Goal: Information Seeking & Learning: Compare options

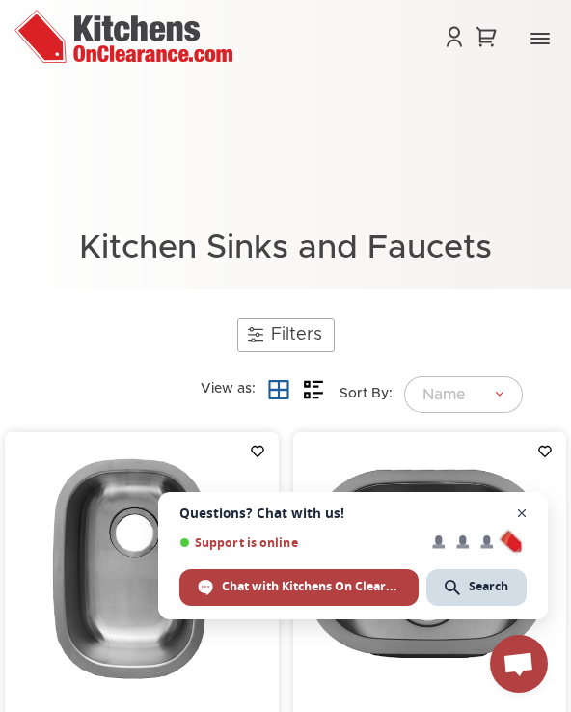
click at [522, 513] on span "Close chat" at bounding box center [522, 514] width 24 height 24
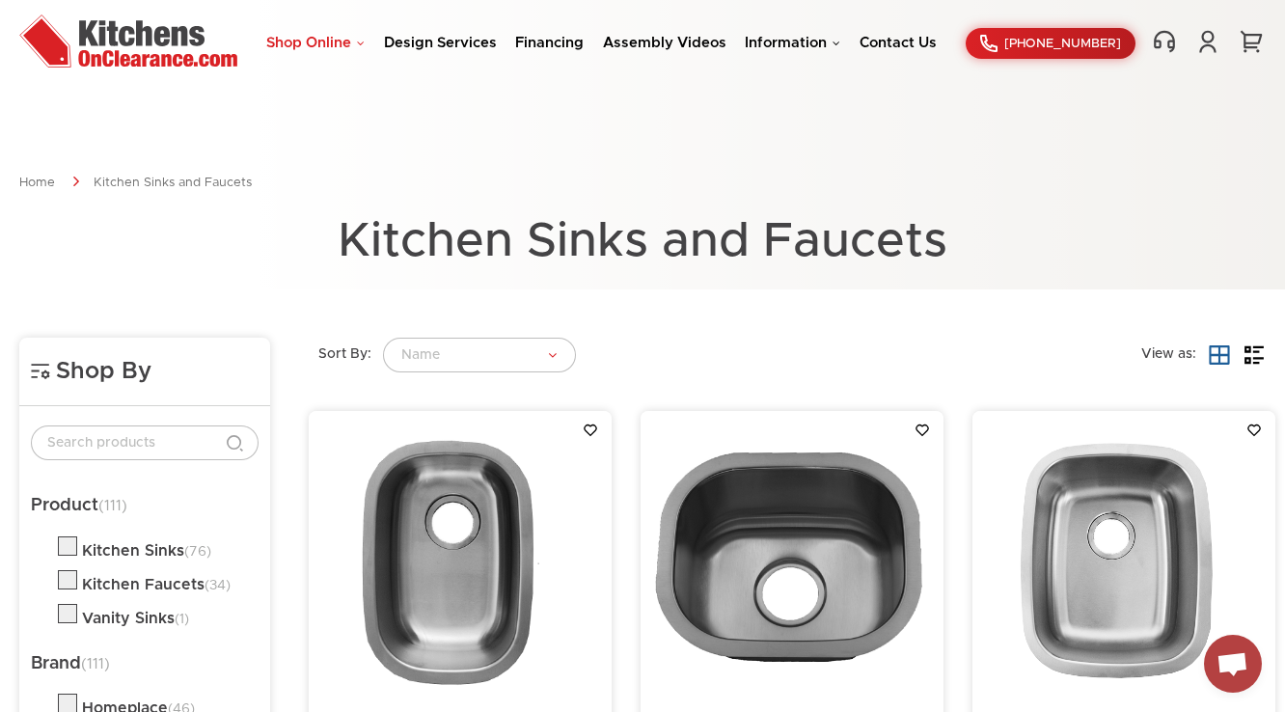
click at [326, 46] on link "Shop Online" at bounding box center [315, 43] width 98 height 14
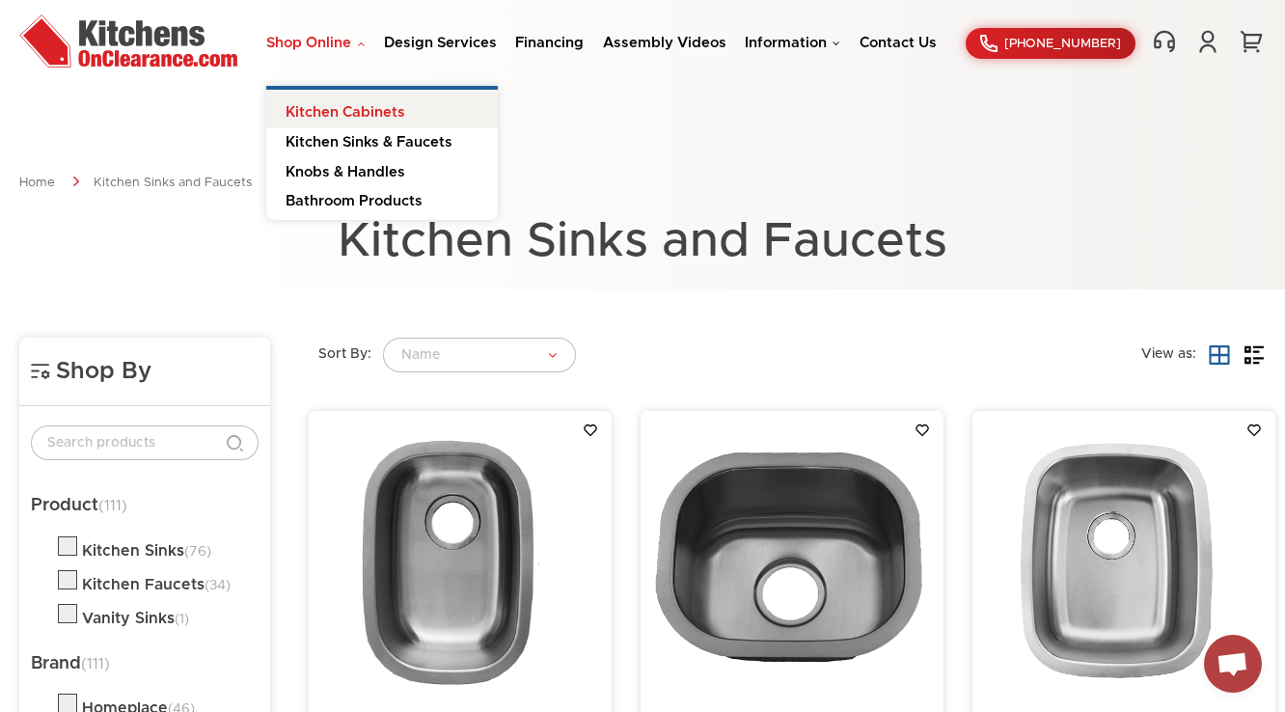
click at [390, 96] on link "Kitchen Cabinets" at bounding box center [382, 109] width 232 height 39
click at [390, 104] on link "Kitchen Cabinets" at bounding box center [382, 111] width 232 height 39
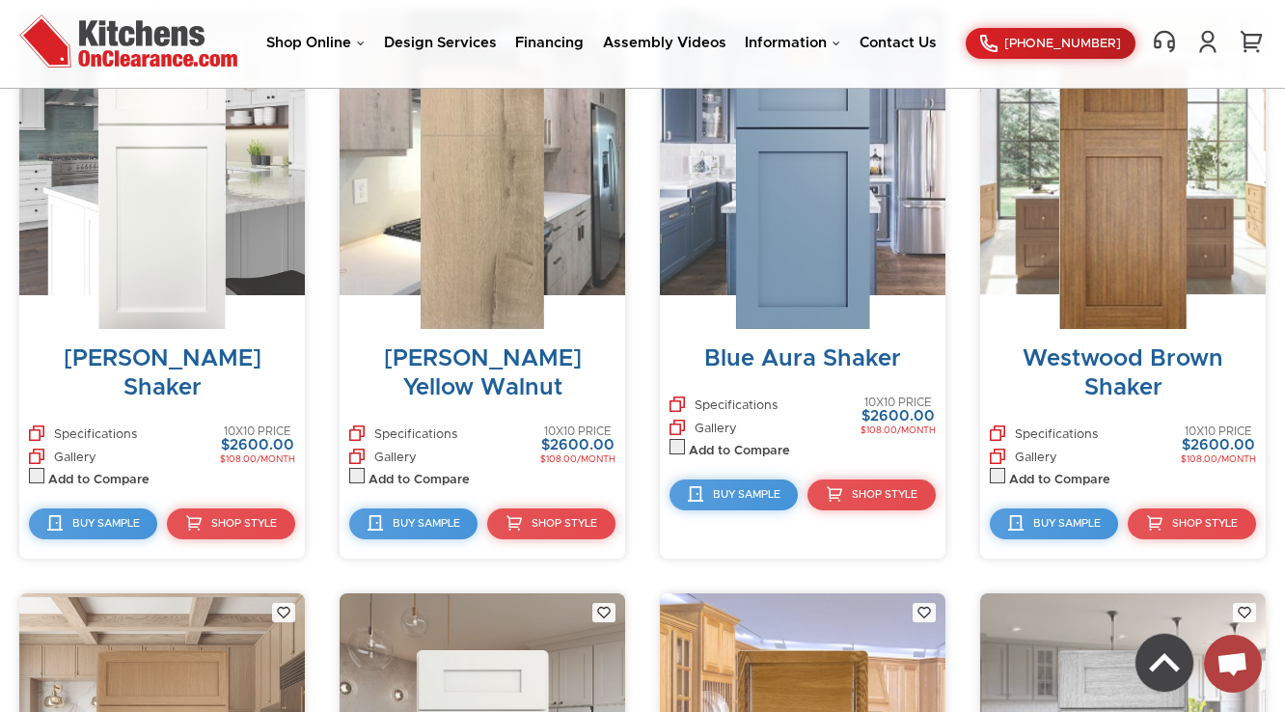
scroll to position [8580, 0]
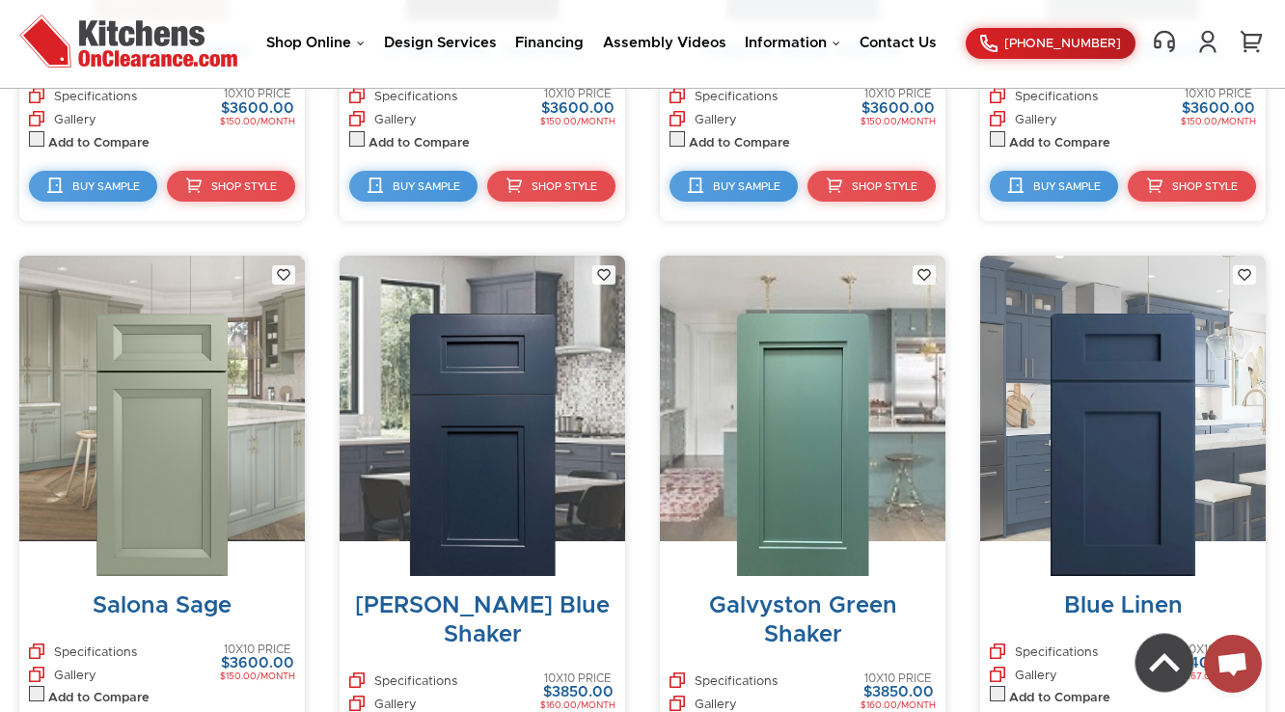
click at [1127, 384] on img at bounding box center [1123, 445] width 145 height 262
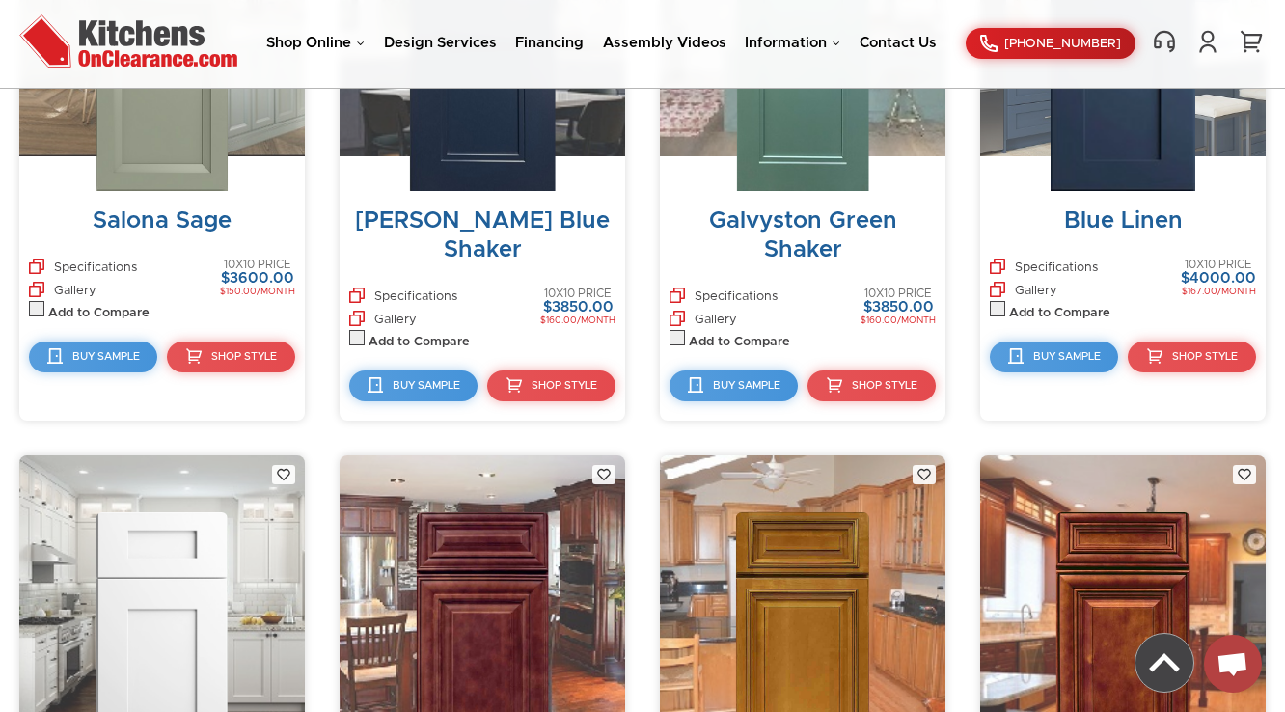
scroll to position [8966, 0]
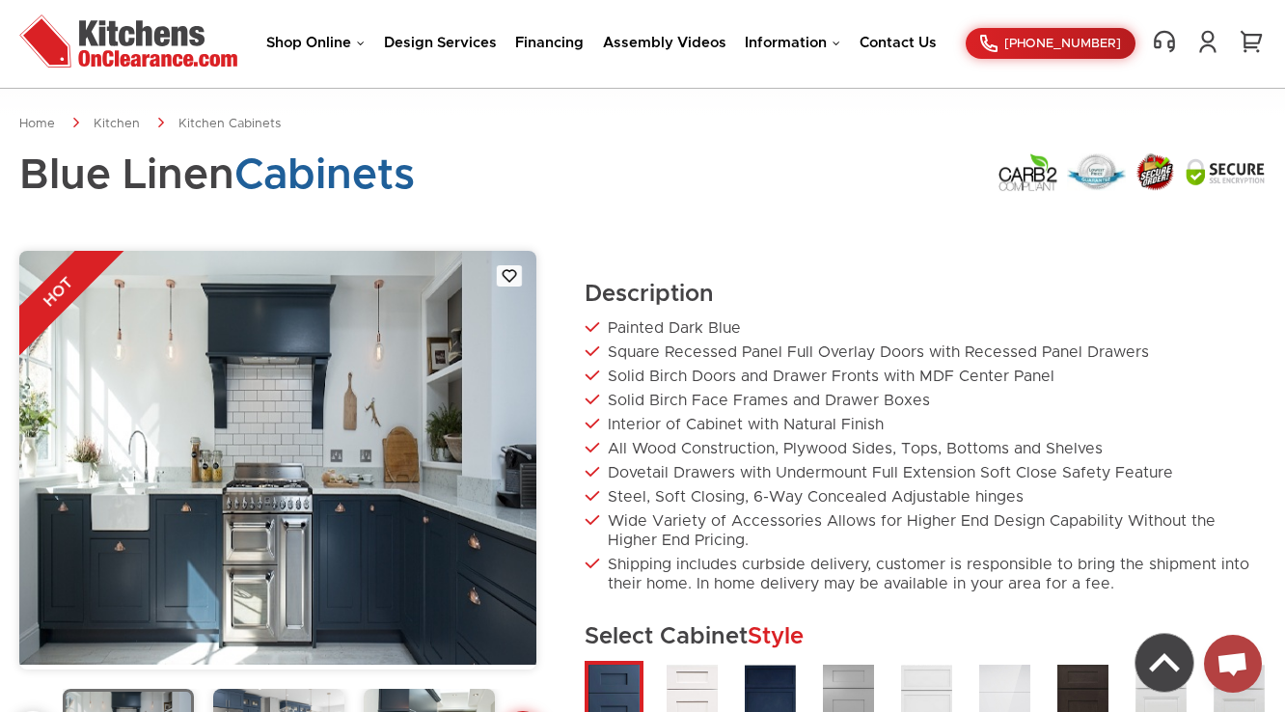
scroll to position [695, 0]
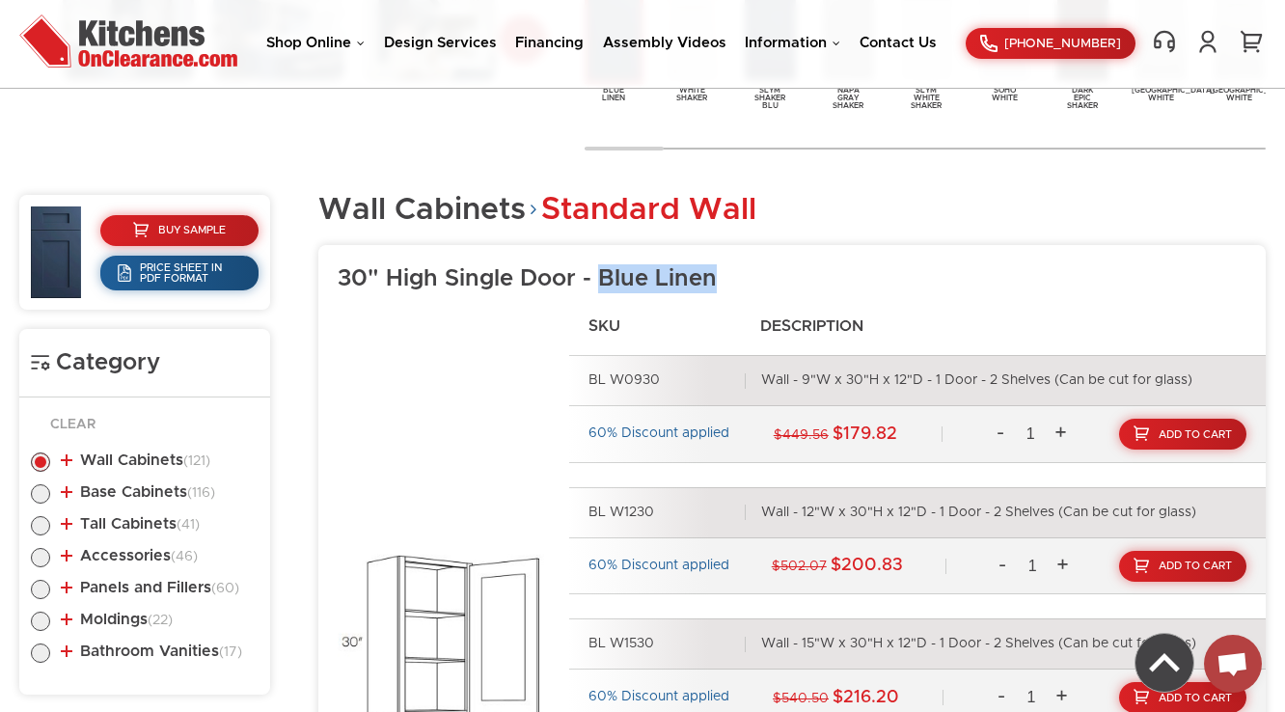
drag, startPoint x: 601, startPoint y: 271, endPoint x: 716, endPoint y: 268, distance: 114.9
click at [716, 268] on h3 "30" High Single Door - Blue Linen" at bounding box center [802, 278] width 928 height 29
copy h3 "Blue Linen"
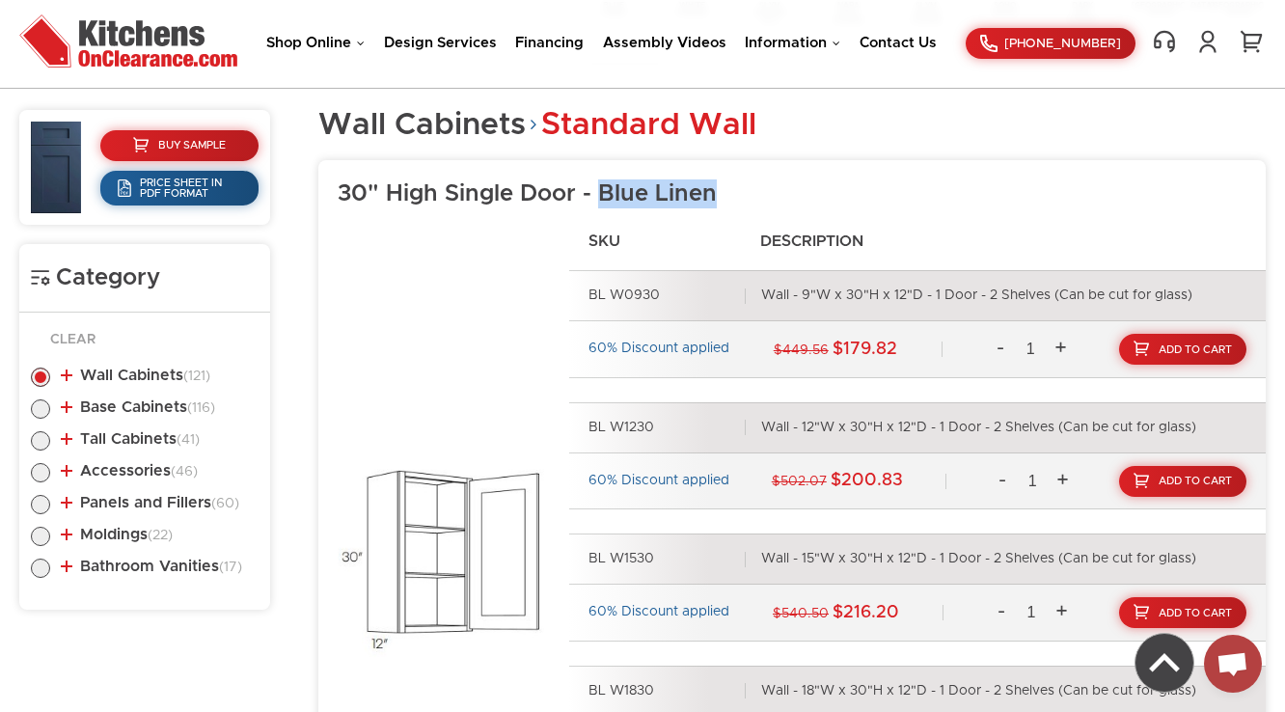
scroll to position [1235, 0]
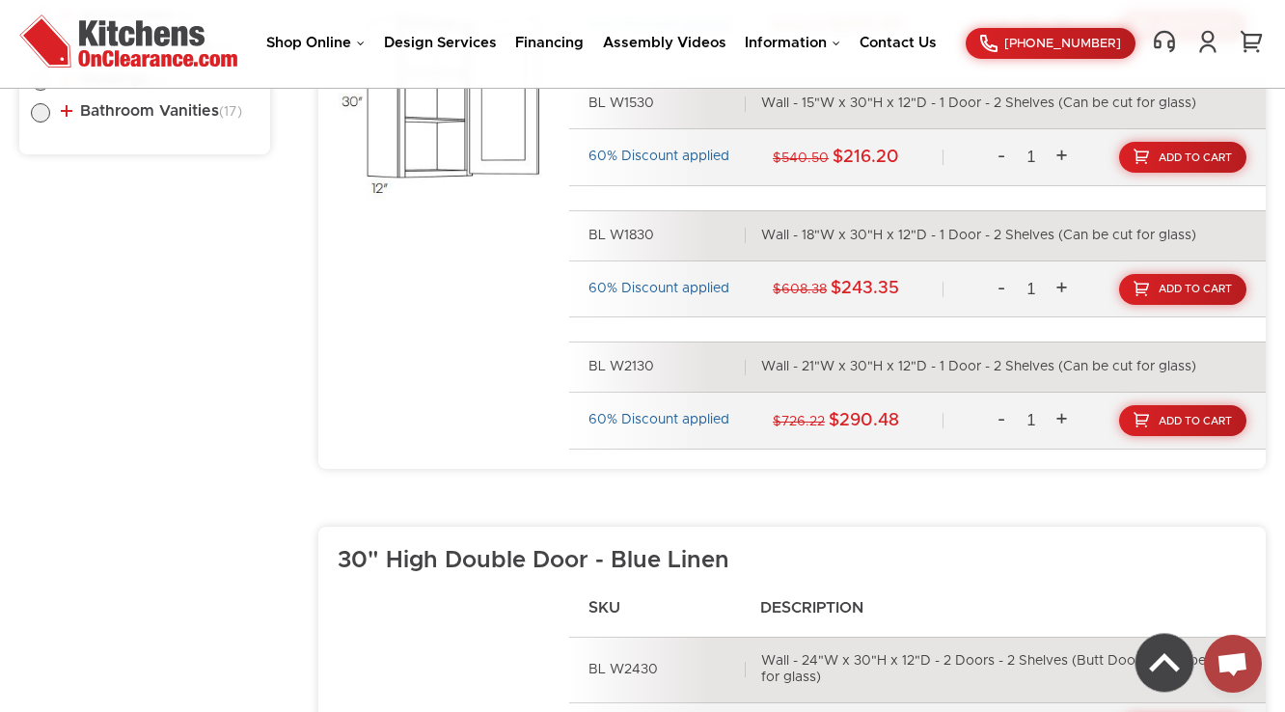
click at [154, 117] on li "Bathroom Vanities (17) Vanity Base - Doors Only (6) Double Door Sink Base Vanit…" at bounding box center [145, 114] width 228 height 22
click at [158, 116] on link "Bathroom Vanities (17)" at bounding box center [151, 110] width 181 height 15
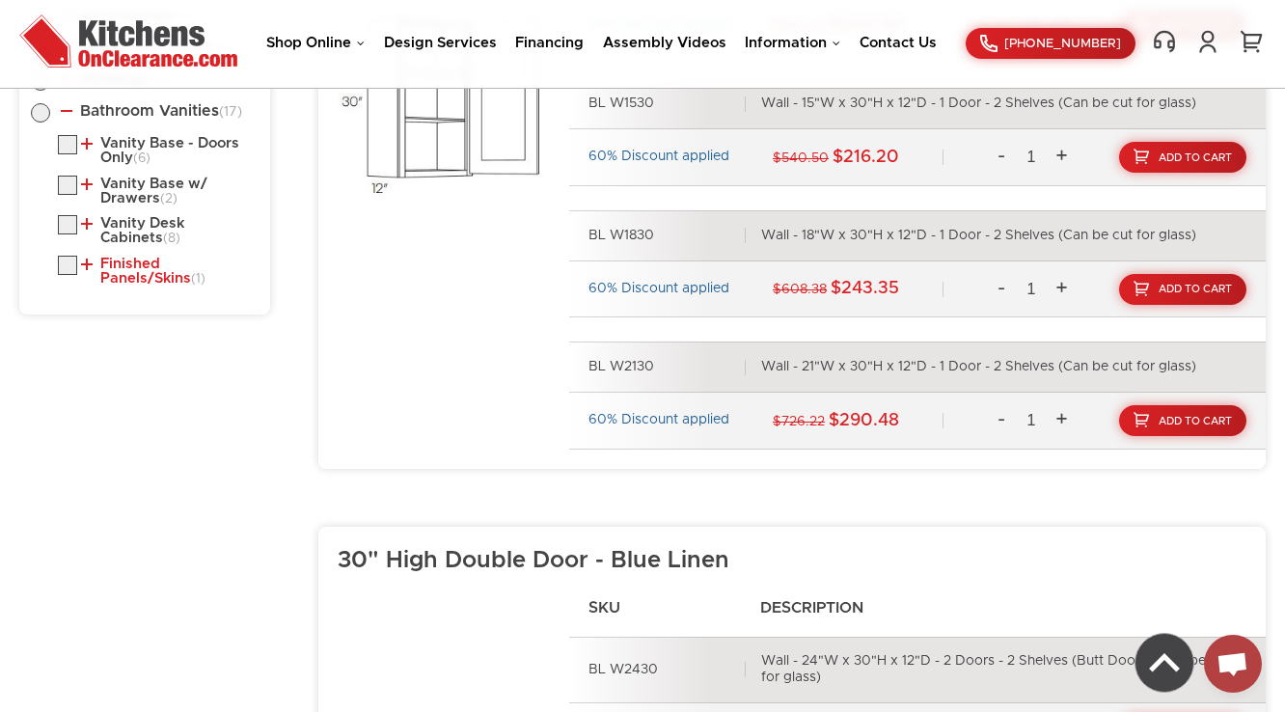
click at [151, 275] on link "Finished Panels/Skins (1)" at bounding box center [166, 272] width 170 height 30
click at [163, 224] on link "Vanity Desk Cabinets (8)" at bounding box center [166, 231] width 170 height 30
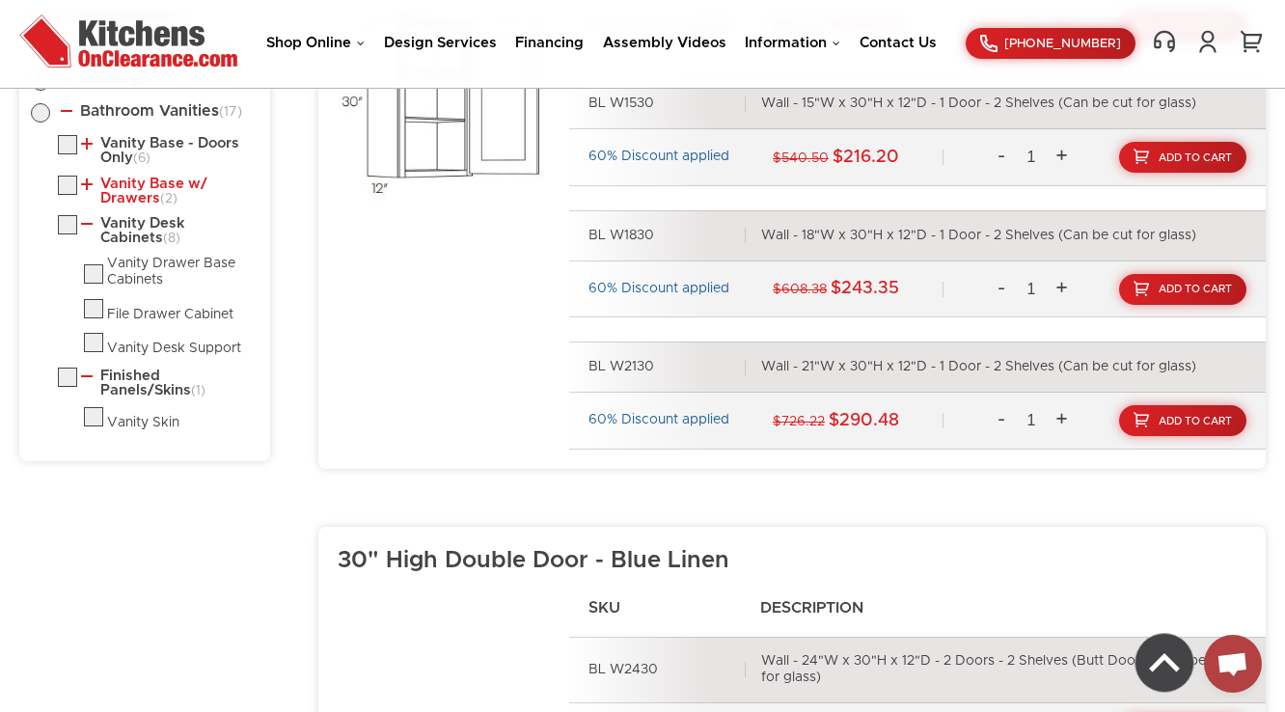
click at [139, 197] on link "Vanity Base w/ Drawers (2)" at bounding box center [166, 192] width 170 height 30
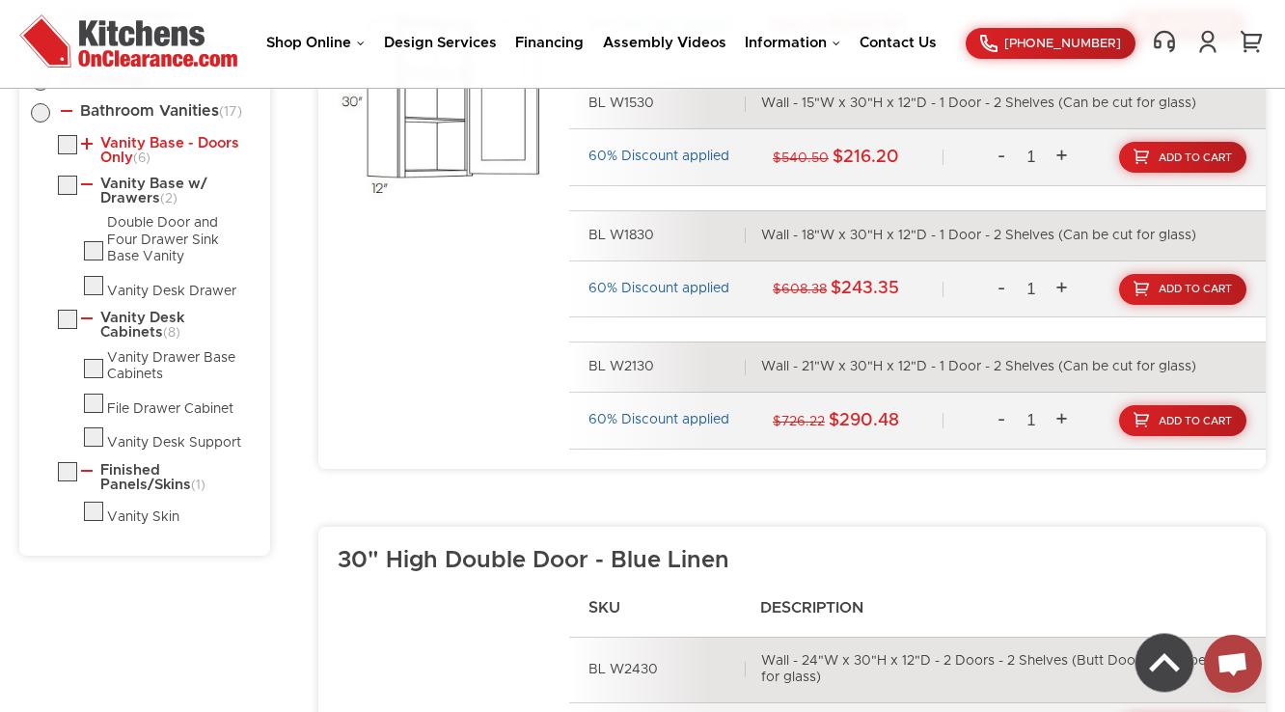
click at [144, 151] on span "(6)" at bounding box center [141, 158] width 17 height 14
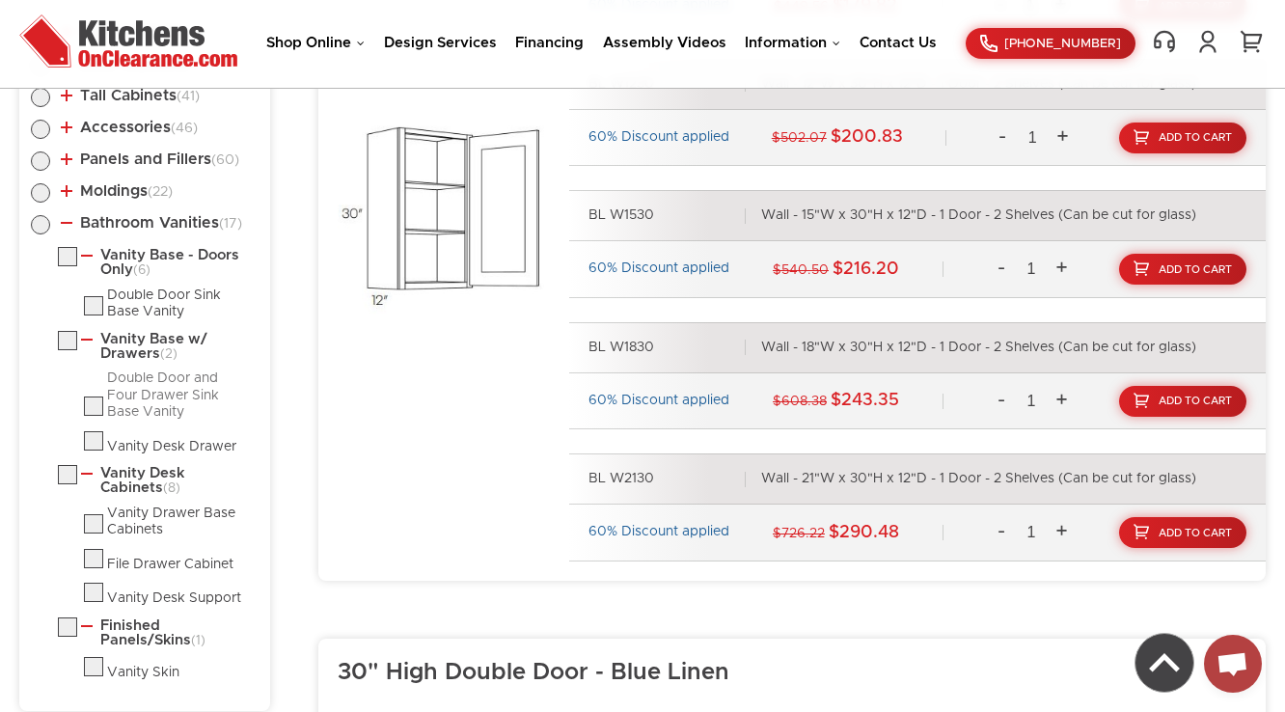
scroll to position [1158, 0]
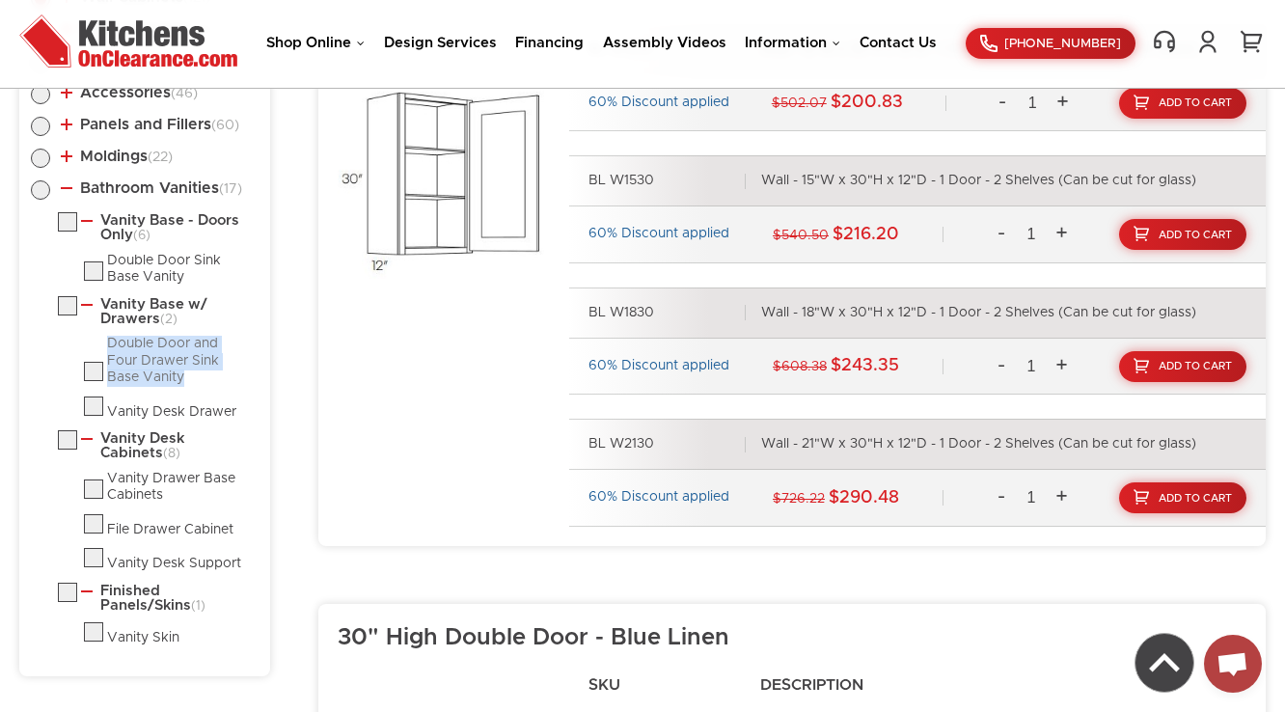
drag, startPoint x: 186, startPoint y: 376, endPoint x: 110, endPoint y: 340, distance: 84.6
click at [110, 340] on div "Double Door and Four Drawer Sink Base Vanity" at bounding box center [179, 361] width 144 height 51
checkbox input "false"
copy div "Double Door and Four Drawer Sink Base Vanity"
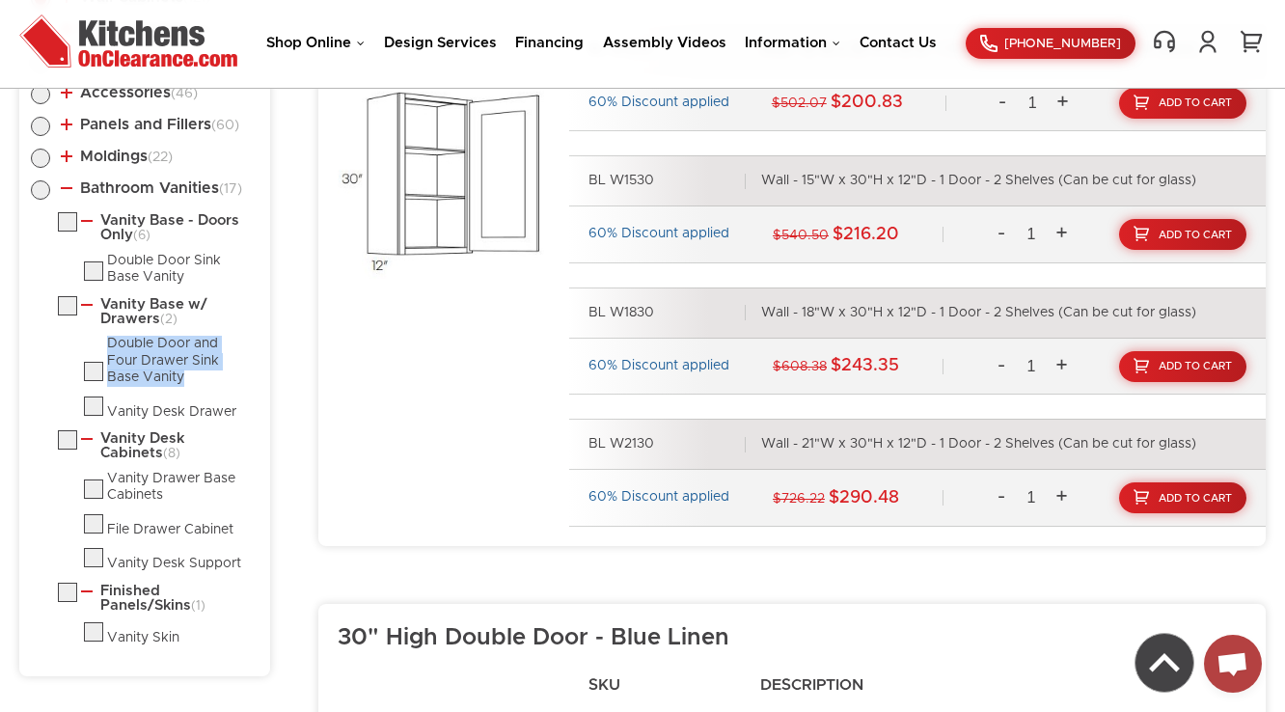
radio input "false"
checkbox input "false"
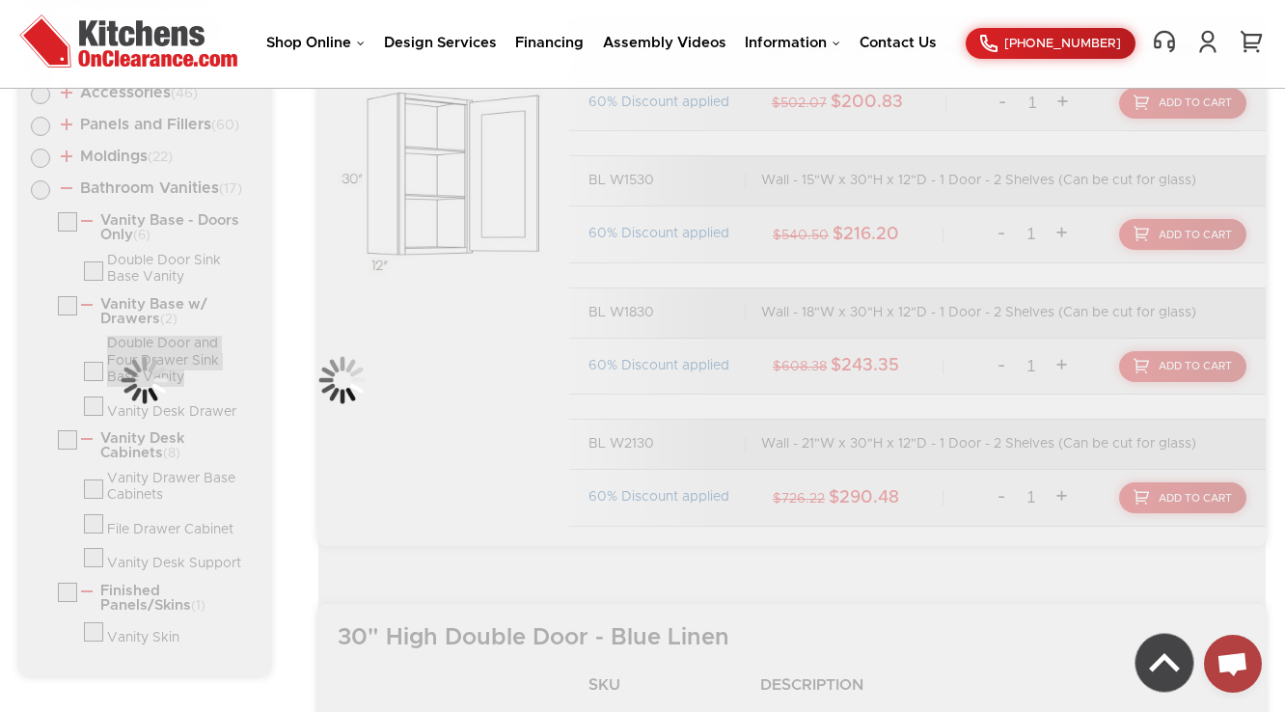
scroll to position [1154, 0]
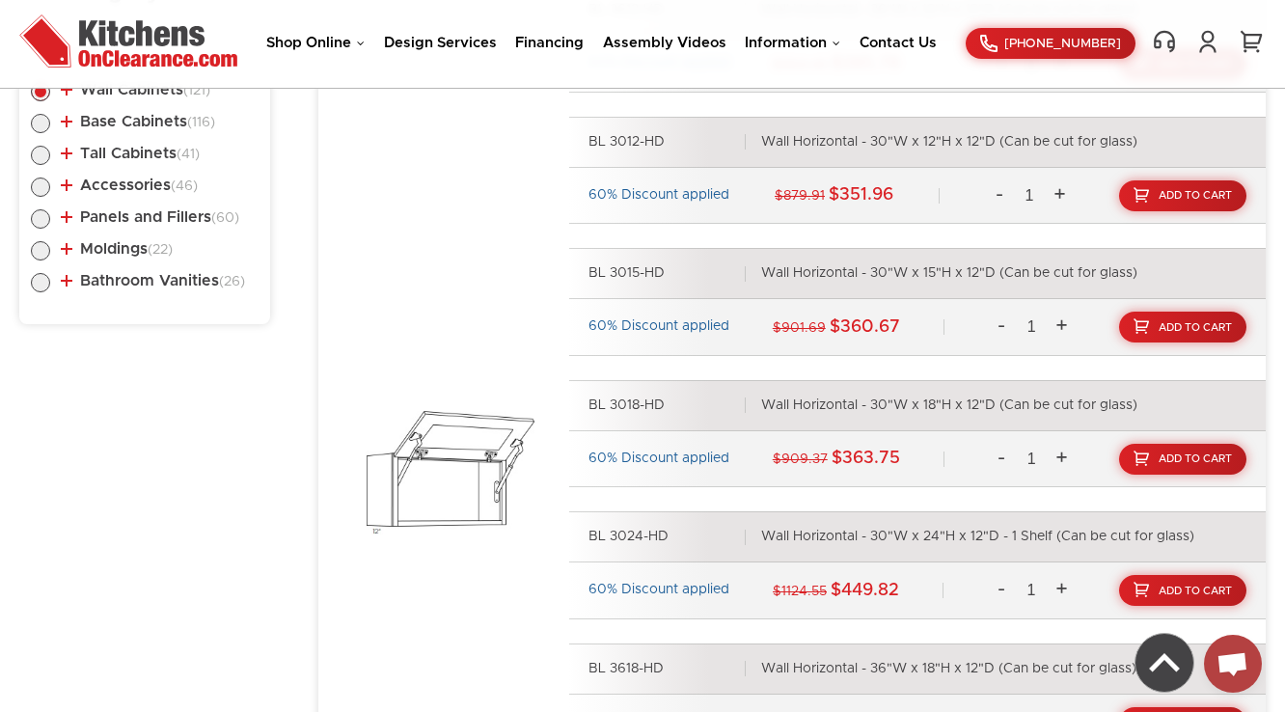
scroll to position [1177, 0]
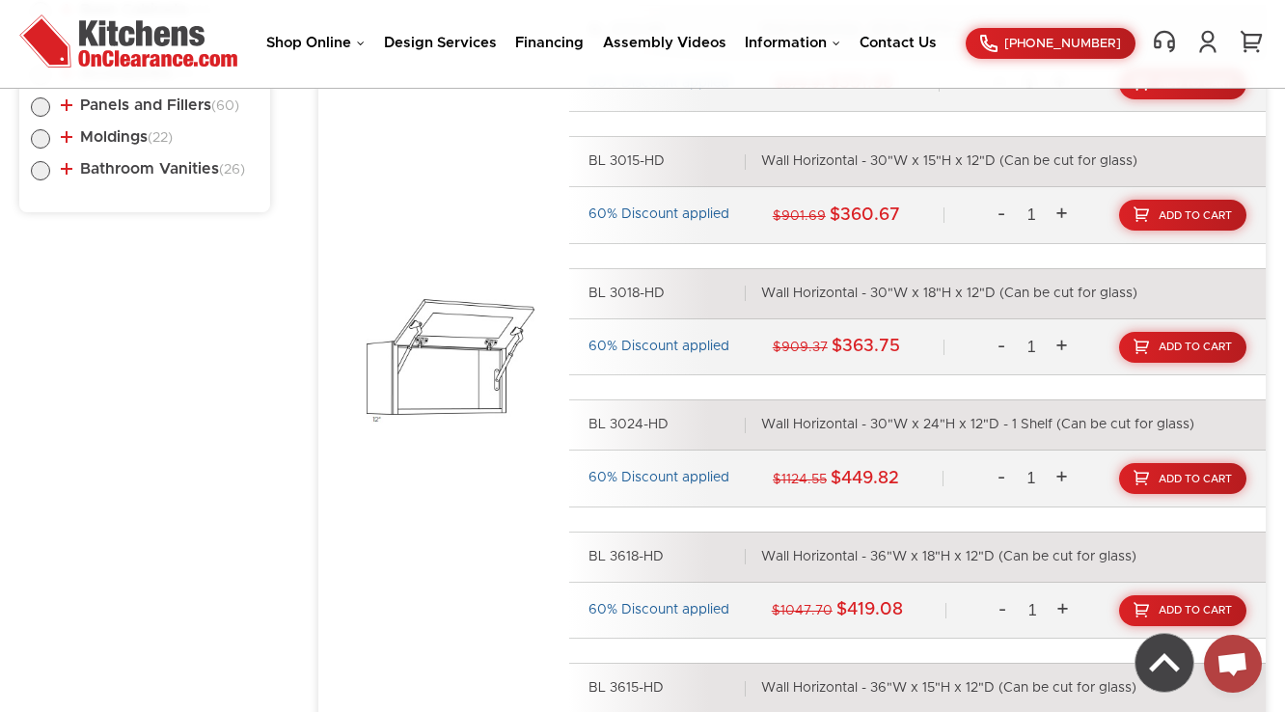
click at [178, 182] on ul "Wall Cabinets (121) Standard Wall (34) 30" High Single Door (31)" at bounding box center [145, 72] width 228 height 242
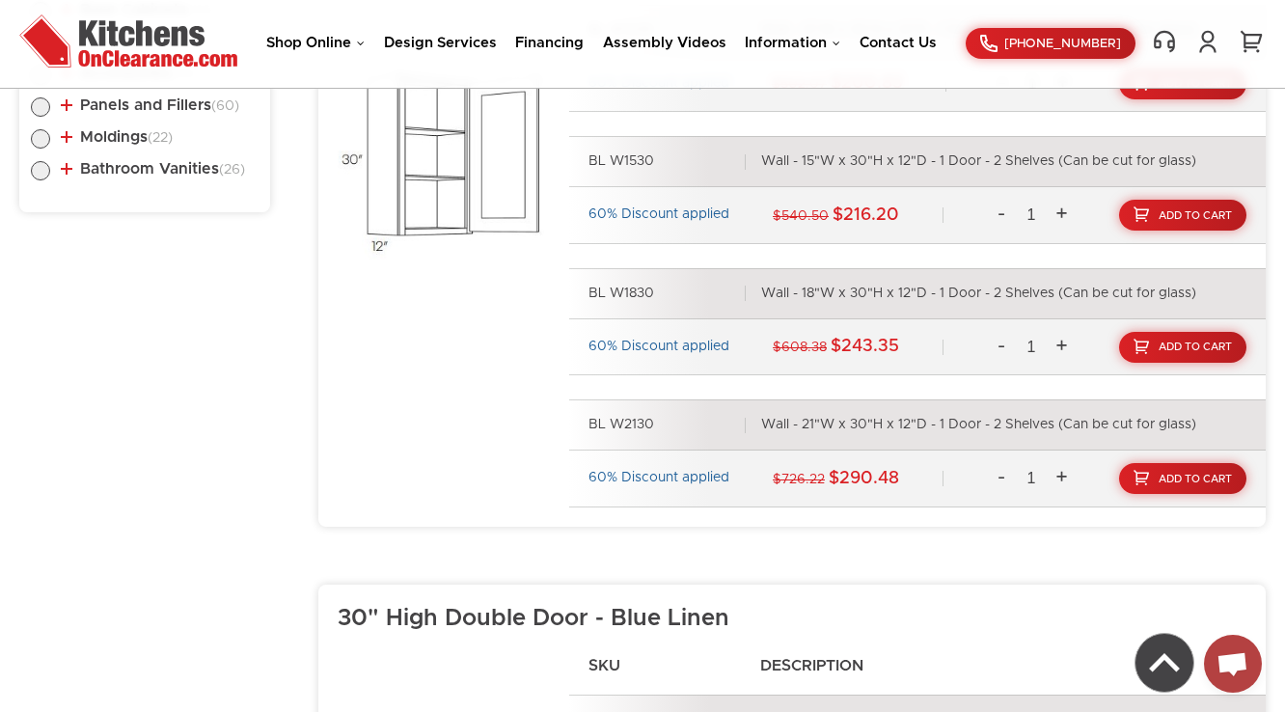
click at [182, 177] on li "Bathroom Vanities (26) Vanity Base - Doors Only (9) Single Door Sink Base Vanit…" at bounding box center [145, 172] width 228 height 22
click at [178, 179] on li "Bathroom Vanities (26) Vanity Base - Doors Only (9) Single Door Sink Base Vanit…" at bounding box center [145, 172] width 228 height 22
click at [181, 170] on link "Bathroom Vanities (26)" at bounding box center [153, 168] width 184 height 15
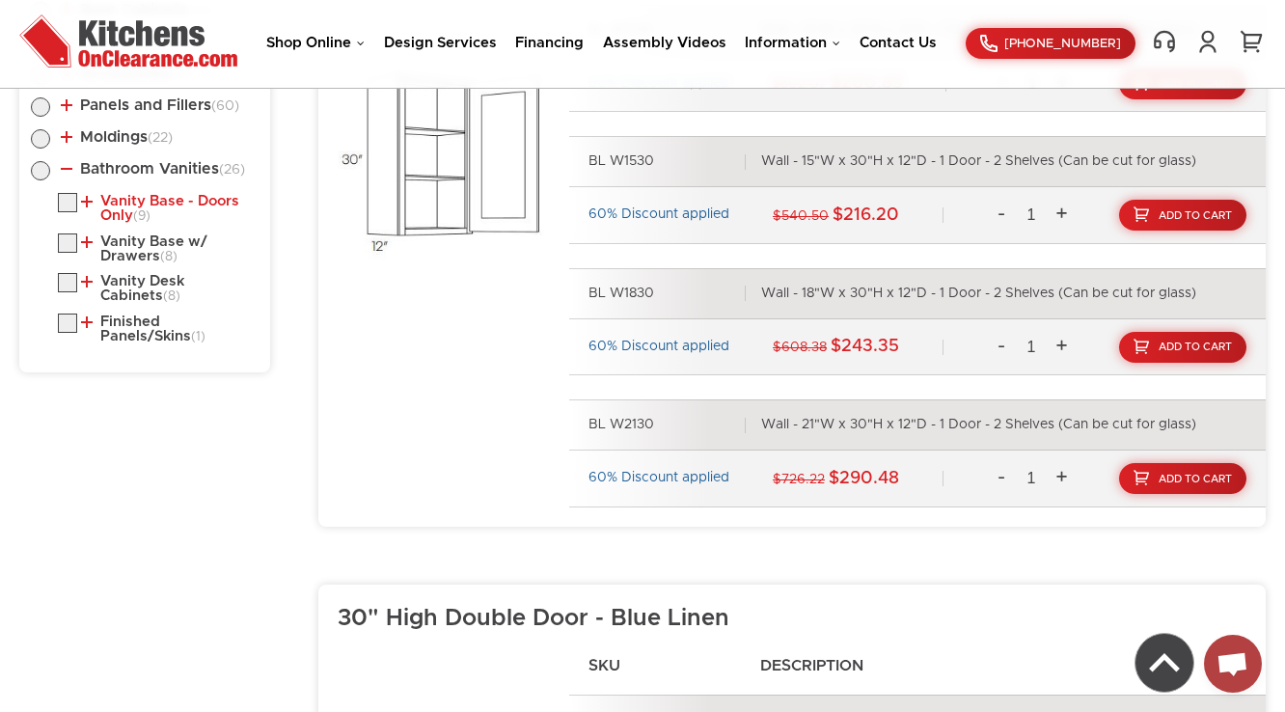
click at [163, 203] on link "Vanity Base - Doors Only (9)" at bounding box center [166, 209] width 170 height 30
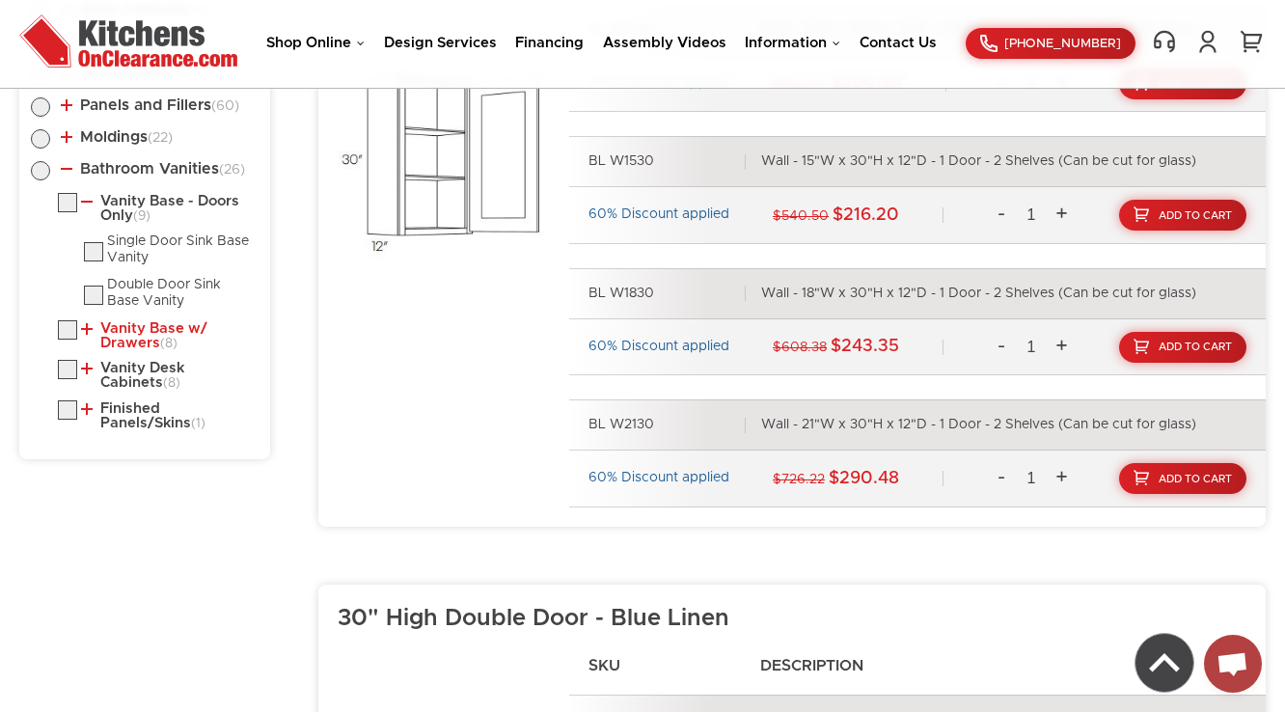
click at [131, 332] on link "Vanity Base w/ Drawers (8)" at bounding box center [166, 336] width 170 height 30
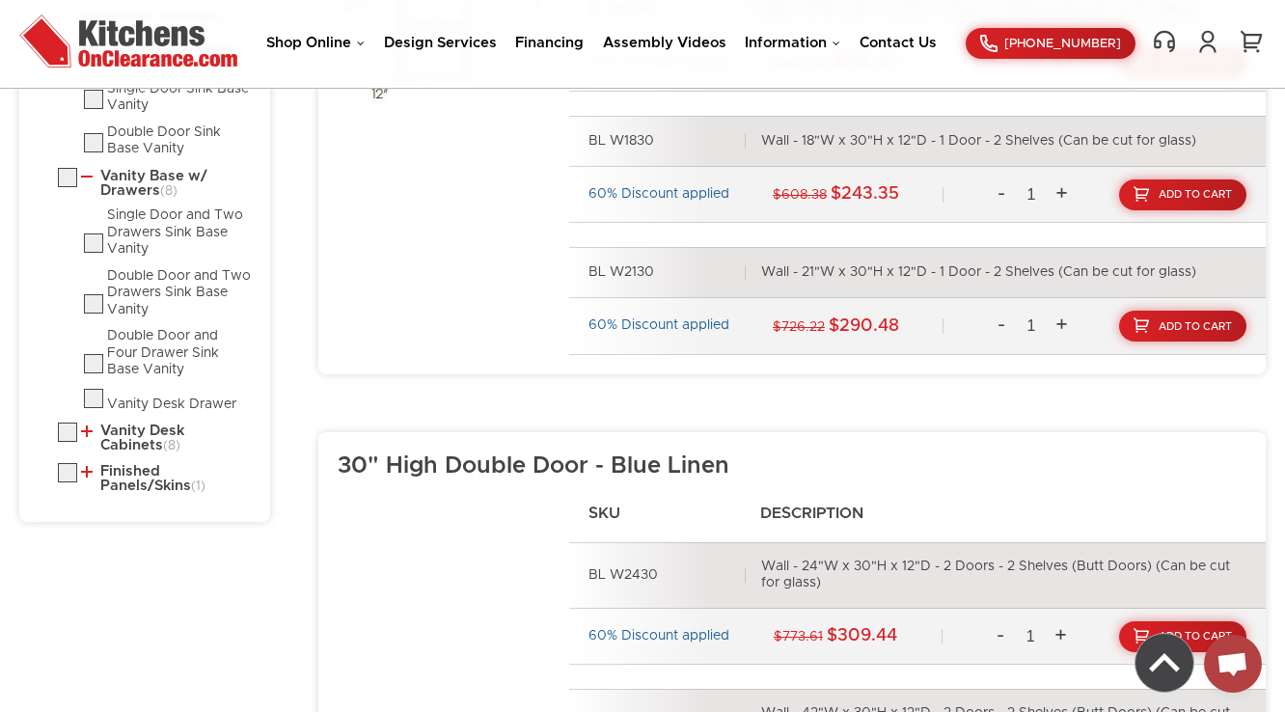
scroll to position [1332, 0]
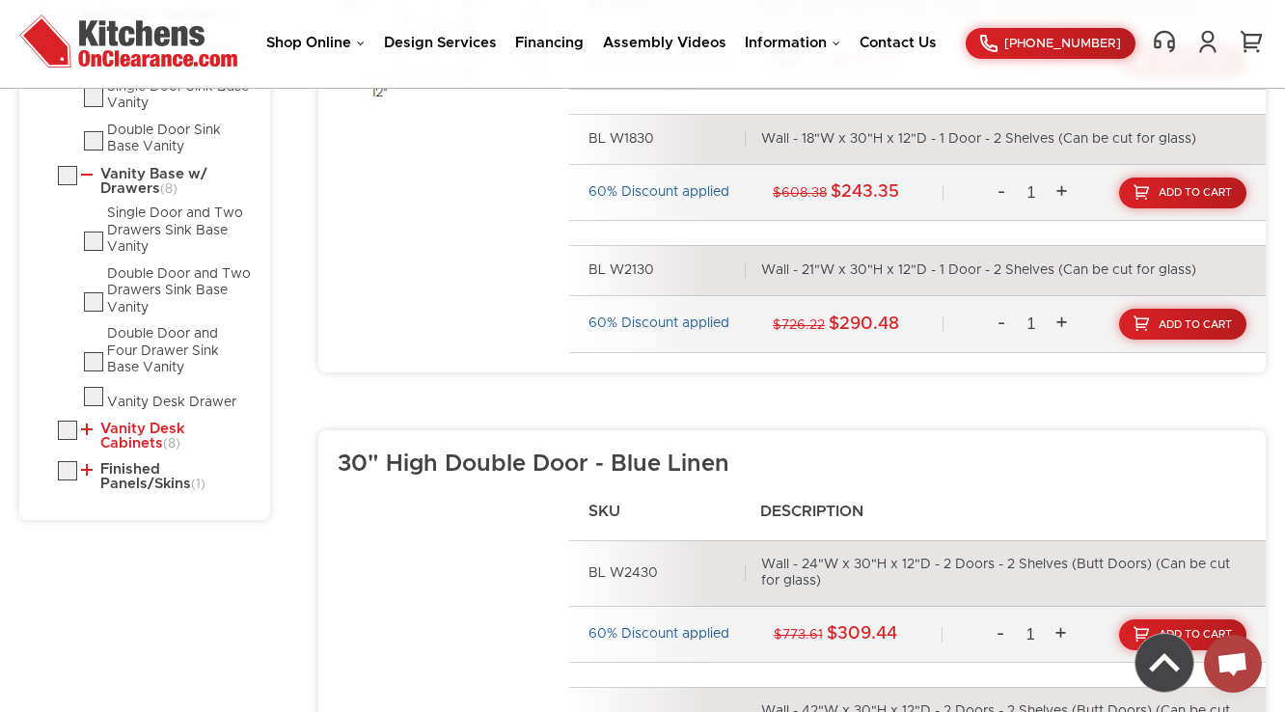
click at [193, 438] on link "Vanity Desk Cabinets (8)" at bounding box center [166, 437] width 170 height 30
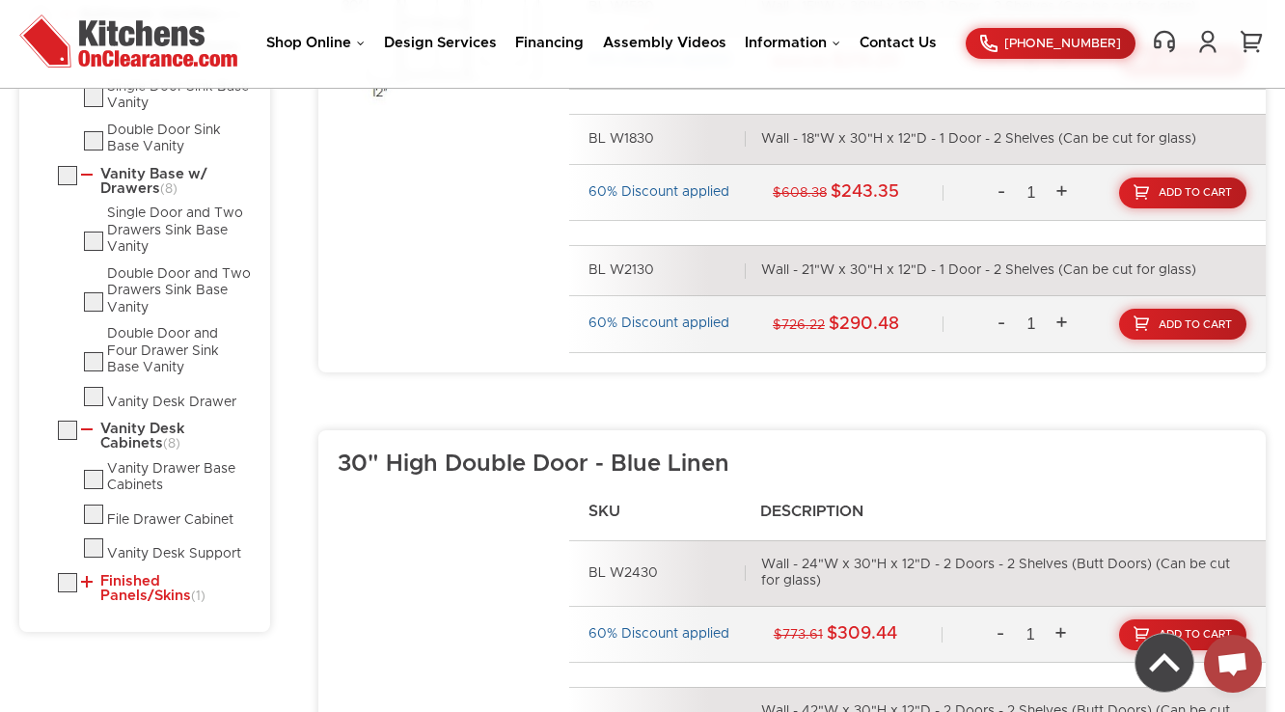
click at [148, 588] on link "Finished Panels/Skins (1)" at bounding box center [166, 589] width 170 height 30
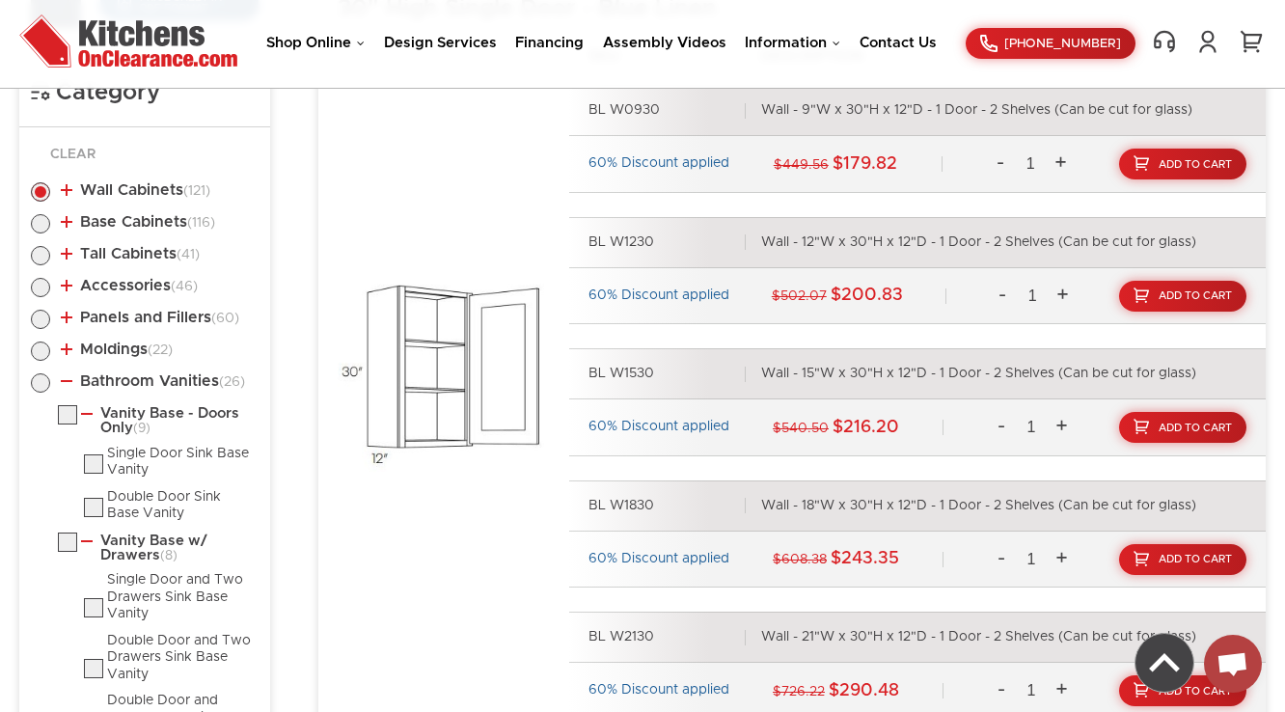
scroll to position [1023, 0]
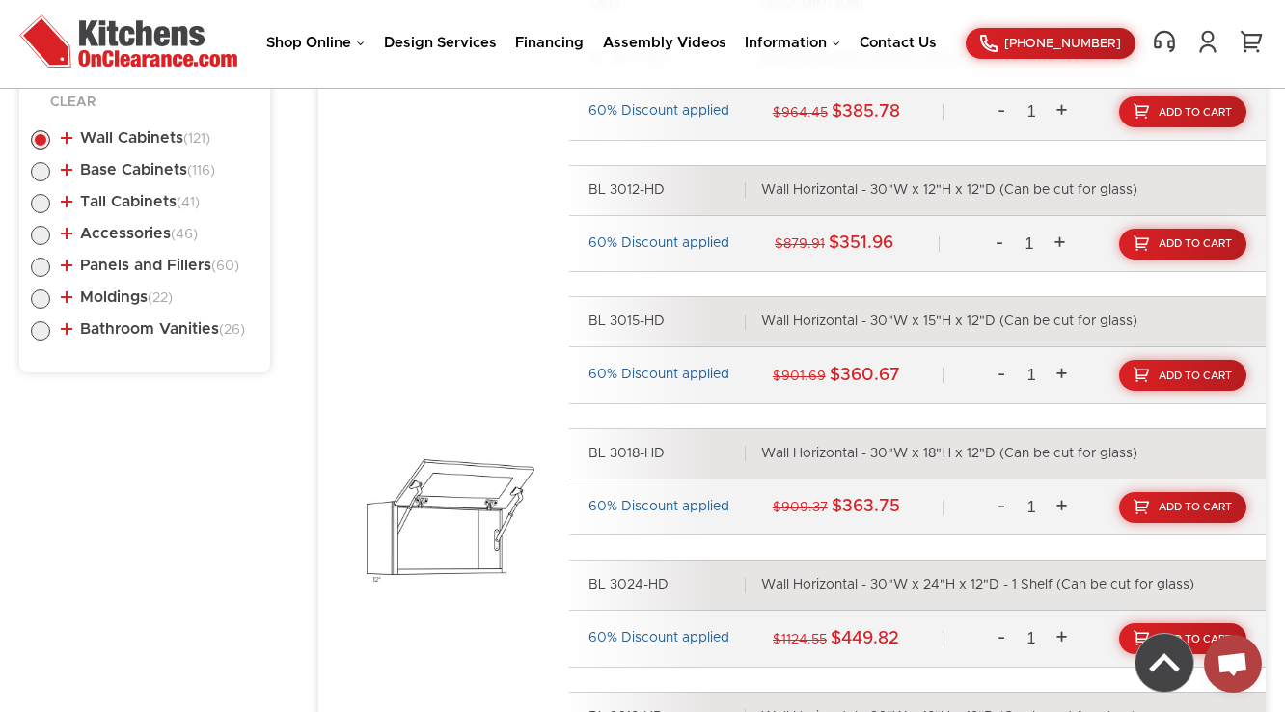
scroll to position [1100, 0]
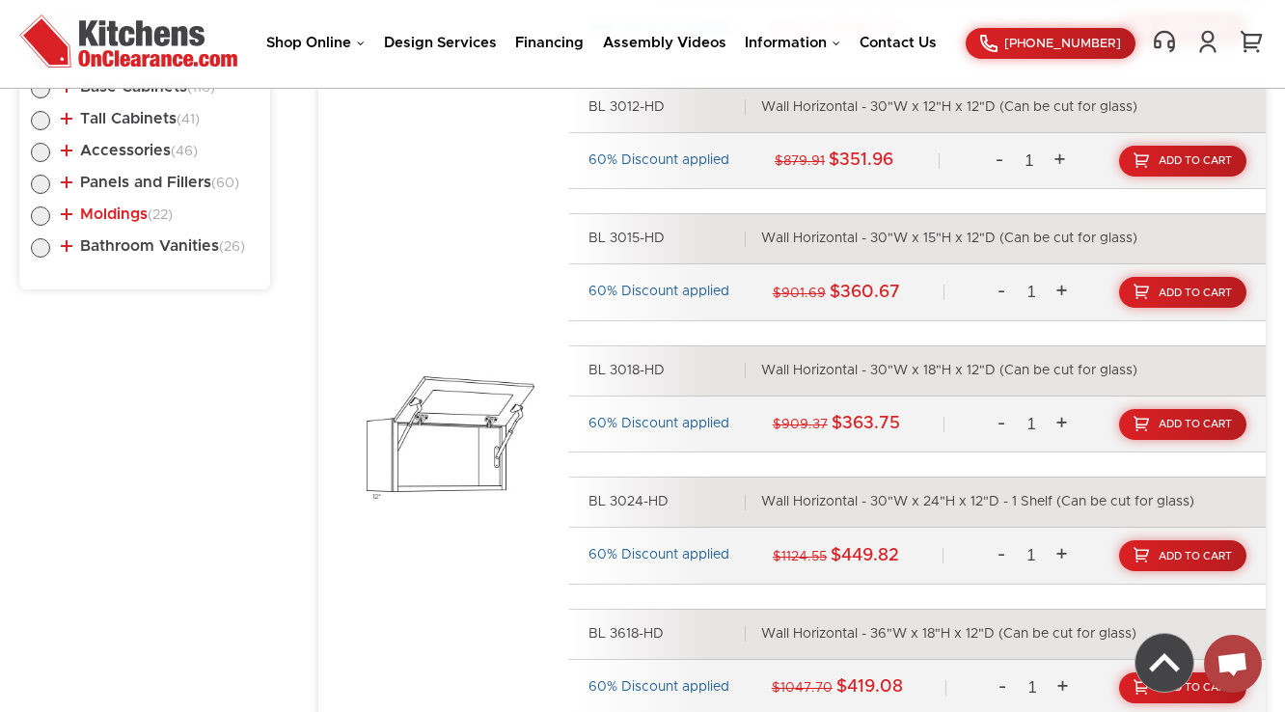
click at [139, 214] on link "Moldings (22)" at bounding box center [117, 213] width 112 height 15
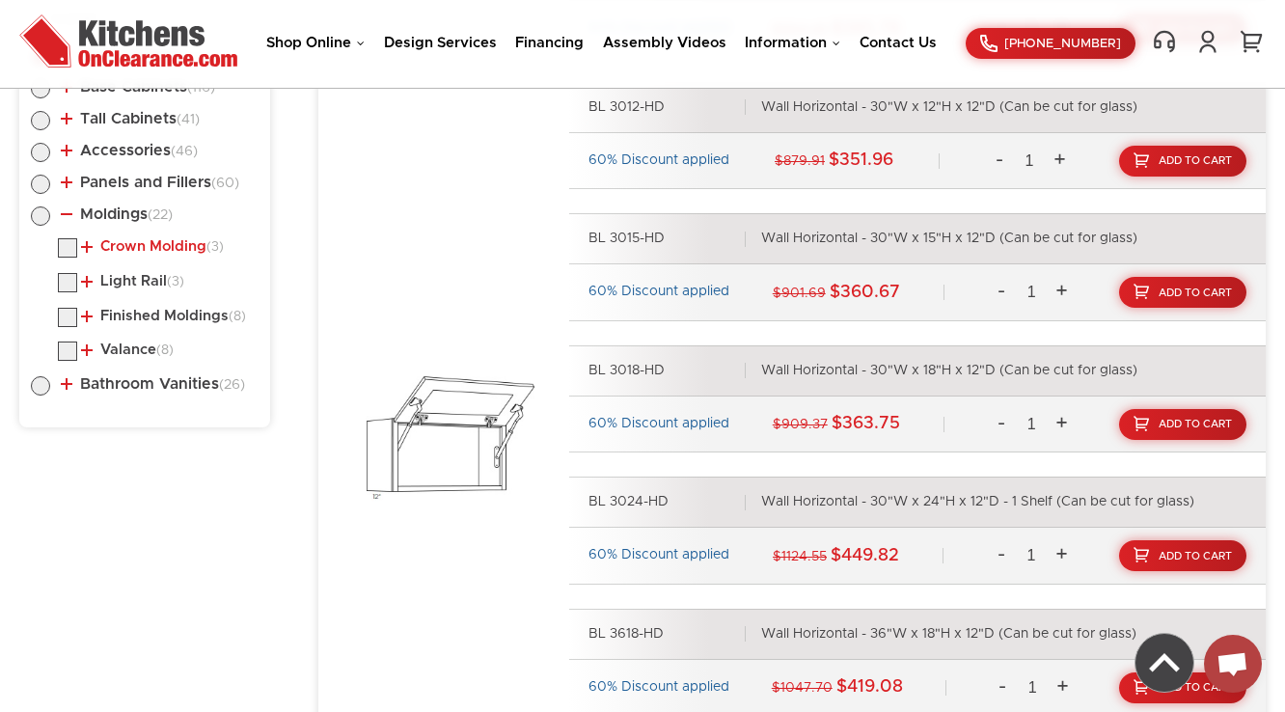
click at [125, 249] on link "Crown Molding (3)" at bounding box center [152, 246] width 143 height 15
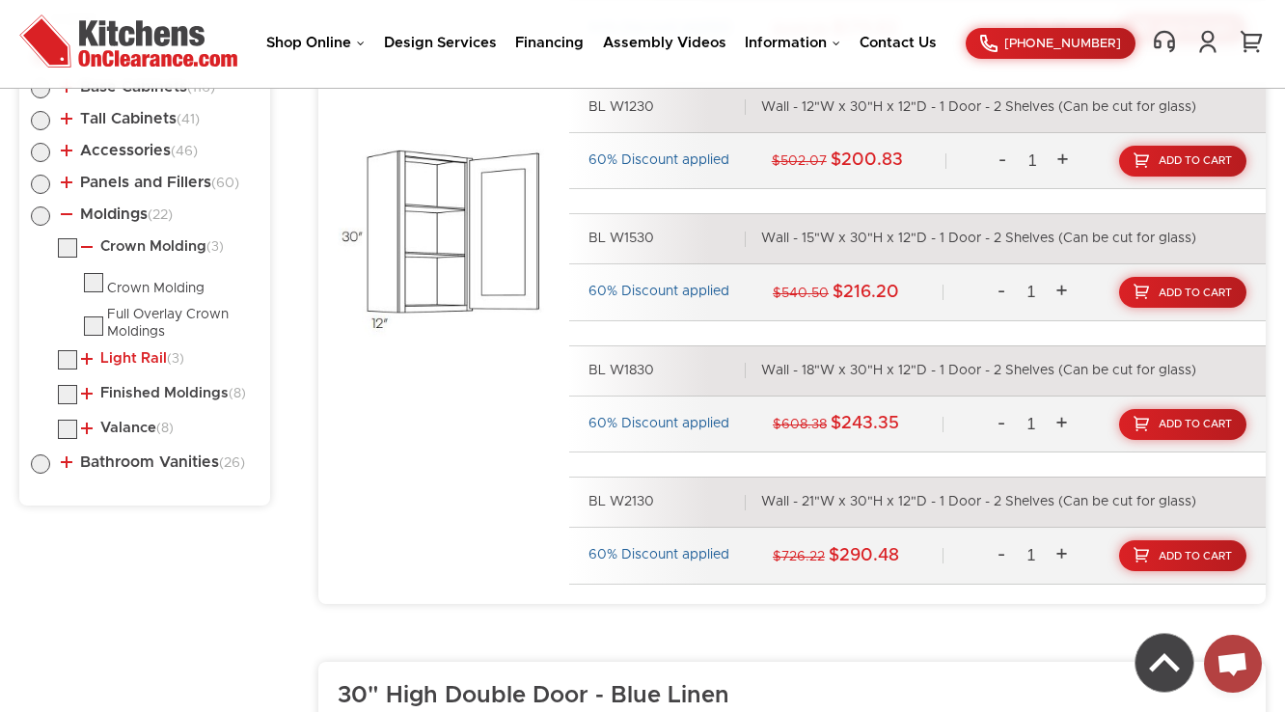
drag, startPoint x: 127, startPoint y: 355, endPoint x: 120, endPoint y: 371, distance: 17.3
click at [127, 355] on link "Light Rail (3)" at bounding box center [132, 358] width 103 height 15
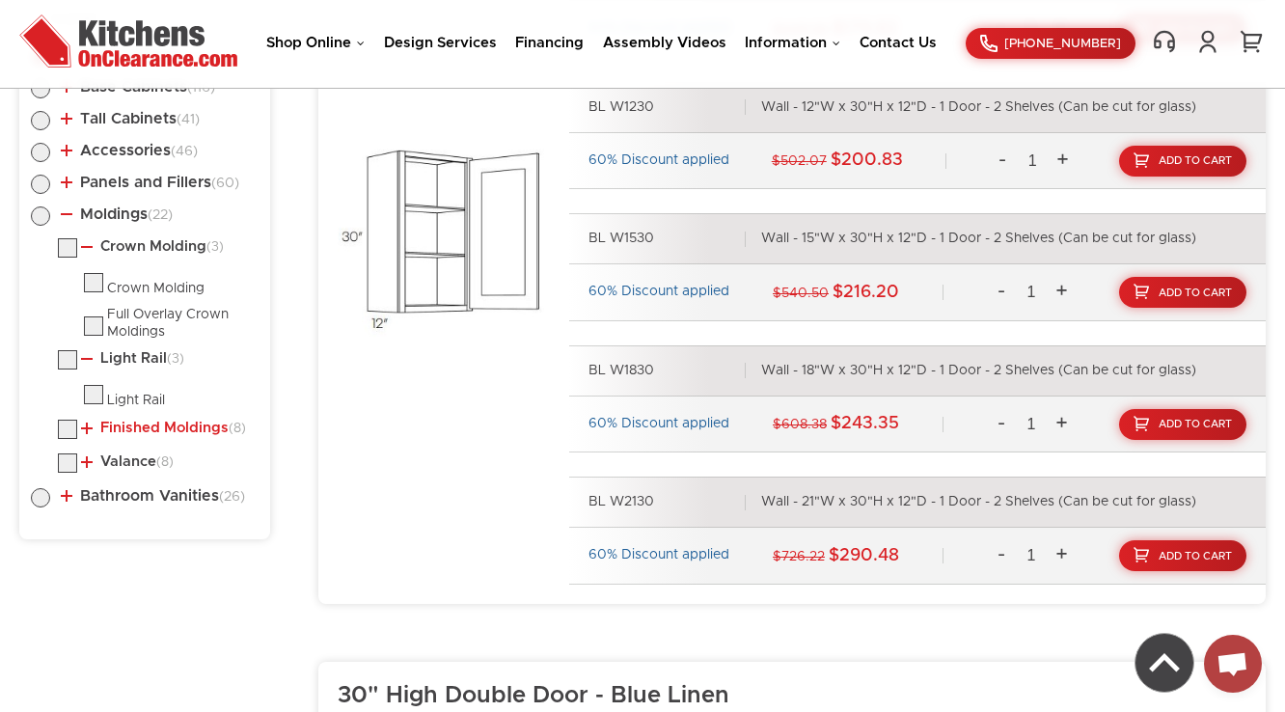
click at [120, 429] on link "Finished Moldings (8)" at bounding box center [163, 428] width 165 height 15
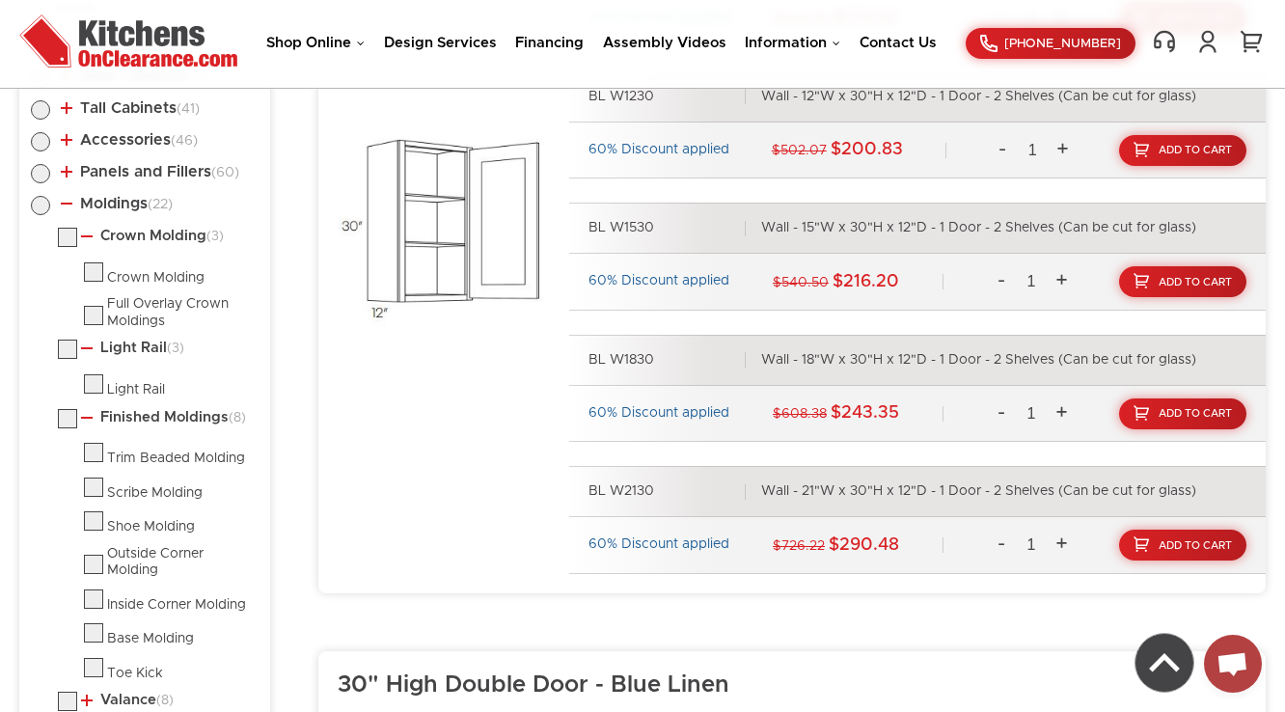
scroll to position [1409, 0]
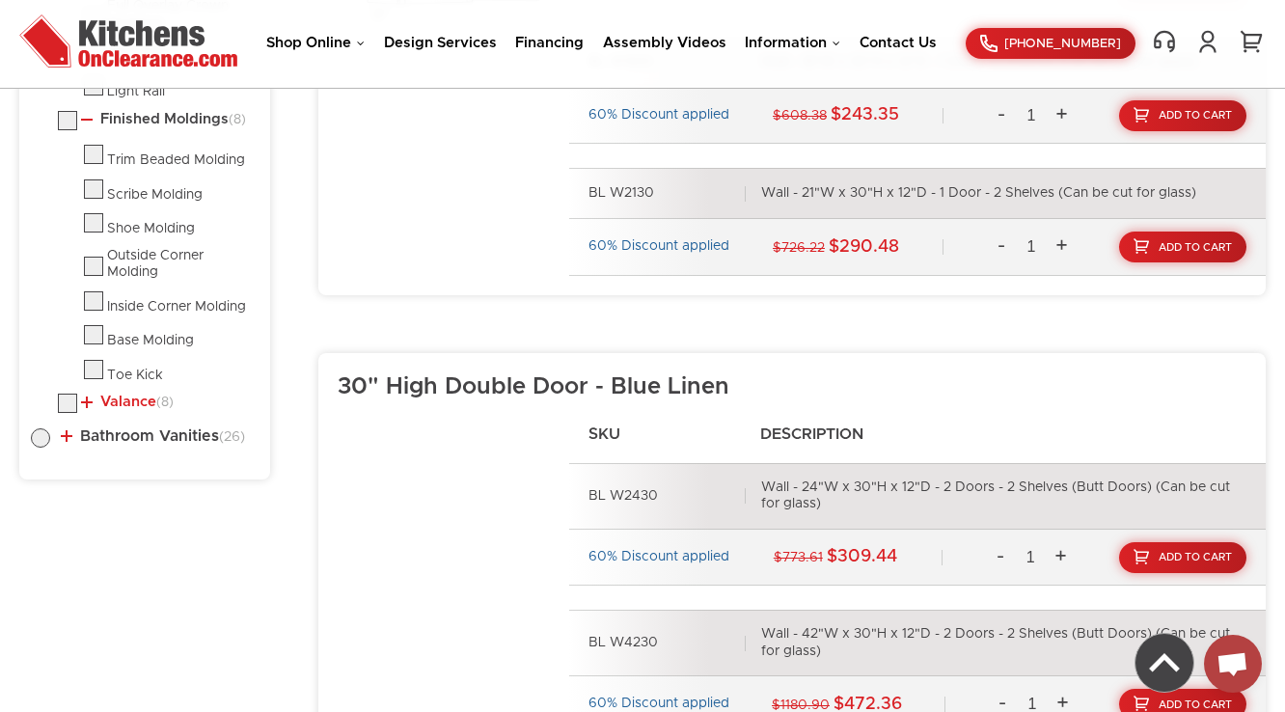
click at [107, 397] on link "Valance (8)" at bounding box center [127, 402] width 93 height 15
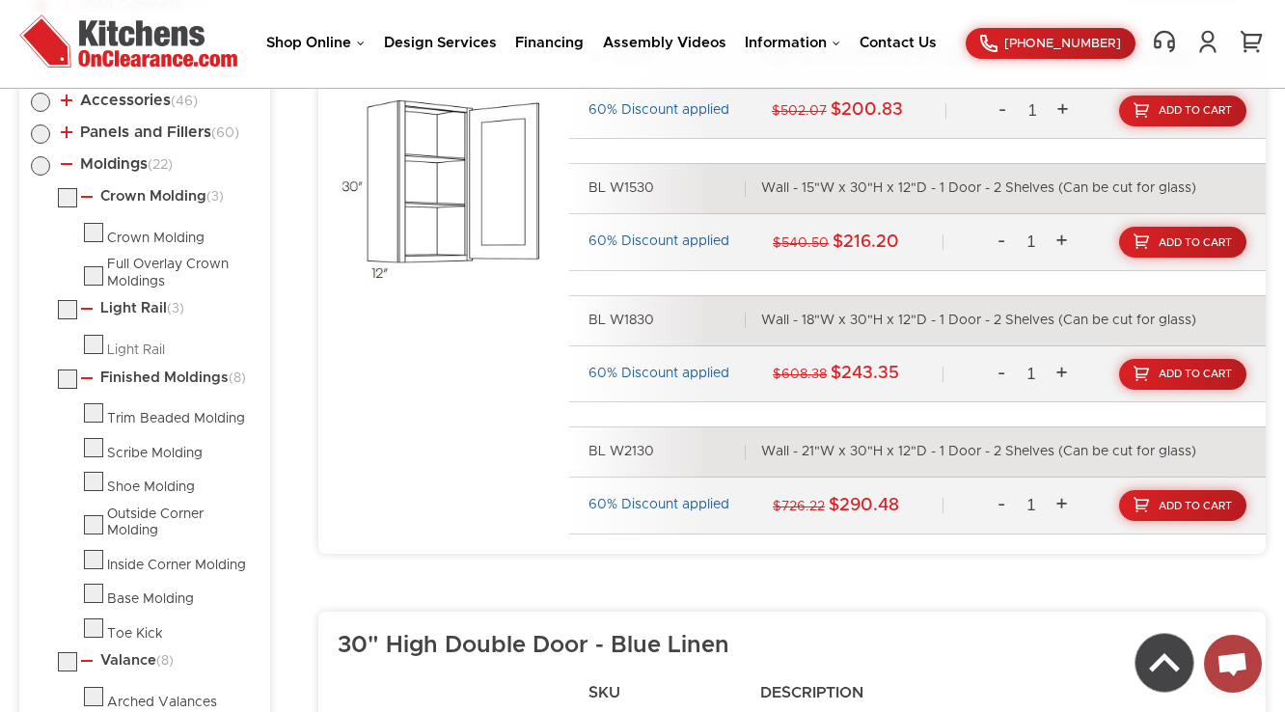
scroll to position [1177, 0]
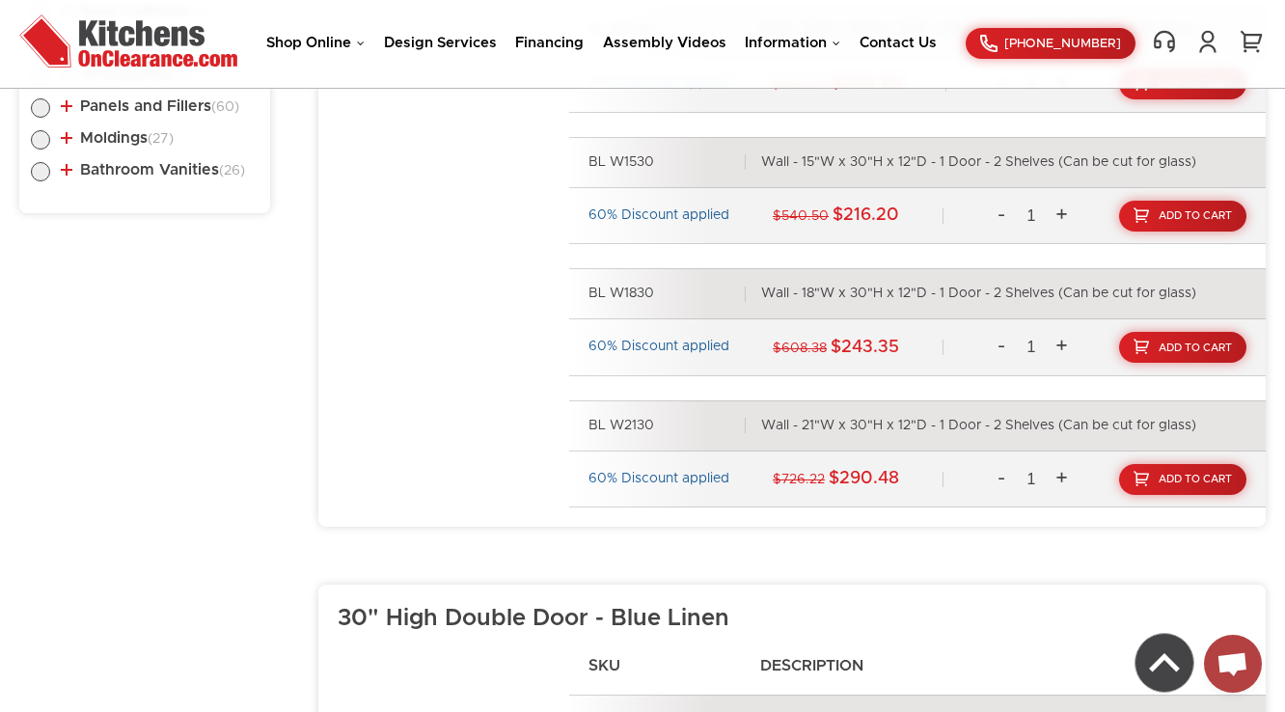
scroll to position [1177, 0]
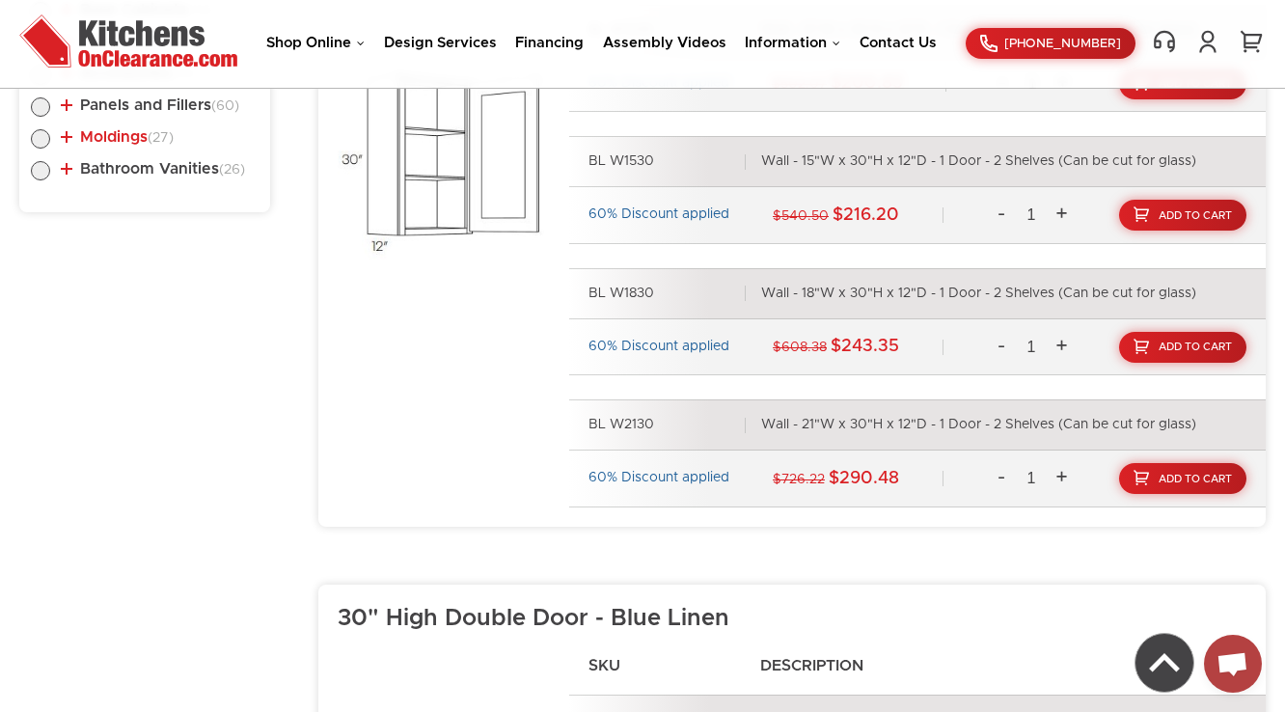
click at [134, 138] on link "Moldings (27)" at bounding box center [117, 136] width 113 height 15
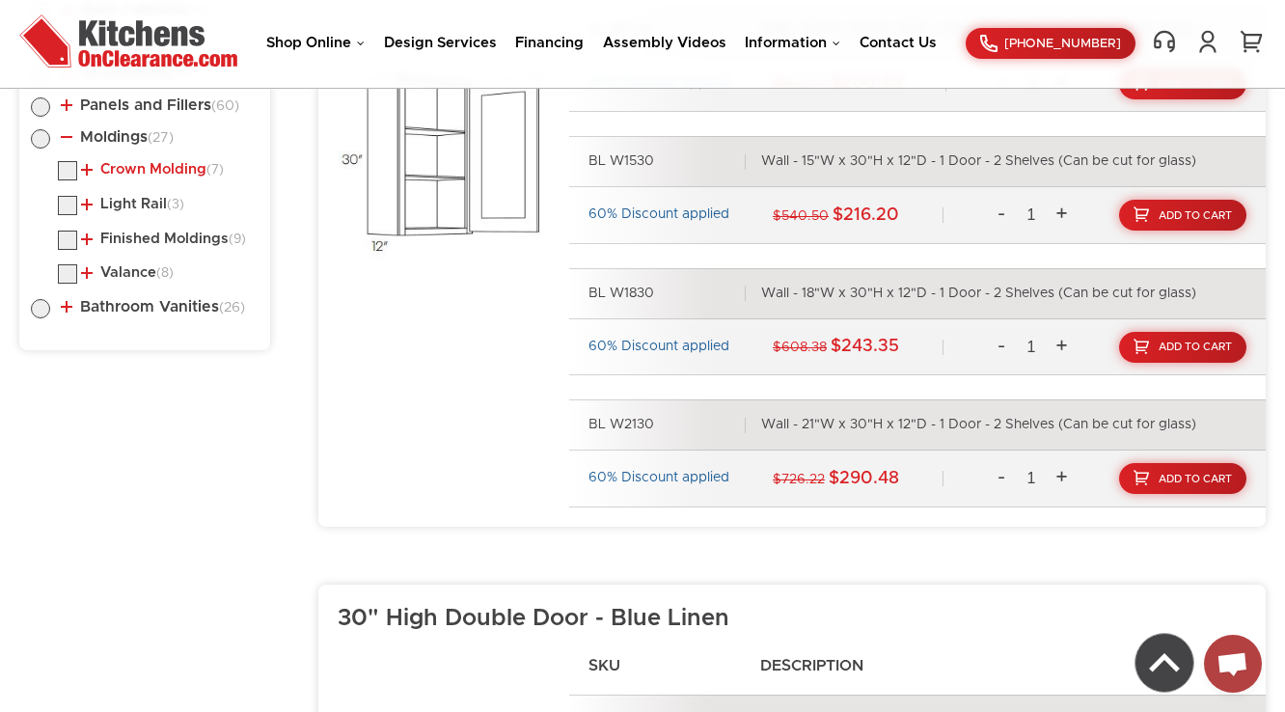
click at [140, 174] on link "Crown Molding (7)" at bounding box center [152, 169] width 143 height 15
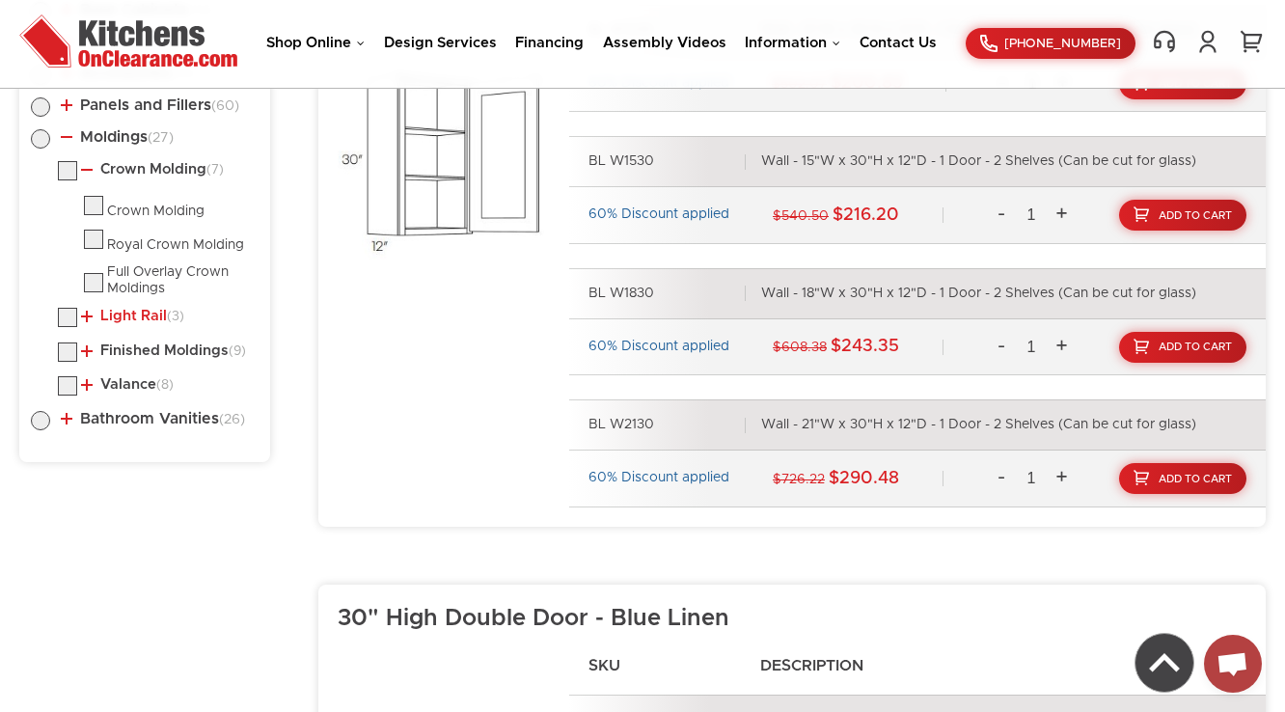
click at [111, 314] on link "Light Rail (3)" at bounding box center [132, 316] width 103 height 15
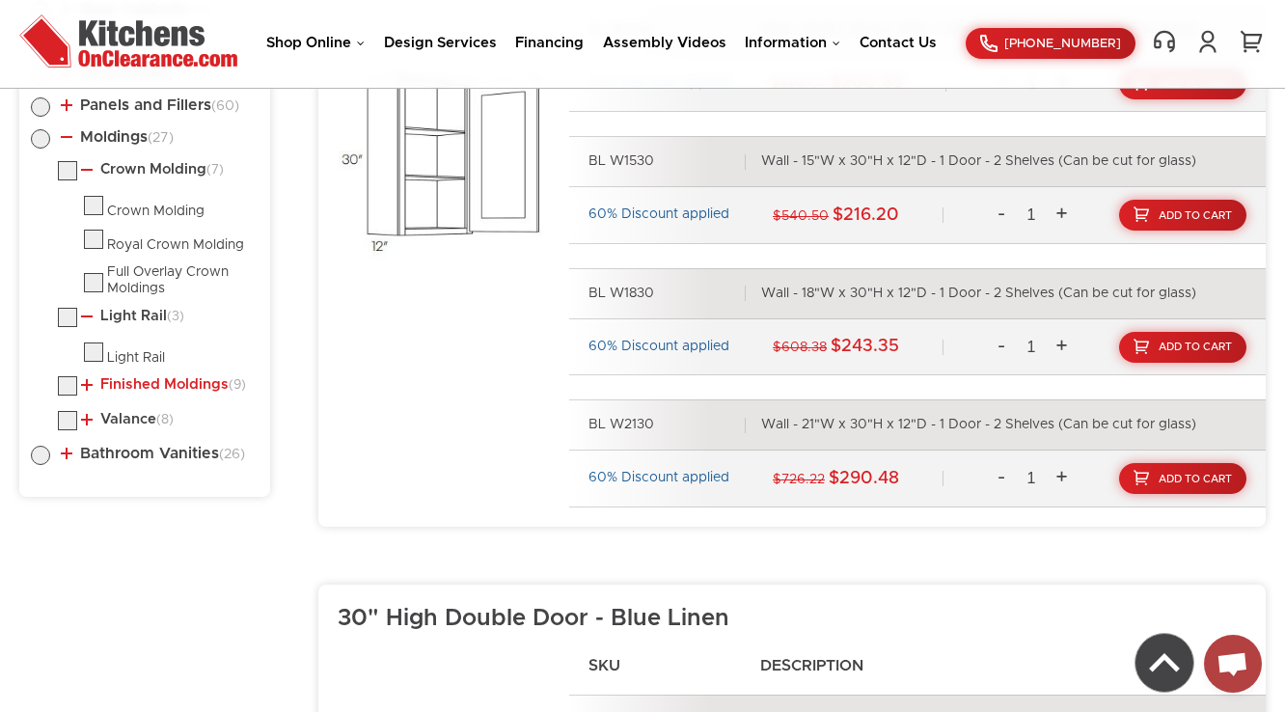
click at [121, 382] on link "Finished Moldings (9)" at bounding box center [163, 384] width 165 height 15
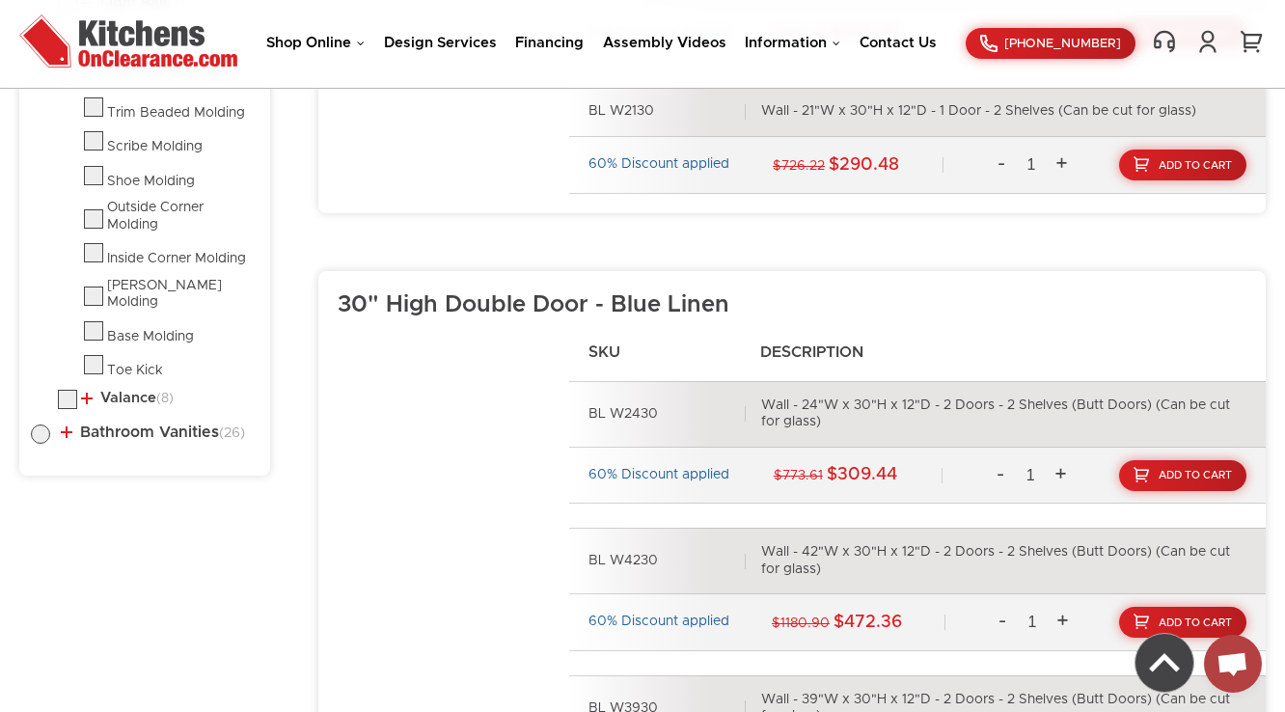
scroll to position [1563, 0]
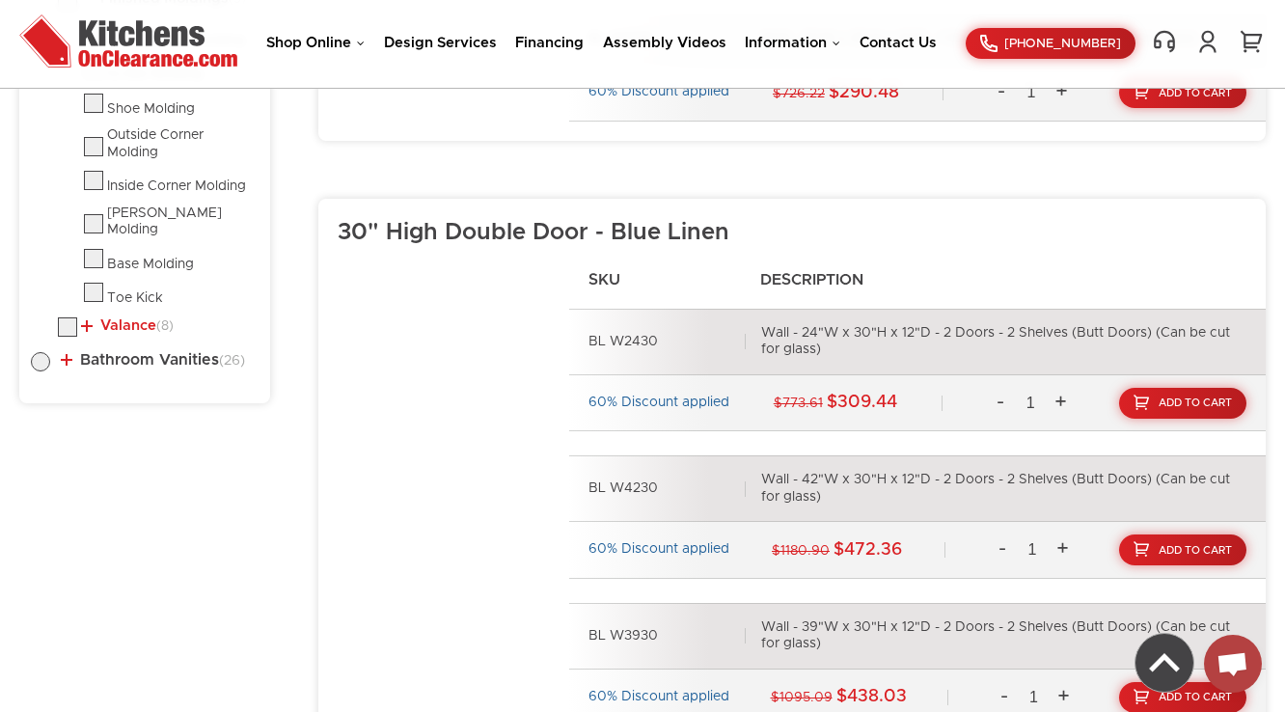
click at [144, 318] on link "Valance (8)" at bounding box center [127, 325] width 93 height 15
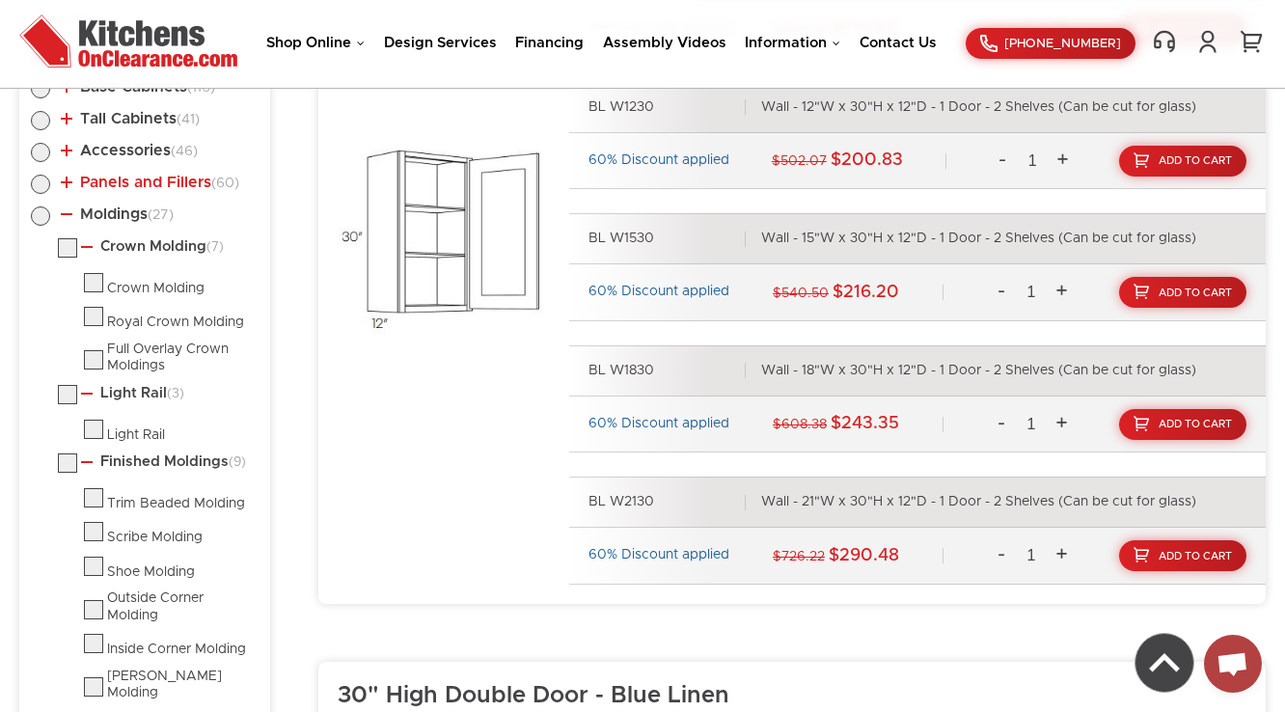
scroll to position [1254, 0]
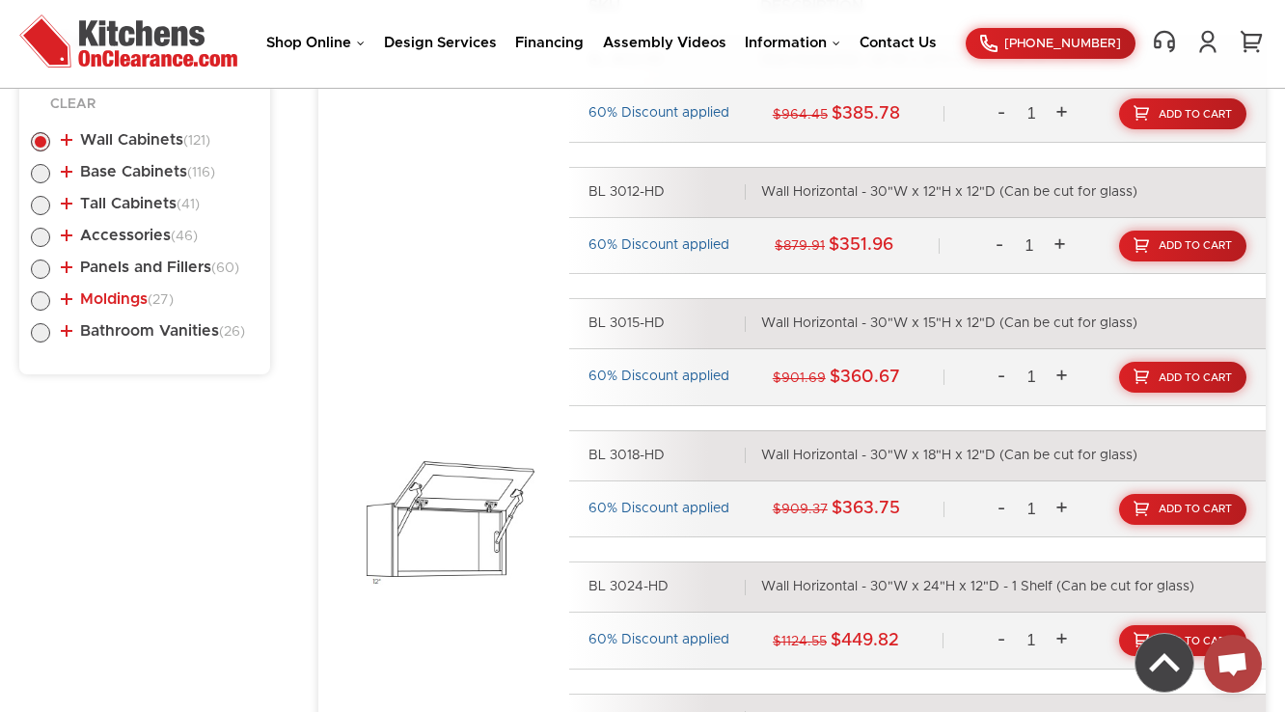
scroll to position [1023, 0]
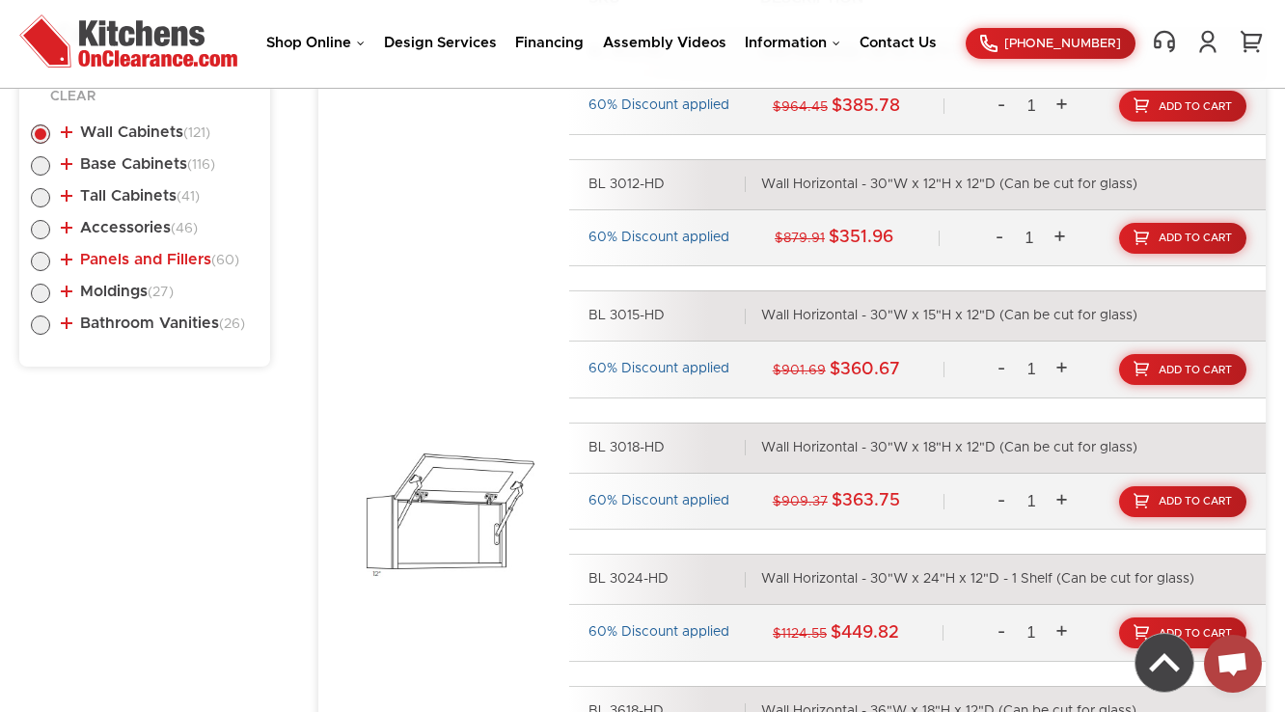
click at [114, 264] on link "Panels and Fillers (60)" at bounding box center [150, 259] width 179 height 15
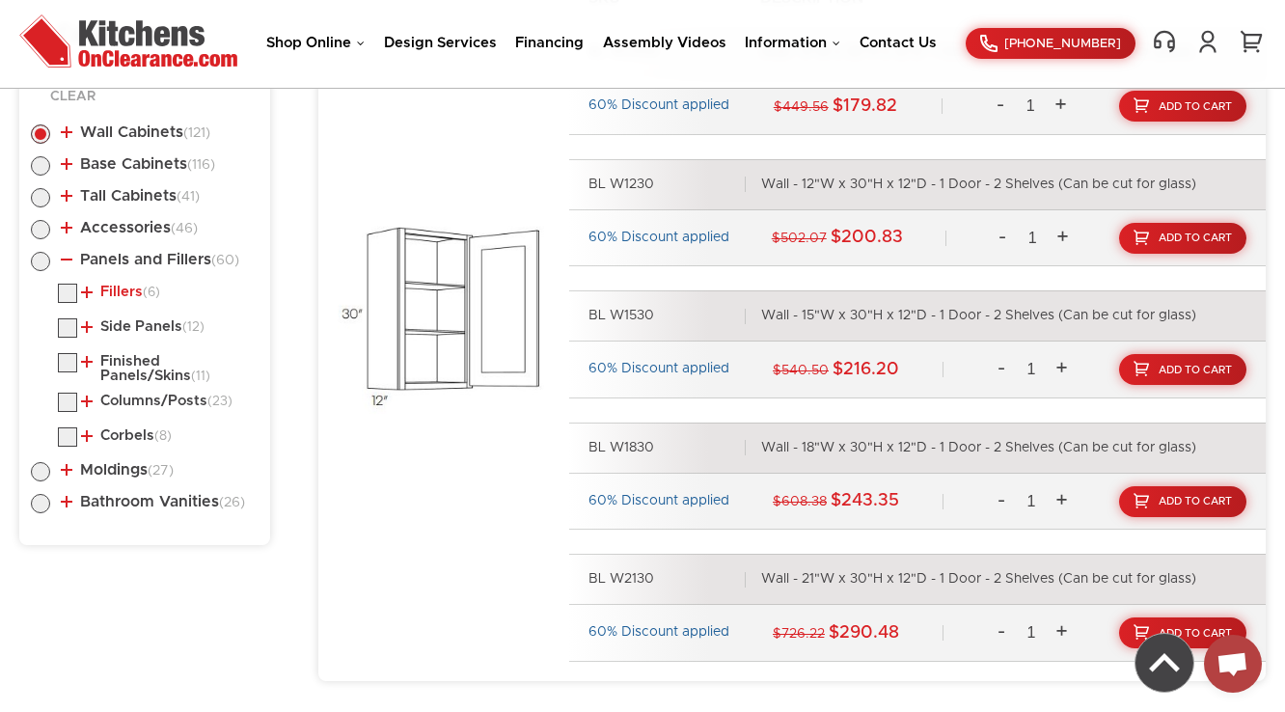
click at [118, 288] on link "Fillers (6)" at bounding box center [120, 292] width 79 height 15
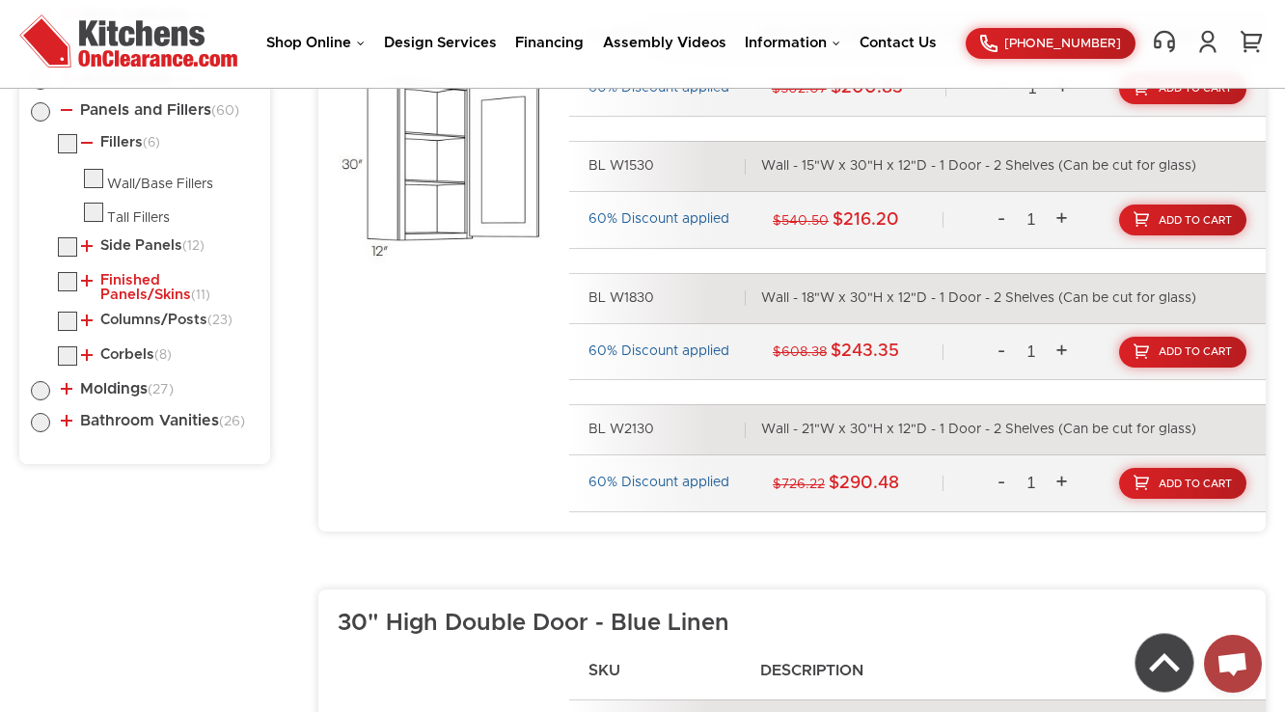
scroll to position [1177, 0]
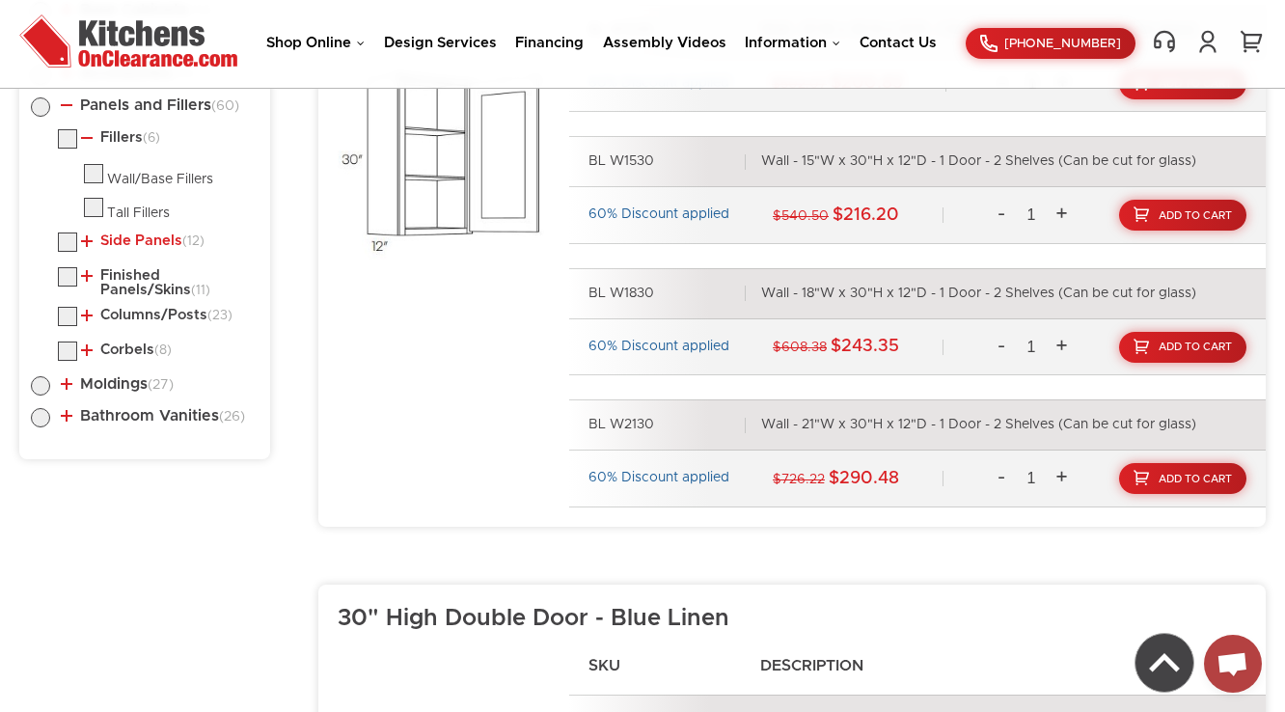
click at [129, 239] on link "Side Panels (12)" at bounding box center [143, 241] width 124 height 15
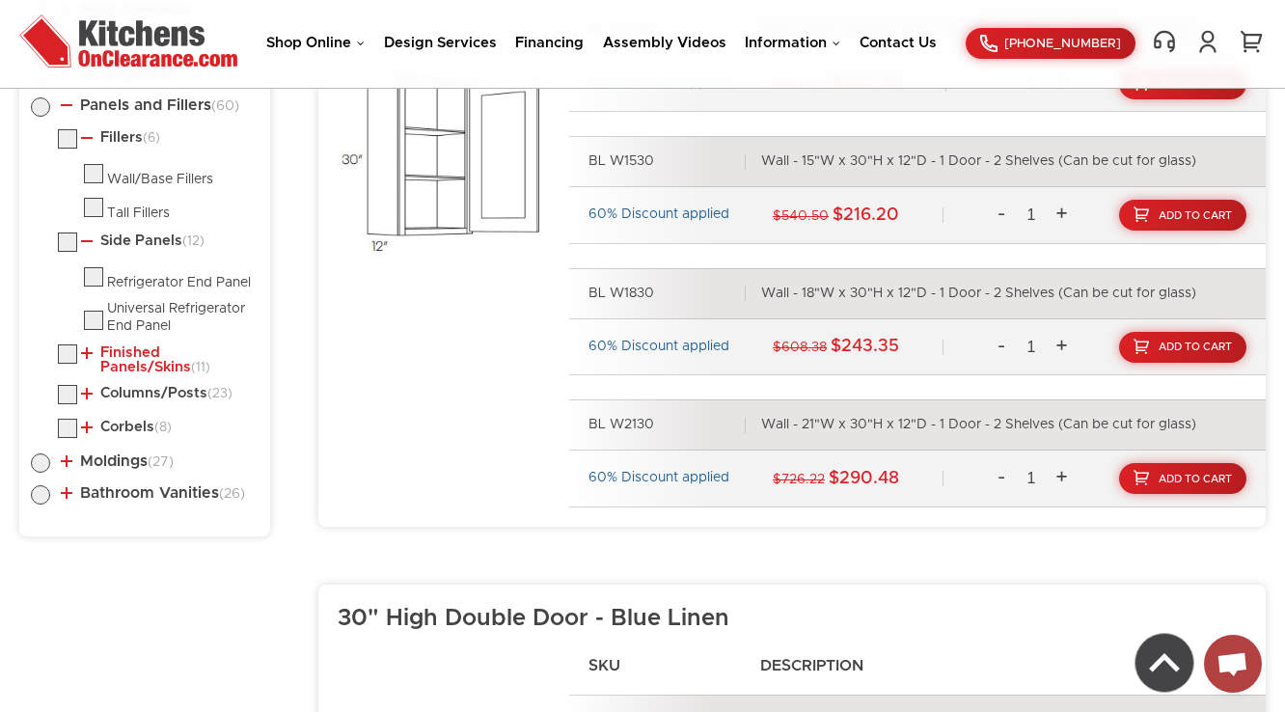
click at [111, 362] on link "Finished Panels/Skins (11)" at bounding box center [166, 360] width 170 height 30
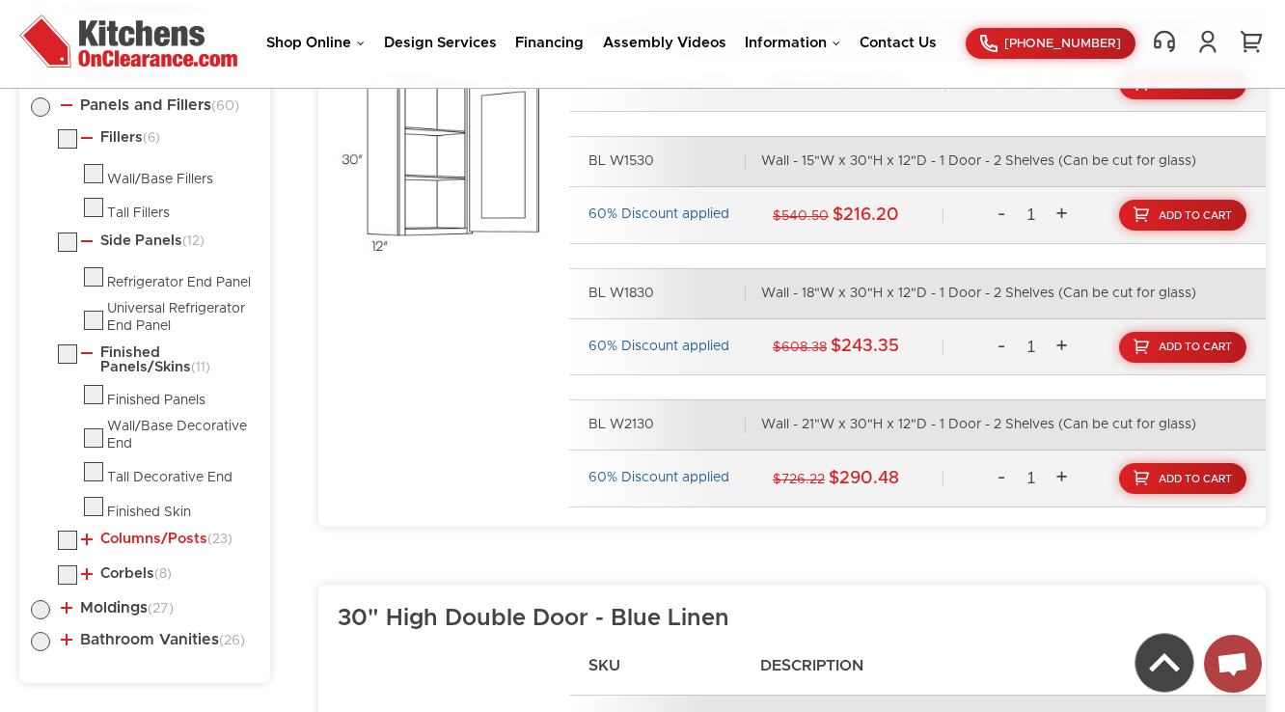
click at [124, 540] on link "Columns/Posts (23)" at bounding box center [156, 539] width 151 height 15
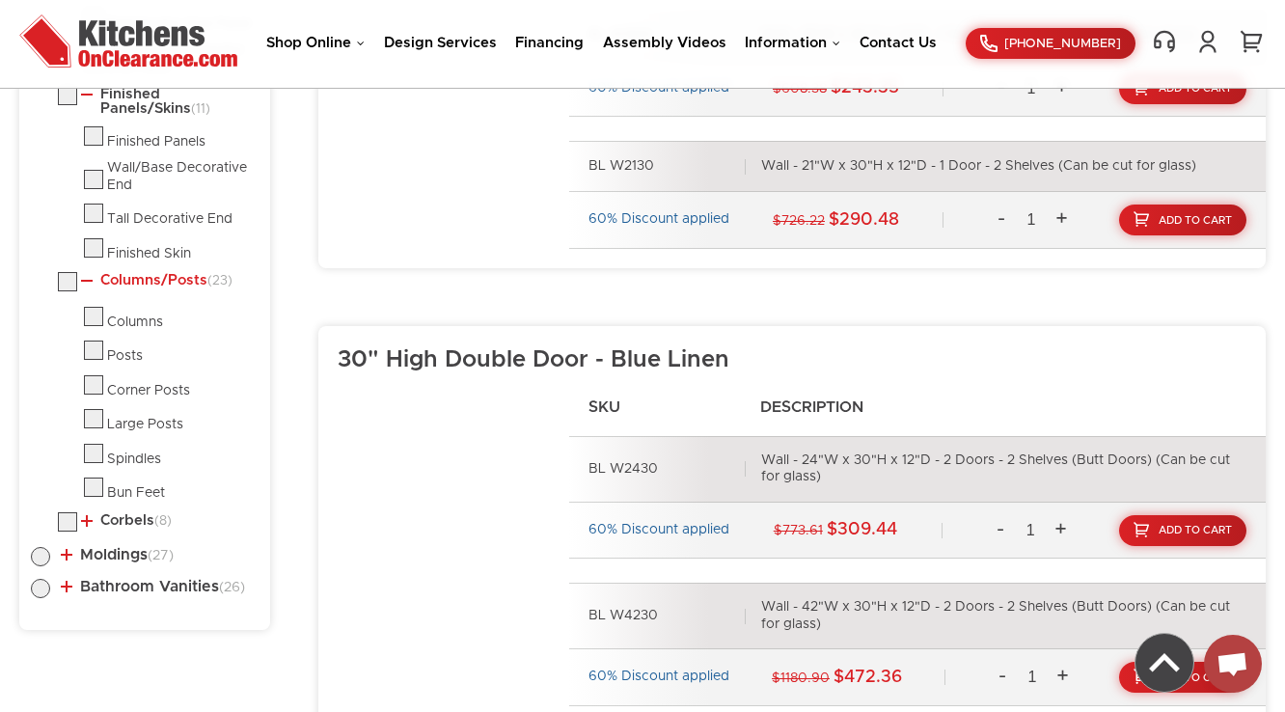
scroll to position [1409, 0]
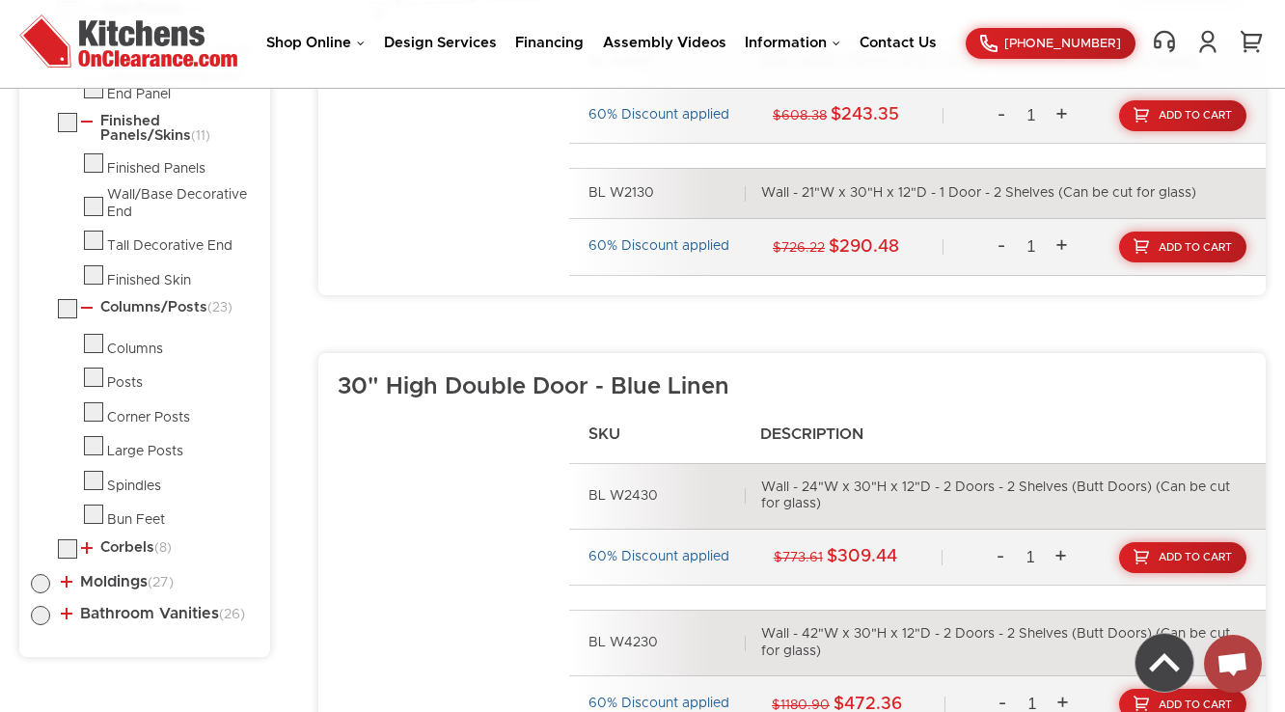
click at [125, 560] on li "Corbels (8) Corbels" at bounding box center [158, 551] width 201 height 25
click at [126, 547] on link "Corbels (8)" at bounding box center [126, 547] width 91 height 15
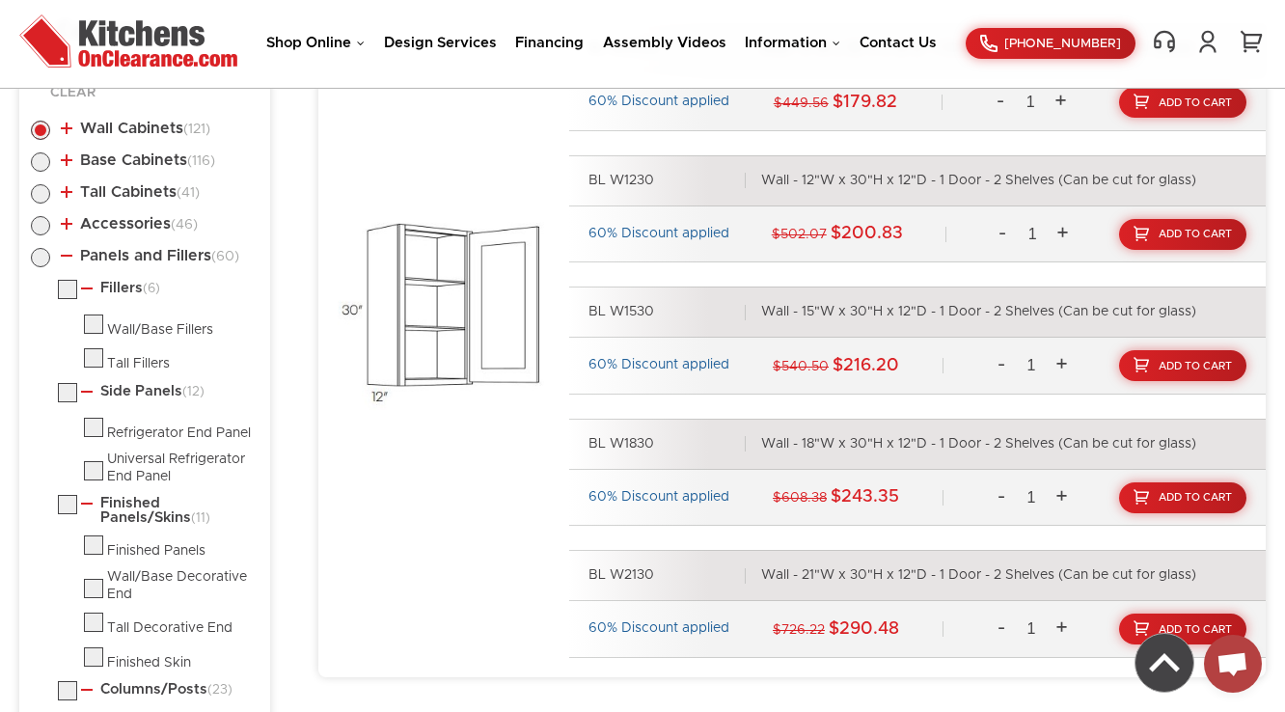
scroll to position [1023, 0]
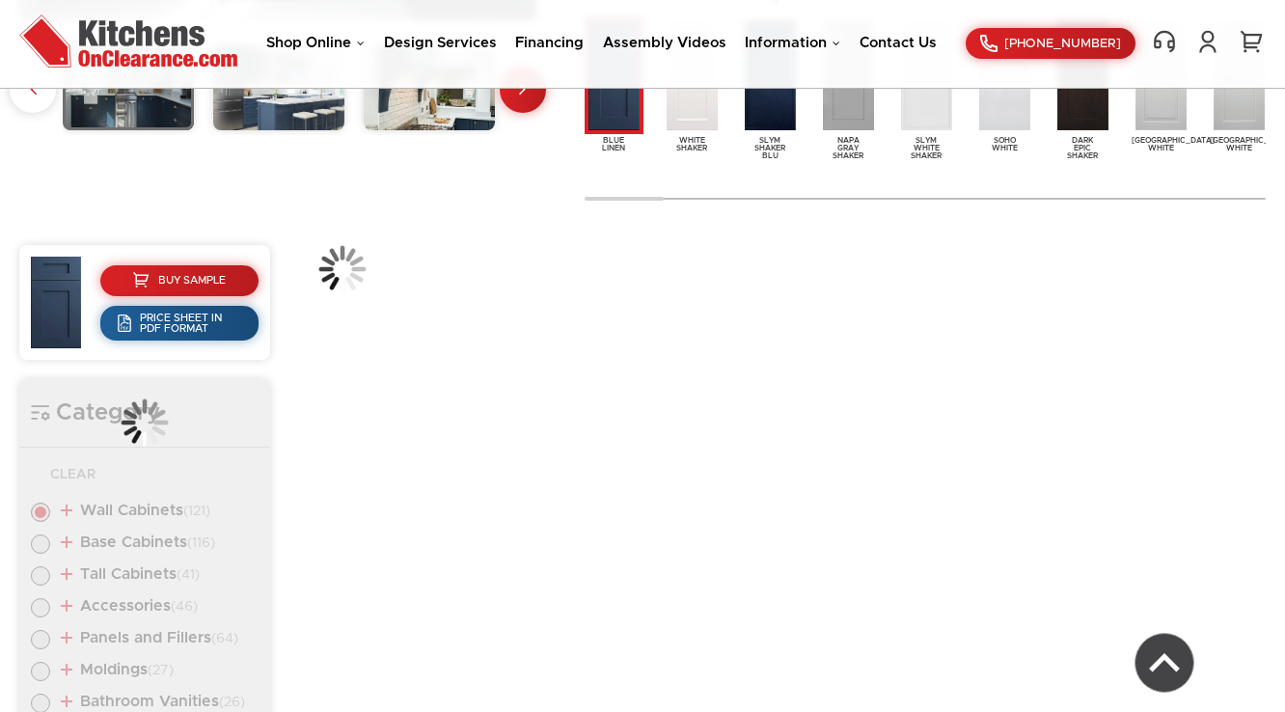
scroll to position [714, 0]
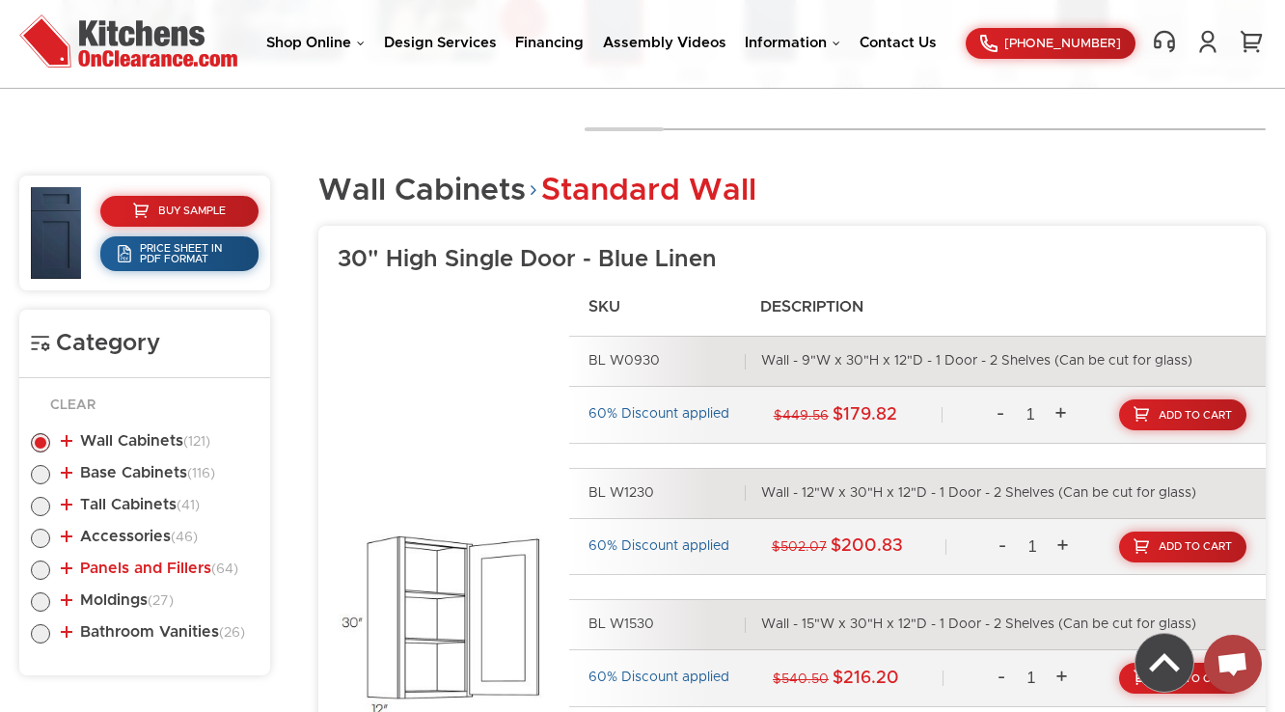
click at [129, 571] on link "Panels and Fillers (64)" at bounding box center [150, 568] width 178 height 15
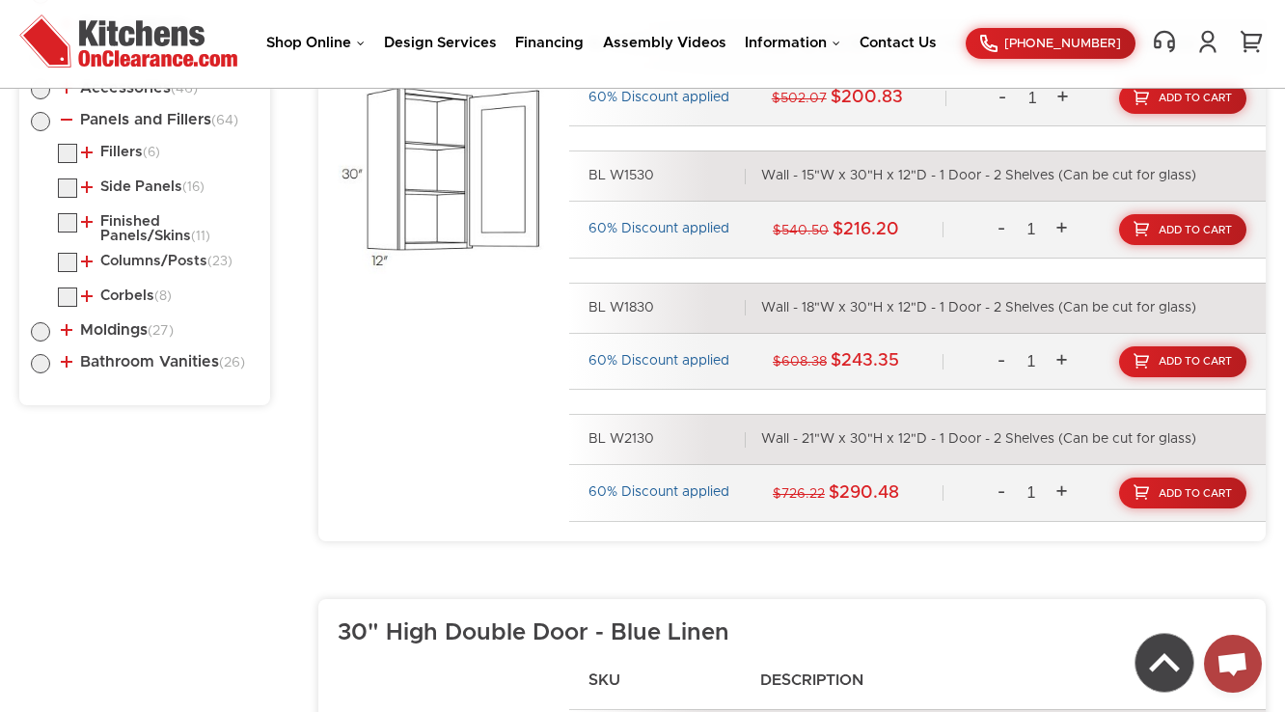
scroll to position [1177, 0]
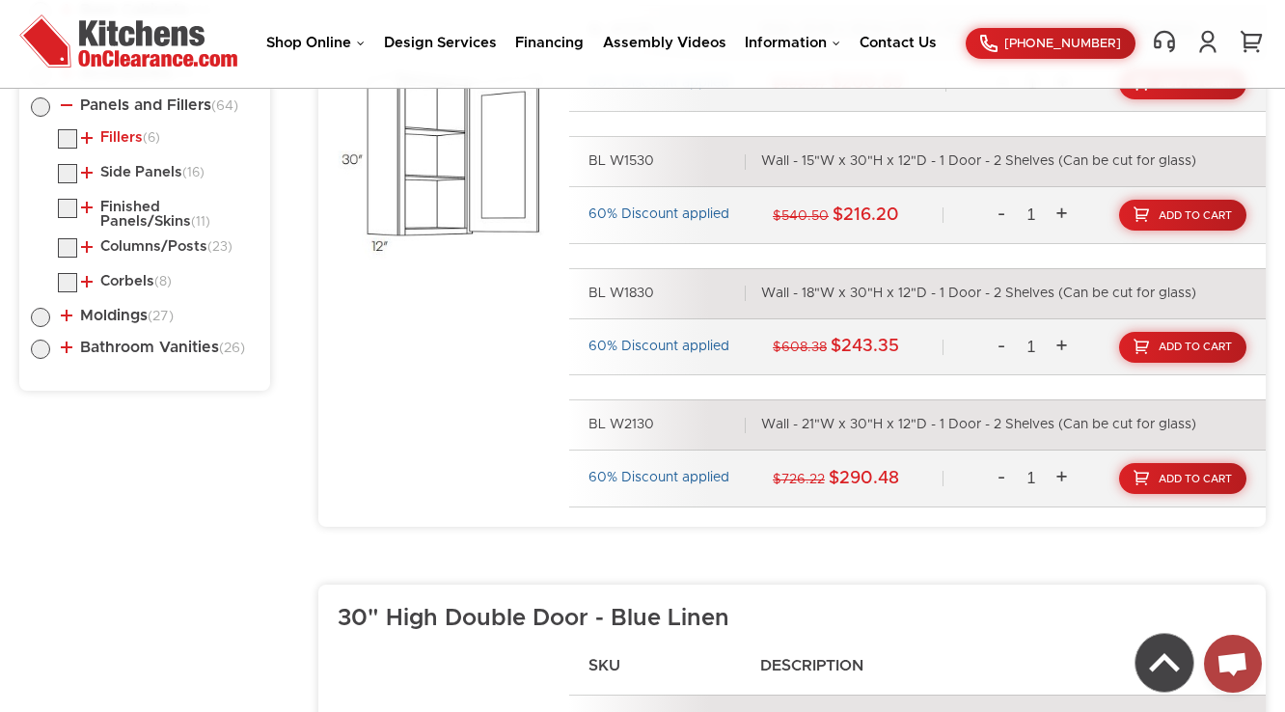
click at [126, 139] on link "Fillers (6)" at bounding box center [120, 137] width 79 height 15
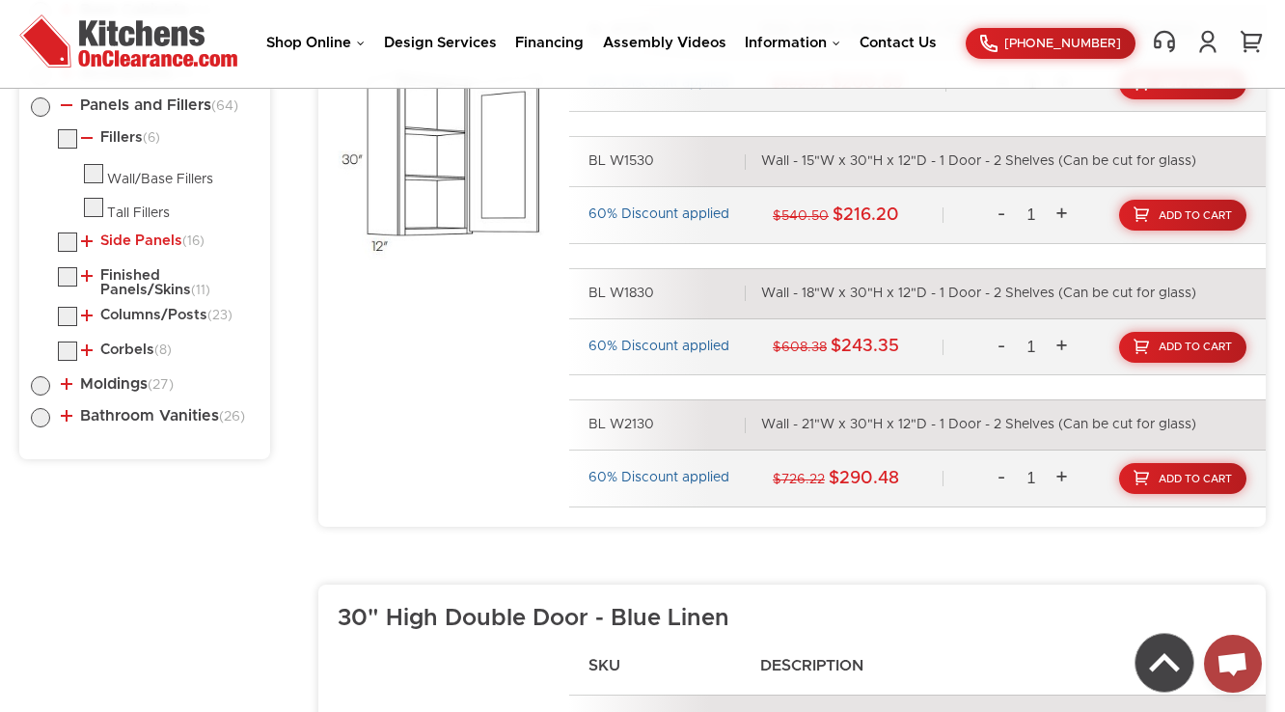
click at [133, 236] on link "Side Panels (16)" at bounding box center [143, 241] width 124 height 15
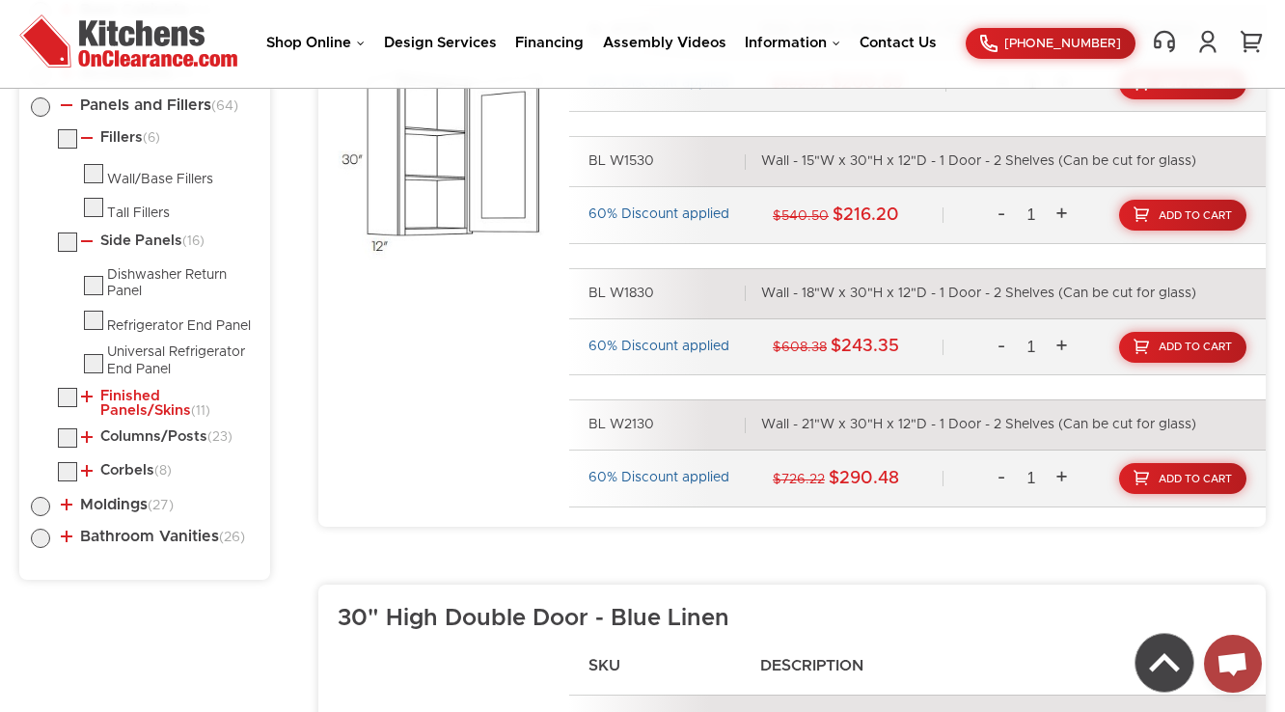
click at [112, 391] on ul "Fillers (6) Wall/Base Fillers Tall Fillers (16) (11)" at bounding box center [145, 308] width 228 height 358
click at [108, 417] on link "Finished Panels/Skins (11)" at bounding box center [166, 404] width 170 height 30
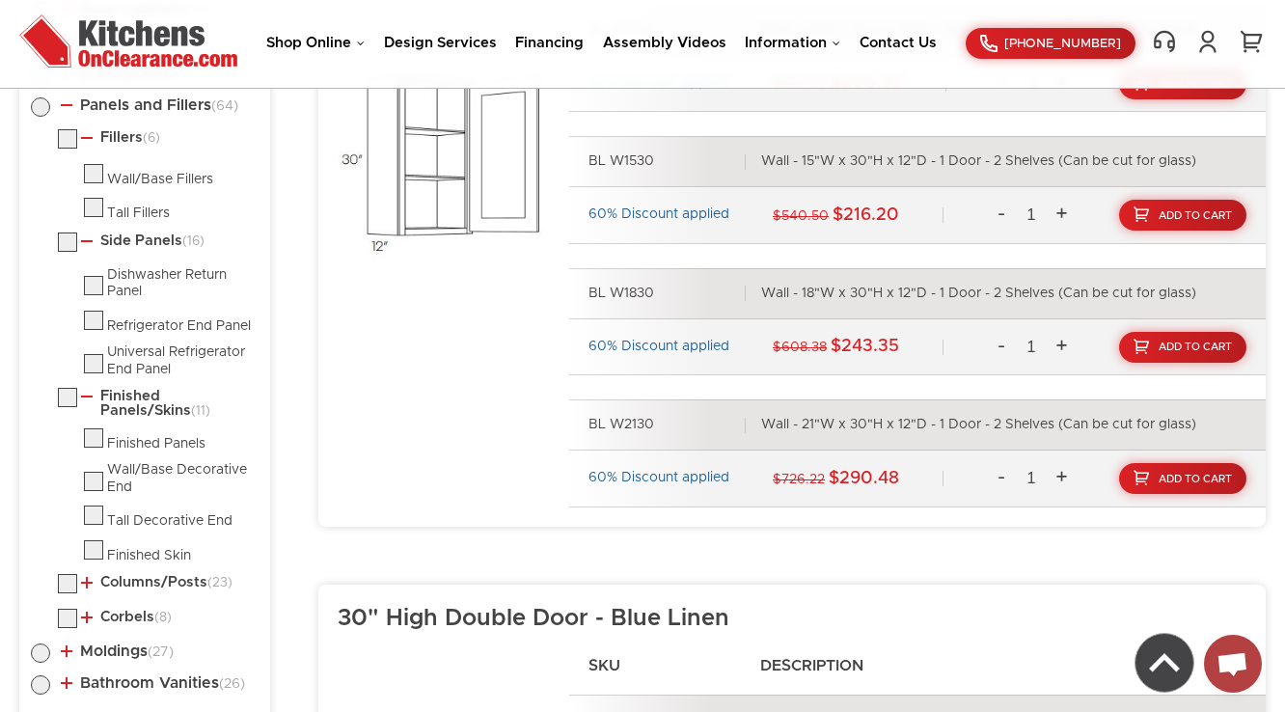
scroll to position [1486, 0]
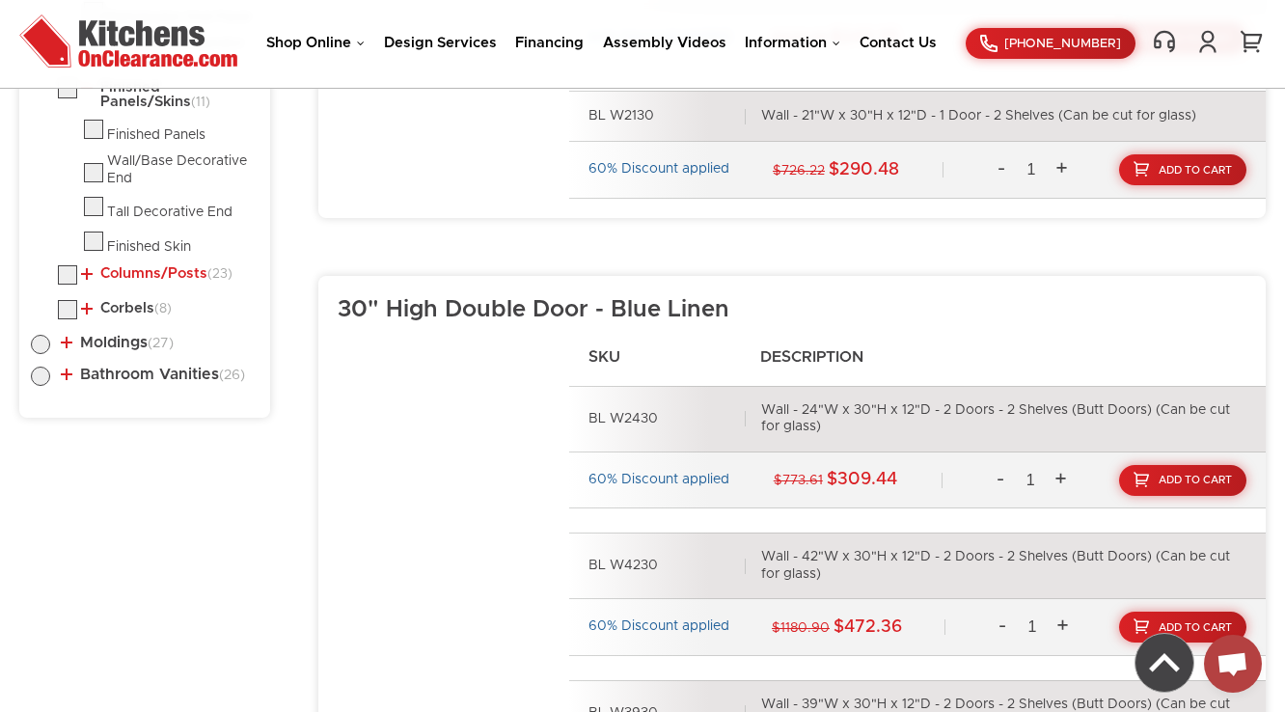
click at [180, 277] on link "Columns/Posts (23)" at bounding box center [156, 273] width 151 height 15
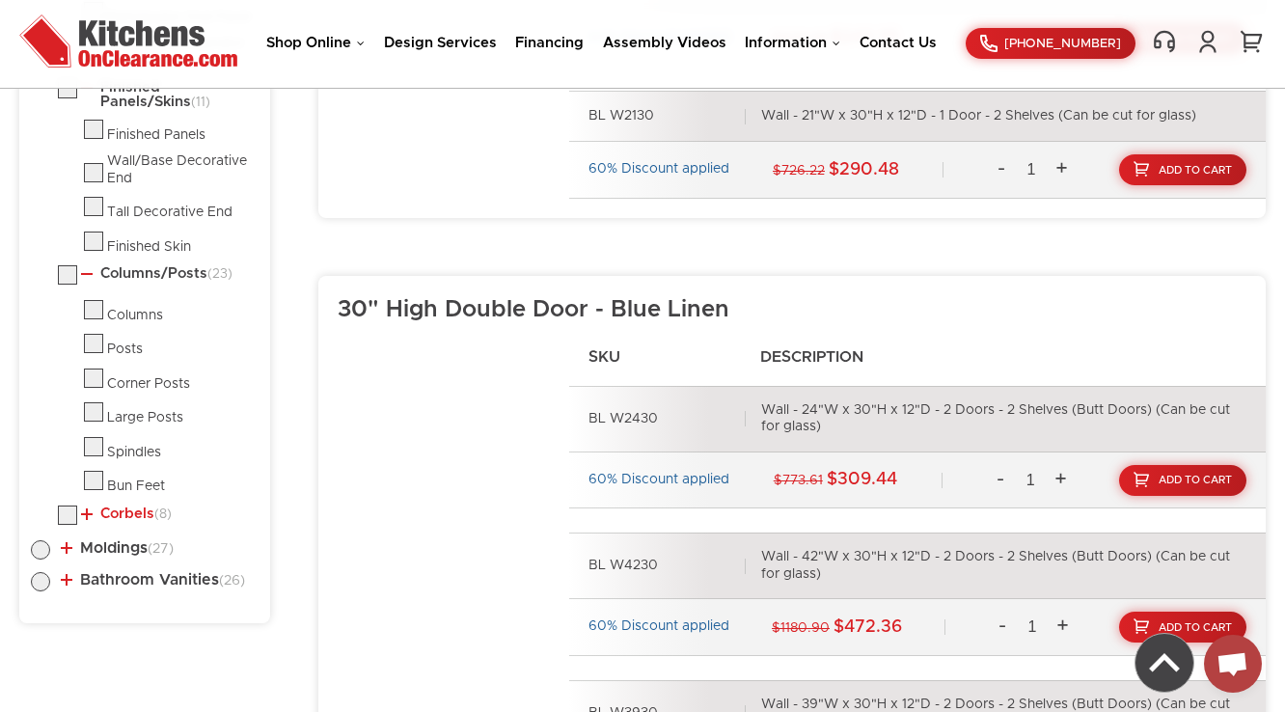
click at [91, 518] on link "Corbels (8)" at bounding box center [126, 514] width 91 height 15
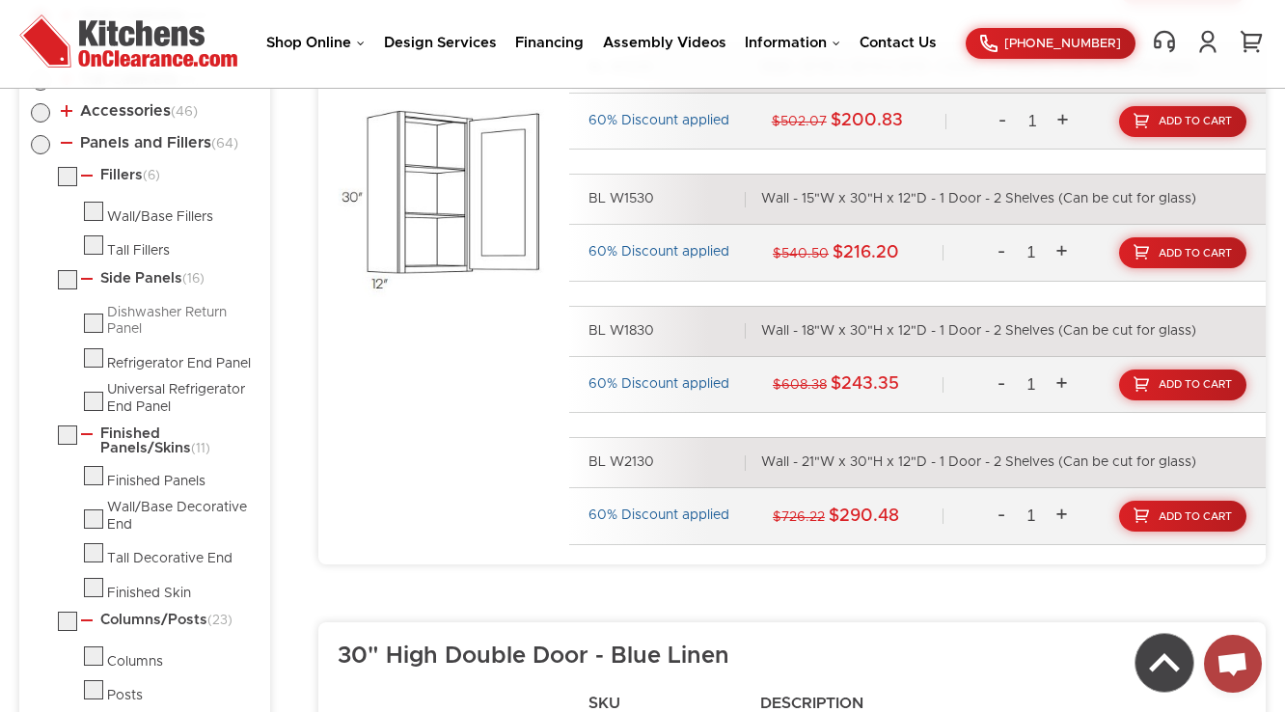
scroll to position [1100, 0]
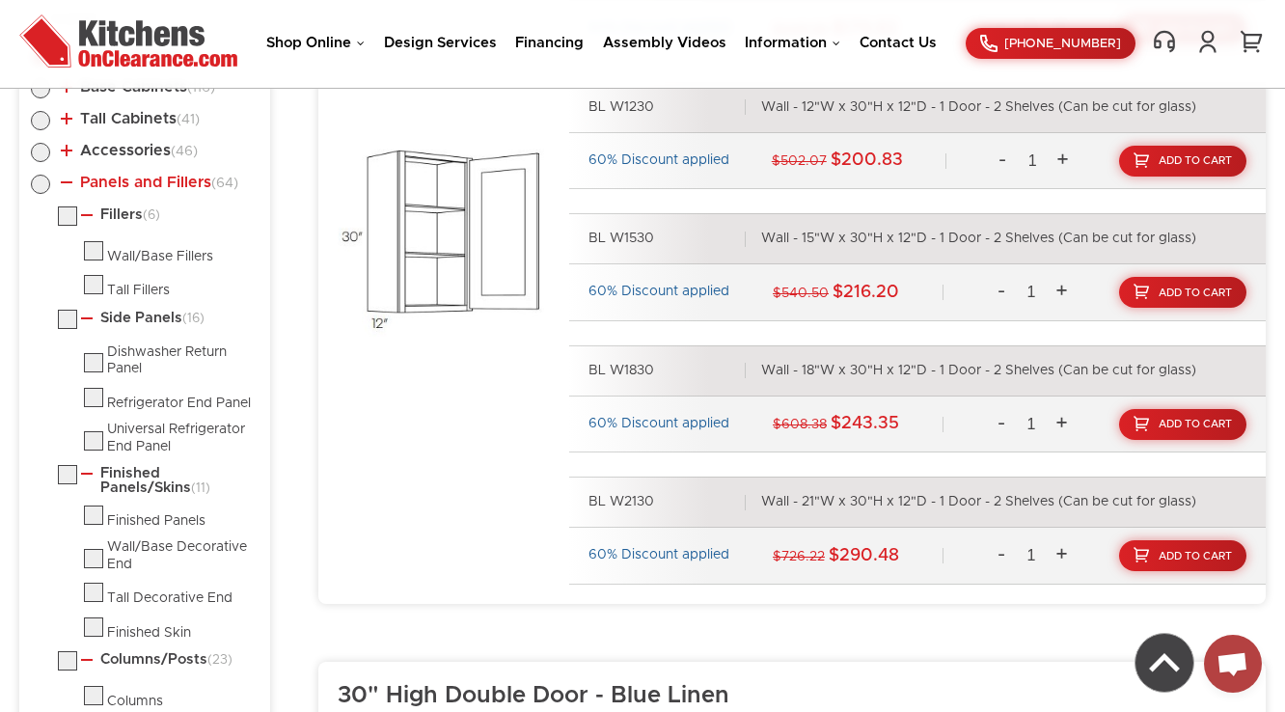
click at [152, 187] on link "Panels and Fillers (64)" at bounding box center [150, 182] width 178 height 15
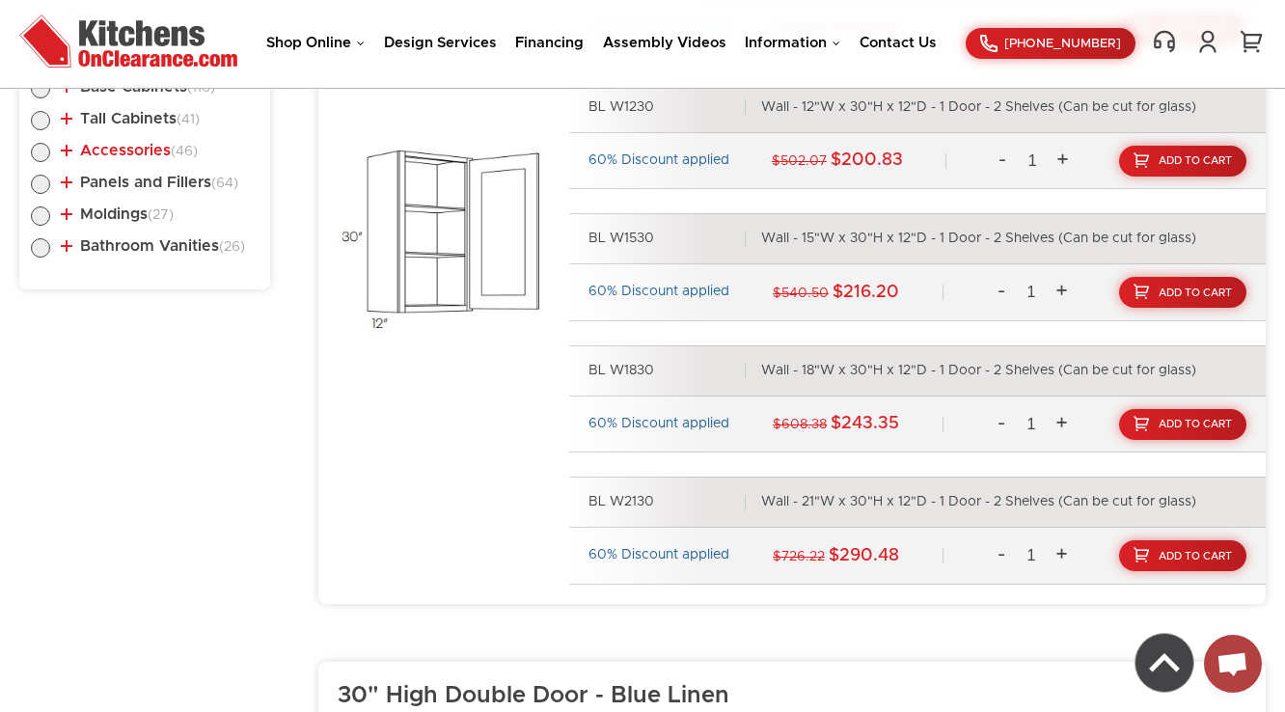
click at [147, 155] on link "Accessories (46)" at bounding box center [129, 150] width 137 height 15
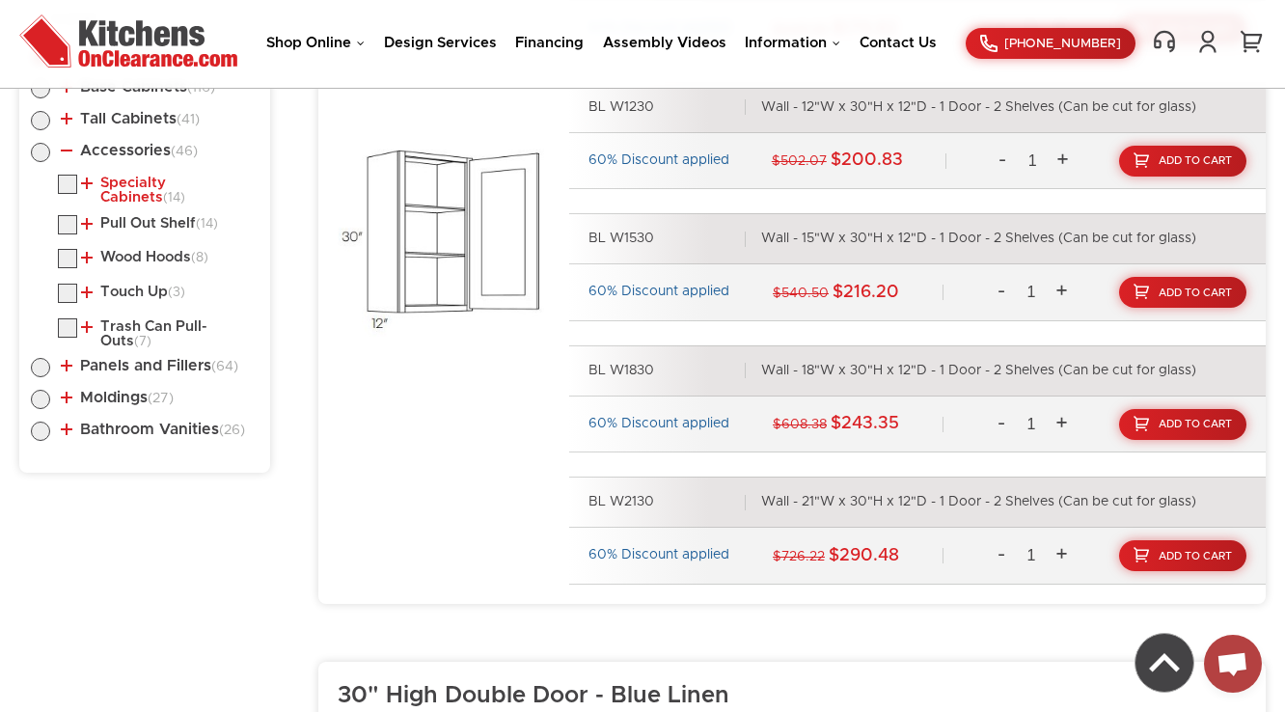
click at [142, 178] on link "Specialty Cabinets (14)" at bounding box center [166, 191] width 170 height 30
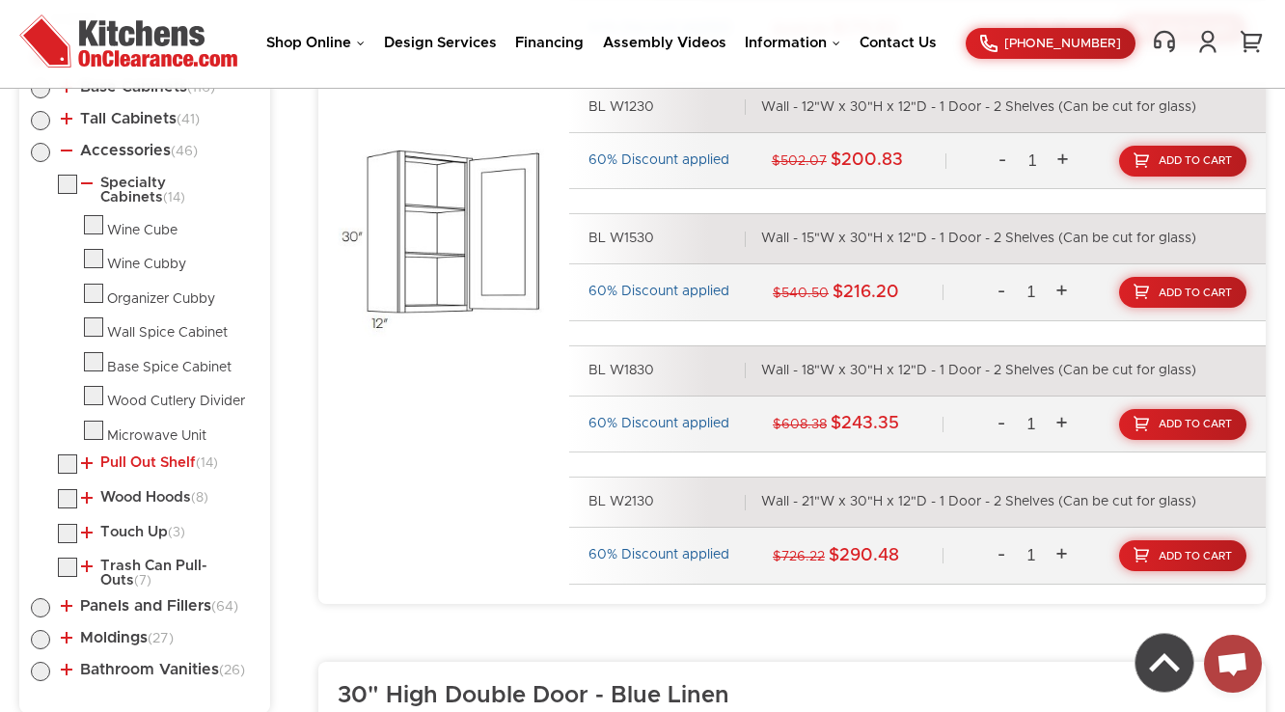
click at [119, 461] on link "Pull Out Shelf (14)" at bounding box center [149, 462] width 137 height 15
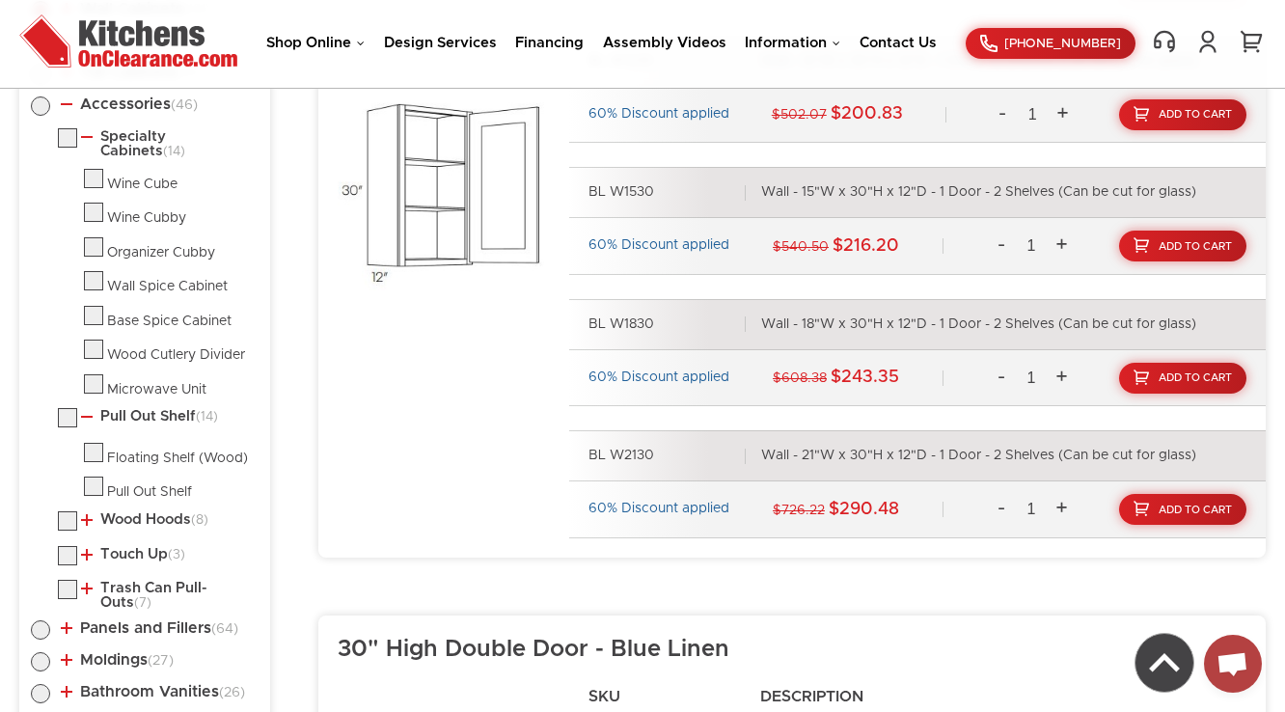
scroll to position [1254, 0]
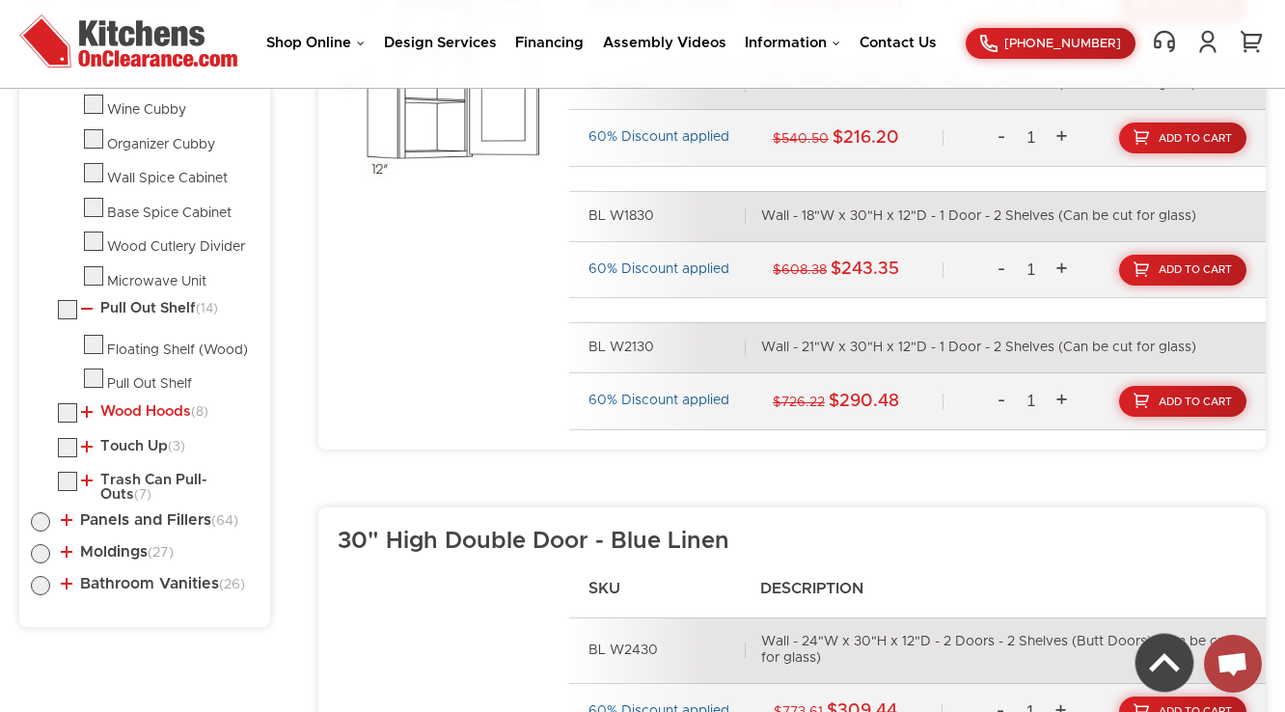
click at [131, 404] on link "Wood Hoods (8)" at bounding box center [144, 411] width 127 height 15
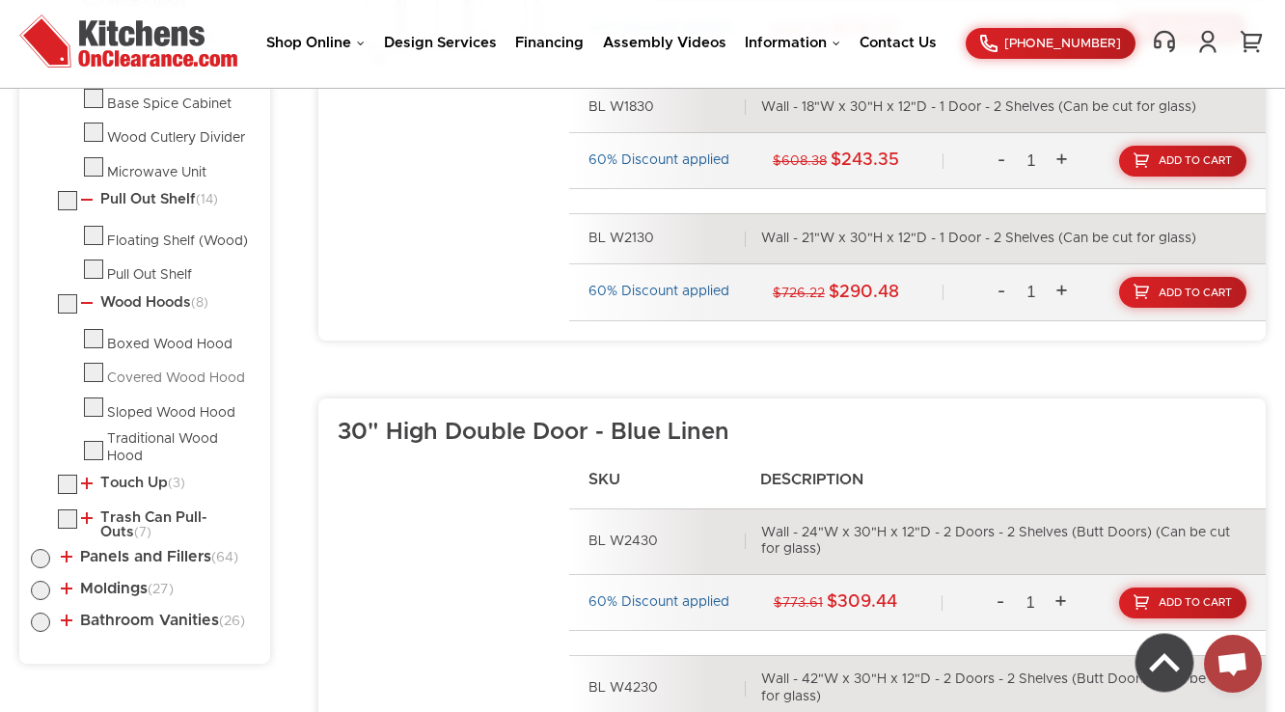
scroll to position [1409, 0]
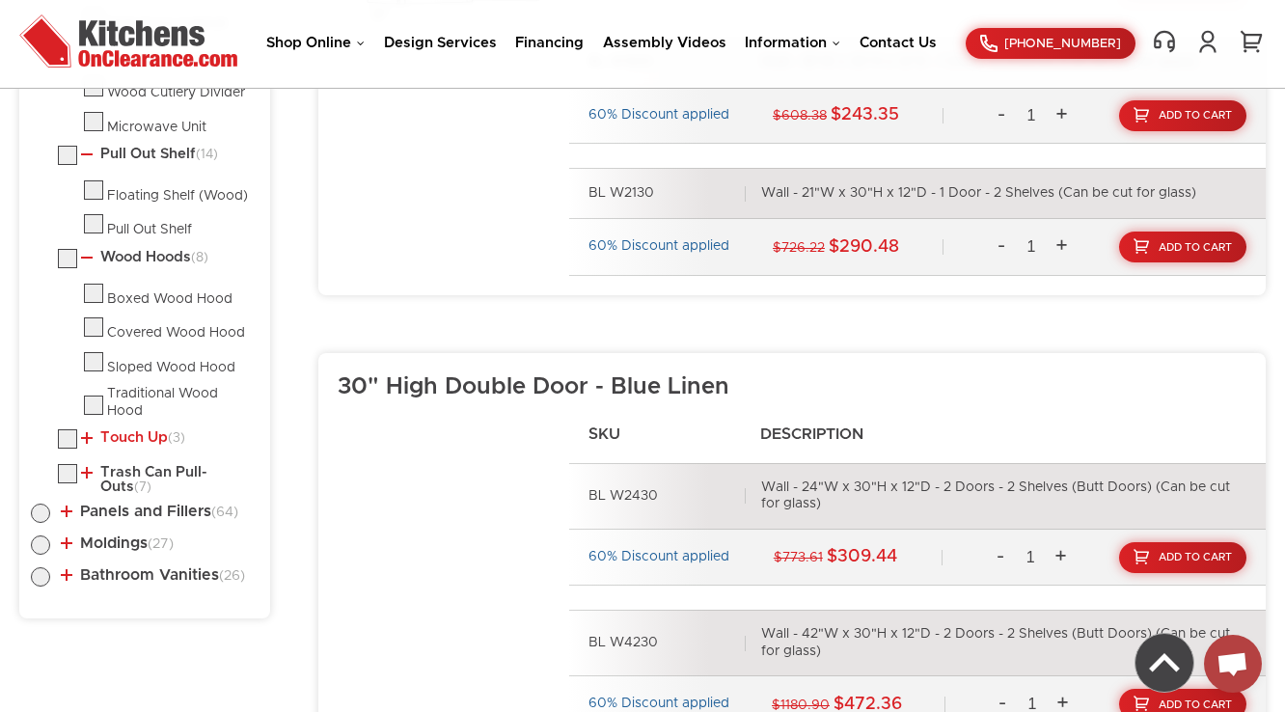
click at [120, 430] on link "Touch Up (3)" at bounding box center [133, 437] width 104 height 15
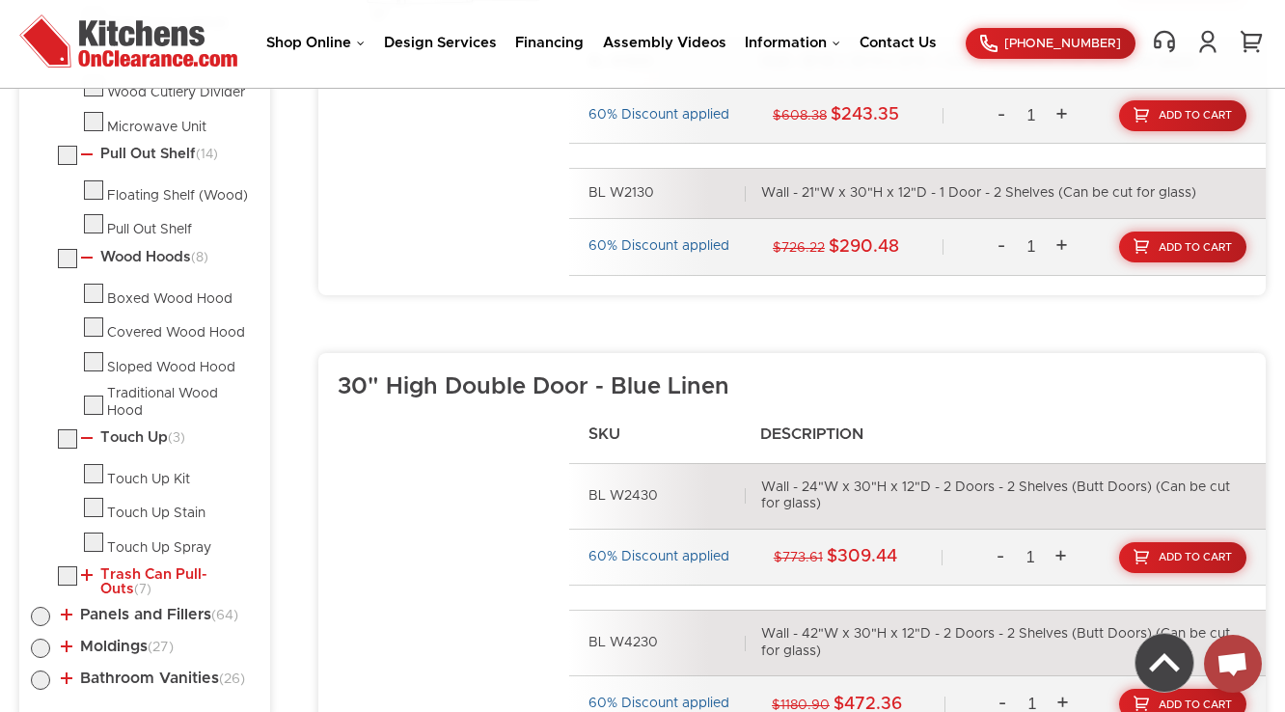
click at [120, 567] on link "Trash Can Pull-Outs (7)" at bounding box center [166, 582] width 170 height 30
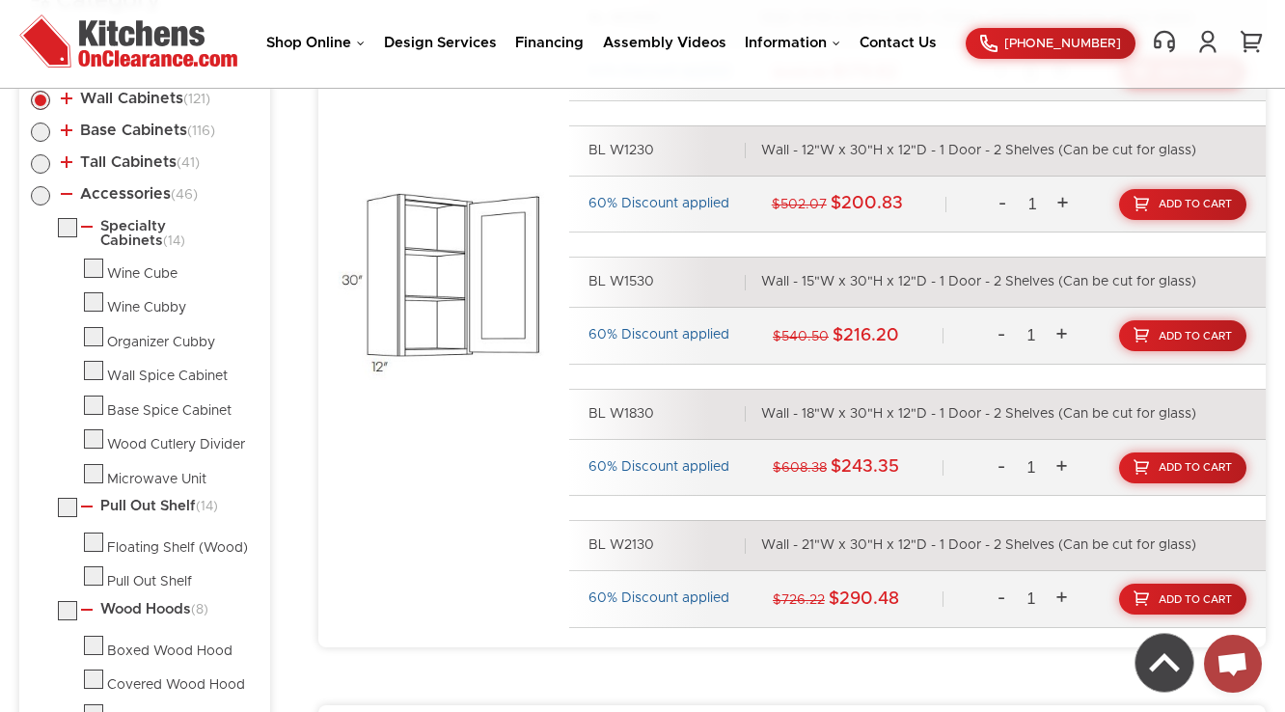
scroll to position [1023, 0]
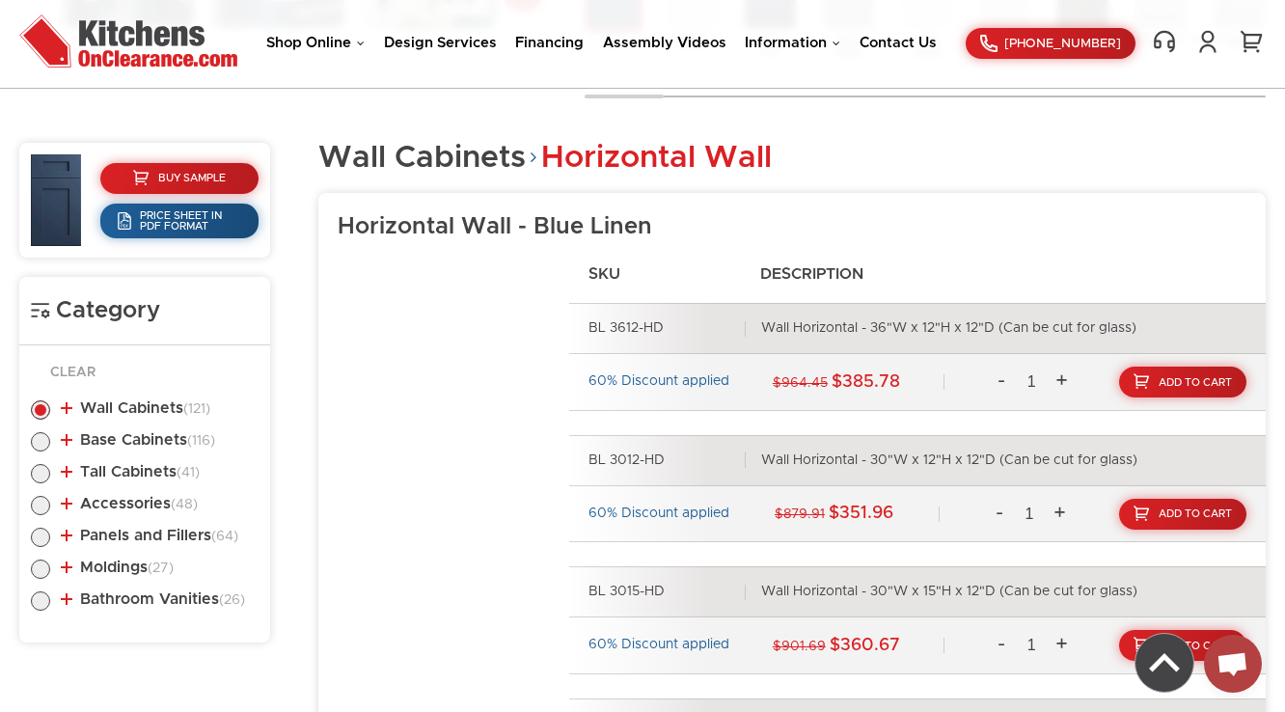
scroll to position [873, 0]
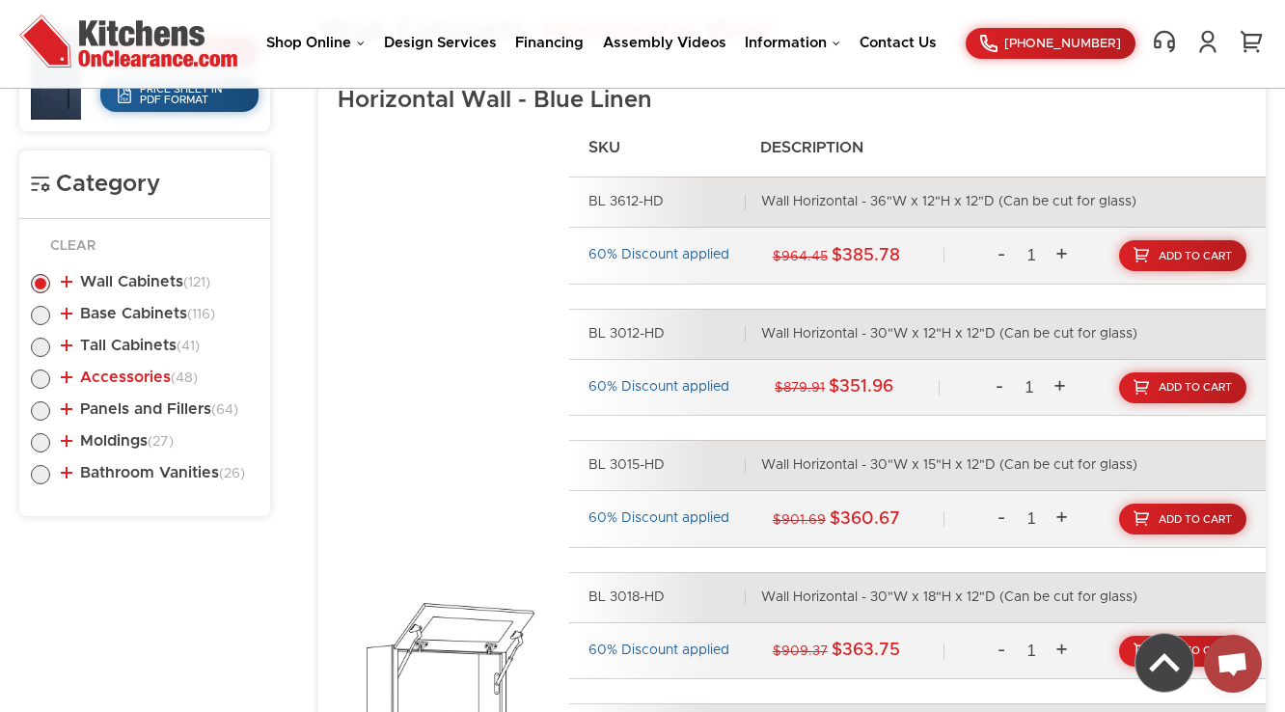
click at [177, 376] on span "(48)" at bounding box center [184, 378] width 27 height 14
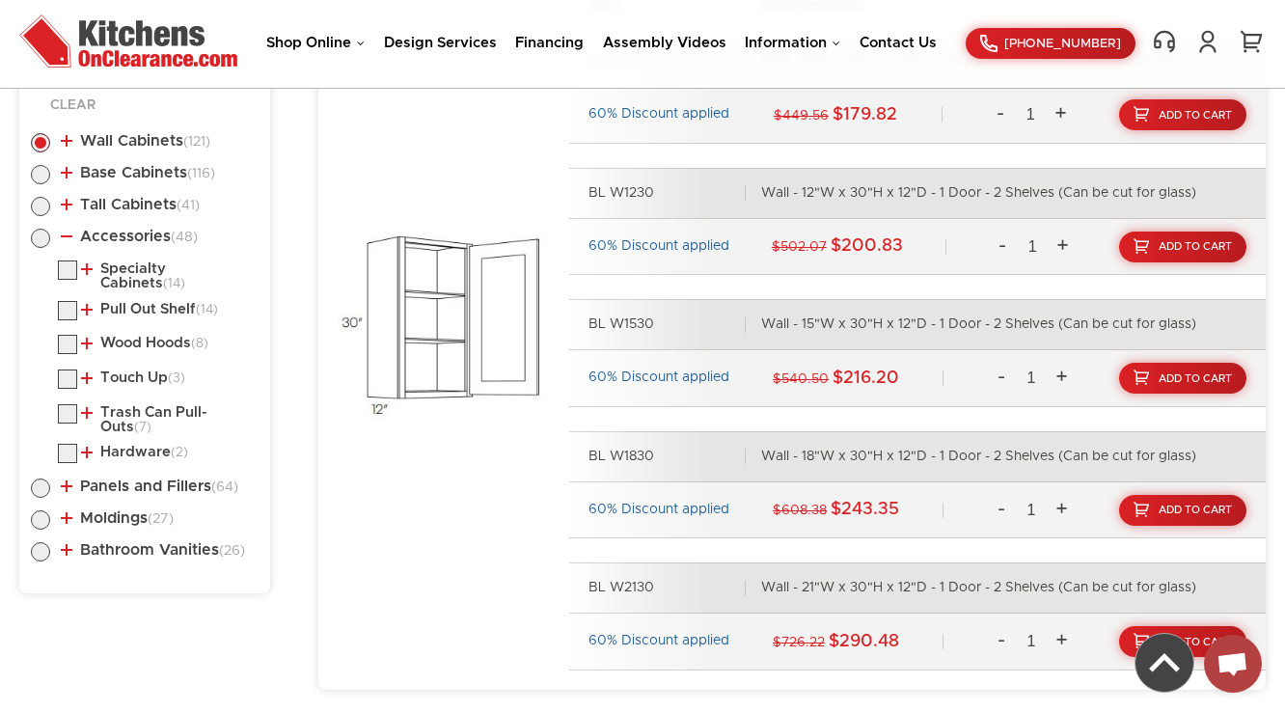
scroll to position [1028, 0]
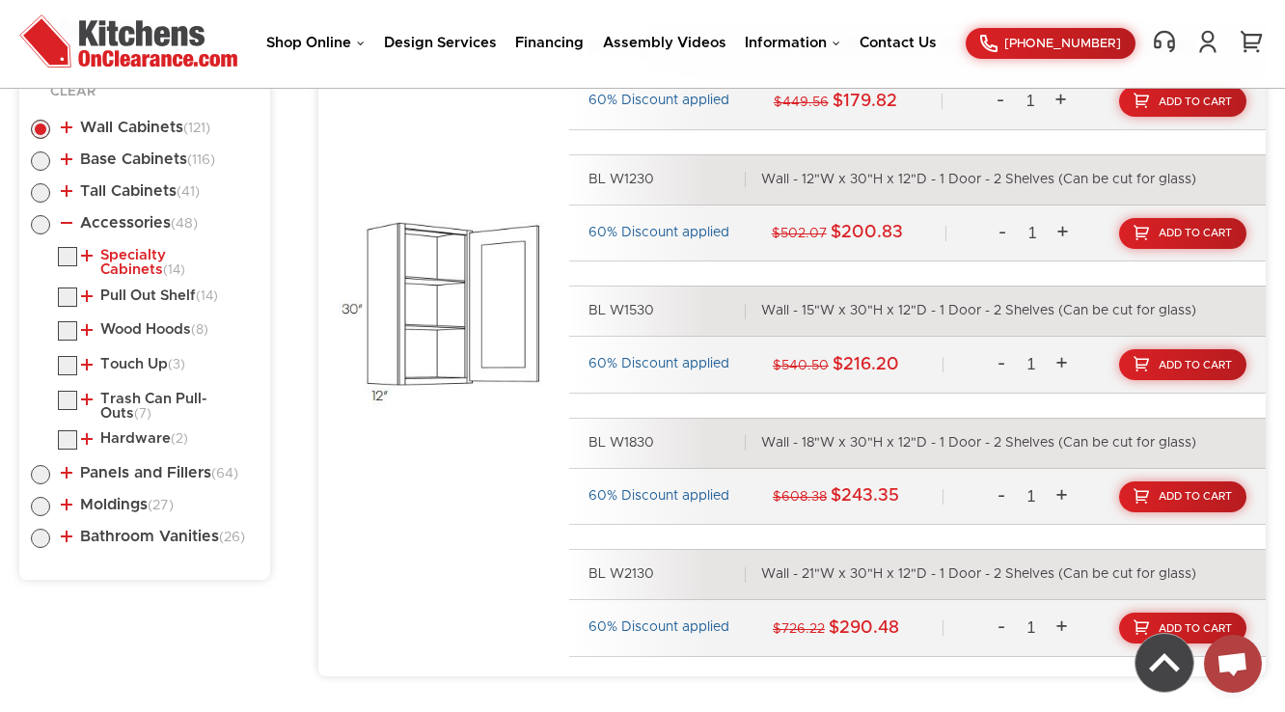
click at [177, 254] on link "Specialty Cabinets (14)" at bounding box center [166, 263] width 170 height 30
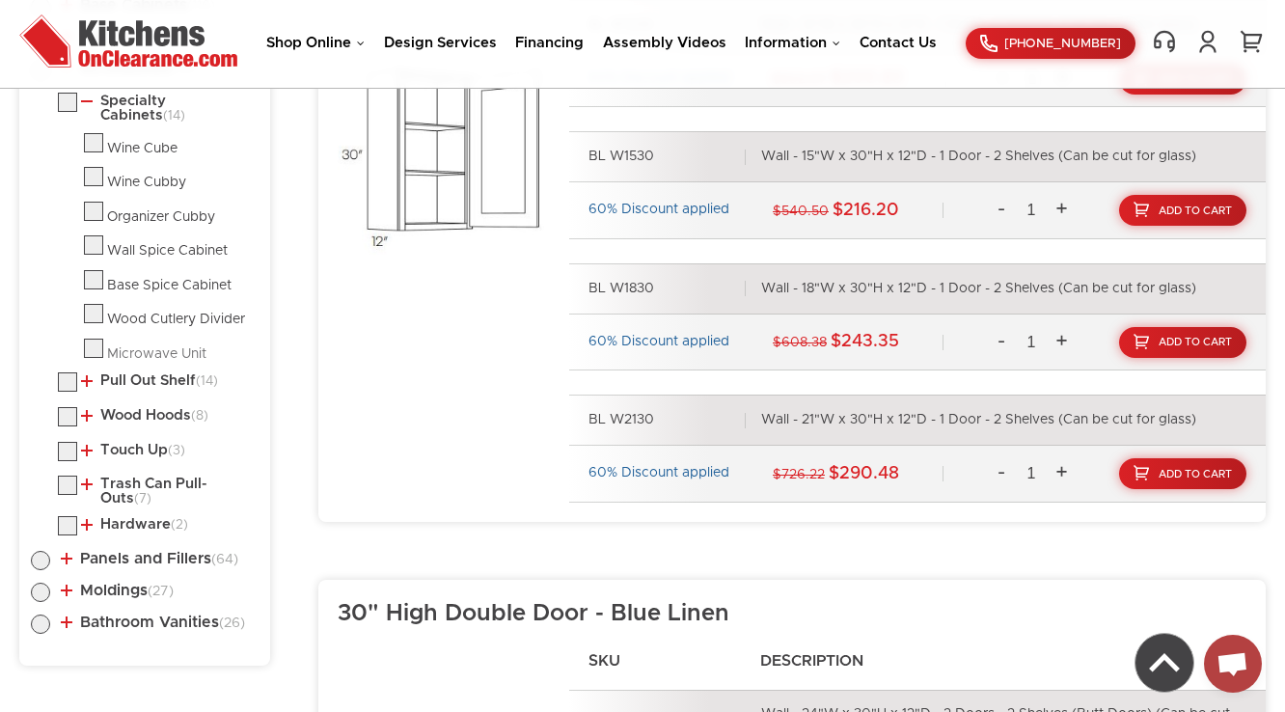
scroll to position [1105, 0]
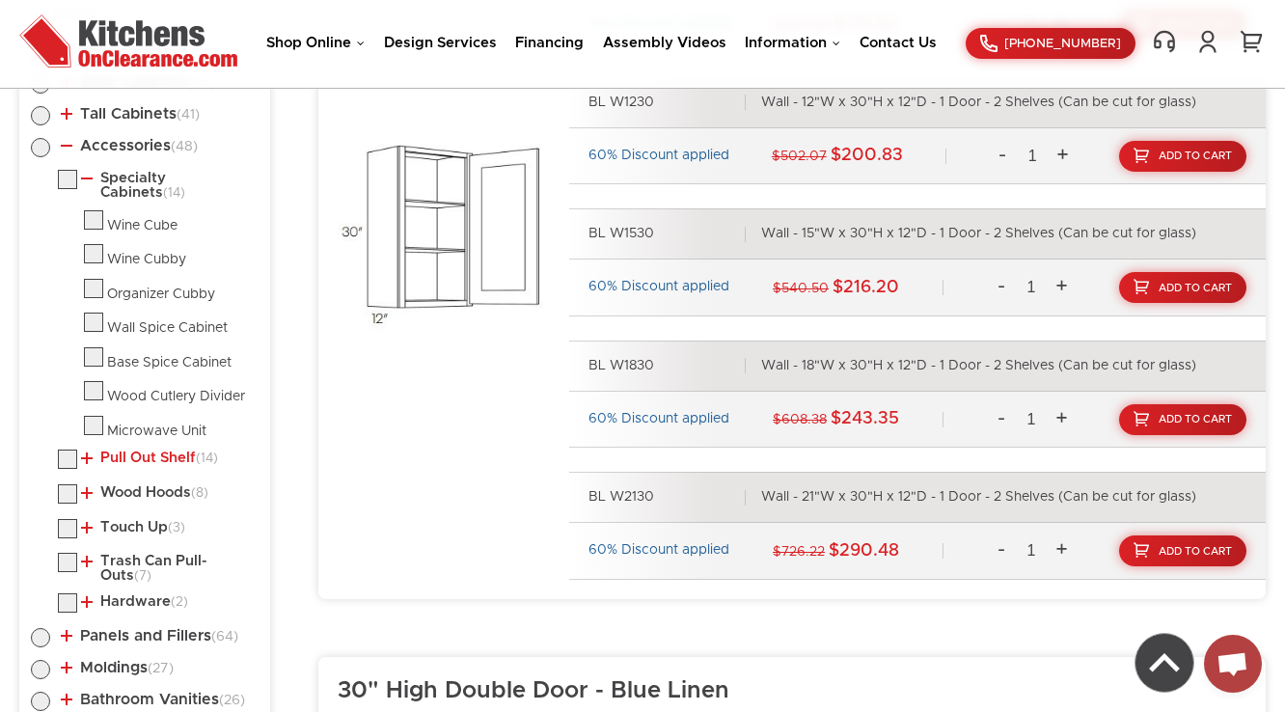
click at [115, 457] on link "Pull Out Shelf (14)" at bounding box center [149, 458] width 137 height 15
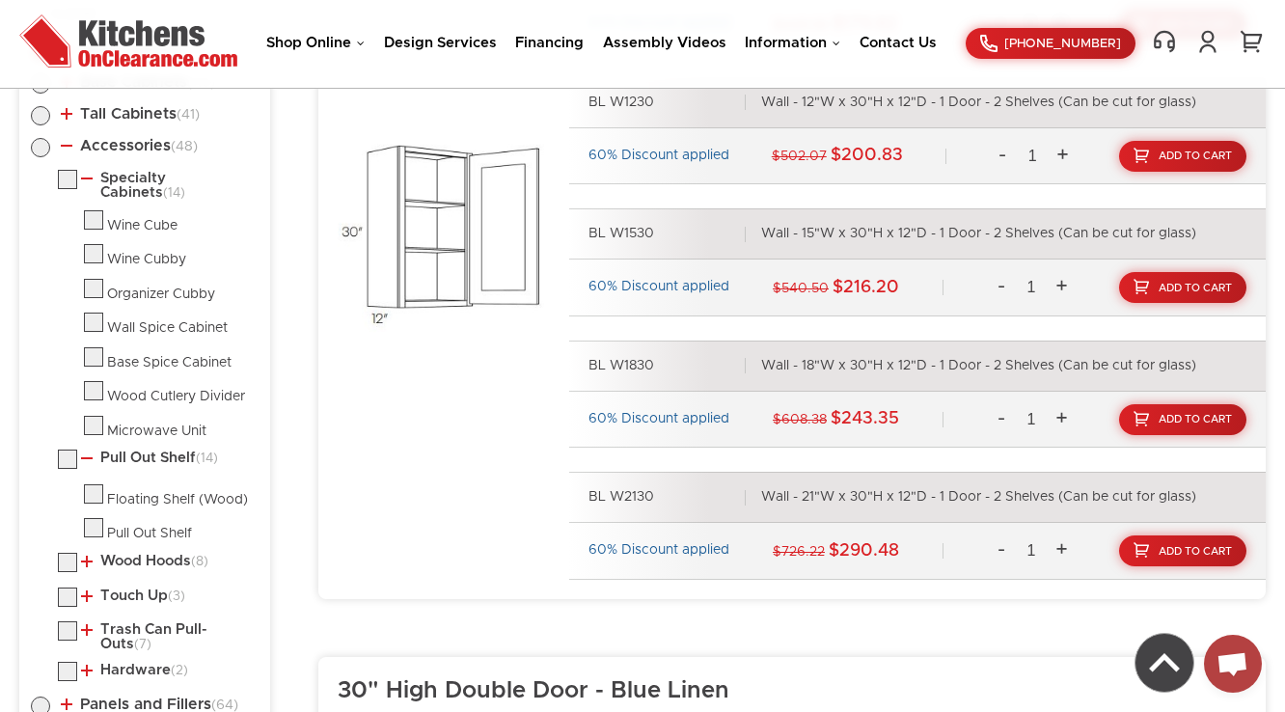
scroll to position [1182, 0]
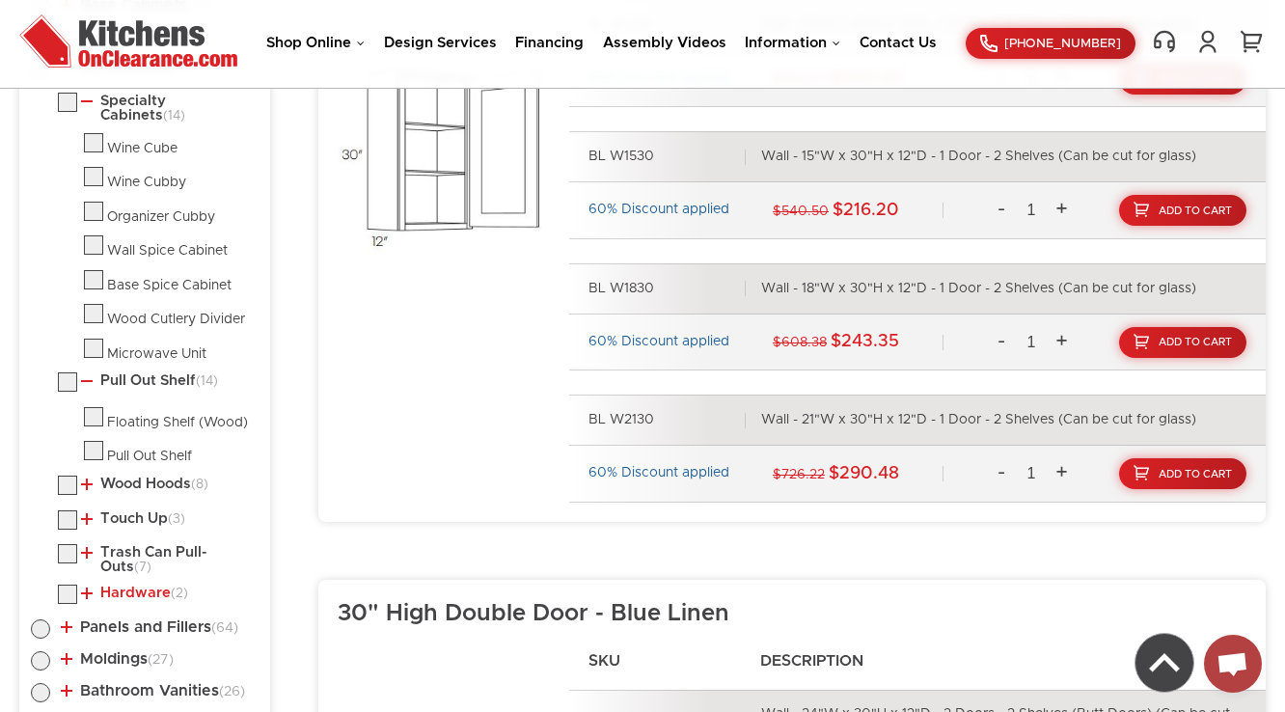
click at [143, 586] on link "Hardware (2)" at bounding box center [134, 593] width 107 height 15
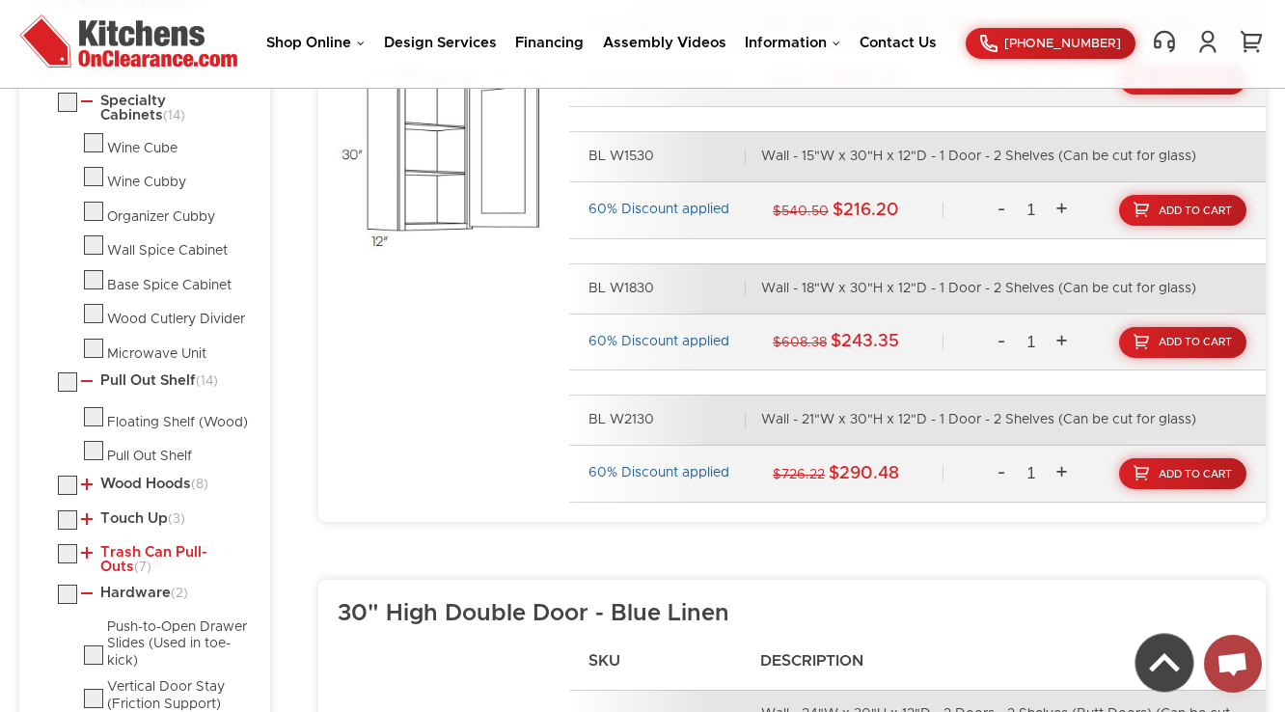
click at [163, 547] on link "Trash Can Pull-Outs (7)" at bounding box center [166, 560] width 170 height 30
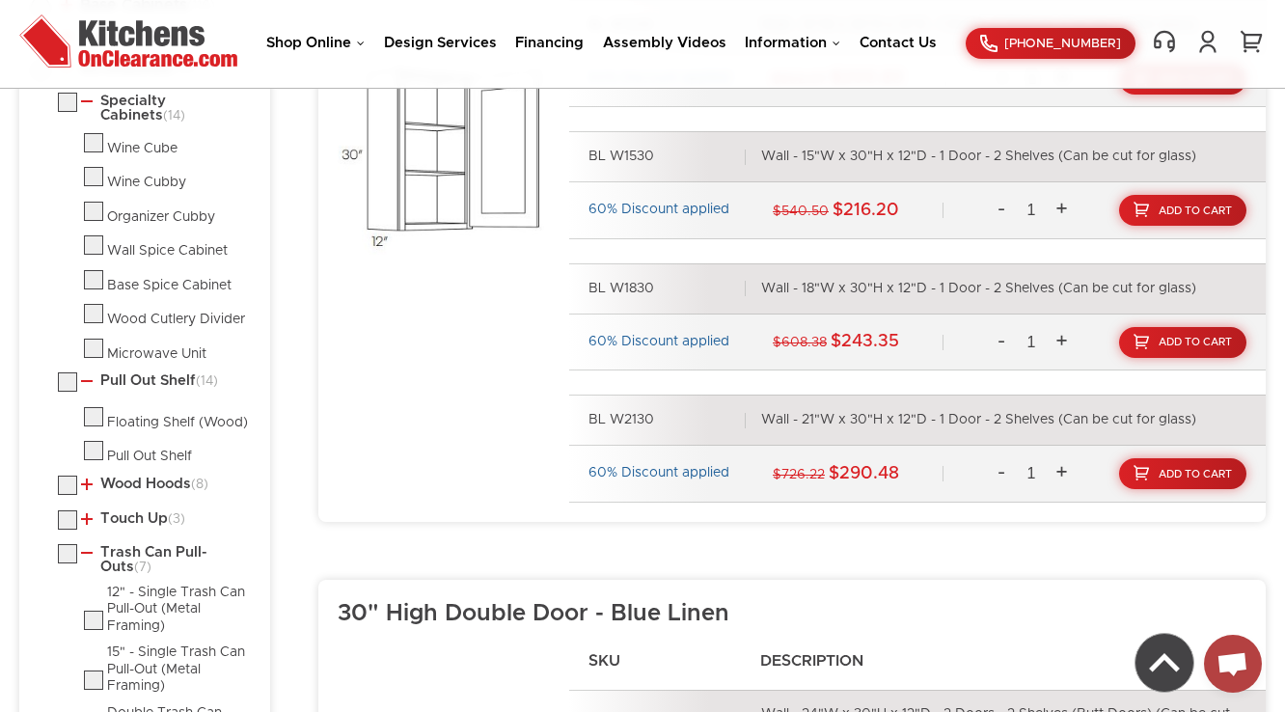
click at [146, 521] on li "Touch Up (3) Touch Up Kit Touch Up Stain" at bounding box center [158, 522] width 201 height 25
click at [145, 511] on link "Touch Up (3)" at bounding box center [133, 518] width 104 height 15
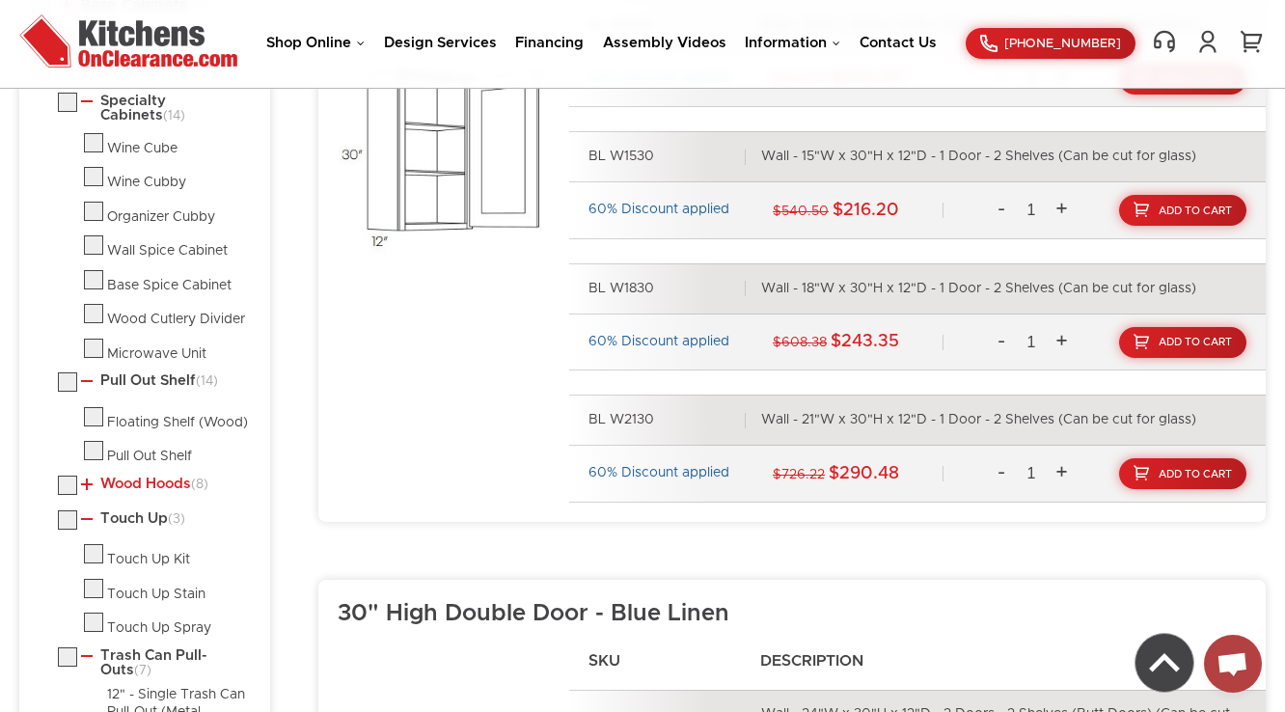
click at [149, 481] on link "Wood Hoods (8)" at bounding box center [144, 484] width 127 height 15
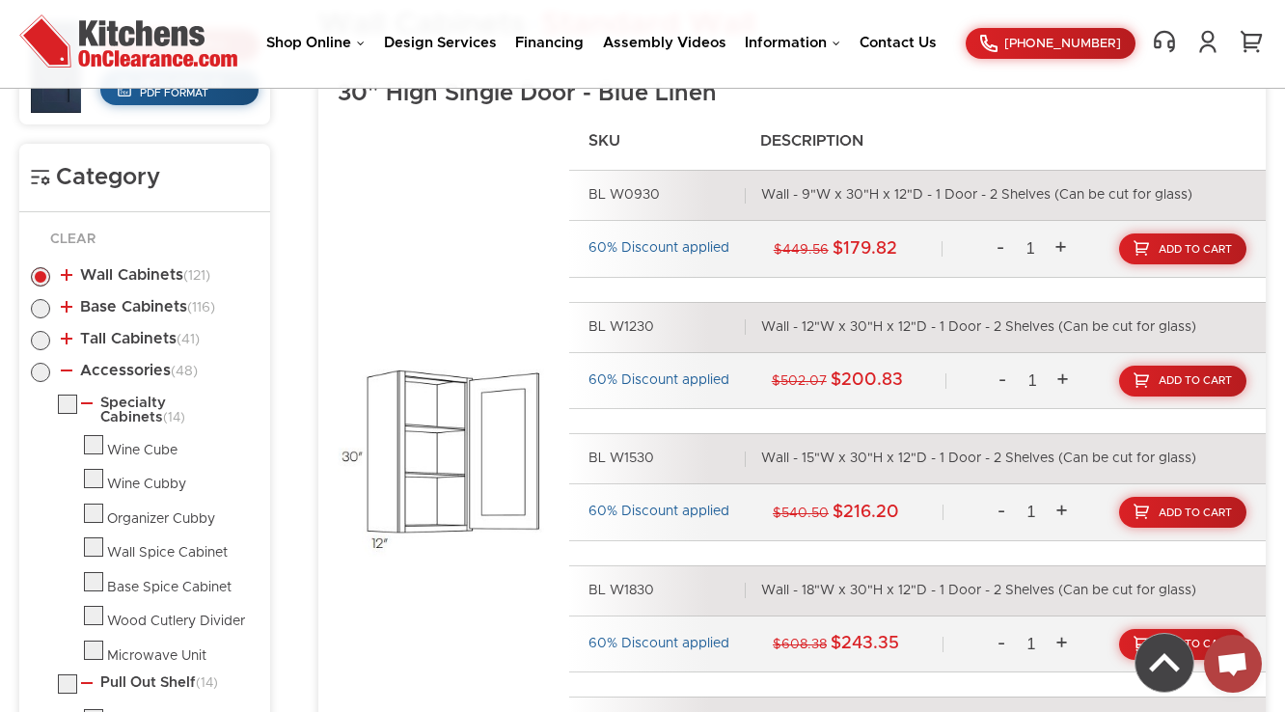
scroll to position [873, 0]
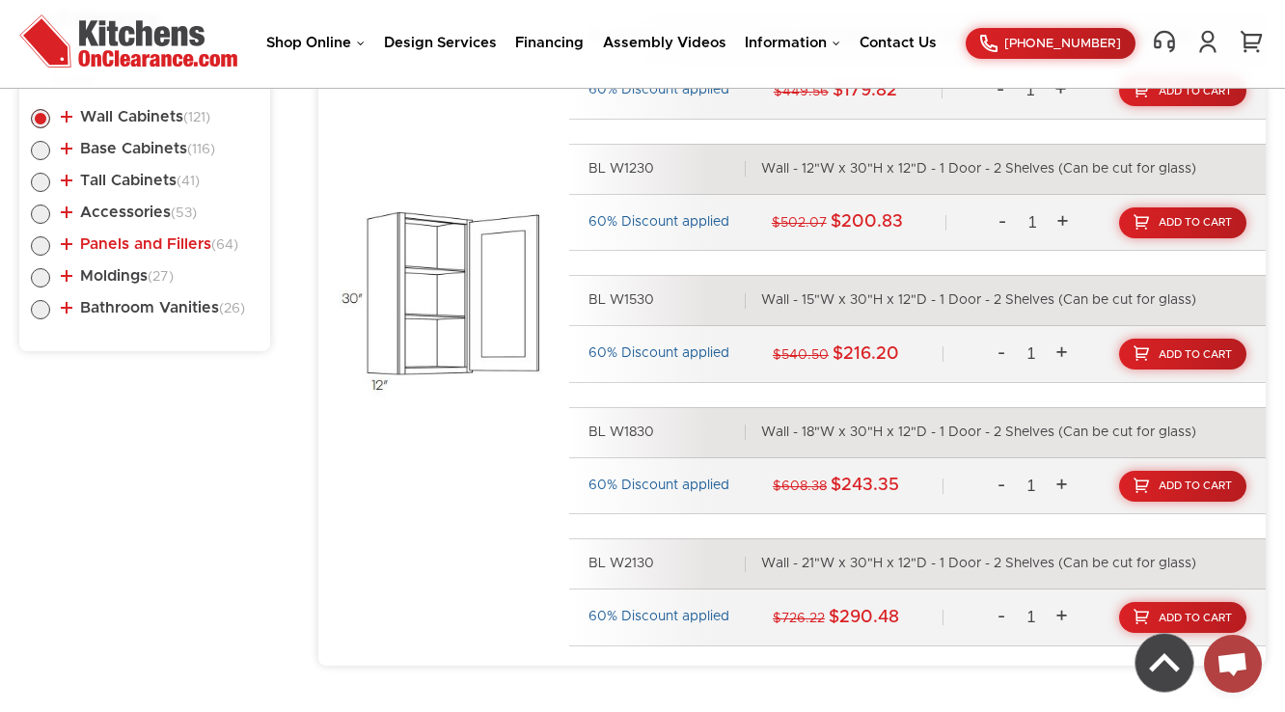
scroll to position [1023, 0]
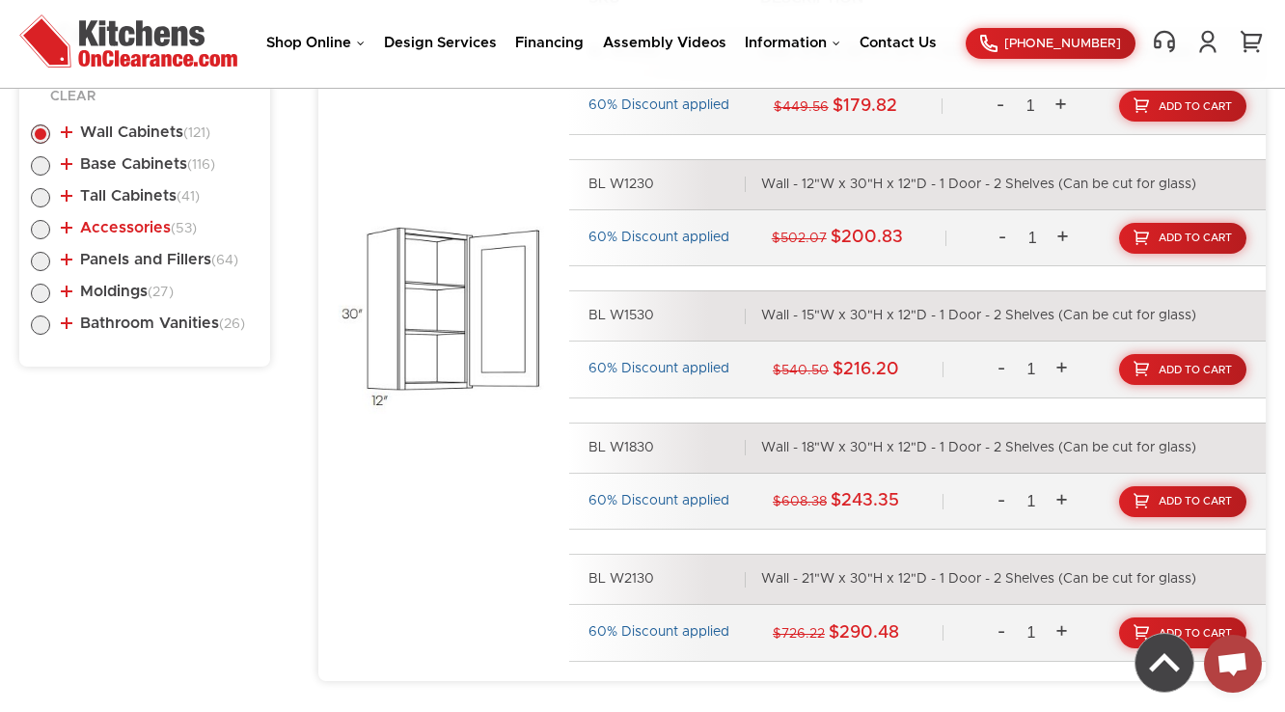
click at [122, 230] on link "Accessories (53)" at bounding box center [129, 227] width 136 height 15
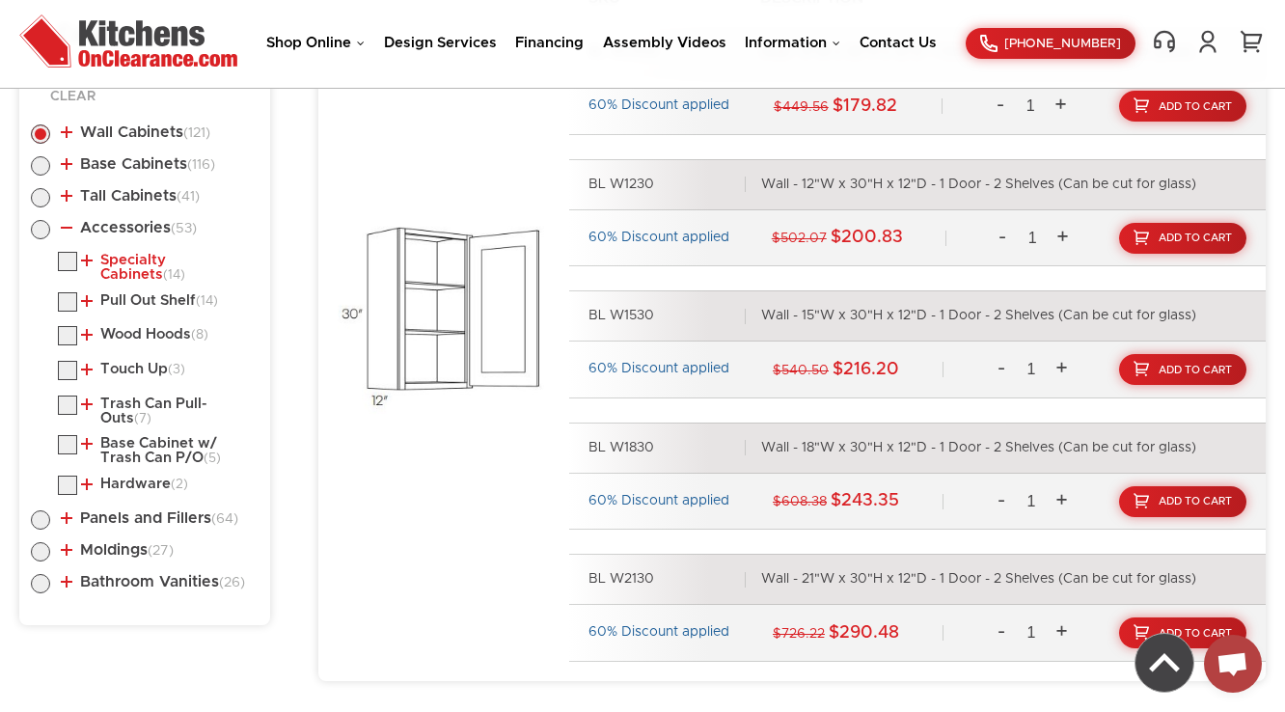
click at [117, 262] on link "Specialty Cabinets (14)" at bounding box center [166, 268] width 170 height 30
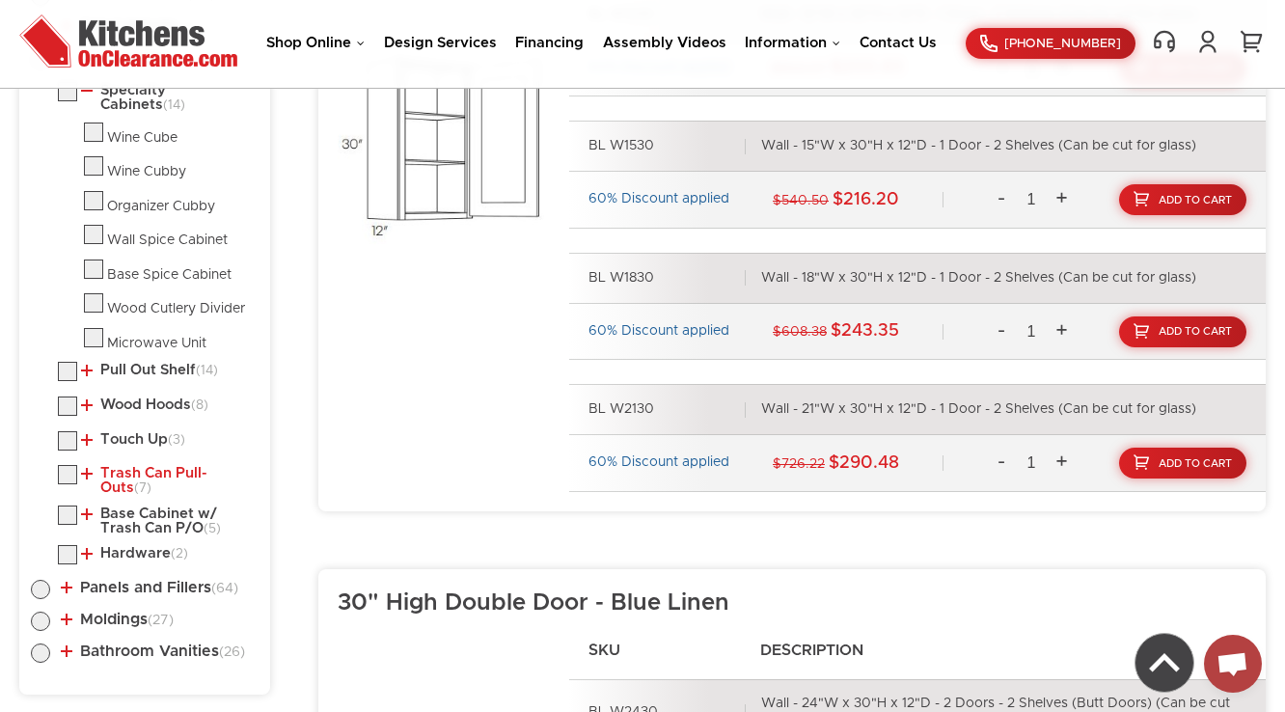
scroll to position [1332, 0]
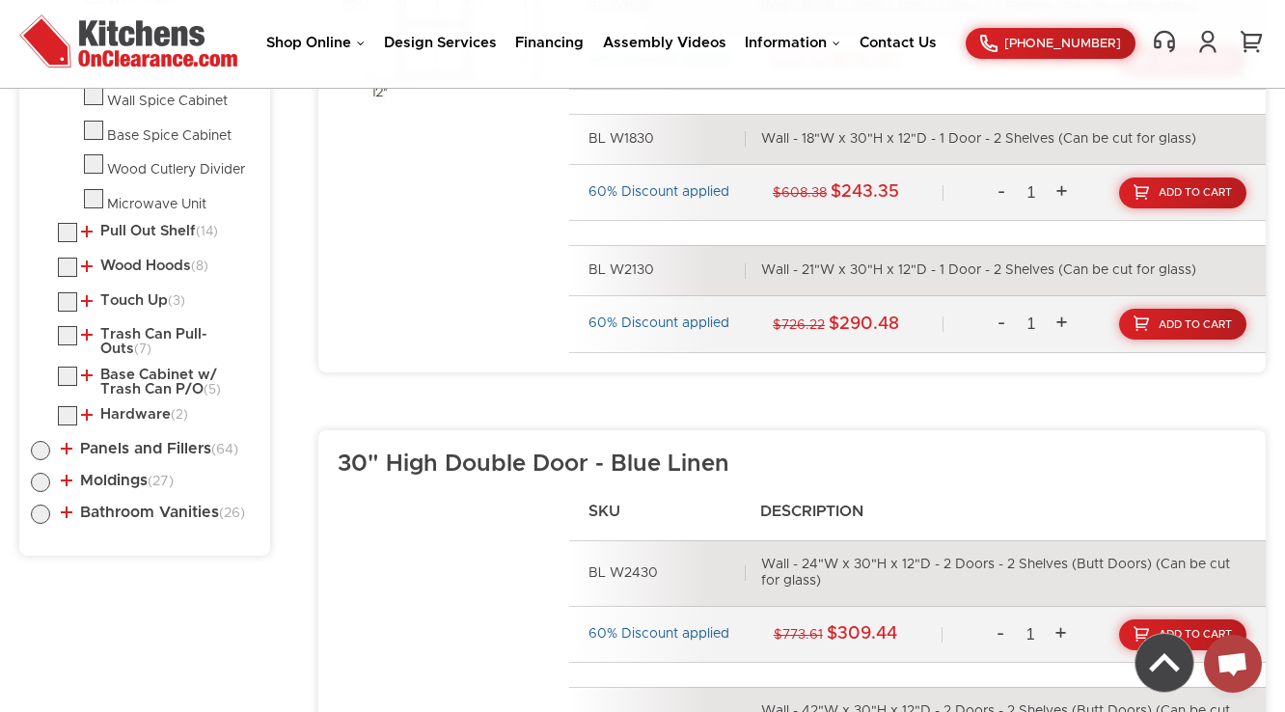
click at [148, 235] on li "Pull Out Shelf (14) Floating Shelf (Wood) Pull Out Shelf" at bounding box center [158, 235] width 201 height 25
click at [151, 229] on link "Pull Out Shelf (14)" at bounding box center [149, 231] width 137 height 15
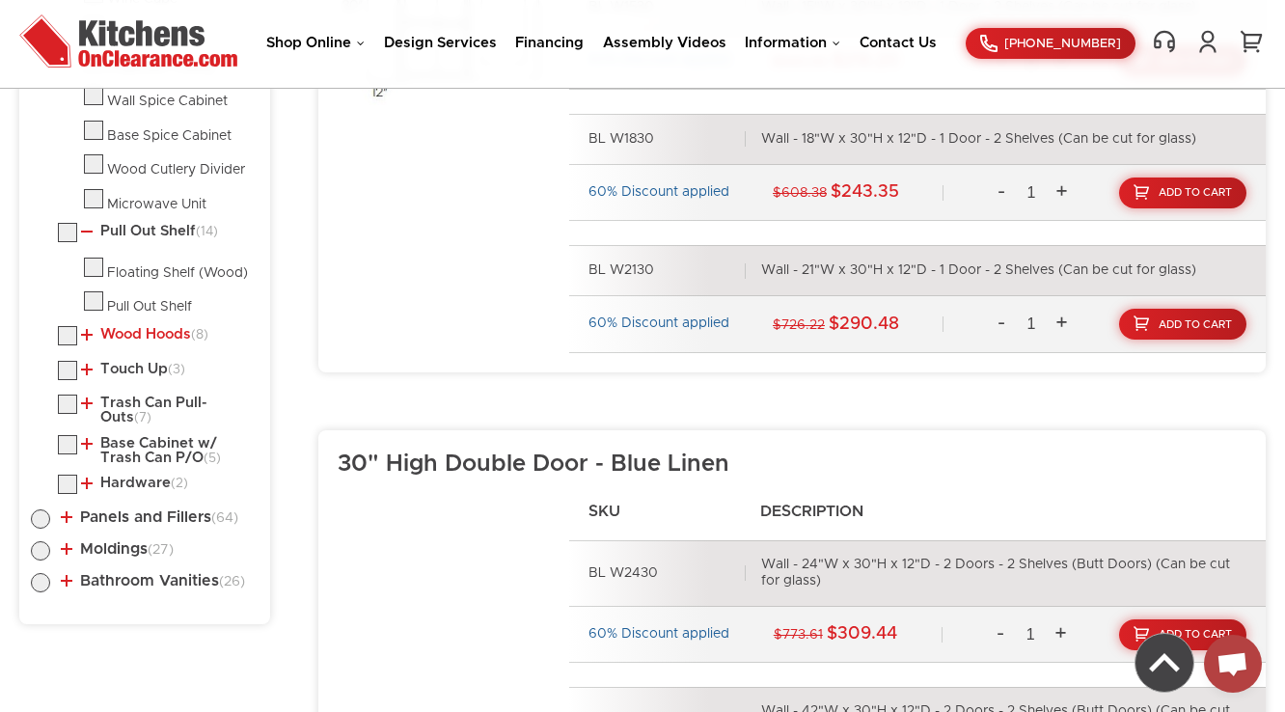
click at [143, 328] on link "Wood Hoods (8)" at bounding box center [144, 334] width 127 height 15
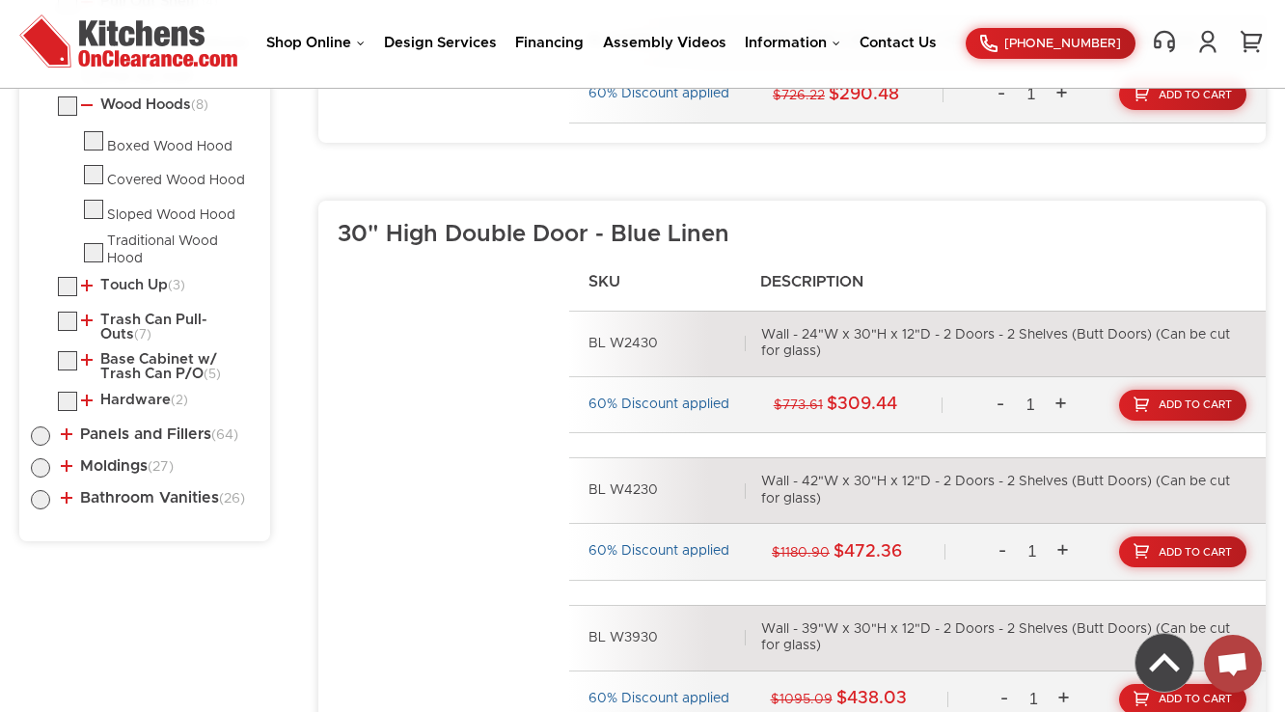
scroll to position [1563, 0]
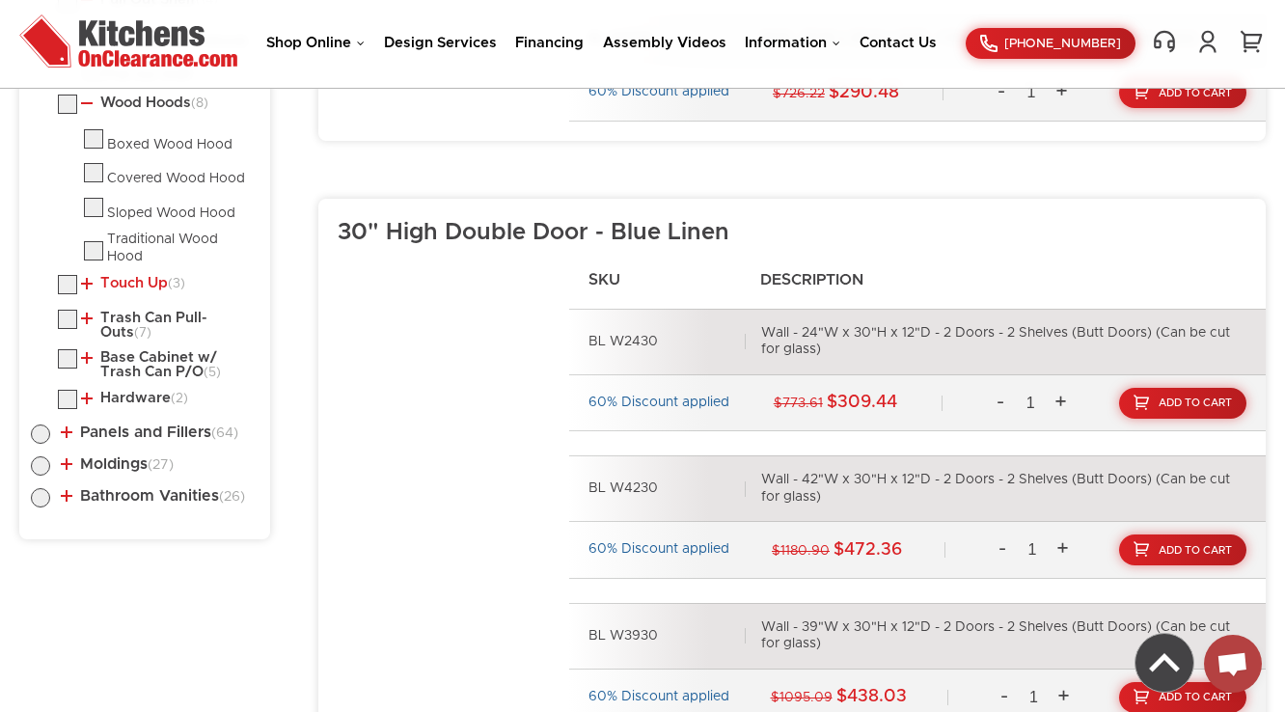
click at [120, 282] on link "Touch Up (3)" at bounding box center [133, 283] width 104 height 15
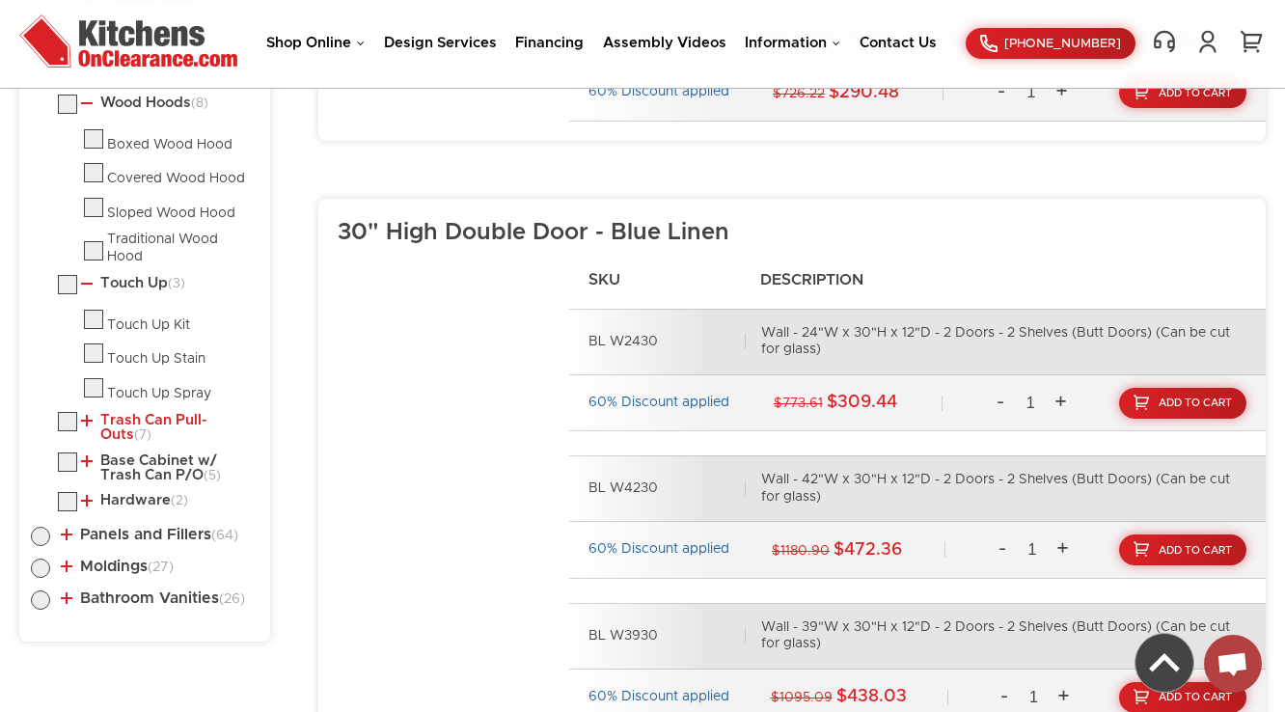
click at [122, 416] on link "Trash Can Pull-Outs (7)" at bounding box center [166, 428] width 170 height 30
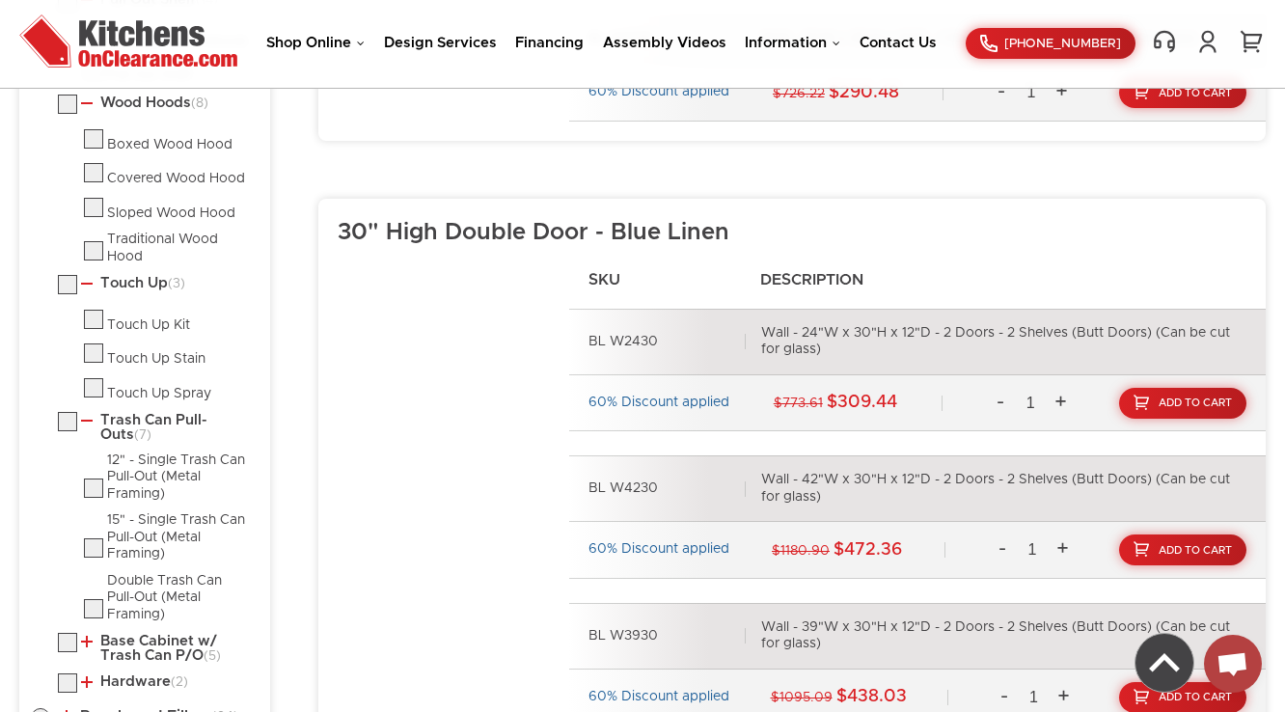
click at [113, 634] on link "Base Cabinet w/ Trash Can P/O (5)" at bounding box center [166, 649] width 170 height 30
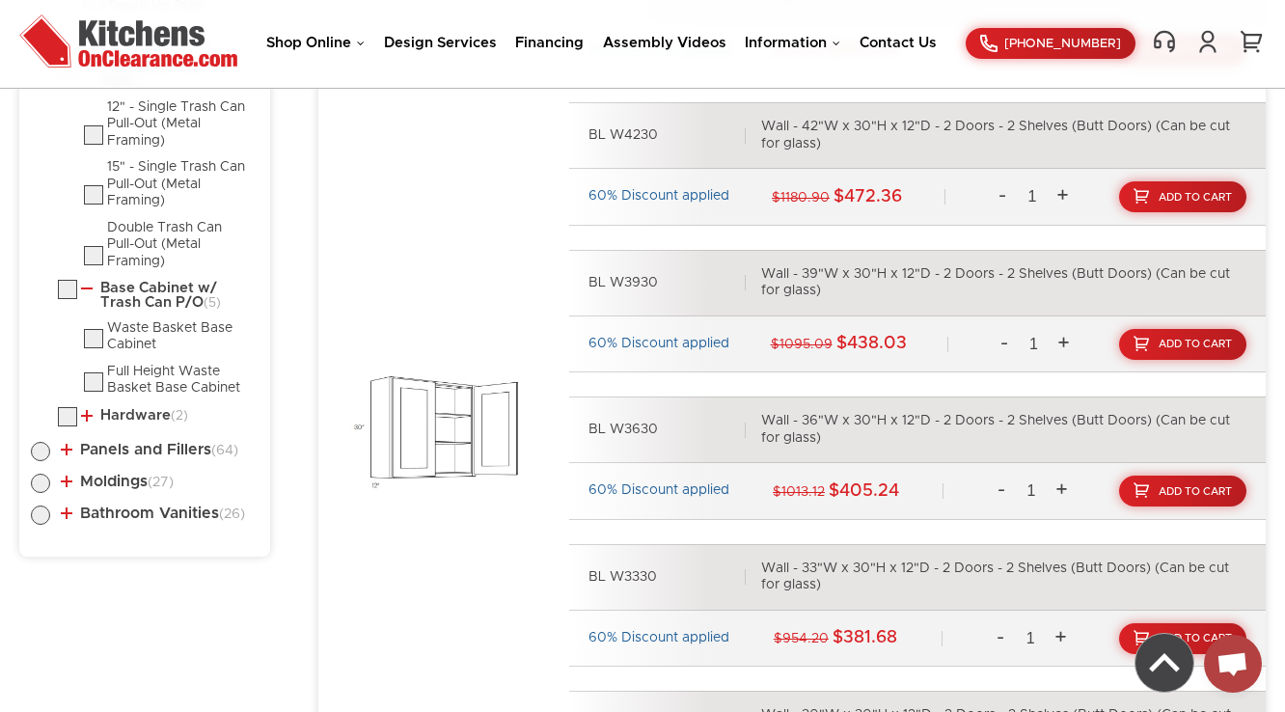
scroll to position [1949, 0]
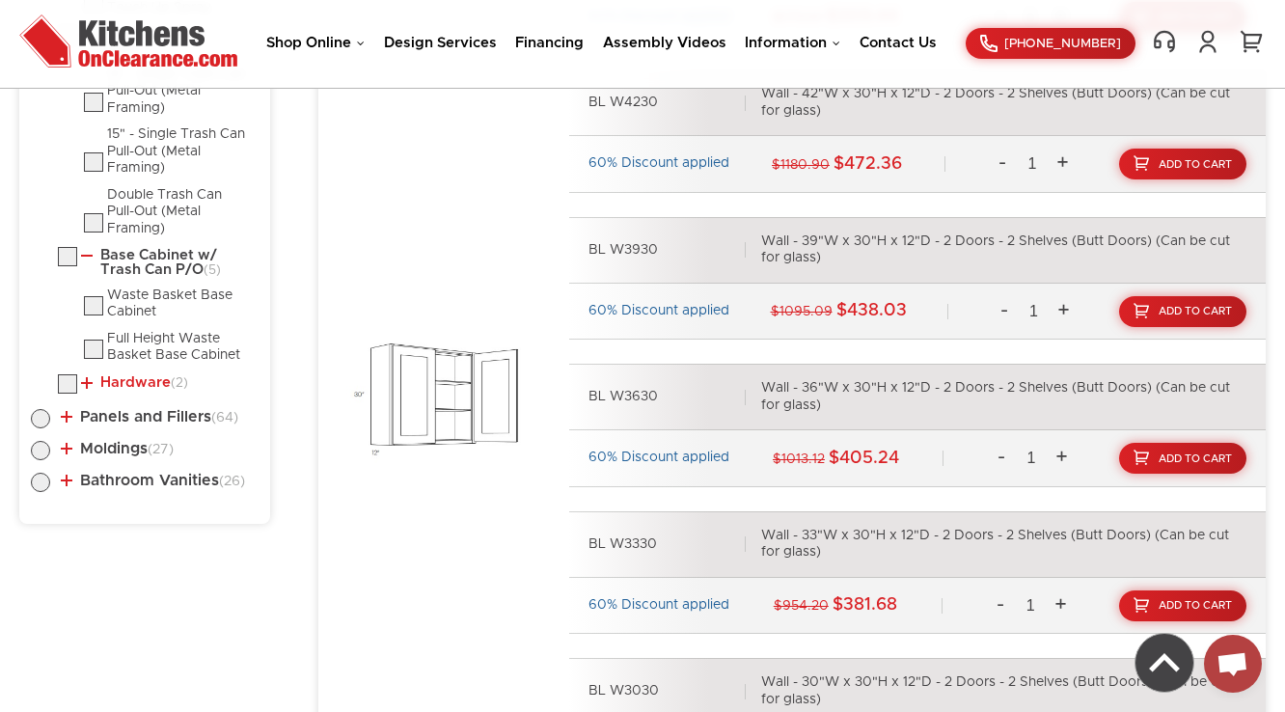
click at [136, 375] on link "Hardware (2)" at bounding box center [134, 382] width 107 height 15
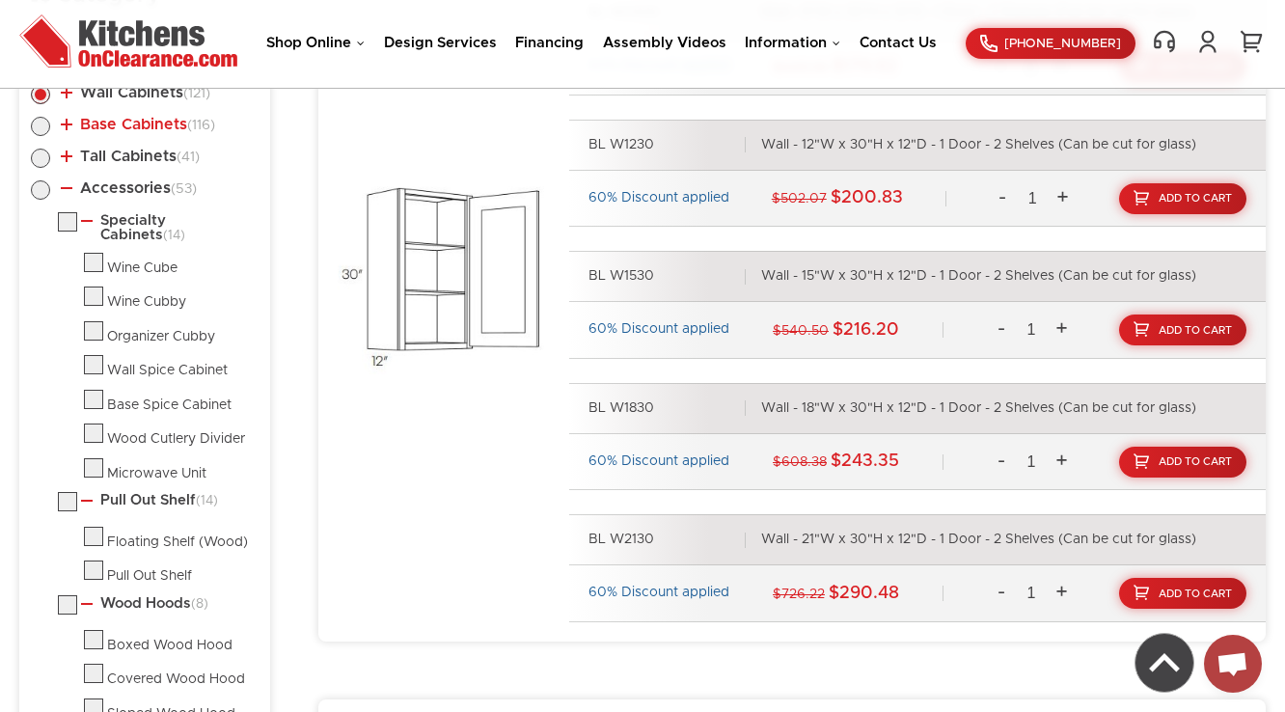
scroll to position [868, 0]
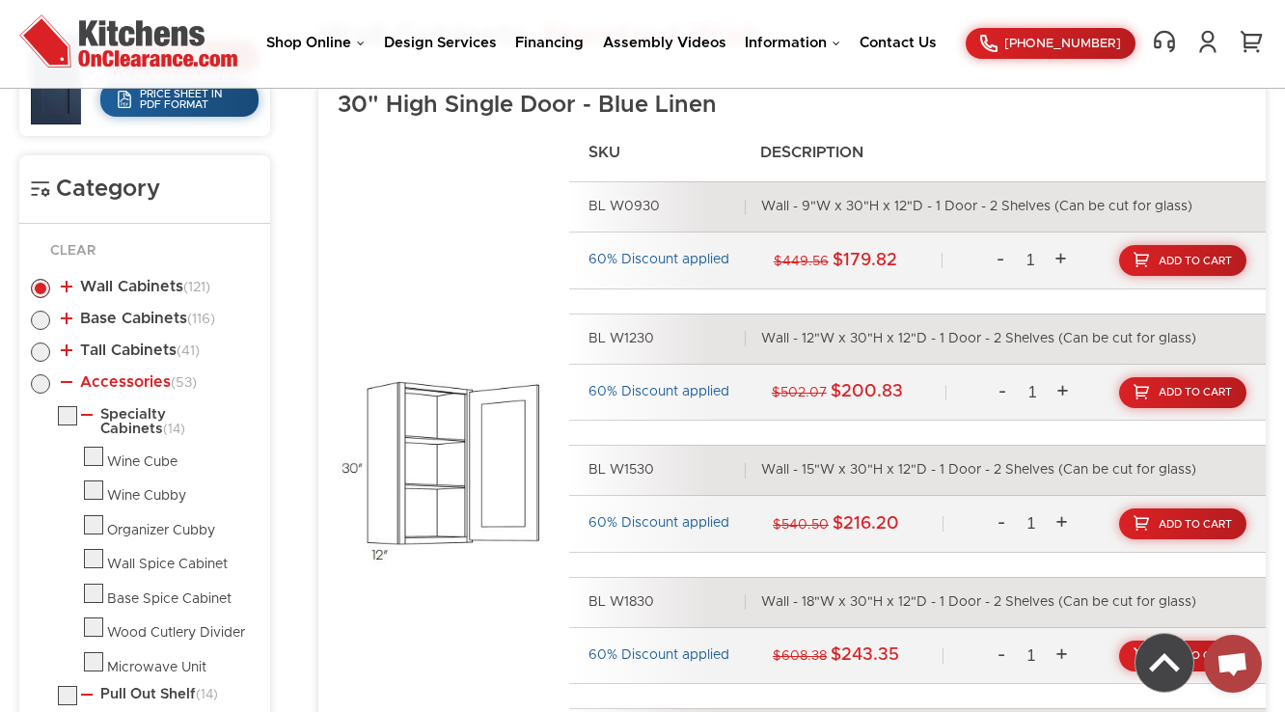
click at [127, 379] on link "Accessories (53)" at bounding box center [129, 381] width 136 height 15
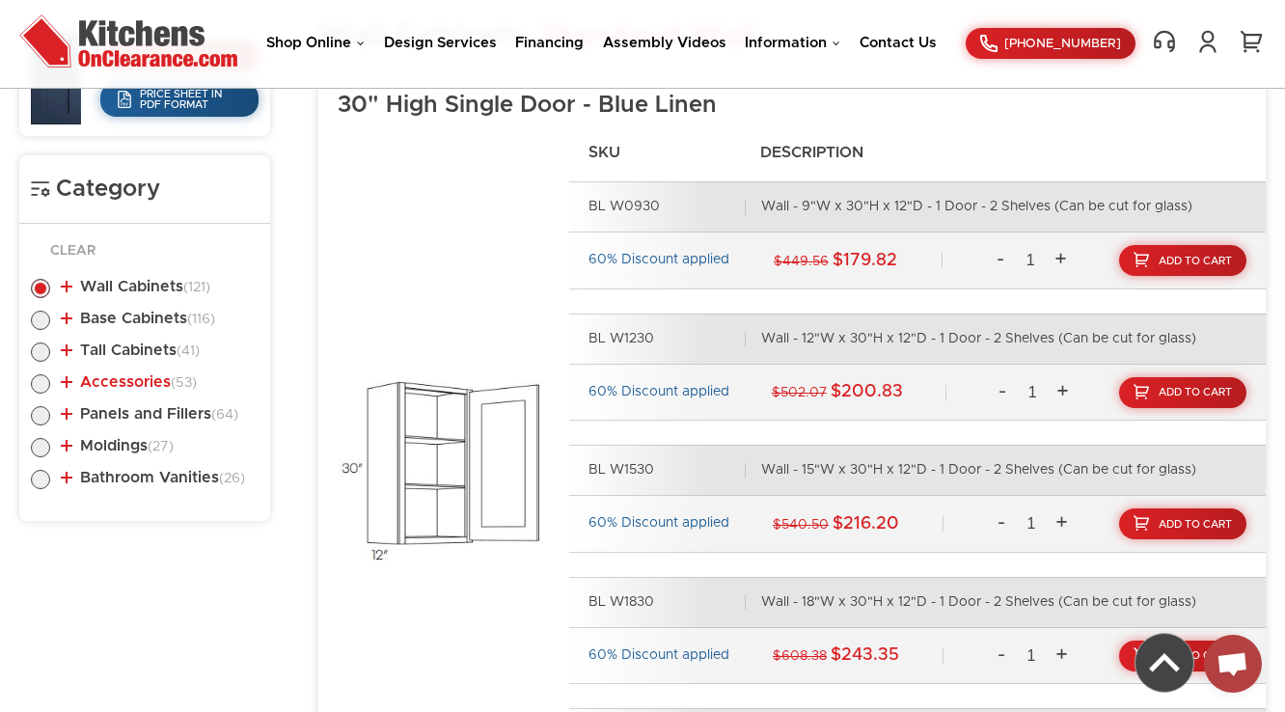
click at [128, 382] on link "Accessories (53)" at bounding box center [129, 381] width 136 height 15
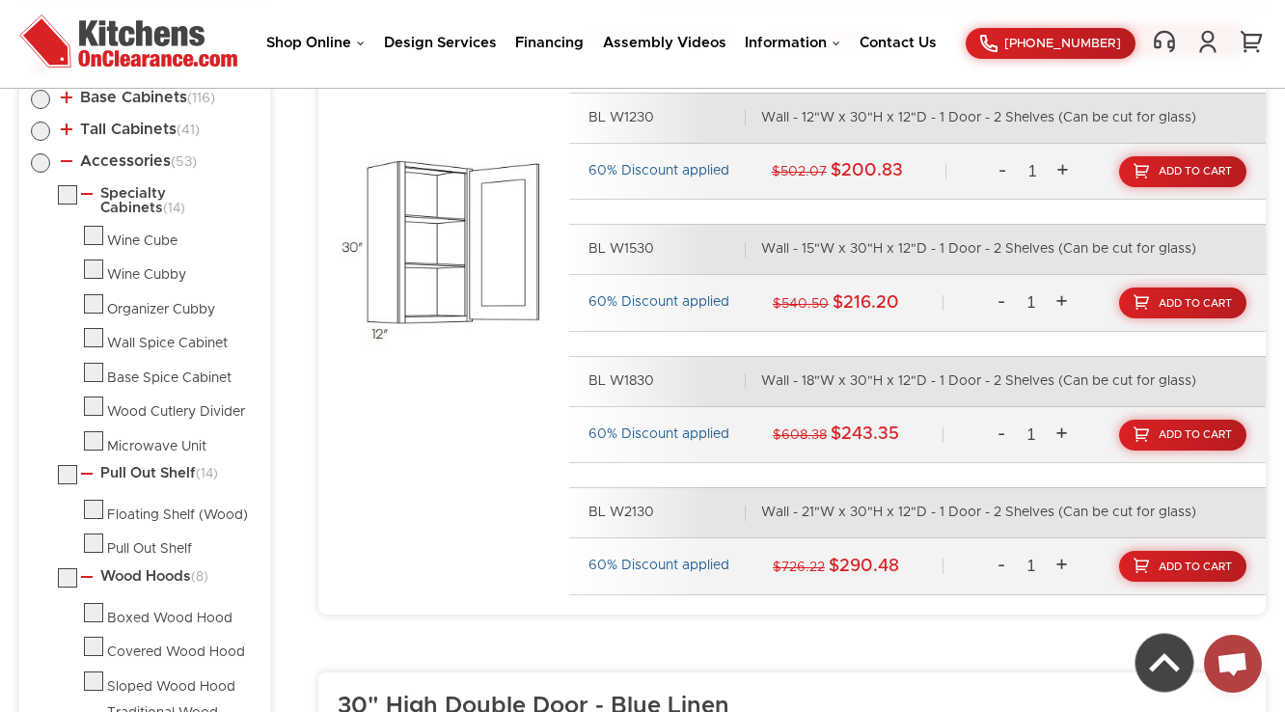
scroll to position [1023, 0]
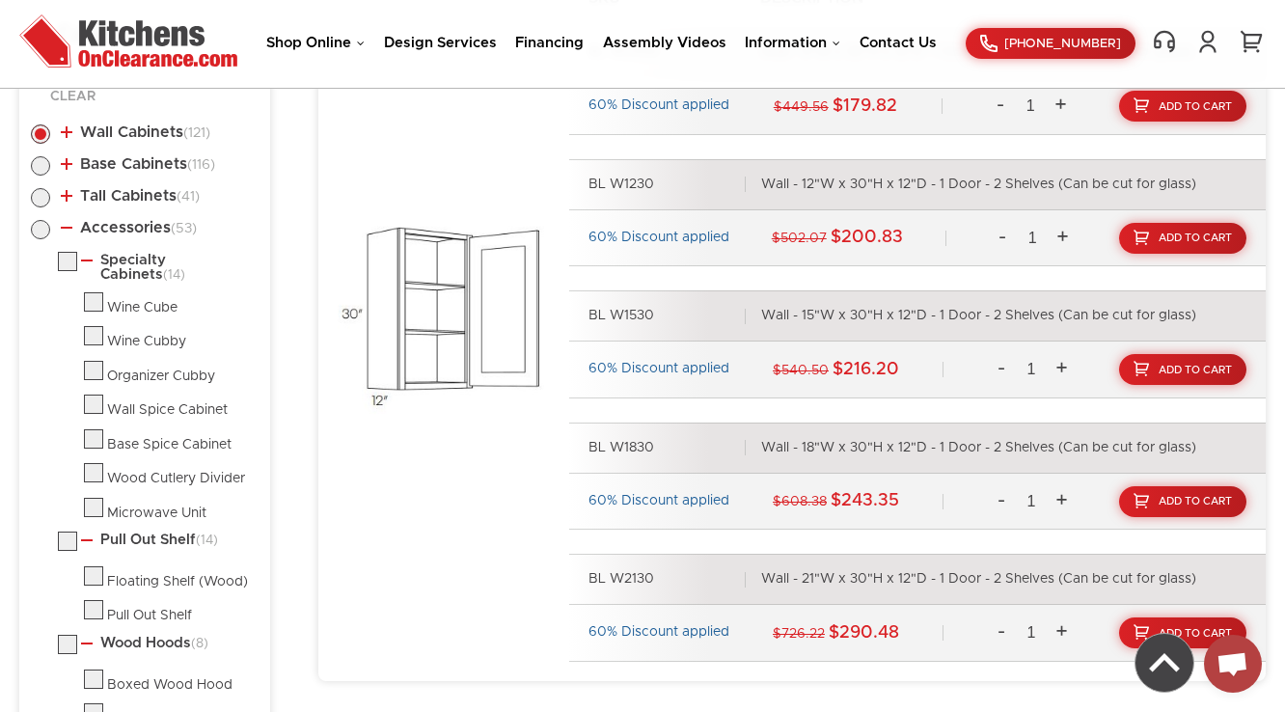
click at [118, 225] on link "Accessories (53)" at bounding box center [129, 227] width 136 height 15
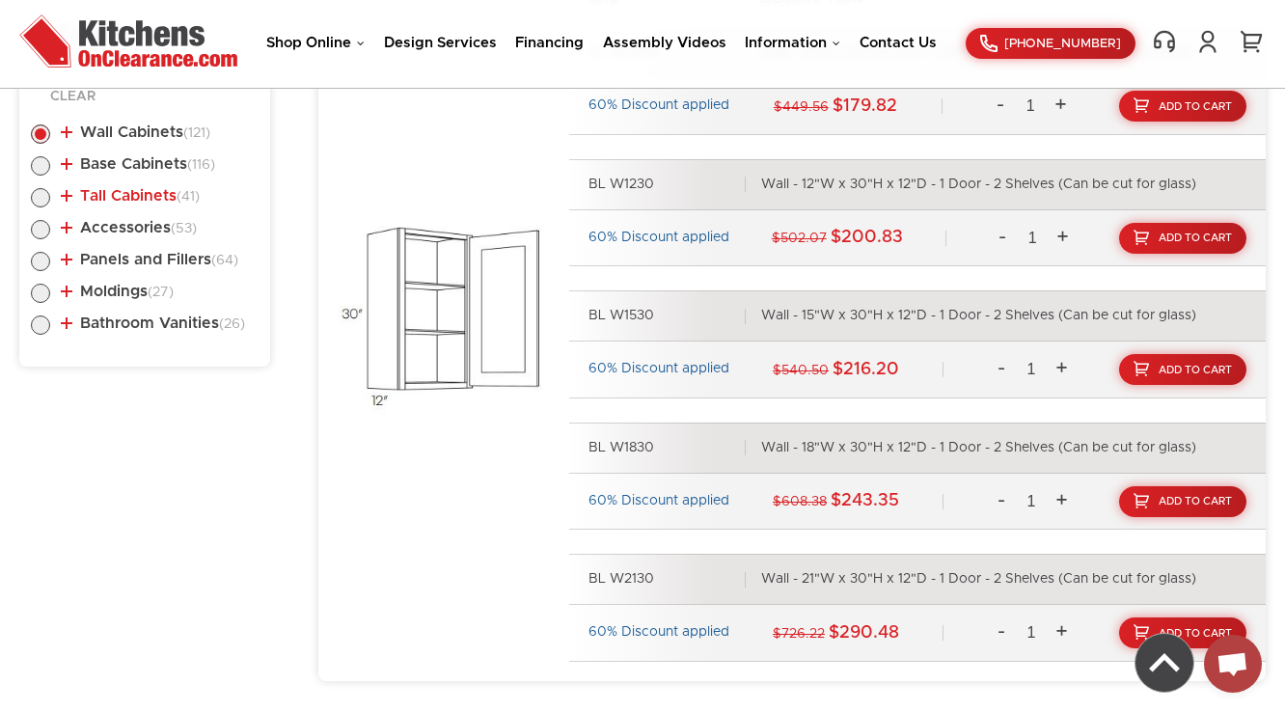
click at [122, 197] on link "Tall Cabinets (41)" at bounding box center [130, 195] width 139 height 15
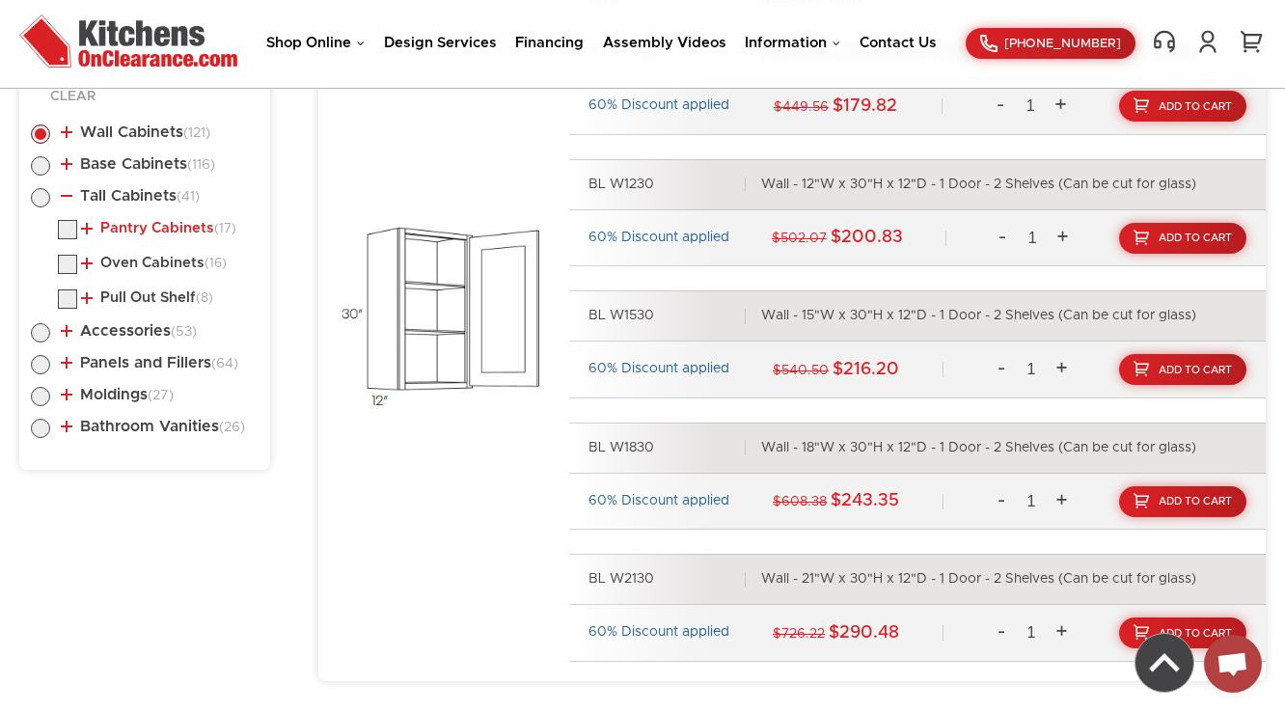
click at [133, 221] on link "Pantry Cabinets (17)" at bounding box center [158, 228] width 155 height 15
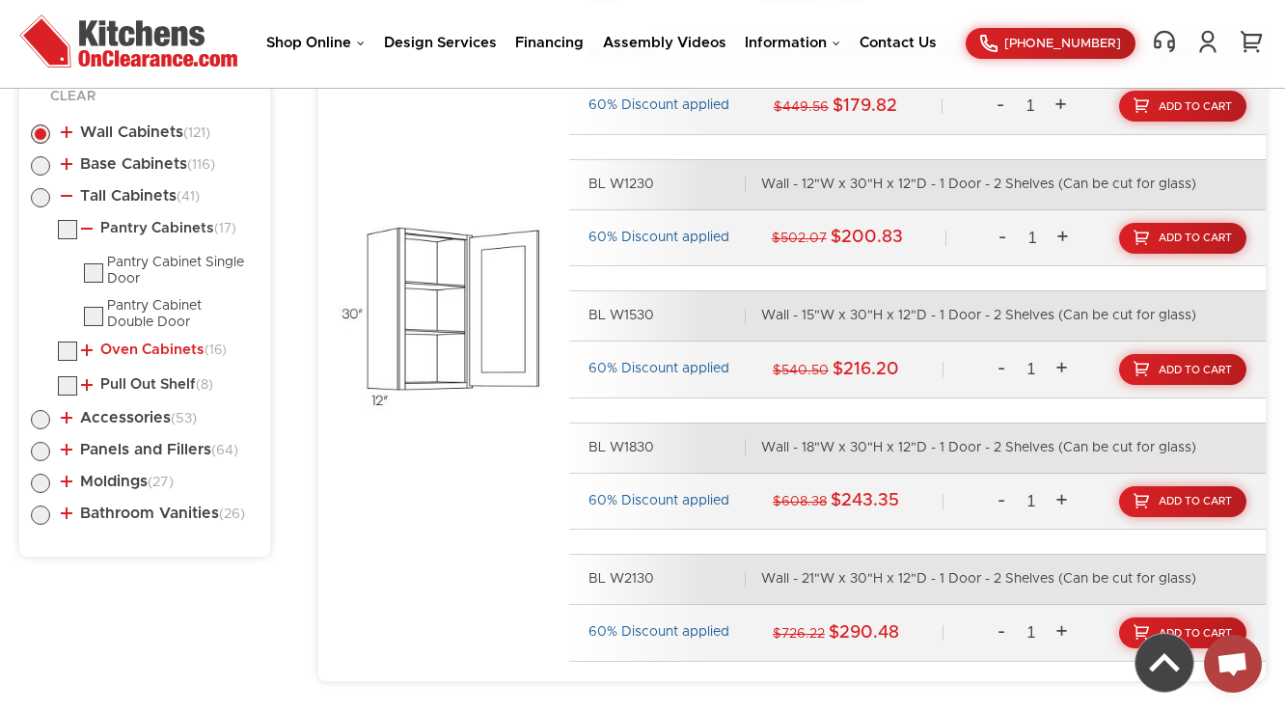
click at [133, 343] on link "Oven Cabinets (16)" at bounding box center [154, 350] width 146 height 15
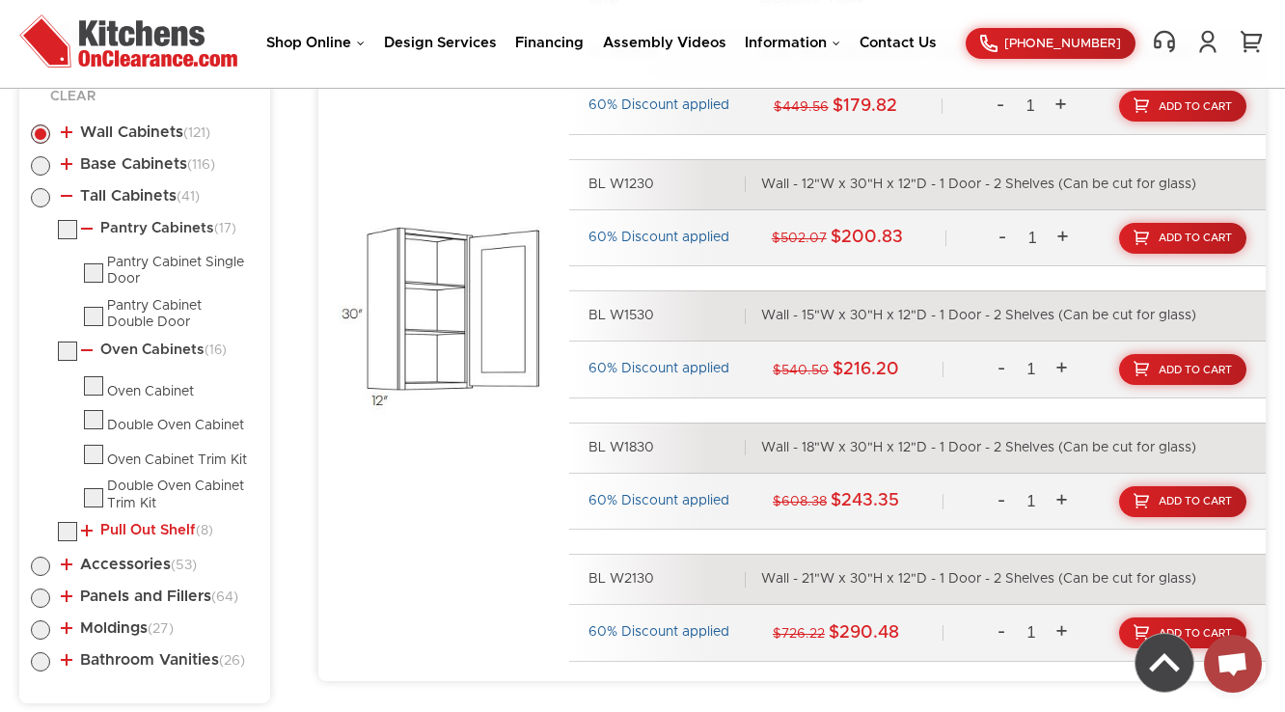
click at [128, 528] on link "Pull Out Shelf (8)" at bounding box center [147, 530] width 132 height 15
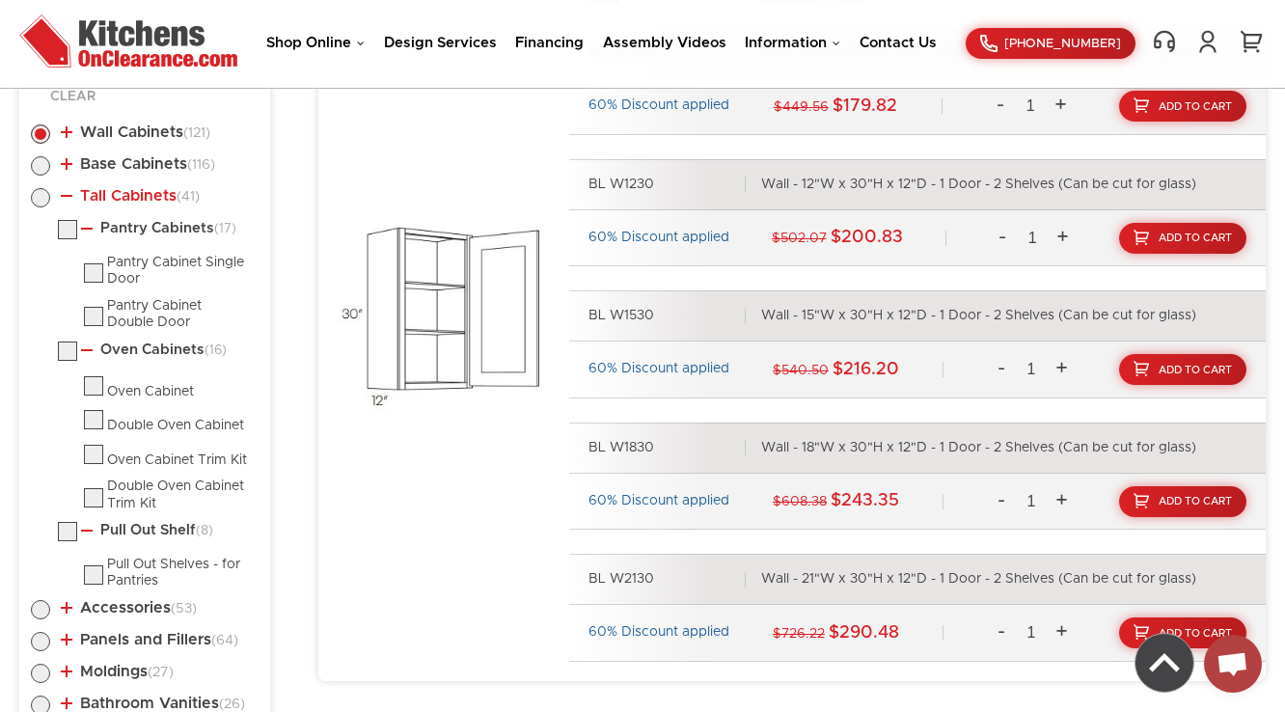
click at [104, 201] on link "Tall Cabinets (41)" at bounding box center [130, 195] width 139 height 15
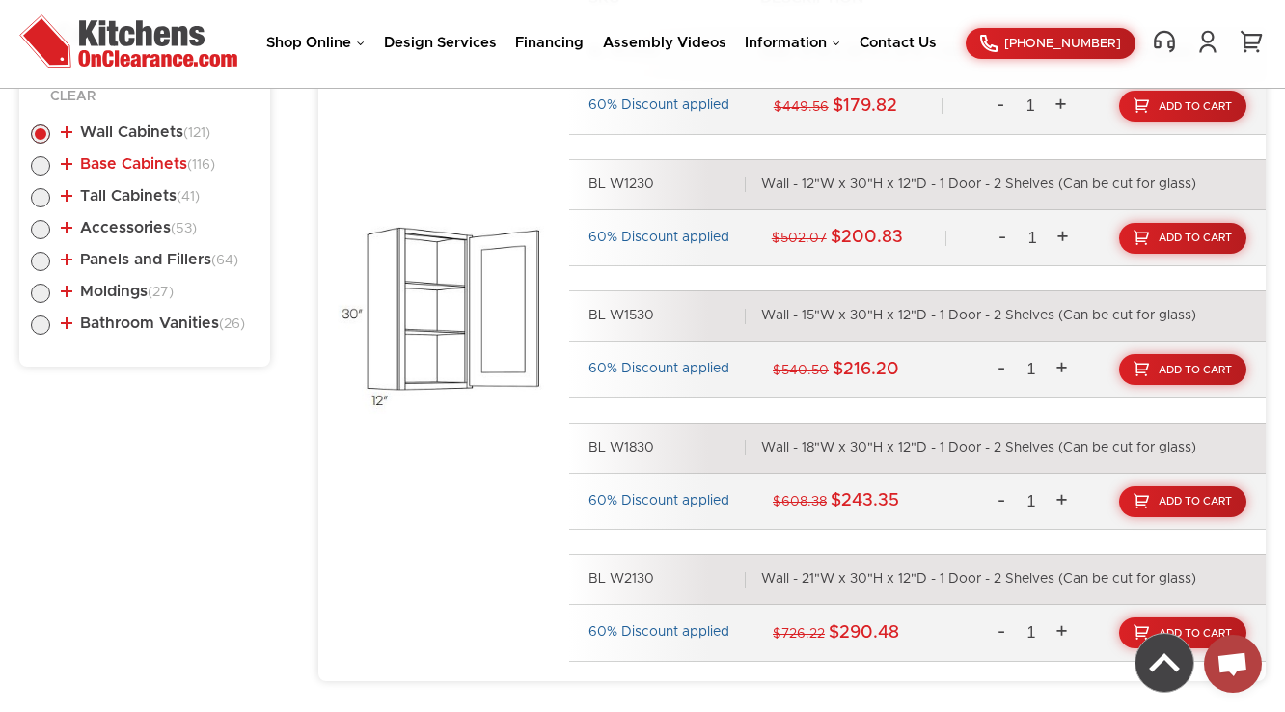
click at [118, 169] on link "Base Cabinets (116)" at bounding box center [138, 163] width 154 height 15
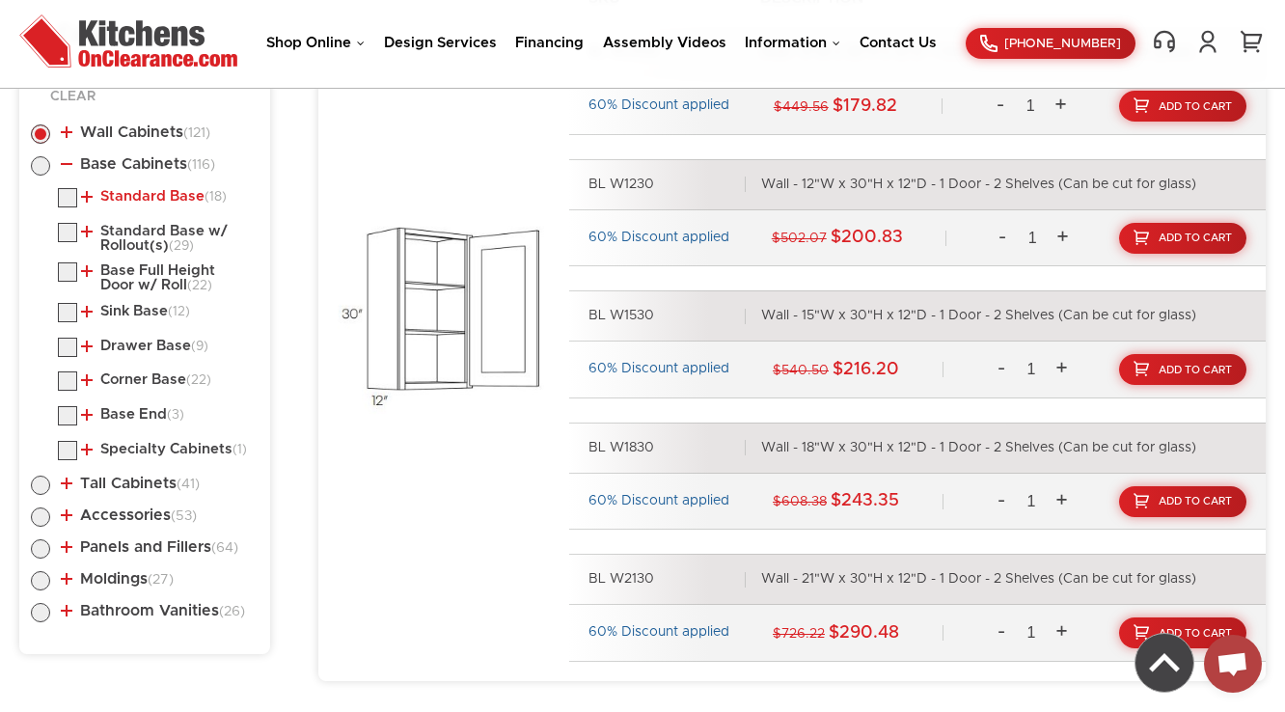
click at [135, 197] on link "Standard Base (18)" at bounding box center [154, 196] width 146 height 15
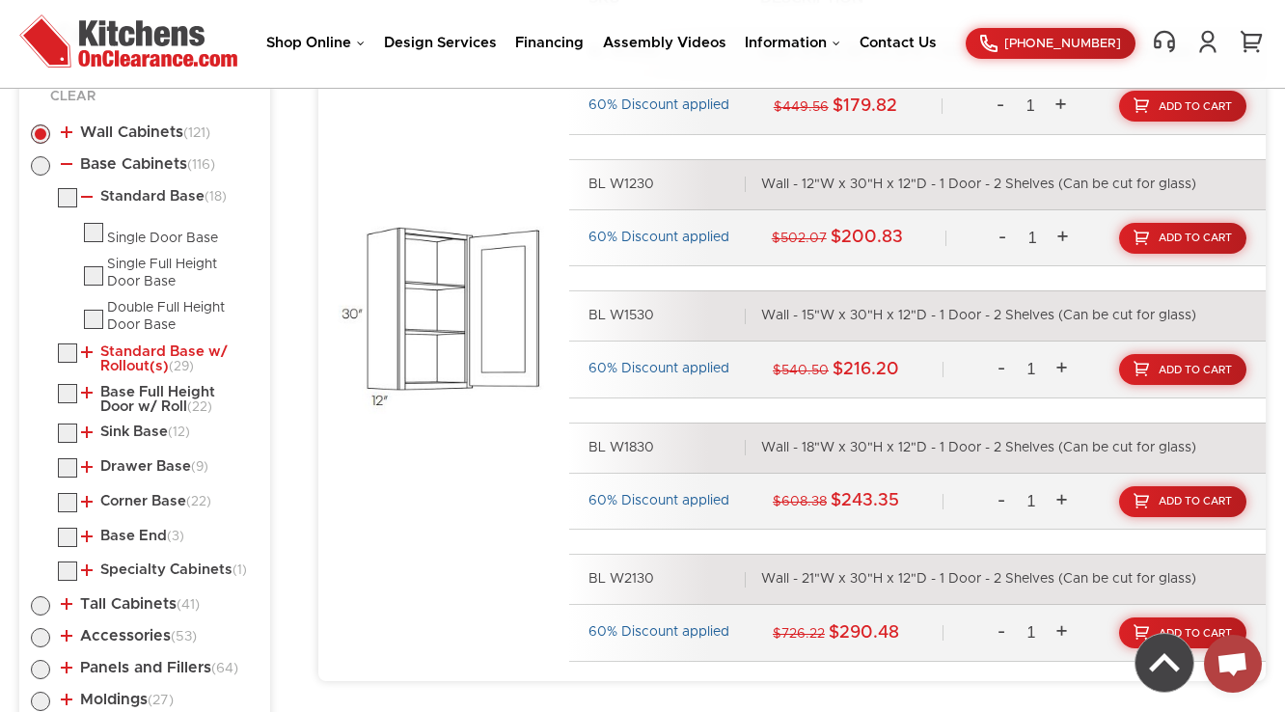
click at [135, 360] on link "Standard Base w/ Rollout(s) (29)" at bounding box center [166, 359] width 170 height 30
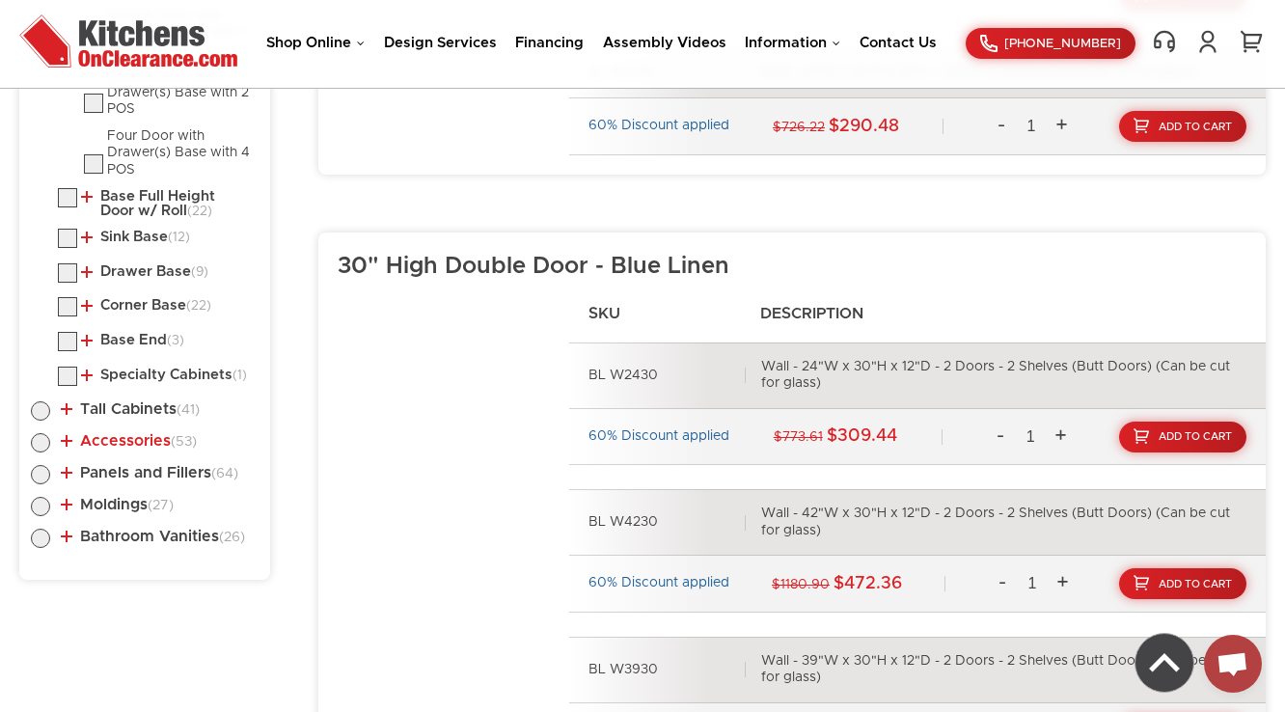
scroll to position [1563, 0]
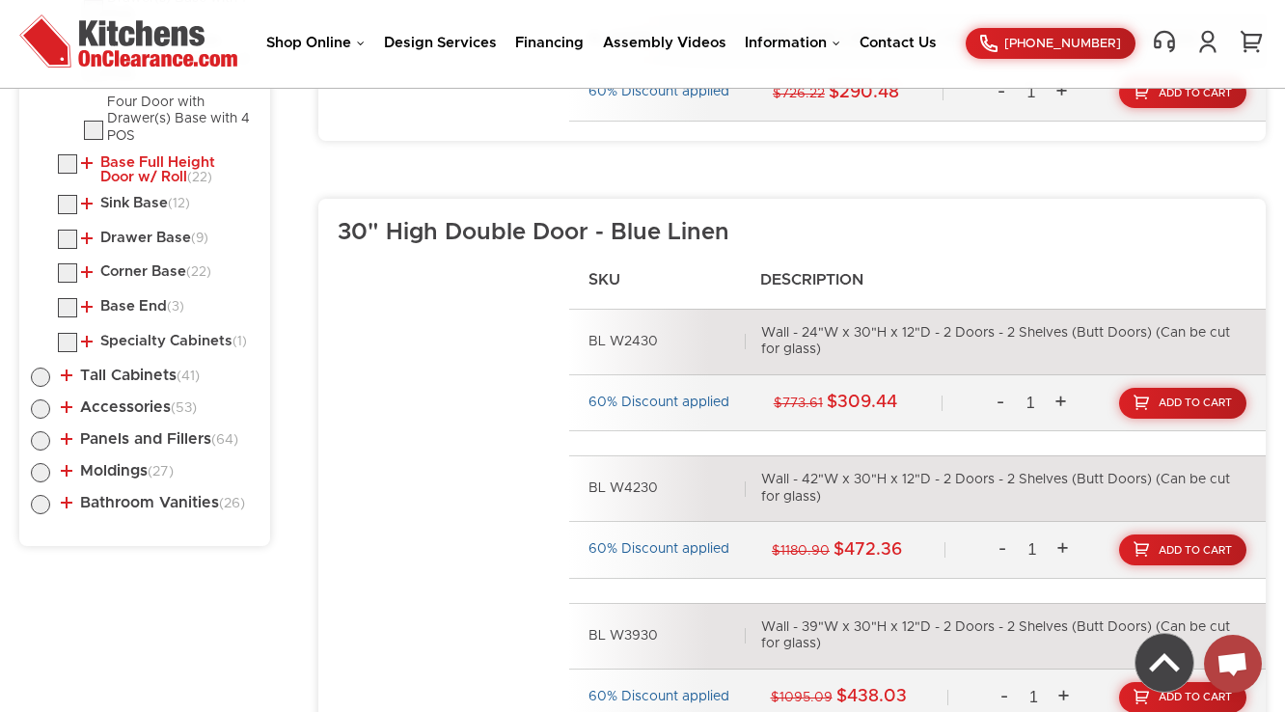
click at [127, 174] on link "Base Full Height Door w/ Roll (22)" at bounding box center [166, 170] width 170 height 30
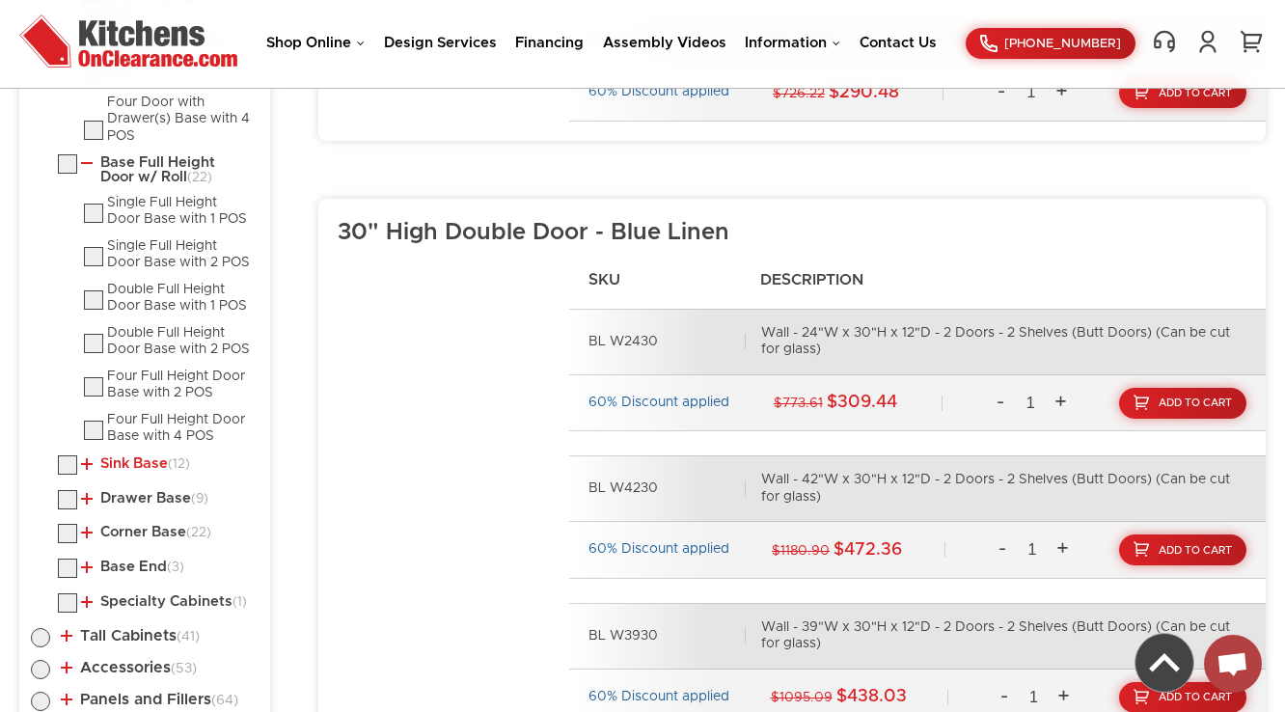
click at [115, 461] on link "Sink Base (12)" at bounding box center [135, 463] width 109 height 15
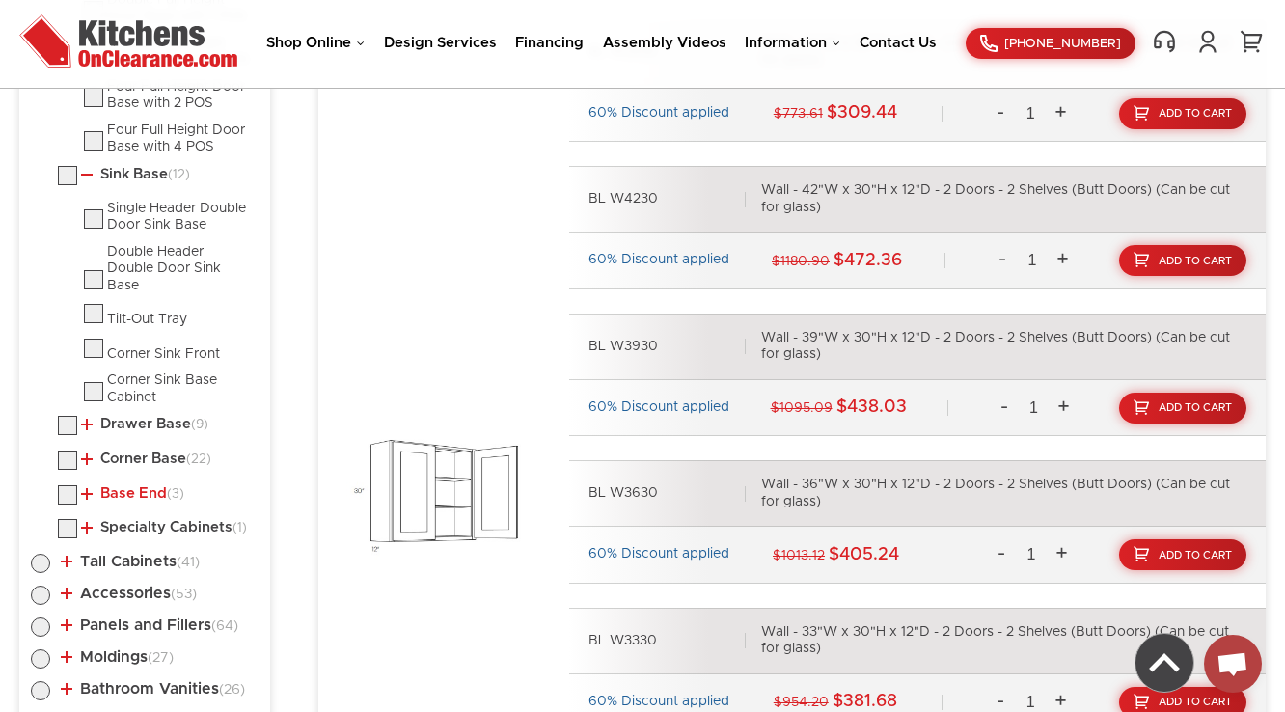
scroll to position [1872, 0]
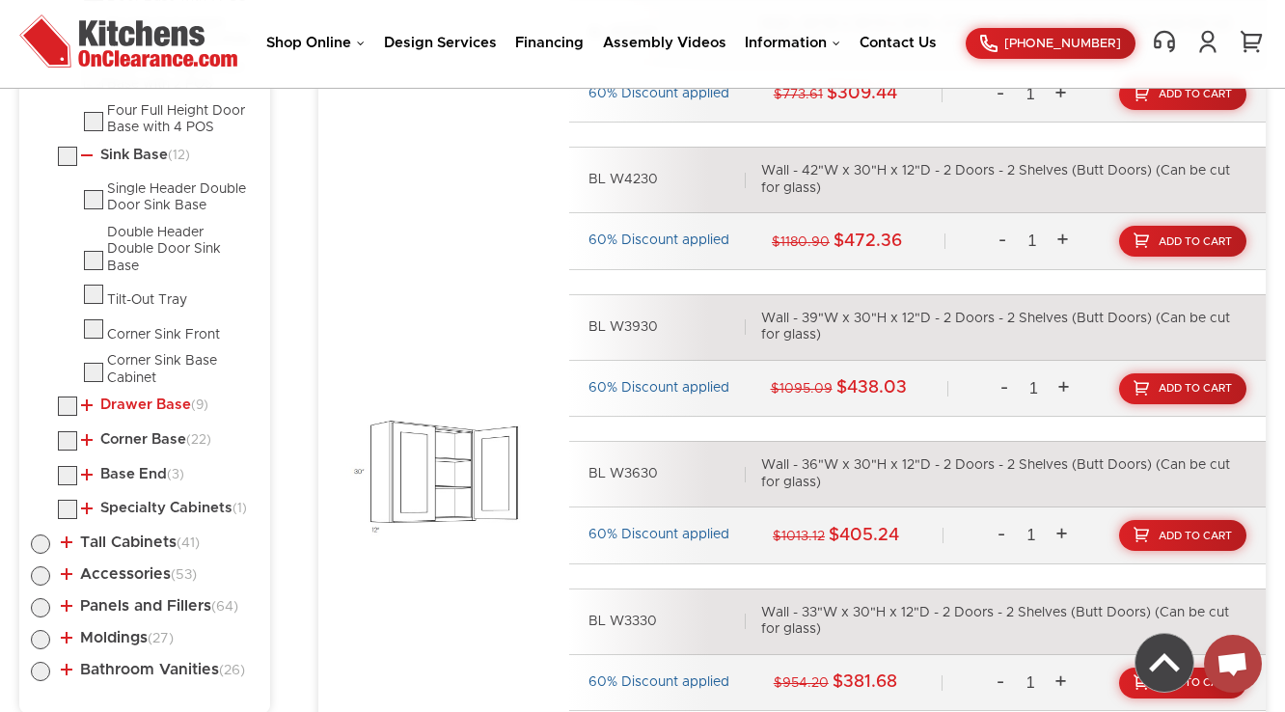
click at [123, 401] on link "Drawer Base (9)" at bounding box center [144, 405] width 127 height 15
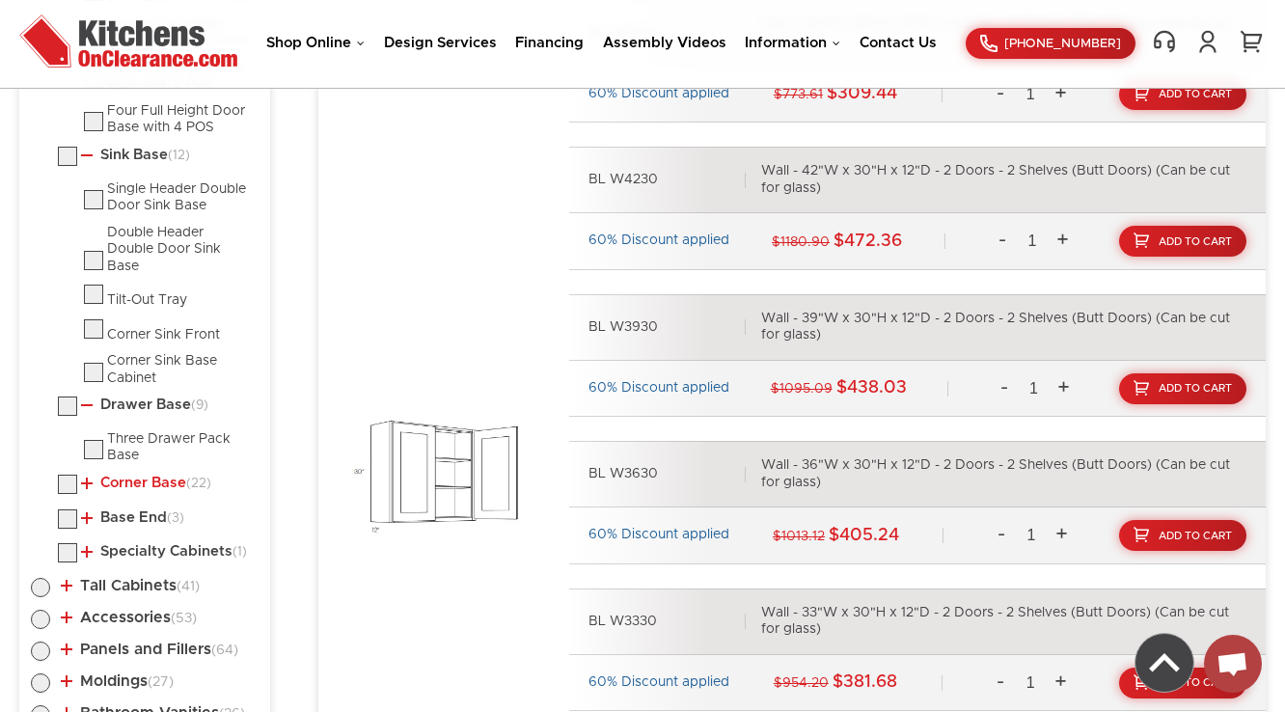
click at [115, 476] on link "Corner Base (22)" at bounding box center [146, 483] width 130 height 15
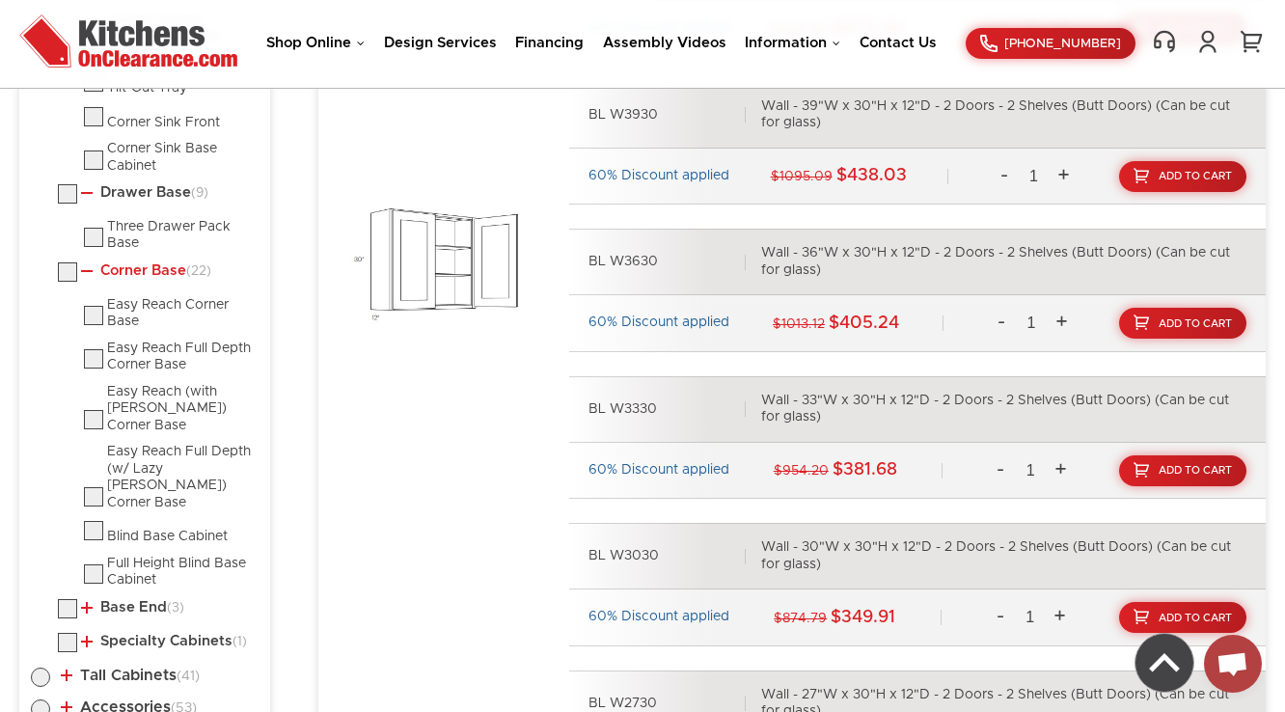
scroll to position [2181, 0]
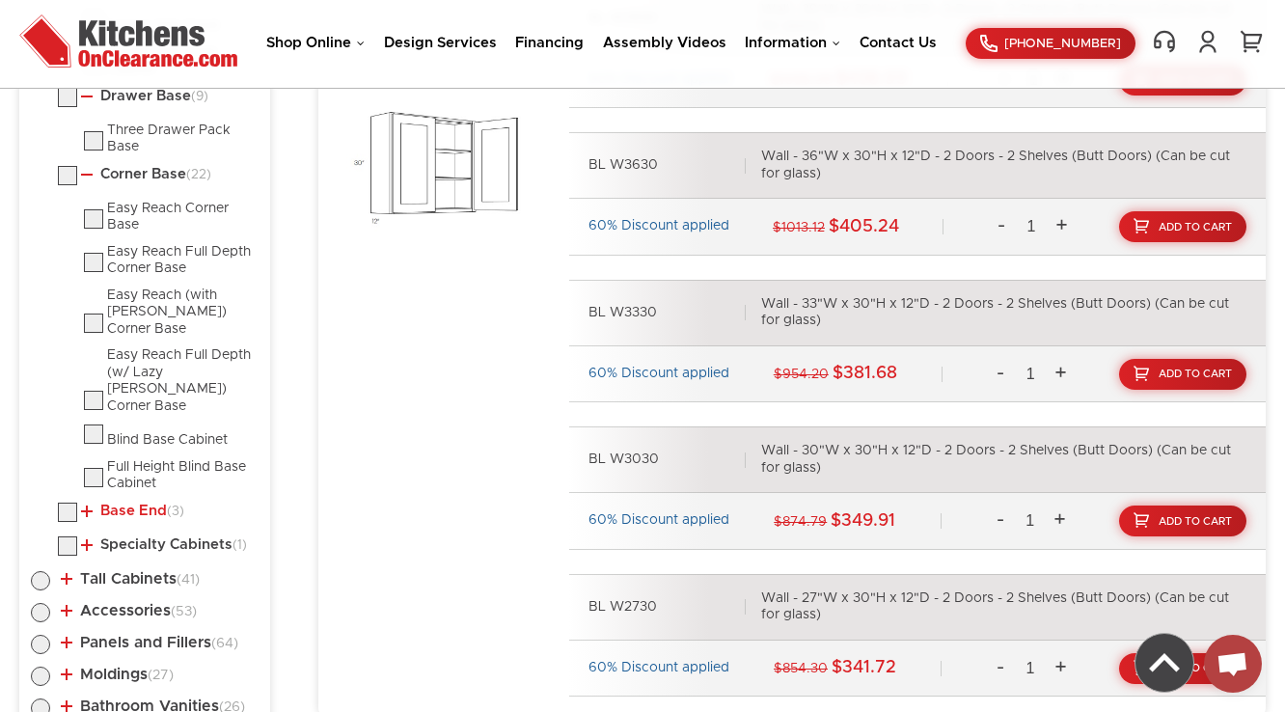
click at [124, 504] on link "Base End (3)" at bounding box center [132, 511] width 103 height 15
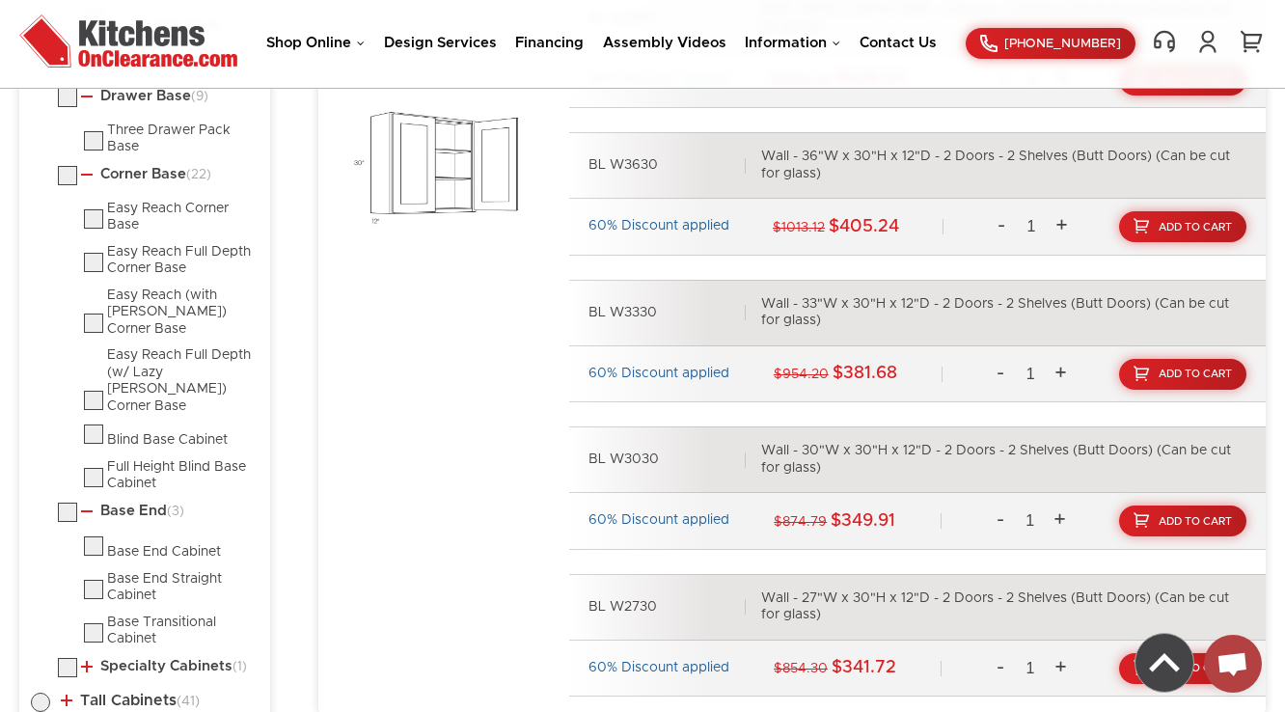
scroll to position [2412, 0]
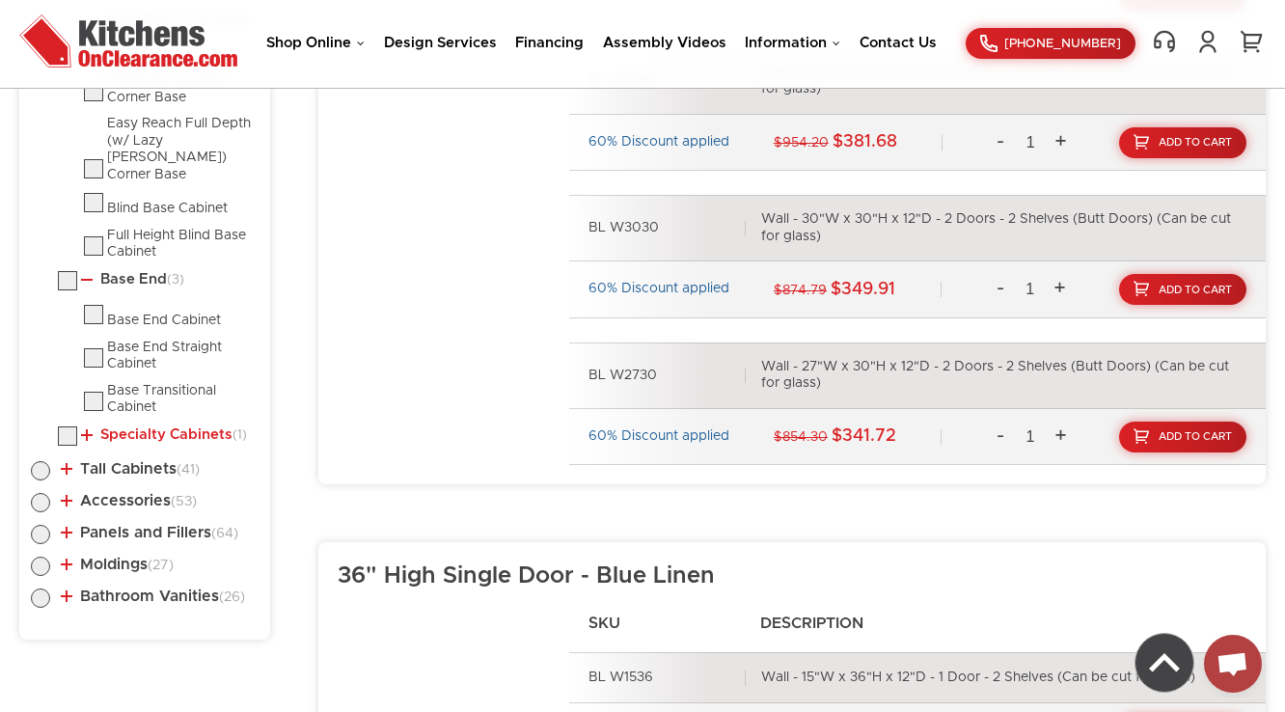
click at [107, 427] on link "Specialty Cabinets (1)" at bounding box center [164, 434] width 166 height 15
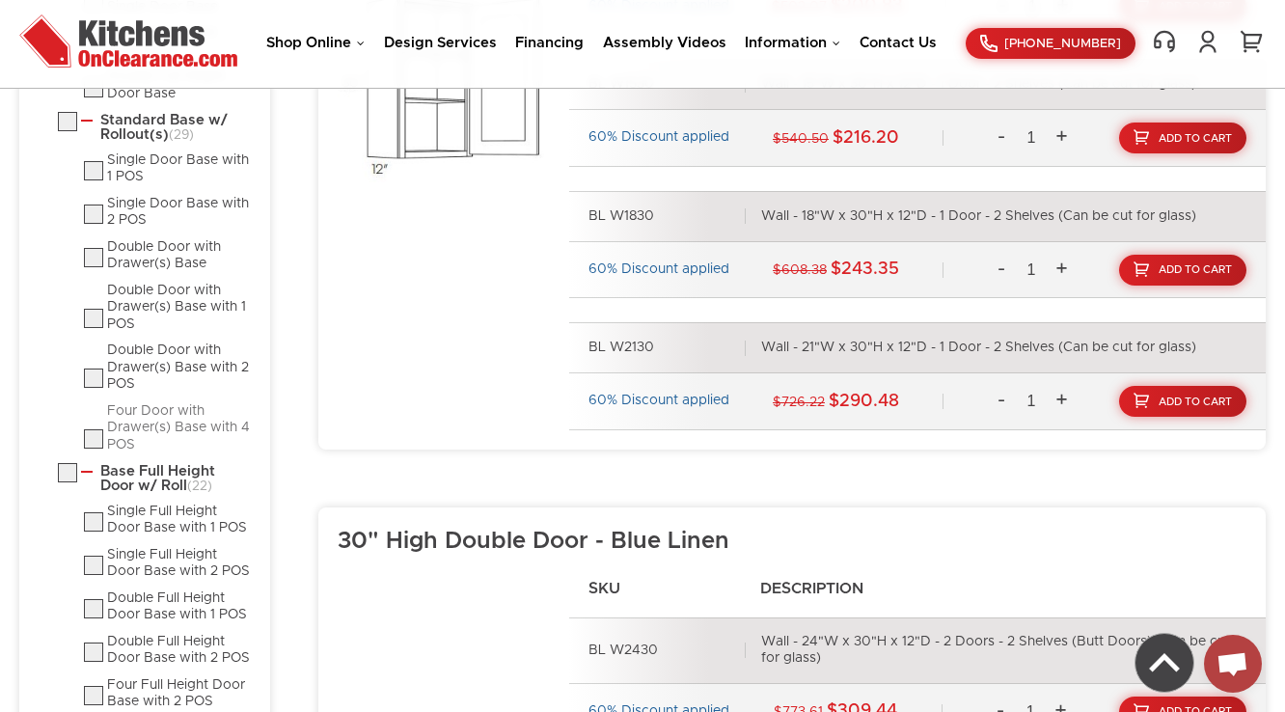
scroll to position [1332, 0]
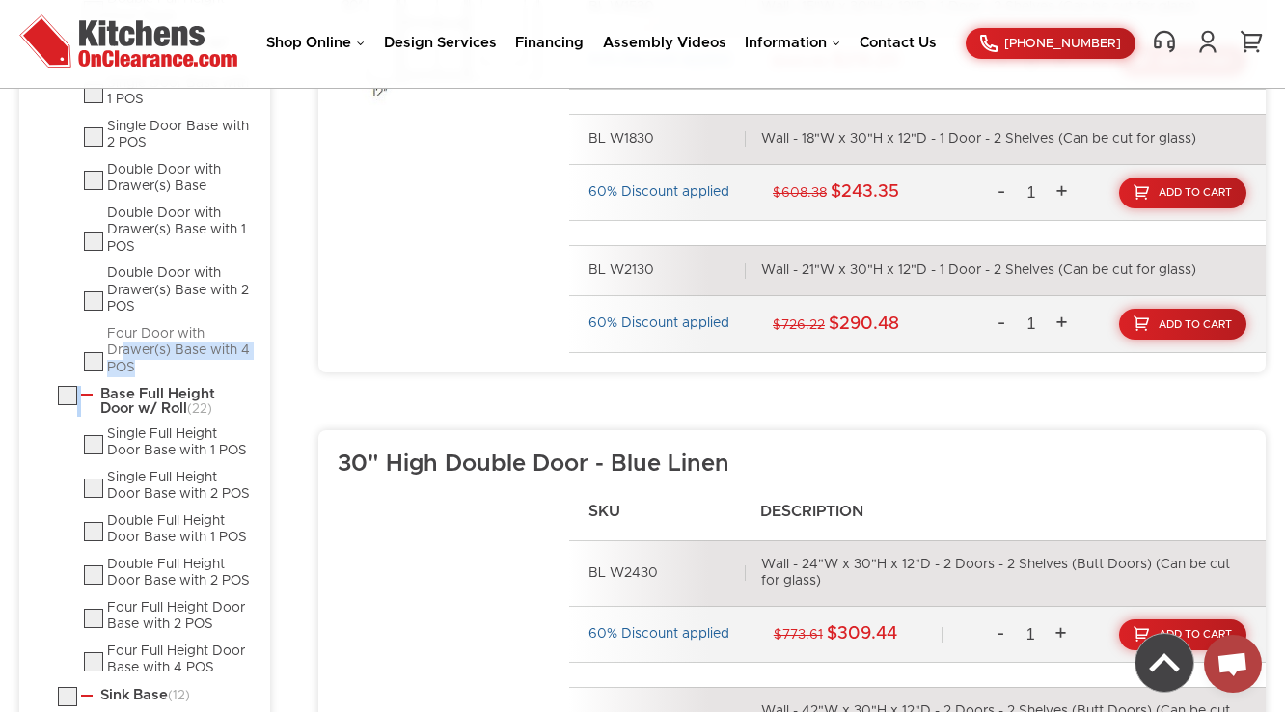
drag, startPoint x: 152, startPoint y: 374, endPoint x: 124, endPoint y: 356, distance: 33.5
click at [124, 356] on ul "Standard Base (18) Single Door Base Single Full Height Door Base (29)" at bounding box center [145, 722] width 228 height 1687
drag, startPoint x: 141, startPoint y: 355, endPoint x: 100, endPoint y: 326, distance: 49.8
click at [100, 326] on li "Four Door with Drawer(s) Base with 4 POS" at bounding box center [171, 351] width 175 height 51
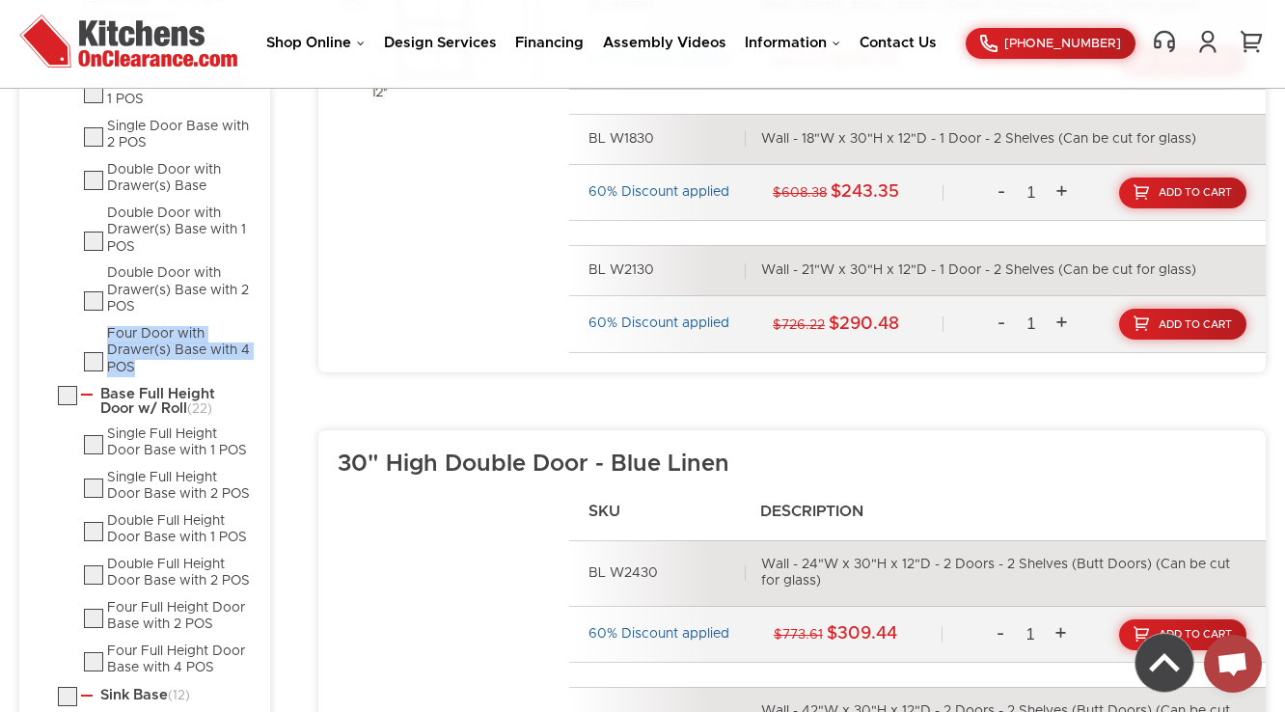
drag, startPoint x: 148, startPoint y: 356, endPoint x: 105, endPoint y: 328, distance: 50.8
click at [105, 328] on li "Four Door with Drawer(s) Base with 4 POS" at bounding box center [171, 351] width 175 height 51
copy div "Four Door with Drawer(s) Base with 4 POS"
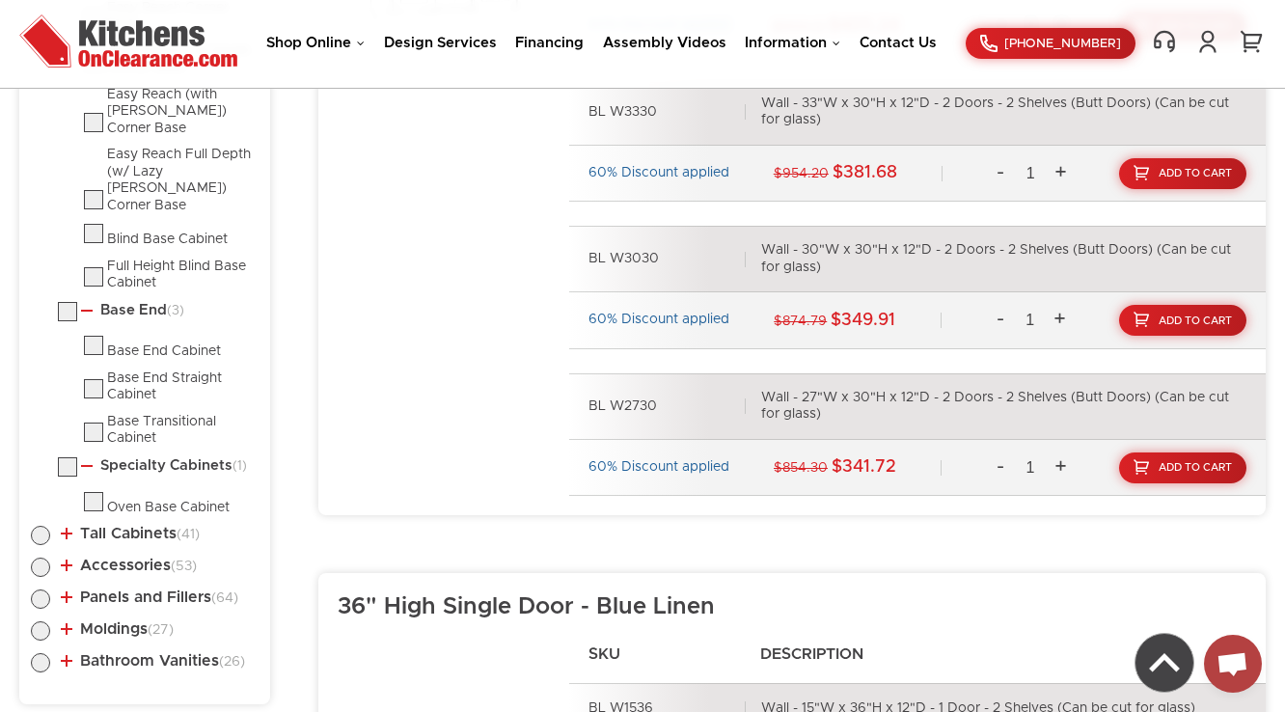
scroll to position [2404, 0]
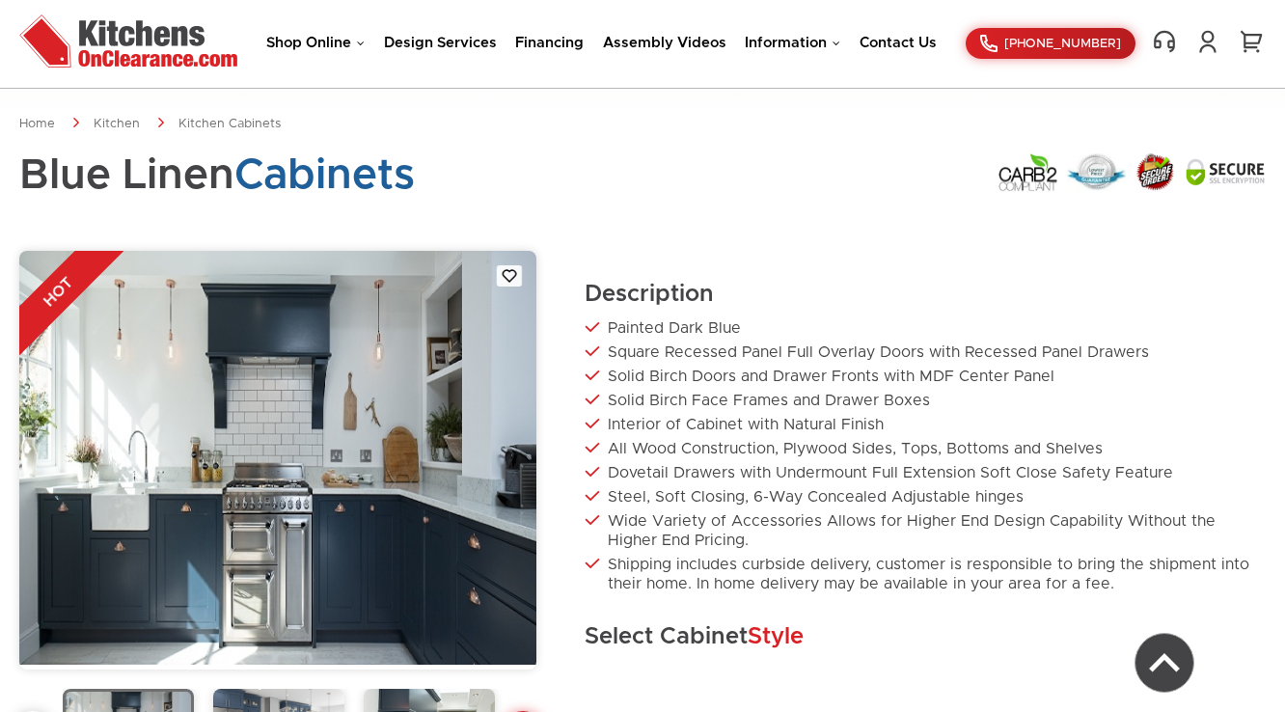
scroll to position [642, 0]
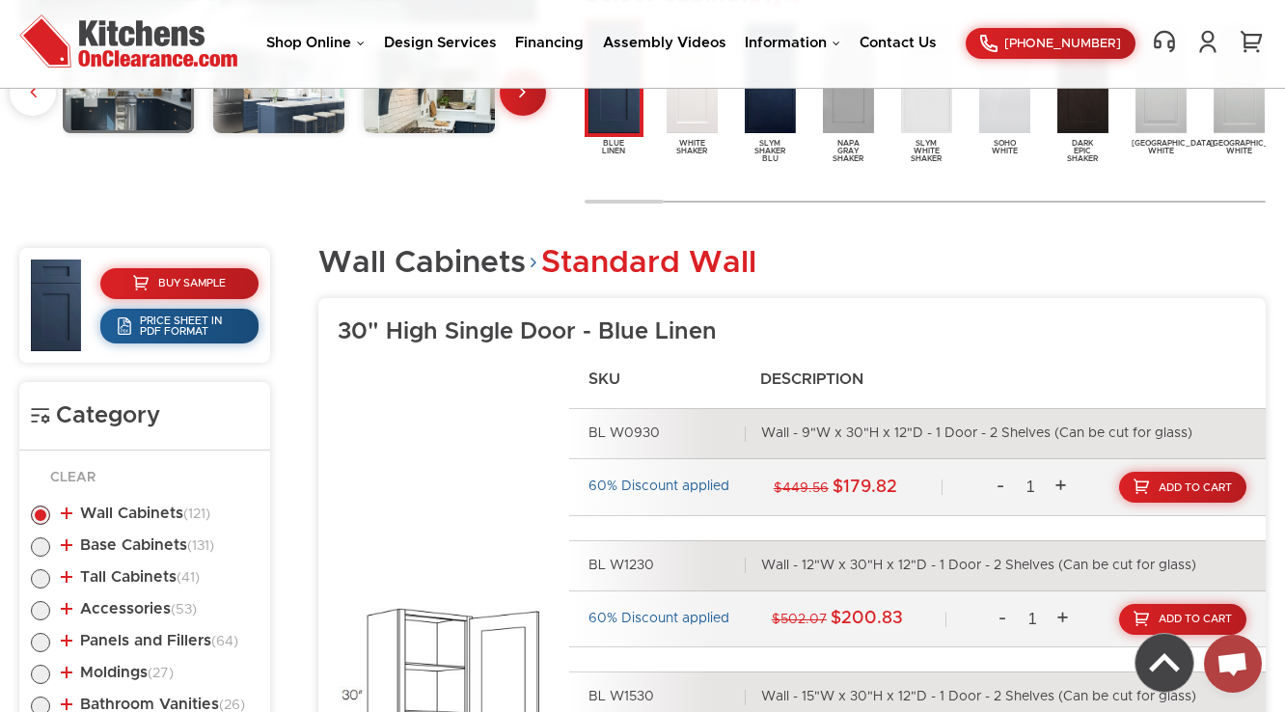
click at [170, 552] on li "Base Cabinets (131) Standard Base (18) Single Door Base" at bounding box center [145, 548] width 228 height 22
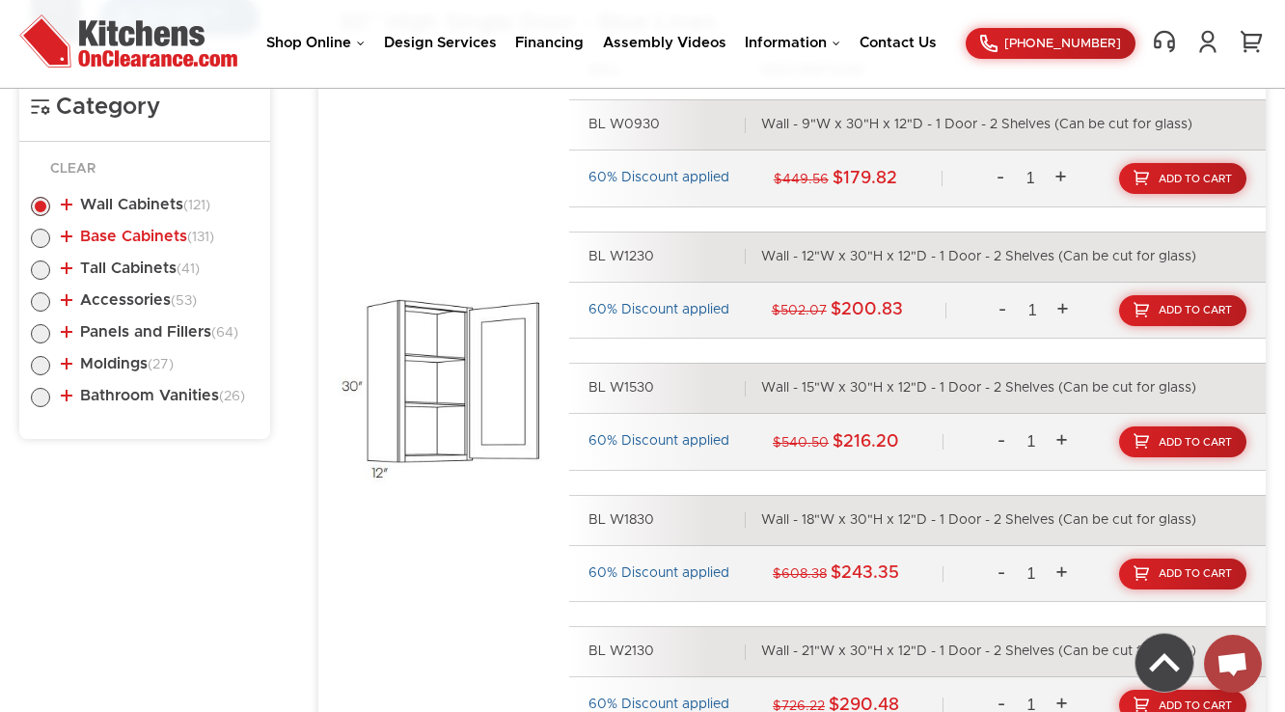
click at [126, 236] on link "Base Cabinets (131)" at bounding box center [137, 236] width 153 height 15
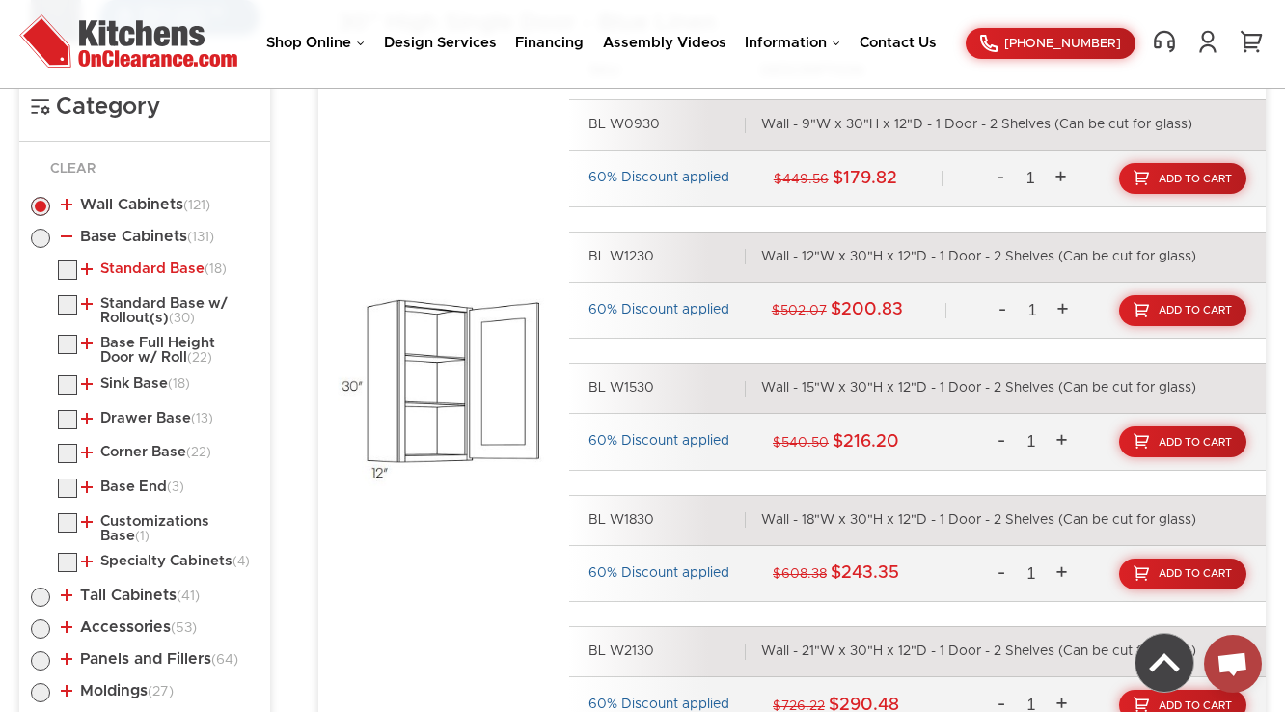
click at [112, 267] on link "Standard Base (18)" at bounding box center [154, 268] width 146 height 15
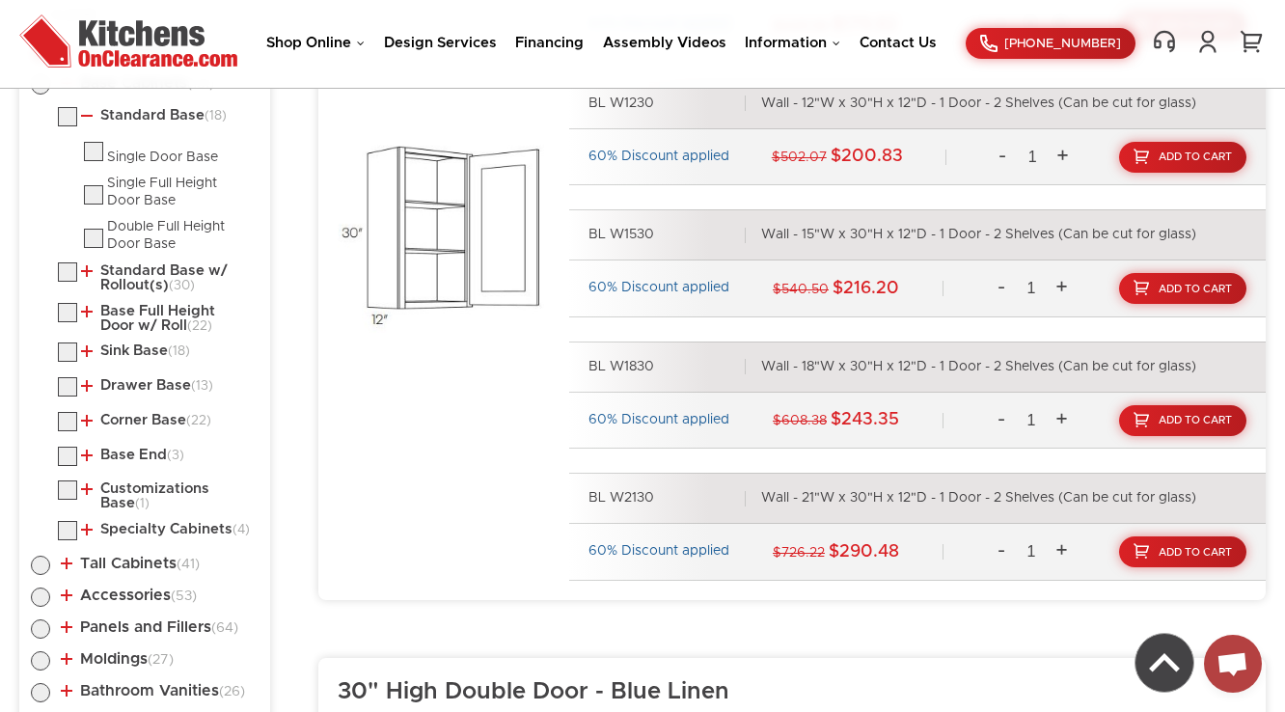
scroll to position [1105, 0]
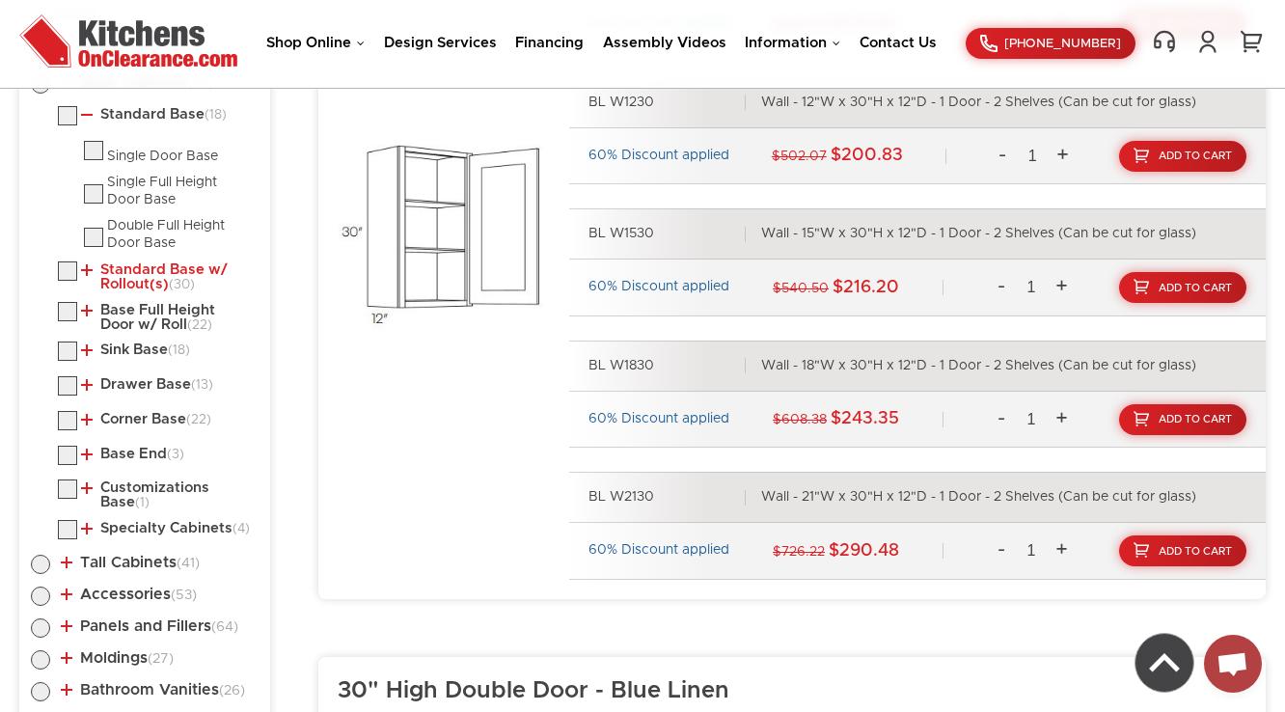
click at [124, 279] on link "Standard Base w/ Rollout(s) (30)" at bounding box center [166, 277] width 170 height 30
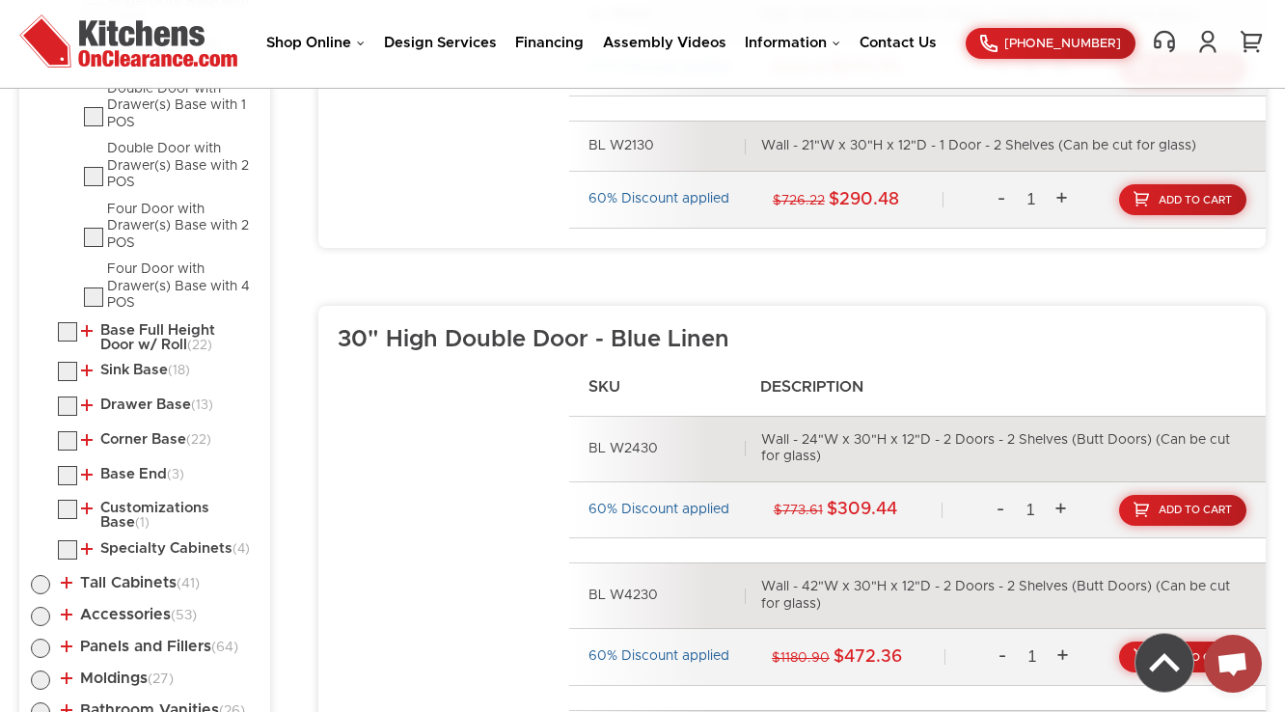
scroll to position [1645, 0]
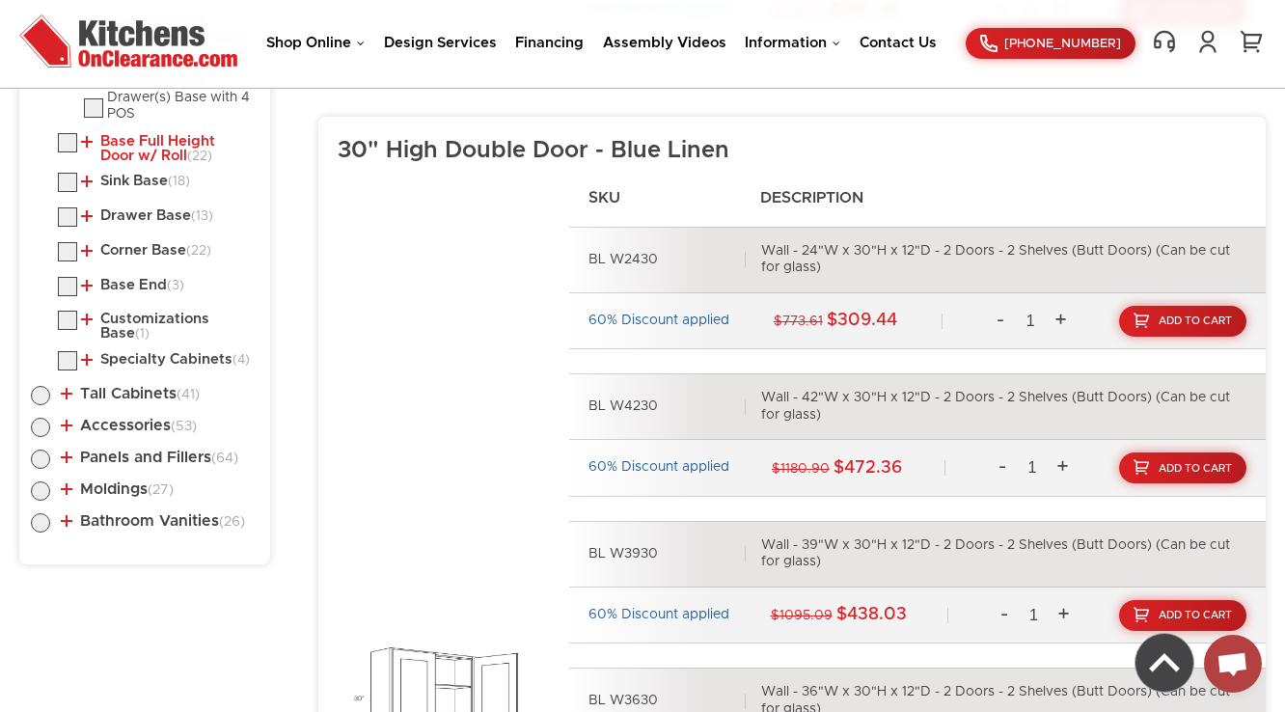
click at [147, 147] on link "Base Full Height Door w/ Roll (22)" at bounding box center [166, 149] width 170 height 30
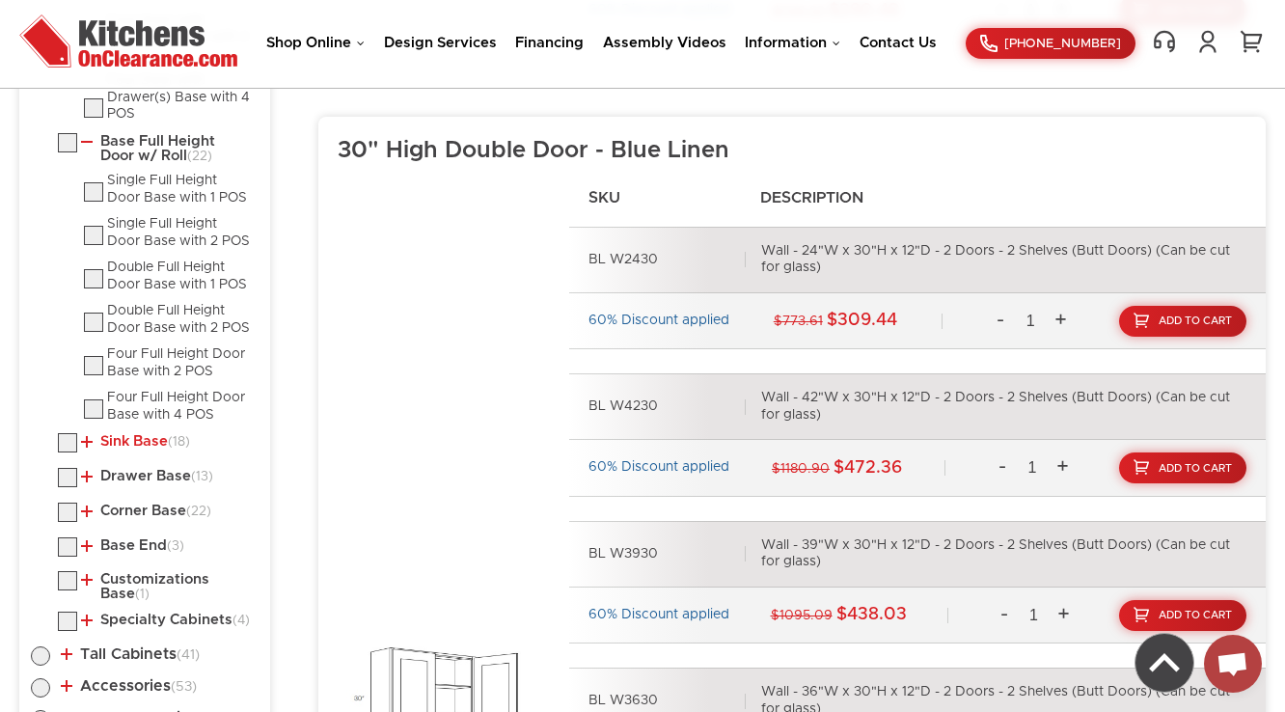
click at [149, 442] on link "Sink Base (18)" at bounding box center [135, 441] width 109 height 15
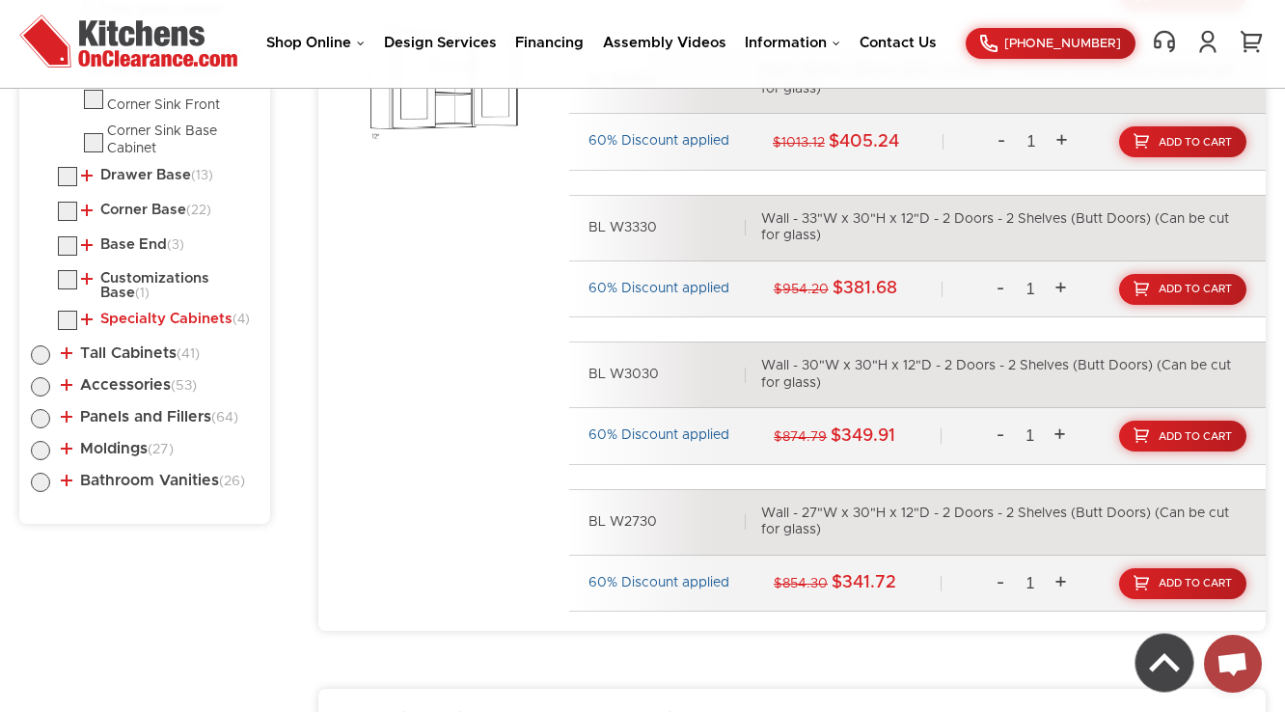
scroll to position [2340, 0]
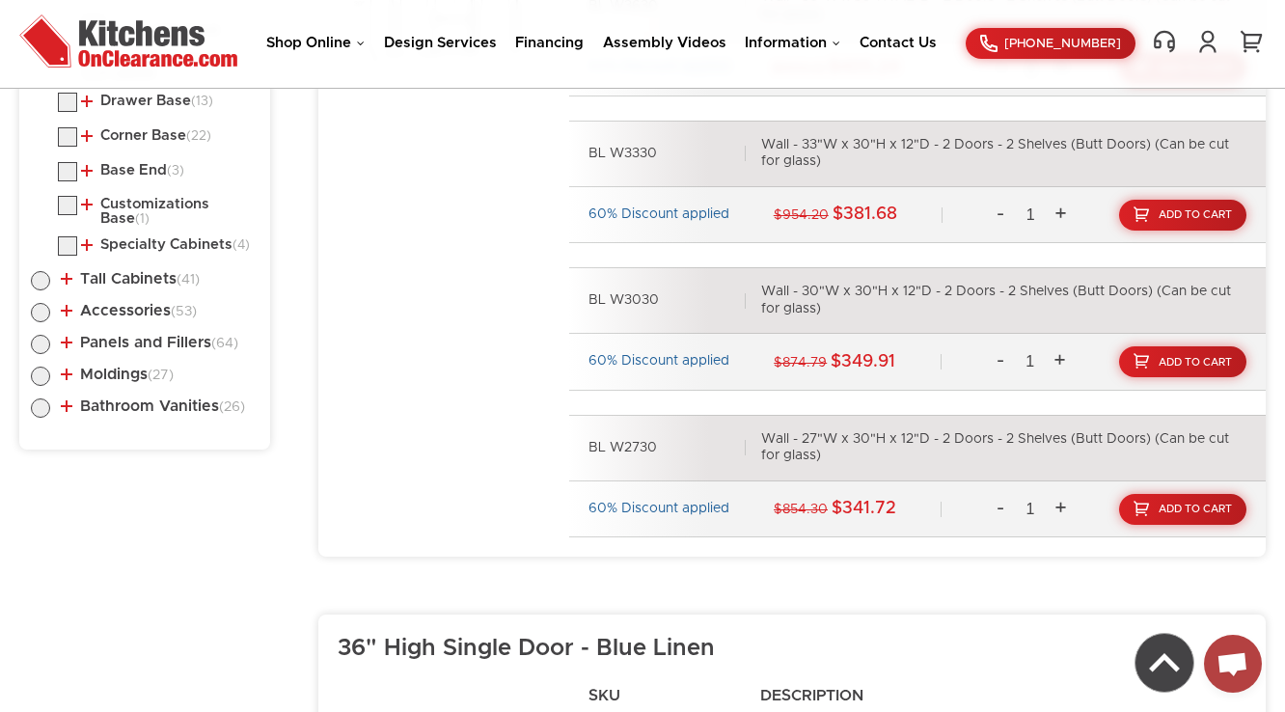
click at [146, 103] on li "Drawer Base (13) Three Drawer Pack Base Two Drawer Pack Base" at bounding box center [158, 105] width 201 height 25
click at [164, 95] on link "Drawer Base (13)" at bounding box center [147, 101] width 132 height 15
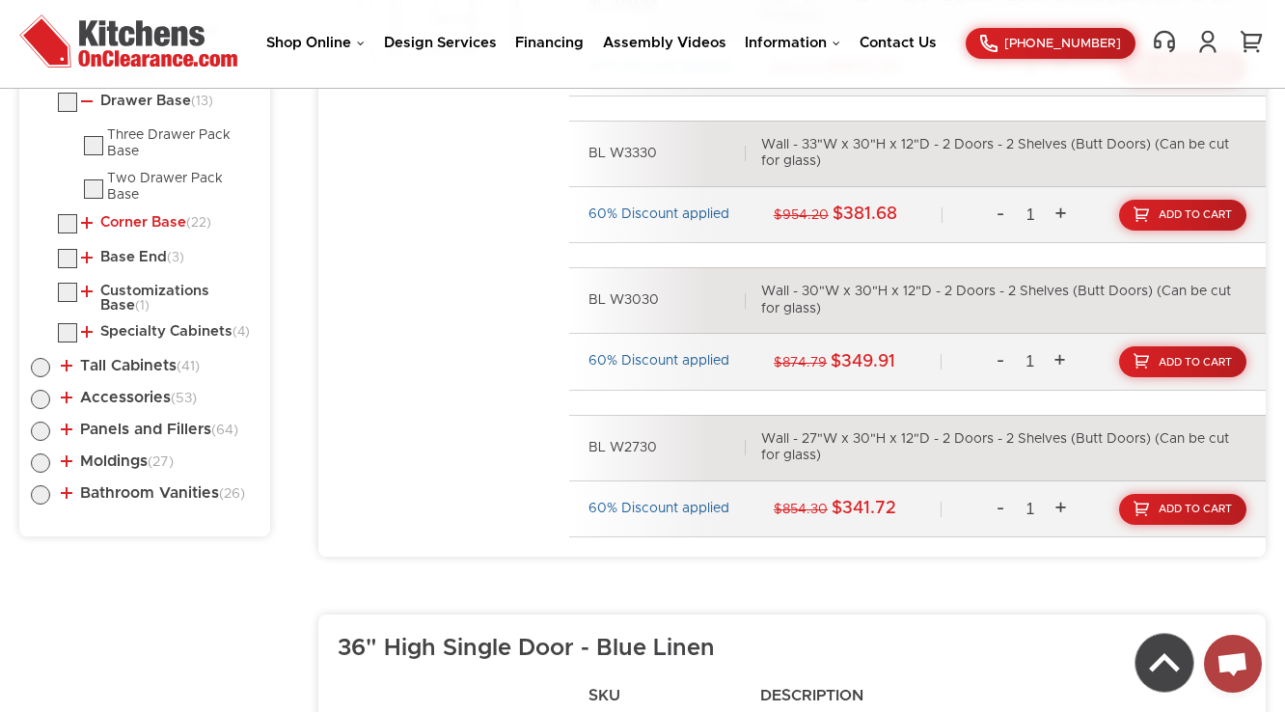
click at [129, 216] on link "Corner Base (22)" at bounding box center [146, 222] width 130 height 15
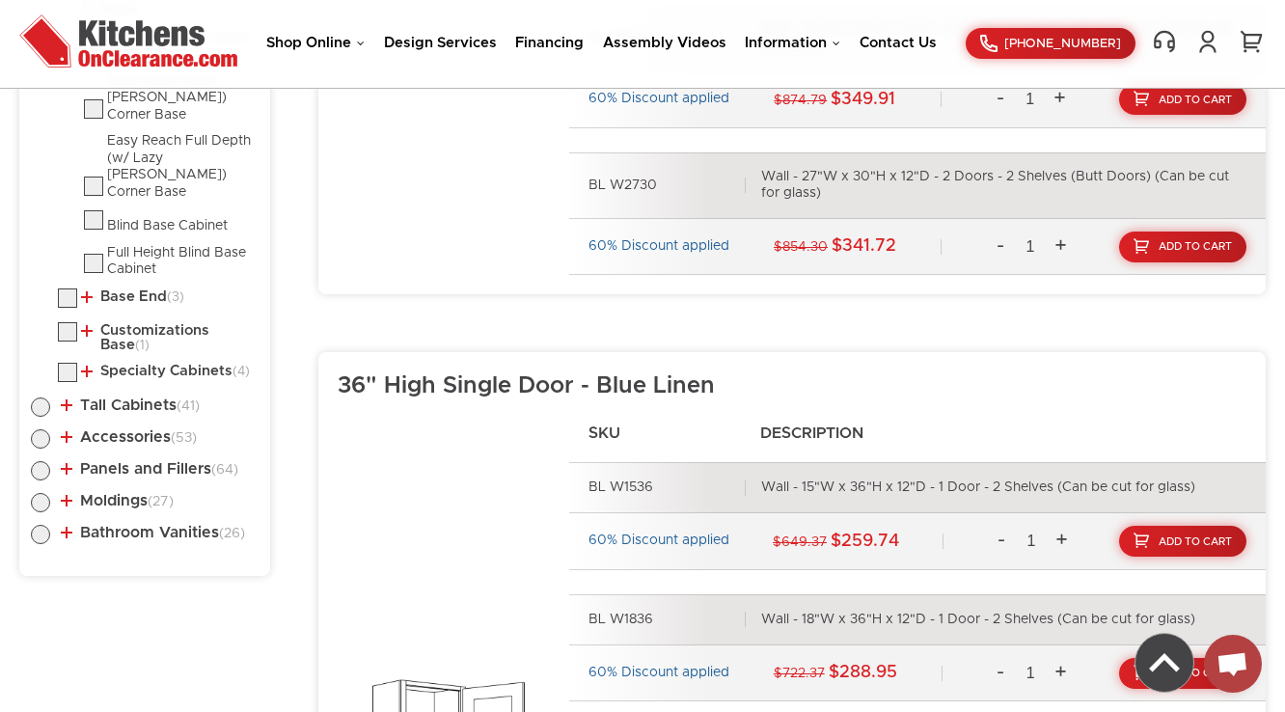
scroll to position [2649, 0]
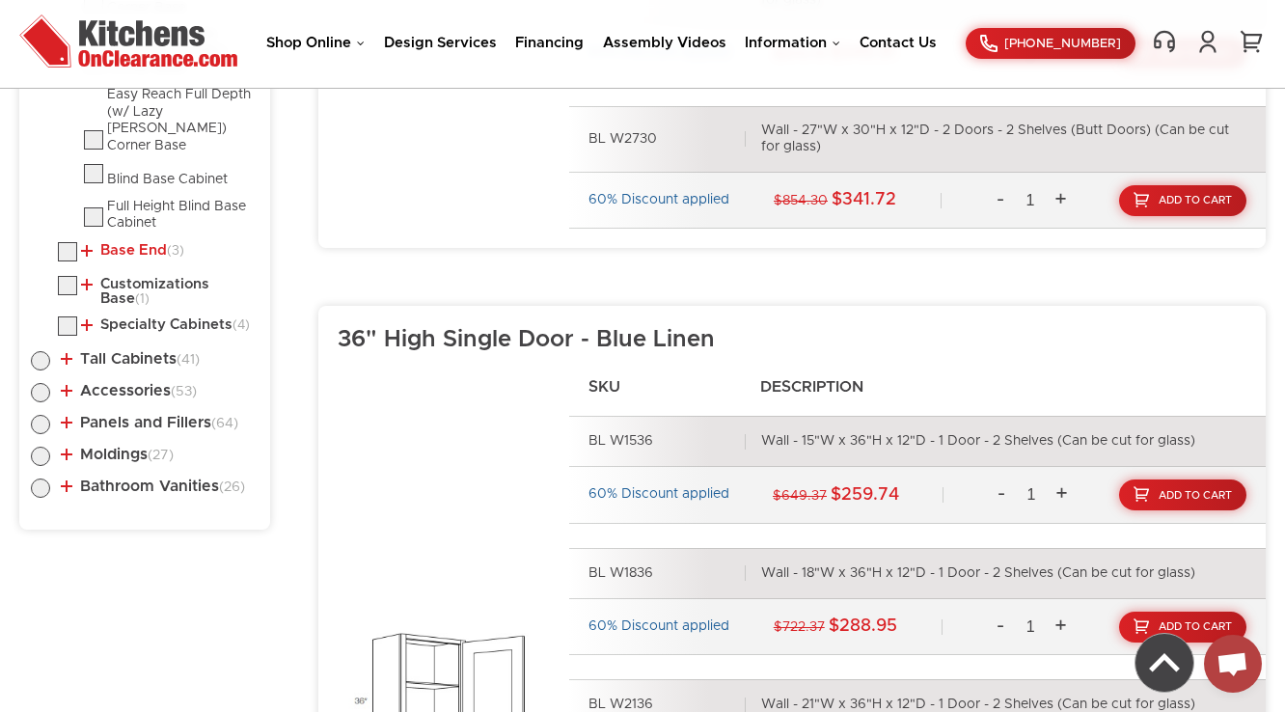
click at [131, 243] on link "Base End (3)" at bounding box center [132, 250] width 103 height 15
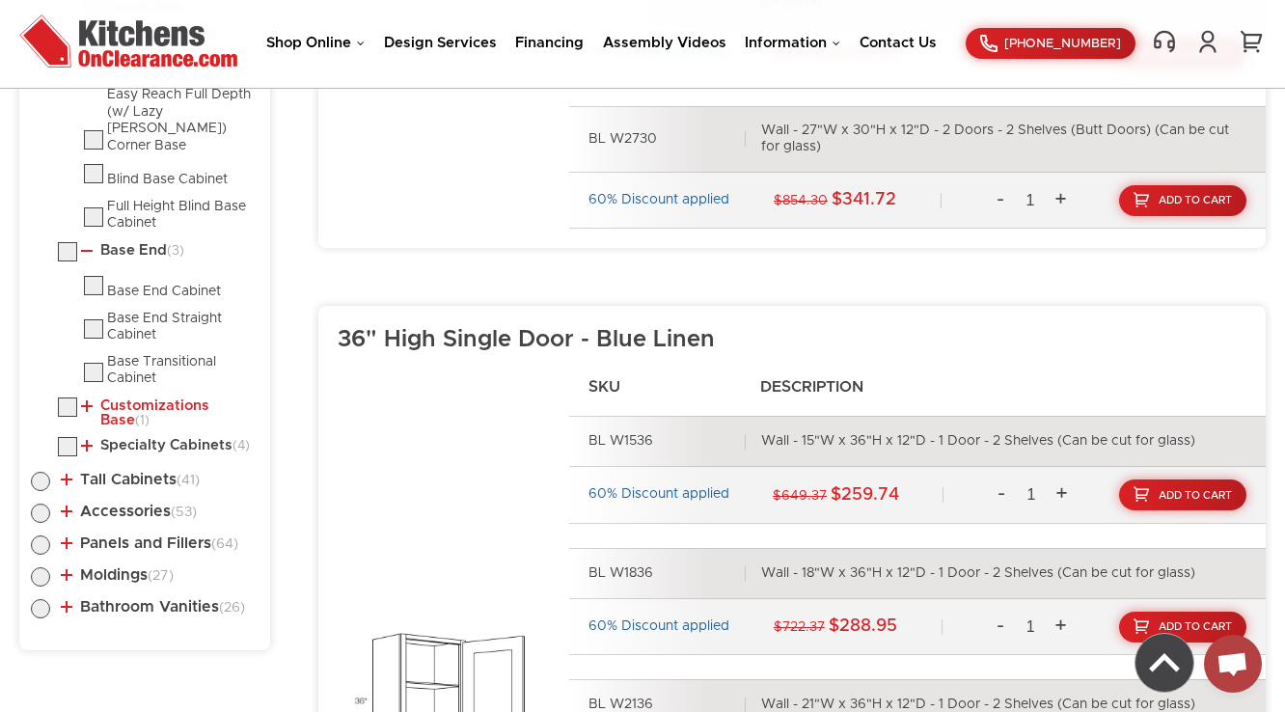
click at [121, 398] on link "Customizations Base (1)" at bounding box center [166, 413] width 170 height 30
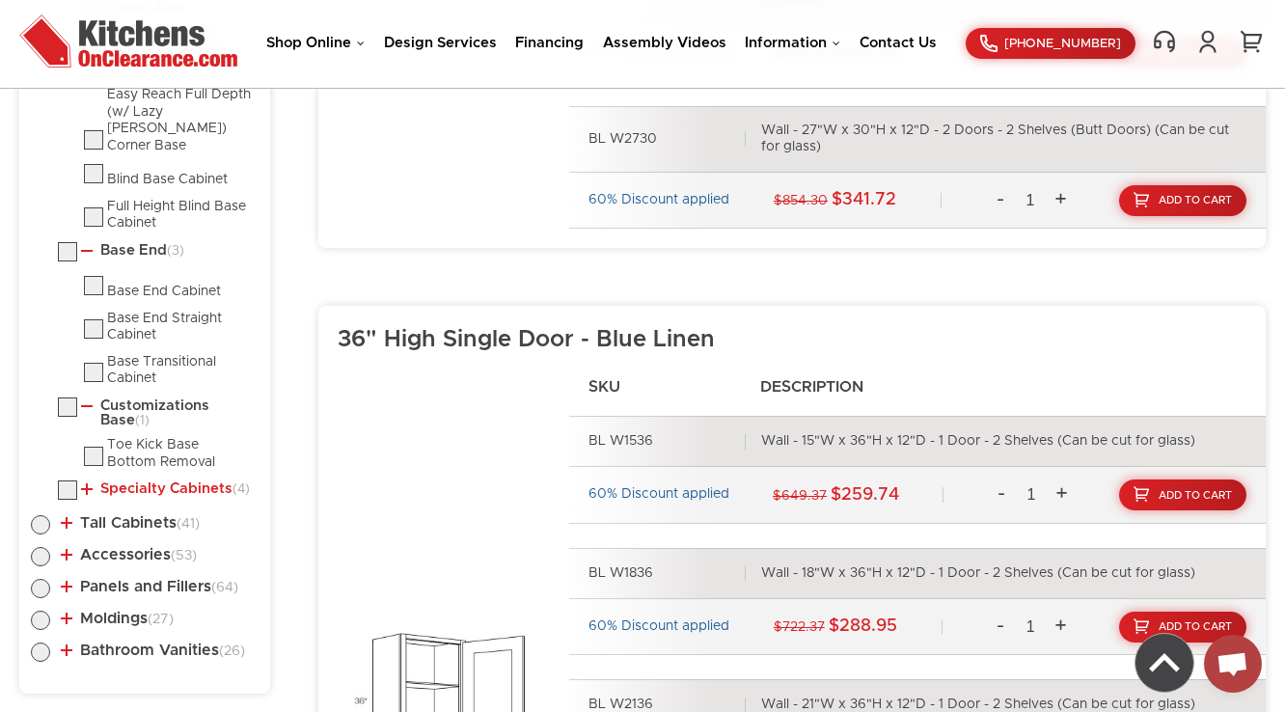
click at [120, 481] on link "Specialty Cabinets (4)" at bounding box center [165, 488] width 169 height 15
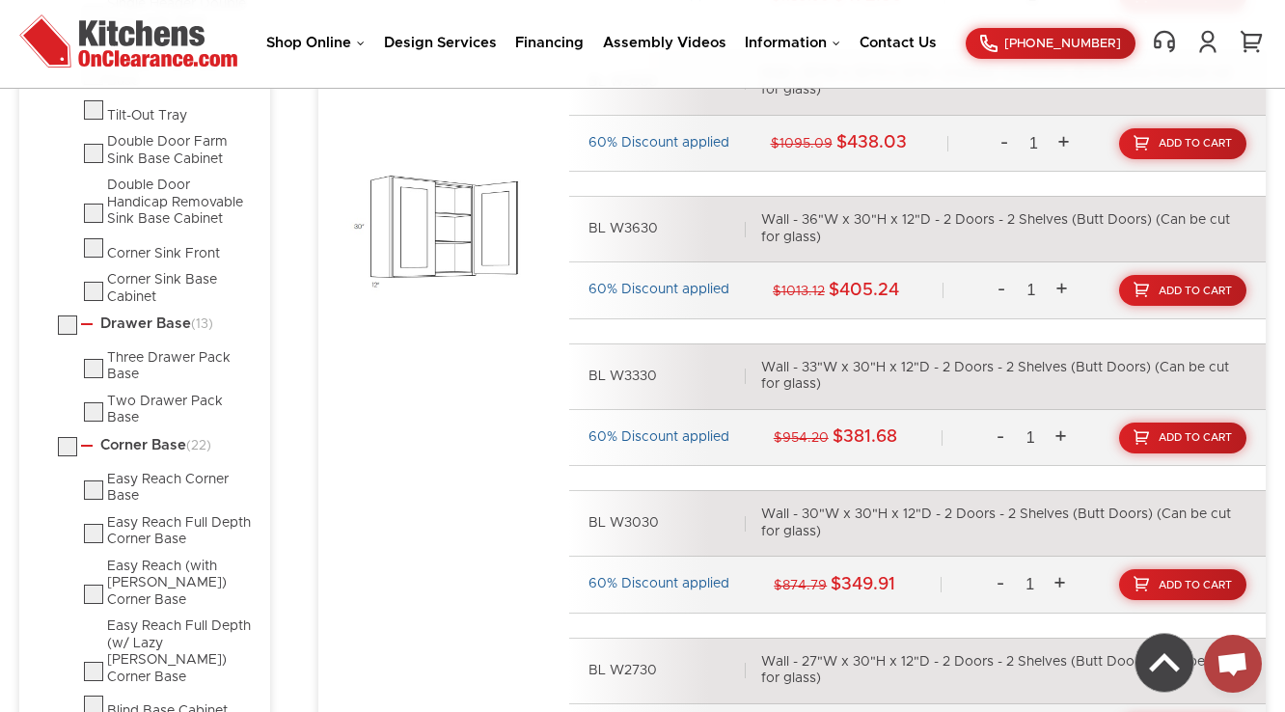
scroll to position [2108, 0]
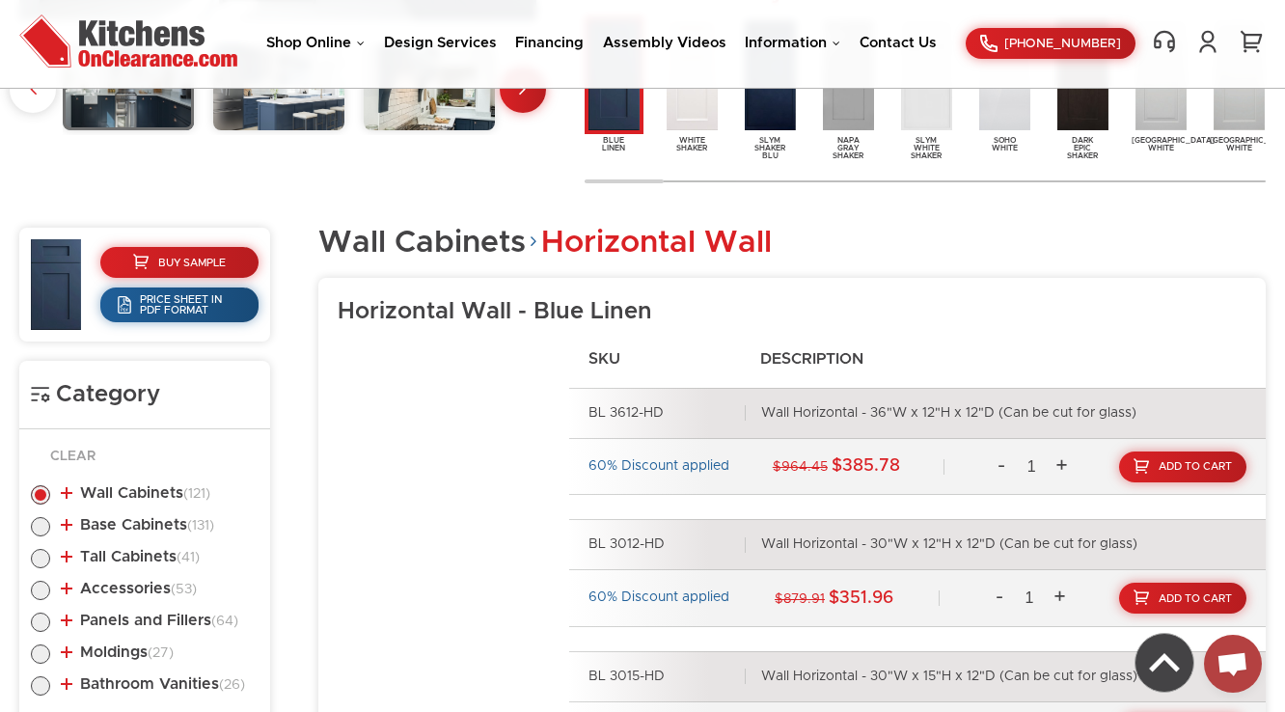
scroll to position [251, 0]
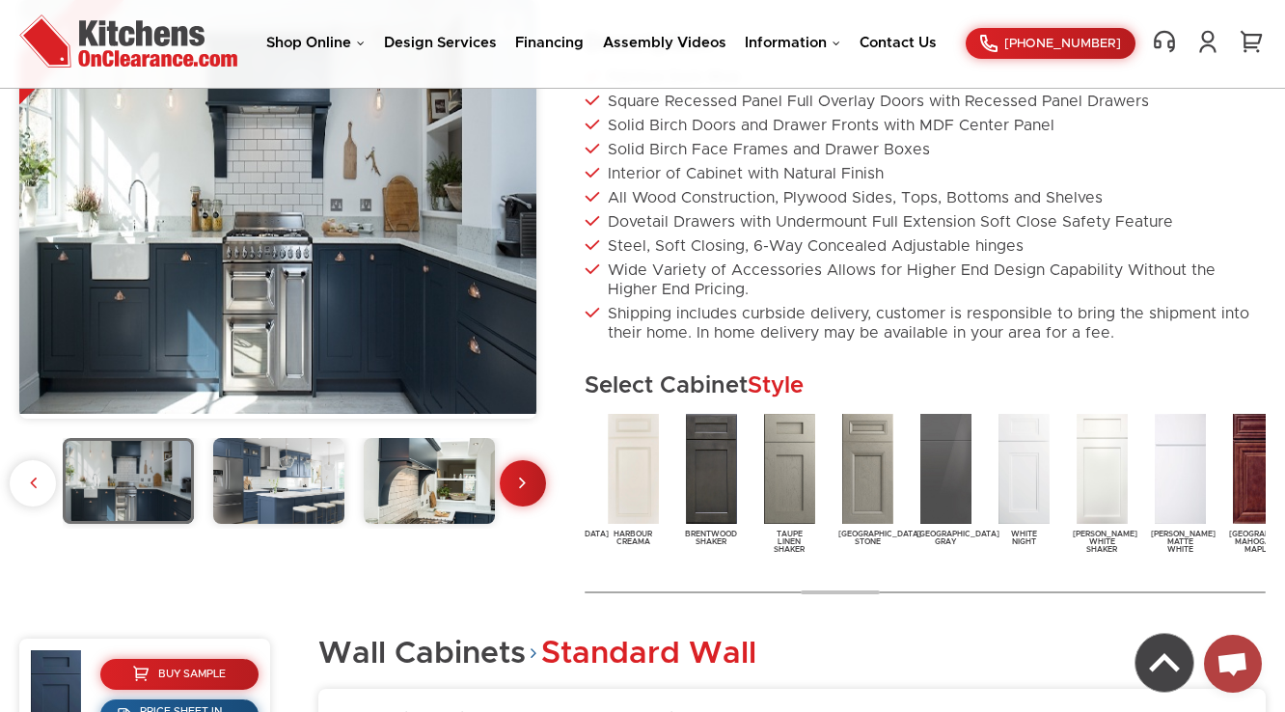
click at [791, 506] on img at bounding box center [789, 469] width 59 height 118
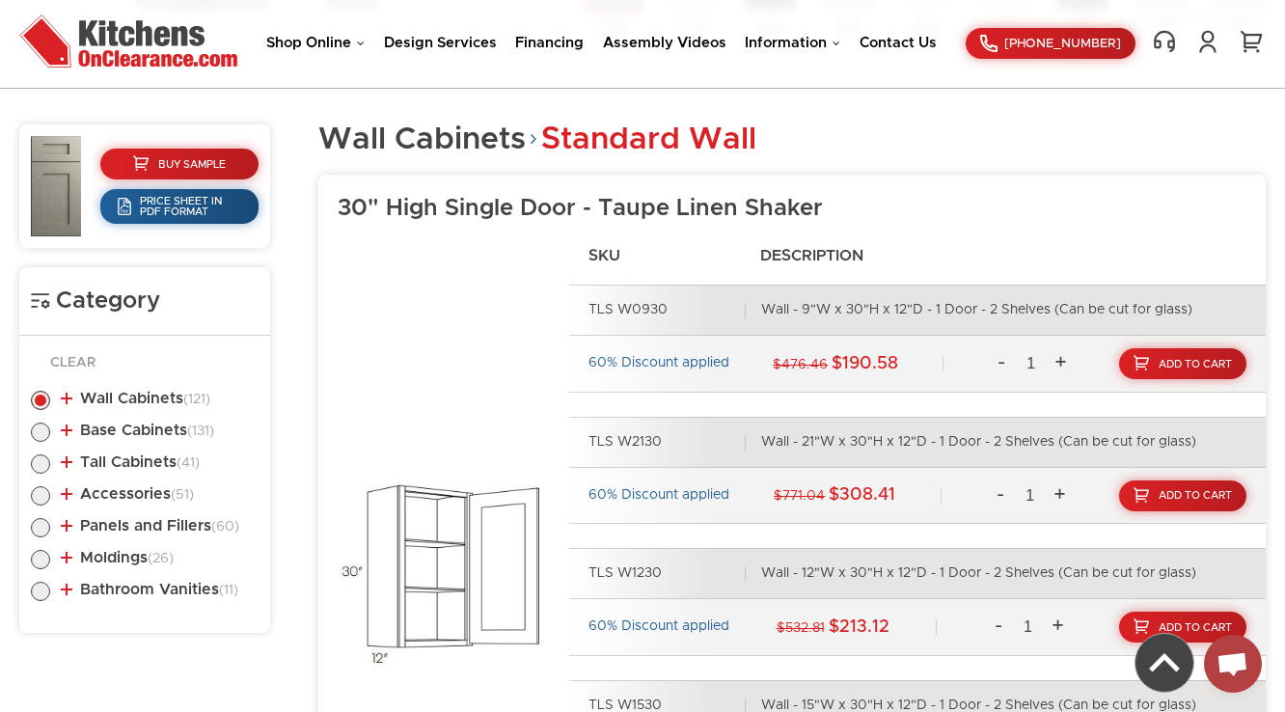
scroll to position [772, 0]
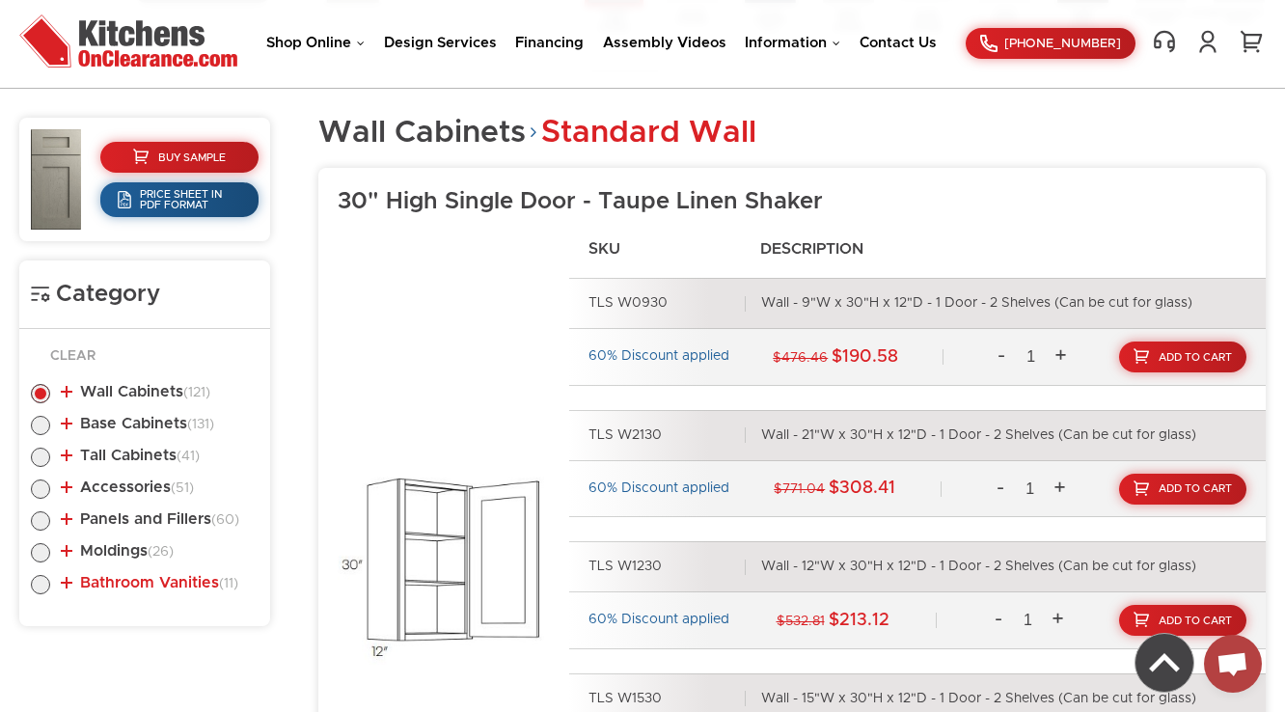
click at [105, 587] on link "Bathroom Vanities (11)" at bounding box center [150, 582] width 178 height 15
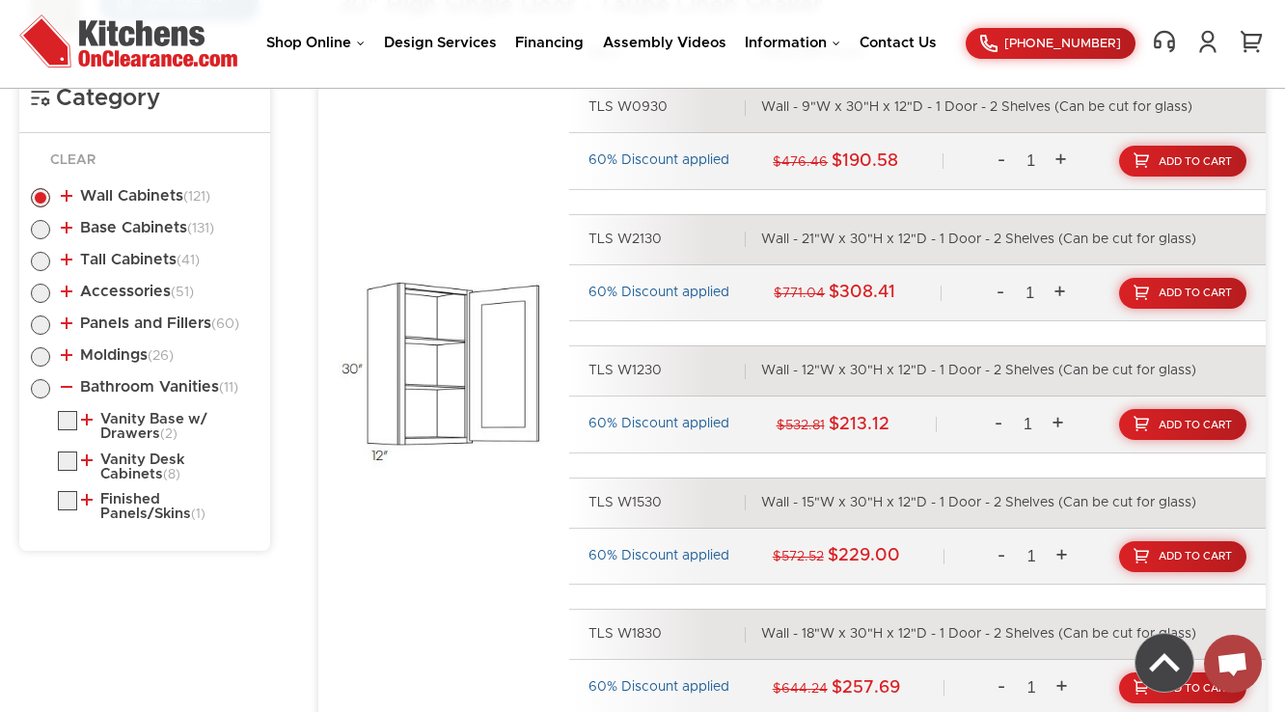
scroll to position [926, 0]
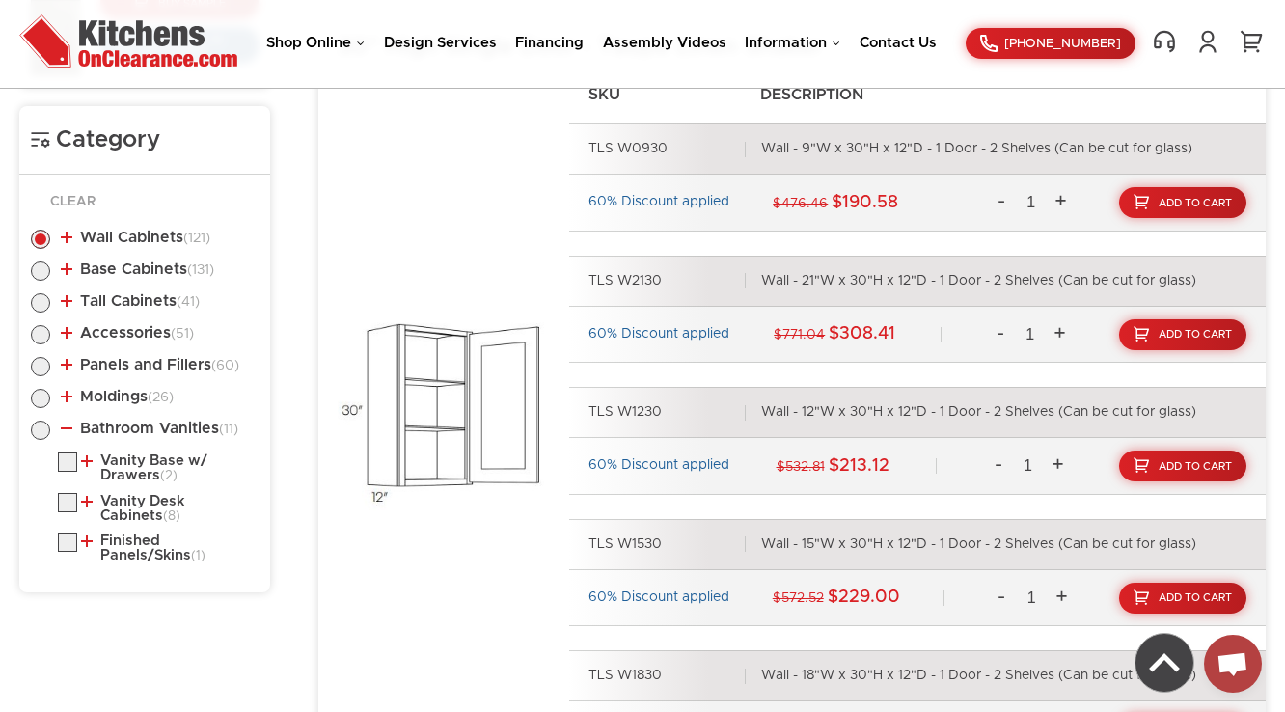
click at [135, 453] on li "Vanity Base w/ Drawers (2) Double Door and Four Drawer Sink Base Vanity Vanity …" at bounding box center [158, 468] width 201 height 31
click at [135, 463] on link "Vanity Base w/ Drawers (2)" at bounding box center [166, 468] width 170 height 30
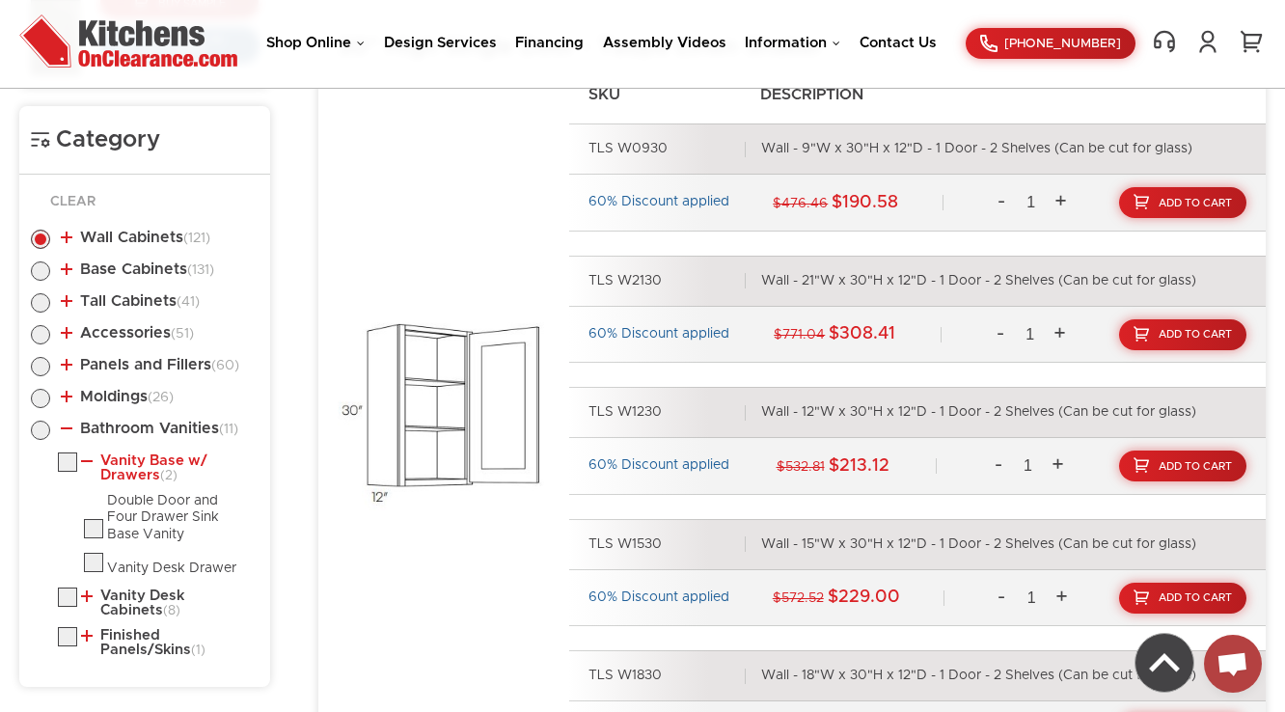
click at [135, 463] on link "Vanity Base w/ Drawers (2)" at bounding box center [166, 468] width 170 height 30
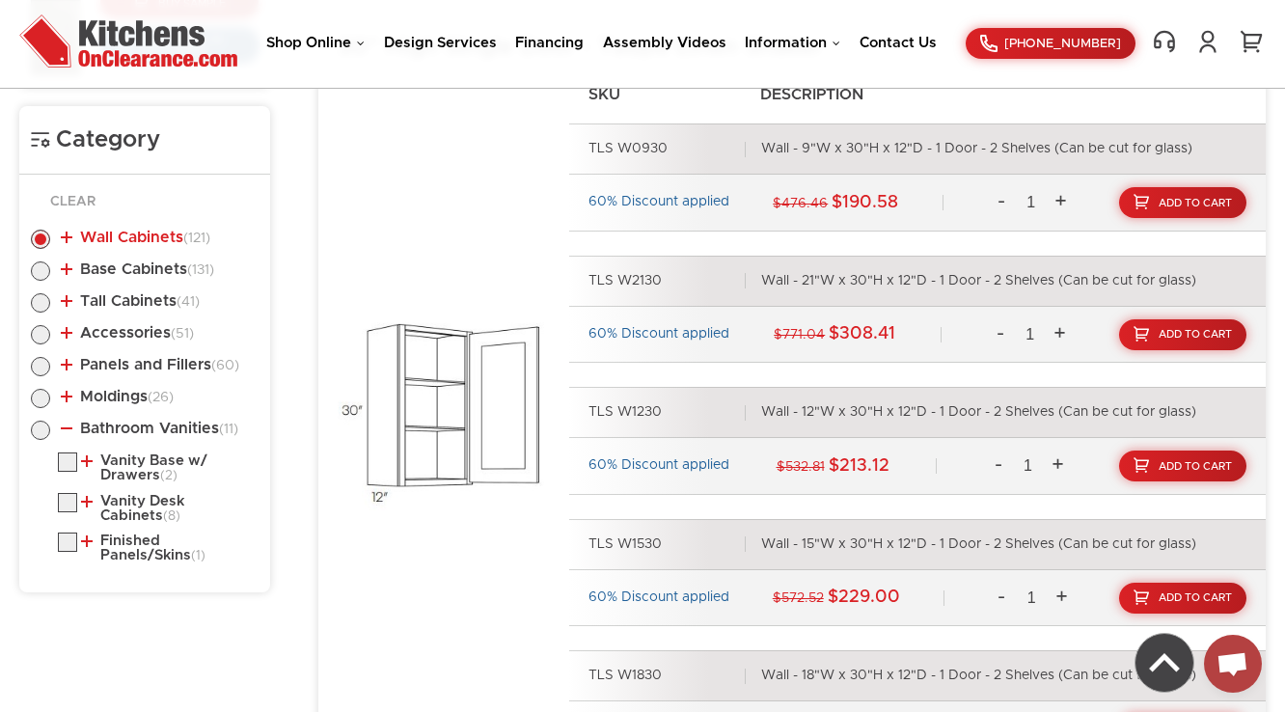
click at [188, 236] on span "(121)" at bounding box center [196, 239] width 27 height 14
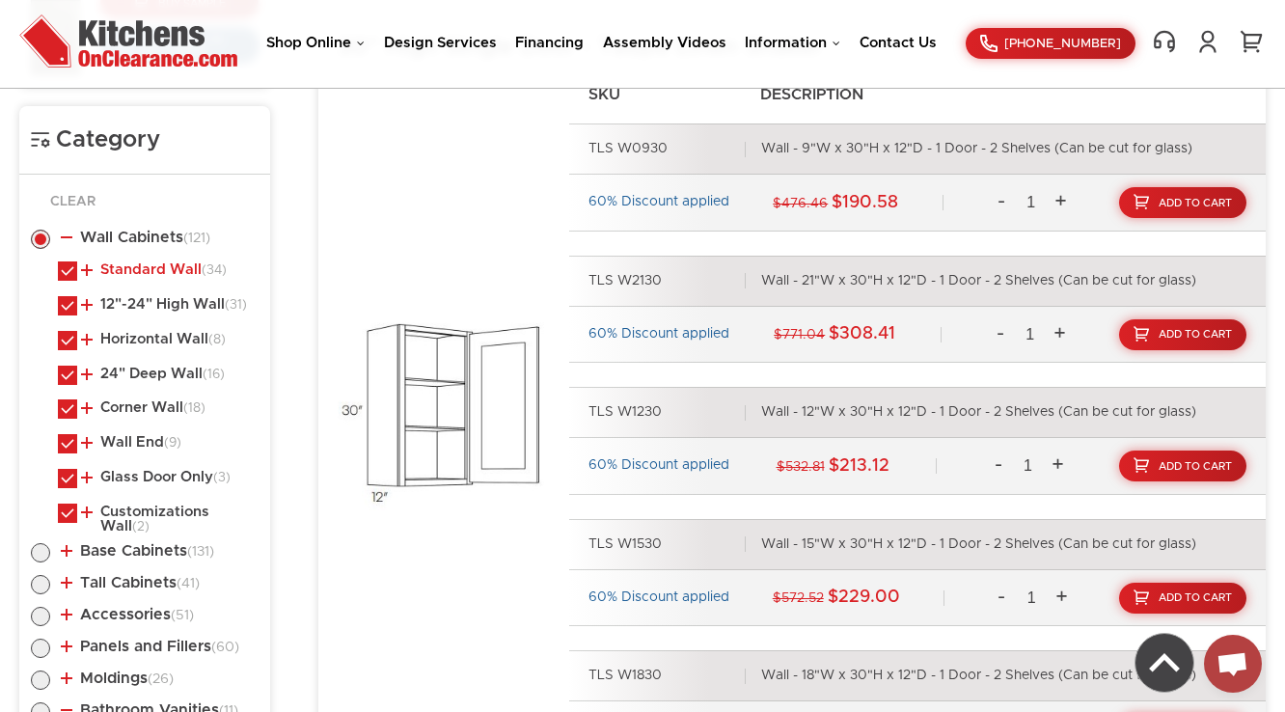
click at [167, 263] on link "Standard Wall (34)" at bounding box center [154, 269] width 146 height 15
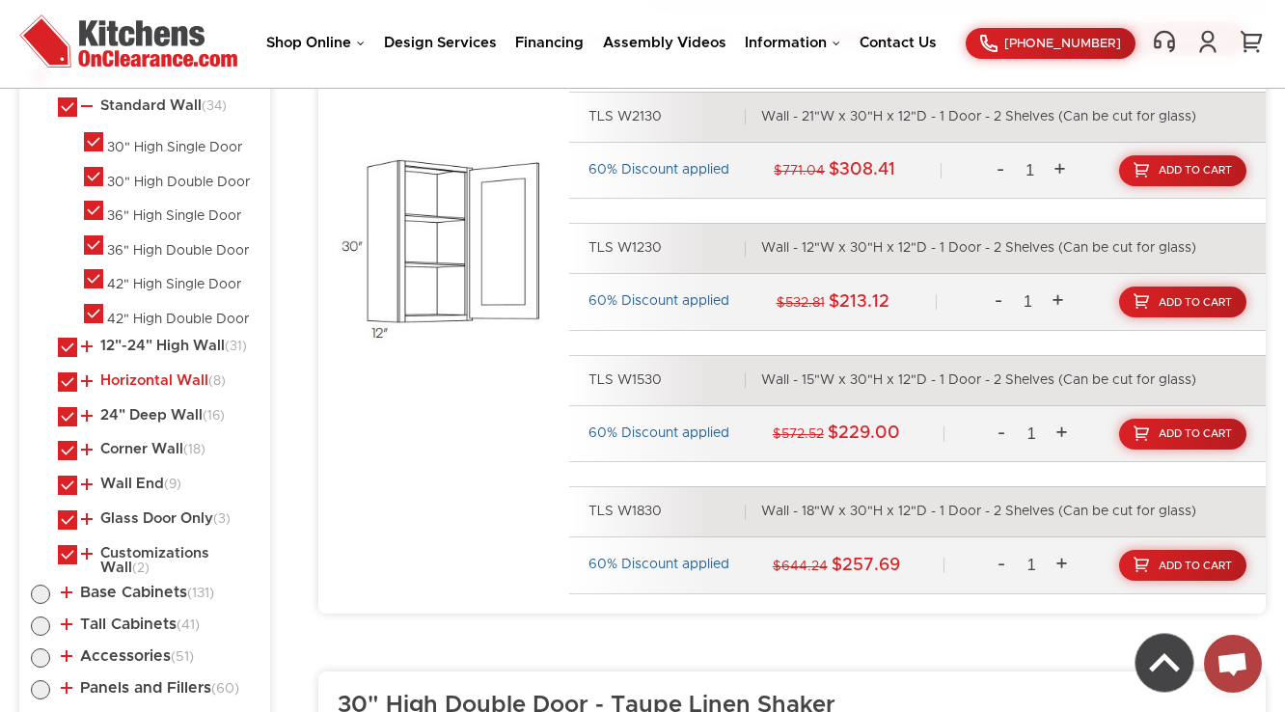
scroll to position [1158, 0]
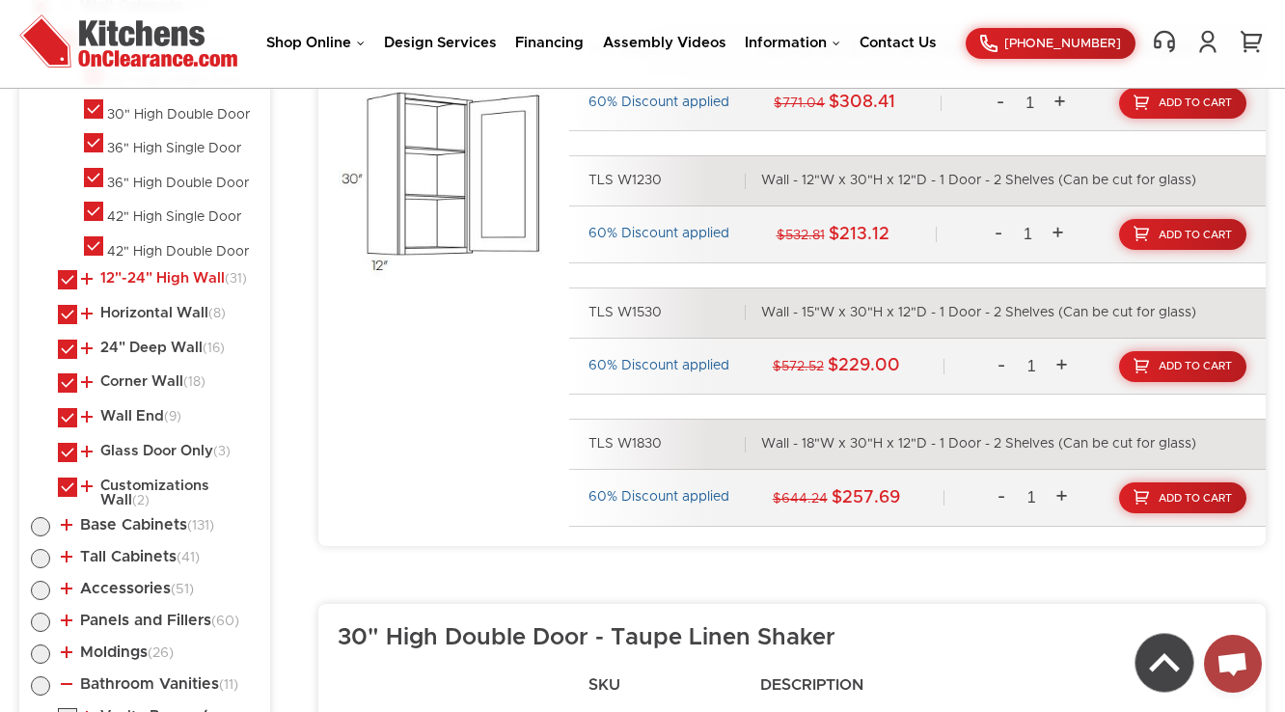
click at [131, 271] on link "12"-24" High Wall (31)" at bounding box center [164, 278] width 166 height 15
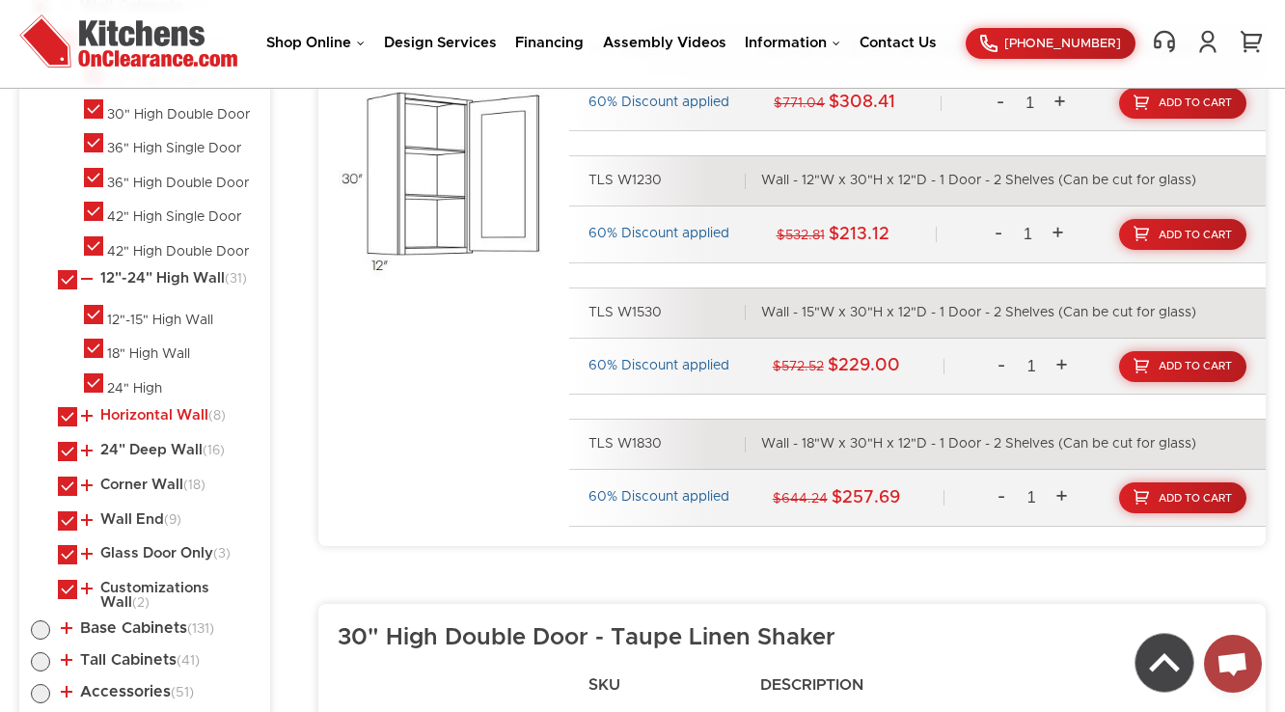
click at [126, 417] on link "Horizontal Wall (8)" at bounding box center [153, 415] width 145 height 15
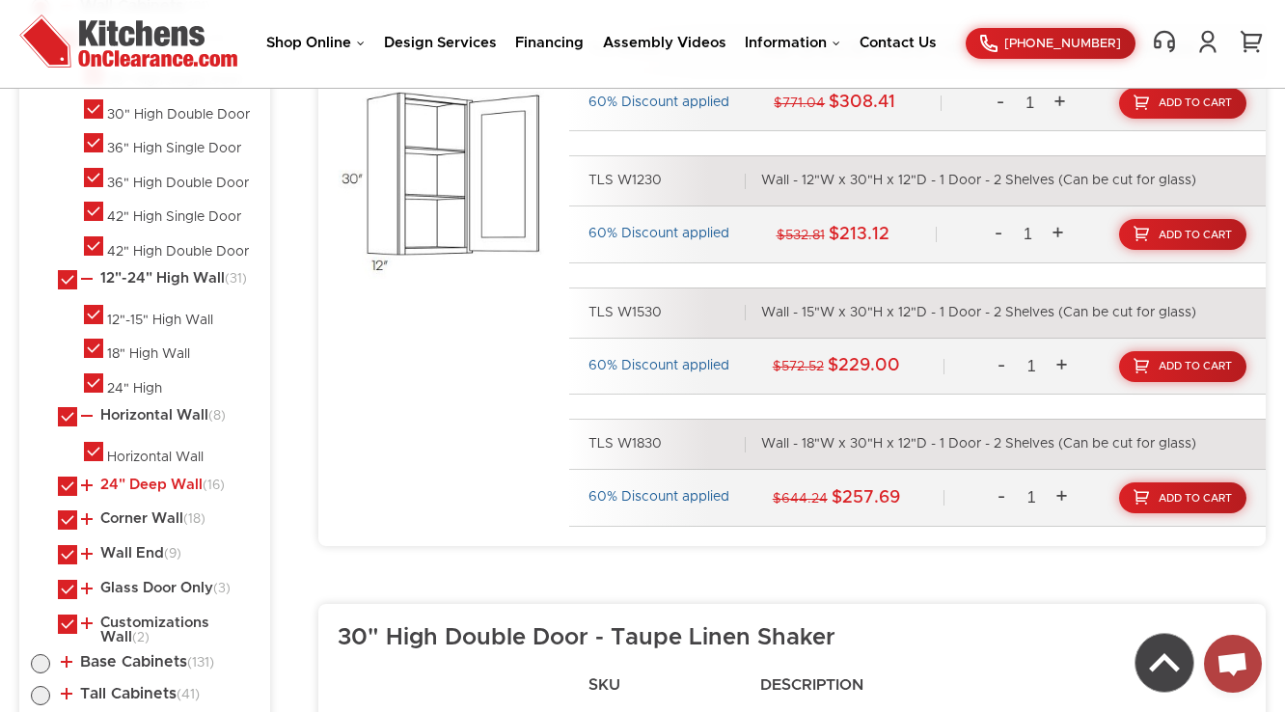
click at [124, 478] on link "24" Deep Wall (16)" at bounding box center [153, 485] width 144 height 15
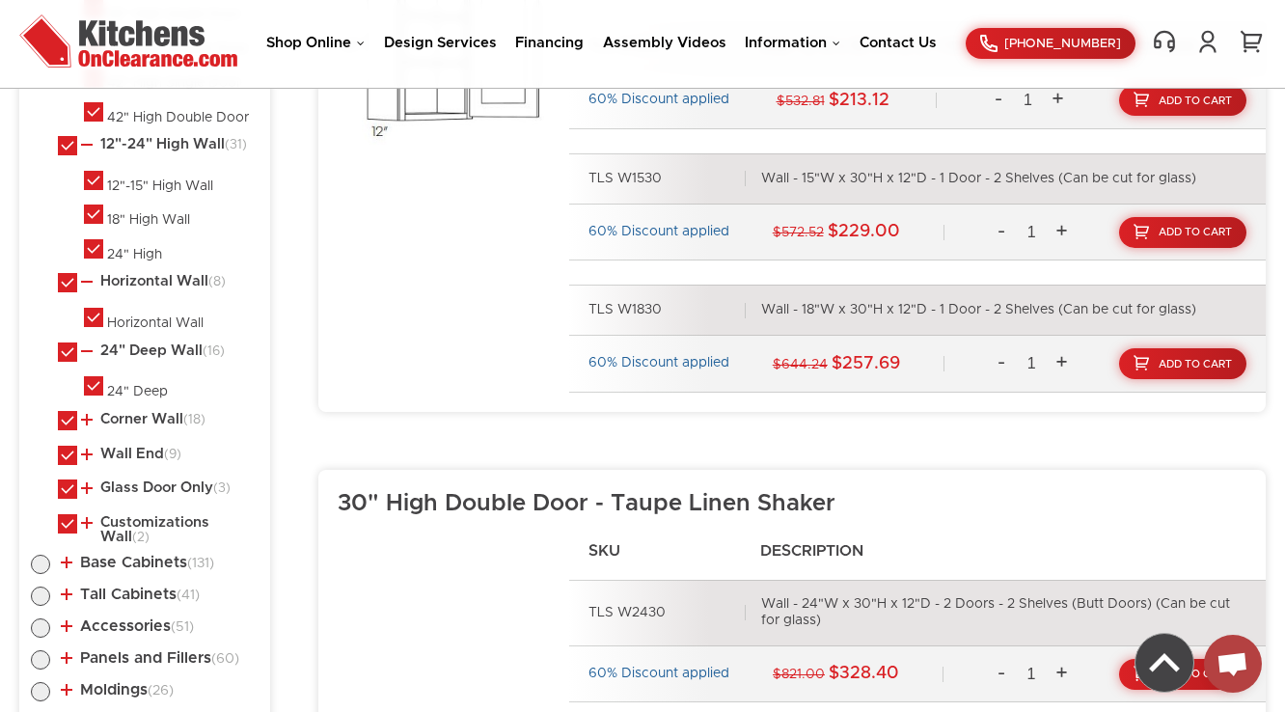
scroll to position [1312, 0]
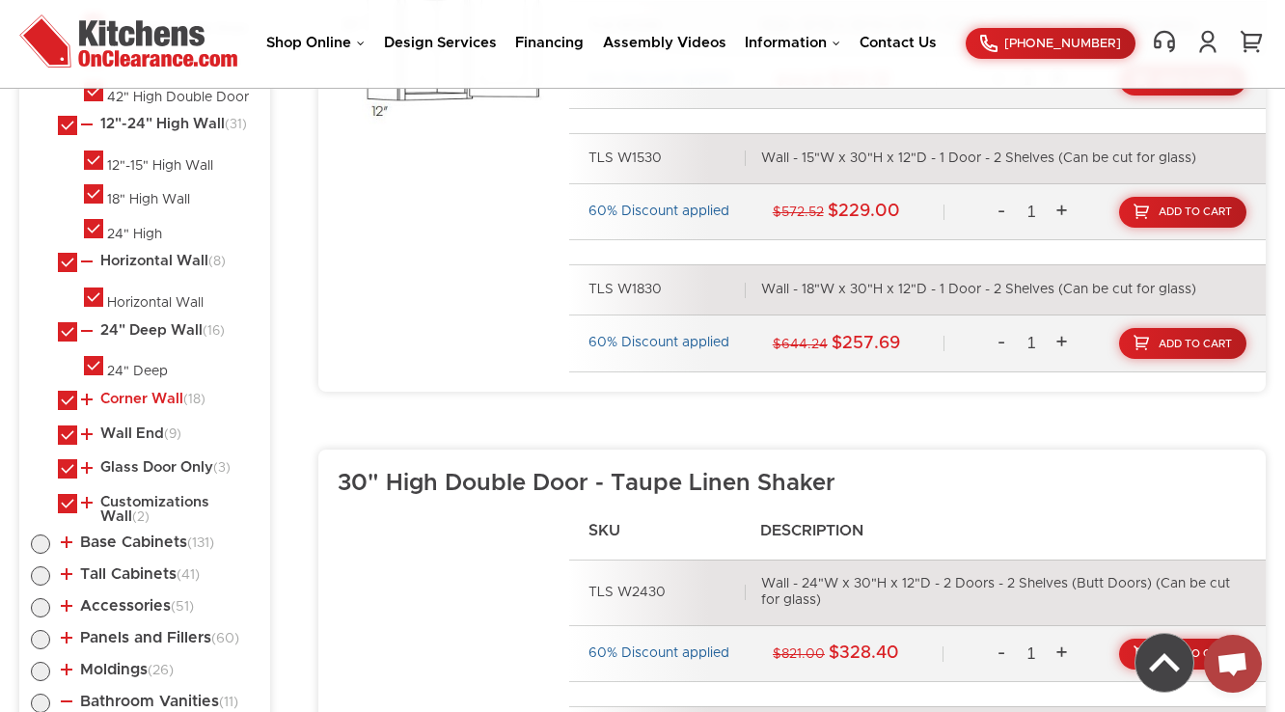
click at [137, 395] on link "Corner Wall (18)" at bounding box center [143, 399] width 124 height 15
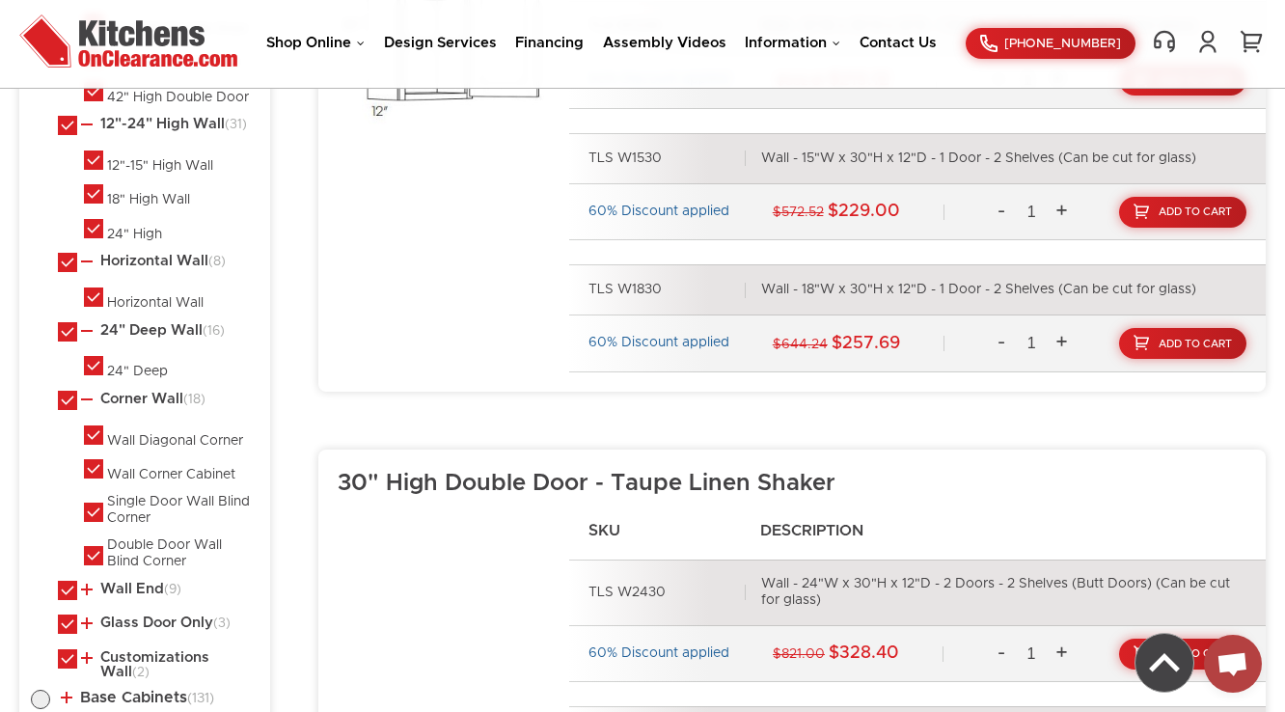
click at [124, 567] on ul "Standard Wall (34) 30" High Single Door 30" High Double Door 36" High Single Do…" at bounding box center [145, 278] width 228 height 804
click at [124, 582] on link "Wall End (9)" at bounding box center [131, 589] width 100 height 15
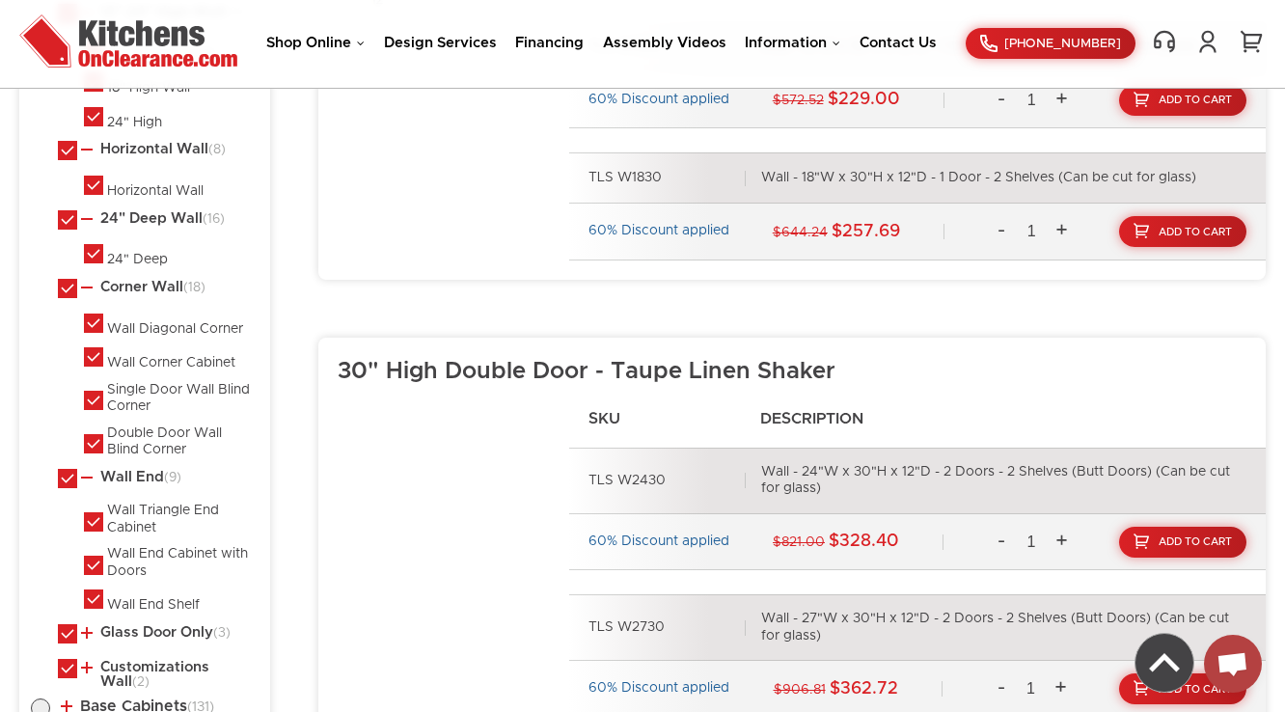
scroll to position [1621, 0]
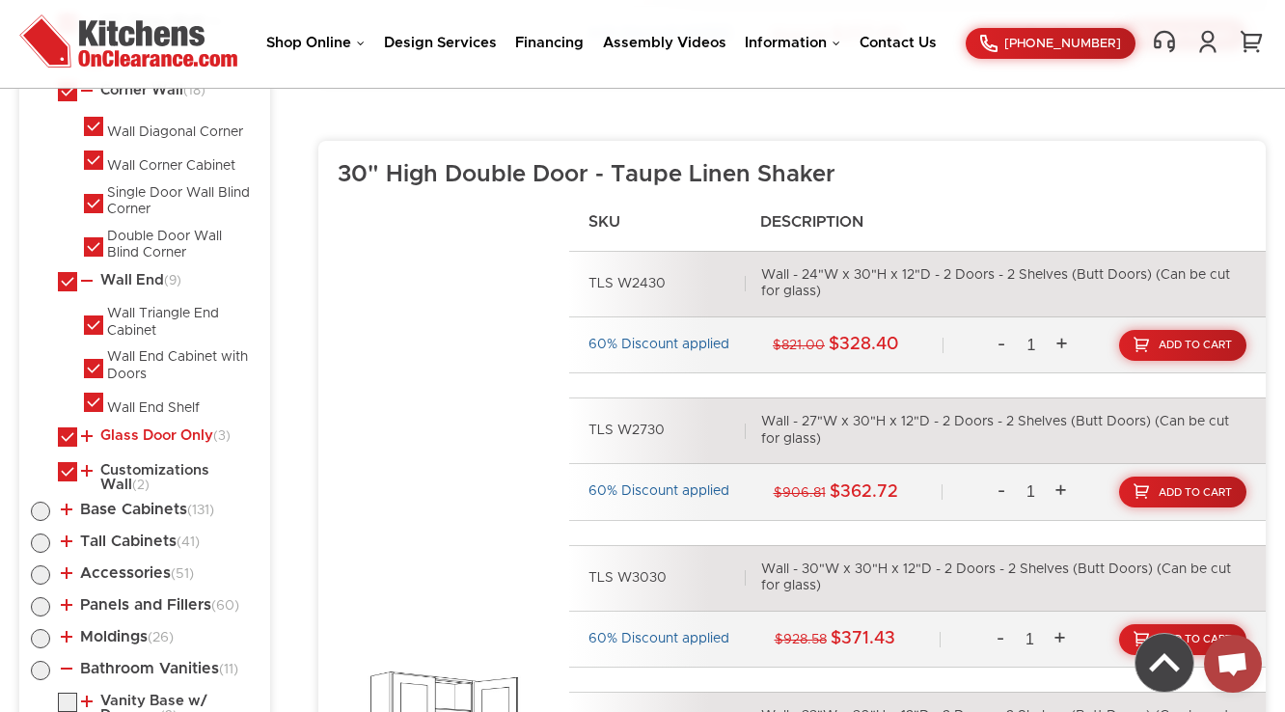
click at [129, 428] on link "Glass Door Only (3)" at bounding box center [156, 435] width 150 height 15
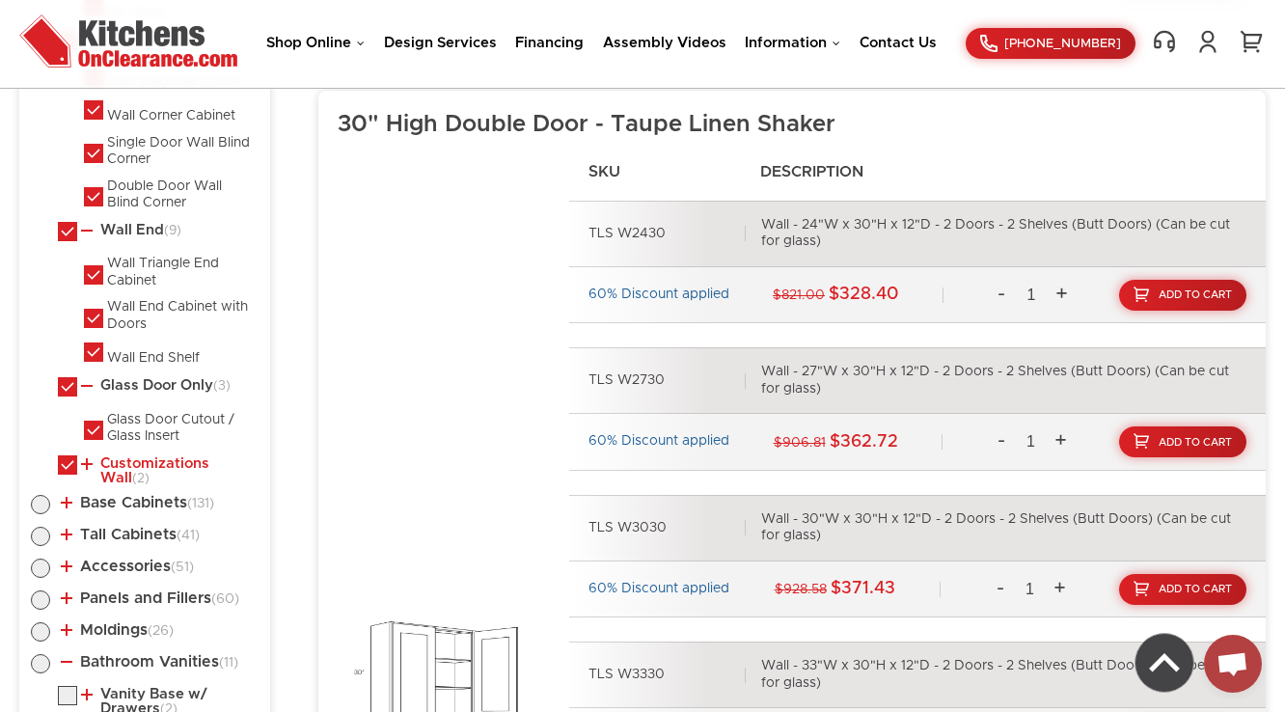
scroll to position [1698, 0]
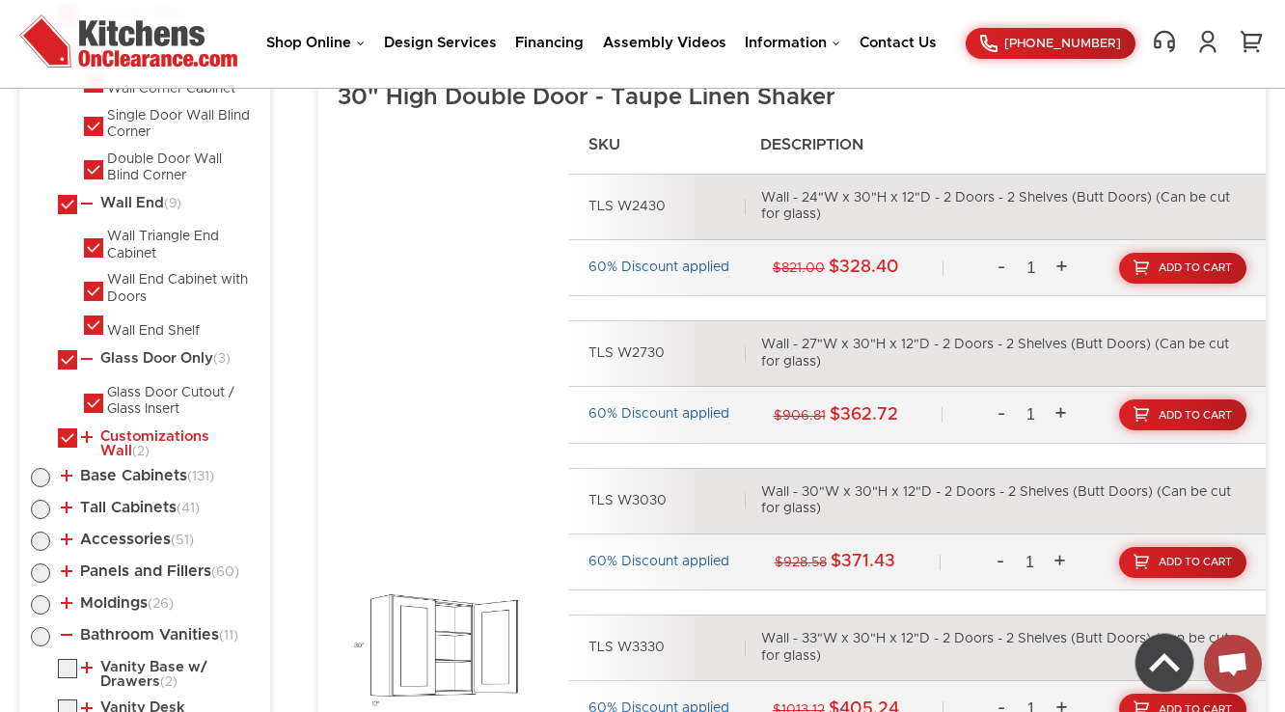
click at [117, 429] on link "Customizations Wall (2)" at bounding box center [166, 444] width 170 height 30
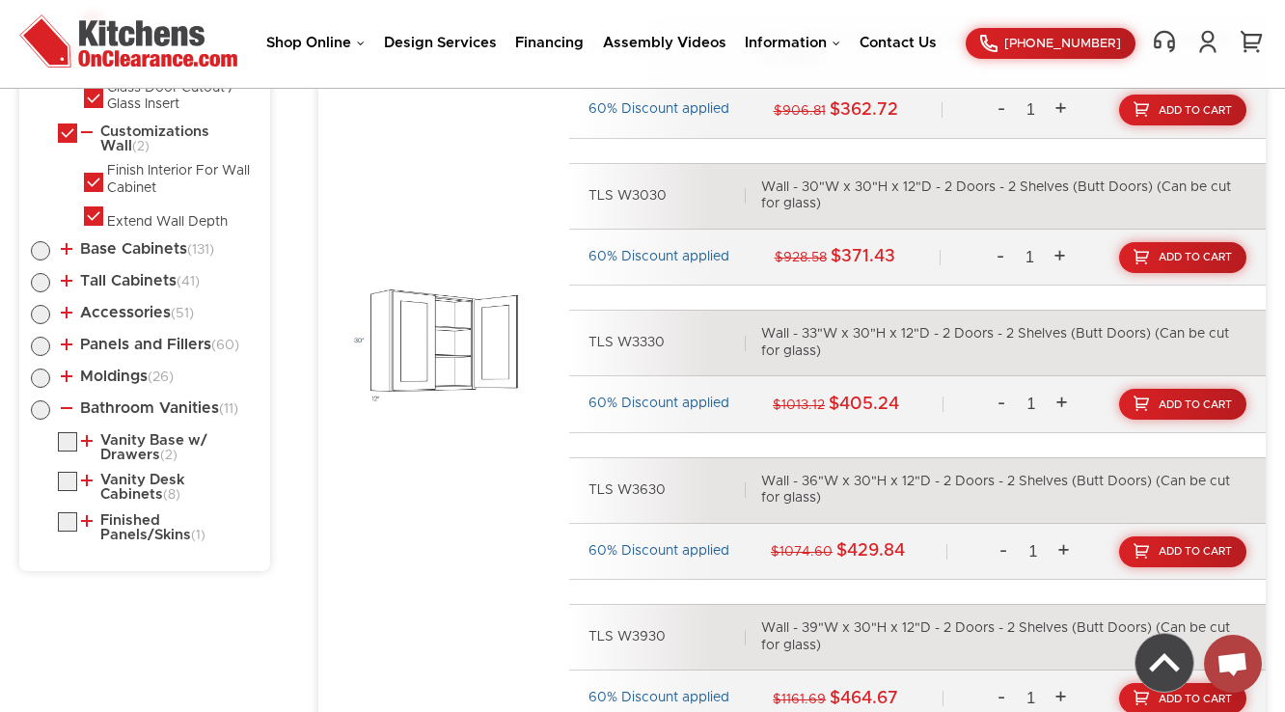
scroll to position [2007, 0]
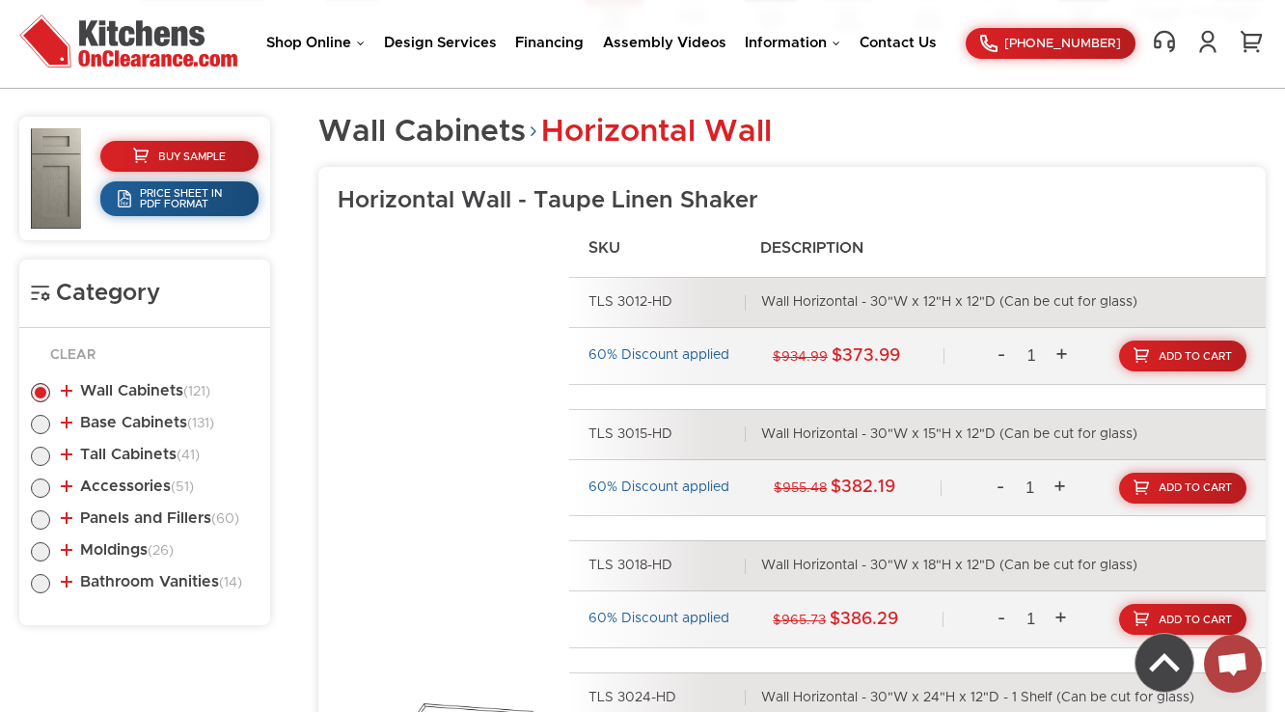
scroll to position [1109, 0]
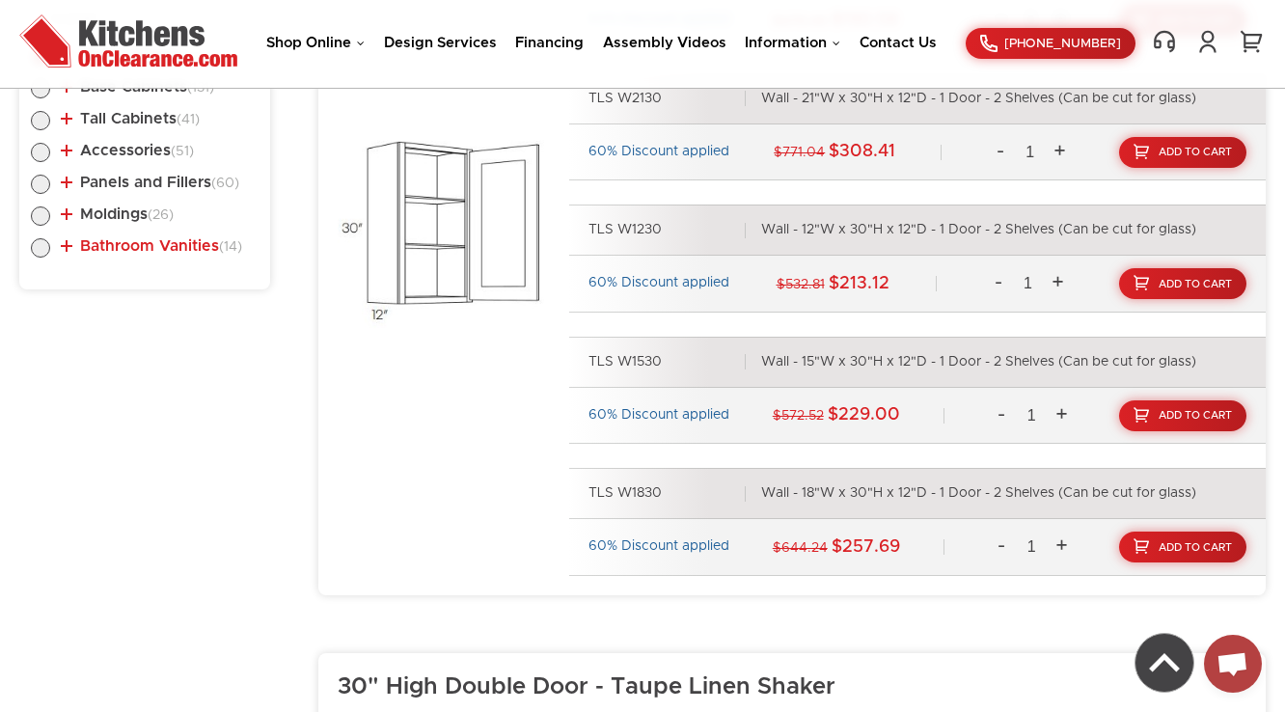
click at [158, 251] on link "Bathroom Vanities (14)" at bounding box center [151, 245] width 181 height 15
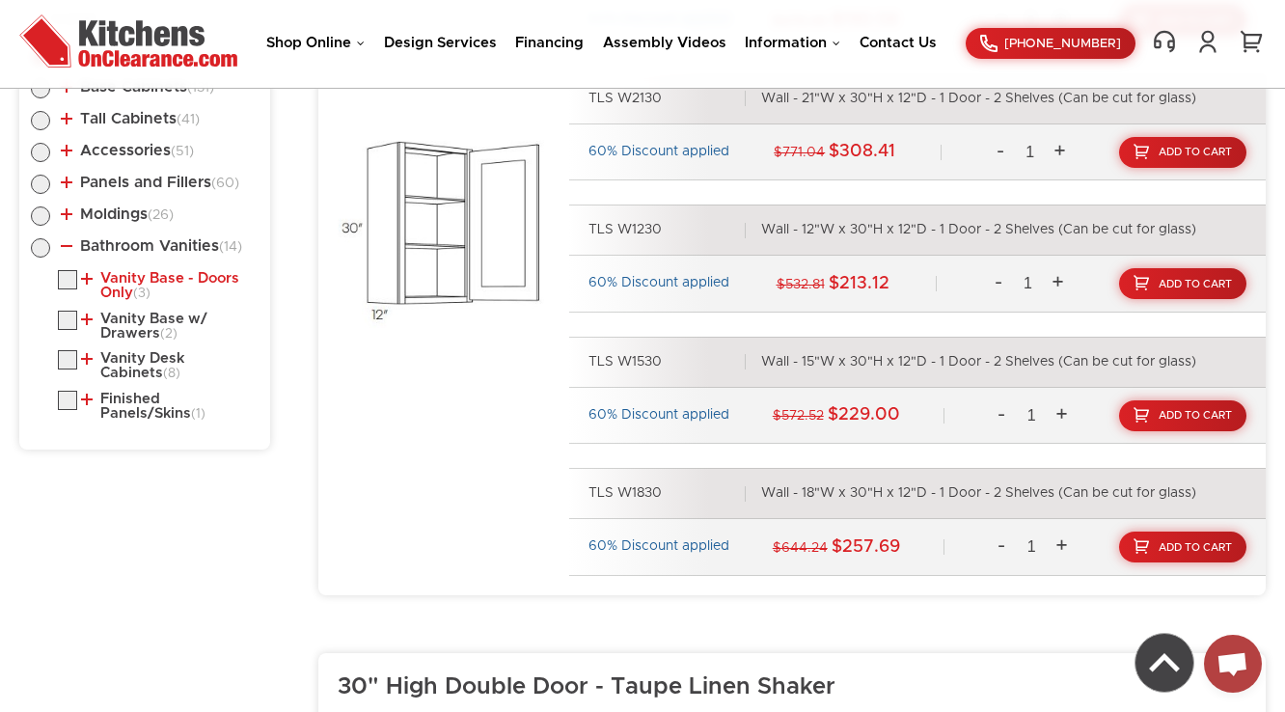
click at [155, 280] on link "Vanity Base - Doors Only (3)" at bounding box center [166, 286] width 170 height 30
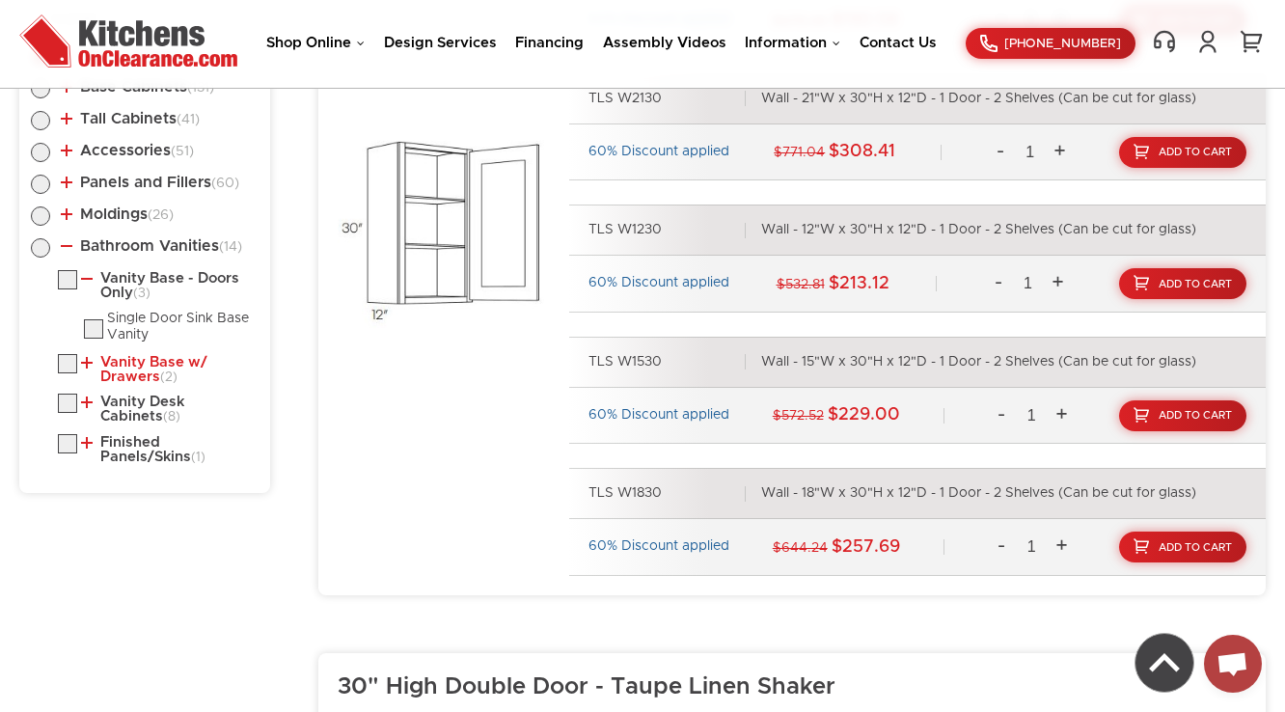
click at [152, 376] on link "Vanity Base w/ Drawers (2)" at bounding box center [166, 370] width 170 height 30
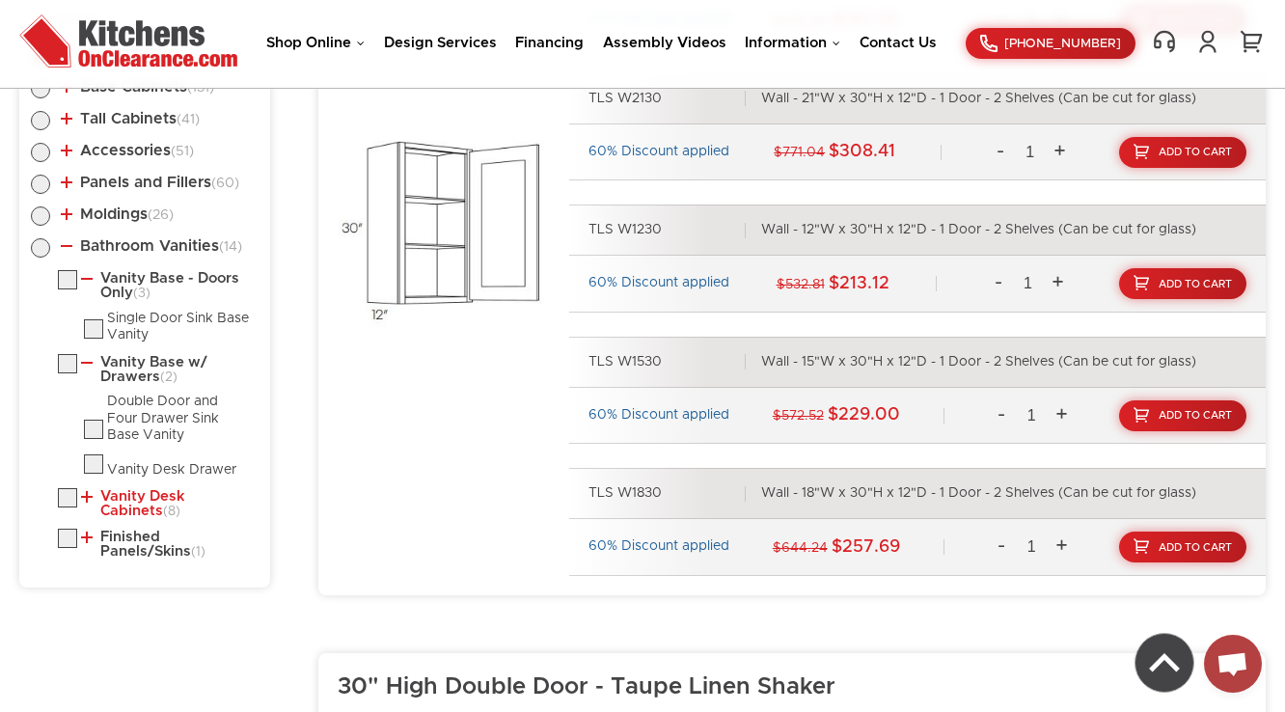
click at [148, 495] on link "Vanity Desk Cabinets (8)" at bounding box center [166, 504] width 170 height 30
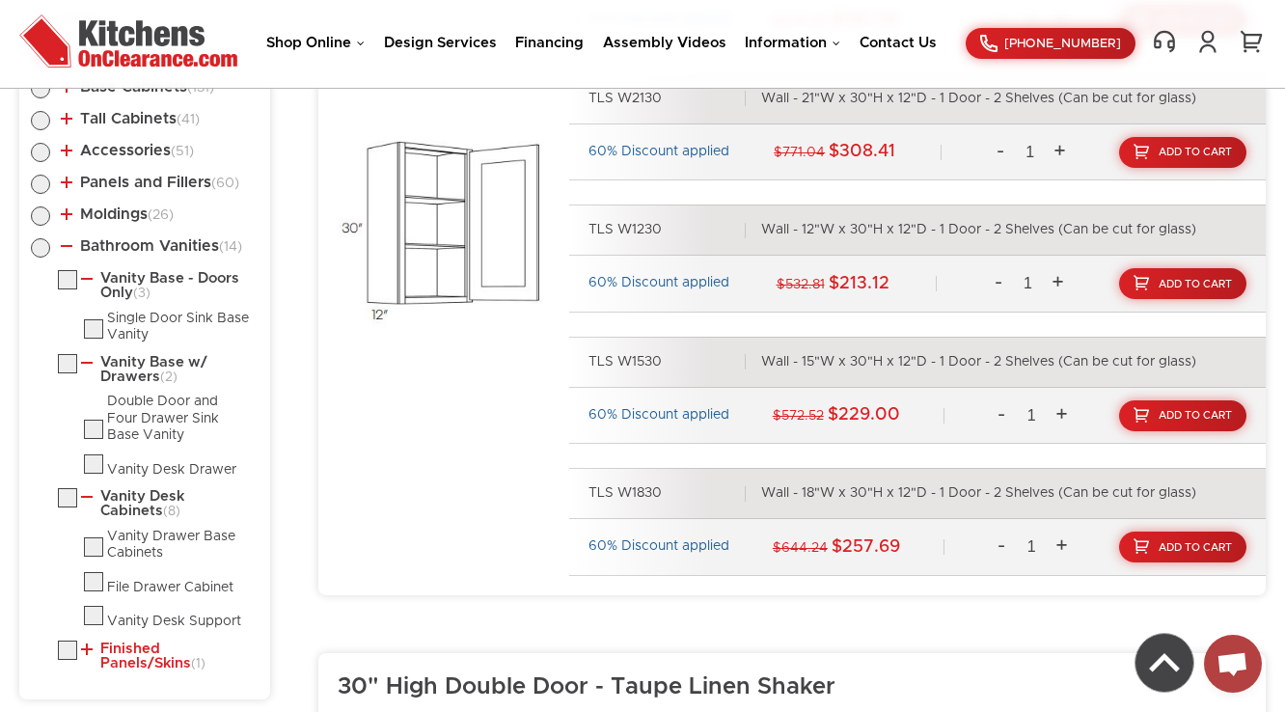
click at [131, 656] on link "Finished Panels/Skins (1)" at bounding box center [166, 657] width 170 height 30
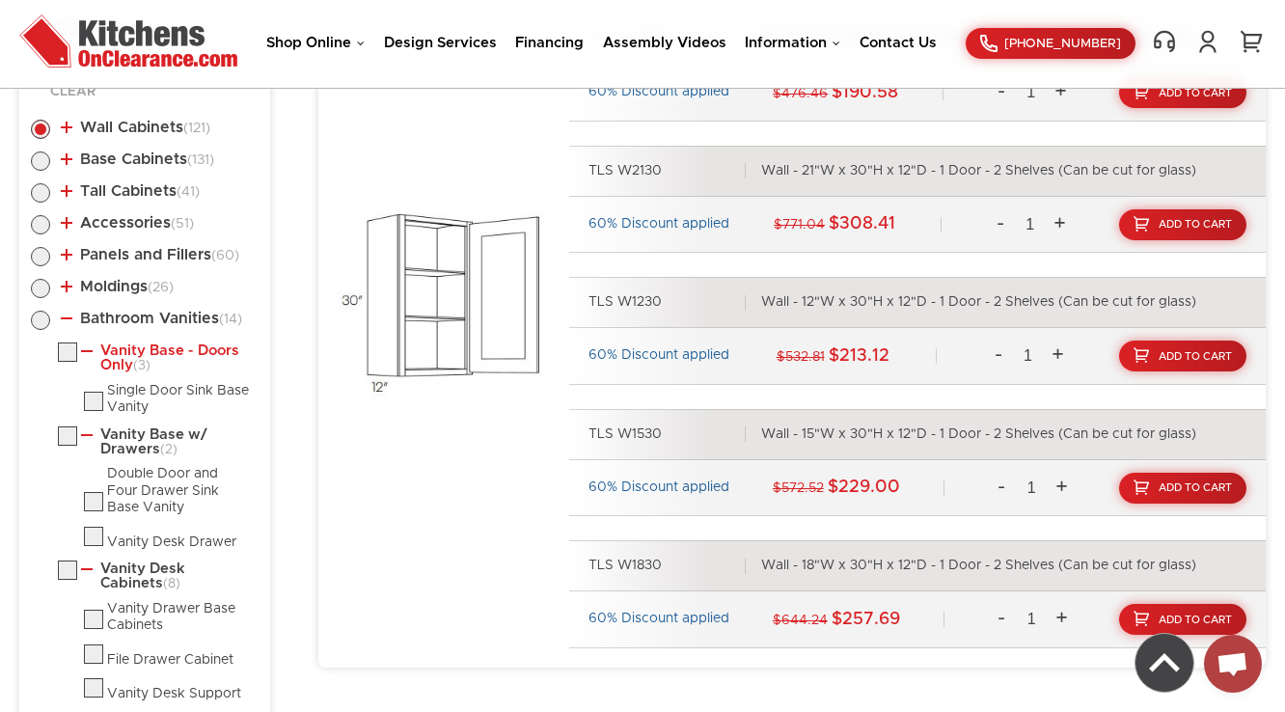
scroll to position [1031, 0]
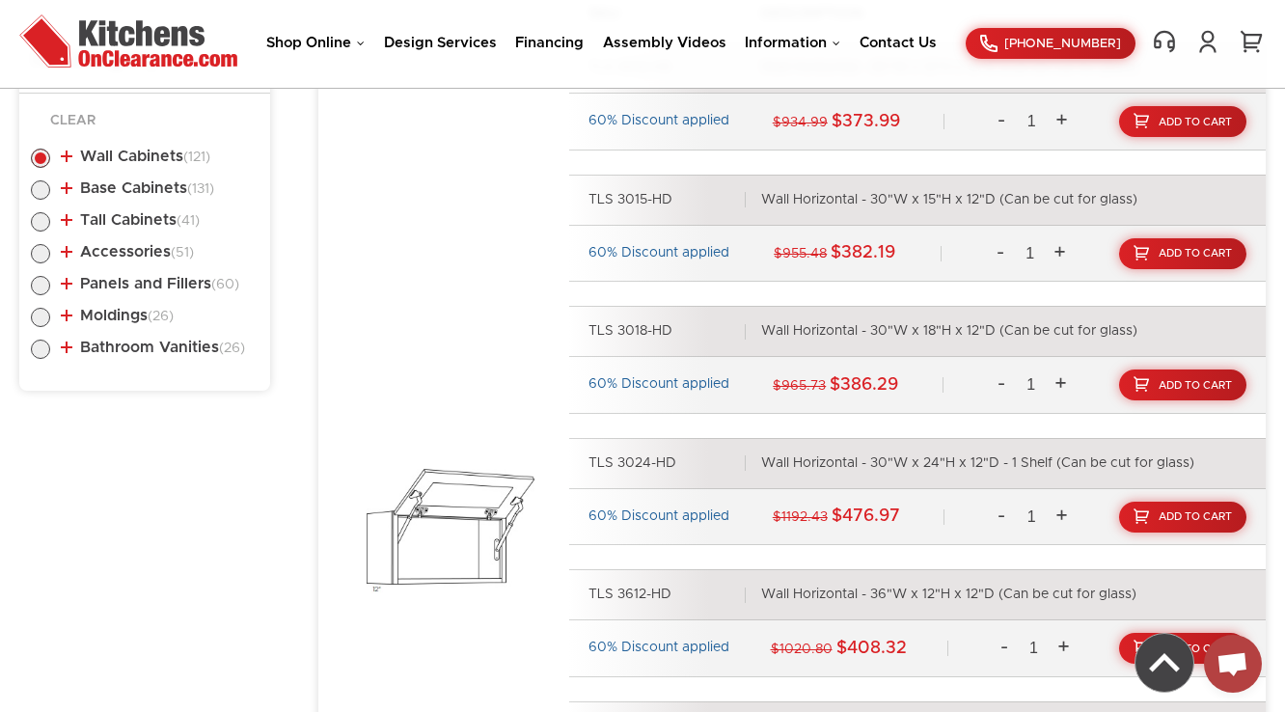
scroll to position [1031, 0]
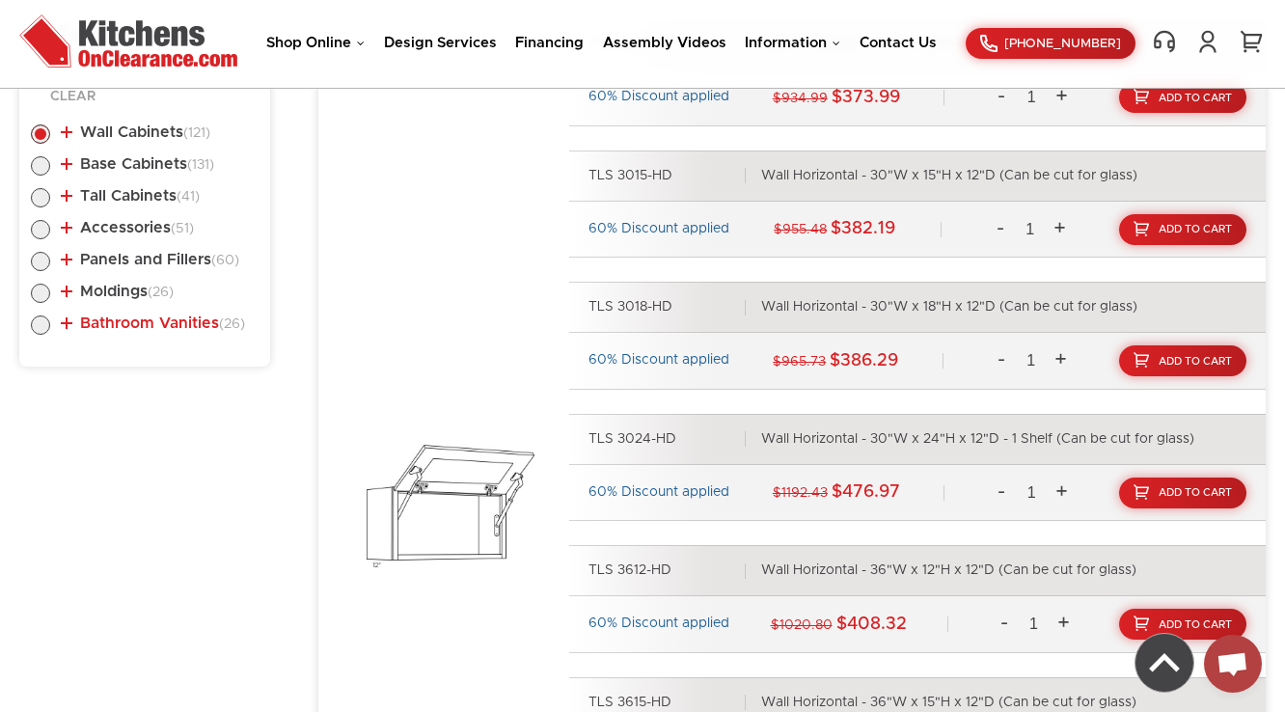
click at [174, 316] on link "Bathroom Vanities (26)" at bounding box center [153, 323] width 184 height 15
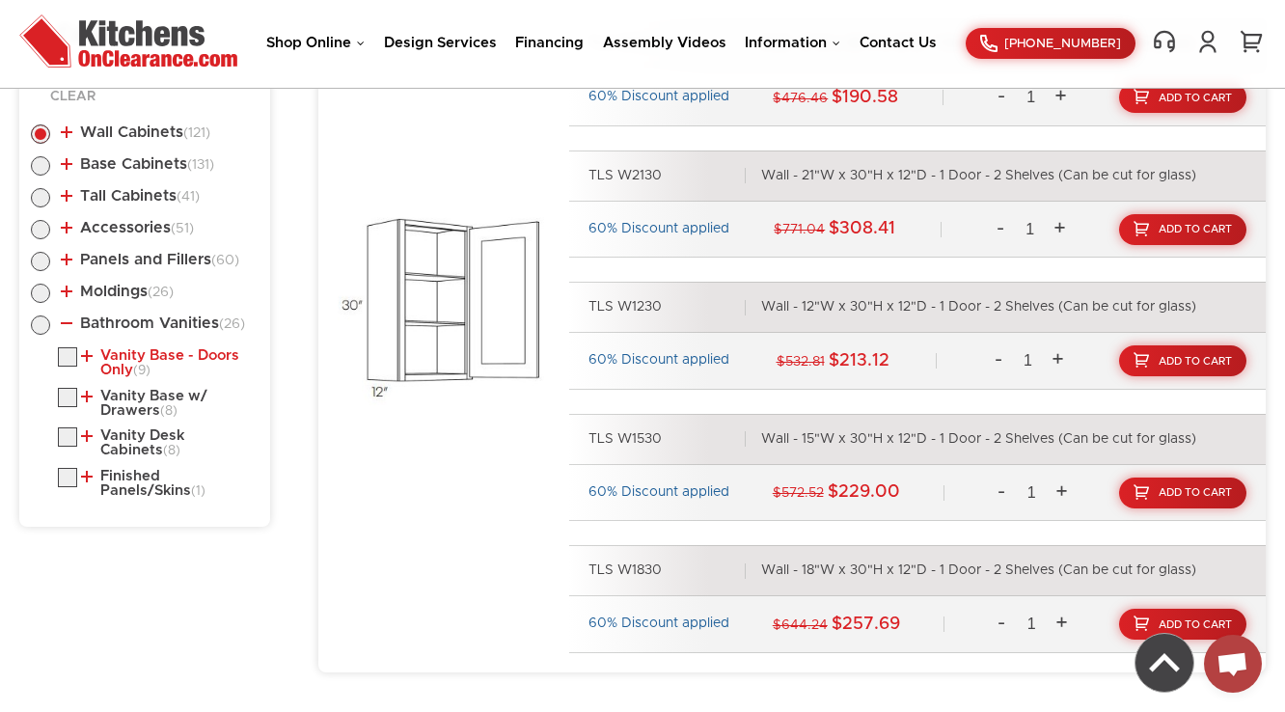
click at [161, 359] on link "Vanity Base - Doors Only (9)" at bounding box center [166, 363] width 170 height 30
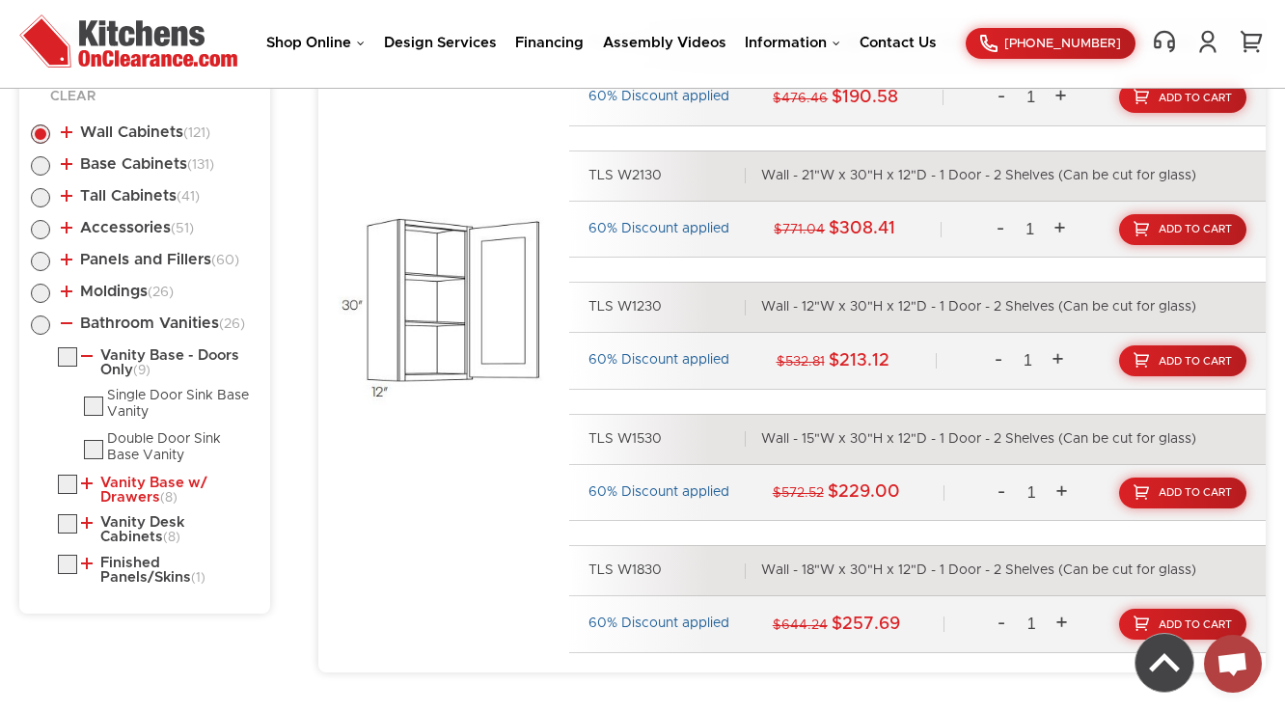
click at [131, 485] on link "Vanity Base w/ Drawers (8)" at bounding box center [166, 491] width 170 height 30
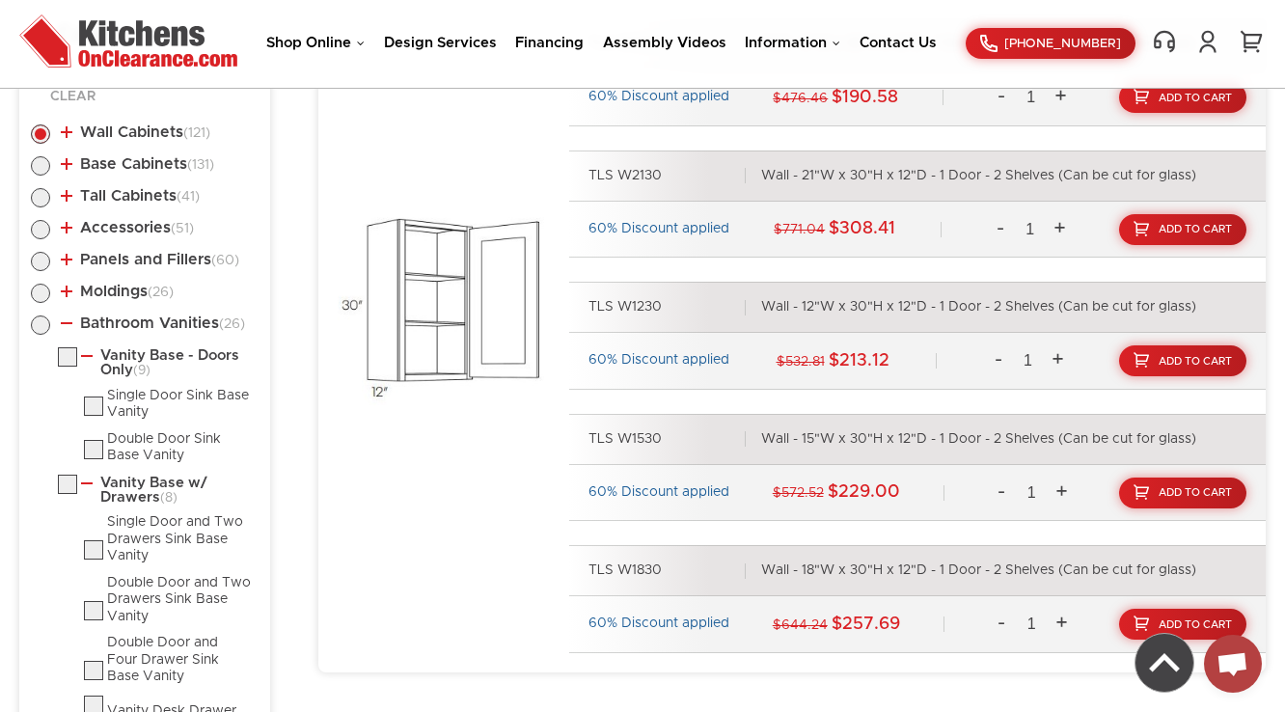
scroll to position [1340, 0]
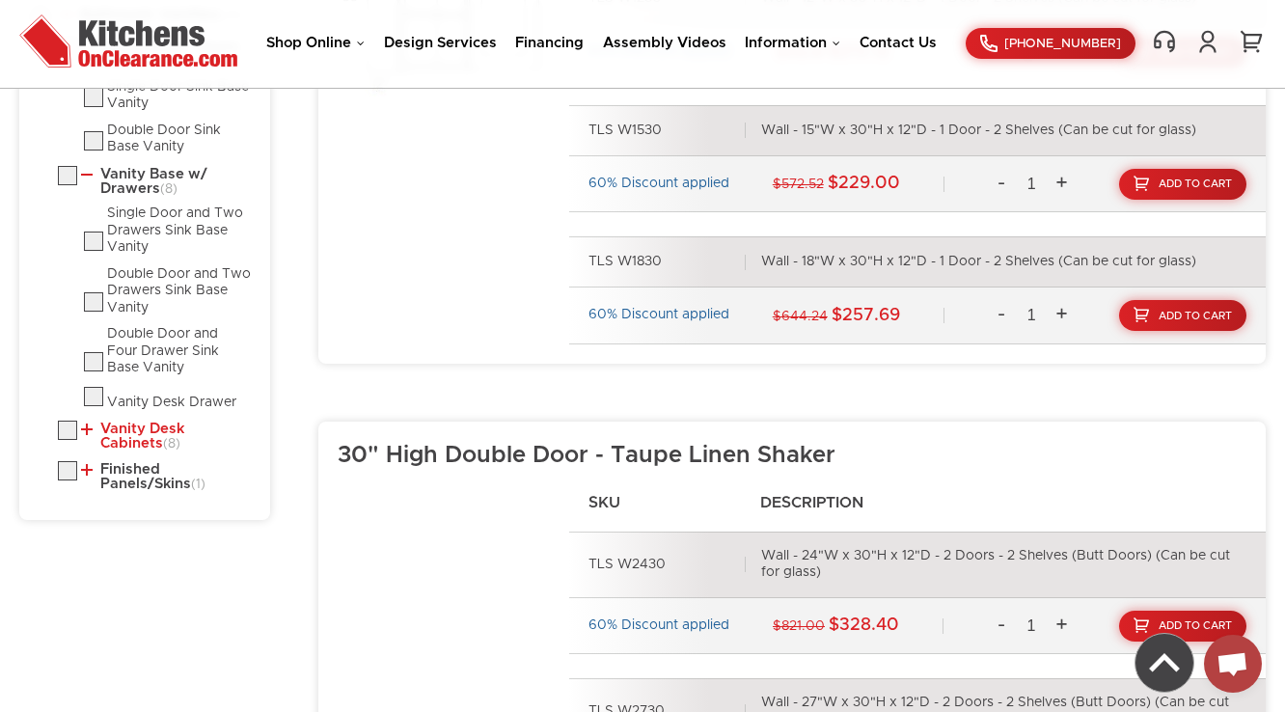
click at [163, 426] on link "Vanity Desk Cabinets (8)" at bounding box center [166, 437] width 170 height 30
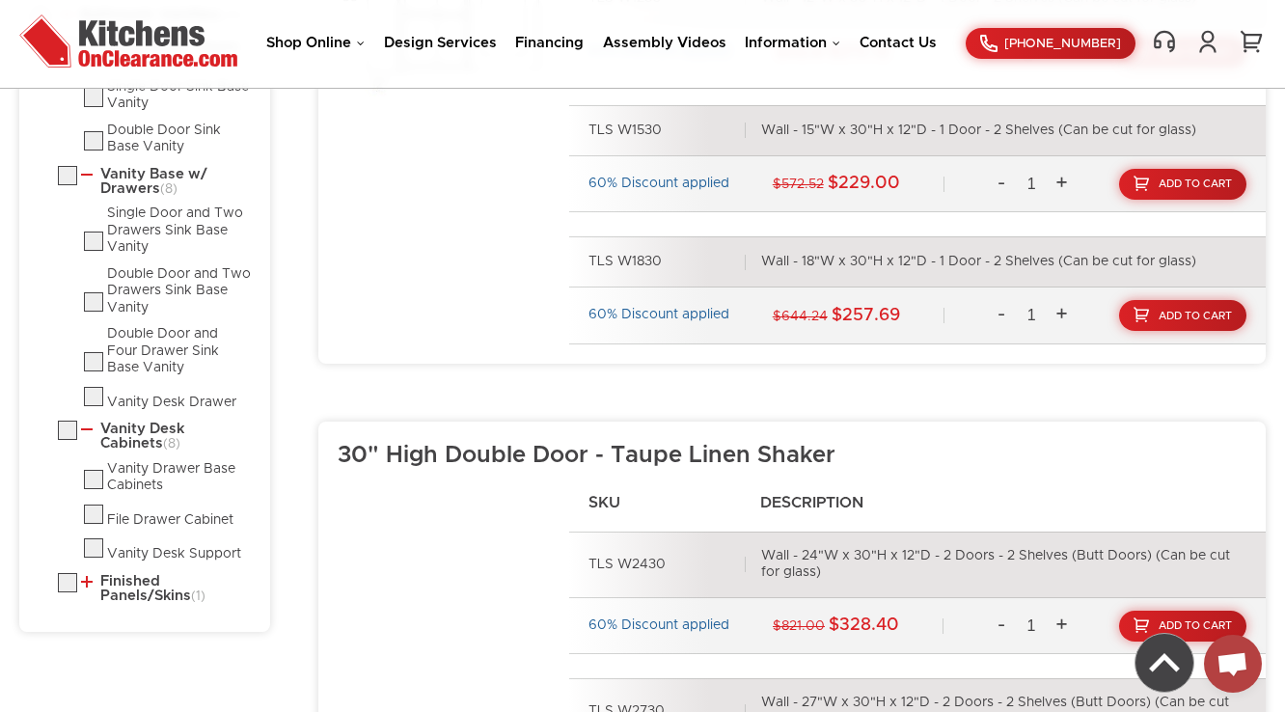
click at [136, 604] on ul "Wall Cabinets (121) Standard Wall (34) 30" High Single Door (31)" at bounding box center [145, 204] width 228 height 816
click at [143, 596] on link "Finished Panels/Skins (1)" at bounding box center [166, 589] width 170 height 30
click at [145, 592] on link "Finished Panels/Skins (1)" at bounding box center [166, 589] width 170 height 30
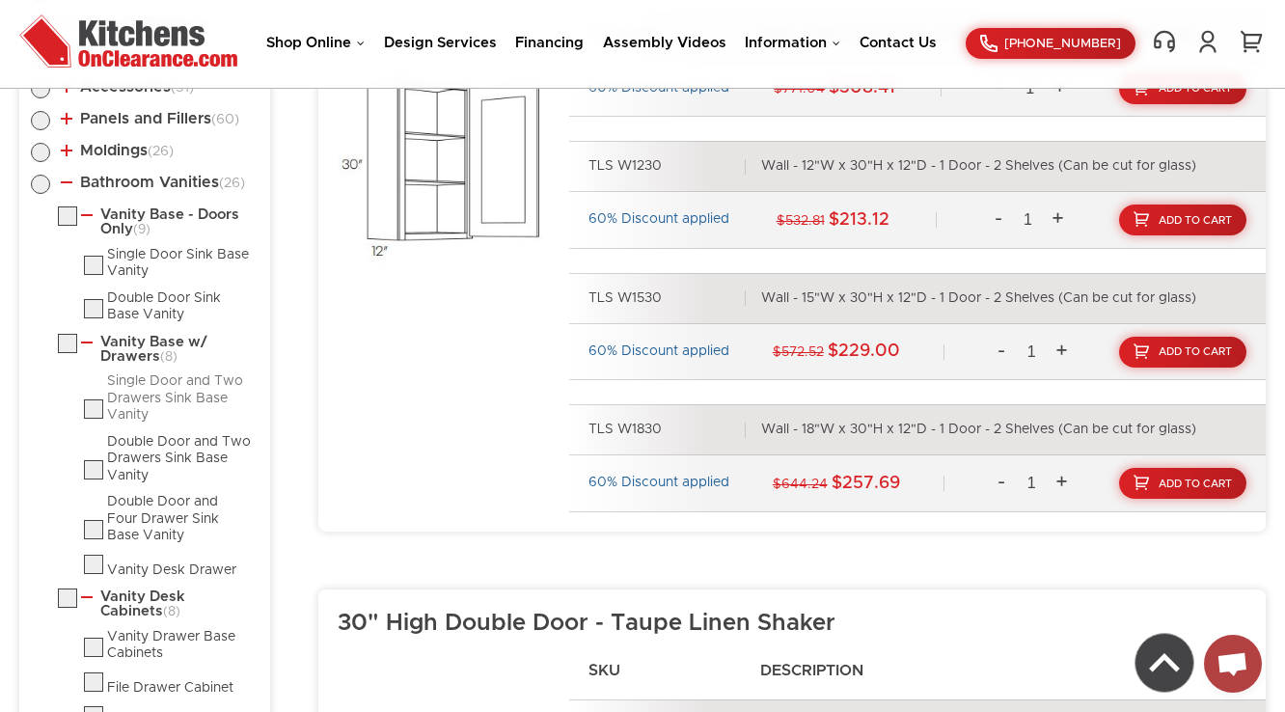
scroll to position [1031, 0]
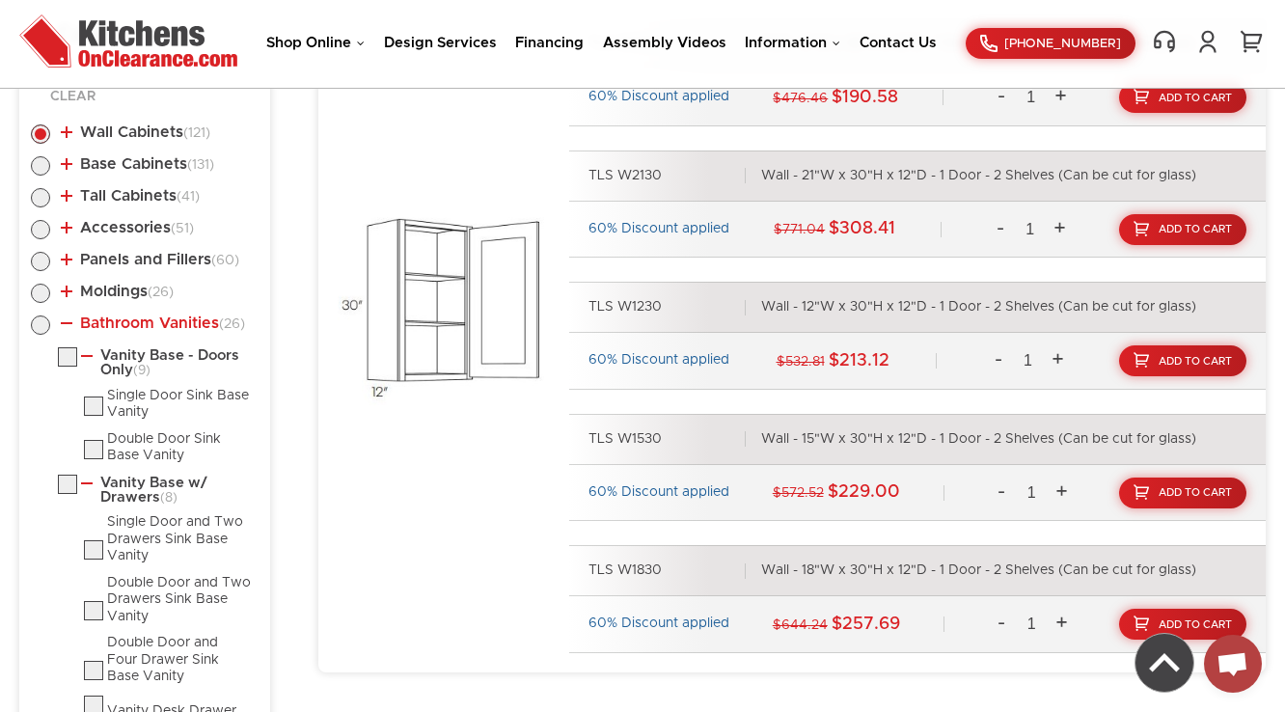
click at [124, 322] on link "Bathroom Vanities (26)" at bounding box center [153, 323] width 184 height 15
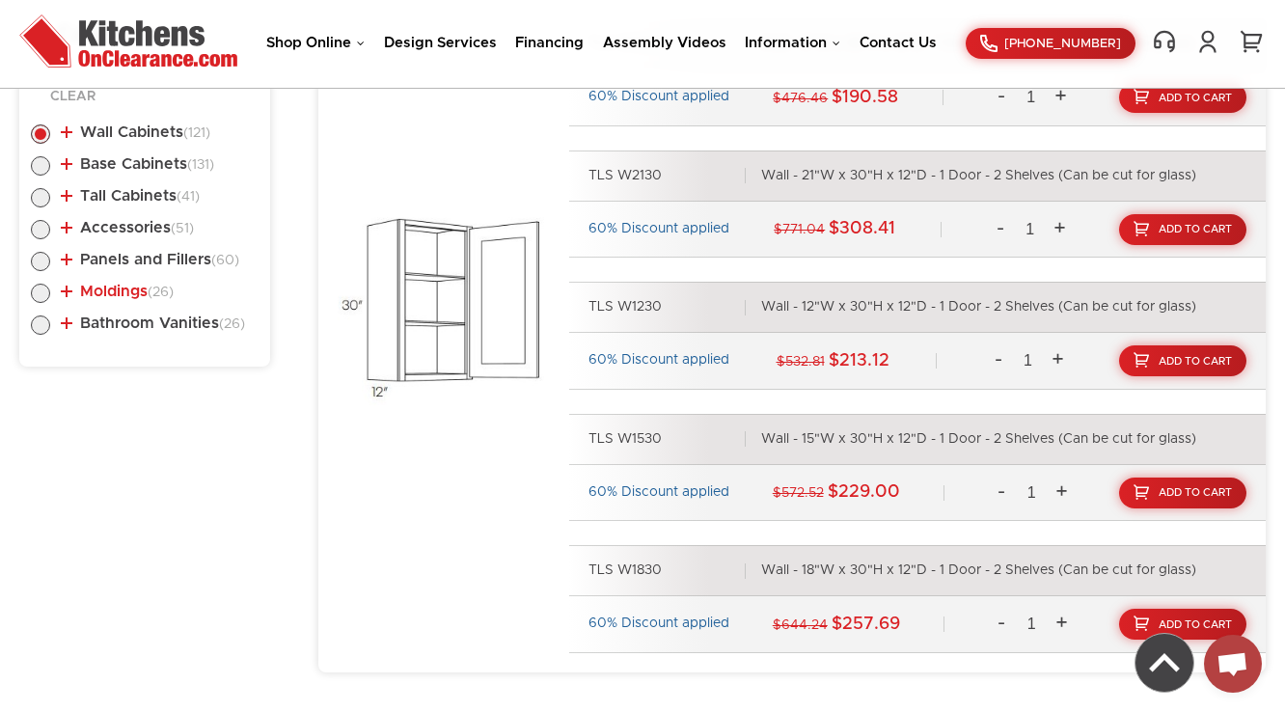
click at [124, 288] on link "Moldings (26)" at bounding box center [117, 291] width 113 height 15
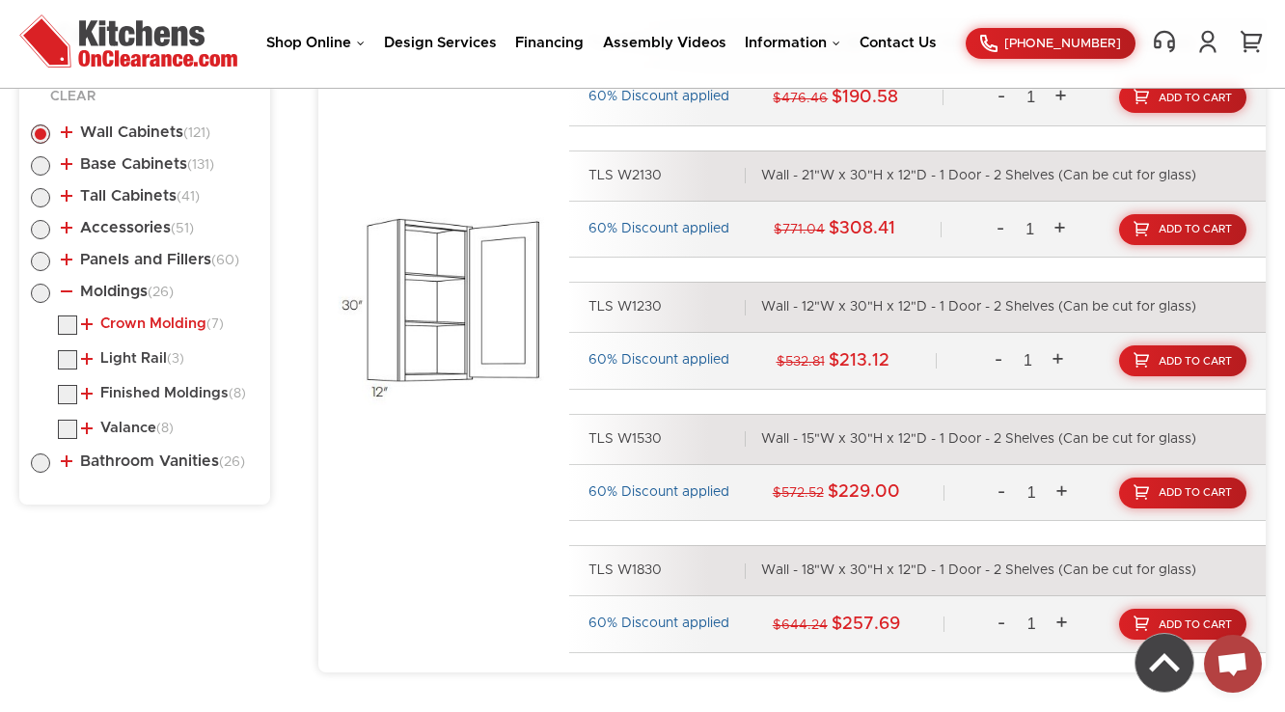
click at [158, 324] on link "Crown Molding (7)" at bounding box center [152, 323] width 143 height 15
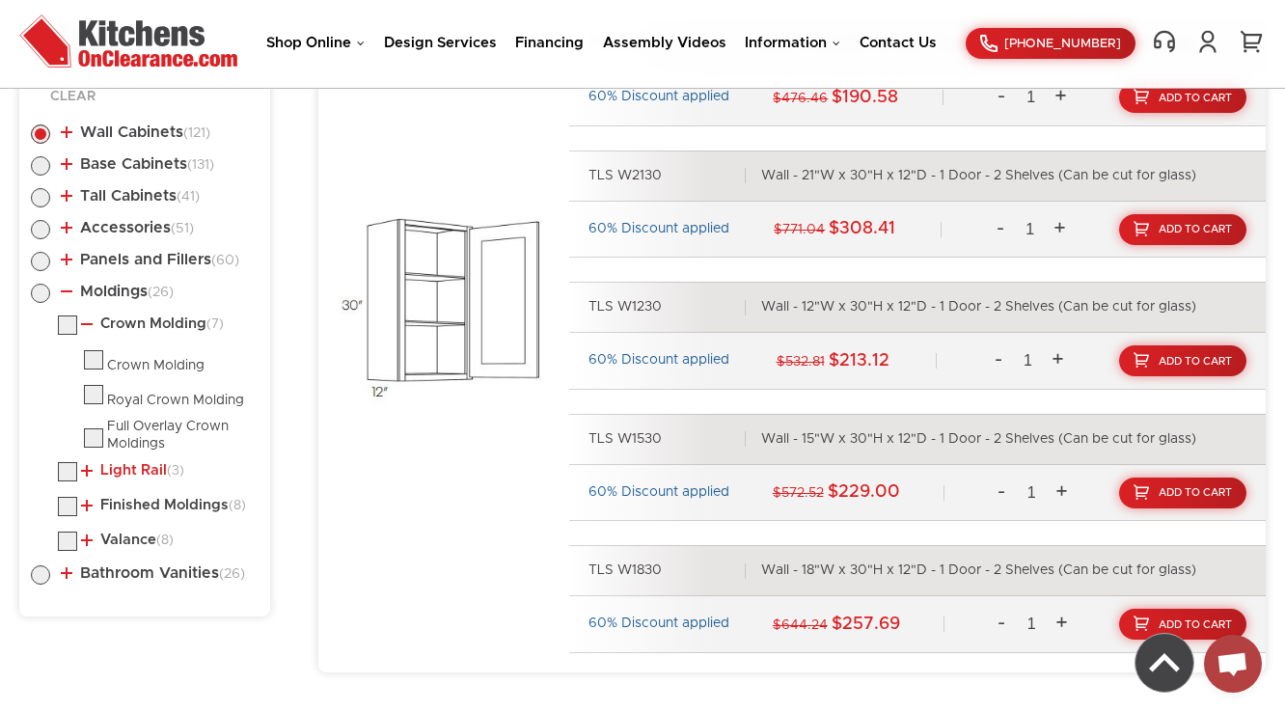
click at [120, 474] on link "Light Rail (3)" at bounding box center [132, 470] width 103 height 15
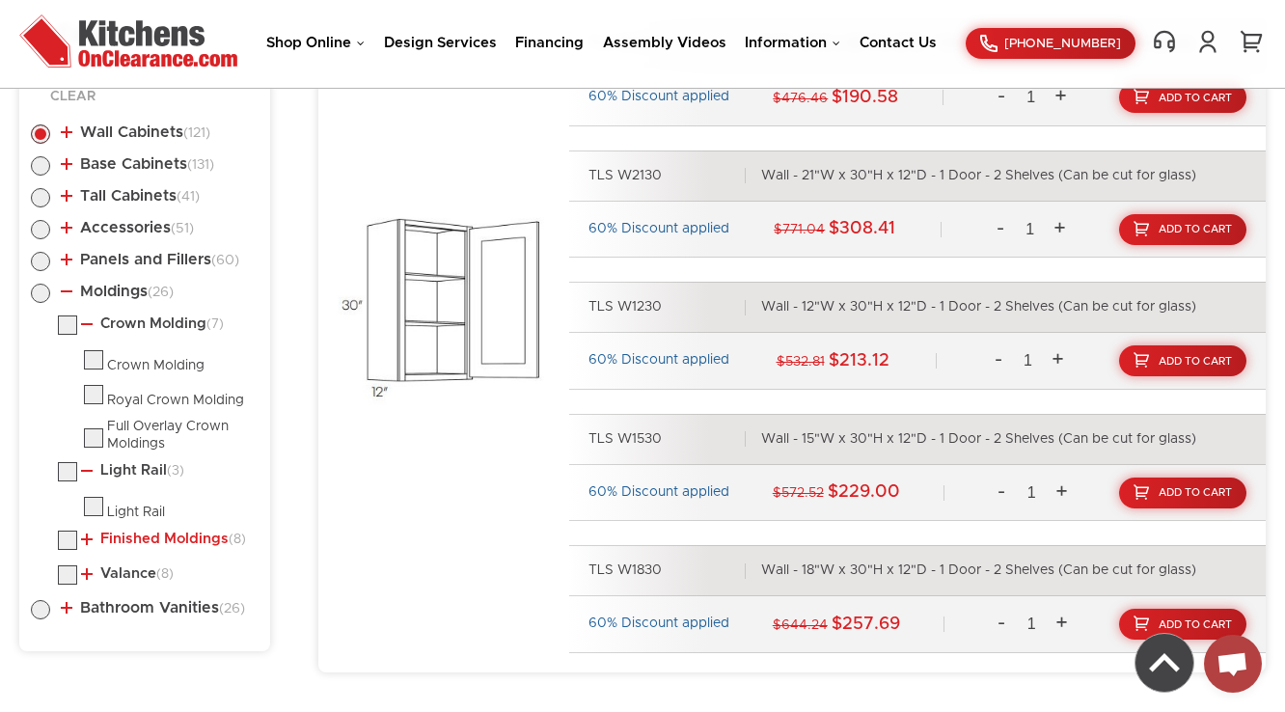
click at [120, 539] on link "Finished Moldings (8)" at bounding box center [163, 539] width 165 height 15
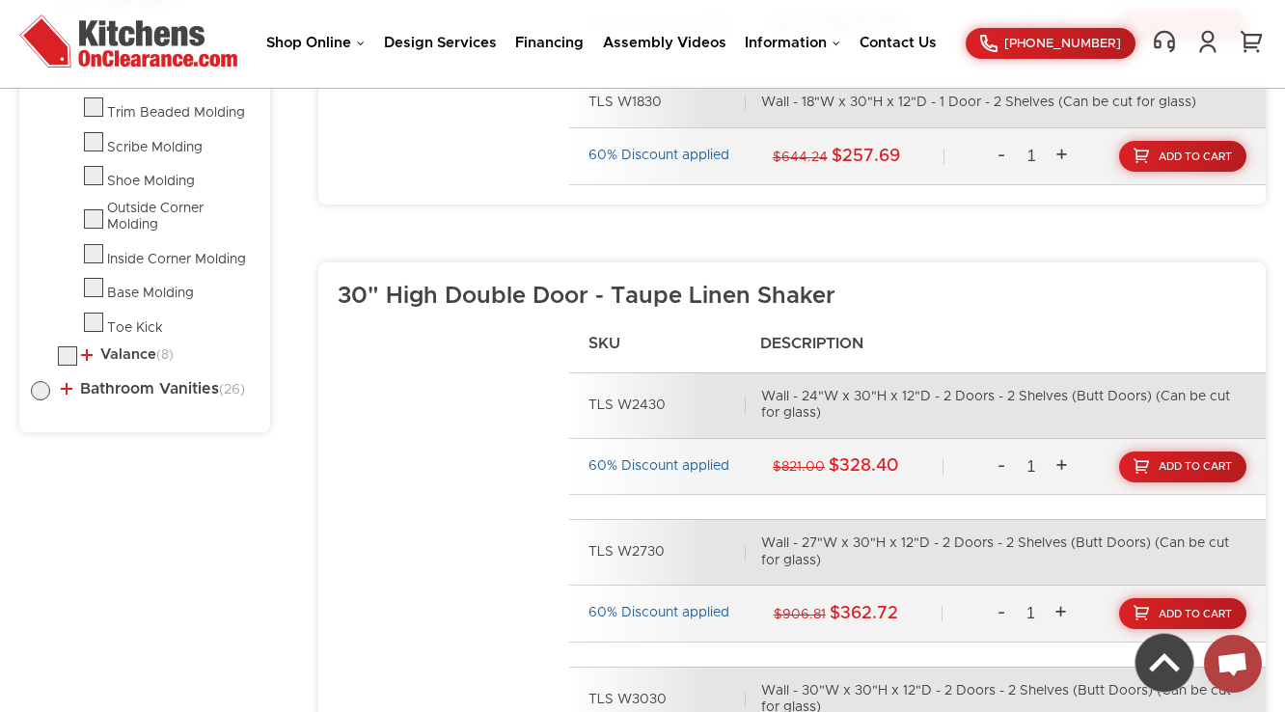
scroll to position [1572, 0]
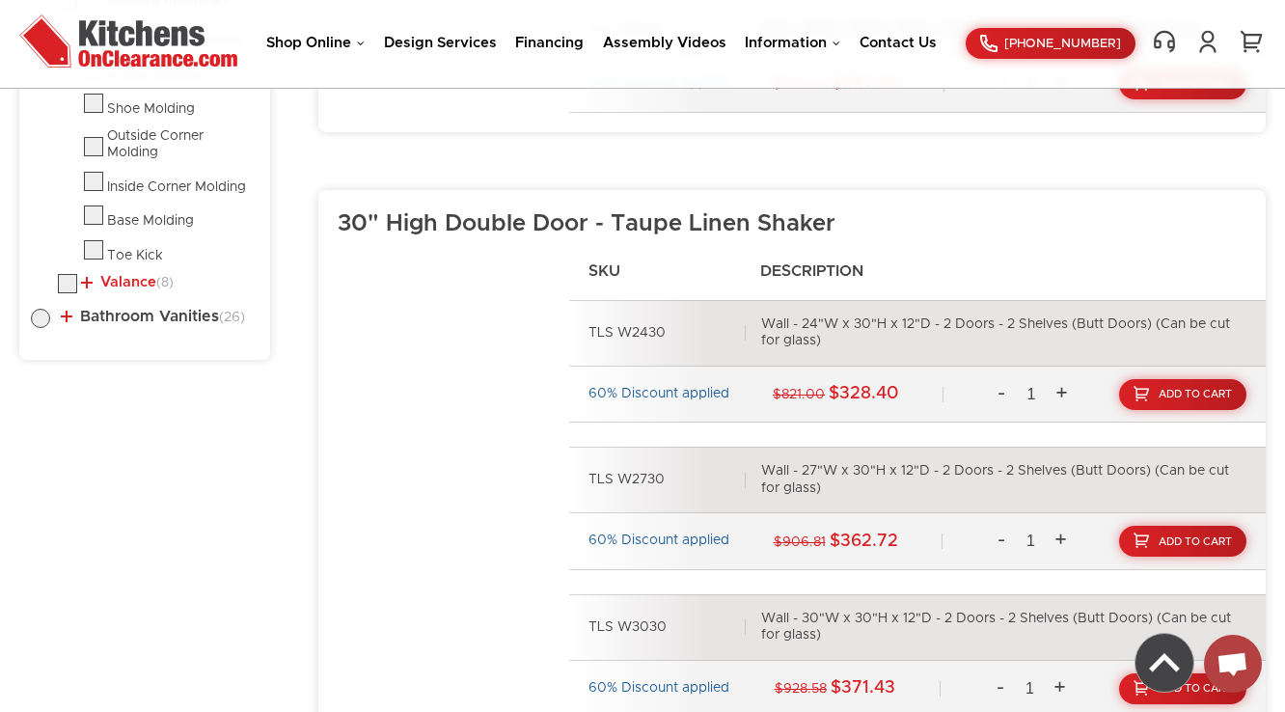
click at [124, 279] on link "Valance (8)" at bounding box center [127, 282] width 93 height 15
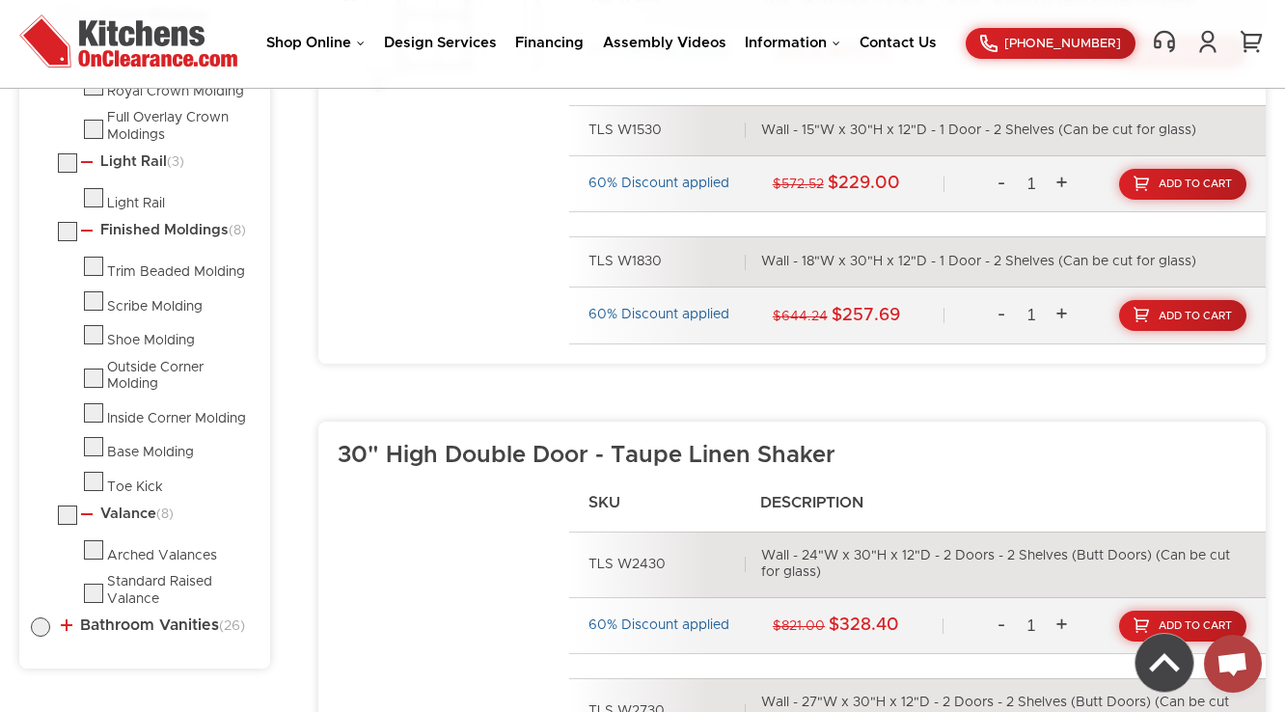
scroll to position [1031, 0]
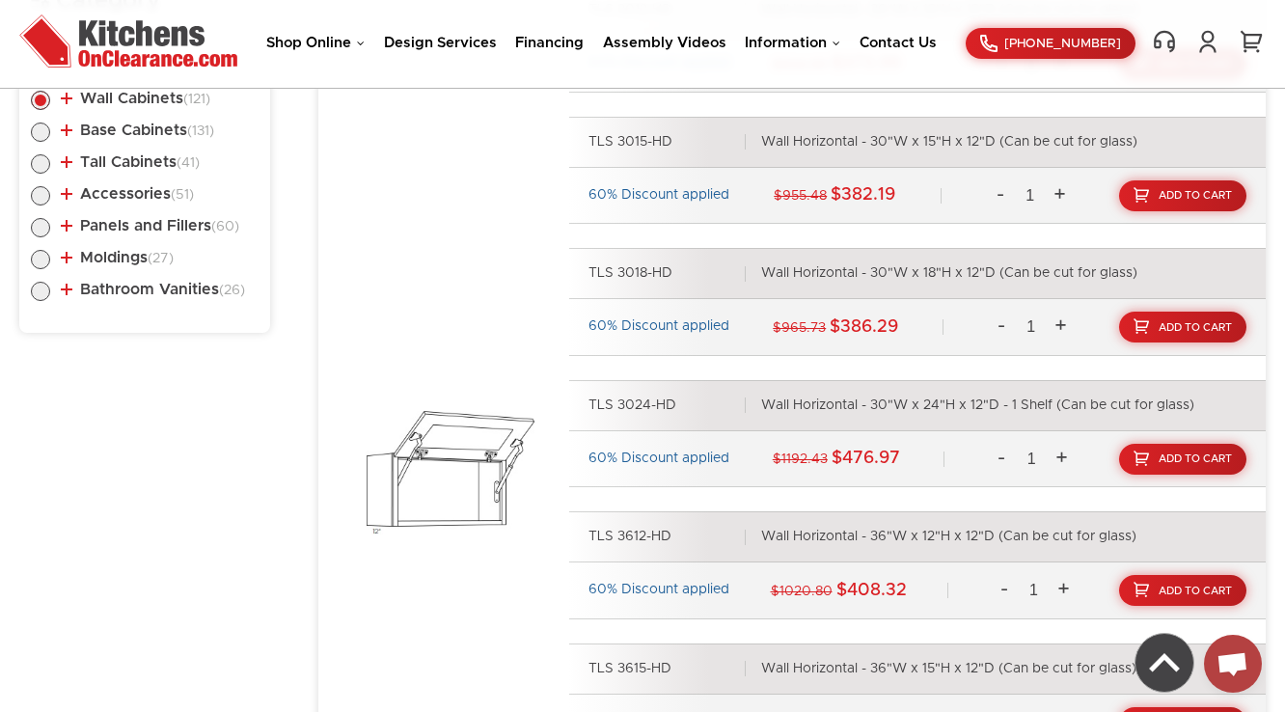
scroll to position [1114, 0]
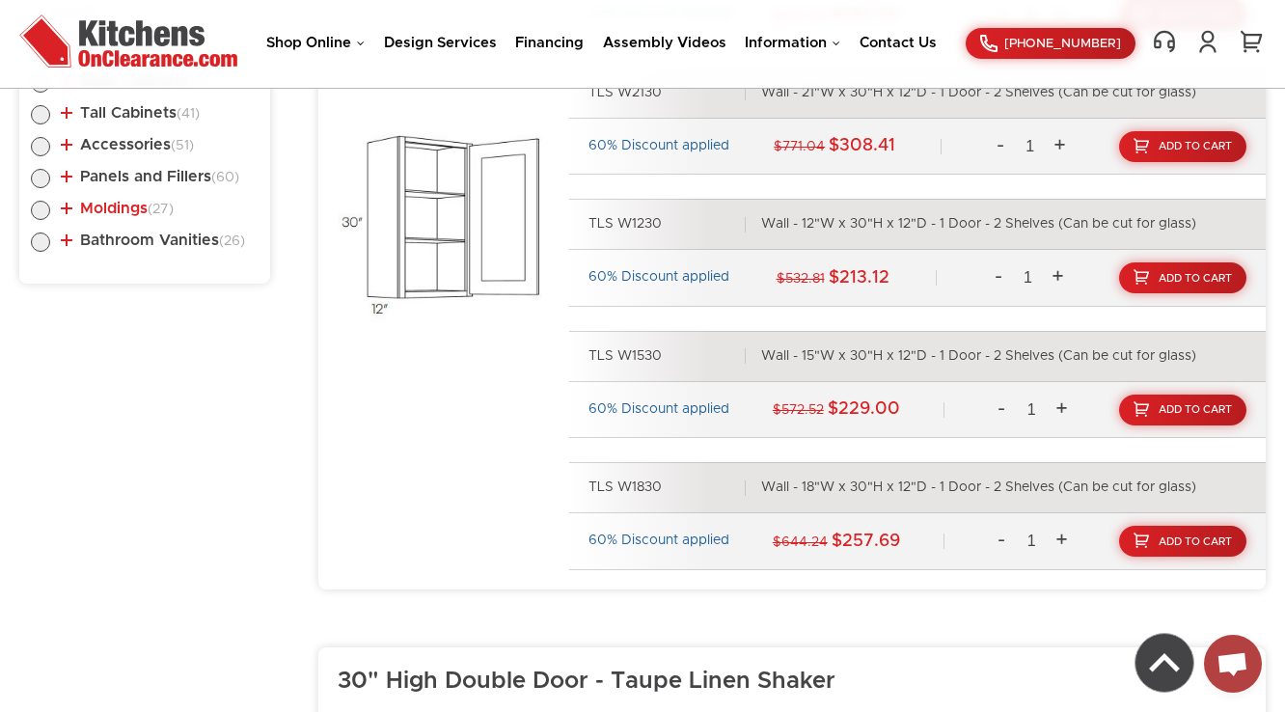
click at [104, 204] on link "Moldings (27)" at bounding box center [117, 208] width 113 height 15
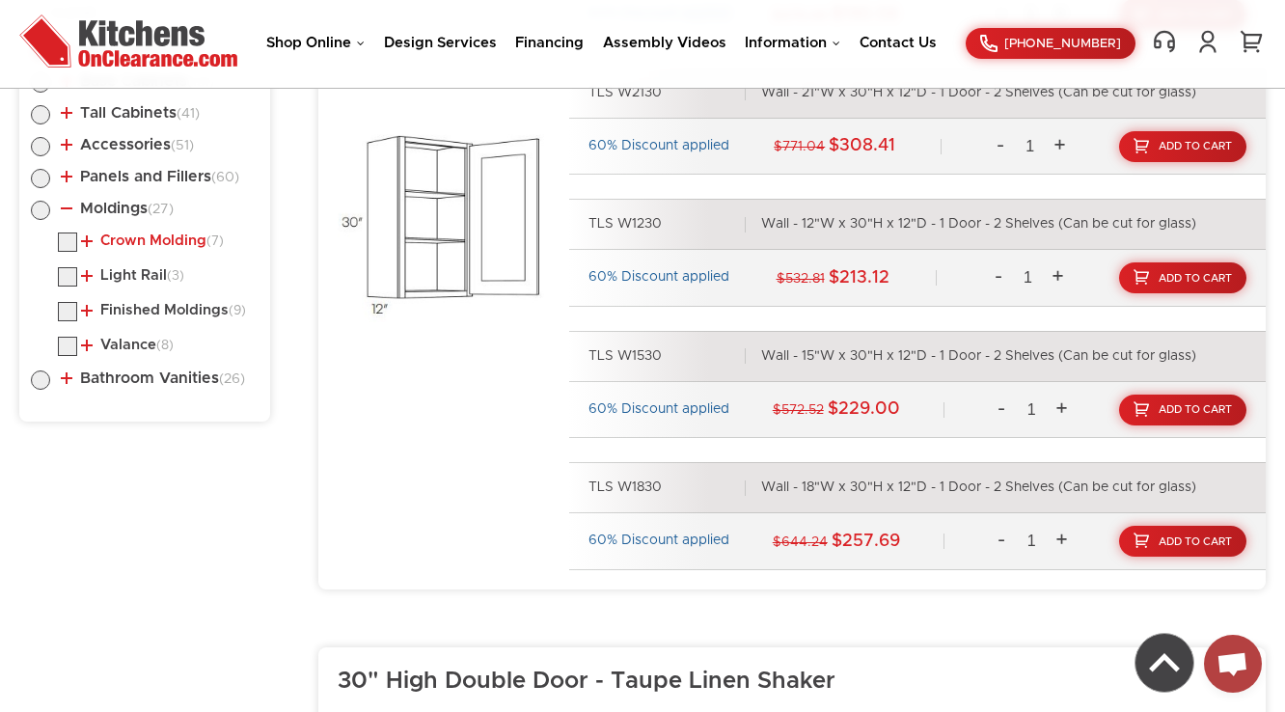
click at [122, 243] on link "Crown Molding (7)" at bounding box center [152, 241] width 143 height 15
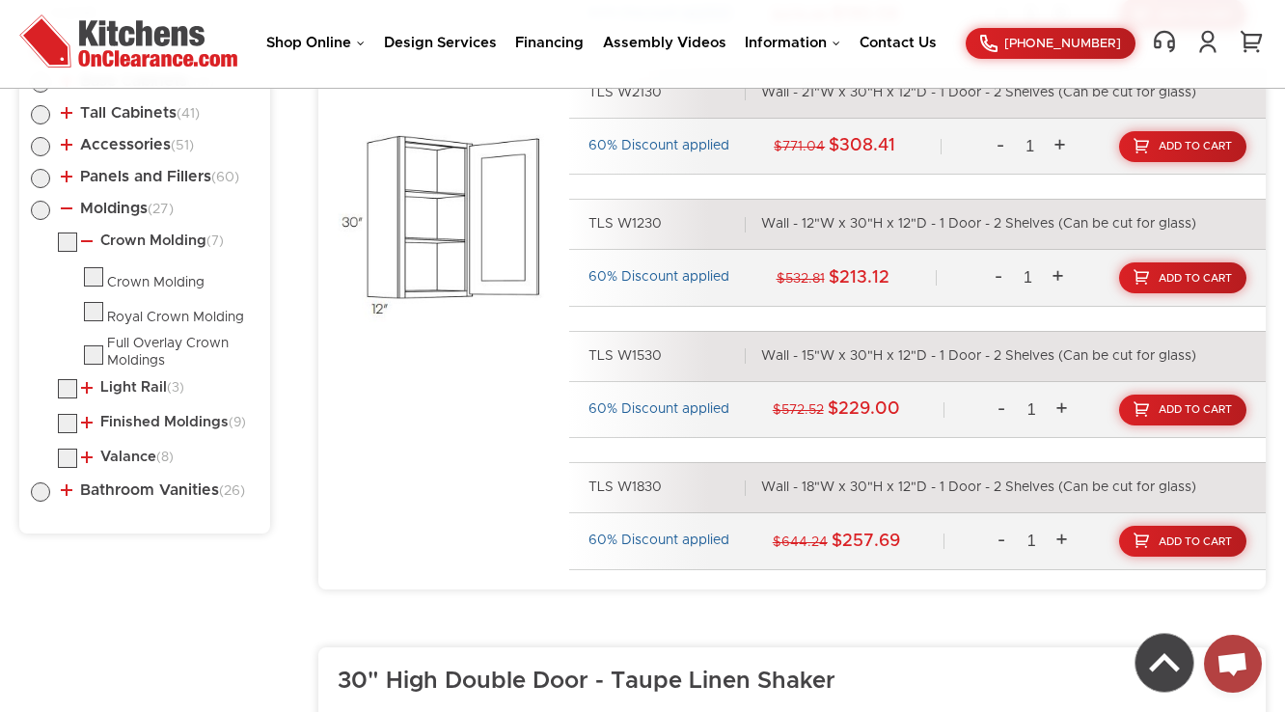
click at [128, 395] on li "Light Rail (3) Light Rail" at bounding box center [158, 391] width 201 height 25
click at [127, 395] on li "Light Rail (3) Light Rail" at bounding box center [158, 391] width 201 height 25
click at [128, 390] on link "Light Rail (3)" at bounding box center [132, 387] width 103 height 15
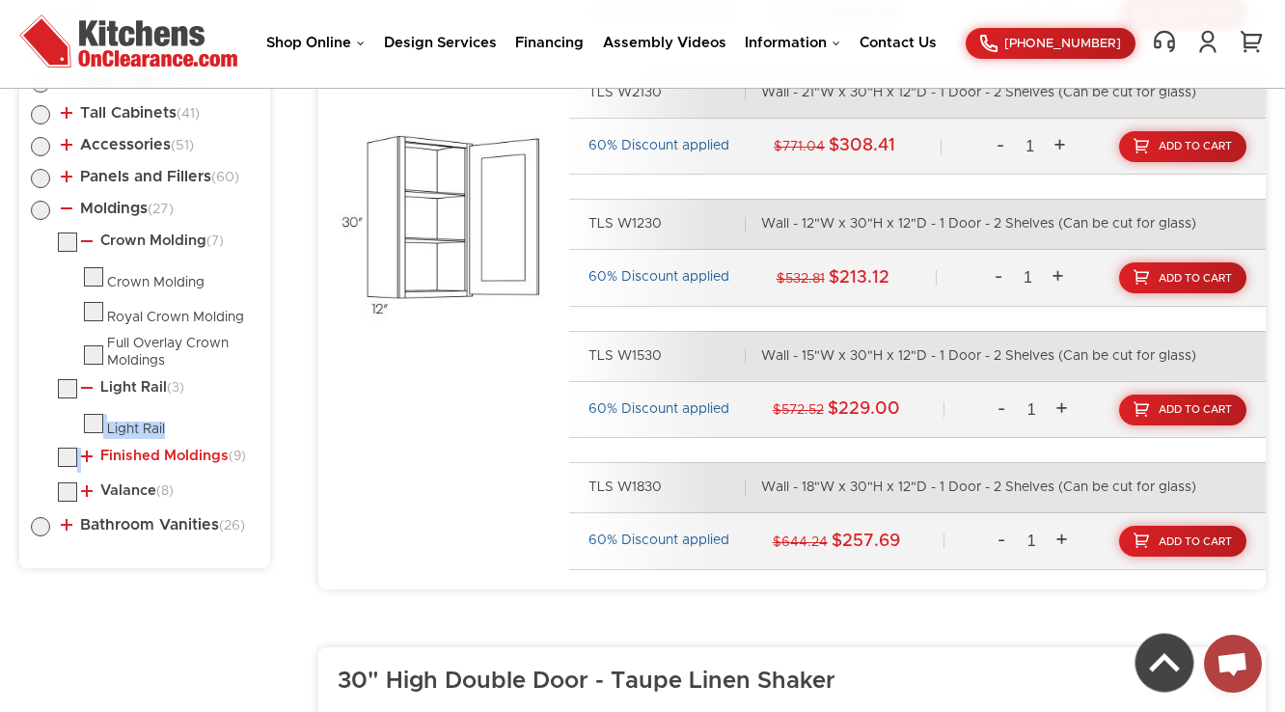
click at [121, 449] on link "Finished Moldings (9)" at bounding box center [163, 456] width 165 height 15
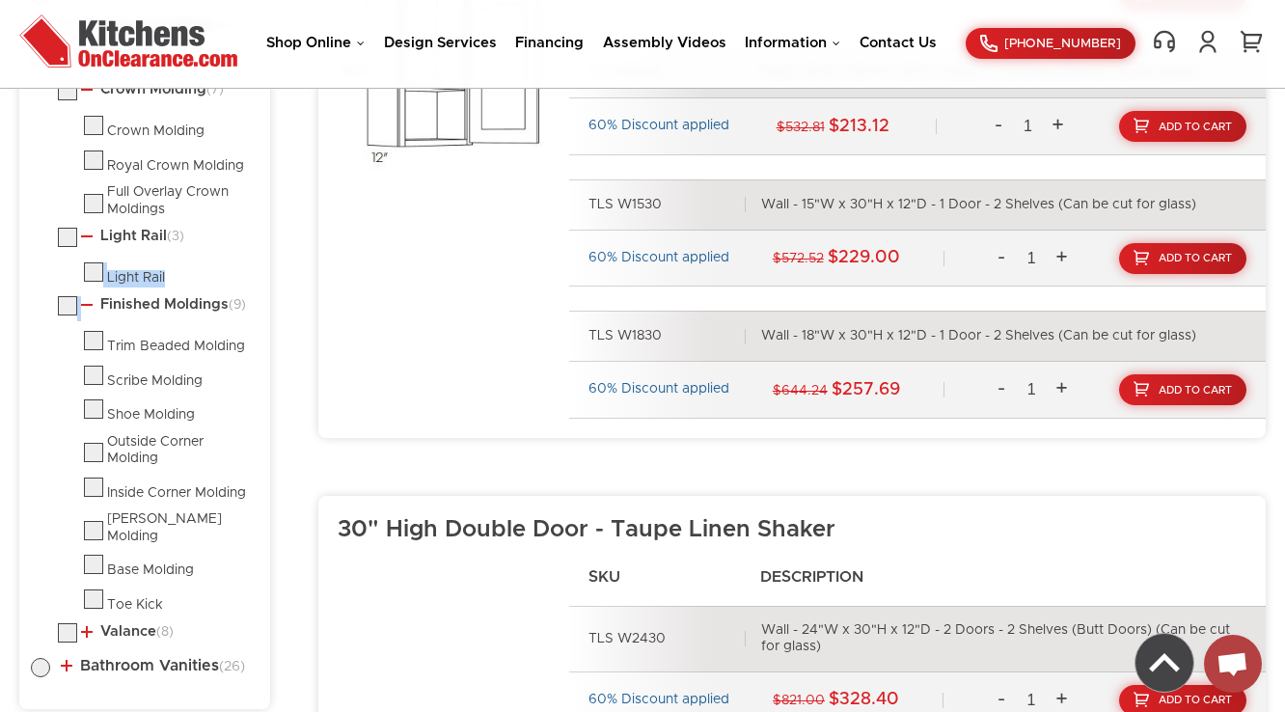
scroll to position [1346, 0]
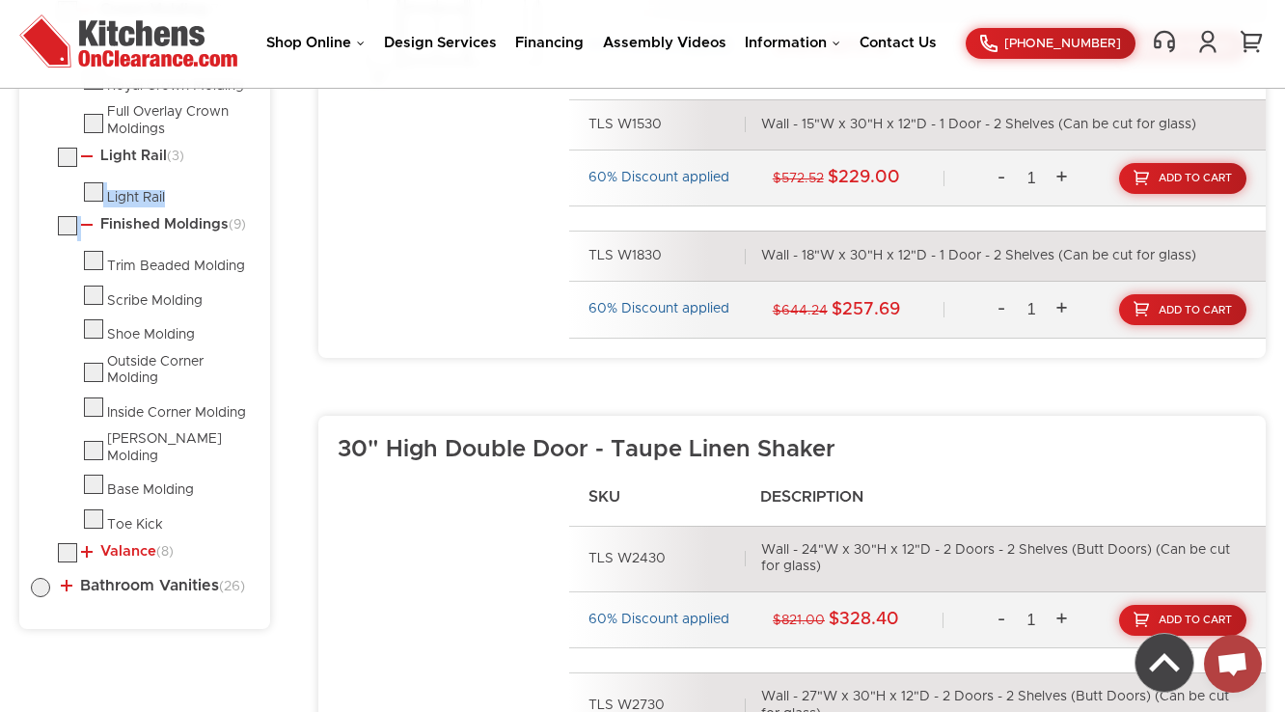
click at [120, 544] on link "Valance (8)" at bounding box center [127, 551] width 93 height 15
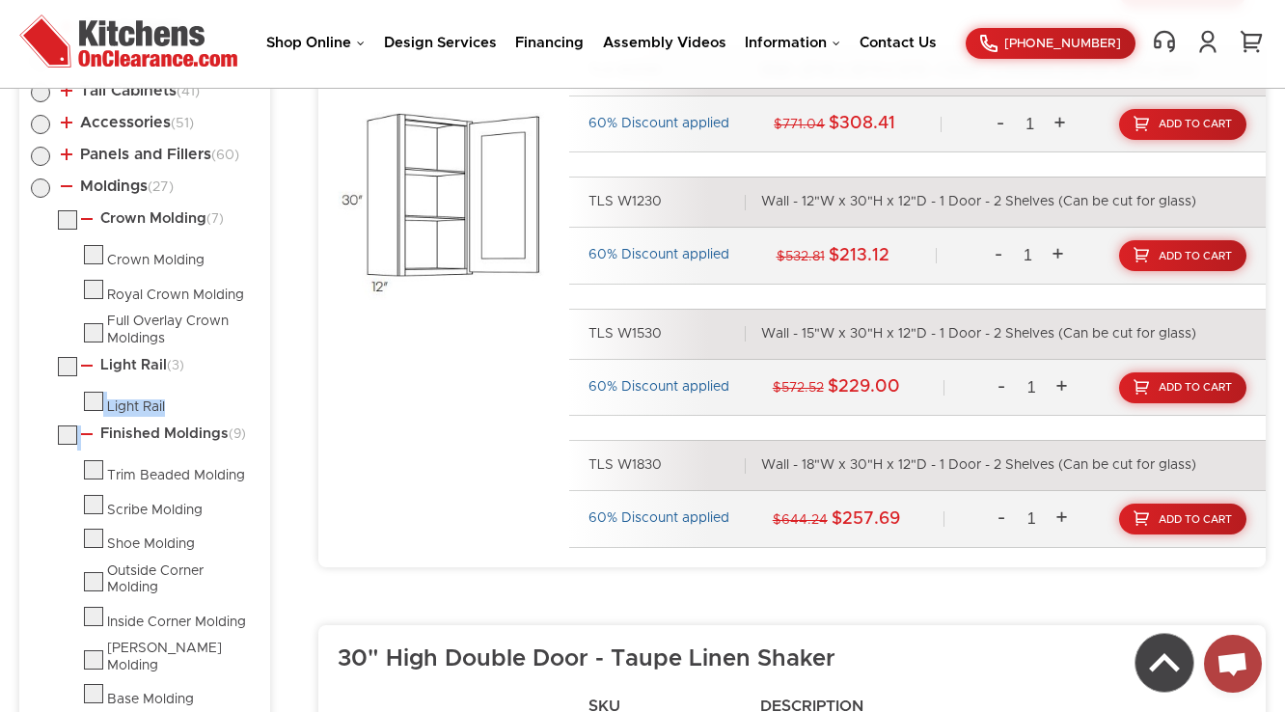
scroll to position [1114, 0]
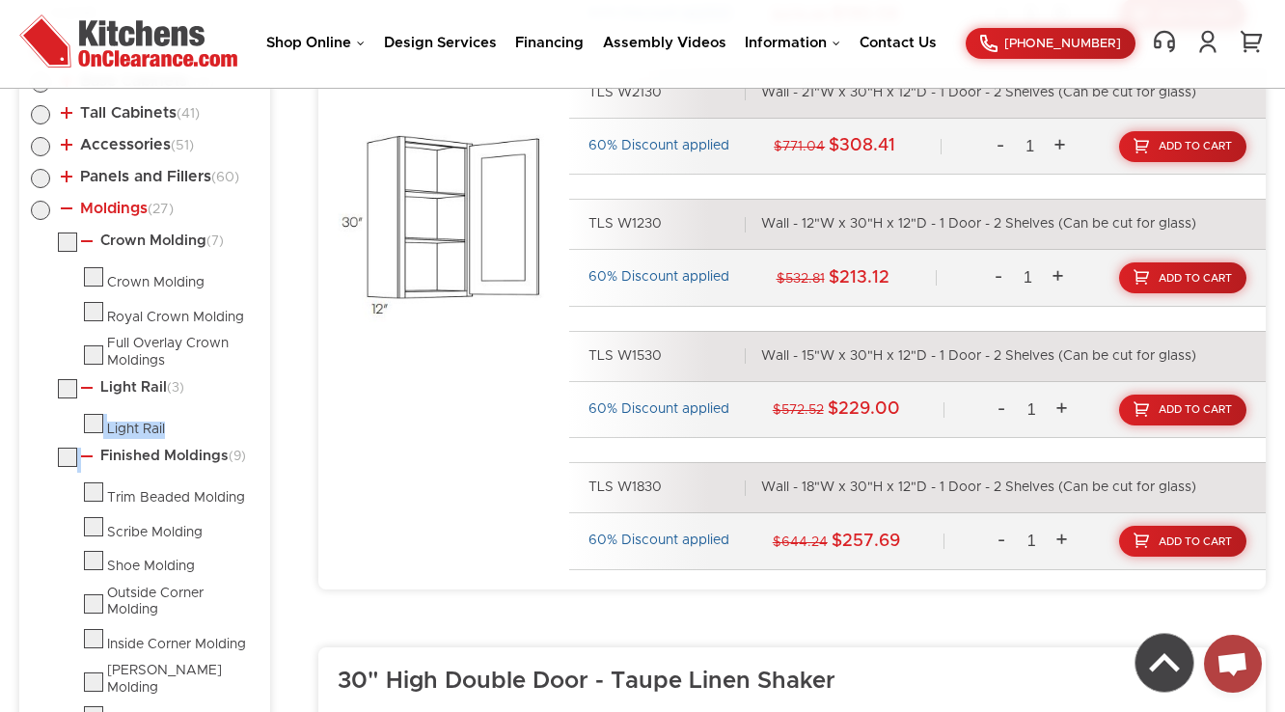
click at [104, 211] on link "Moldings (27)" at bounding box center [117, 208] width 113 height 15
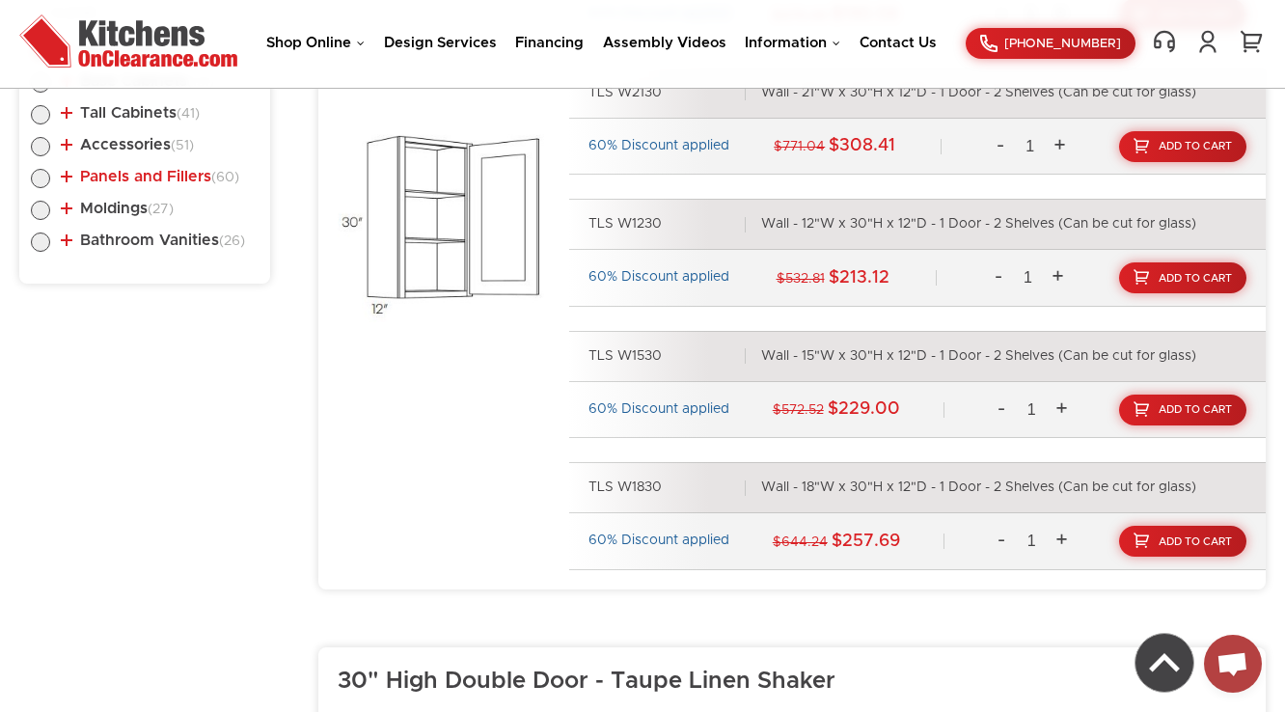
click at [124, 179] on link "Panels and Fillers (60)" at bounding box center [150, 176] width 179 height 15
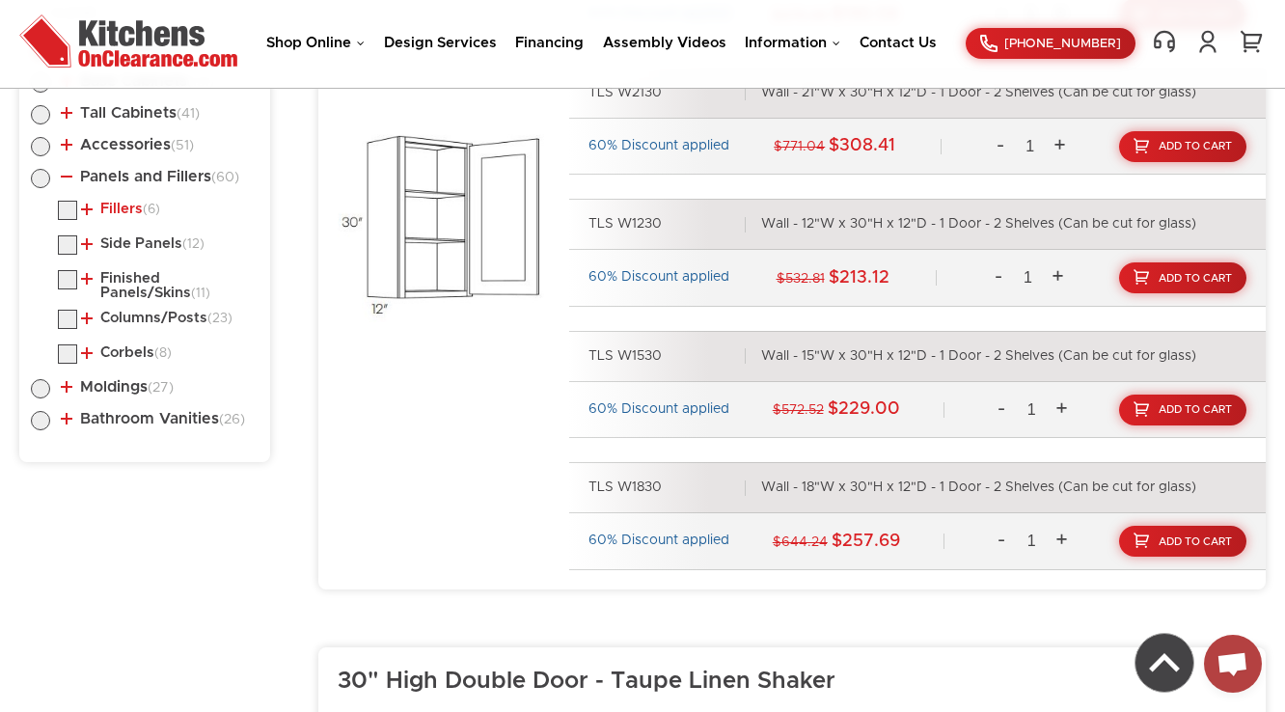
click at [118, 205] on link "Fillers (6)" at bounding box center [120, 209] width 79 height 15
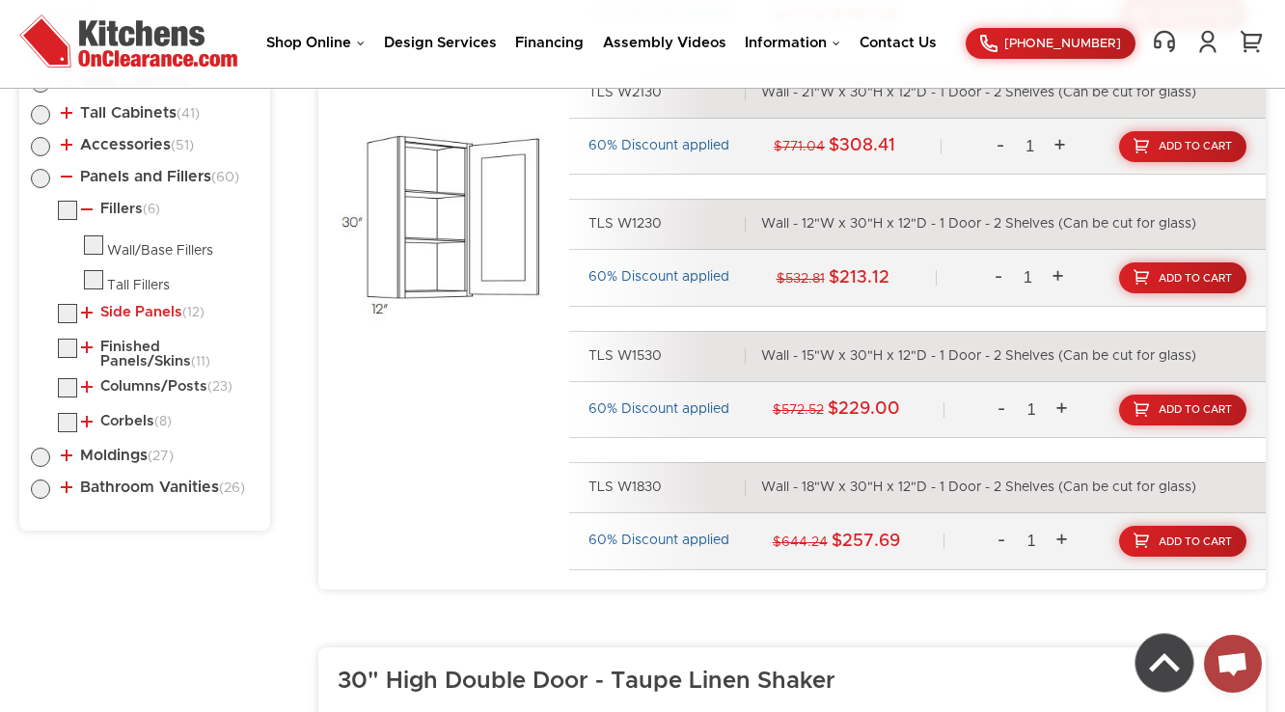
click at [124, 305] on link "Side Panels (12)" at bounding box center [143, 312] width 124 height 15
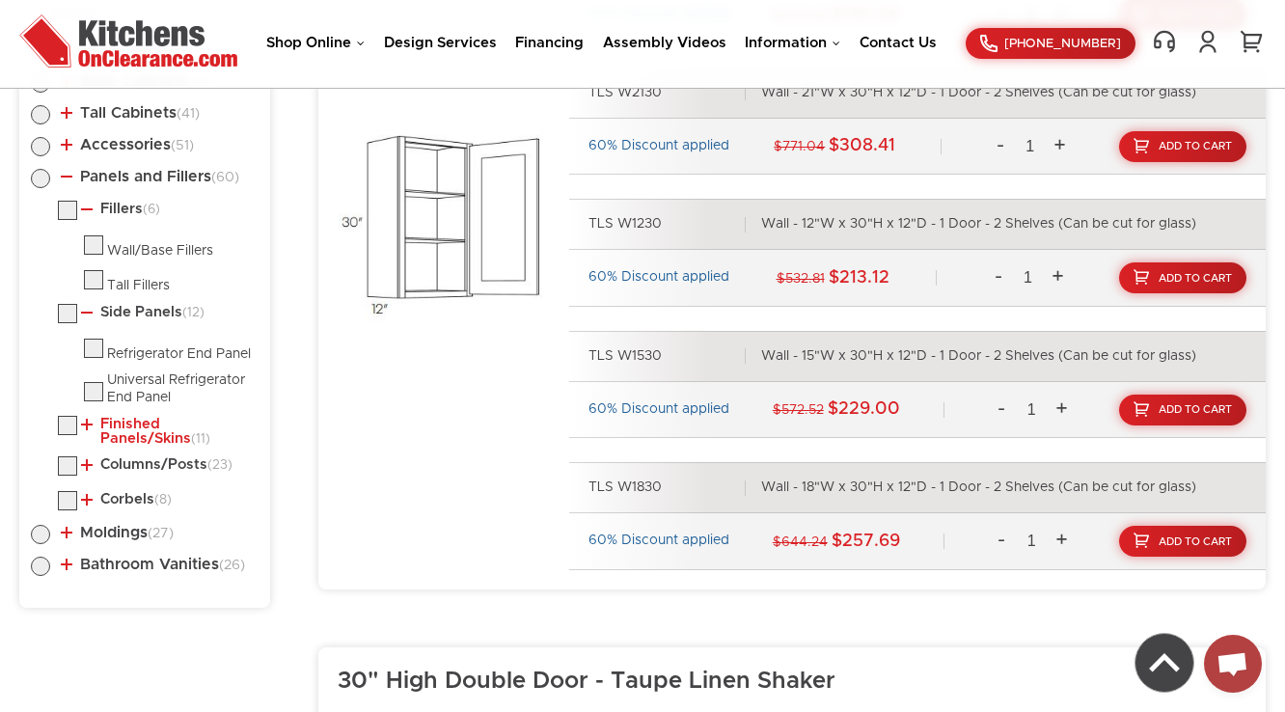
click at [126, 439] on link "Finished Panels/Skins (11)" at bounding box center [166, 432] width 170 height 30
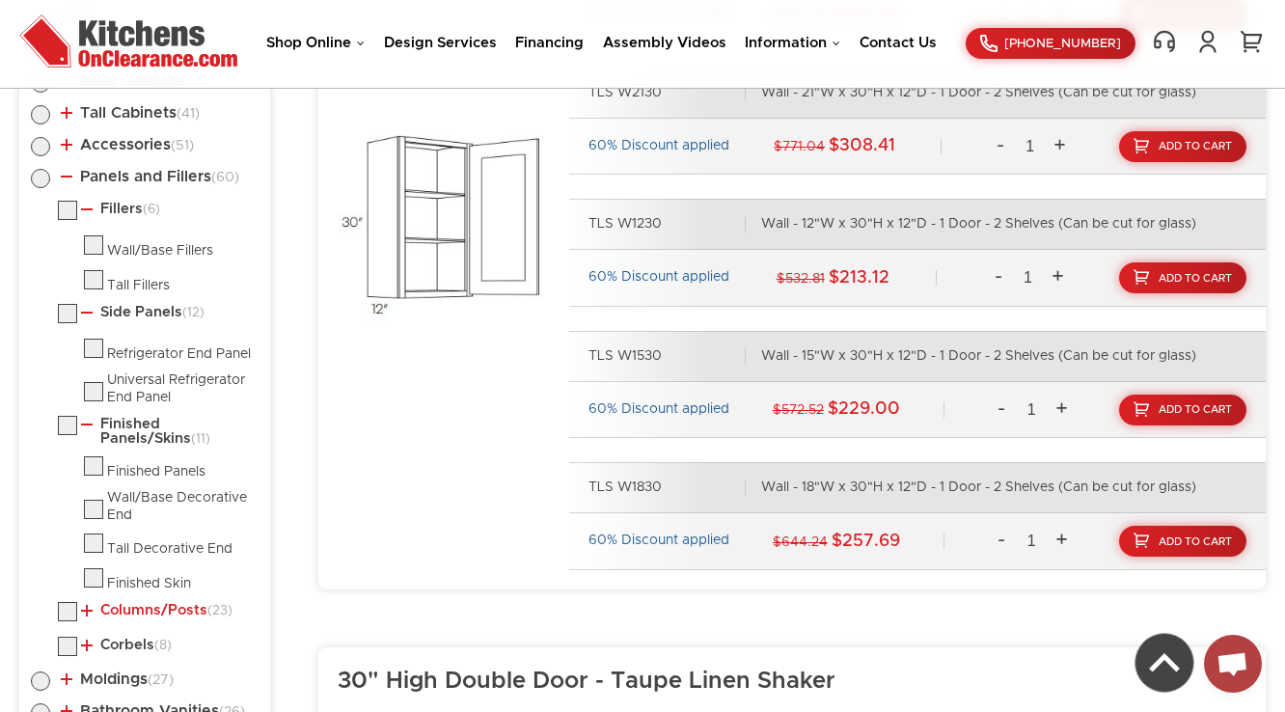
click at [118, 614] on link "Columns/Posts (23)" at bounding box center [156, 610] width 151 height 15
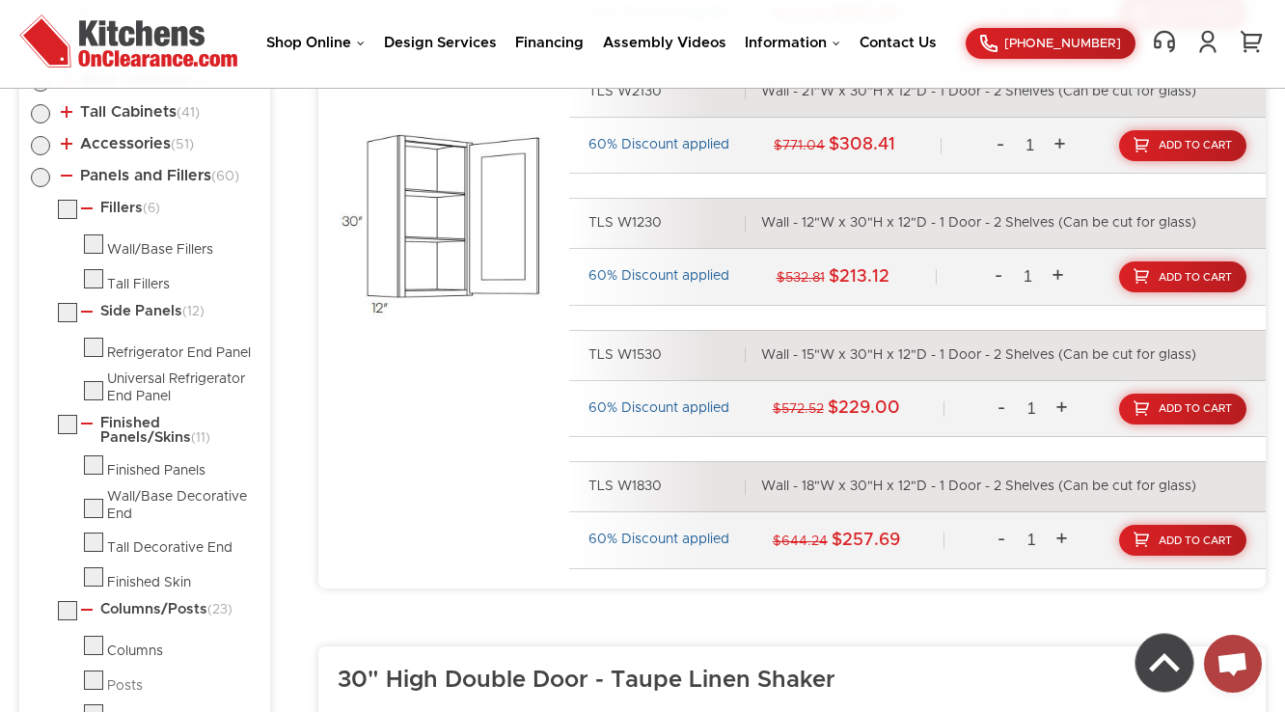
scroll to position [1423, 0]
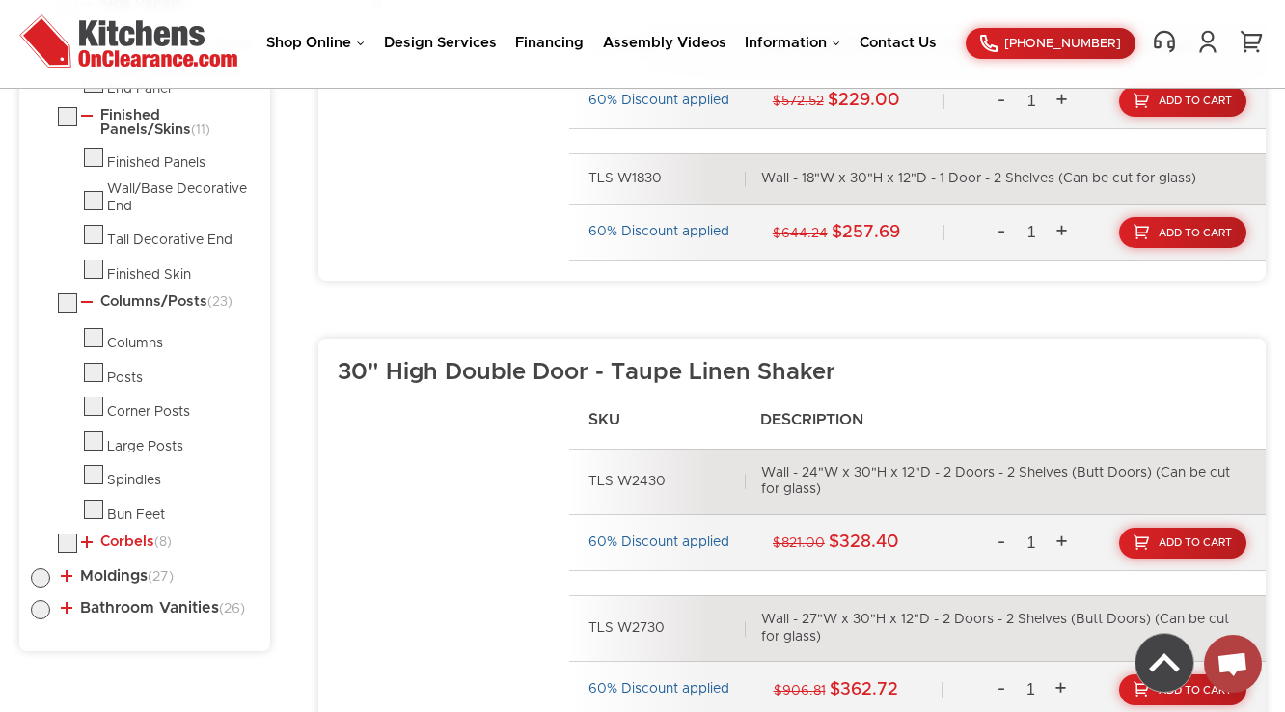
click at [125, 541] on link "Corbels (8)" at bounding box center [126, 542] width 91 height 15
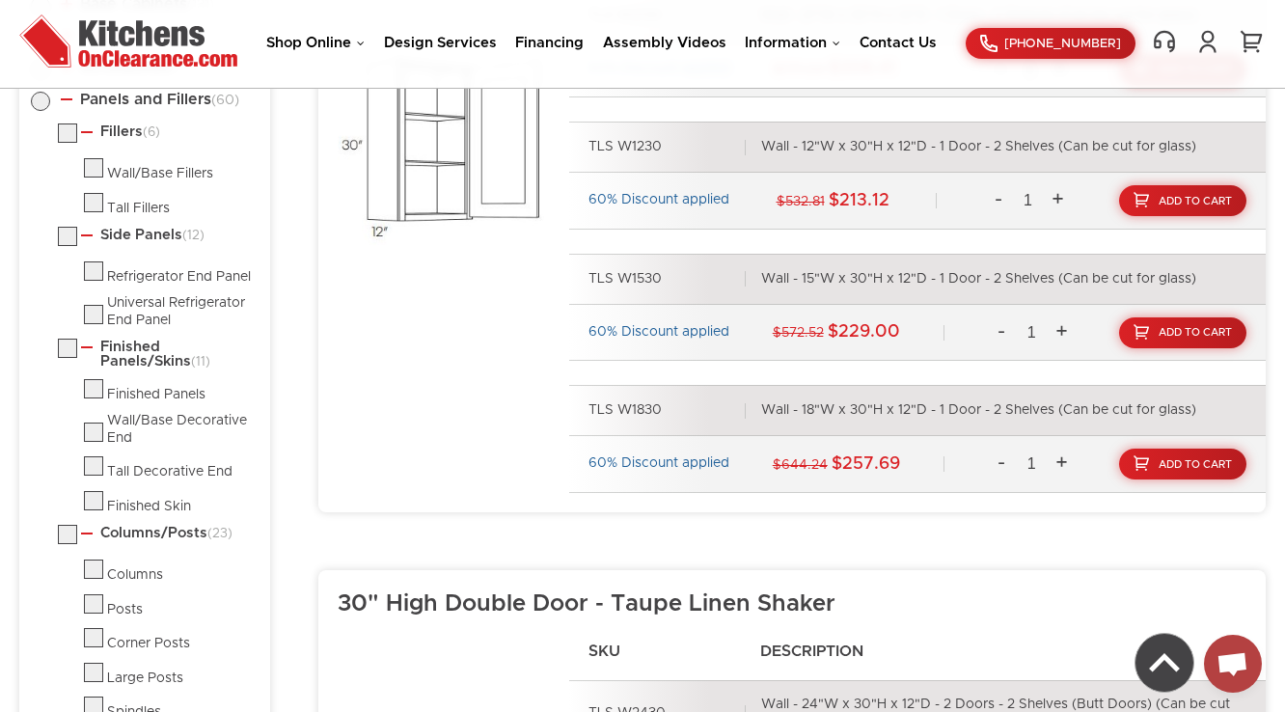
scroll to position [1037, 0]
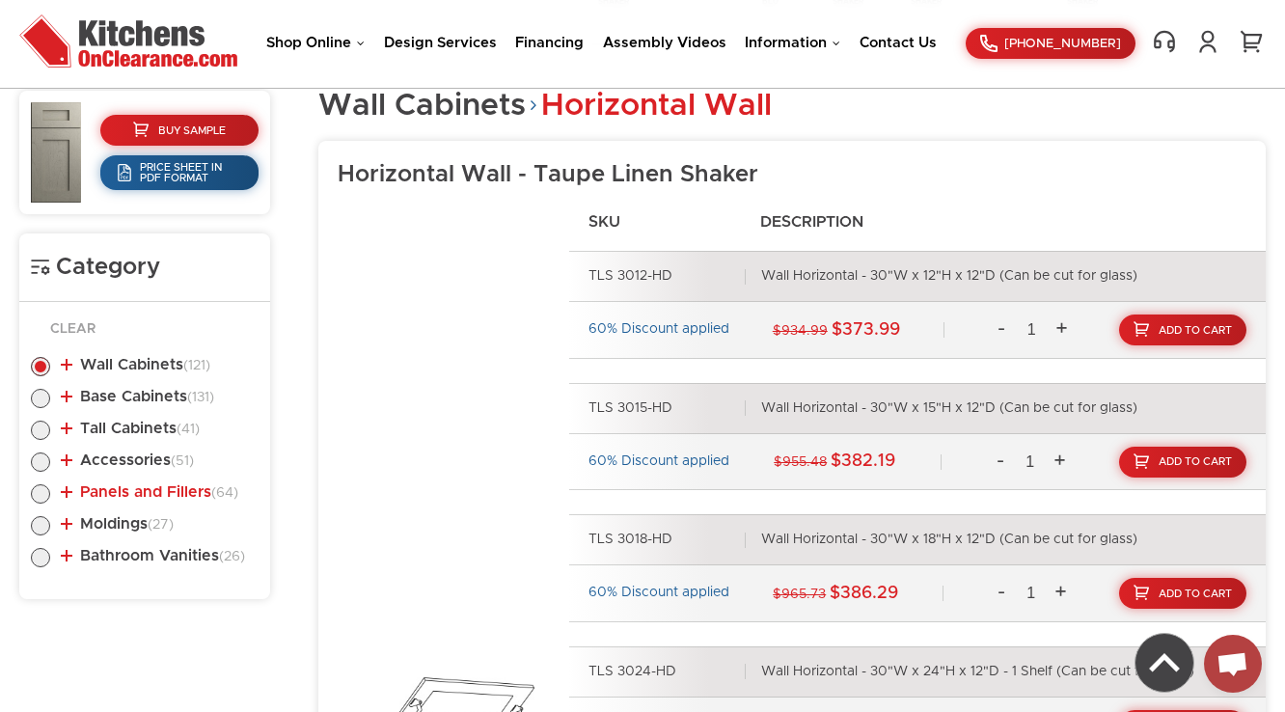
scroll to position [800, 0]
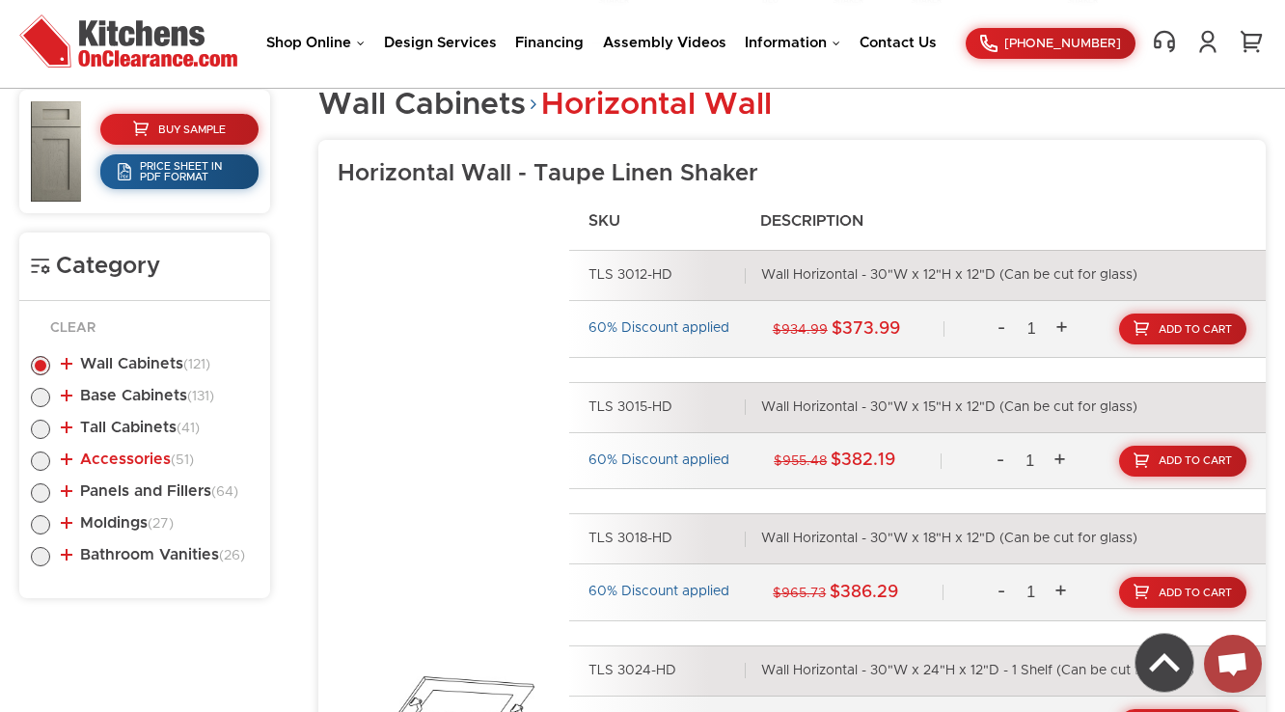
click at [114, 452] on link "Accessories (51)" at bounding box center [127, 459] width 133 height 15
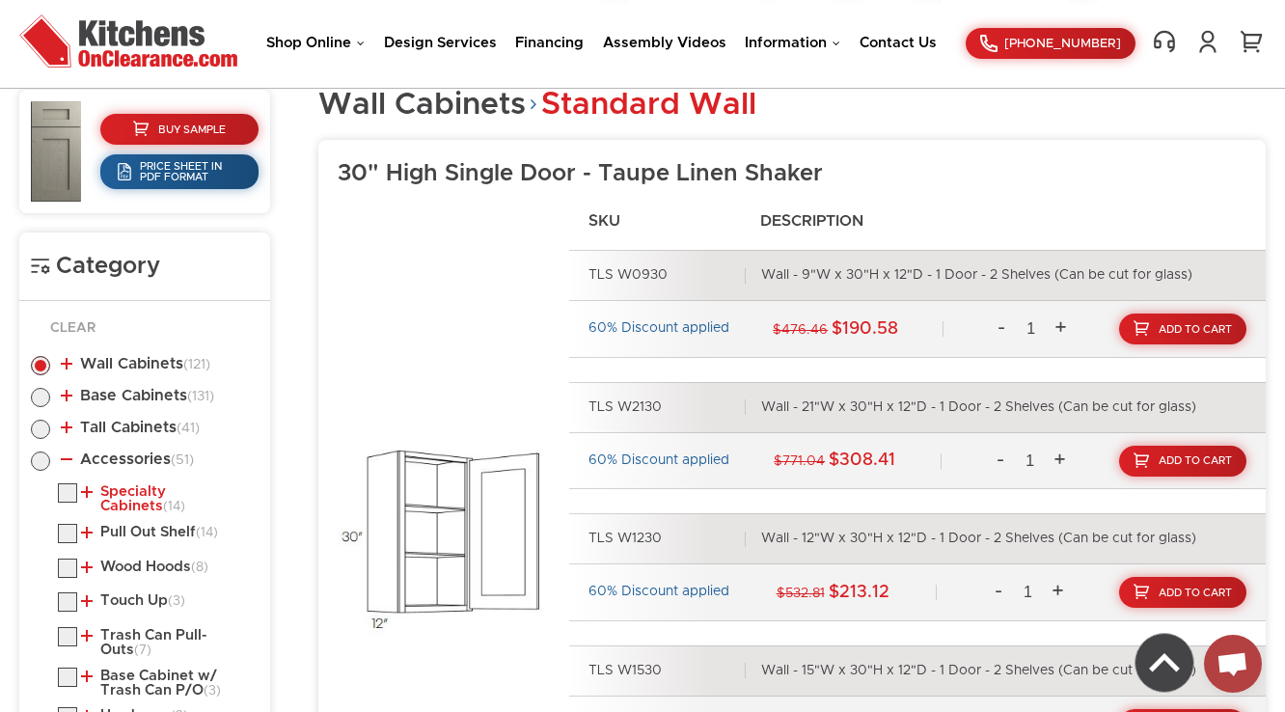
click at [113, 492] on link "Specialty Cabinets (14)" at bounding box center [166, 499] width 170 height 30
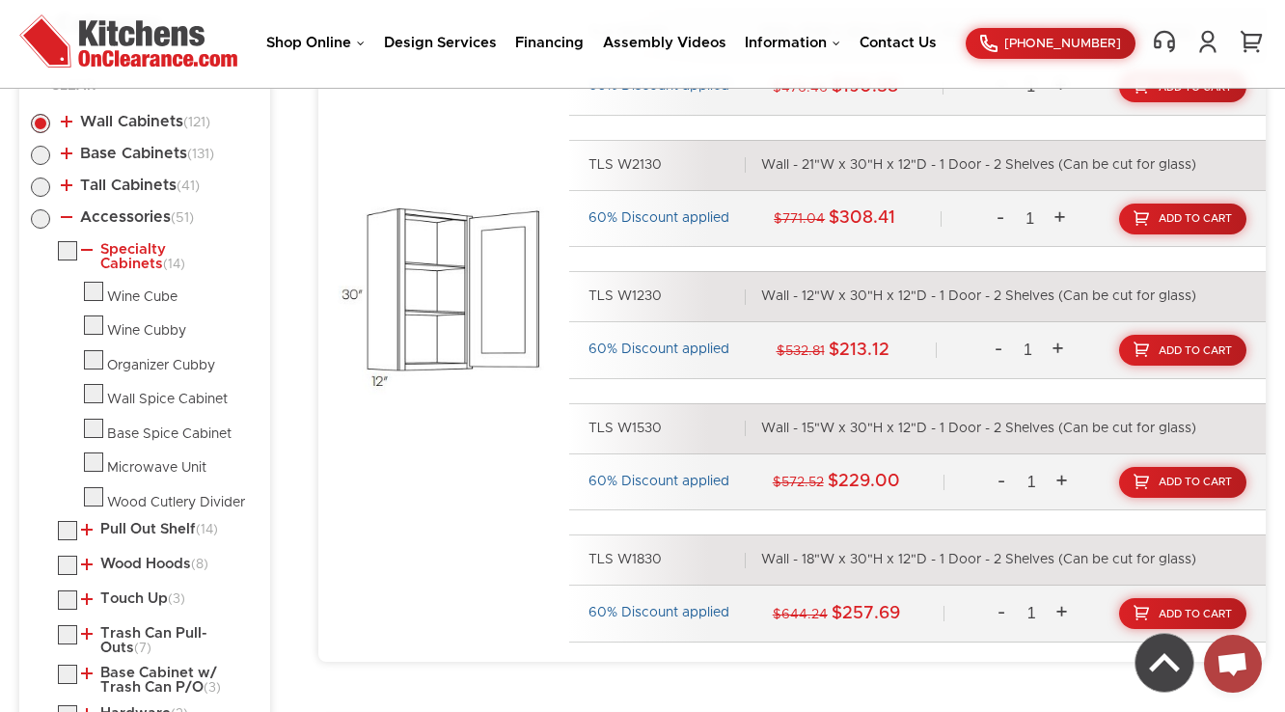
scroll to position [1031, 0]
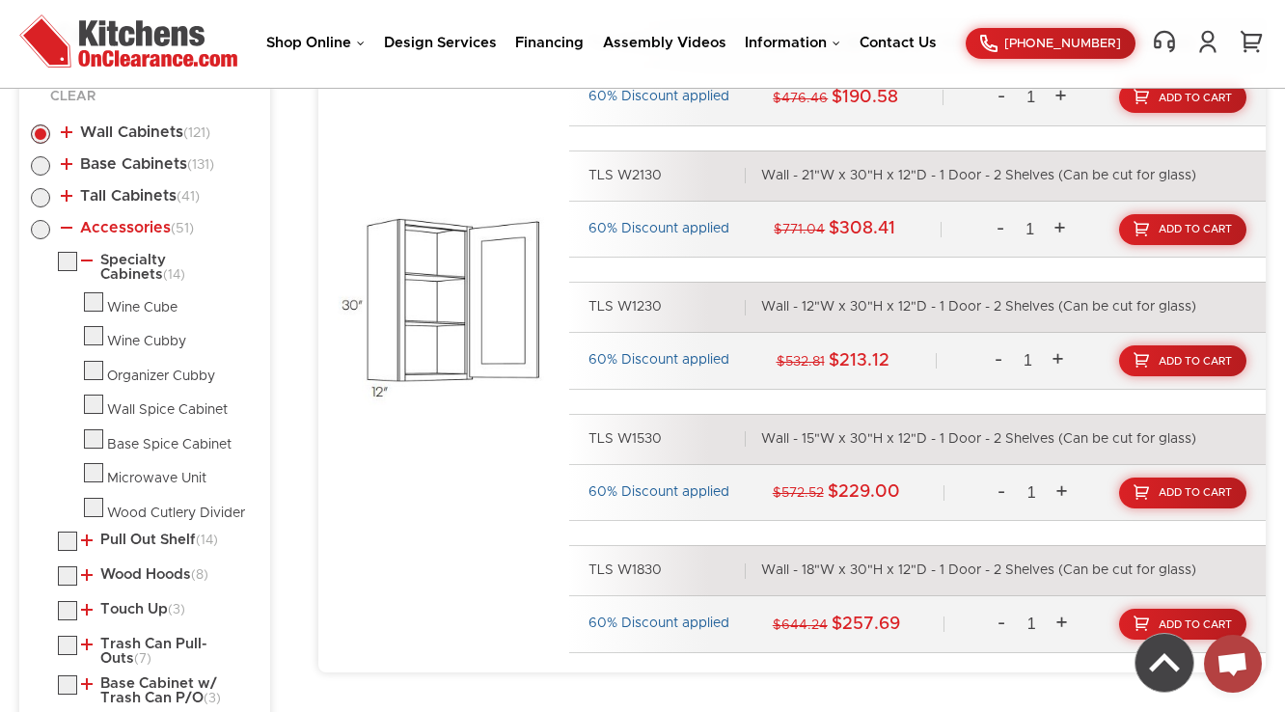
click at [114, 232] on link "Accessories (51)" at bounding box center [127, 227] width 133 height 15
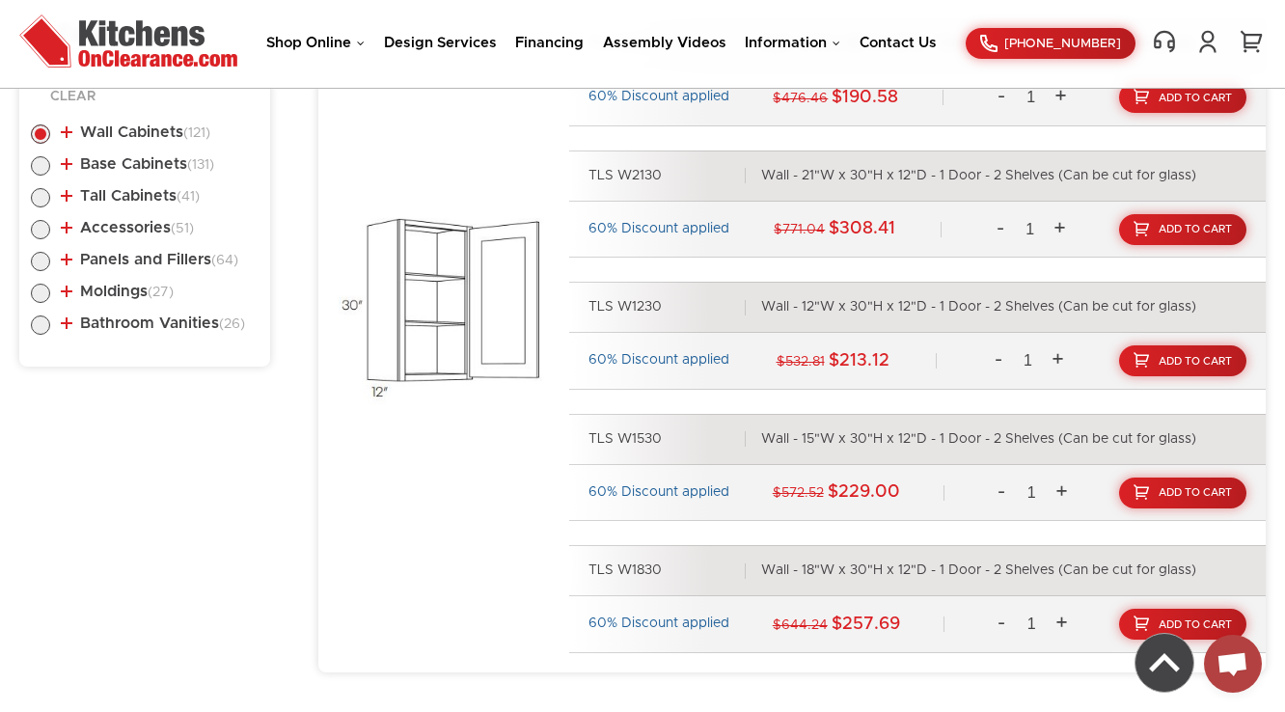
click at [121, 272] on li "Panels and Fillers (64) Fillers (6) Wall/Base Fillers Tall Fillers (16) (8)" at bounding box center [145, 263] width 228 height 22
click at [121, 270] on li "Panels and Fillers (64) Fillers (6) Wall/Base Fillers Tall Fillers (16) (8)" at bounding box center [145, 263] width 228 height 22
click at [136, 265] on link "Panels and Fillers (64)" at bounding box center [150, 259] width 178 height 15
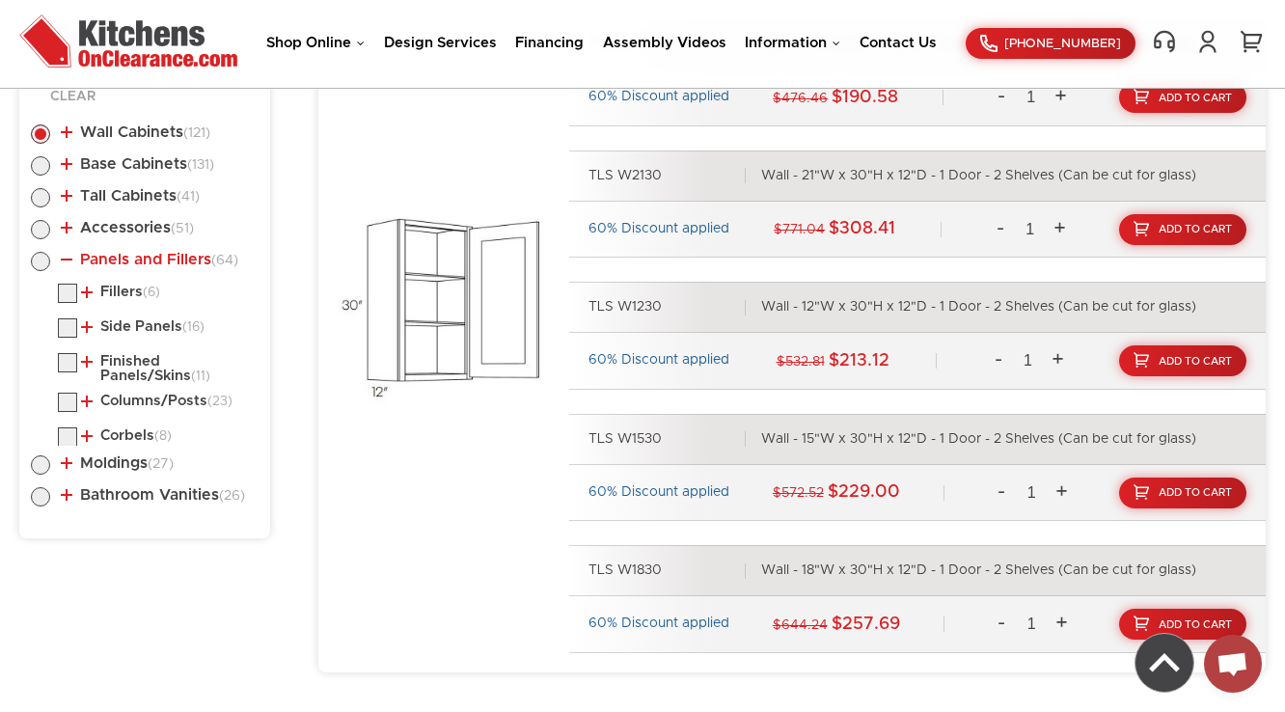
click at [147, 260] on link "Panels and Fillers (64)" at bounding box center [150, 259] width 178 height 15
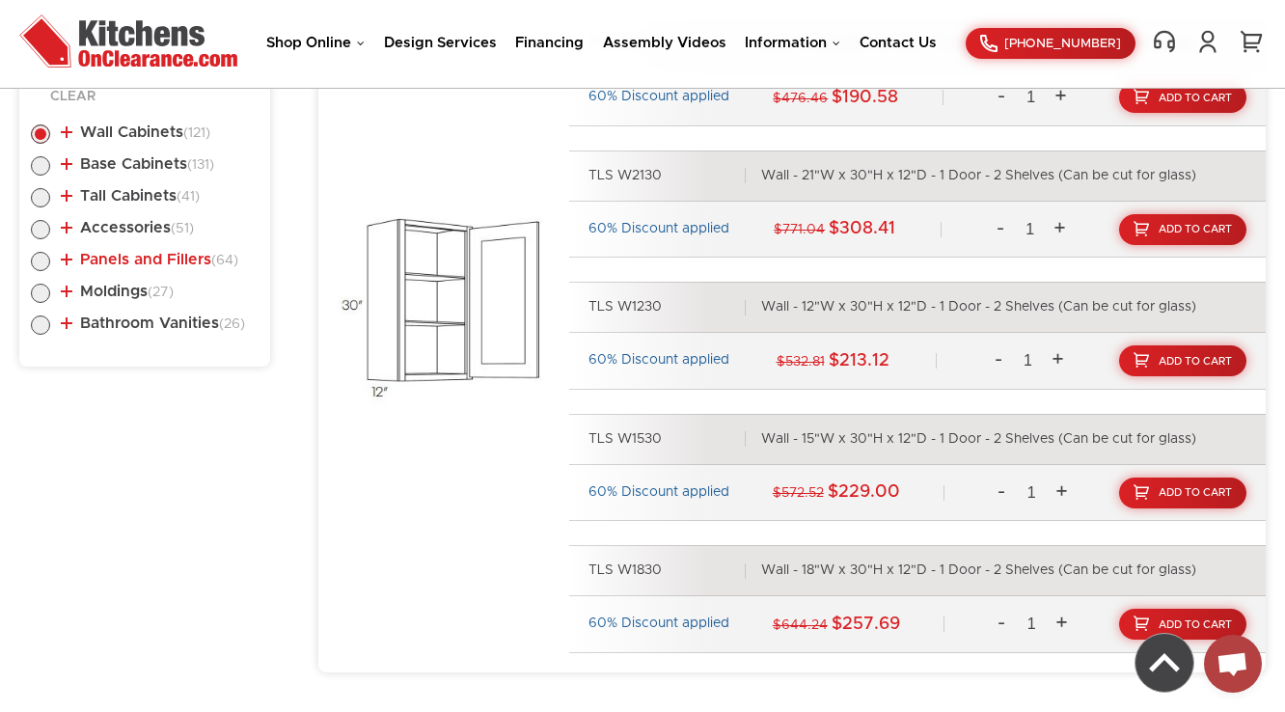
click at [147, 260] on link "Panels and Fillers (64)" at bounding box center [150, 259] width 178 height 15
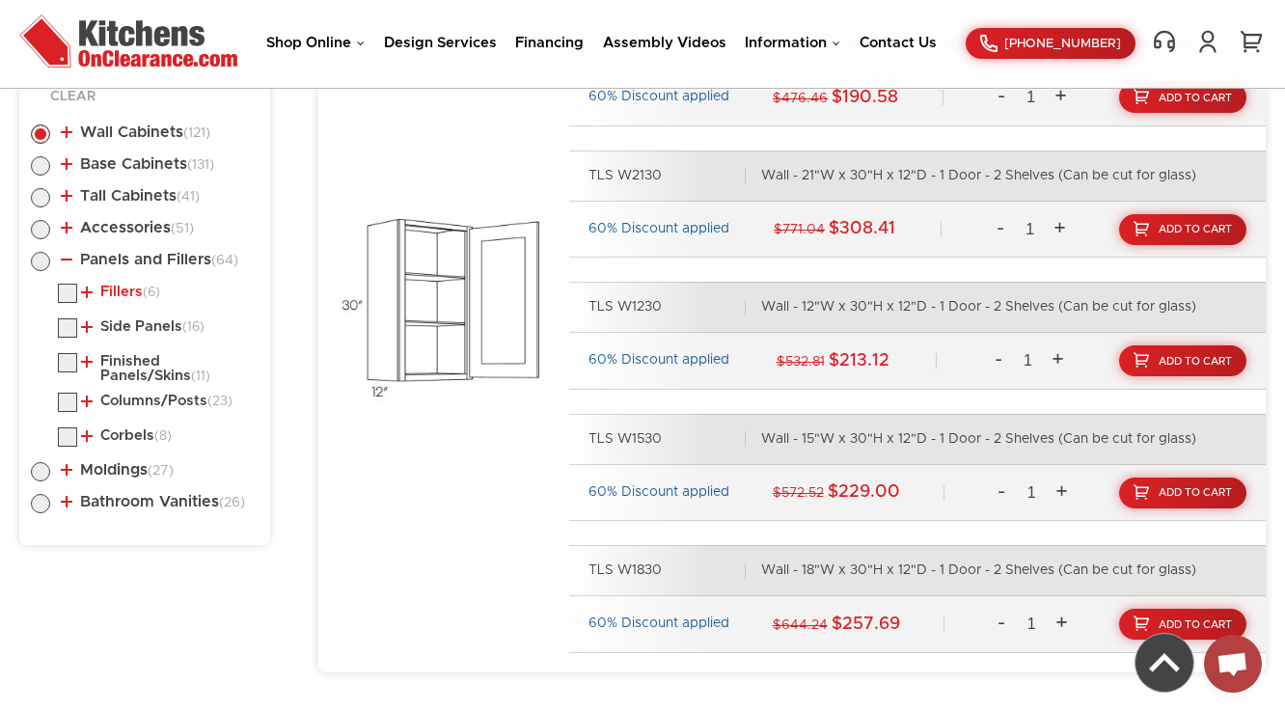
click at [124, 293] on link "Fillers (6)" at bounding box center [120, 292] width 79 height 15
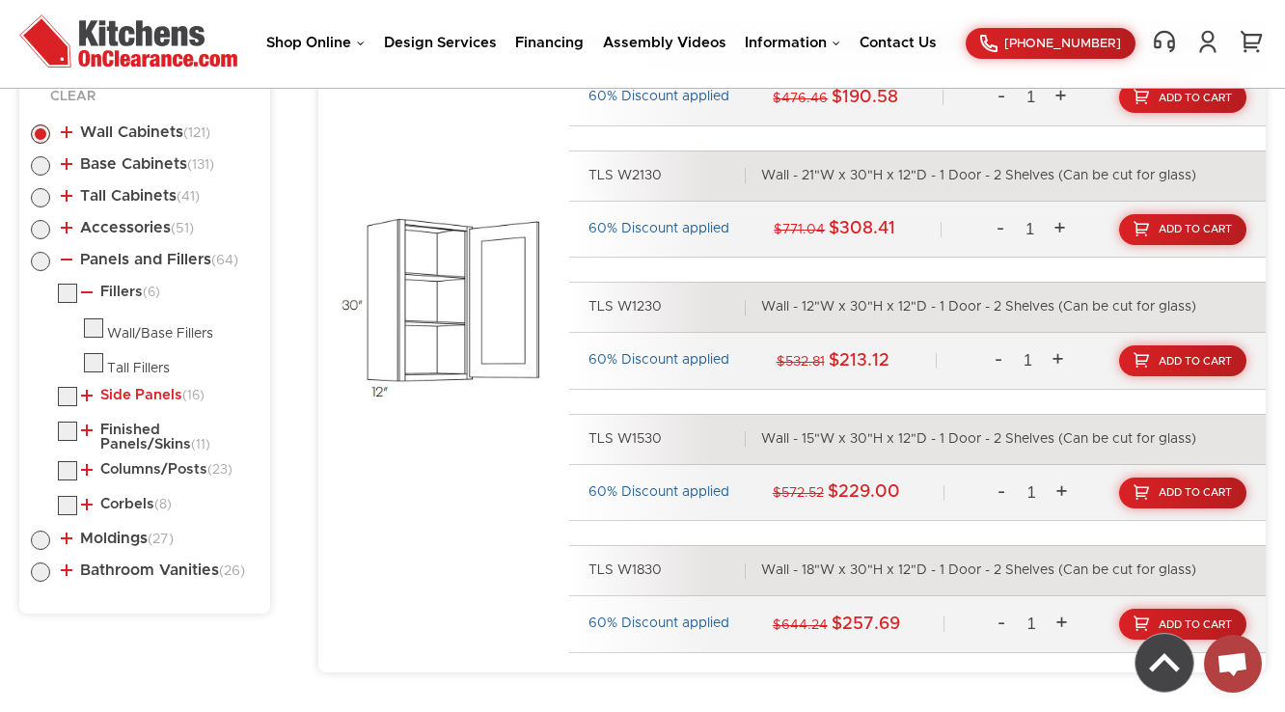
click at [117, 388] on link "Side Panels (16)" at bounding box center [143, 395] width 124 height 15
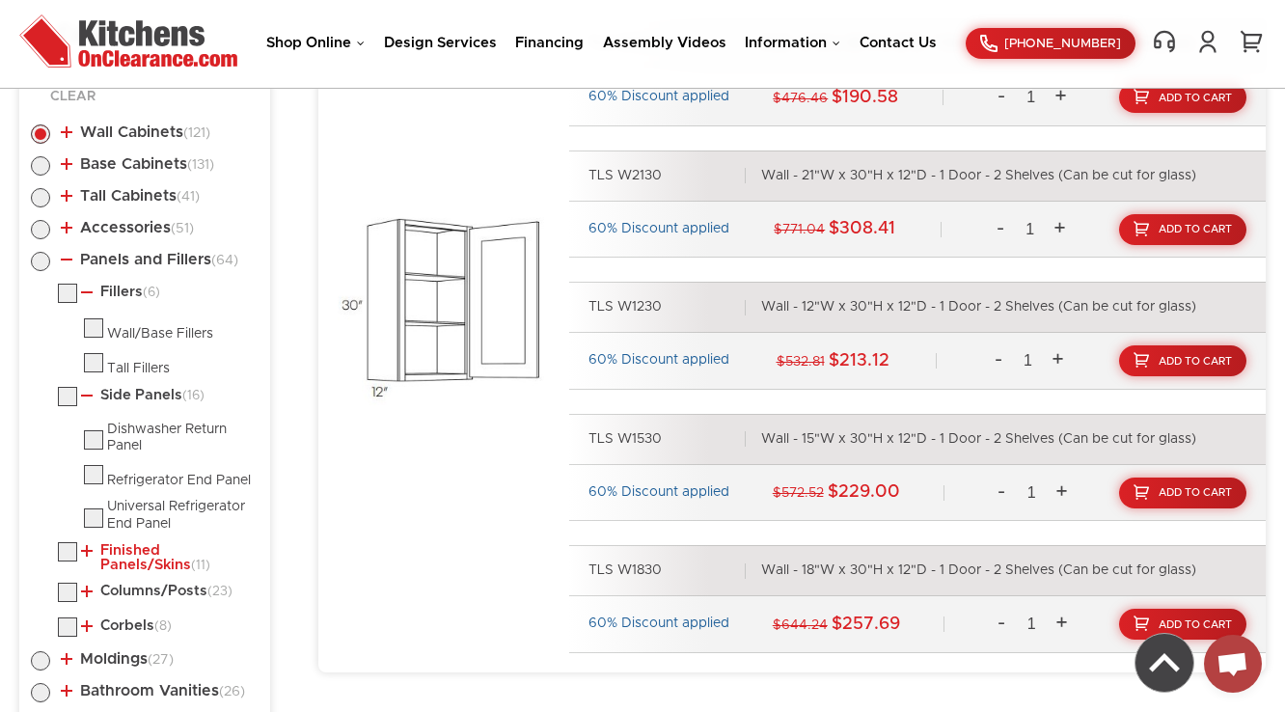
click at [123, 571] on link "Finished Panels/Skins (11)" at bounding box center [166, 558] width 170 height 30
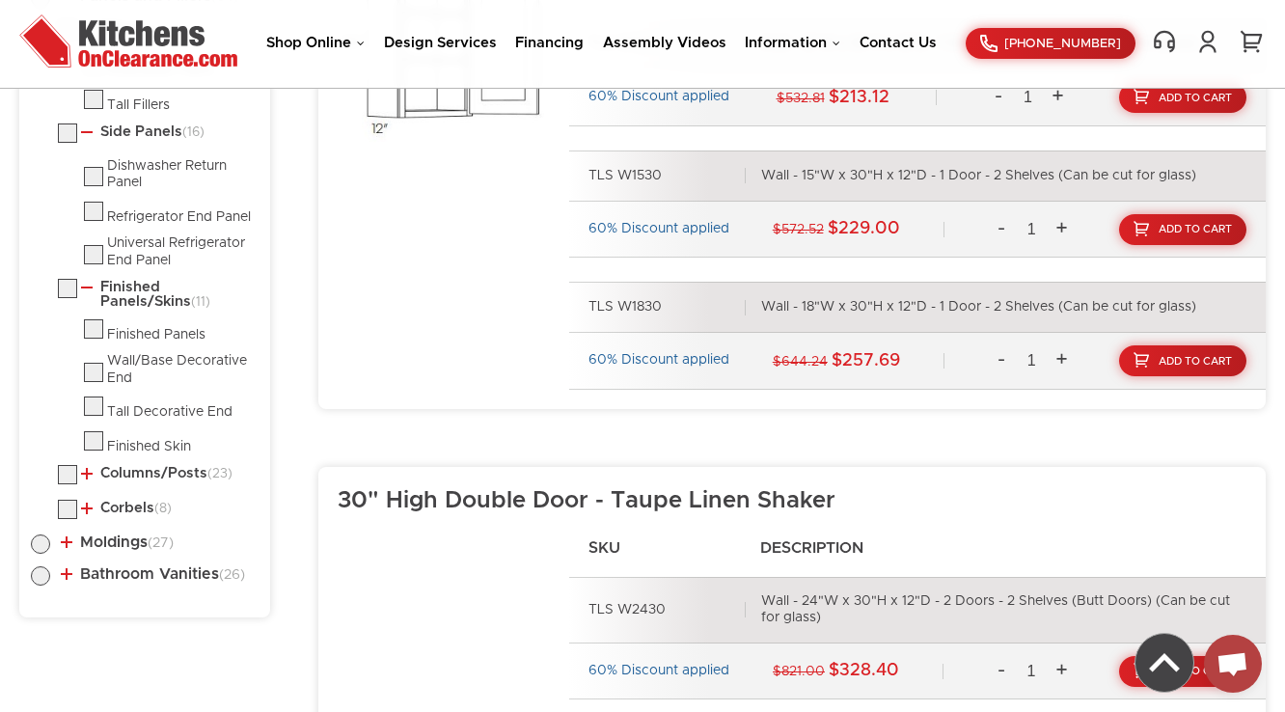
scroll to position [1340, 0]
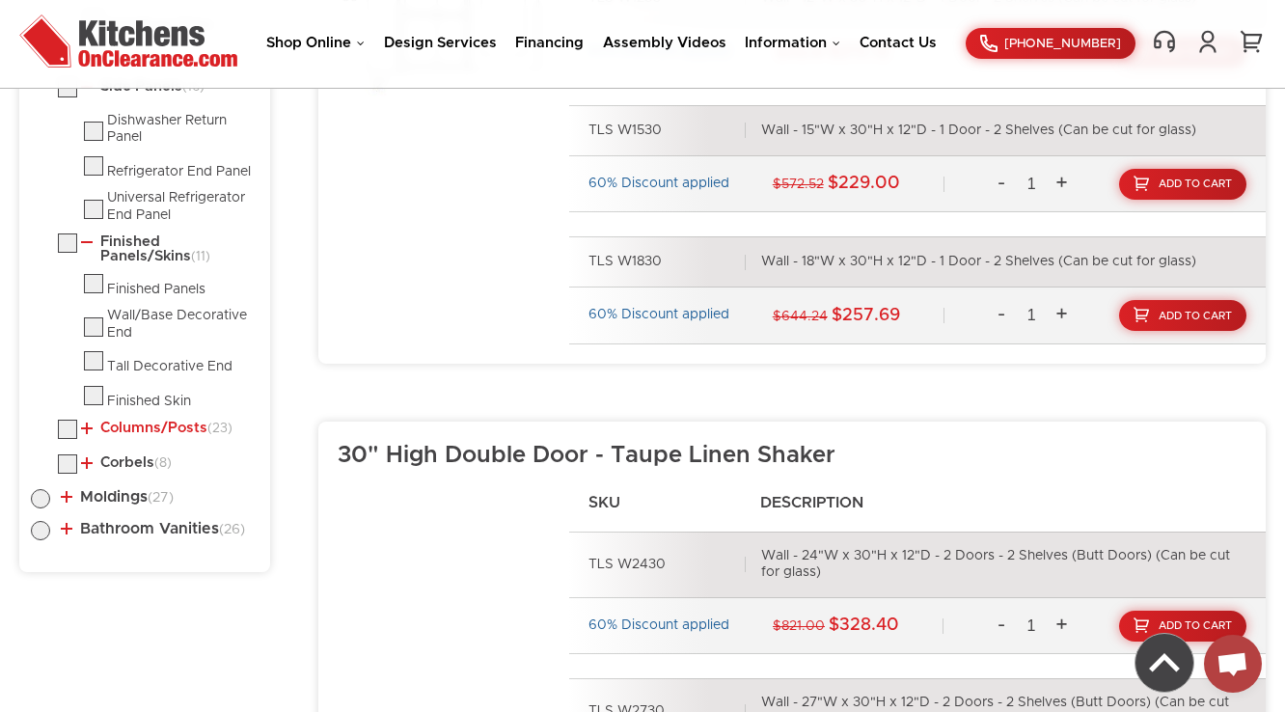
click at [122, 436] on link "Columns/Posts (23)" at bounding box center [156, 428] width 151 height 15
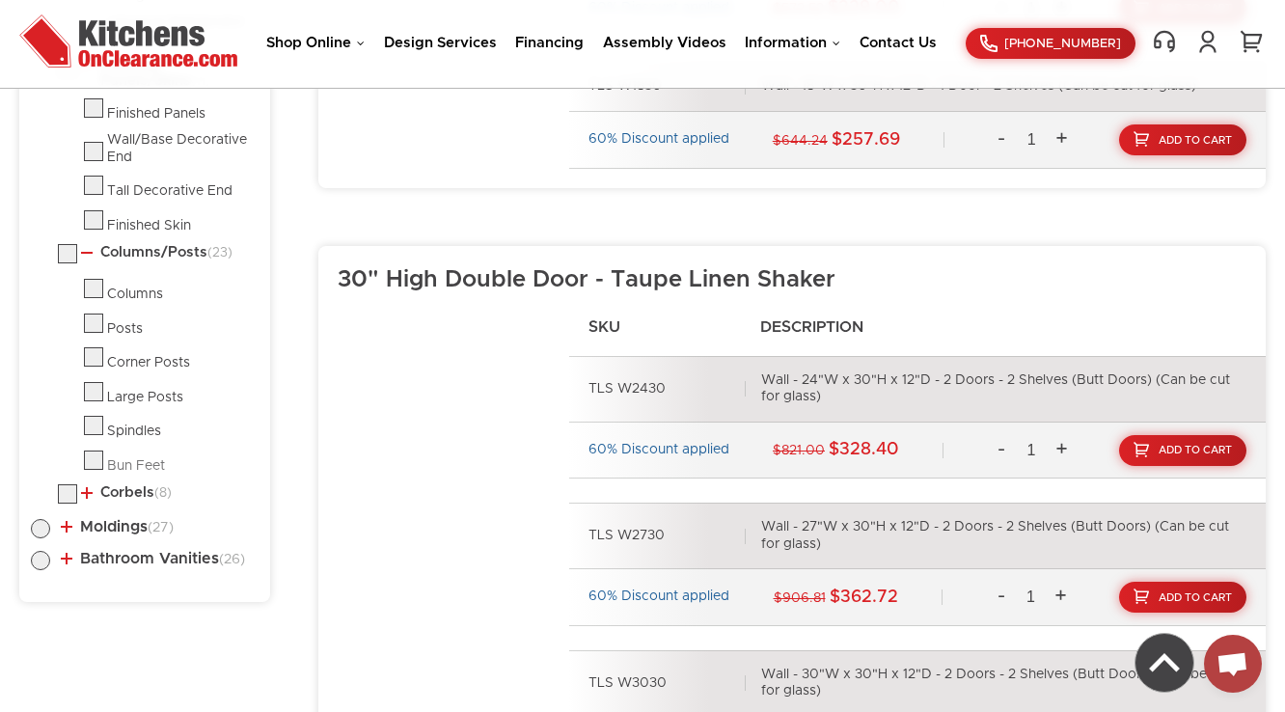
scroll to position [1572, 0]
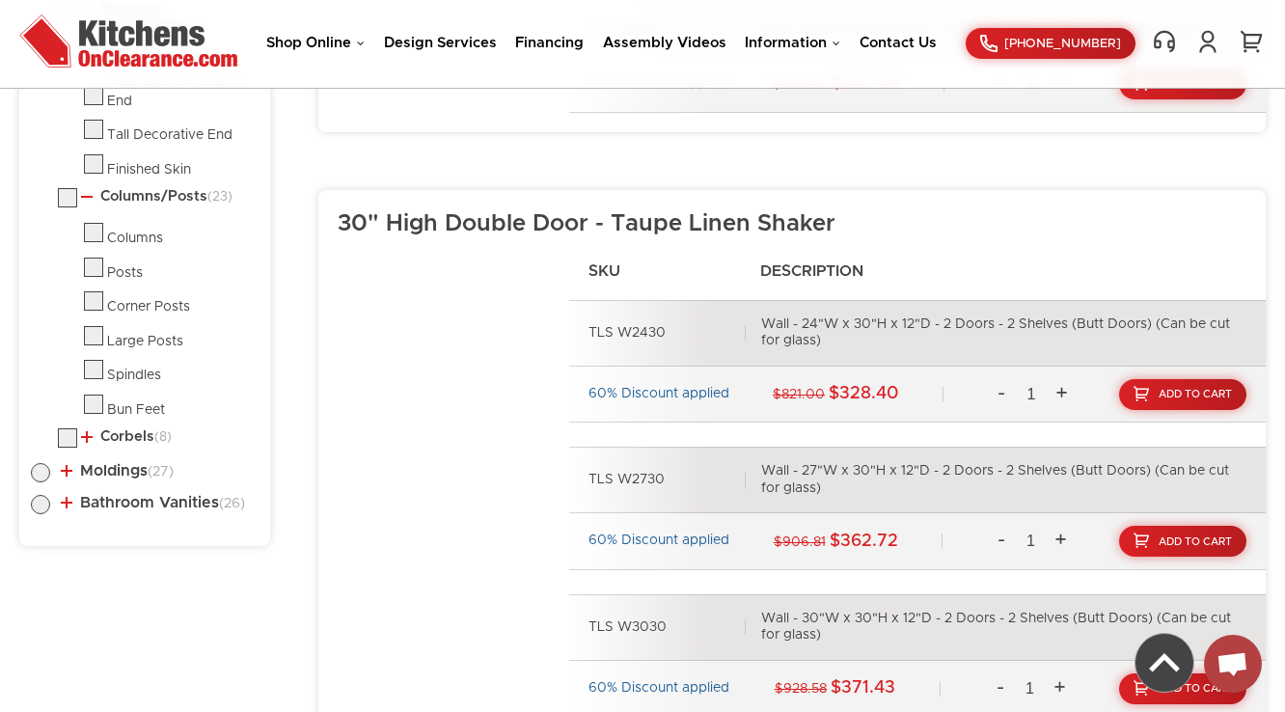
click at [110, 445] on li "Corbels (8) [GEOGRAPHIC_DATA]" at bounding box center [158, 440] width 201 height 25
click at [129, 438] on link "Corbels (8)" at bounding box center [126, 436] width 91 height 15
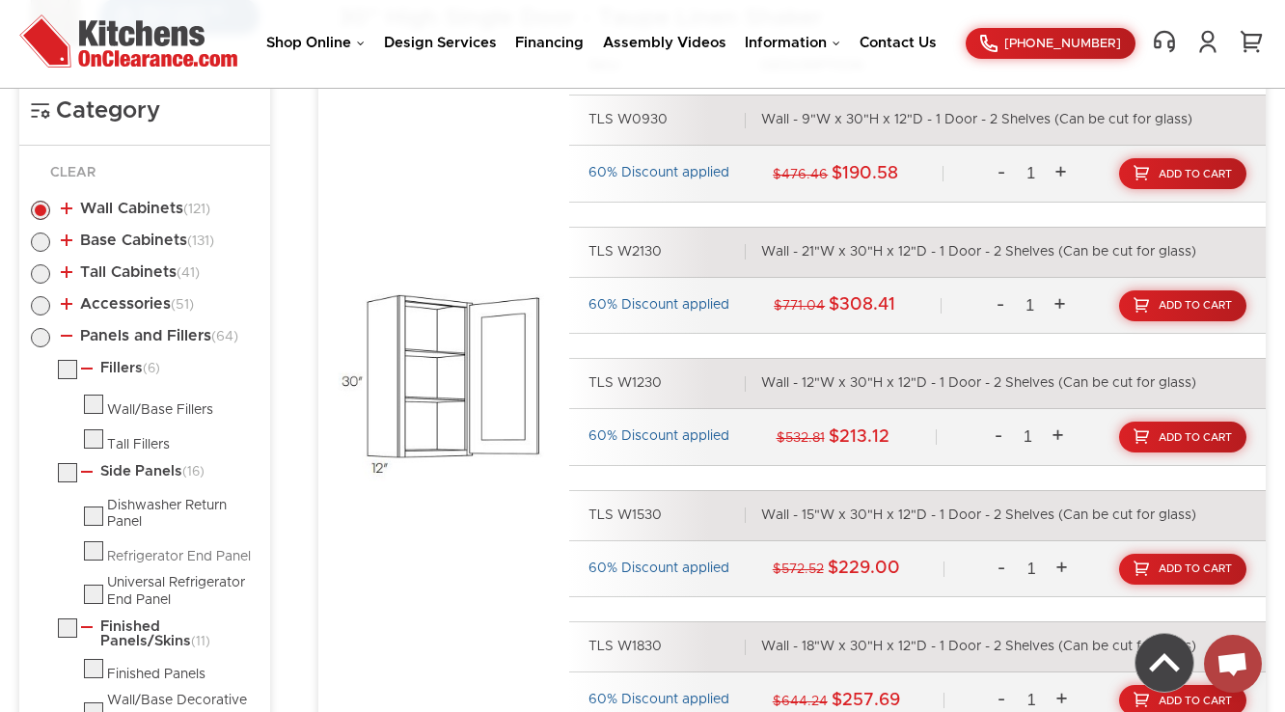
scroll to position [954, 0]
click at [110, 335] on link "Panels and Fillers (64)" at bounding box center [150, 336] width 178 height 15
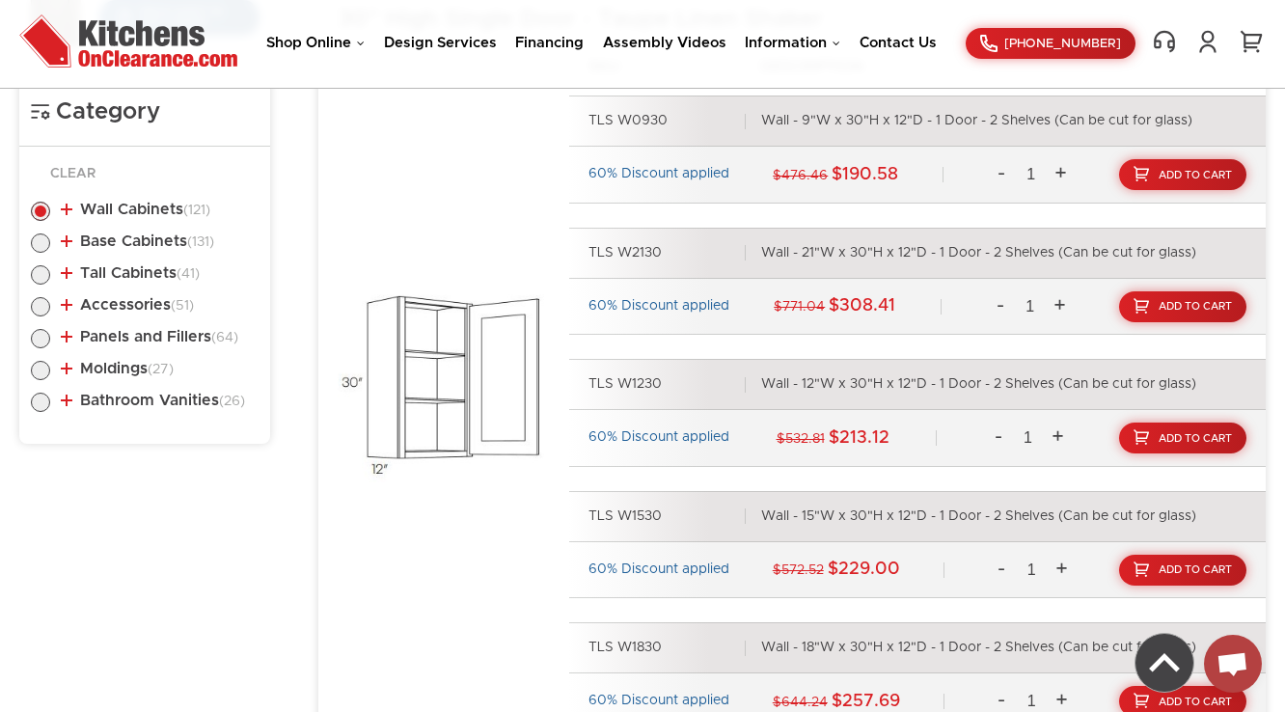
click at [123, 312] on li "Accessories (51) Specialty Cabinets (14) Wine Cube Wine Cubby (8)" at bounding box center [145, 308] width 228 height 22
click at [130, 304] on link "Accessories (51)" at bounding box center [127, 304] width 133 height 15
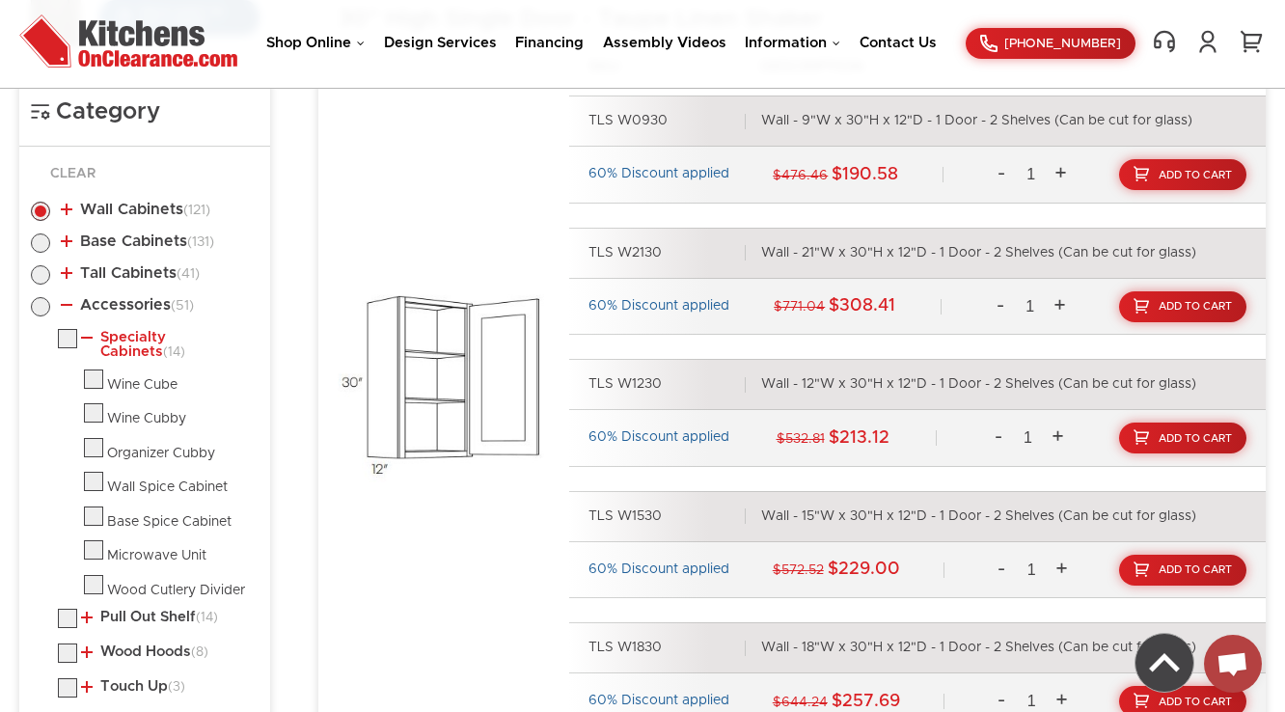
click at [130, 333] on link "Specialty Cabinets (14)" at bounding box center [166, 345] width 170 height 30
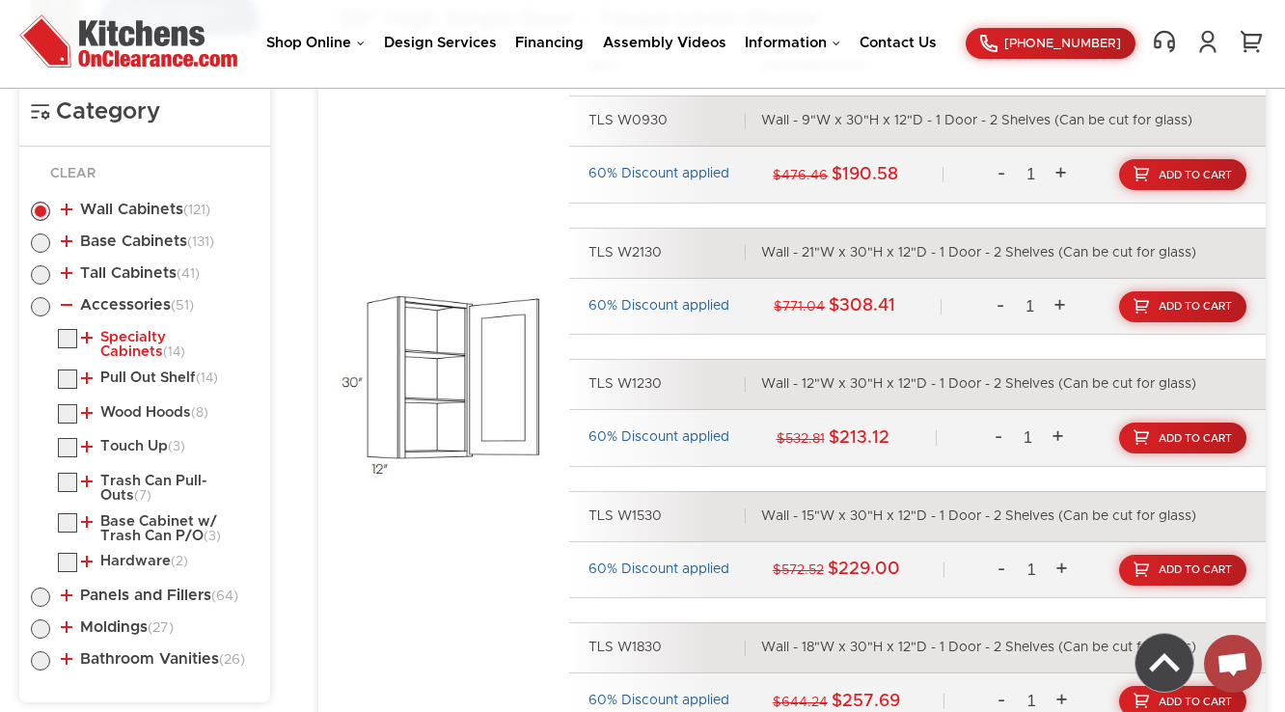
click at [130, 333] on link "Specialty Cabinets (14)" at bounding box center [166, 345] width 170 height 30
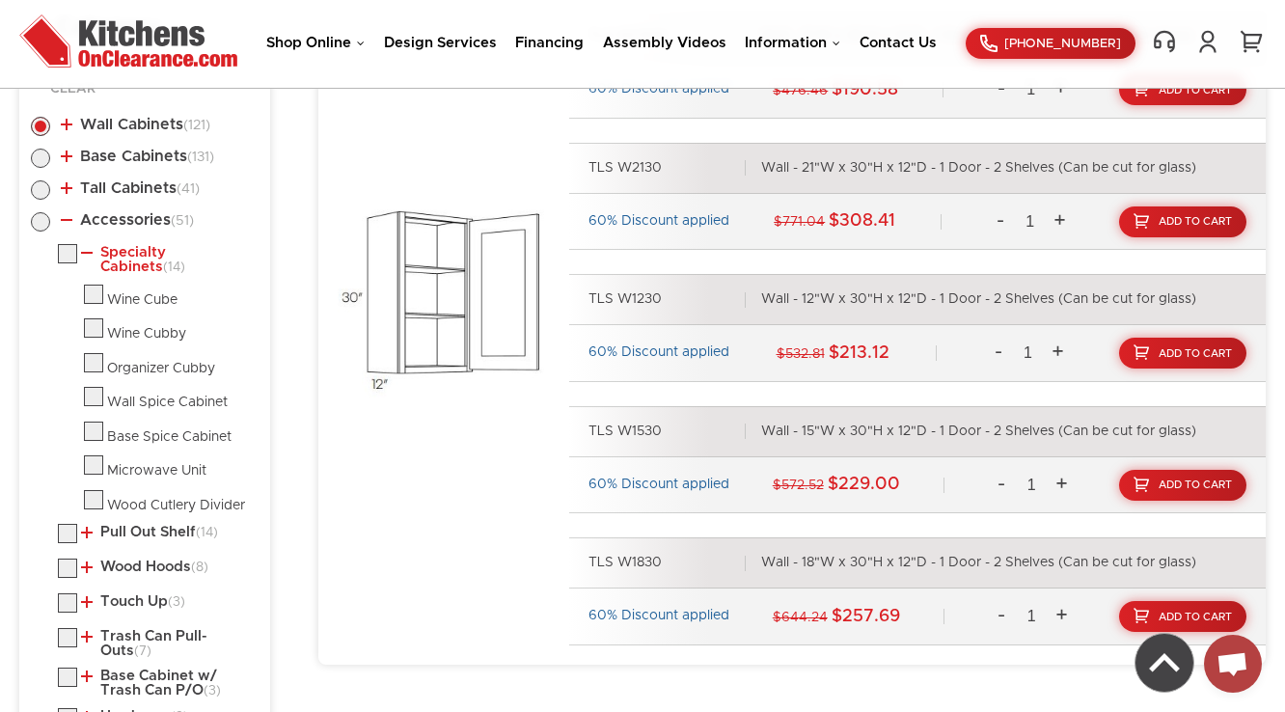
scroll to position [1186, 0]
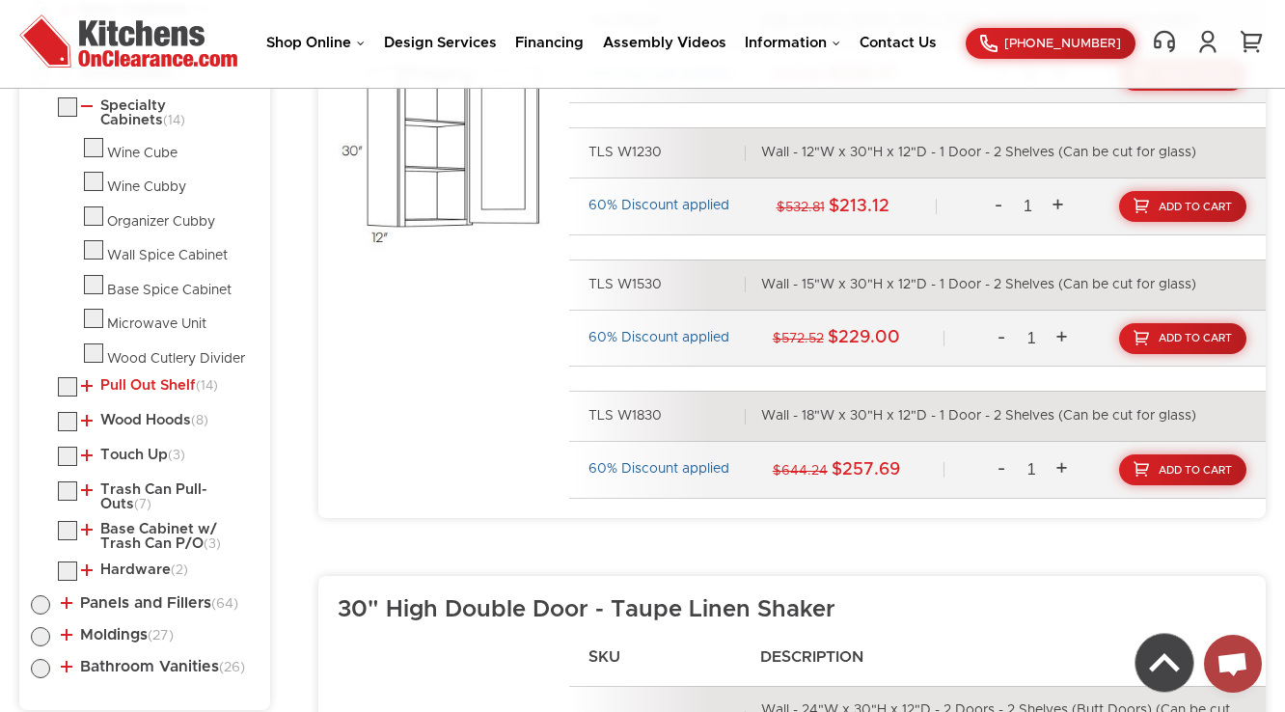
click at [120, 379] on link "Pull Out Shelf (14)" at bounding box center [149, 385] width 137 height 15
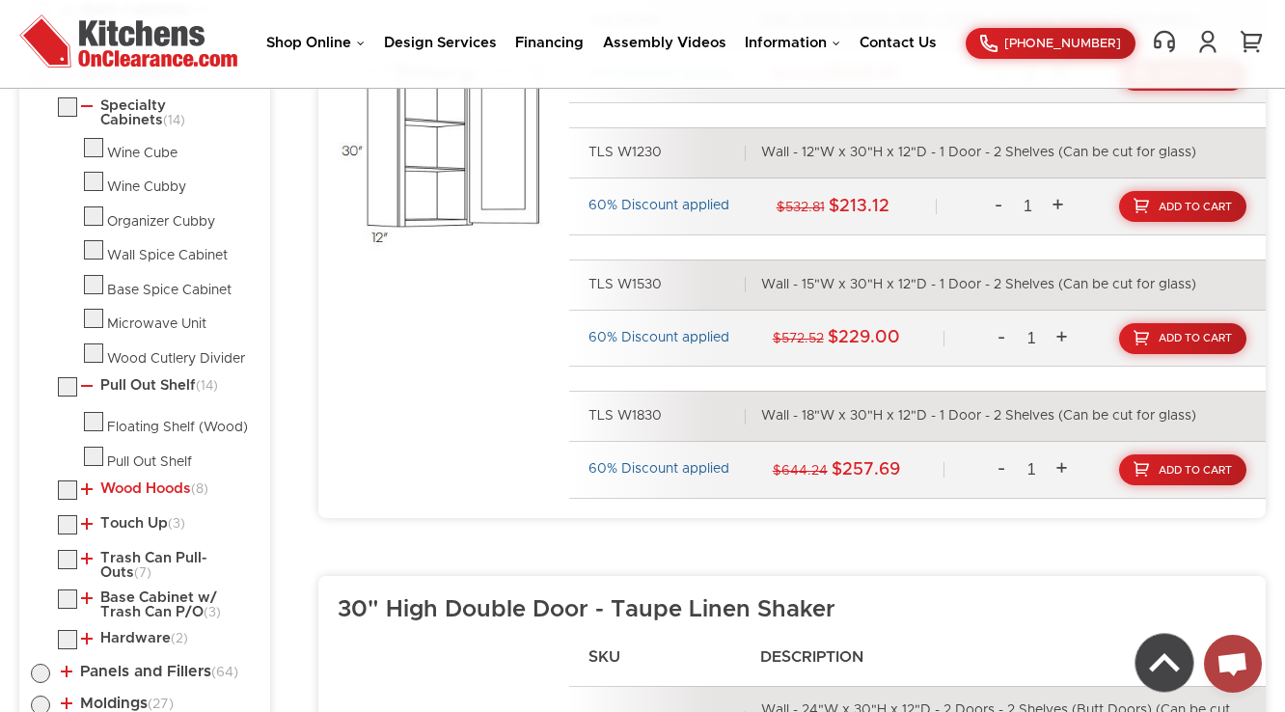
click at [124, 486] on link "Wood Hoods (8)" at bounding box center [144, 488] width 127 height 15
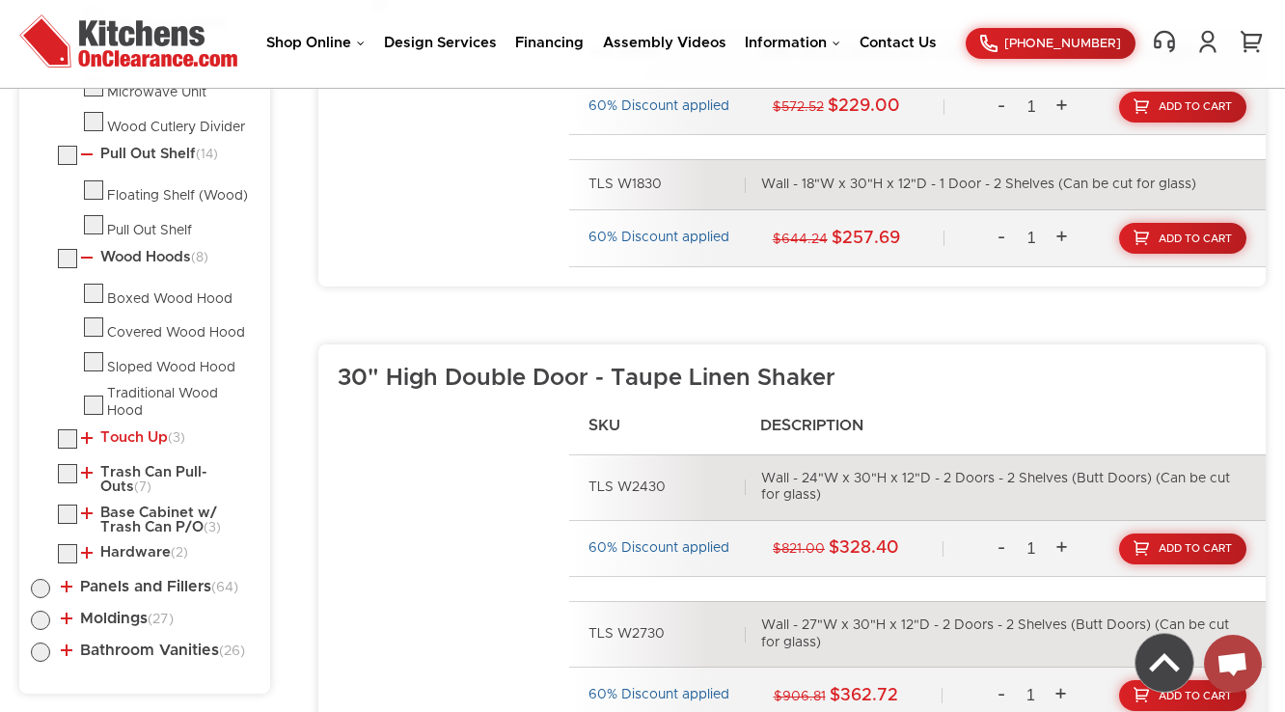
click at [138, 432] on link "Touch Up (3)" at bounding box center [133, 437] width 104 height 15
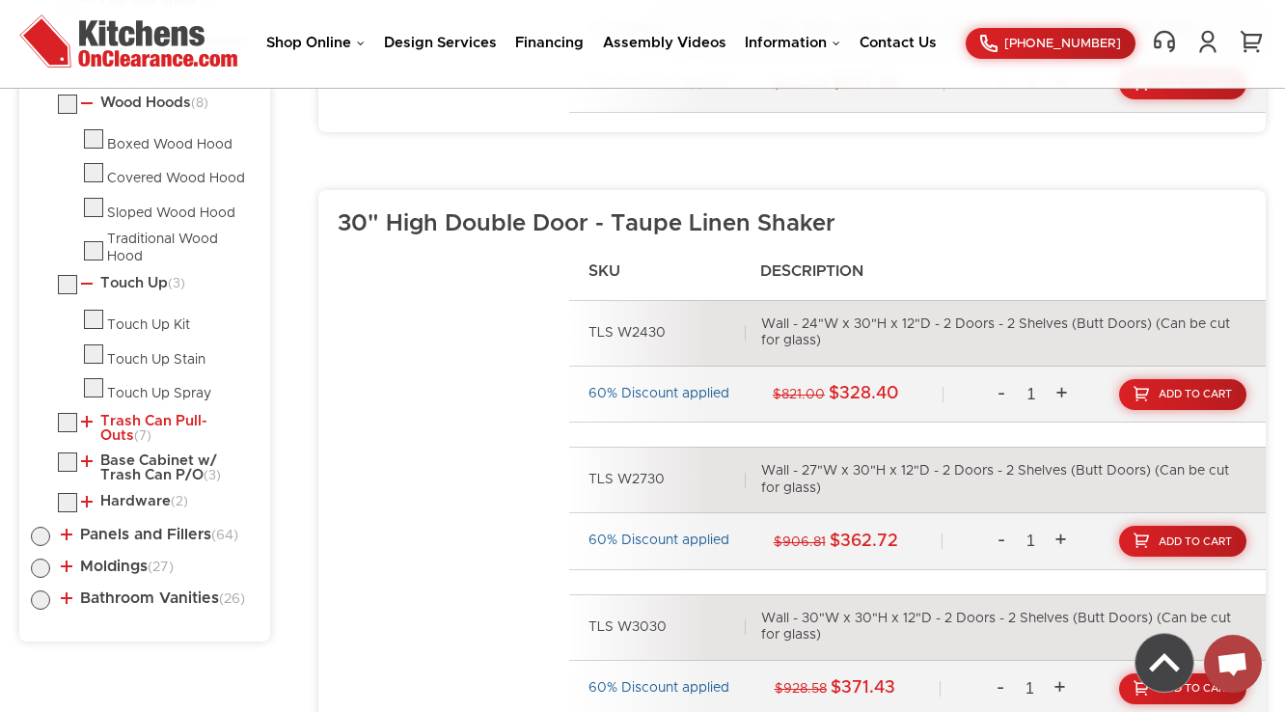
click at [143, 419] on link "Trash Can Pull-Outs (7)" at bounding box center [166, 429] width 170 height 30
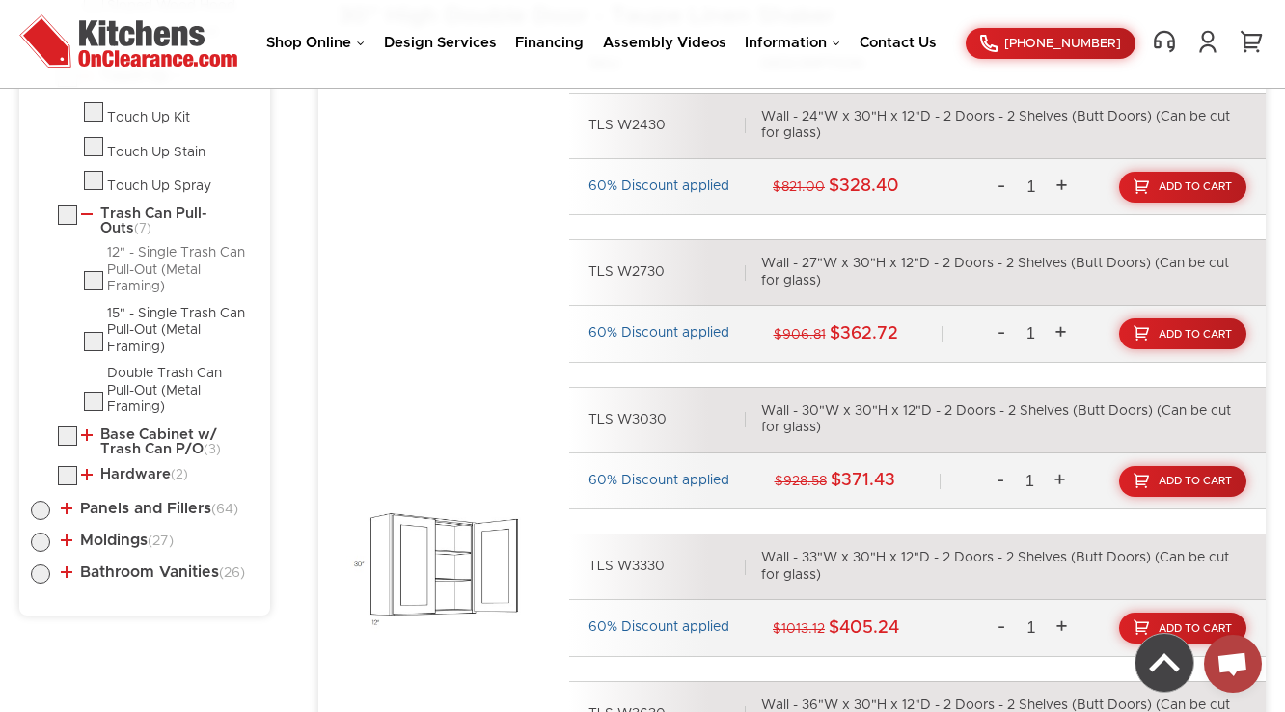
scroll to position [1803, 0]
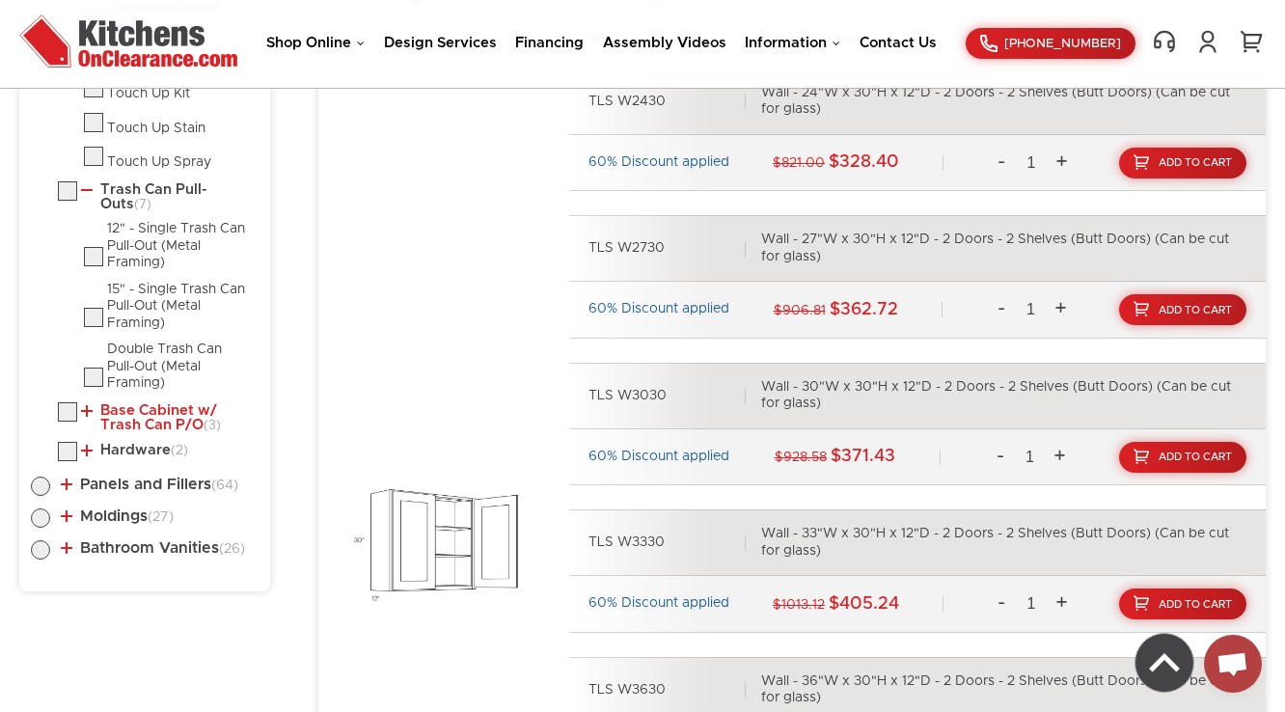
click at [134, 406] on link "Base Cabinet w/ Trash Can P/O (3)" at bounding box center [166, 418] width 170 height 30
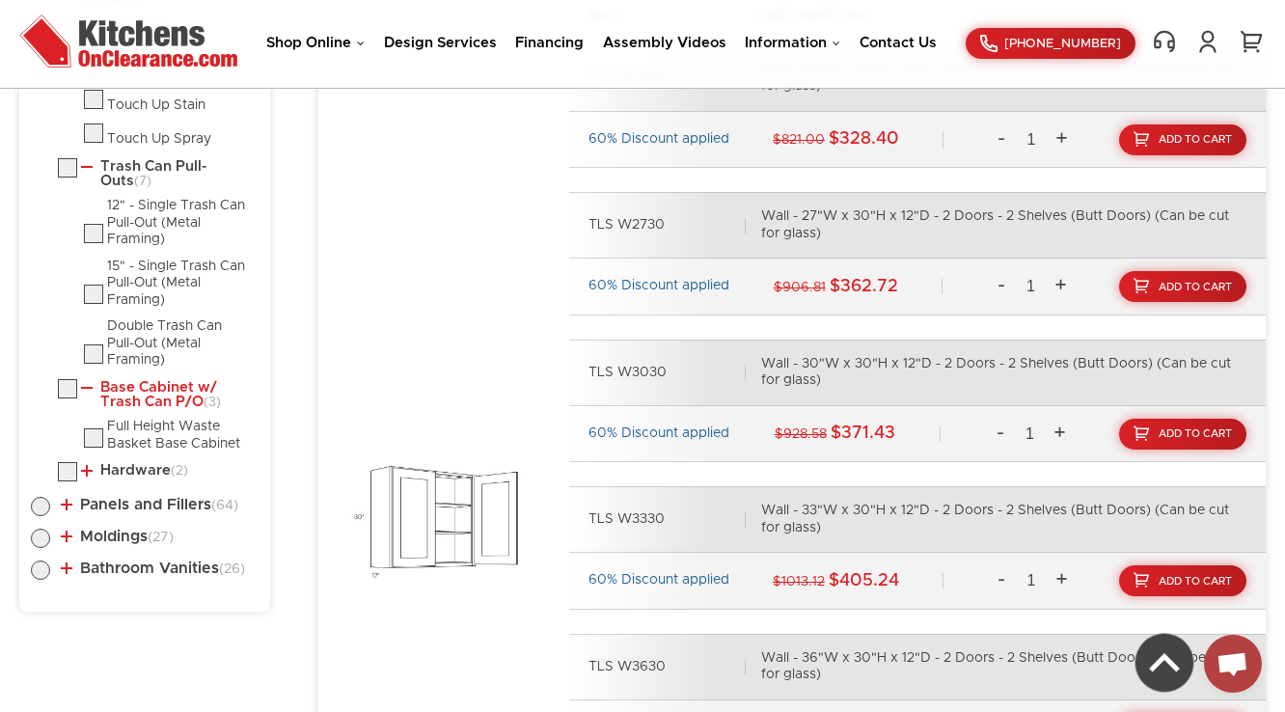
scroll to position [2112, 0]
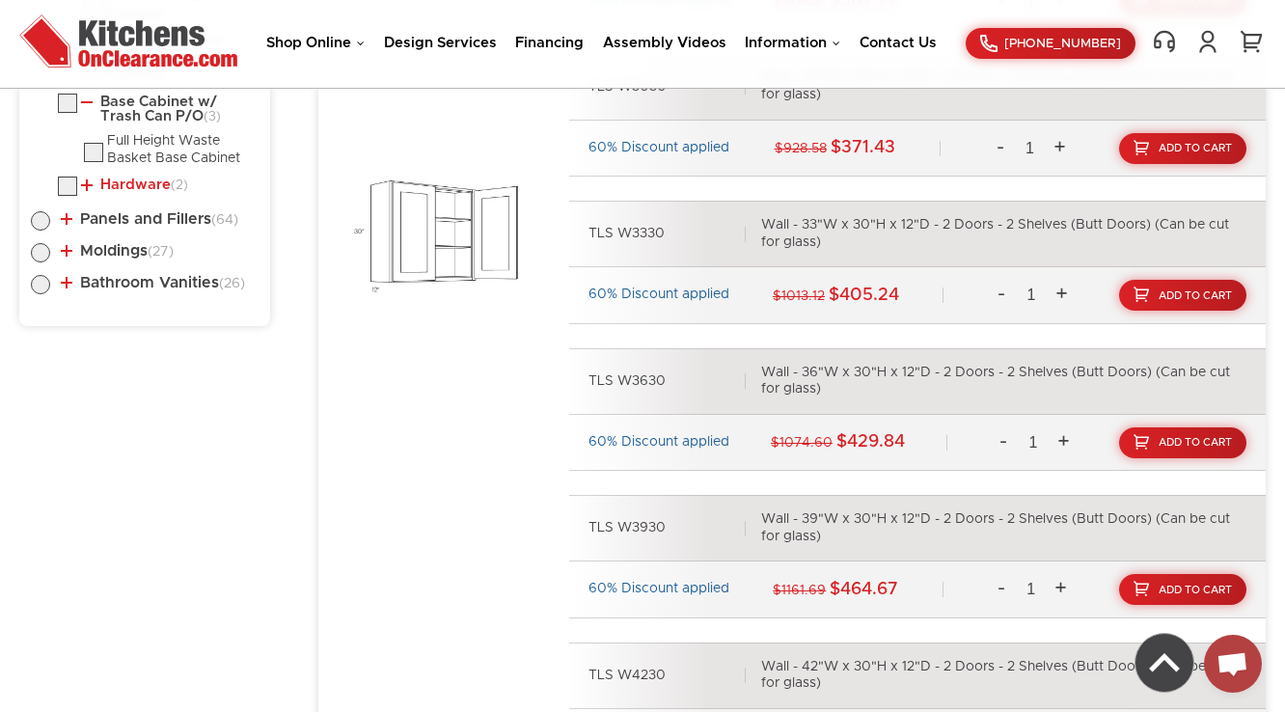
click at [144, 178] on link "Hardware (2)" at bounding box center [134, 185] width 107 height 15
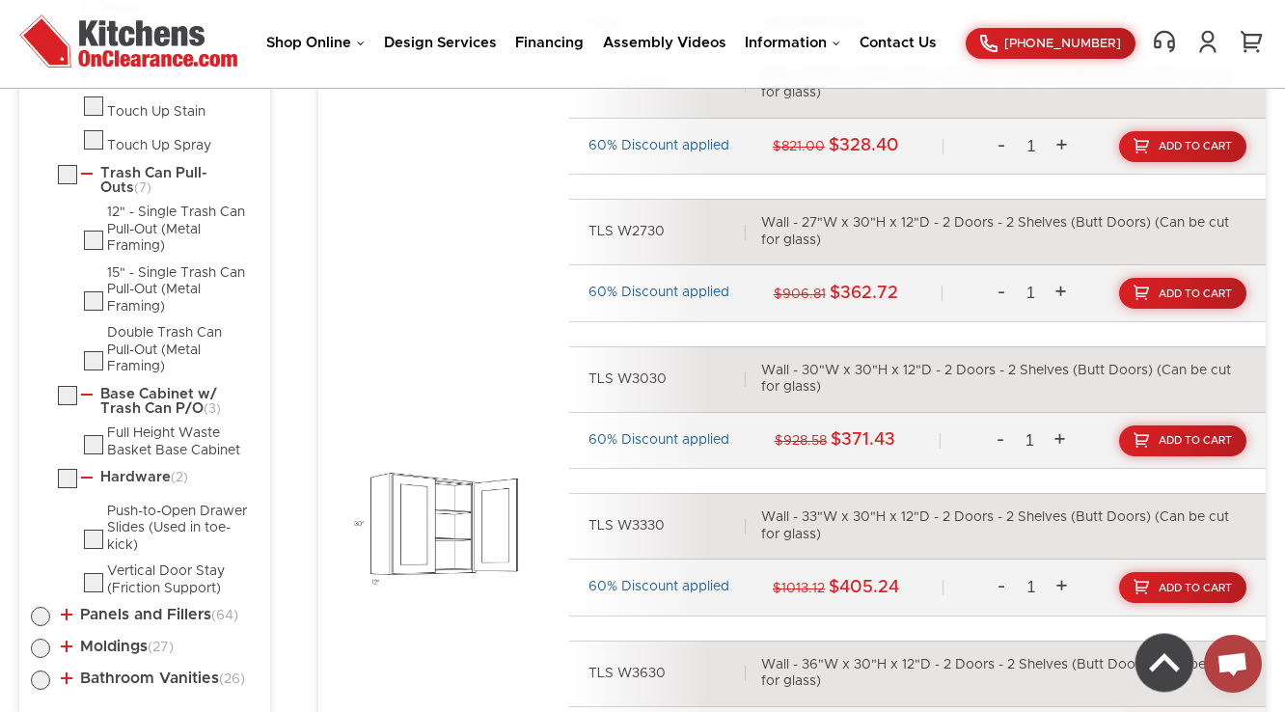
scroll to position [1881, 0]
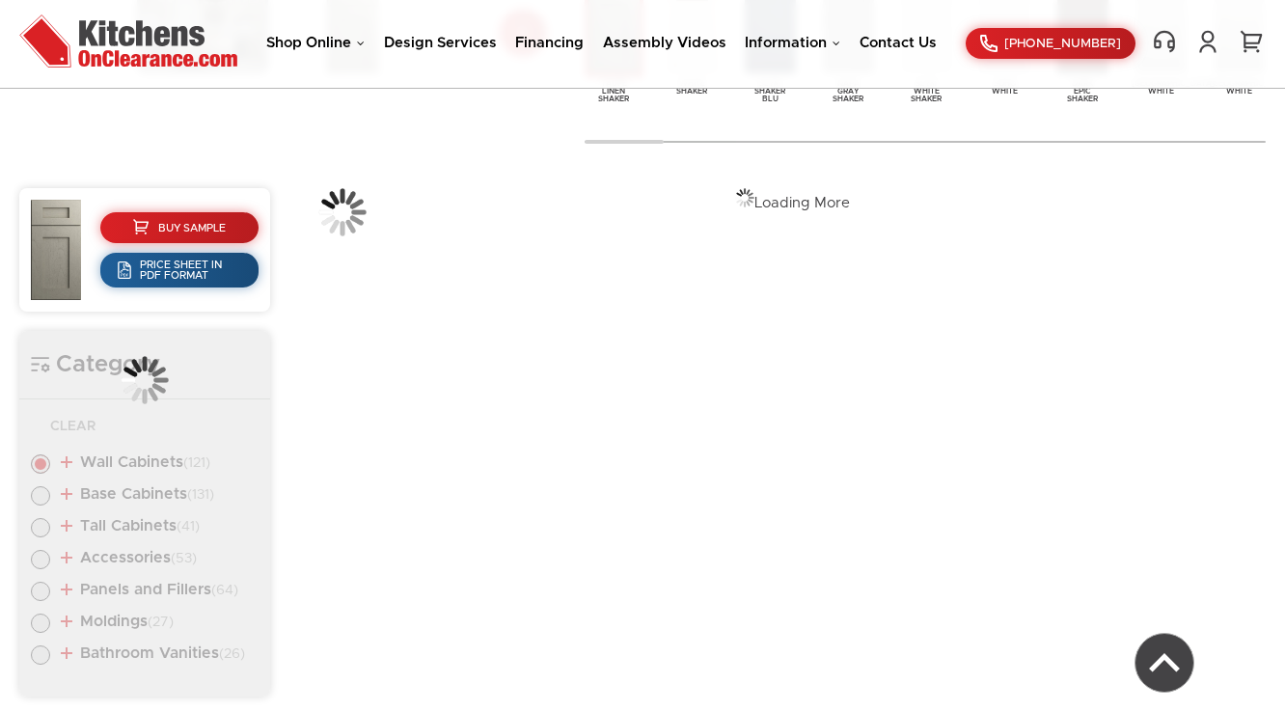
scroll to position [723, 0]
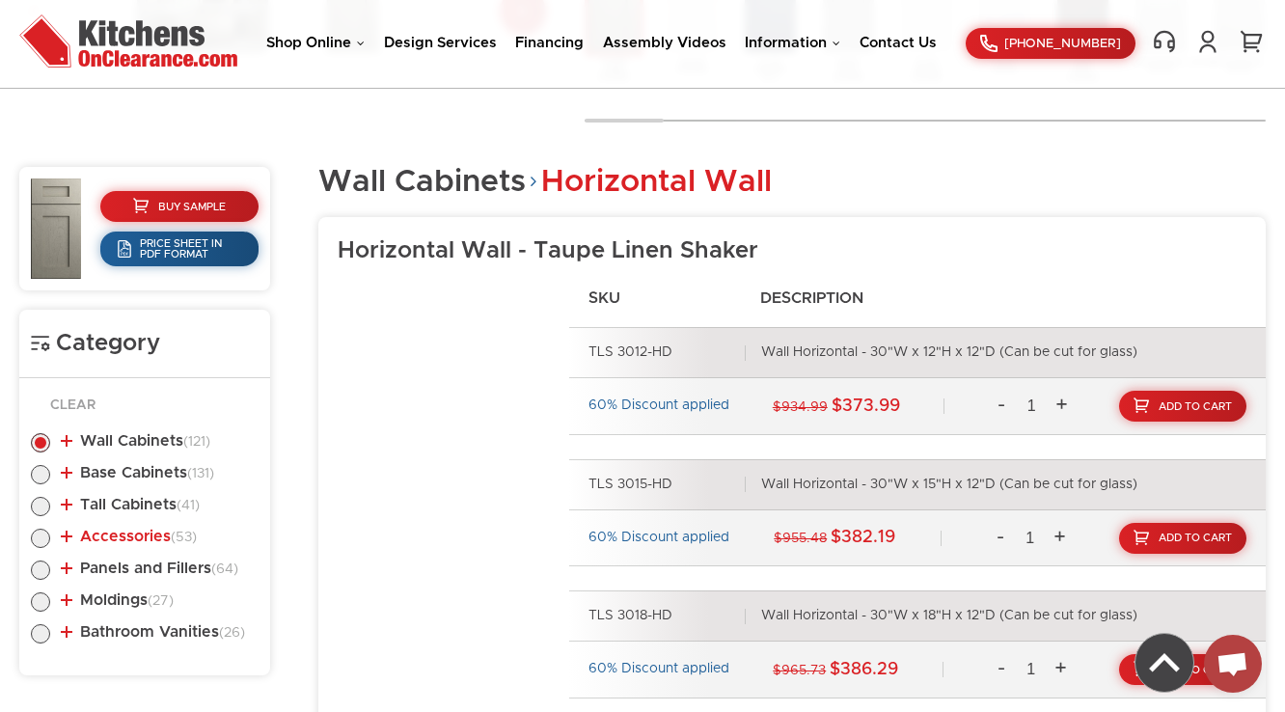
click at [147, 535] on link "Accessories (53)" at bounding box center [129, 536] width 136 height 15
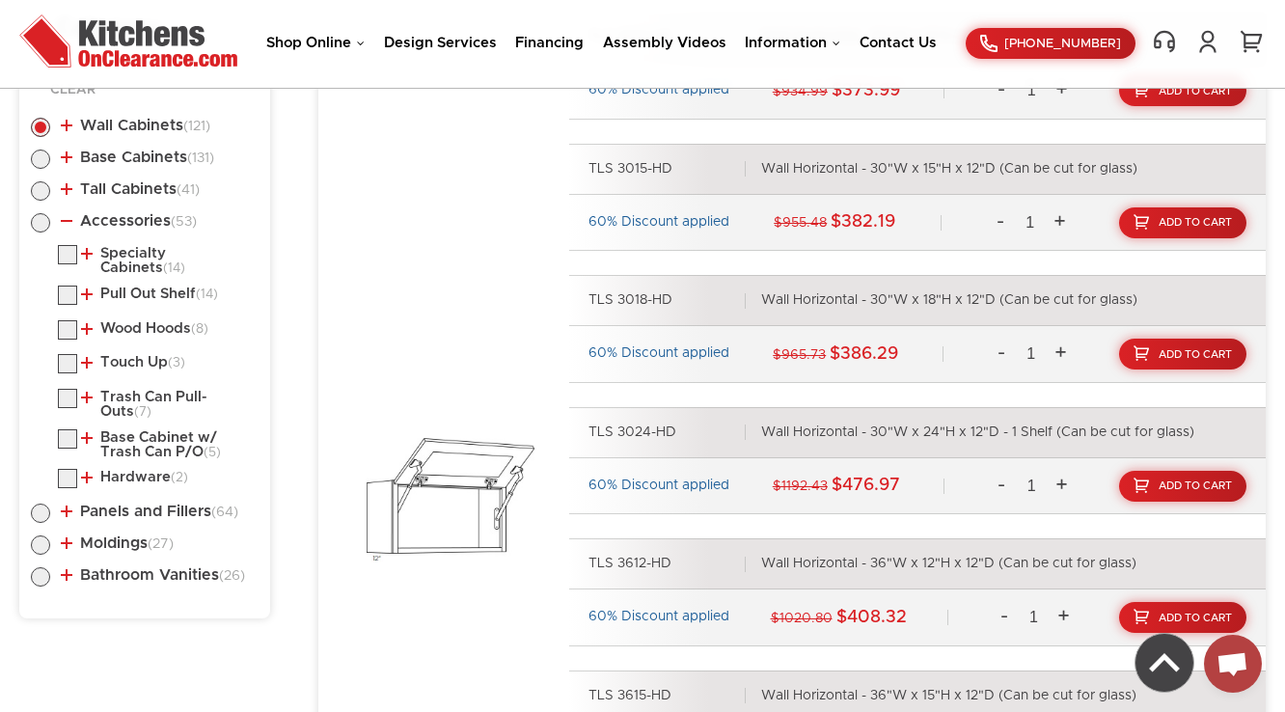
scroll to position [1109, 0]
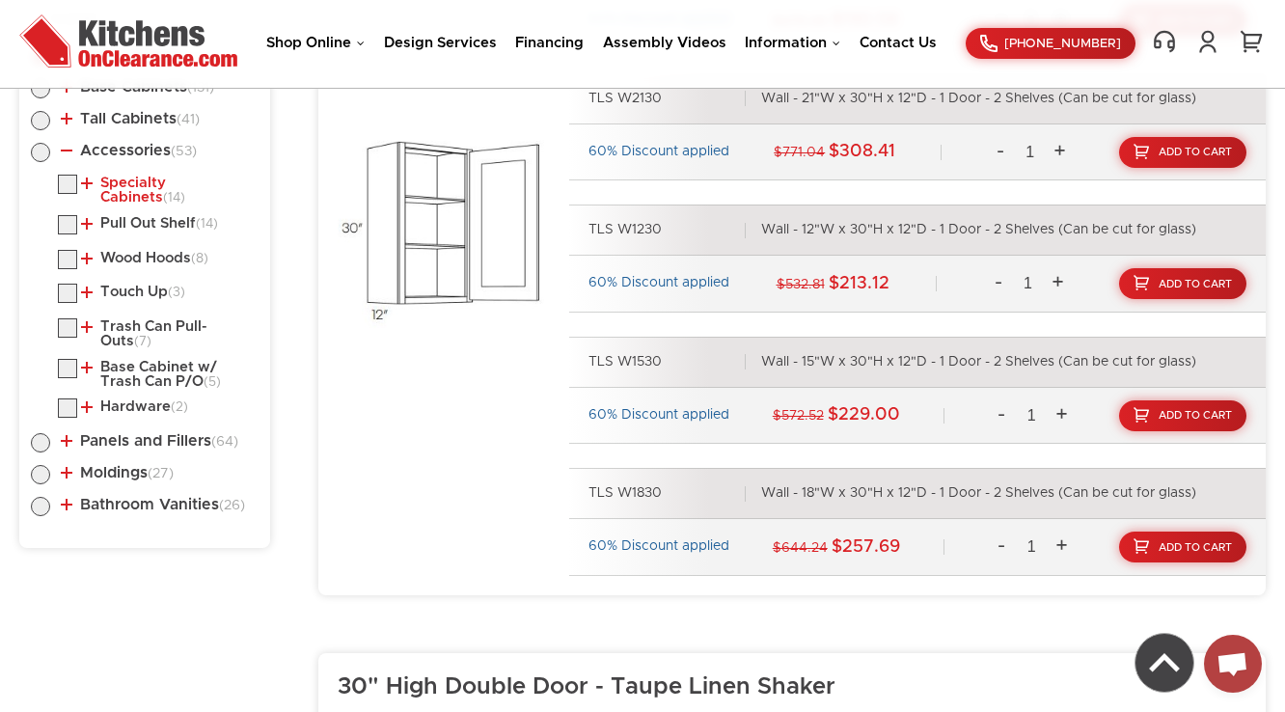
click at [112, 180] on link "Specialty Cabinets (14)" at bounding box center [166, 191] width 170 height 30
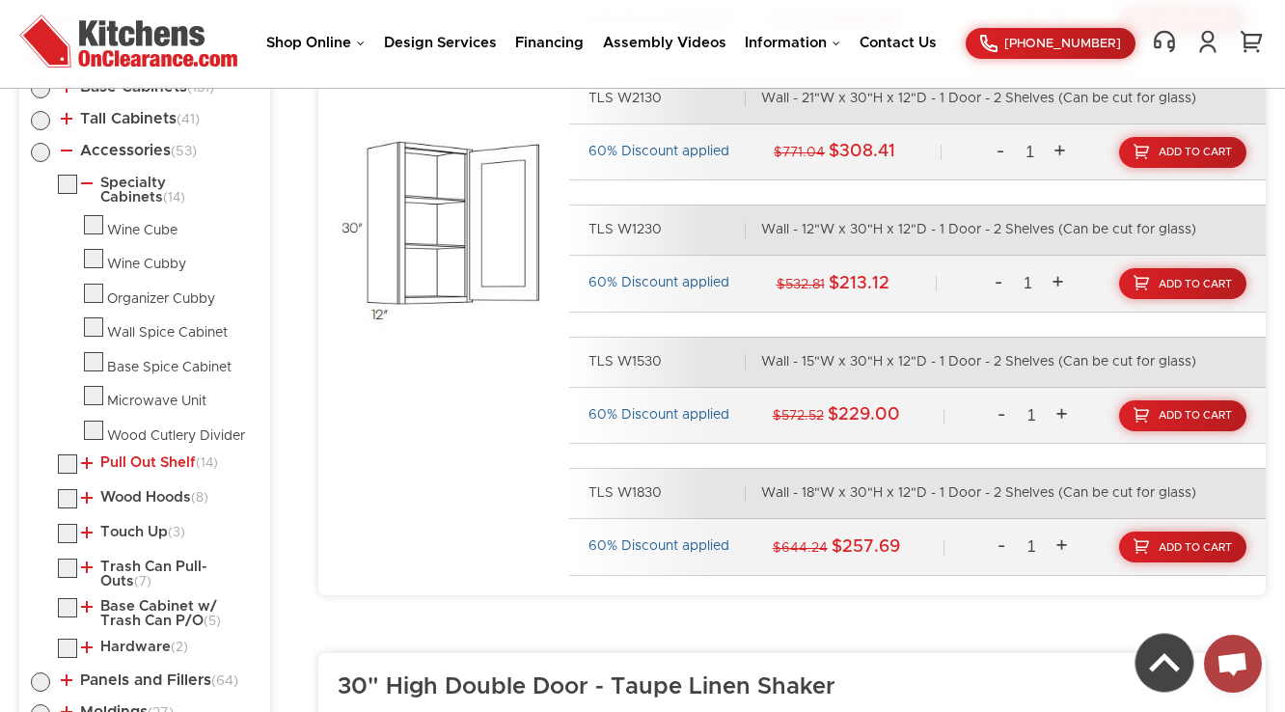
click at [127, 461] on link "Pull Out Shelf (14)" at bounding box center [149, 462] width 137 height 15
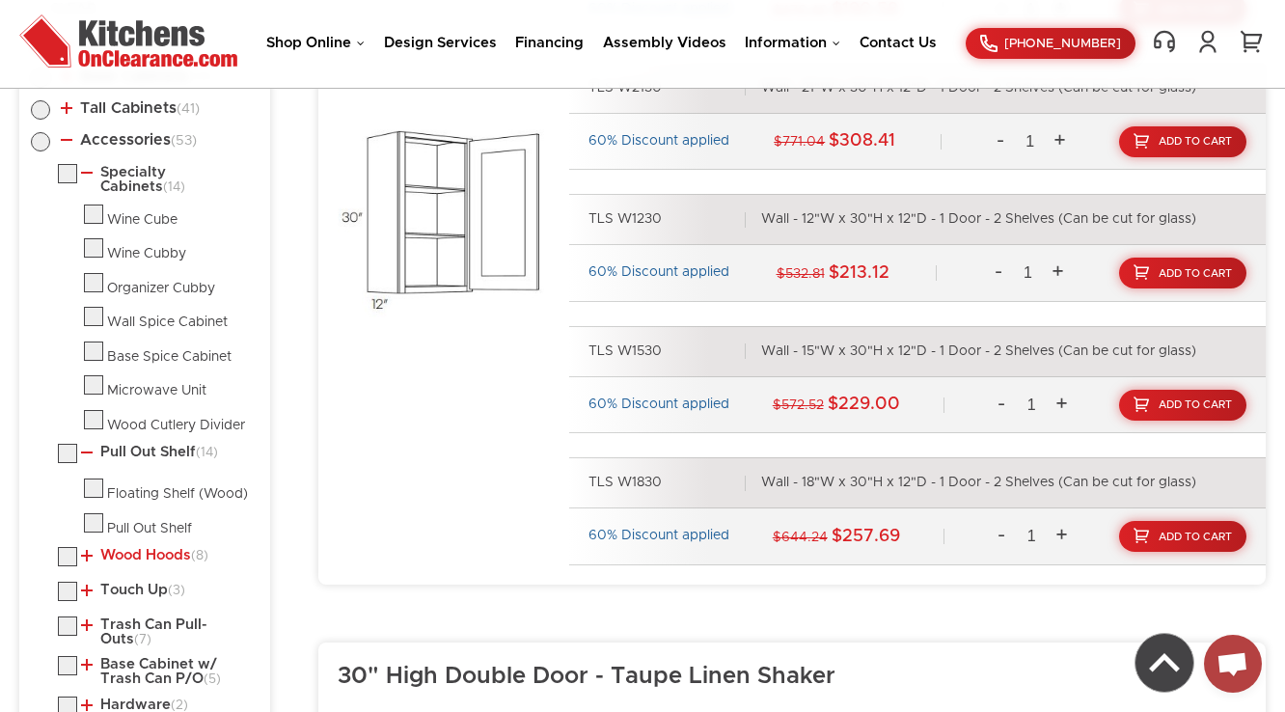
scroll to position [1340, 0]
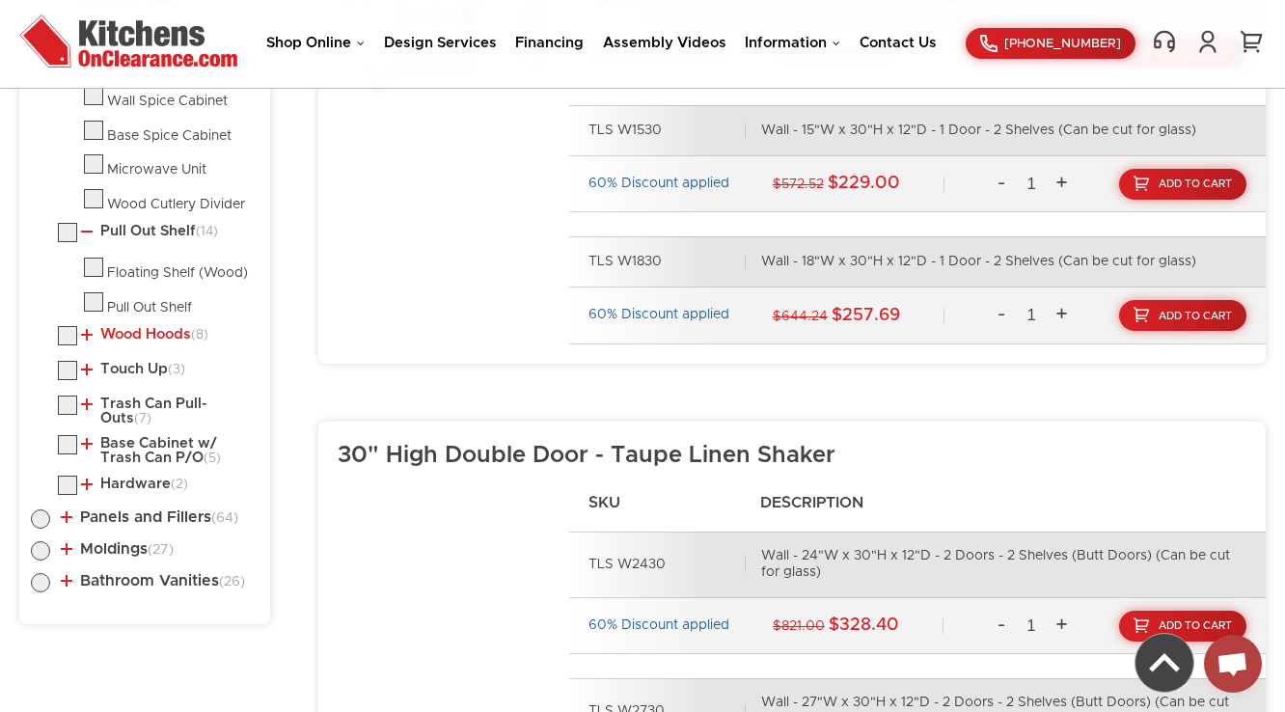
click at [131, 327] on link "Wood Hoods (8)" at bounding box center [144, 334] width 127 height 15
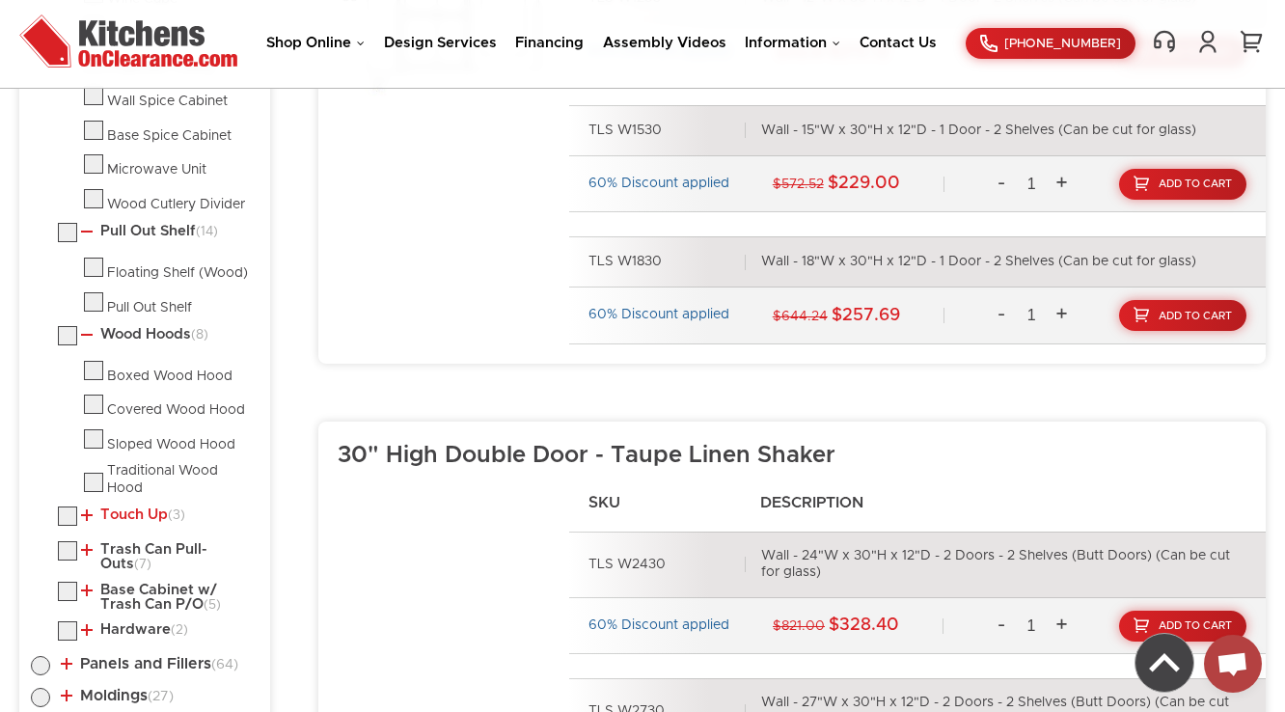
click at [118, 509] on link "Touch Up (3)" at bounding box center [133, 515] width 104 height 15
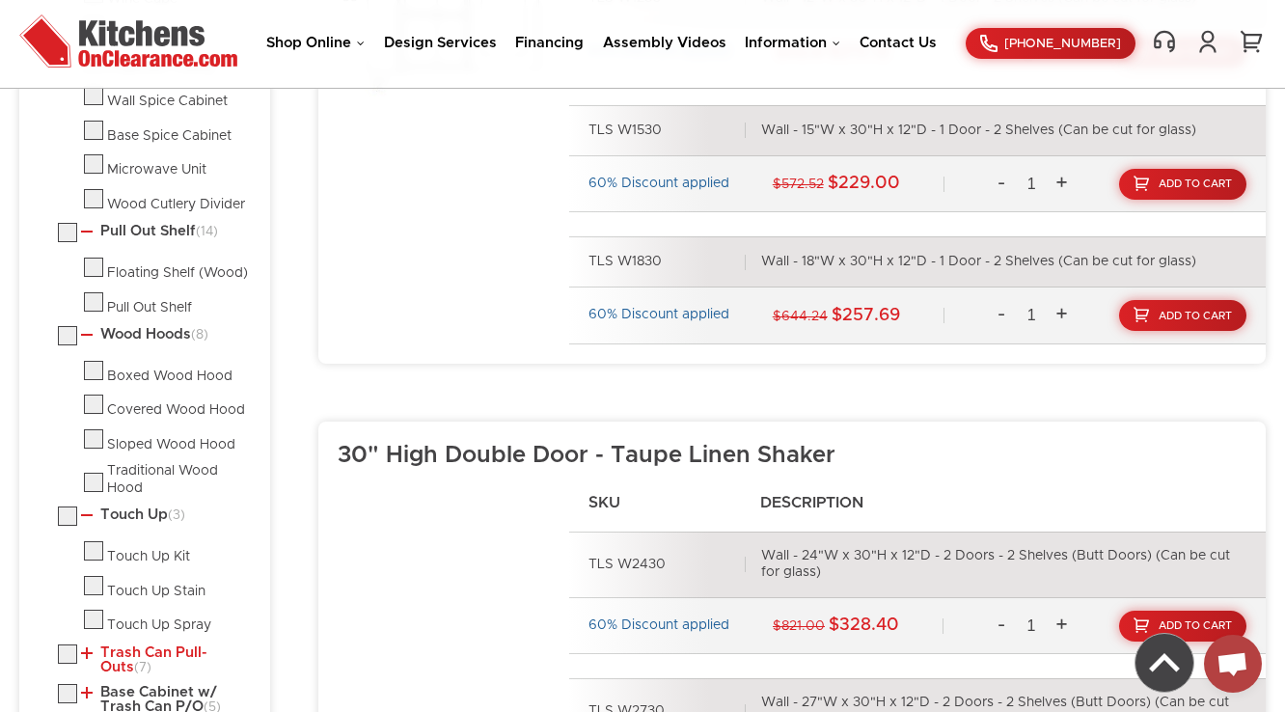
click at [120, 646] on link "Trash Can Pull-Outs (7)" at bounding box center [166, 661] width 170 height 30
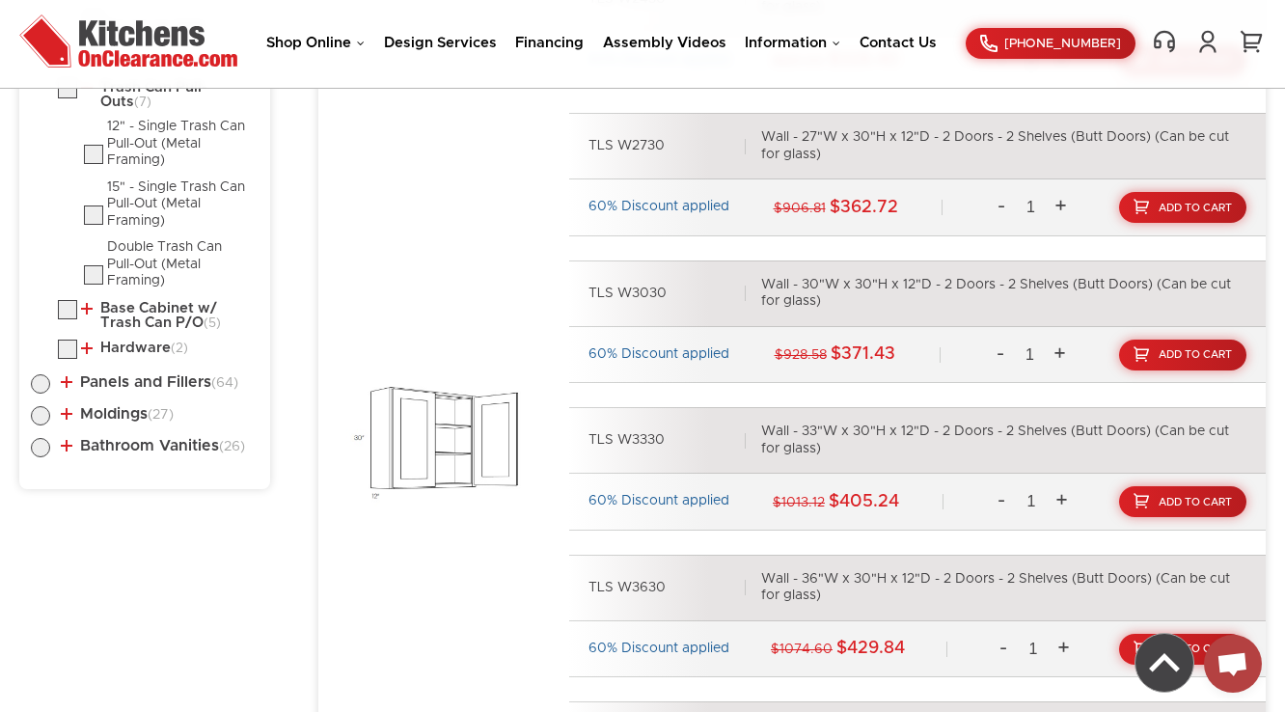
scroll to position [1958, 0]
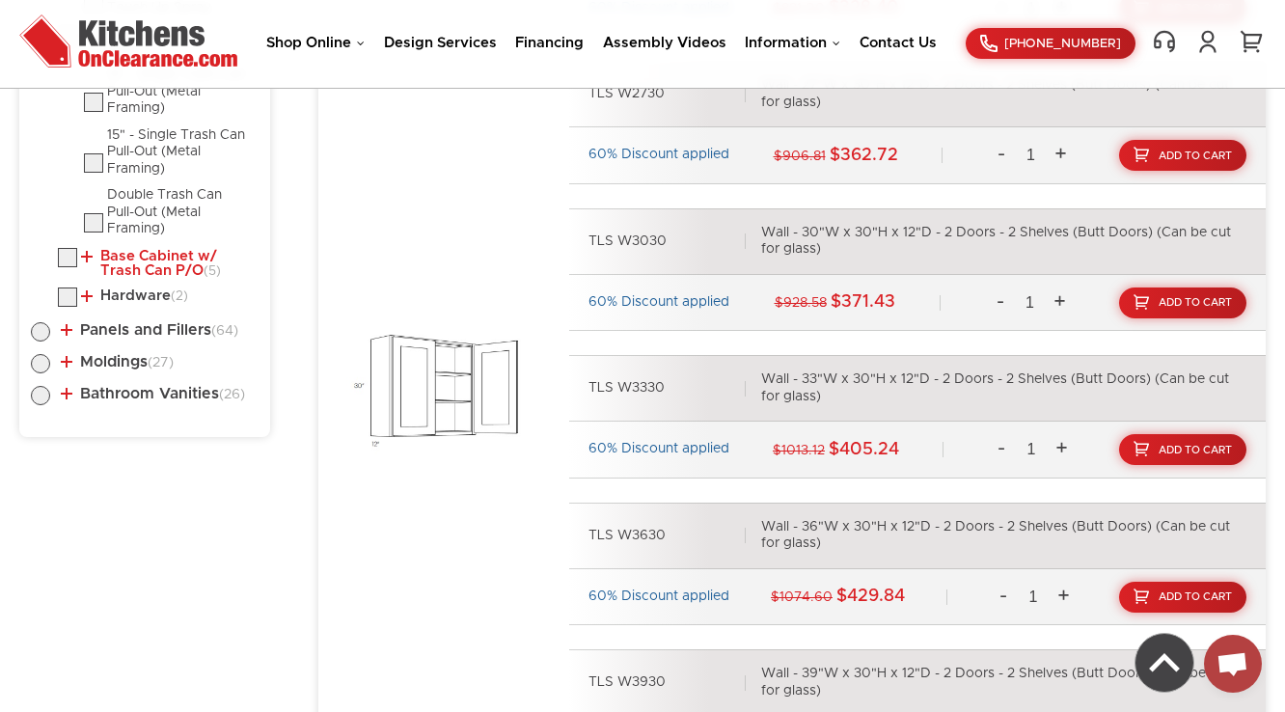
click at [139, 251] on link "Base Cabinet w/ Trash Can P/O (5)" at bounding box center [166, 264] width 170 height 30
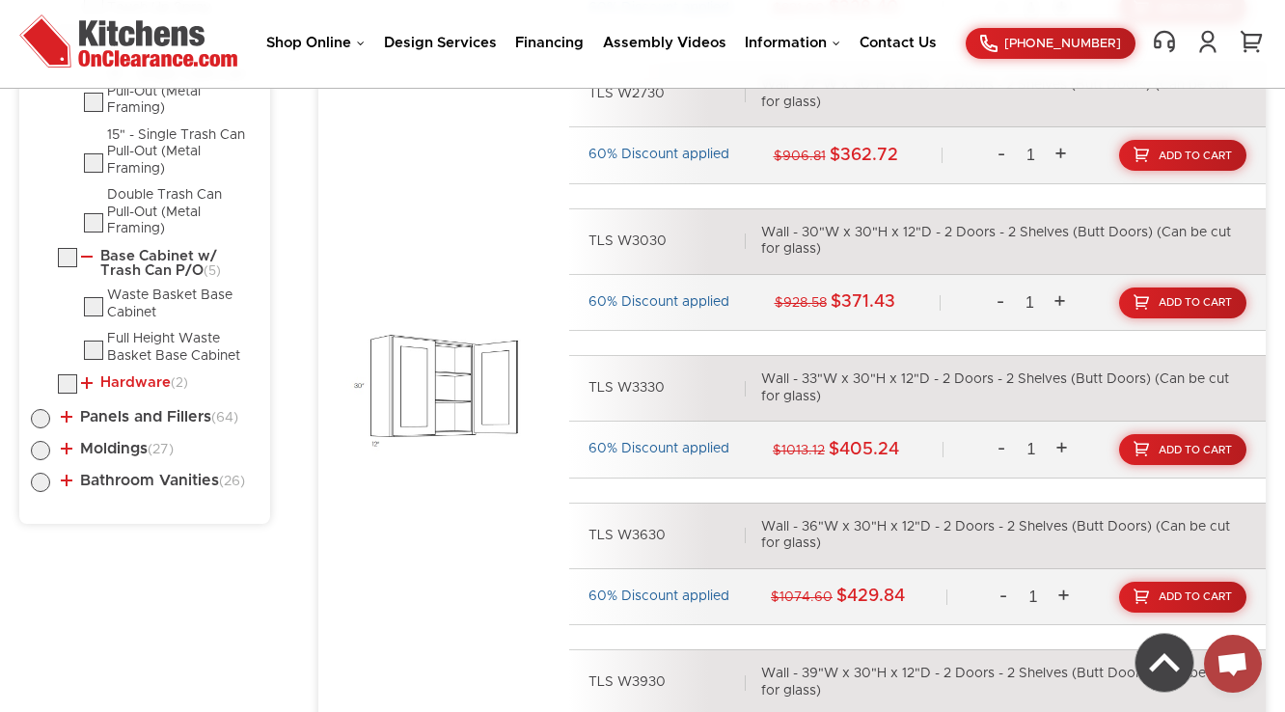
click at [131, 375] on link "Hardware (2)" at bounding box center [134, 382] width 107 height 15
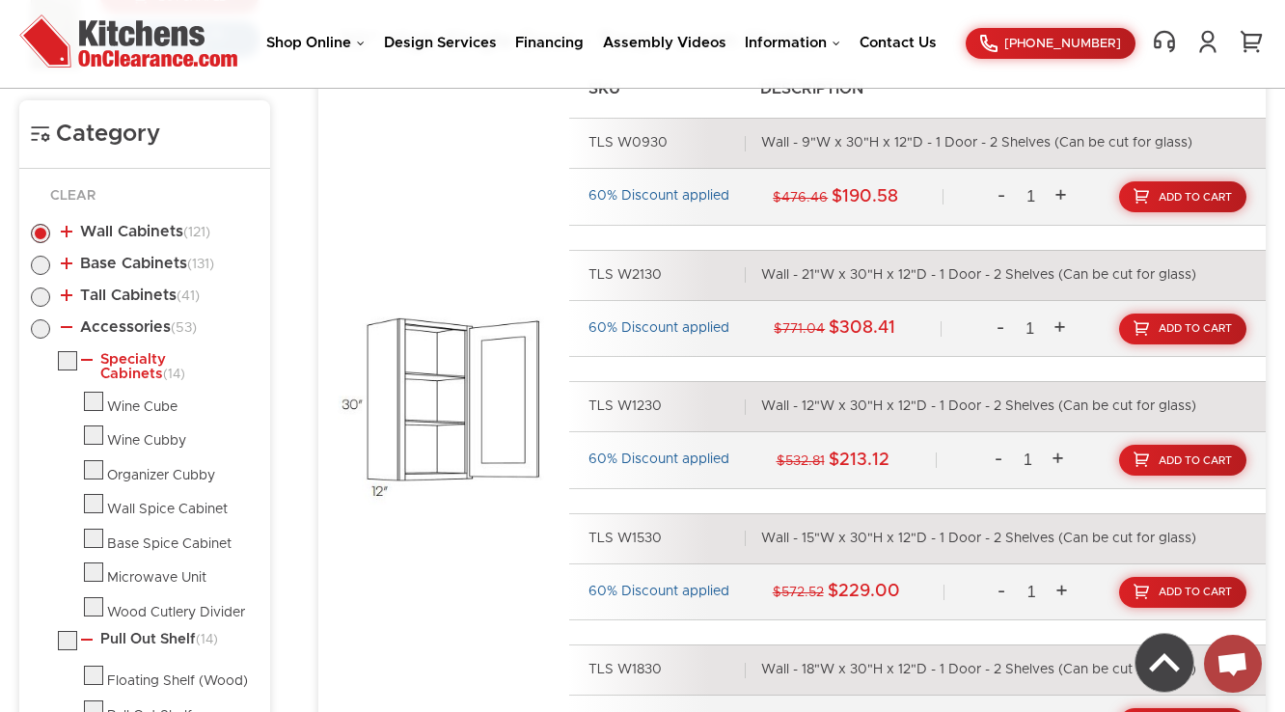
scroll to position [877, 0]
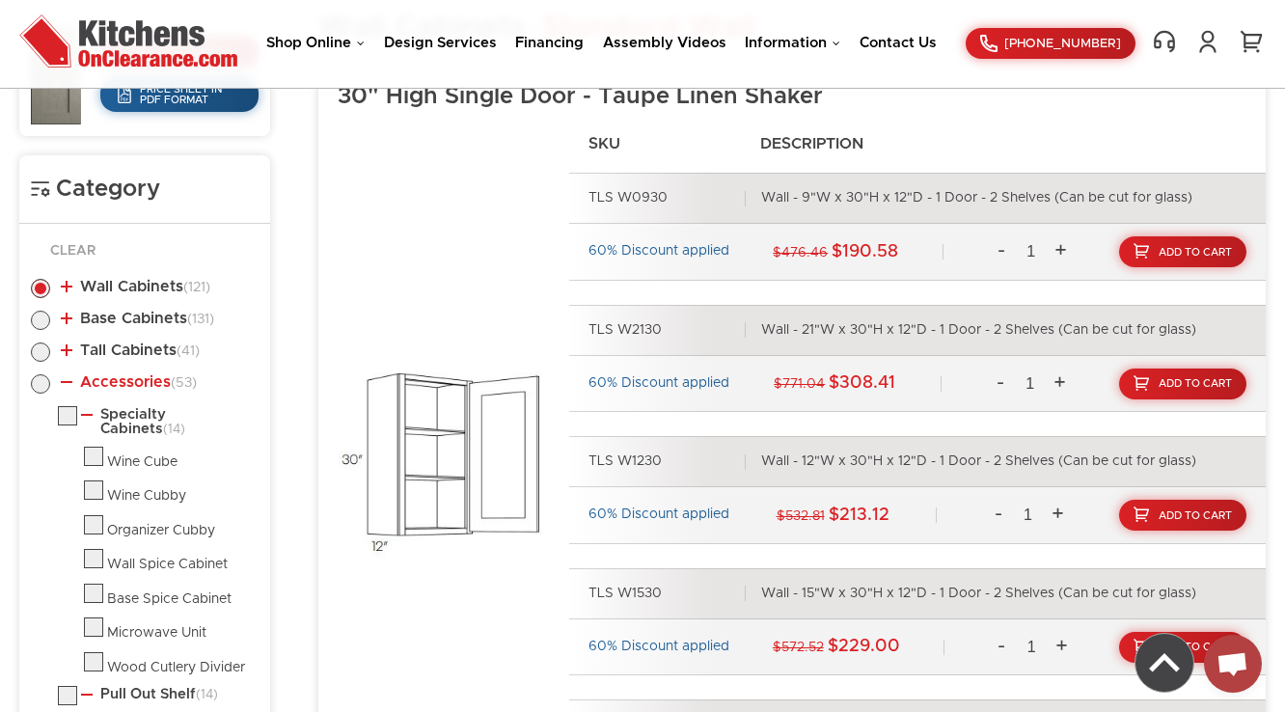
click at [120, 381] on link "Accessories (53)" at bounding box center [129, 381] width 136 height 15
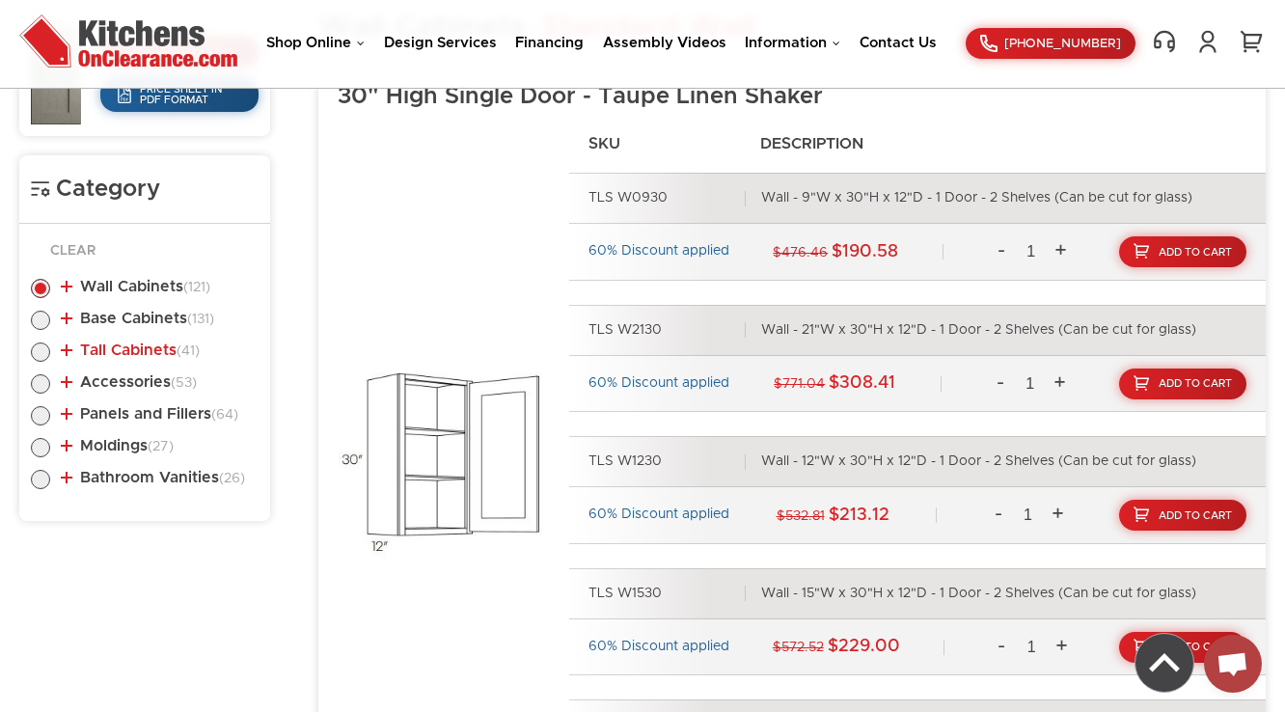
click at [141, 349] on link "Tall Cabinets (41)" at bounding box center [130, 350] width 139 height 15
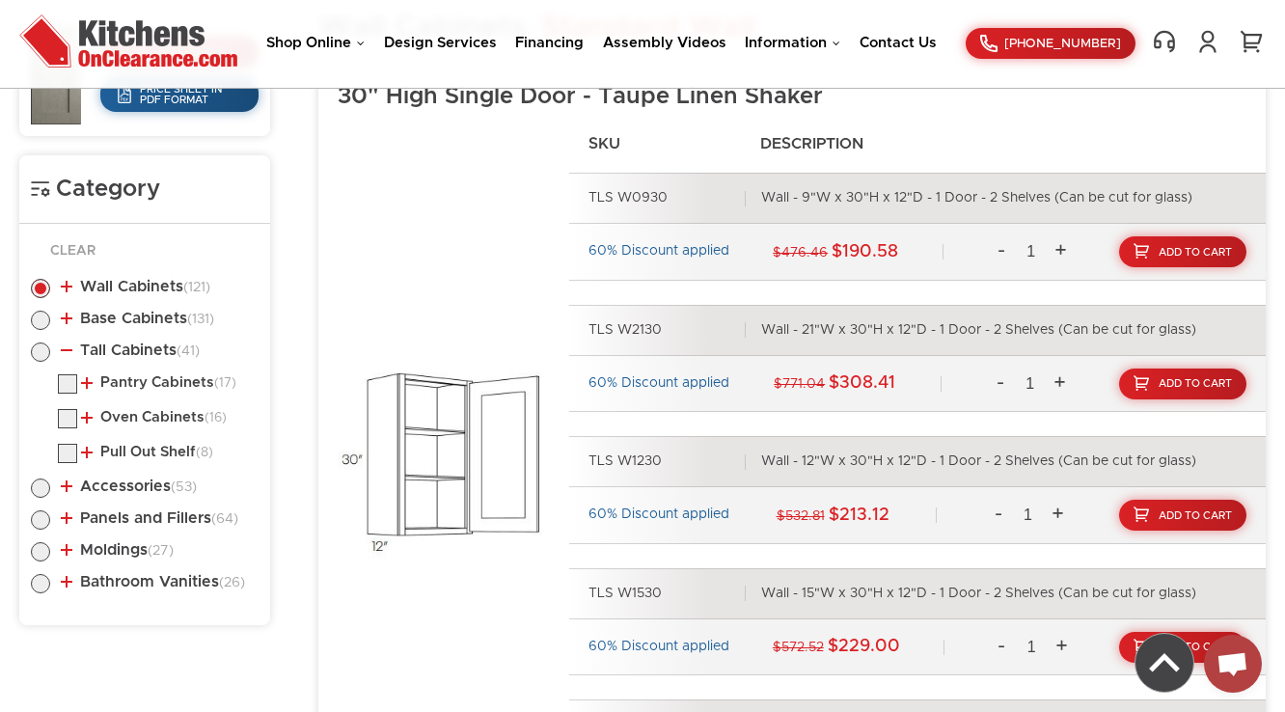
click at [135, 371] on li "Tall Cabinets (41) Pantry Cabinets (17) Pantry Cabinet Single Door (16) (8)" at bounding box center [145, 405] width 228 height 125
click at [131, 382] on link "Pantry Cabinets (17)" at bounding box center [158, 382] width 155 height 15
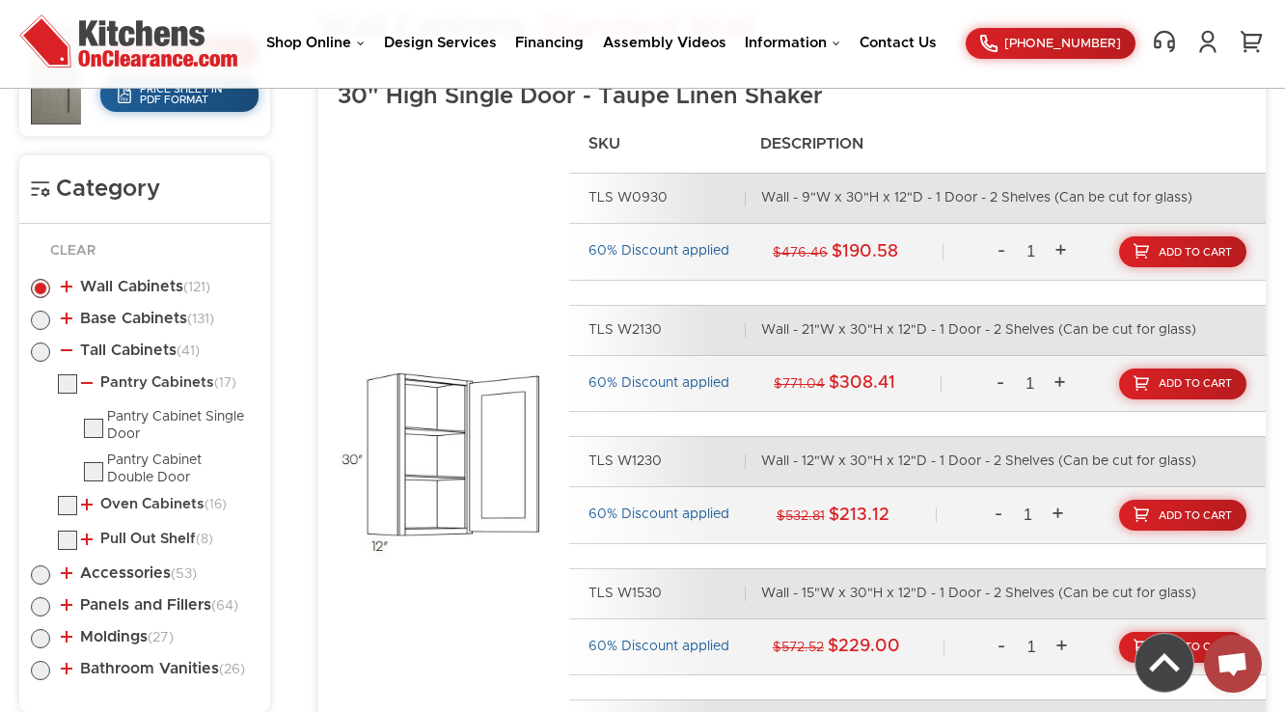
click at [151, 509] on li "Oven Cabinets (16) Oven Cabinet Double Oven Cabinet Oven Cabinet Trim Kit" at bounding box center [158, 508] width 201 height 25
click at [160, 506] on link "Oven Cabinets (16)" at bounding box center [154, 504] width 146 height 15
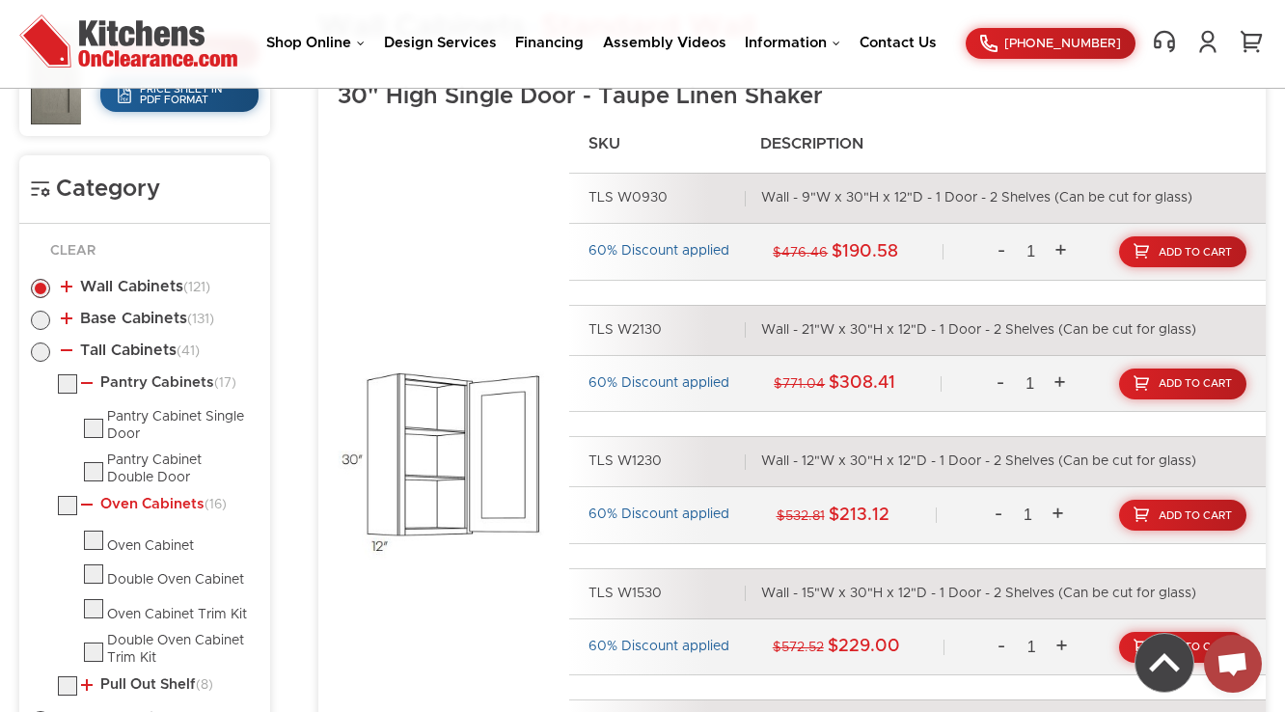
click at [160, 498] on link "Oven Cabinets (16)" at bounding box center [154, 504] width 146 height 15
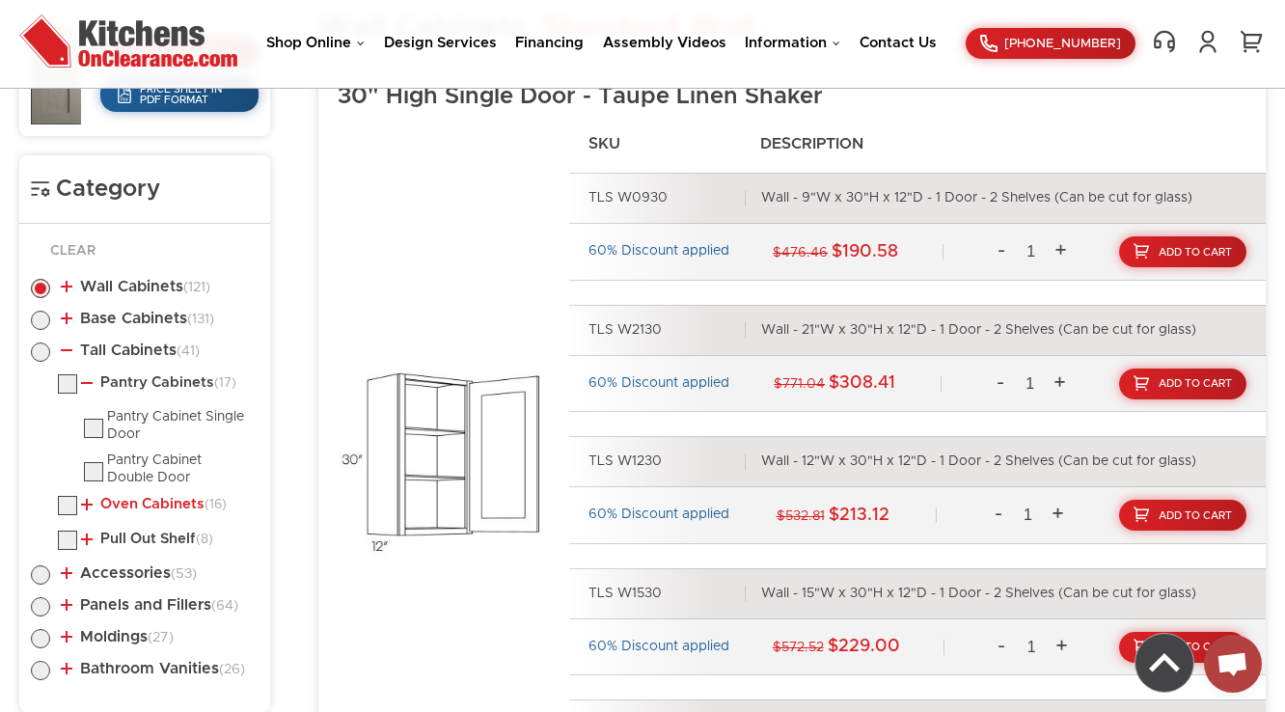
click at [166, 497] on link "Oven Cabinets (16)" at bounding box center [154, 504] width 146 height 15
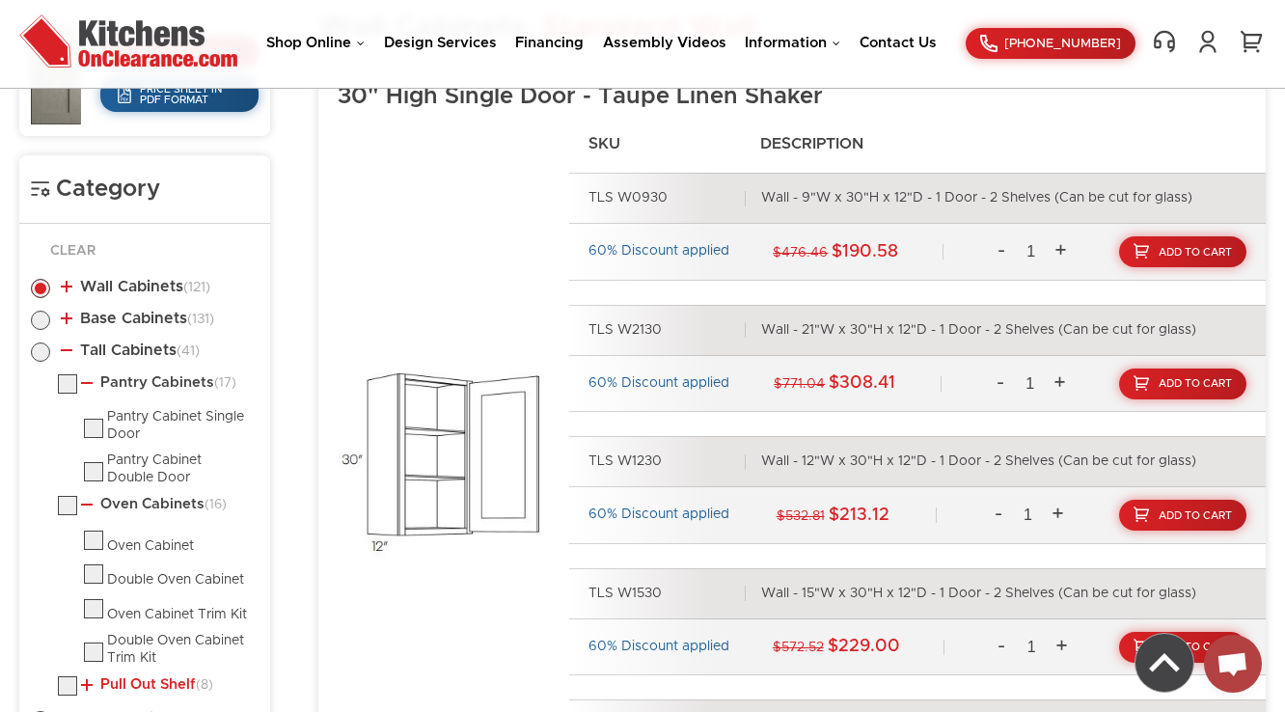
click at [150, 677] on link "Pull Out Shelf (8)" at bounding box center [147, 684] width 132 height 15
click at [141, 359] on li "Tall Cabinets (41) Pantry Cabinets (17) Pantry Cabinet Single Door (16) (8)" at bounding box center [145, 544] width 228 height 402
drag, startPoint x: 145, startPoint y: 343, endPoint x: 151, endPoint y: 316, distance: 26.7
click at [145, 343] on link "Tall Cabinets (41)" at bounding box center [130, 350] width 139 height 15
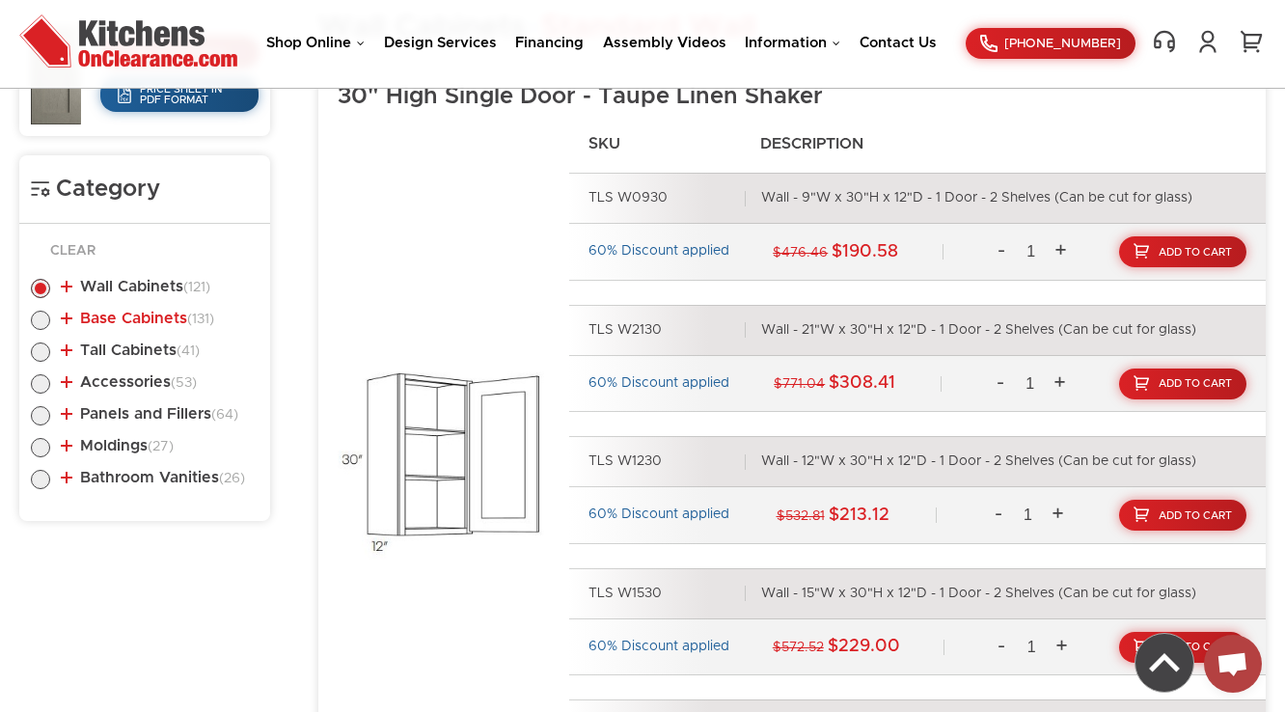
click at [153, 312] on link "Base Cabinets (131)" at bounding box center [137, 318] width 153 height 15
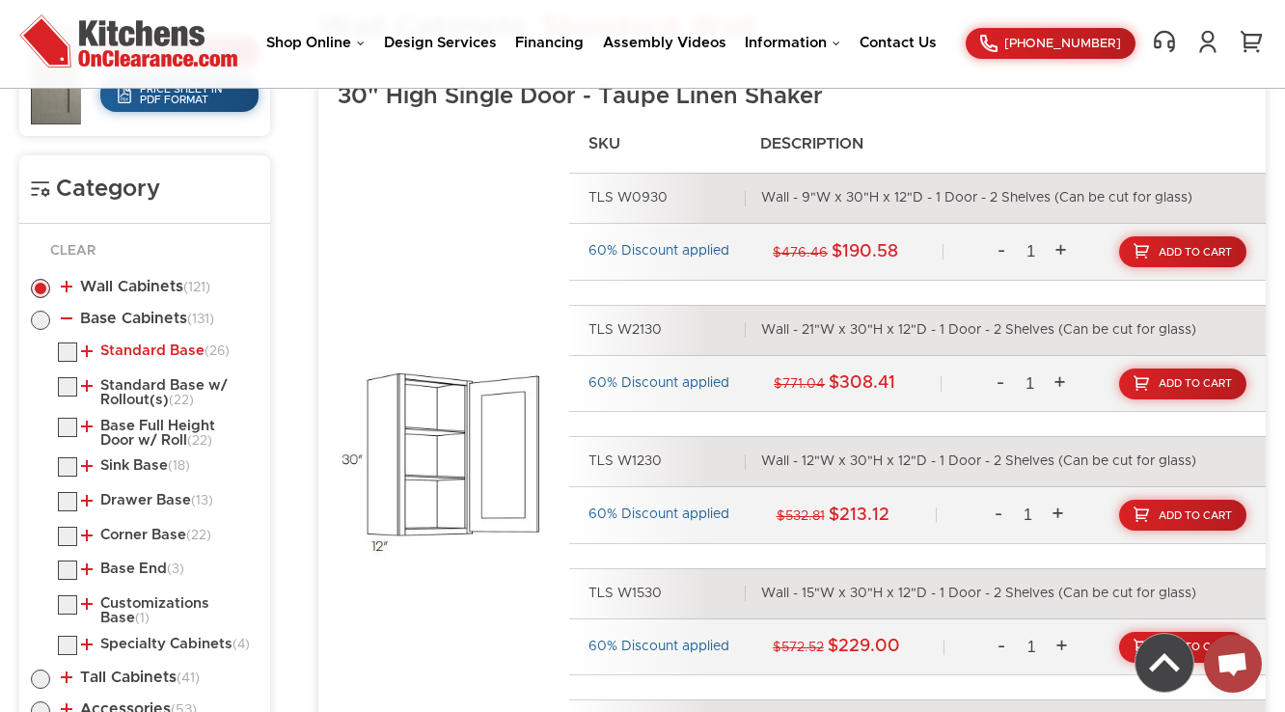
click at [146, 348] on link "Standard Base (26)" at bounding box center [155, 350] width 149 height 15
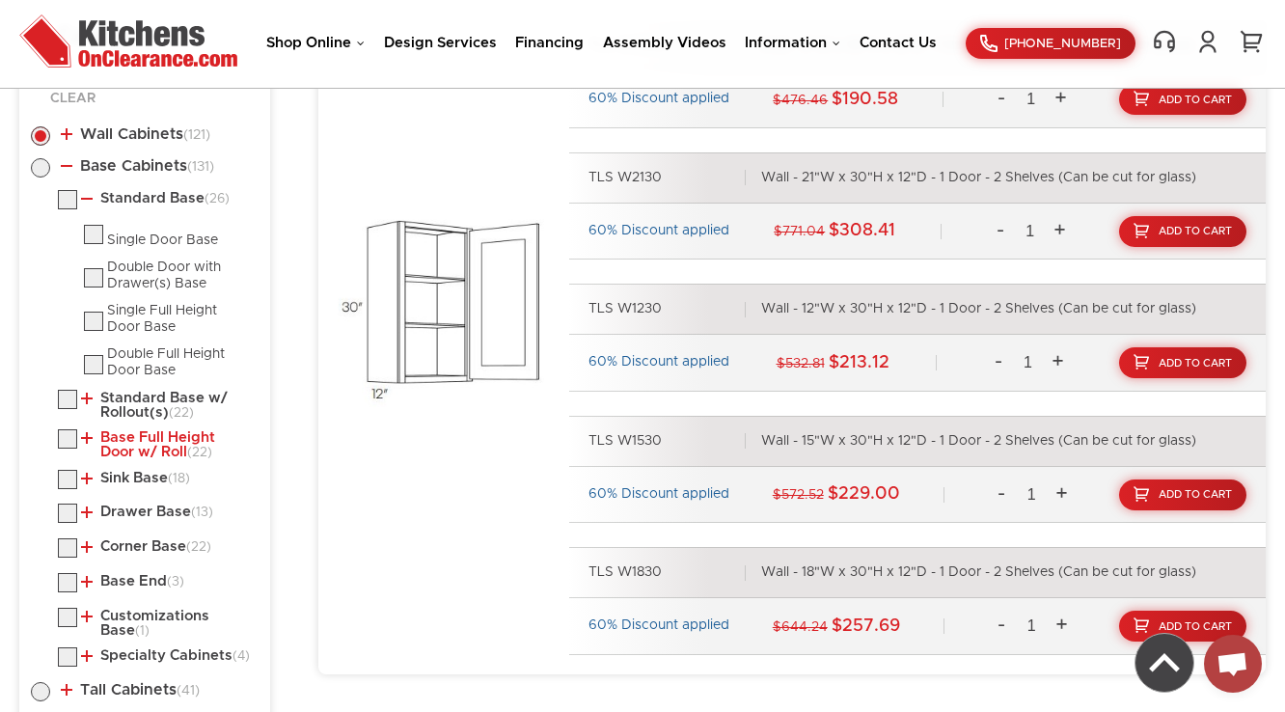
scroll to position [1031, 0]
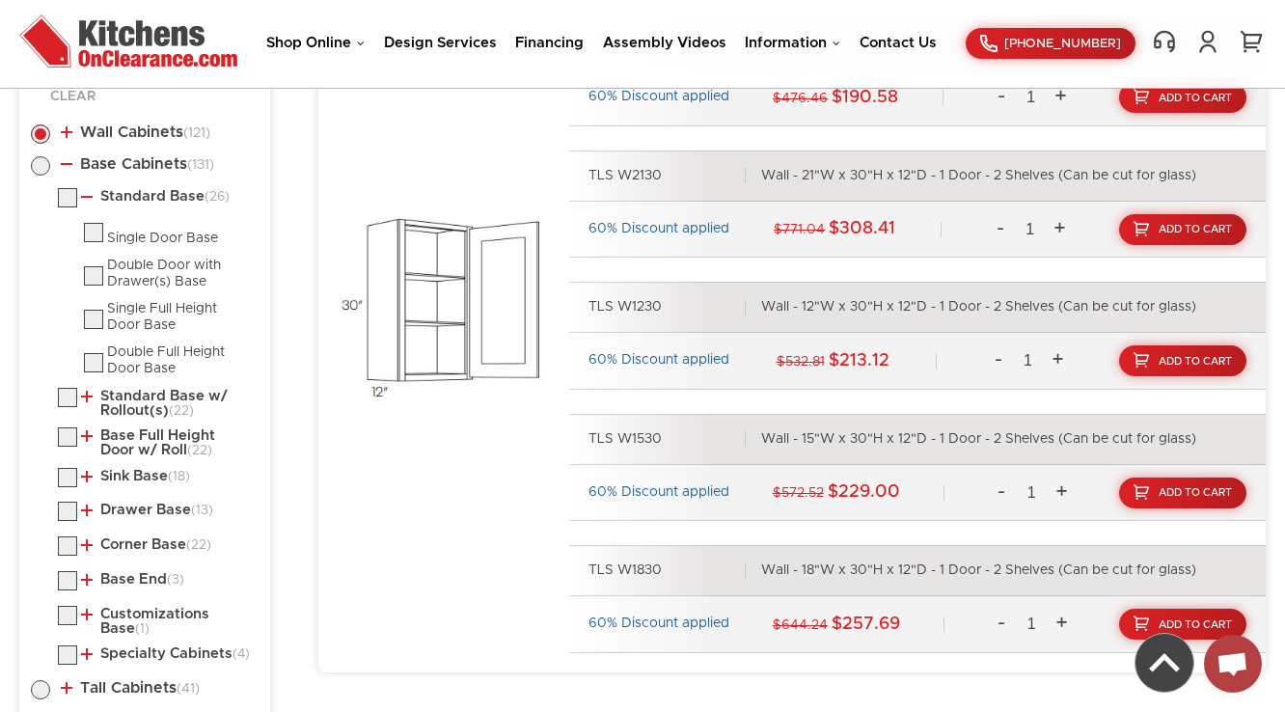
click at [42, 163] on label at bounding box center [40, 170] width 19 height 15
radio input "true"
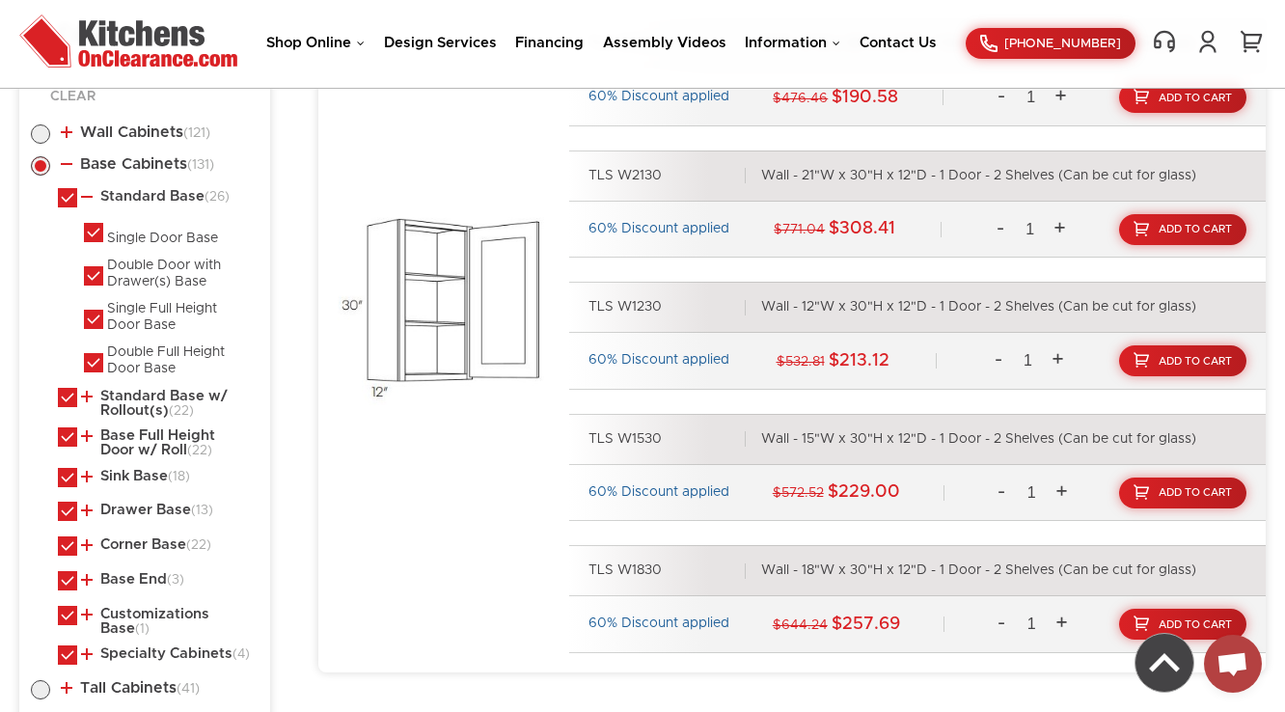
checkbox input "true"
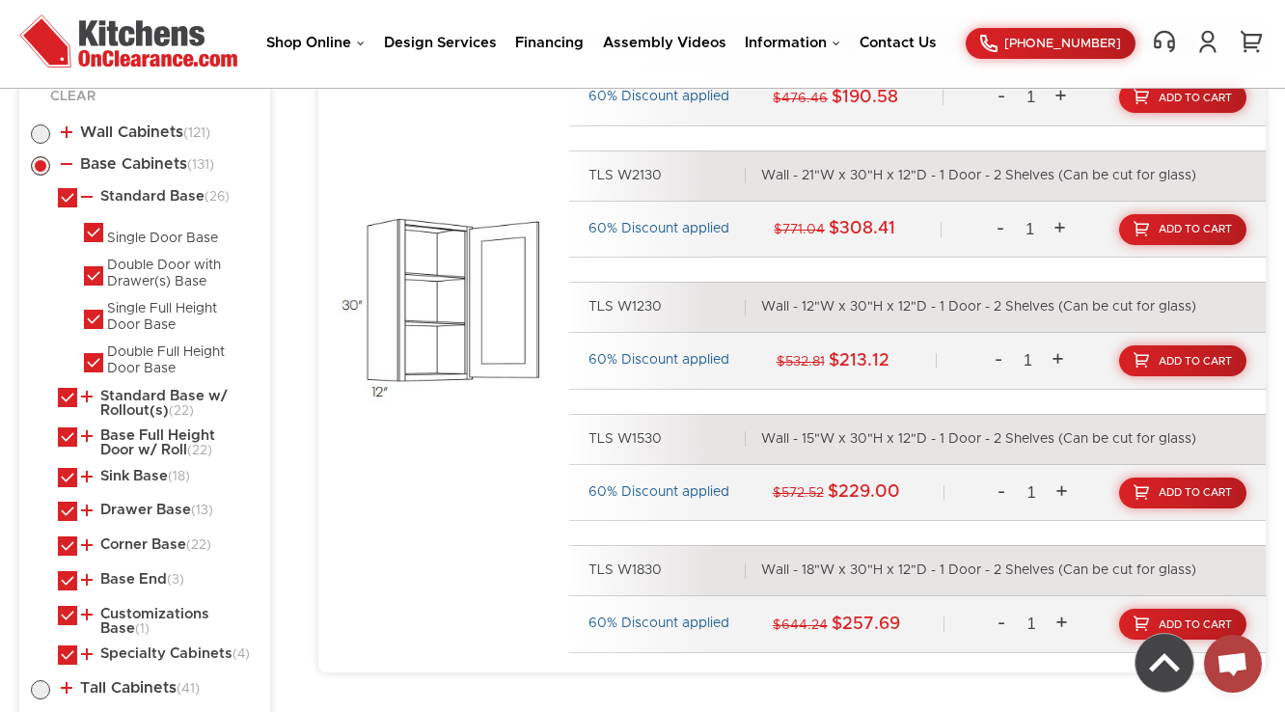
checkbox input "true"
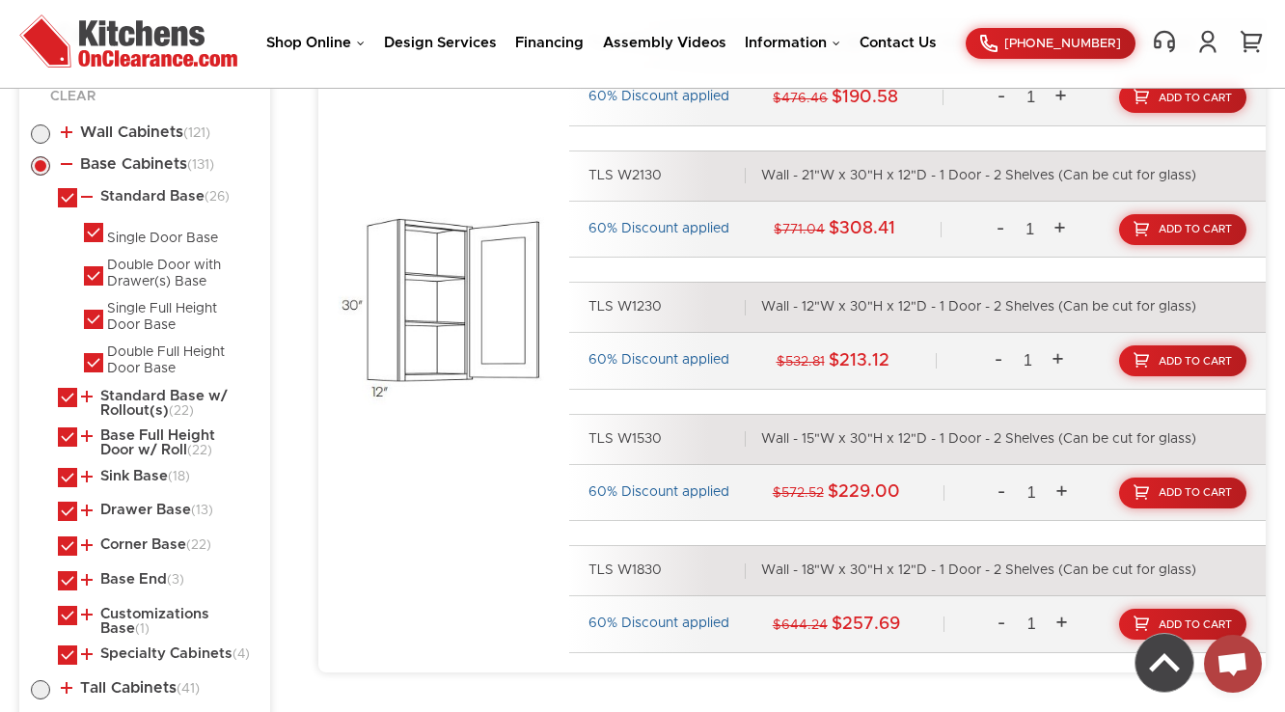
checkbox input "true"
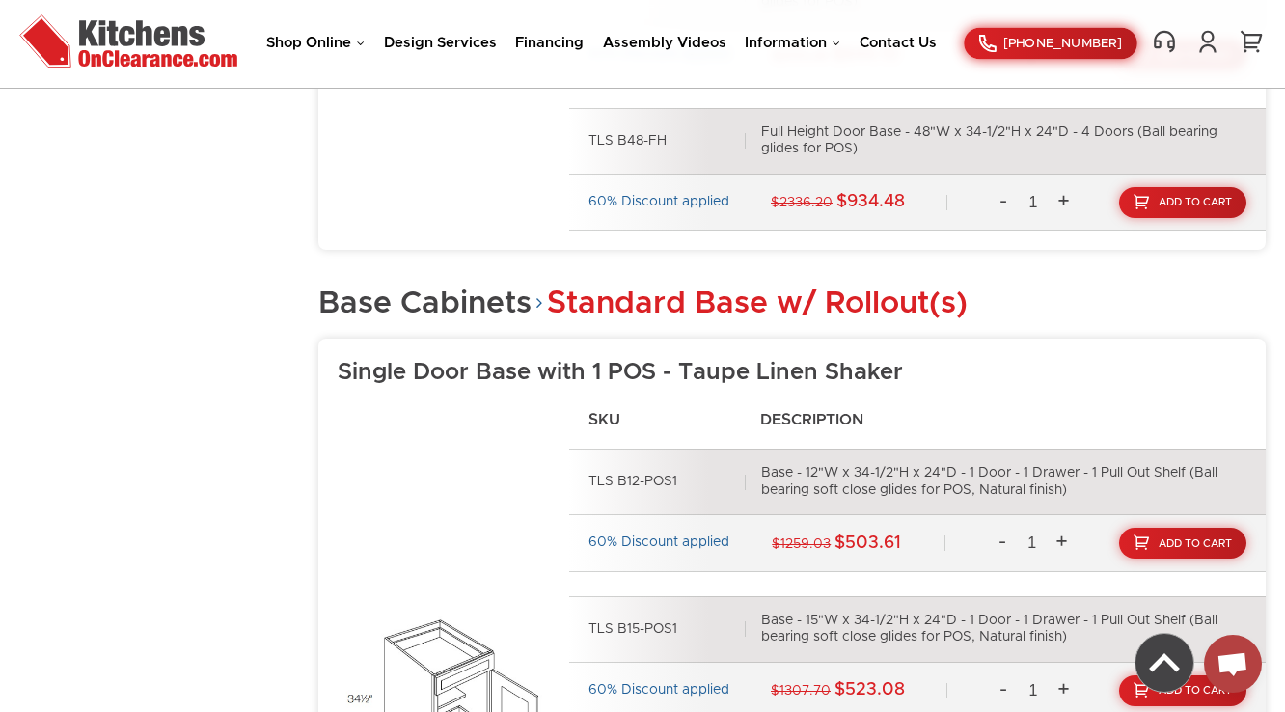
scroll to position [618, 0]
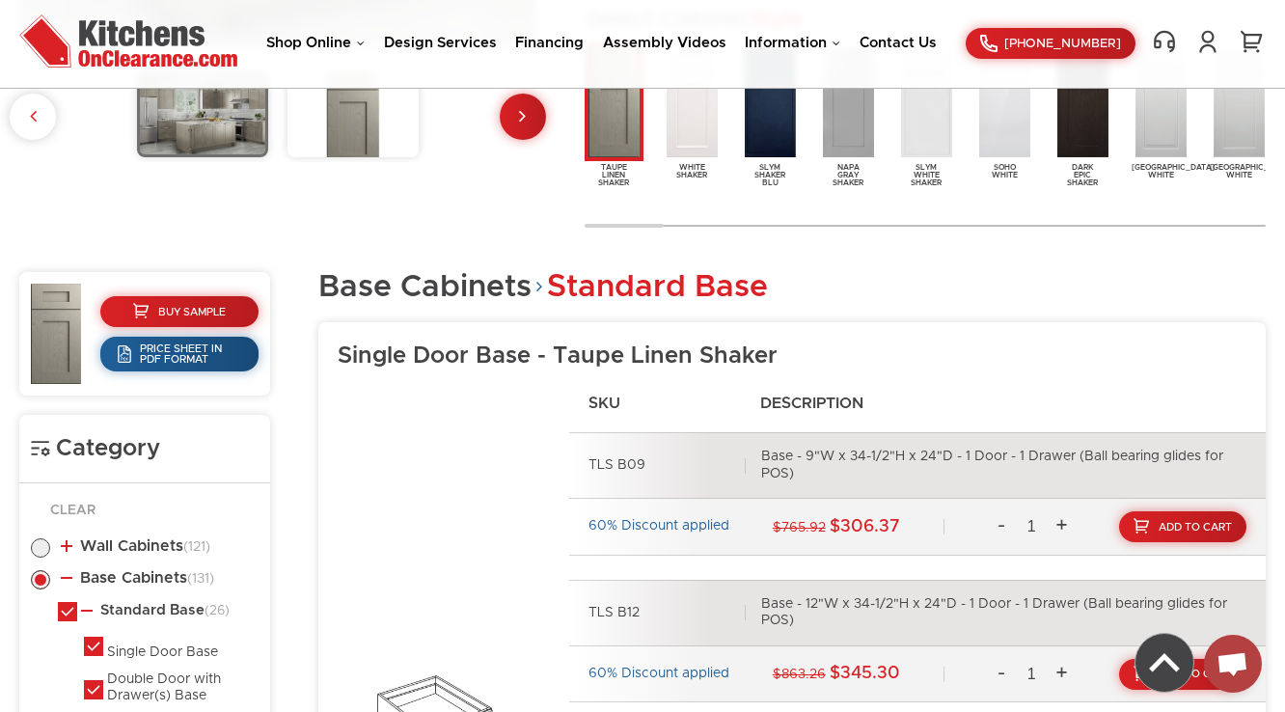
click at [44, 548] on label at bounding box center [40, 552] width 19 height 15
radio input "true"
checkbox input "false"
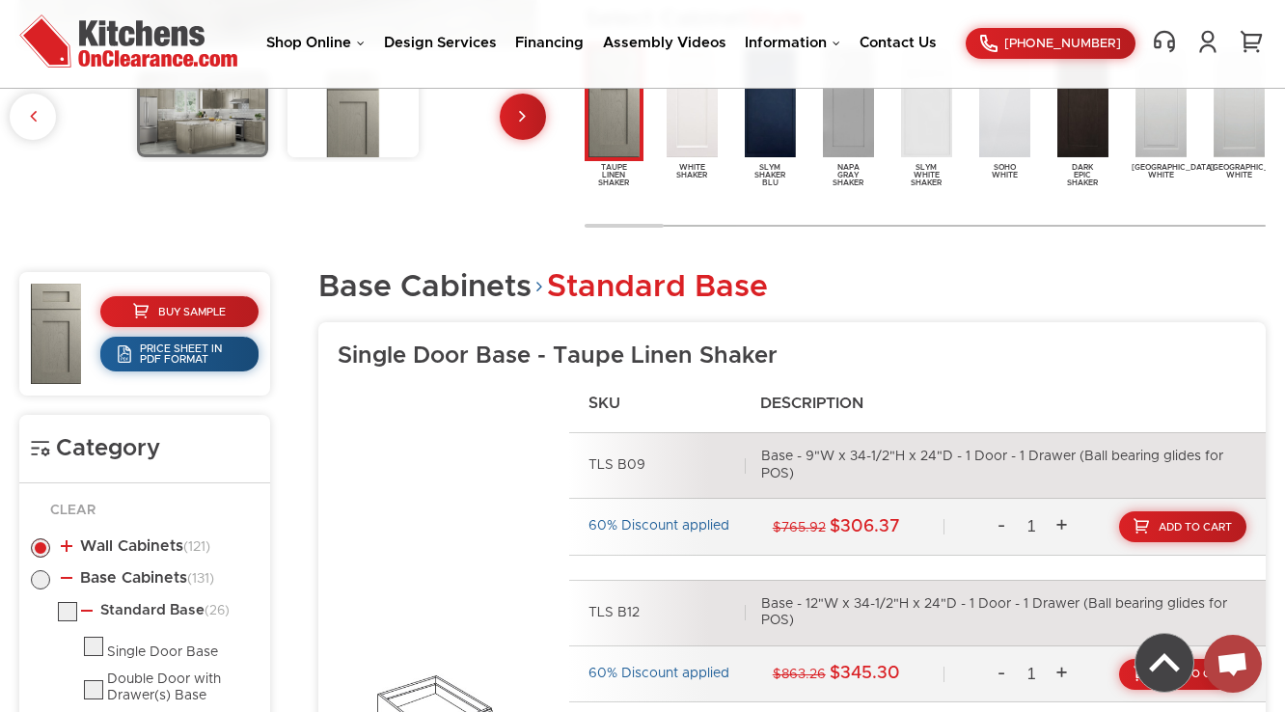
checkbox input "false"
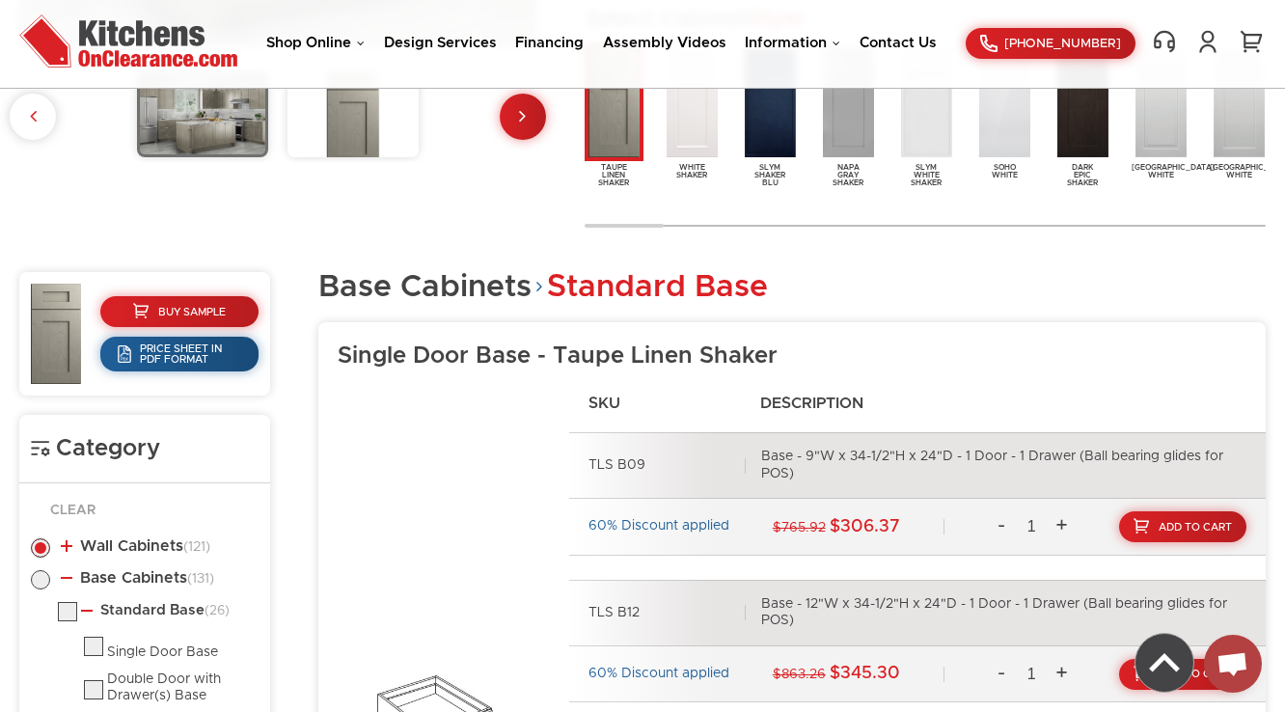
checkbox input "false"
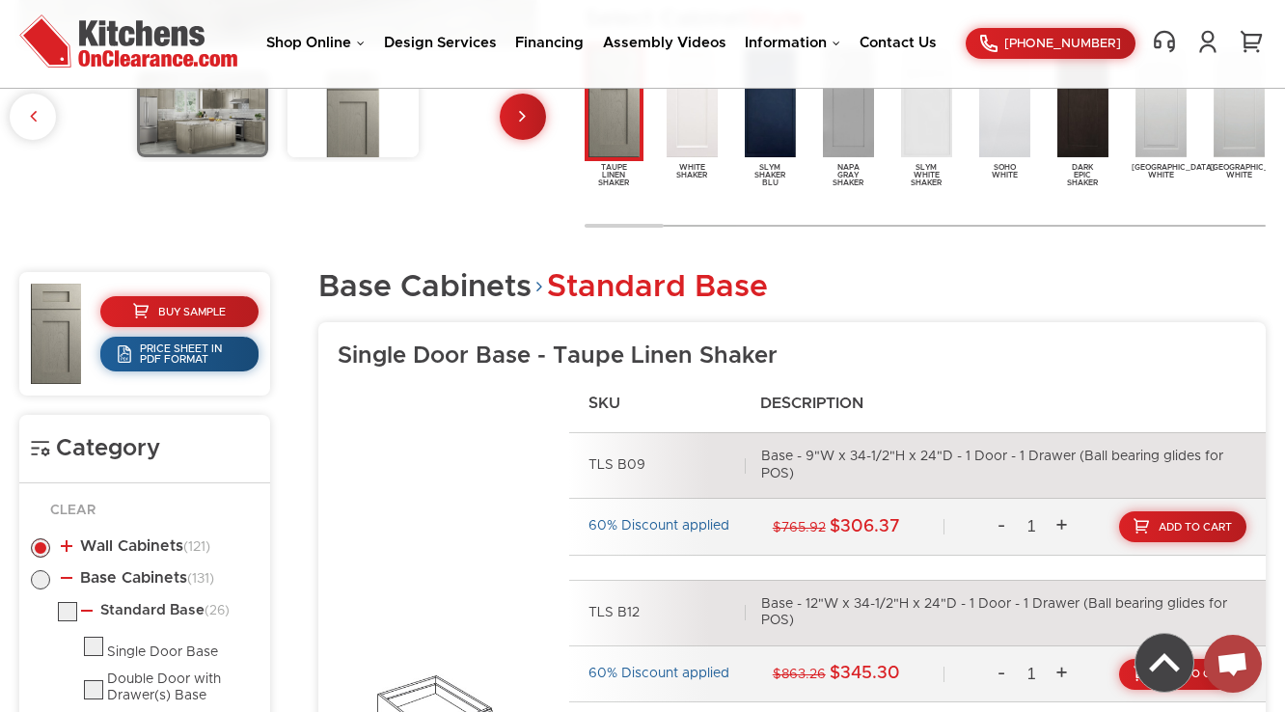
checkbox input "false"
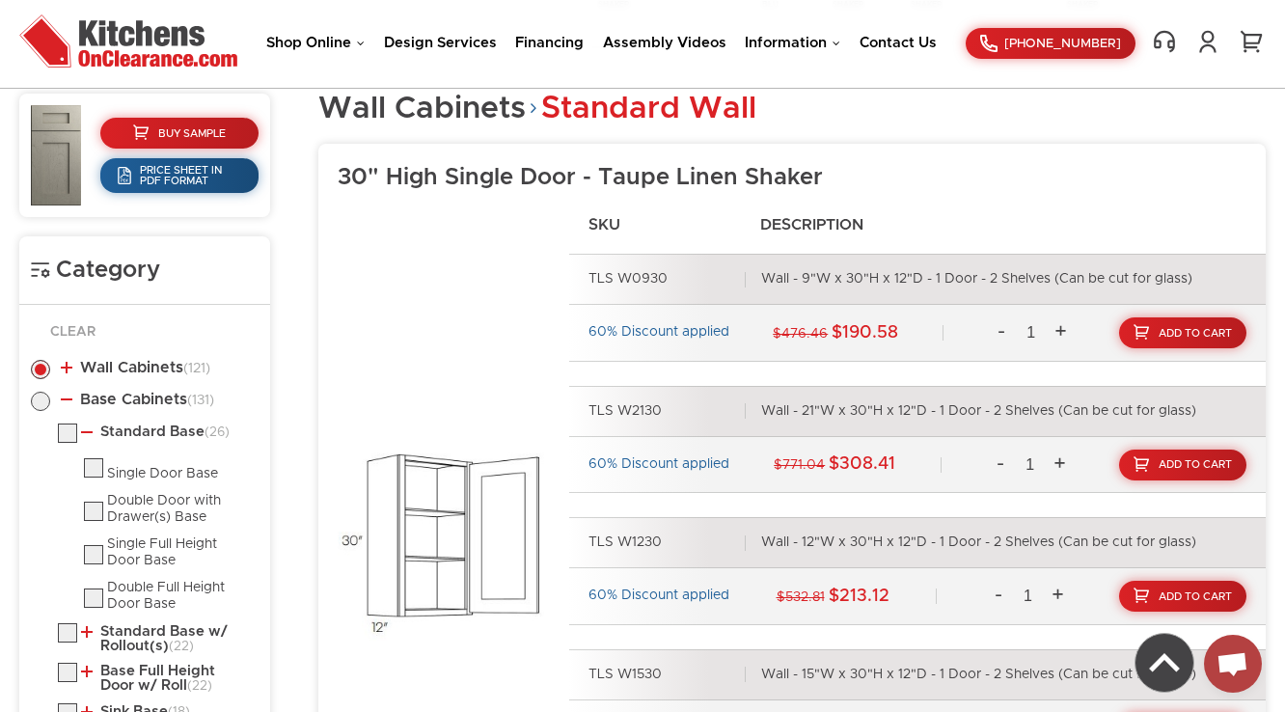
scroll to position [1081, 0]
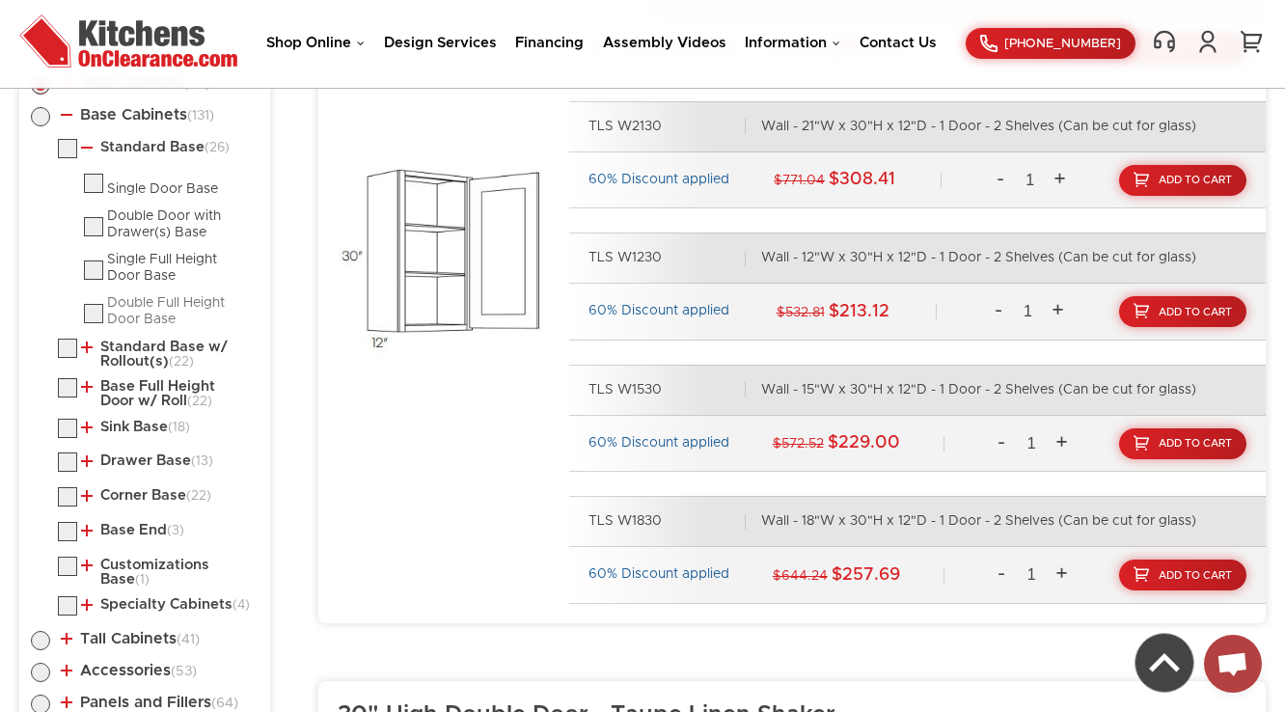
click at [138, 325] on div "Double Full Height Door Base" at bounding box center [179, 312] width 144 height 34
checkbox input "false"
radio input "false"
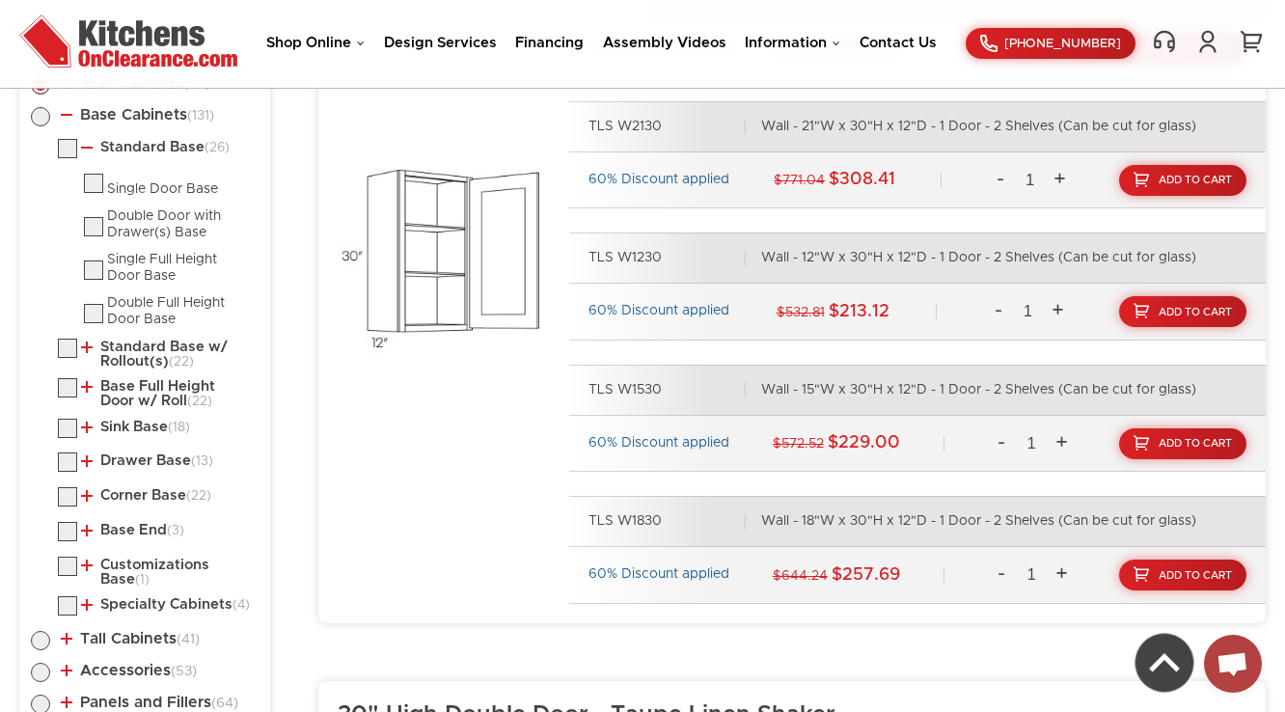
checkbox input "false"
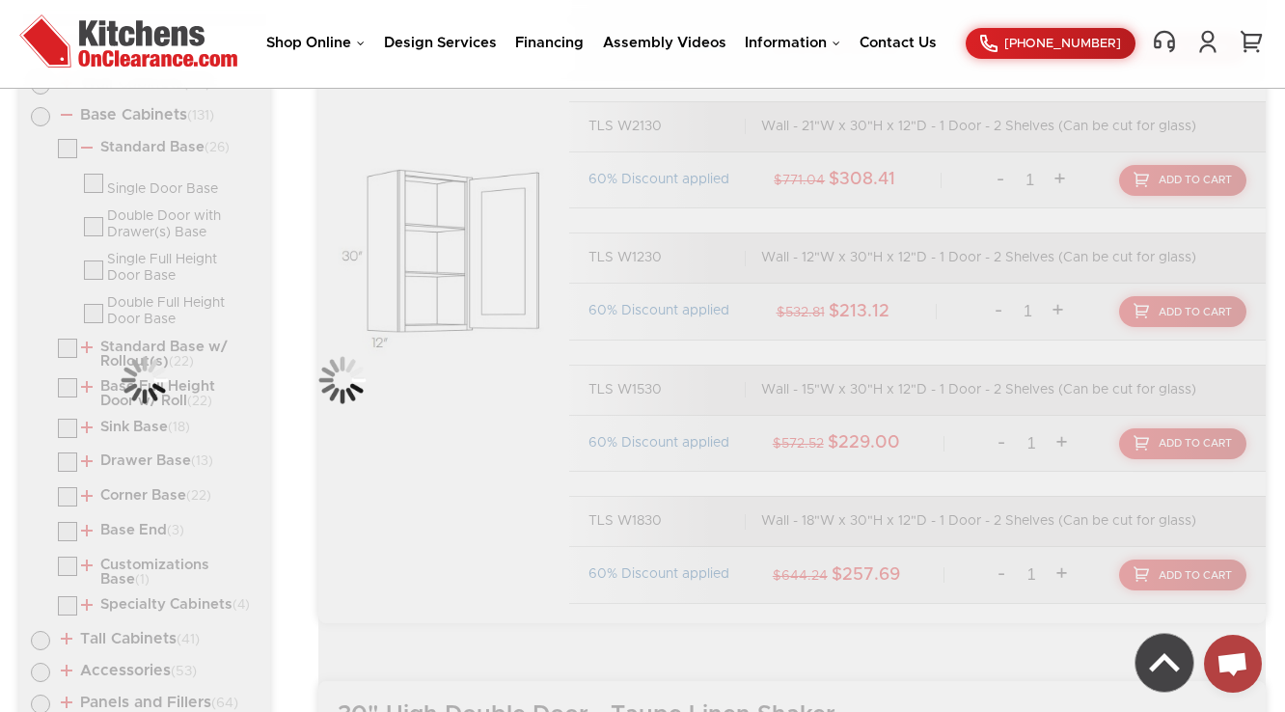
click at [142, 341] on div "Category Clear Wall Cabinets (121) Standard Wall (34) 30" High Single Door (8)" at bounding box center [144, 381] width 251 height 858
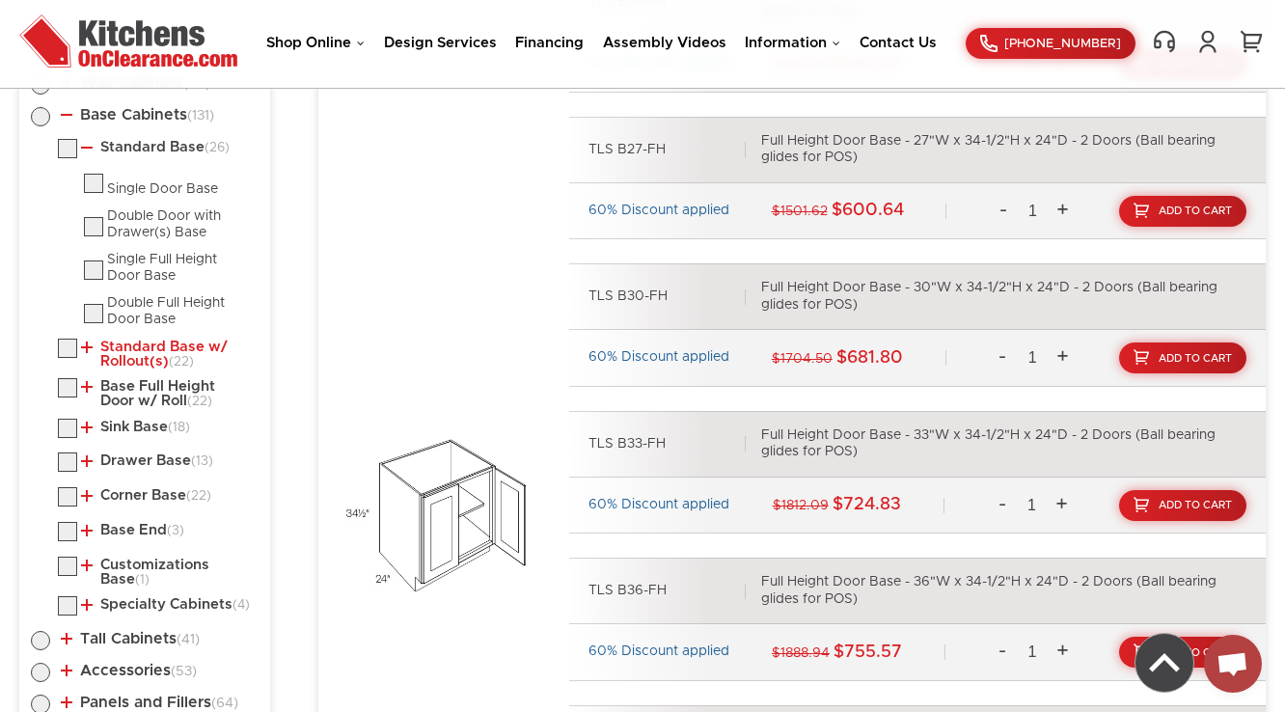
click at [129, 351] on link "Standard Base w/ Rollout(s) (22)" at bounding box center [166, 355] width 170 height 30
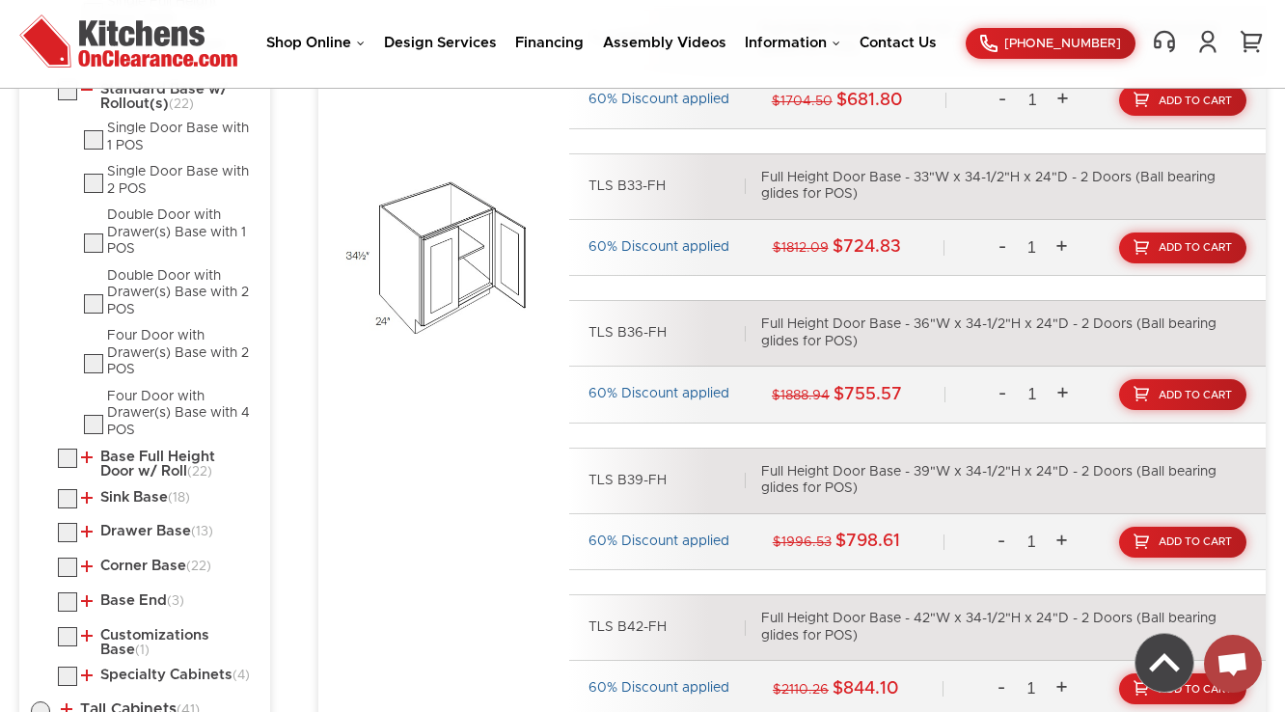
scroll to position [1389, 0]
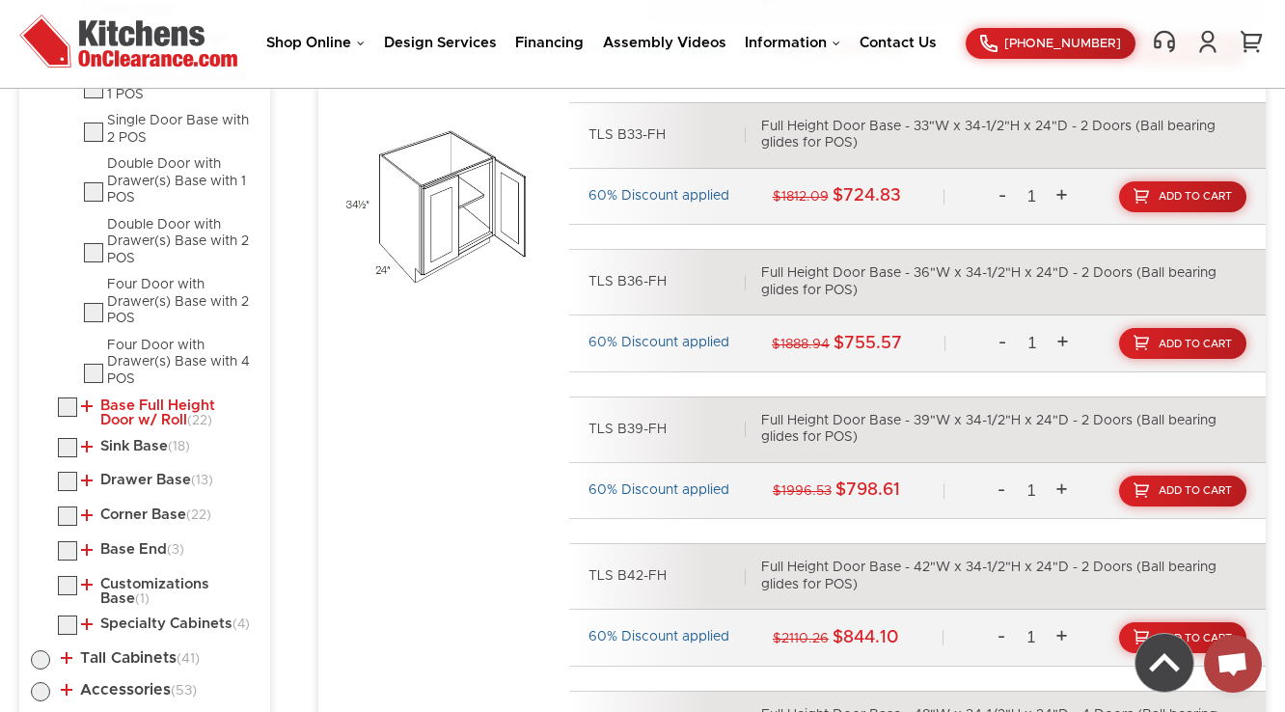
click at [145, 414] on link "Base Full Height Door w/ Roll (22)" at bounding box center [166, 413] width 170 height 30
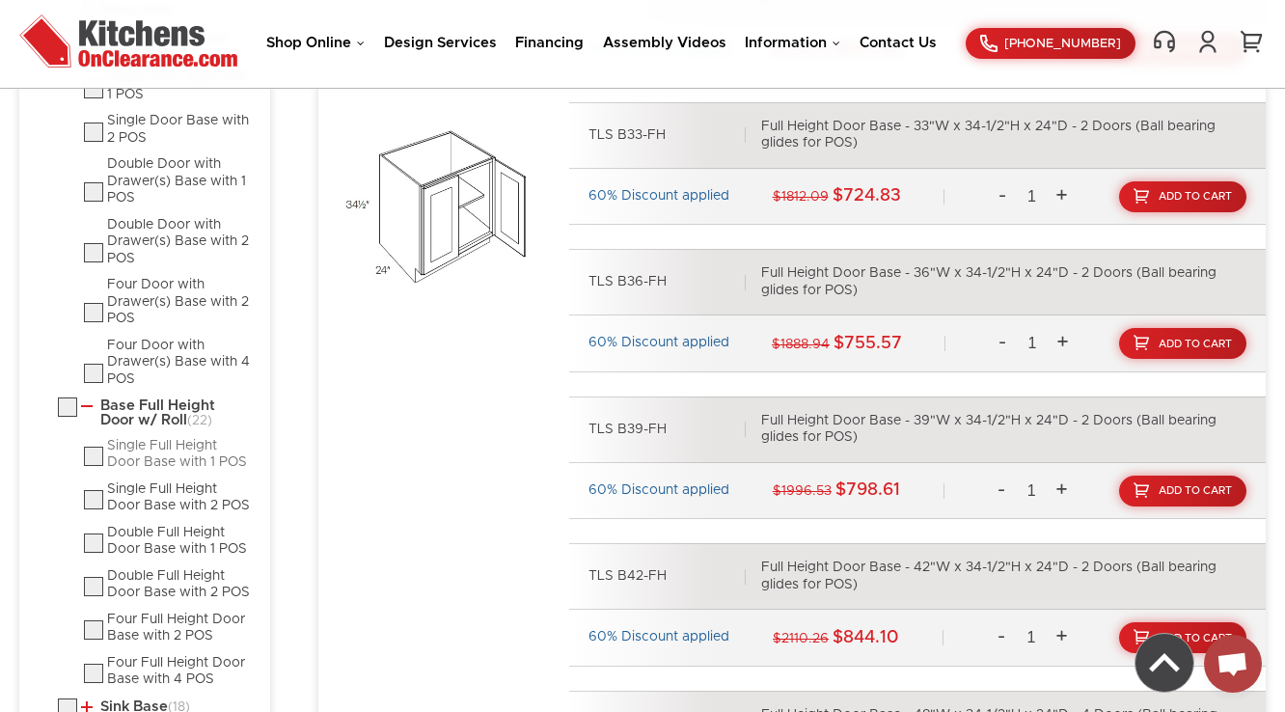
scroll to position [1801, 0]
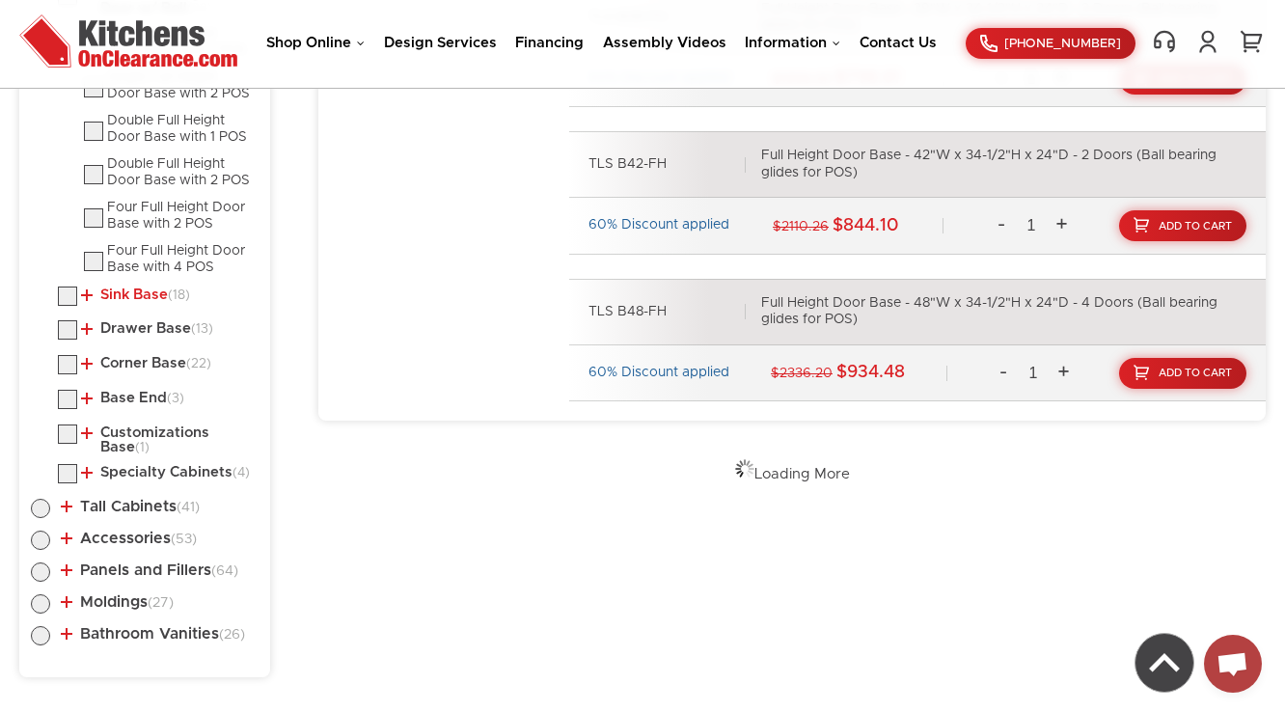
click at [134, 295] on link "Sink Base (18)" at bounding box center [135, 295] width 109 height 15
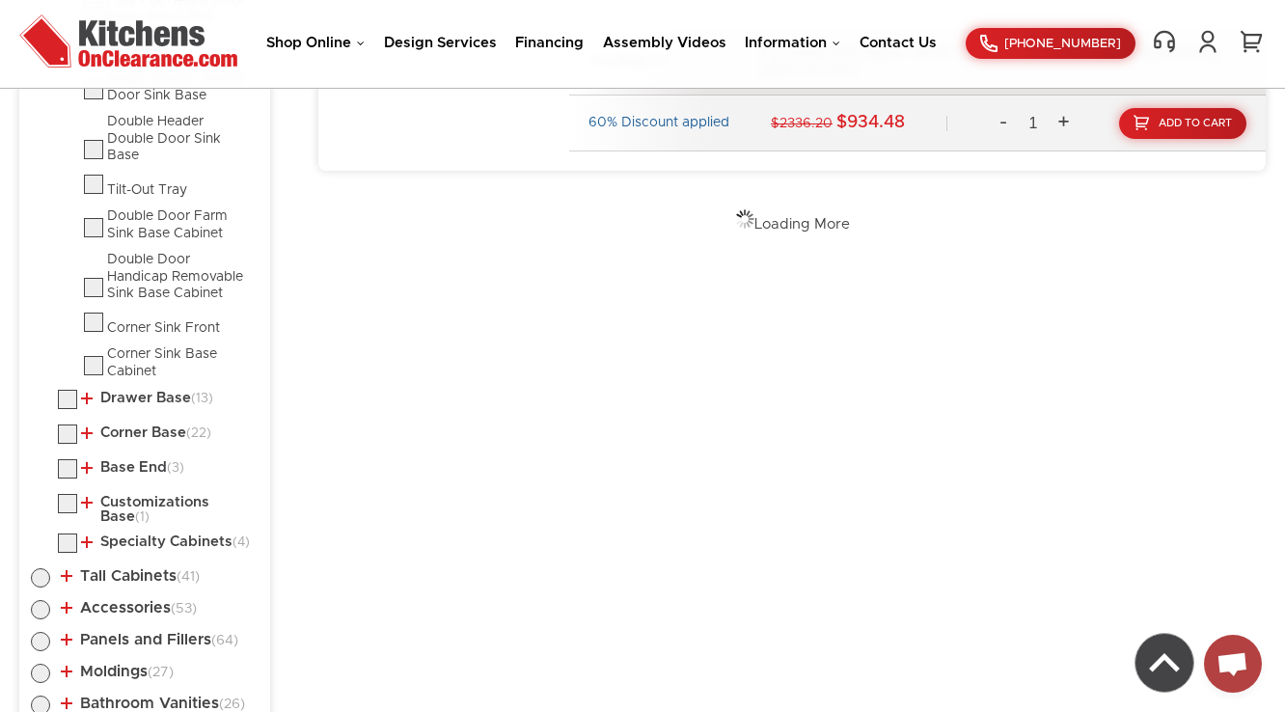
scroll to position [2110, 0]
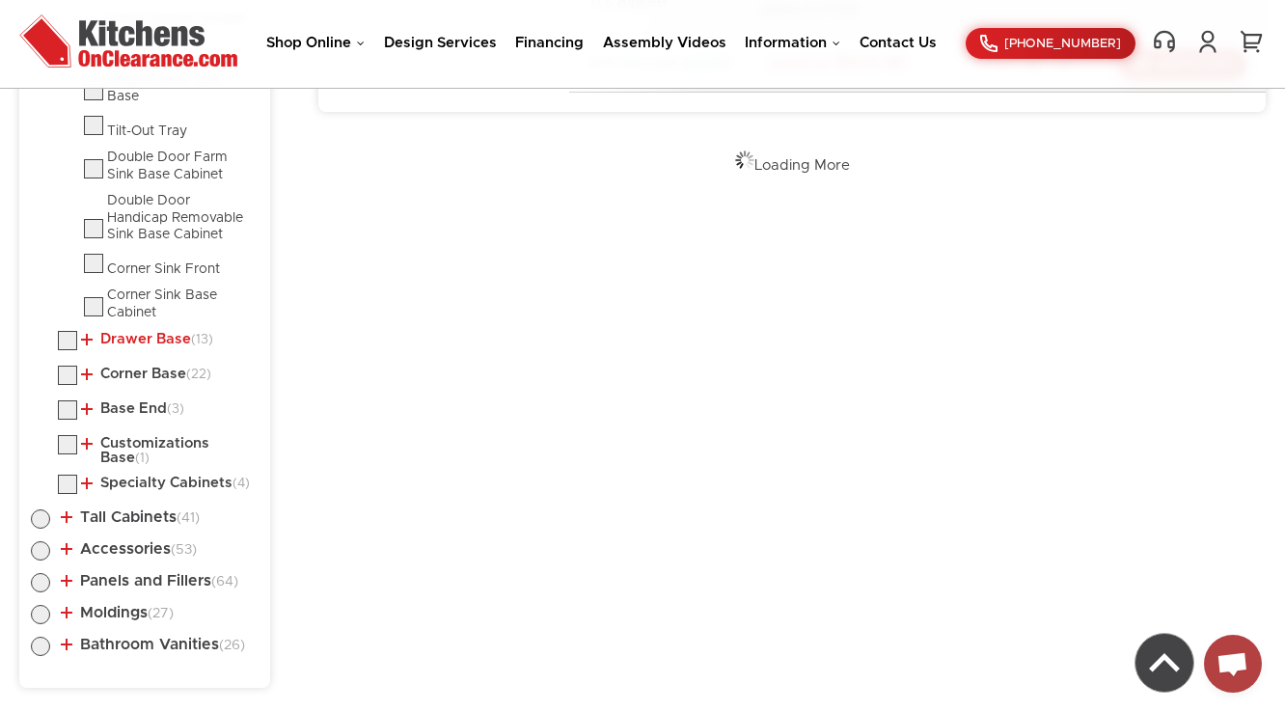
click at [118, 335] on link "Drawer Base (13)" at bounding box center [147, 339] width 132 height 15
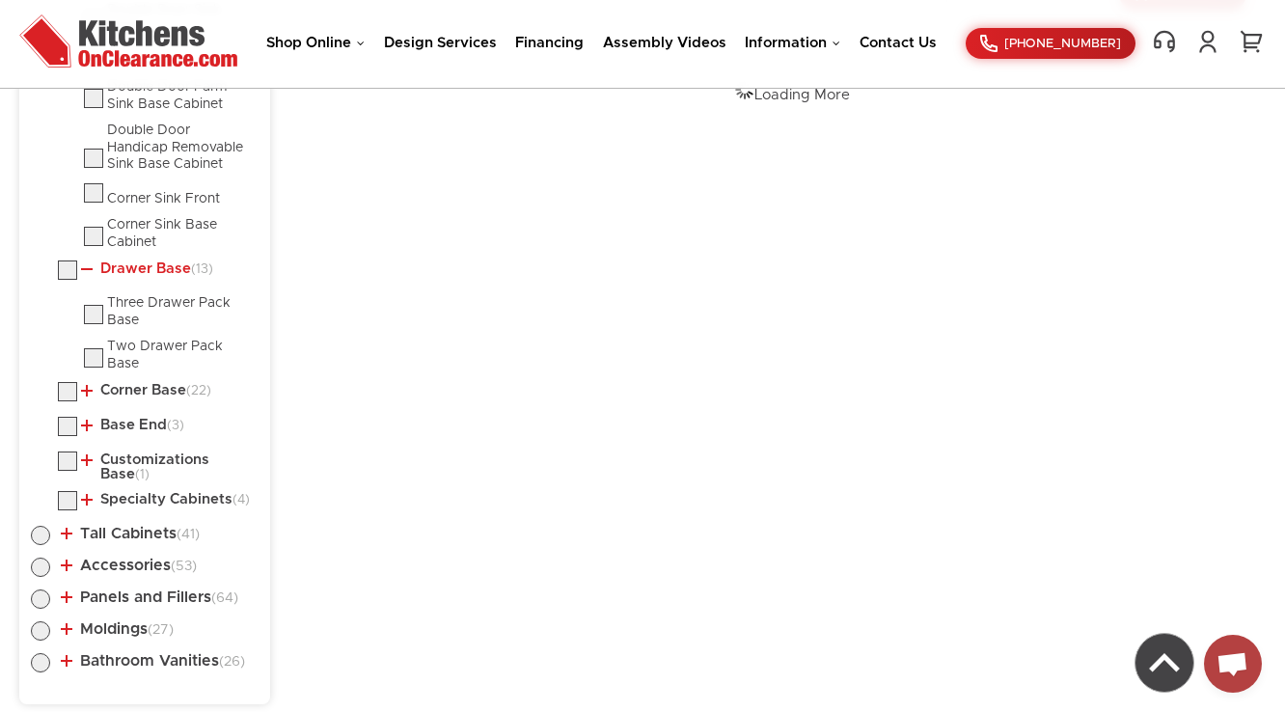
scroll to position [2207, 0]
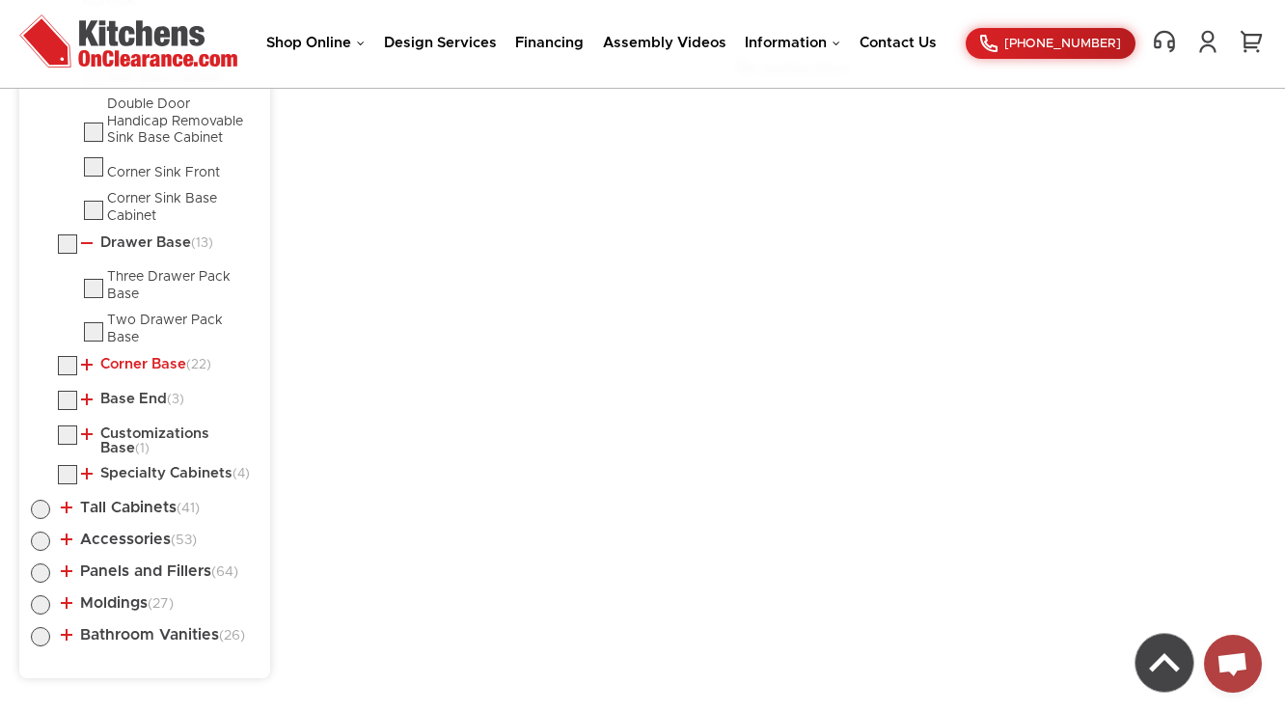
click at [124, 360] on link "Corner Base (22)" at bounding box center [146, 364] width 130 height 15
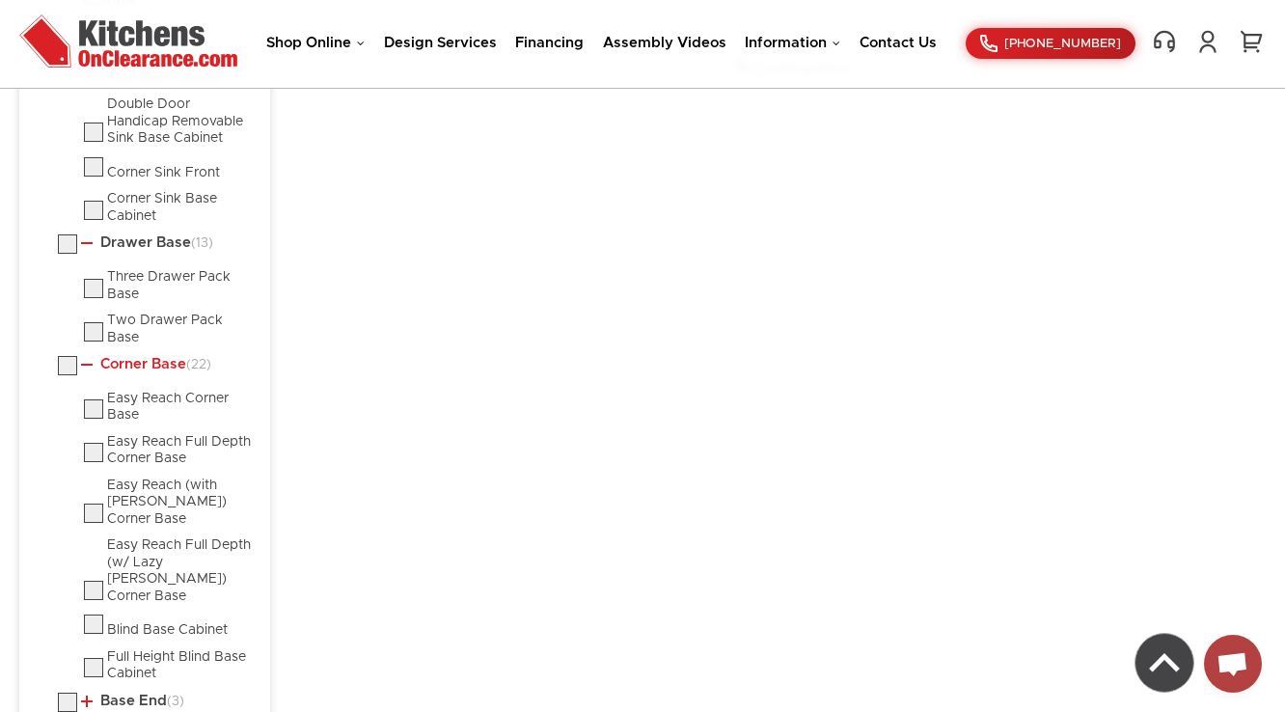
scroll to position [2491, 0]
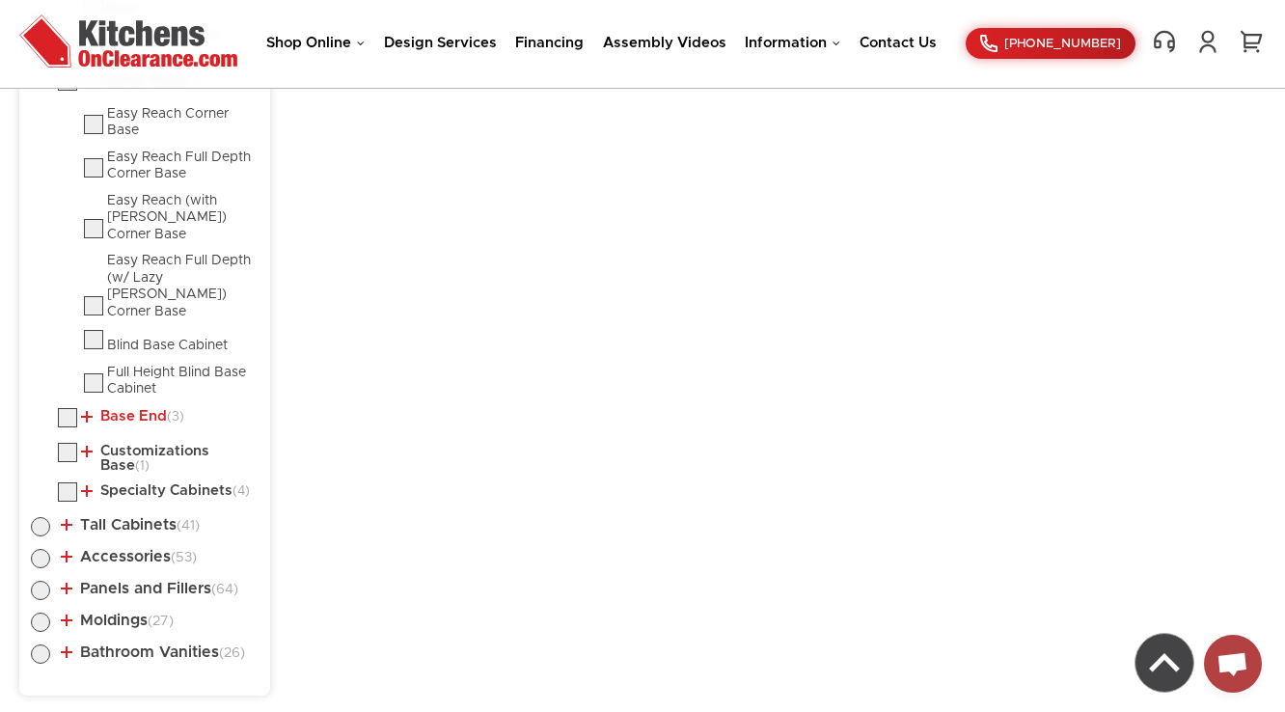
click at [106, 409] on link "Base End (3)" at bounding box center [132, 416] width 103 height 15
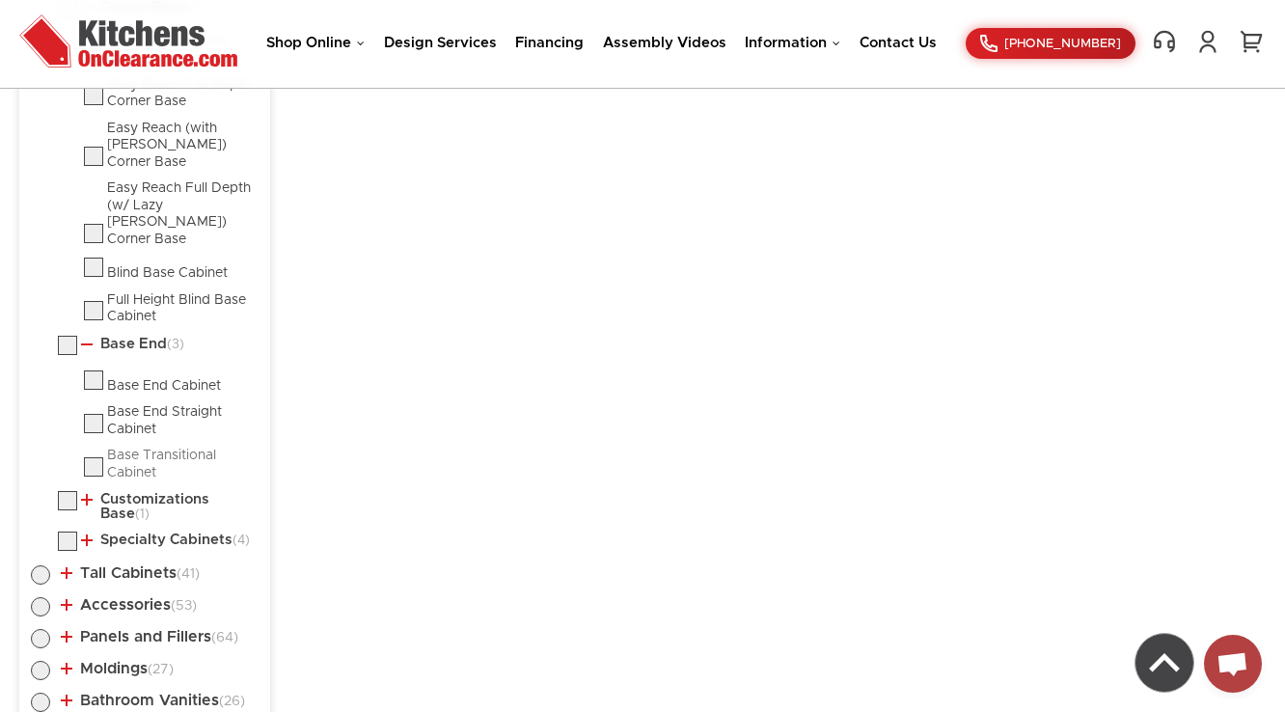
scroll to position [2613, 0]
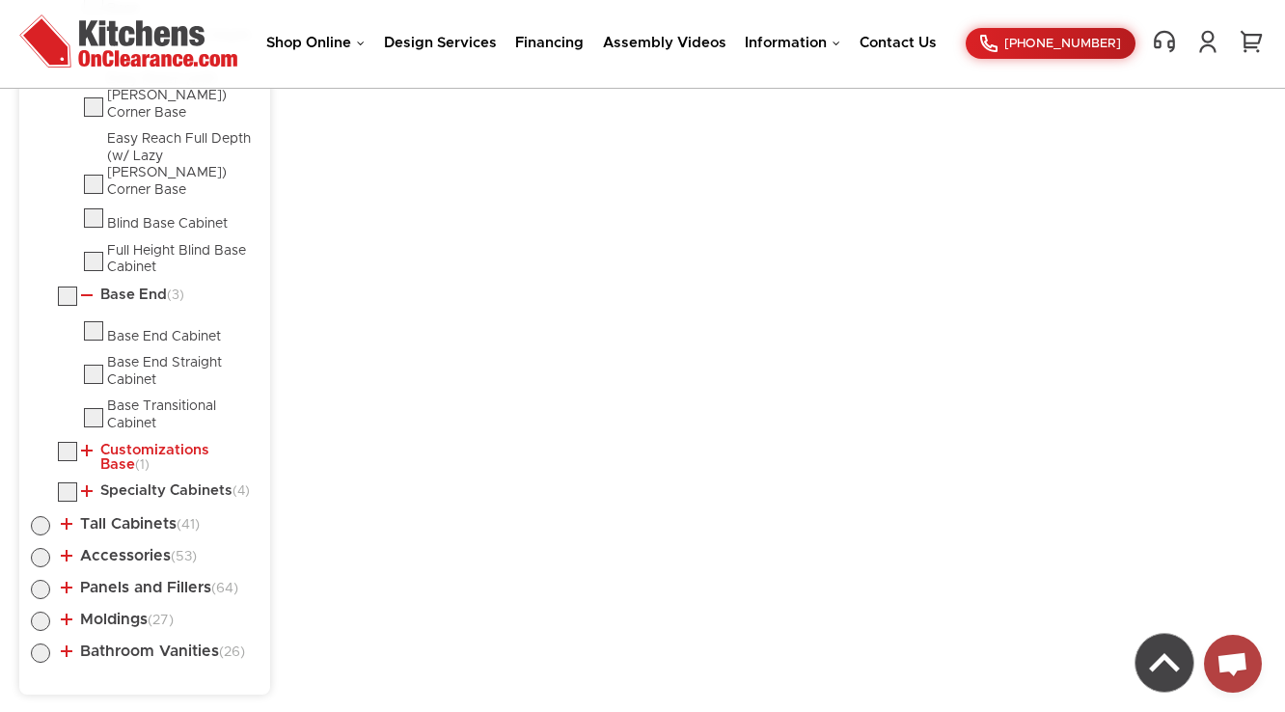
click at [119, 443] on link "Customizations Base (1)" at bounding box center [166, 458] width 170 height 30
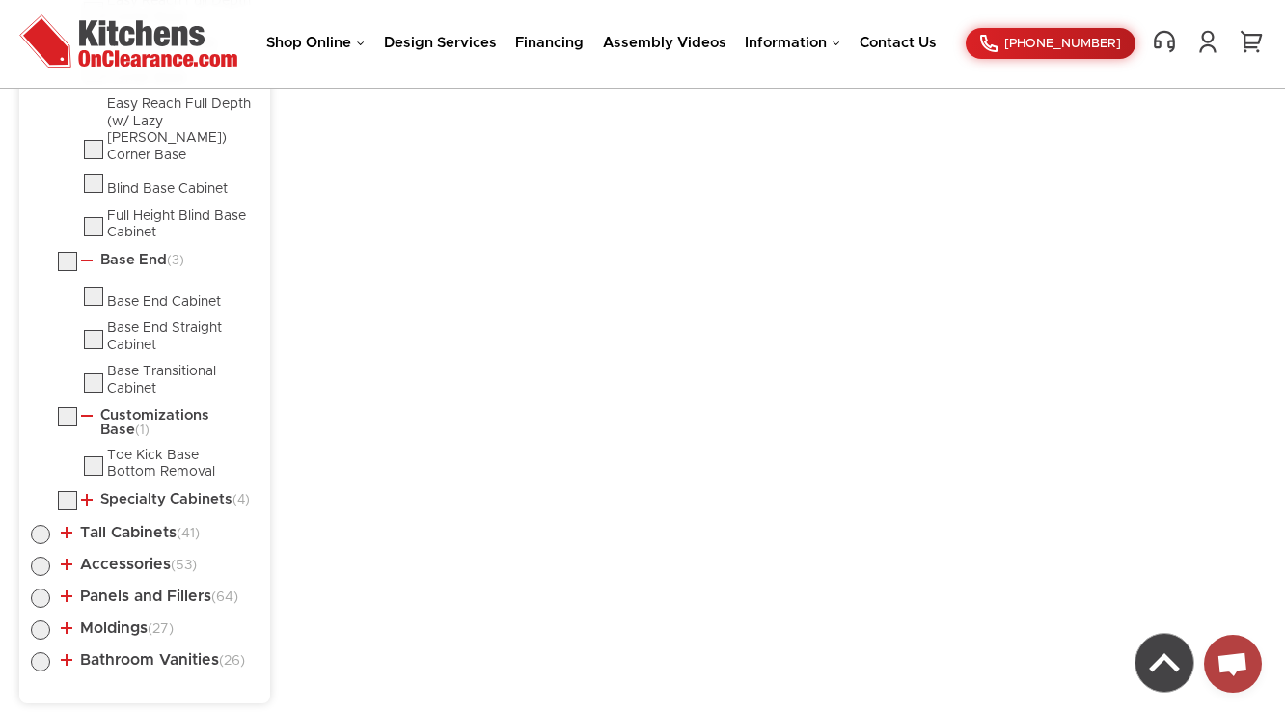
scroll to position [2655, 0]
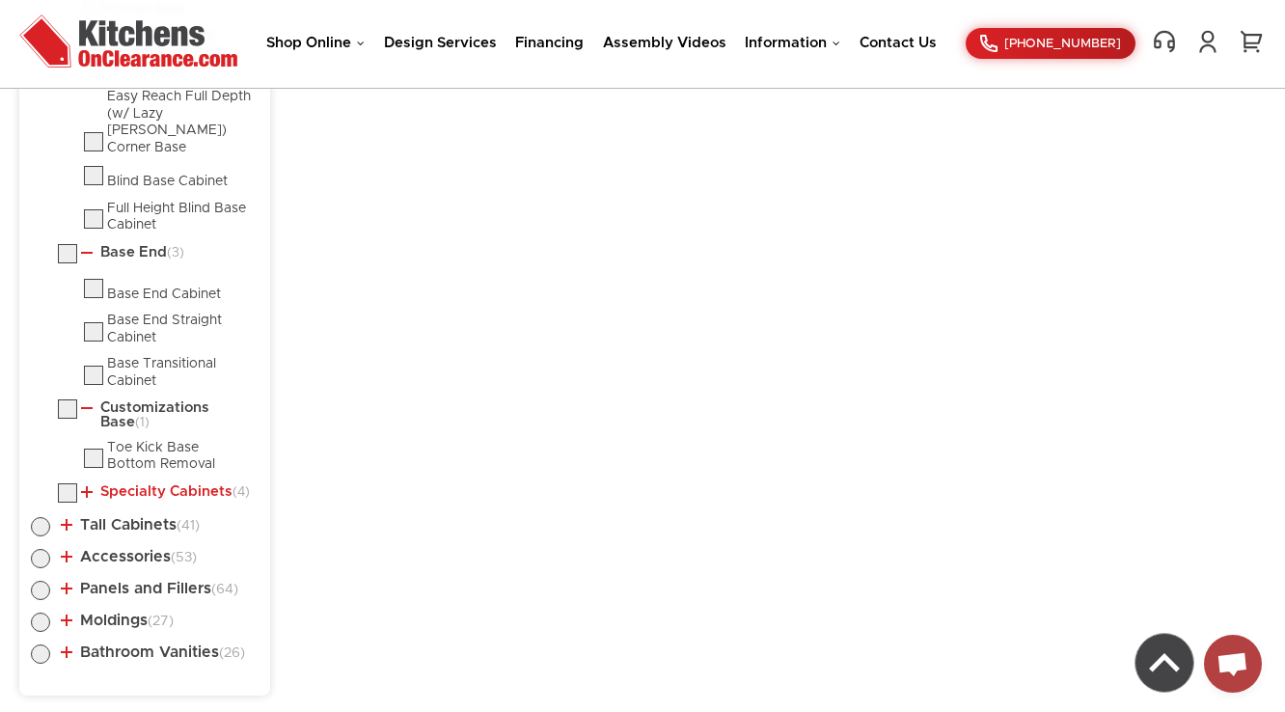
click at [135, 484] on link "Specialty Cabinets (4)" at bounding box center [165, 491] width 169 height 15
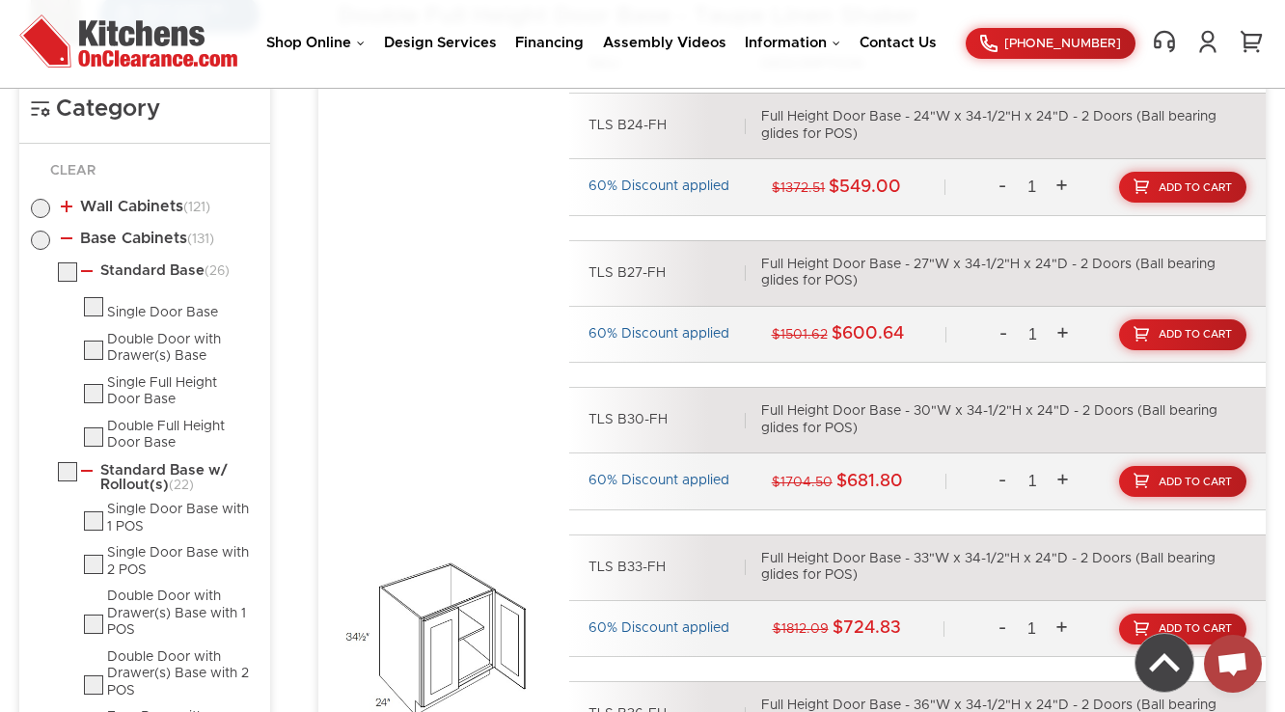
scroll to position [428, 0]
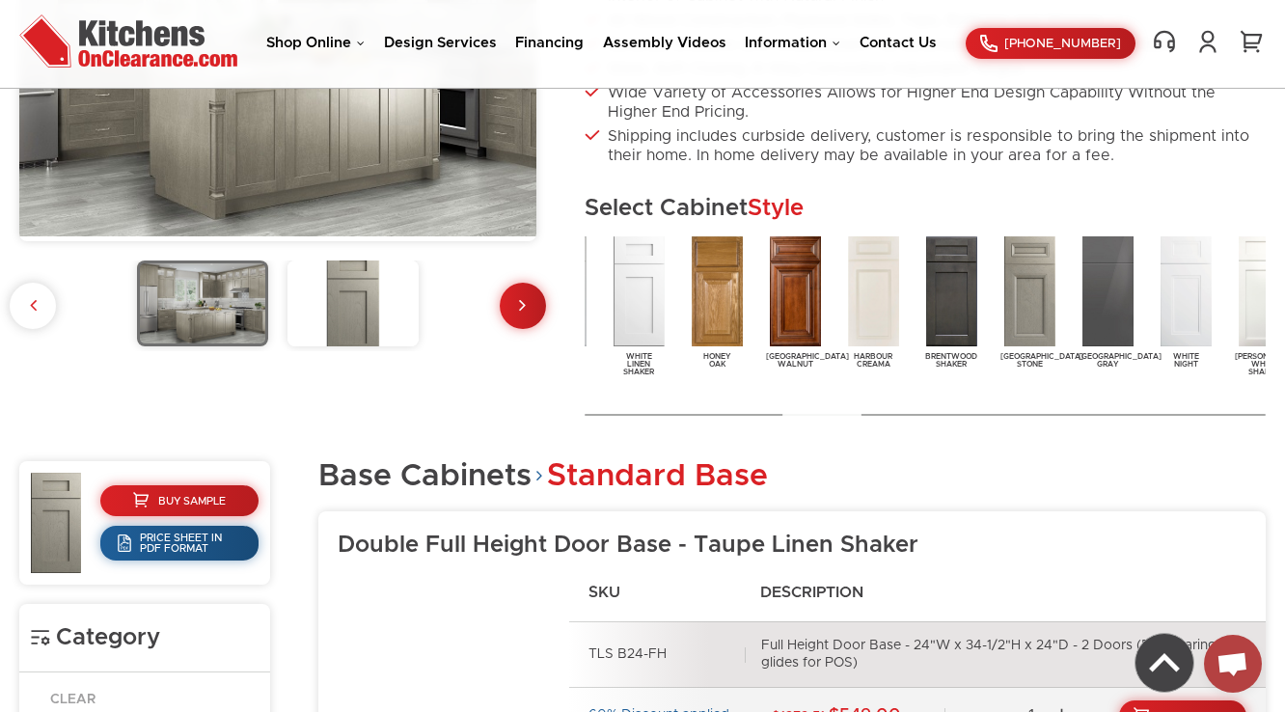
click at [809, 413] on div at bounding box center [822, 414] width 79 height 15
click at [1195, 272] on img at bounding box center [1186, 292] width 59 height 118
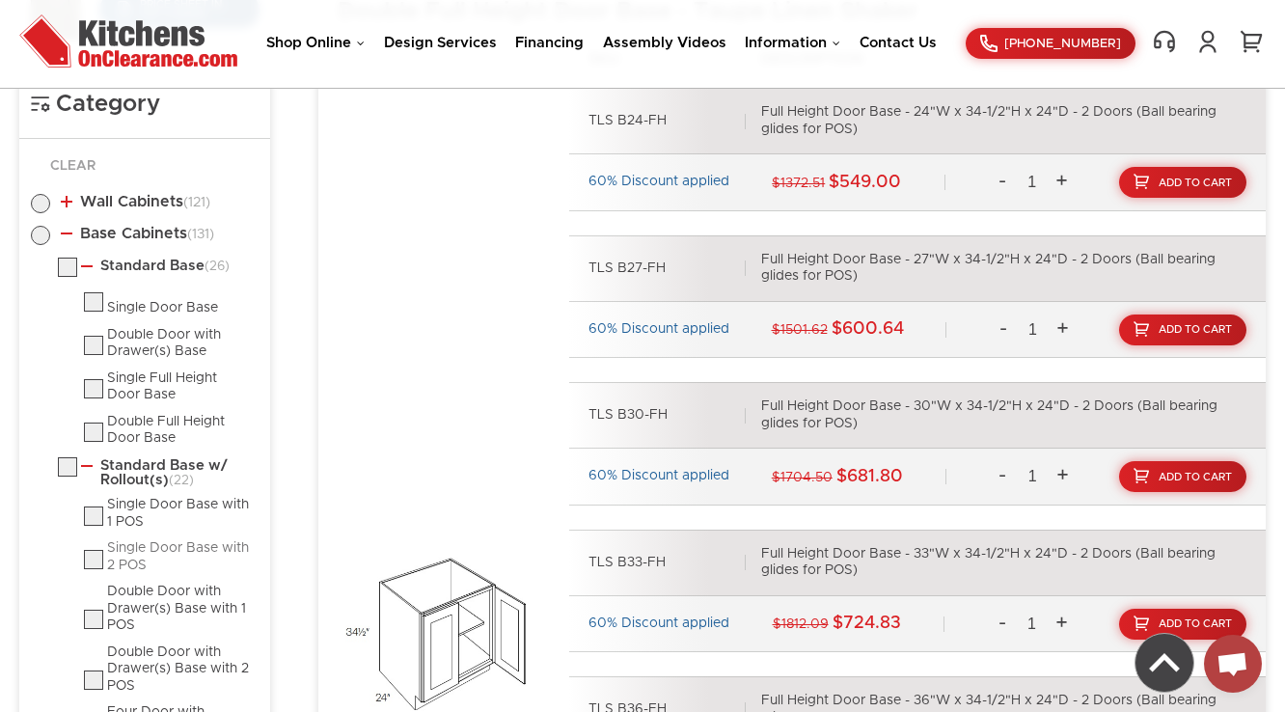
scroll to position [1046, 0]
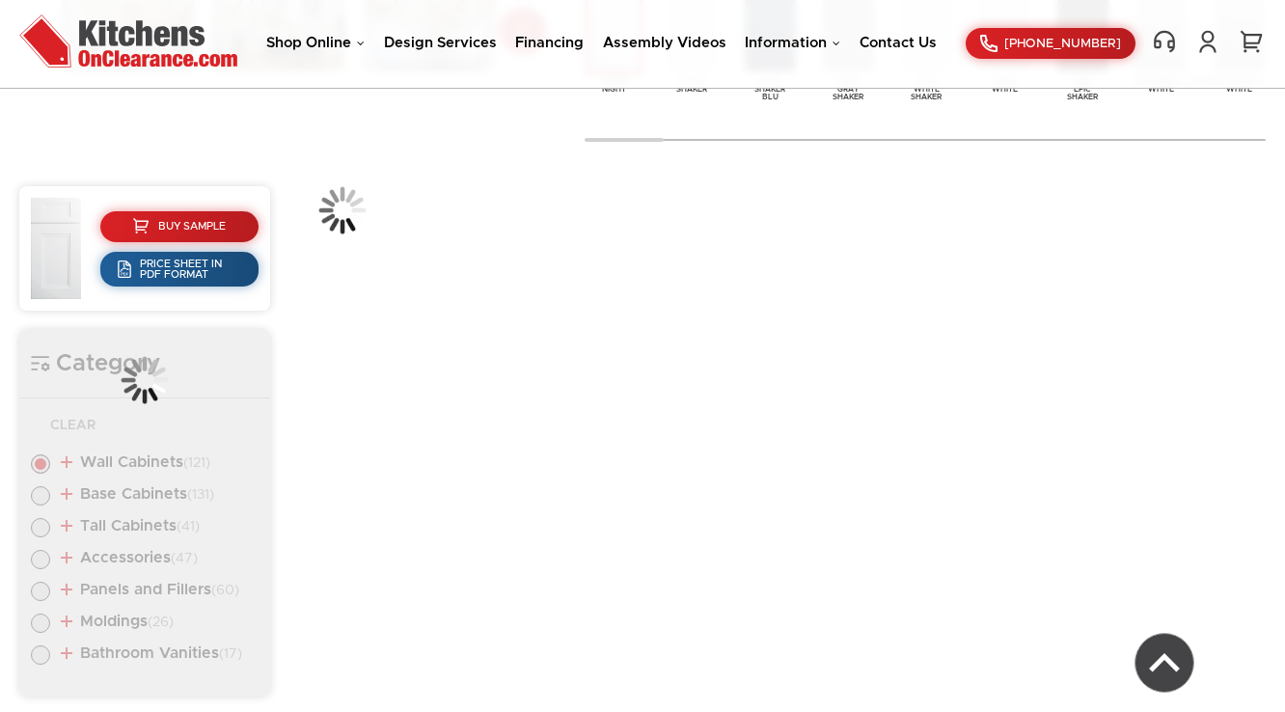
scroll to position [725, 0]
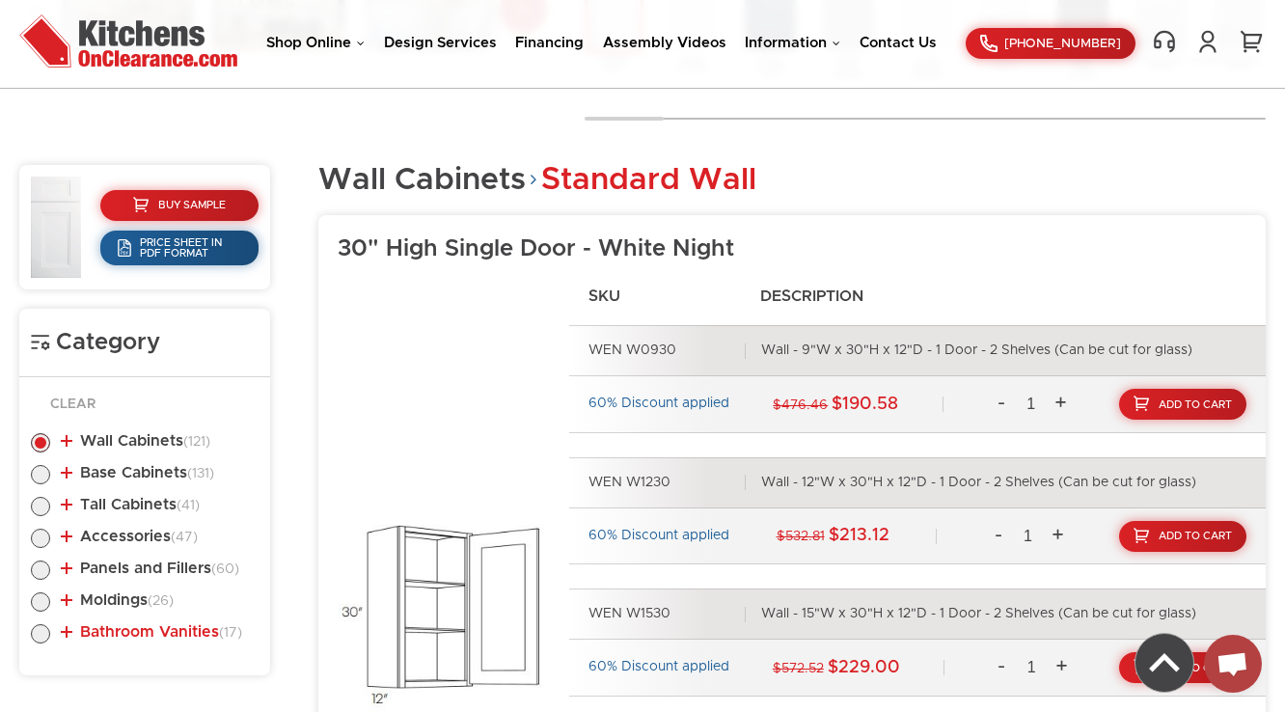
click at [202, 632] on link "Bathroom Vanities (17)" at bounding box center [151, 631] width 181 height 15
click at [187, 666] on link "Vanity Base - Doors Only (6)" at bounding box center [166, 672] width 170 height 30
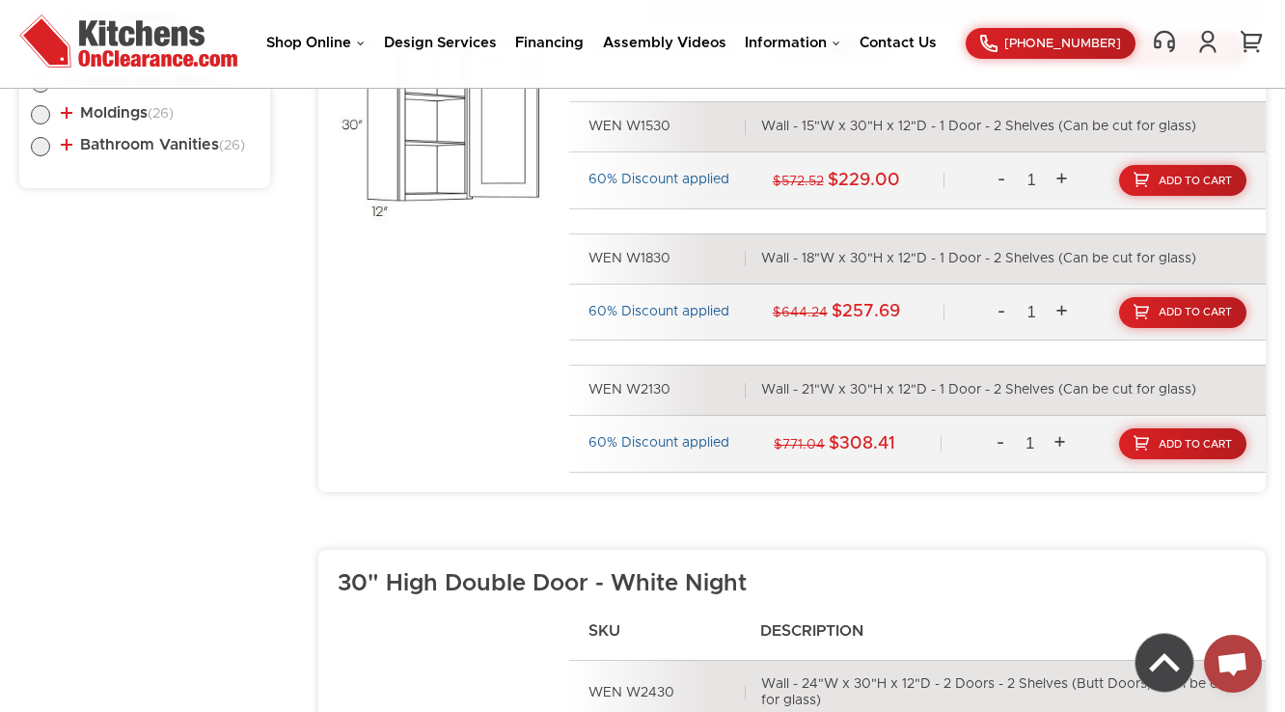
scroll to position [1111, 0]
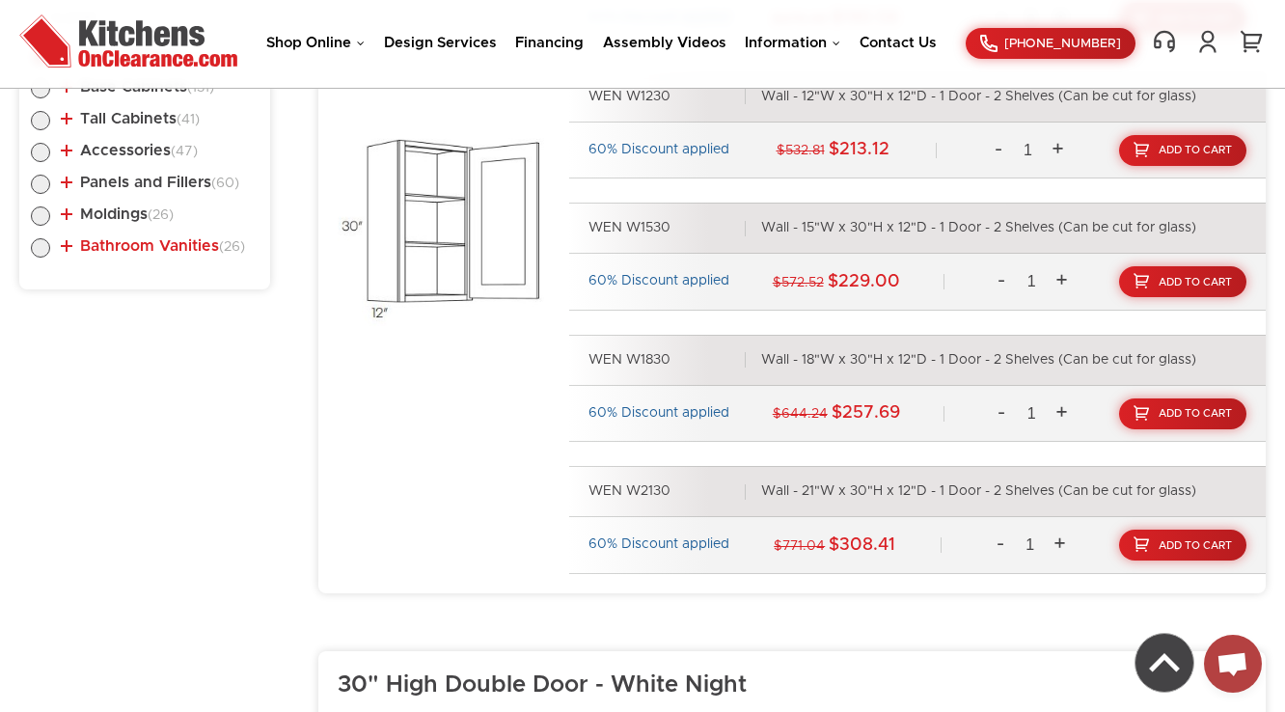
click at [136, 248] on link "Bathroom Vanities (26)" at bounding box center [153, 245] width 184 height 15
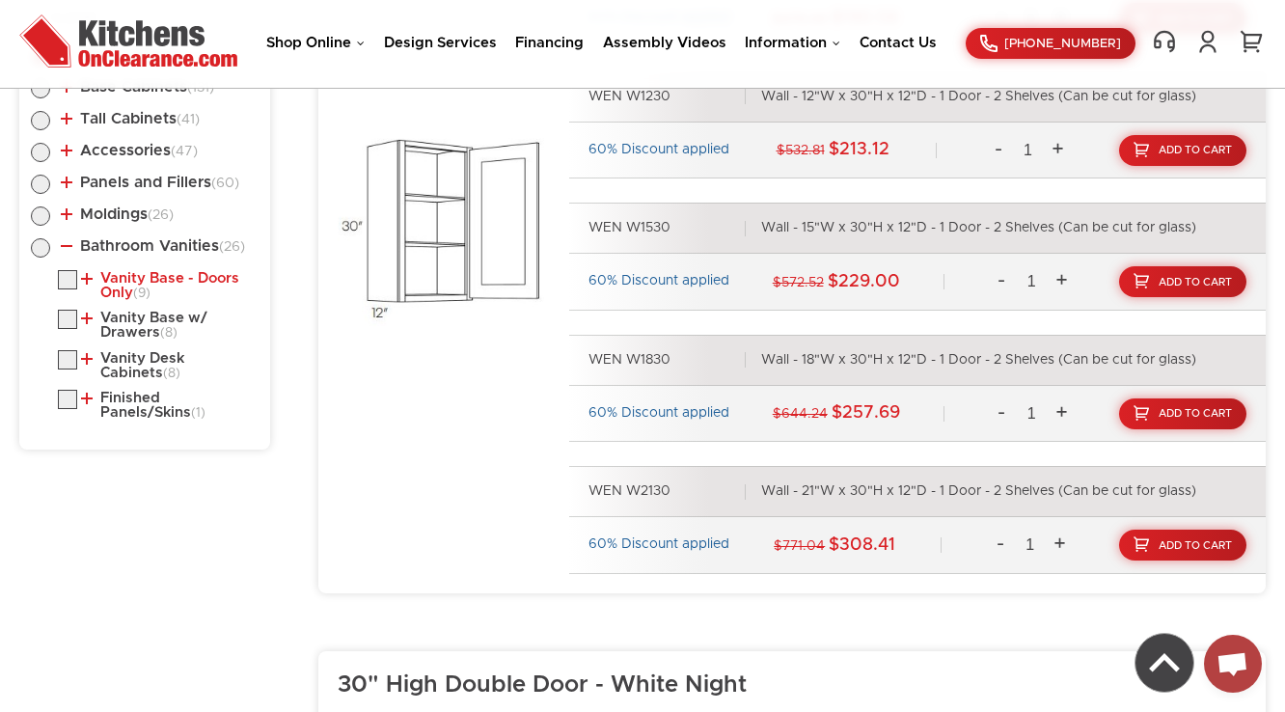
click at [127, 275] on link "Vanity Base - Doors Only (9)" at bounding box center [166, 286] width 170 height 30
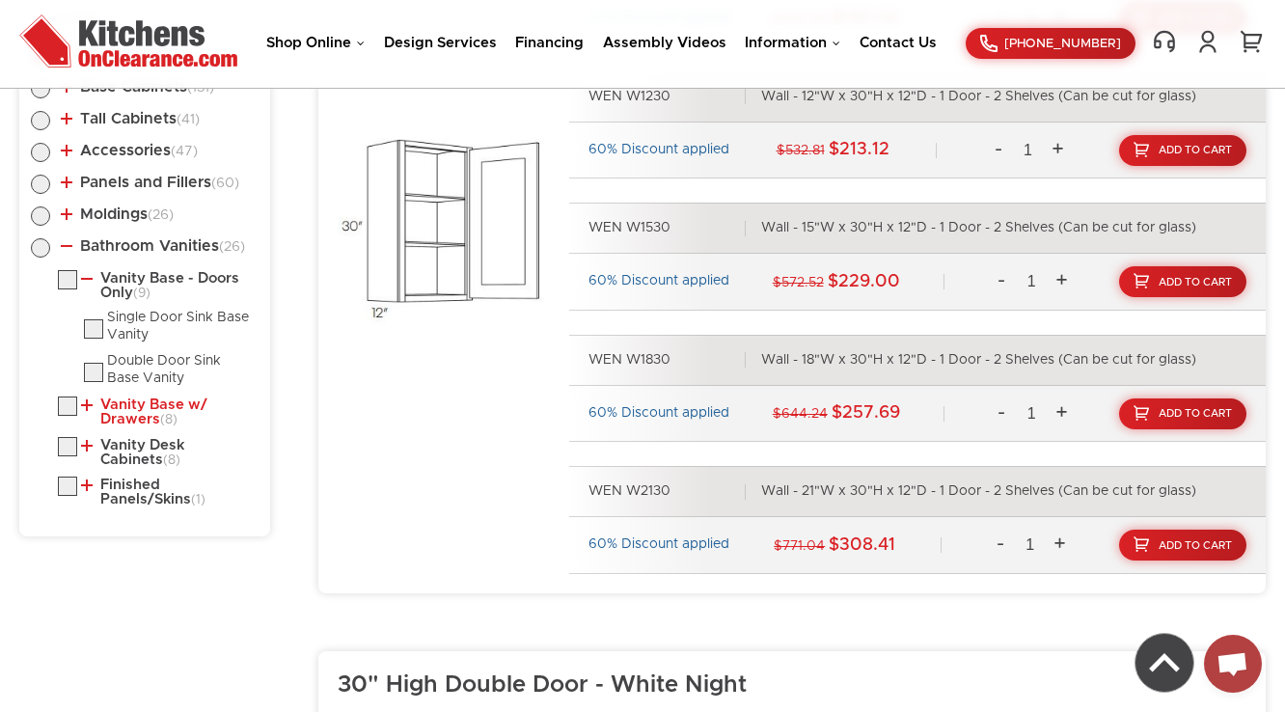
click at [115, 408] on link "Vanity Base w/ Drawers (8)" at bounding box center [166, 413] width 170 height 30
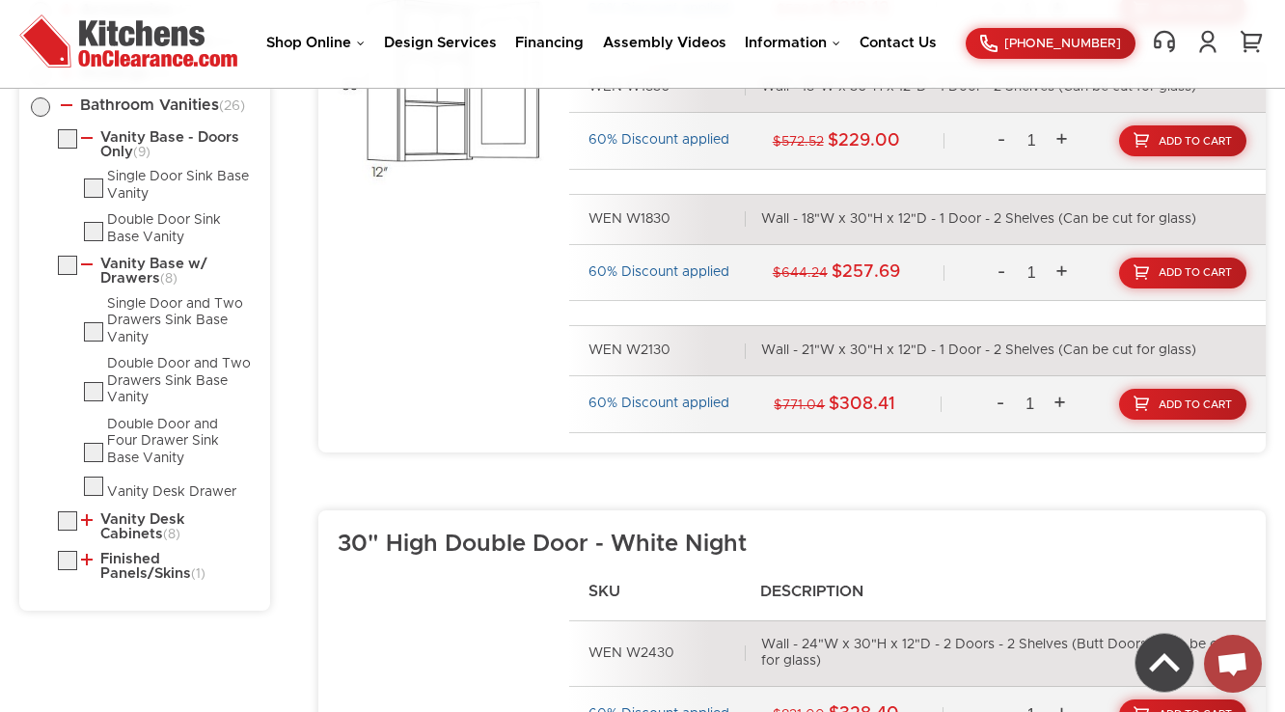
scroll to position [1574, 0]
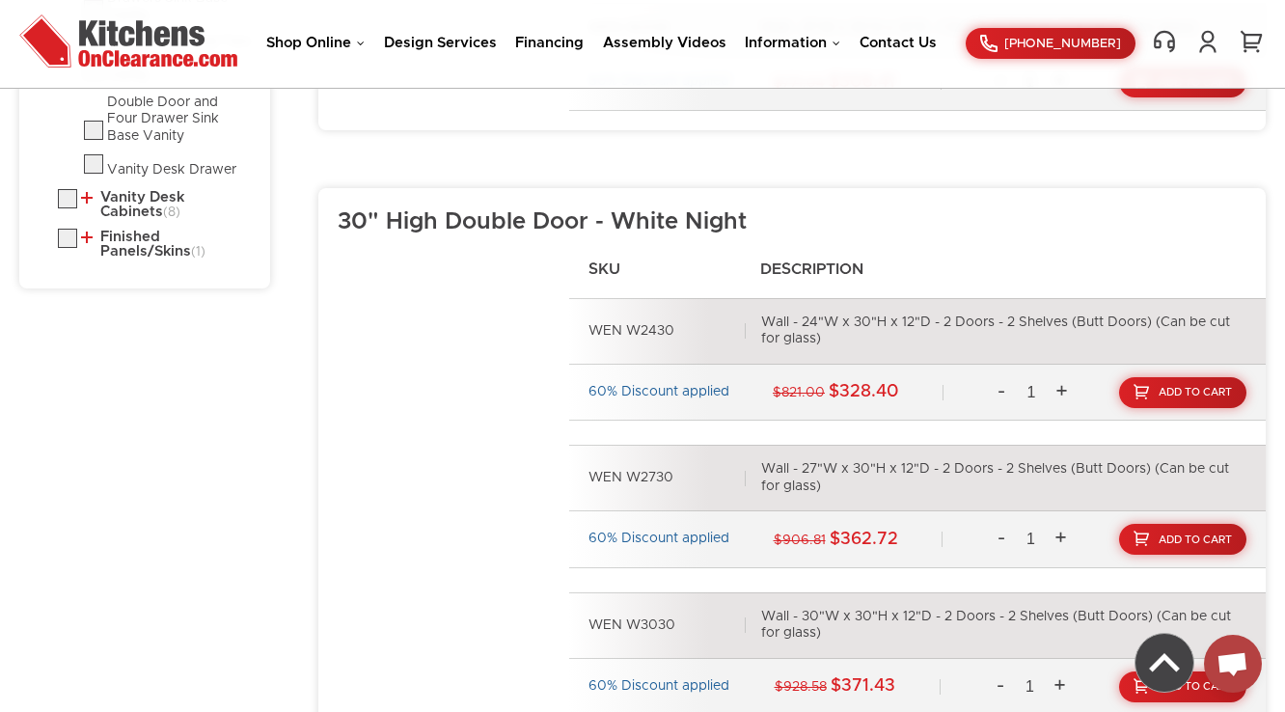
click at [151, 189] on li "Vanity Desk Cabinets (8) Vanity Drawer Base Cabinets File Drawer Cabinet" at bounding box center [158, 204] width 201 height 31
click at [147, 190] on link "Vanity Desk Cabinets (8)" at bounding box center [166, 205] width 170 height 30
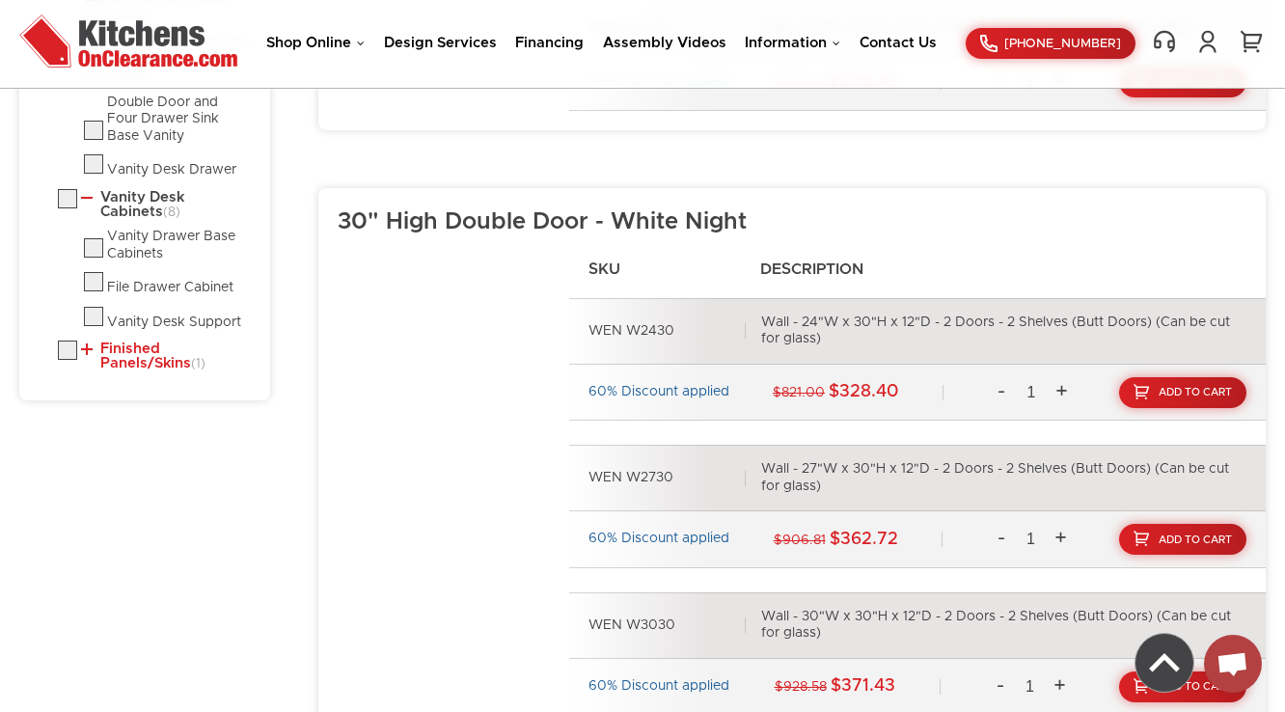
click at [113, 352] on link "Finished Panels/Skins (1)" at bounding box center [166, 357] width 170 height 30
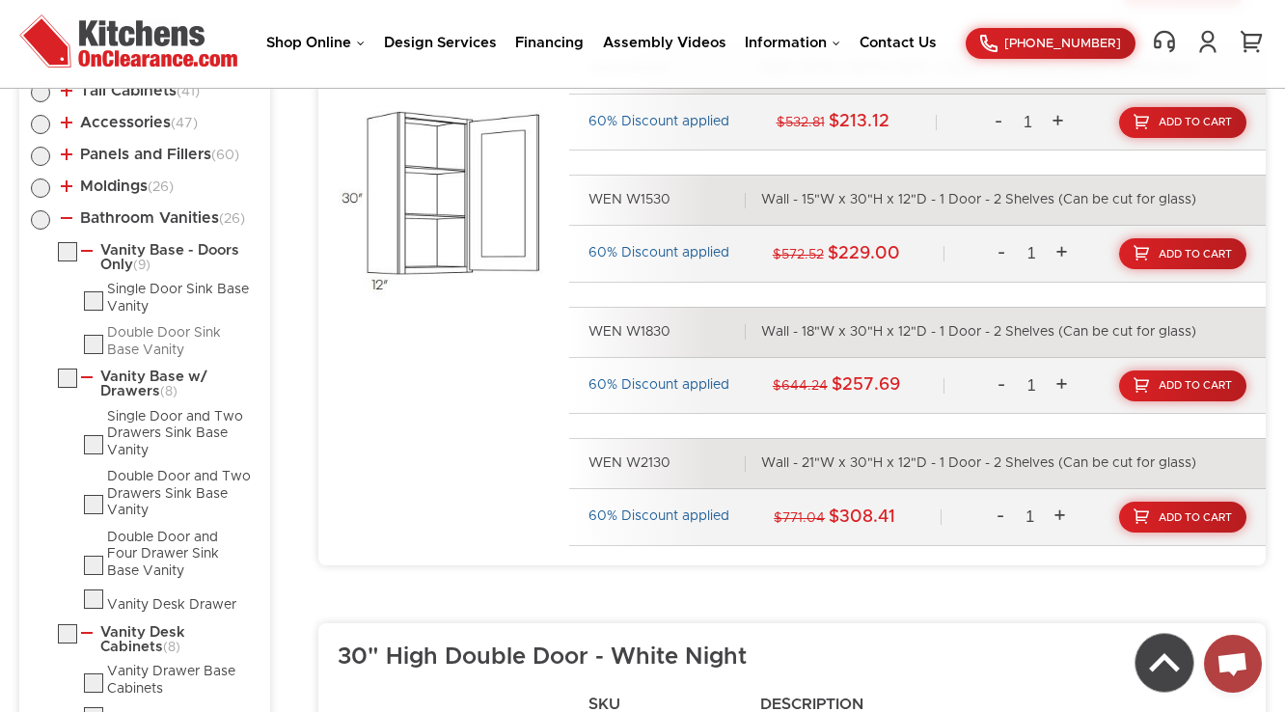
scroll to position [1111, 0]
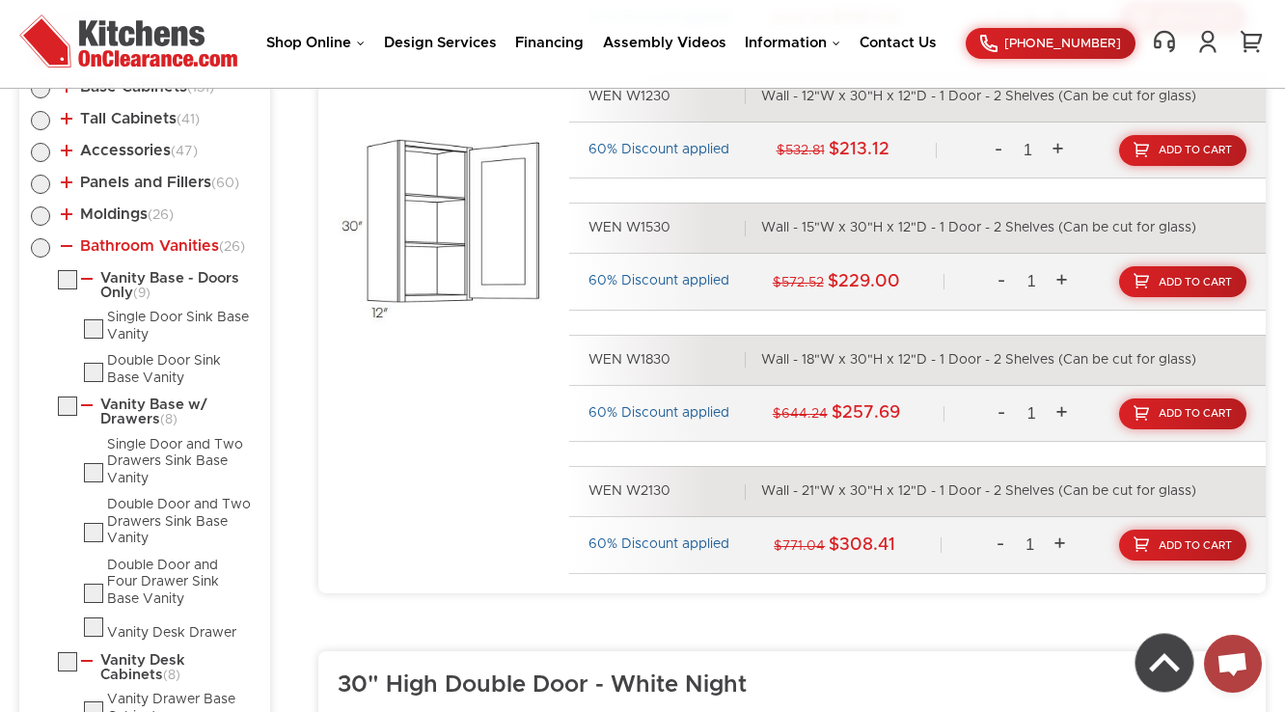
click at [107, 245] on link "Bathroom Vanities (26)" at bounding box center [153, 245] width 184 height 15
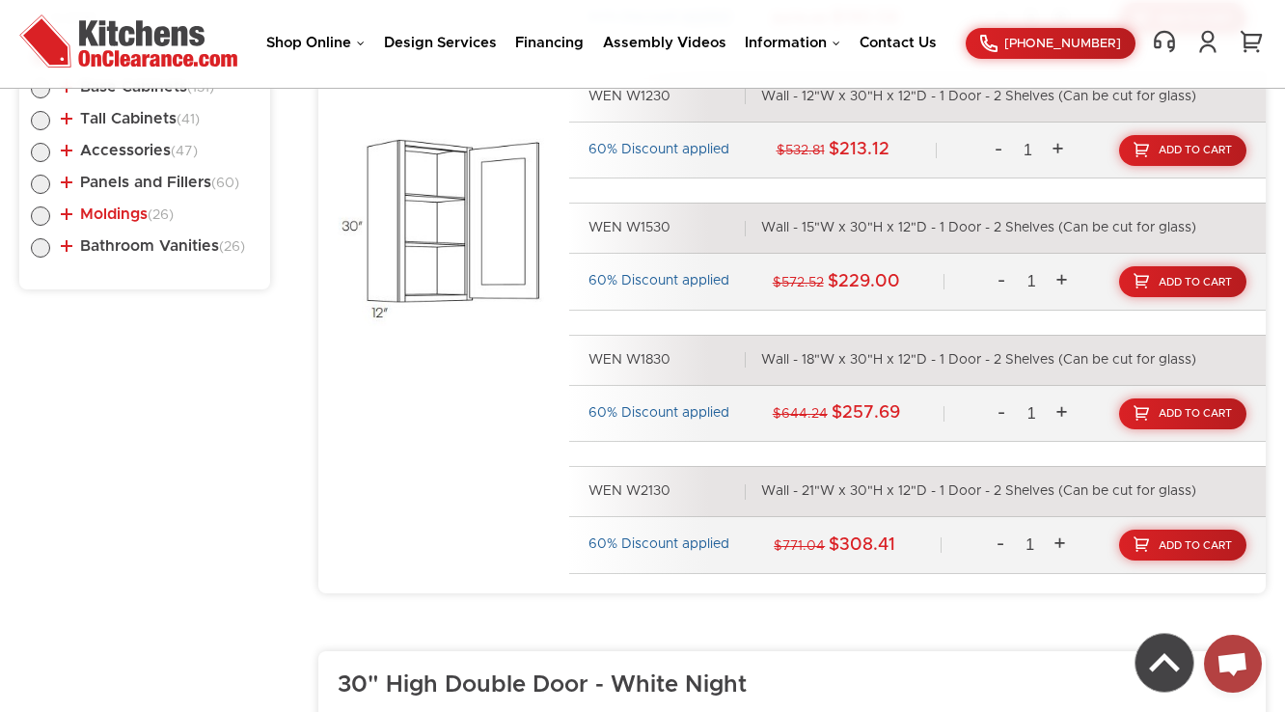
click at [112, 210] on link "Moldings (26)" at bounding box center [117, 213] width 113 height 15
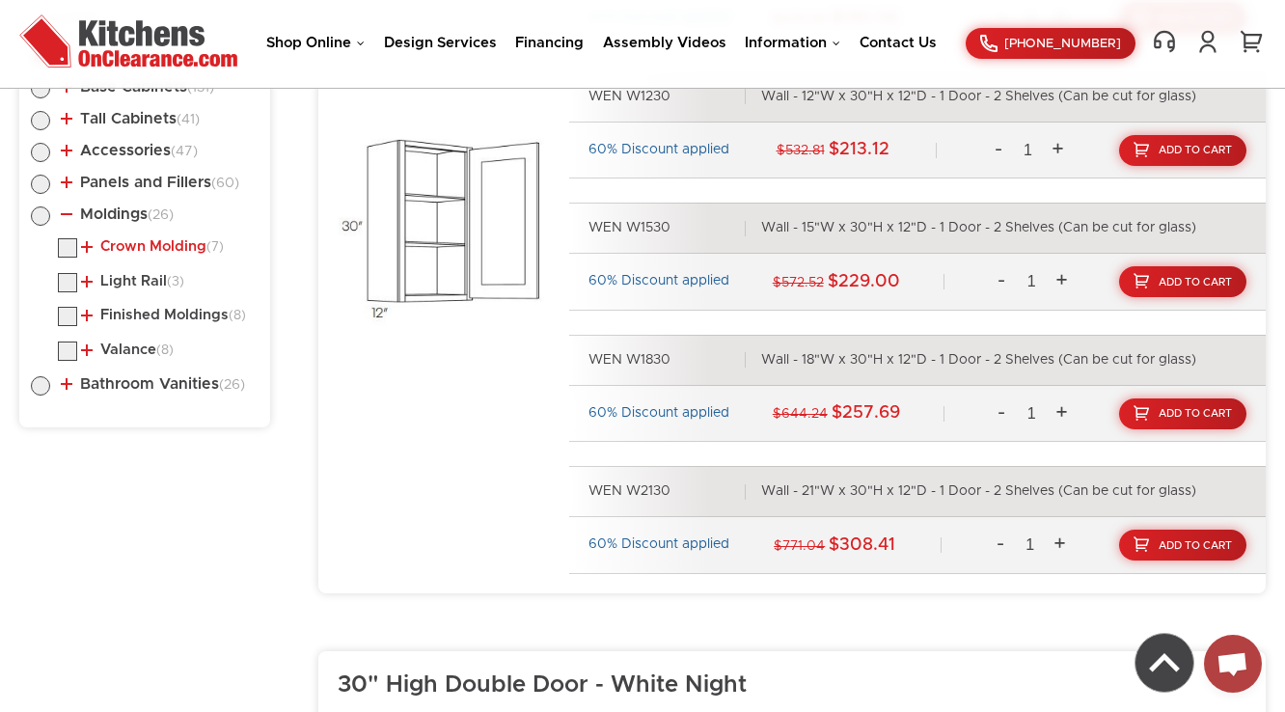
click at [115, 249] on link "Crown Molding (7)" at bounding box center [152, 246] width 143 height 15
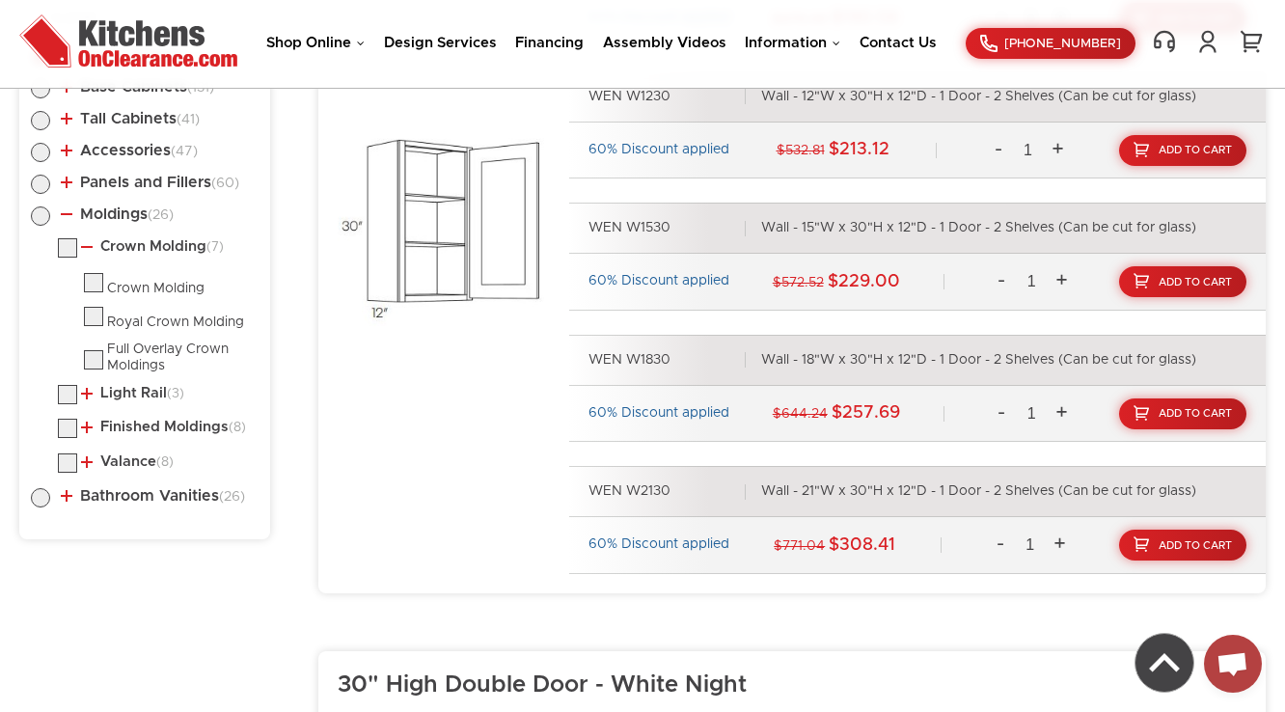
click at [130, 378] on ul "Crown Molding (7) Crown Molding Royal Crown Molding (3)" at bounding box center [145, 358] width 228 height 240
click at [130, 386] on link "Light Rail (3)" at bounding box center [132, 393] width 103 height 15
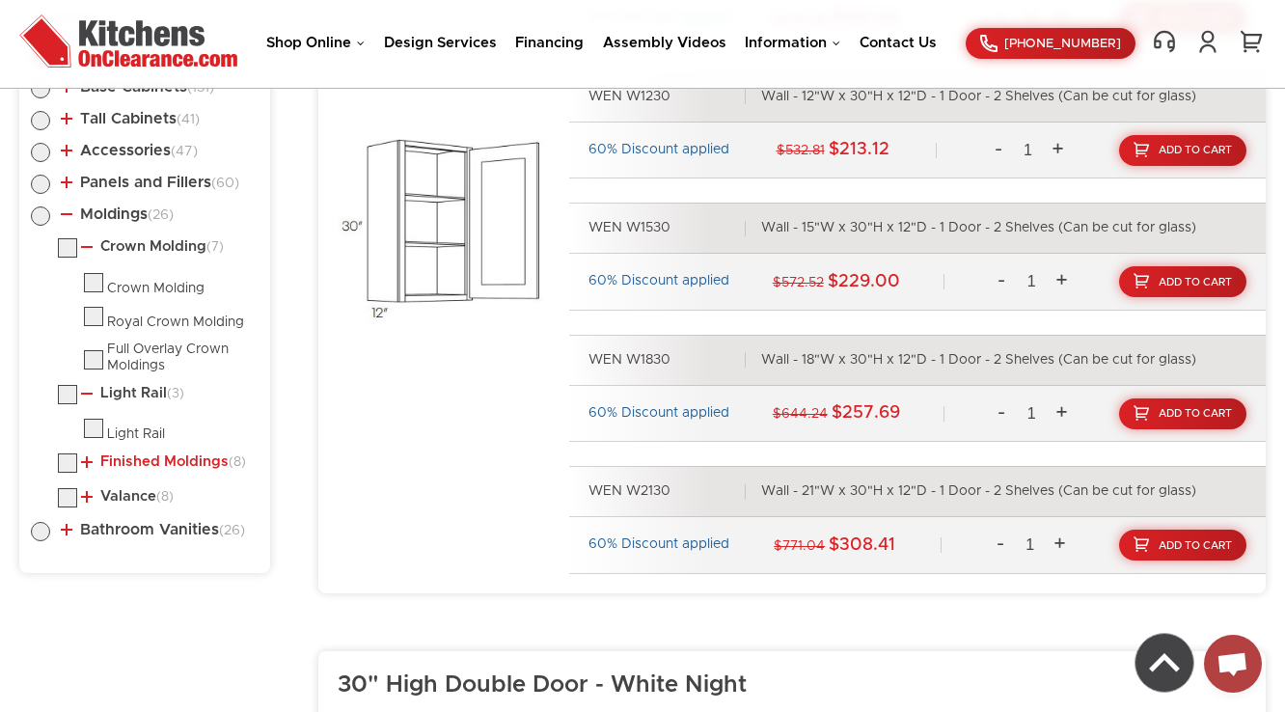
click at [127, 459] on link "Finished Moldings (8)" at bounding box center [163, 461] width 165 height 15
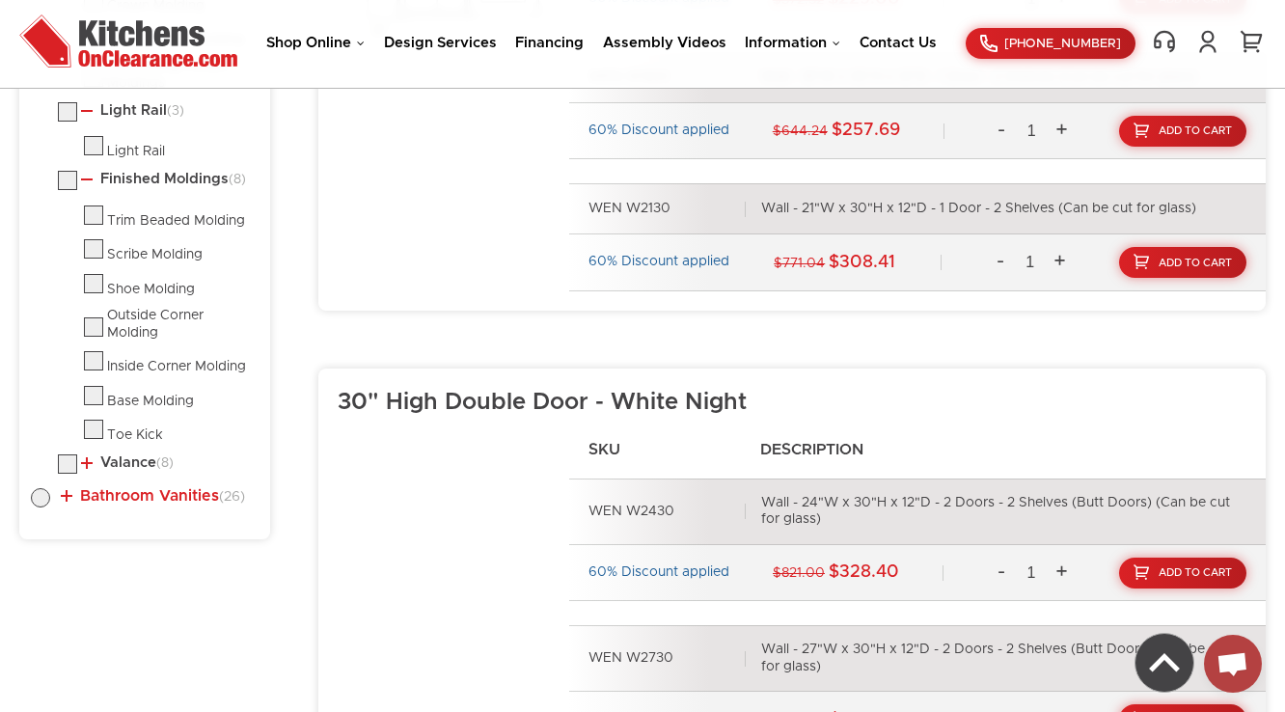
scroll to position [1419, 0]
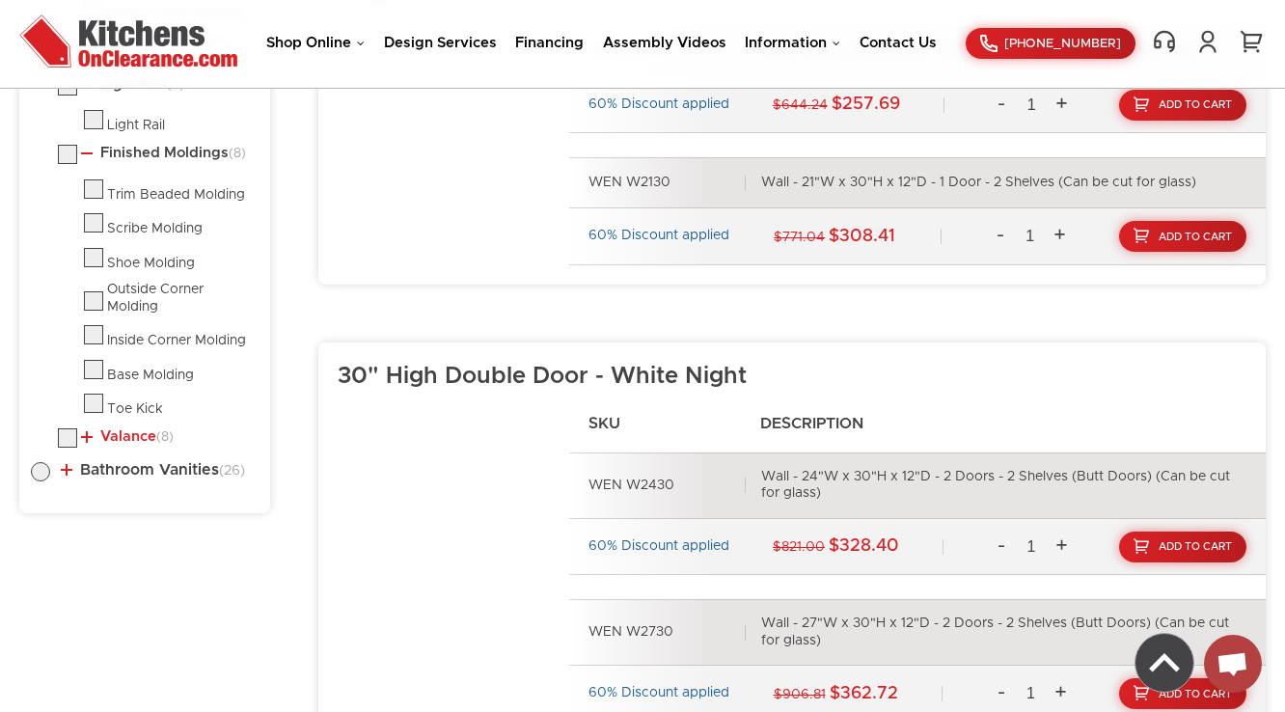
click at [120, 429] on link "Valance (8)" at bounding box center [127, 436] width 93 height 15
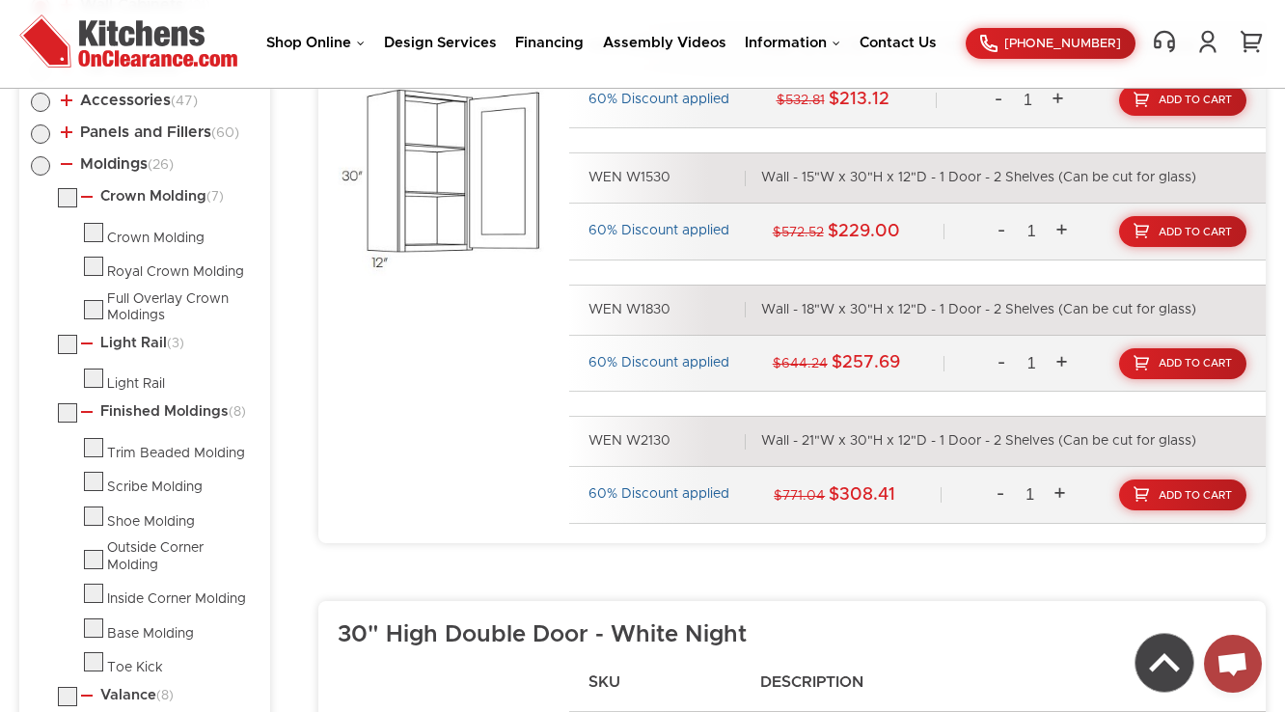
scroll to position [1188, 0]
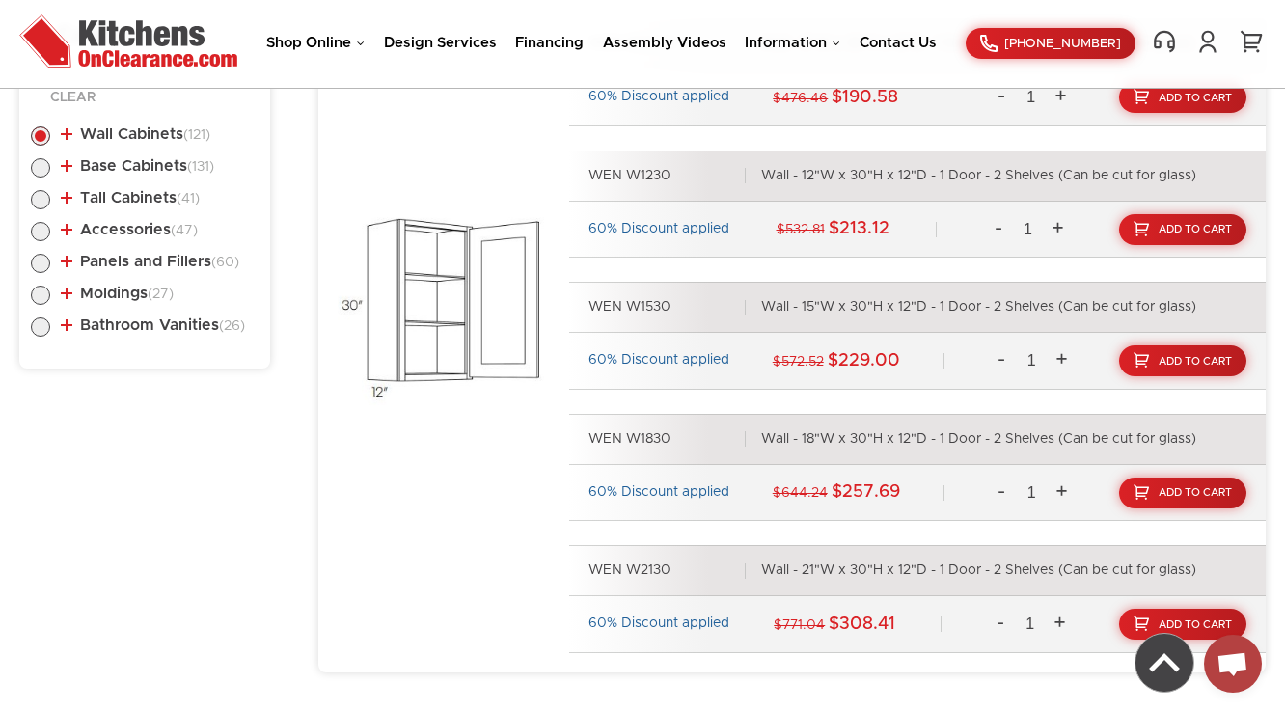
scroll to position [1033, 0]
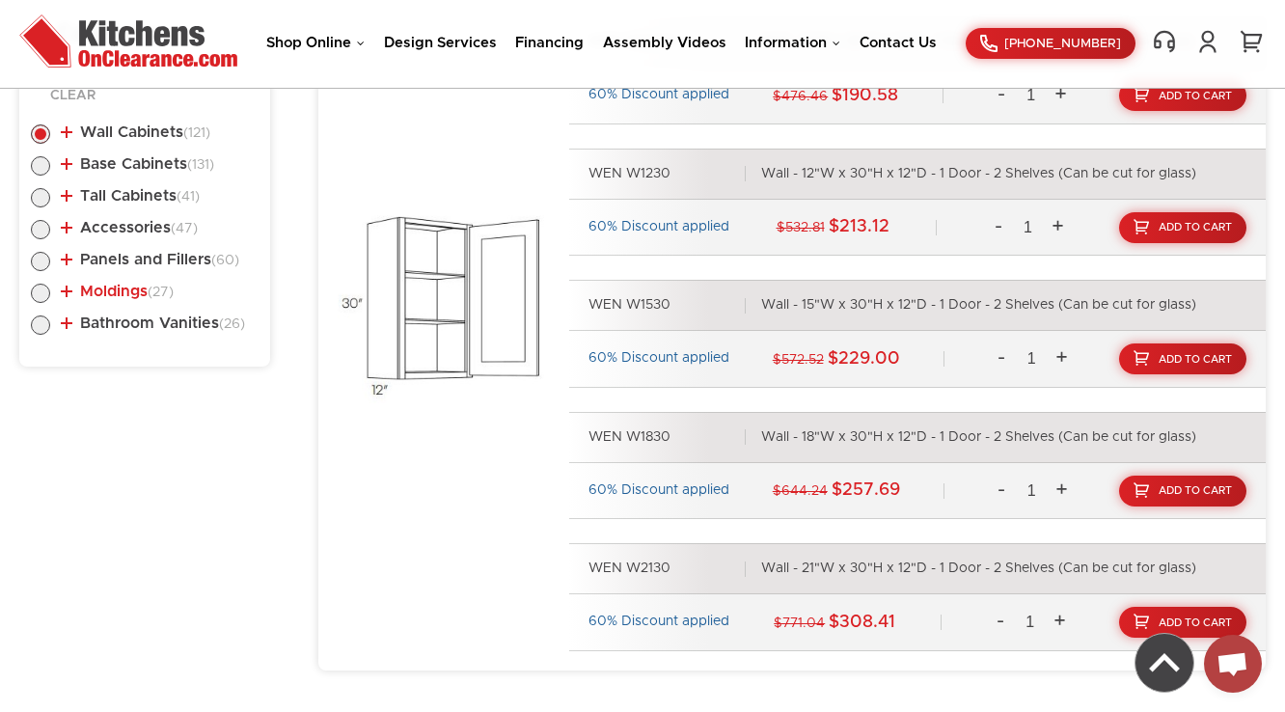
click at [124, 287] on link "Moldings (27)" at bounding box center [117, 291] width 113 height 15
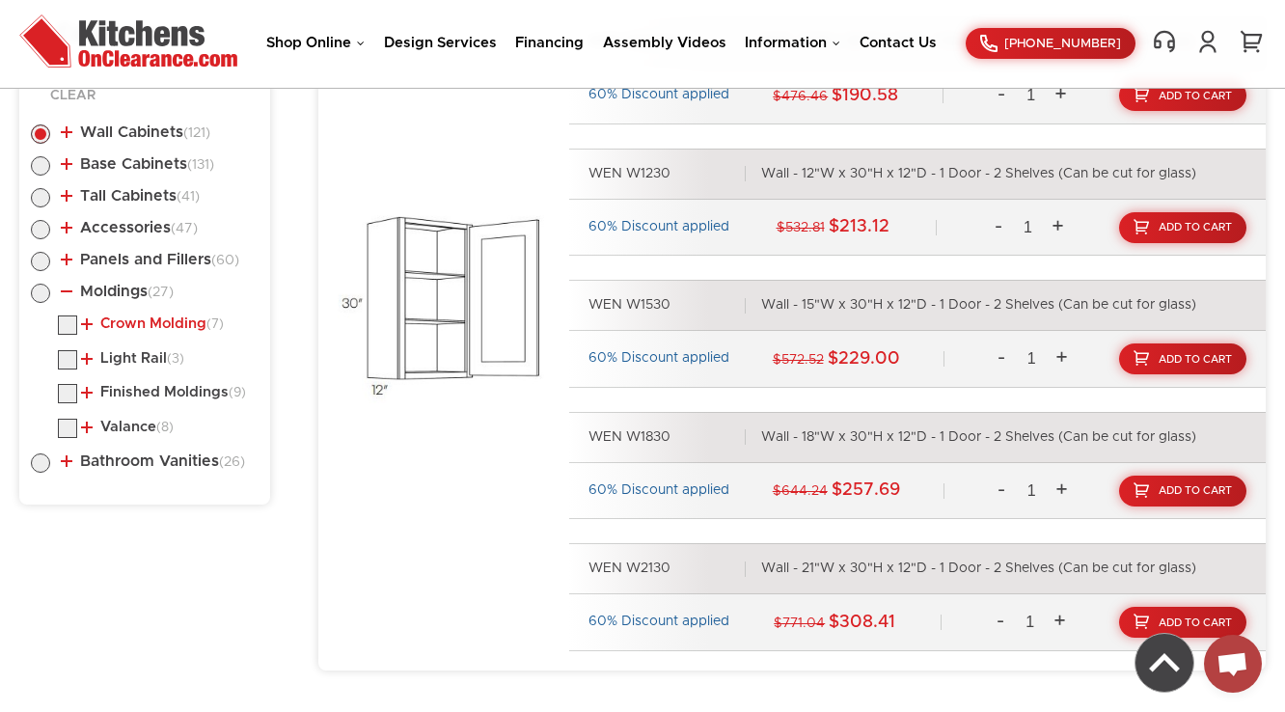
click at [108, 321] on link "Crown Molding (7)" at bounding box center [152, 323] width 143 height 15
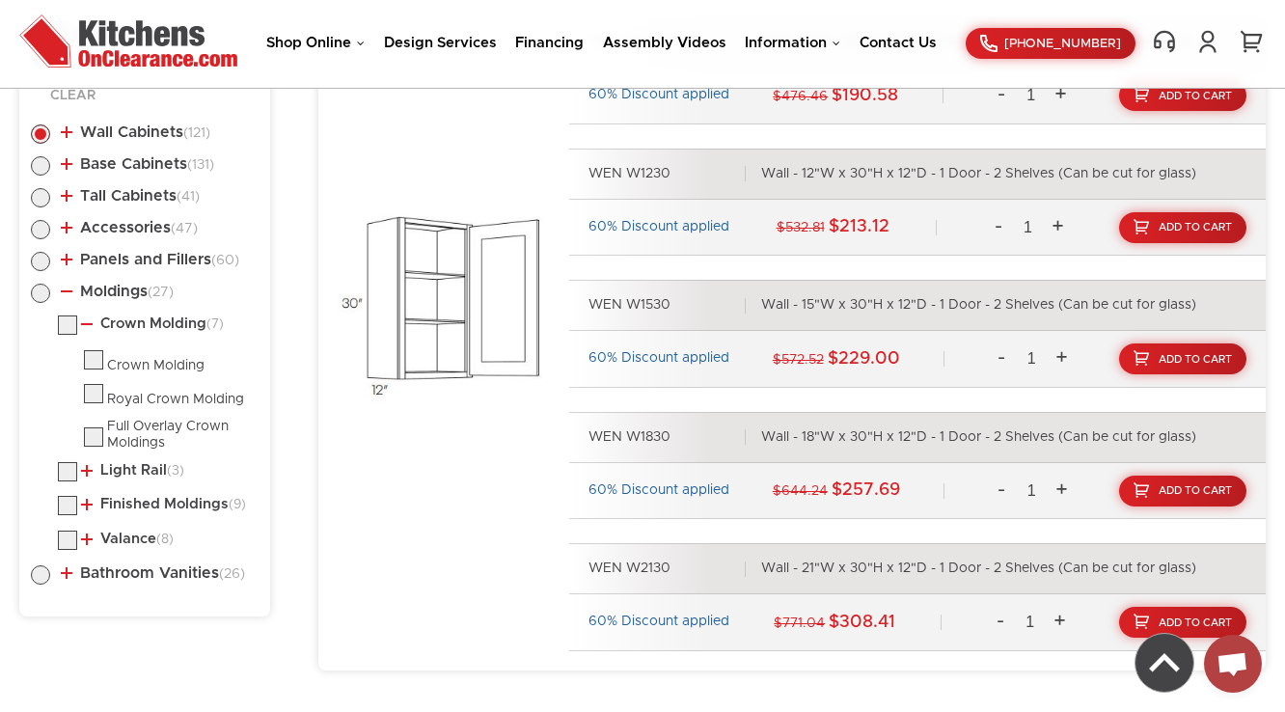
scroll to position [1265, 0]
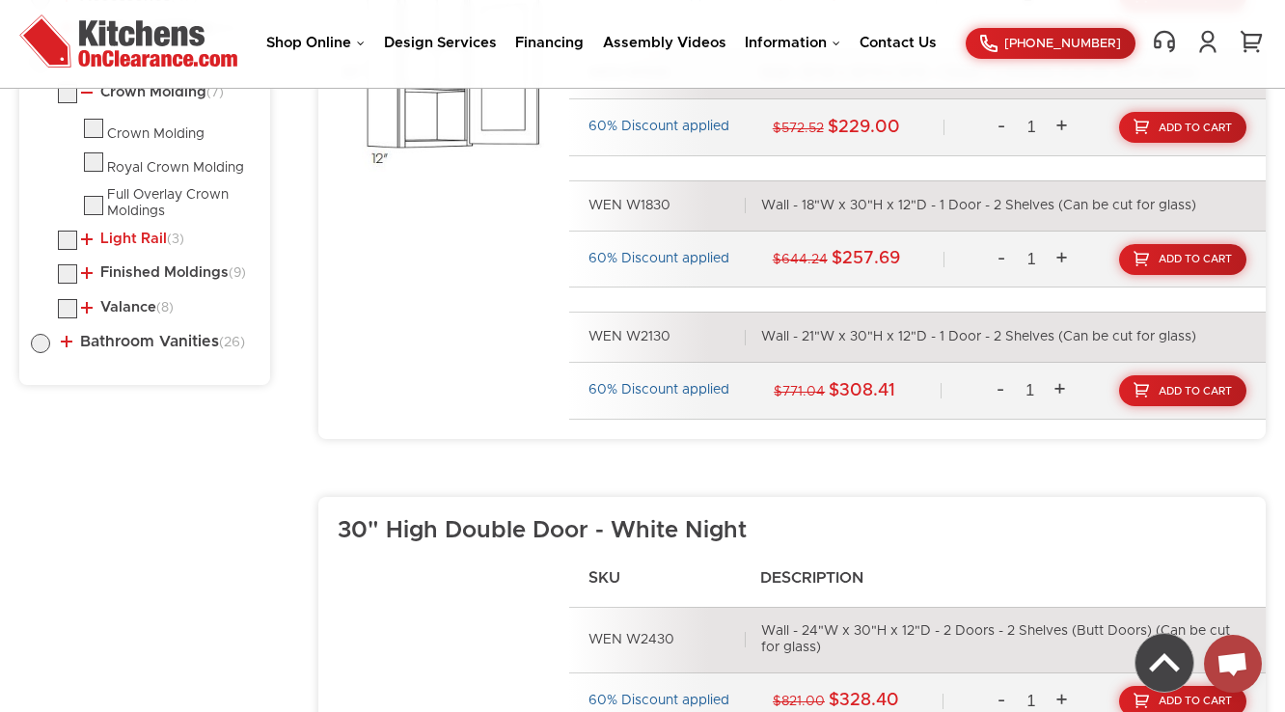
click at [125, 233] on link "Light Rail (3)" at bounding box center [132, 239] width 103 height 15
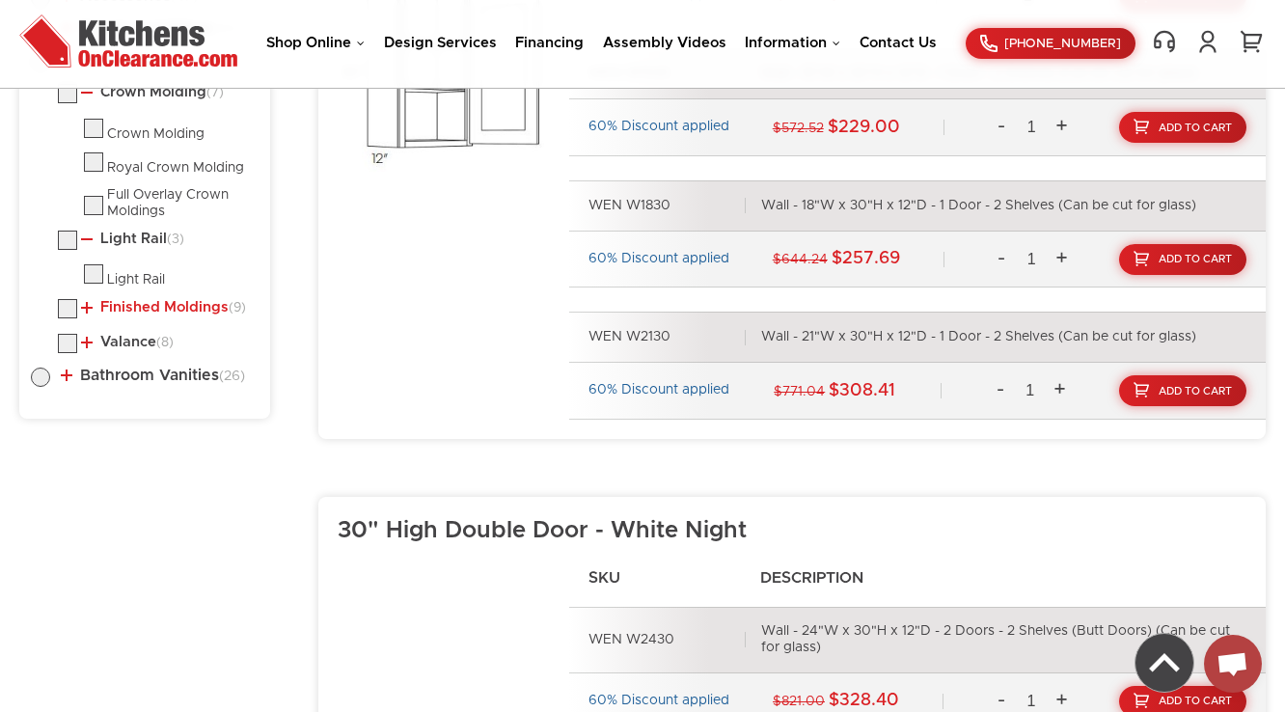
click at [118, 306] on link "Finished Moldings (9)" at bounding box center [163, 307] width 165 height 15
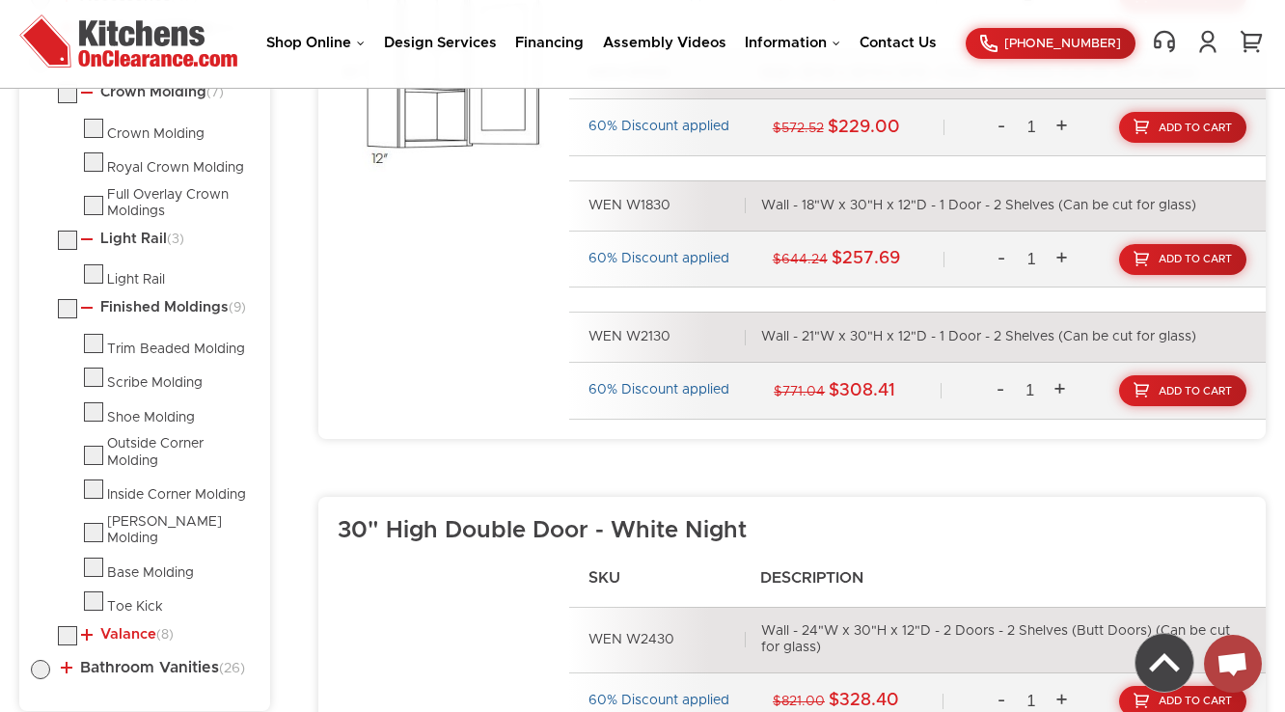
click at [120, 627] on link "Valance (8)" at bounding box center [127, 634] width 93 height 15
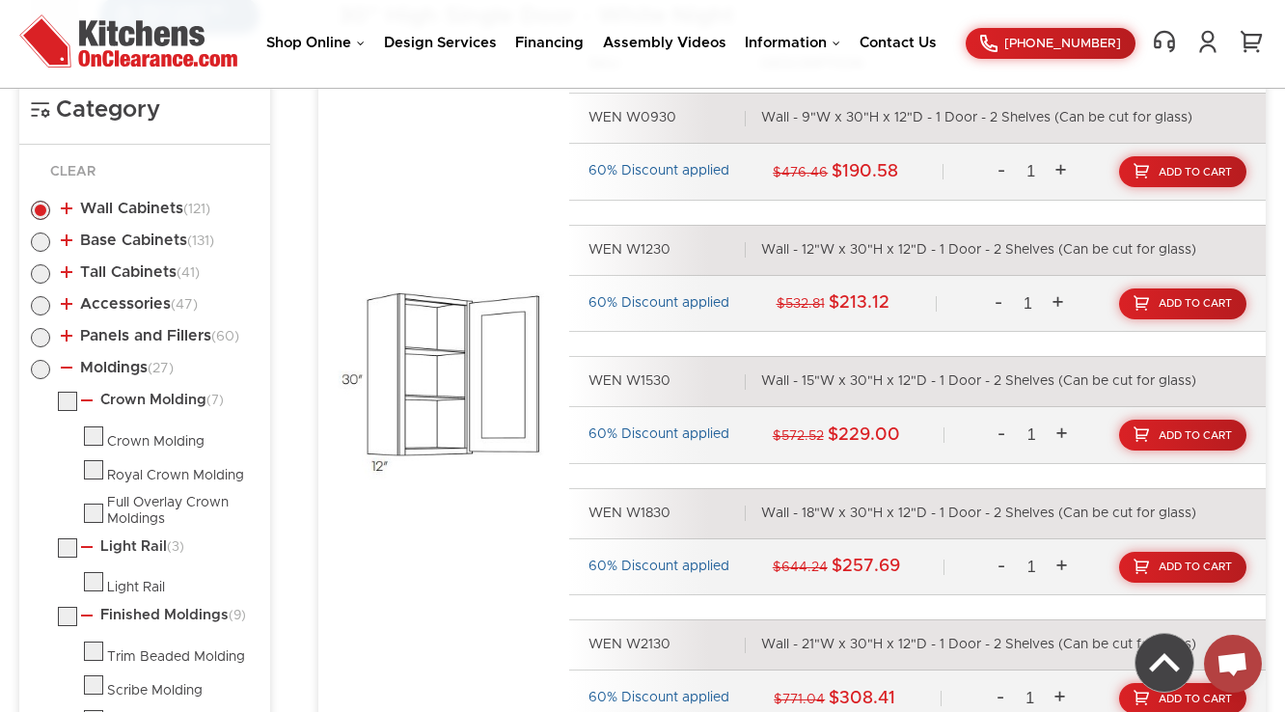
scroll to position [956, 0]
click at [118, 369] on link "Moldings (27)" at bounding box center [117, 368] width 113 height 15
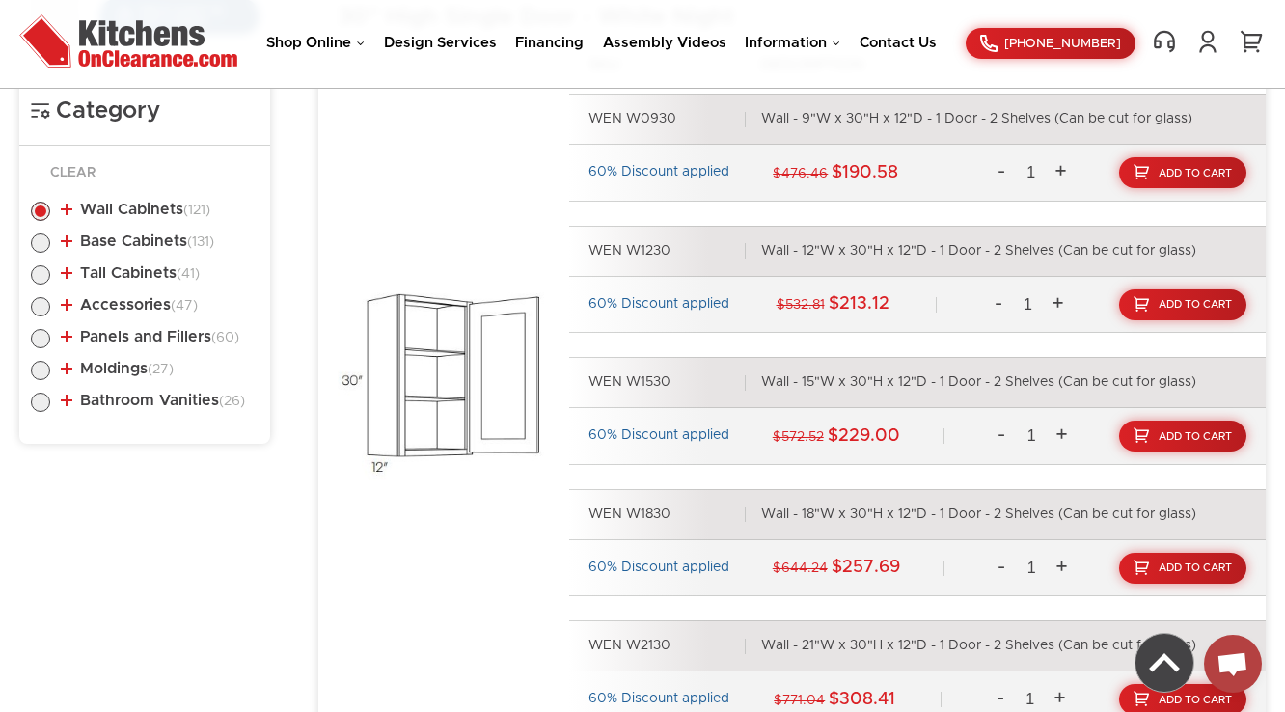
click at [127, 343] on li "Panels and Fillers (60) Fillers (6) Wall/Base Fillers Tall Fillers (12) (8)" at bounding box center [145, 340] width 228 height 22
click at [135, 339] on link "Panels and Fillers (60)" at bounding box center [150, 336] width 179 height 15
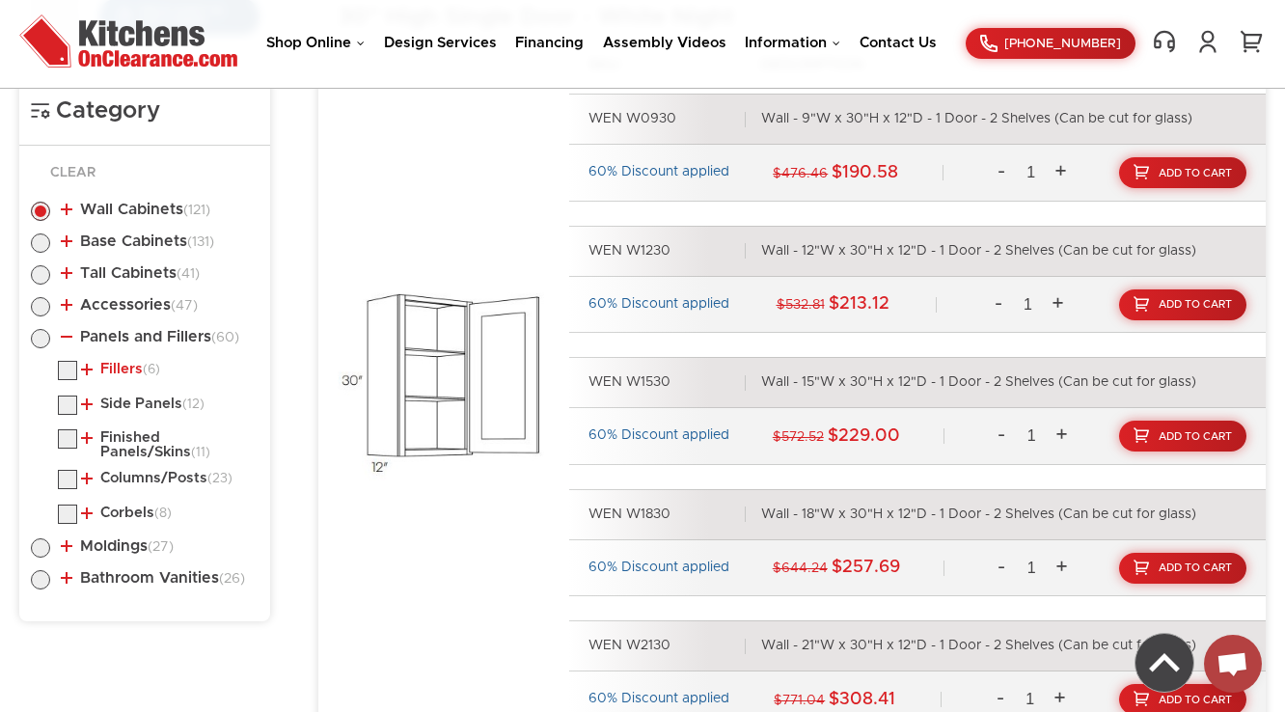
click at [128, 365] on link "Fillers (6)" at bounding box center [120, 369] width 79 height 15
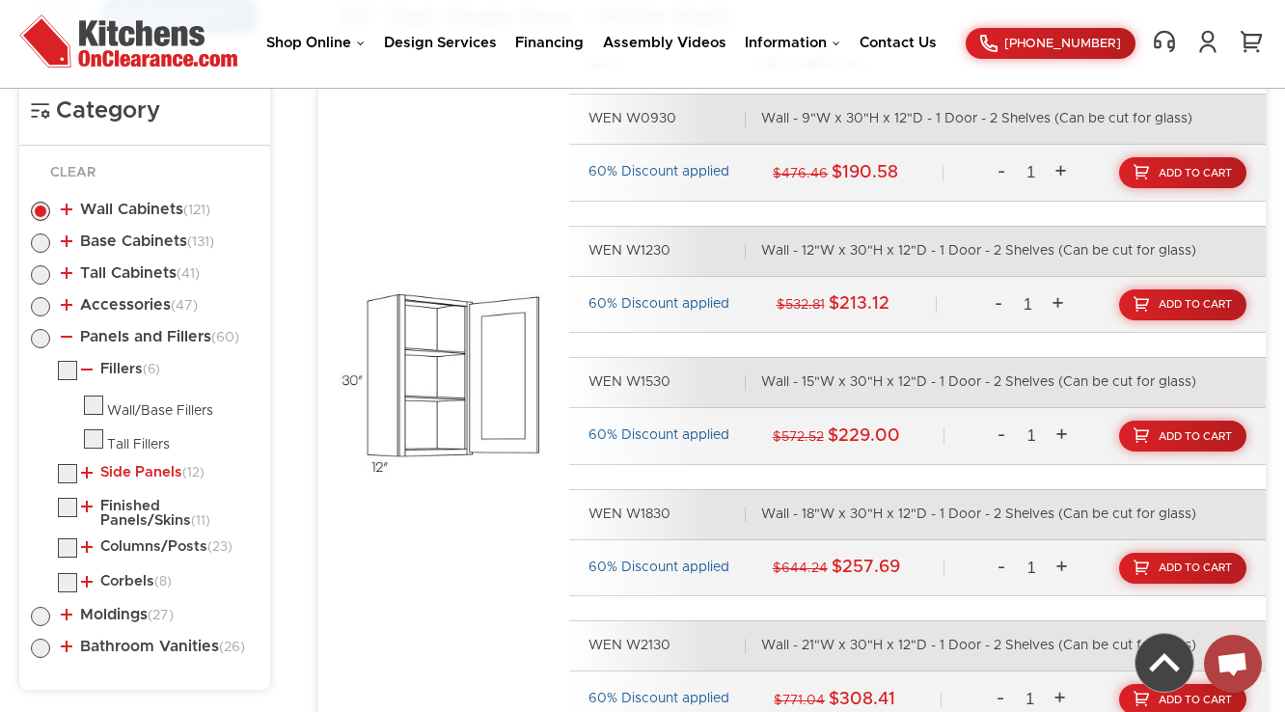
click at [124, 467] on link "Side Panels (12)" at bounding box center [143, 472] width 124 height 15
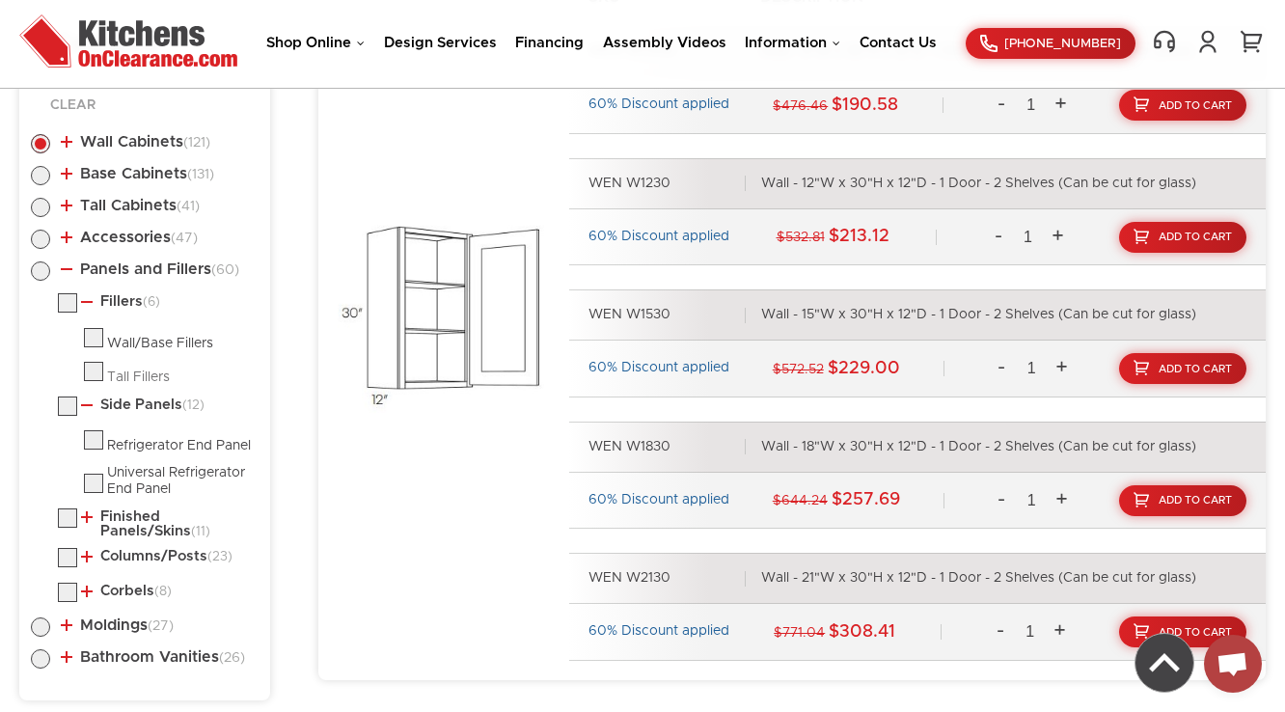
scroll to position [1111, 0]
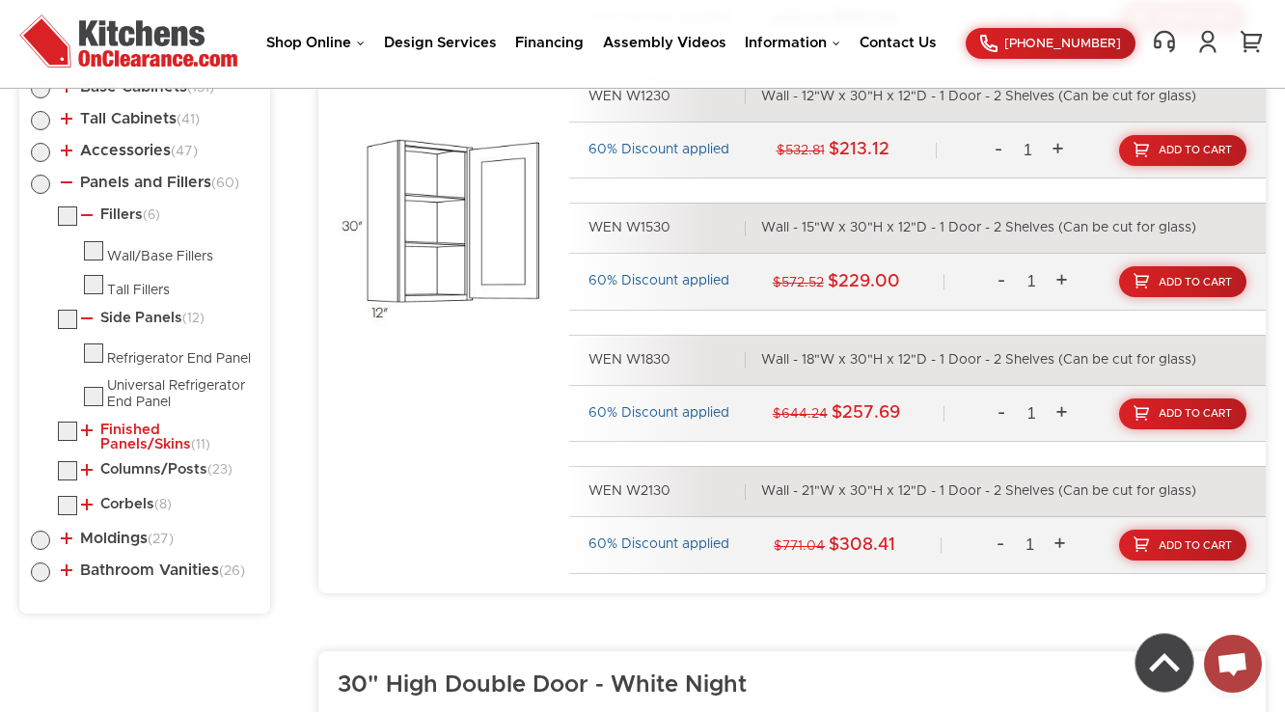
click at [141, 433] on link "Finished Panels/Skins (11)" at bounding box center [166, 438] width 170 height 30
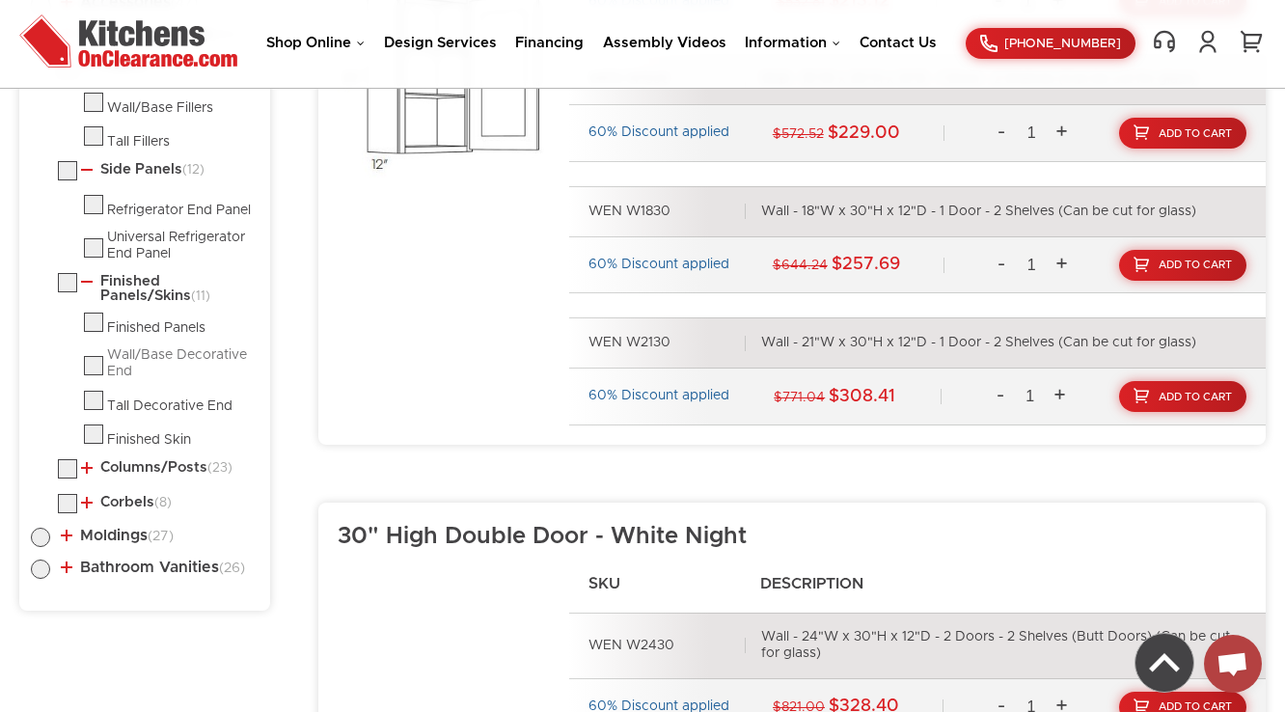
scroll to position [1265, 0]
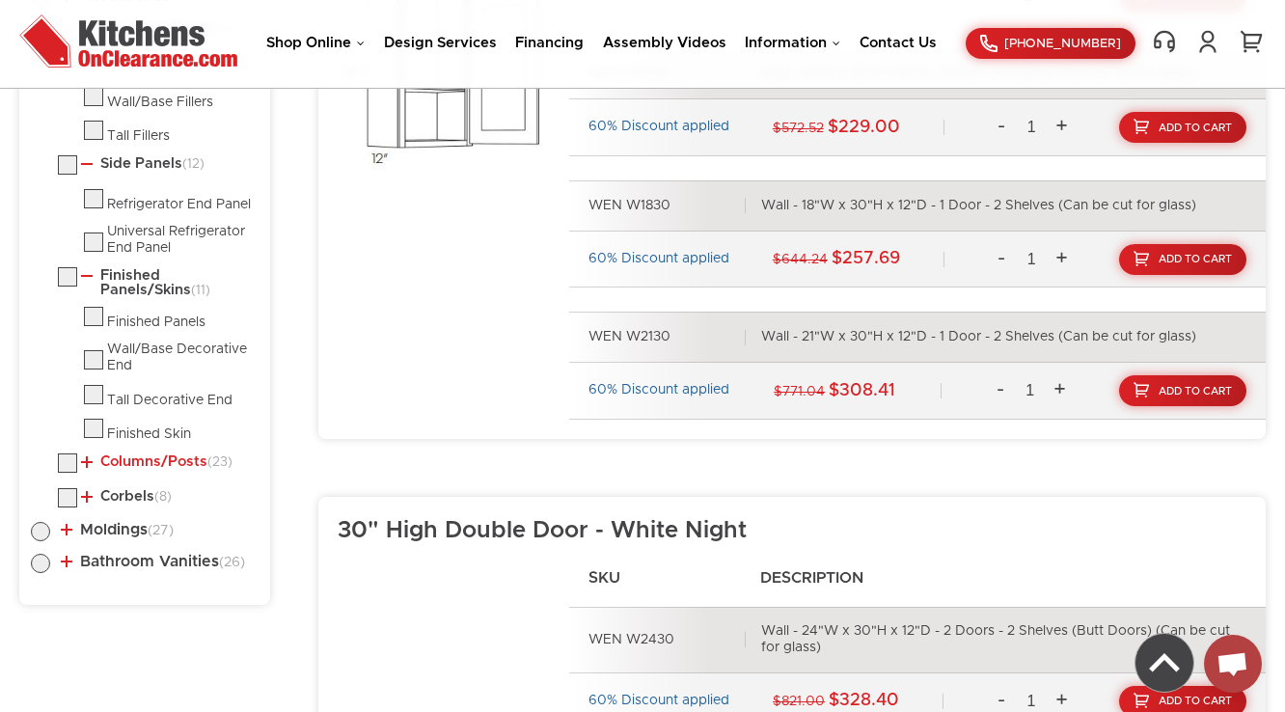
click at [134, 464] on link "Columns/Posts (23)" at bounding box center [156, 461] width 151 height 15
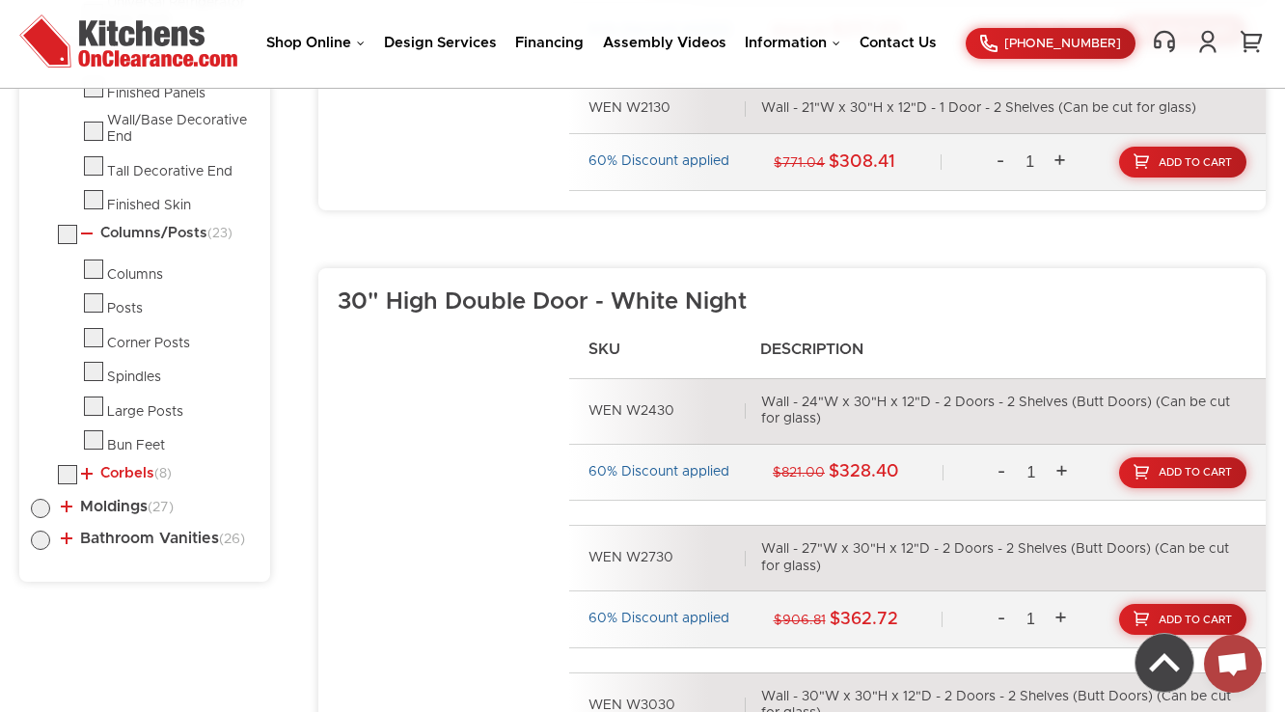
scroll to position [1497, 0]
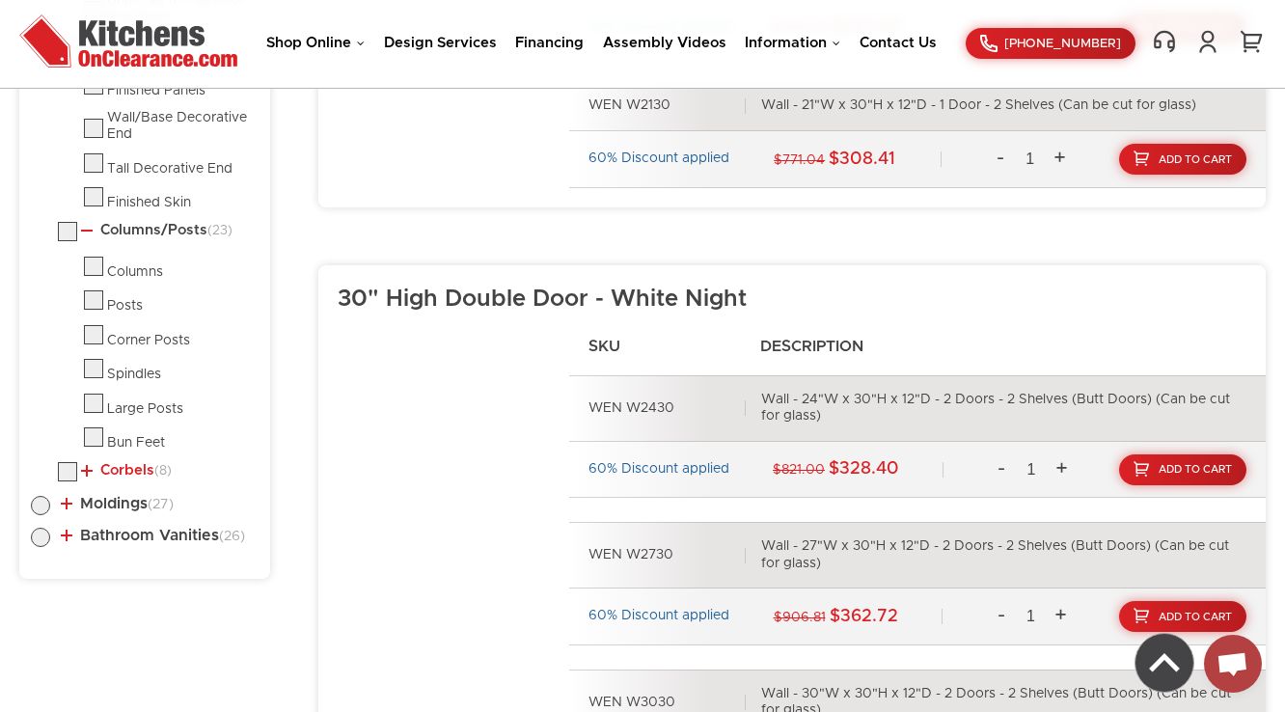
click at [127, 467] on link "Corbels (8)" at bounding box center [126, 470] width 91 height 15
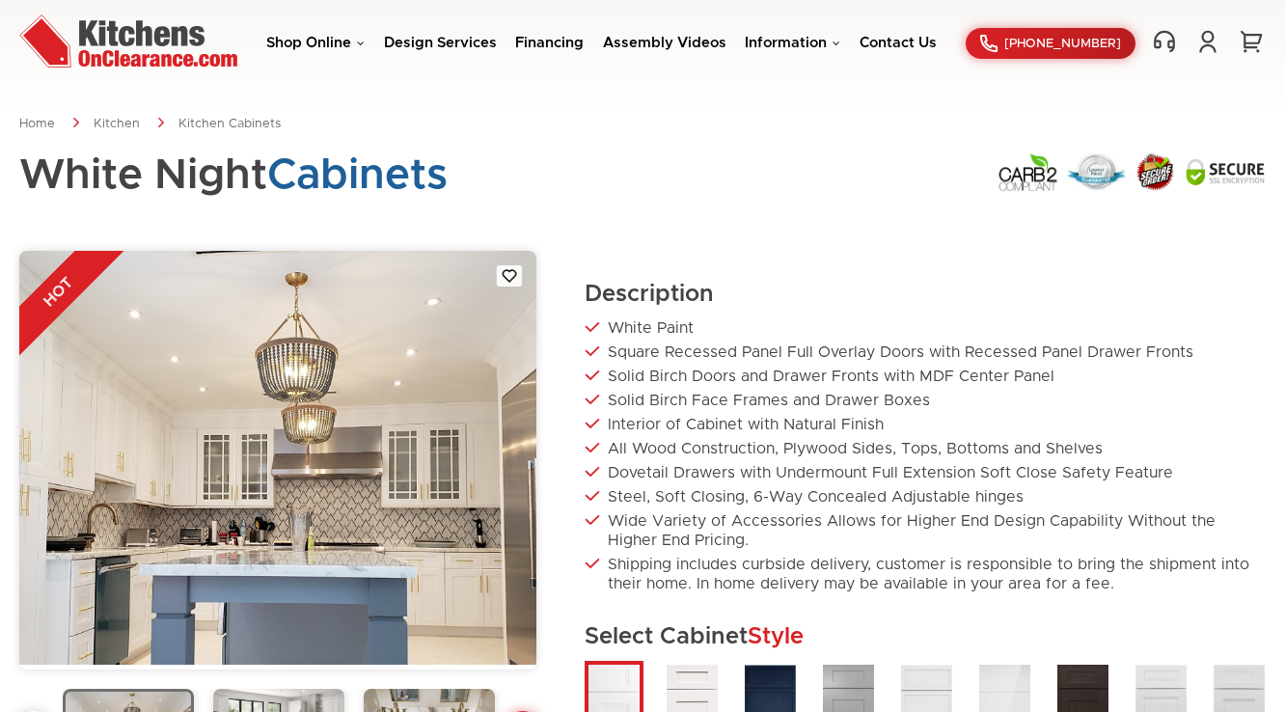
scroll to position [725, 0]
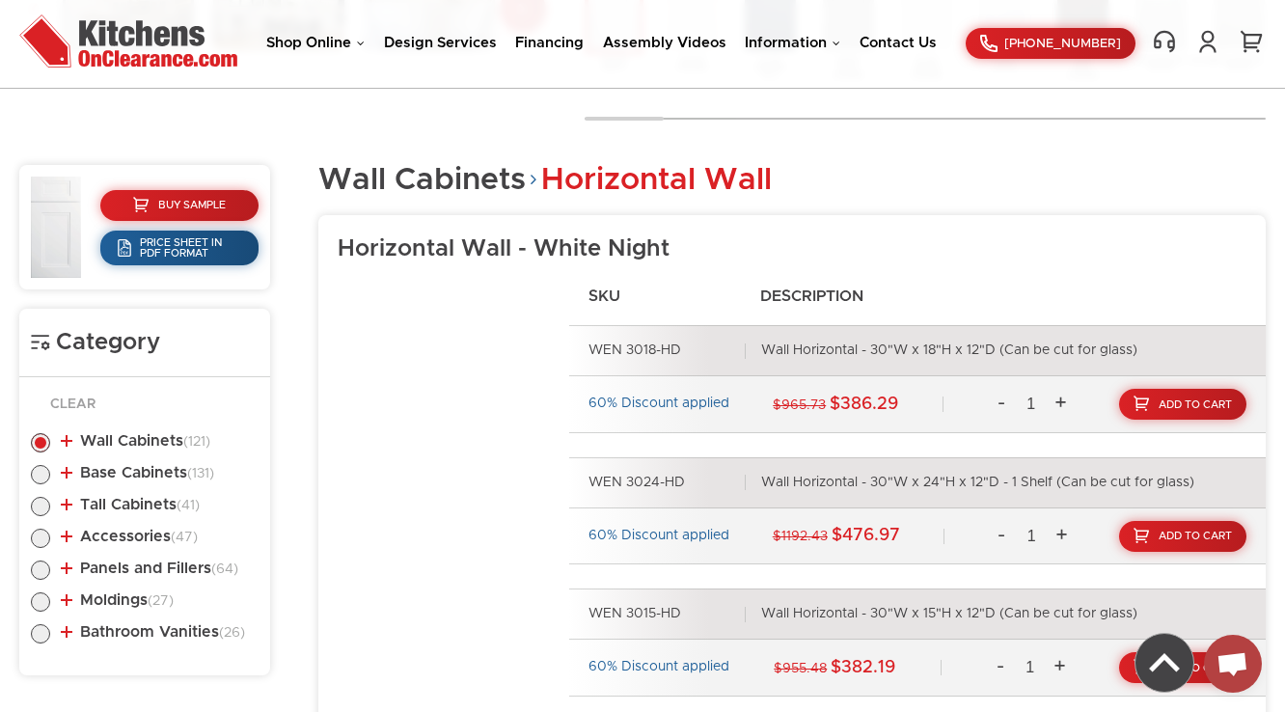
click at [124, 544] on li "Accessories (47) Specialty Cabinets (10) Wine Cube Wine Cubby (8)" at bounding box center [145, 540] width 228 height 22
click at [118, 564] on link "Panels and Fillers (64)" at bounding box center [150, 568] width 178 height 15
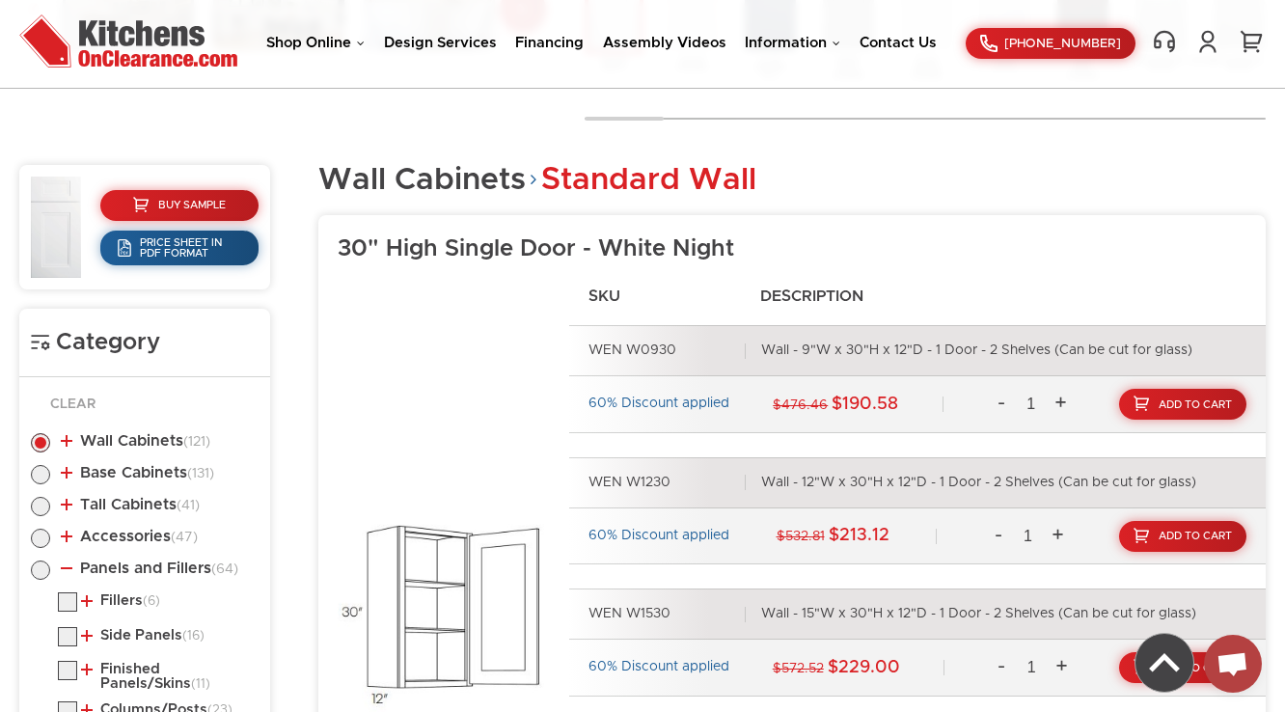
scroll to position [1111, 0]
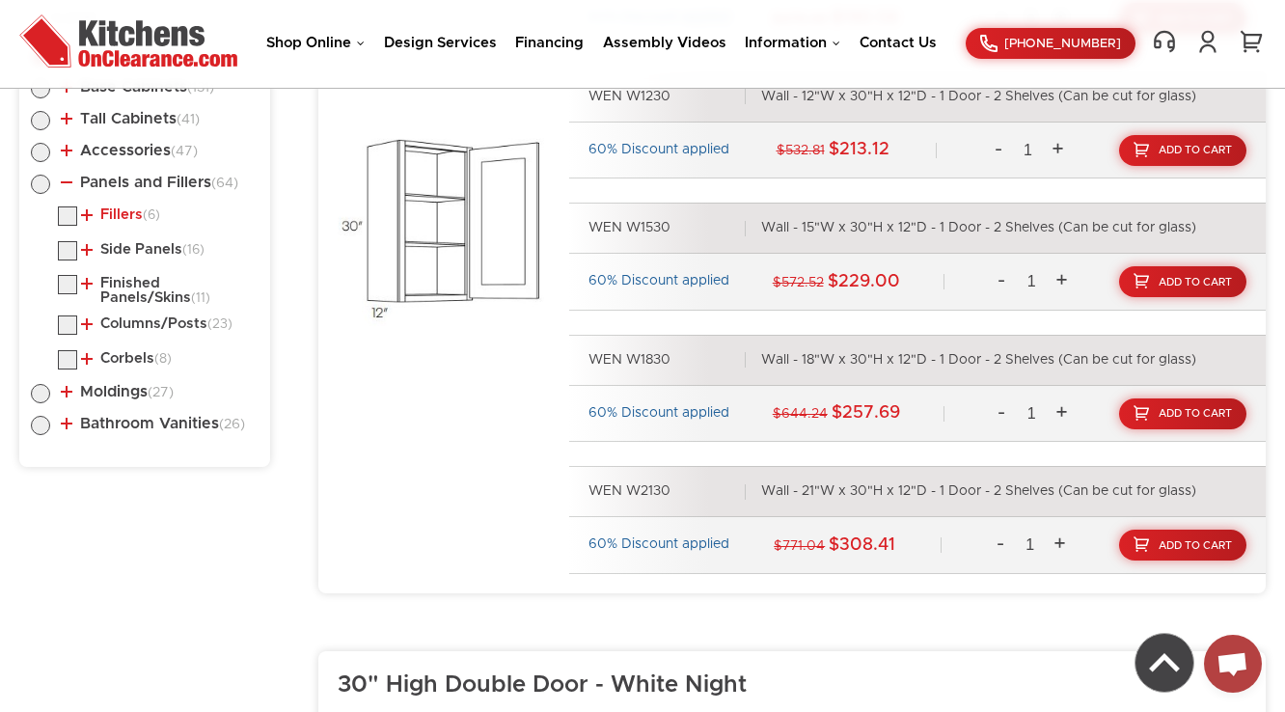
click at [116, 218] on link "Fillers (6)" at bounding box center [120, 214] width 79 height 15
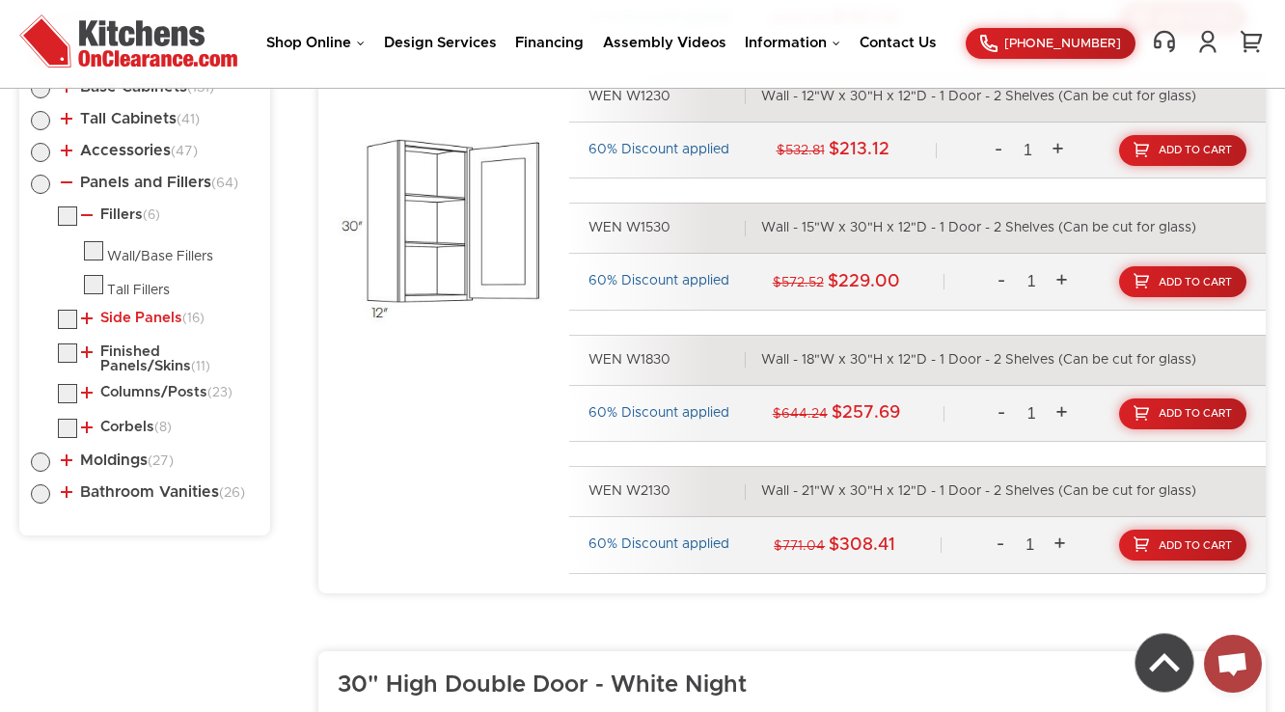
click at [120, 315] on link "Side Panels (16)" at bounding box center [143, 318] width 124 height 15
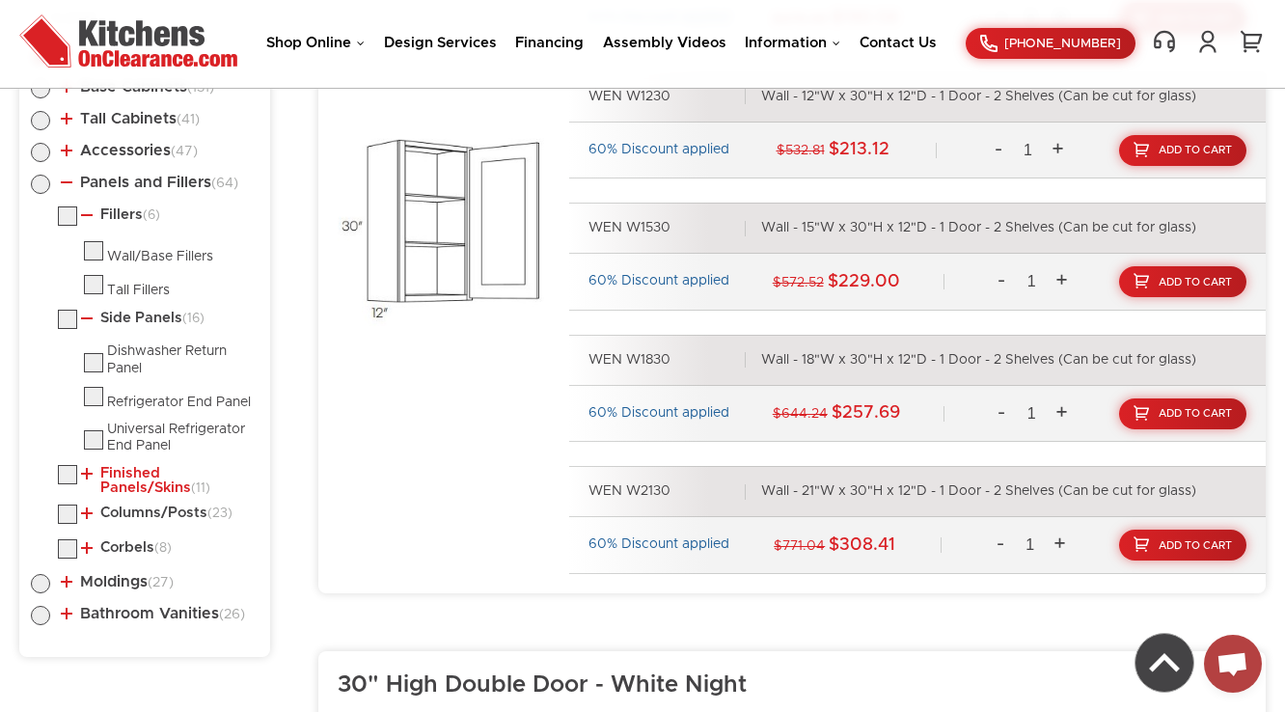
click at [124, 484] on link "Finished Panels/Skins (11)" at bounding box center [166, 481] width 170 height 30
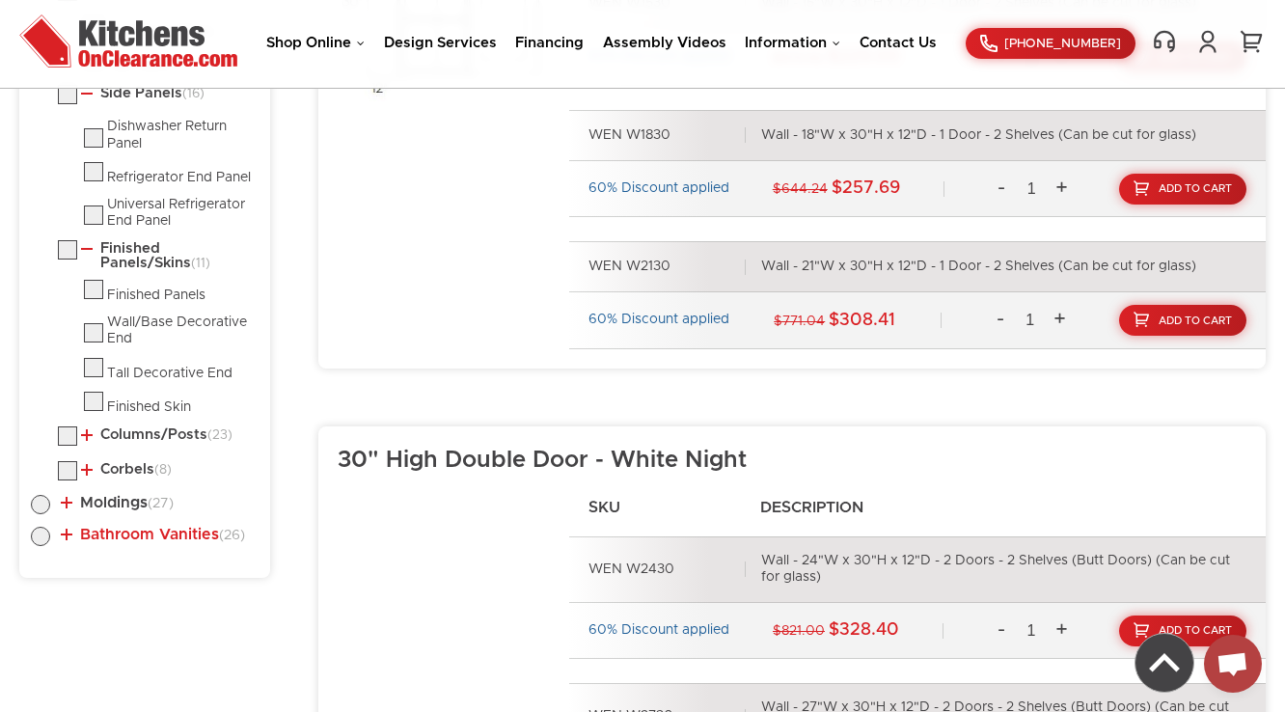
scroll to position [1342, 0]
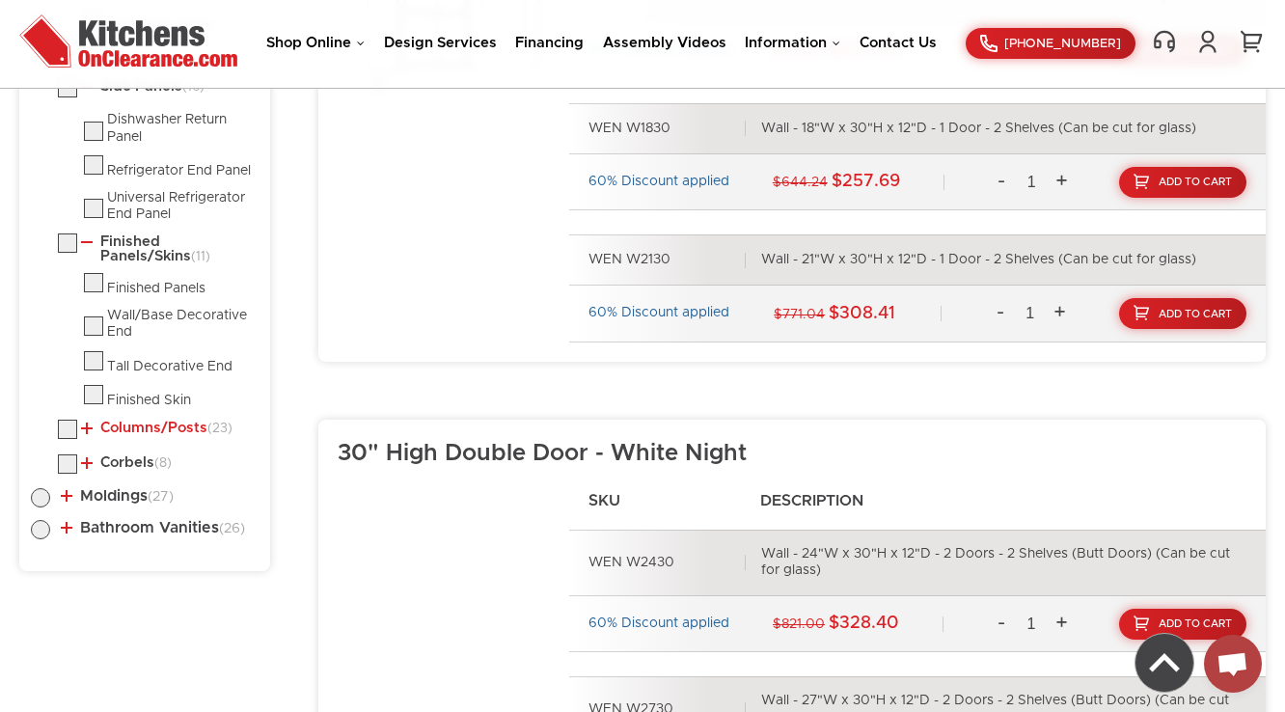
click at [161, 428] on link "Columns/Posts (23)" at bounding box center [156, 428] width 151 height 15
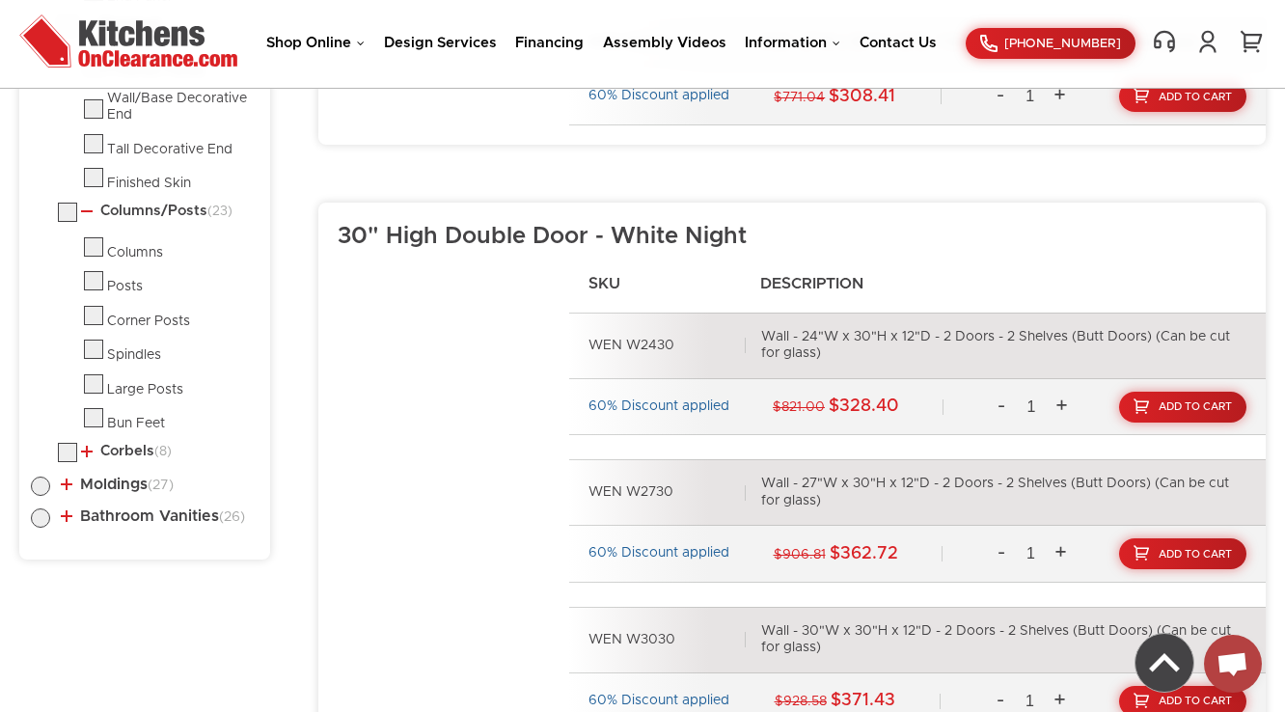
scroll to position [1574, 0]
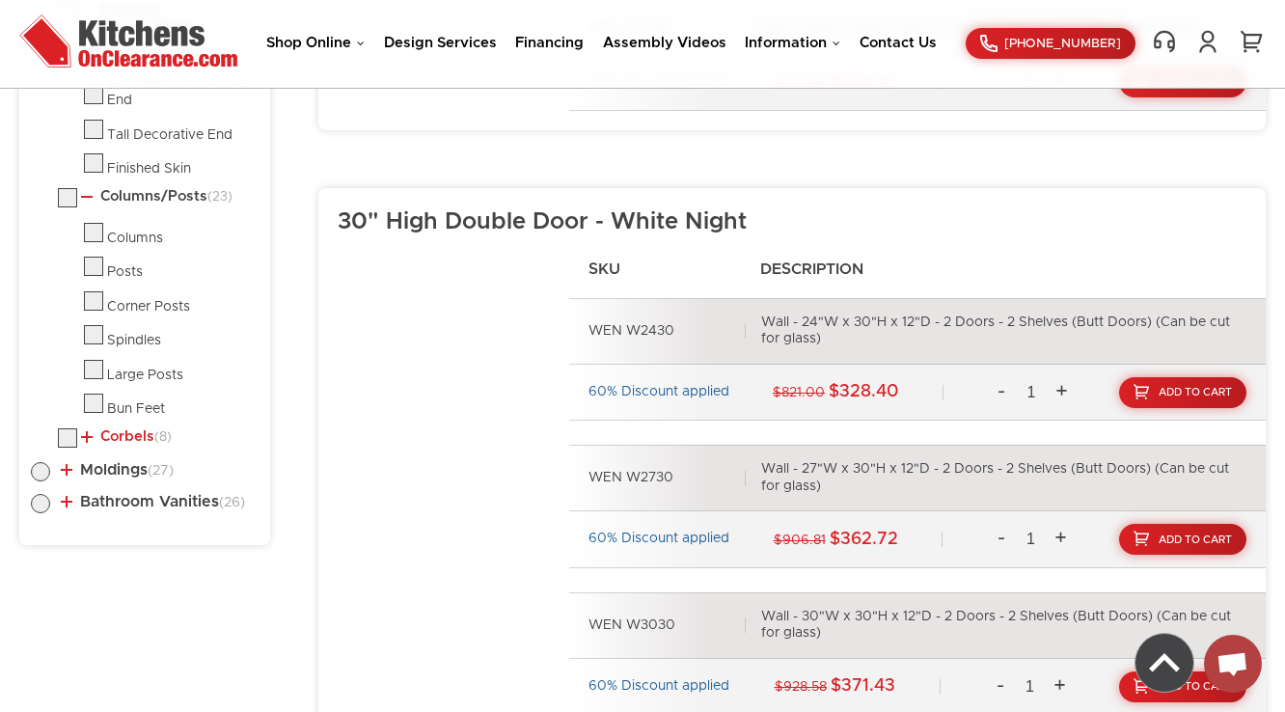
click at [120, 432] on link "Corbels (8)" at bounding box center [126, 436] width 91 height 15
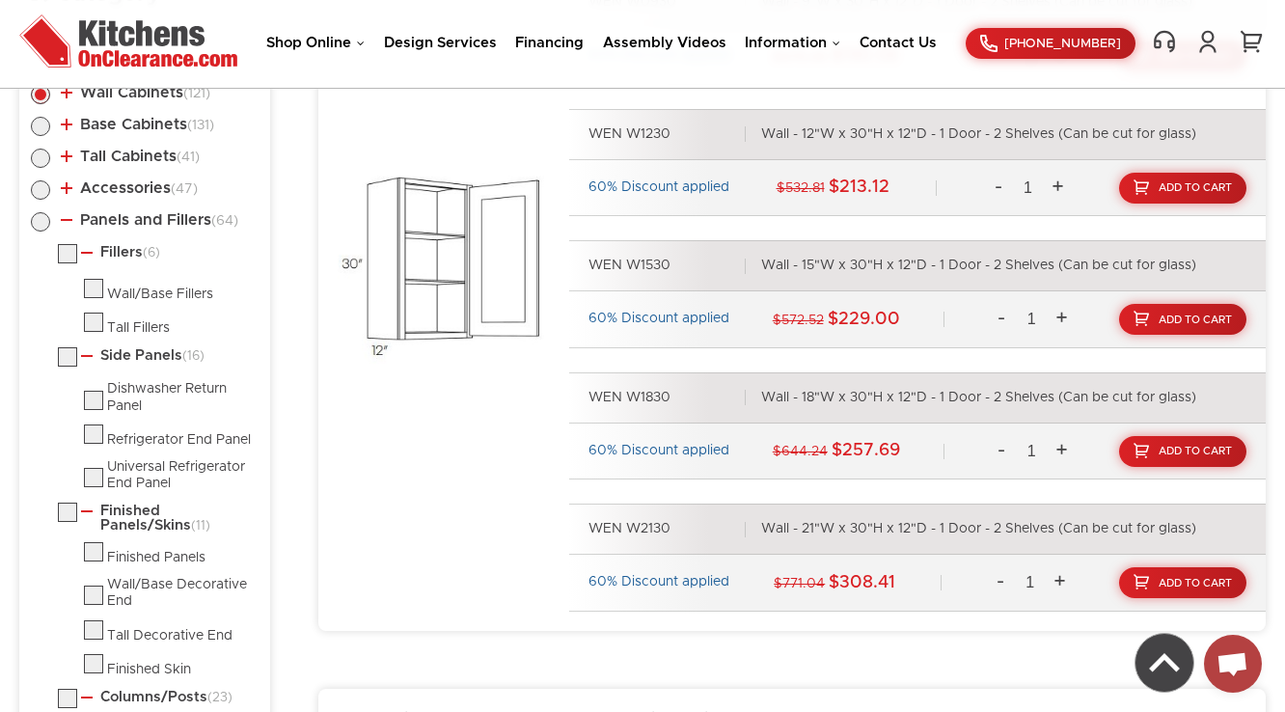
scroll to position [956, 0]
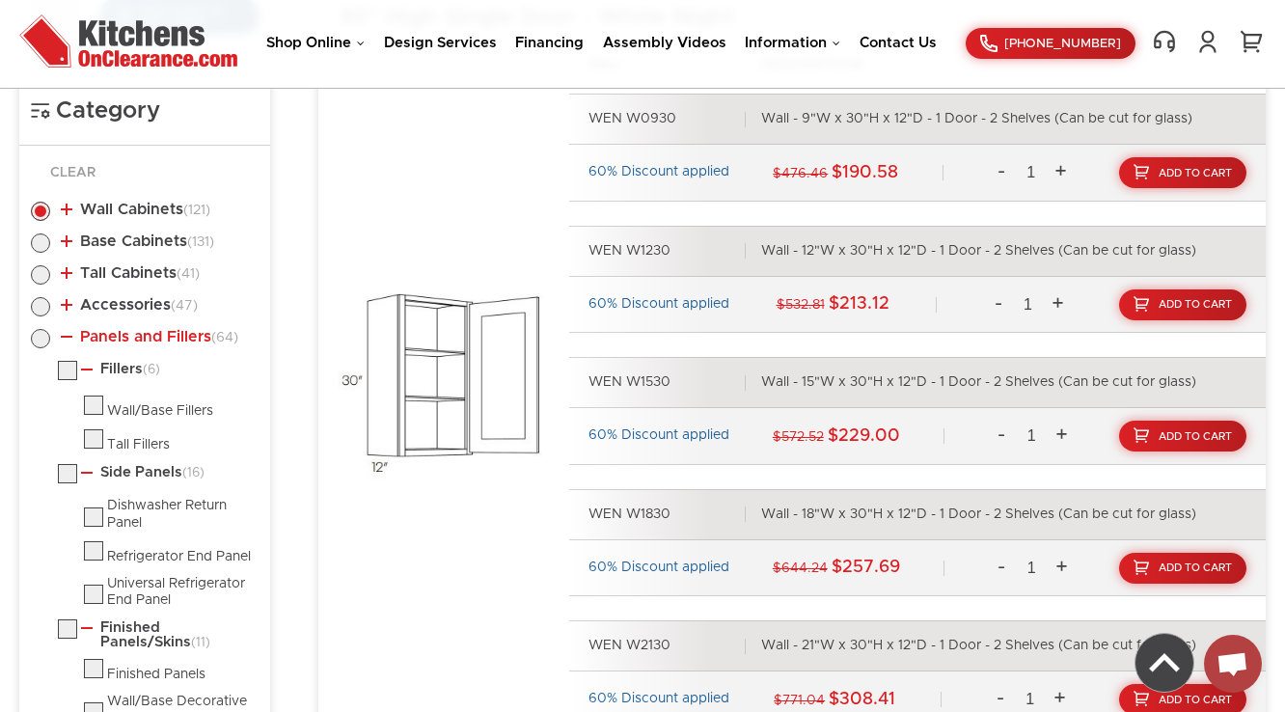
click at [119, 336] on link "Panels and Fillers (64)" at bounding box center [150, 336] width 178 height 15
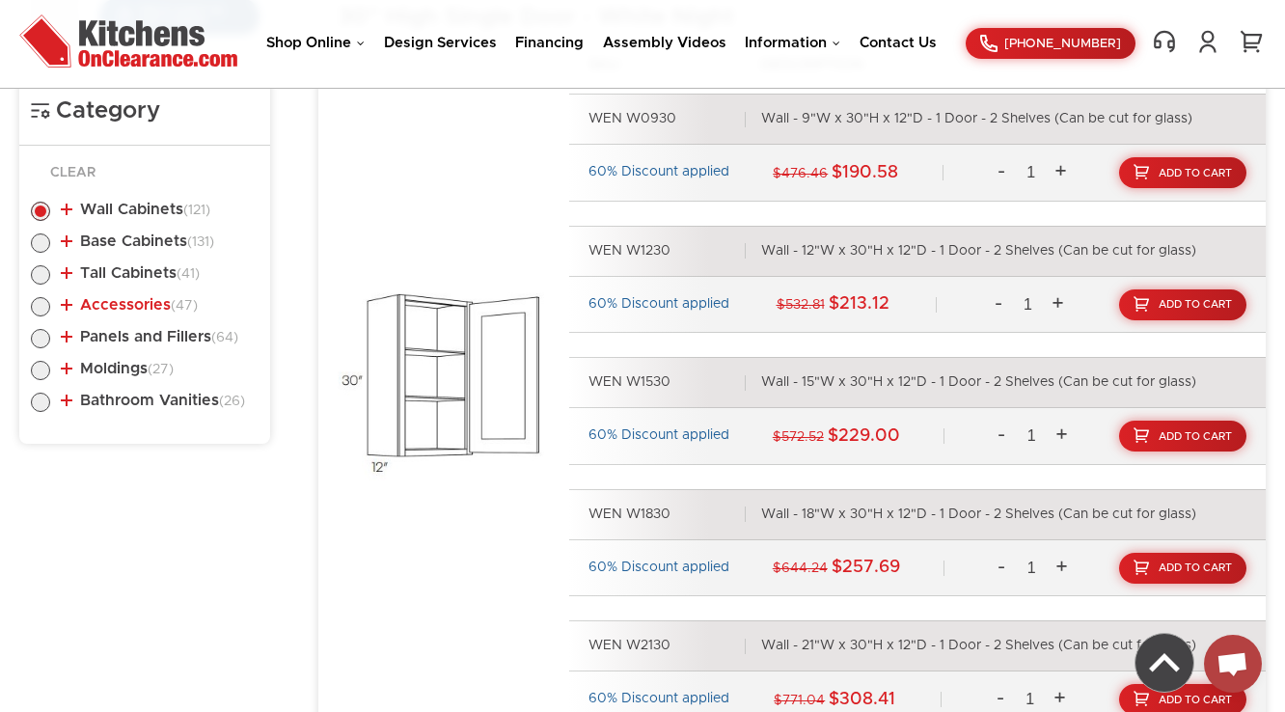
click at [116, 301] on link "Accessories (47)" at bounding box center [129, 304] width 137 height 15
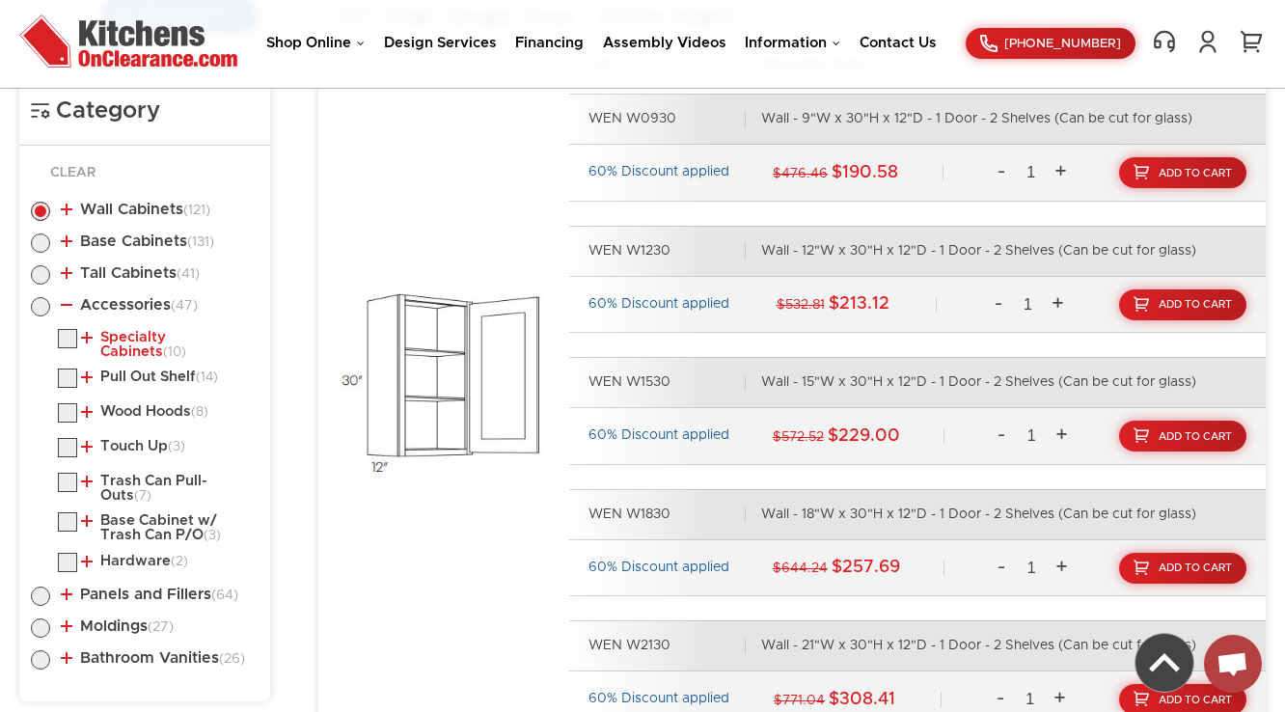
click at [114, 331] on link "Specialty Cabinets (10)" at bounding box center [166, 345] width 170 height 30
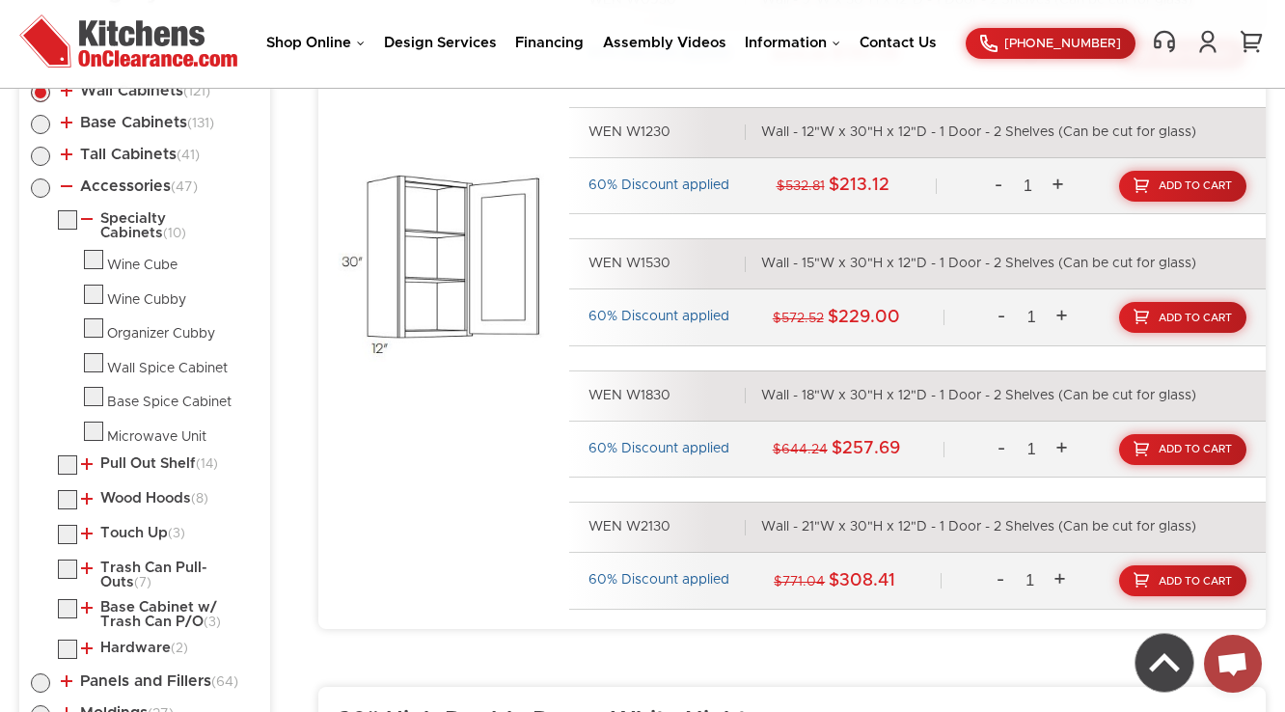
scroll to position [1111, 0]
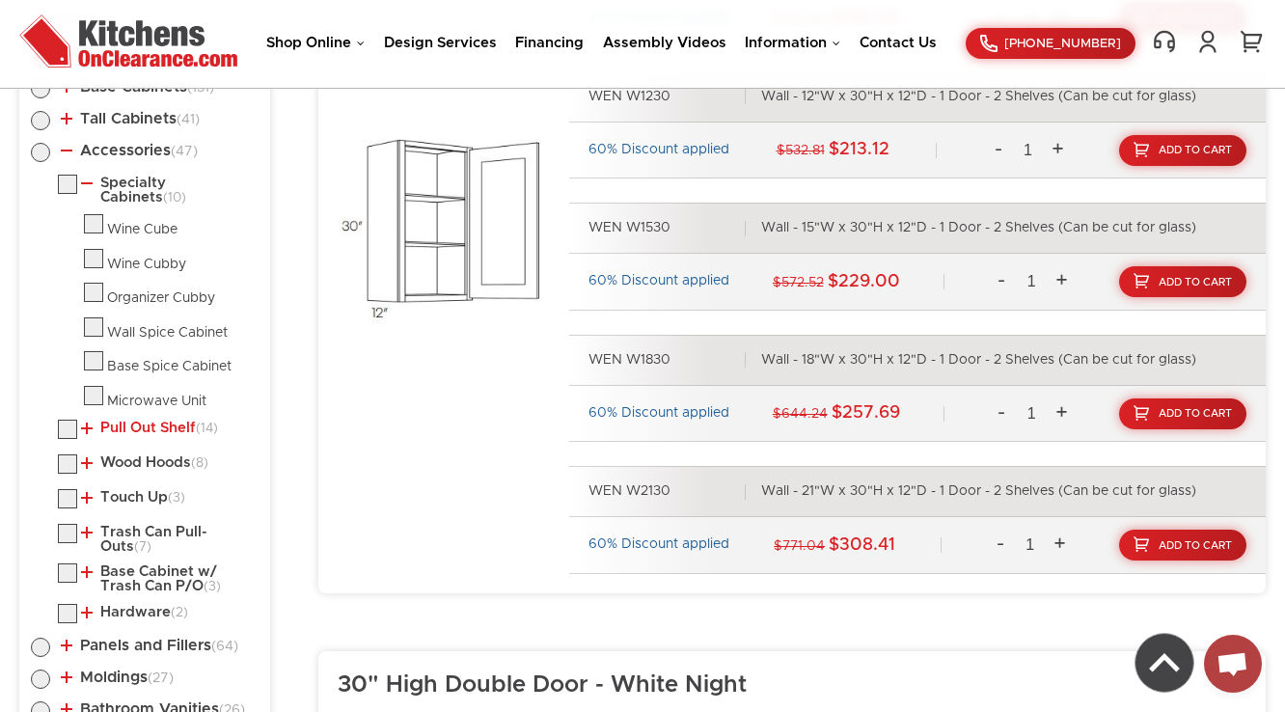
click at [153, 421] on link "Pull Out Shelf (14)" at bounding box center [149, 428] width 137 height 15
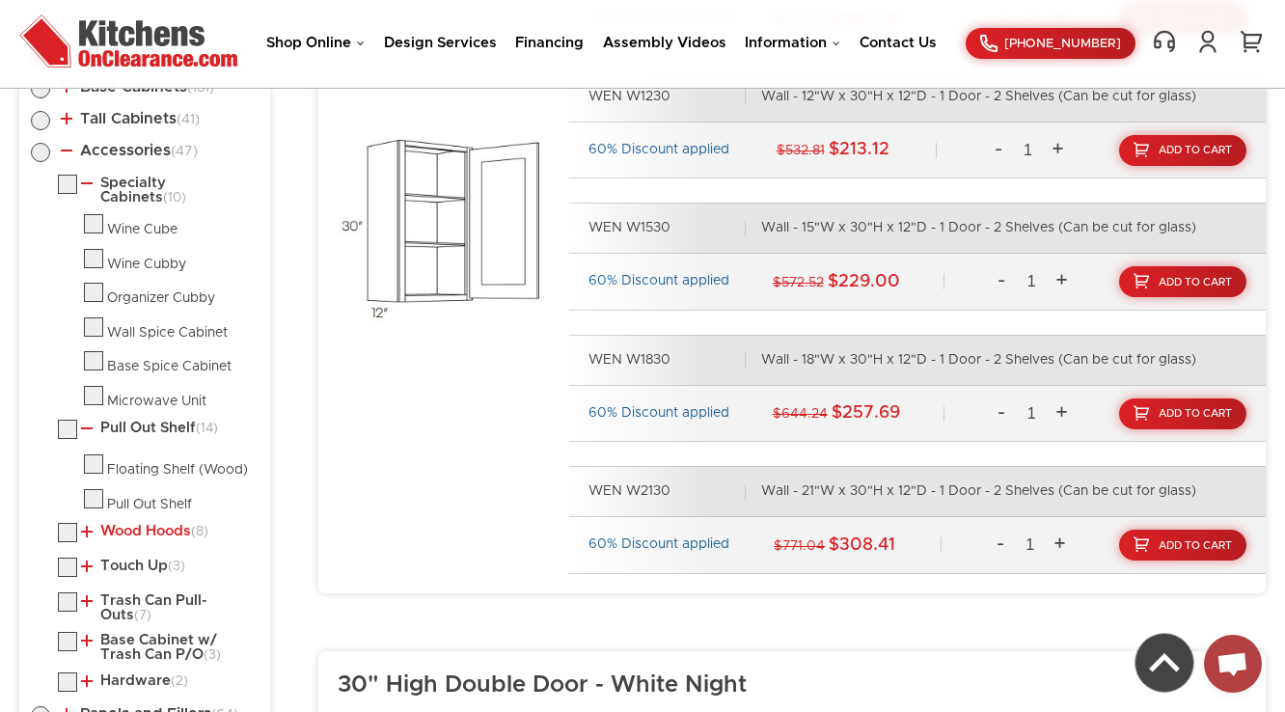
click at [151, 529] on link "Wood Hoods (8)" at bounding box center [144, 531] width 127 height 15
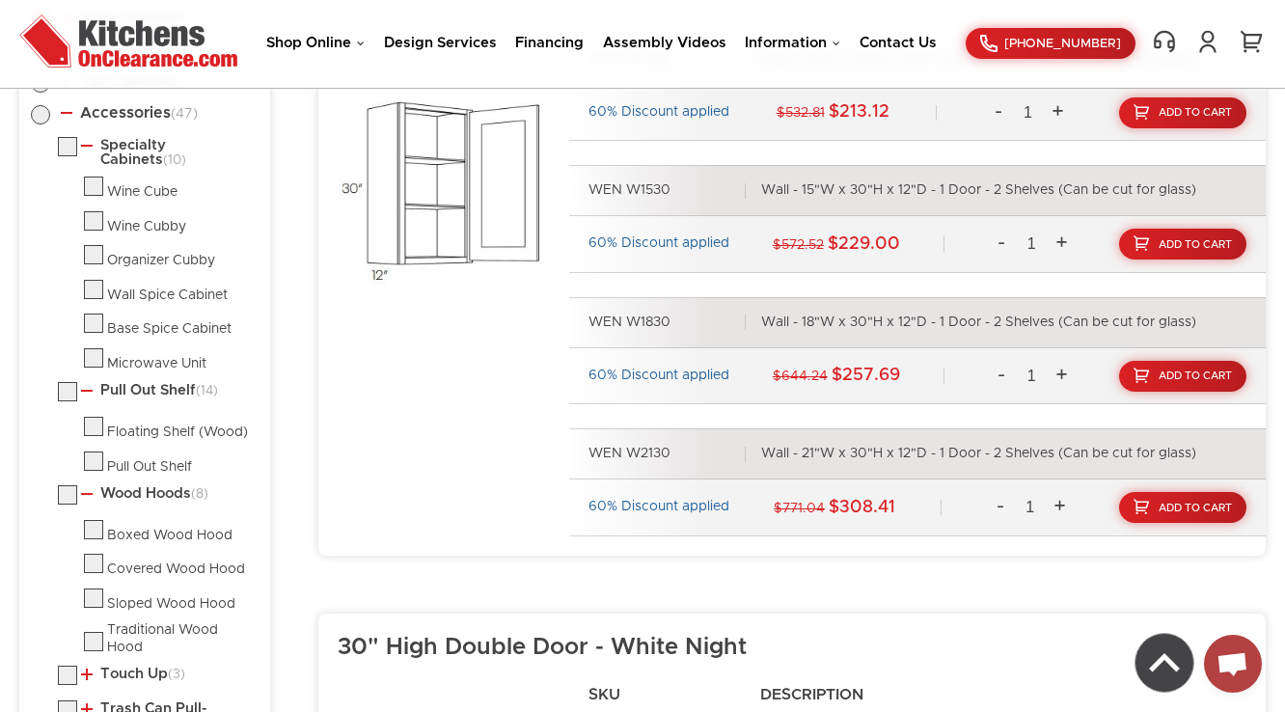
scroll to position [1497, 0]
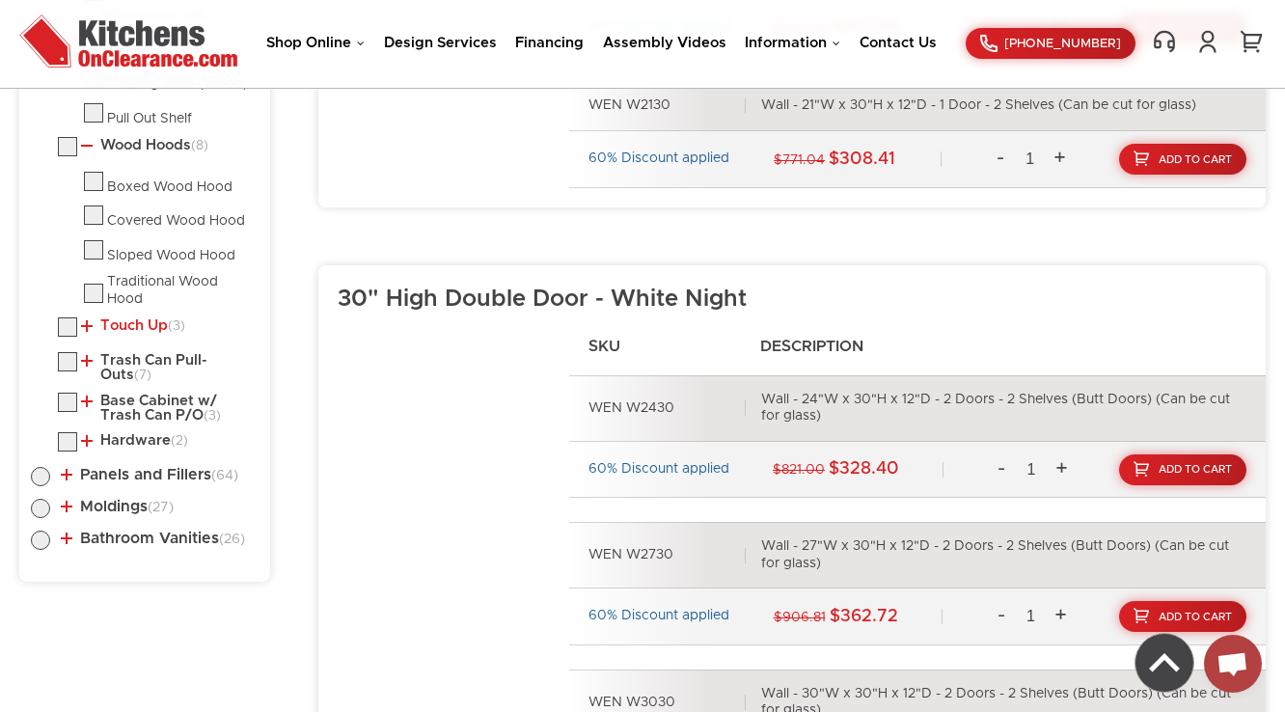
click at [136, 318] on link "Touch Up (3)" at bounding box center [133, 325] width 104 height 15
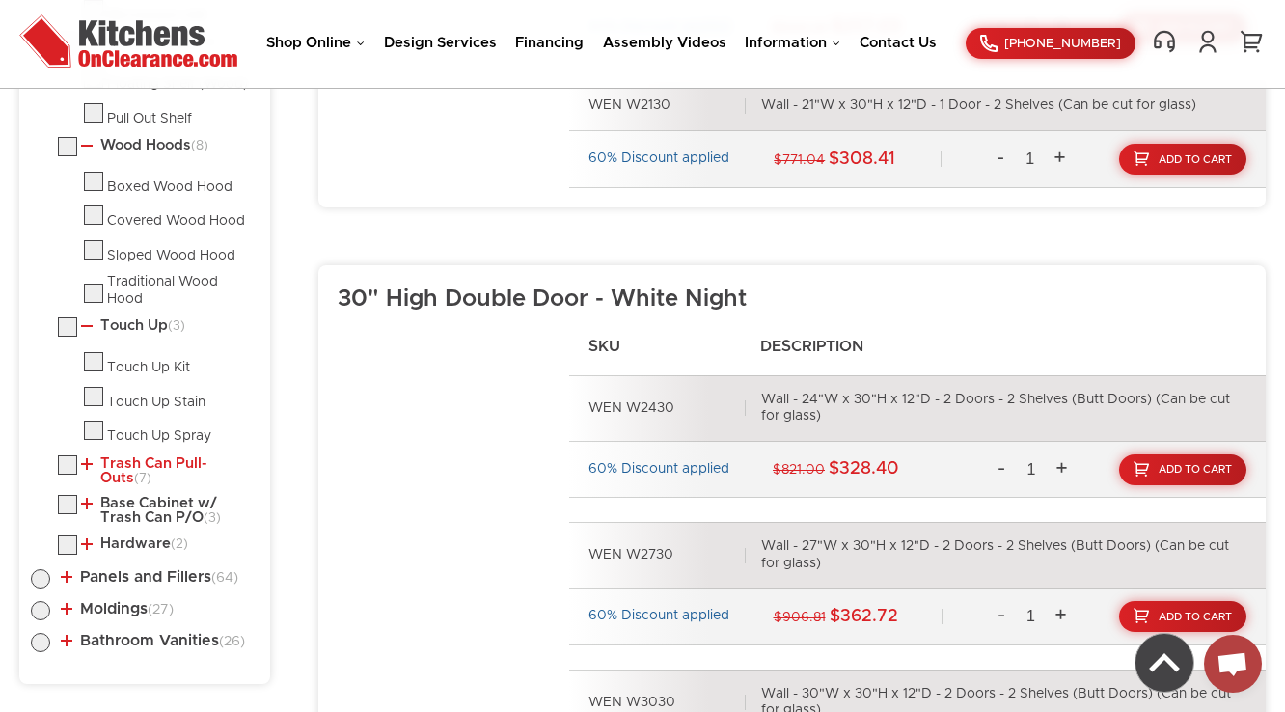
click at [125, 468] on link "Trash Can Pull-Outs (7)" at bounding box center [166, 471] width 170 height 30
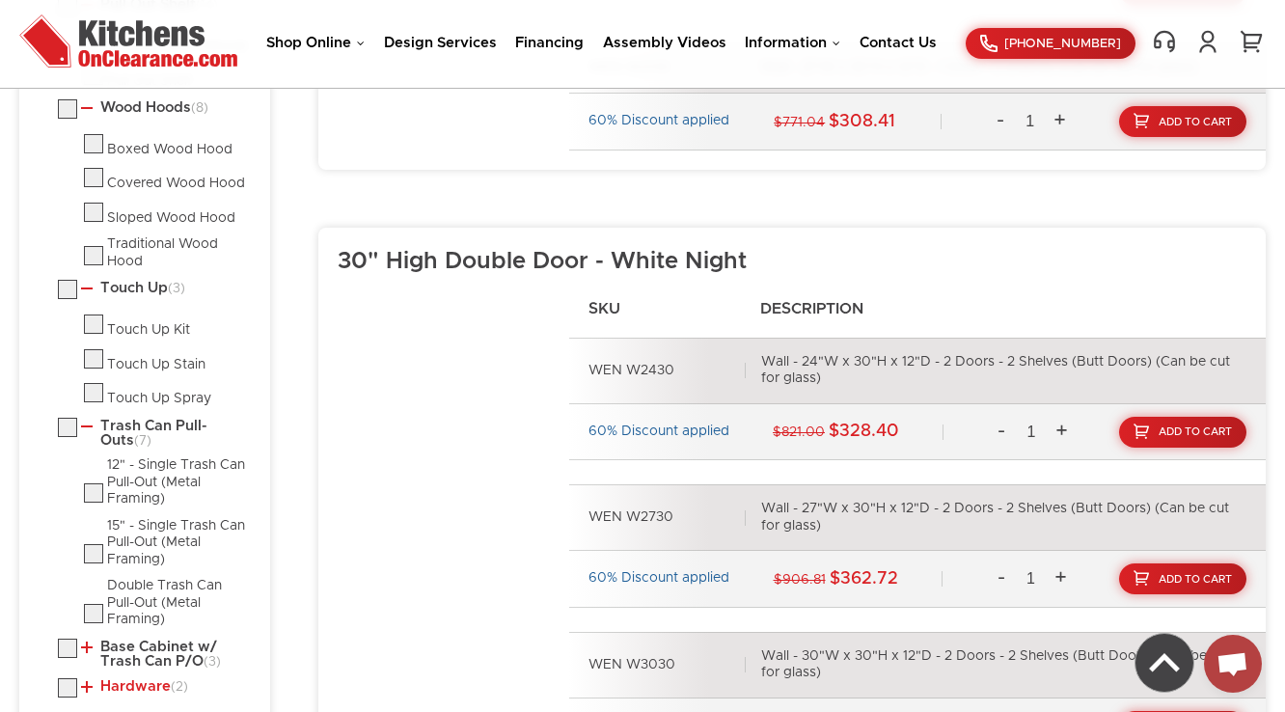
scroll to position [1728, 0]
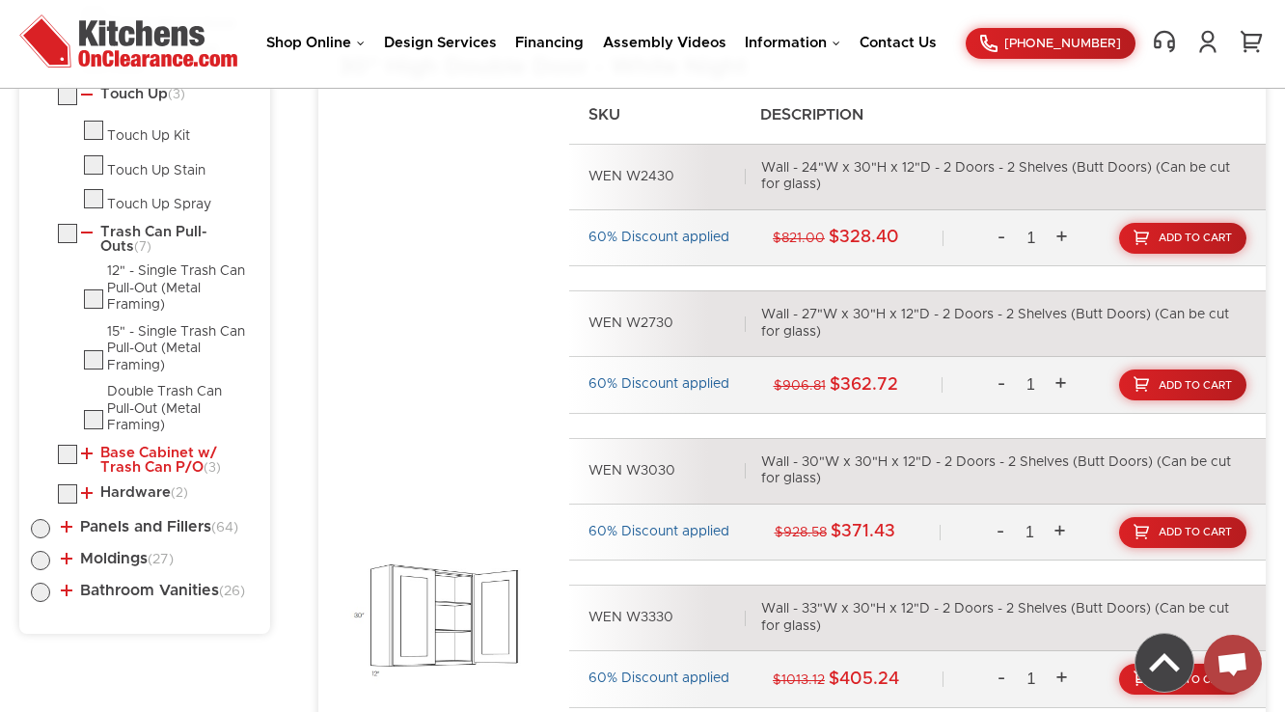
click at [116, 455] on link "Base Cabinet w/ Trash Can P/O (3)" at bounding box center [166, 461] width 170 height 30
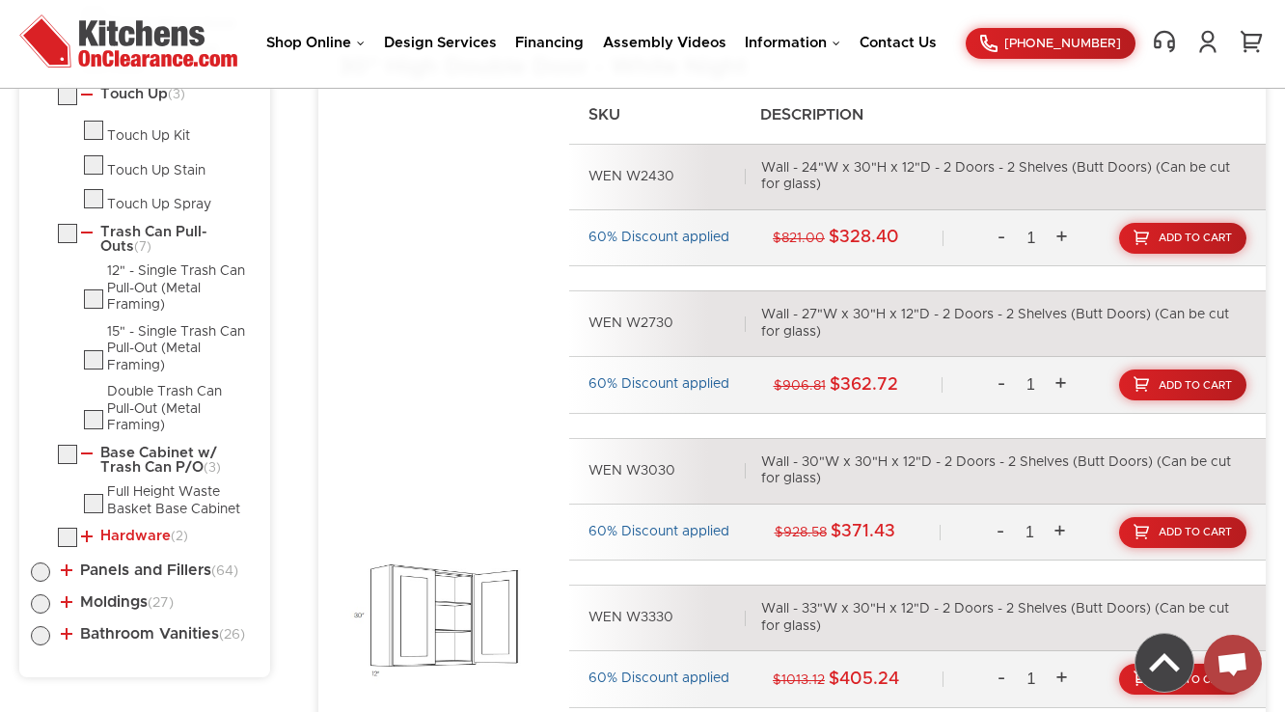
click at [113, 531] on link "Hardware (2)" at bounding box center [134, 536] width 107 height 15
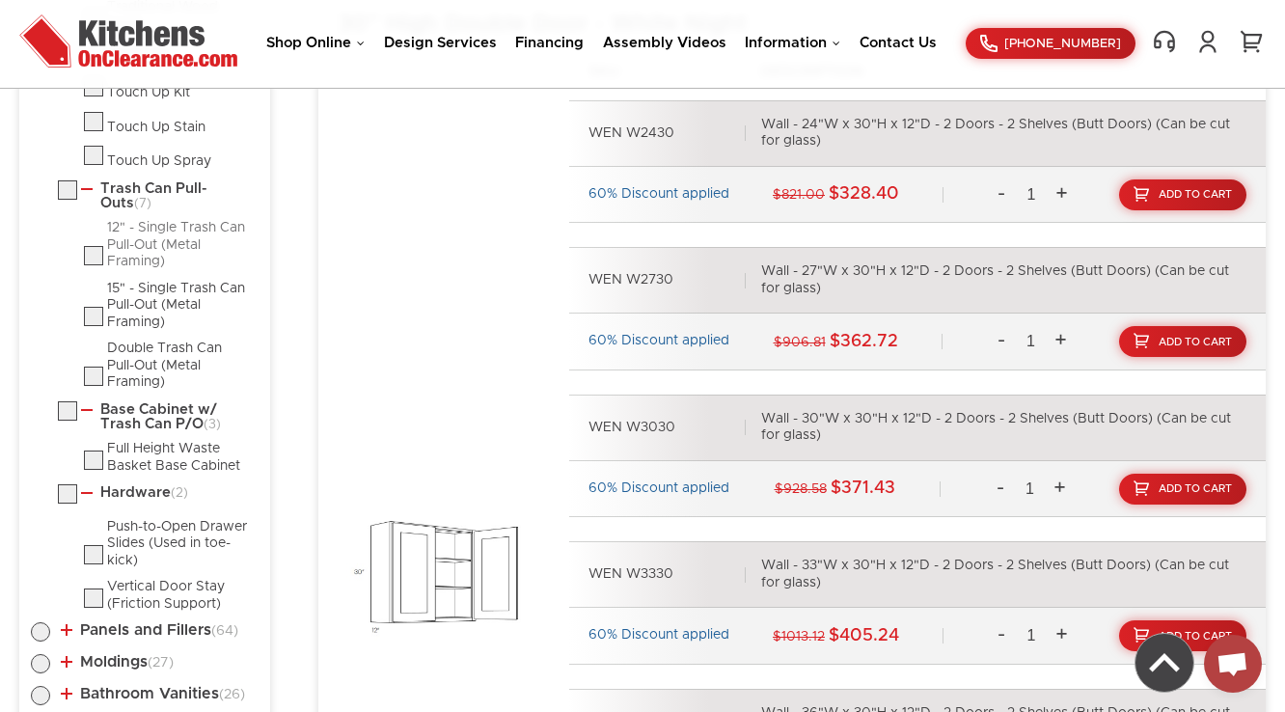
scroll to position [1805, 0]
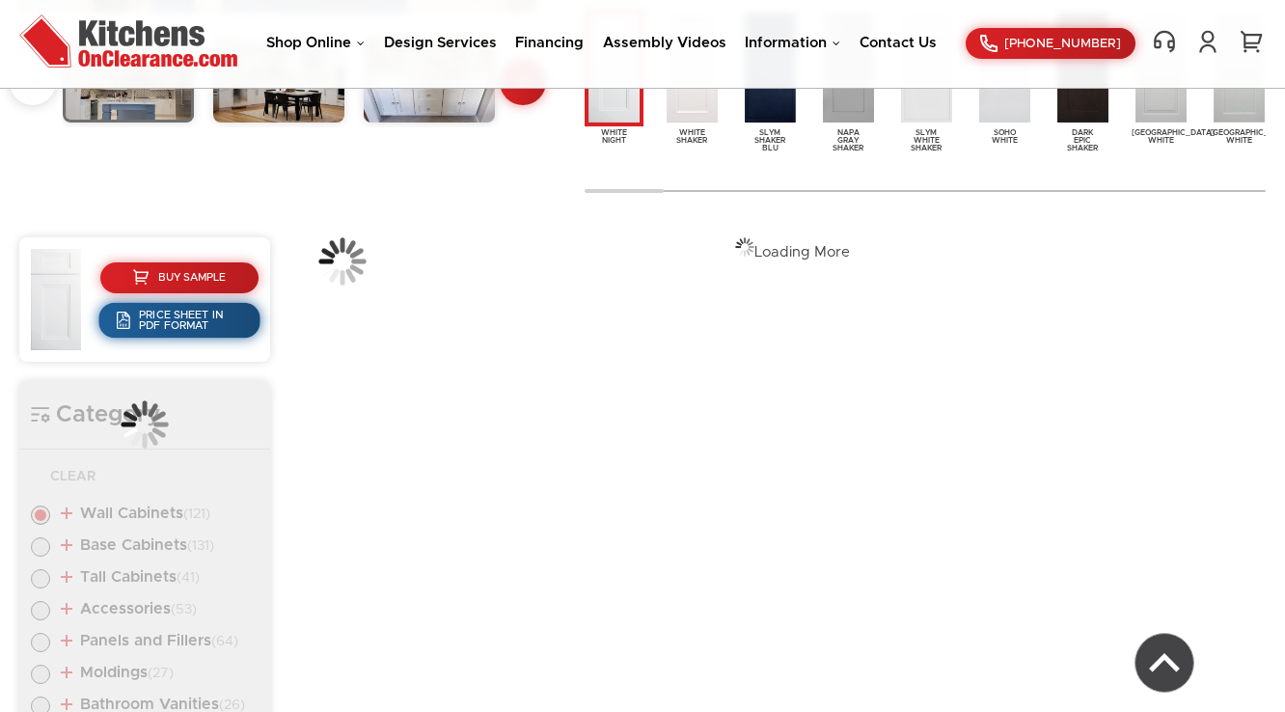
scroll to position [725, 0]
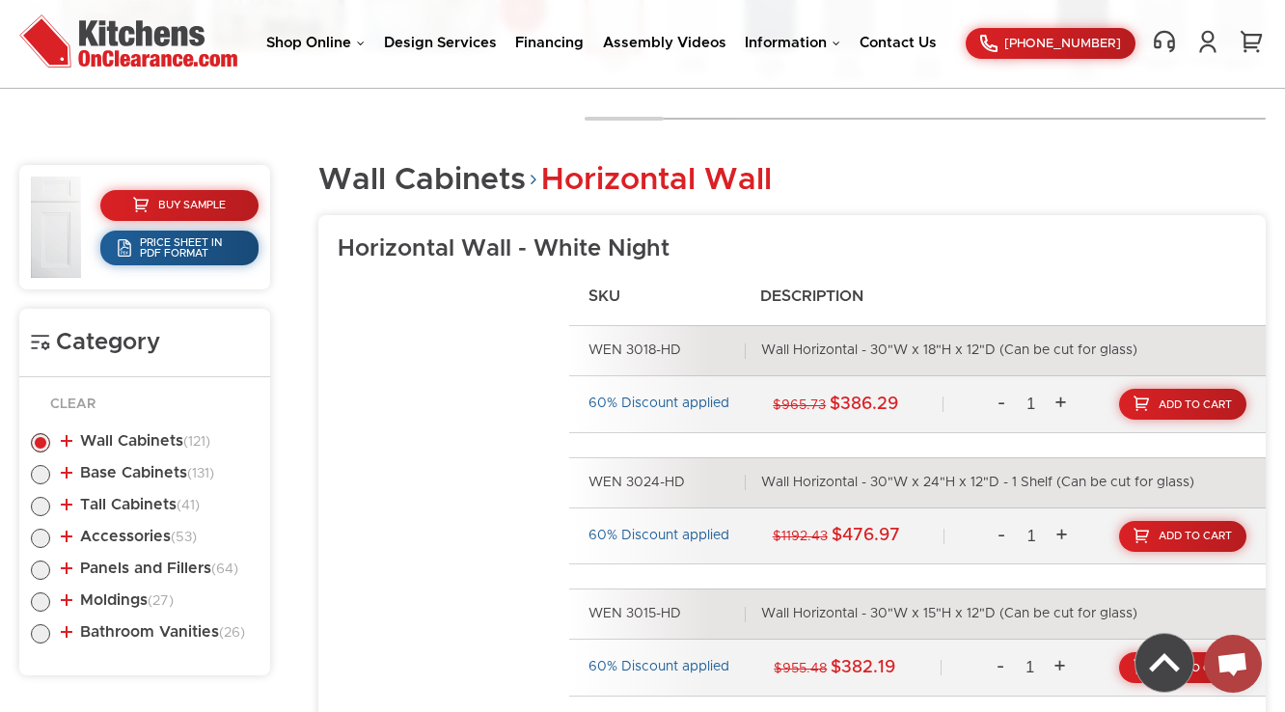
click at [179, 471] on link "Base Cabinets (131)" at bounding box center [137, 472] width 153 height 15
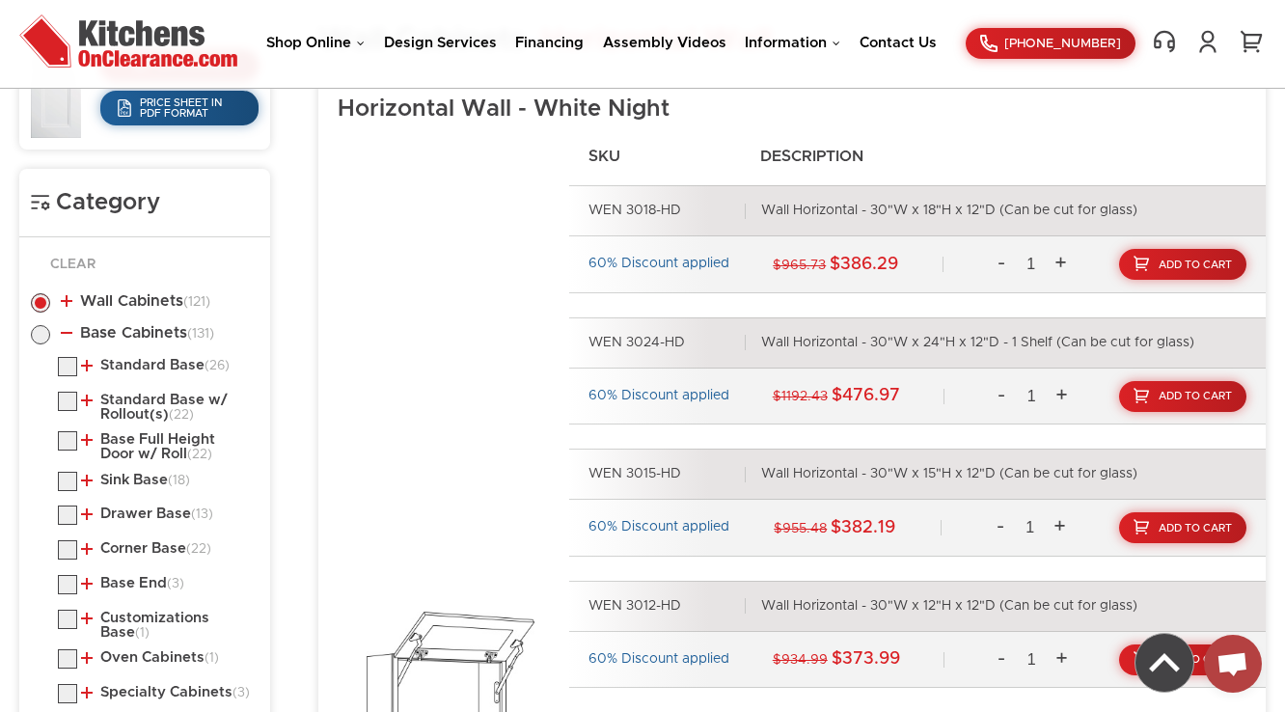
scroll to position [1111, 0]
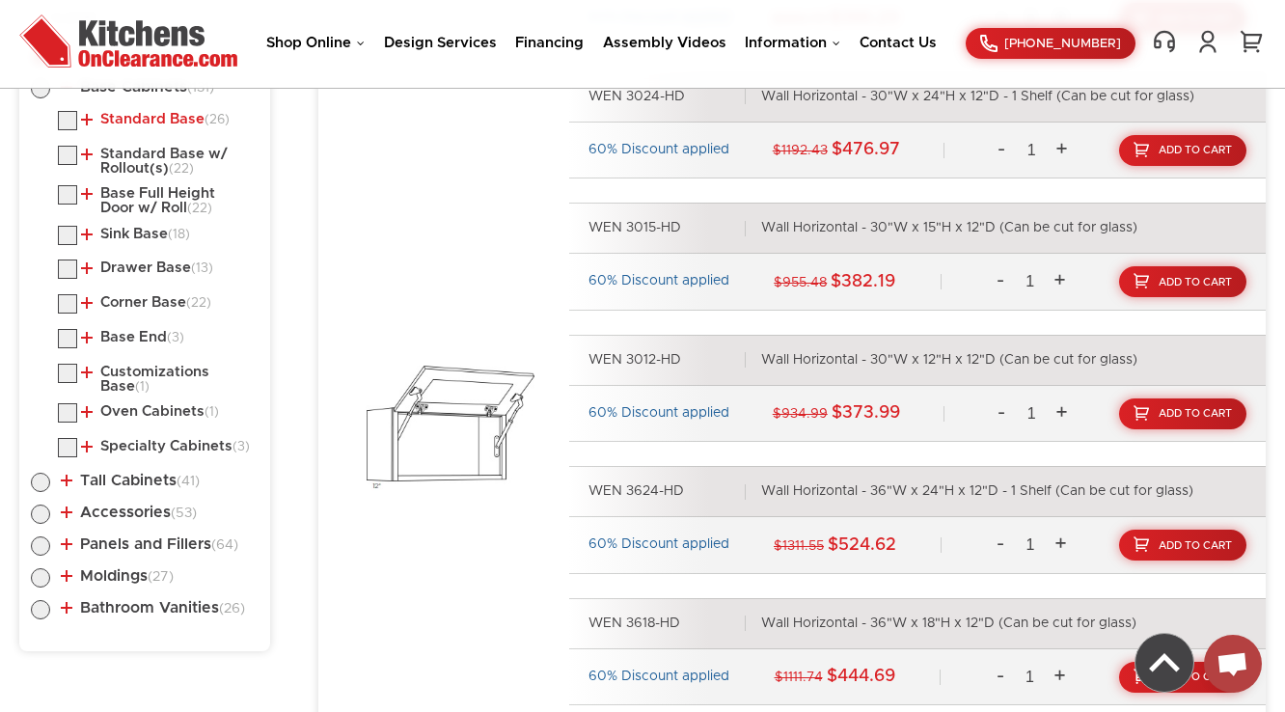
click at [164, 112] on link "Standard Base (26)" at bounding box center [155, 119] width 149 height 15
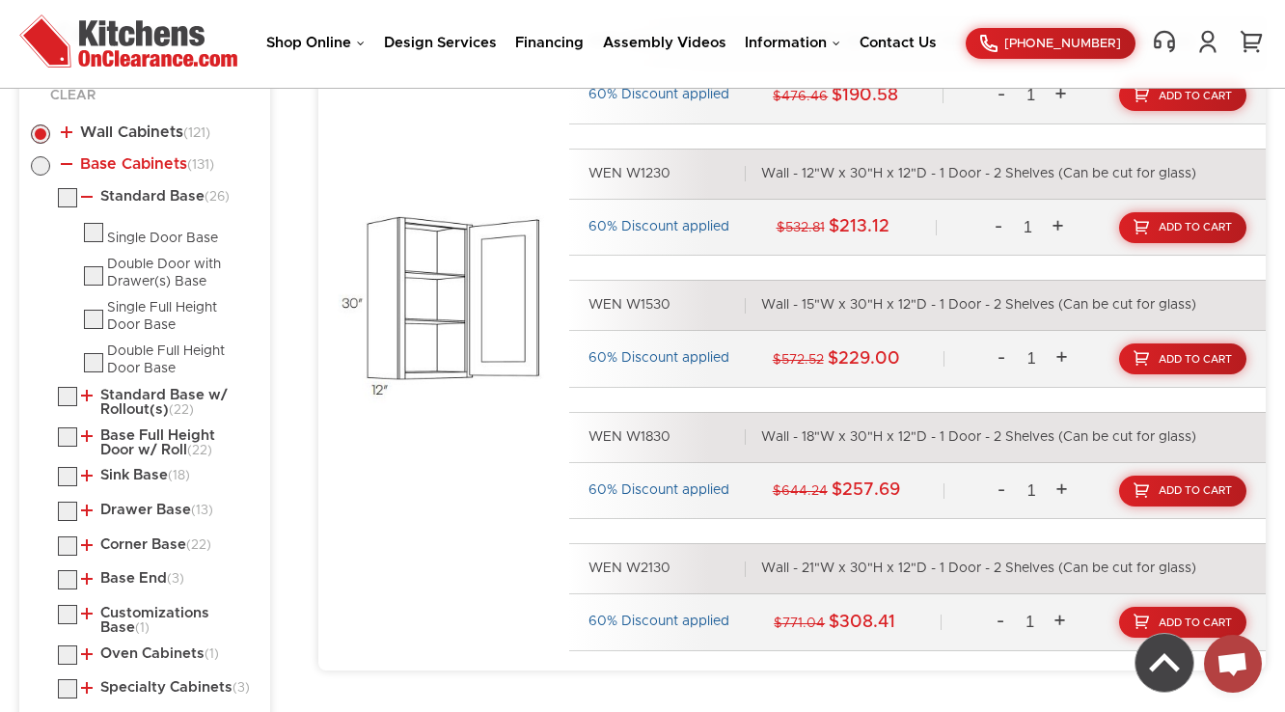
click at [141, 166] on link "Base Cabinets (131)" at bounding box center [137, 163] width 153 height 15
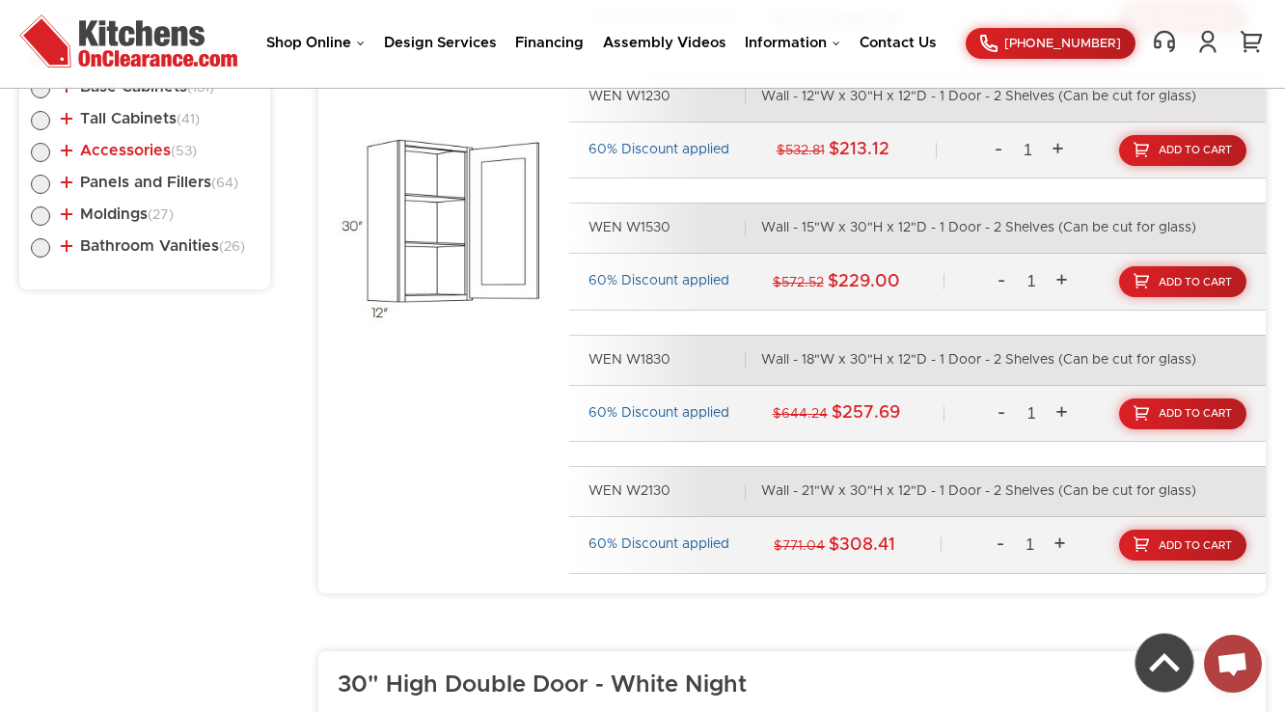
click at [139, 151] on link "Accessories (53)" at bounding box center [129, 150] width 136 height 15
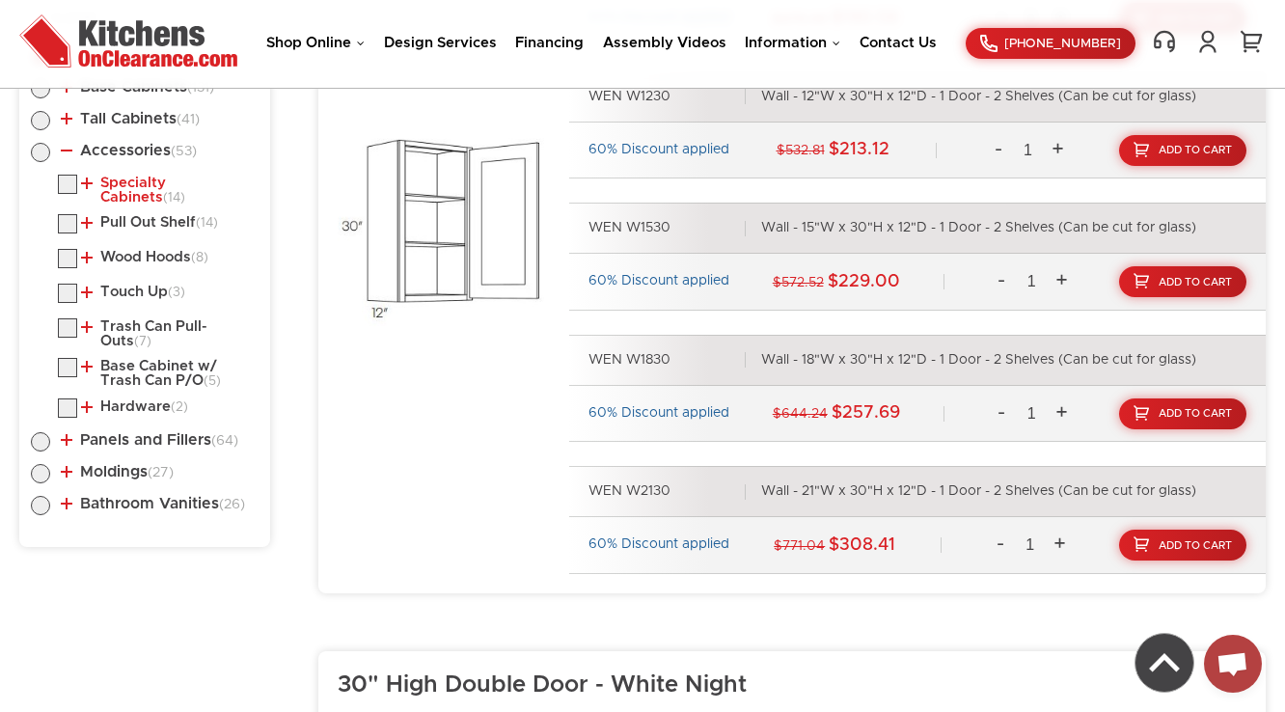
click at [163, 191] on span "(14)" at bounding box center [174, 198] width 22 height 14
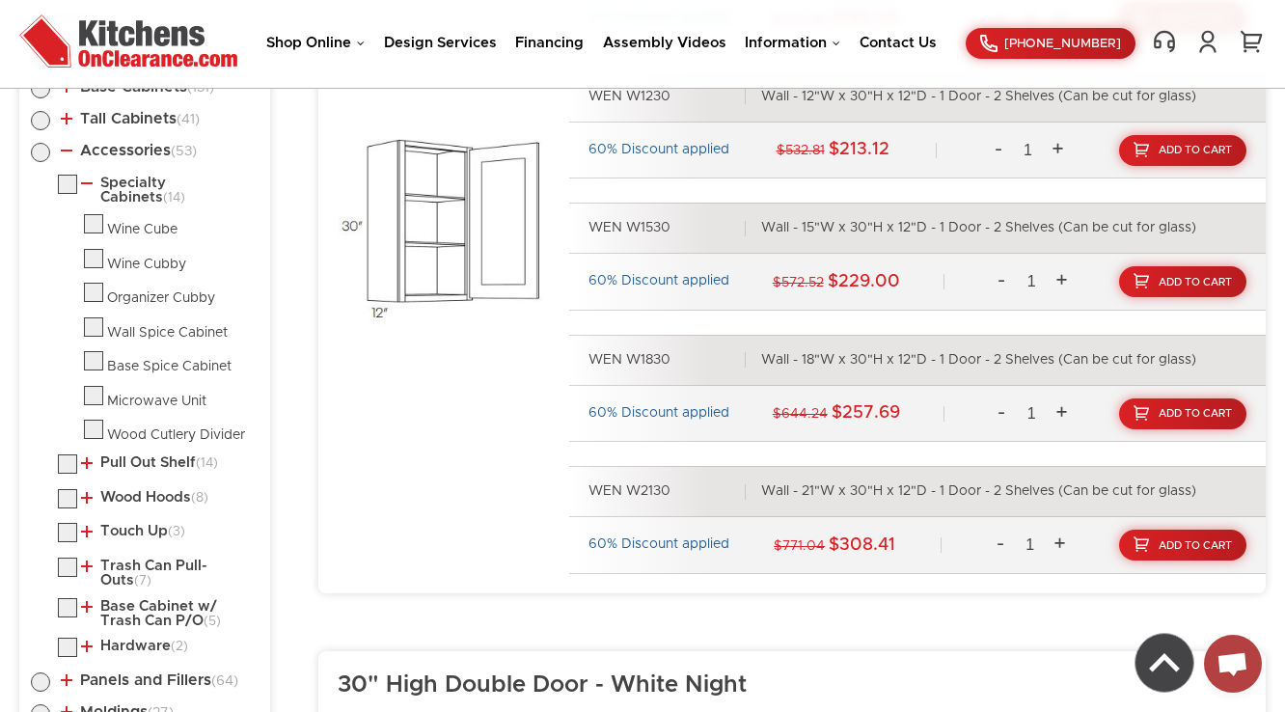
click at [119, 467] on li "Pull Out Shelf (14) Floating Shelf (Wood) Pull Out Shelf" at bounding box center [158, 466] width 201 height 25
click at [143, 458] on link "Pull Out Shelf (14)" at bounding box center [149, 462] width 137 height 15
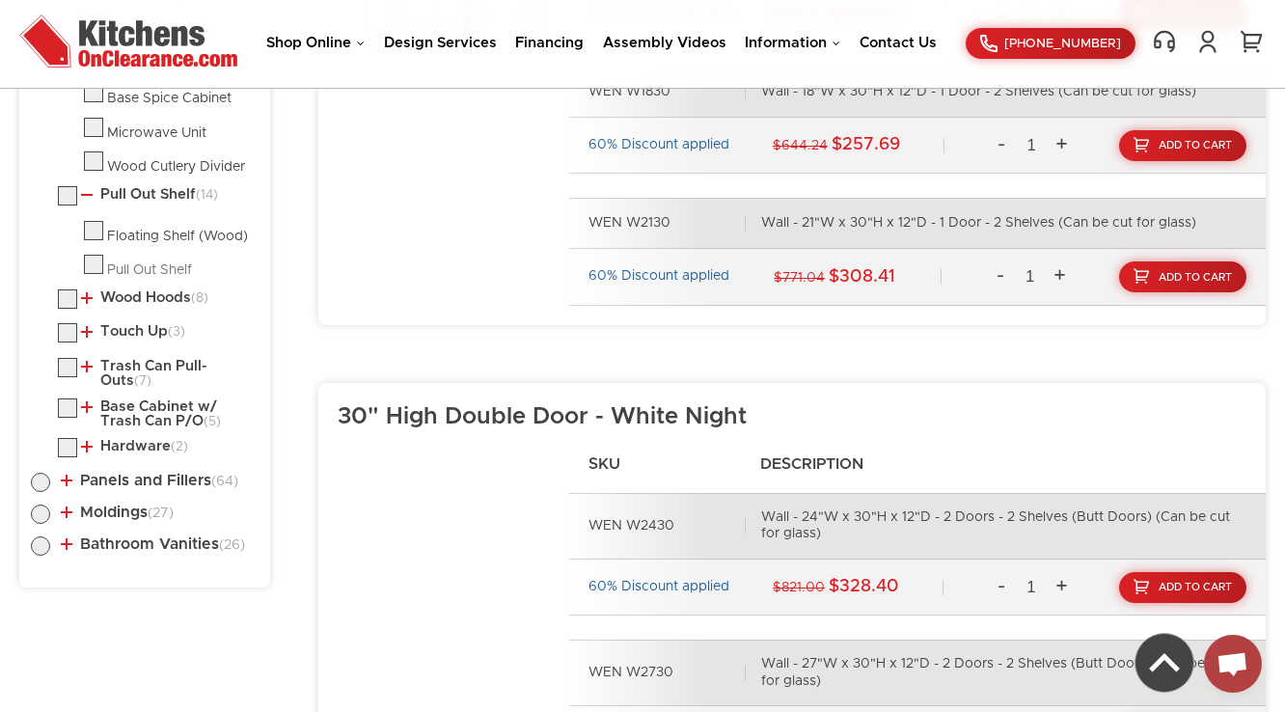
scroll to position [1419, 0]
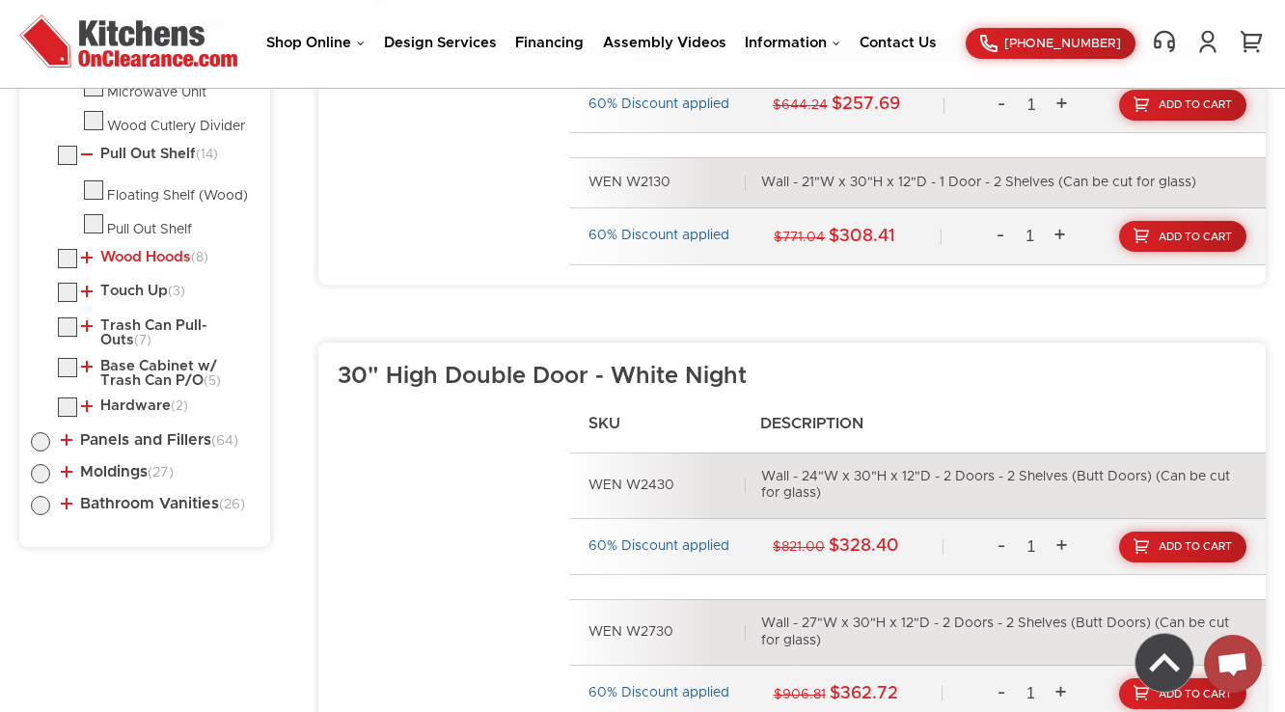
click at [115, 254] on link "Wood Hoods (8)" at bounding box center [144, 257] width 127 height 15
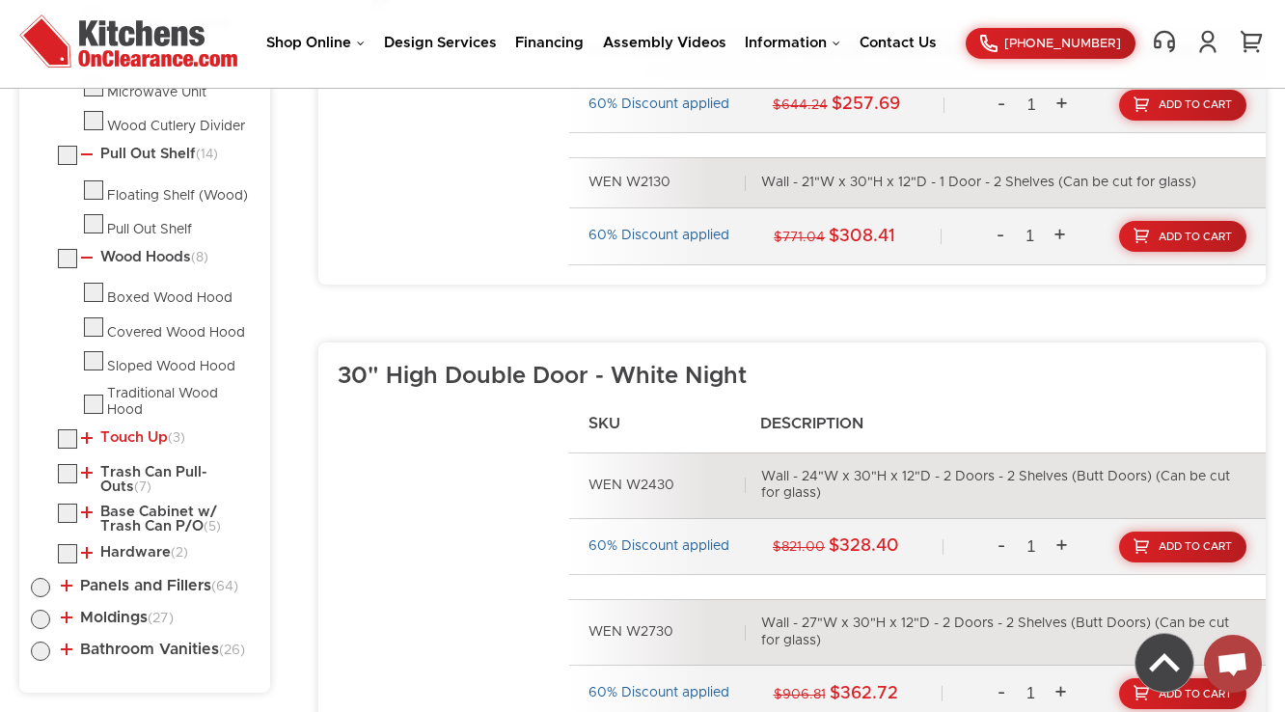
click at [129, 430] on link "Touch Up (3)" at bounding box center [133, 437] width 104 height 15
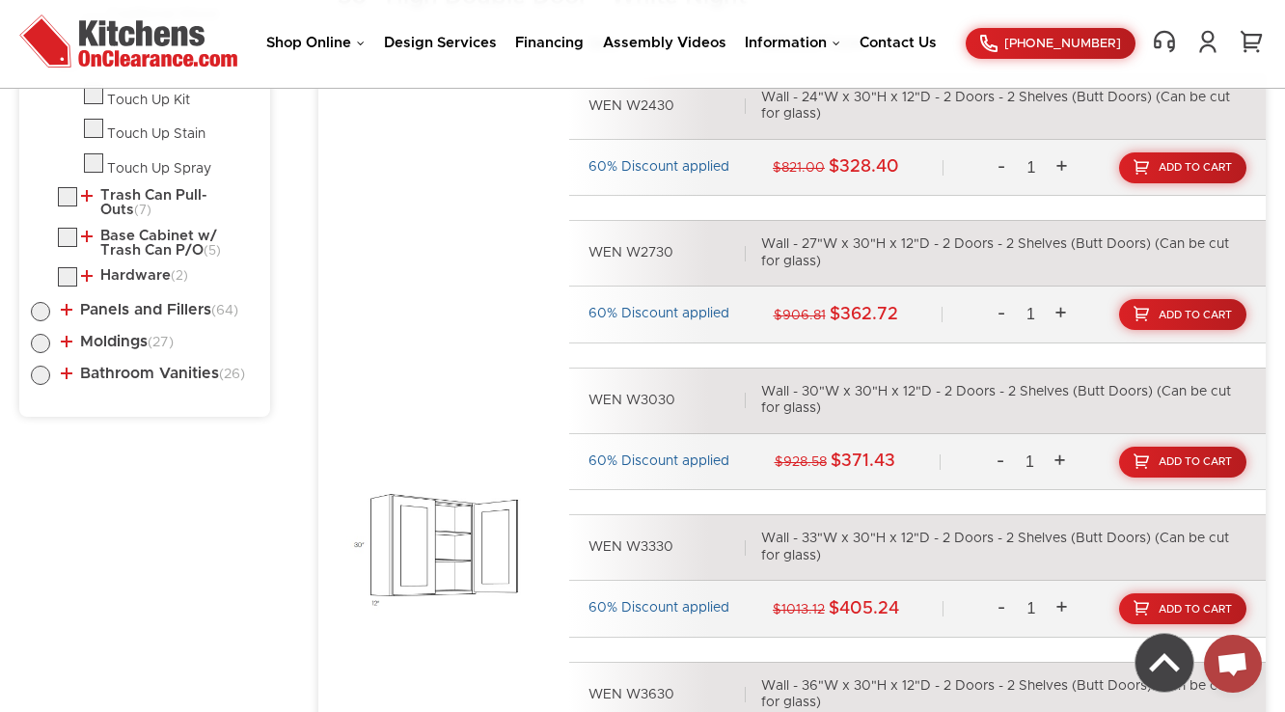
scroll to position [1805, 0]
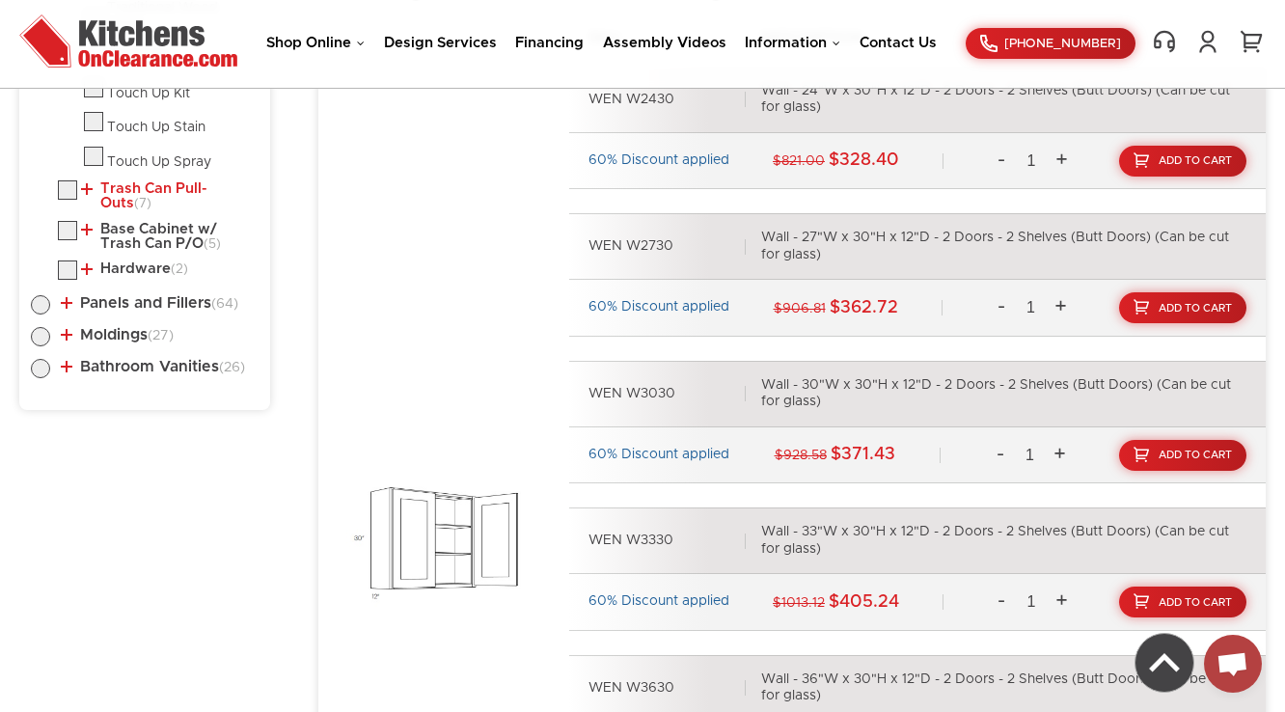
click at [119, 181] on link "Trash Can Pull-Outs (7)" at bounding box center [166, 196] width 170 height 30
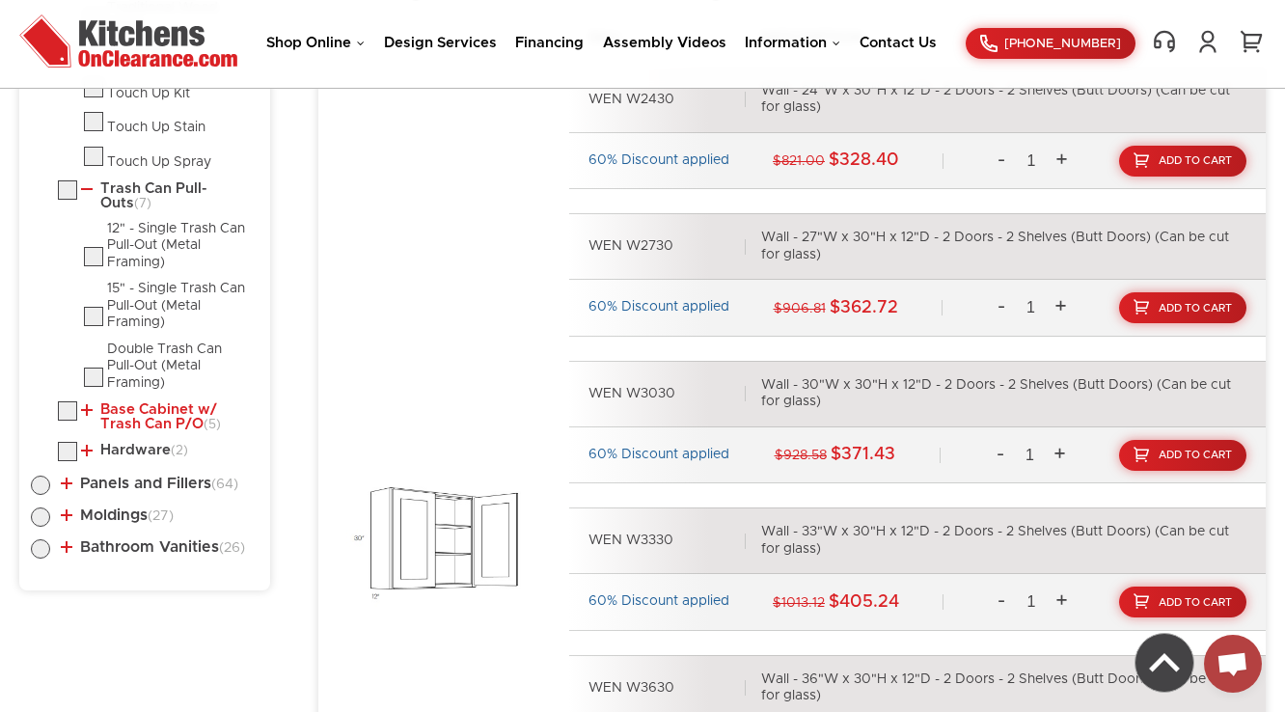
click at [119, 402] on link "Base Cabinet w/ Trash Can P/O (5)" at bounding box center [166, 417] width 170 height 30
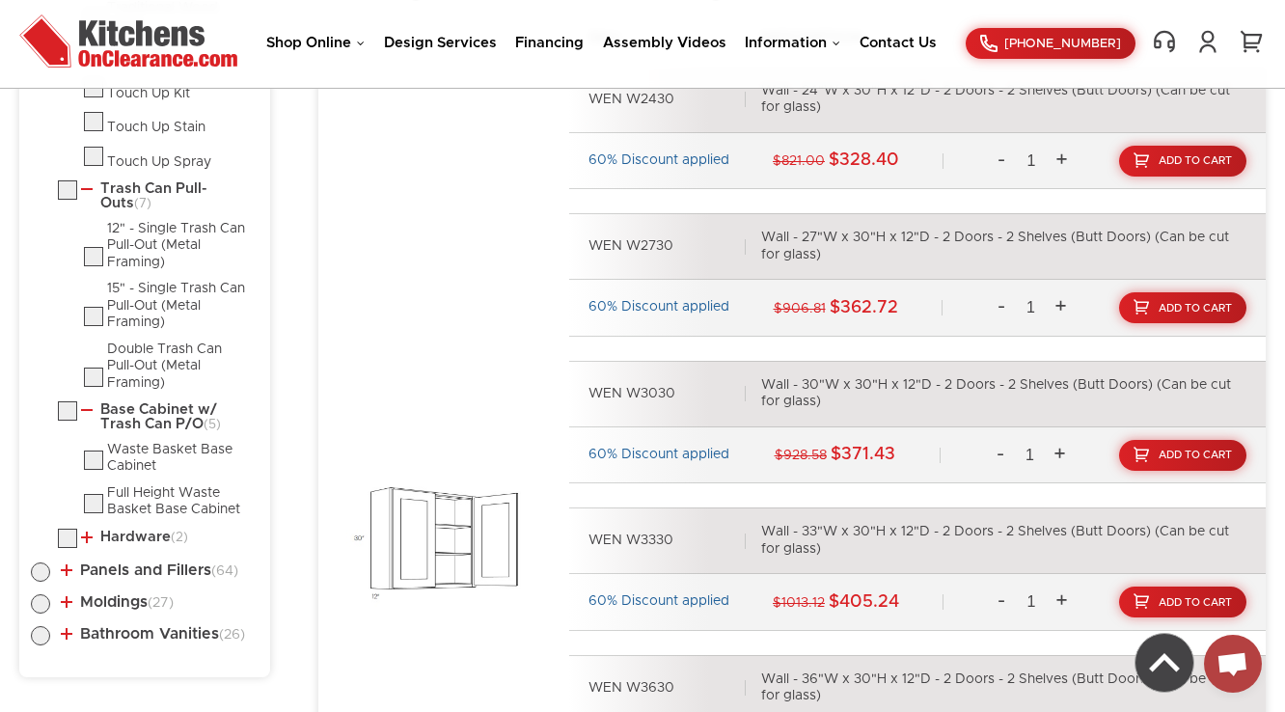
scroll to position [2114, 0]
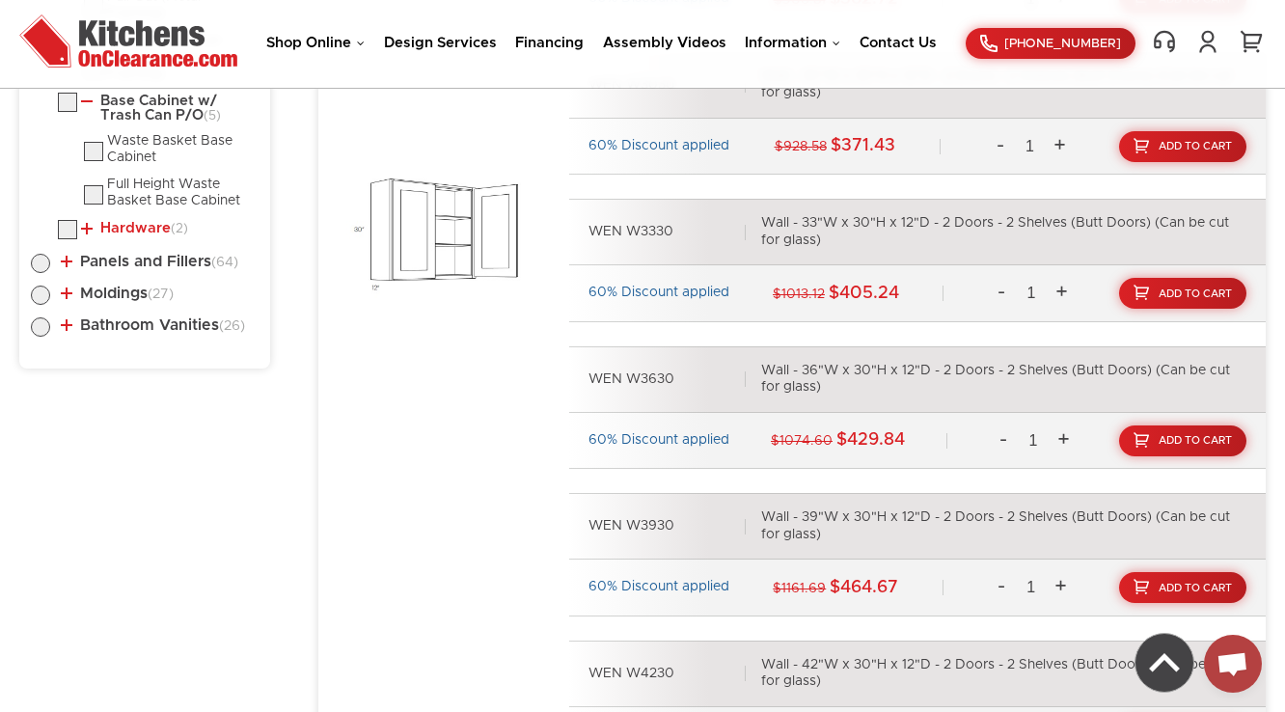
click at [144, 221] on link "Hardware (2)" at bounding box center [134, 228] width 107 height 15
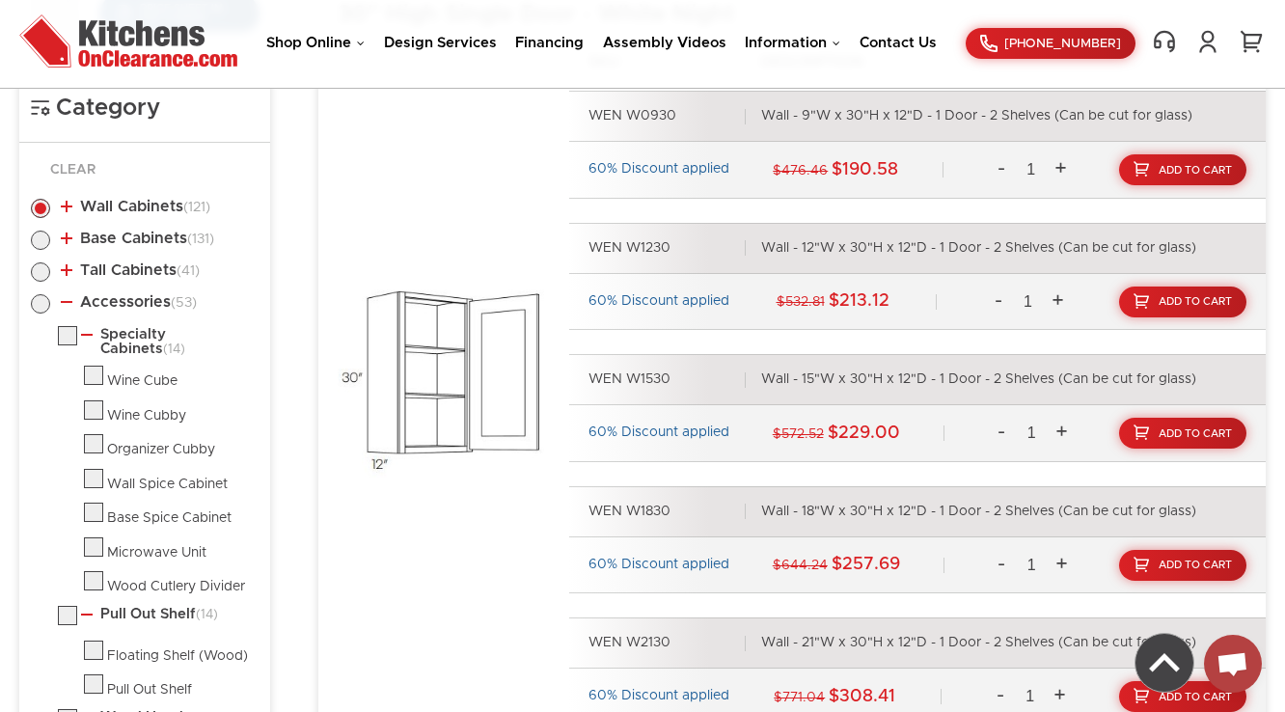
scroll to position [956, 0]
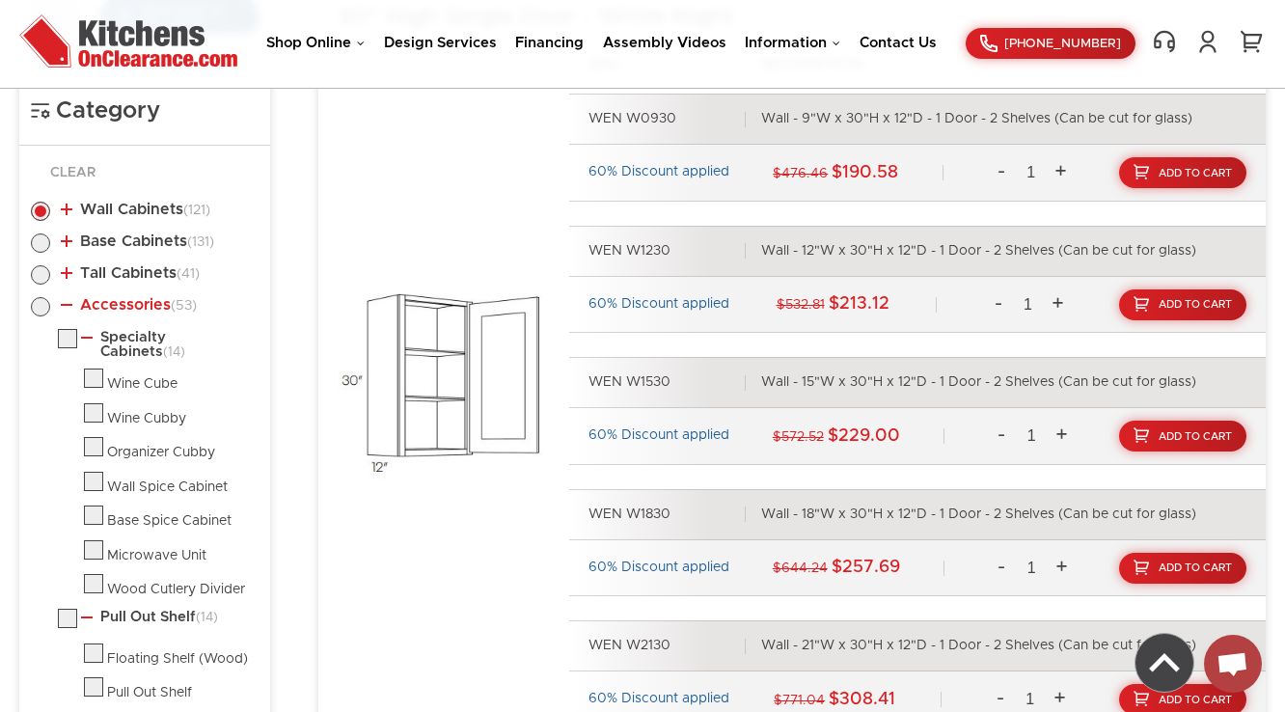
click at [98, 308] on link "Accessories (53)" at bounding box center [129, 304] width 136 height 15
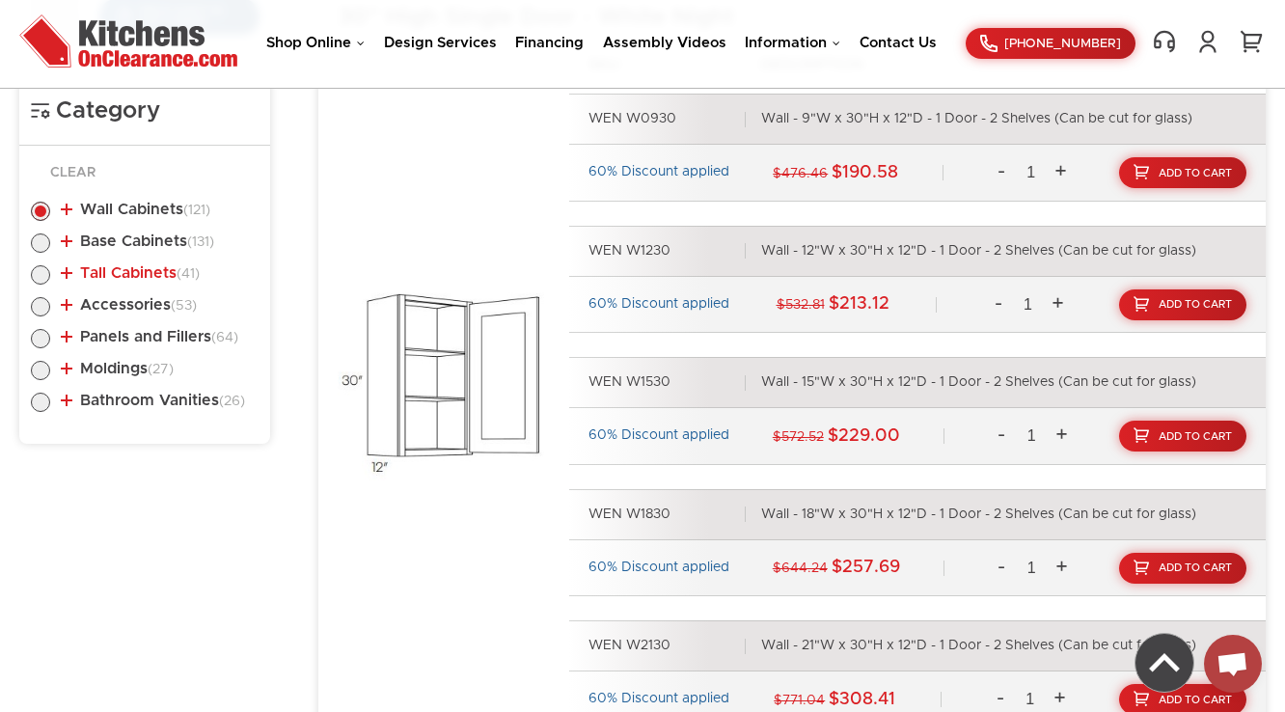
click at [108, 273] on link "Tall Cabinets (41)" at bounding box center [130, 272] width 139 height 15
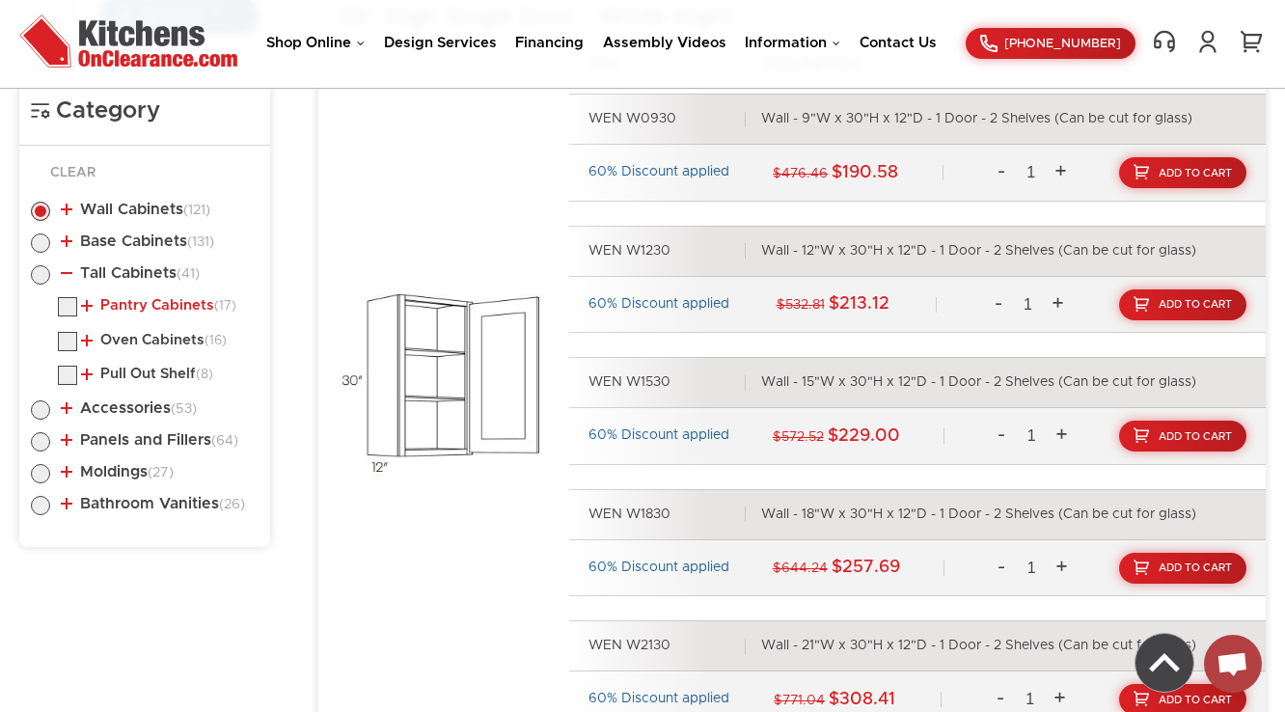
click at [112, 300] on link "Pantry Cabinets (17)" at bounding box center [158, 305] width 155 height 15
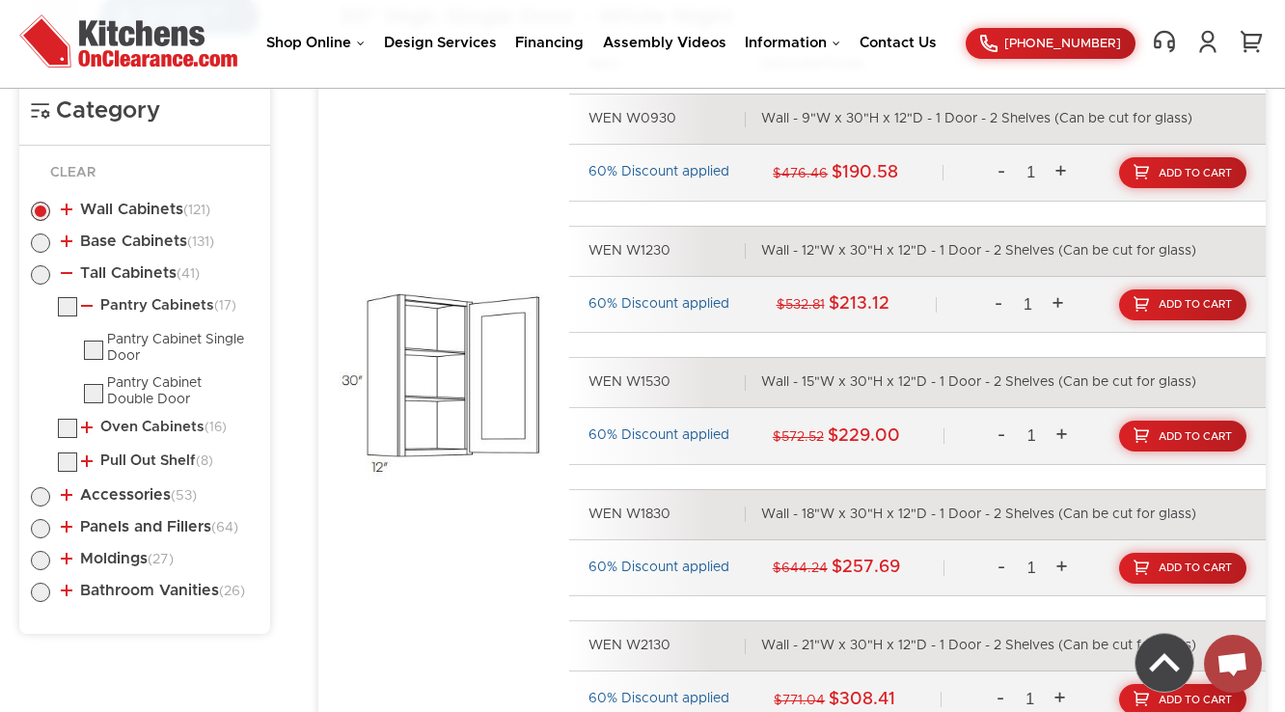
click at [141, 419] on li "Oven Cabinets (16) Oven Cabinet Double Oven Cabinet Oven Cabinet Trim Kit" at bounding box center [158, 431] width 201 height 25
click at [140, 429] on link "Oven Cabinets (16)" at bounding box center [154, 427] width 146 height 15
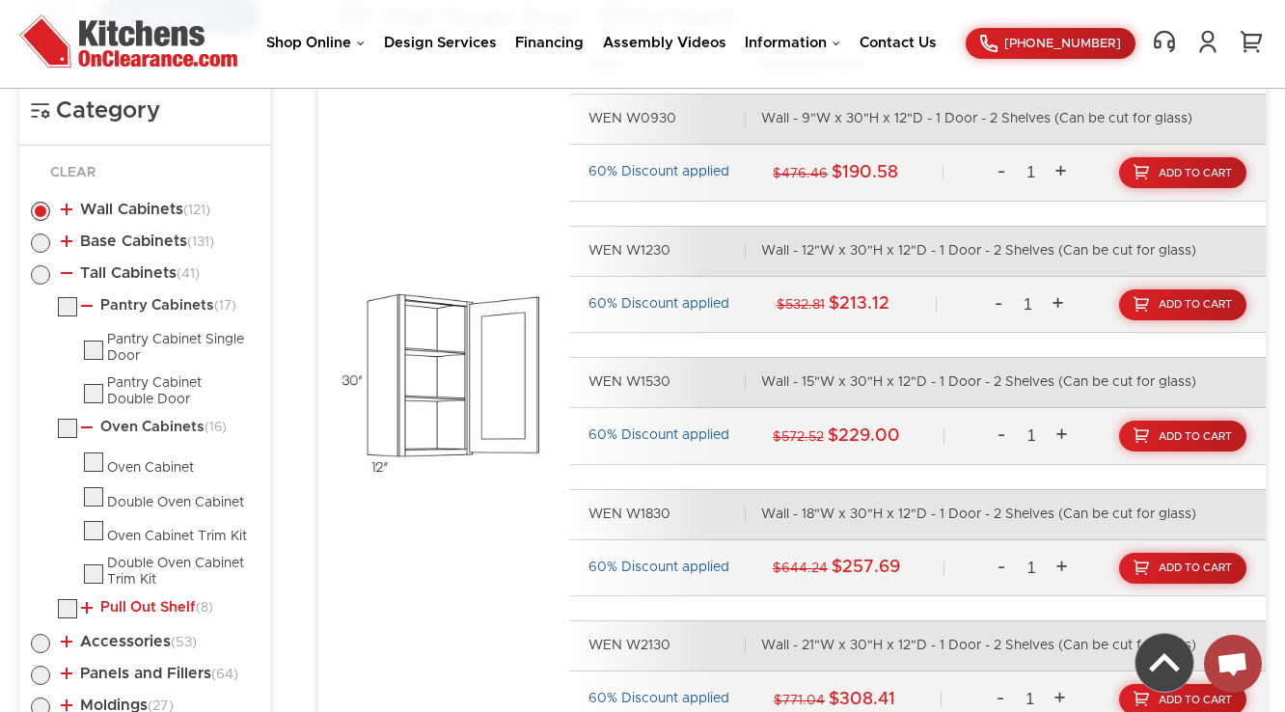
click at [131, 606] on link "Pull Out Shelf (8)" at bounding box center [147, 607] width 132 height 15
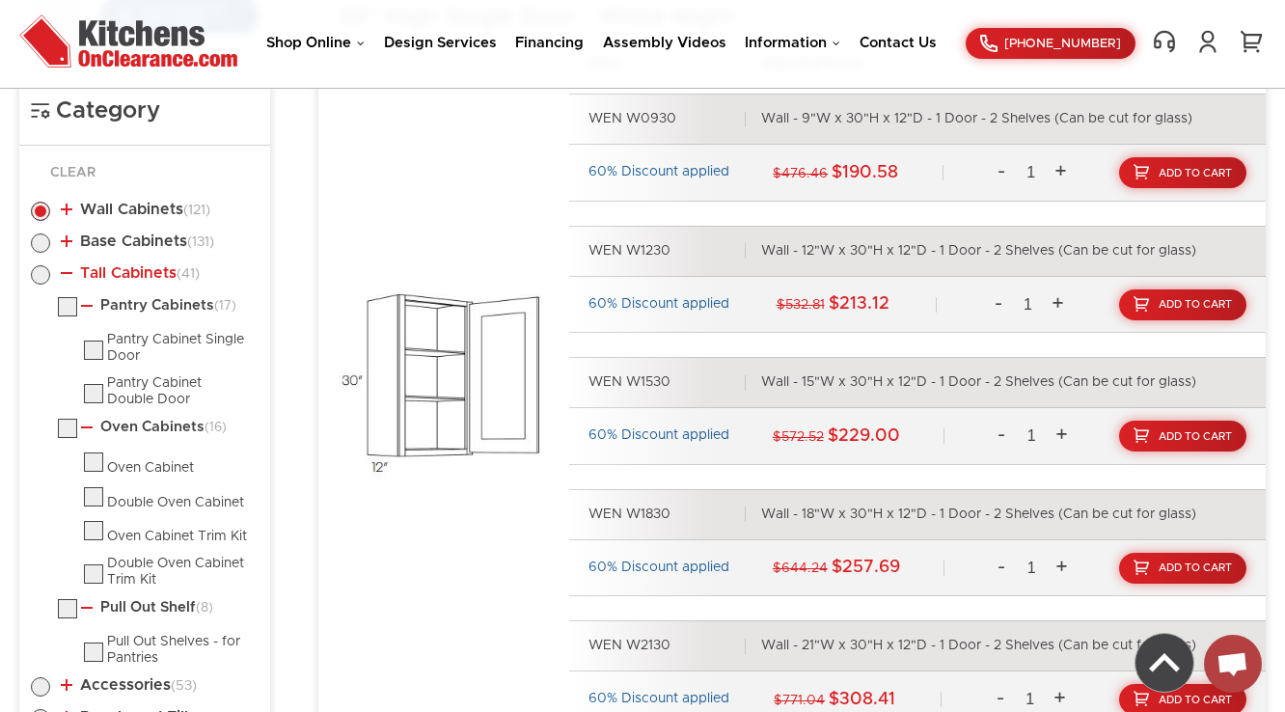
click at [79, 269] on link "Tall Cabinets (41)" at bounding box center [130, 272] width 139 height 15
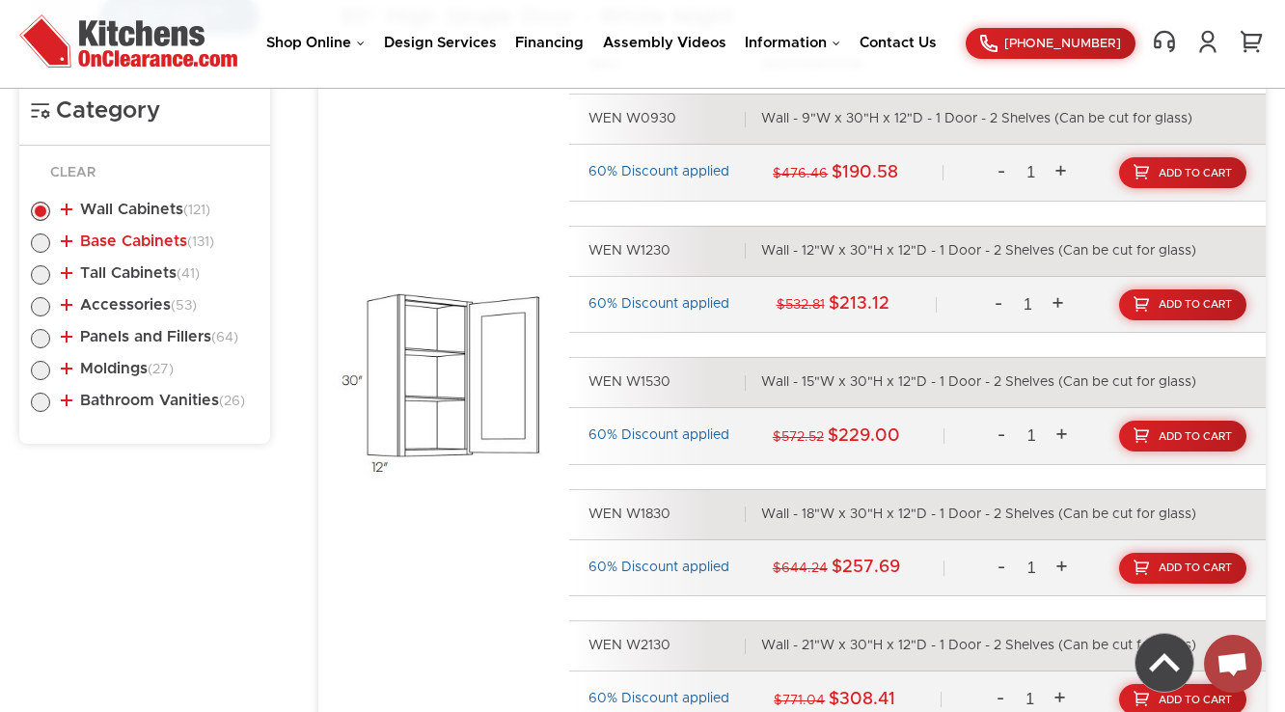
click at [149, 234] on link "Base Cabinets (131)" at bounding box center [137, 241] width 153 height 15
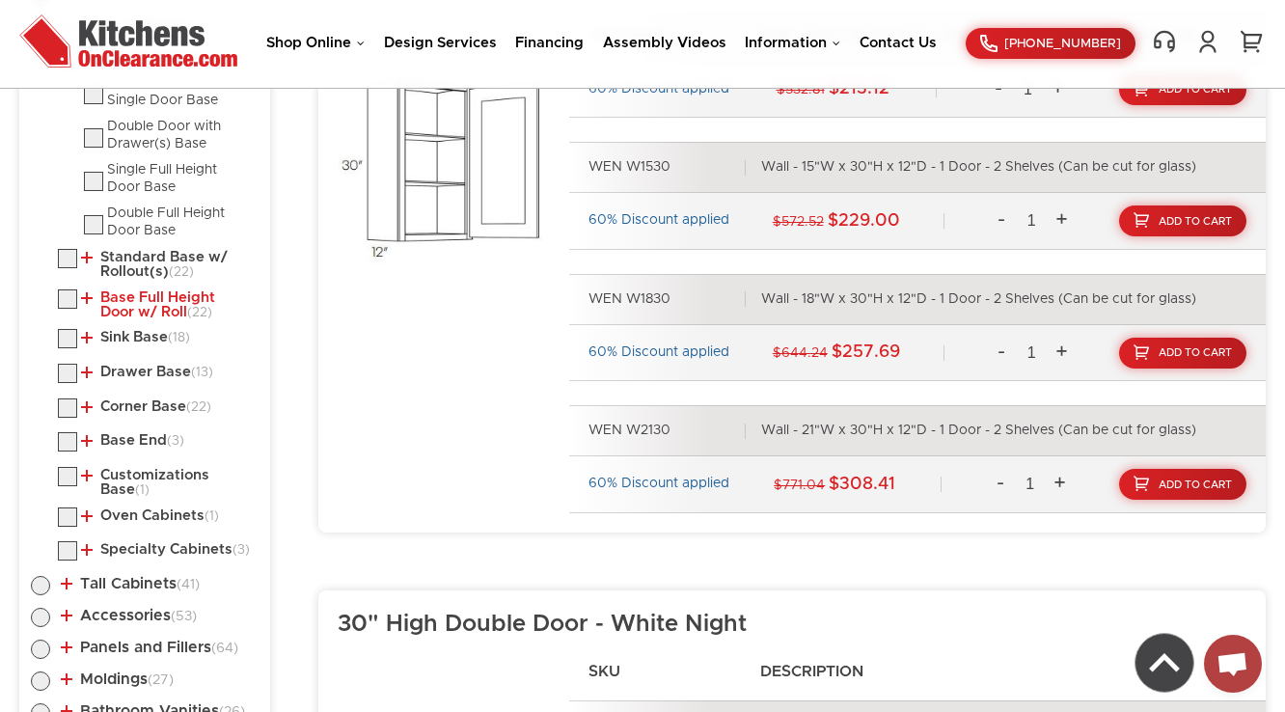
scroll to position [1188, 0]
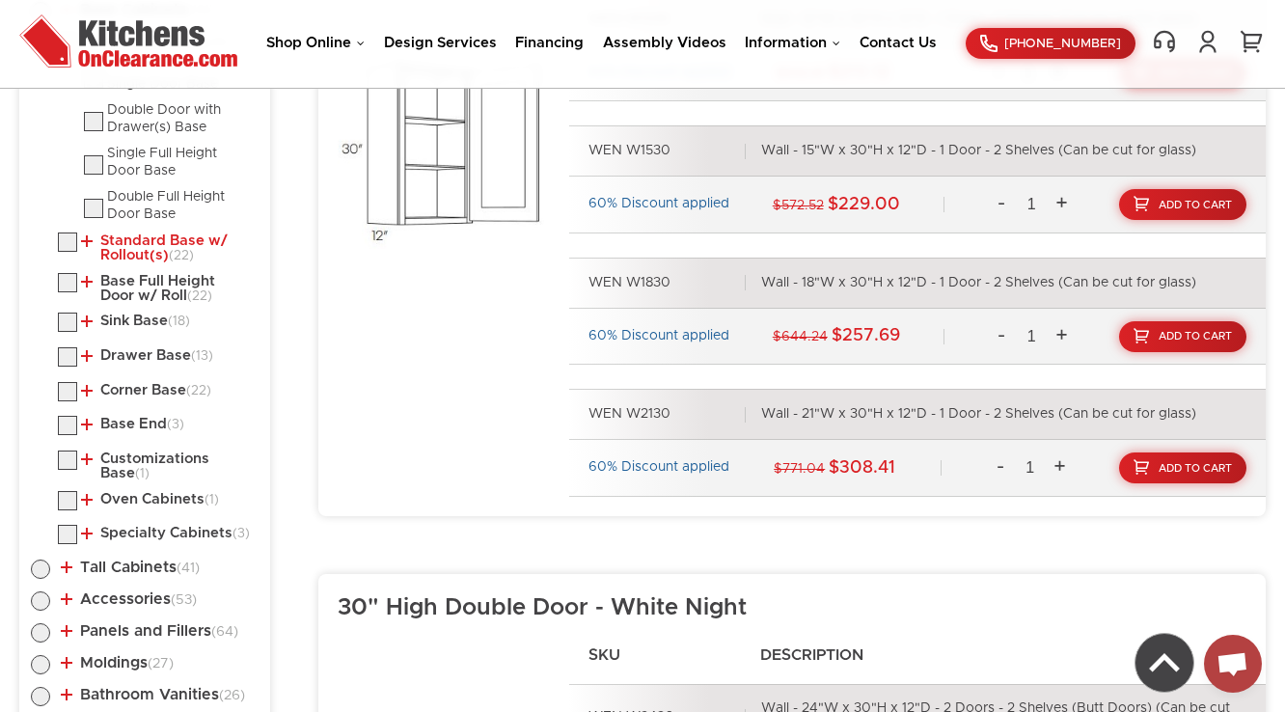
click at [140, 256] on link "Standard Base w/ Rollout(s) (22)" at bounding box center [166, 249] width 170 height 30
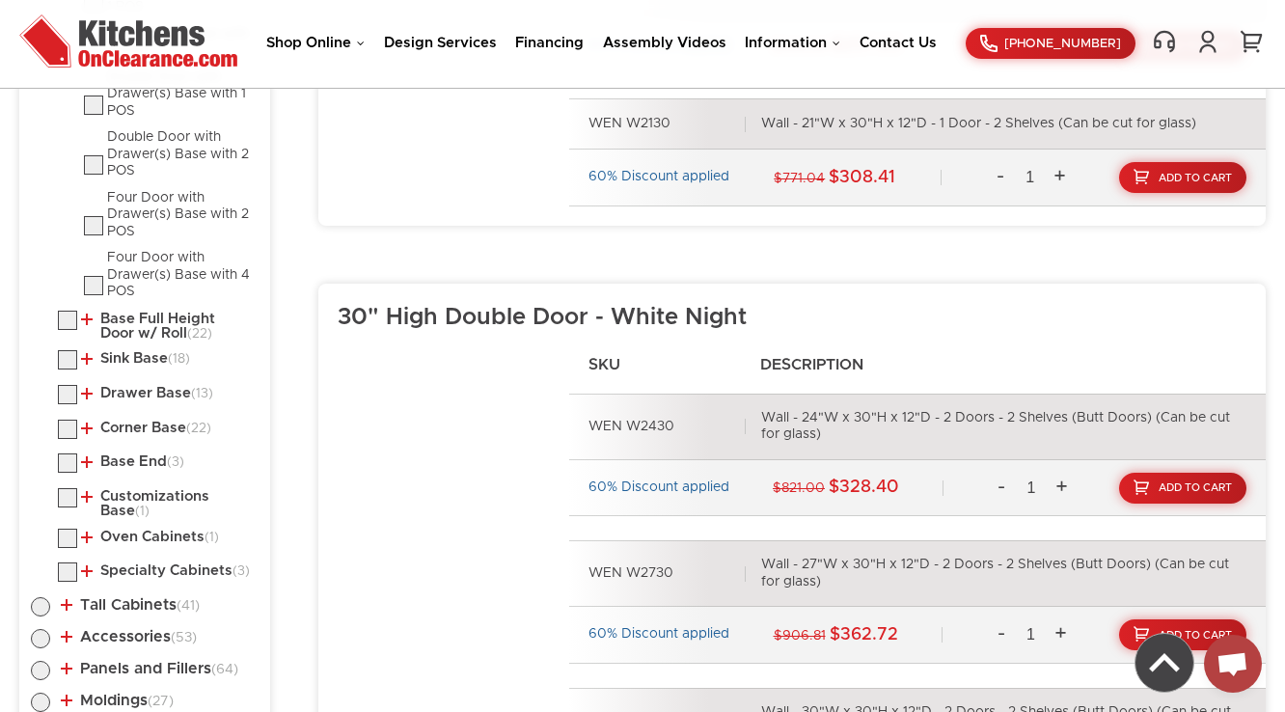
scroll to position [1497, 0]
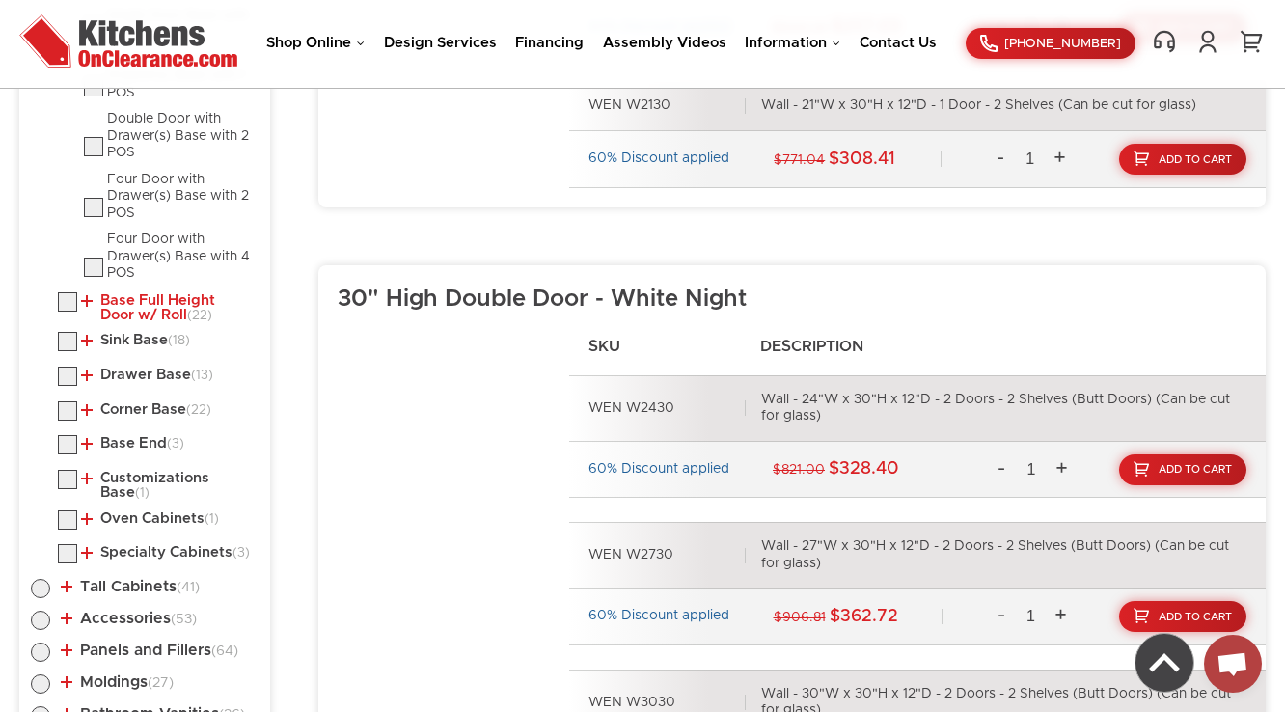
click at [127, 301] on link "Base Full Height Door w/ Roll (22)" at bounding box center [166, 308] width 170 height 30
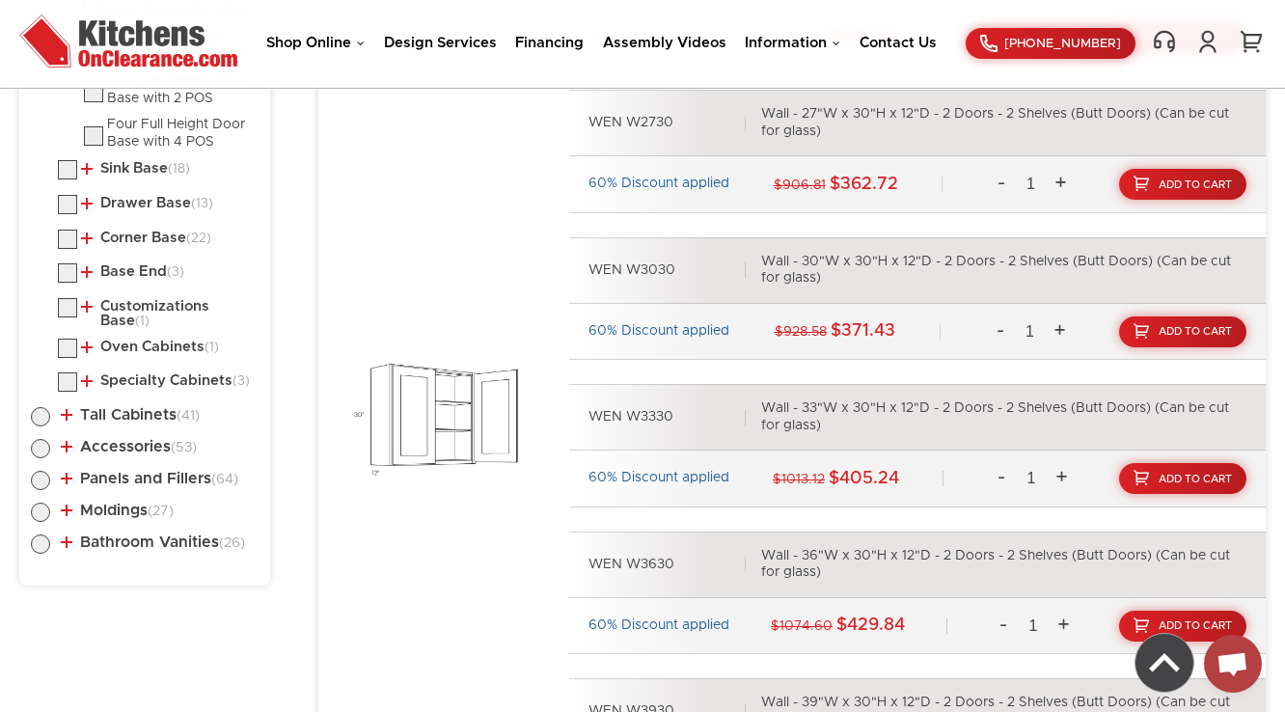
scroll to position [1960, 0]
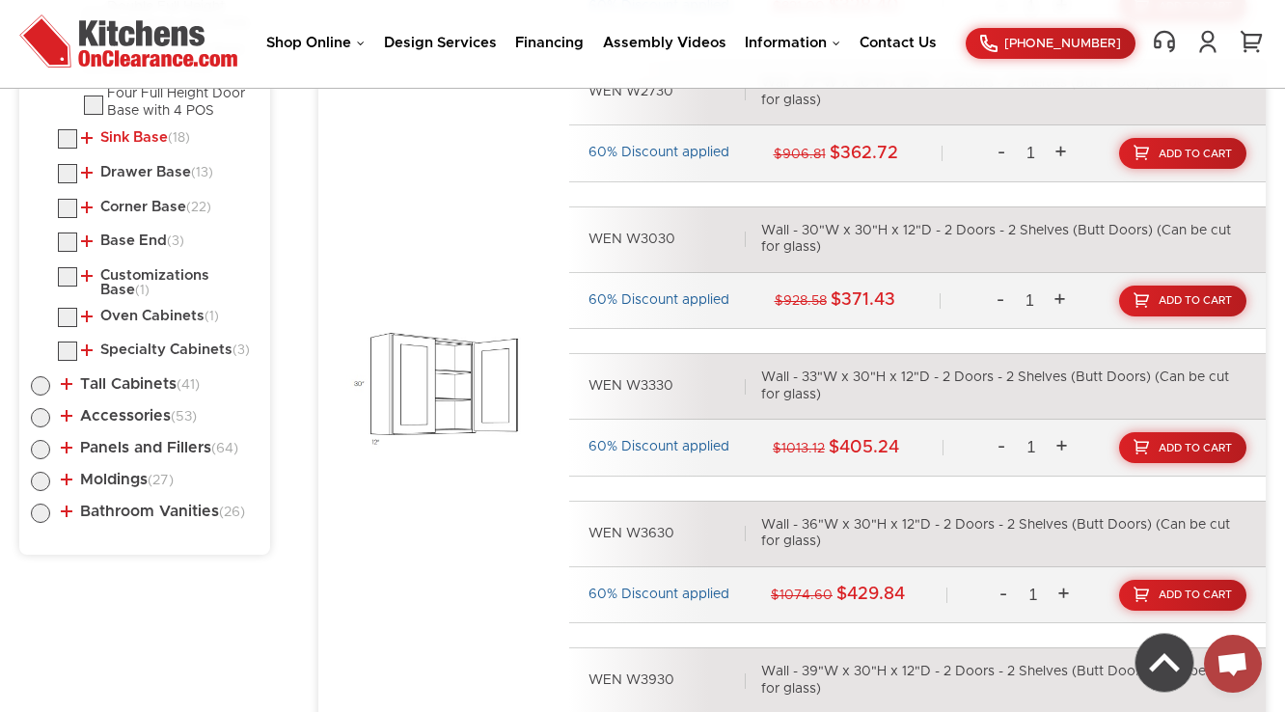
click at [122, 139] on link "Sink Base (18)" at bounding box center [135, 137] width 109 height 15
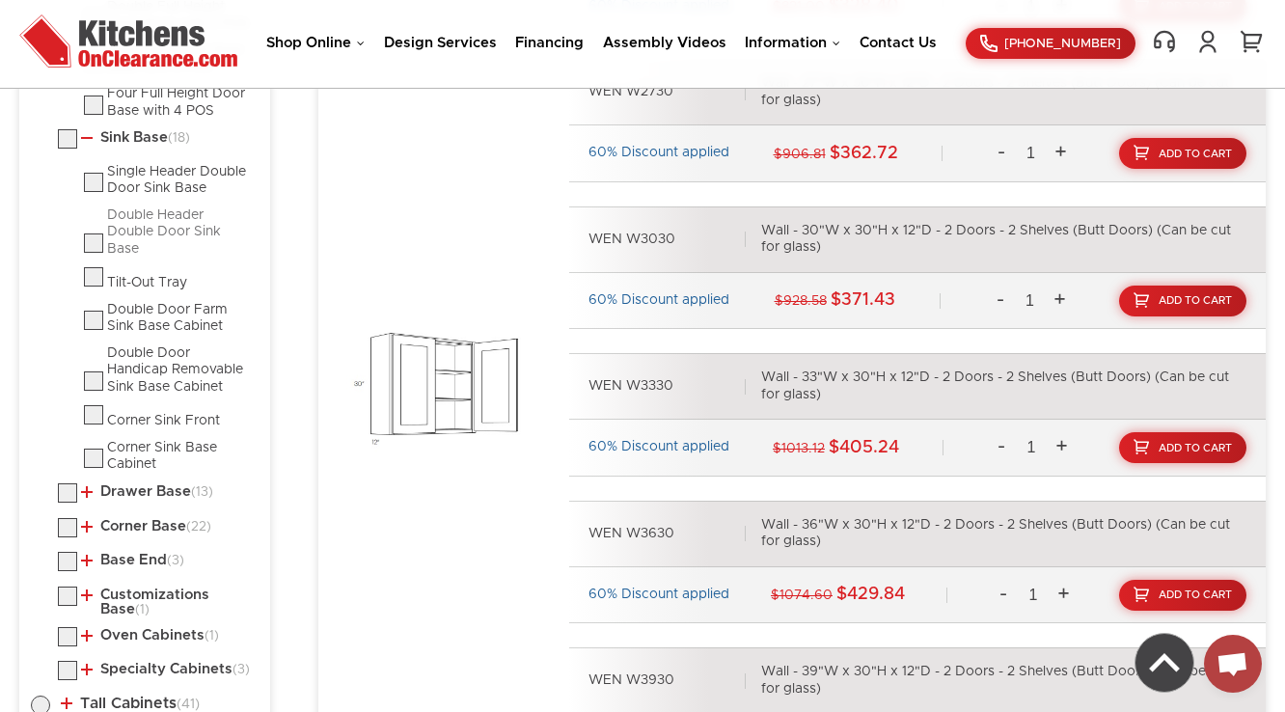
scroll to position [2191, 0]
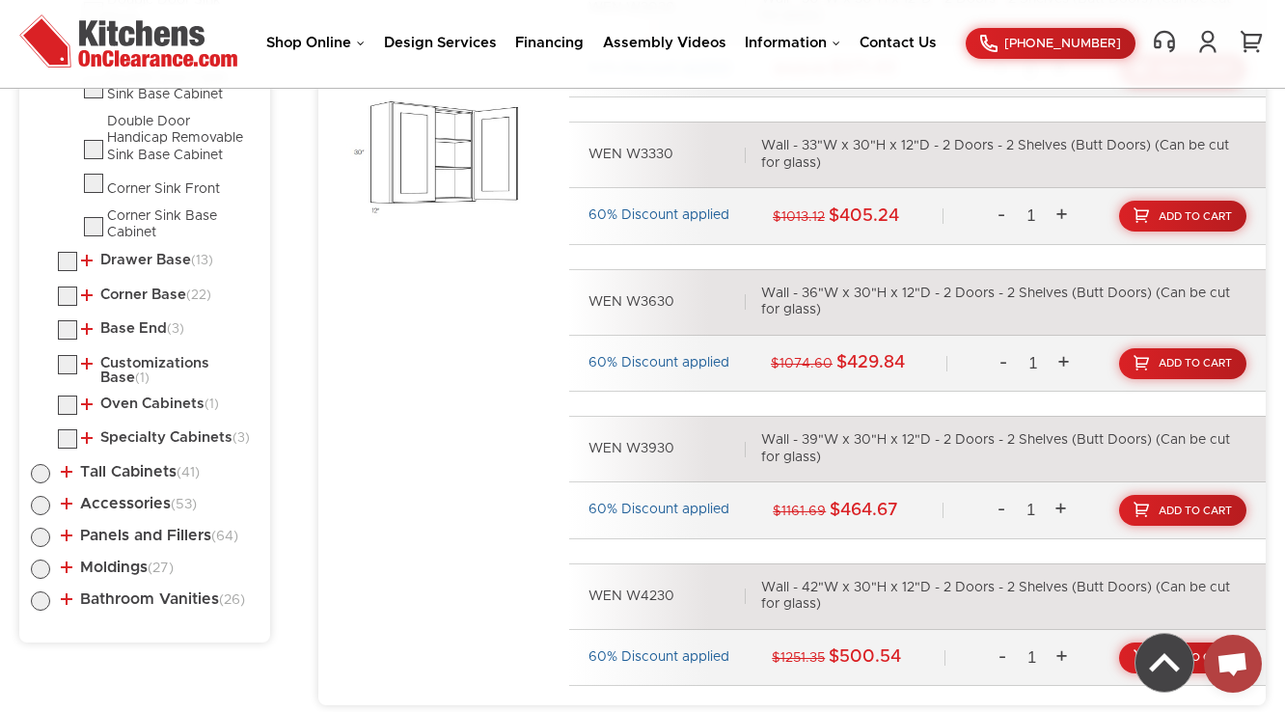
click at [130, 263] on li "Drawer Base (13) Three Drawer Pack Base Two Drawer Pack Base" at bounding box center [158, 264] width 201 height 25
click at [145, 255] on link "Drawer Base (13)" at bounding box center [147, 260] width 132 height 15
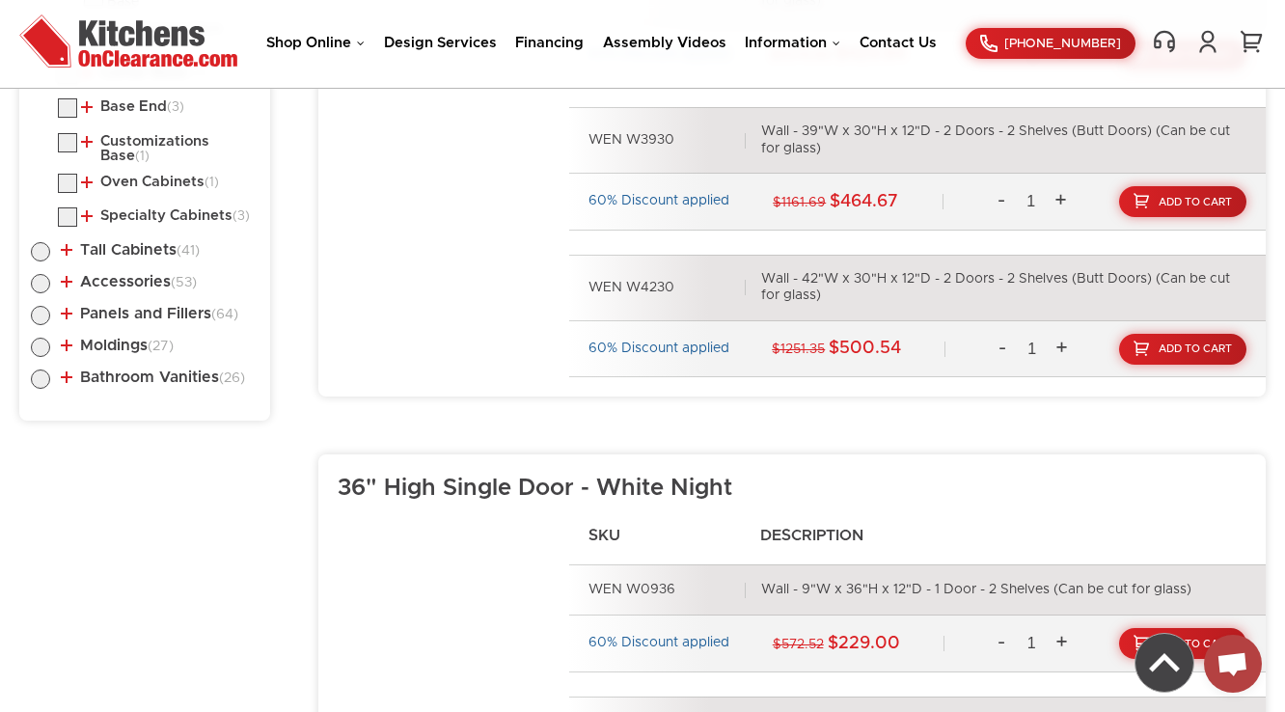
scroll to position [2346, 0]
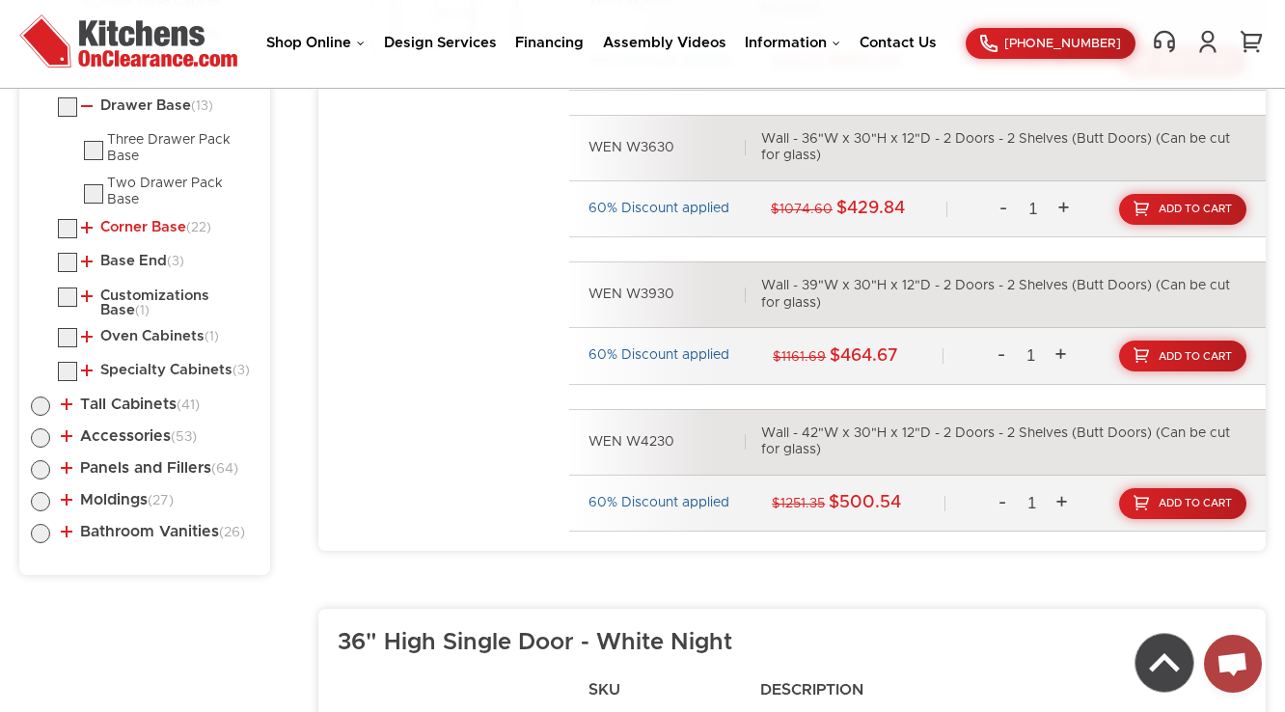
click at [154, 222] on link "Corner Base (22)" at bounding box center [146, 227] width 130 height 15
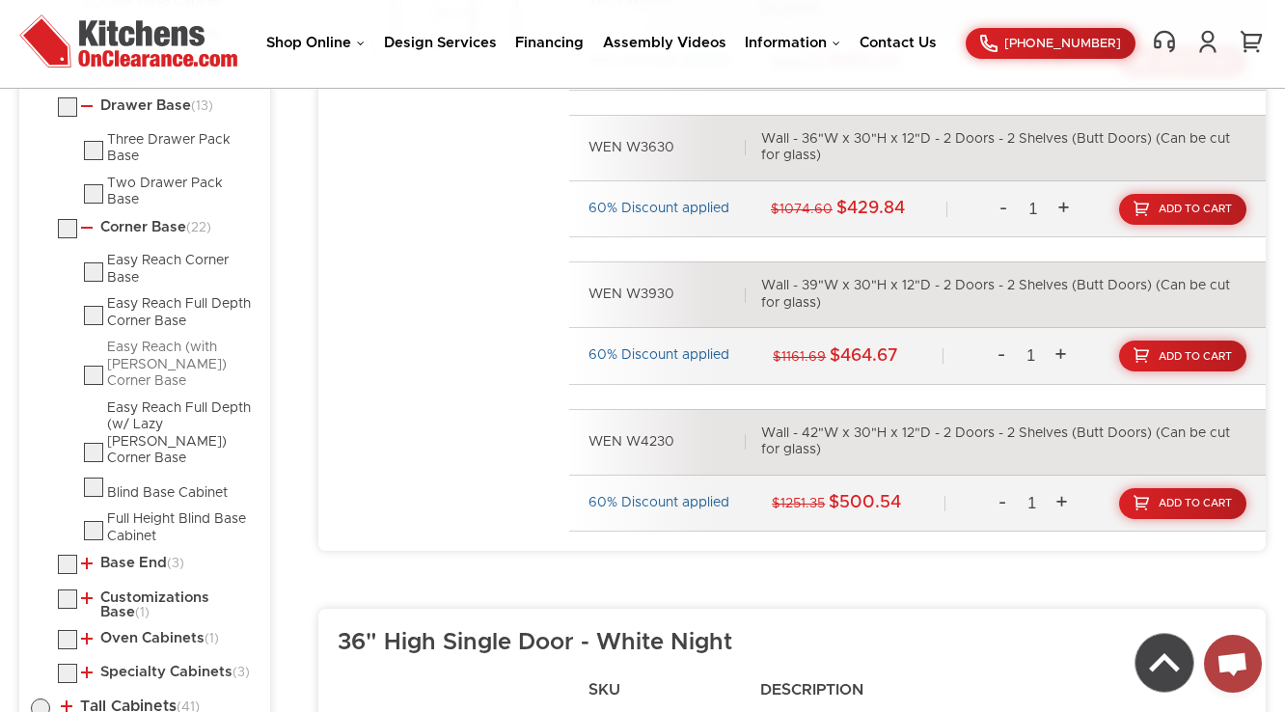
scroll to position [2577, 0]
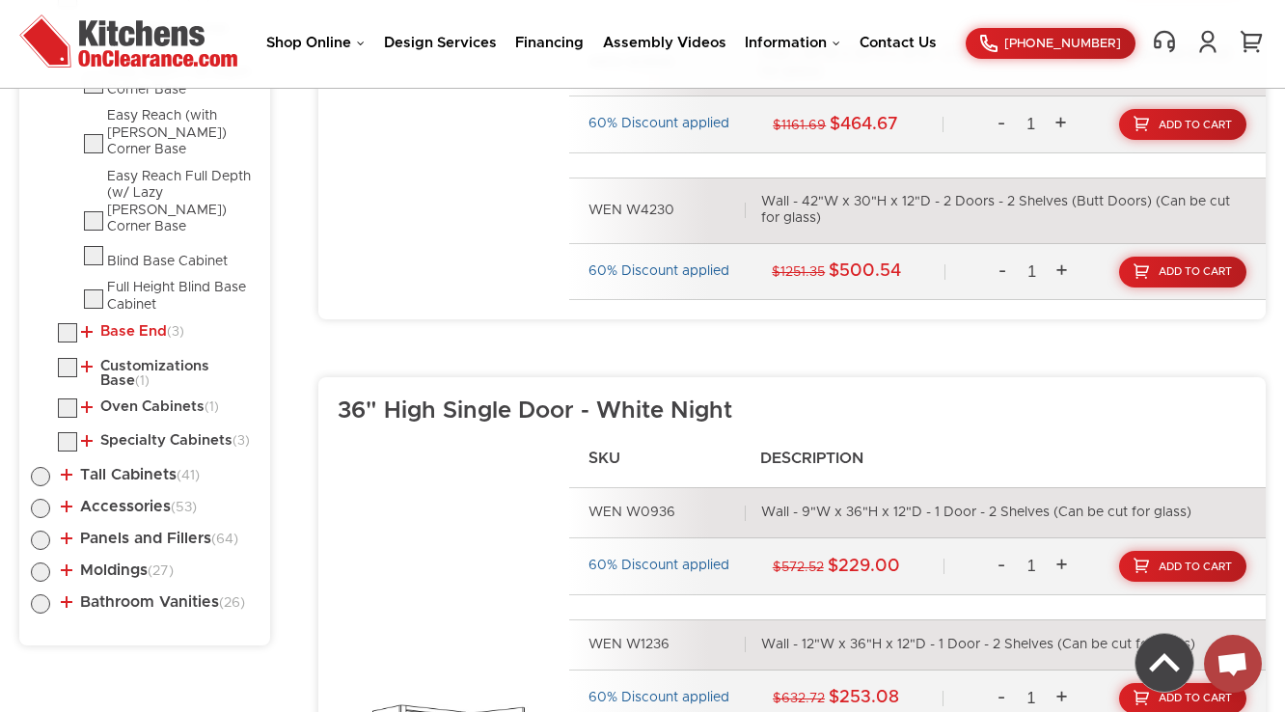
click at [134, 324] on link "Base End (3)" at bounding box center [132, 331] width 103 height 15
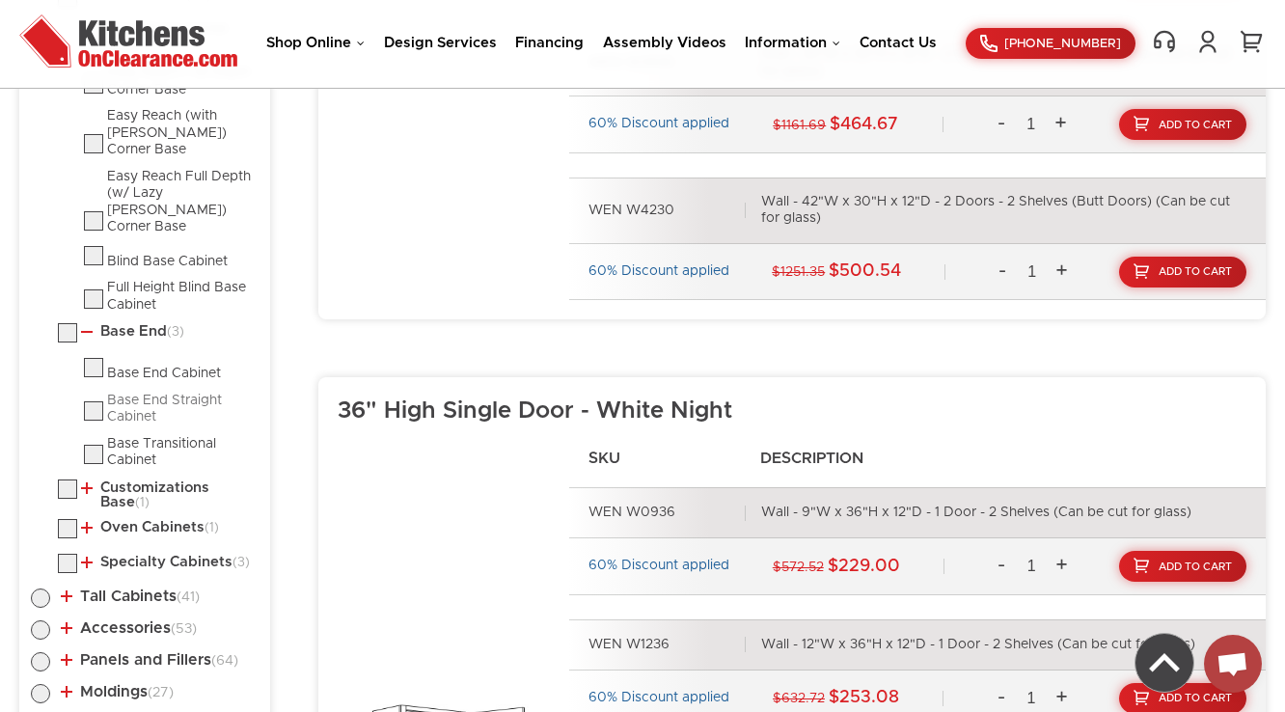
scroll to position [2654, 0]
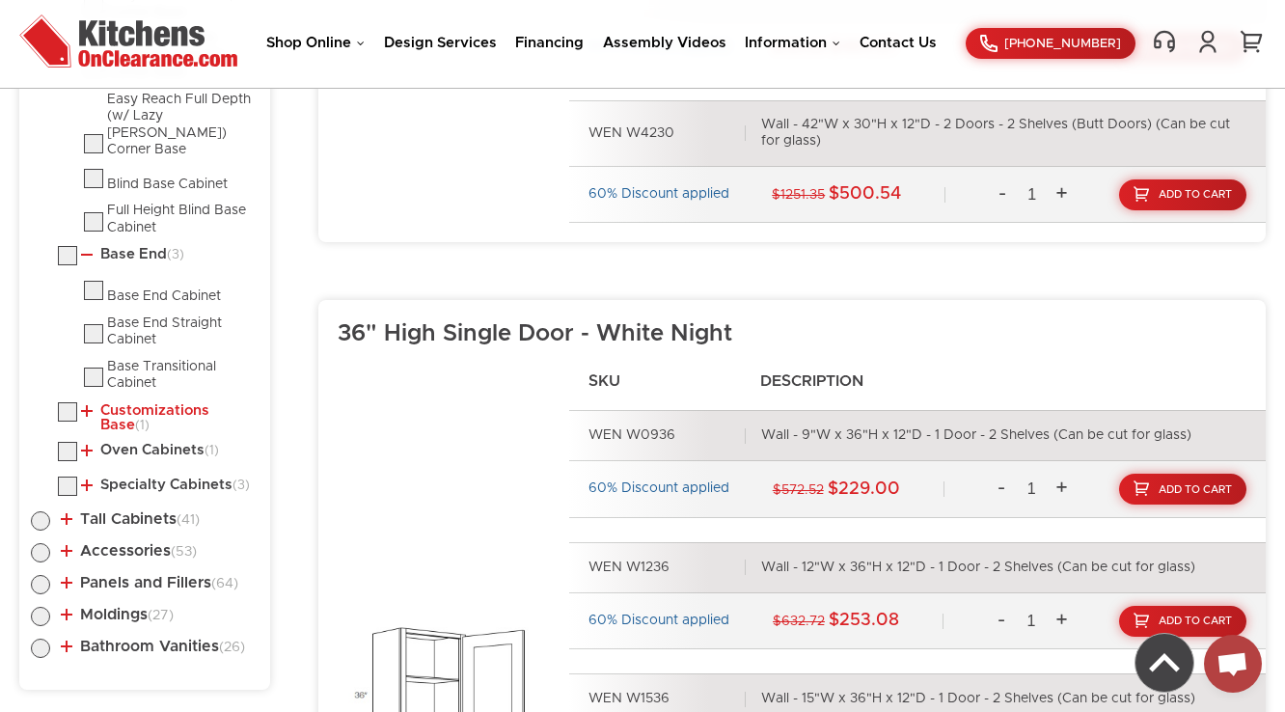
click at [129, 403] on link "Customizations Base (1)" at bounding box center [166, 418] width 170 height 30
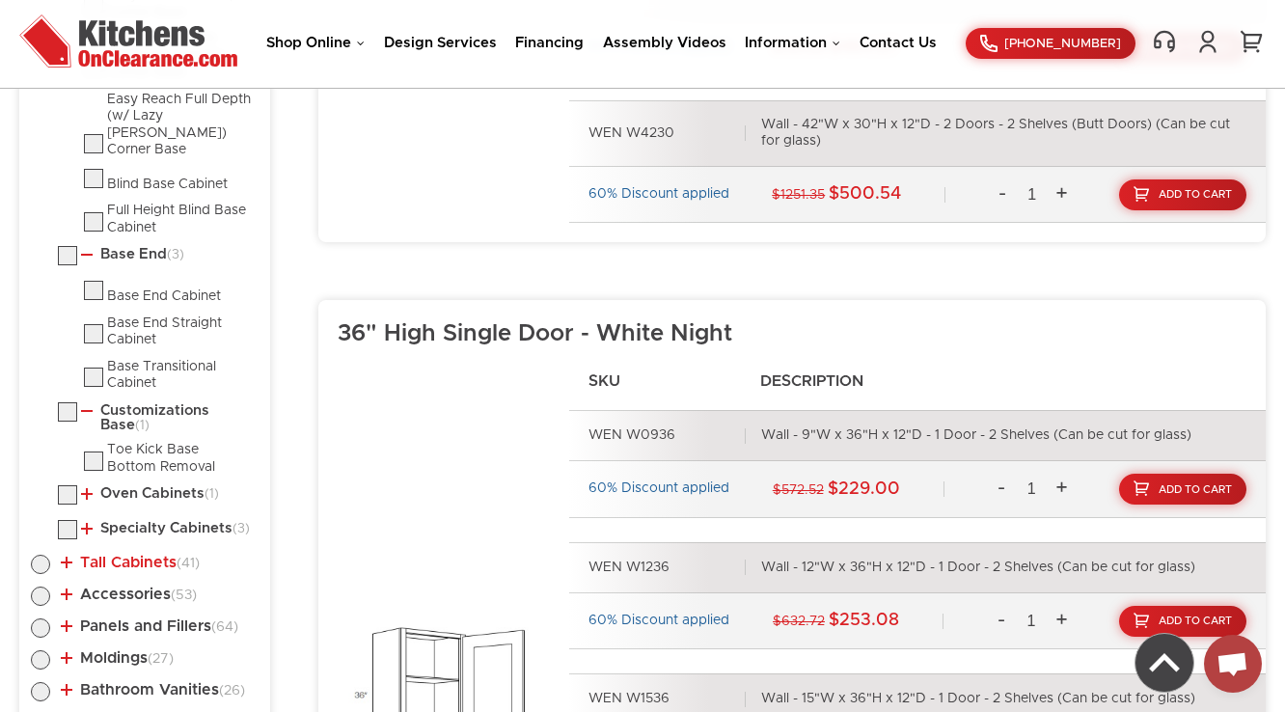
scroll to position [2809, 0]
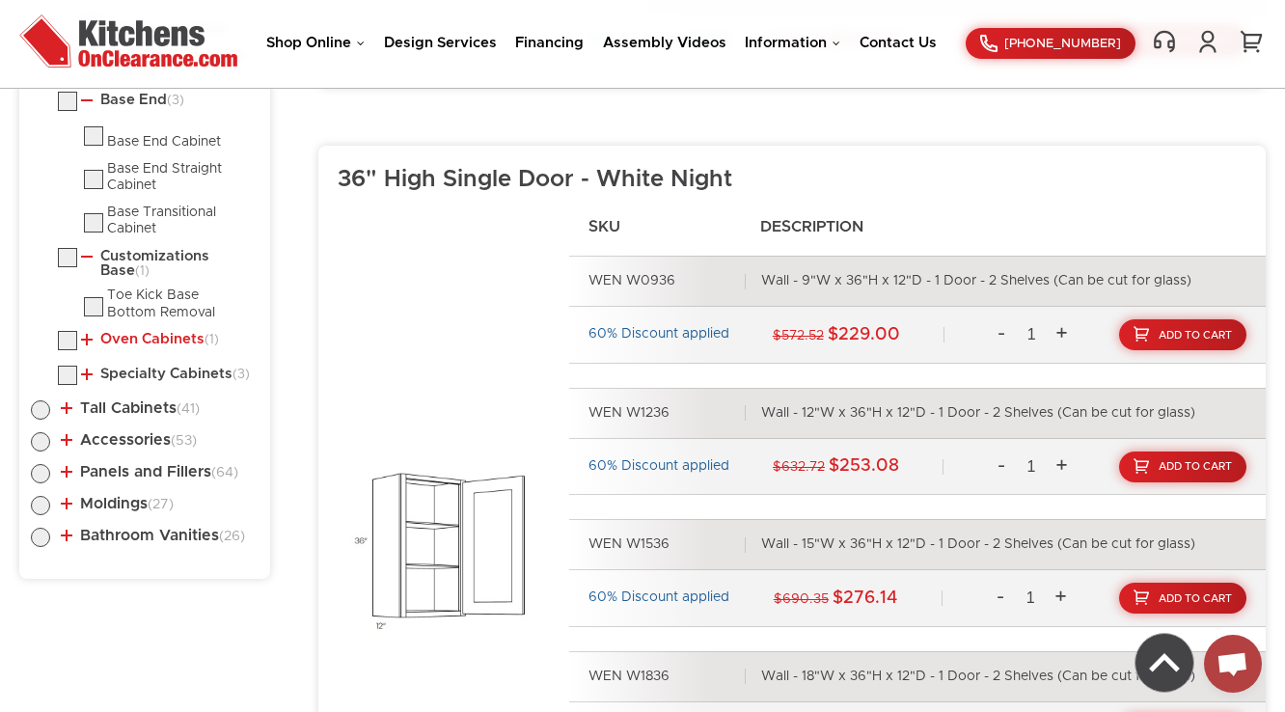
click at [133, 332] on link "Oven Cabinets (1)" at bounding box center [150, 339] width 138 height 15
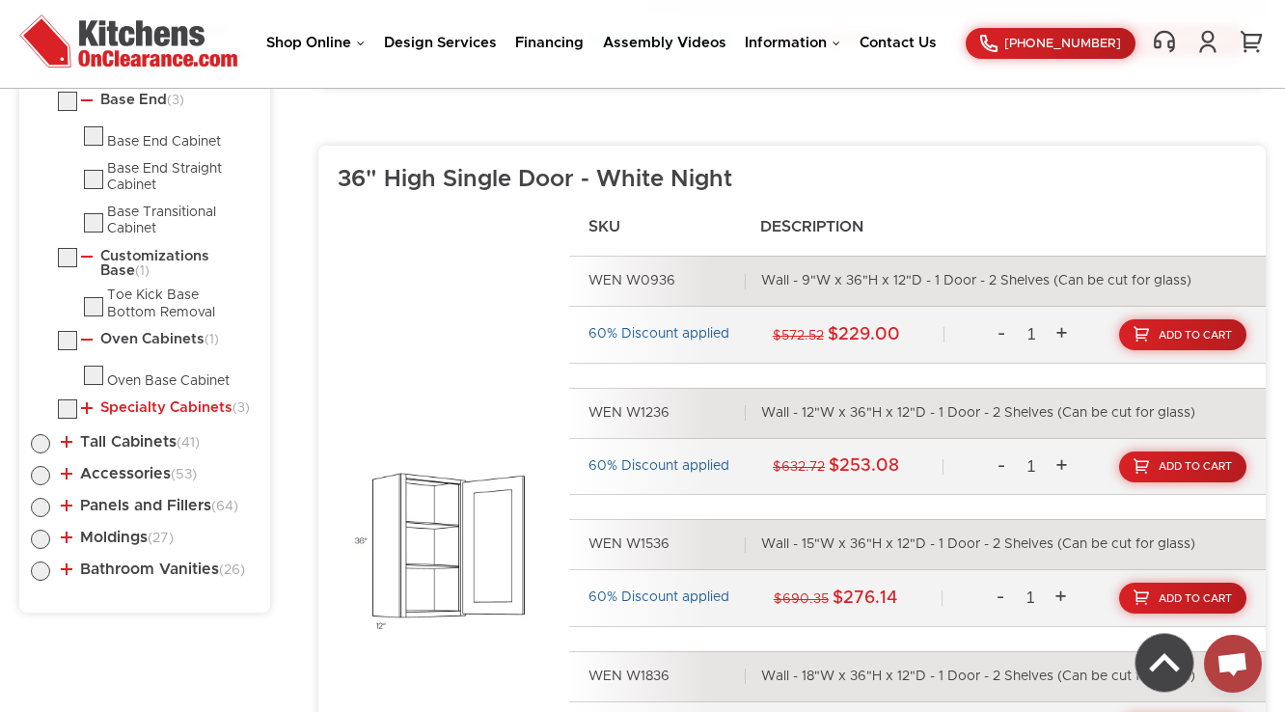
click at [129, 400] on link "Specialty Cabinets (3)" at bounding box center [165, 407] width 169 height 15
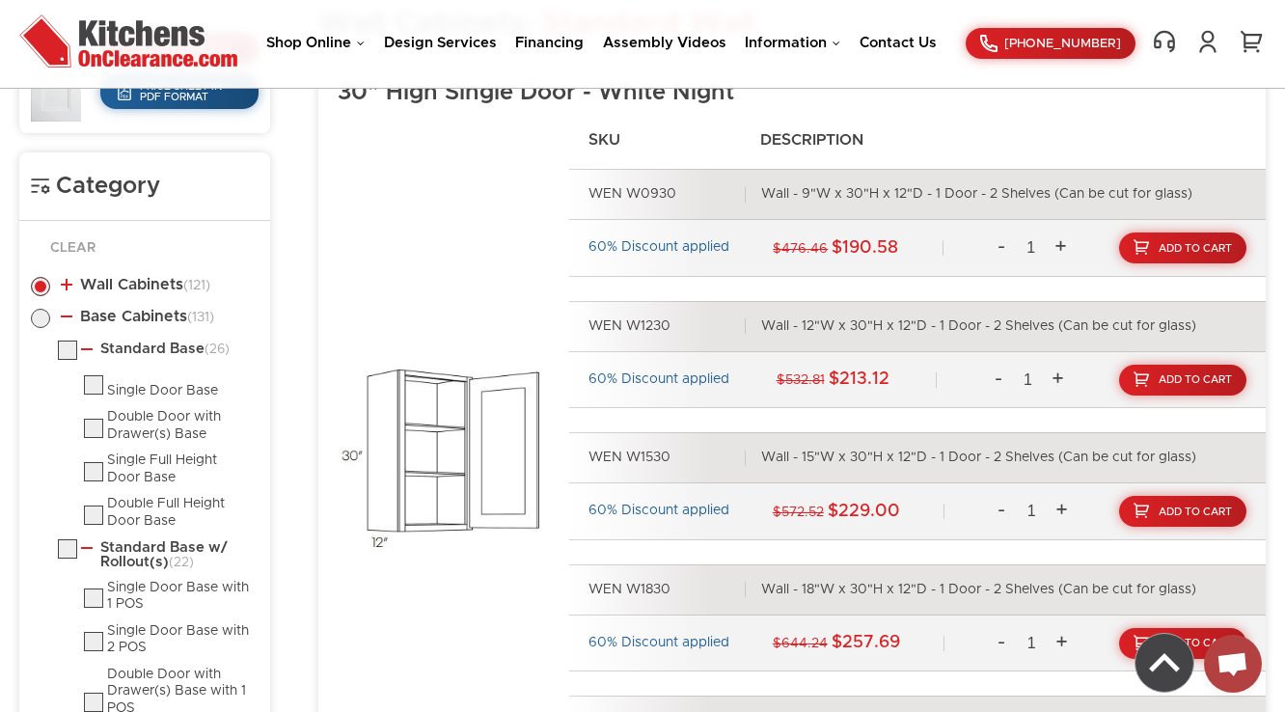
scroll to position [879, 0]
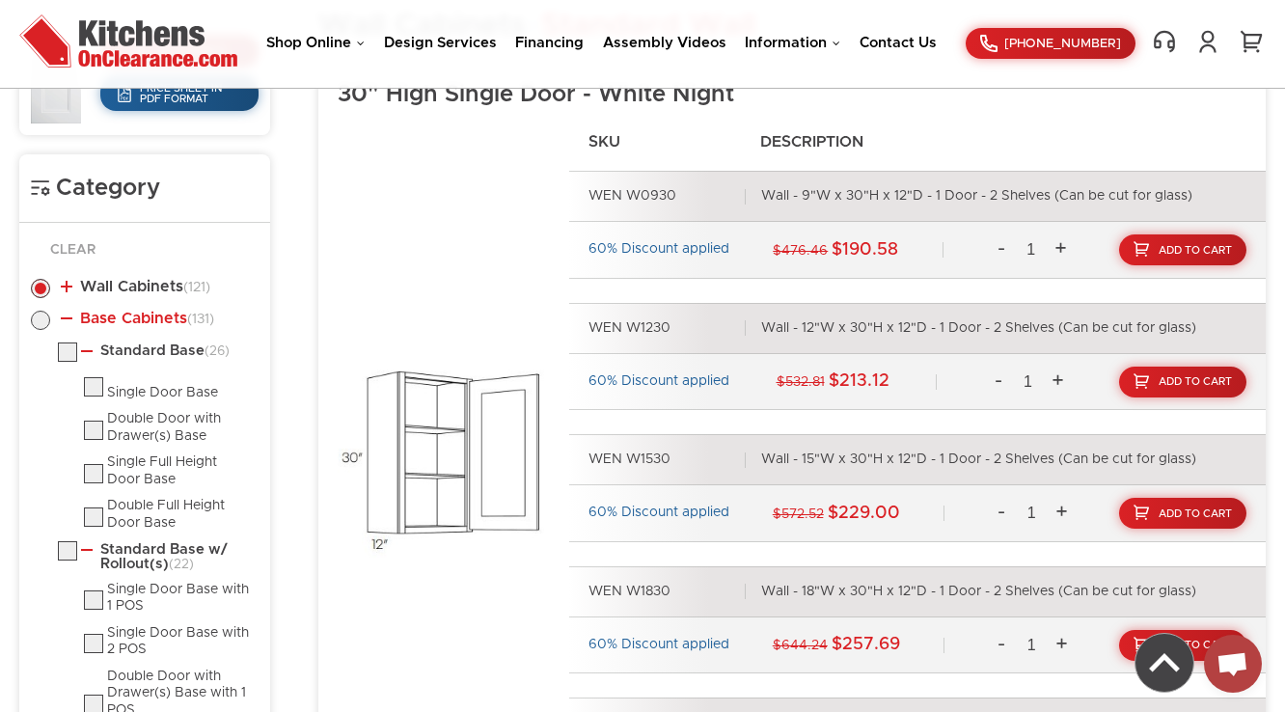
click at [131, 317] on link "Base Cabinets (131)" at bounding box center [137, 318] width 153 height 15
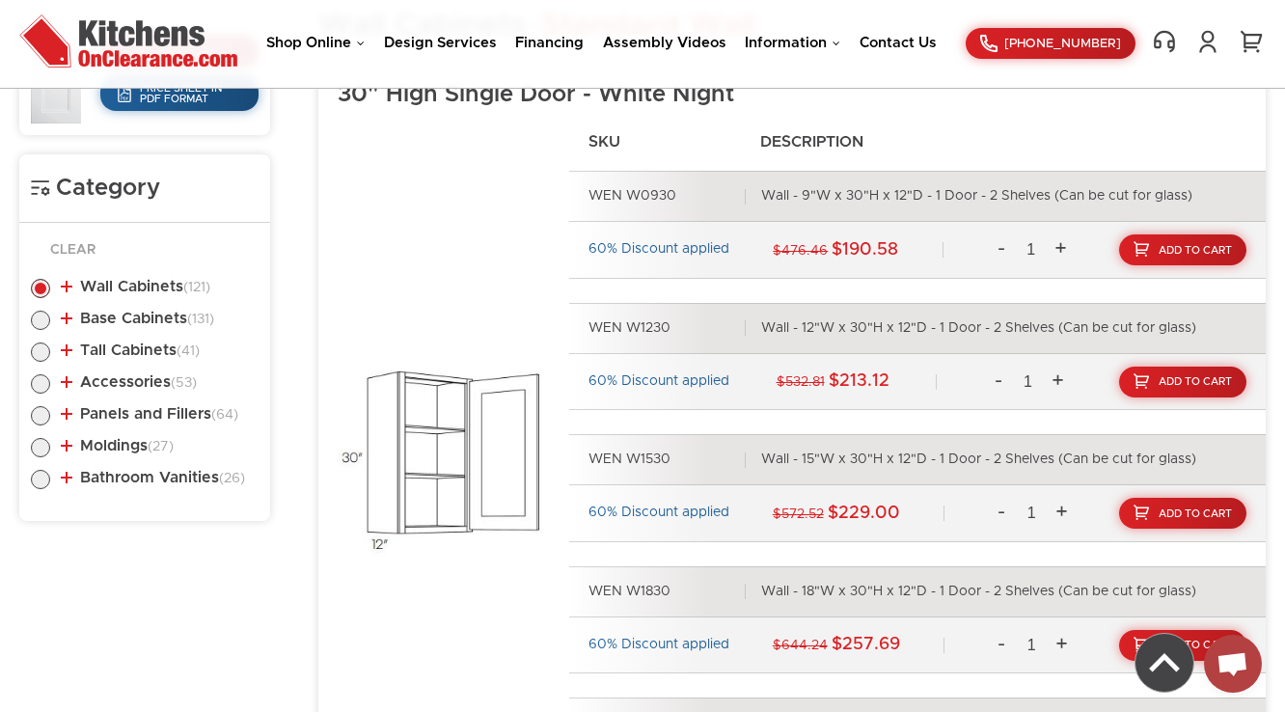
click at [131, 293] on li "Wall Cabinets (121) Standard Wall (34) 30" High Single Door (31)" at bounding box center [145, 290] width 228 height 22
click at [139, 282] on link "Wall Cabinets (121)" at bounding box center [136, 286] width 150 height 15
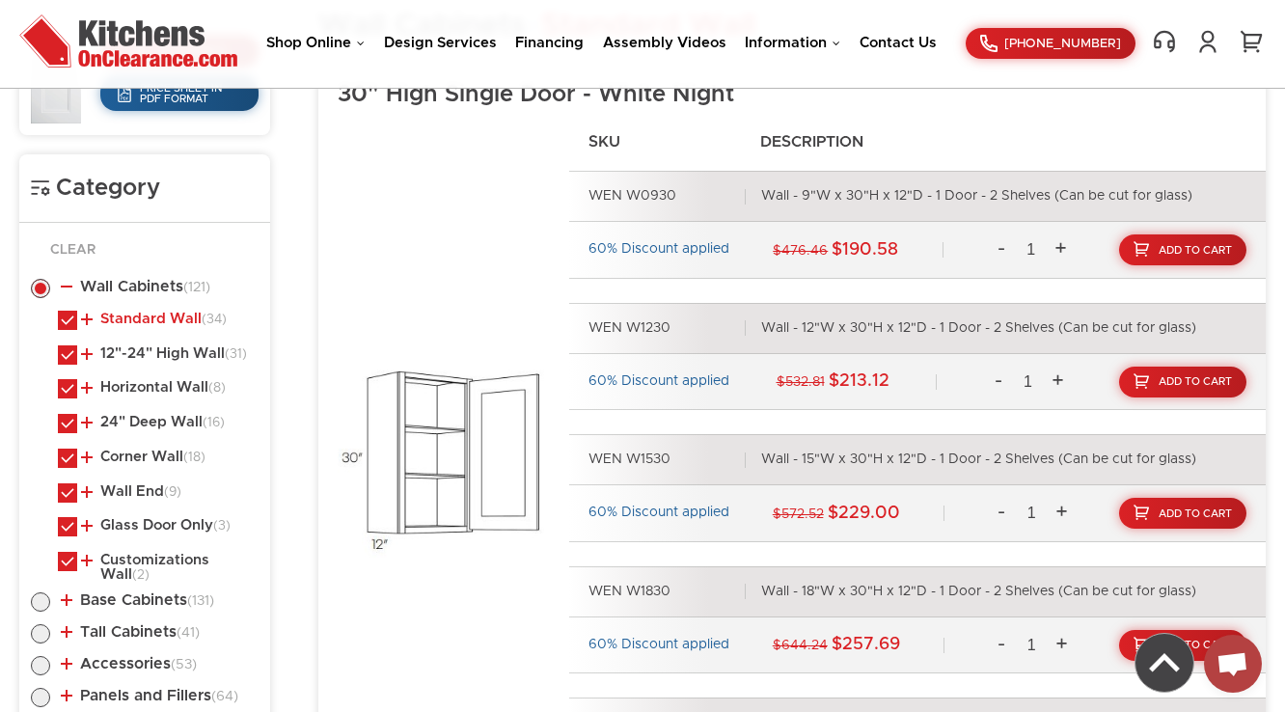
click at [159, 318] on link "Standard Wall (34)" at bounding box center [154, 319] width 146 height 15
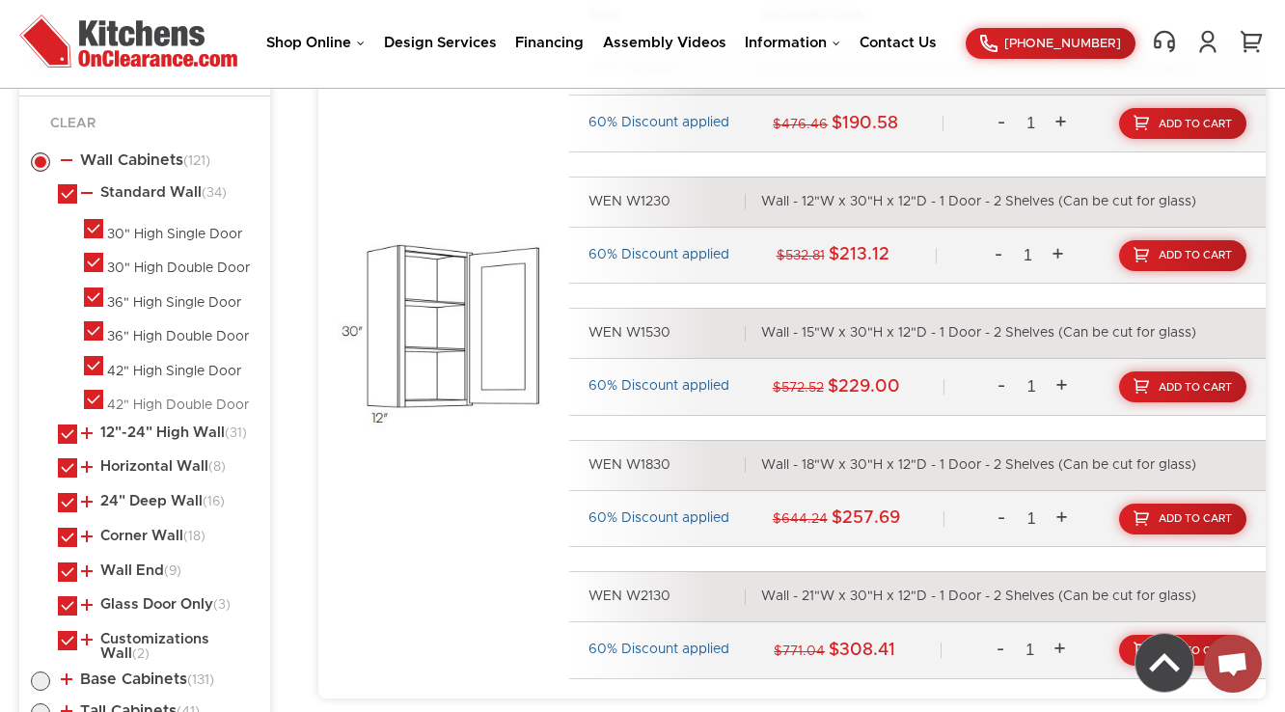
scroll to position [1033, 0]
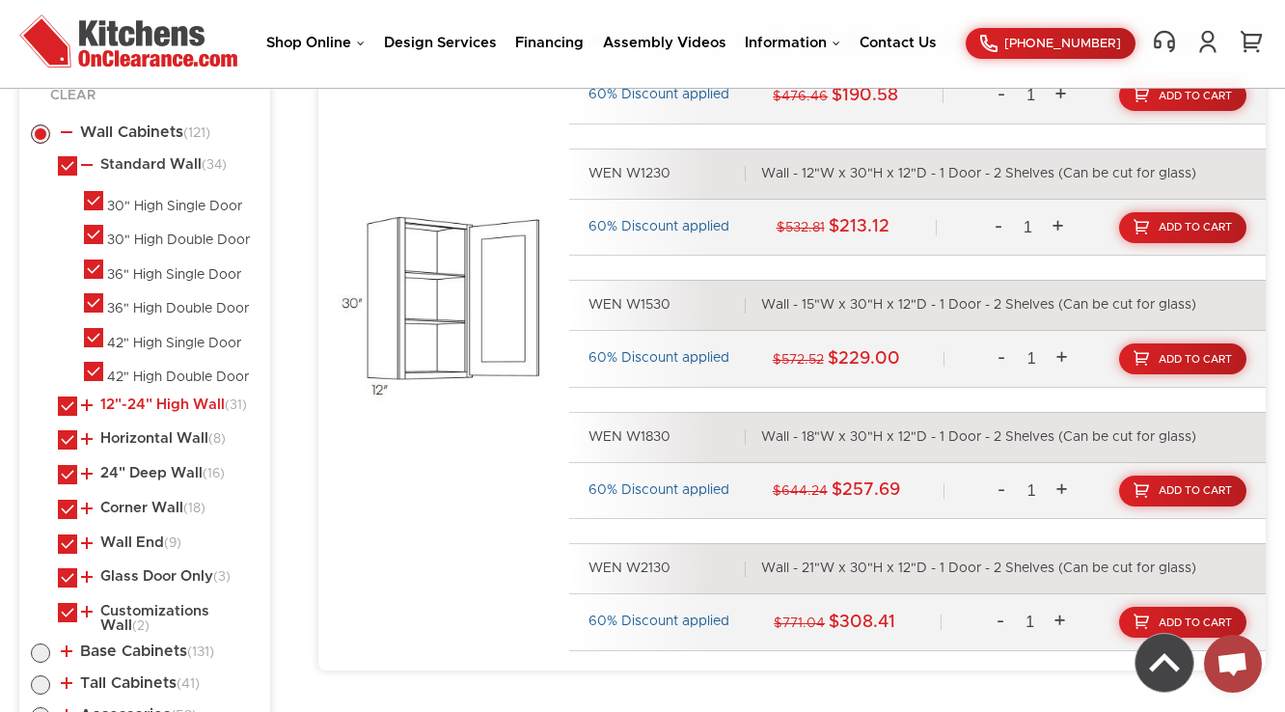
click at [151, 398] on link "12"-24" High Wall (31)" at bounding box center [164, 405] width 166 height 15
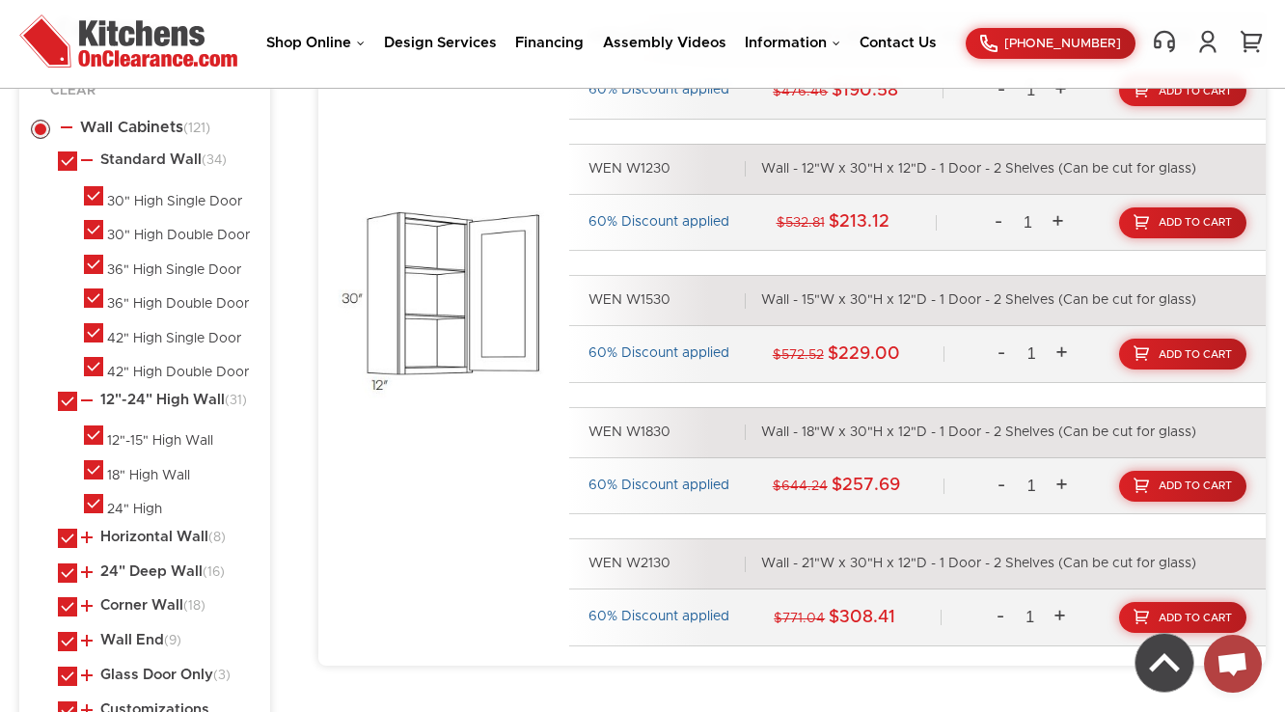
scroll to position [1342, 0]
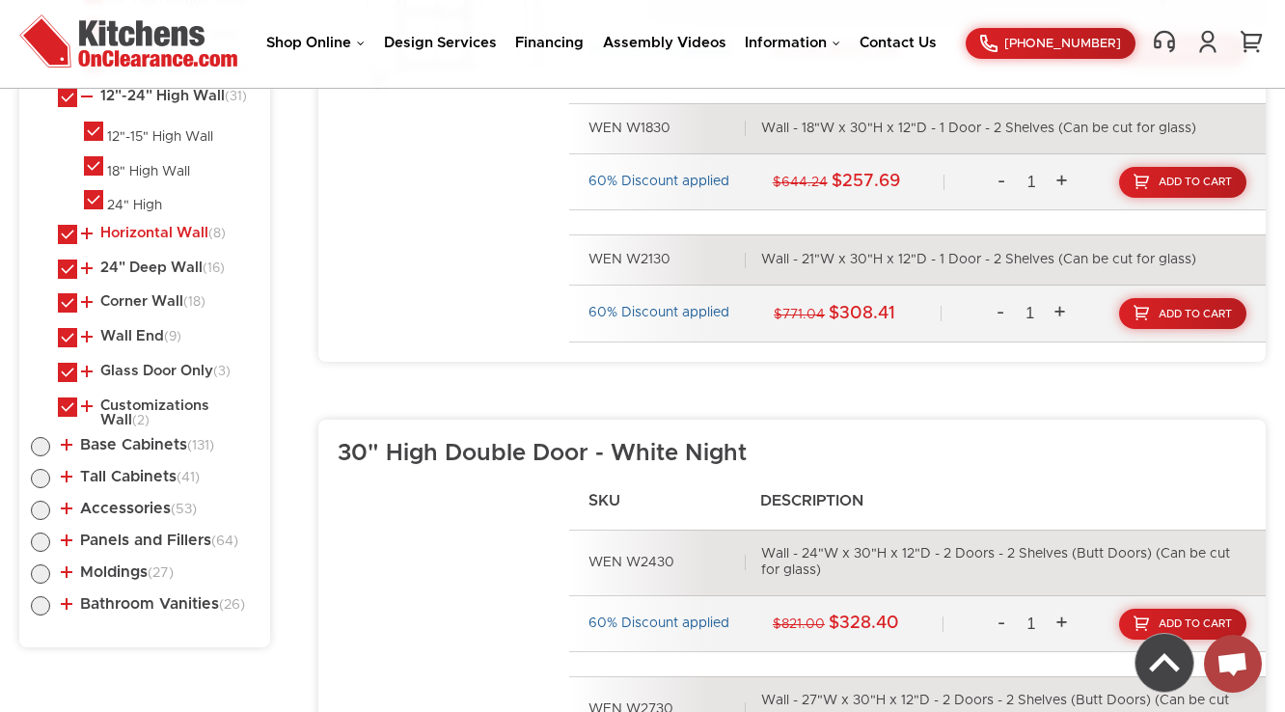
click at [128, 229] on link "Horizontal Wall (8)" at bounding box center [153, 233] width 145 height 15
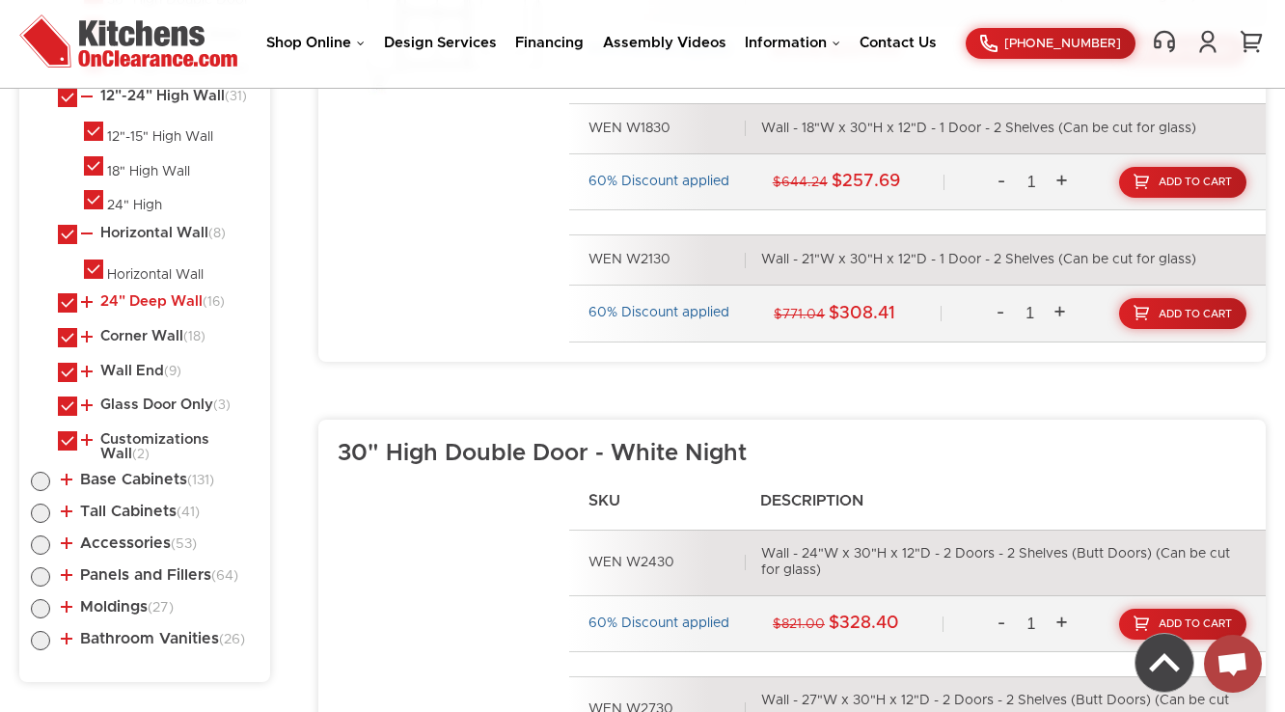
click at [131, 298] on link "24" Deep Wall (16)" at bounding box center [153, 301] width 144 height 15
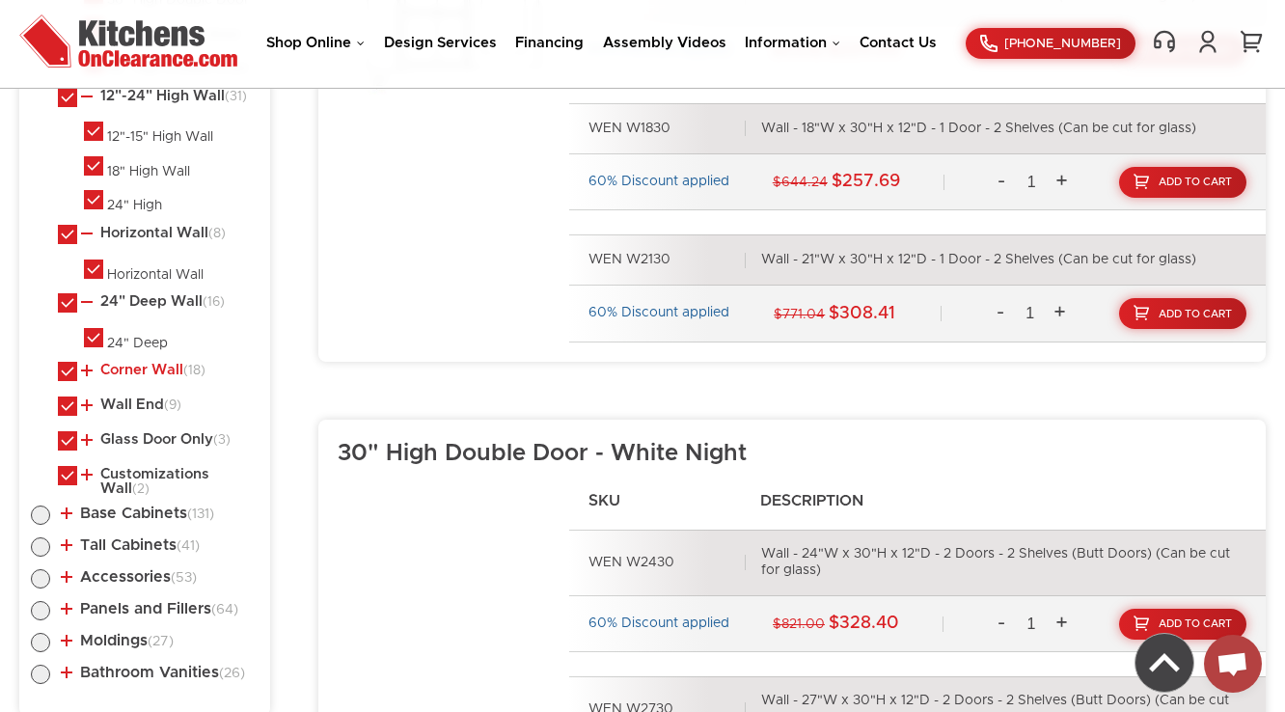
click at [133, 363] on link "Corner Wall (18)" at bounding box center [143, 370] width 124 height 15
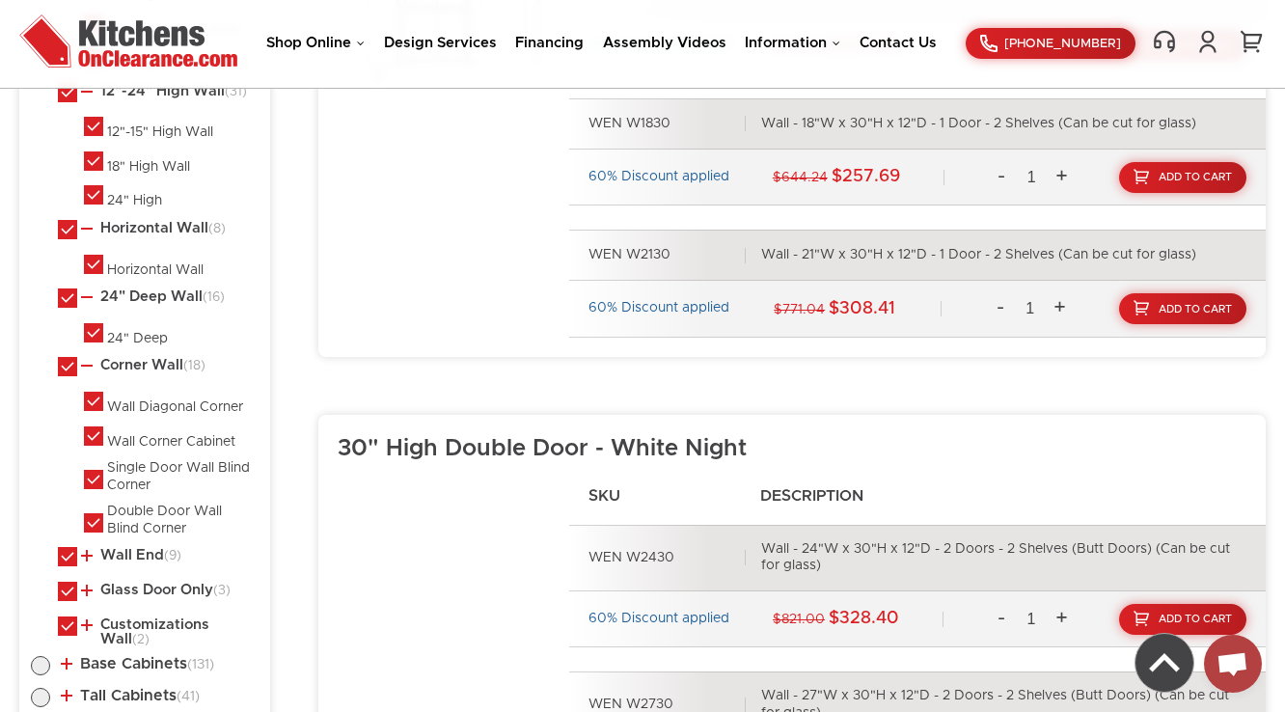
scroll to position [1651, 0]
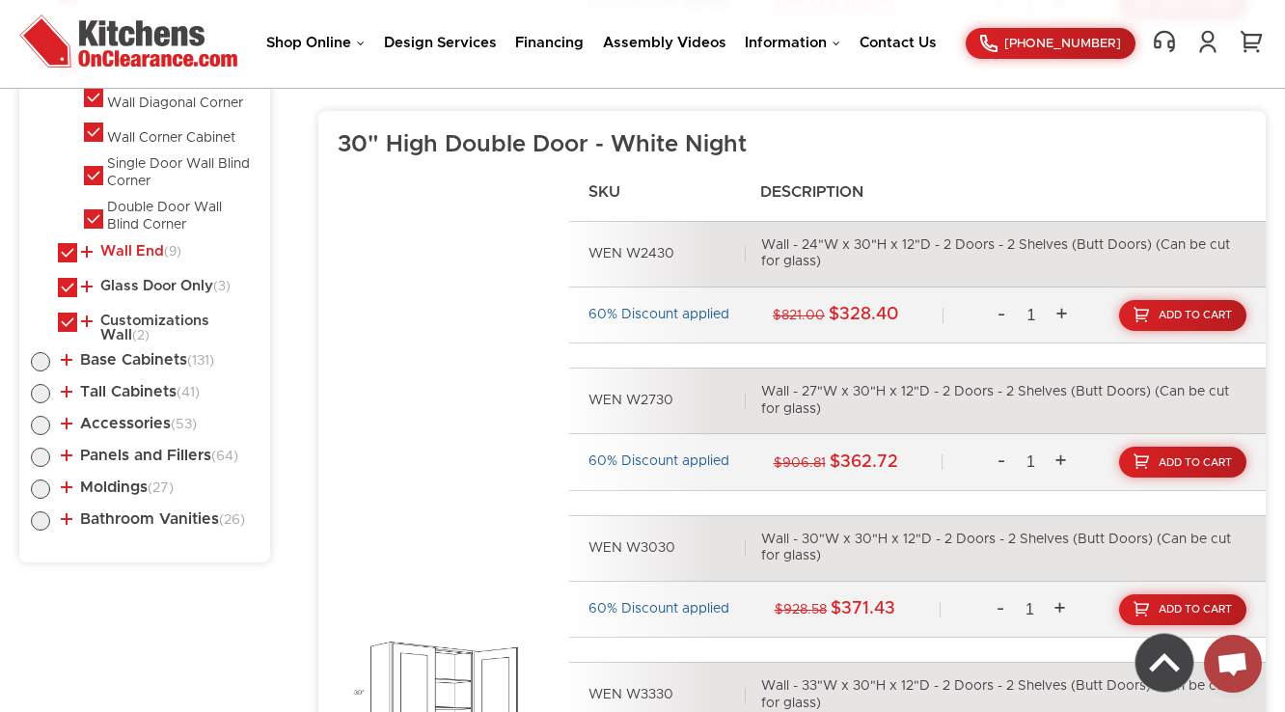
click at [135, 244] on link "Wall End (9)" at bounding box center [131, 251] width 100 height 15
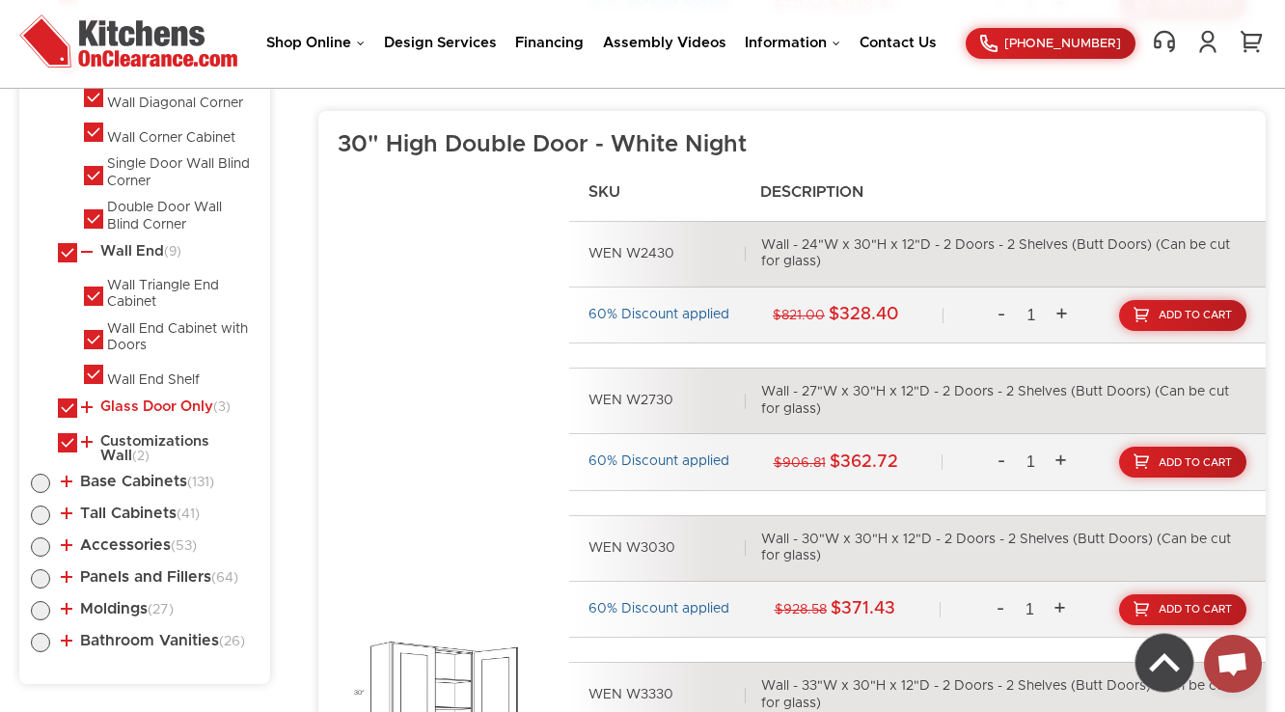
click at [121, 399] on link "Glass Door Only (3)" at bounding box center [156, 406] width 150 height 15
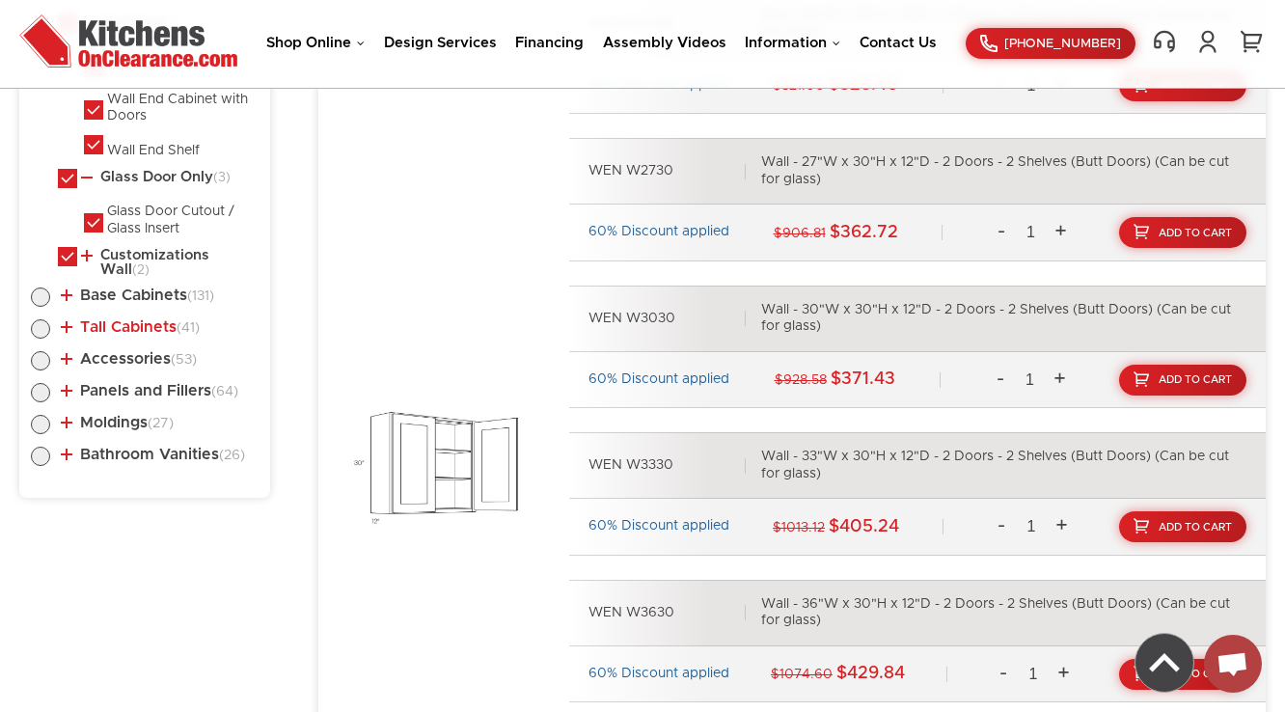
scroll to position [1882, 0]
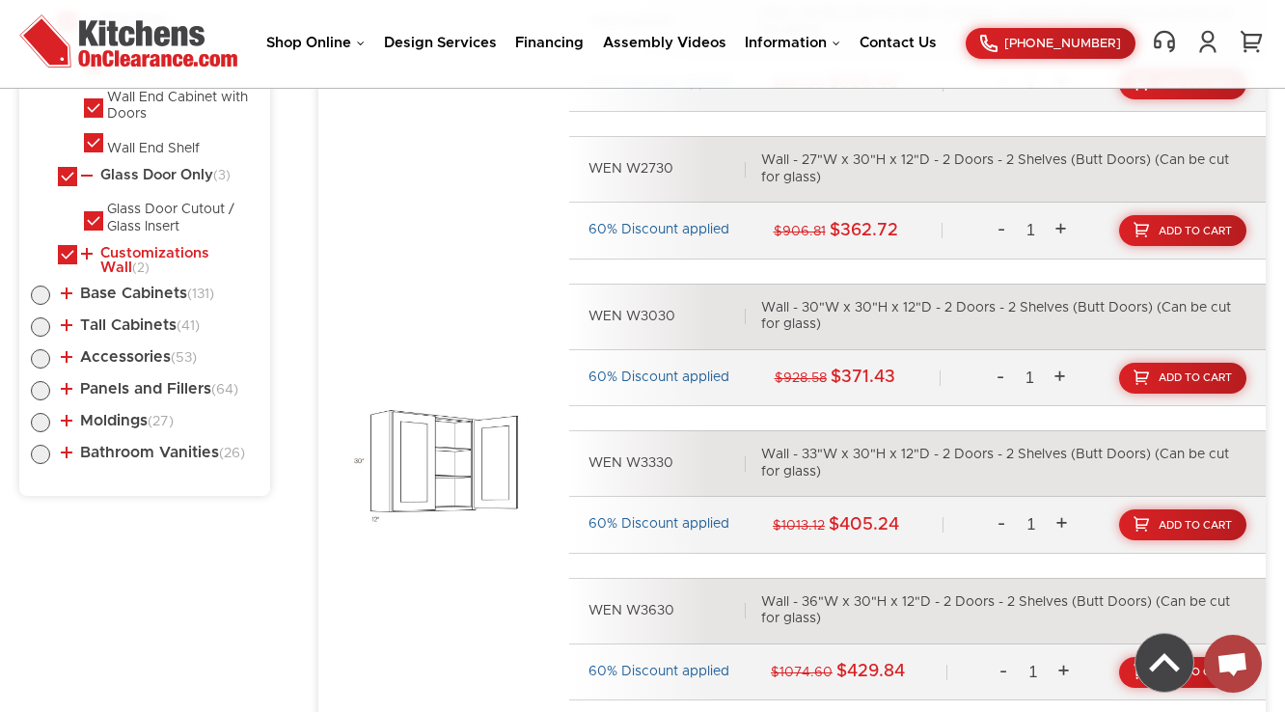
click at [135, 246] on link "Customizations Wall (2)" at bounding box center [166, 261] width 170 height 30
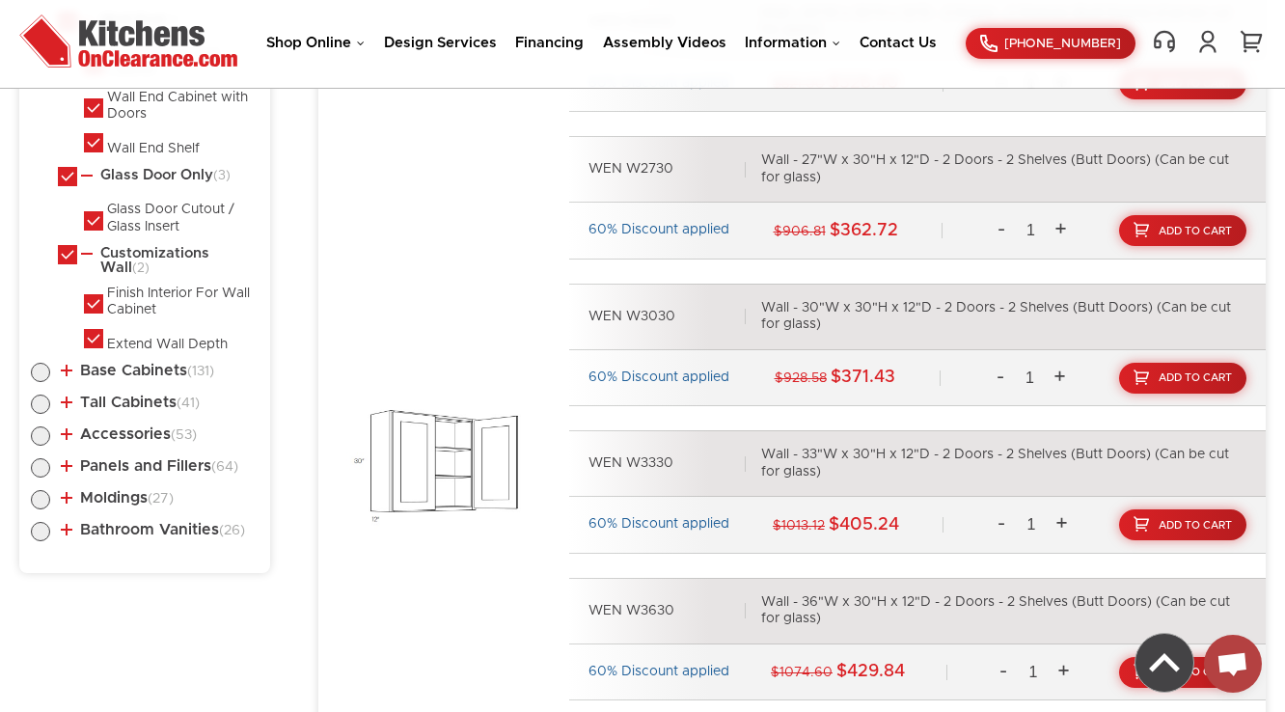
scroll to position [428, 0]
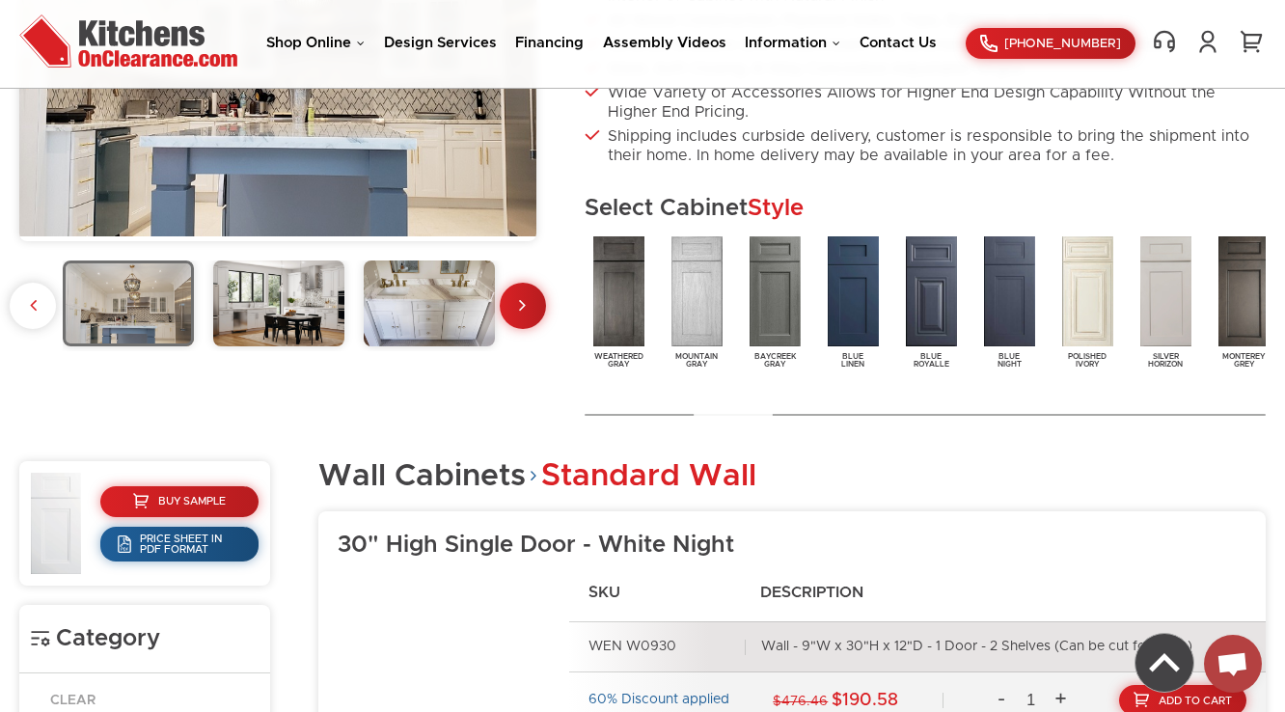
click at [760, 417] on div at bounding box center [733, 414] width 79 height 15
click at [1016, 293] on img at bounding box center [1009, 292] width 59 height 118
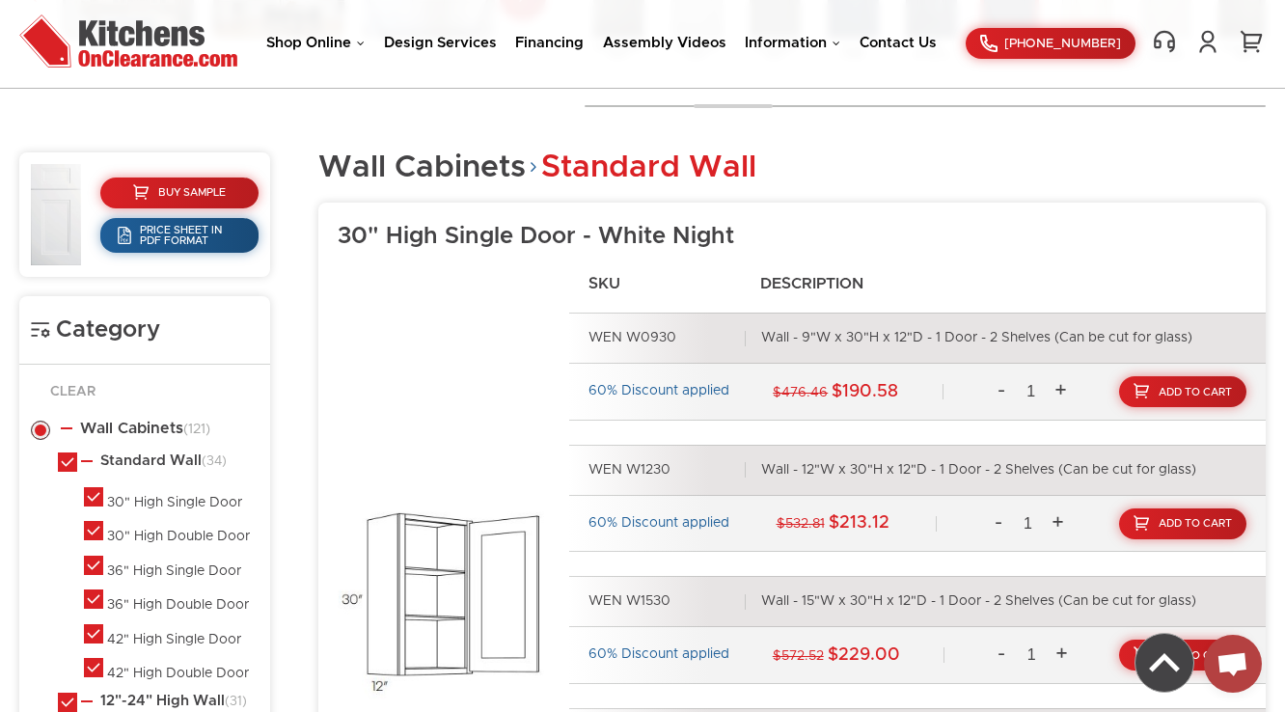
scroll to position [951, 0]
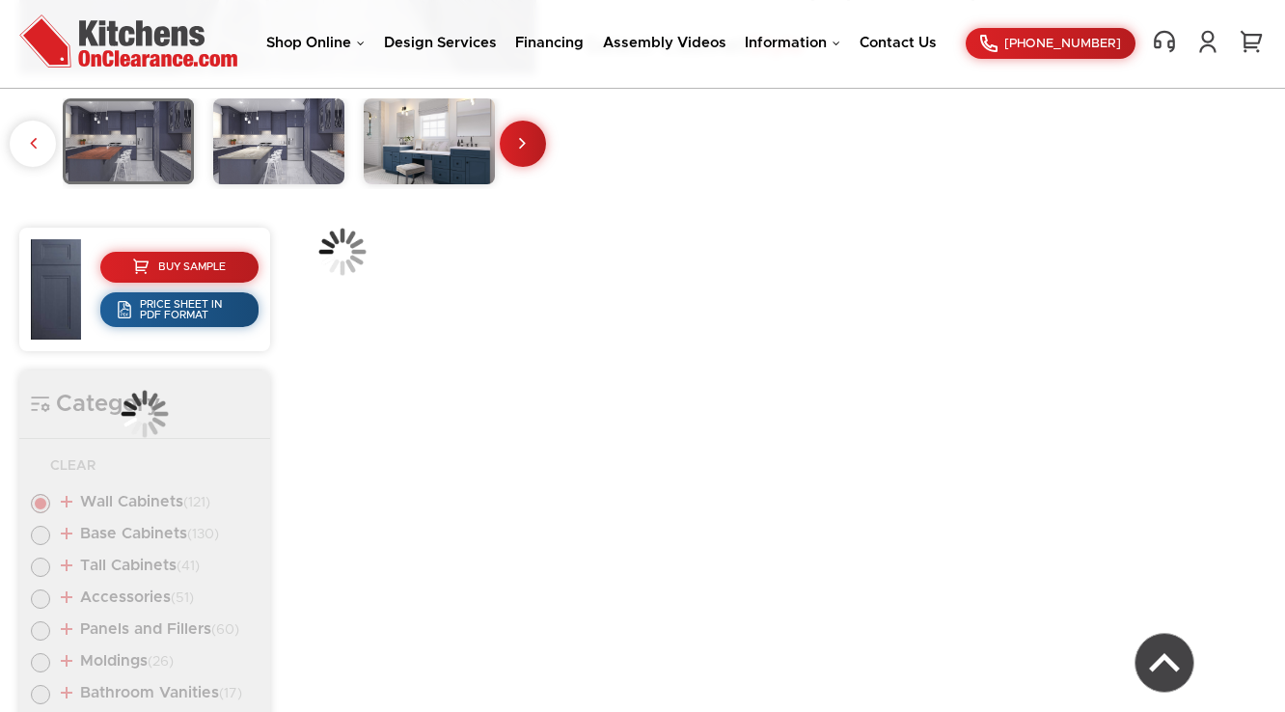
scroll to position [651, 0]
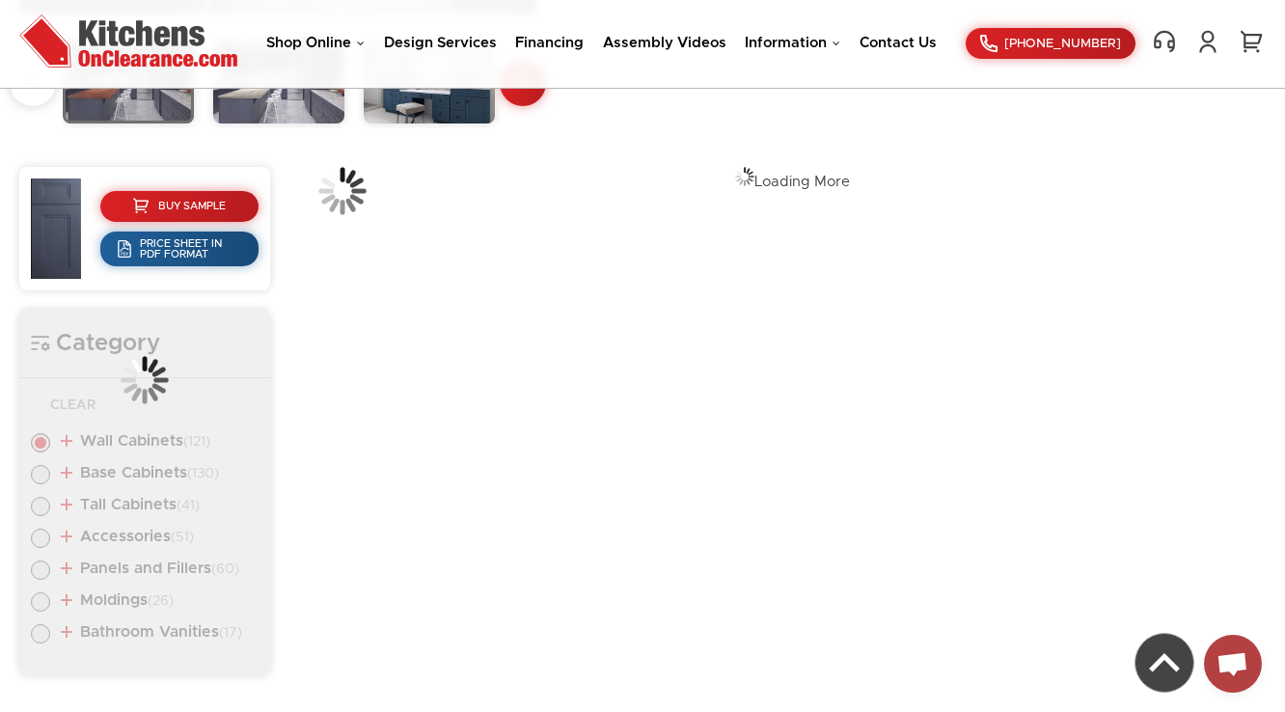
click at [166, 634] on div "Category Clear Wall Cabinets (121) Standard Wall (34) 30" High Single Door (8)" at bounding box center [144, 493] width 251 height 367
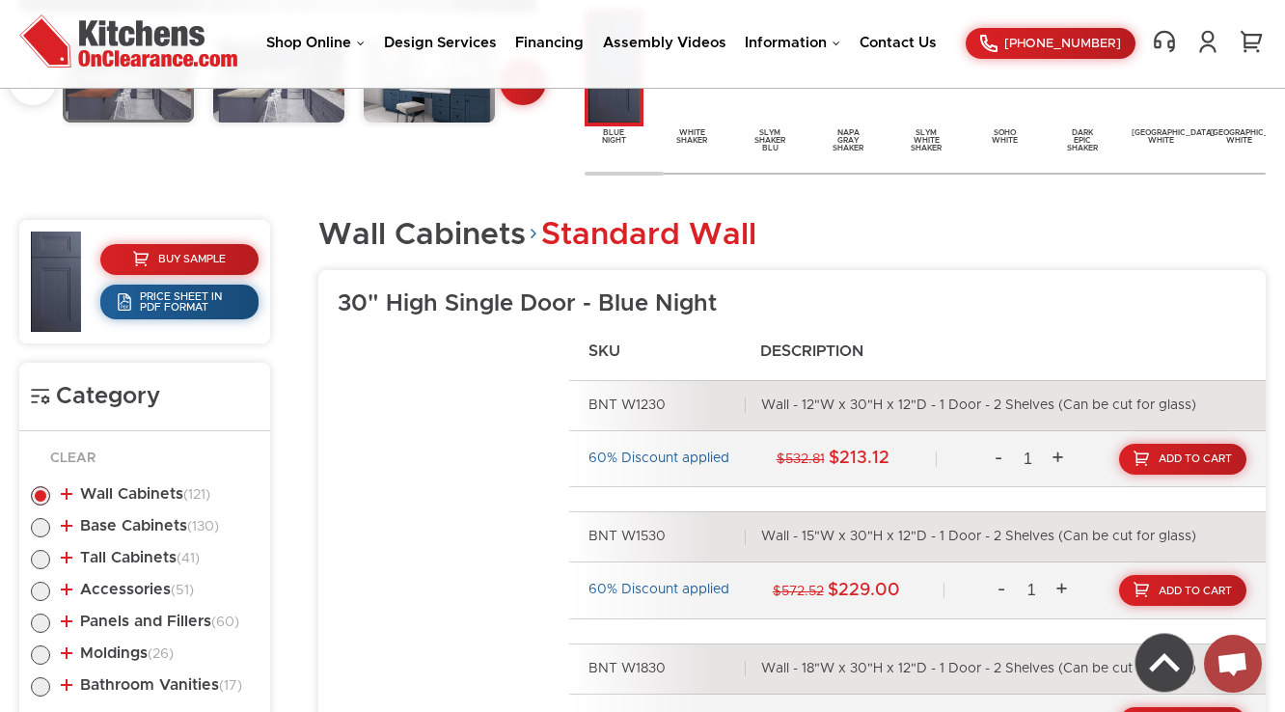
scroll to position [1192, 0]
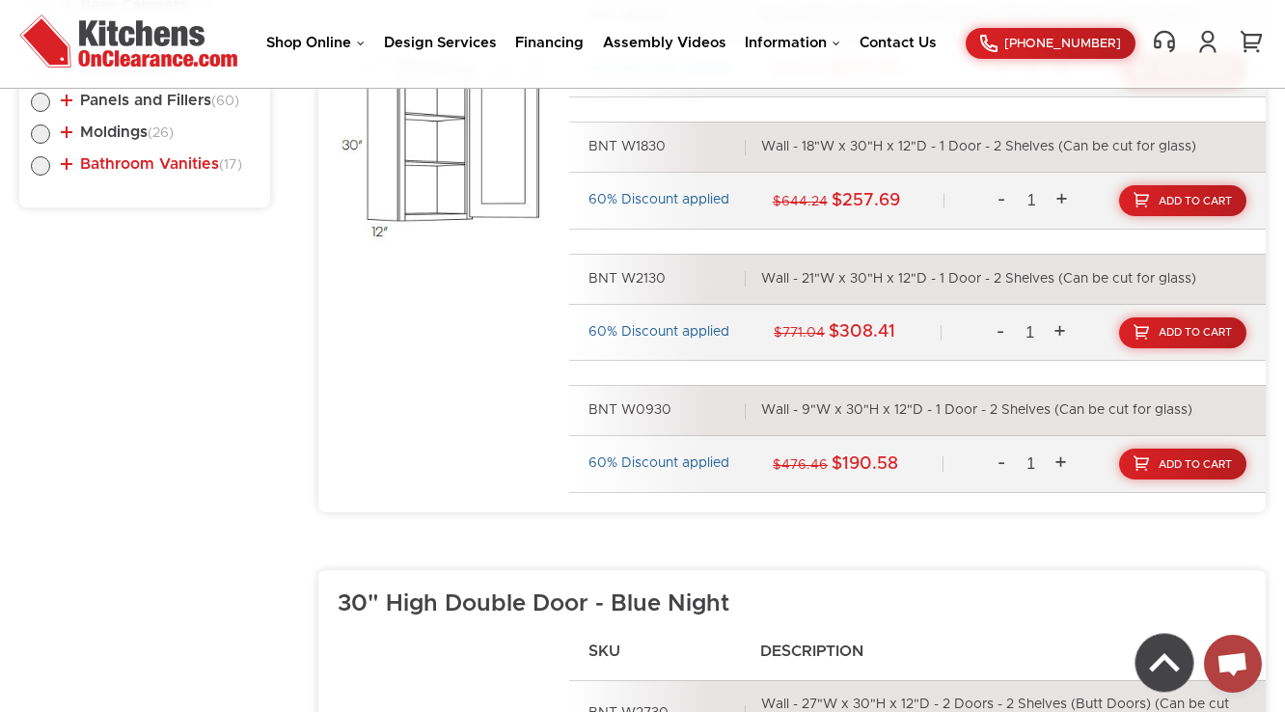
click at [125, 158] on link "Bathroom Vanities (17)" at bounding box center [151, 163] width 181 height 15
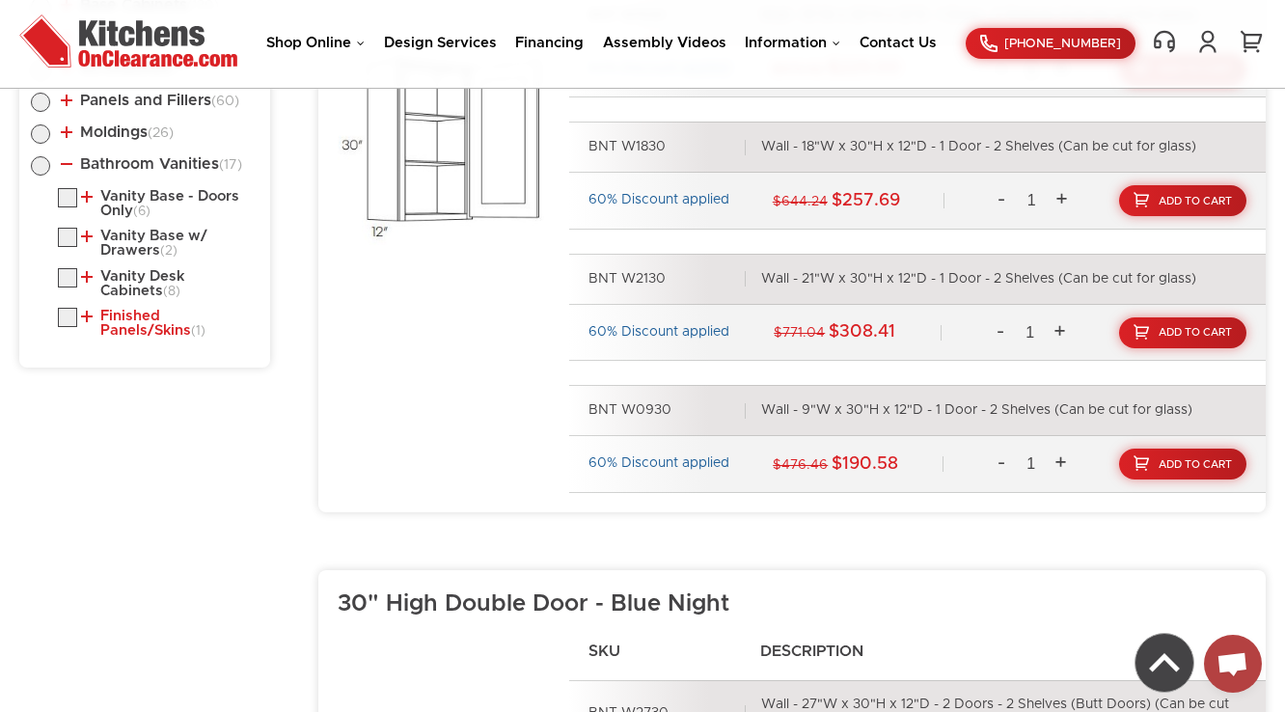
click at [119, 320] on link "Finished Panels/Skins (1)" at bounding box center [166, 324] width 170 height 30
click at [142, 279] on link "Vanity Desk Cabinets (8)" at bounding box center [166, 284] width 170 height 30
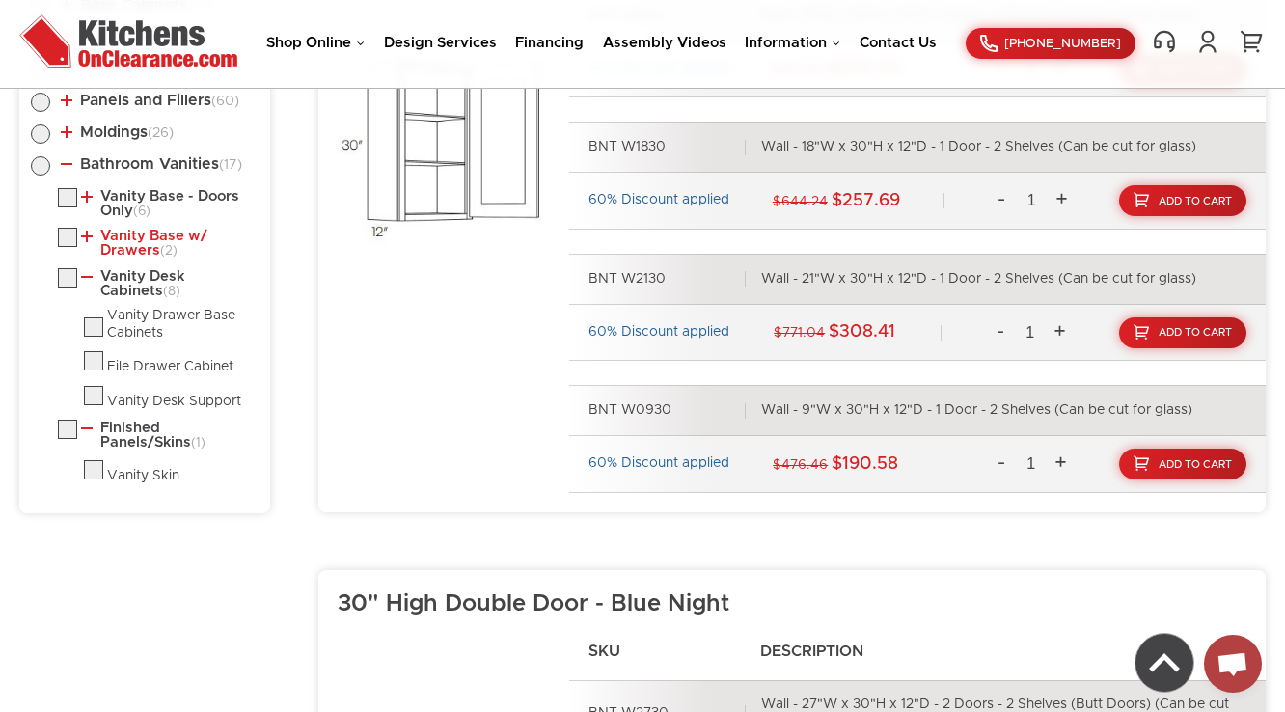
click at [131, 244] on link "Vanity Base w/ Drawers (2)" at bounding box center [166, 244] width 170 height 30
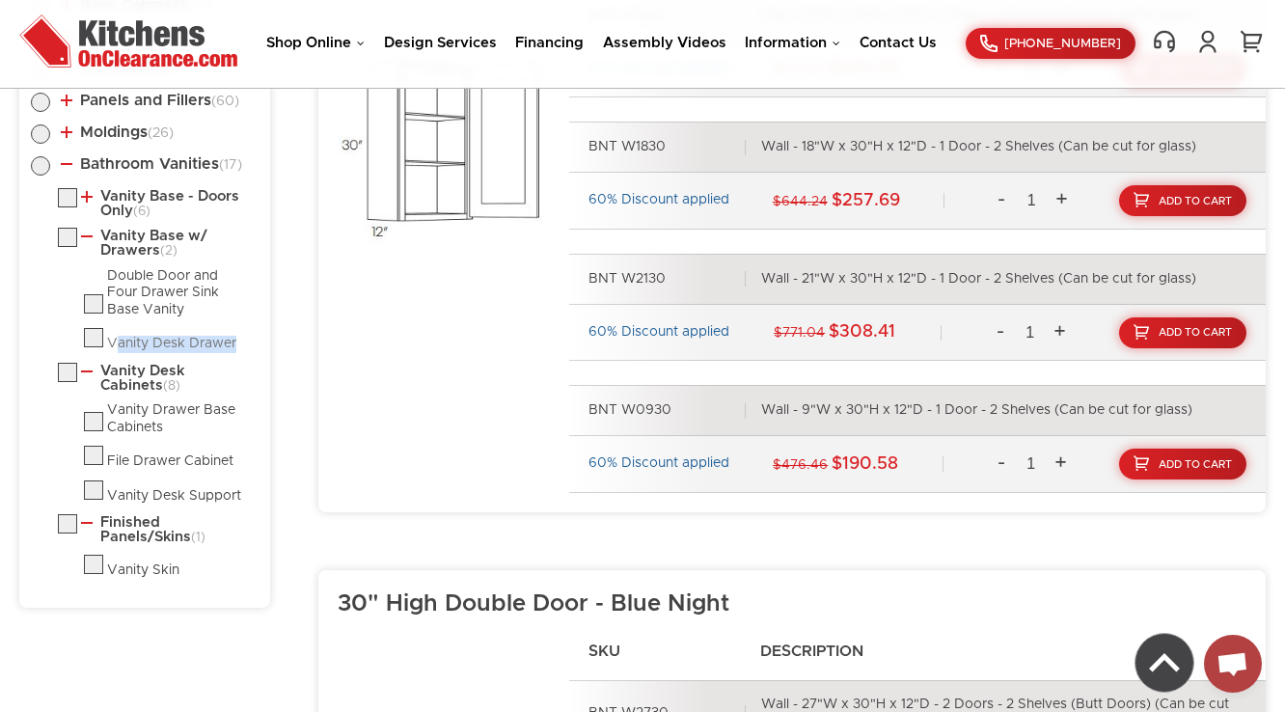
drag, startPoint x: 246, startPoint y: 337, endPoint x: 109, endPoint y: 336, distance: 137.0
click at [109, 336] on li "Vanity Desk Drawer" at bounding box center [171, 340] width 175 height 25
copy div "anity Desk Drawer"
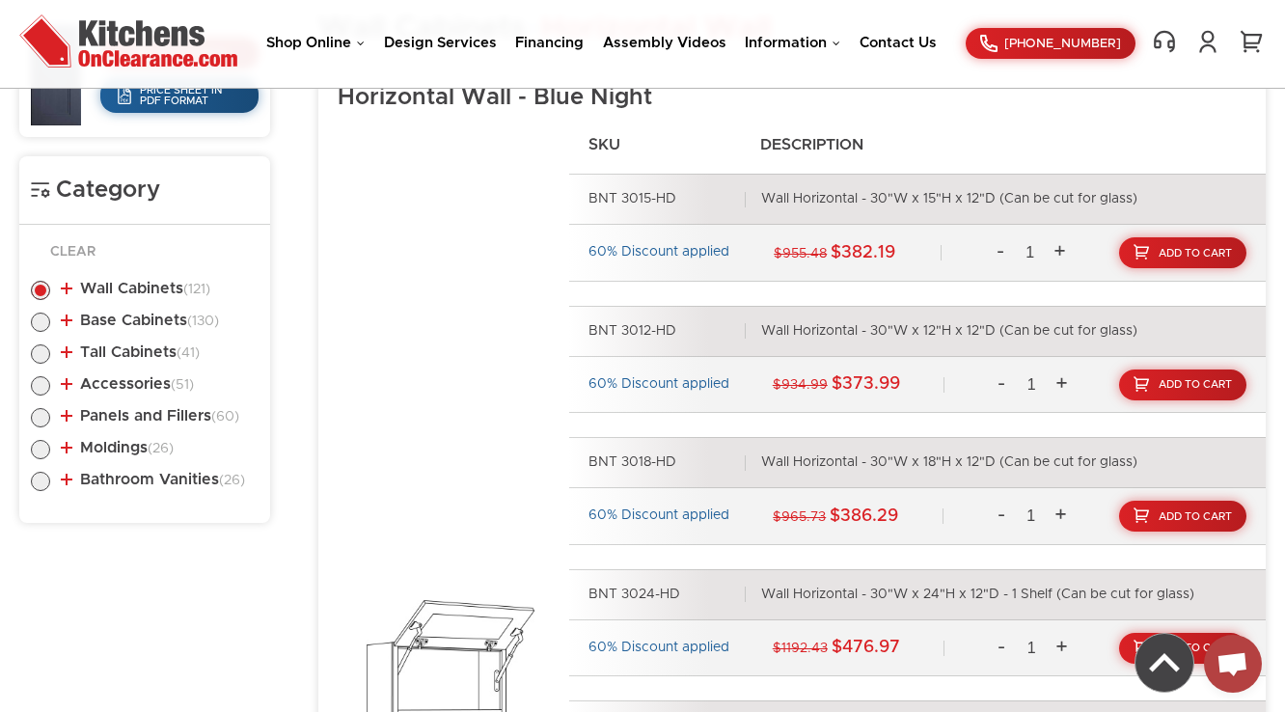
scroll to position [1109, 0]
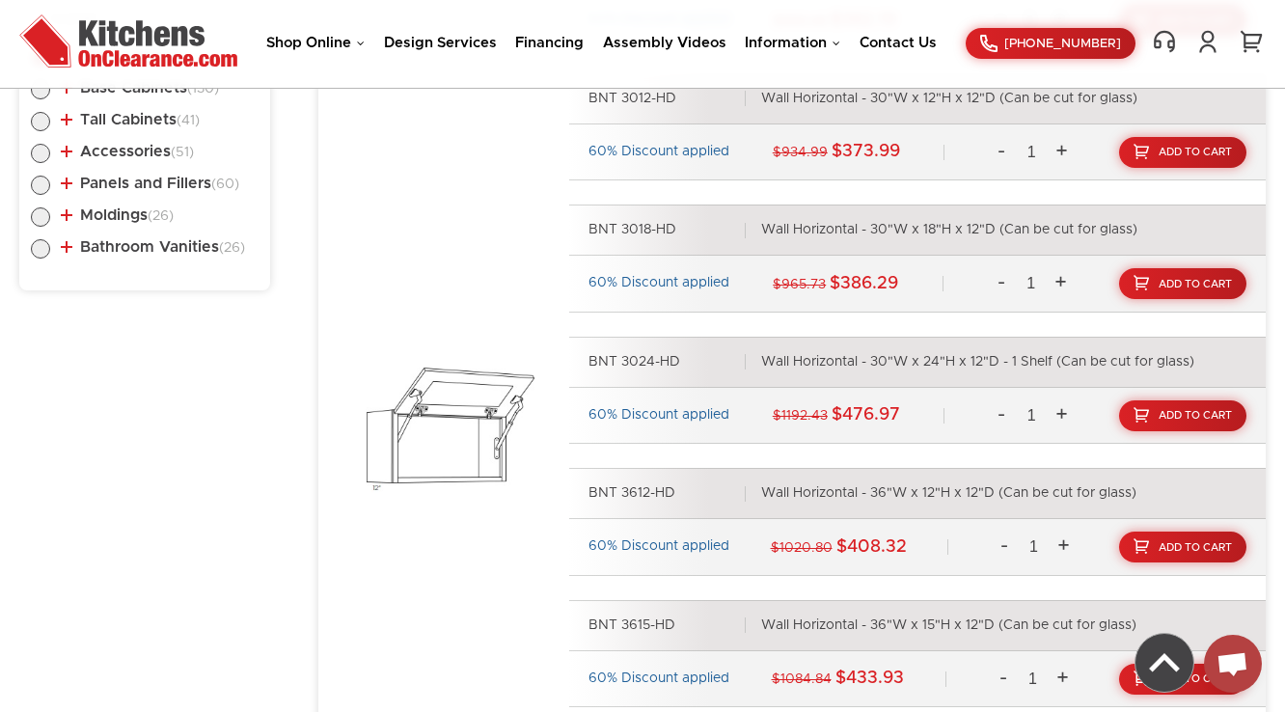
click at [151, 258] on li "Bathroom Vanities (26) Vanity Base - Doors Only (9) Single Door Sink Base Vanit…" at bounding box center [145, 250] width 228 height 22
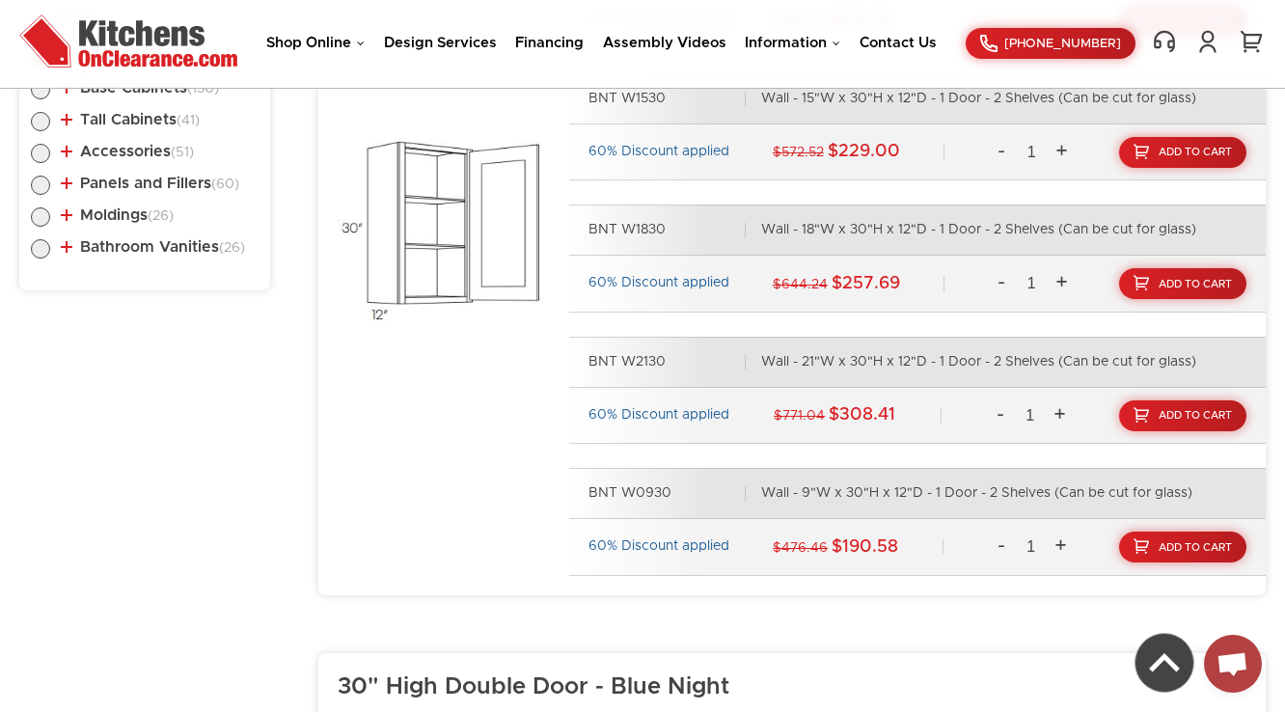
click at [154, 252] on li "Bathroom Vanities (26) Vanity Base - Doors Only (9) Single Door Sink Base Vanit…" at bounding box center [145, 250] width 228 height 22
click at [163, 250] on link "Bathroom Vanities (26)" at bounding box center [153, 246] width 184 height 15
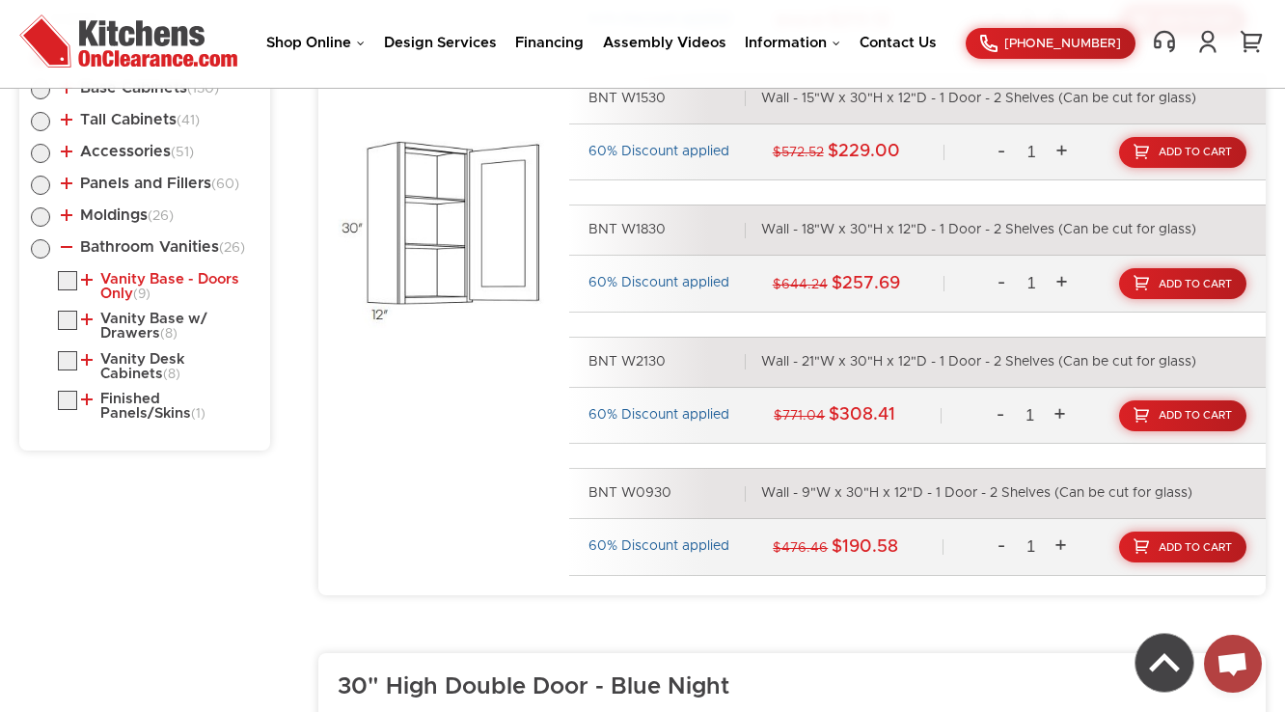
click at [152, 282] on link "Vanity Base - Doors Only (9)" at bounding box center [166, 287] width 170 height 30
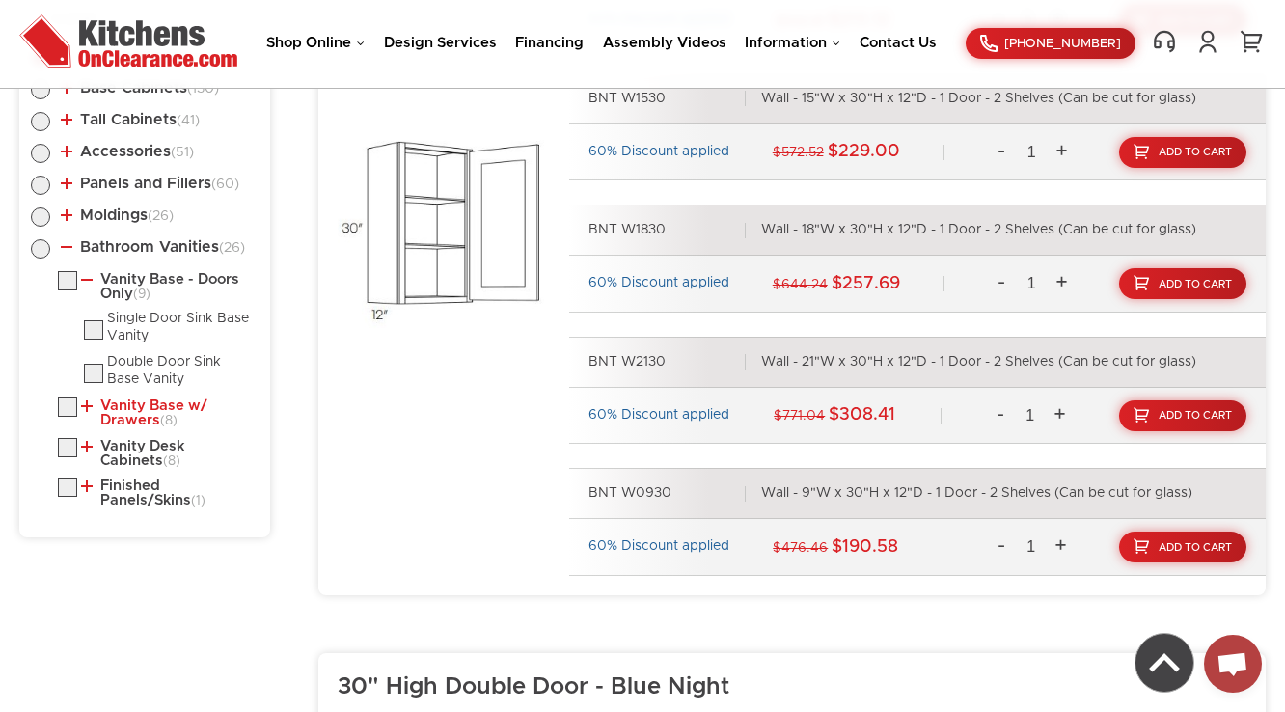
click at [135, 416] on link "Vanity Base w/ Drawers (8)" at bounding box center [166, 413] width 170 height 30
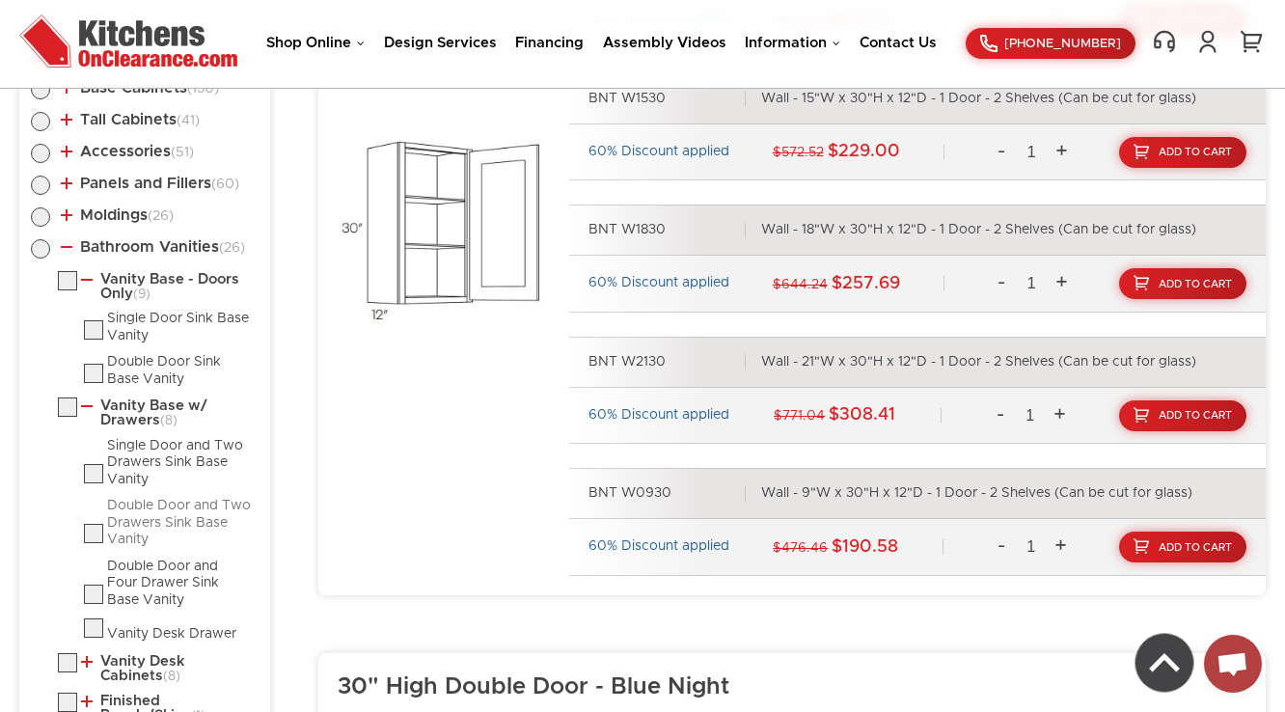
scroll to position [1263, 0]
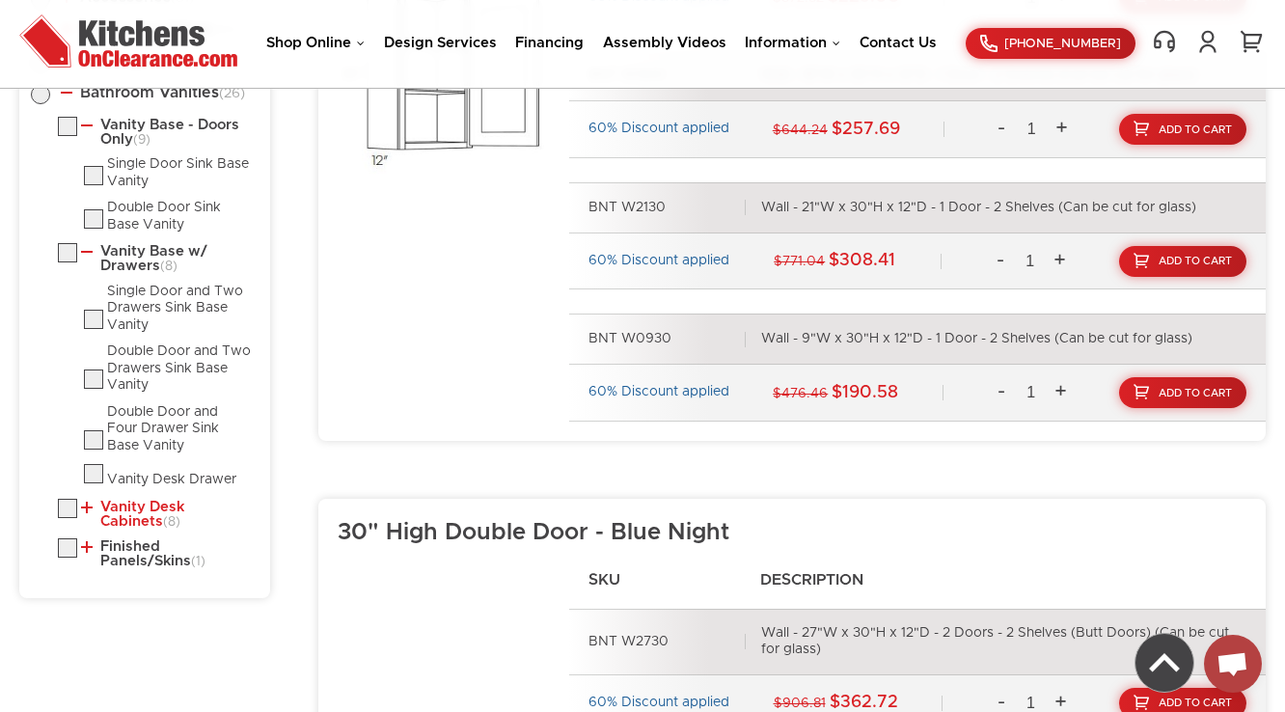
click at [124, 502] on link "Vanity Desk Cabinets (8)" at bounding box center [166, 515] width 170 height 30
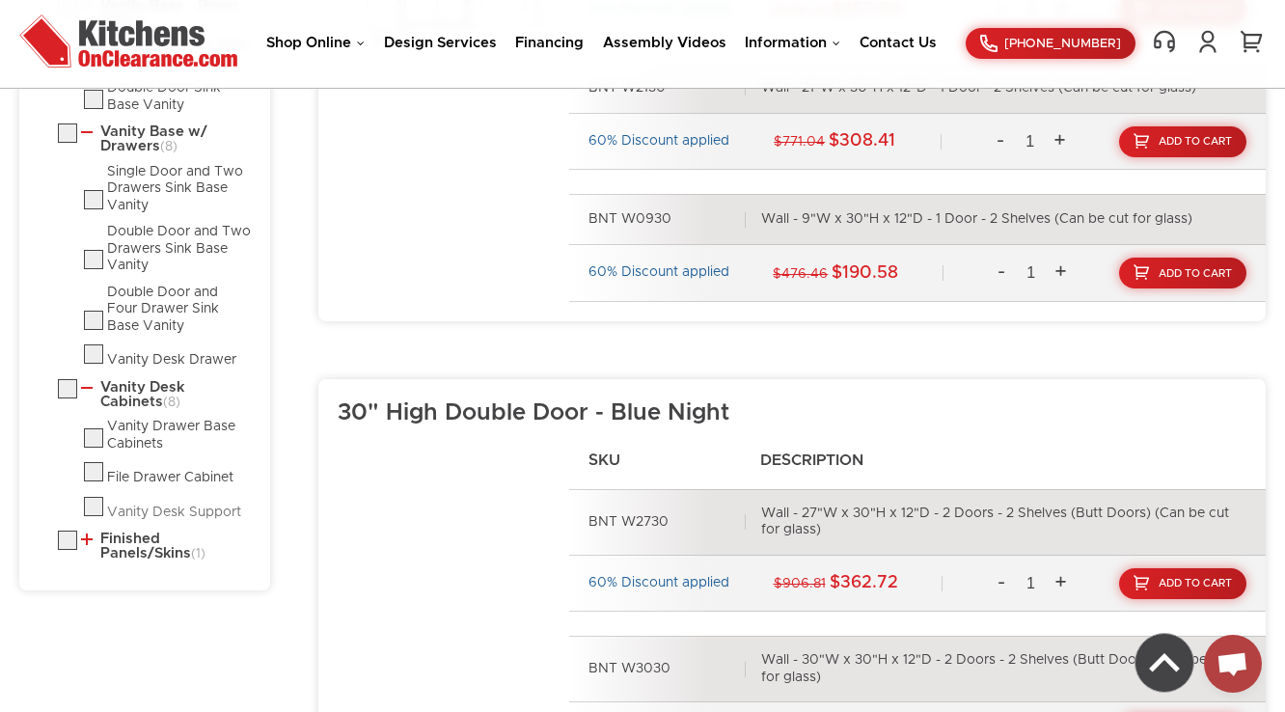
scroll to position [1417, 0]
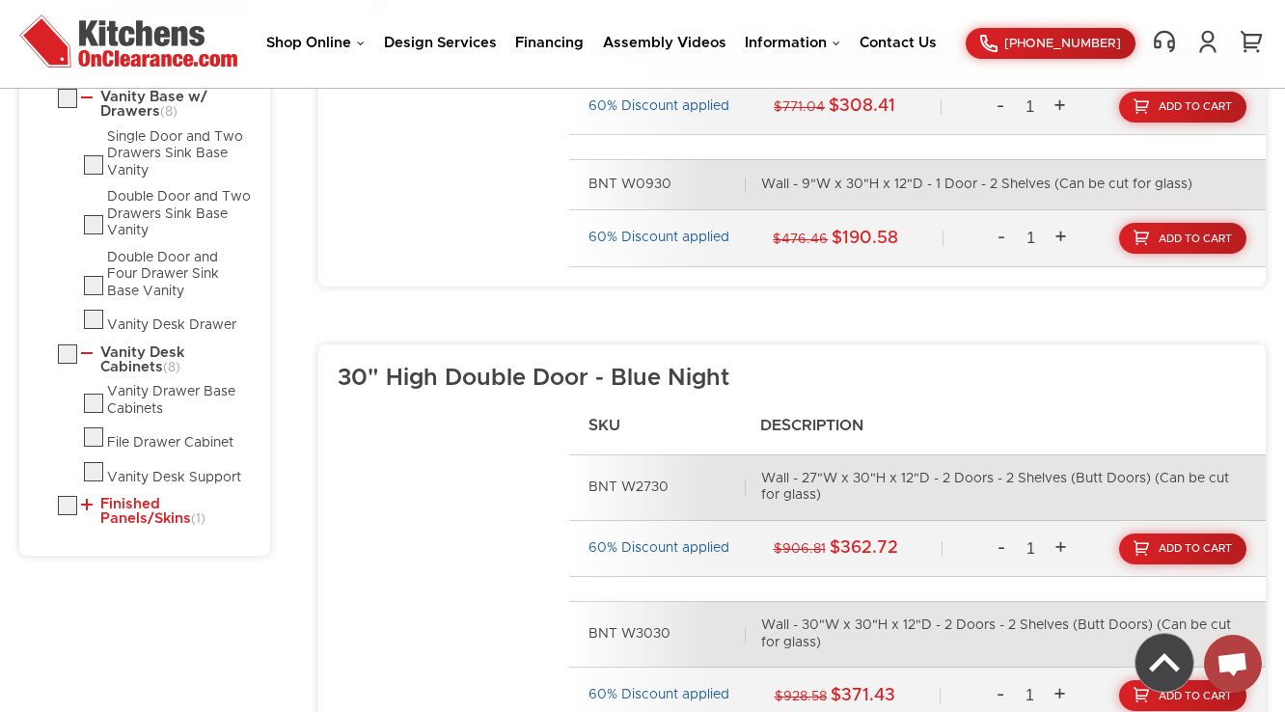
click at [131, 506] on link "Finished Panels/Skins (1)" at bounding box center [166, 512] width 170 height 30
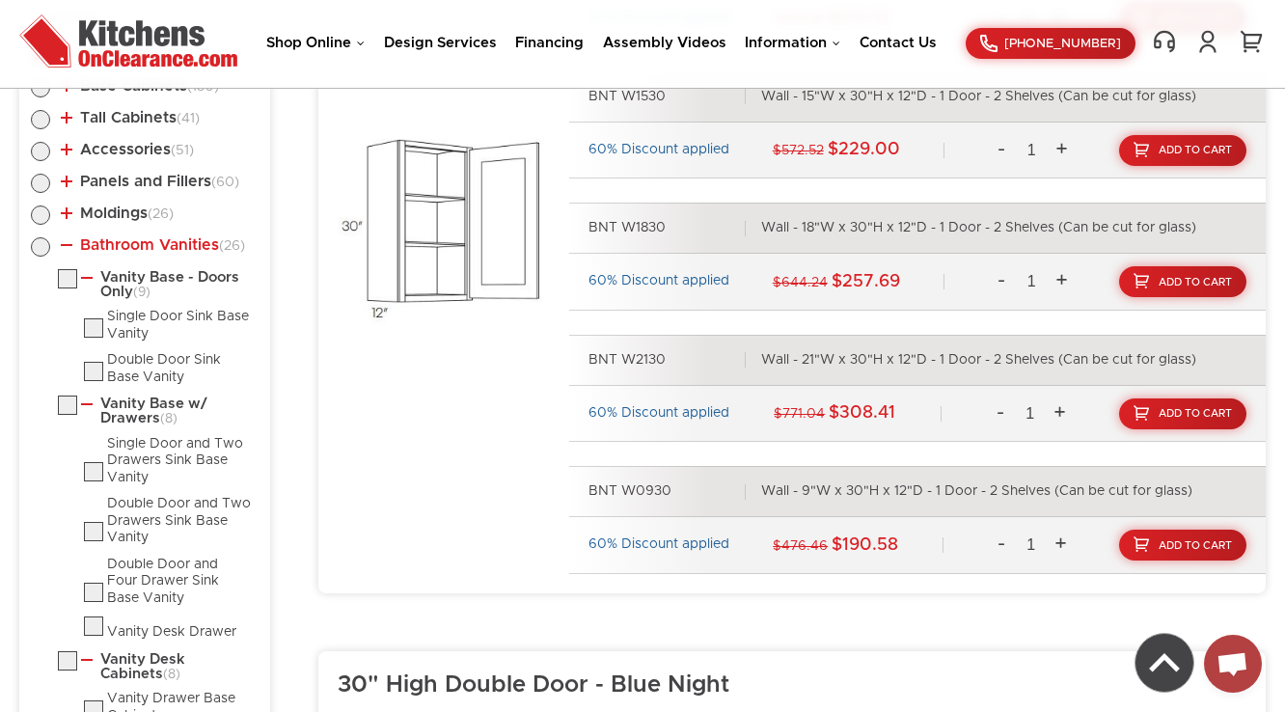
scroll to position [1109, 0]
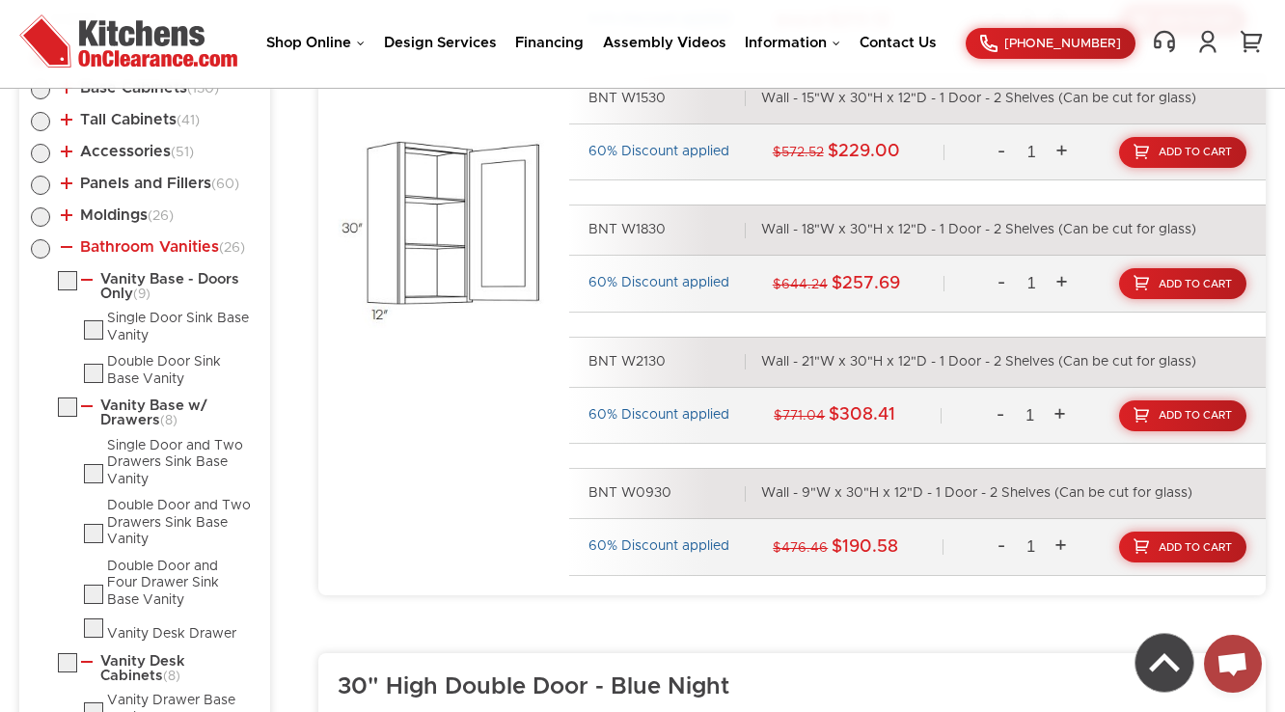
click at [117, 247] on link "Bathroom Vanities (26)" at bounding box center [153, 246] width 184 height 15
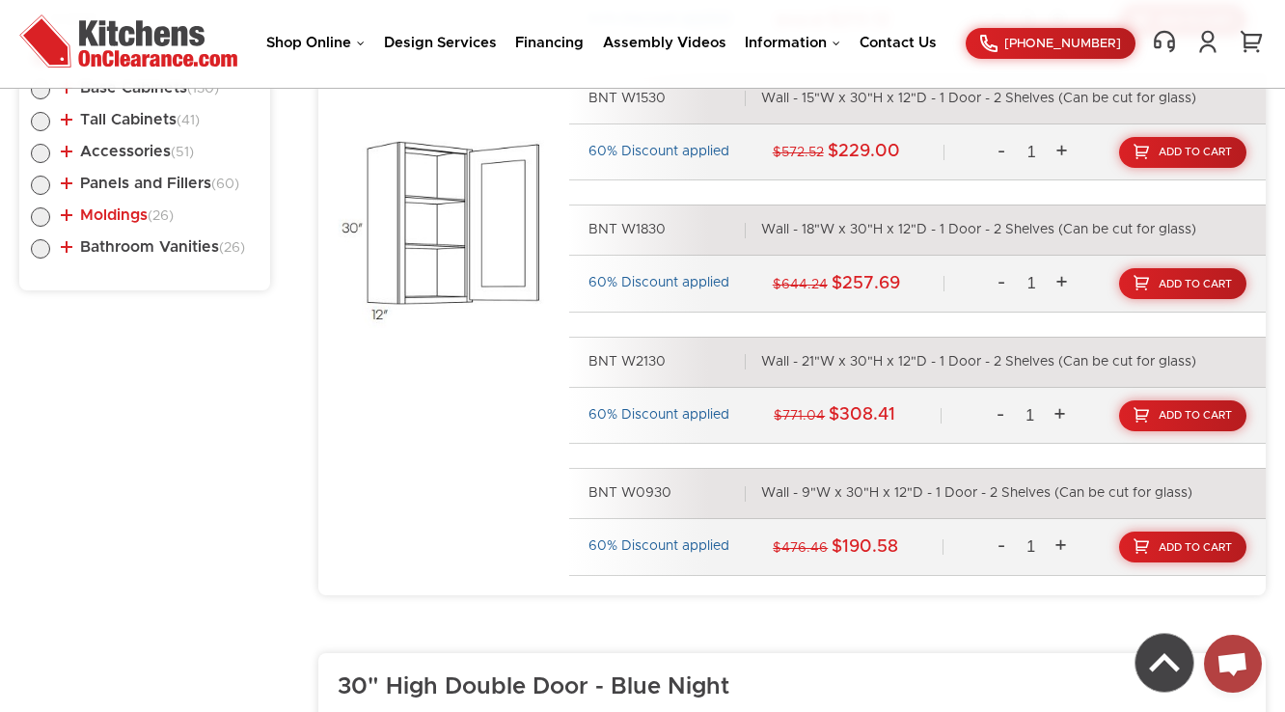
click at [140, 208] on link "Moldings (26)" at bounding box center [117, 214] width 113 height 15
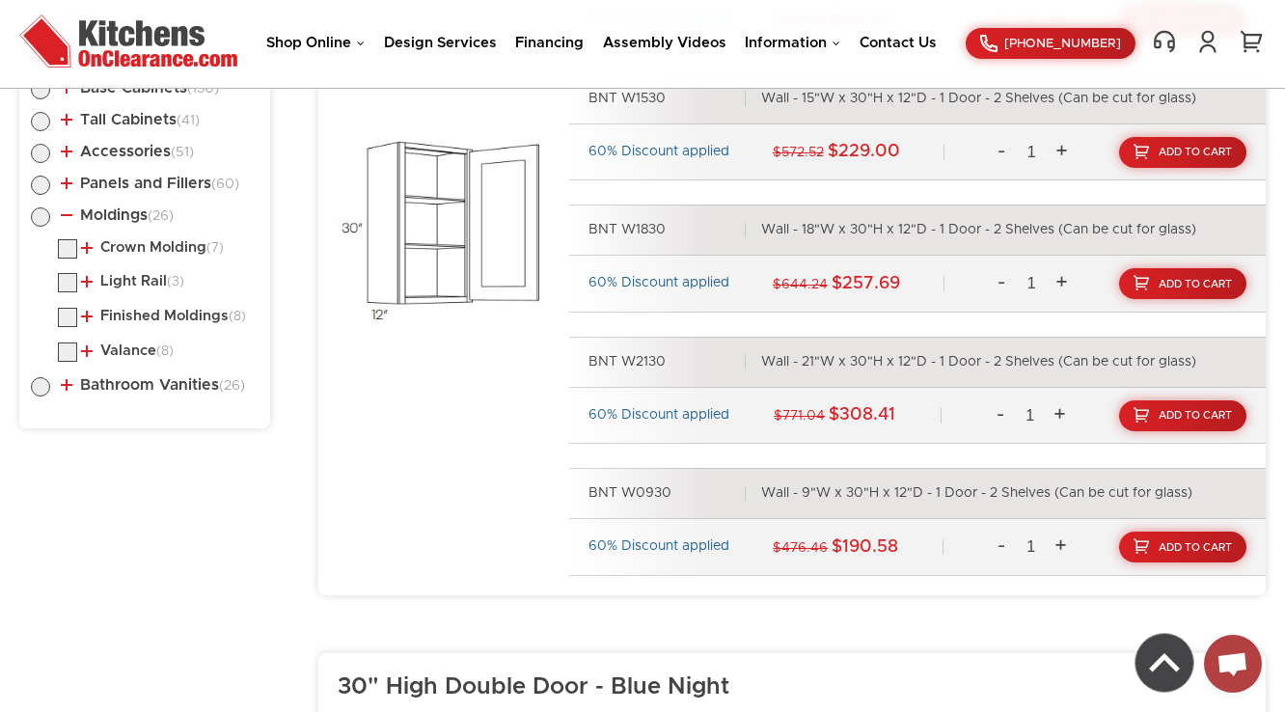
click at [143, 235] on li "Moldings (26) Crown Molding (7) Crown Molding Royal Crown Molding" at bounding box center [145, 287] width 228 height 160
click at [142, 255] on li "Crown Molding (7) Crown Molding Royal Crown Molding" at bounding box center [158, 251] width 201 height 25
click at [143, 246] on link "Crown Molding (7)" at bounding box center [152, 247] width 143 height 15
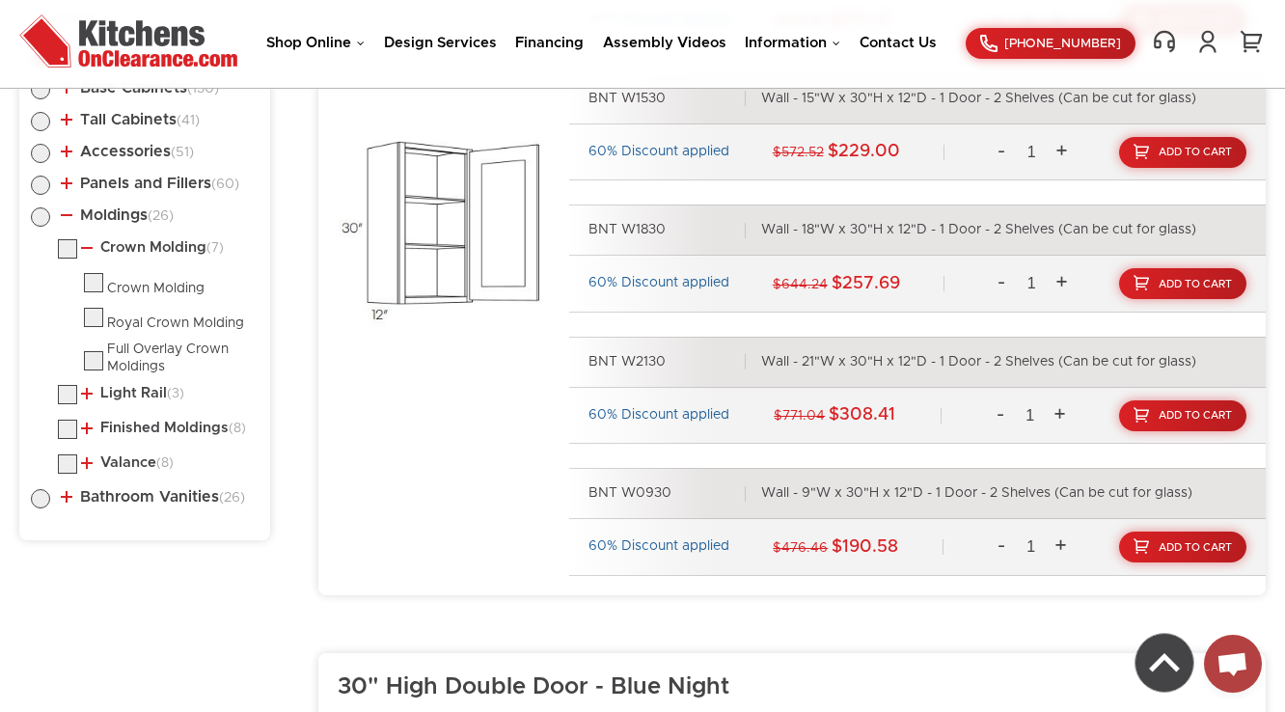
click at [117, 386] on link "Light Rail (3)" at bounding box center [132, 393] width 103 height 15
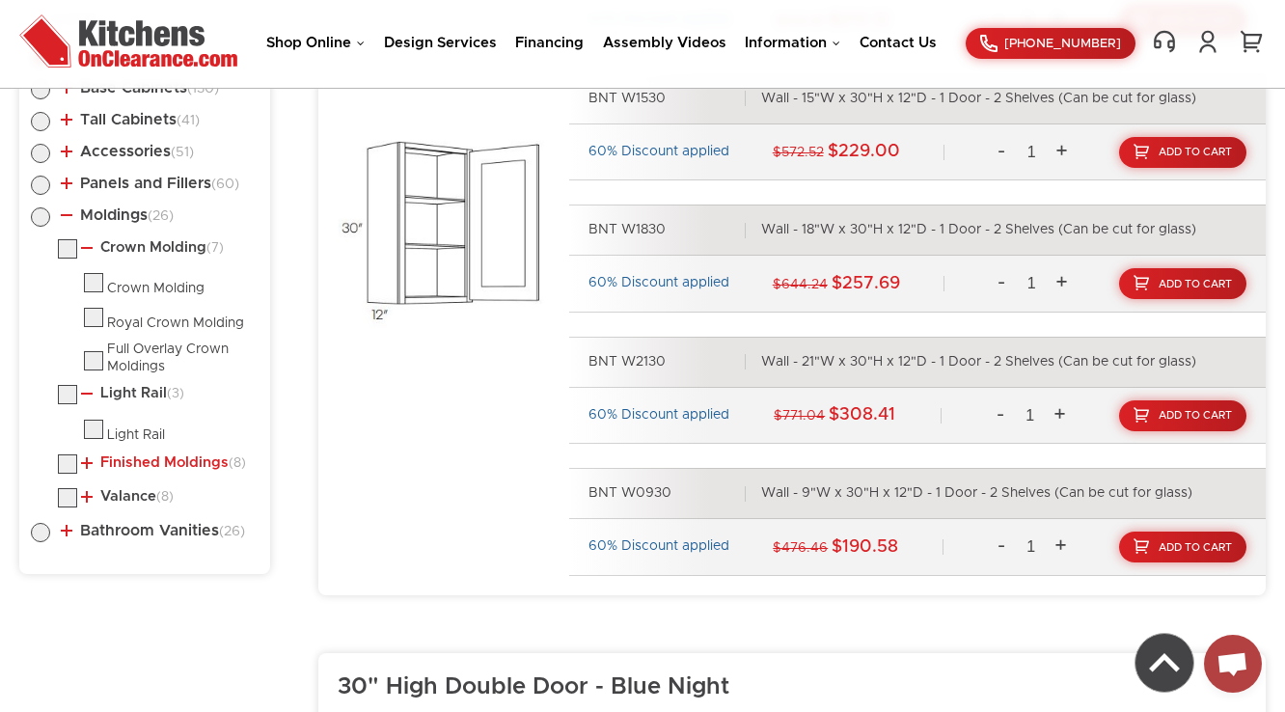
click at [145, 462] on link "Finished Moldings (8)" at bounding box center [163, 462] width 165 height 15
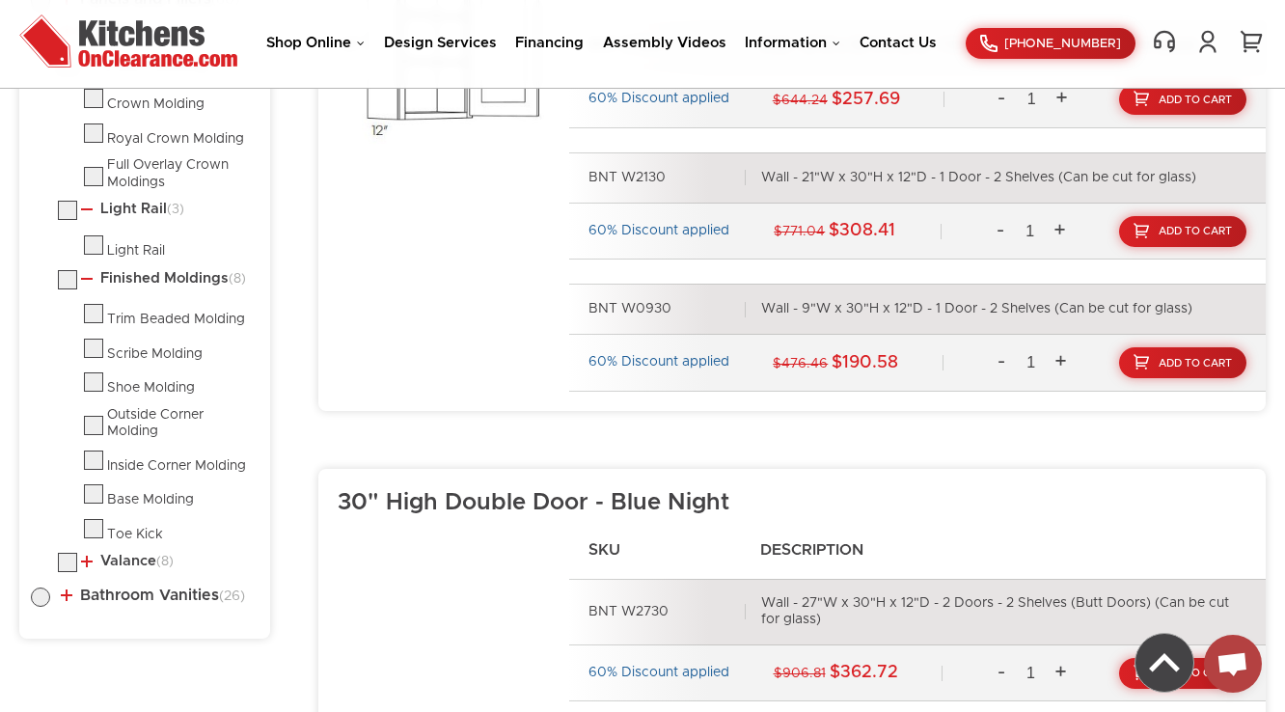
scroll to position [1417, 0]
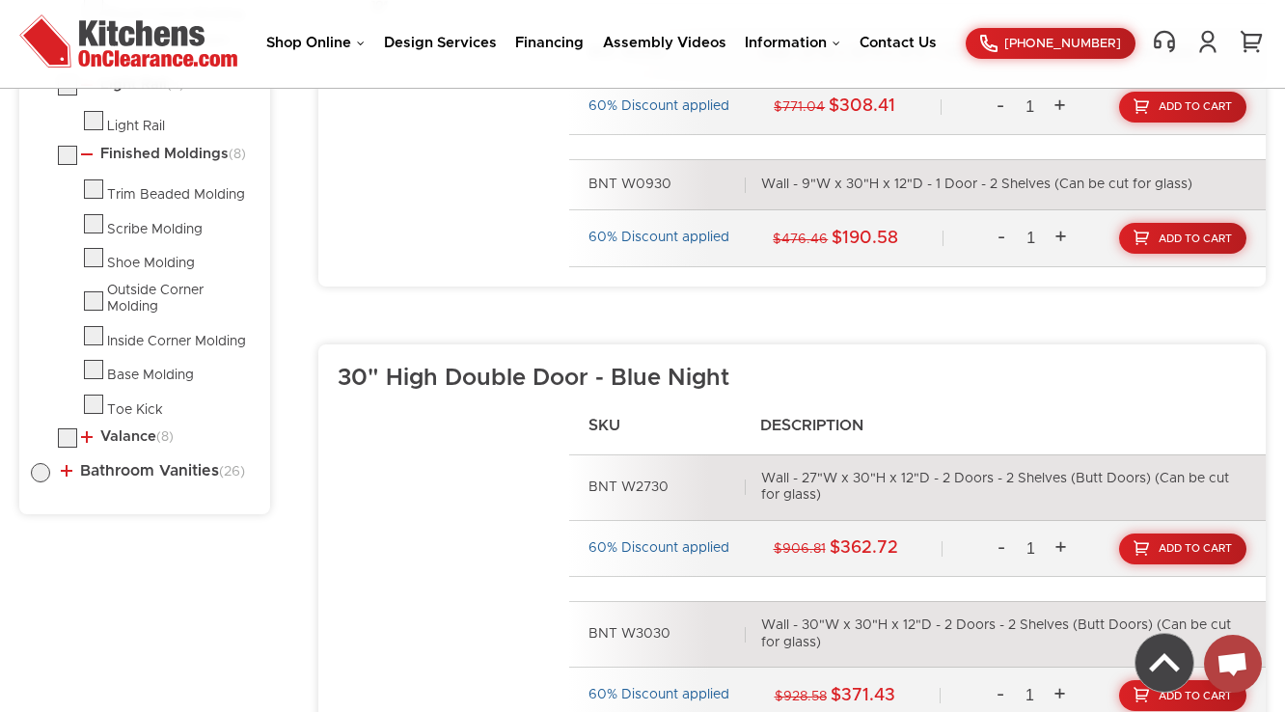
click at [114, 428] on li "Valance (8) Arched Valances Standard Raised Valance" at bounding box center [158, 440] width 201 height 25
click at [114, 441] on li "Valance (8) Arched Valances Standard Raised Valance" at bounding box center [158, 440] width 201 height 25
click at [125, 435] on link "Valance (8)" at bounding box center [127, 436] width 93 height 15
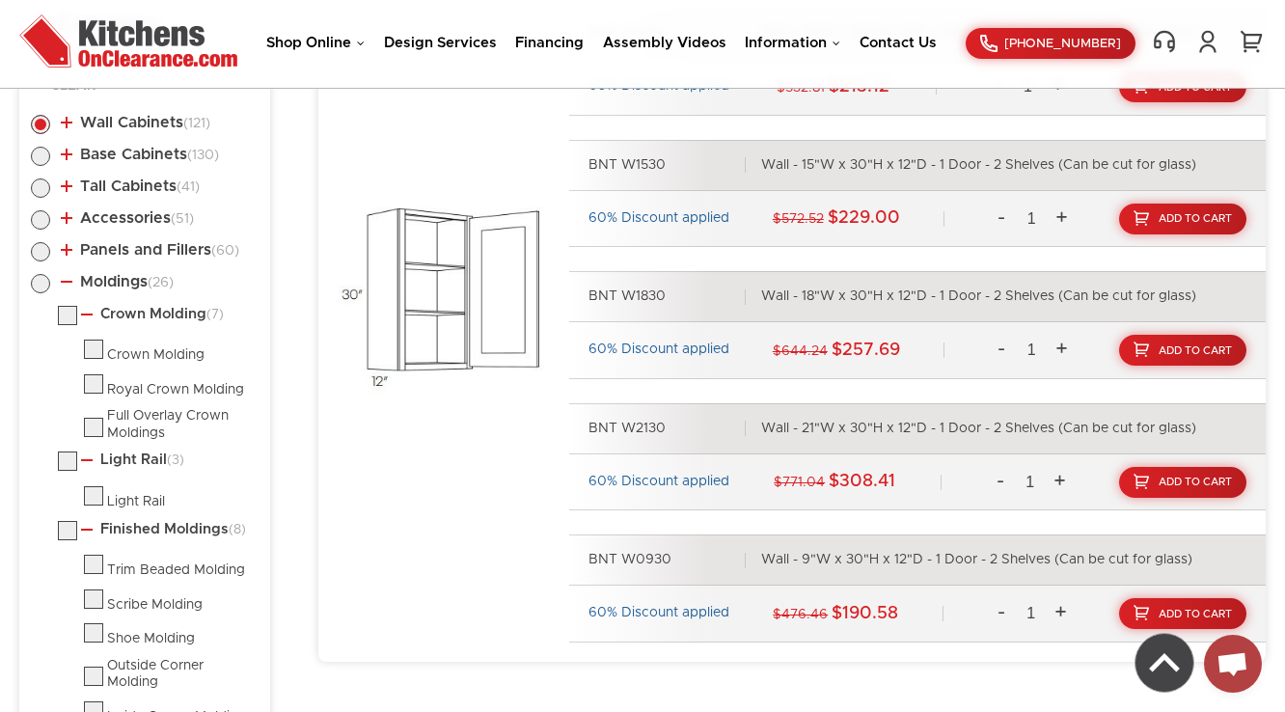
scroll to position [1031, 0]
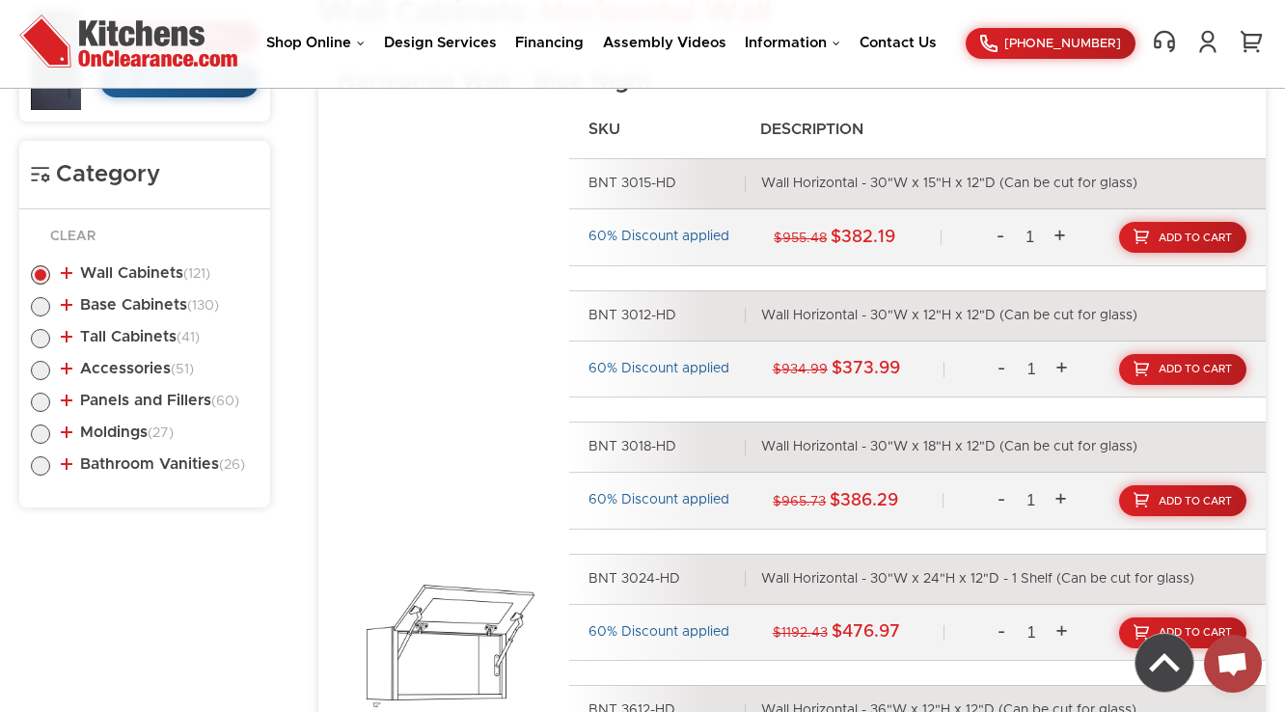
scroll to position [954, 0]
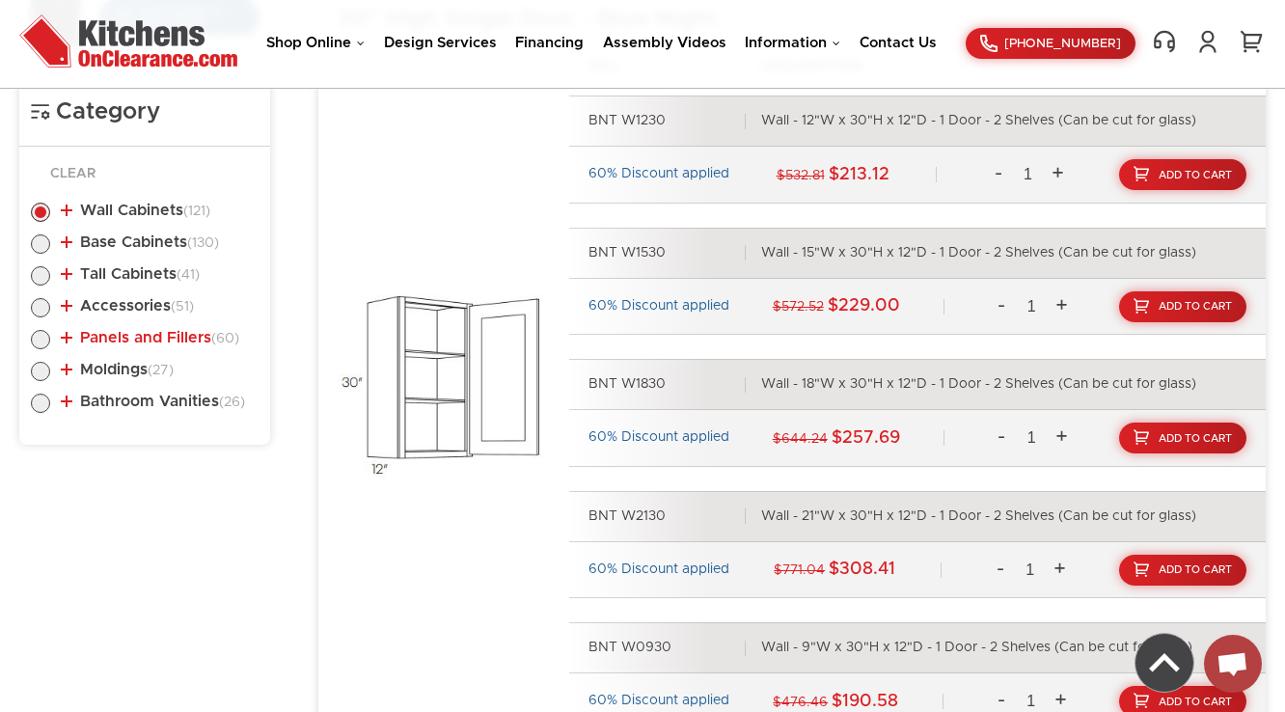
click at [142, 336] on link "Panels and Fillers (60)" at bounding box center [150, 337] width 179 height 15
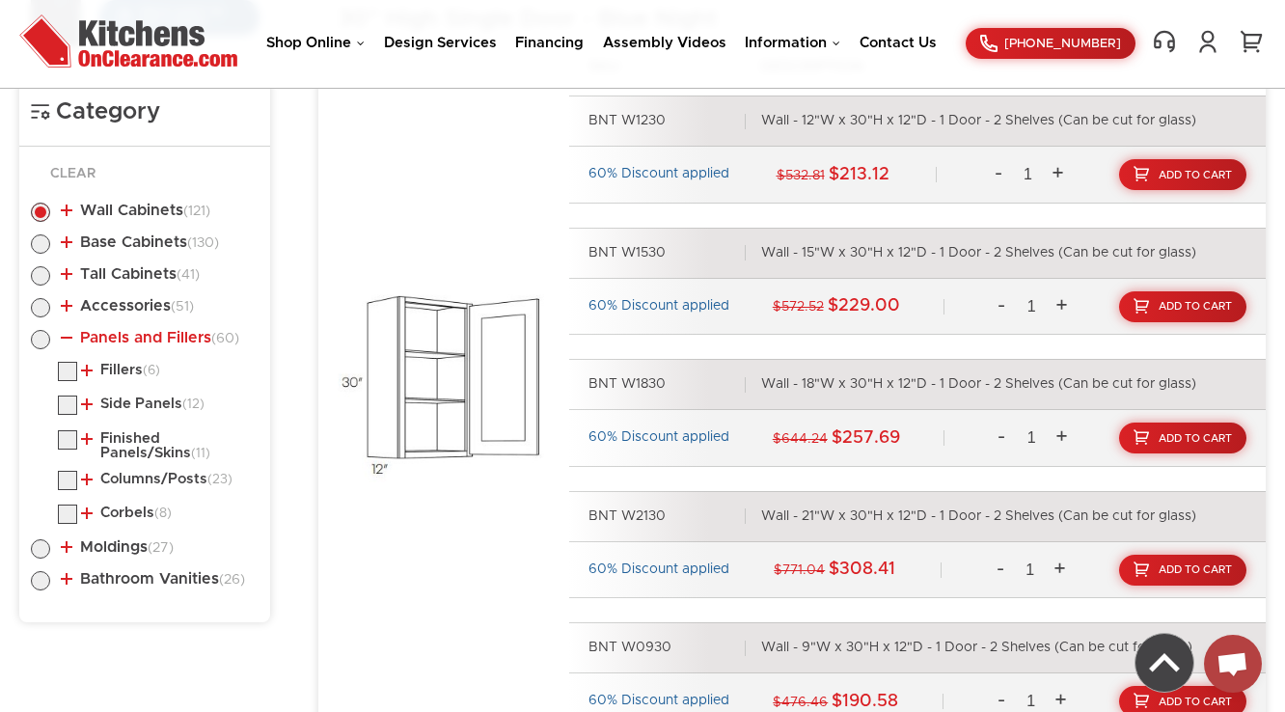
click at [148, 339] on link "Panels and Fillers (60)" at bounding box center [150, 337] width 179 height 15
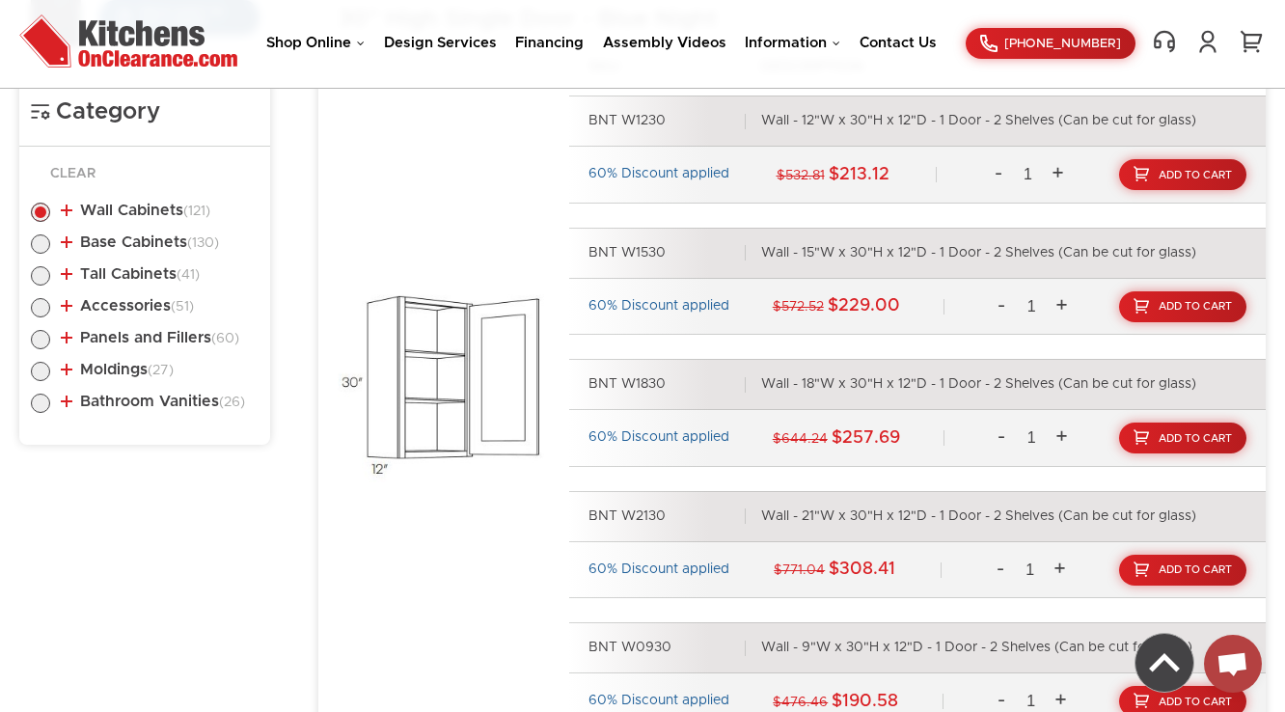
drag, startPoint x: 185, startPoint y: 340, endPoint x: 176, endPoint y: 357, distance: 19.9
click at [188, 340] on link "Panels and Fillers (60)" at bounding box center [150, 337] width 179 height 15
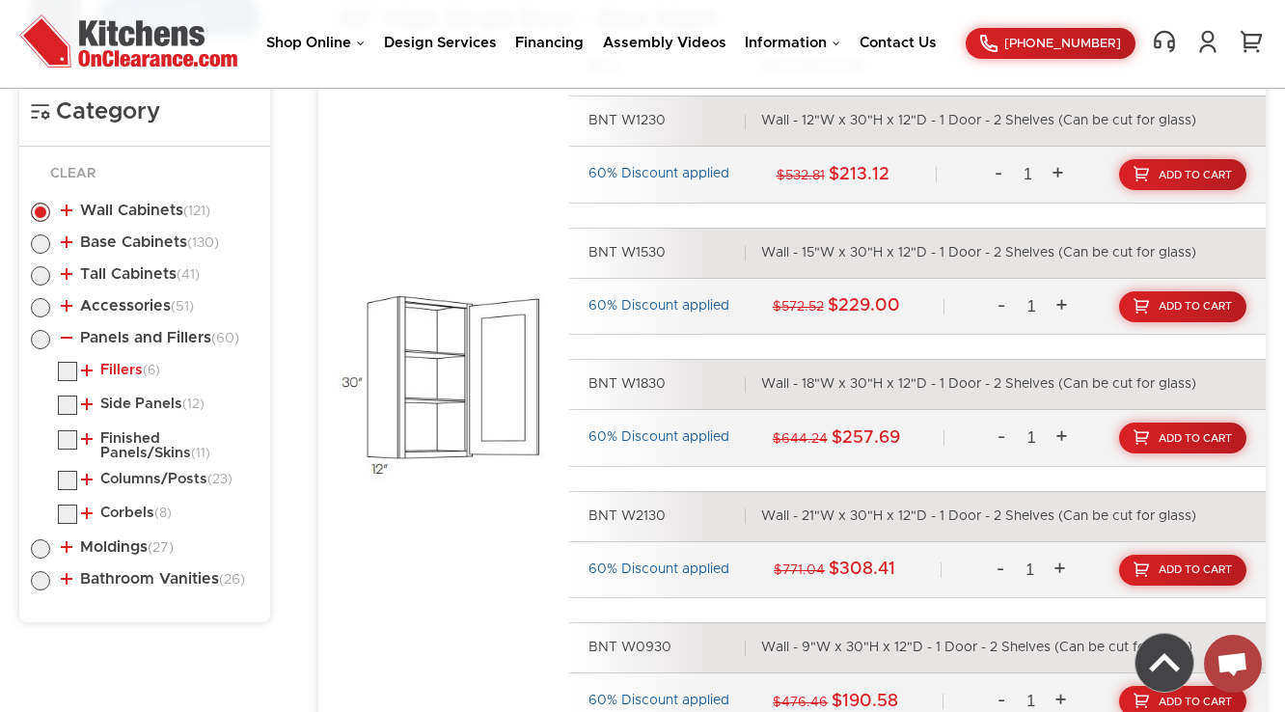
click at [130, 371] on link "Fillers (6)" at bounding box center [120, 370] width 79 height 15
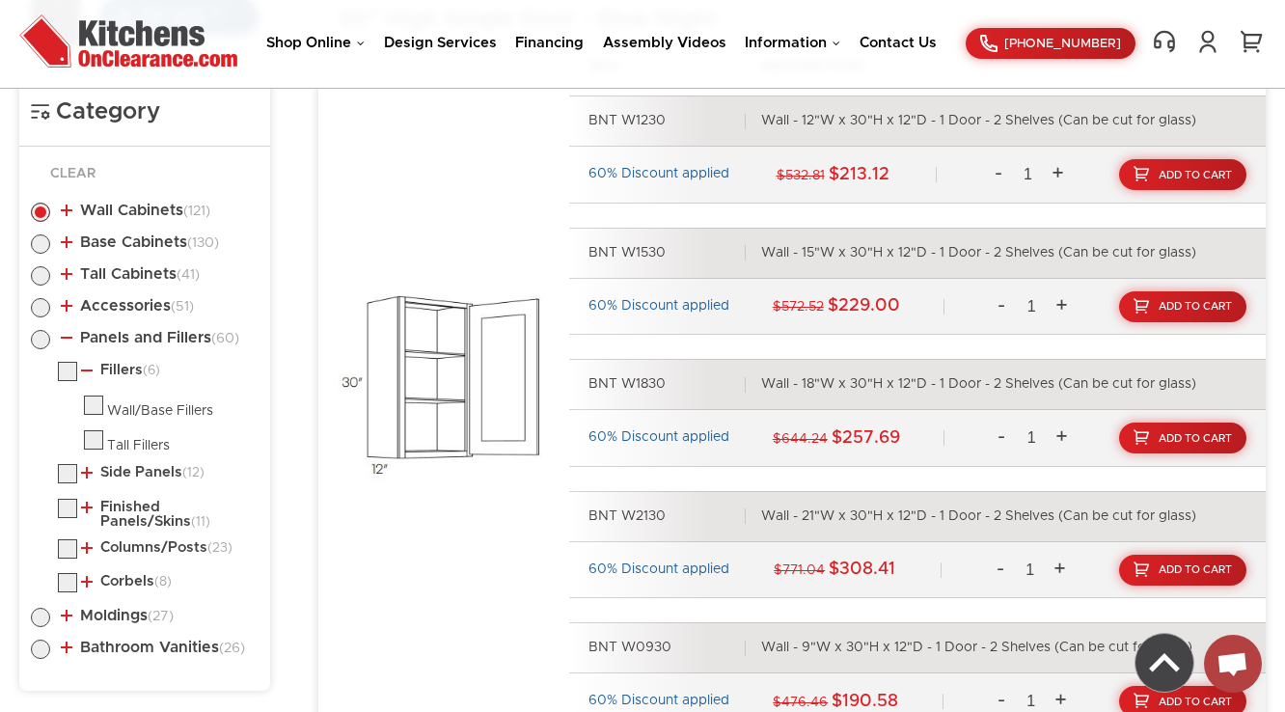
scroll to position [1263, 0]
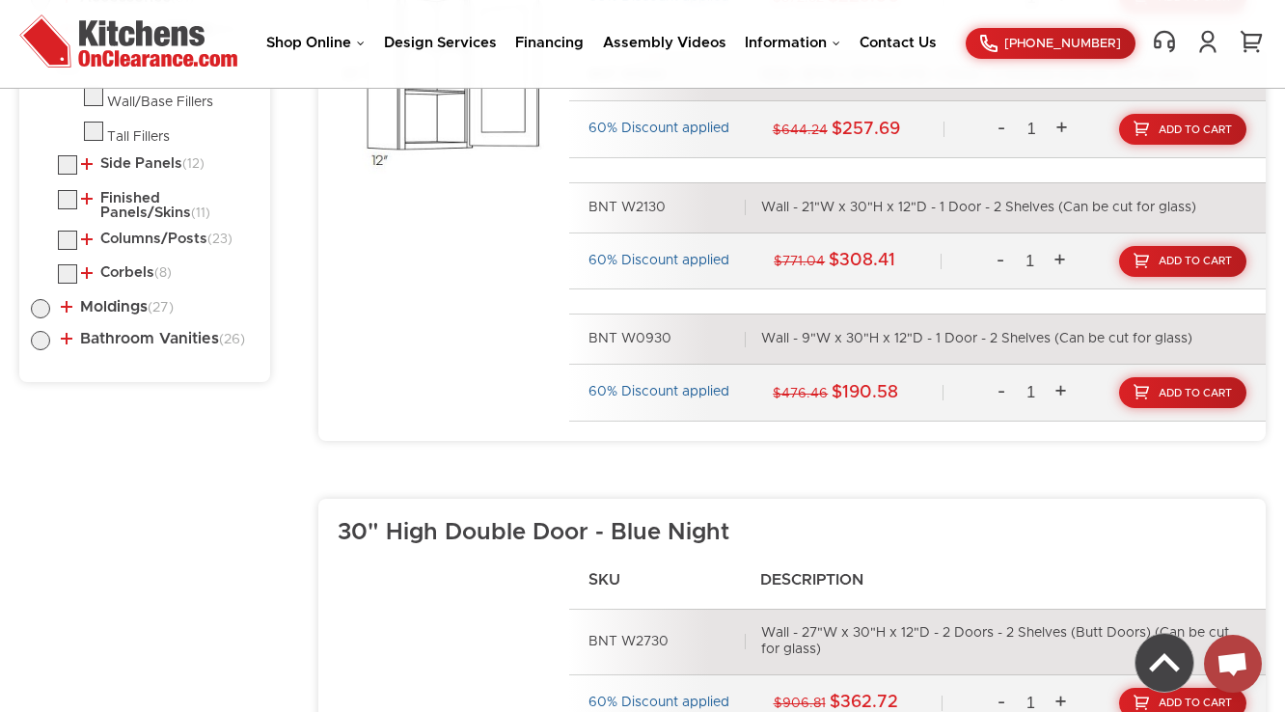
drag, startPoint x: 148, startPoint y: 158, endPoint x: 141, endPoint y: 185, distance: 27.8
click at [149, 158] on link "Side Panels (12)" at bounding box center [143, 163] width 124 height 15
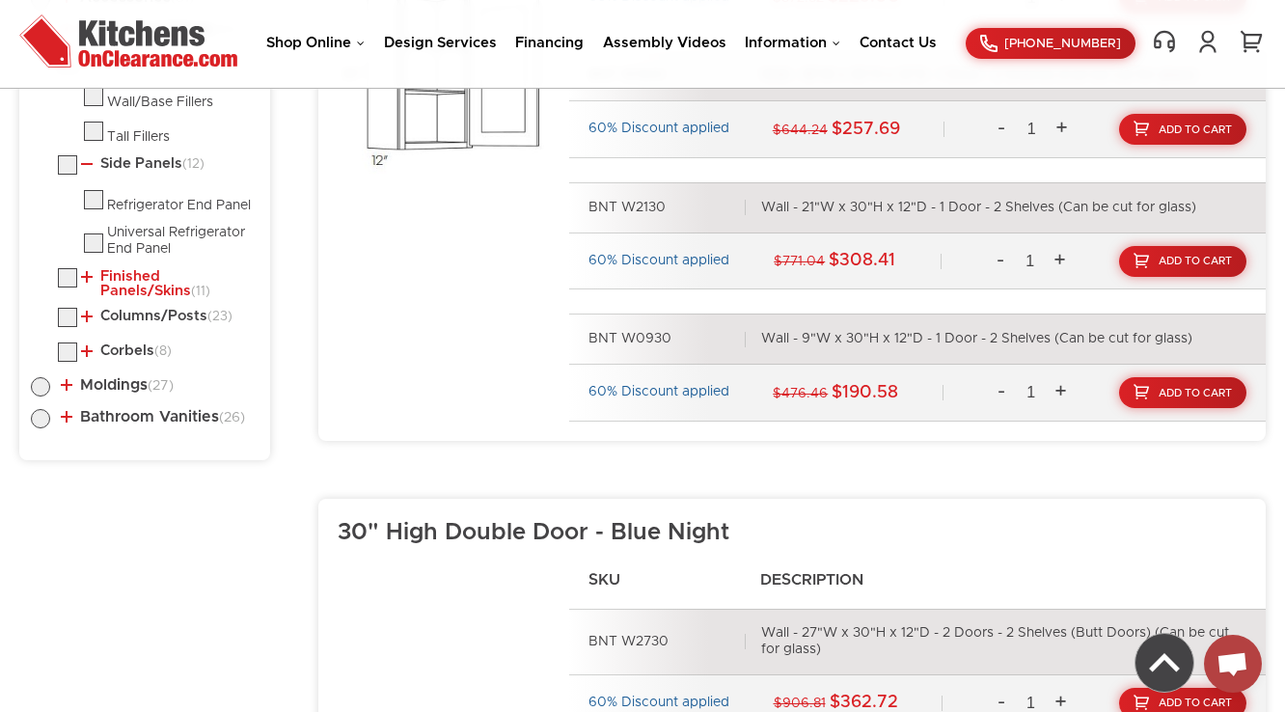
click at [128, 278] on link "Finished Panels/Skins (11)" at bounding box center [166, 284] width 170 height 30
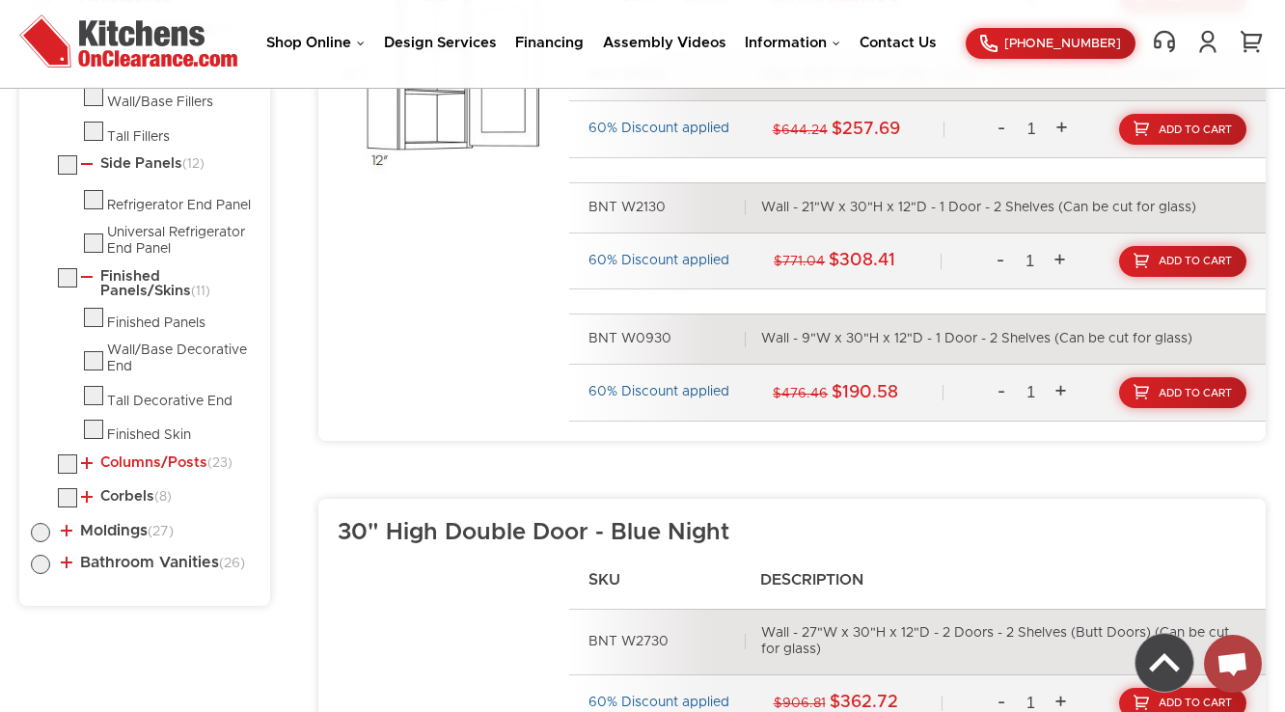
click at [122, 471] on link "Columns/Posts (23)" at bounding box center [156, 462] width 151 height 15
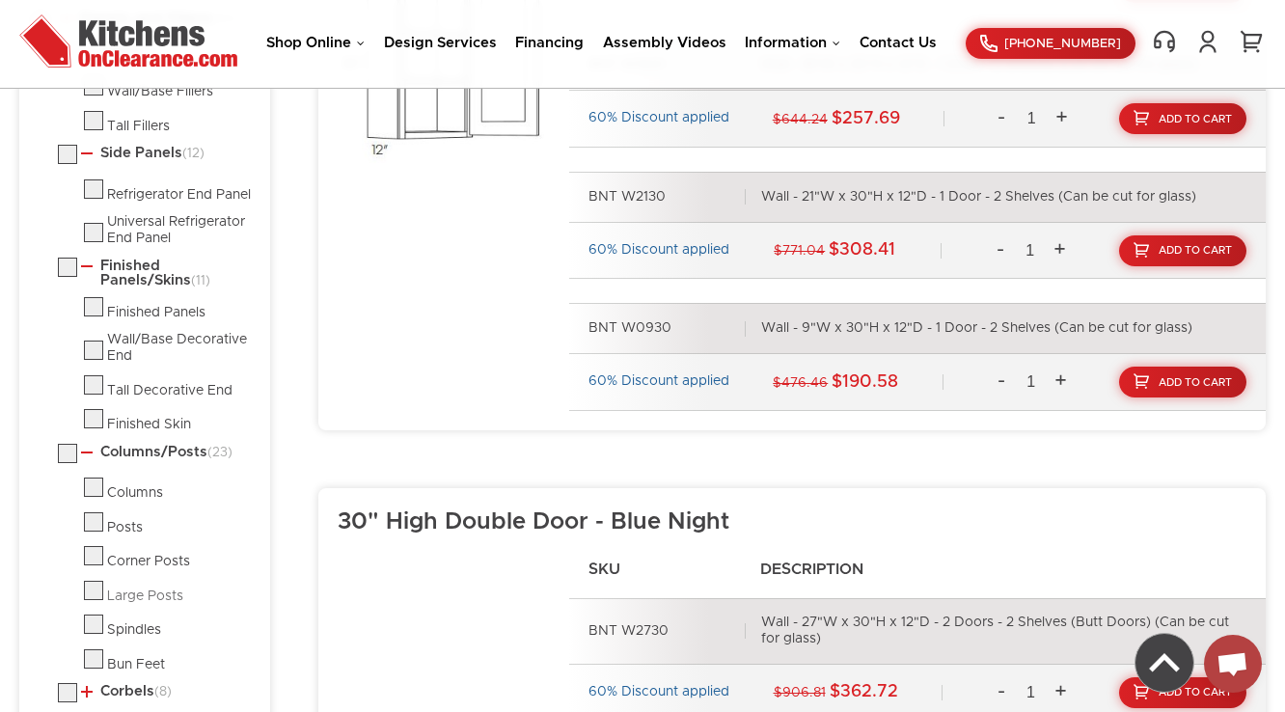
scroll to position [1495, 0]
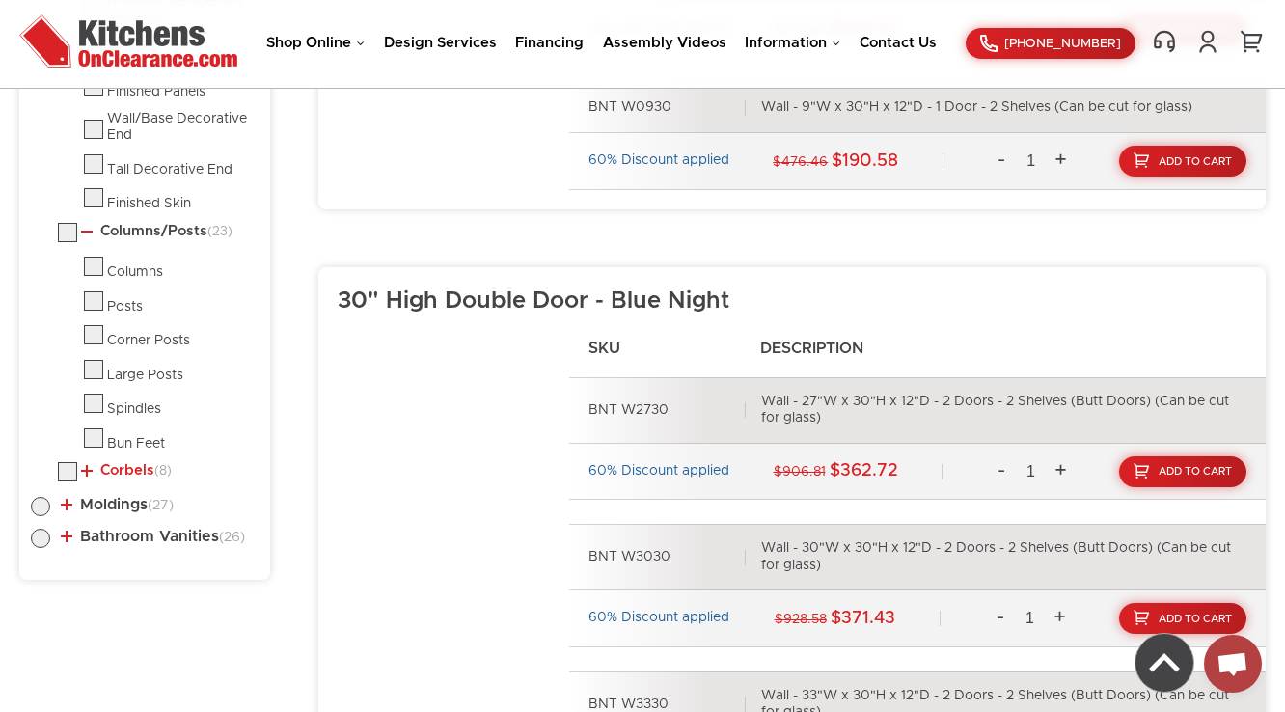
click at [121, 472] on link "Corbels (8)" at bounding box center [126, 470] width 91 height 15
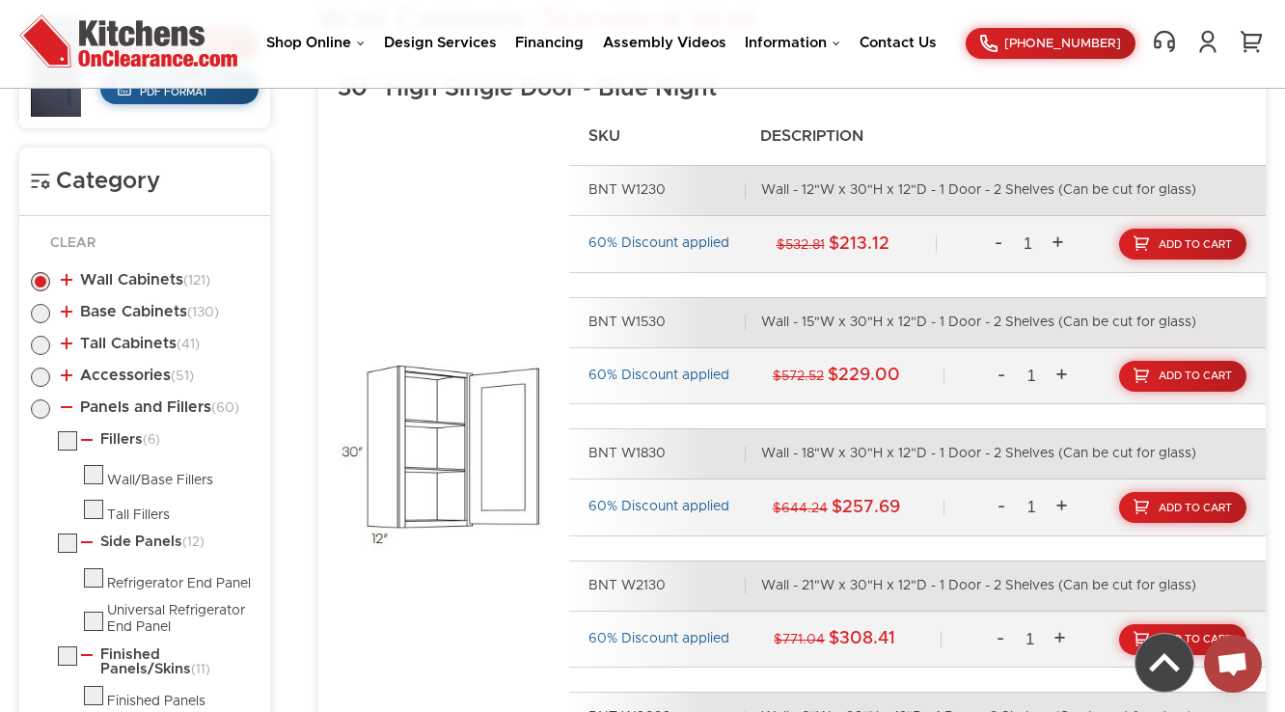
scroll to position [877, 0]
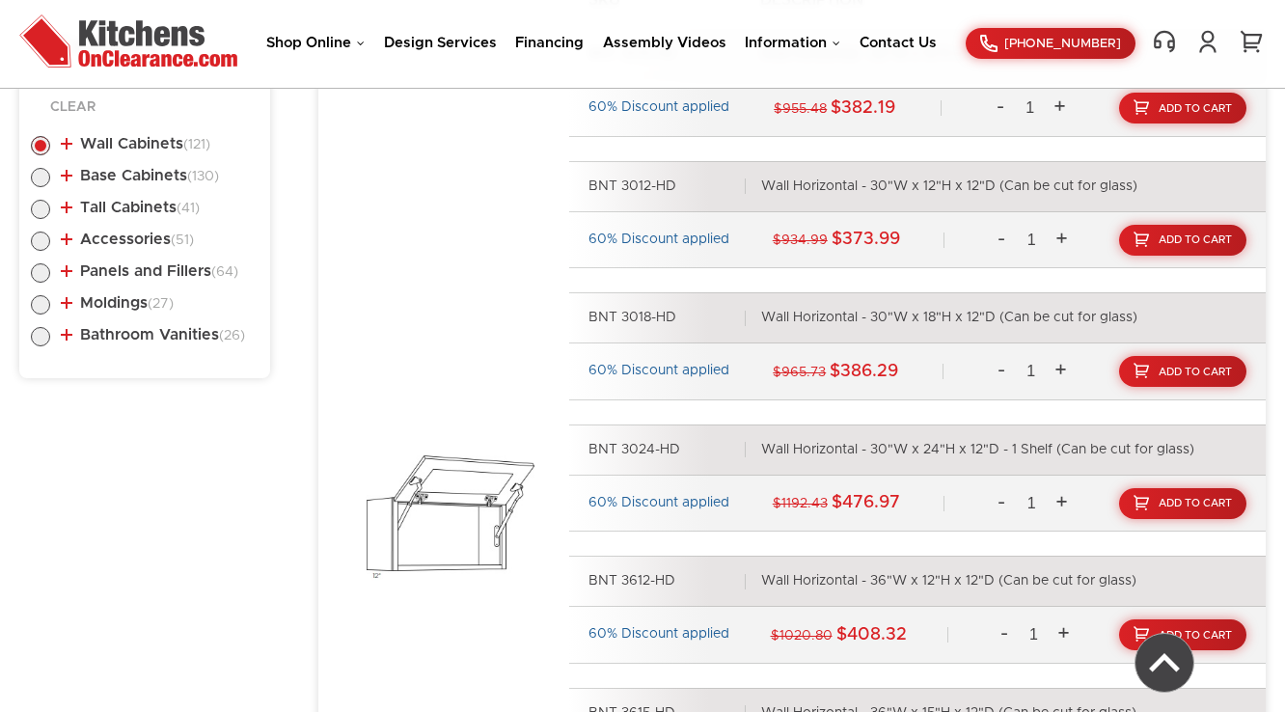
scroll to position [1037, 0]
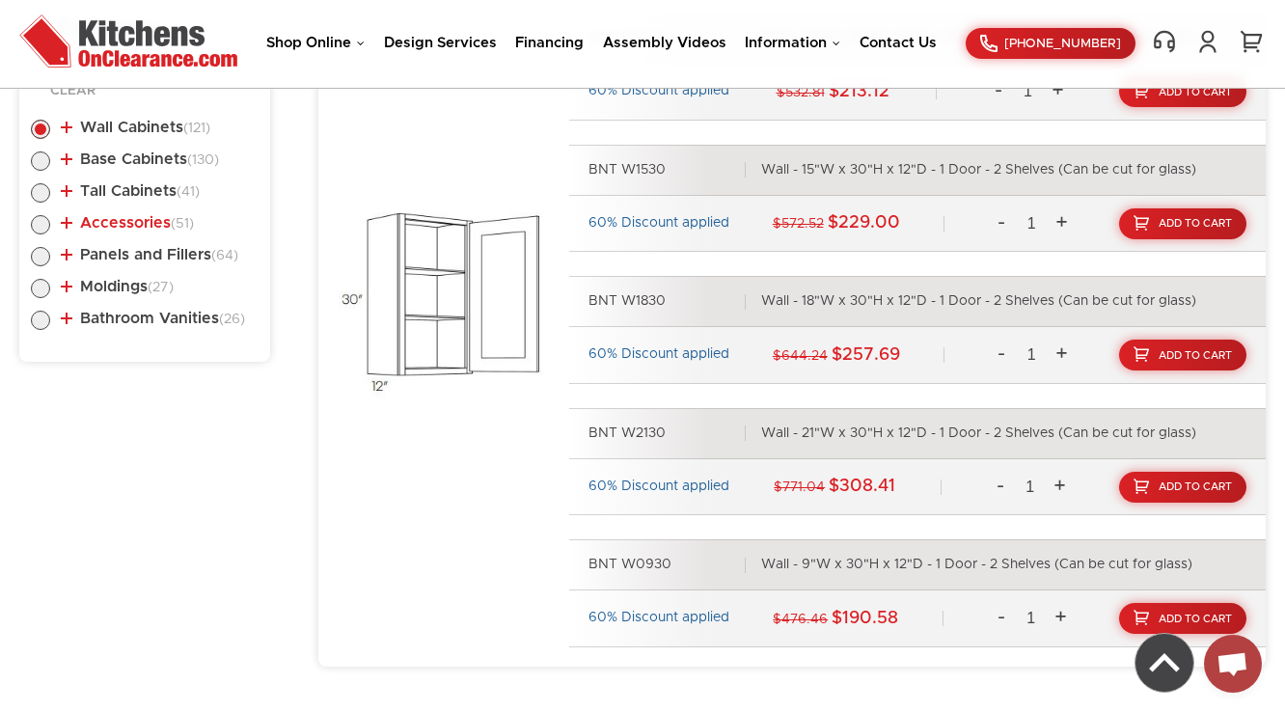
click at [141, 216] on link "Accessories (51)" at bounding box center [127, 222] width 133 height 15
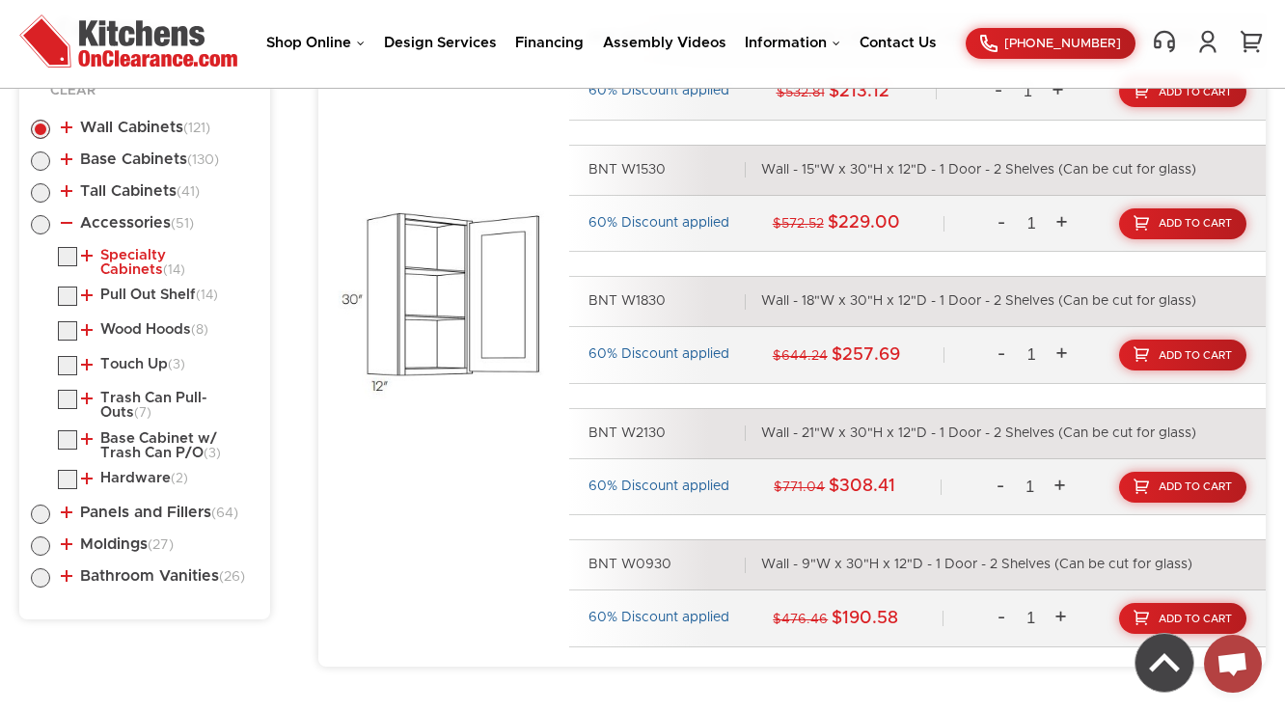
click at [127, 260] on link "Specialty Cabinets (14)" at bounding box center [166, 263] width 170 height 30
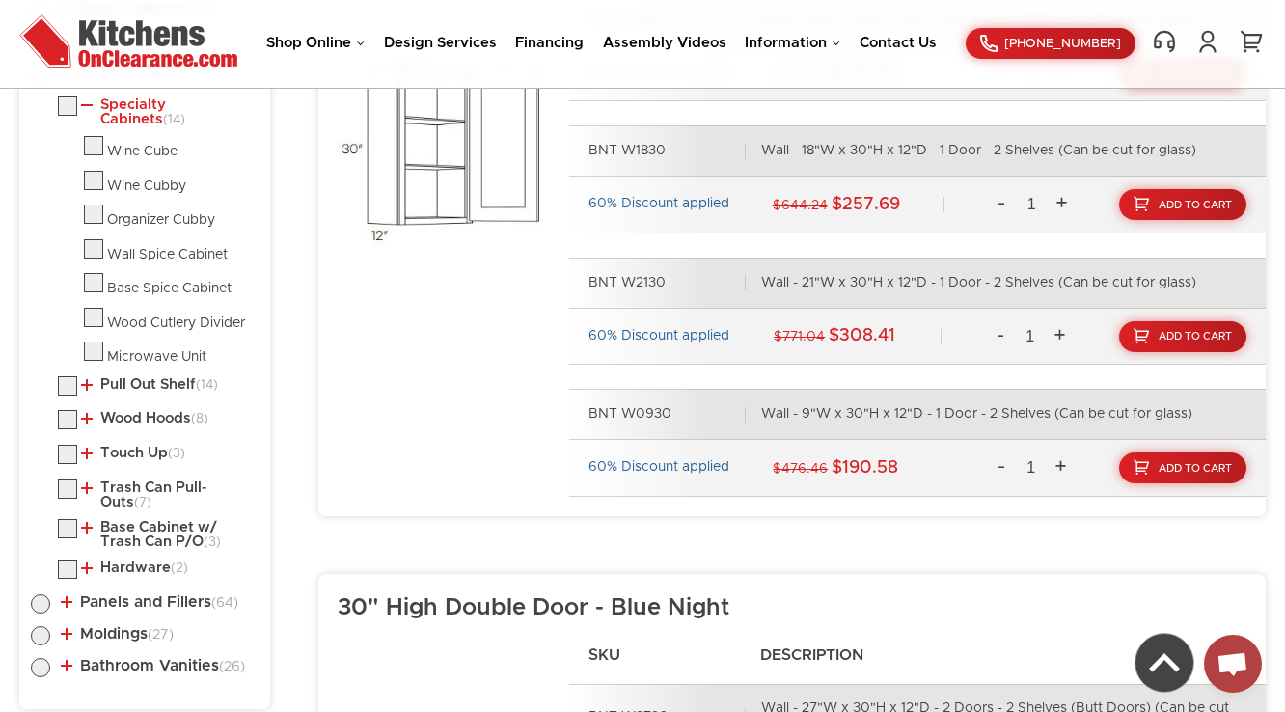
scroll to position [1192, 0]
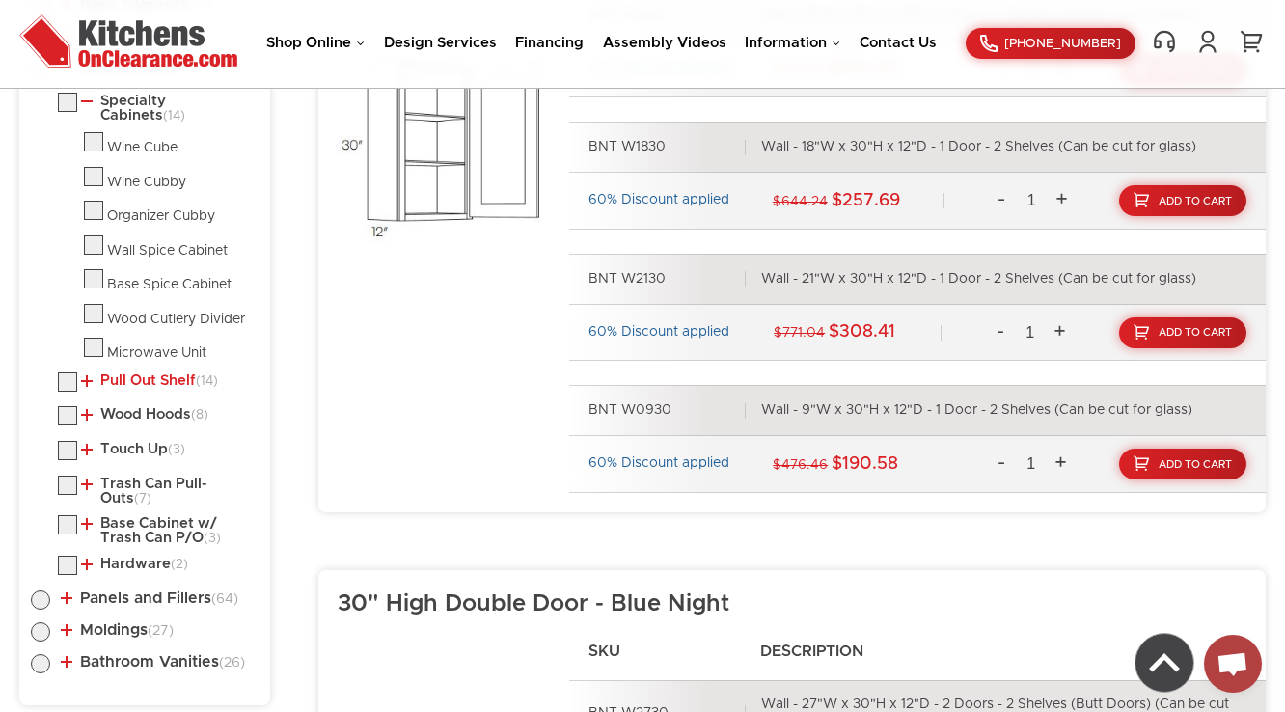
click at [175, 376] on link "Pull Out Shelf (14)" at bounding box center [149, 380] width 137 height 15
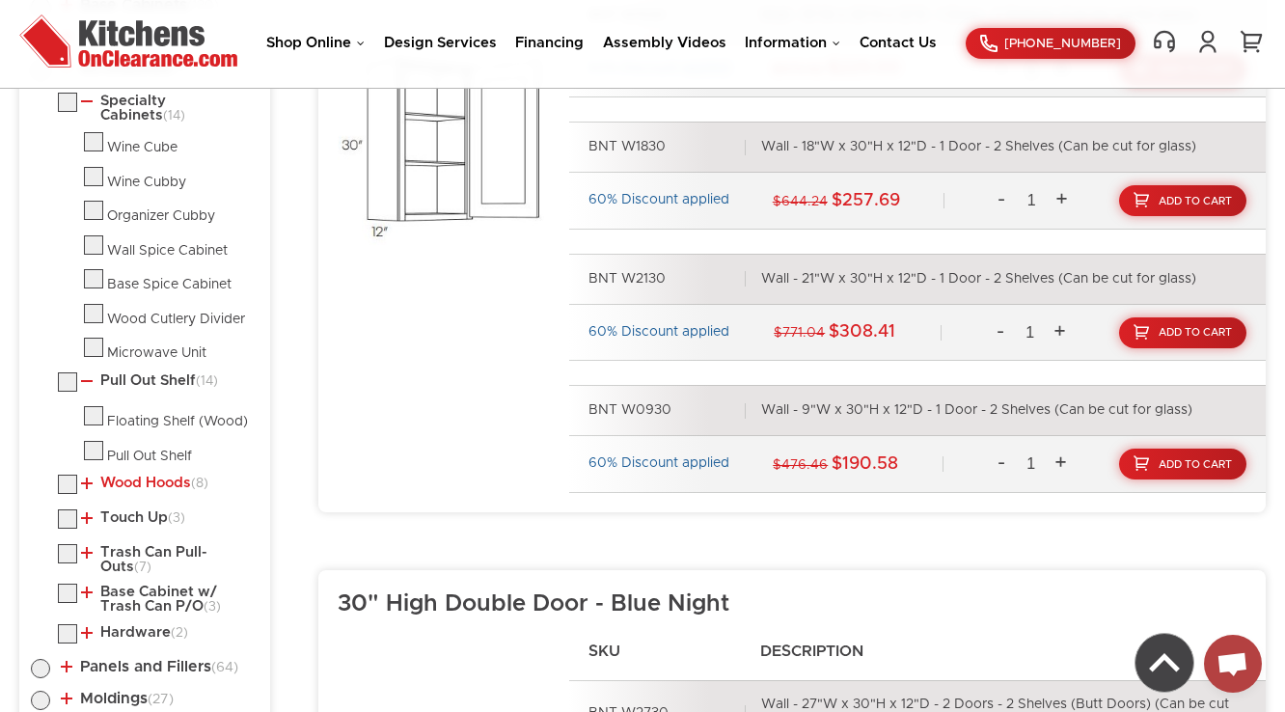
click at [167, 482] on link "Wood Hoods (8)" at bounding box center [144, 483] width 127 height 15
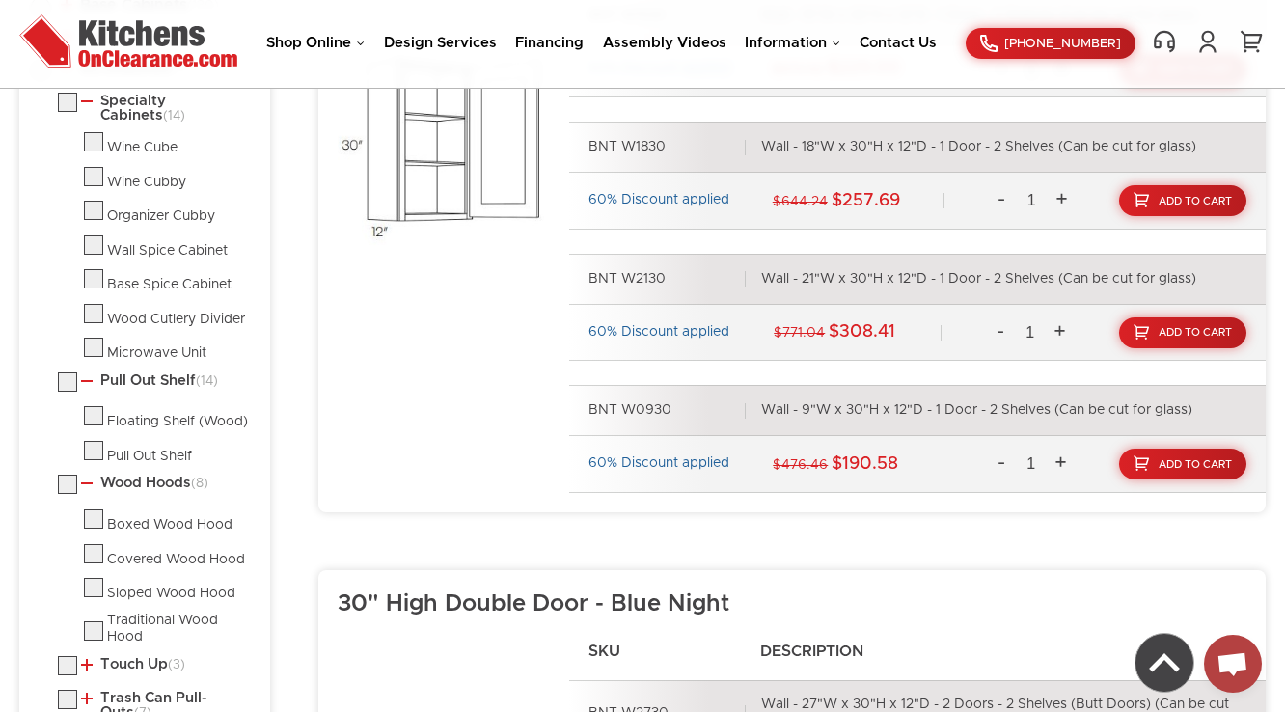
scroll to position [1578, 0]
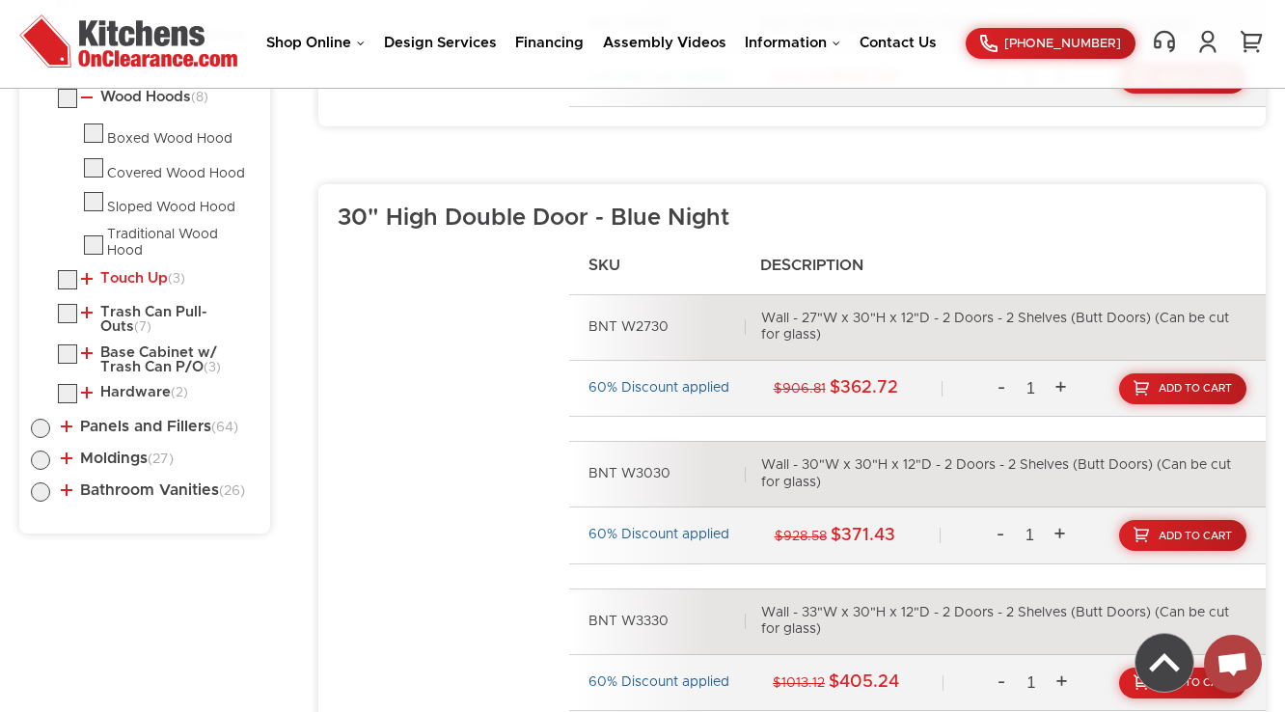
click at [147, 271] on link "Touch Up (3)" at bounding box center [133, 278] width 104 height 15
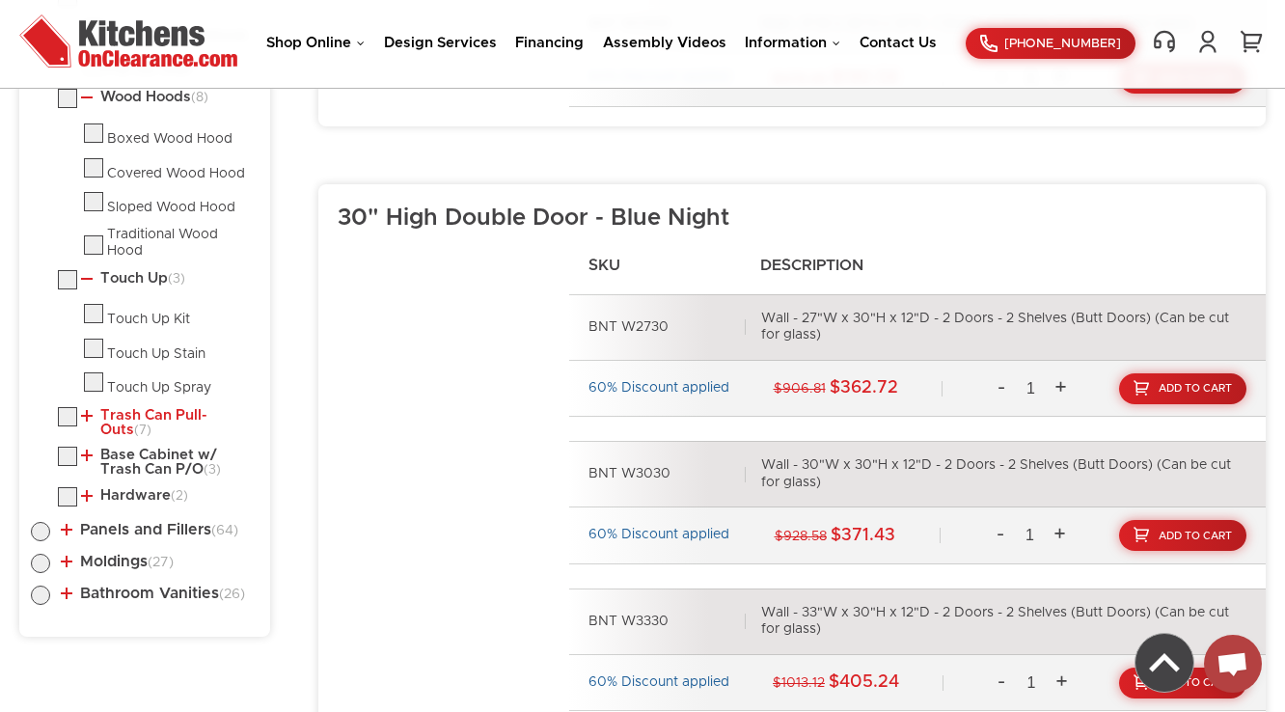
click at [124, 408] on link "Trash Can Pull-Outs (7)" at bounding box center [166, 423] width 170 height 30
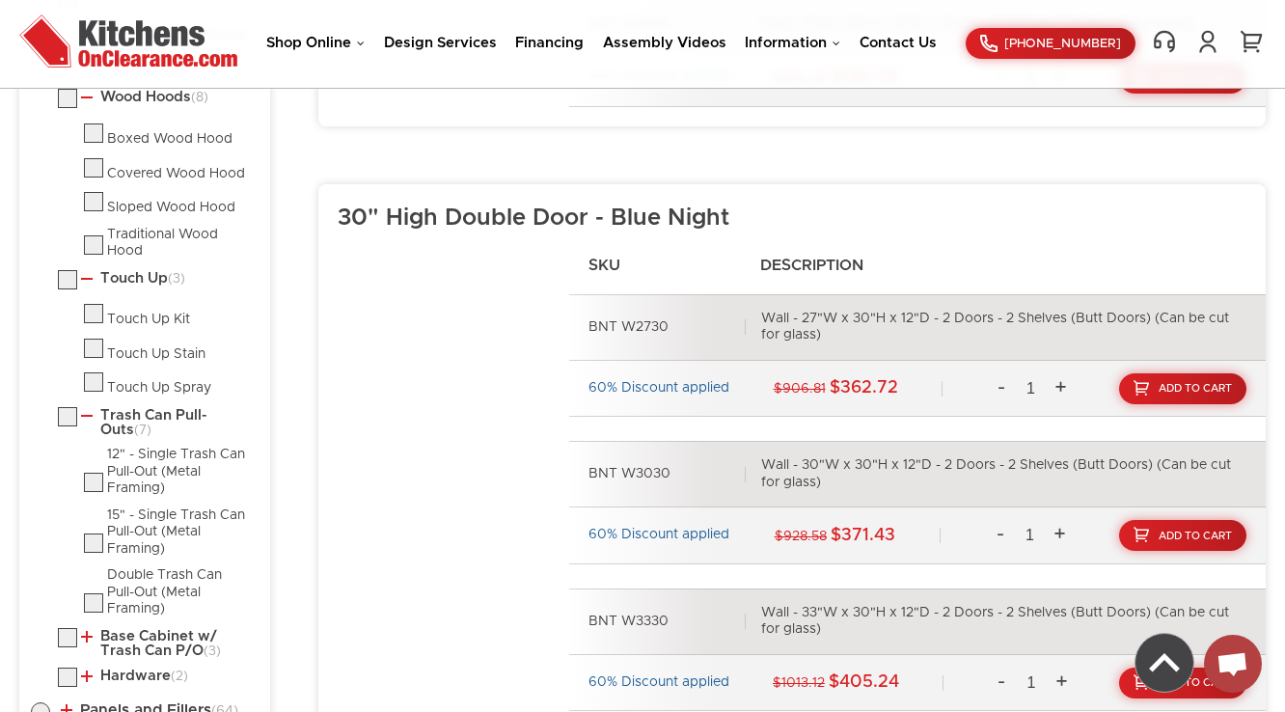
scroll to position [1809, 0]
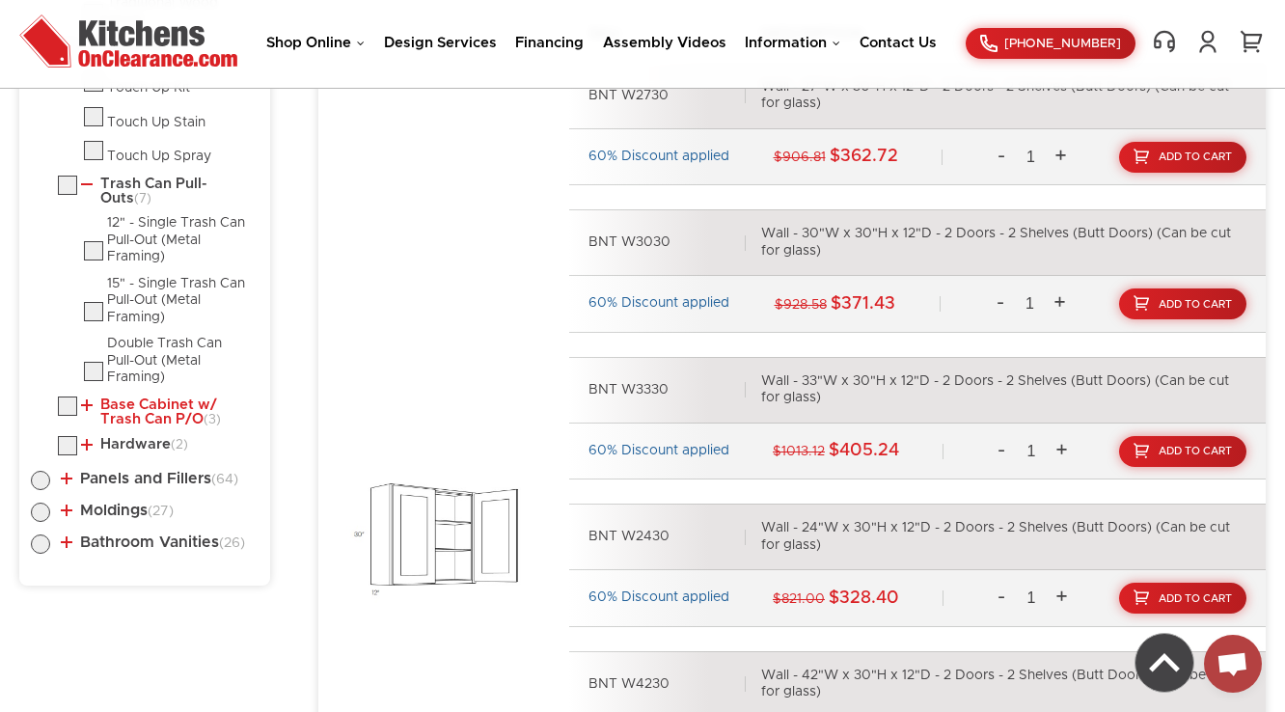
click at [121, 398] on link "Base Cabinet w/ Trash Can P/O (3)" at bounding box center [166, 413] width 170 height 30
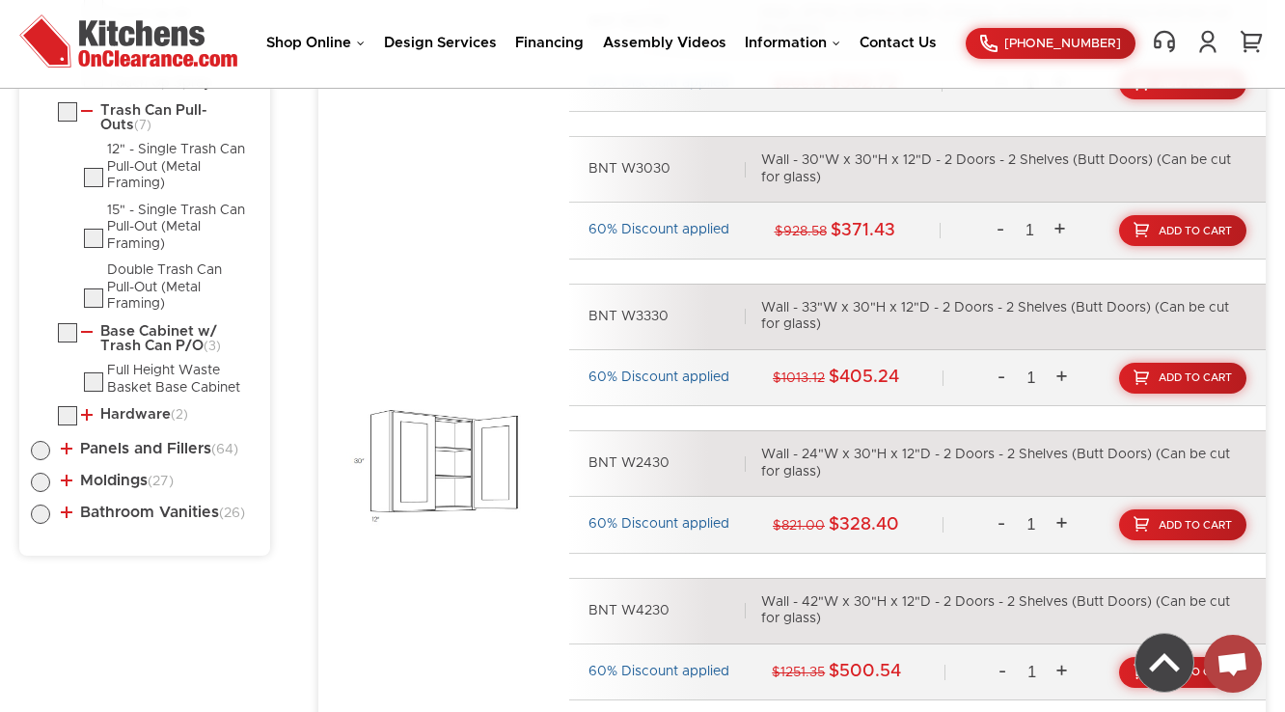
scroll to position [1886, 0]
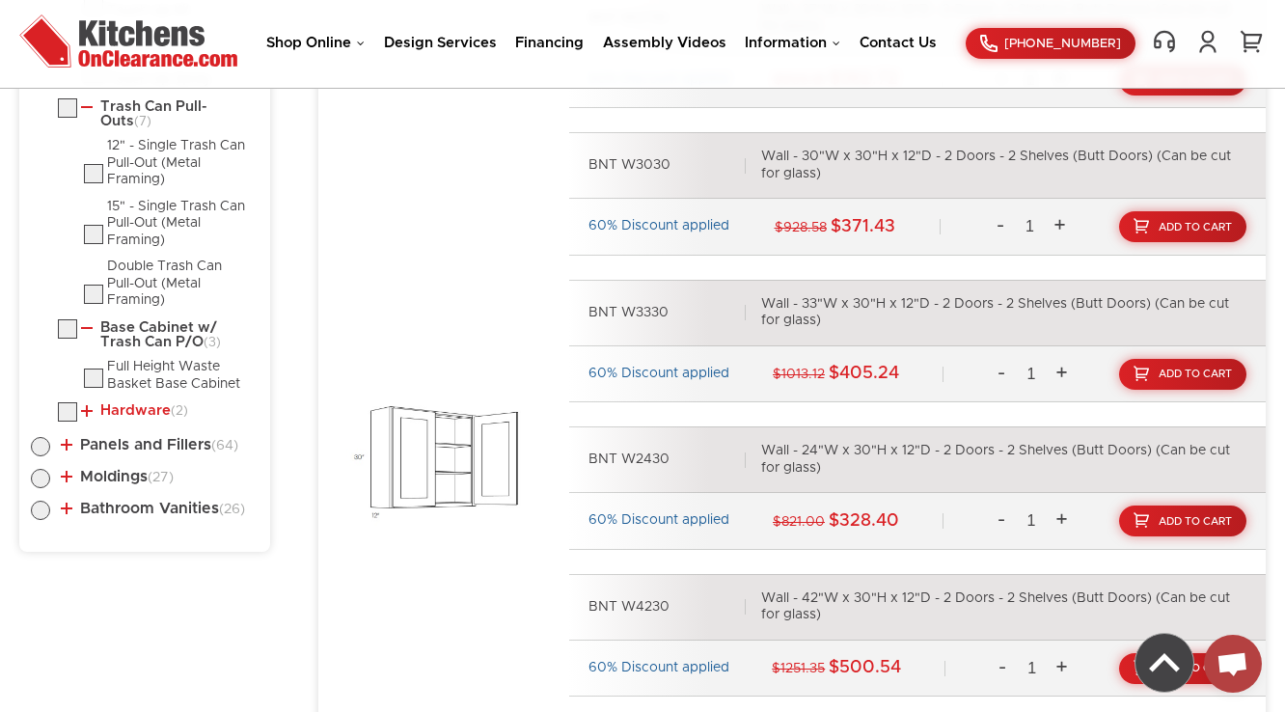
click at [125, 403] on link "Hardware (2)" at bounding box center [134, 410] width 107 height 15
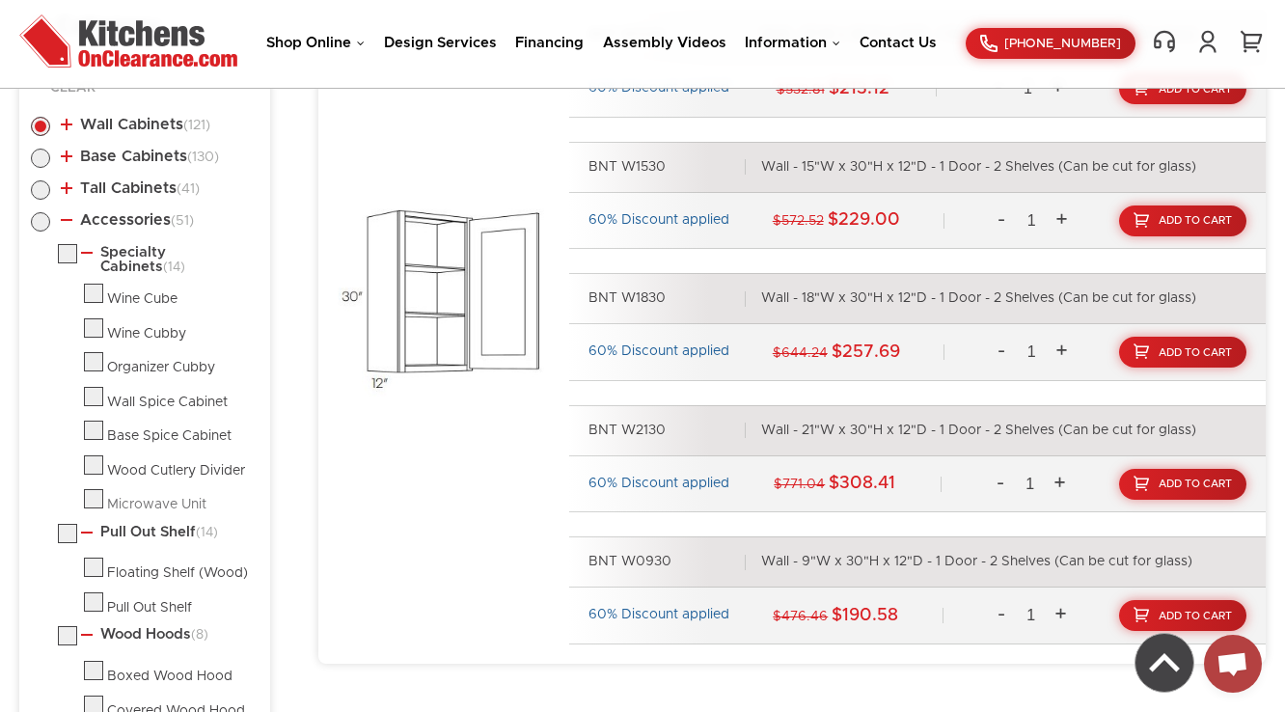
scroll to position [1037, 0]
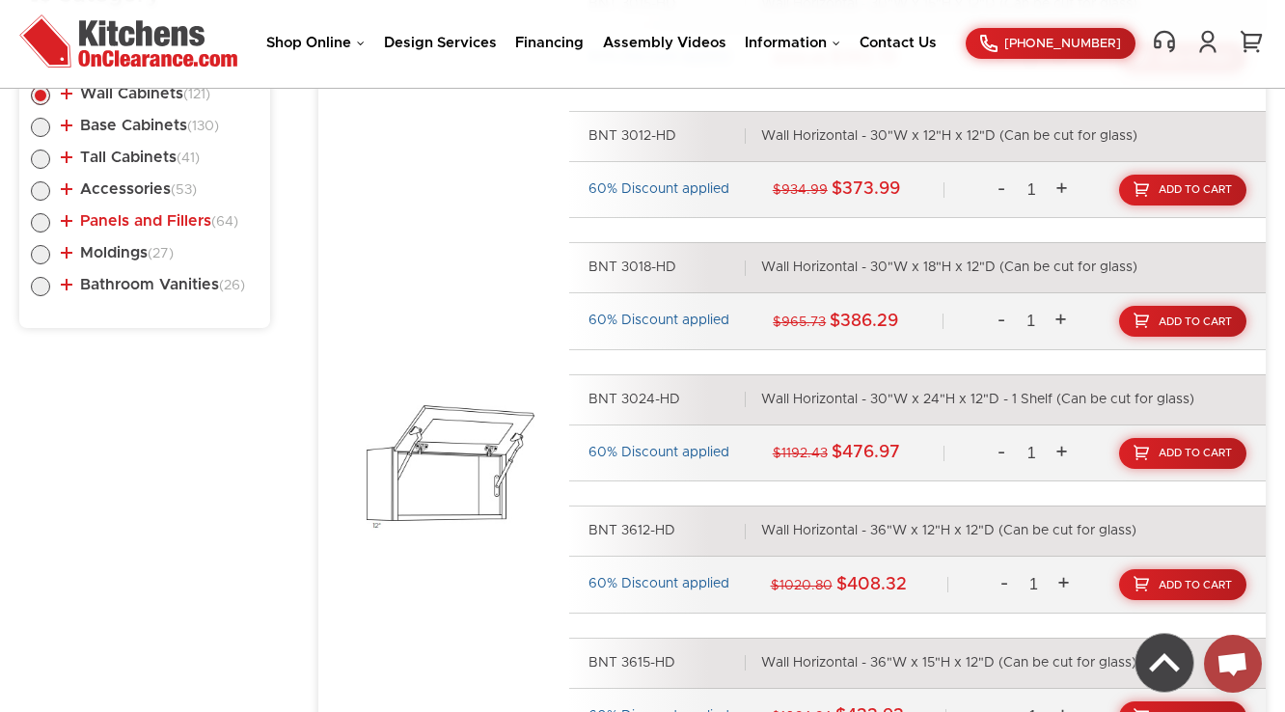
scroll to position [1031, 0]
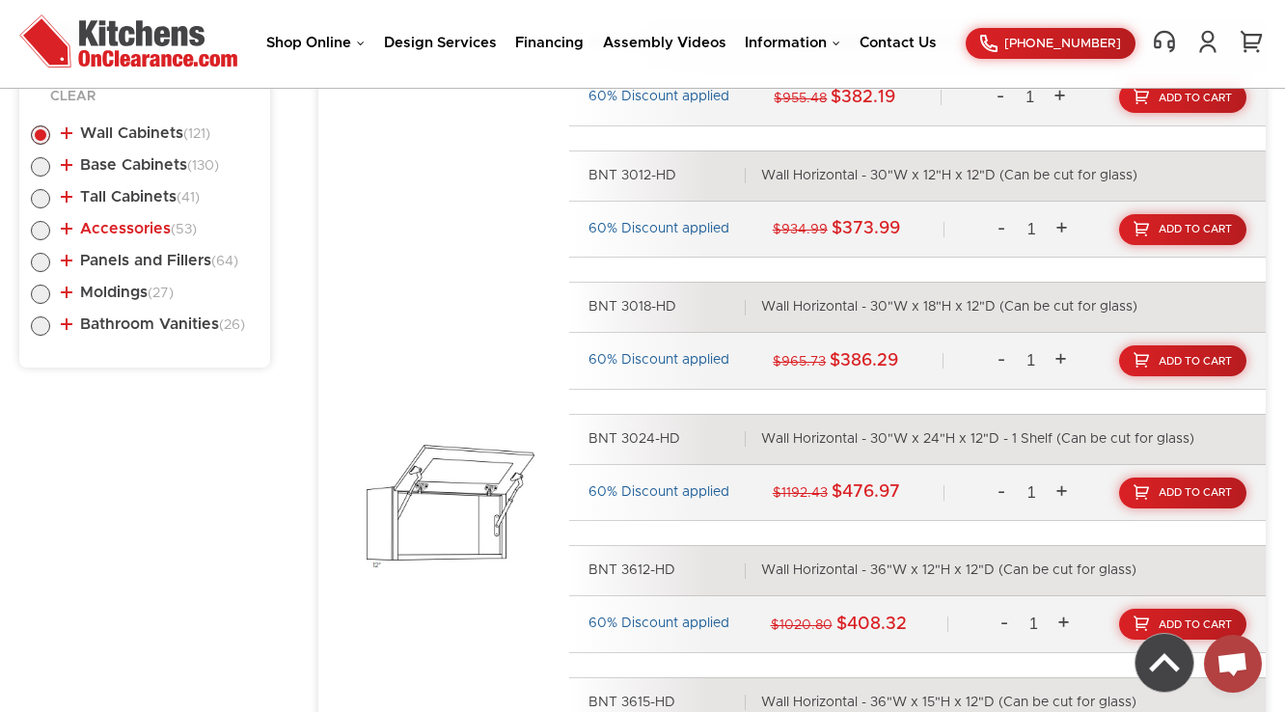
click at [114, 221] on link "Accessories (53)" at bounding box center [129, 228] width 136 height 15
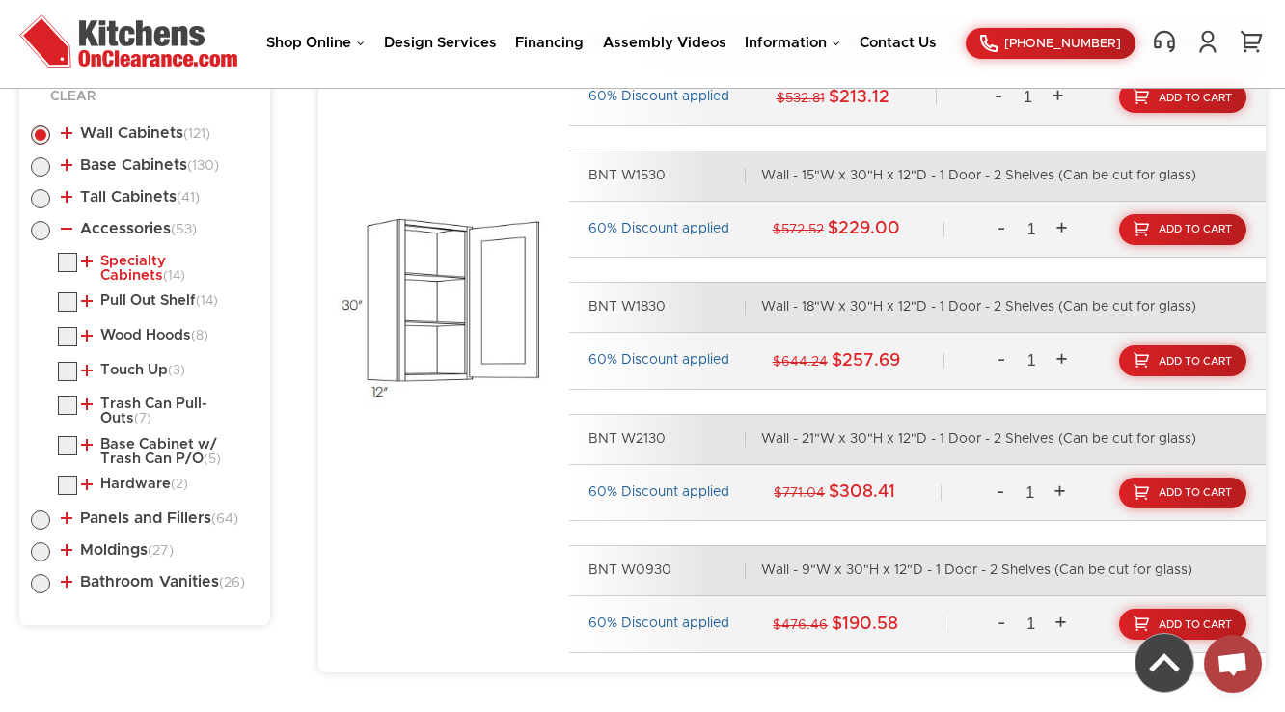
click at [109, 259] on link "Specialty Cabinets (14)" at bounding box center [166, 269] width 170 height 30
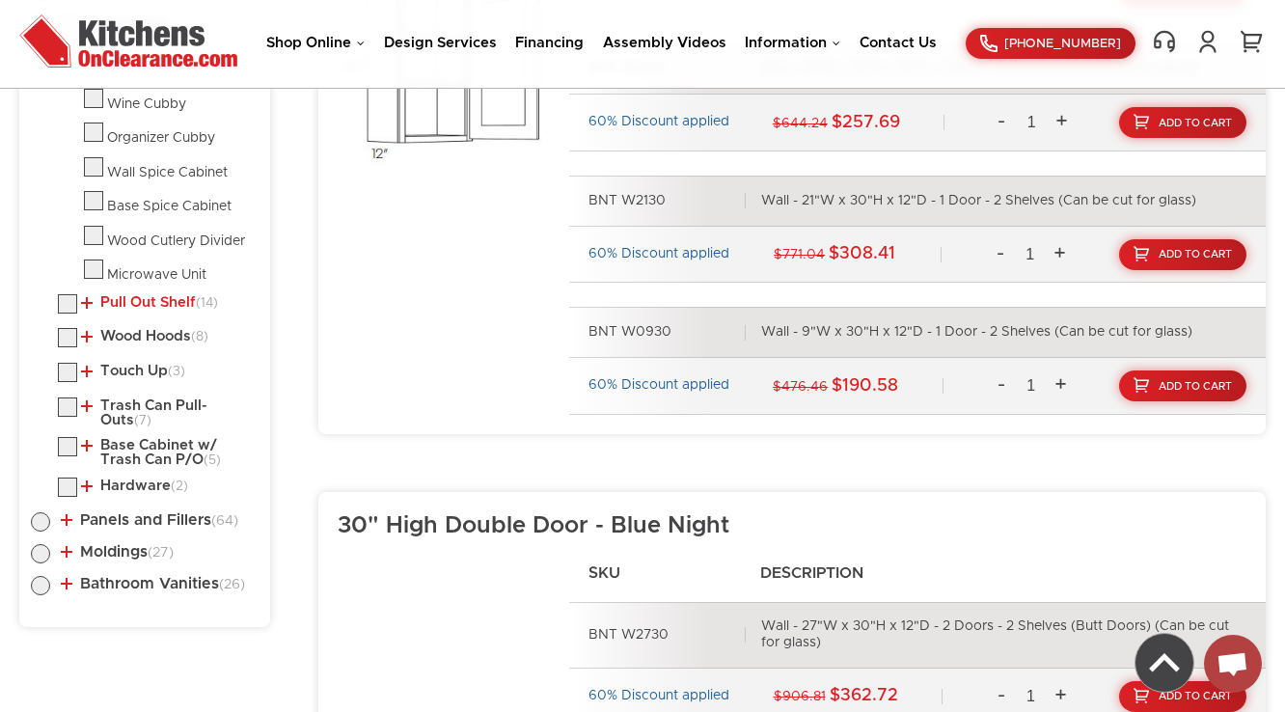
scroll to position [1340, 0]
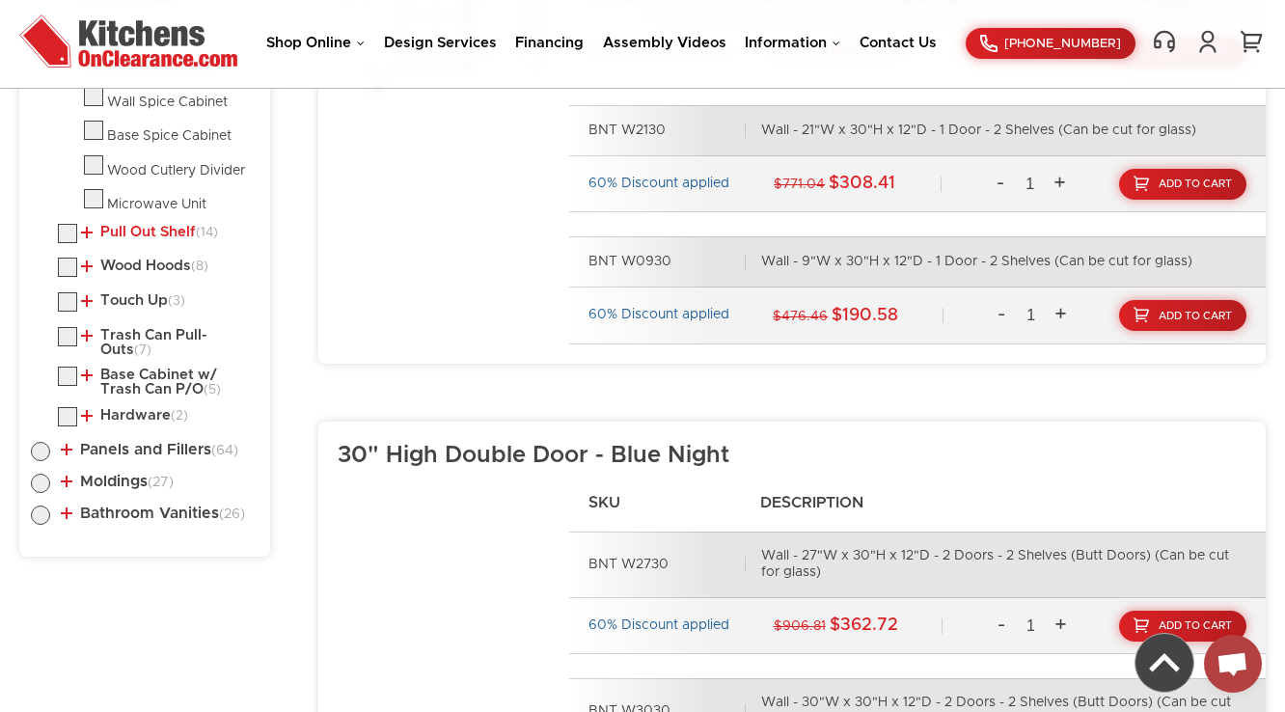
click at [130, 225] on link "Pull Out Shelf (14)" at bounding box center [149, 232] width 137 height 15
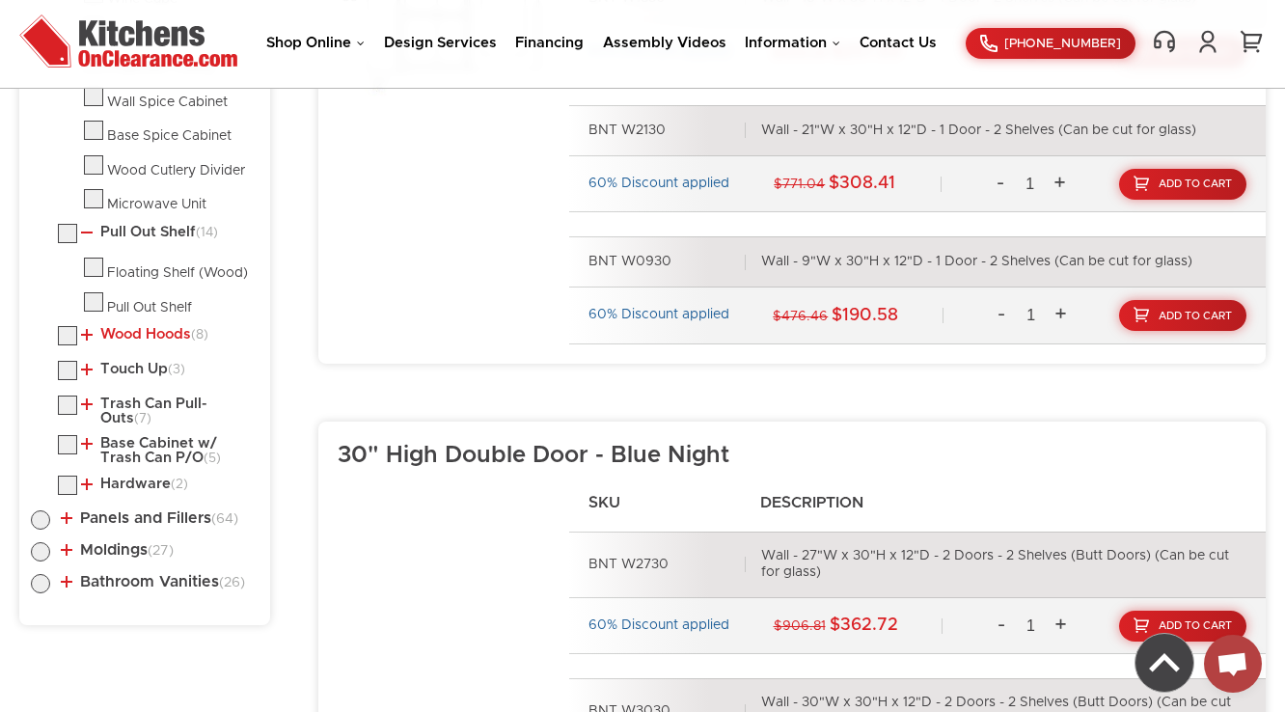
click at [120, 332] on link "Wood Hoods (8)" at bounding box center [144, 334] width 127 height 15
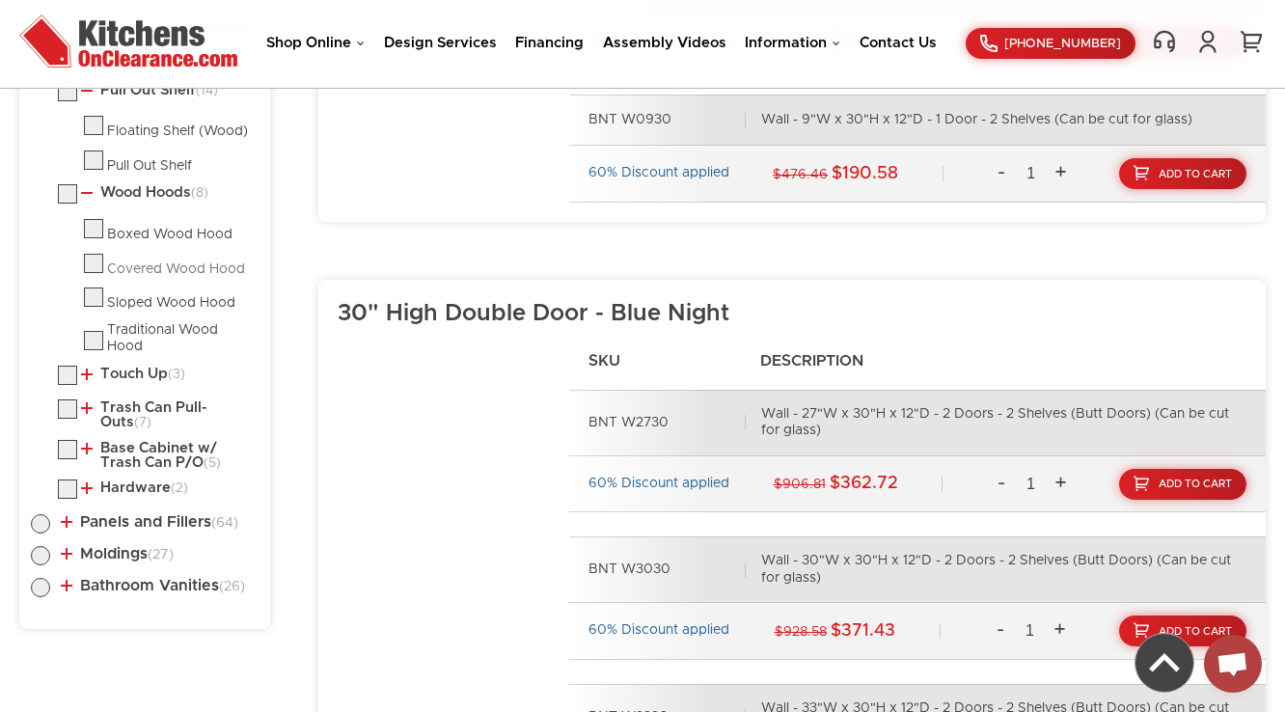
scroll to position [1495, 0]
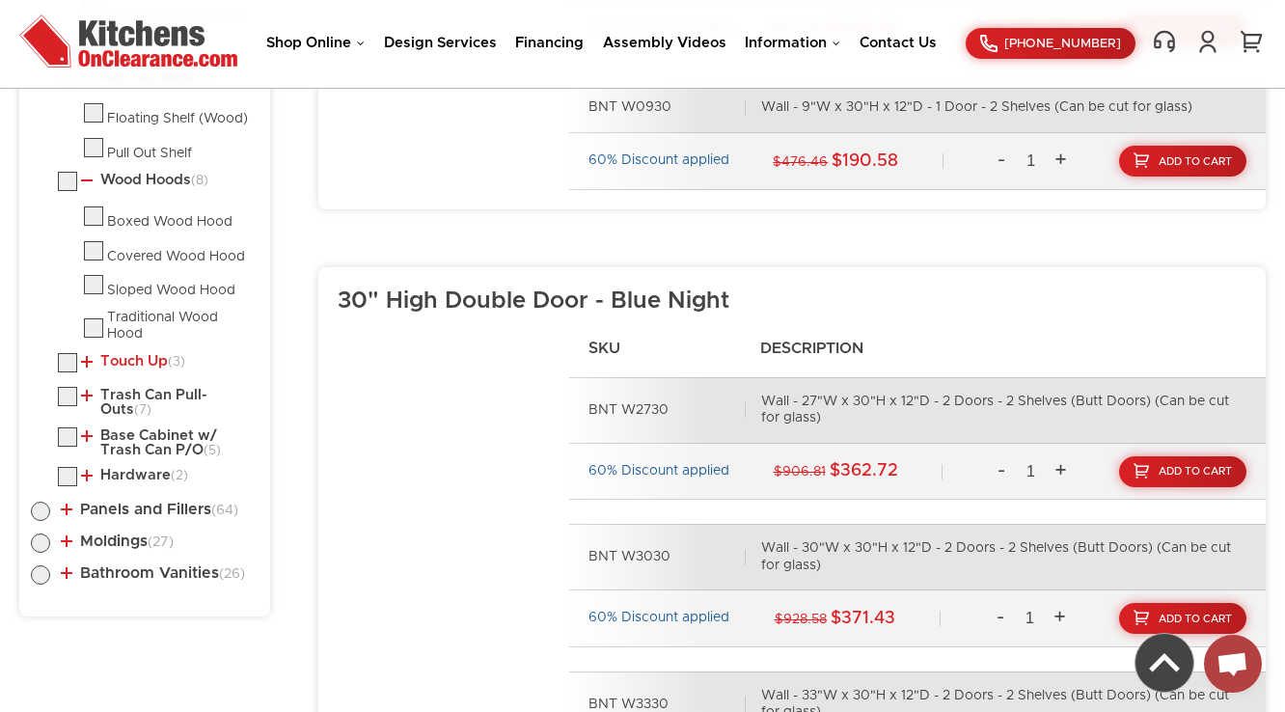
click at [118, 354] on link "Touch Up (3)" at bounding box center [133, 361] width 104 height 15
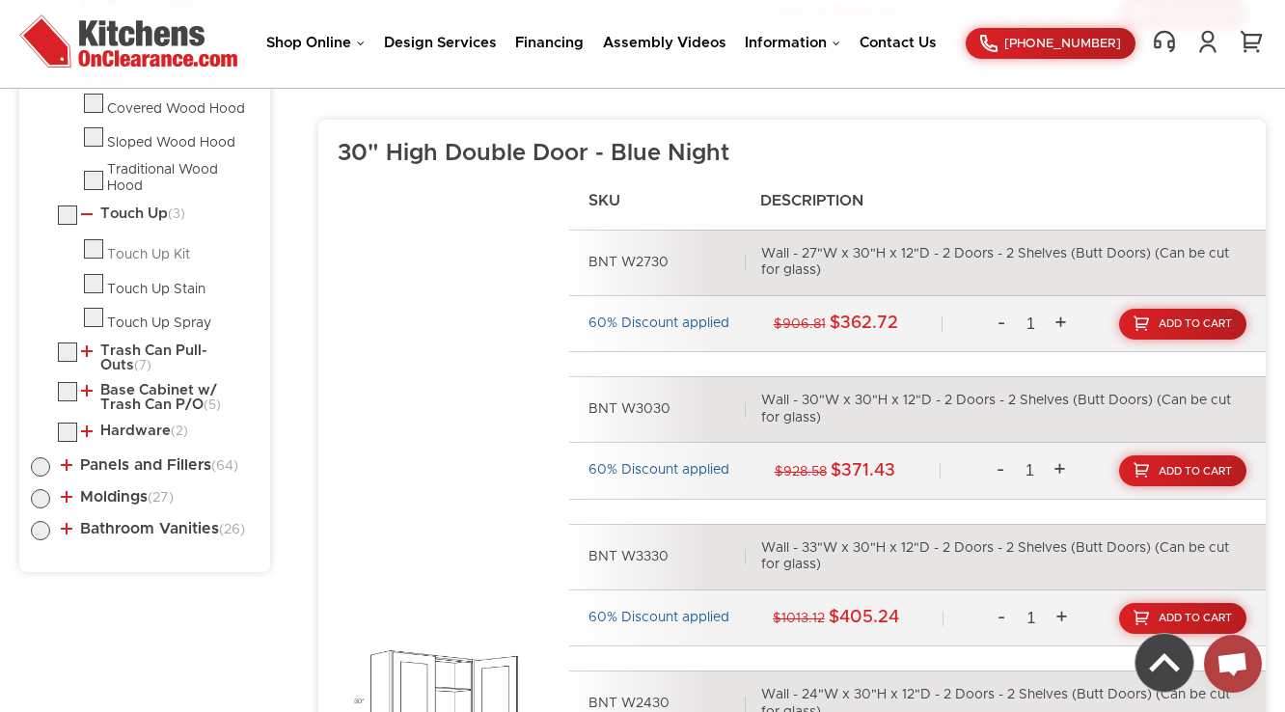
scroll to position [1649, 0]
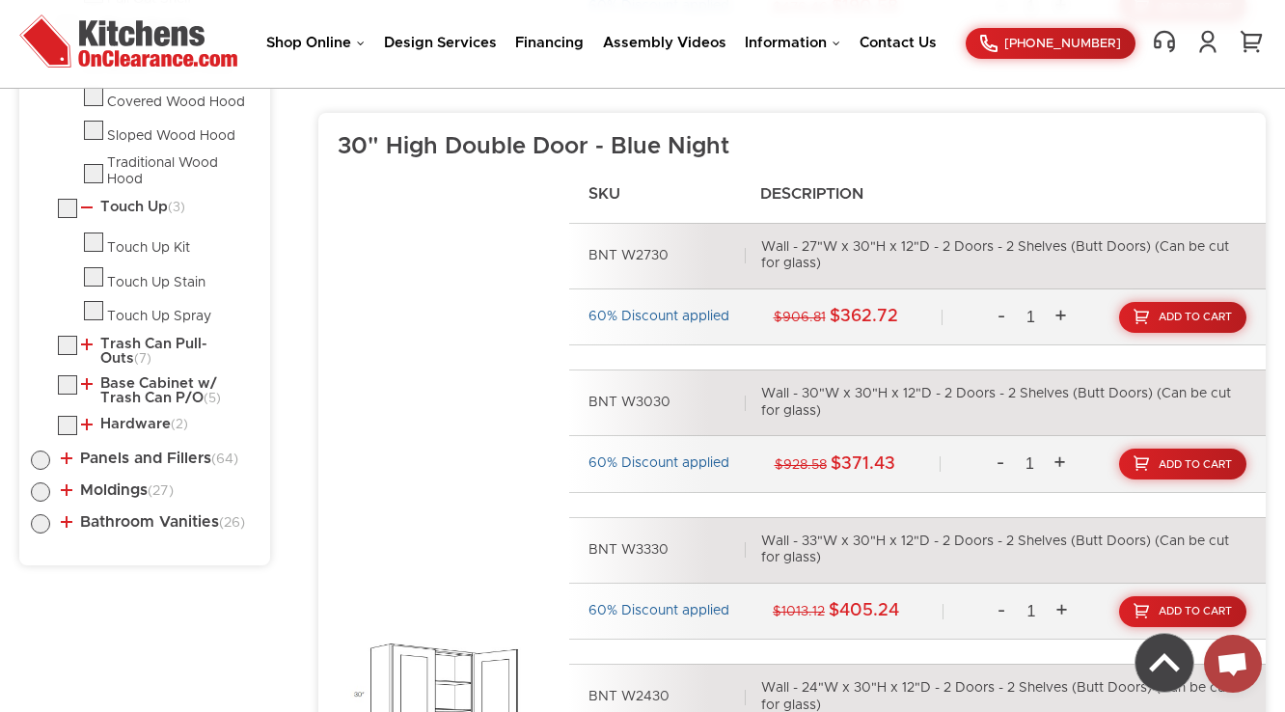
click at [118, 324] on ul "Specialty Cabinets (14) Wine Cube Wine Cubby" at bounding box center [145, 38] width 228 height 806
click at [114, 337] on link "Trash Can Pull-Outs (7)" at bounding box center [166, 352] width 170 height 30
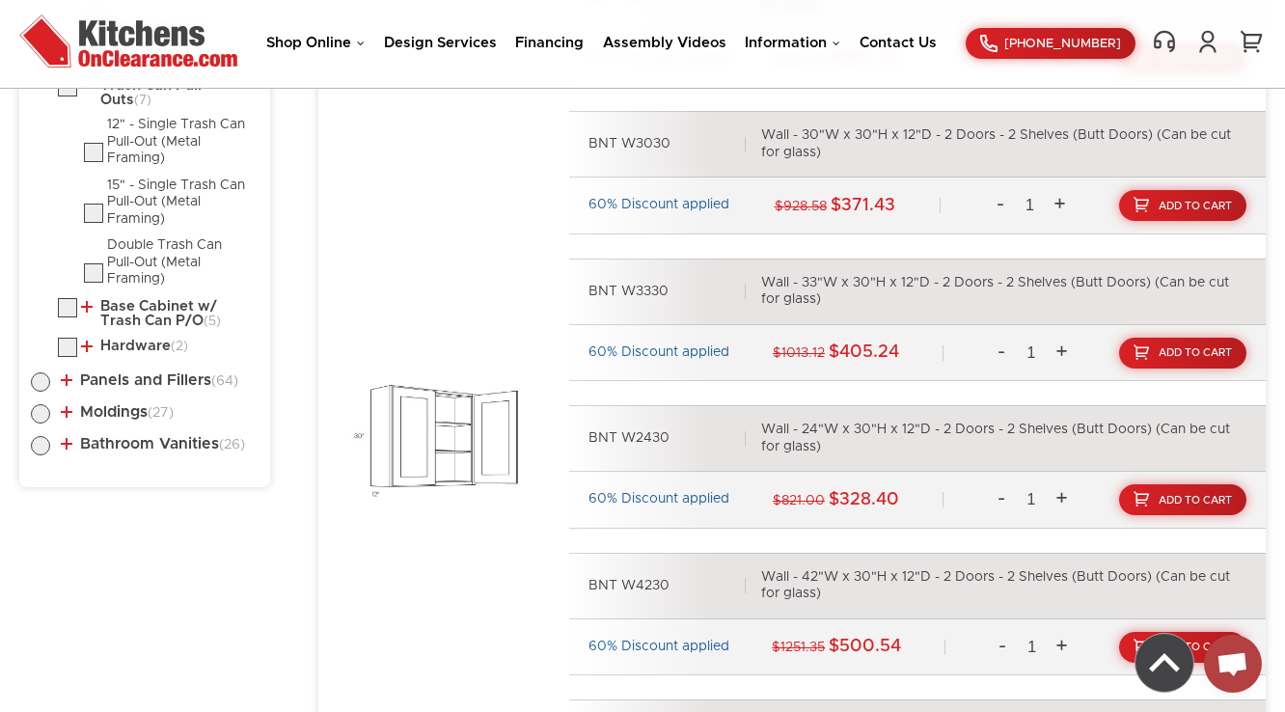
scroll to position [1881, 0]
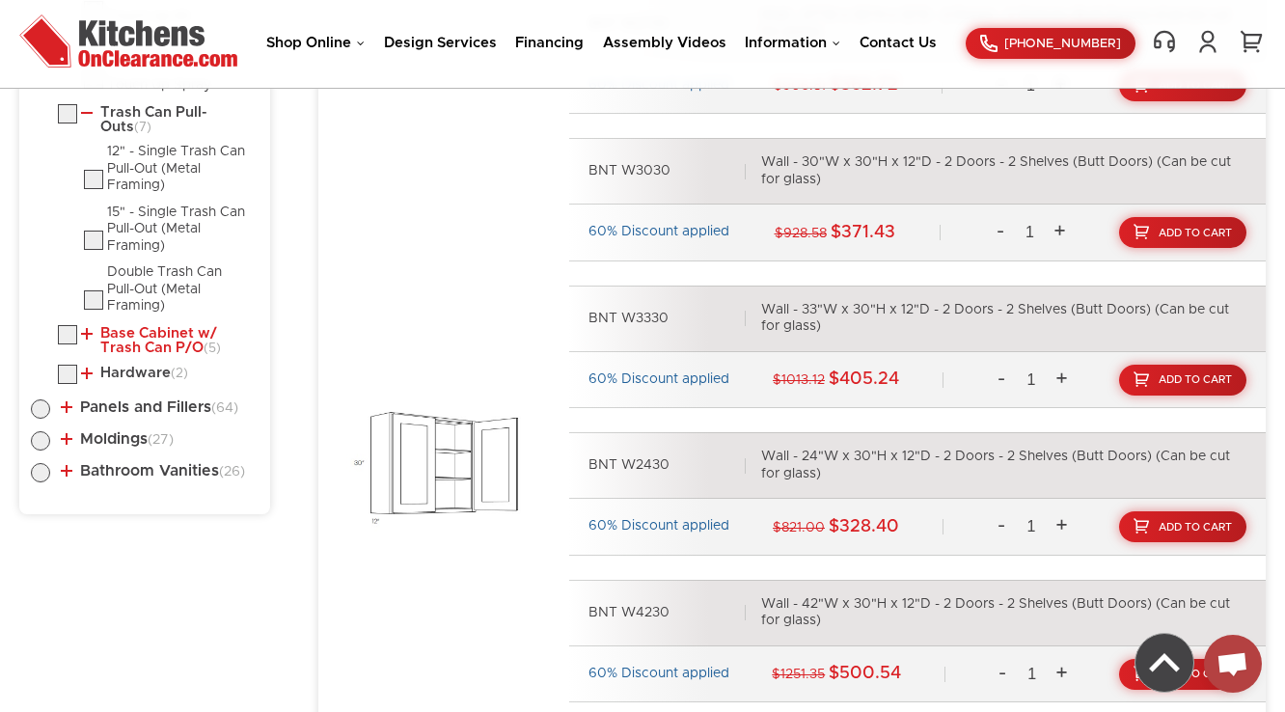
click at [118, 326] on link "Base Cabinet w/ Trash Can P/O (5)" at bounding box center [166, 341] width 170 height 30
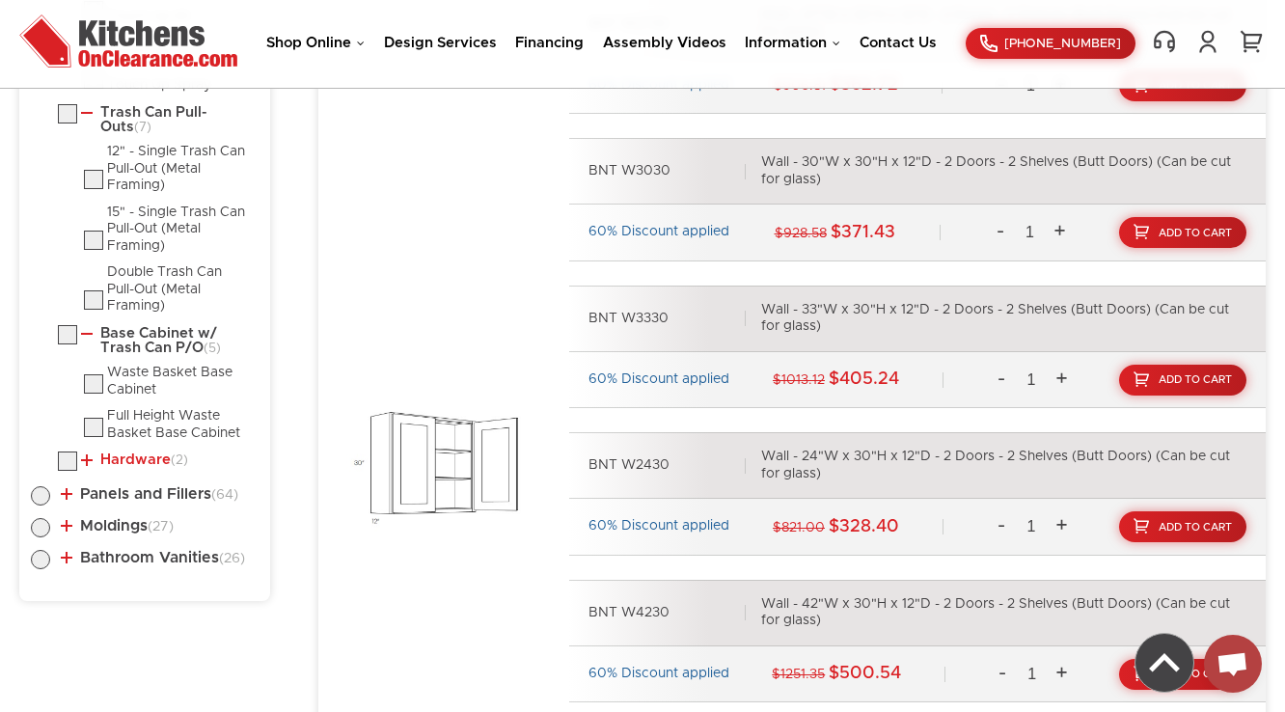
click at [107, 453] on link "Hardware (2)" at bounding box center [134, 460] width 107 height 15
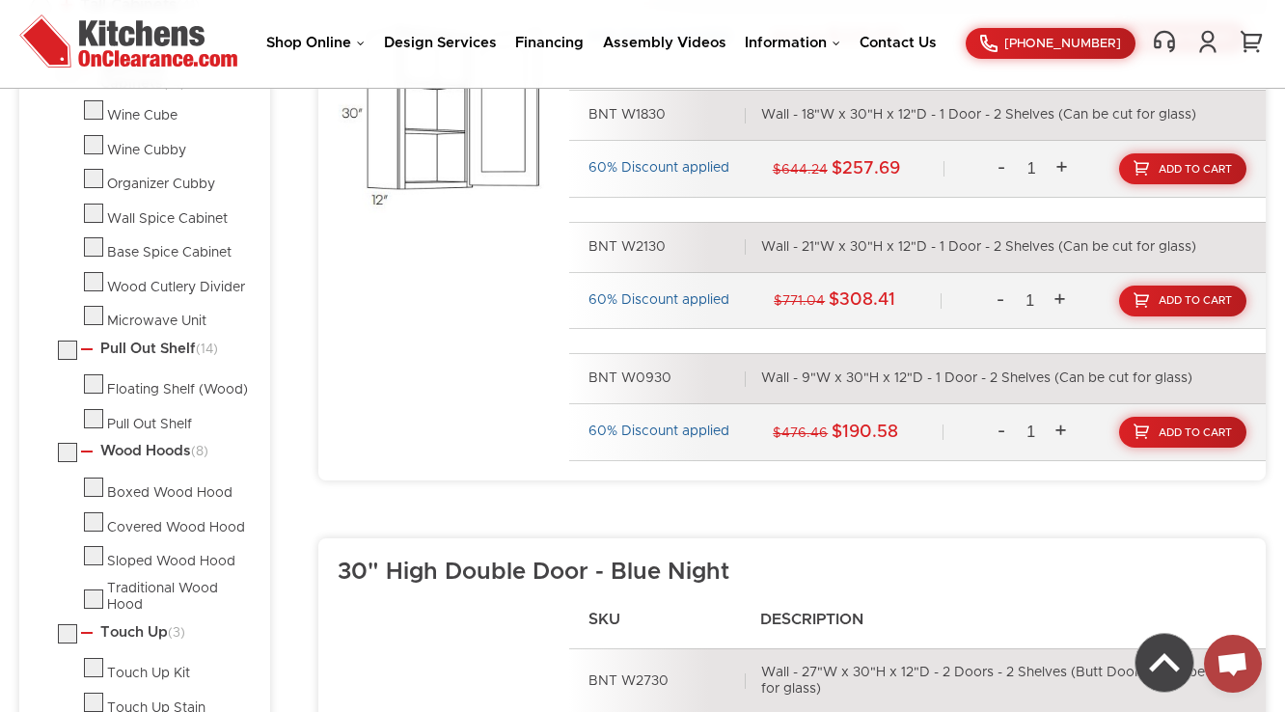
scroll to position [954, 0]
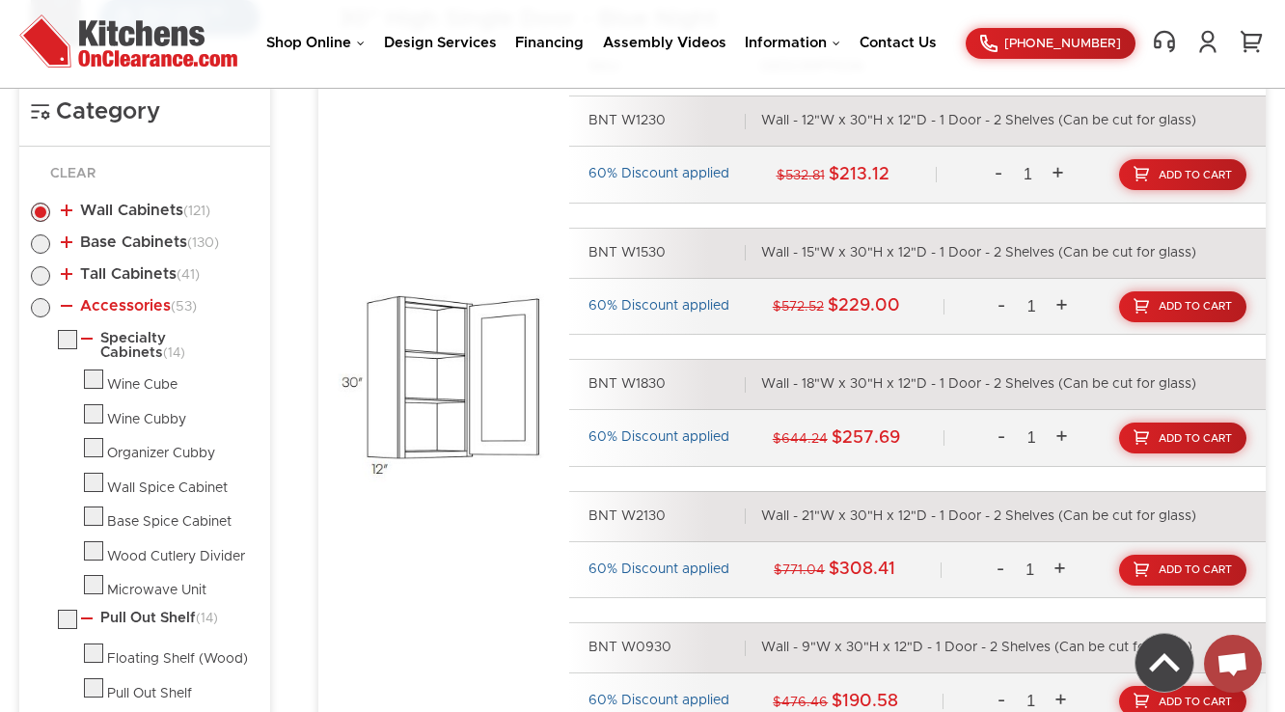
click at [136, 304] on link "Accessories (53)" at bounding box center [129, 305] width 136 height 15
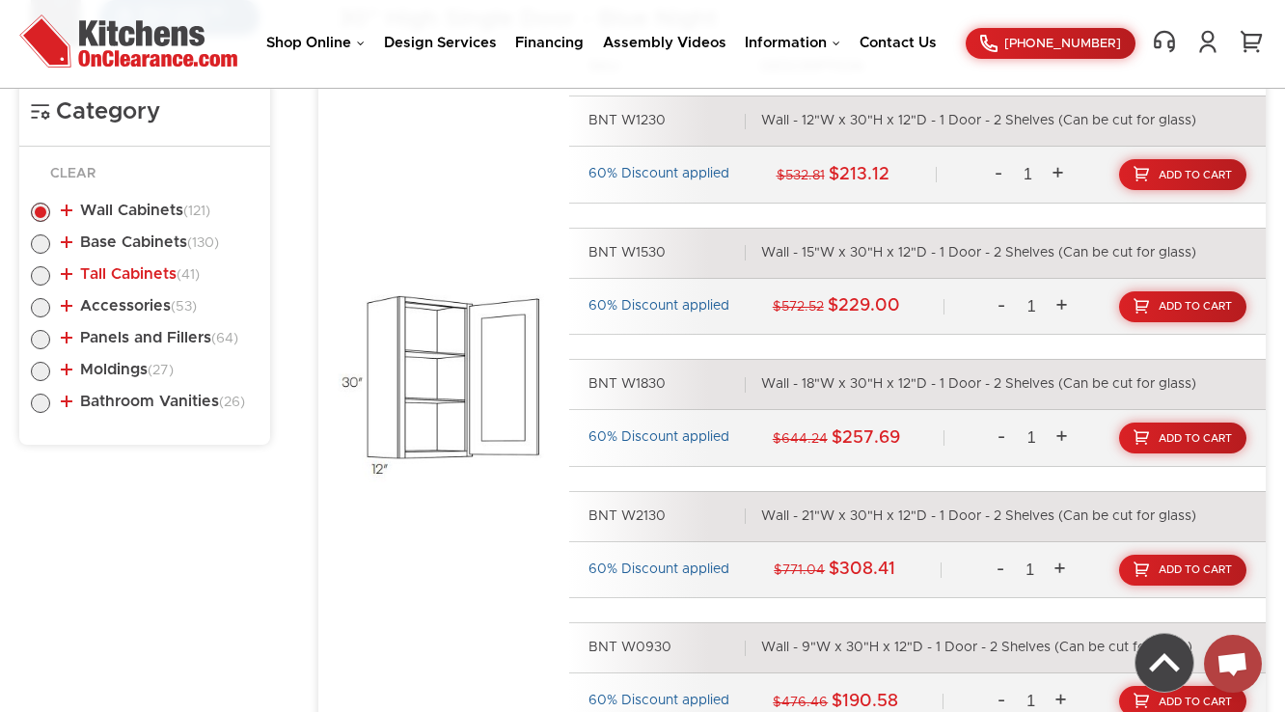
click at [138, 266] on link "Tall Cabinets (41)" at bounding box center [130, 273] width 139 height 15
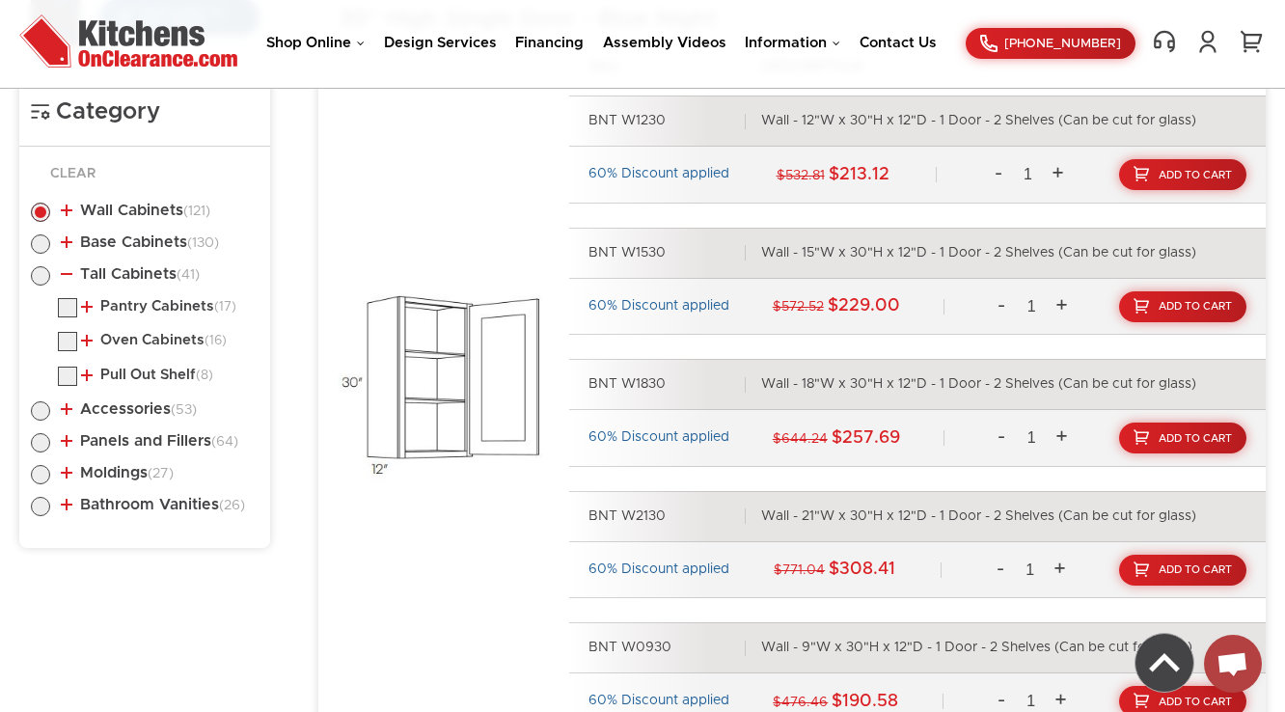
click at [139, 313] on li "Pantry Cabinets (17) Pantry Cabinet Single Door Pantry Cabinet Double Door" at bounding box center [158, 310] width 201 height 25
click at [142, 306] on link "Pantry Cabinets (17)" at bounding box center [158, 306] width 155 height 15
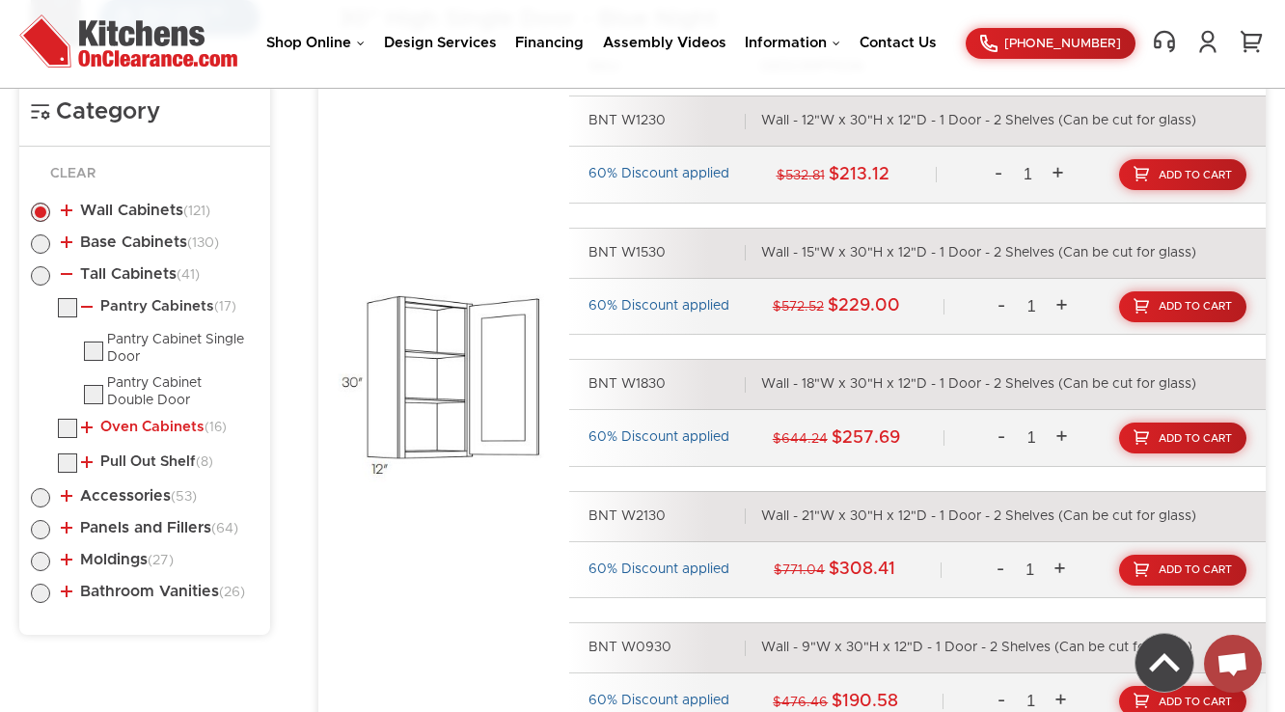
click at [140, 426] on link "Oven Cabinets (16)" at bounding box center [154, 427] width 146 height 15
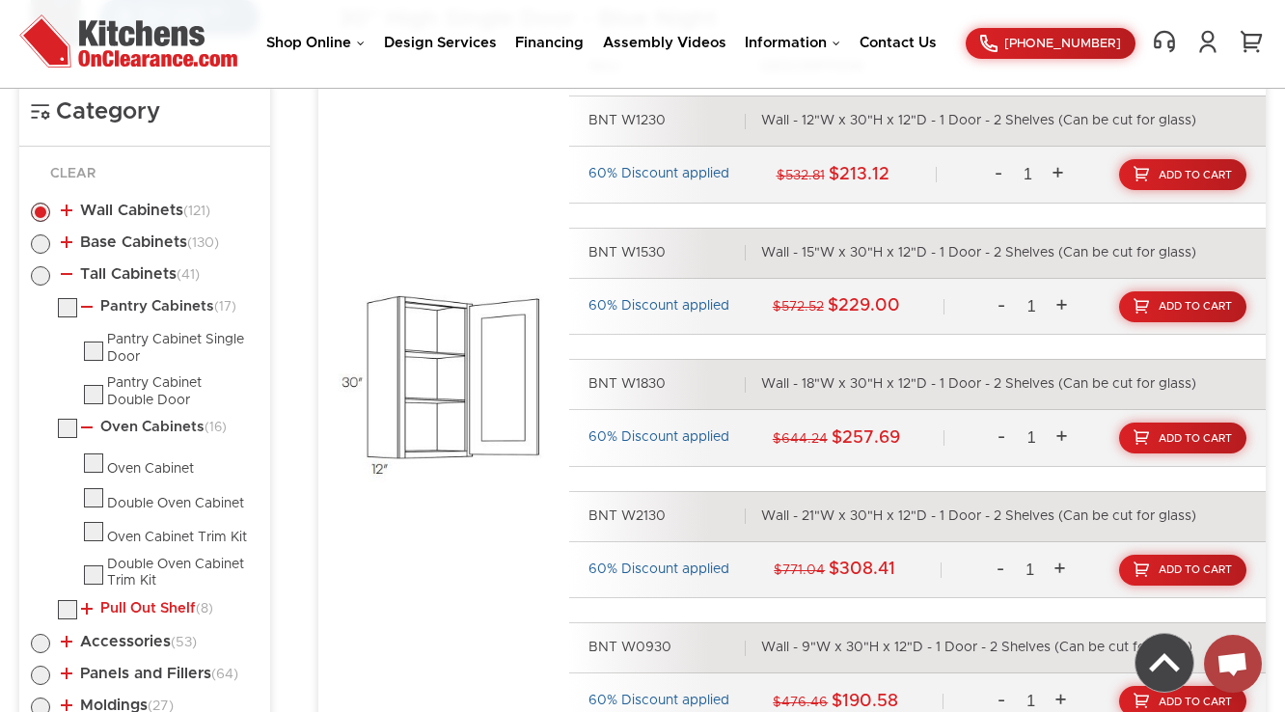
click at [127, 602] on link "Pull Out Shelf (8)" at bounding box center [147, 608] width 132 height 15
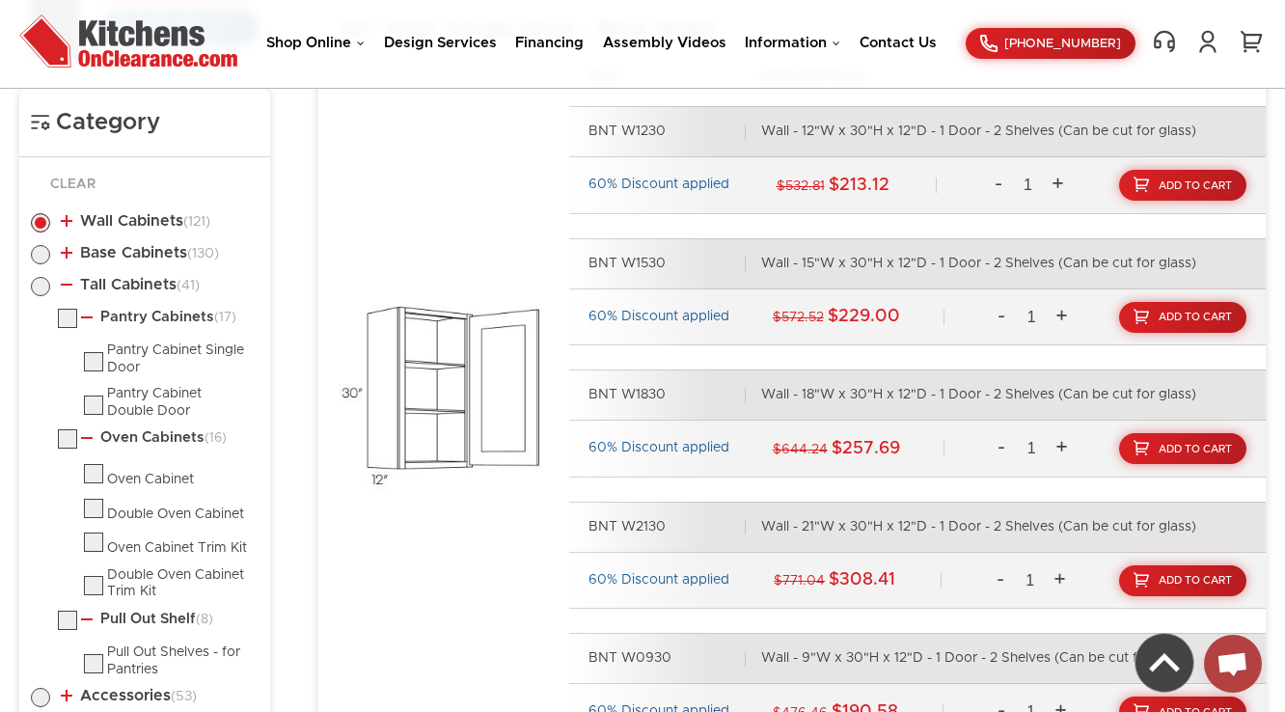
scroll to position [877, 0]
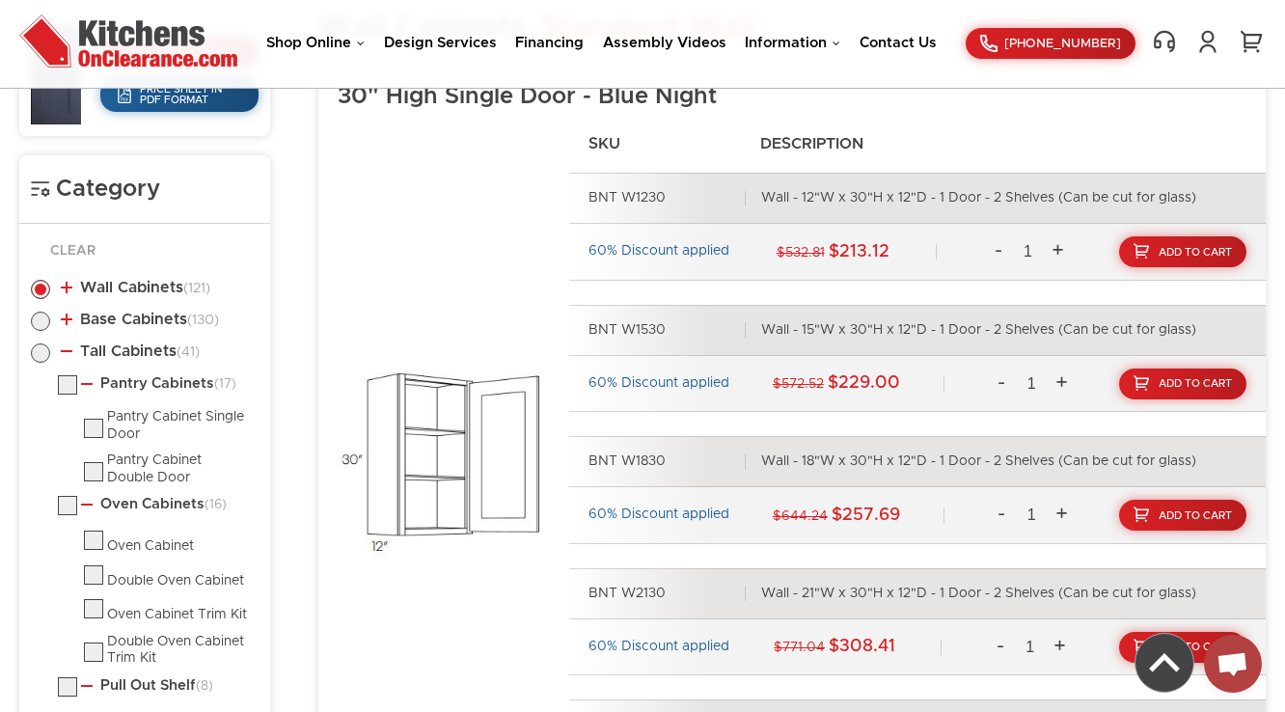
click at [136, 358] on li "Tall Cabinets (41) Pantry Cabinets (17) Pantry Cabinet Single Door (16) (8)" at bounding box center [145, 544] width 228 height 402
click at [130, 358] on li "Tall Cabinets (41) Pantry Cabinets (17) Pantry Cabinet Single Door (16) (8)" at bounding box center [145, 544] width 228 height 402
click at [135, 353] on link "Tall Cabinets (41)" at bounding box center [130, 350] width 139 height 15
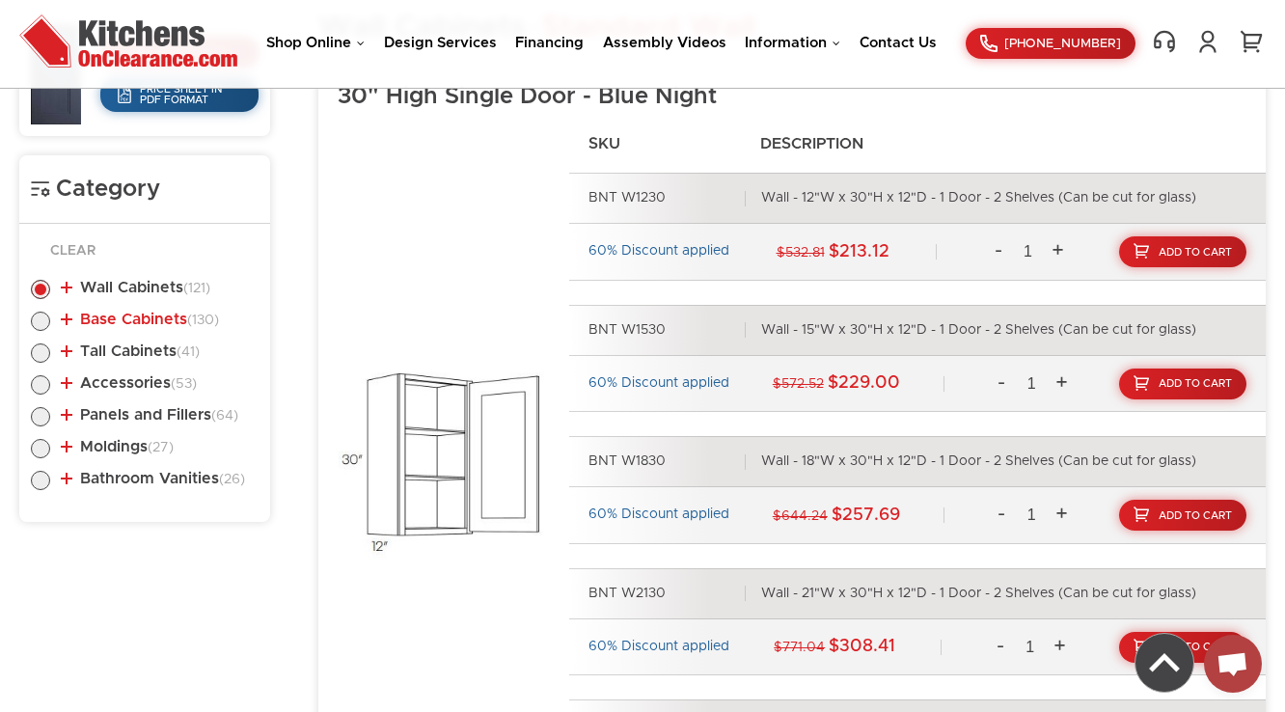
click at [144, 320] on link "Base Cabinets (130)" at bounding box center [140, 319] width 158 height 15
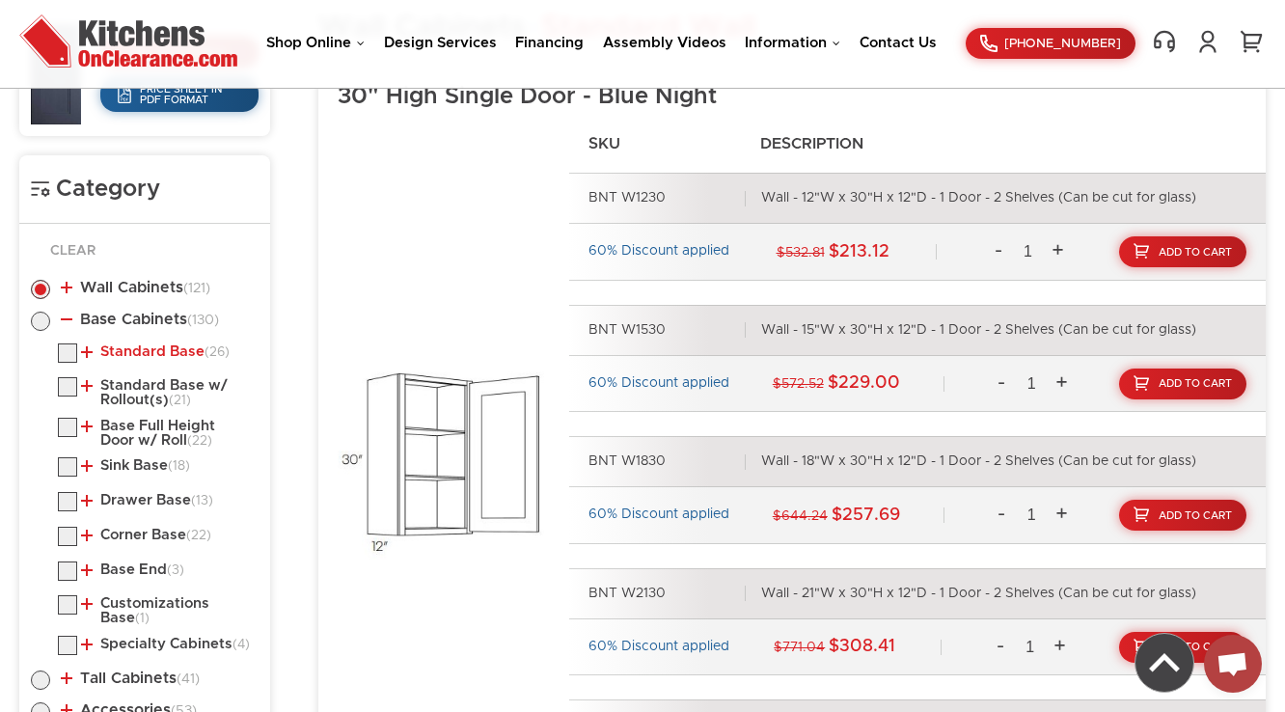
click at [135, 348] on link "Standard Base (26)" at bounding box center [155, 351] width 149 height 15
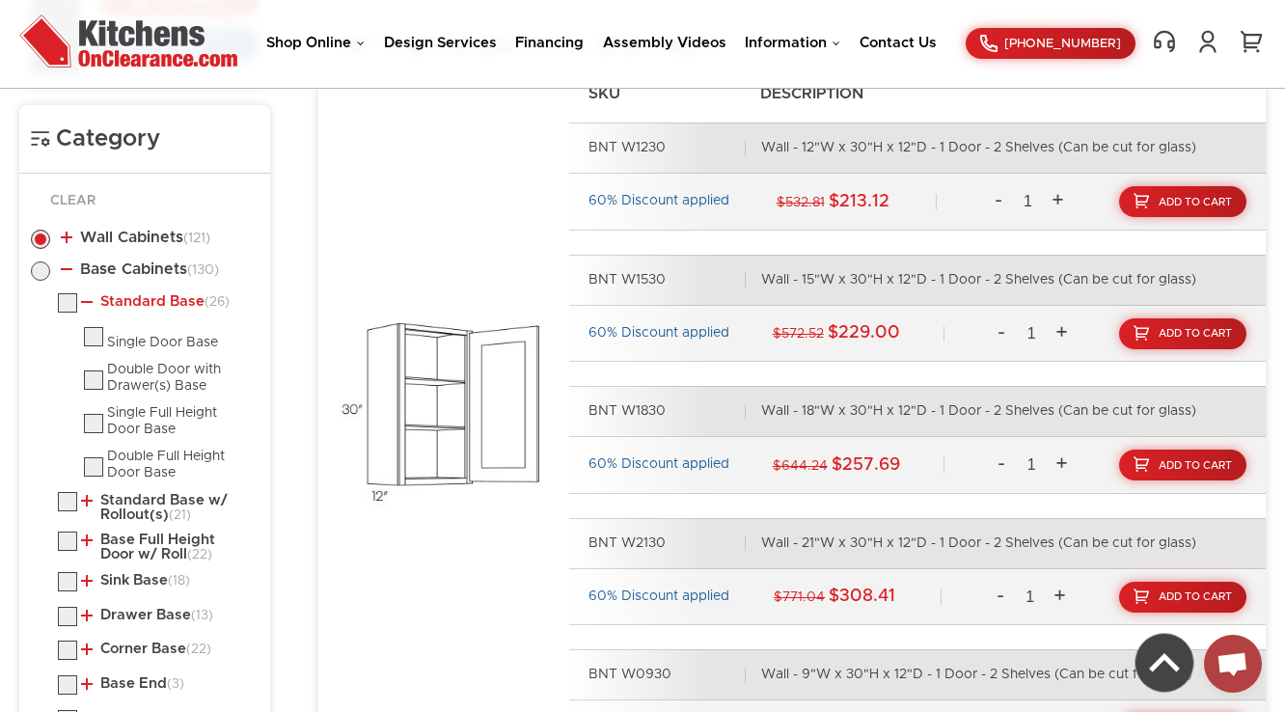
scroll to position [1031, 0]
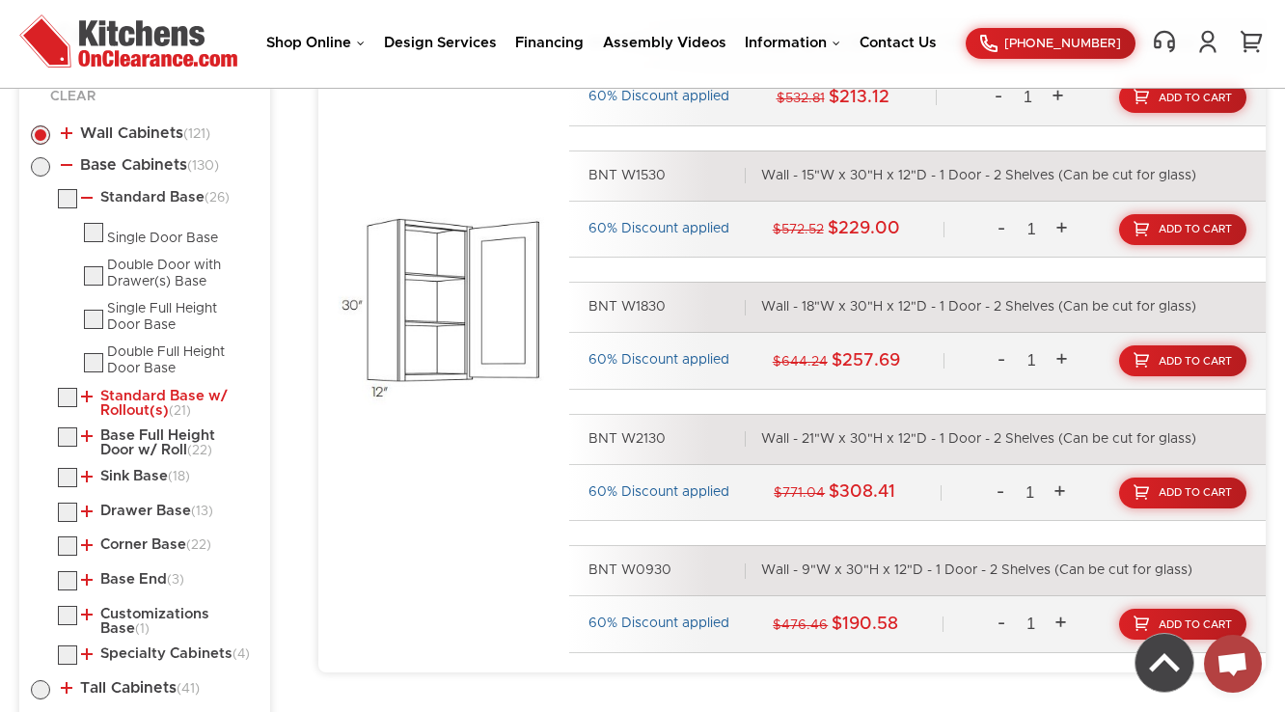
click at [135, 411] on link "Standard Base w/ Rollout(s) (21)" at bounding box center [166, 404] width 170 height 30
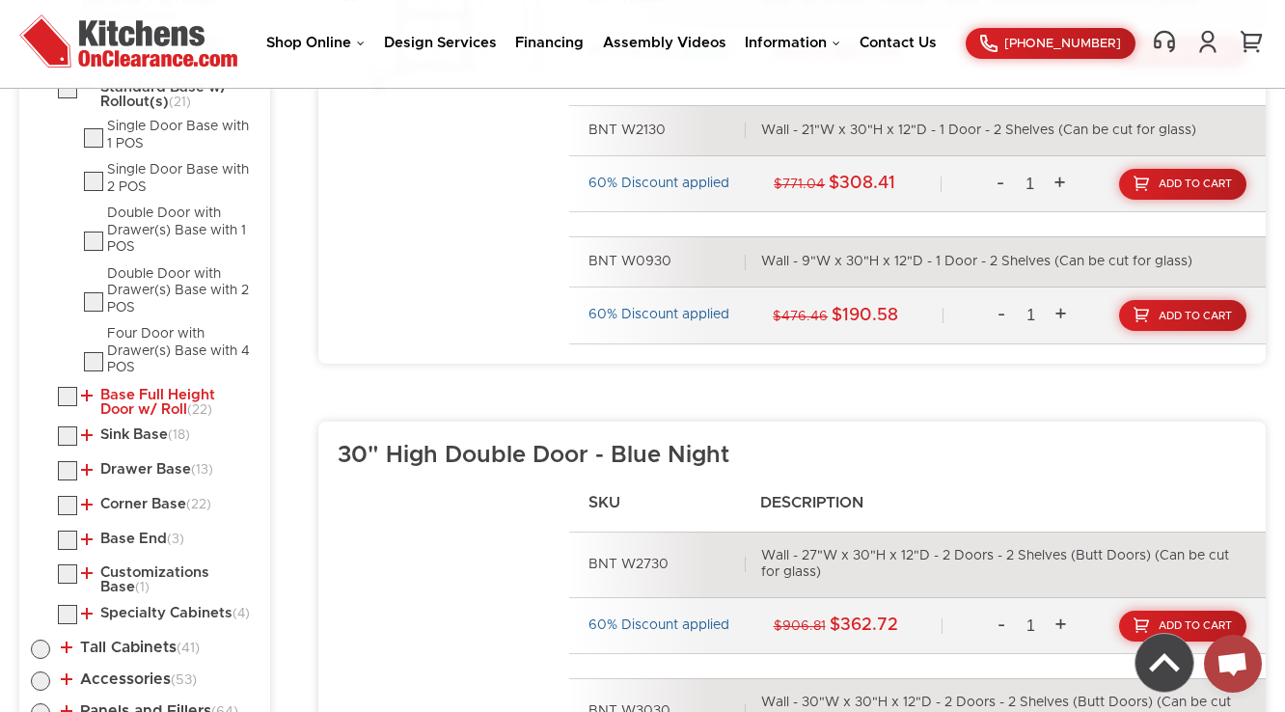
click at [131, 404] on link "Base Full Height Door w/ Roll (22)" at bounding box center [166, 403] width 170 height 30
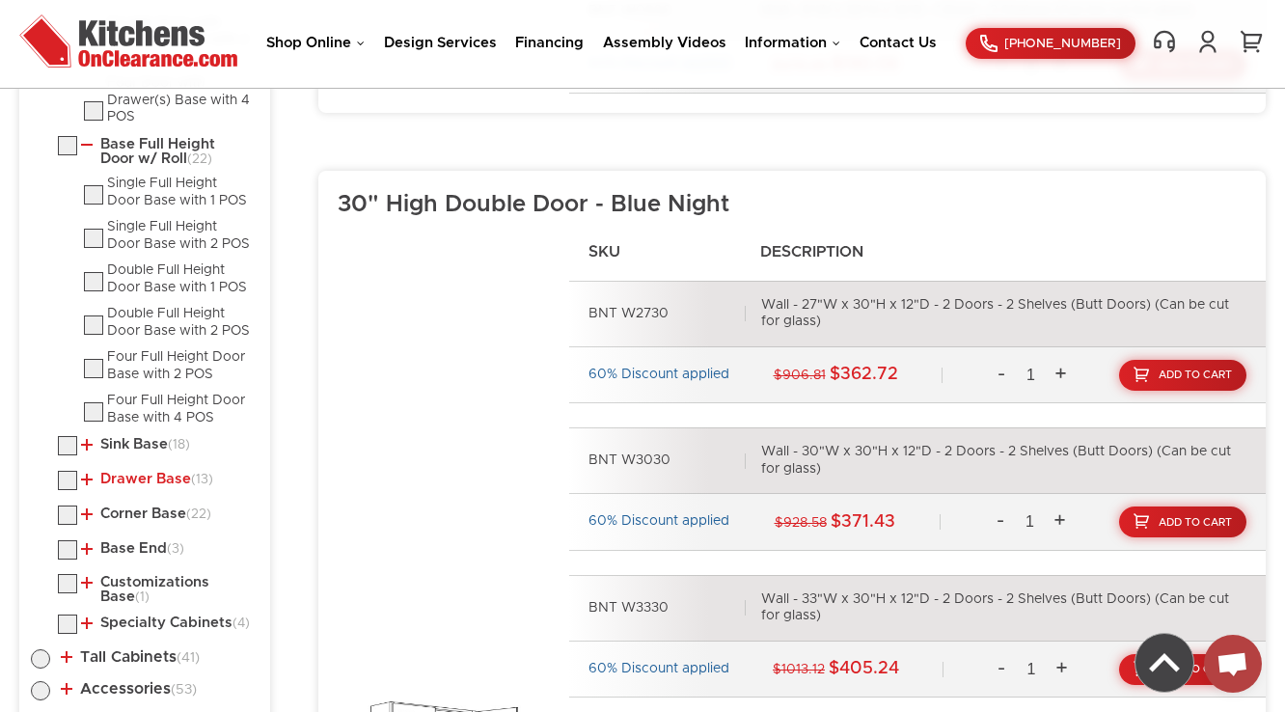
scroll to position [1649, 0]
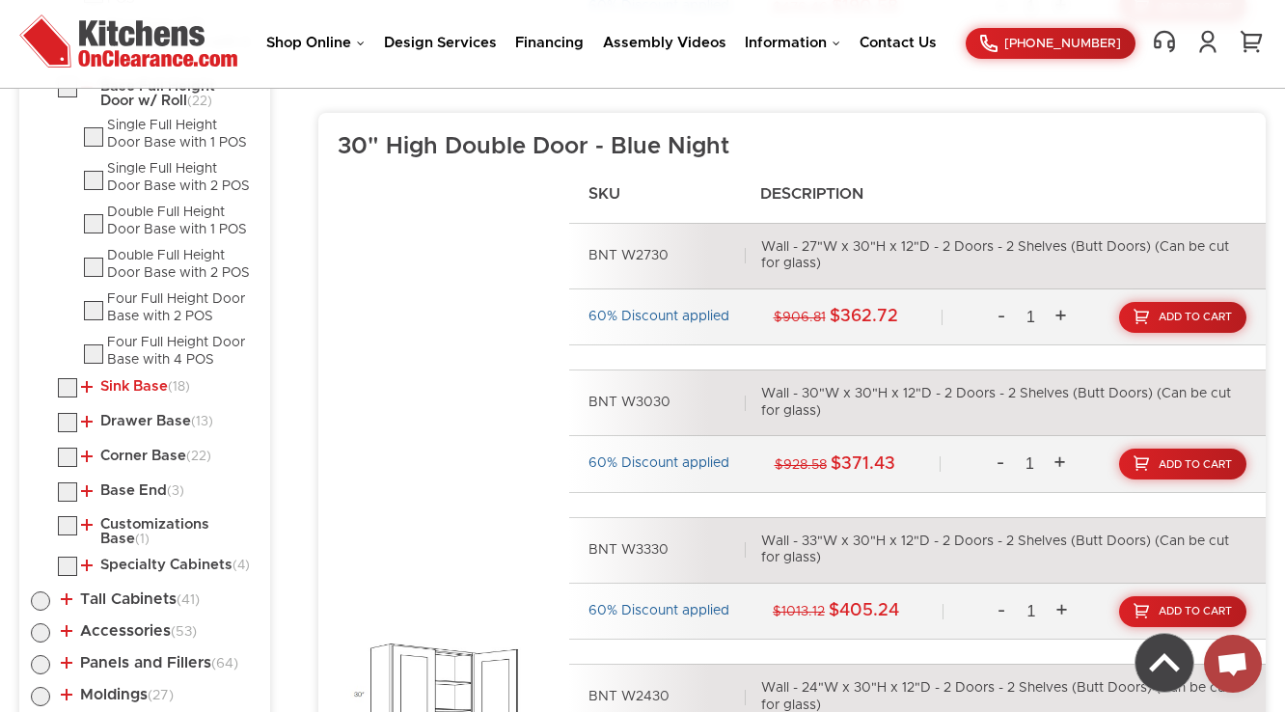
click at [145, 382] on link "Sink Base (18)" at bounding box center [135, 386] width 109 height 15
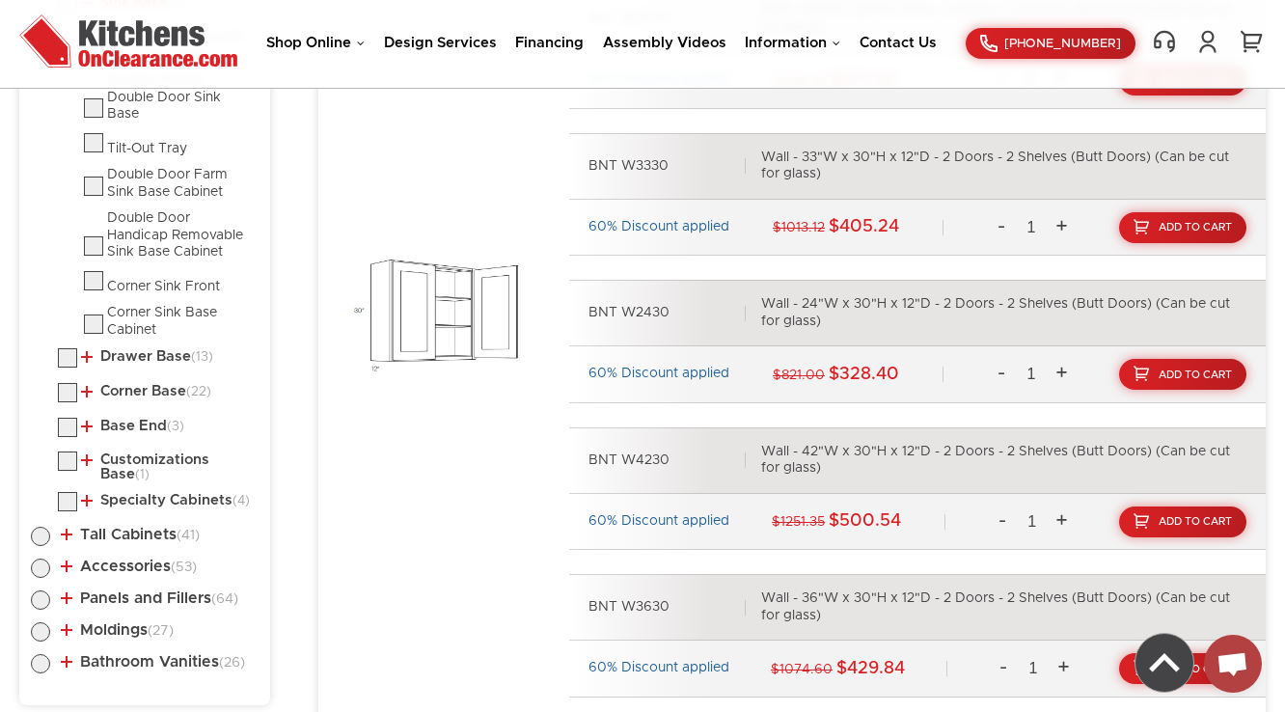
scroll to position [2035, 0]
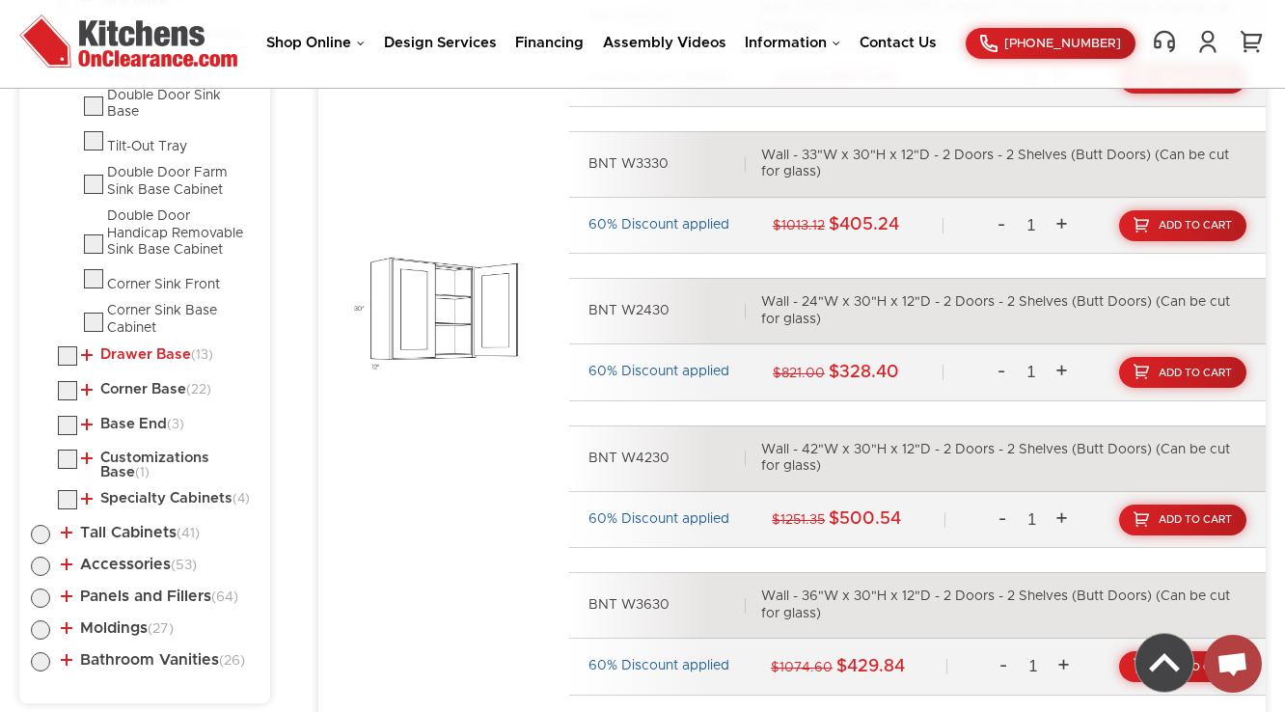
click at [140, 352] on link "Drawer Base (13)" at bounding box center [147, 354] width 132 height 15
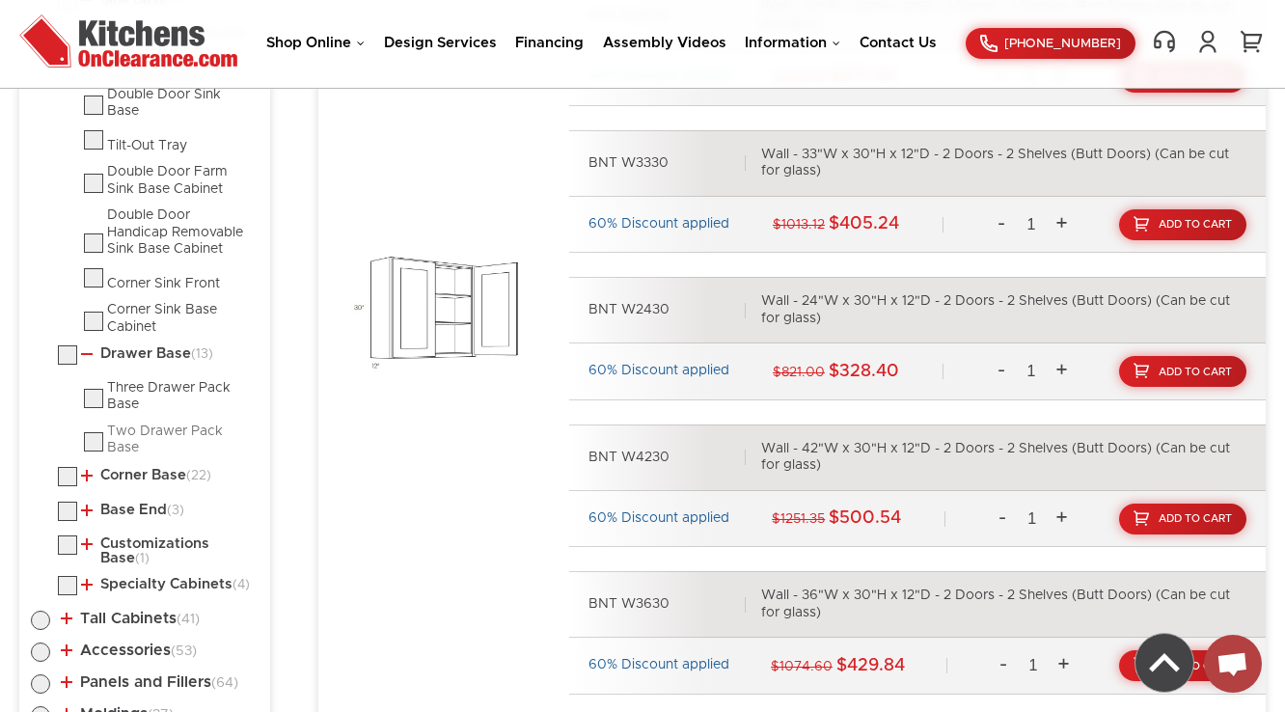
scroll to position [2189, 0]
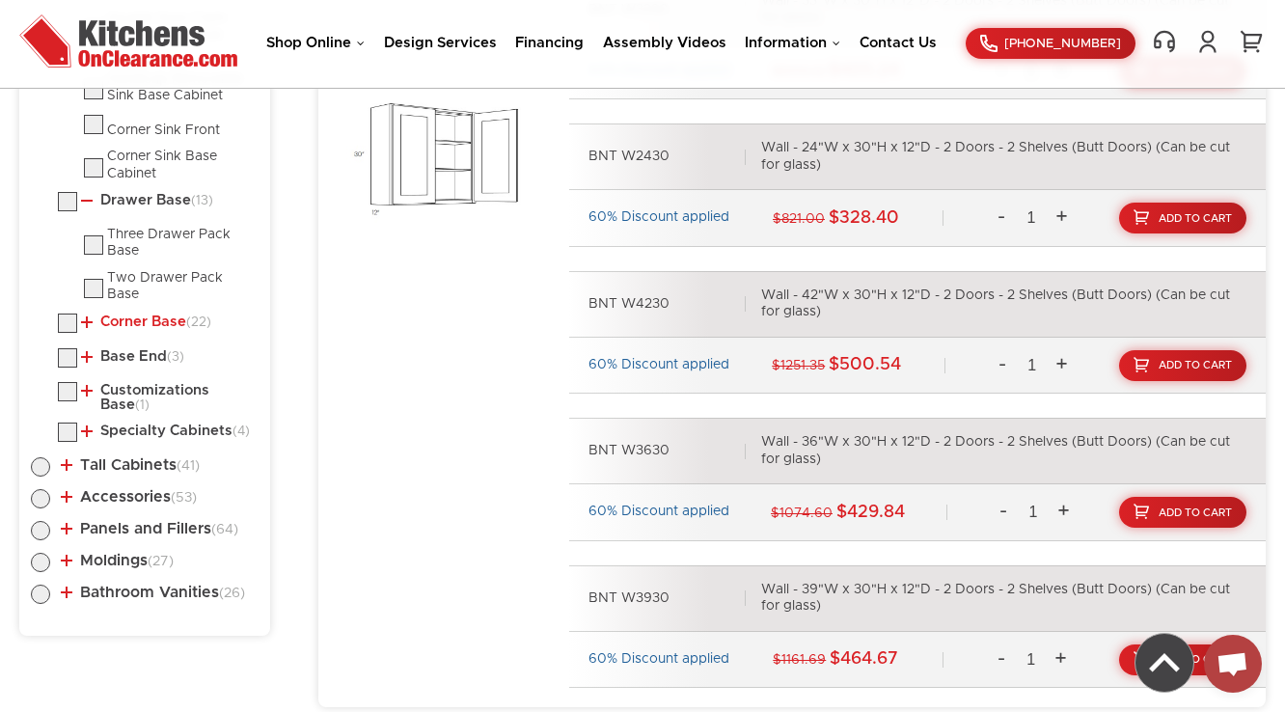
click at [133, 315] on link "Corner Base (22)" at bounding box center [146, 322] width 130 height 15
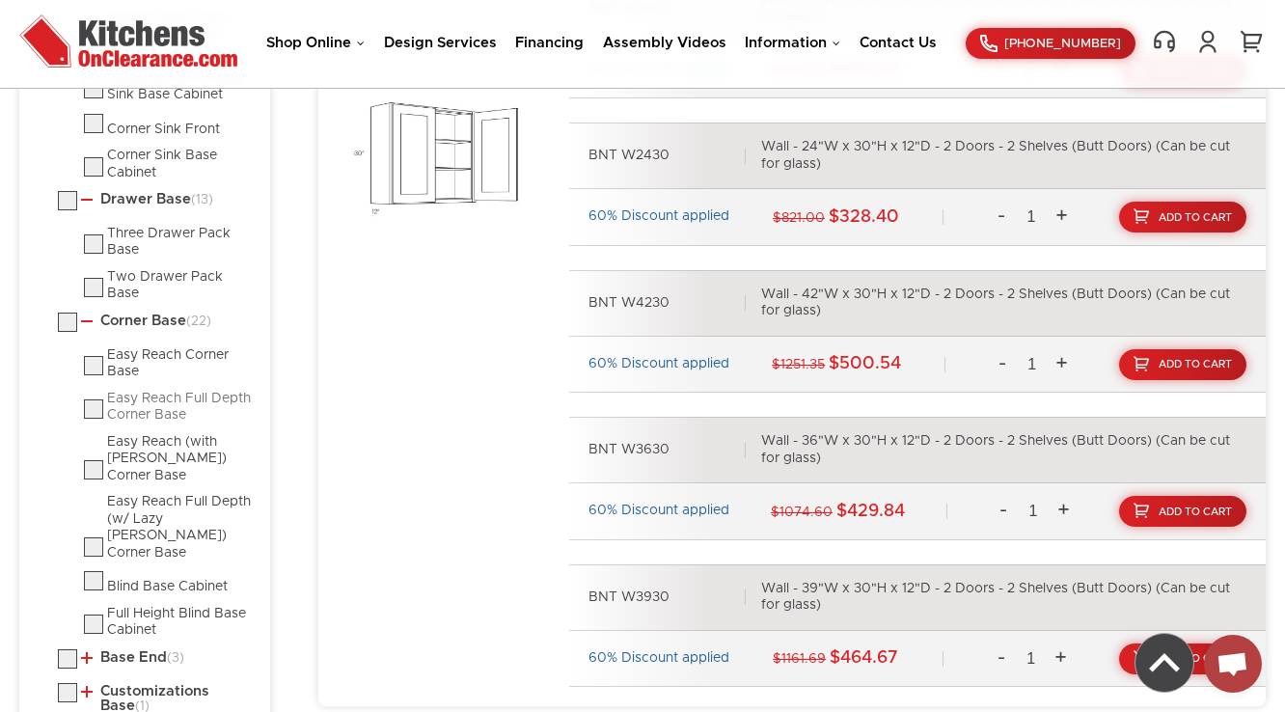
scroll to position [2421, 0]
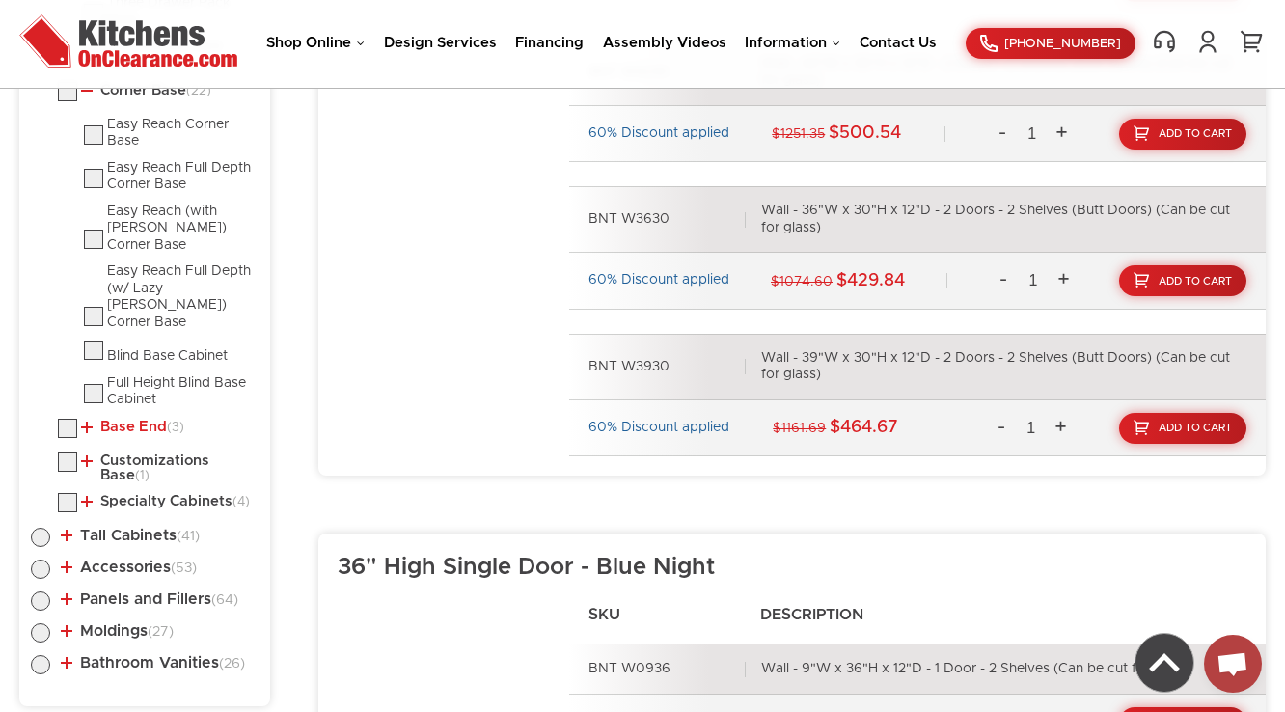
click at [132, 420] on link "Base End (3)" at bounding box center [132, 427] width 103 height 15
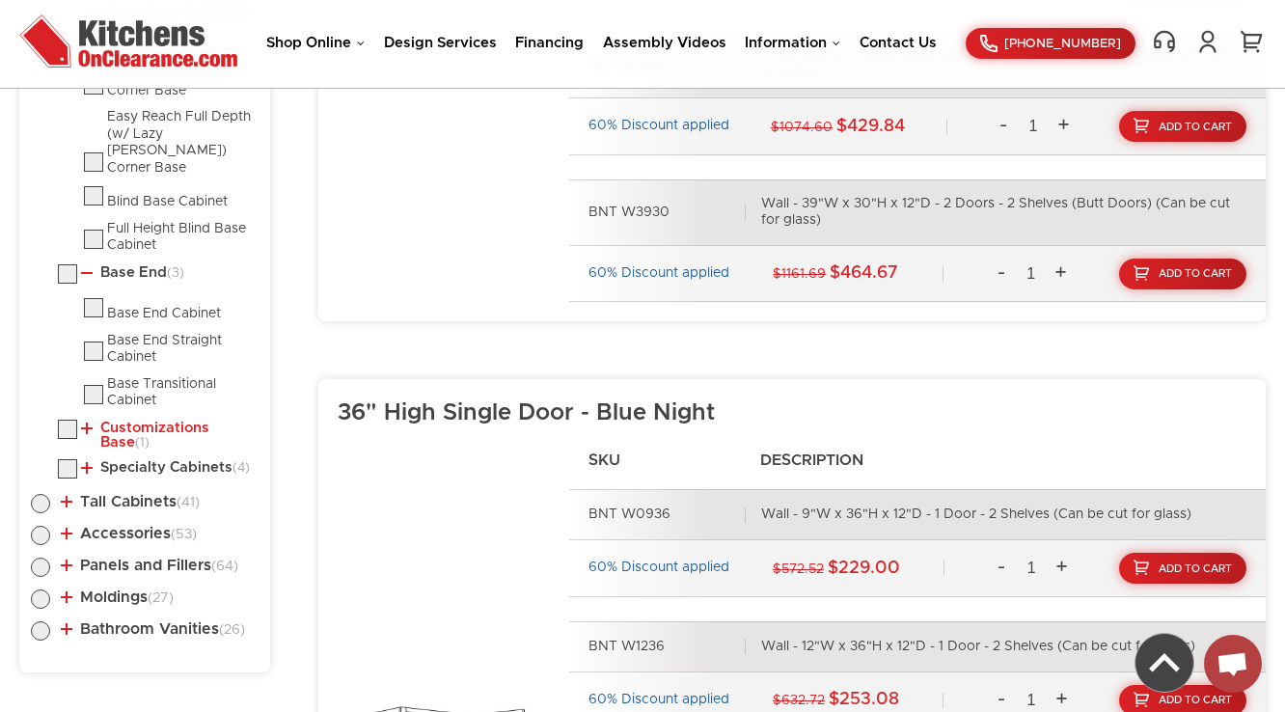
click at [133, 421] on link "Customizations Base (1)" at bounding box center [166, 436] width 170 height 30
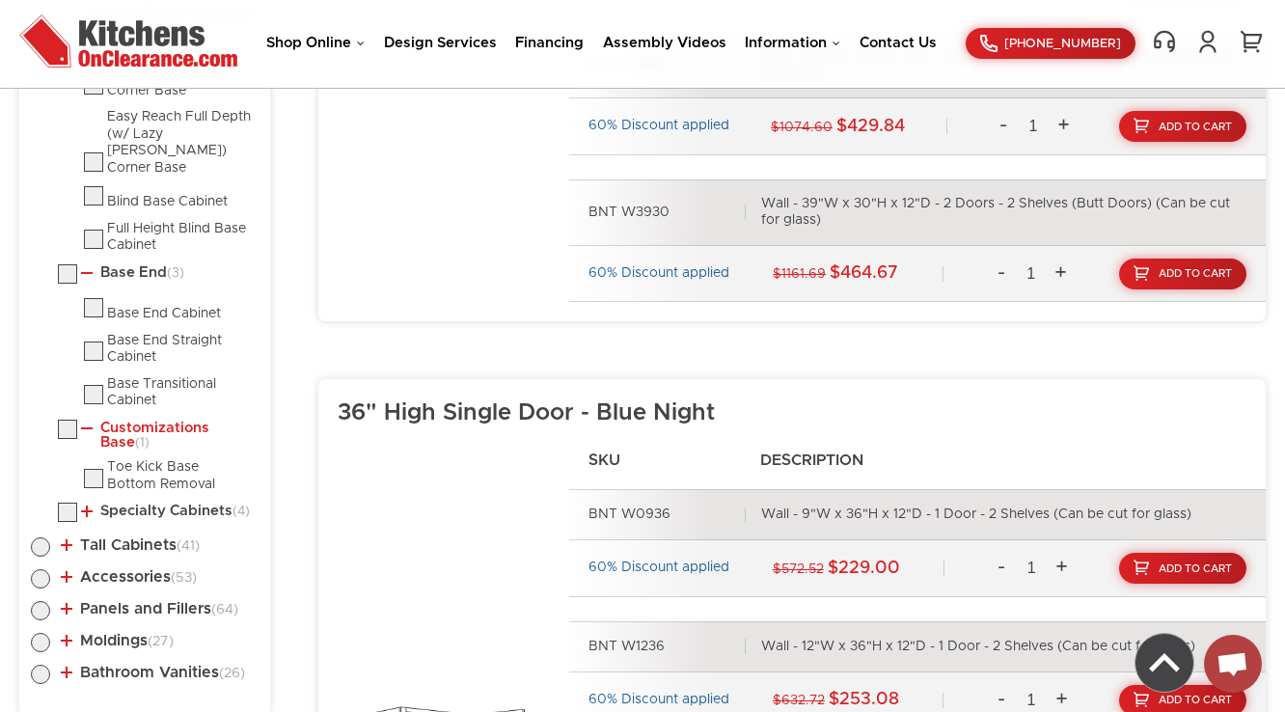
scroll to position [2807, 0]
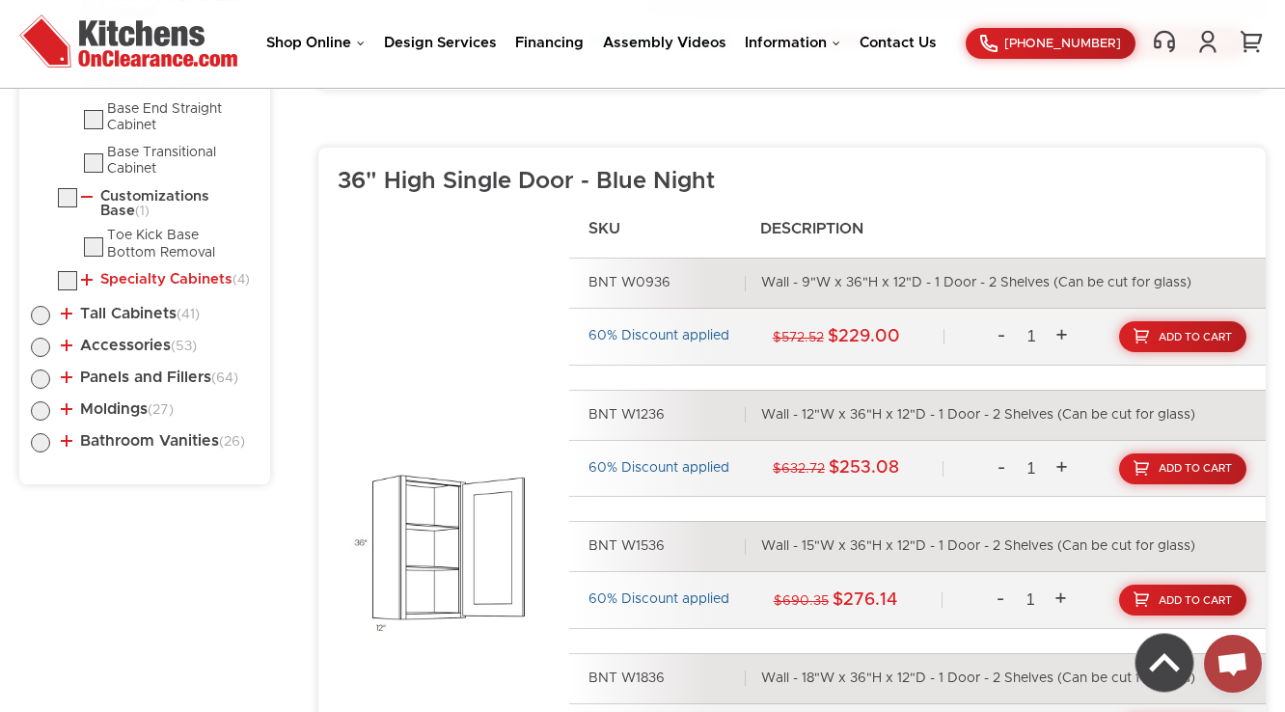
click at [149, 272] on link "Specialty Cabinets (4)" at bounding box center [165, 279] width 169 height 15
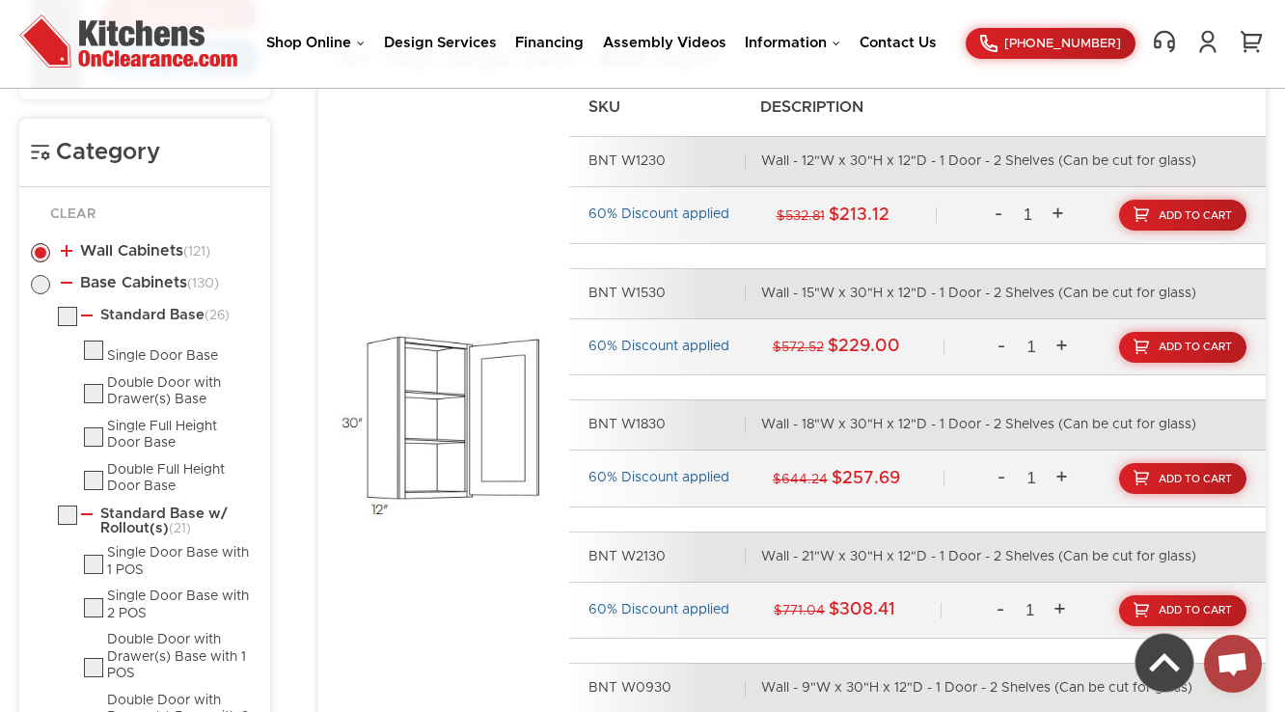
scroll to position [802, 0]
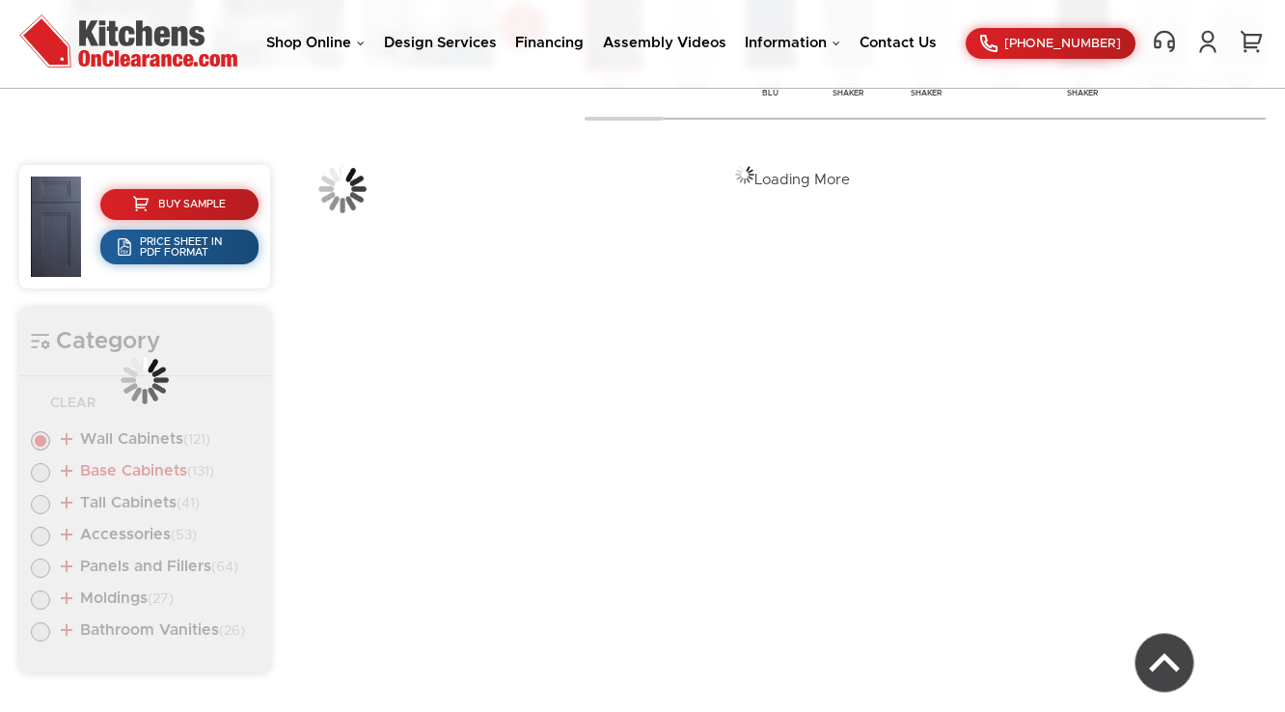
scroll to position [733, 0]
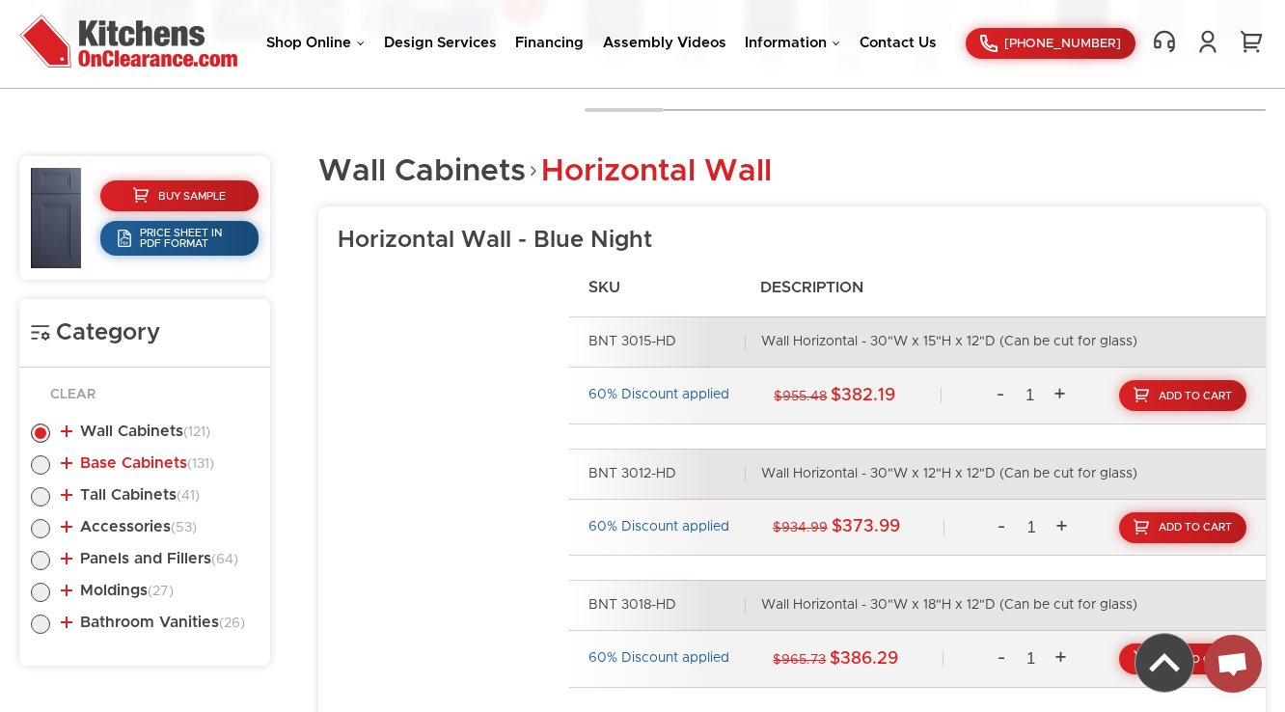
click at [149, 463] on link "Base Cabinets (131)" at bounding box center [137, 462] width 153 height 15
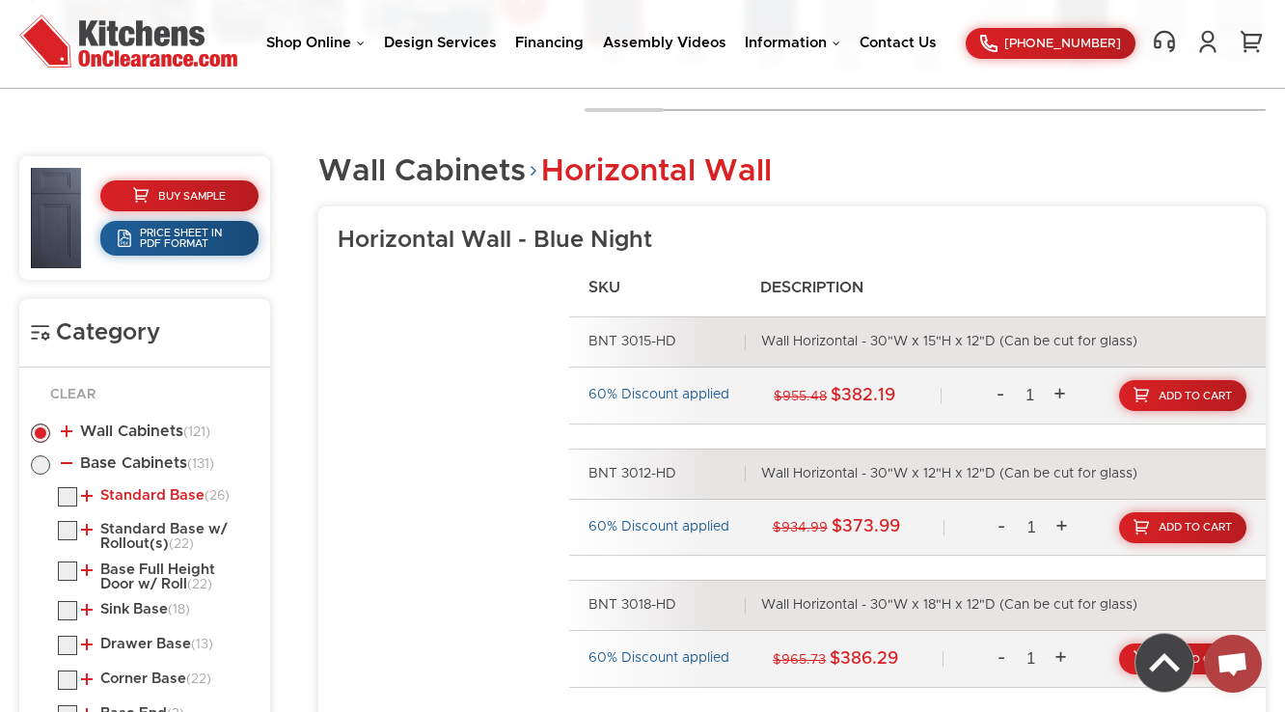
click at [159, 489] on link "Standard Base (26)" at bounding box center [155, 495] width 149 height 15
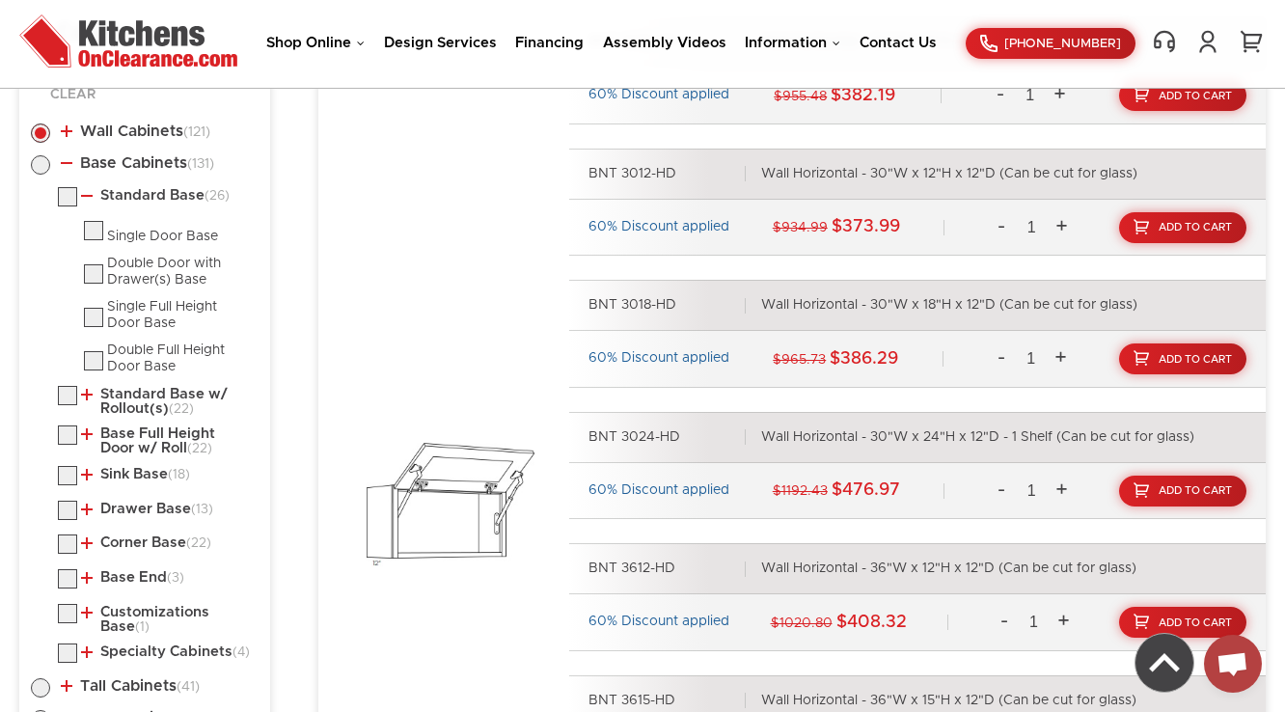
scroll to position [1119, 0]
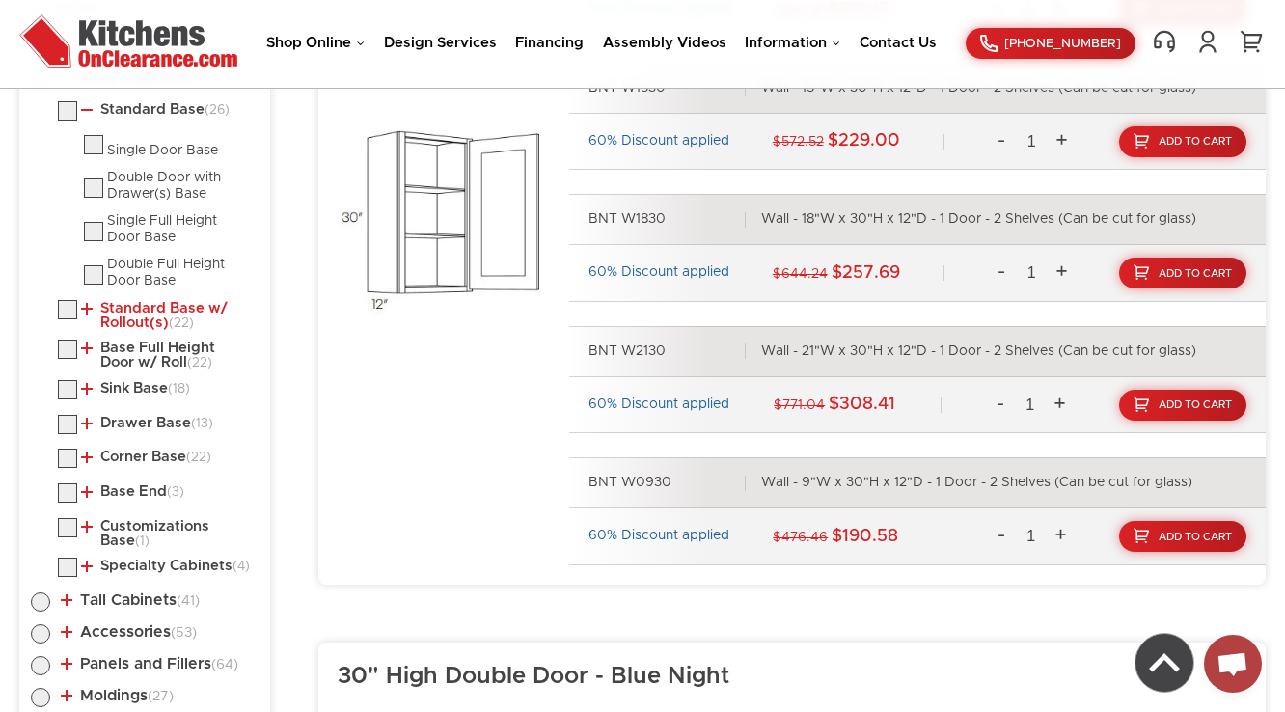
click at [151, 313] on link "Standard Base w/ Rollout(s) (22)" at bounding box center [166, 316] width 170 height 30
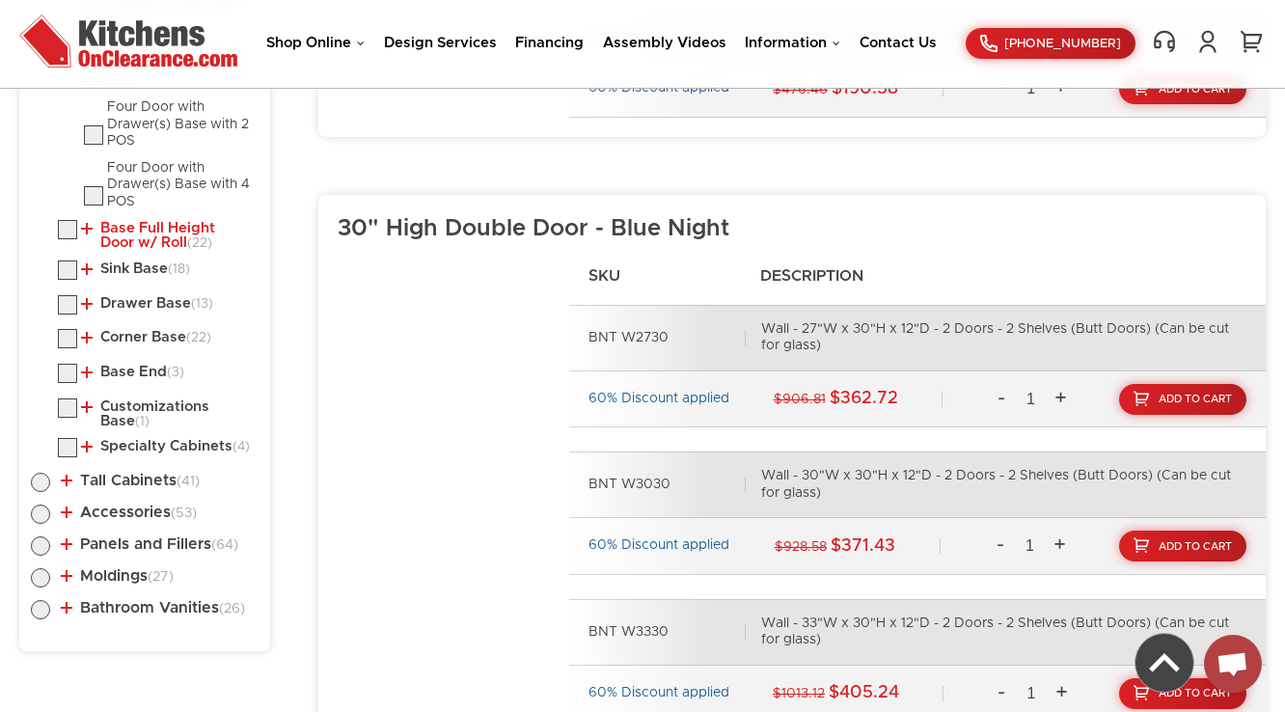
scroll to position [1582, 0]
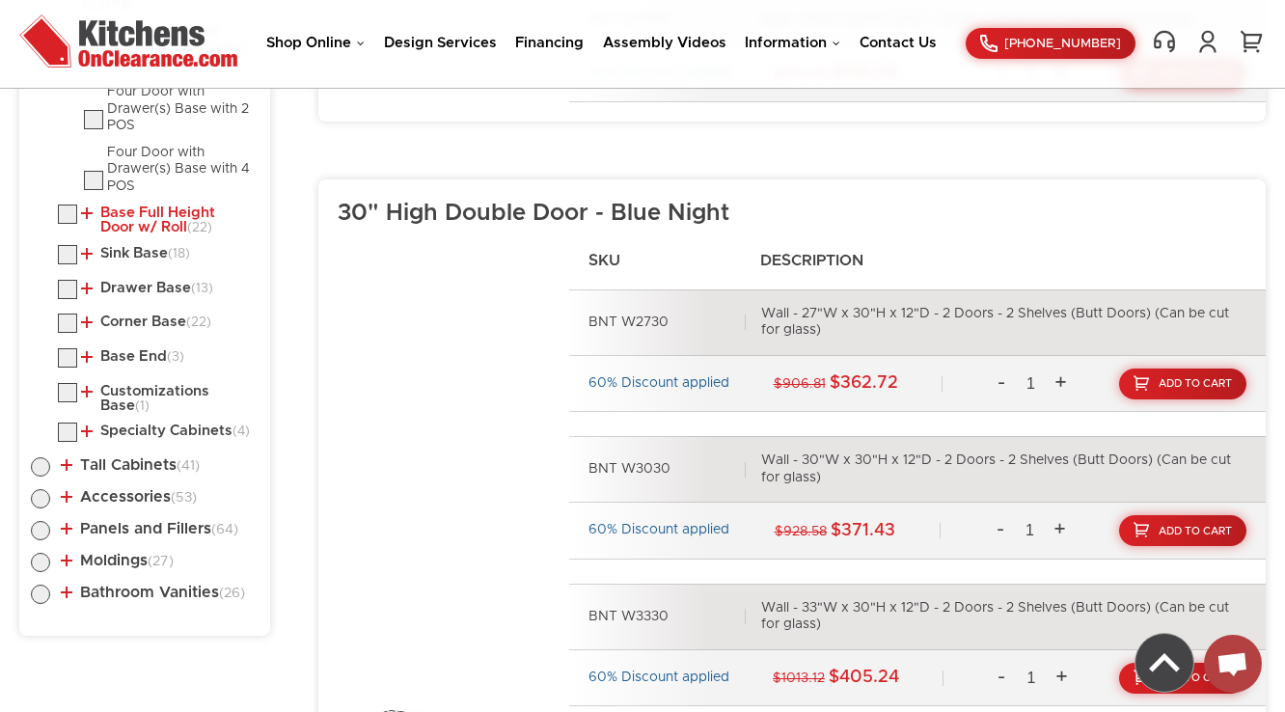
click at [94, 217] on link "Base Full Height Door w/ Roll (22)" at bounding box center [166, 221] width 170 height 30
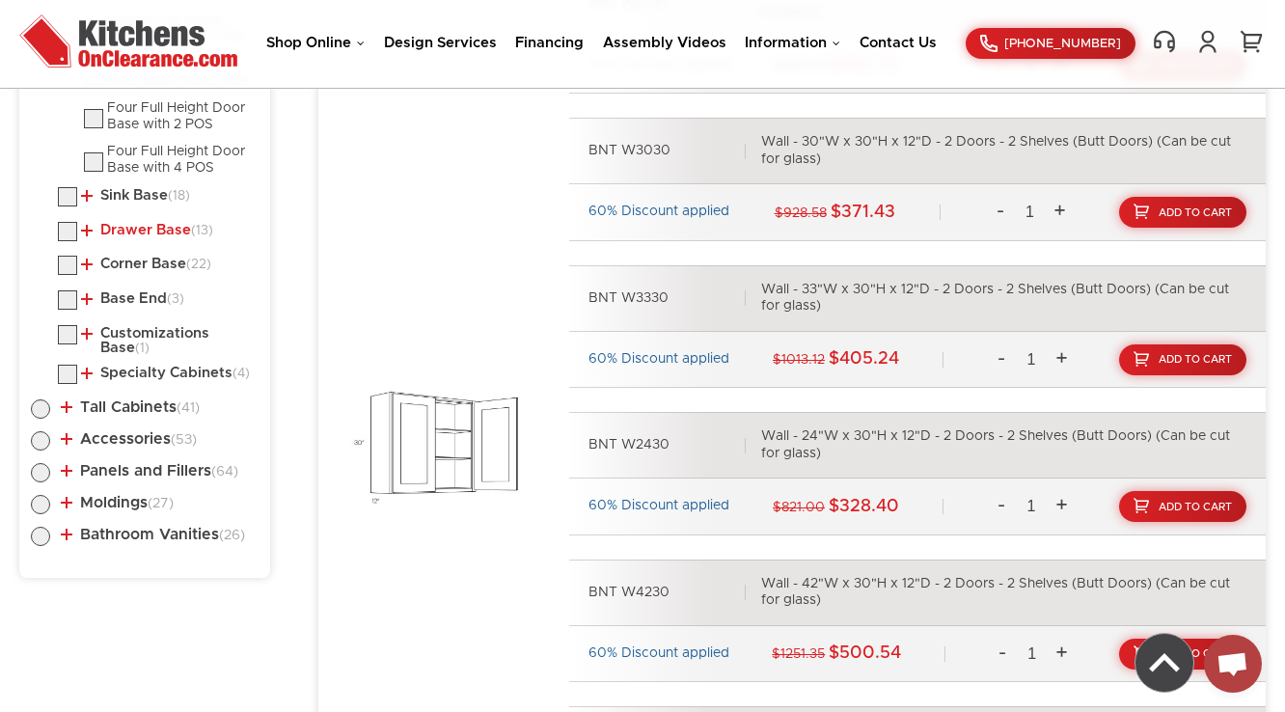
scroll to position [1891, 0]
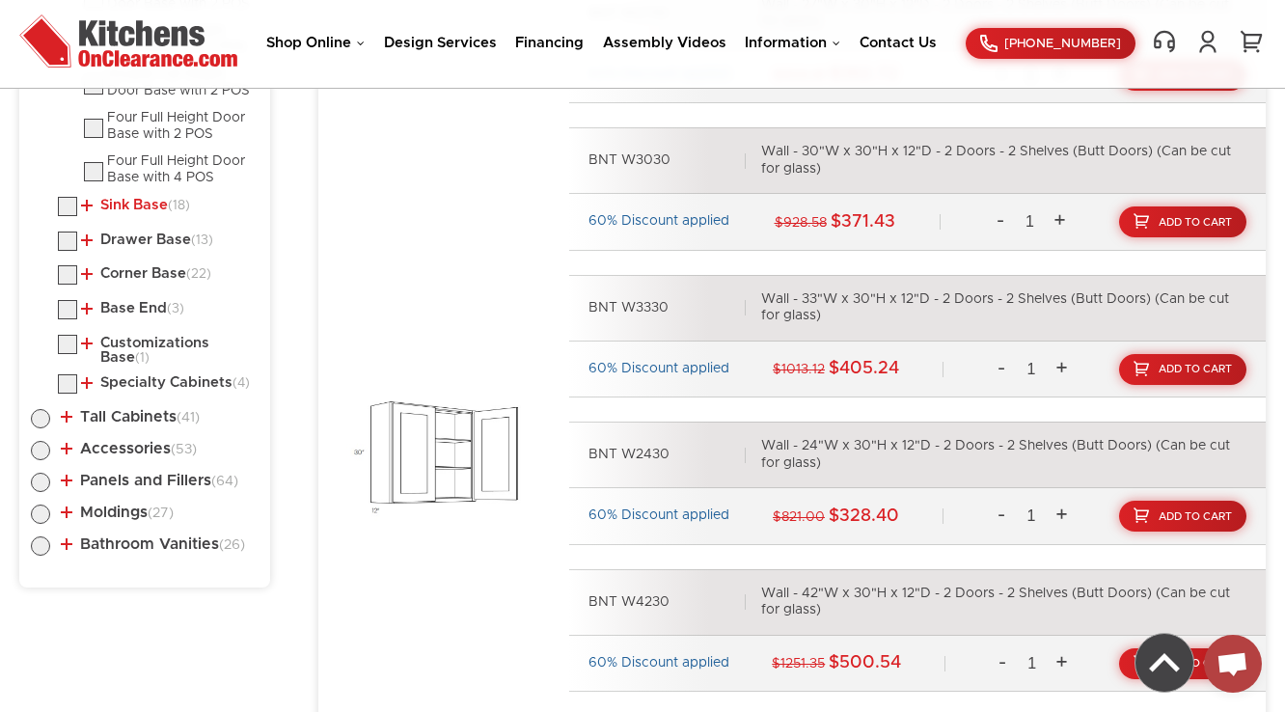
click at [120, 205] on link "Sink Base (18)" at bounding box center [135, 205] width 109 height 15
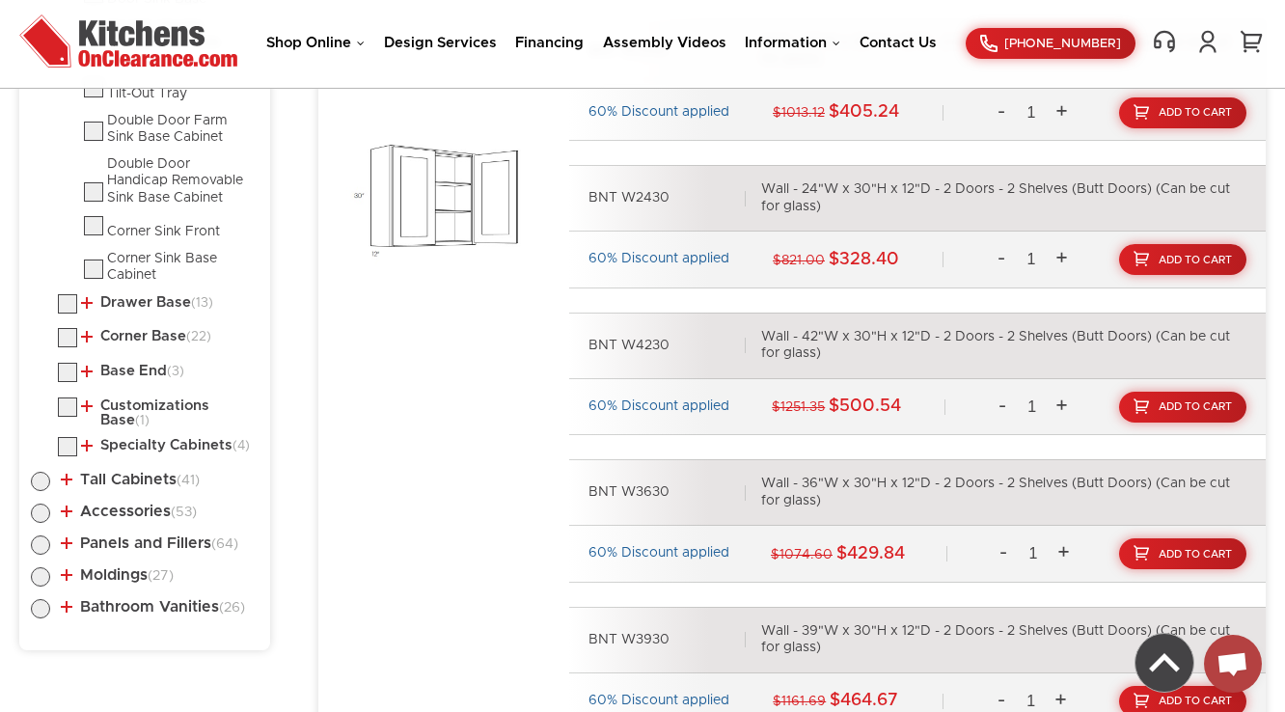
scroll to position [2277, 0]
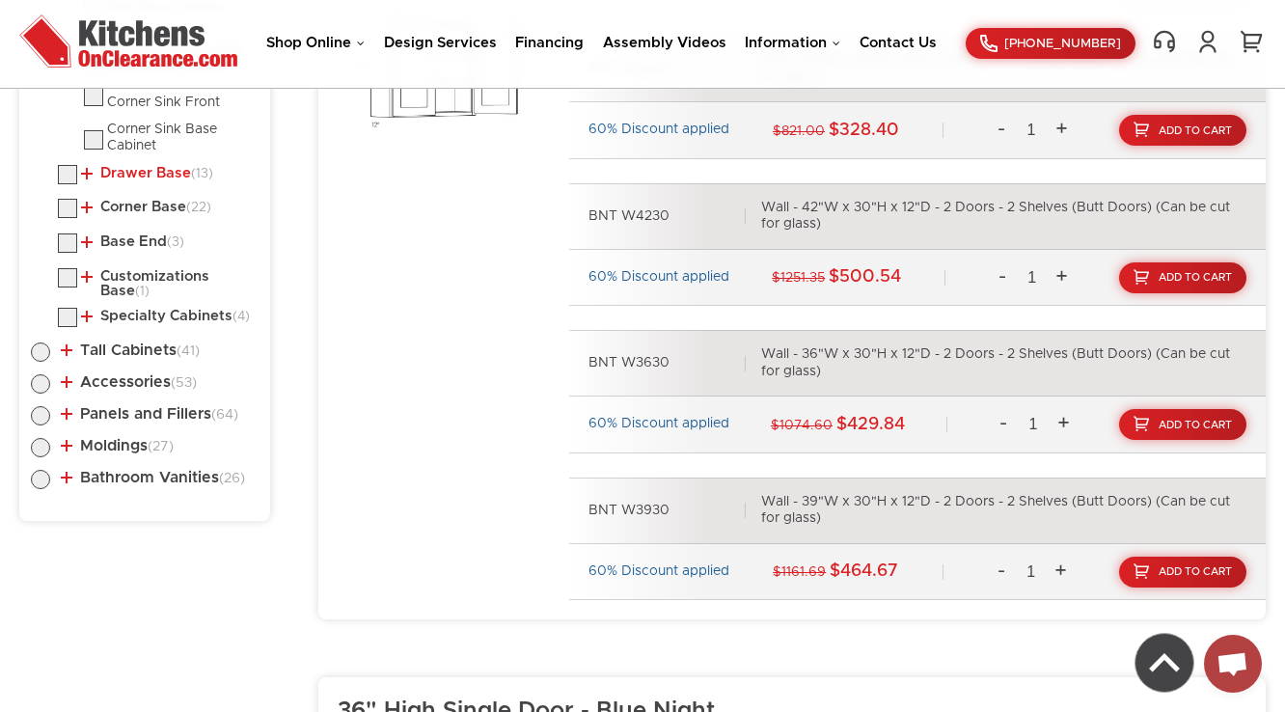
click at [145, 170] on link "Drawer Base (13)" at bounding box center [147, 173] width 132 height 15
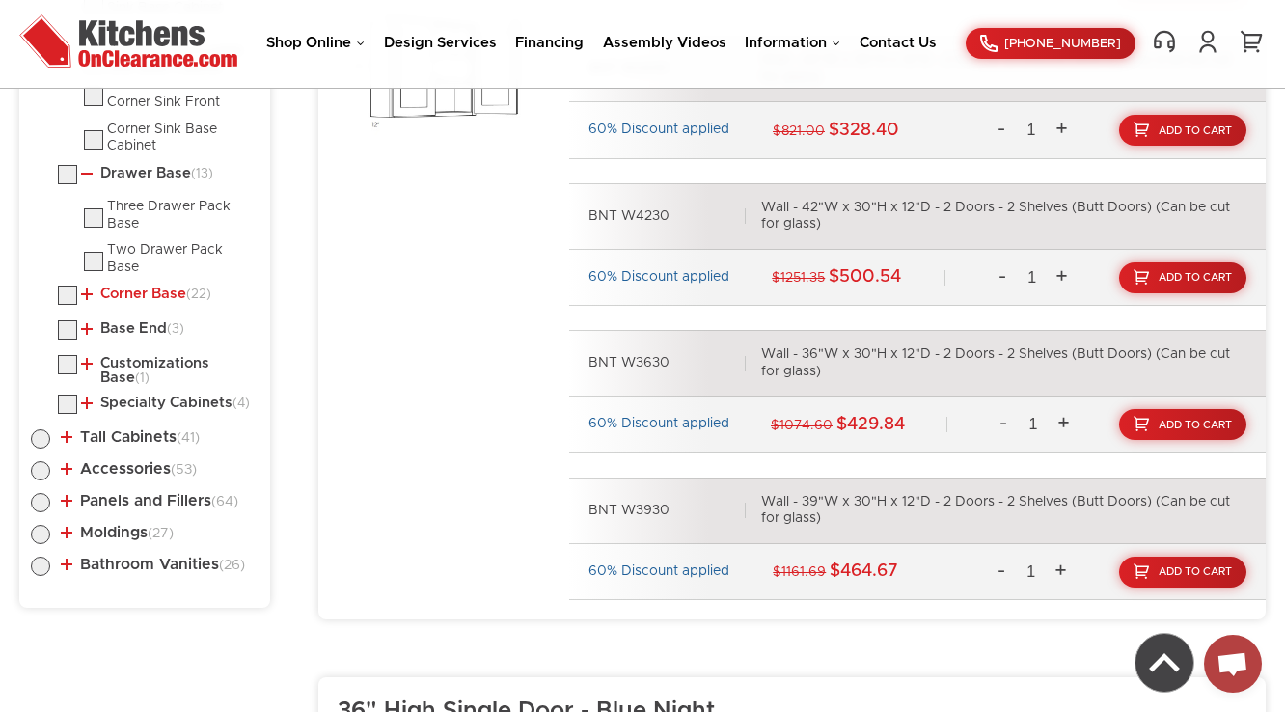
click at [154, 293] on link "Corner Base (22)" at bounding box center [146, 294] width 130 height 15
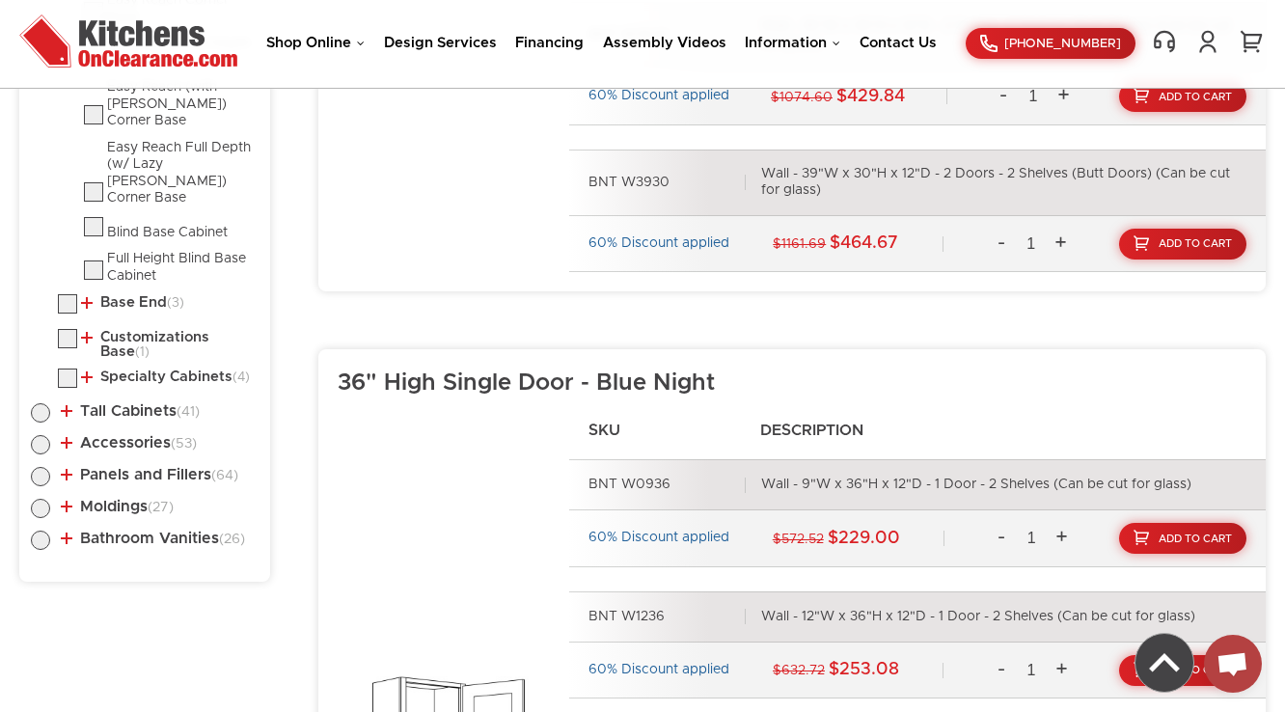
scroll to position [2740, 0]
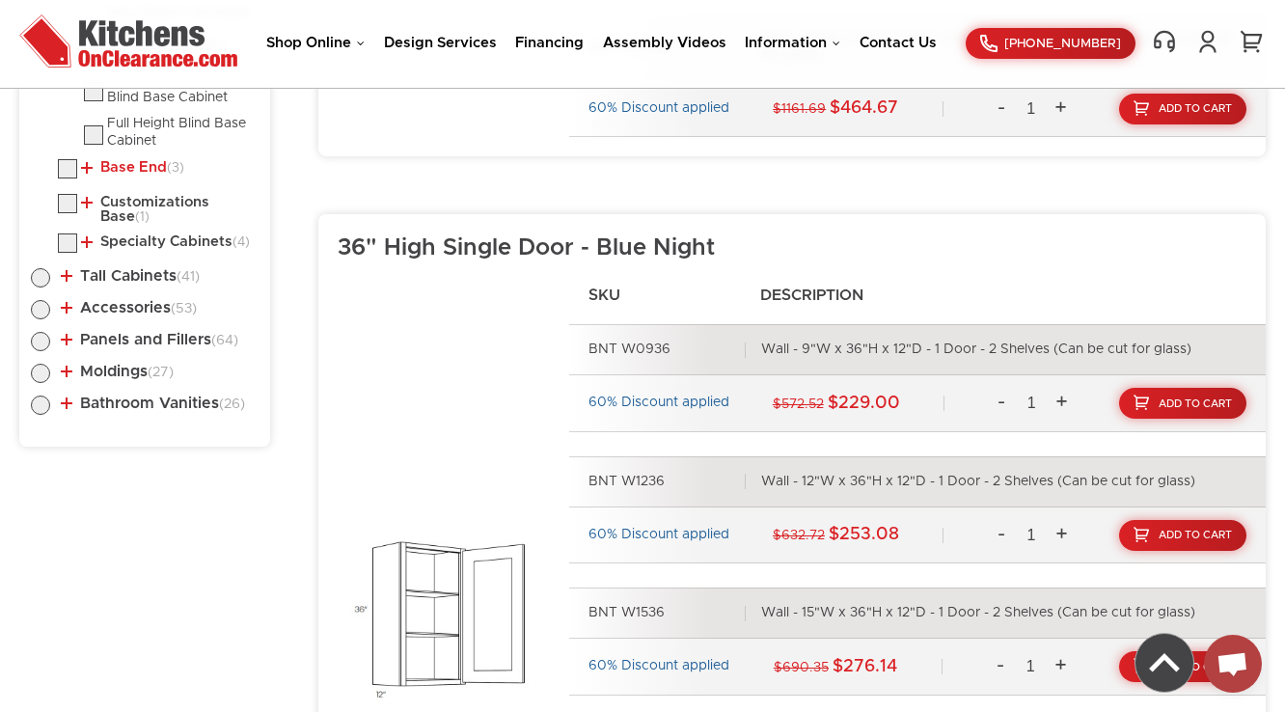
click at [133, 160] on link "Base End (3)" at bounding box center [132, 167] width 103 height 15
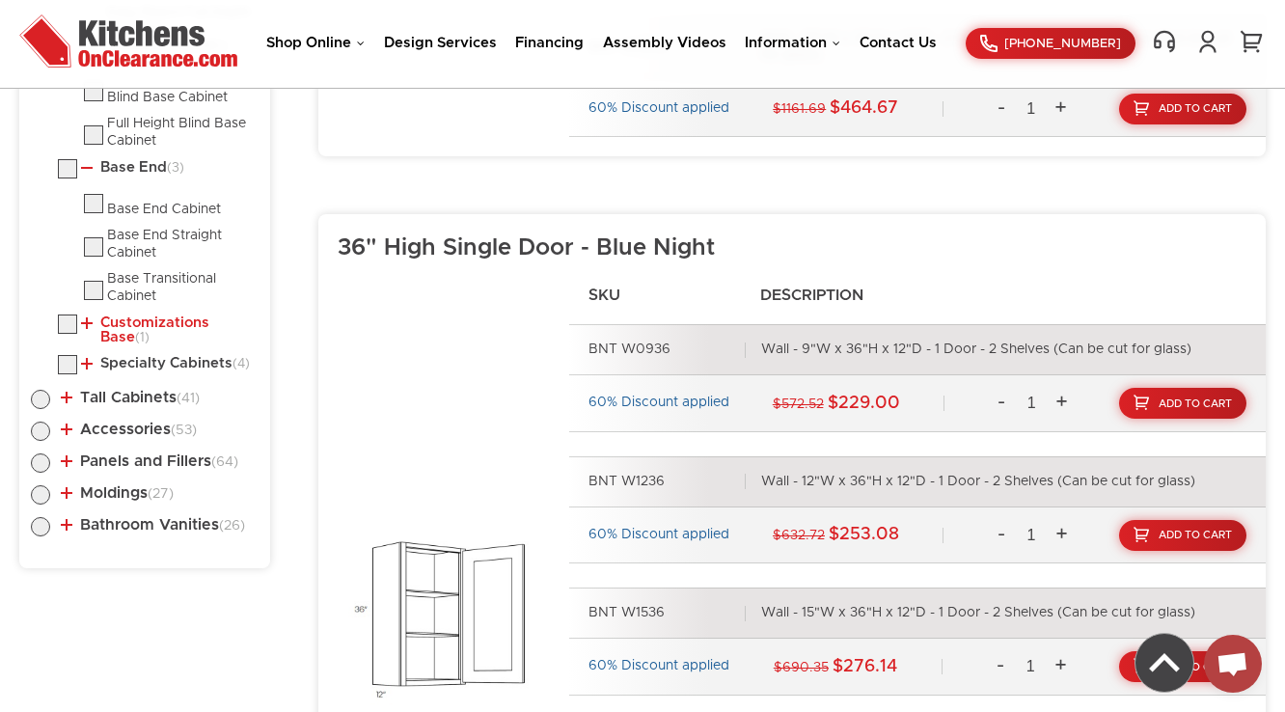
click at [135, 316] on link "Customizations Base (1)" at bounding box center [166, 331] width 170 height 30
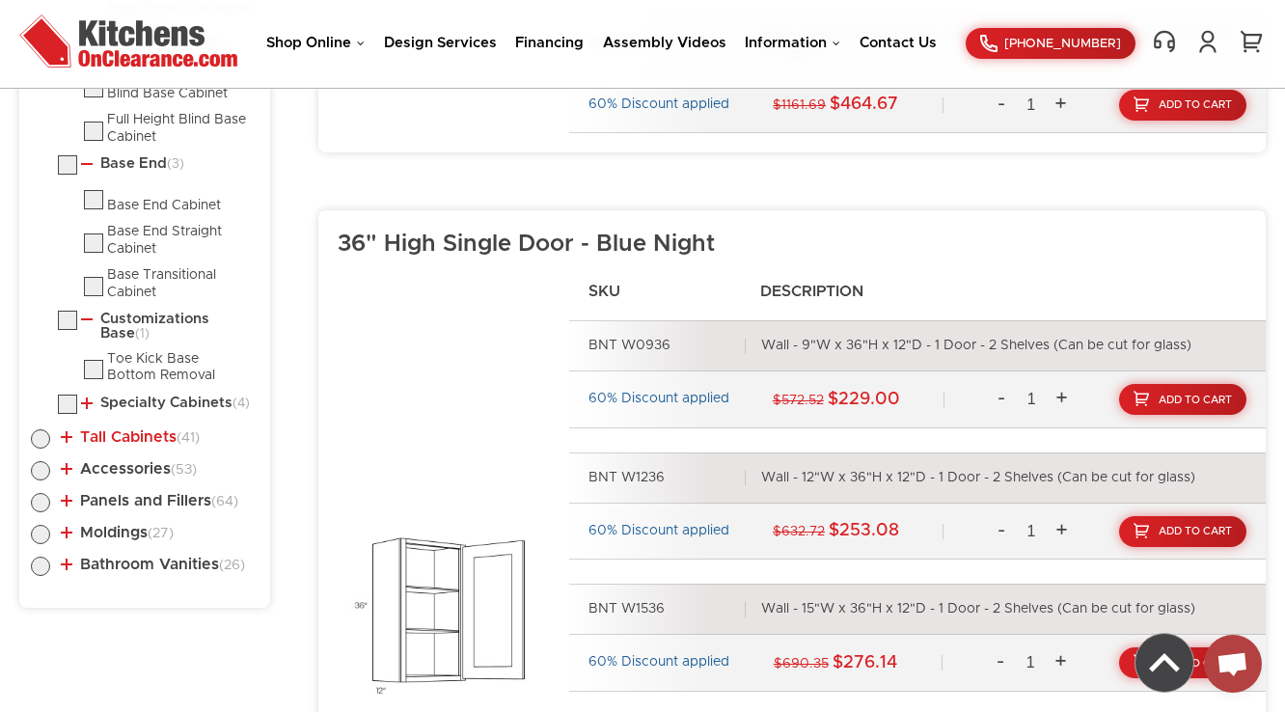
scroll to position [2895, 0]
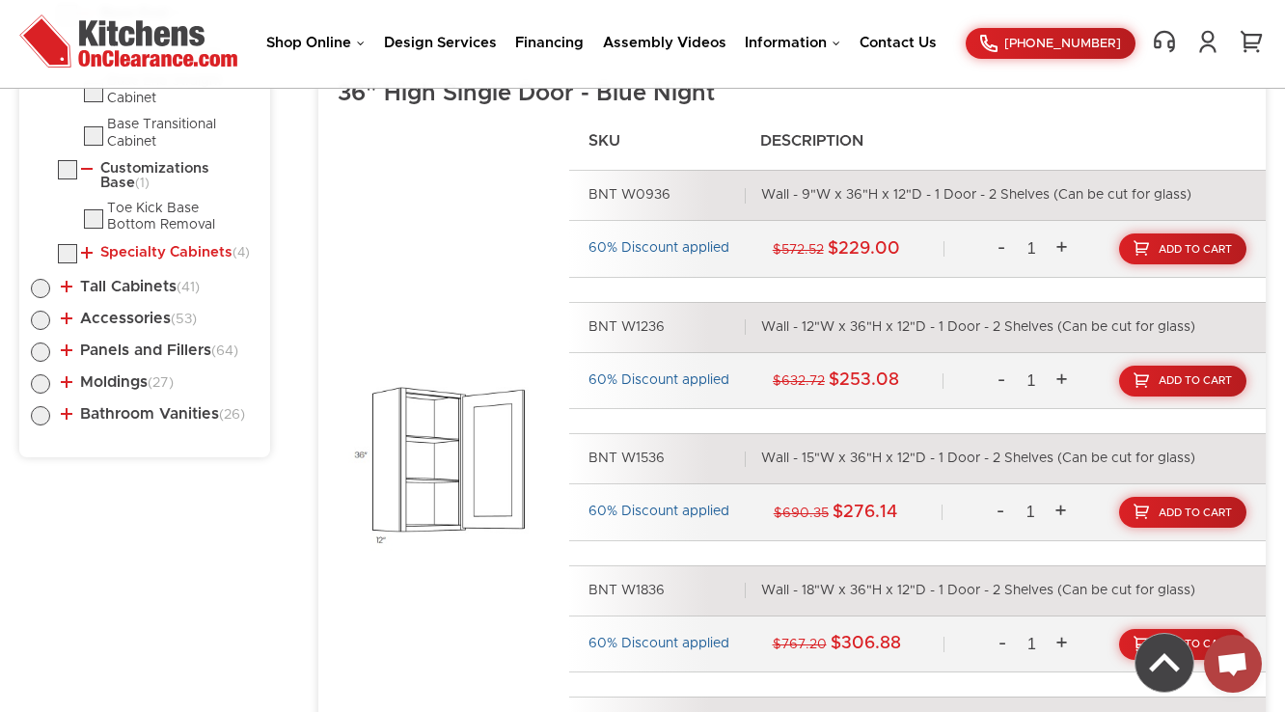
click at [147, 245] on link "Specialty Cabinets (4)" at bounding box center [165, 252] width 169 height 15
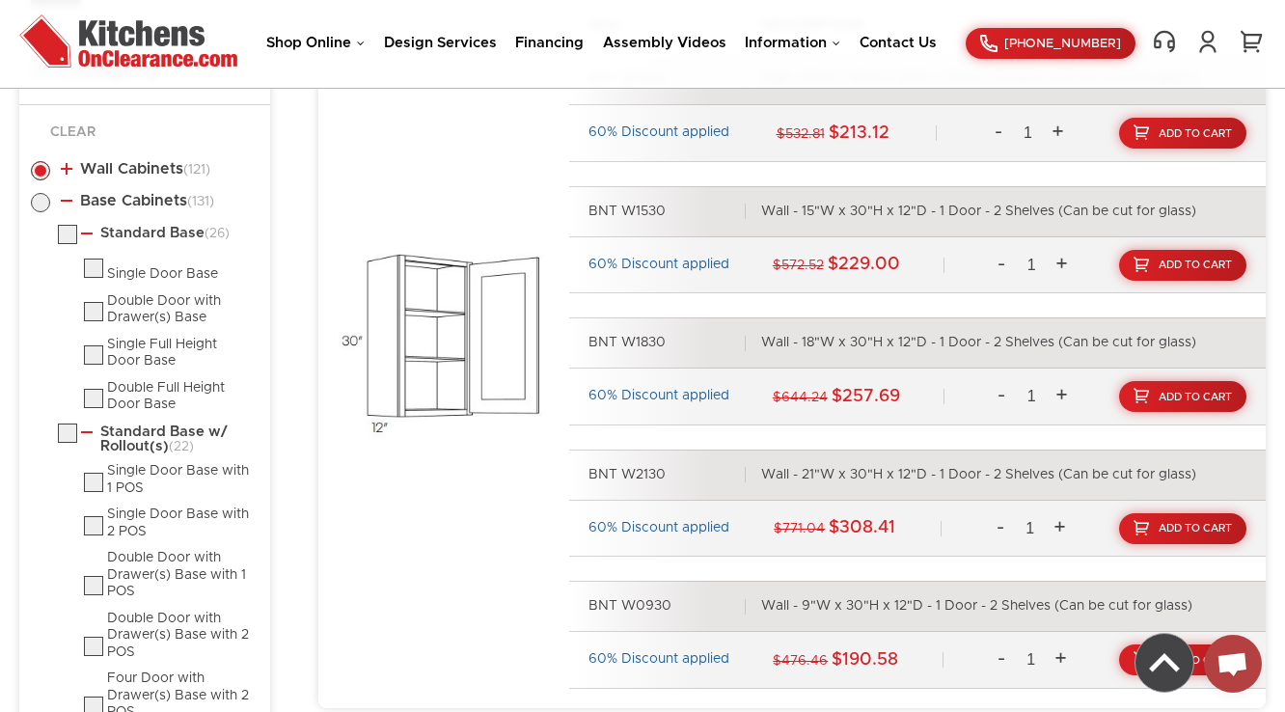
scroll to position [965, 0]
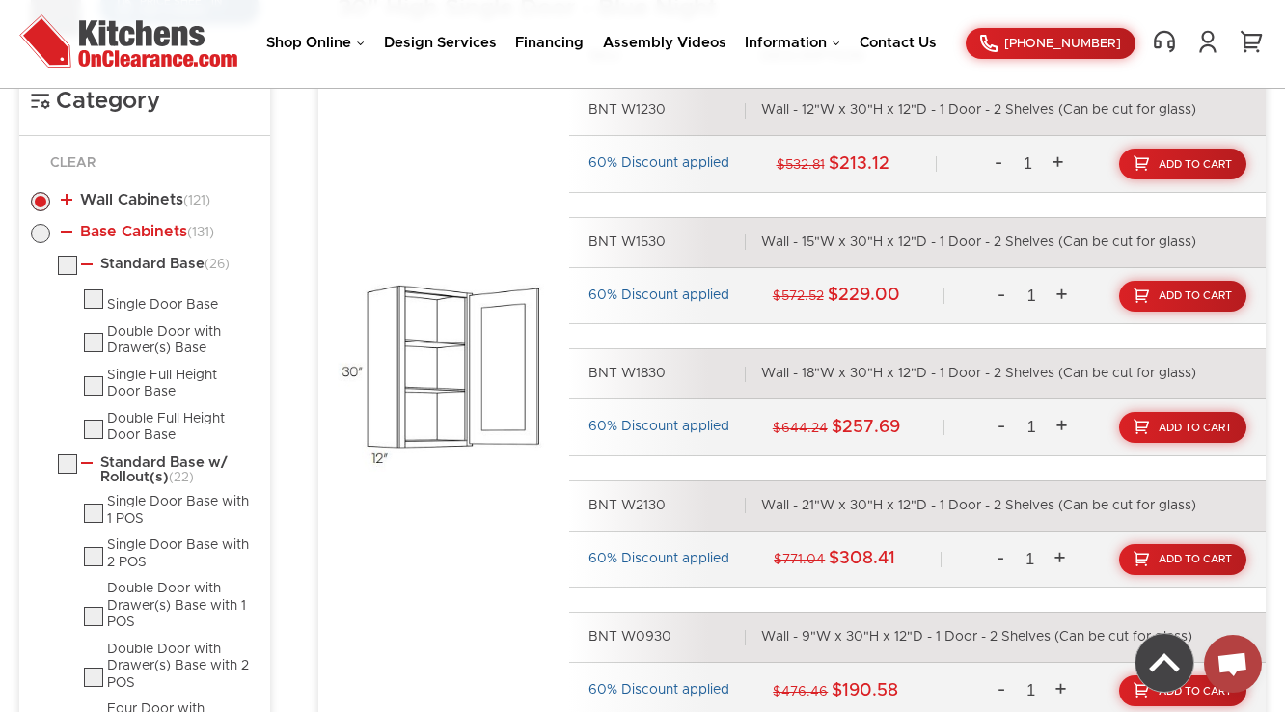
click at [122, 234] on link "Base Cabinets (131)" at bounding box center [137, 231] width 153 height 15
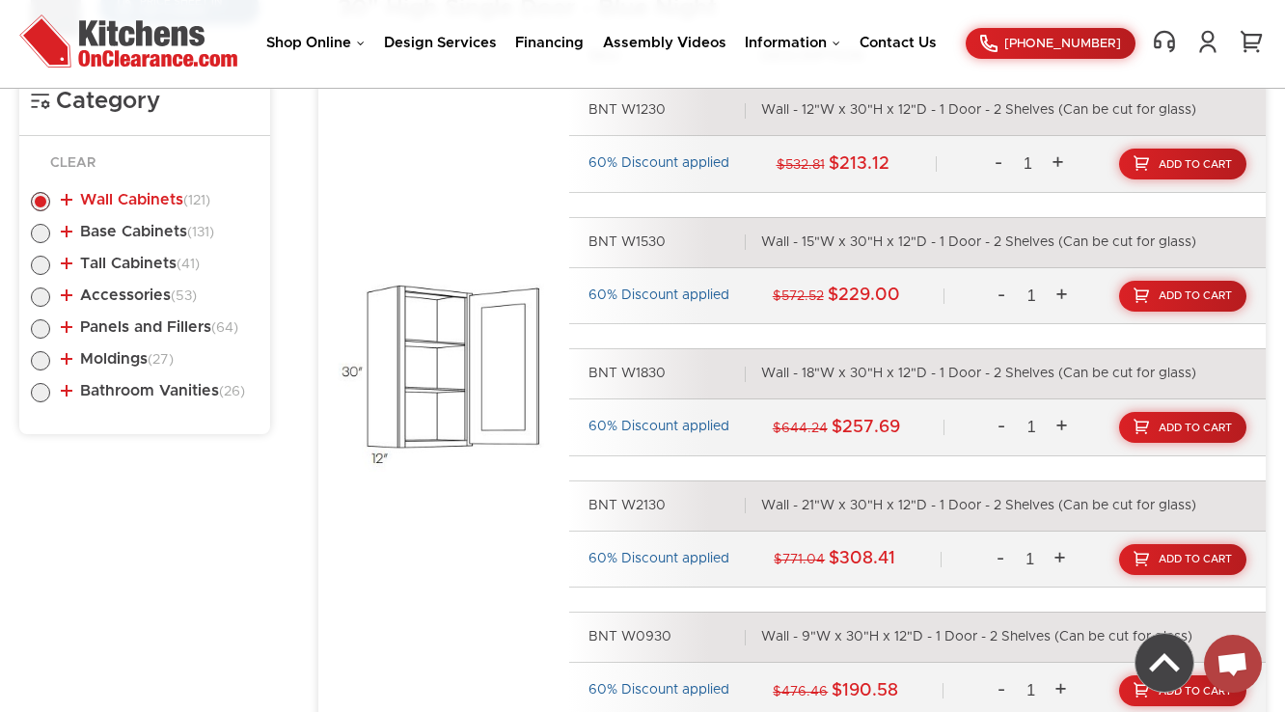
click at [151, 196] on link "Wall Cabinets (121)" at bounding box center [136, 199] width 150 height 15
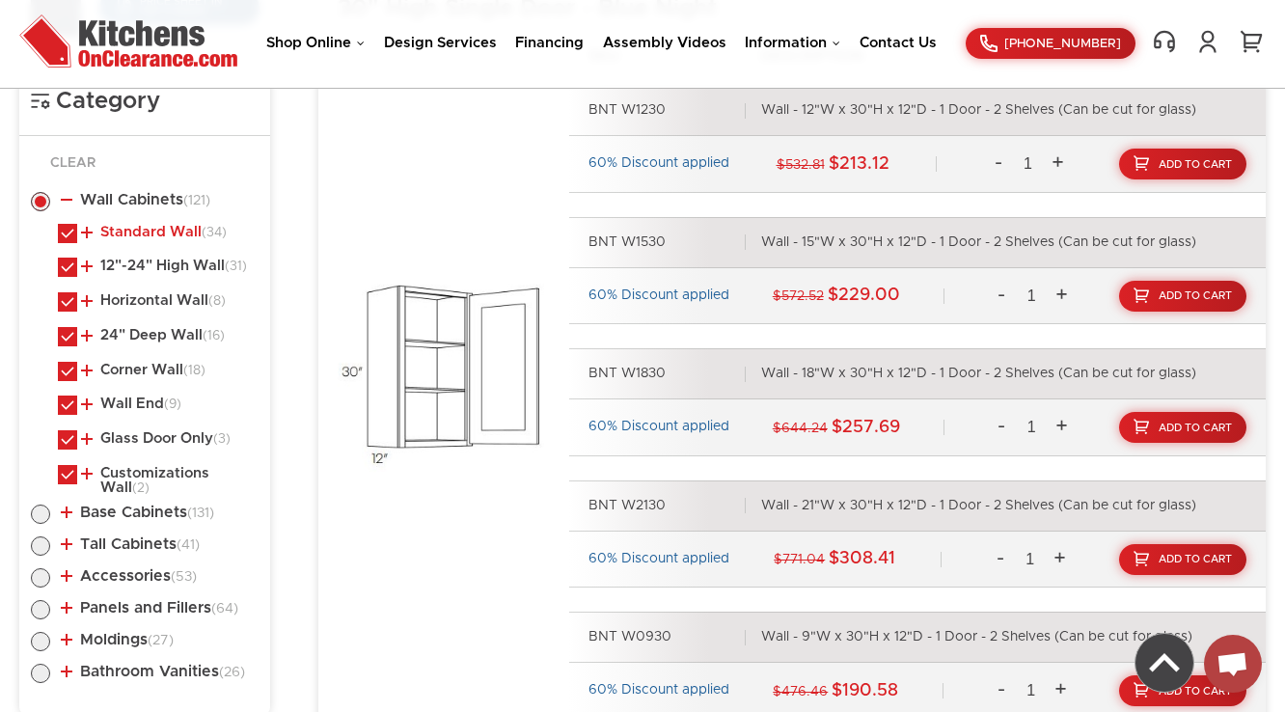
click at [135, 227] on link "Standard Wall (34)" at bounding box center [154, 232] width 146 height 15
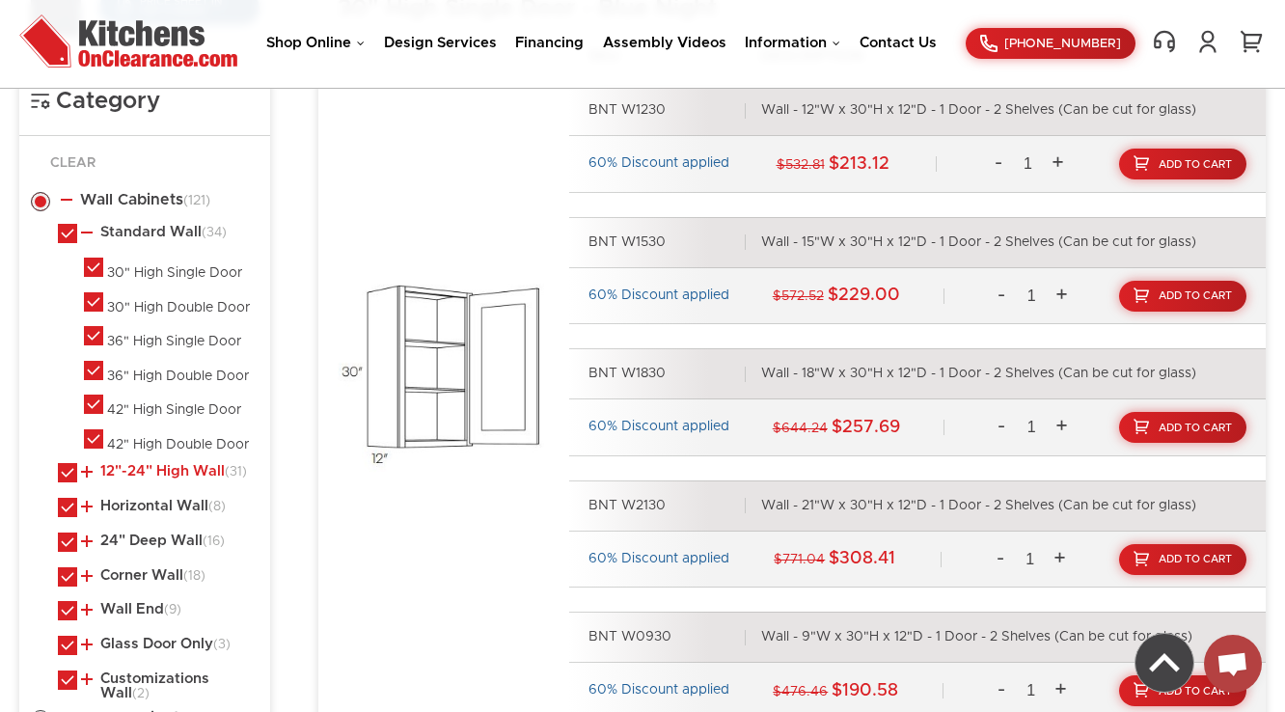
click at [143, 467] on link "12"-24" High Wall (31)" at bounding box center [164, 471] width 166 height 15
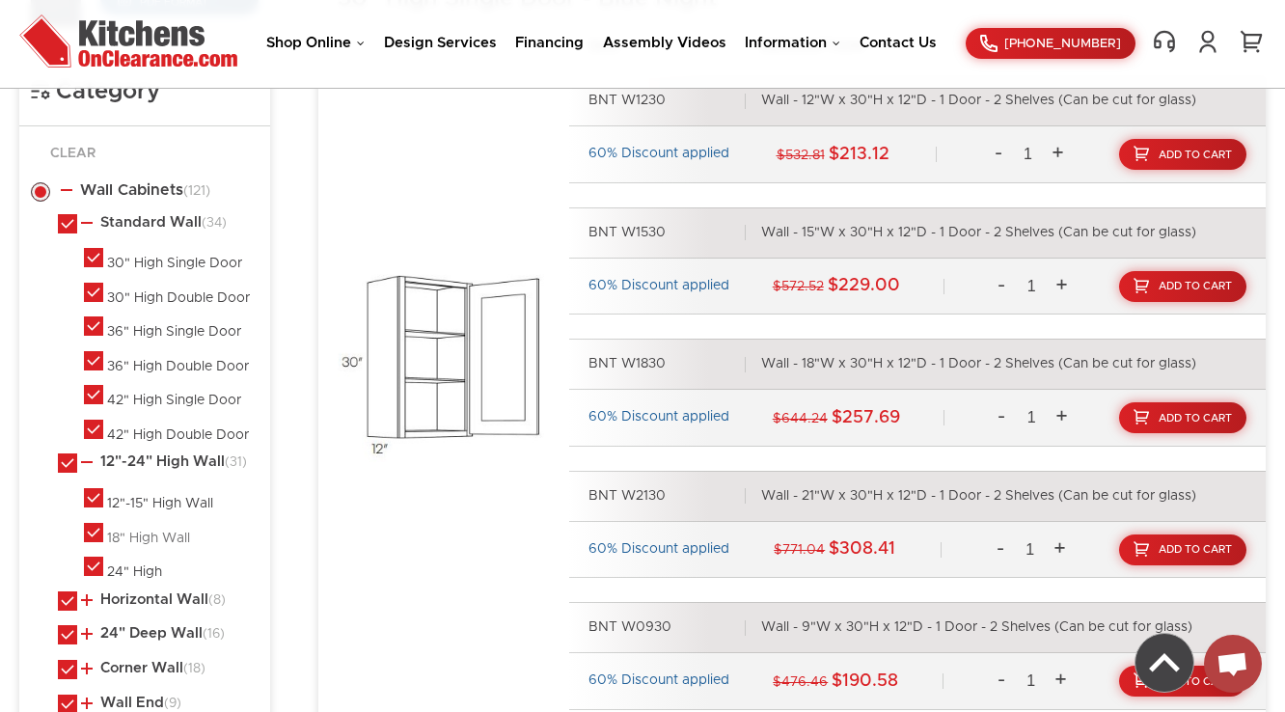
scroll to position [1196, 0]
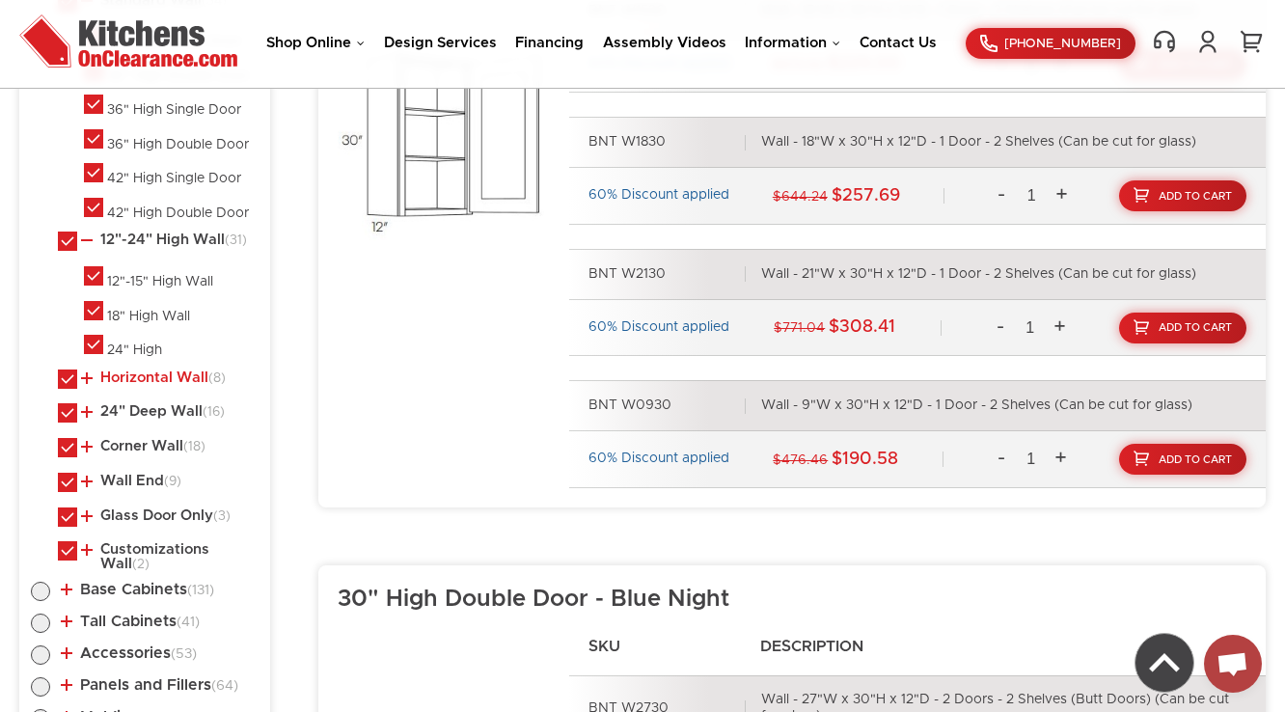
click at [136, 371] on link "Horizontal Wall (8)" at bounding box center [153, 378] width 145 height 15
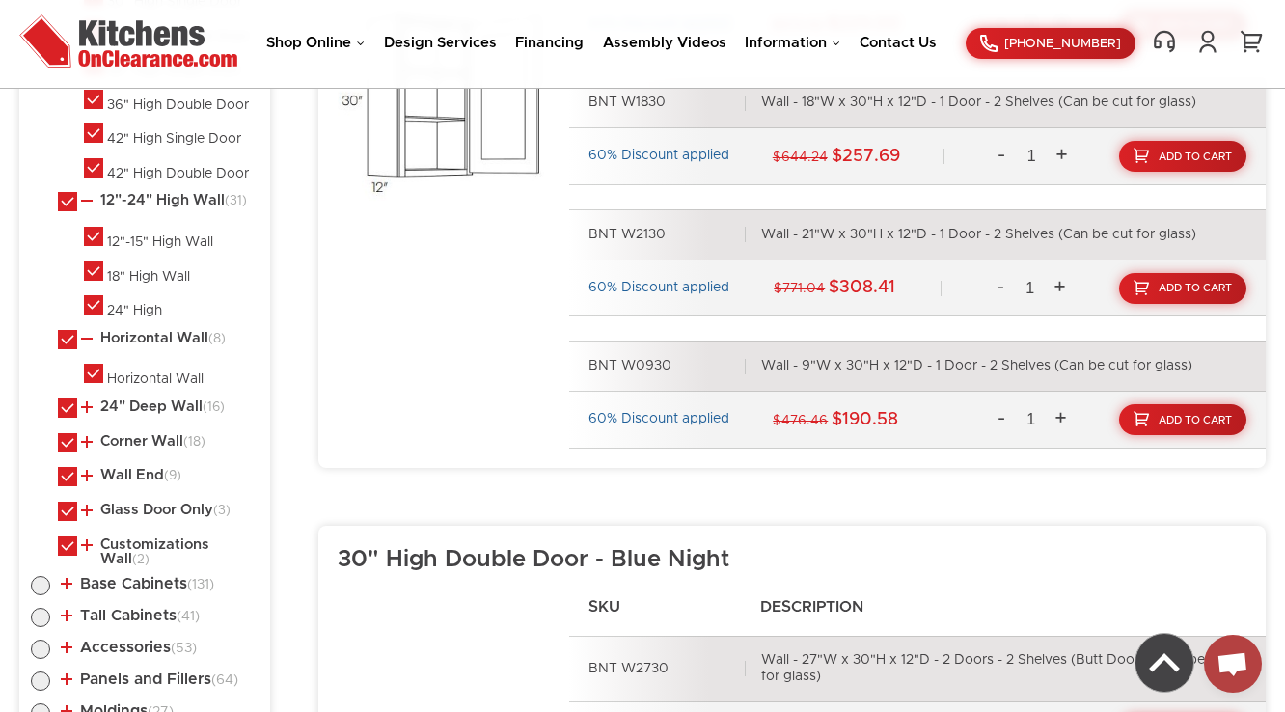
scroll to position [1351, 0]
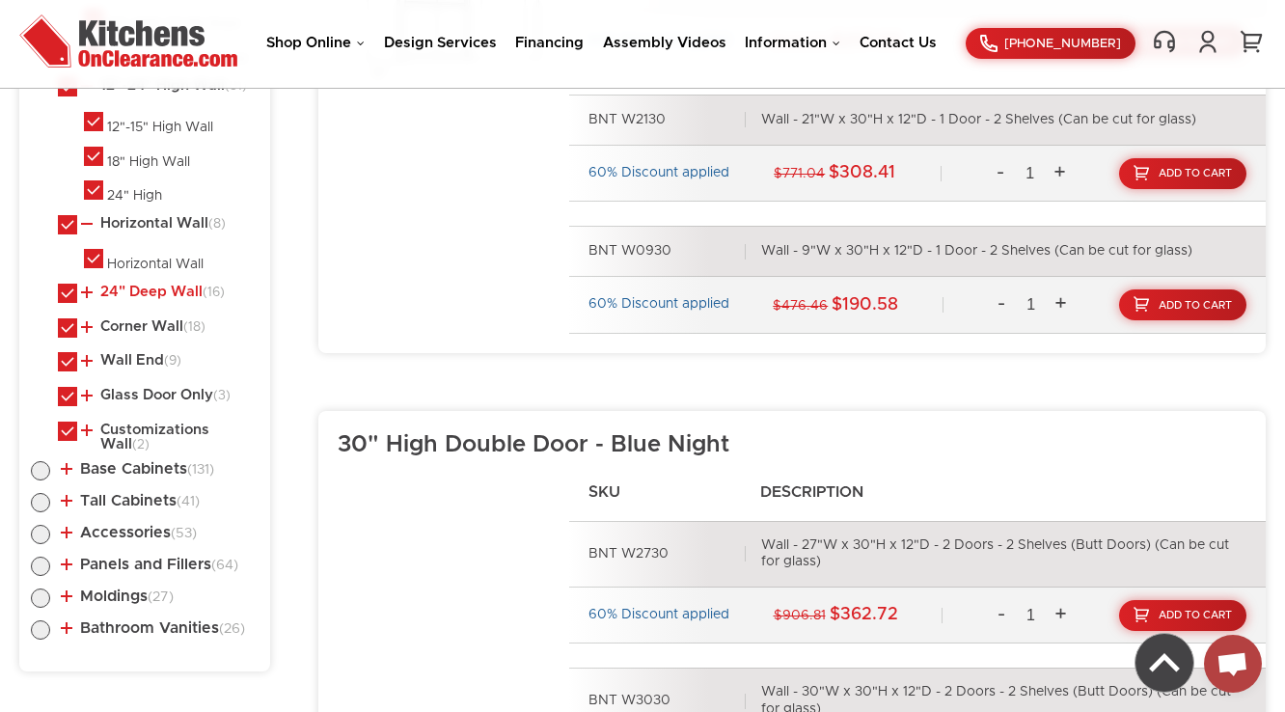
click at [138, 286] on link "24" Deep Wall (16)" at bounding box center [153, 292] width 144 height 15
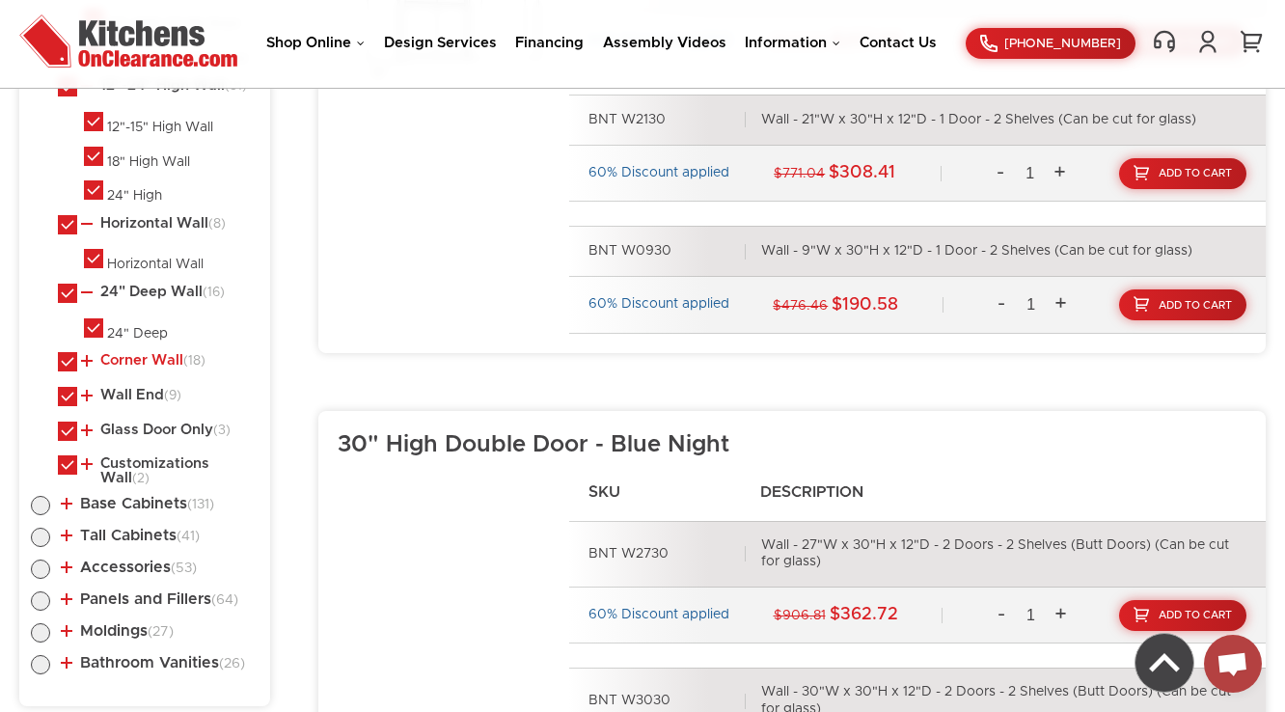
click at [135, 353] on link "Corner Wall (18)" at bounding box center [143, 360] width 124 height 15
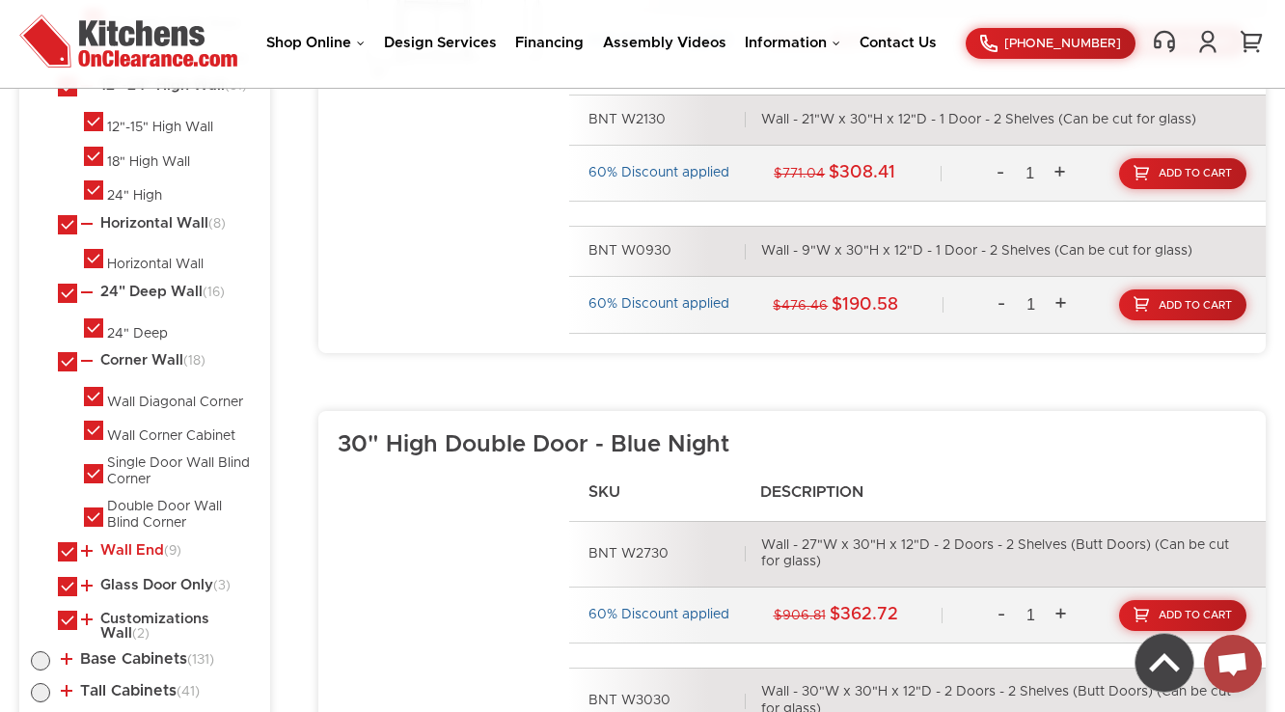
click at [139, 543] on link "Wall End (9)" at bounding box center [131, 550] width 100 height 15
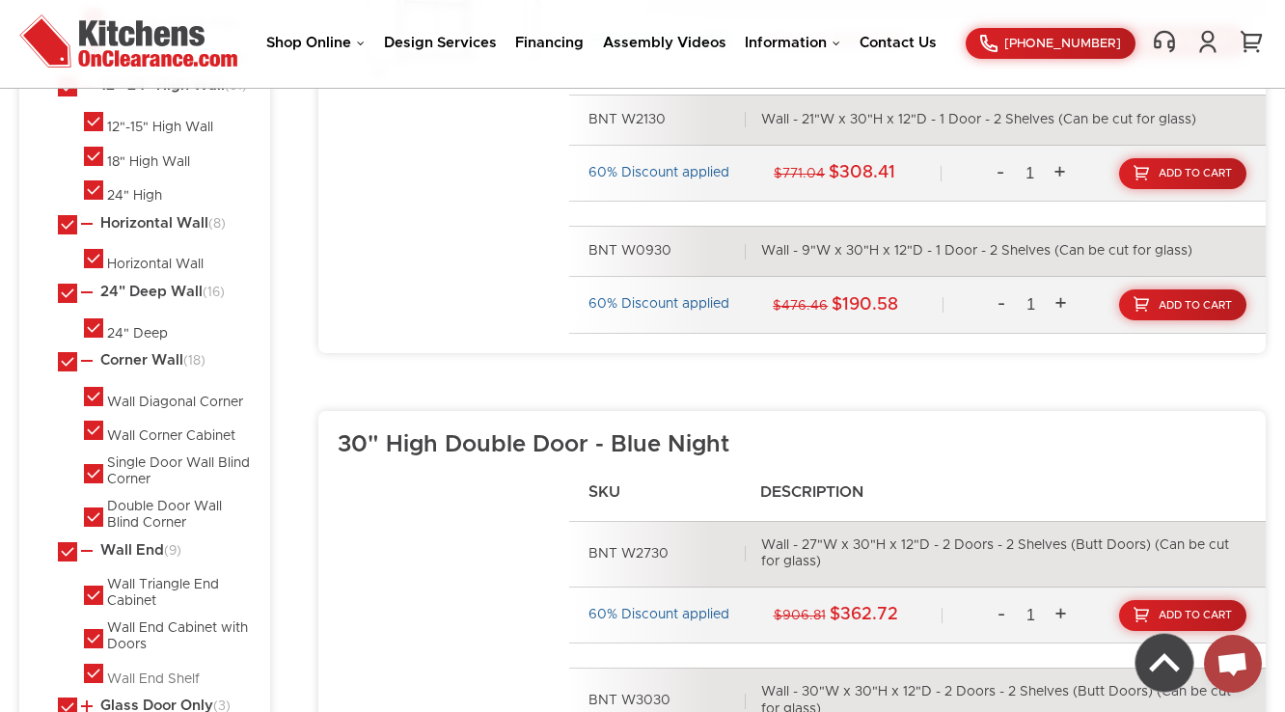
scroll to position [1582, 0]
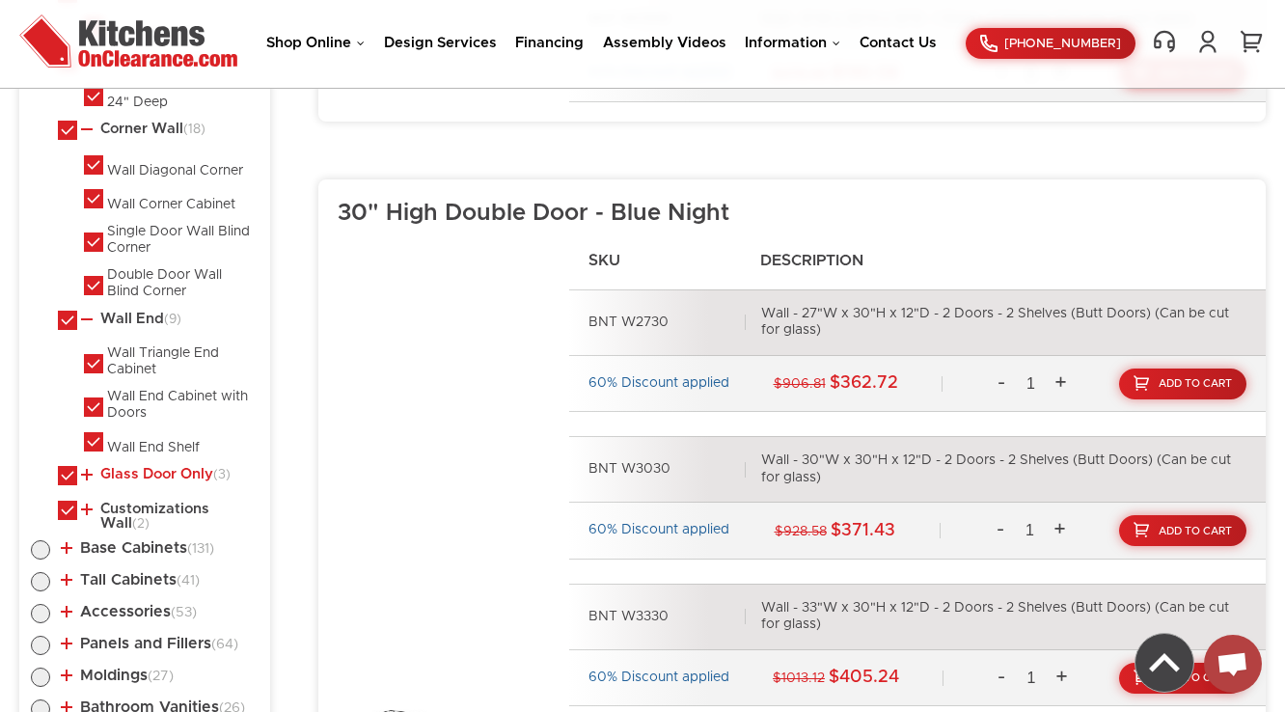
click at [130, 467] on link "Glass Door Only (3)" at bounding box center [156, 474] width 150 height 15
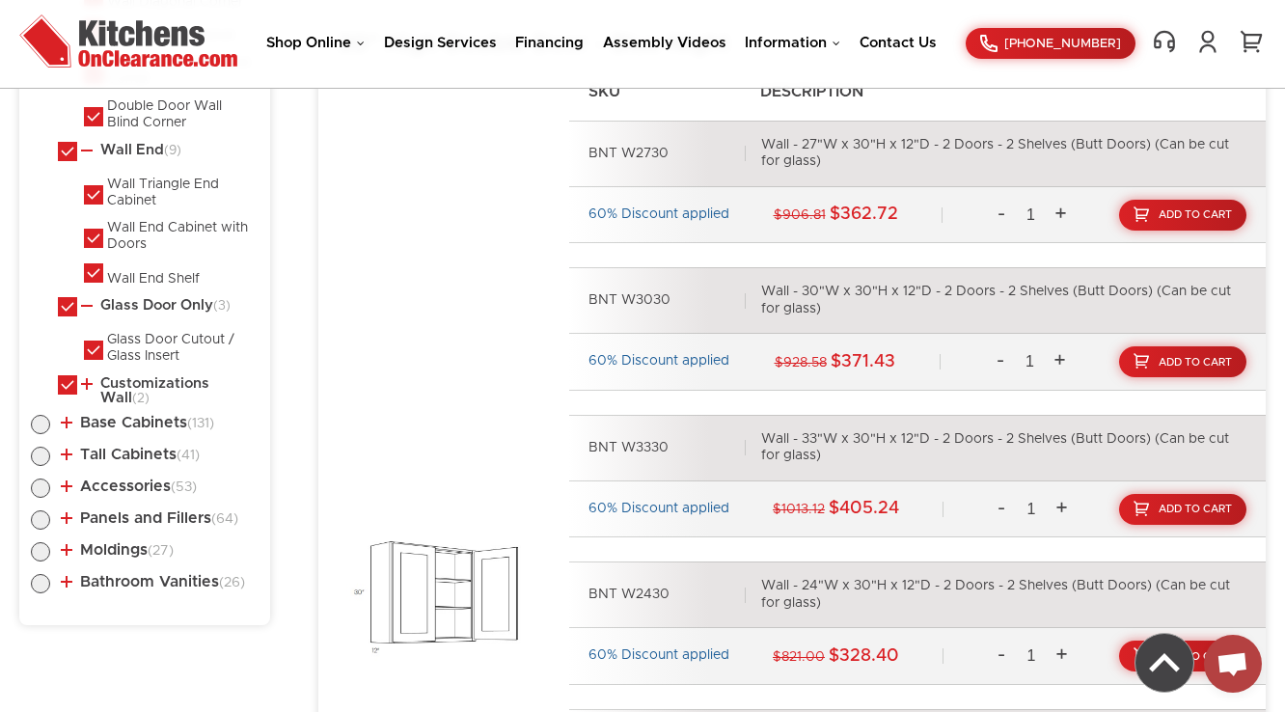
scroll to position [1814, 0]
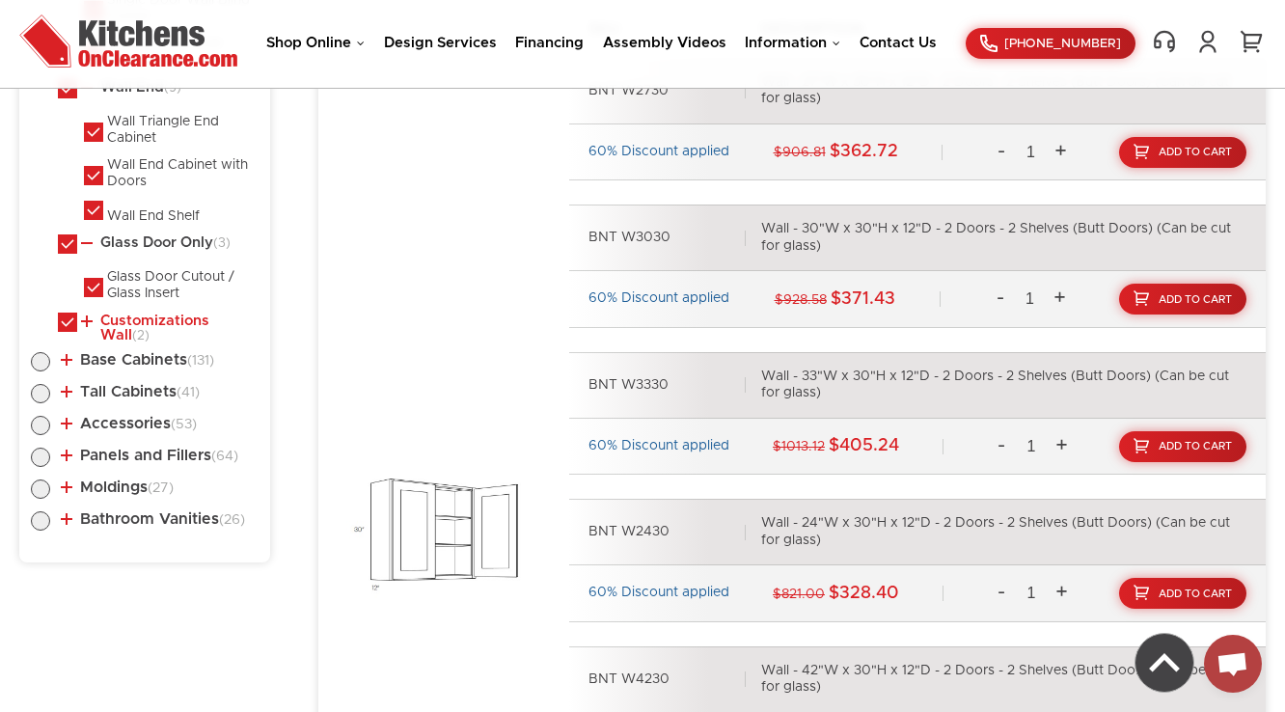
click at [134, 314] on link "Customizations Wall (2)" at bounding box center [166, 329] width 170 height 30
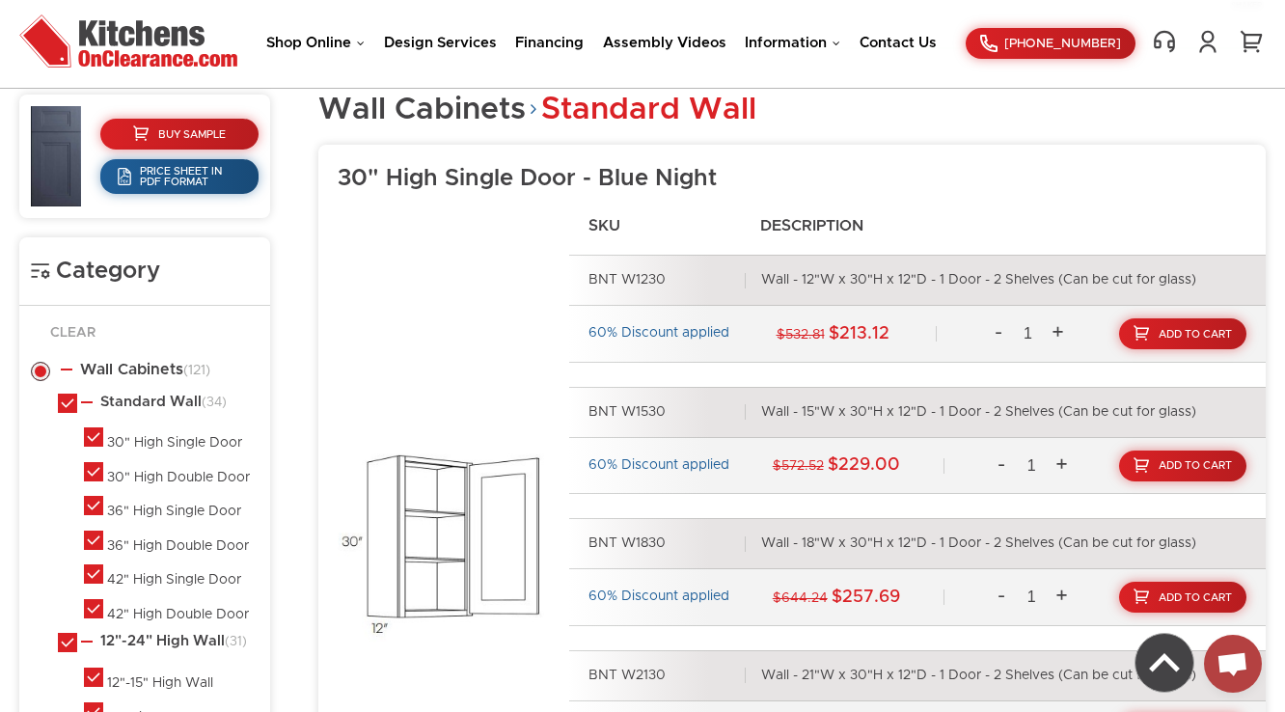
scroll to position [814, 0]
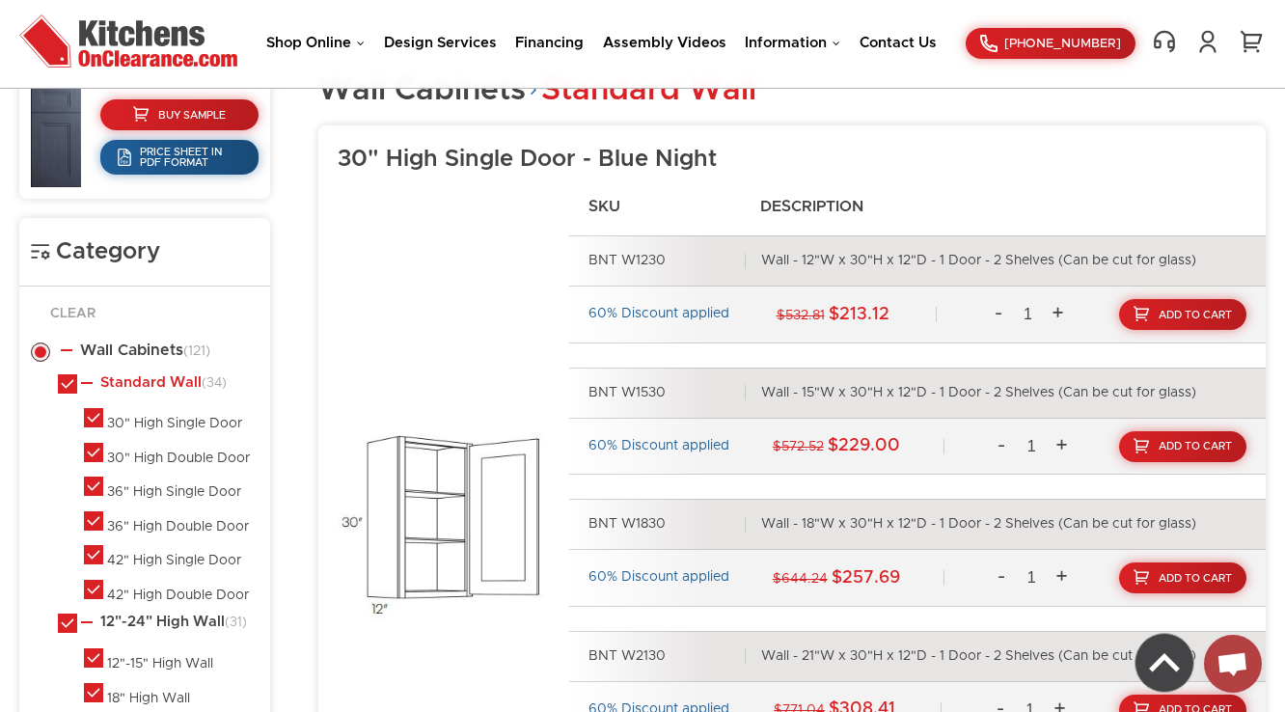
click at [143, 386] on link "Standard Wall (34)" at bounding box center [154, 382] width 146 height 15
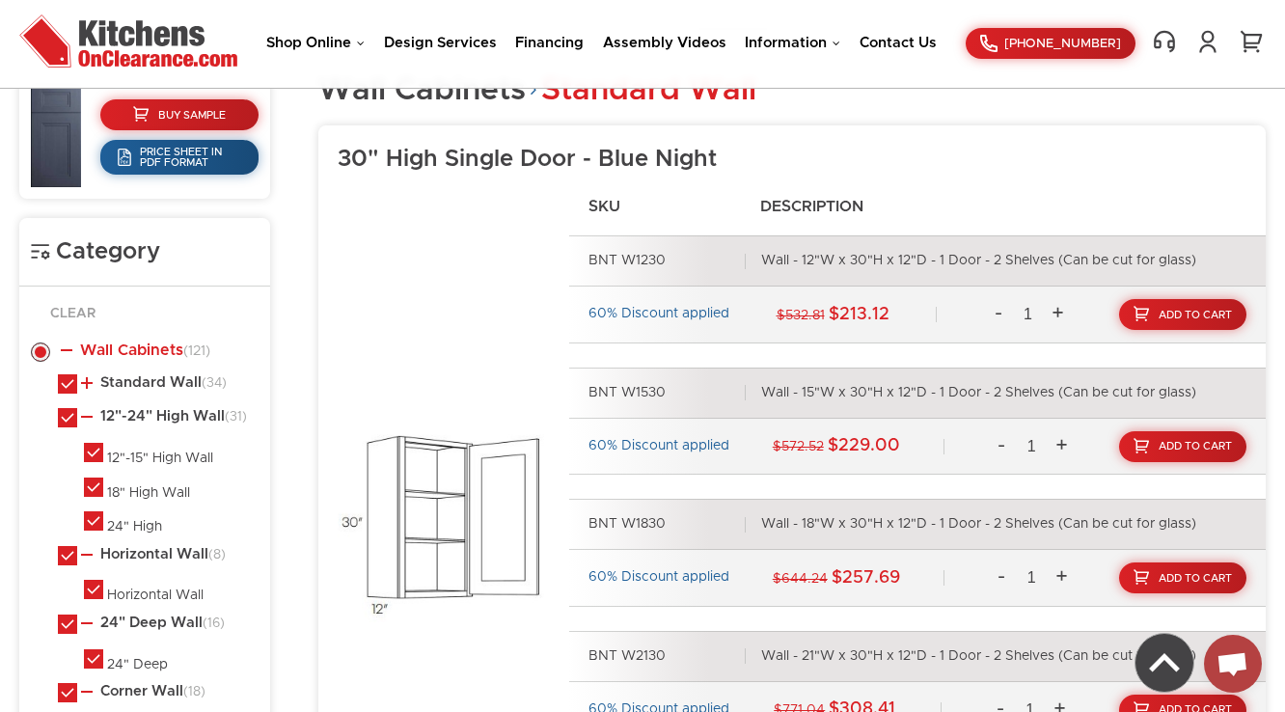
click at [173, 351] on link "Wall Cabinets (121)" at bounding box center [136, 350] width 150 height 15
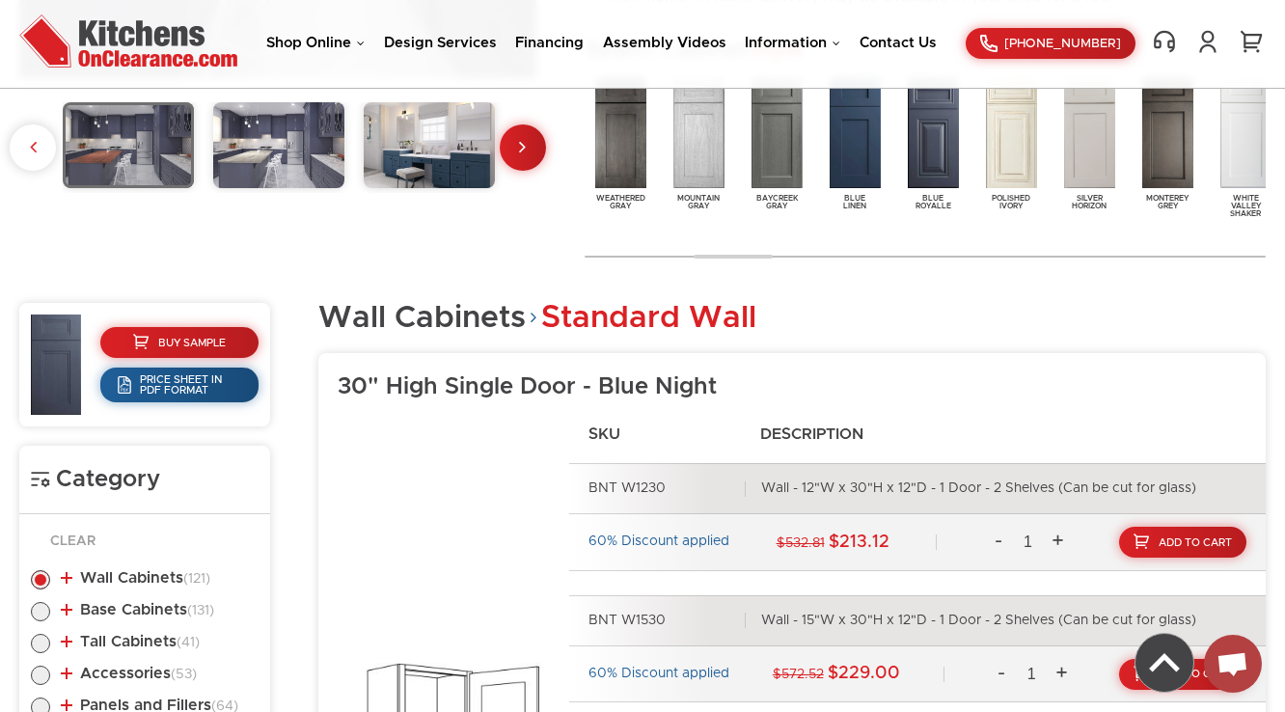
scroll to position [583, 0]
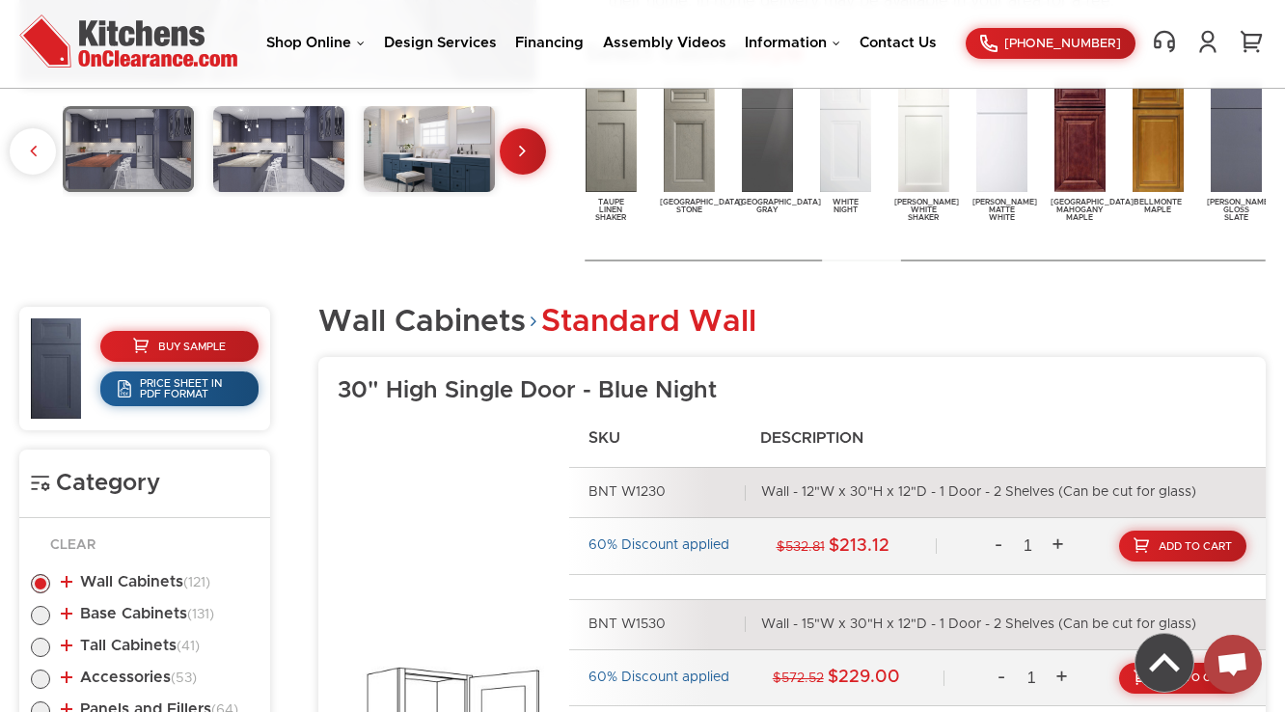
click at [701, 160] on img at bounding box center [689, 137] width 59 height 118
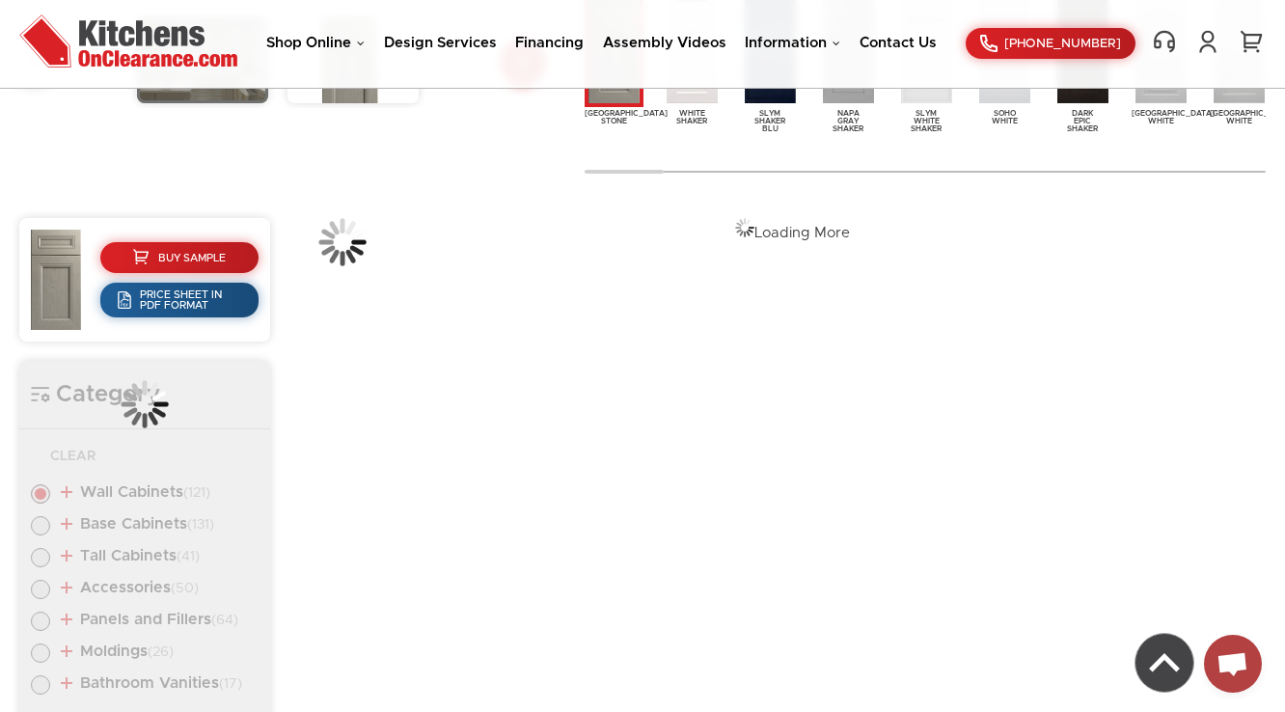
scroll to position [723, 0]
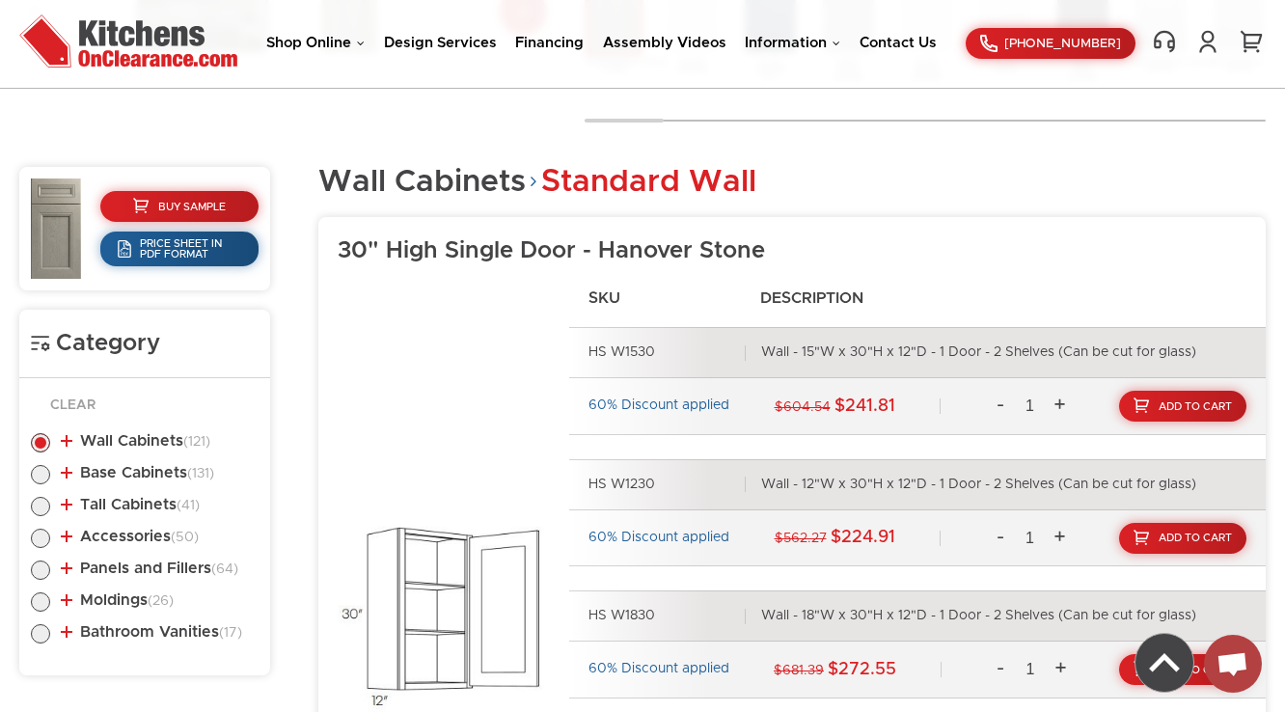
click at [121, 629] on link "Bathroom Vanities (17)" at bounding box center [151, 631] width 181 height 15
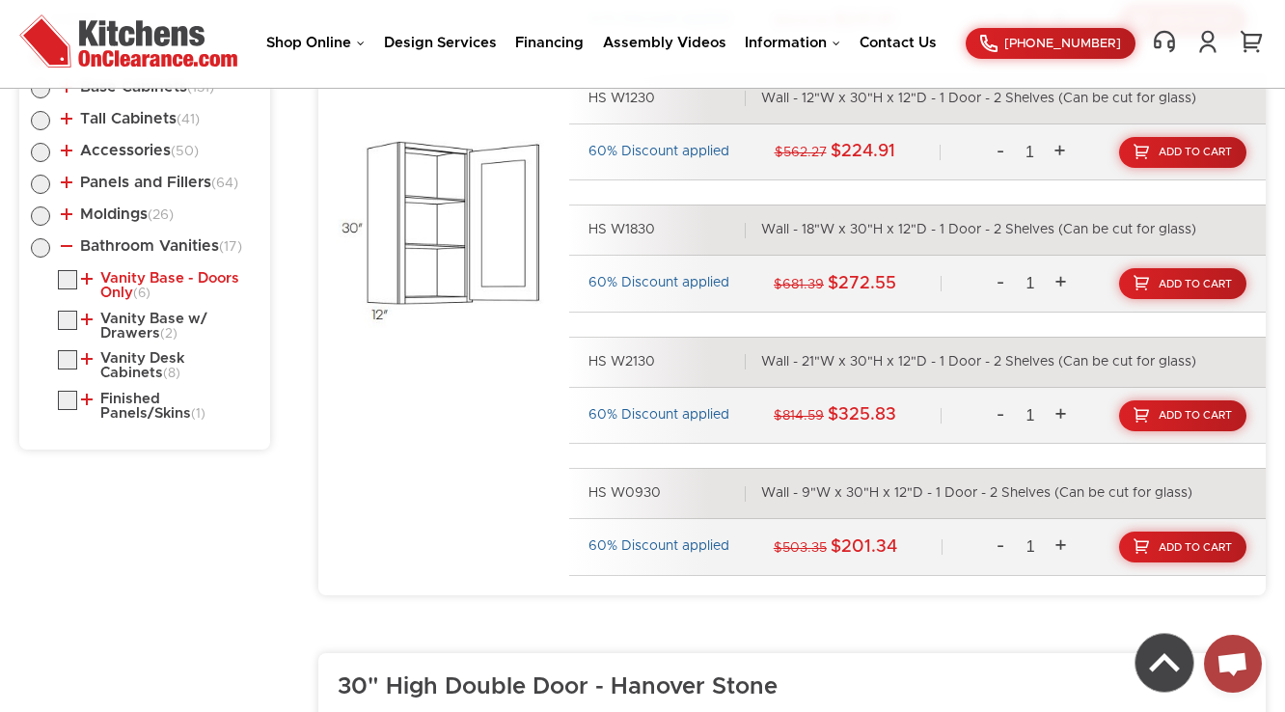
click at [161, 274] on link "Vanity Base - Doors Only (6)" at bounding box center [166, 286] width 170 height 30
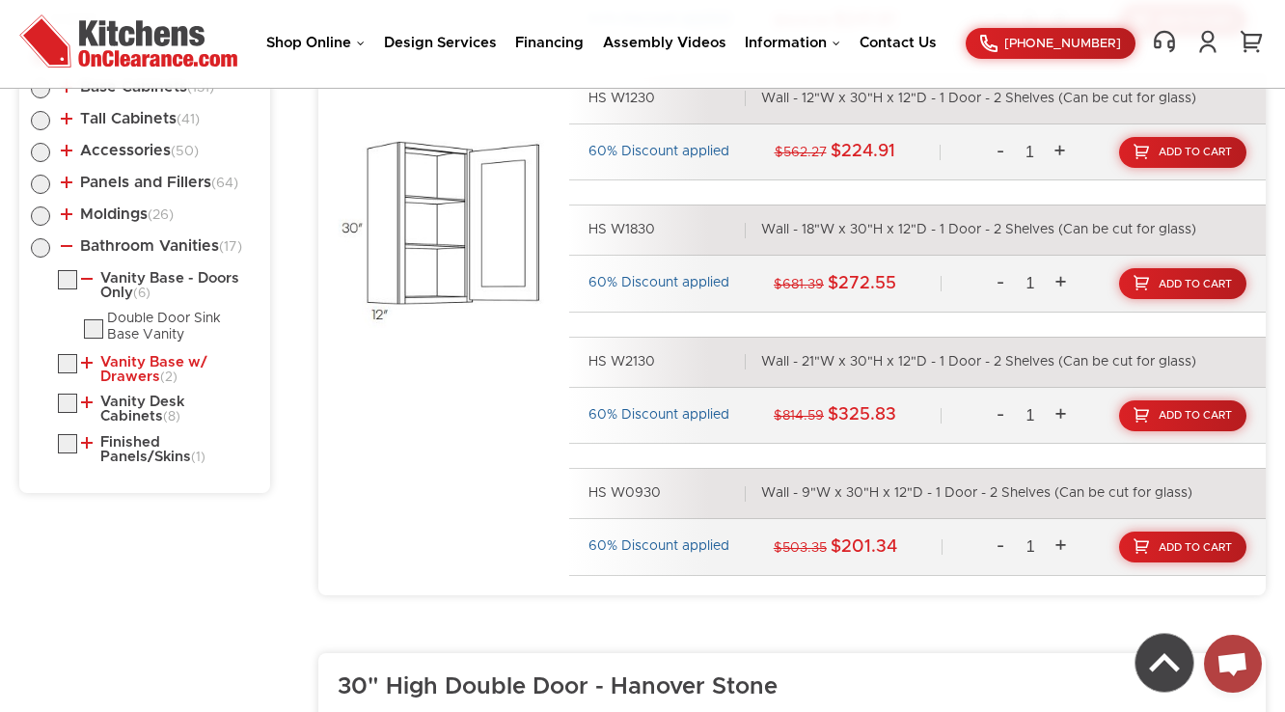
click at [127, 360] on link "Vanity Base w/ Drawers (2)" at bounding box center [166, 370] width 170 height 30
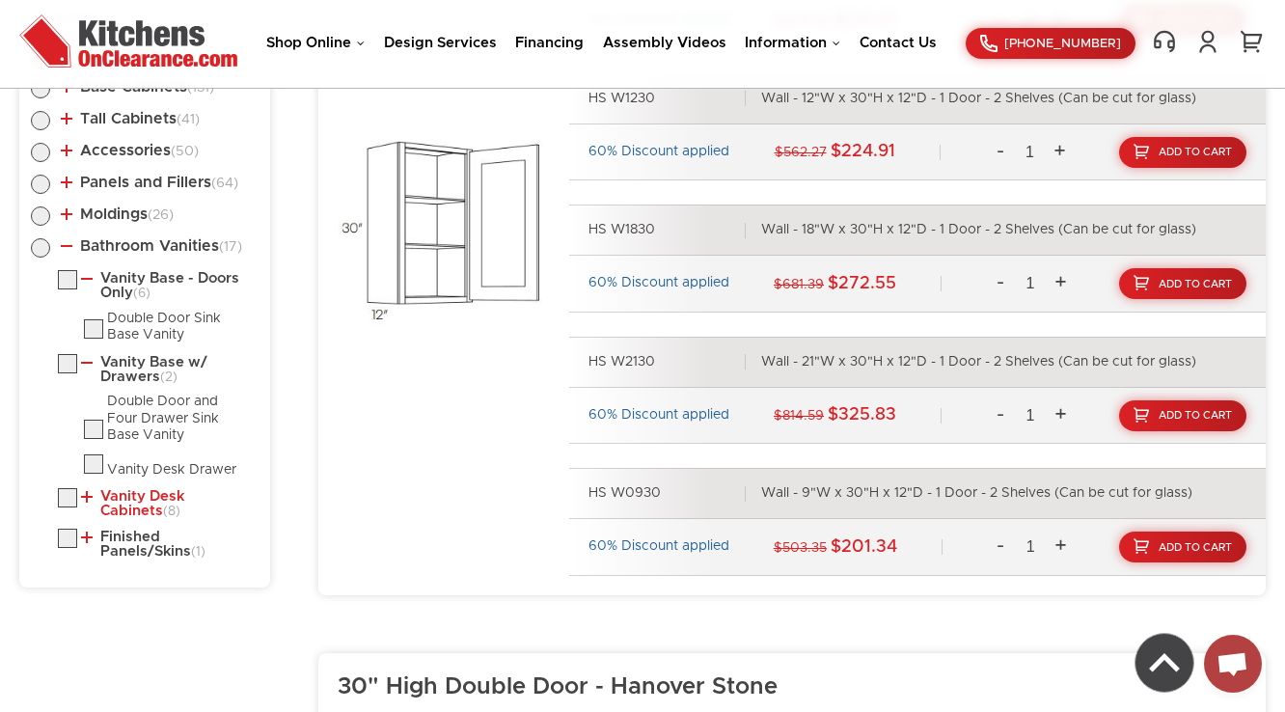
click at [122, 497] on link "Vanity Desk Cabinets (8)" at bounding box center [166, 504] width 170 height 30
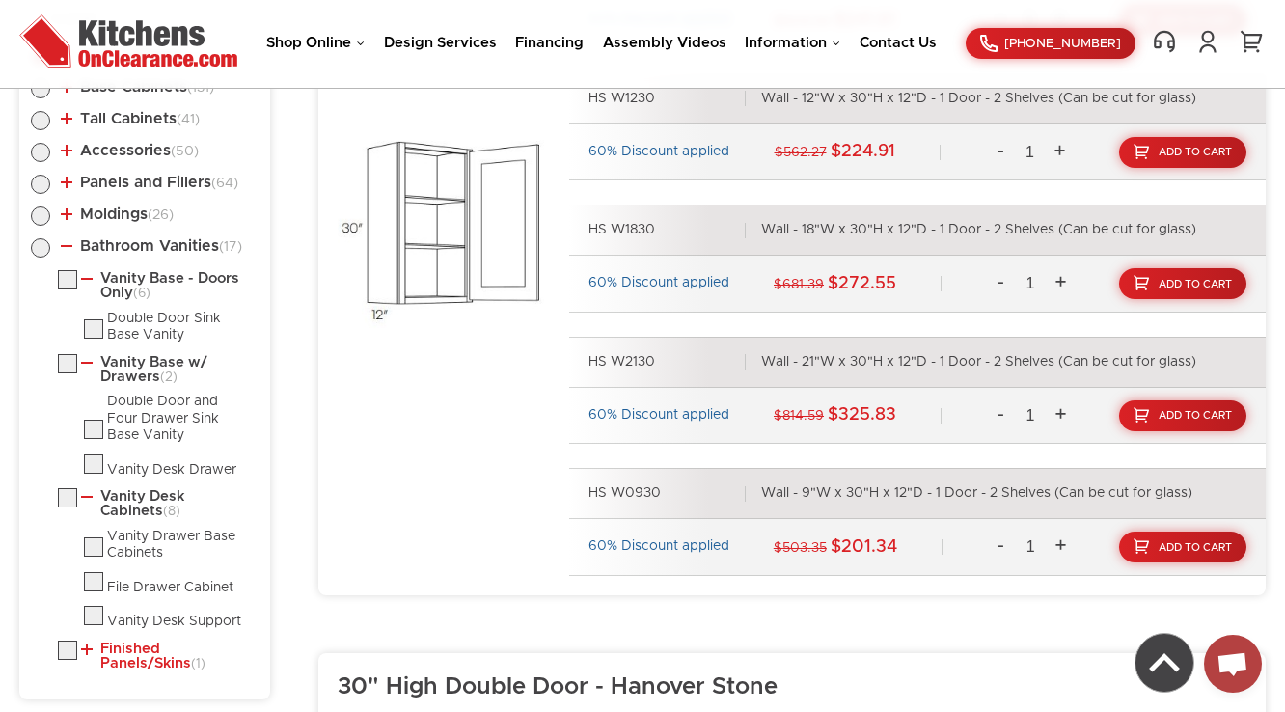
click at [120, 652] on link "Finished Panels/Skins (1)" at bounding box center [166, 657] width 170 height 30
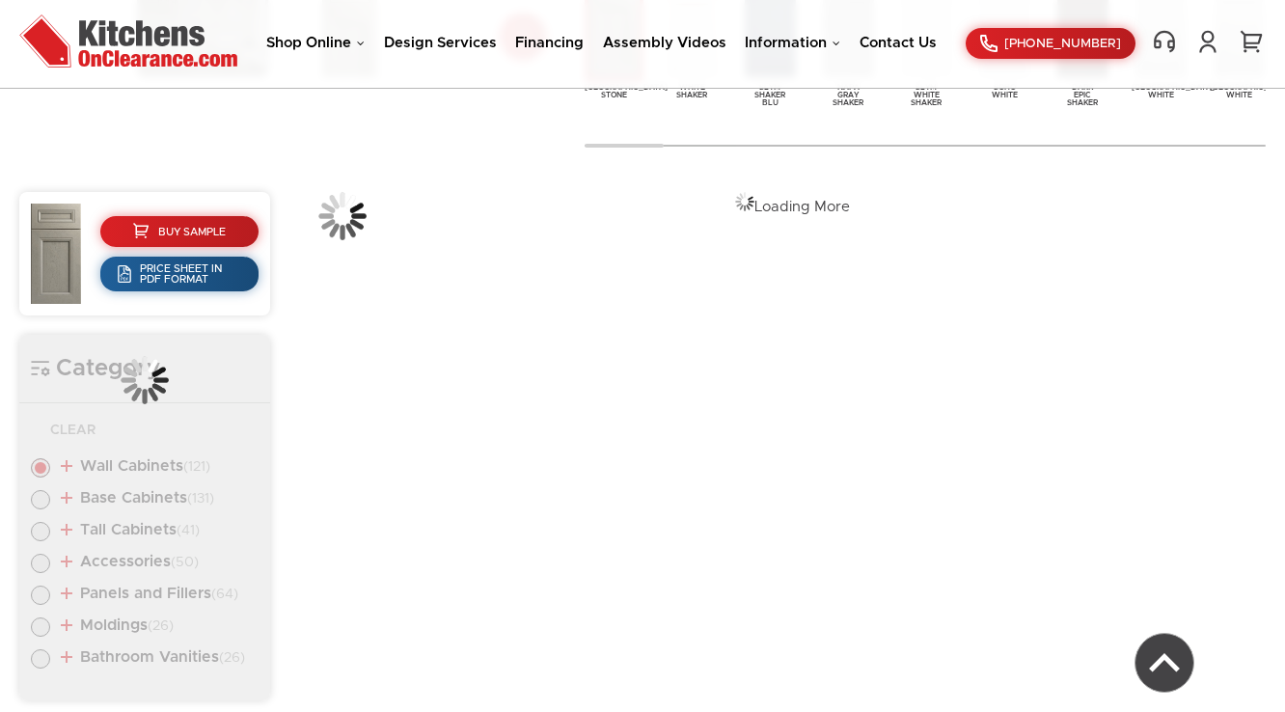
scroll to position [723, 0]
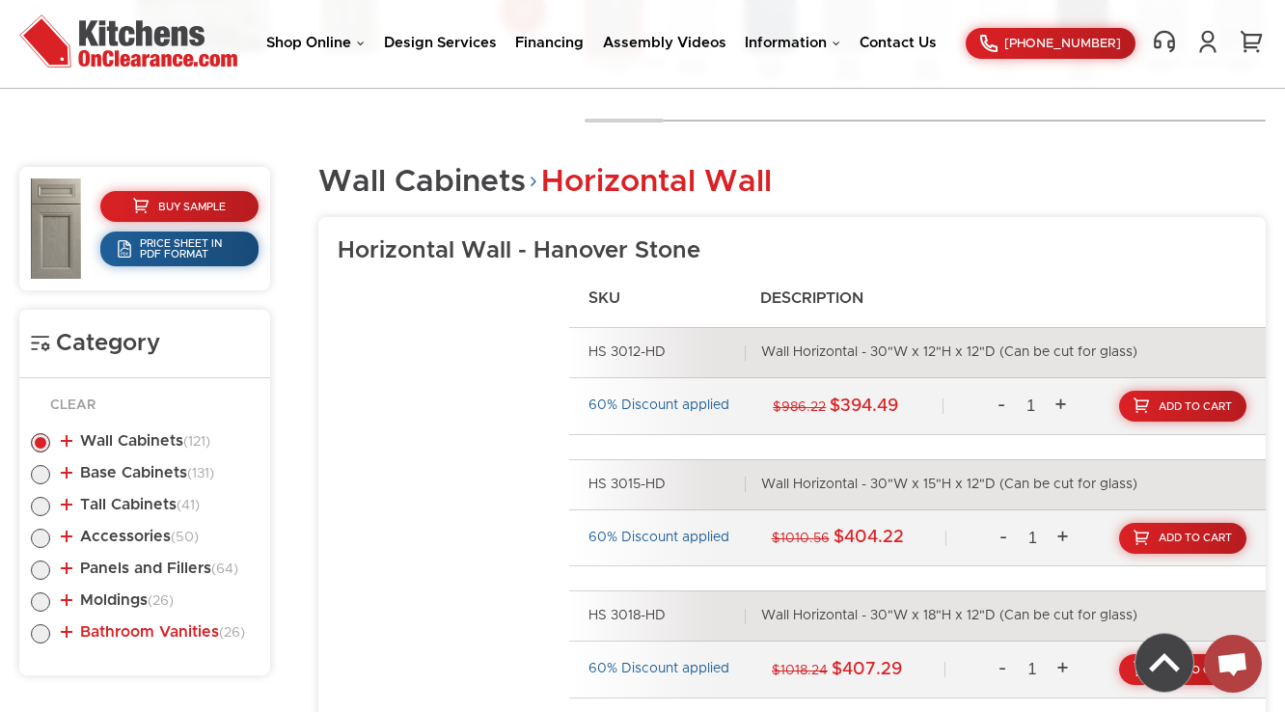
click at [181, 628] on link "Bathroom Vanities (26)" at bounding box center [153, 631] width 184 height 15
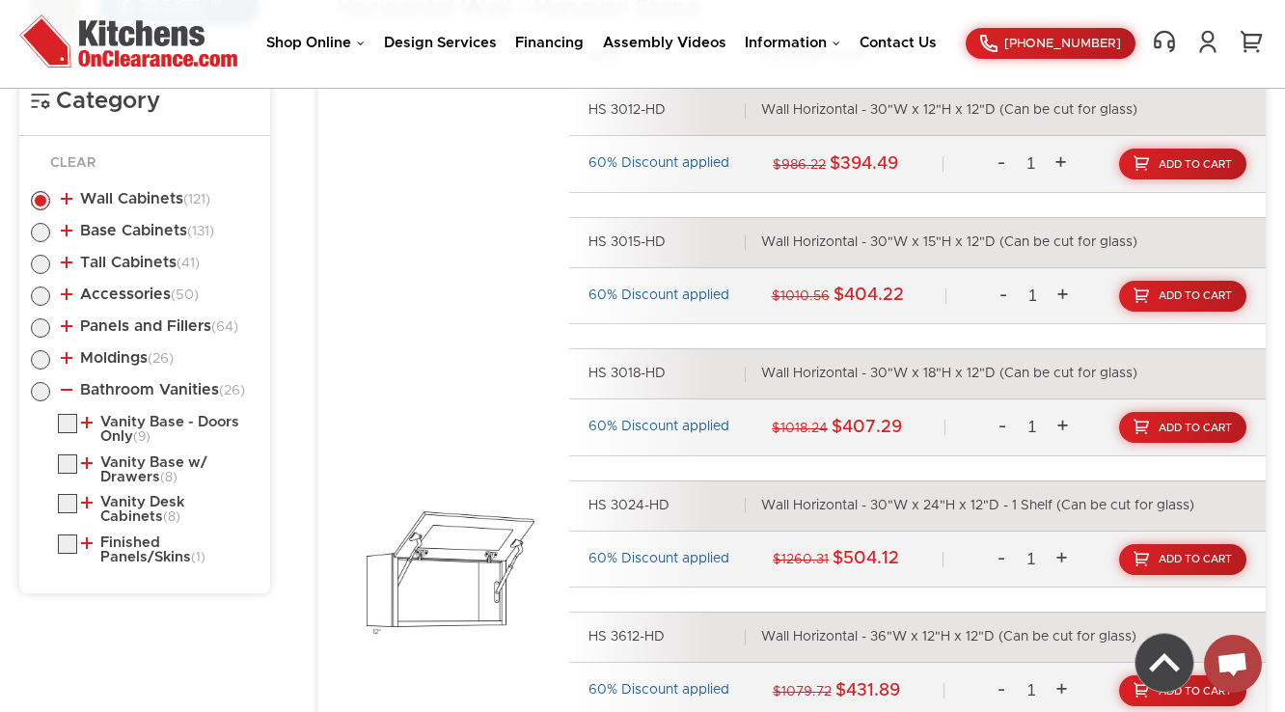
scroll to position [1186, 0]
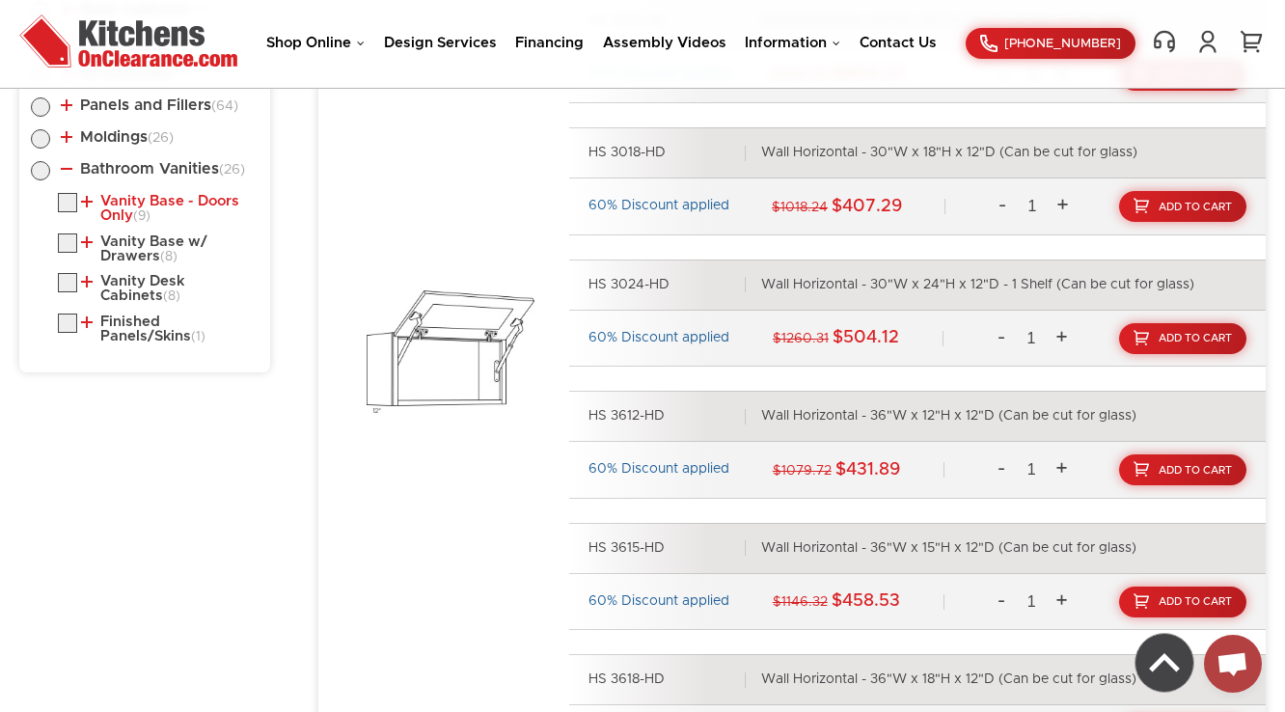
click at [132, 208] on link "Vanity Base - Doors Only (9)" at bounding box center [166, 209] width 170 height 30
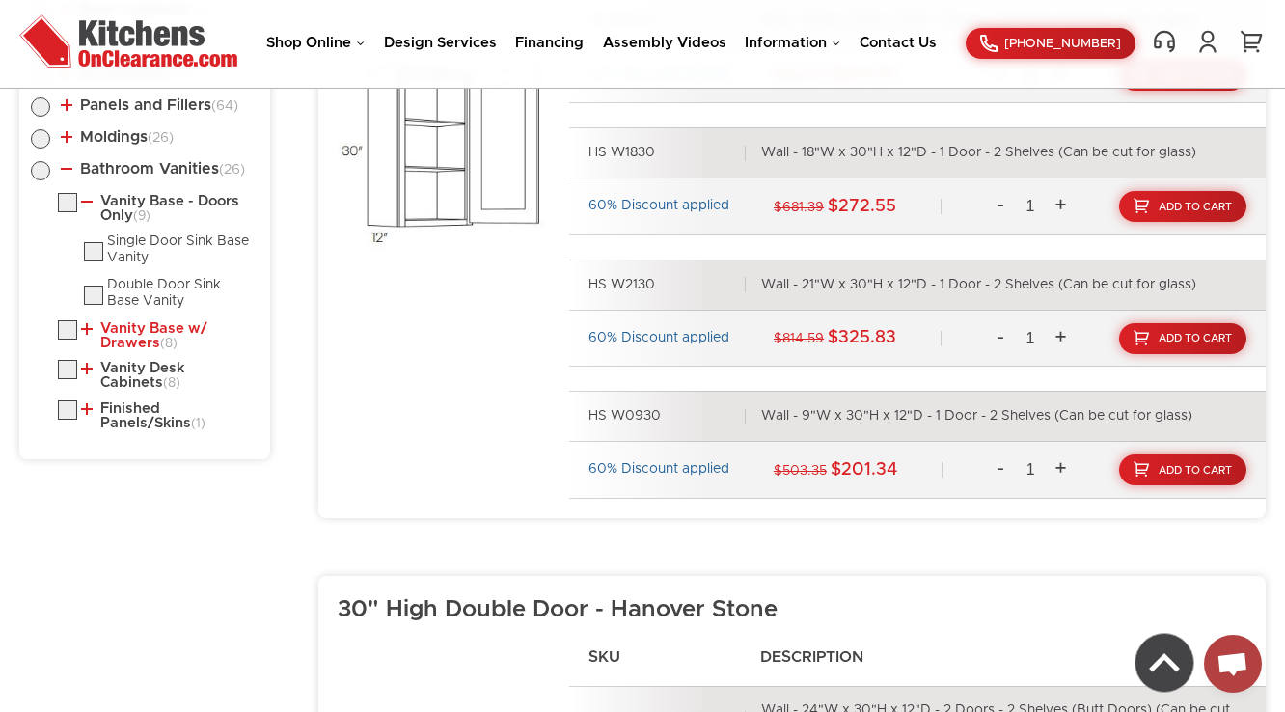
click at [124, 324] on link "Vanity Base w/ Drawers (8)" at bounding box center [166, 336] width 170 height 30
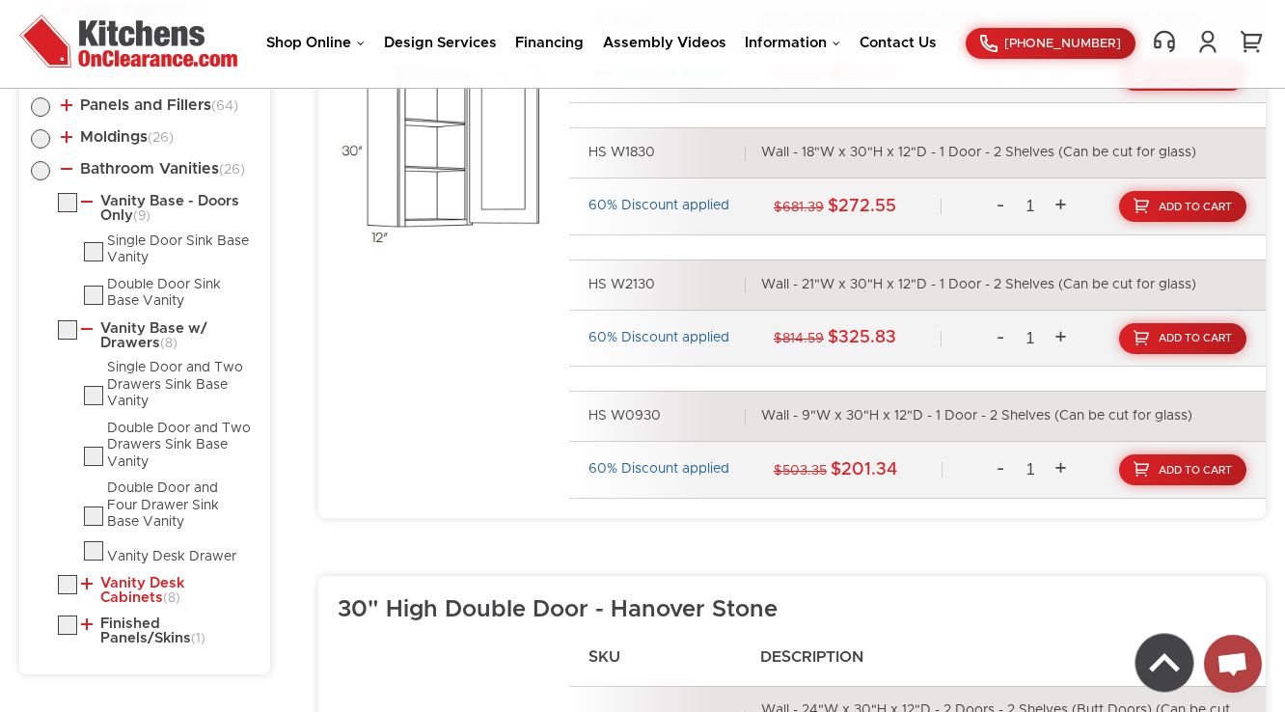
click at [123, 580] on link "Vanity Desk Cabinets (8)" at bounding box center [166, 591] width 170 height 30
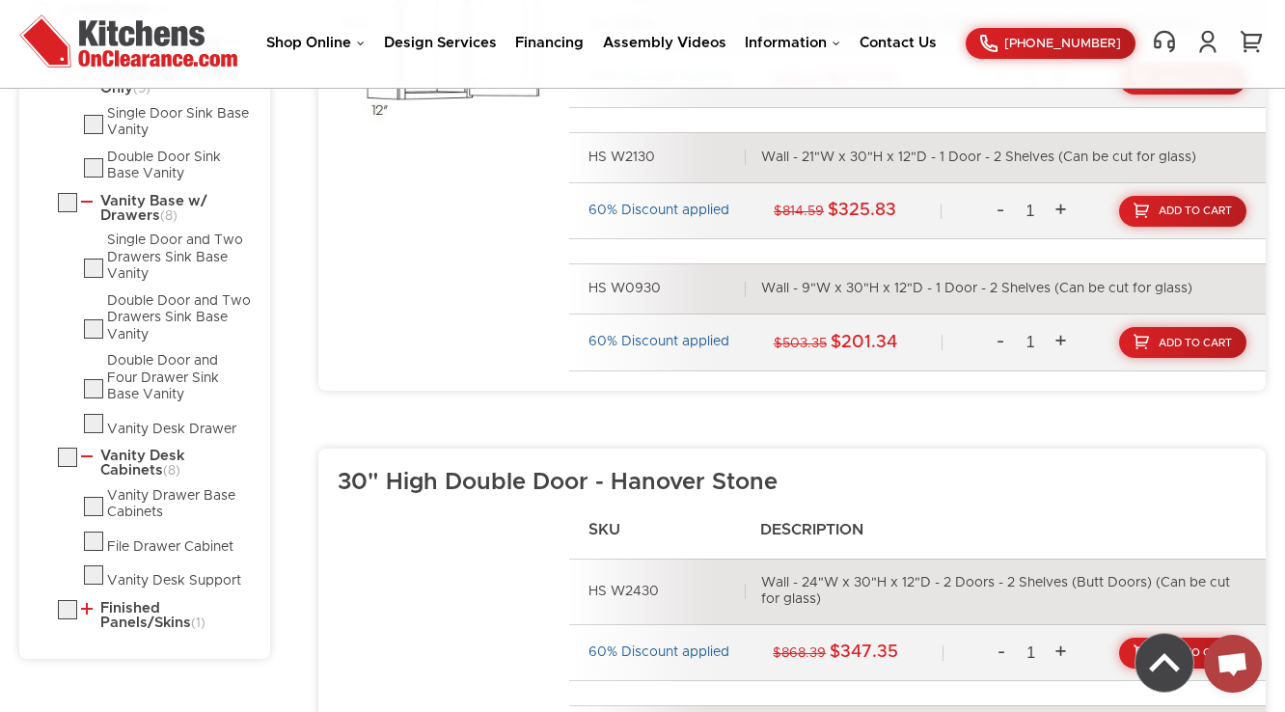
scroll to position [1417, 0]
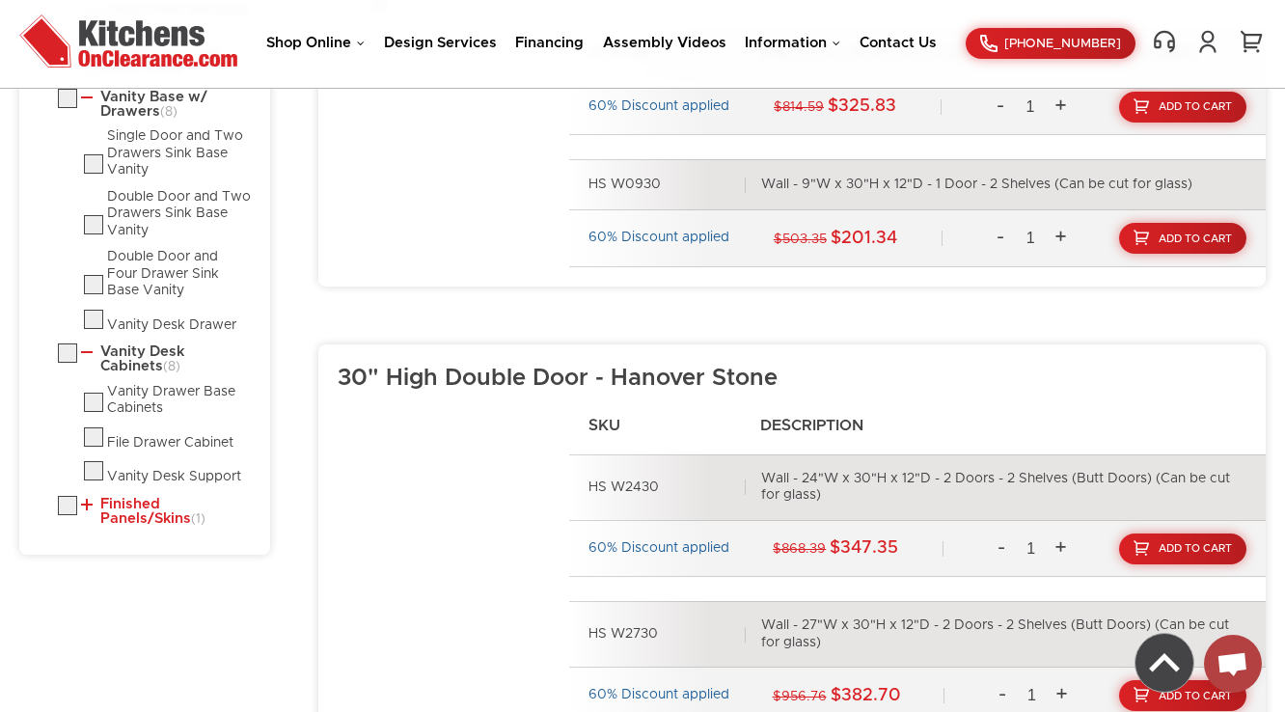
click at [141, 502] on link "Finished Panels/Skins (1)" at bounding box center [166, 512] width 170 height 30
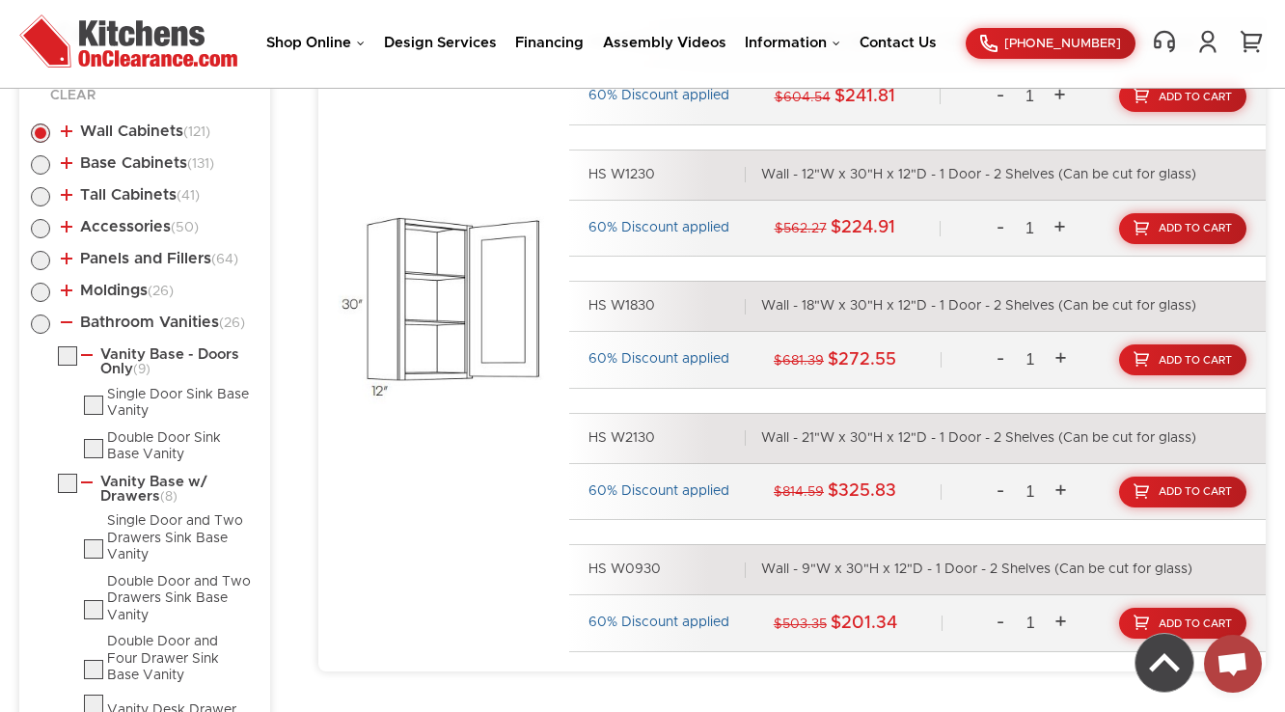
scroll to position [1031, 0]
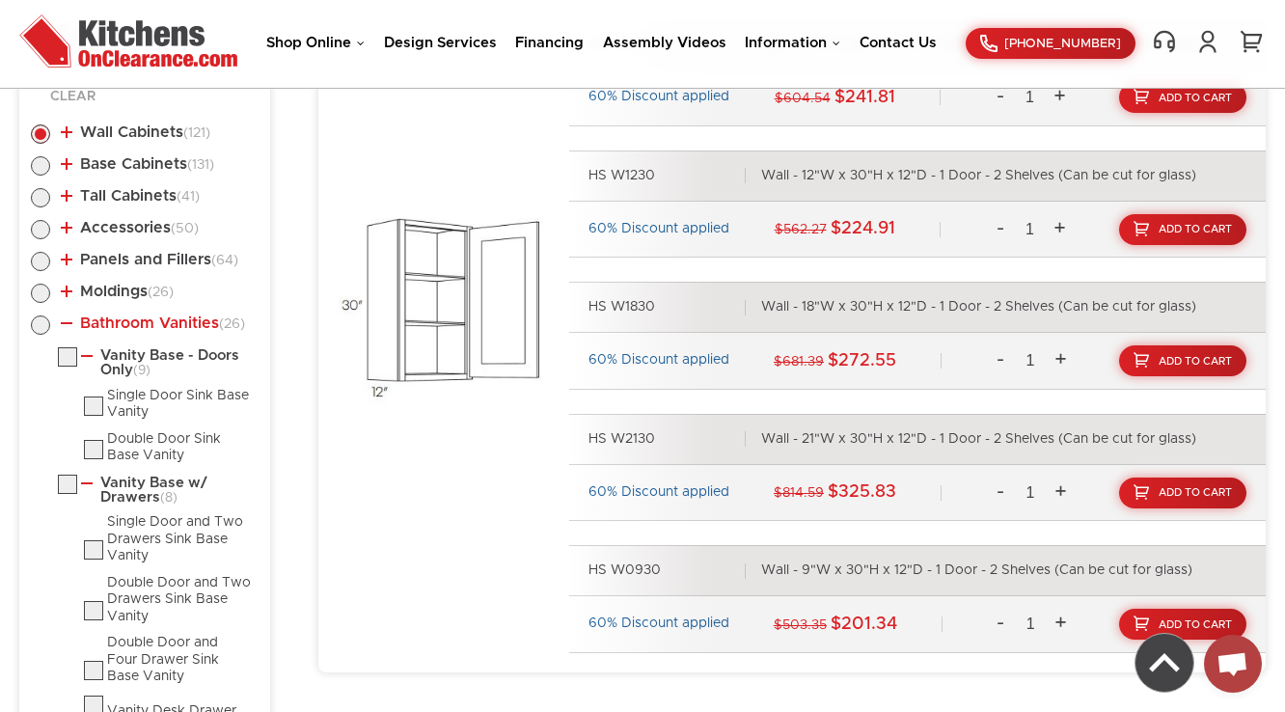
click at [105, 322] on link "Bathroom Vanities (26)" at bounding box center [153, 323] width 184 height 15
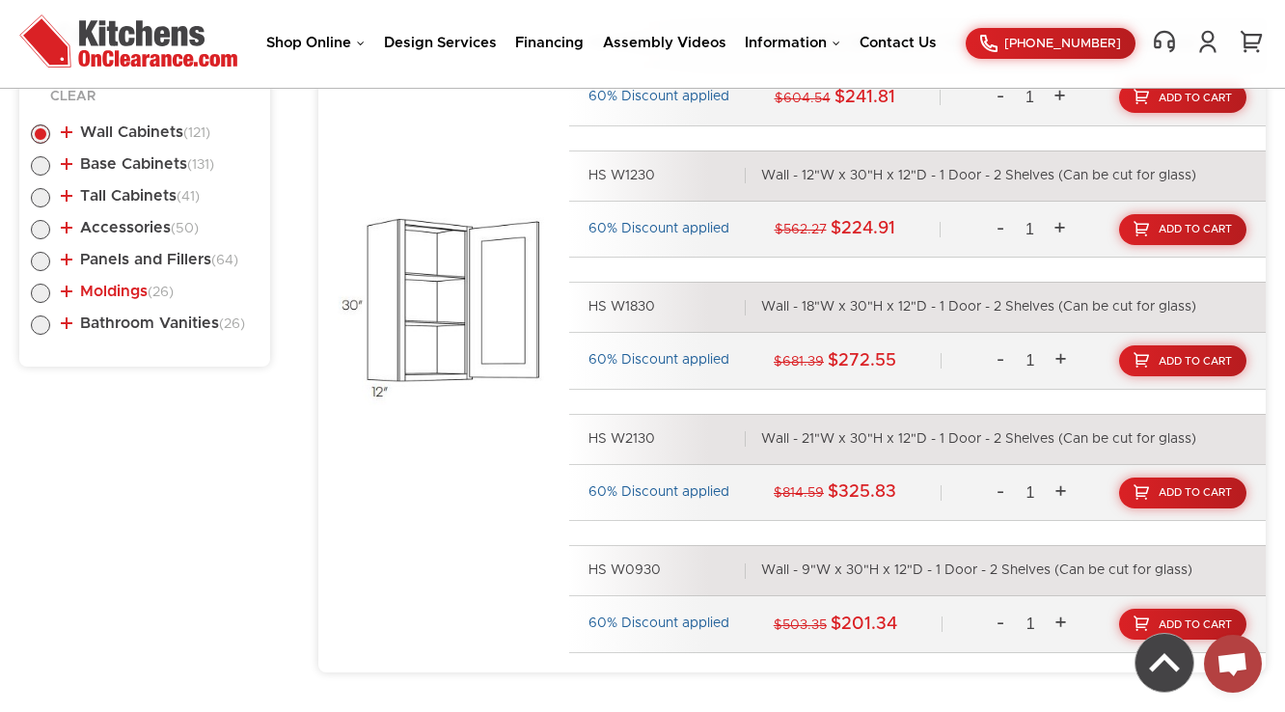
click at [105, 287] on link "Moldings (26)" at bounding box center [117, 291] width 113 height 15
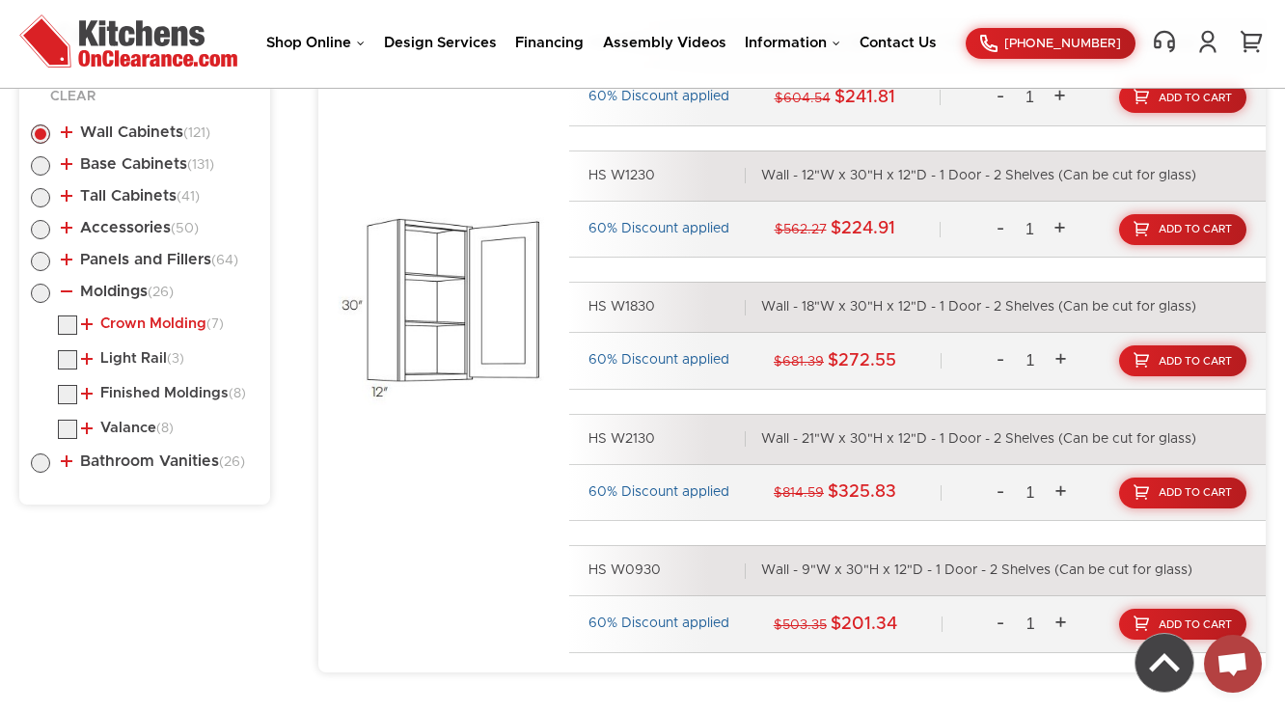
click at [111, 320] on link "Crown Molding (7)" at bounding box center [152, 323] width 143 height 15
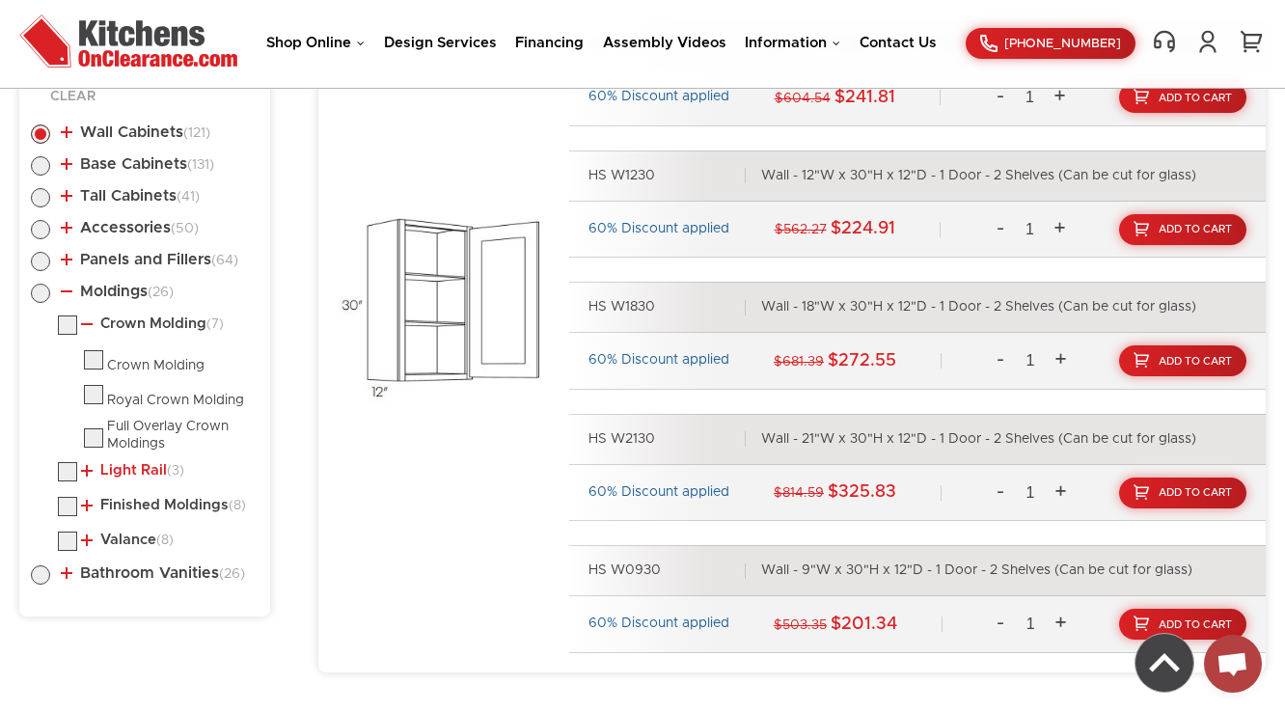
click at [120, 467] on link "Light Rail (3)" at bounding box center [132, 470] width 103 height 15
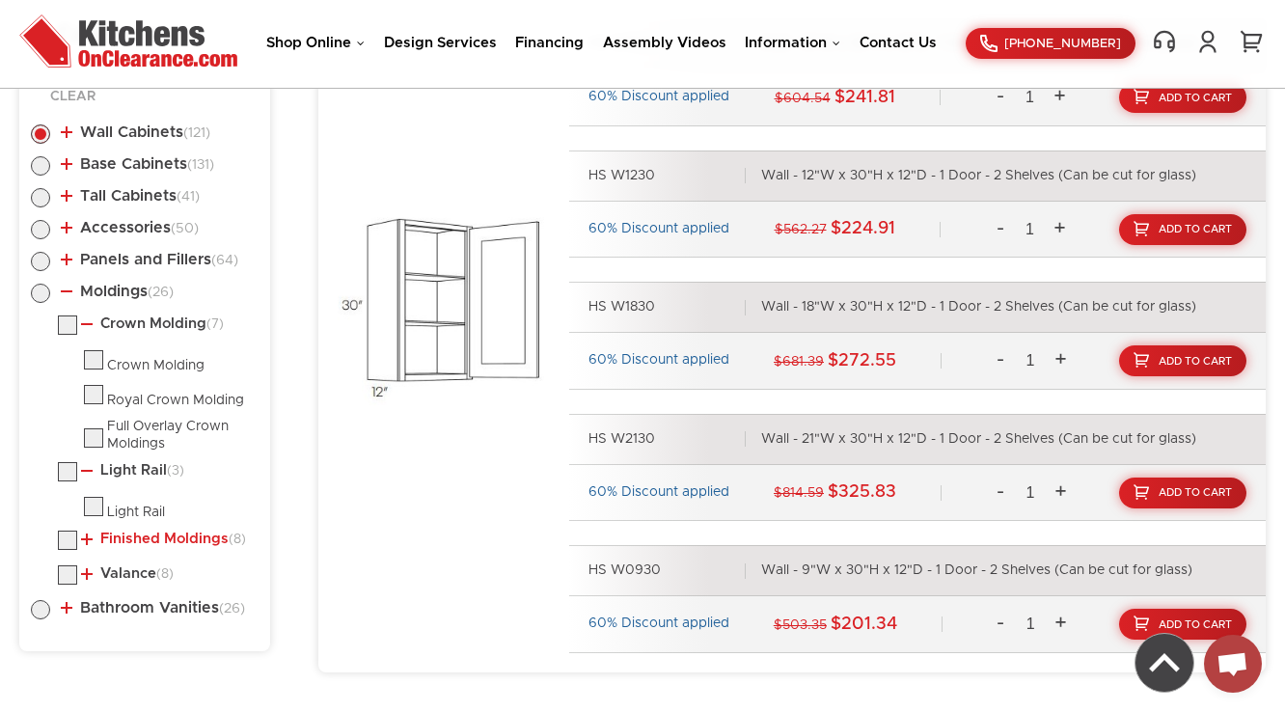
click at [124, 535] on link "Finished Moldings (8)" at bounding box center [163, 539] width 165 height 15
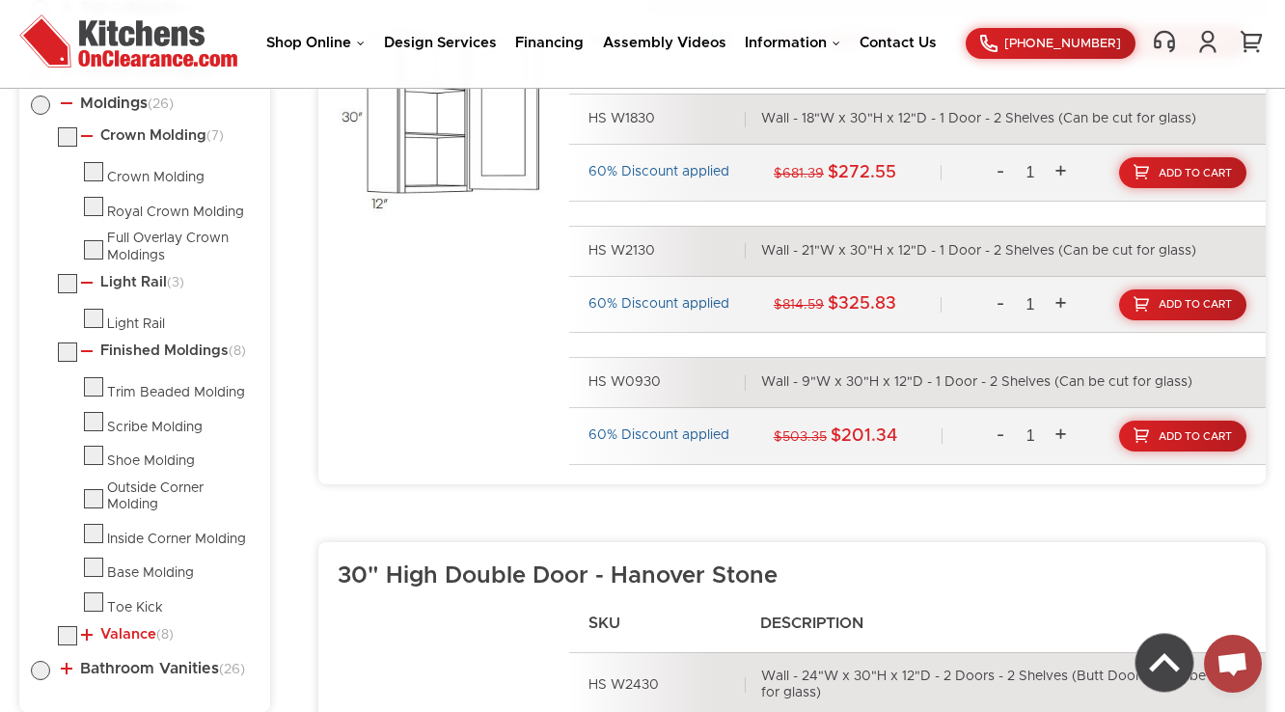
scroll to position [1263, 0]
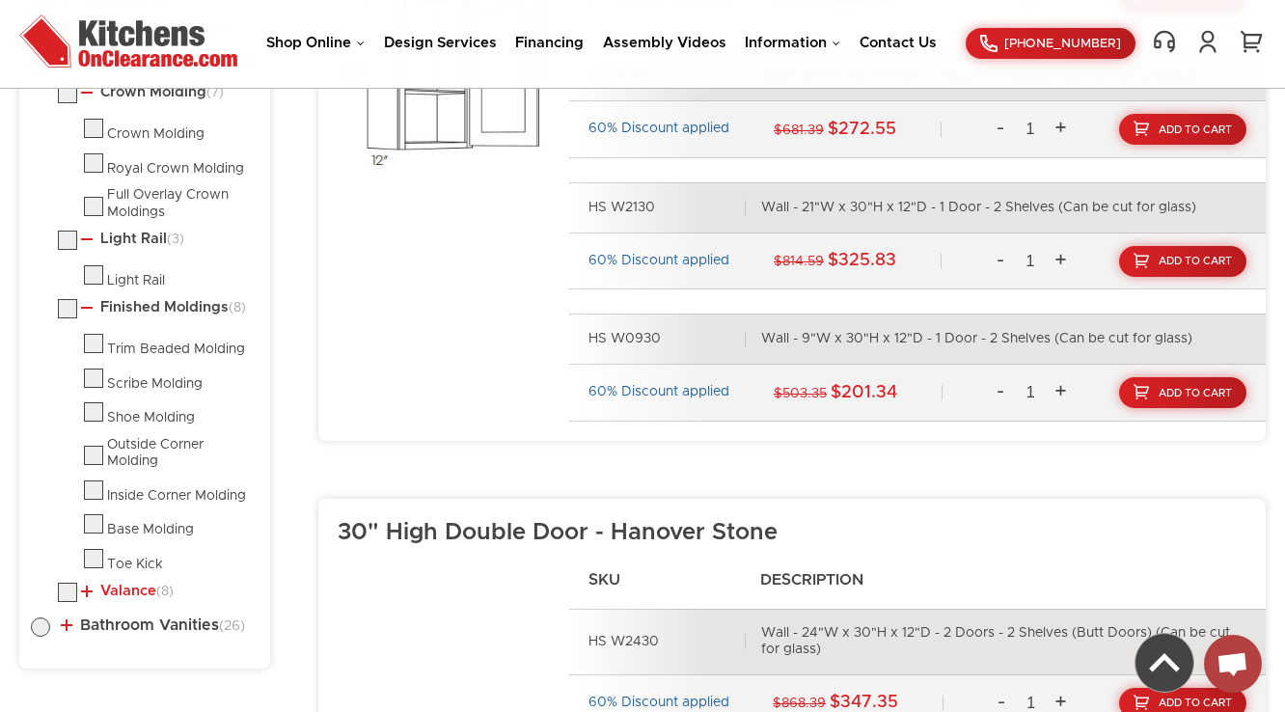
click at [121, 584] on link "Valance (8)" at bounding box center [127, 591] width 93 height 15
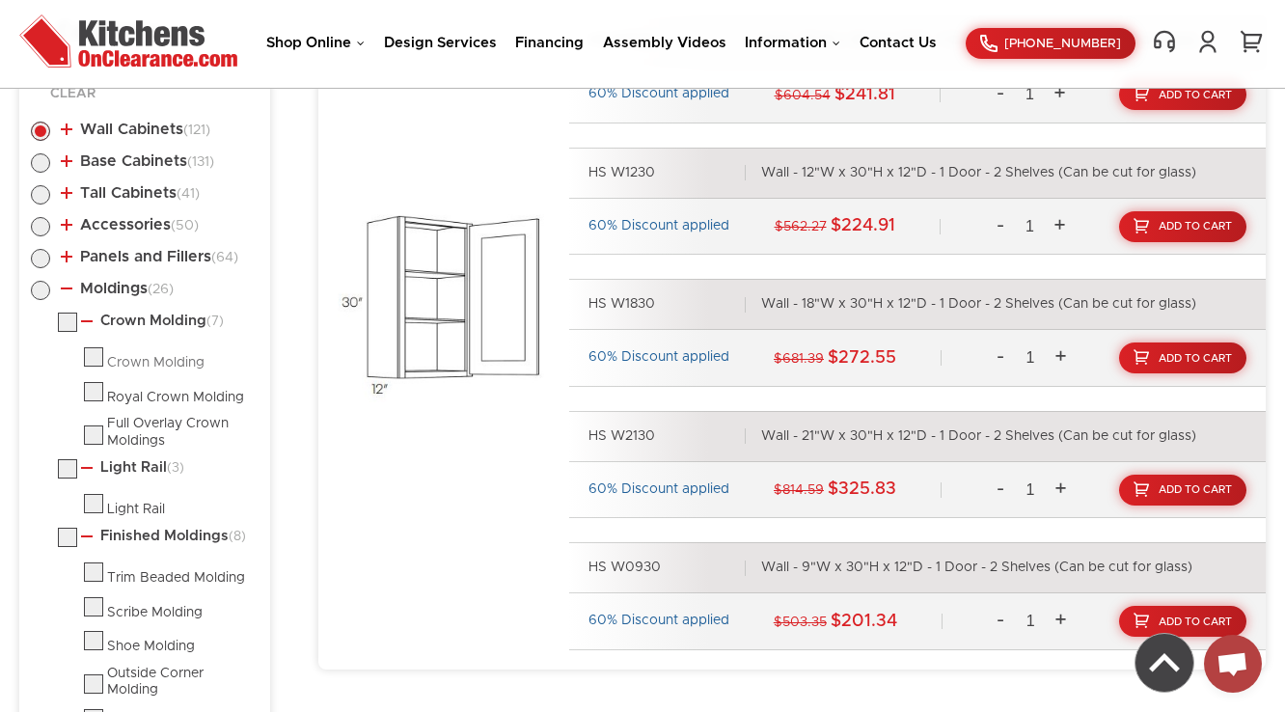
scroll to position [1031, 0]
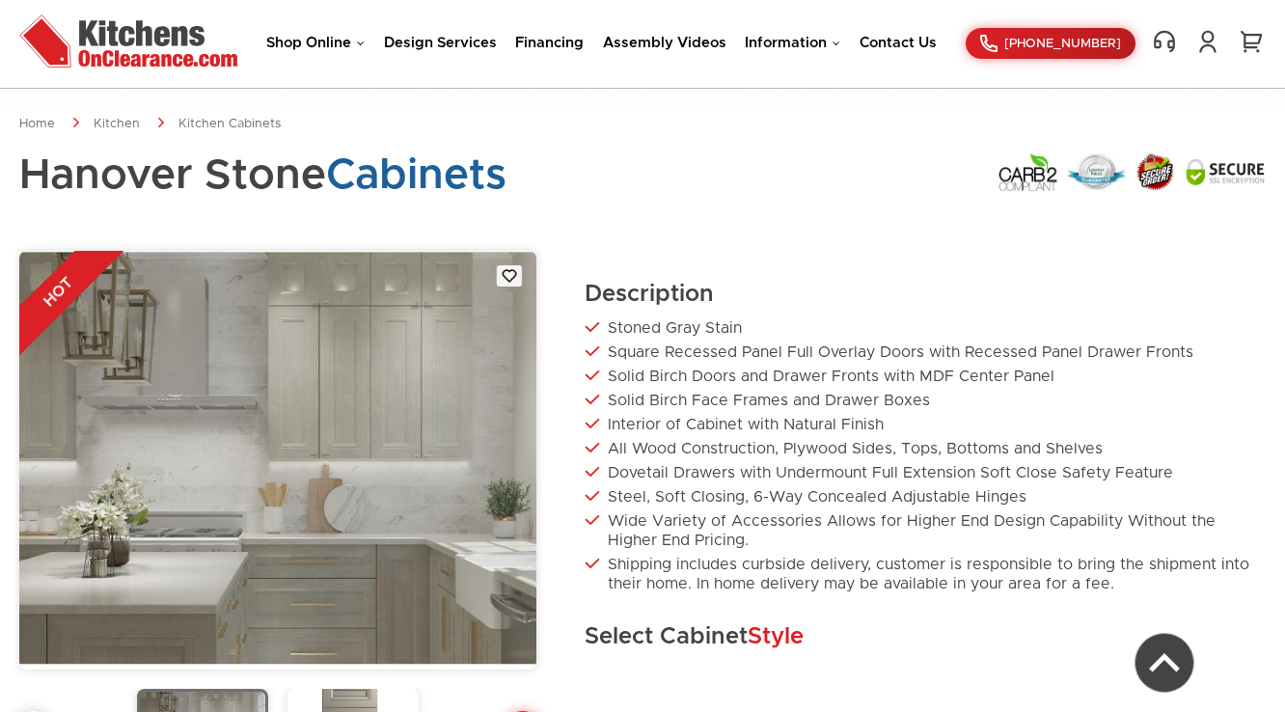
scroll to position [651, 0]
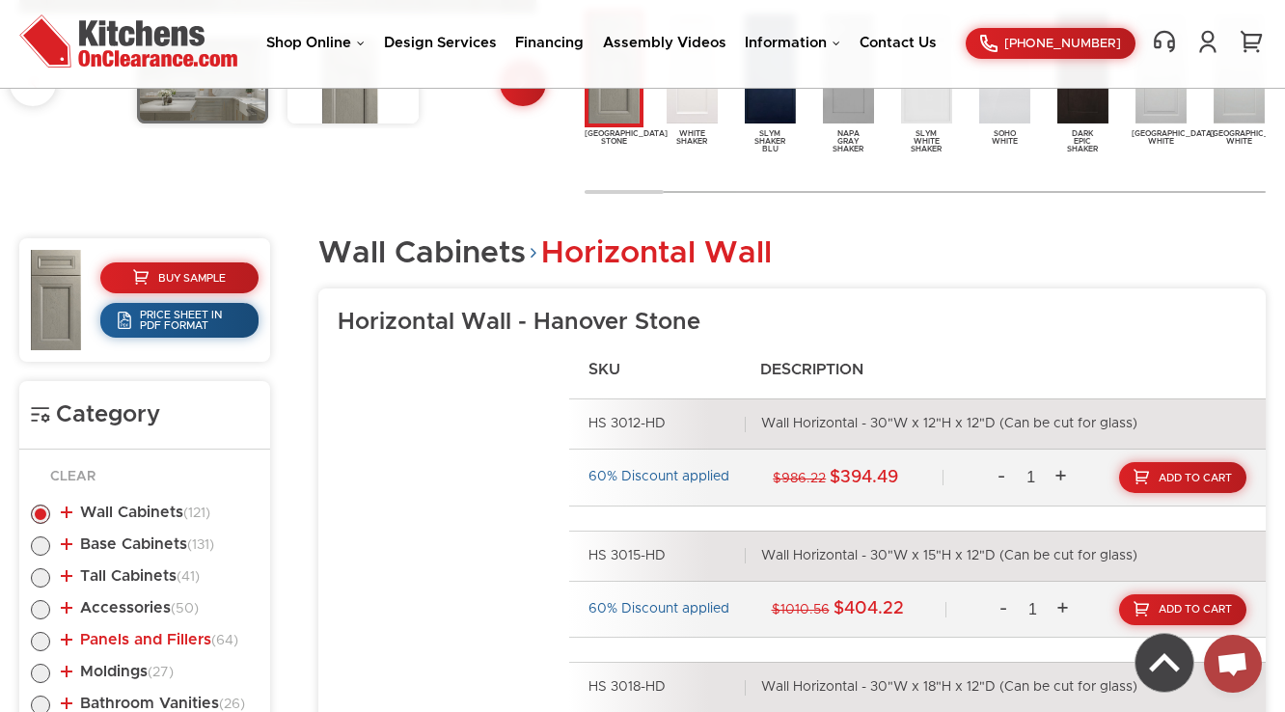
click at [140, 639] on link "Panels and Fillers (64)" at bounding box center [150, 639] width 178 height 15
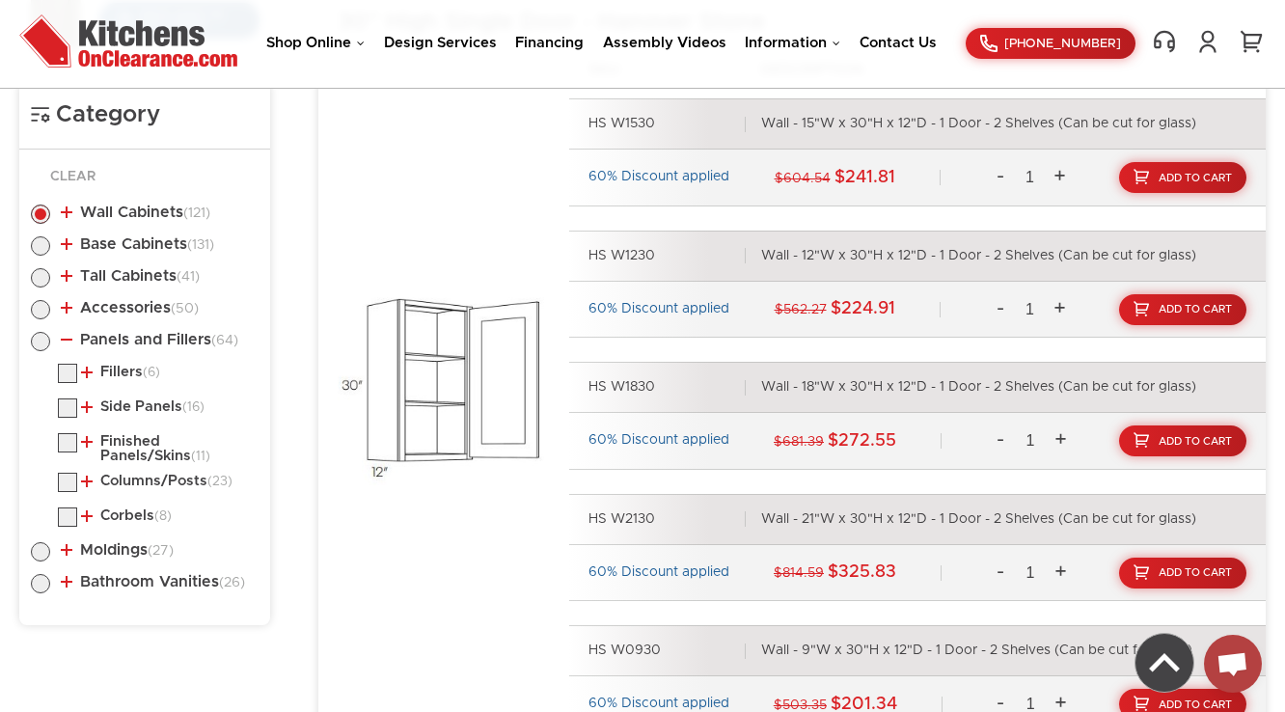
scroll to position [960, 0]
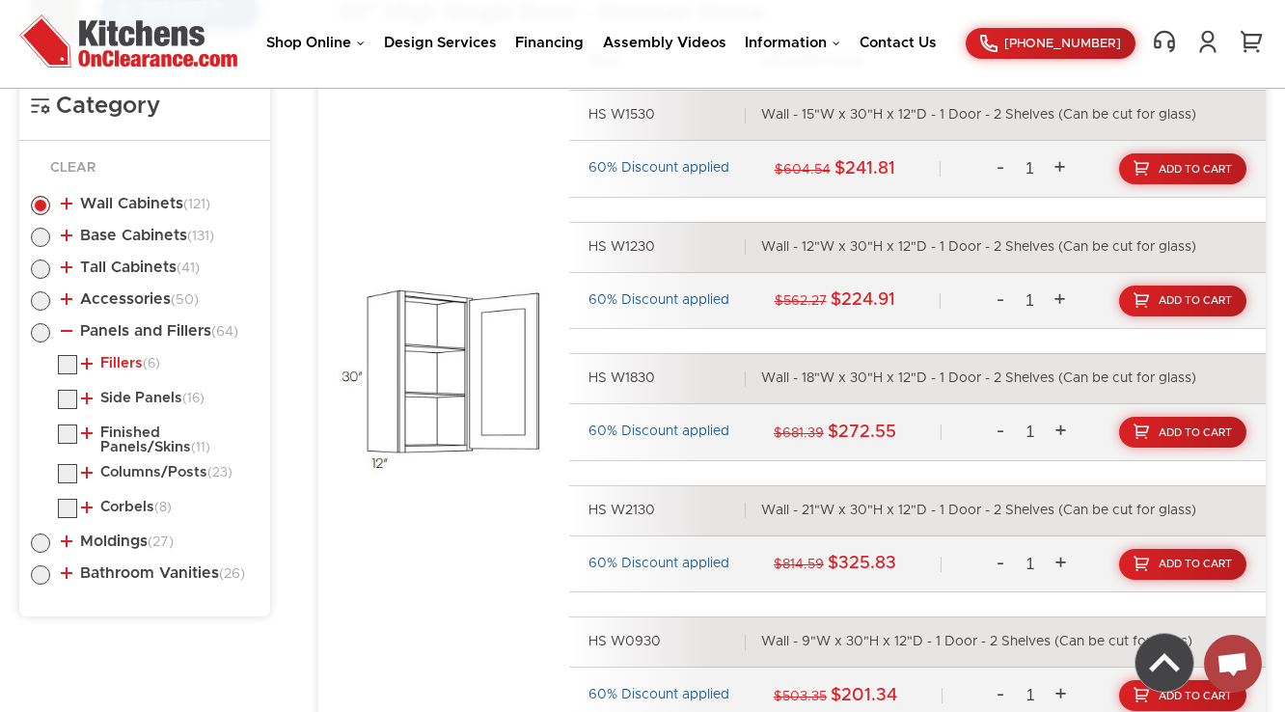
click at [129, 359] on link "Fillers (6)" at bounding box center [120, 363] width 79 height 15
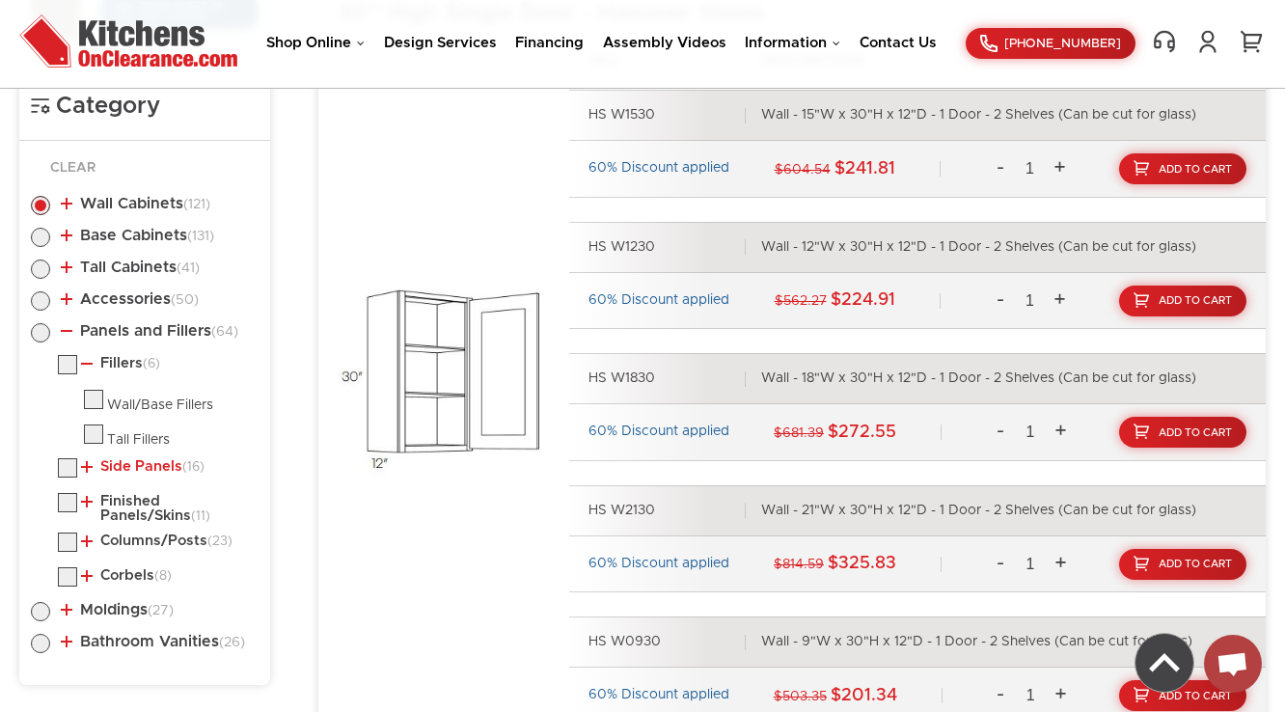
click at [120, 467] on link "Side Panels (16)" at bounding box center [143, 466] width 124 height 15
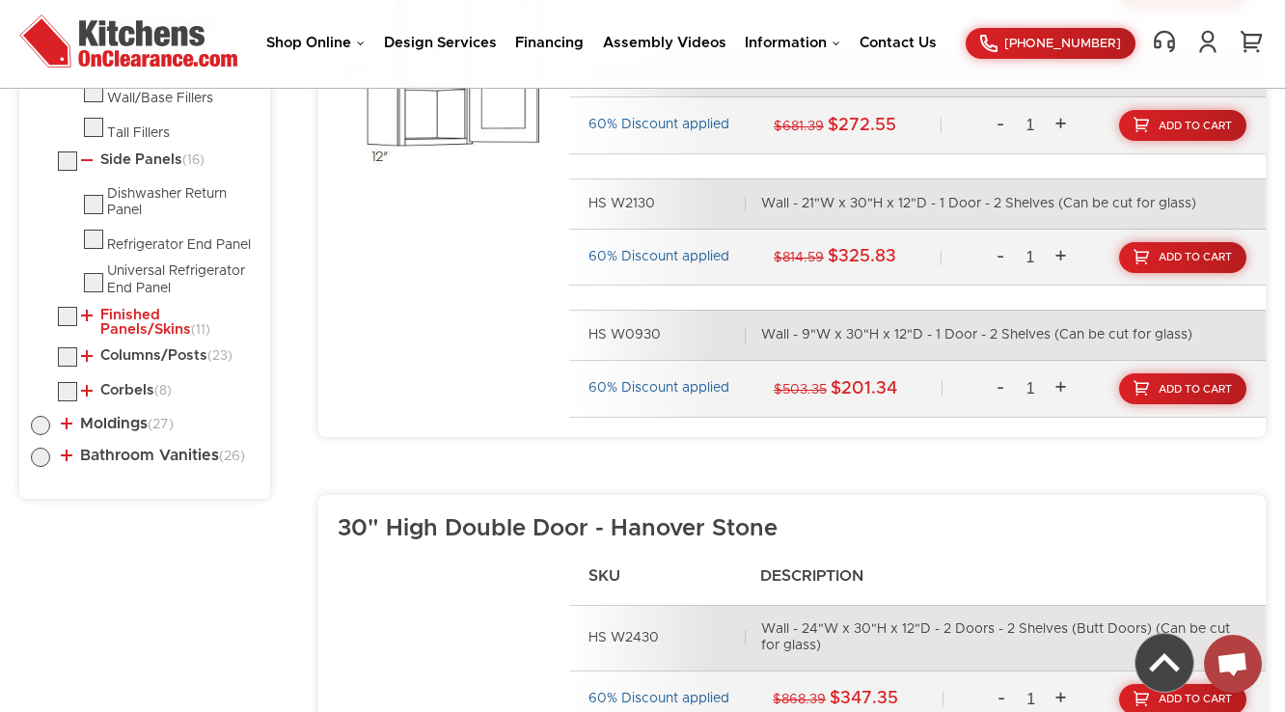
scroll to position [1269, 0]
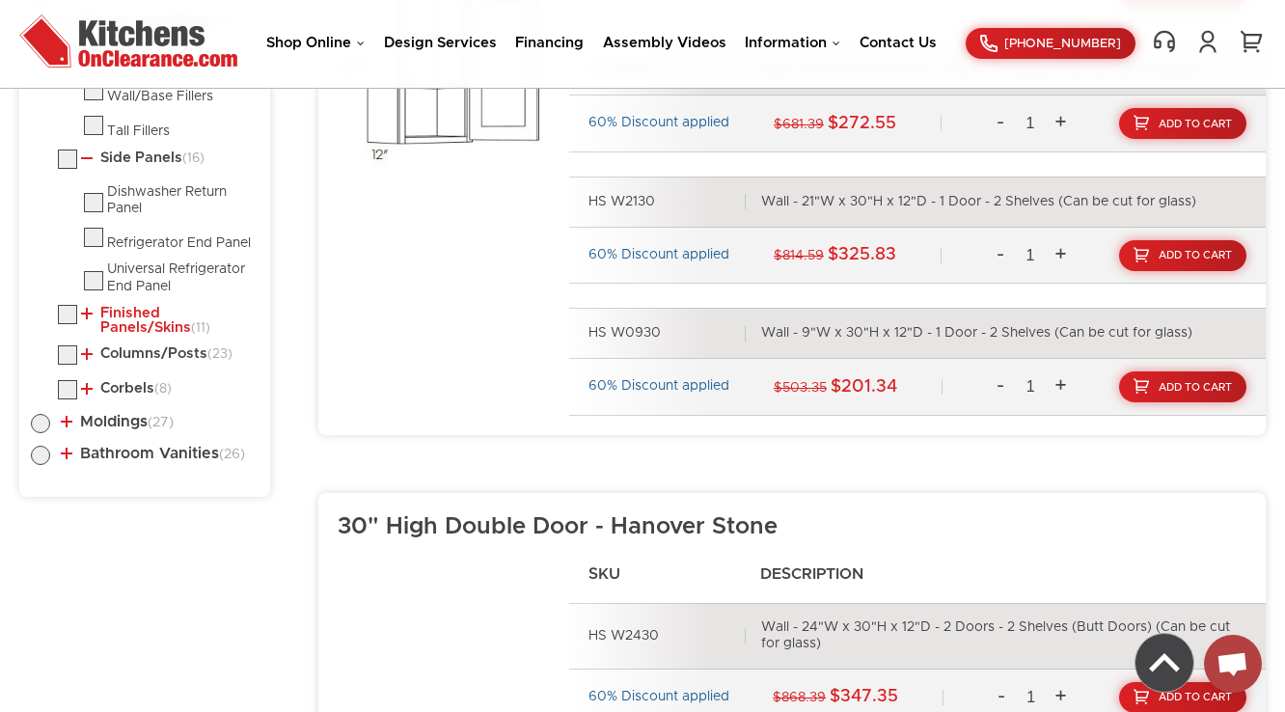
click at [143, 316] on link "Finished Panels/Skins (11)" at bounding box center [166, 321] width 170 height 30
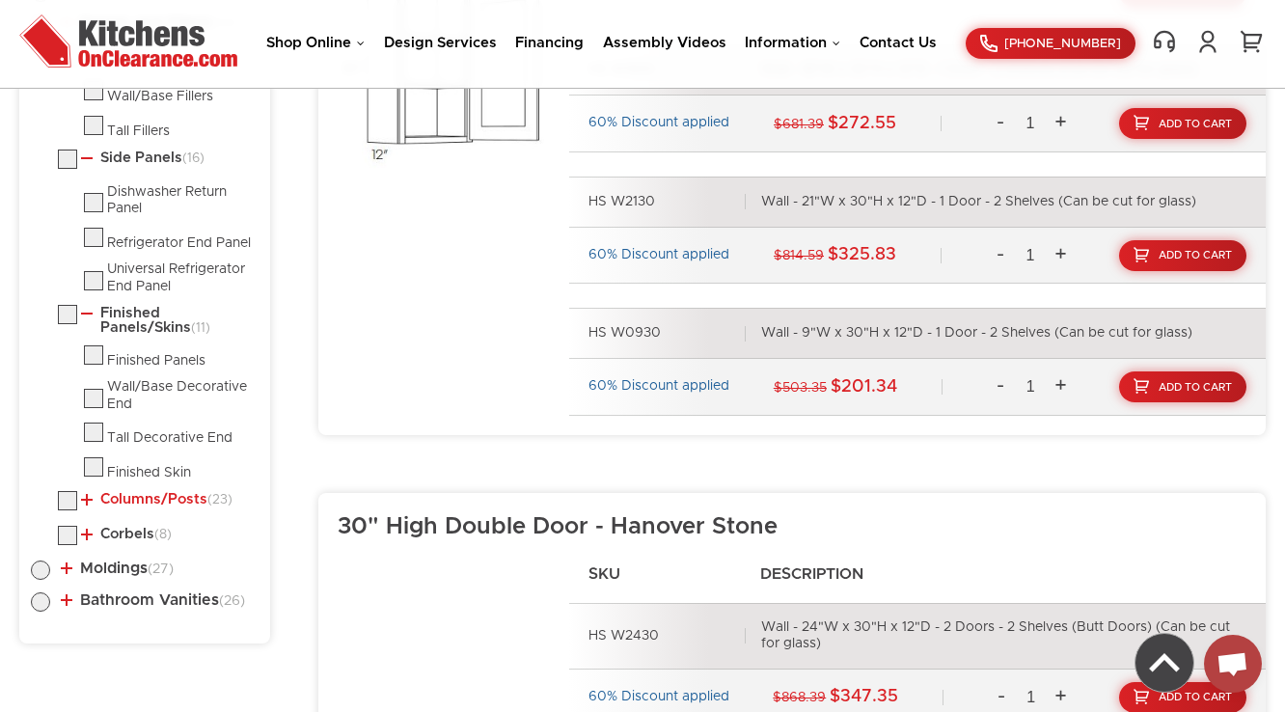
click at [136, 508] on link "Columns/Posts (23)" at bounding box center [156, 499] width 151 height 15
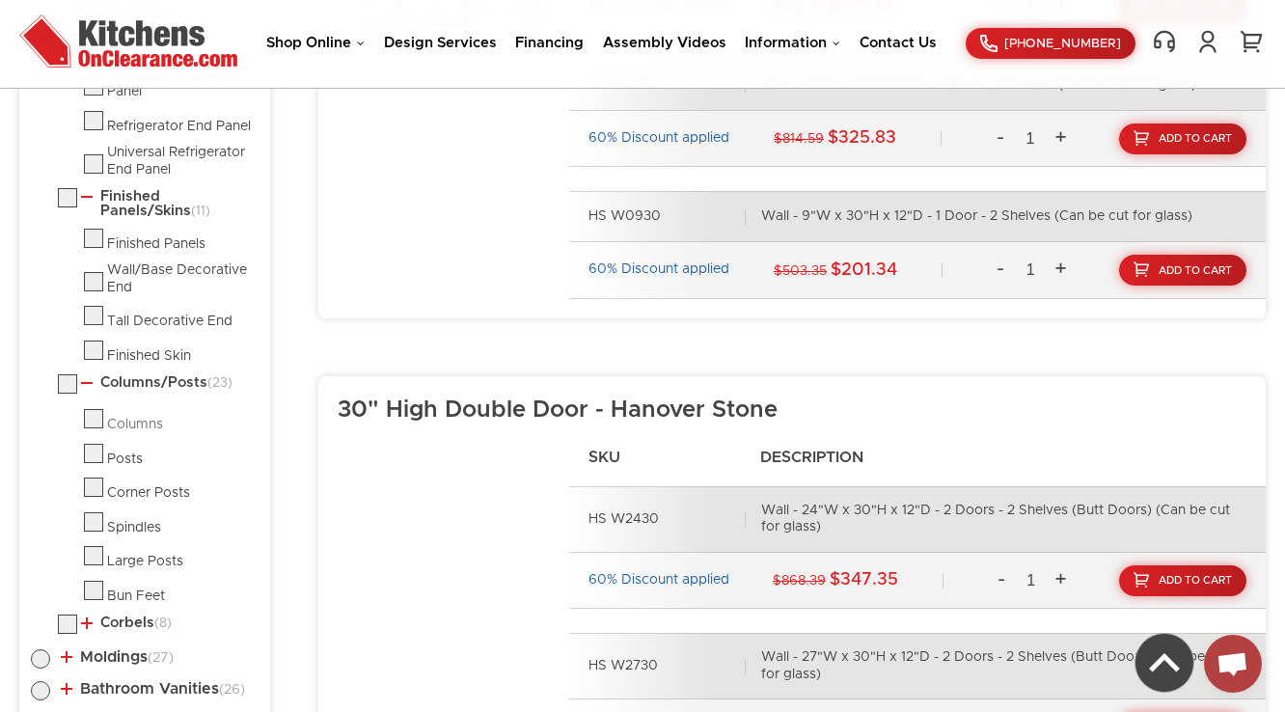
scroll to position [1423, 0]
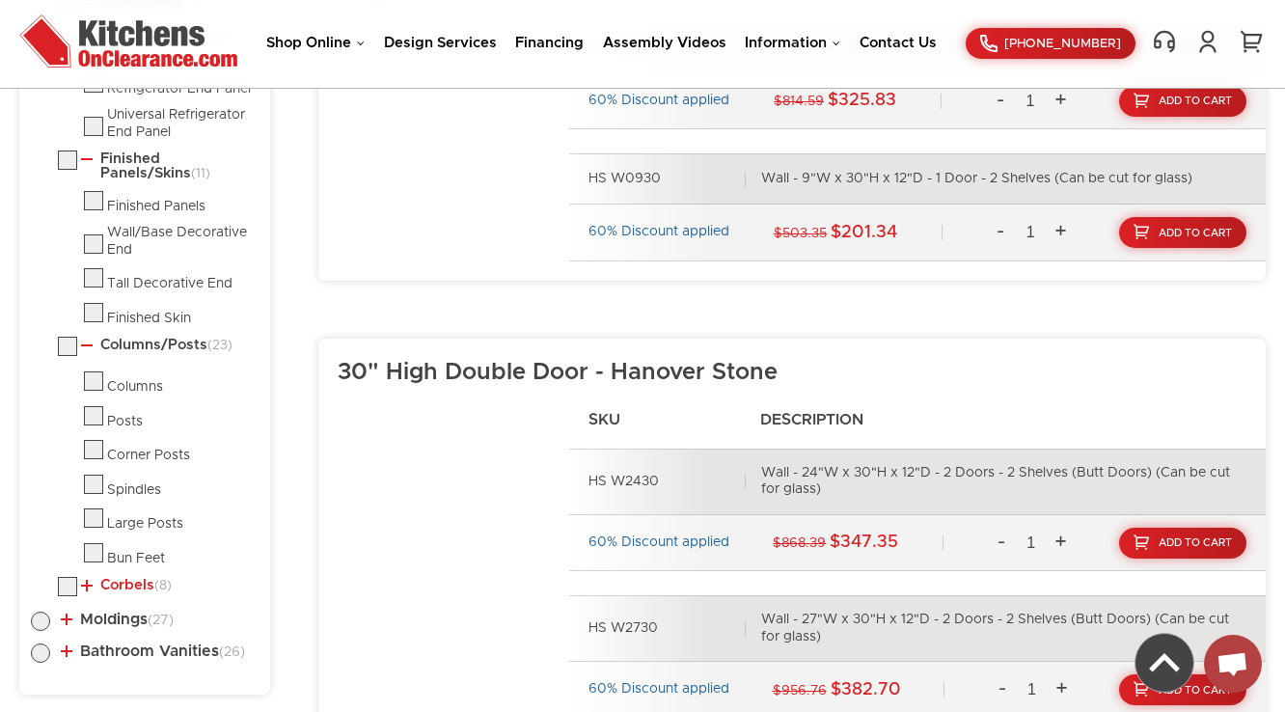
click at [123, 583] on link "Corbels (8)" at bounding box center [126, 585] width 91 height 15
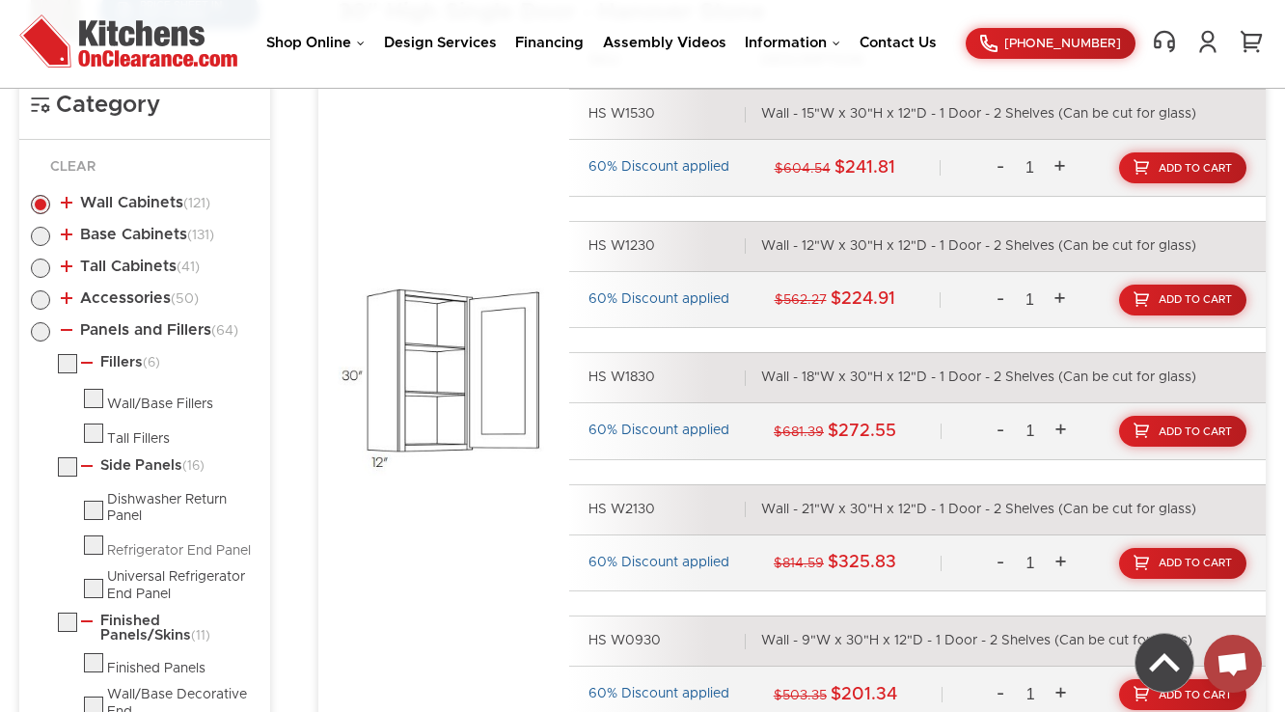
scroll to position [960, 0]
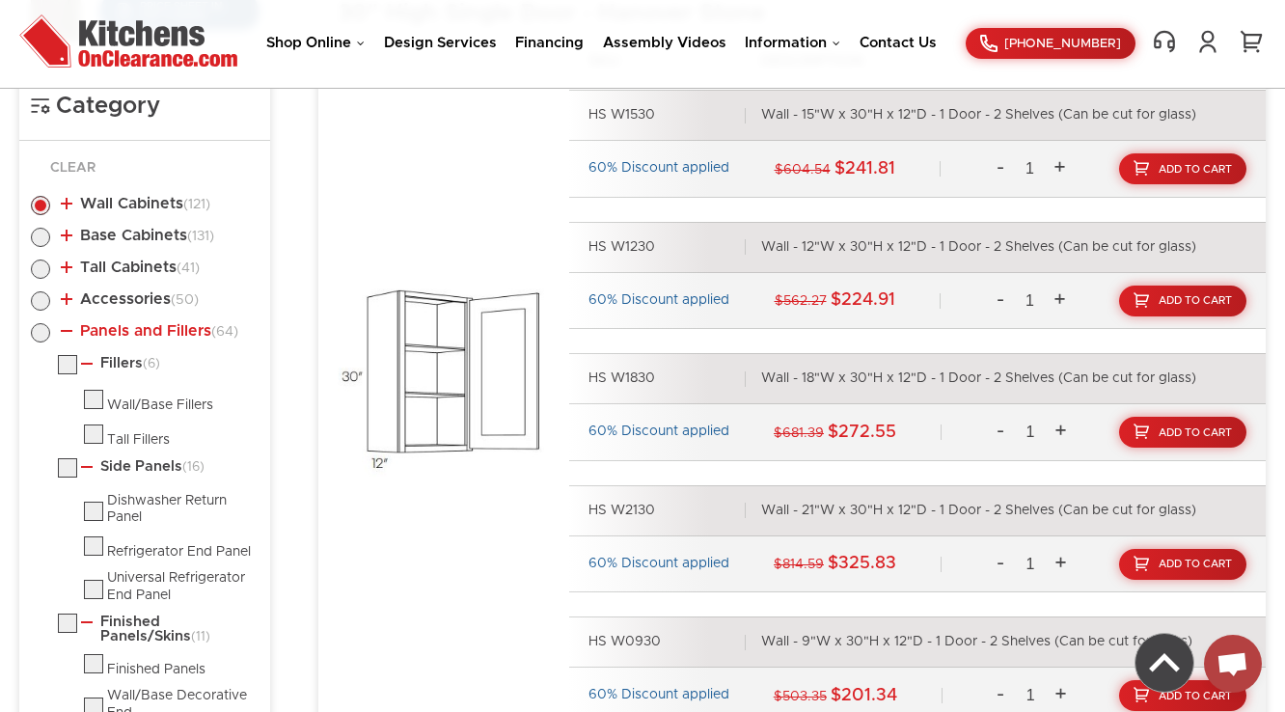
click at [124, 328] on link "Panels and Fillers (64)" at bounding box center [150, 330] width 178 height 15
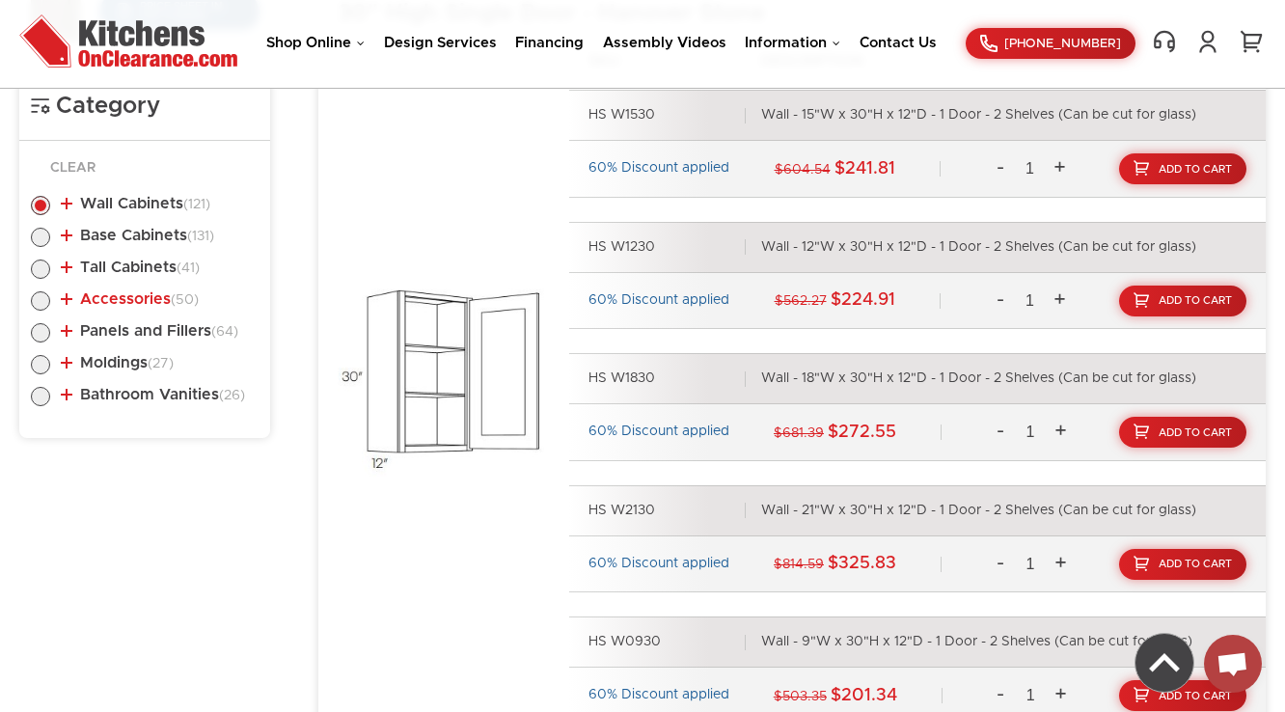
click at [132, 300] on link "Accessories (50)" at bounding box center [130, 298] width 138 height 15
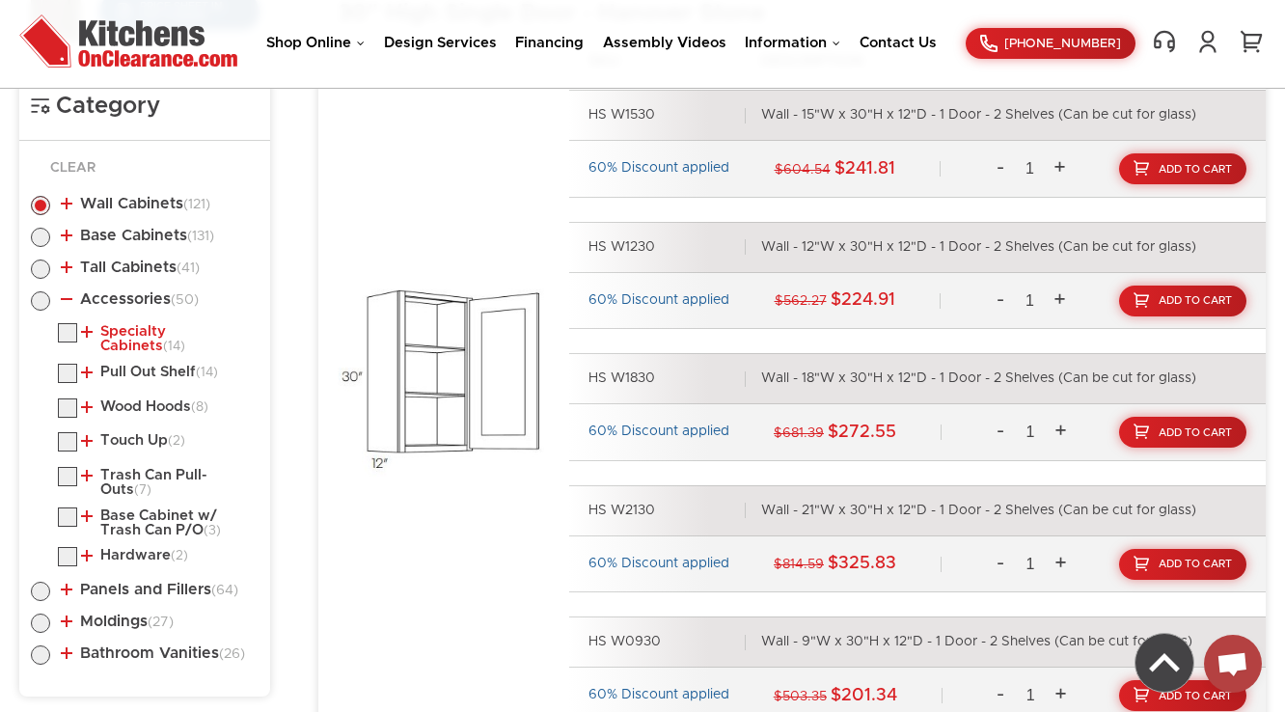
click at [123, 337] on link "Specialty Cabinets (14)" at bounding box center [166, 339] width 170 height 30
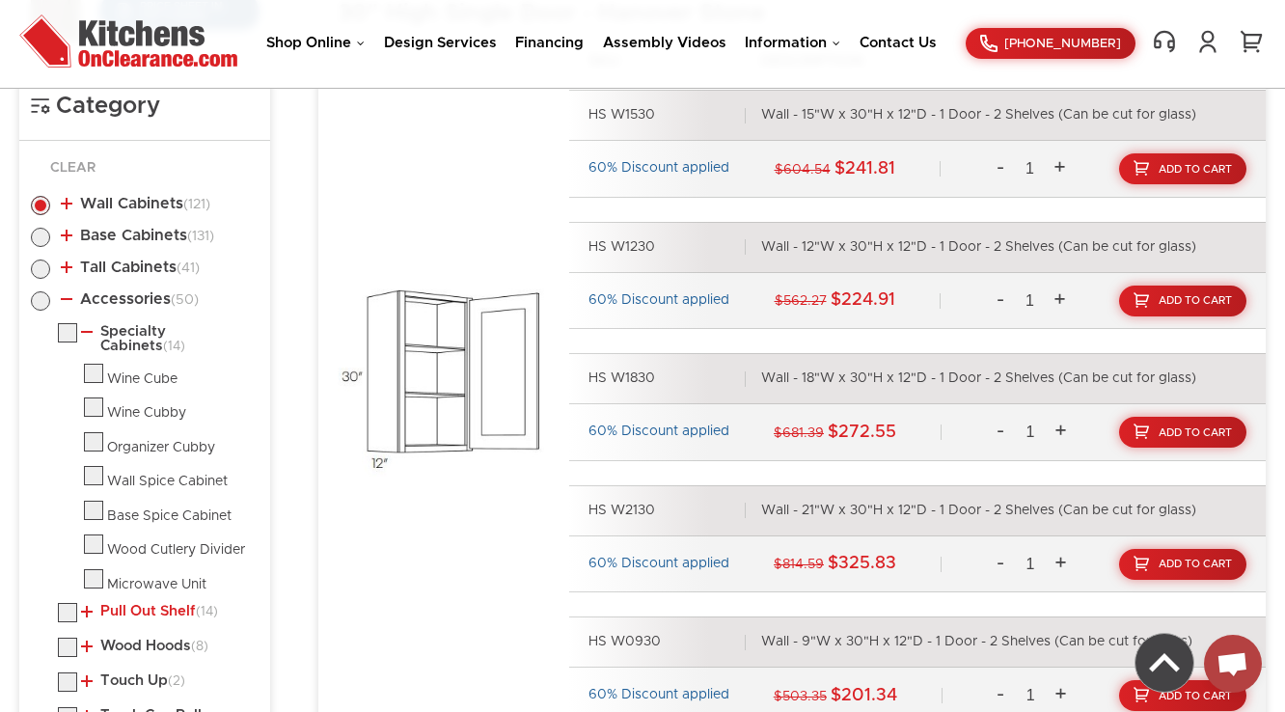
click at [135, 610] on link "Pull Out Shelf (14)" at bounding box center [149, 611] width 137 height 15
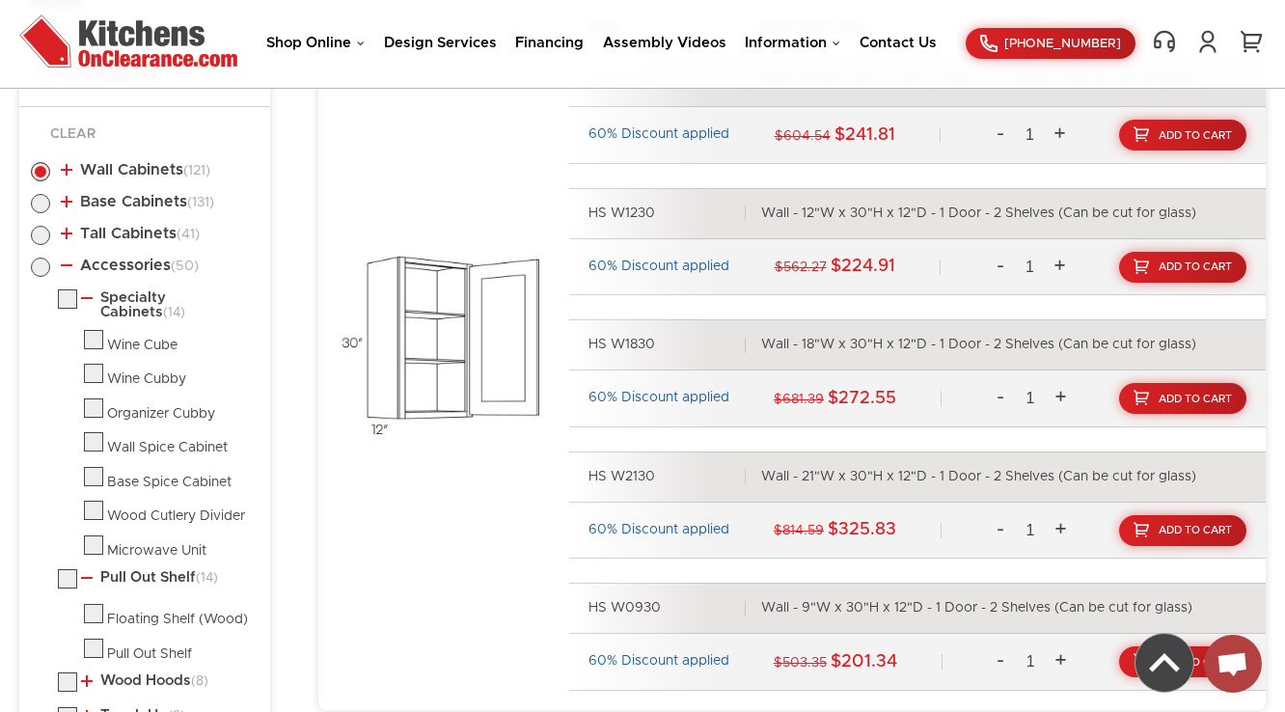
scroll to position [1269, 0]
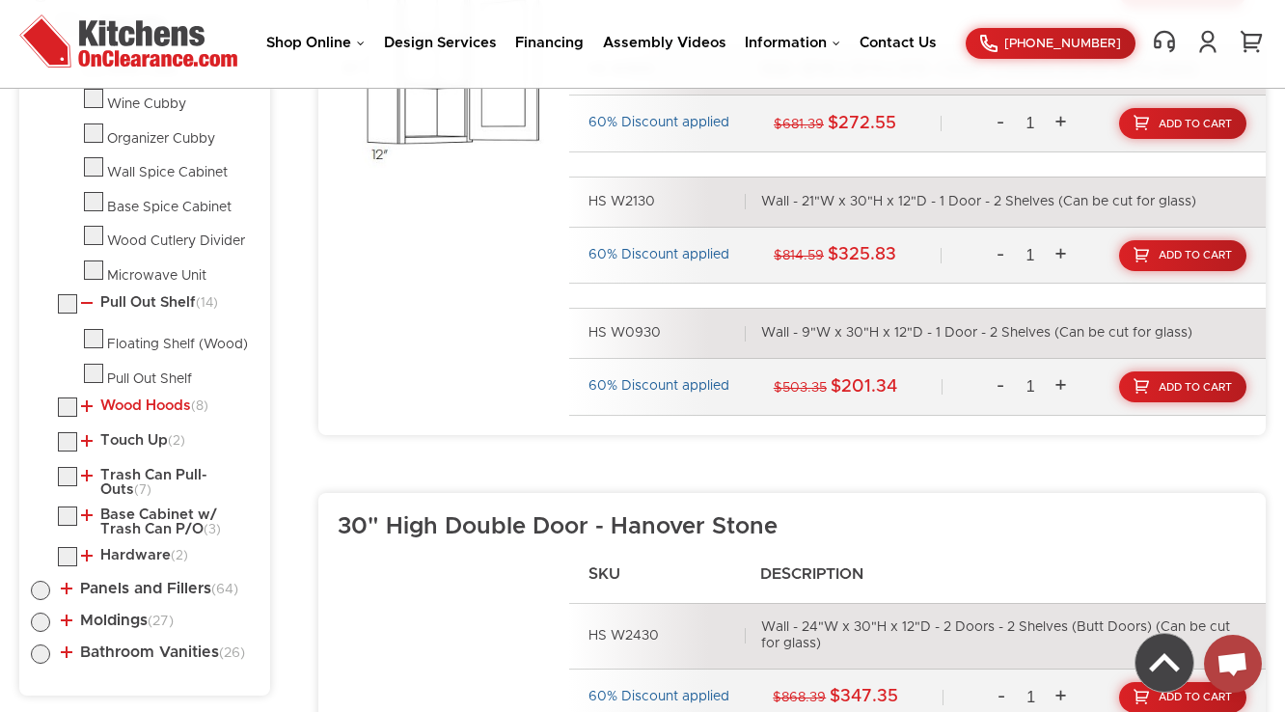
click at [136, 405] on link "Wood Hoods (8)" at bounding box center [144, 405] width 127 height 15
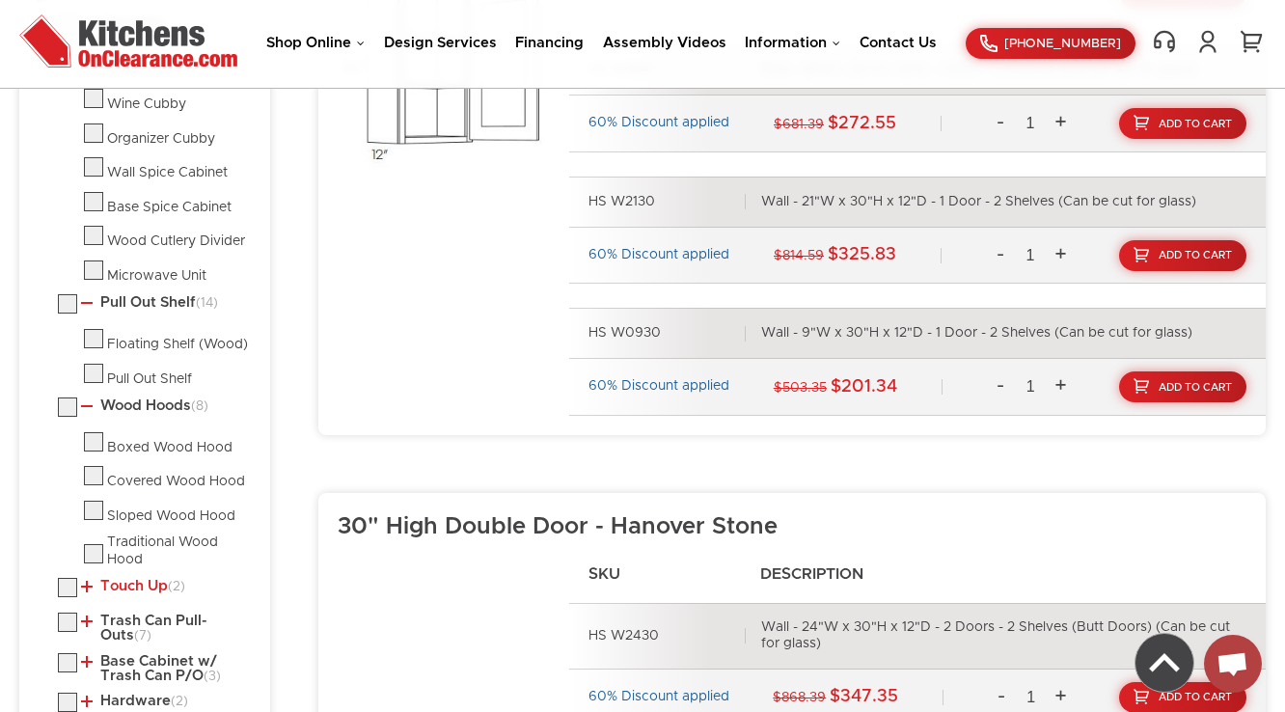
click at [131, 579] on link "Touch Up (2)" at bounding box center [133, 586] width 104 height 15
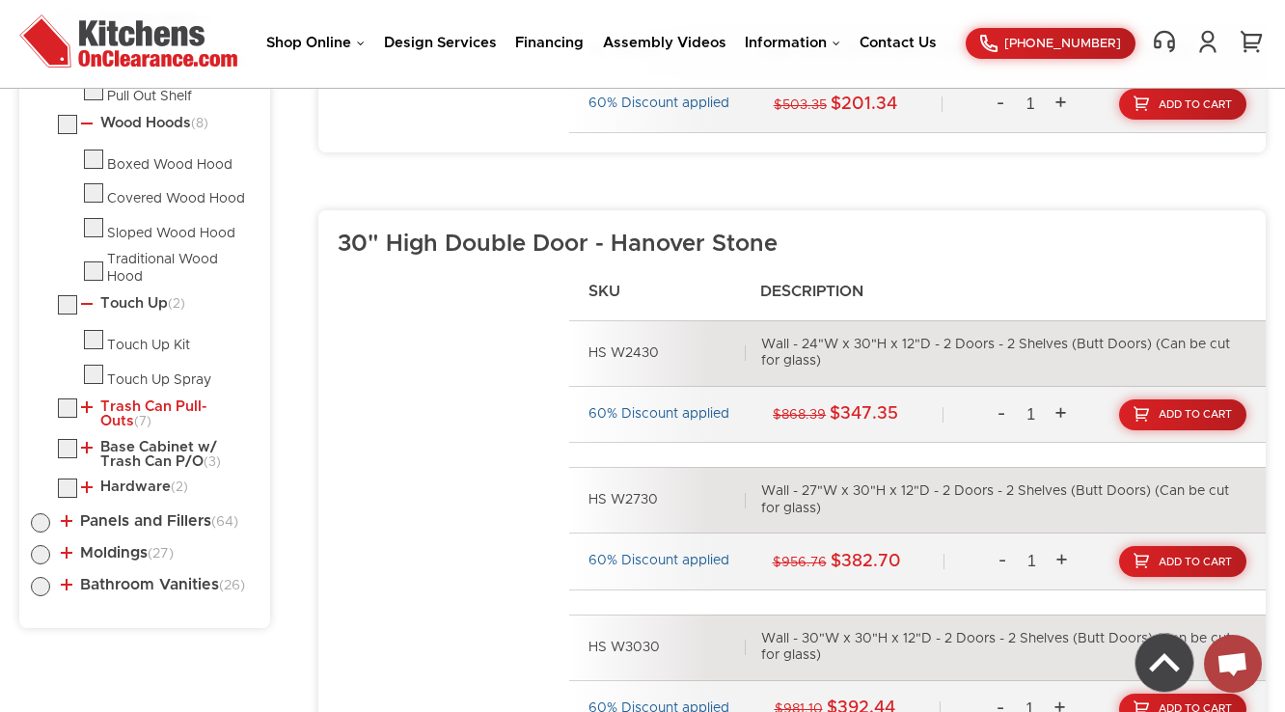
scroll to position [1578, 0]
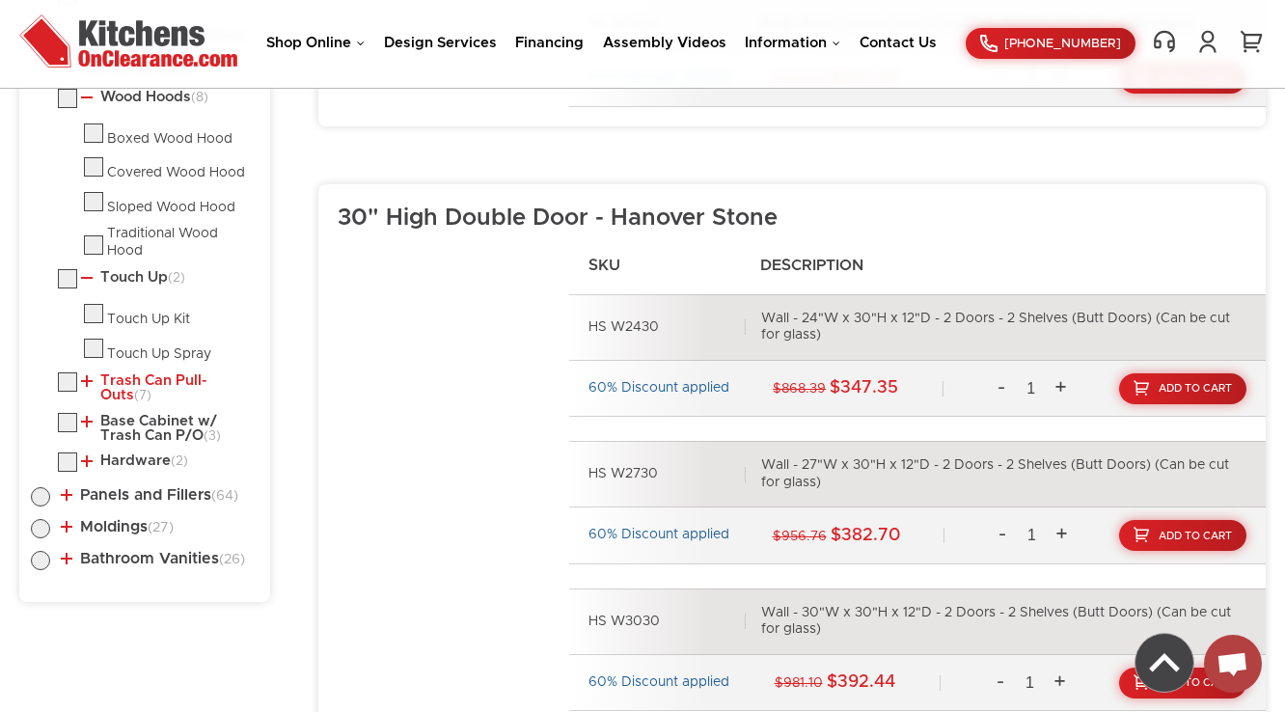
click at [131, 374] on link "Trash Can Pull-Outs (7)" at bounding box center [166, 388] width 170 height 30
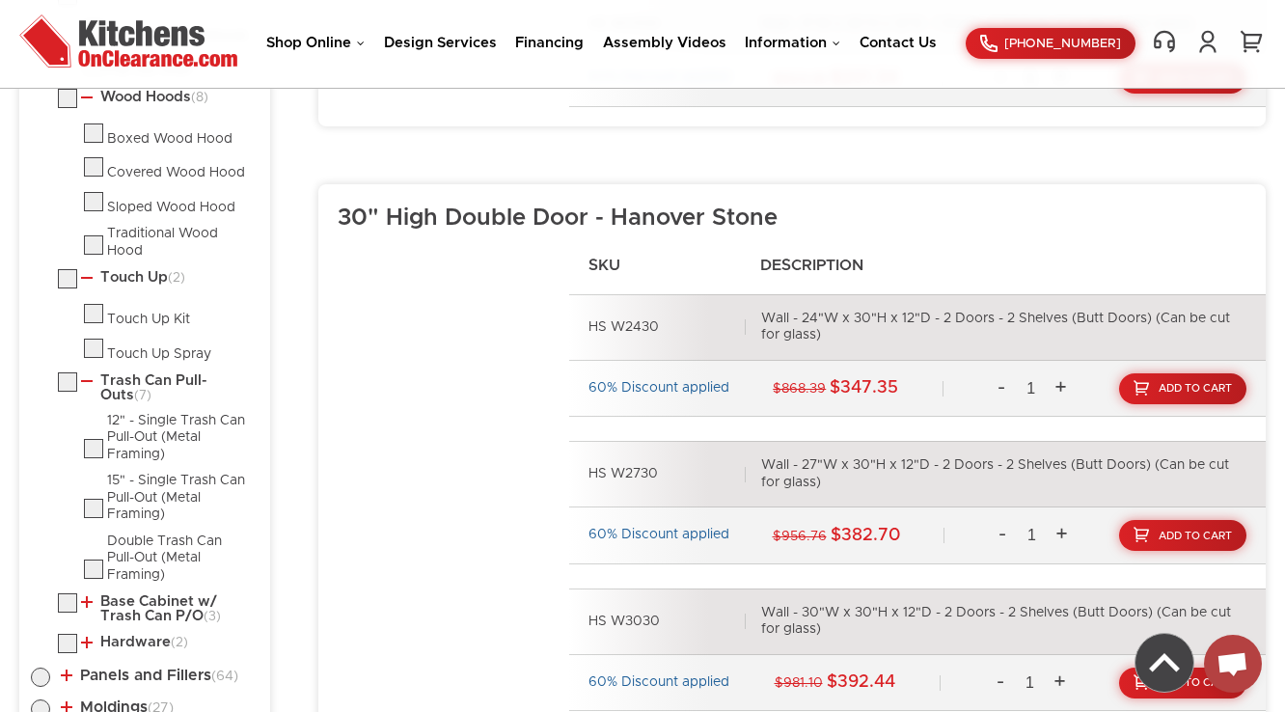
scroll to position [1809, 0]
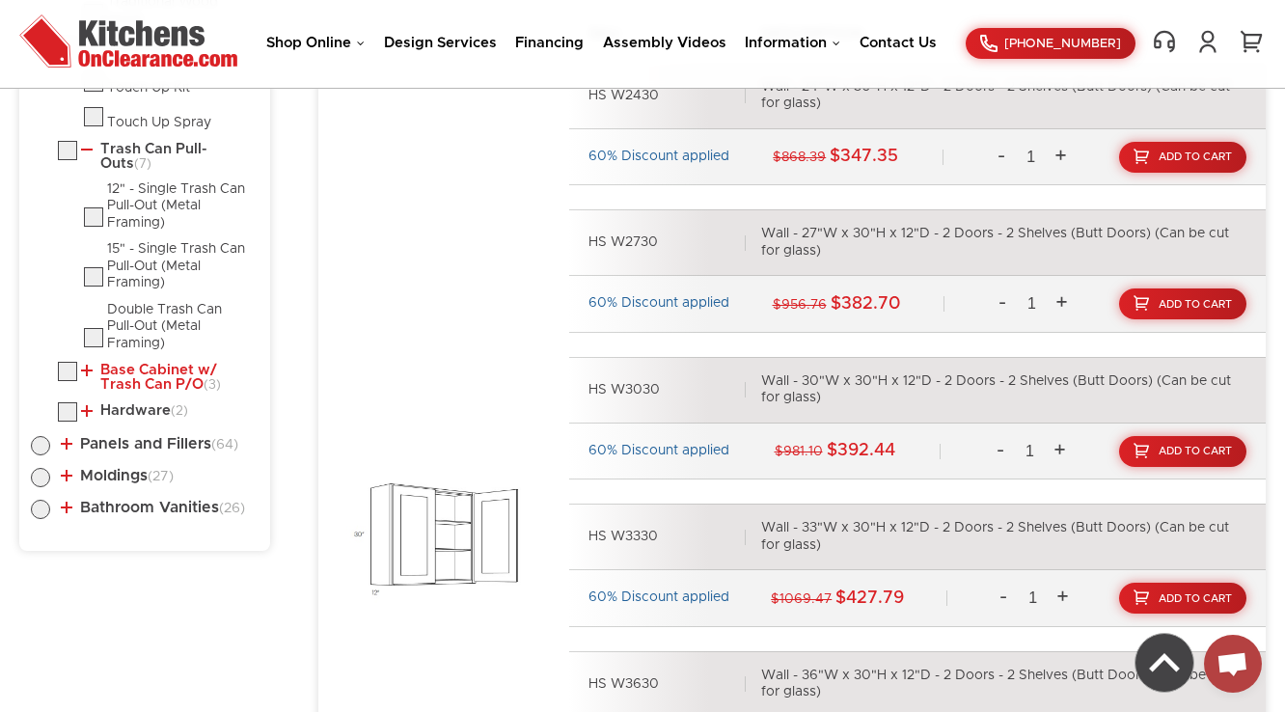
click at [139, 363] on link "Base Cabinet w/ Trash Can P/O (3)" at bounding box center [166, 378] width 170 height 30
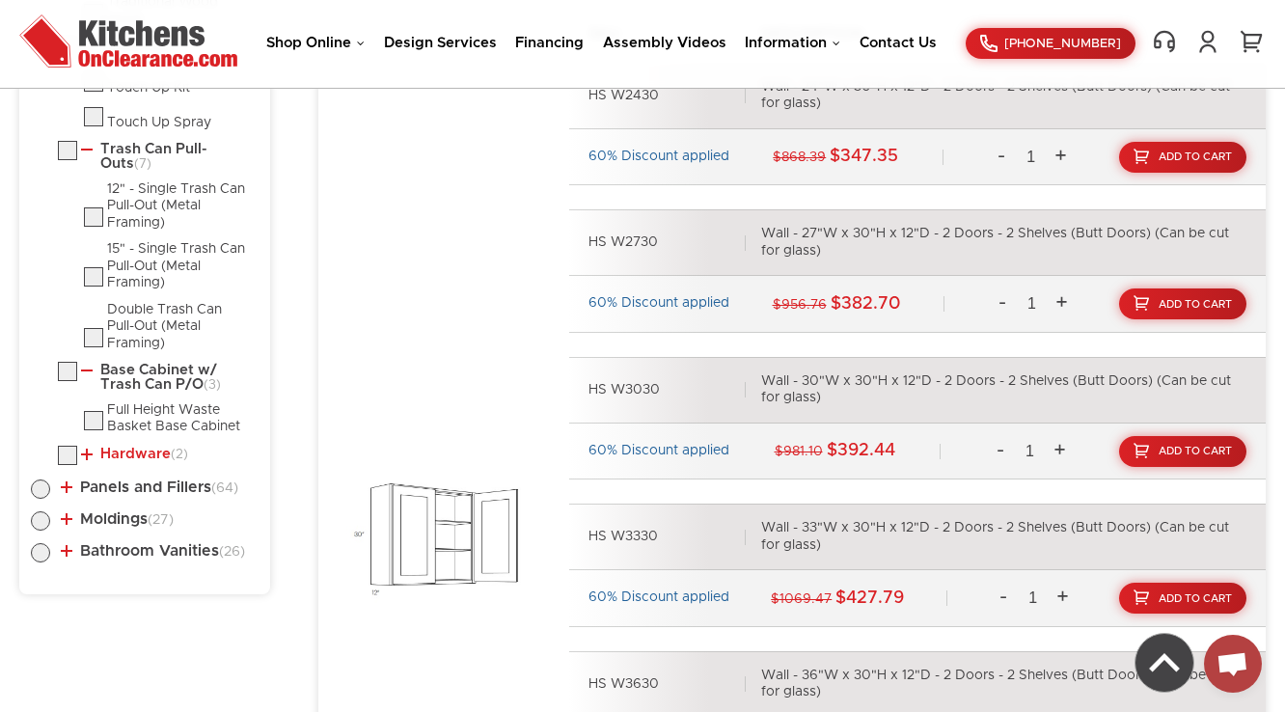
click at [125, 447] on link "Hardware (2)" at bounding box center [134, 454] width 107 height 15
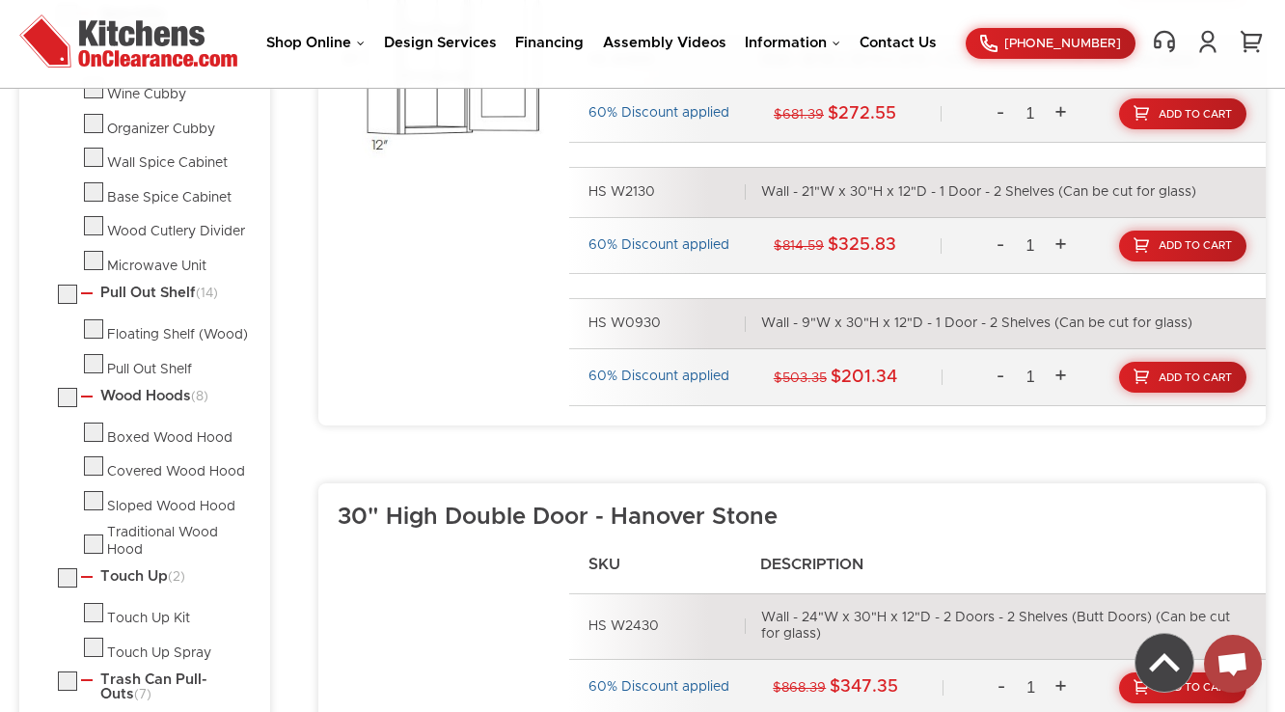
scroll to position [960, 0]
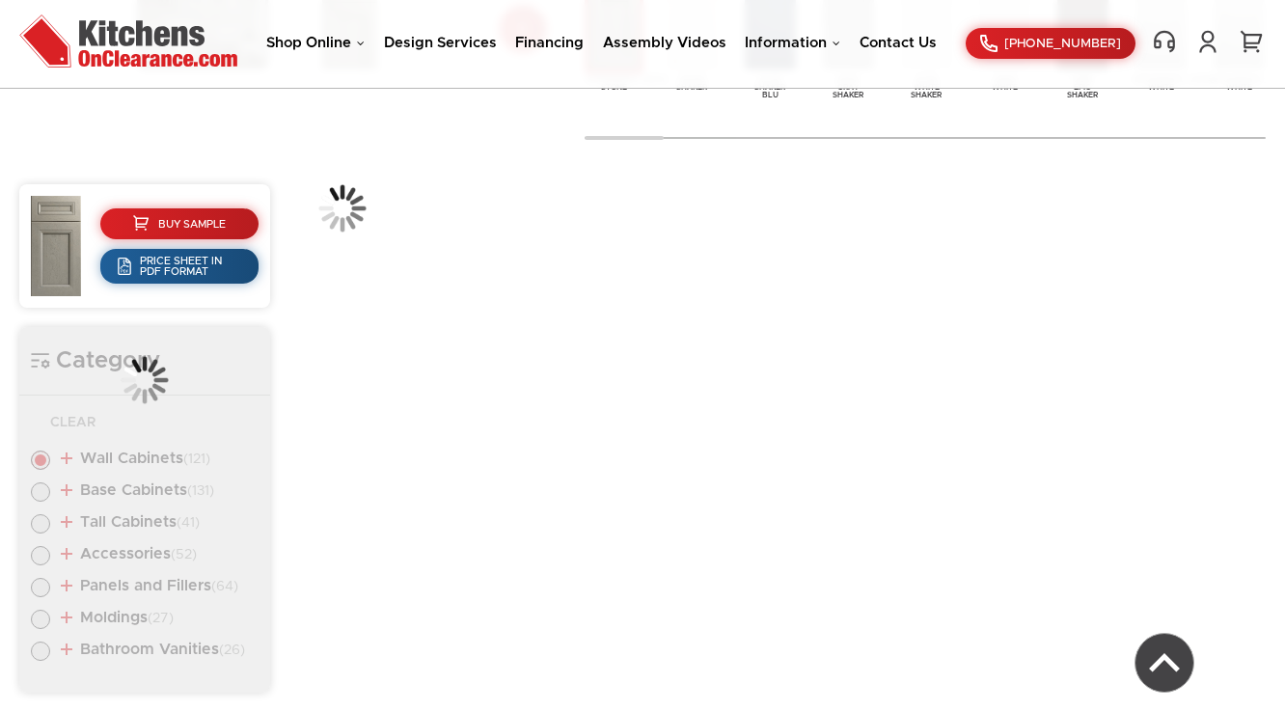
scroll to position [723, 0]
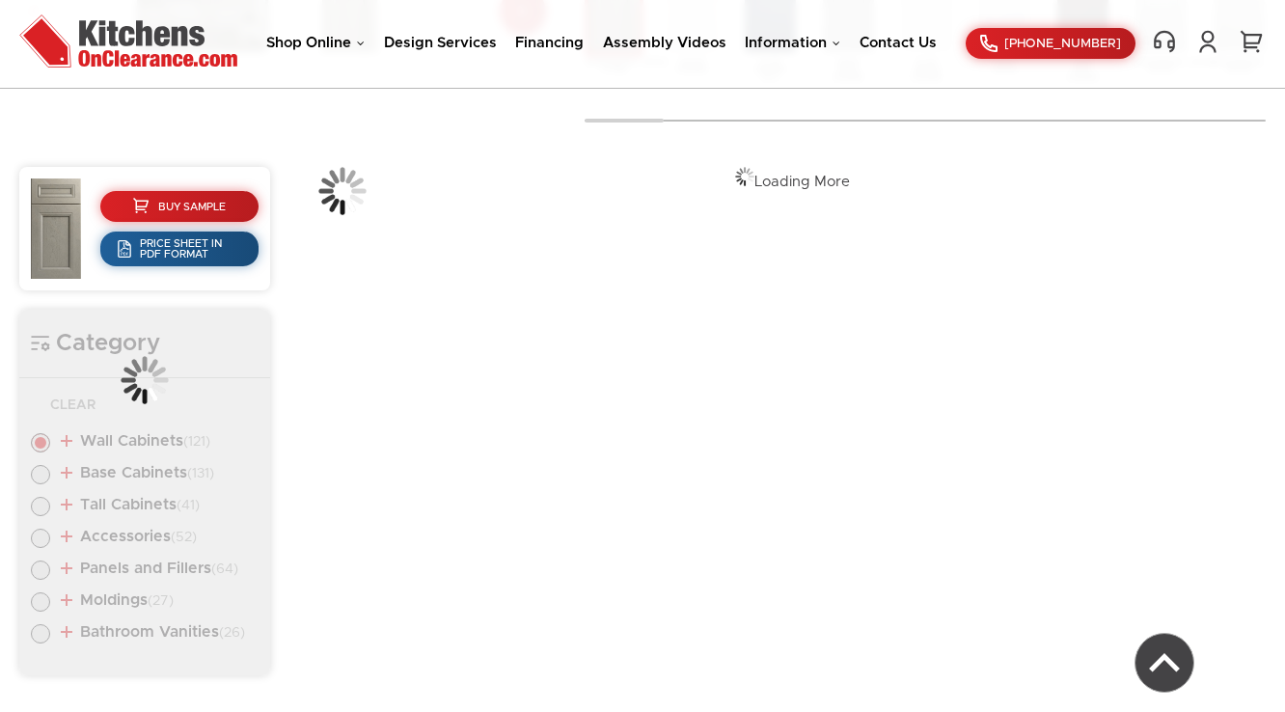
click at [114, 536] on div "Category Clear Wall Cabinets (121) Standard Wall (34) 30" High Single Door (8)" at bounding box center [144, 493] width 251 height 367
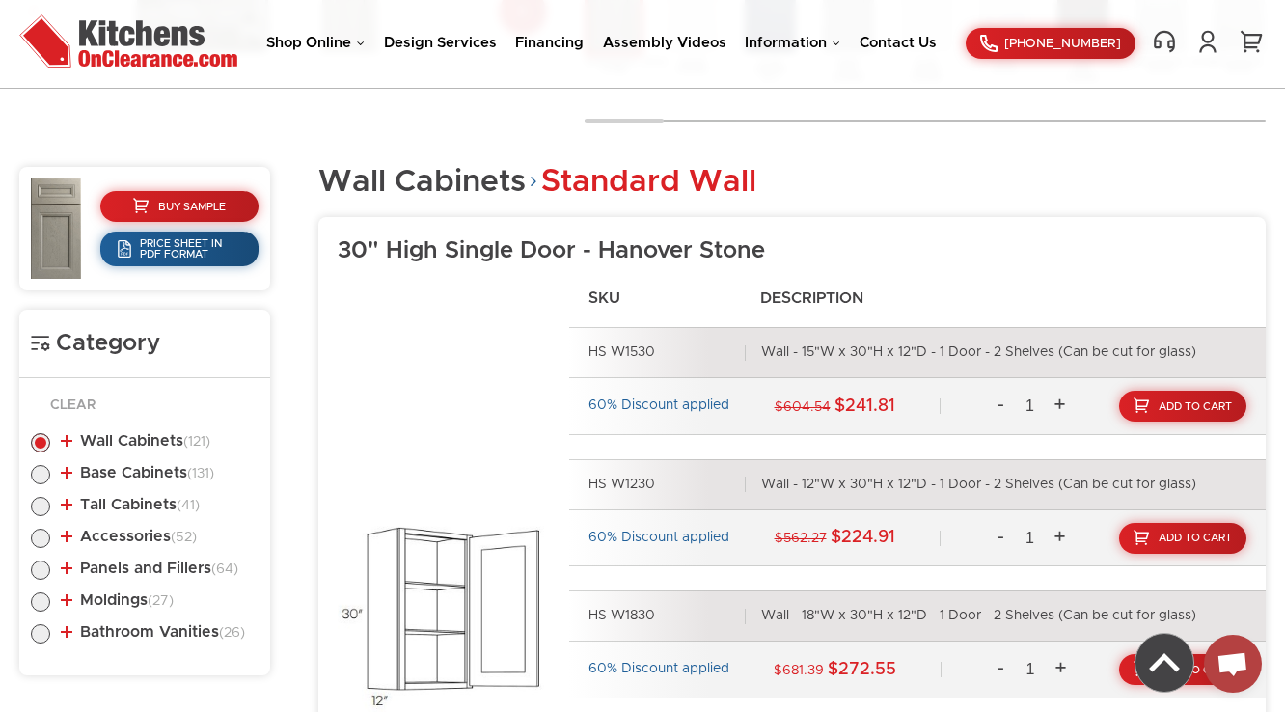
click at [114, 536] on link "Accessories (52)" at bounding box center [129, 536] width 136 height 15
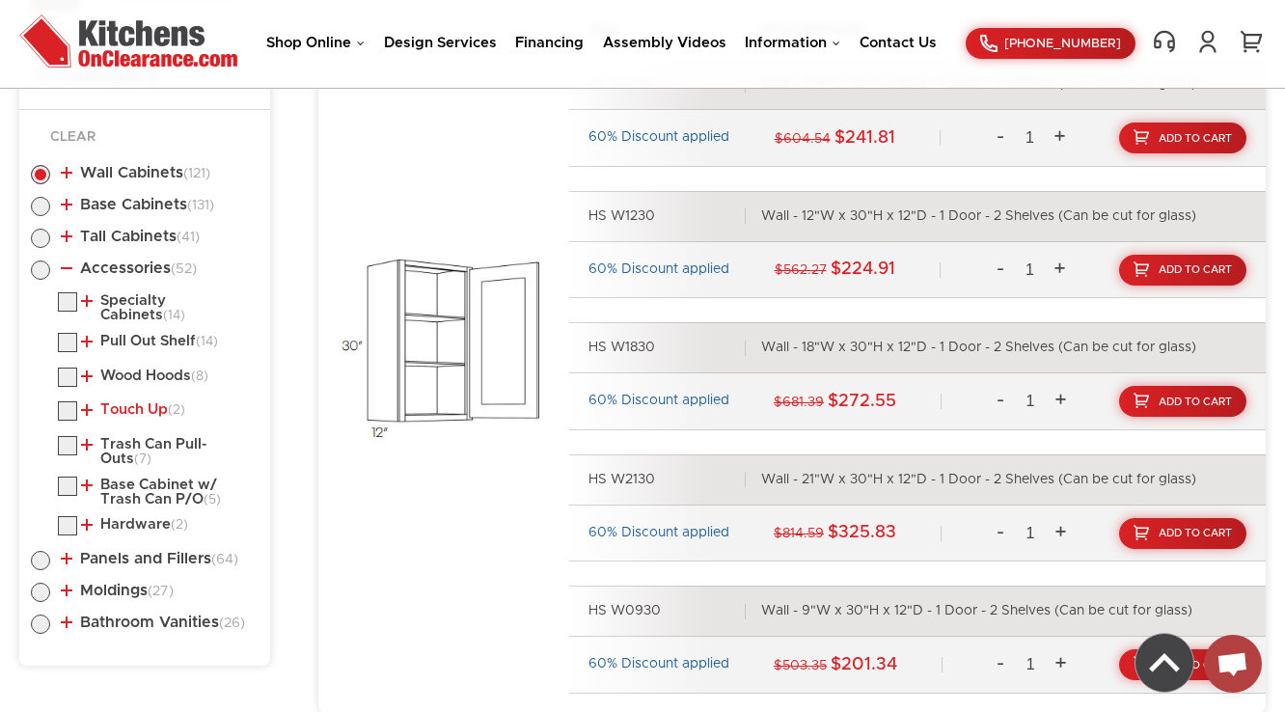
scroll to position [1031, 0]
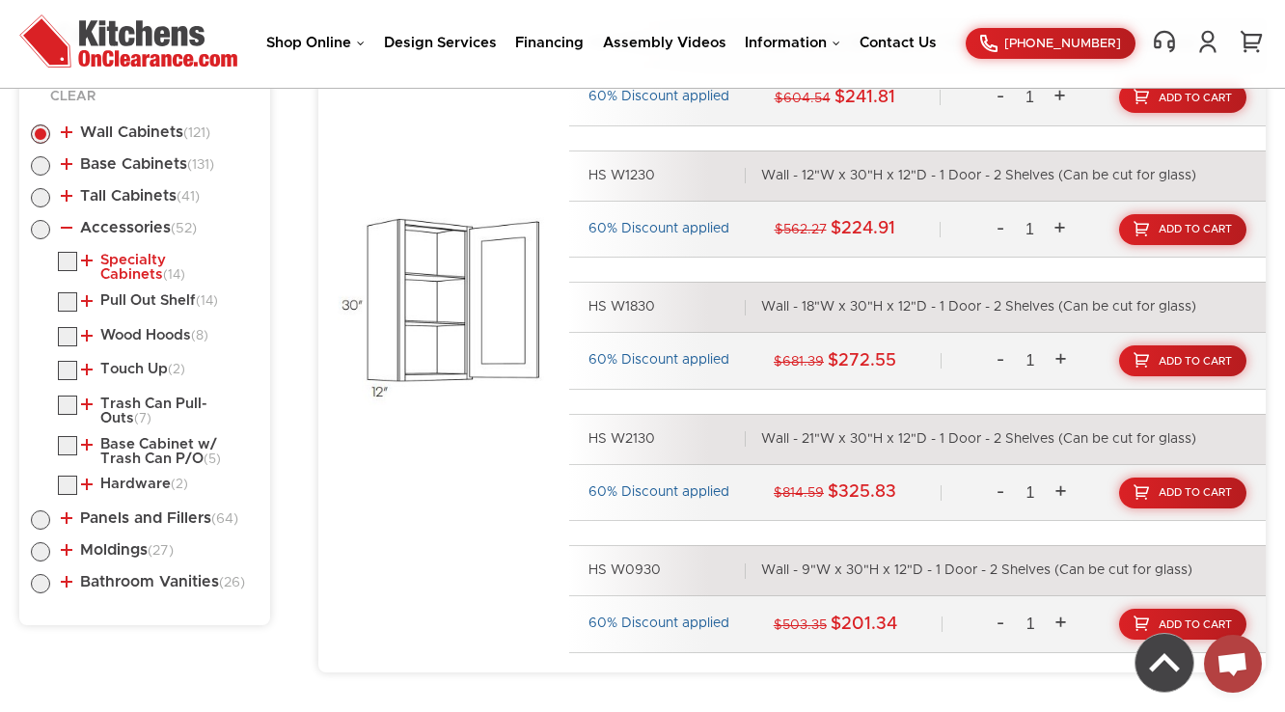
click at [124, 264] on link "Specialty Cabinets (14)" at bounding box center [166, 268] width 170 height 30
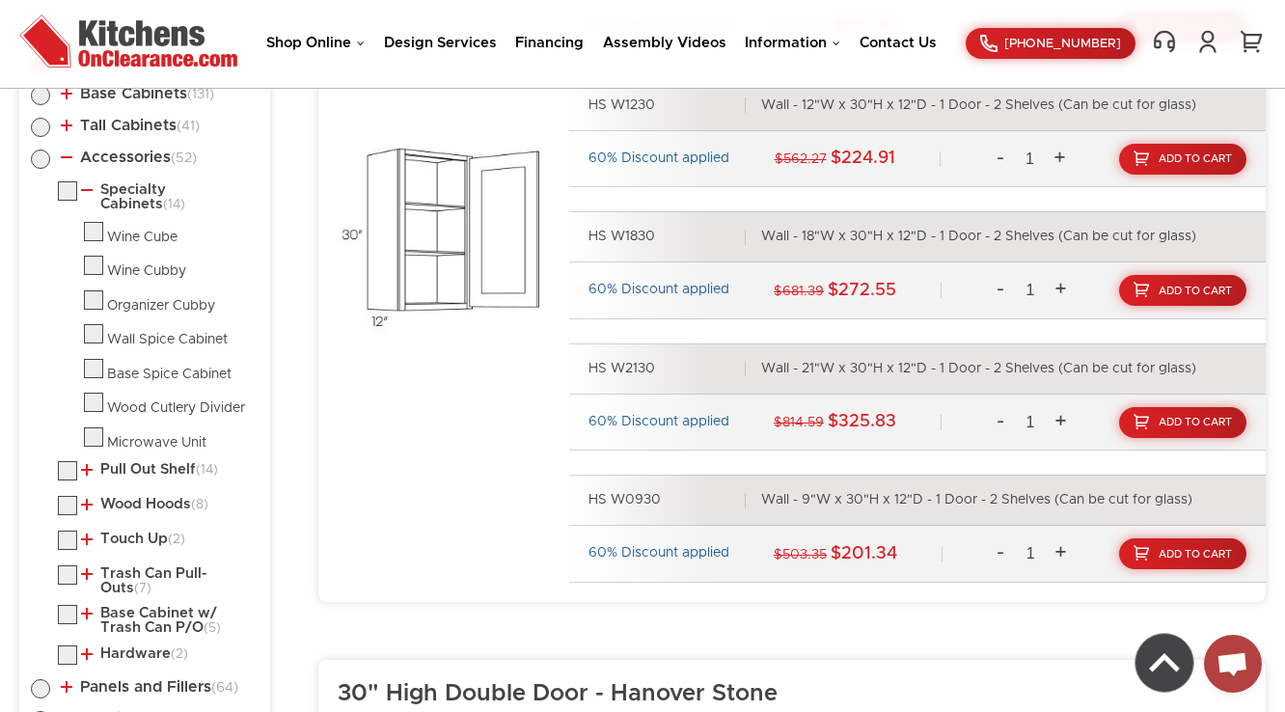
scroll to position [1109, 0]
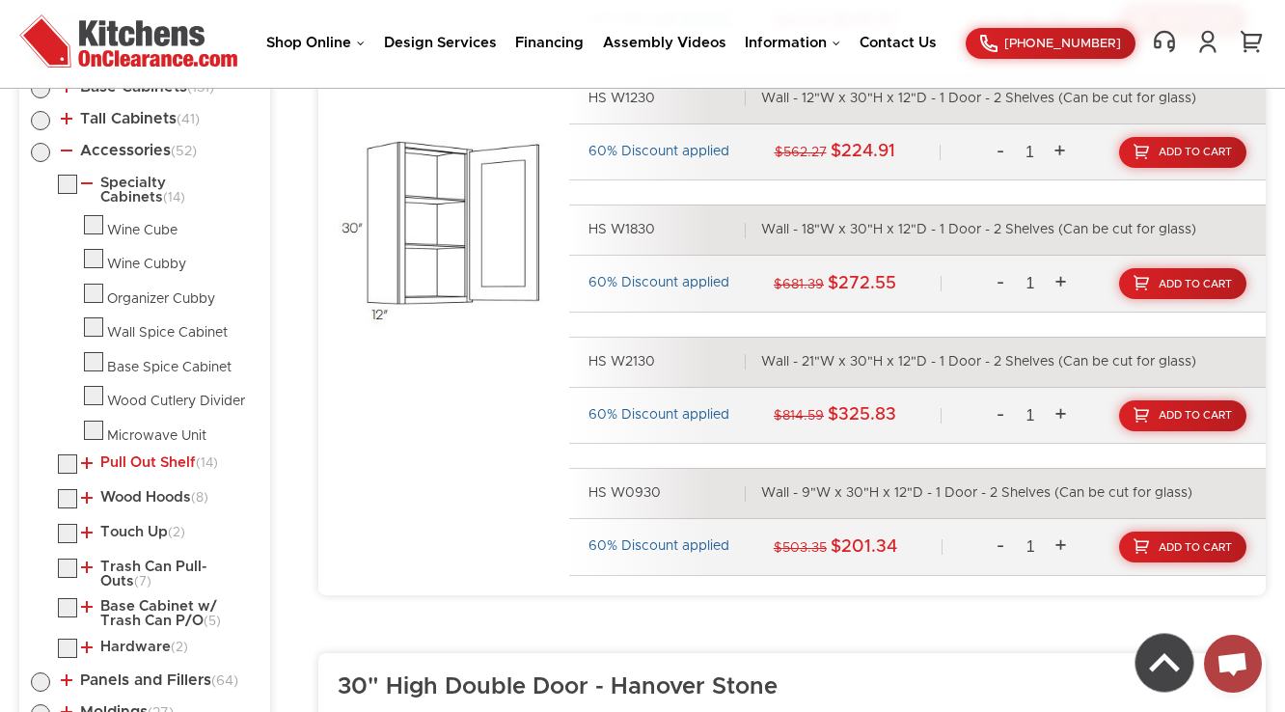
click at [146, 462] on link "Pull Out Shelf (14)" at bounding box center [149, 462] width 137 height 15
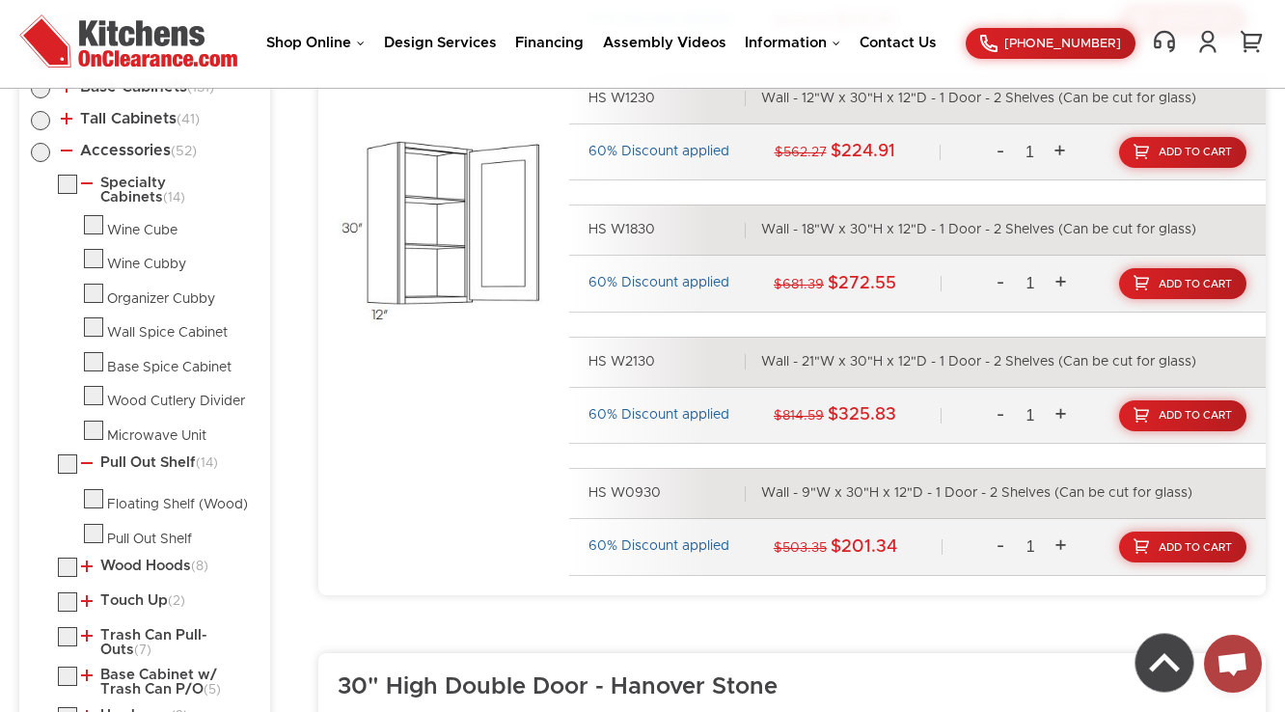
scroll to position [1340, 0]
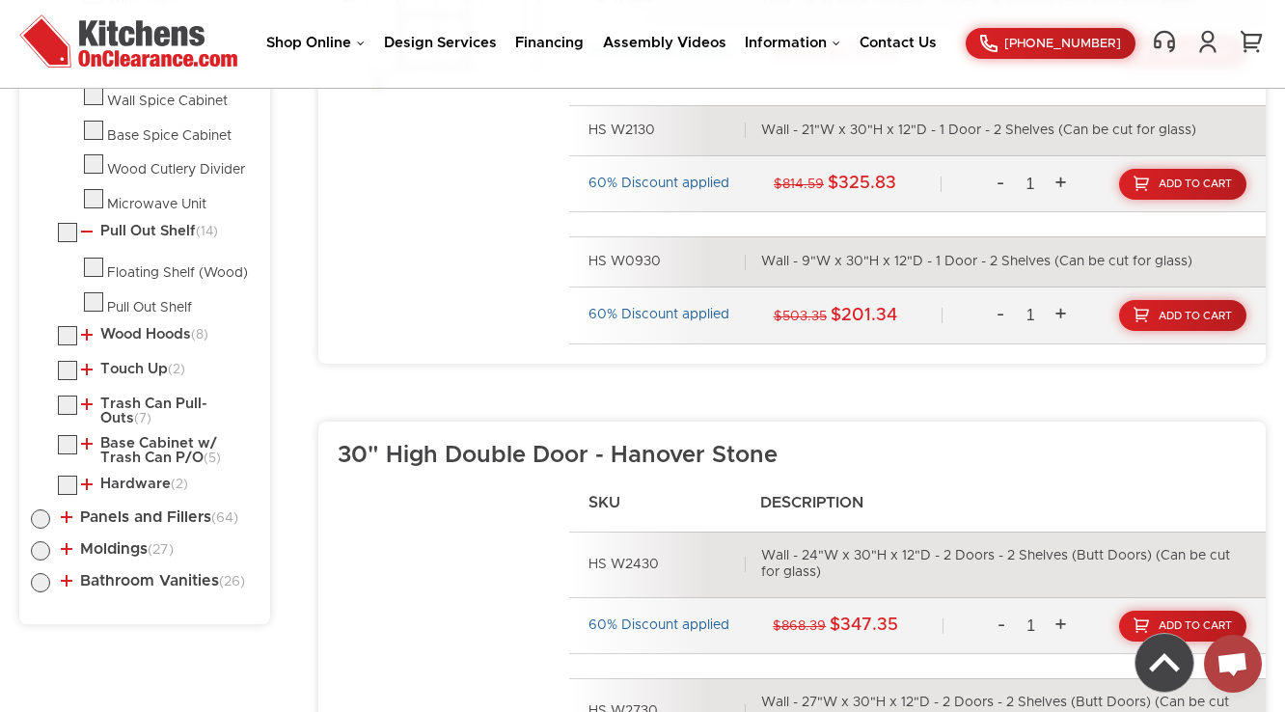
click at [146, 336] on li "Wood Hoods (8) Boxed Wood Hood Covered Wood Hood Sloped Wood Hood" at bounding box center [158, 338] width 201 height 25
click at [143, 327] on link "Wood Hoods (8)" at bounding box center [144, 334] width 127 height 15
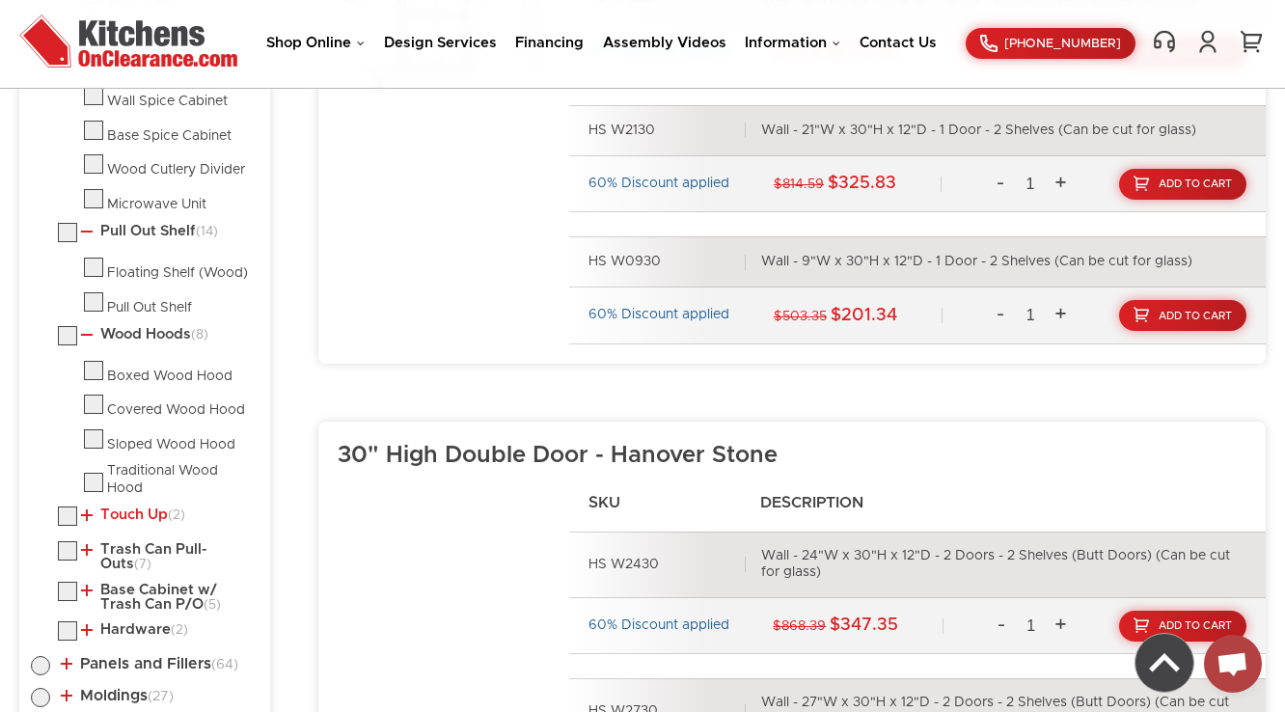
click at [121, 508] on link "Touch Up (2)" at bounding box center [133, 515] width 104 height 15
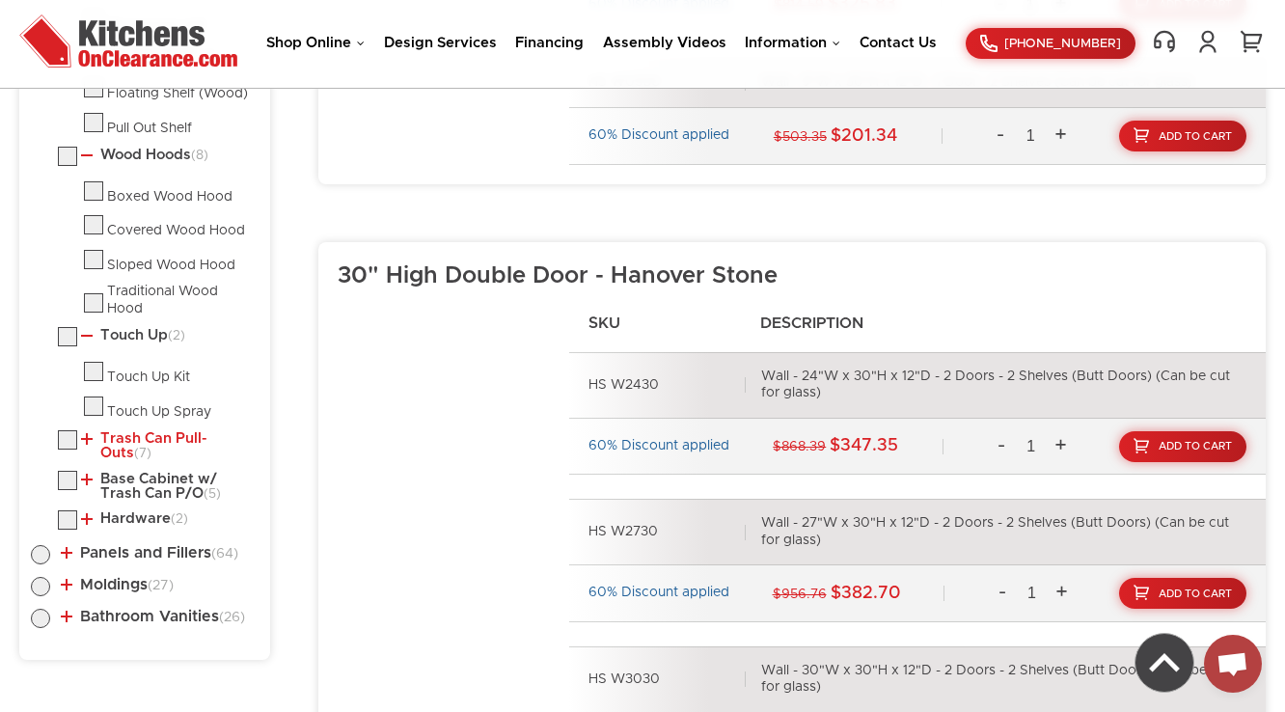
scroll to position [1572, 0]
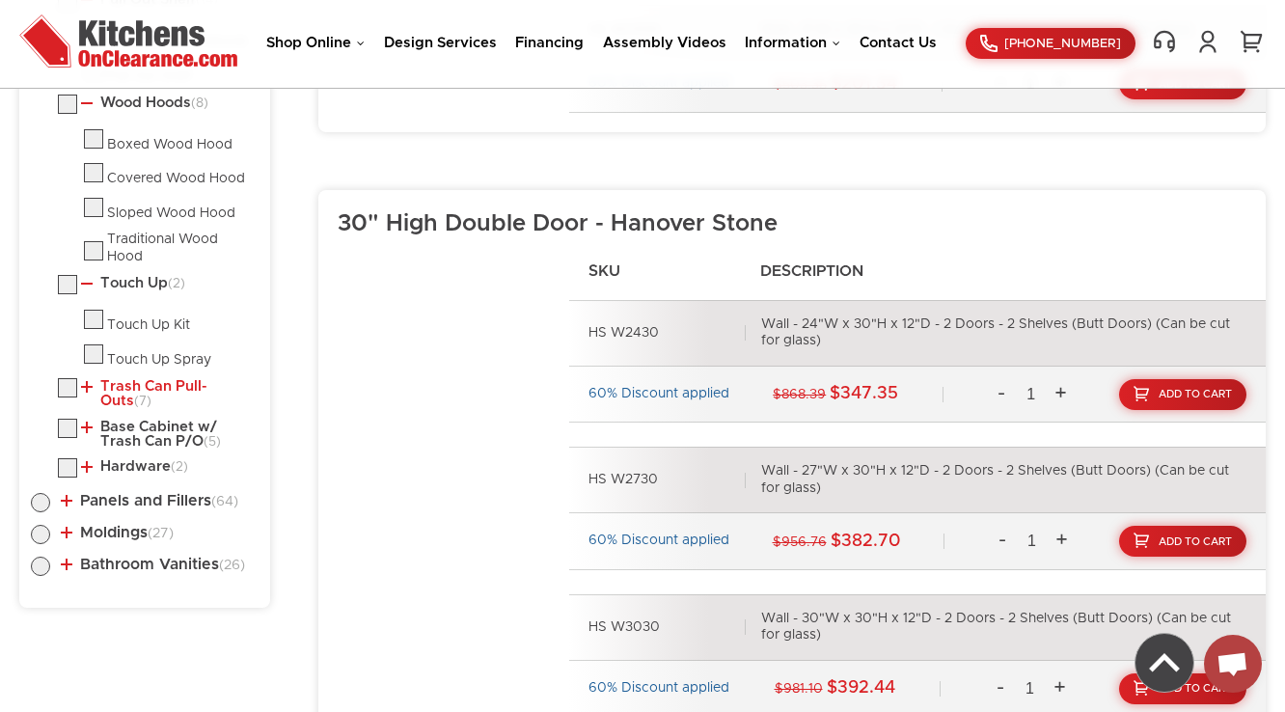
click at [131, 379] on link "Trash Can Pull-Outs (7)" at bounding box center [166, 394] width 170 height 30
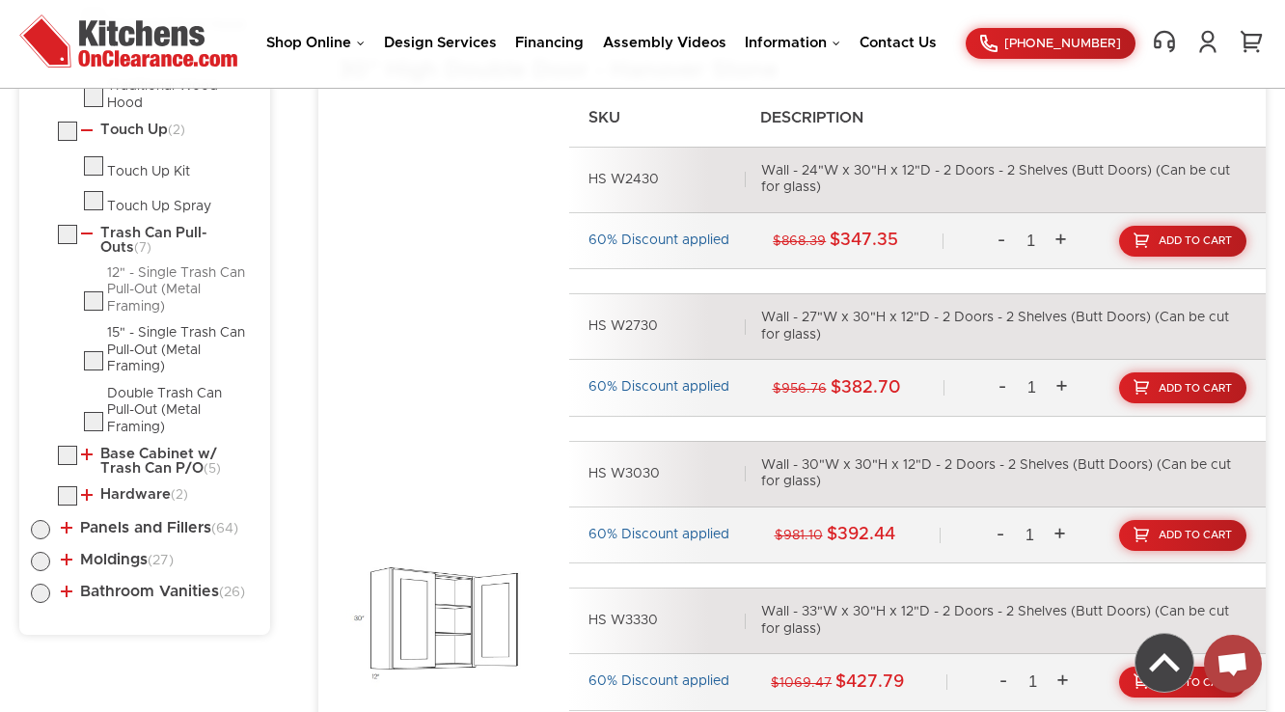
scroll to position [1726, 0]
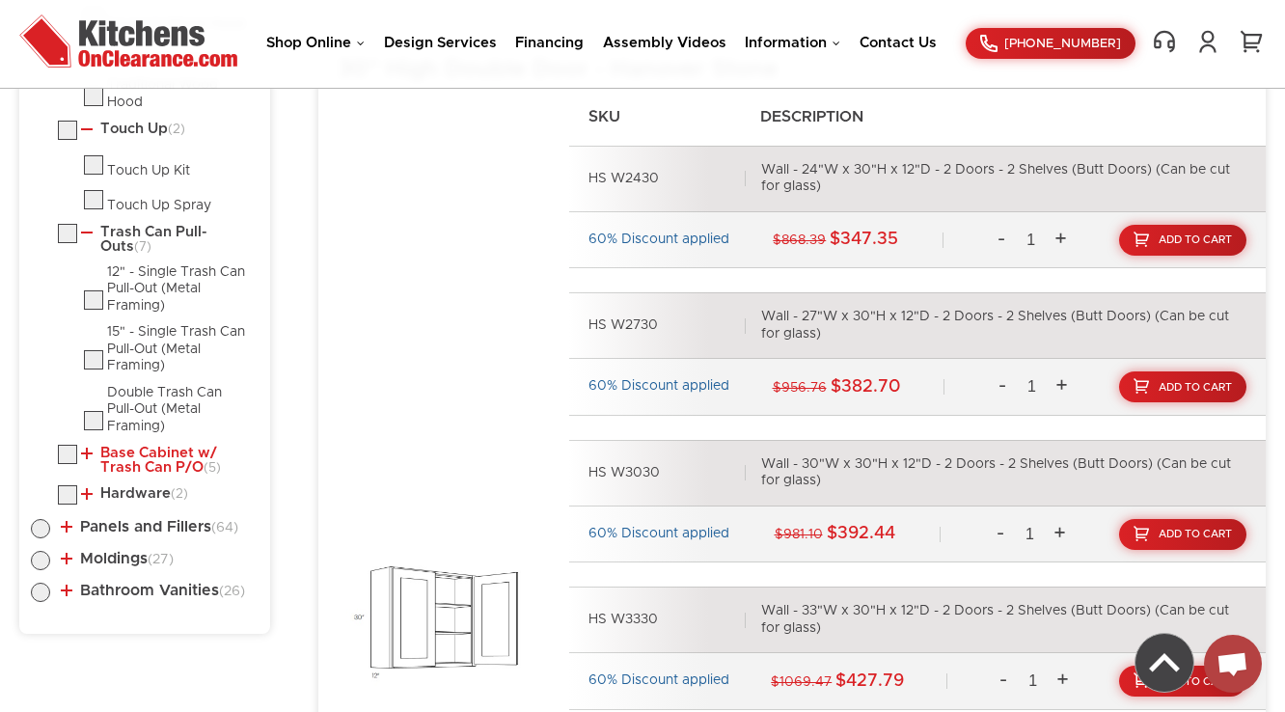
click at [131, 446] on link "Base Cabinet w/ Trash Can P/O (5)" at bounding box center [166, 461] width 170 height 30
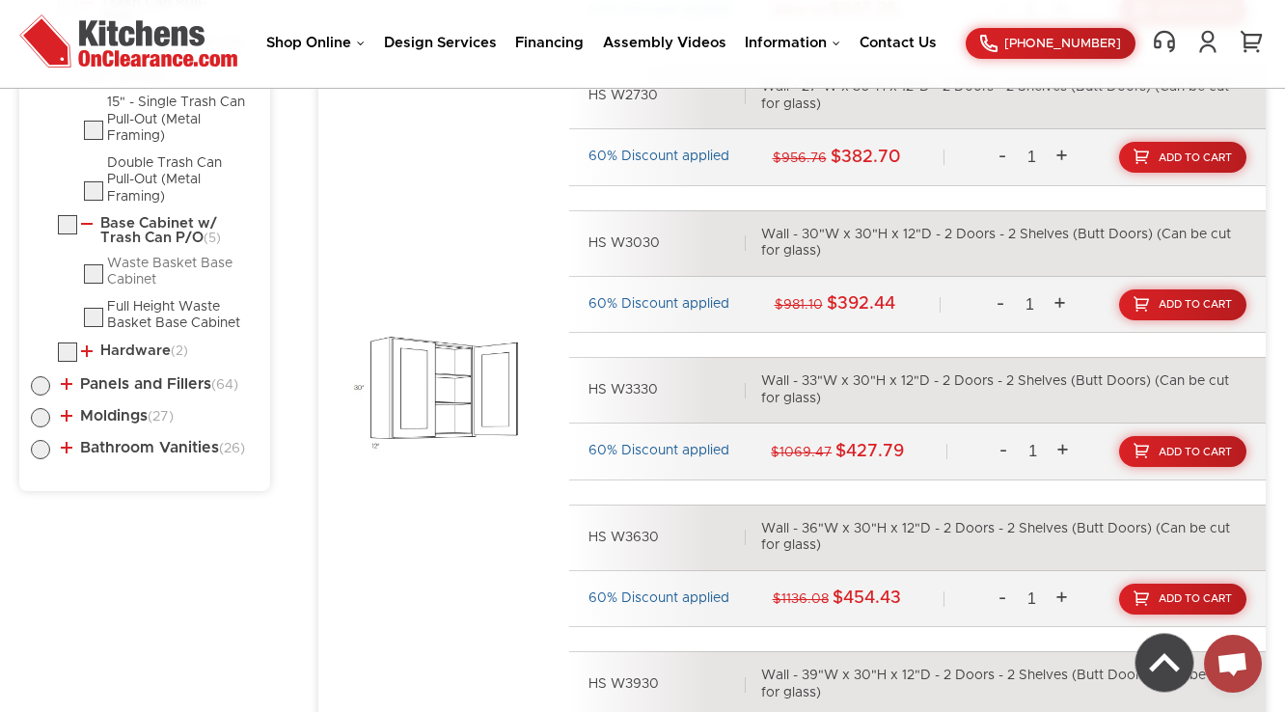
scroll to position [1958, 0]
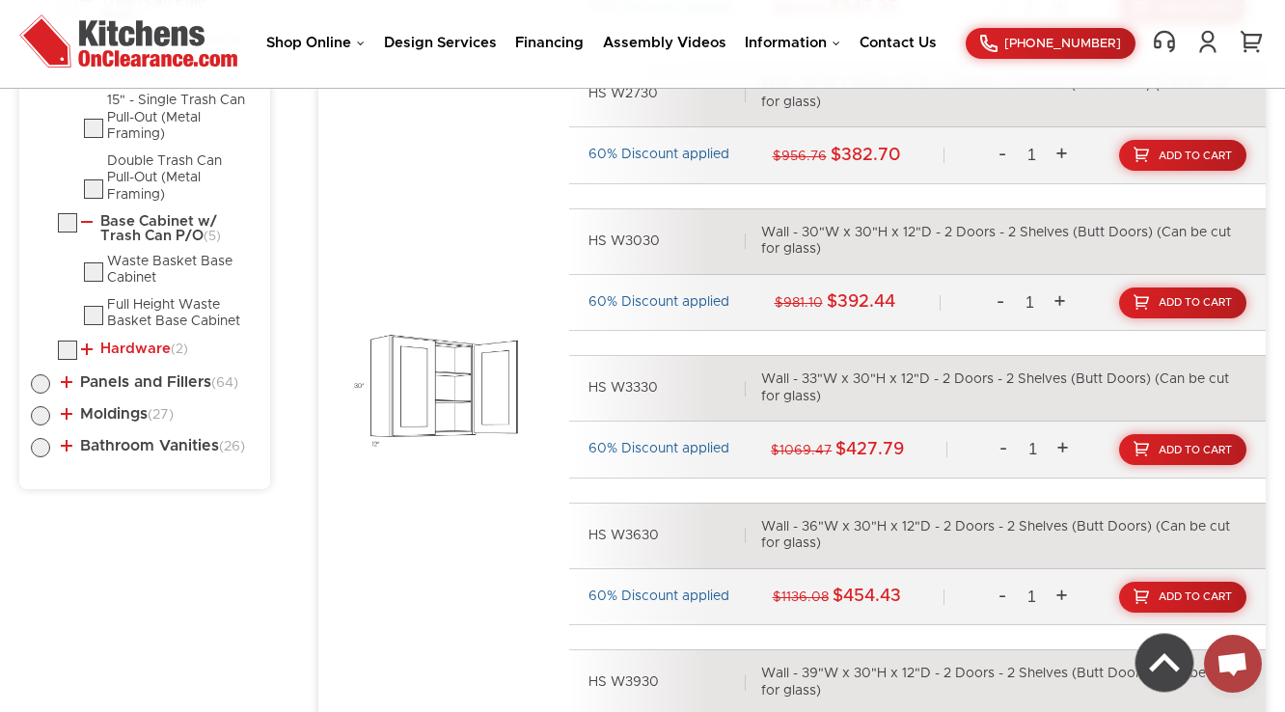
click at [132, 342] on link "Hardware (2)" at bounding box center [134, 349] width 107 height 15
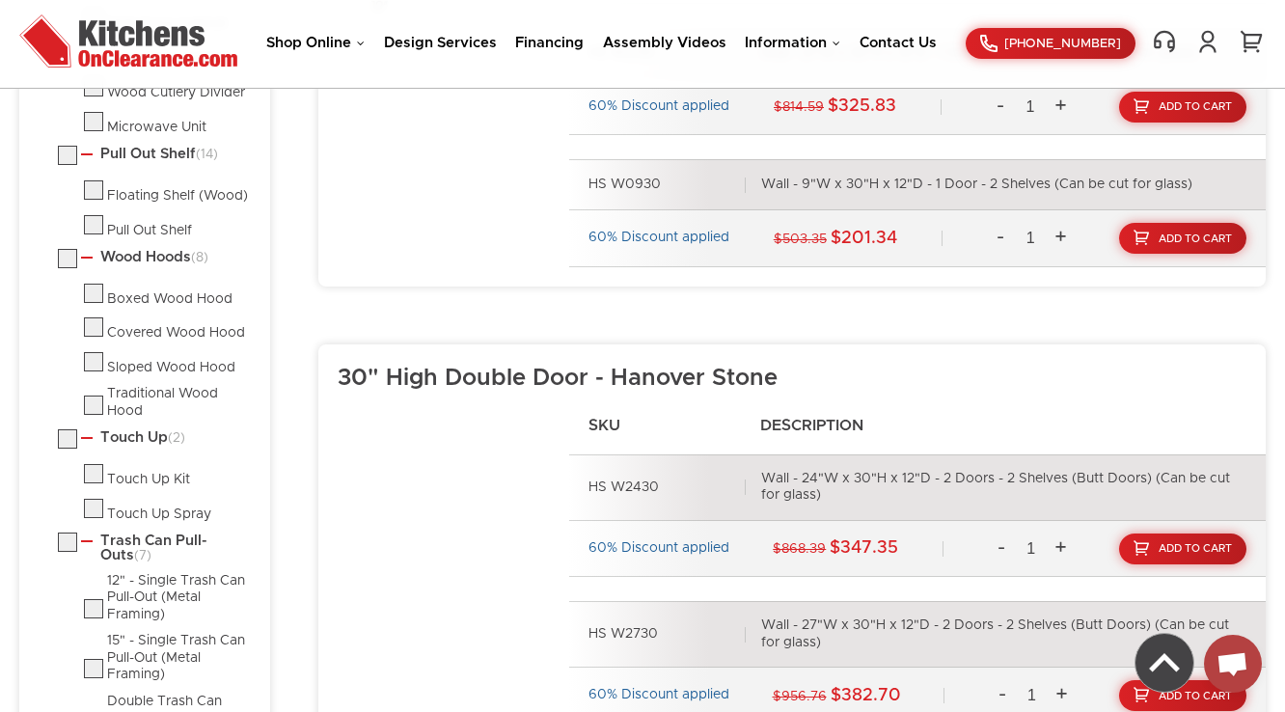
scroll to position [877, 0]
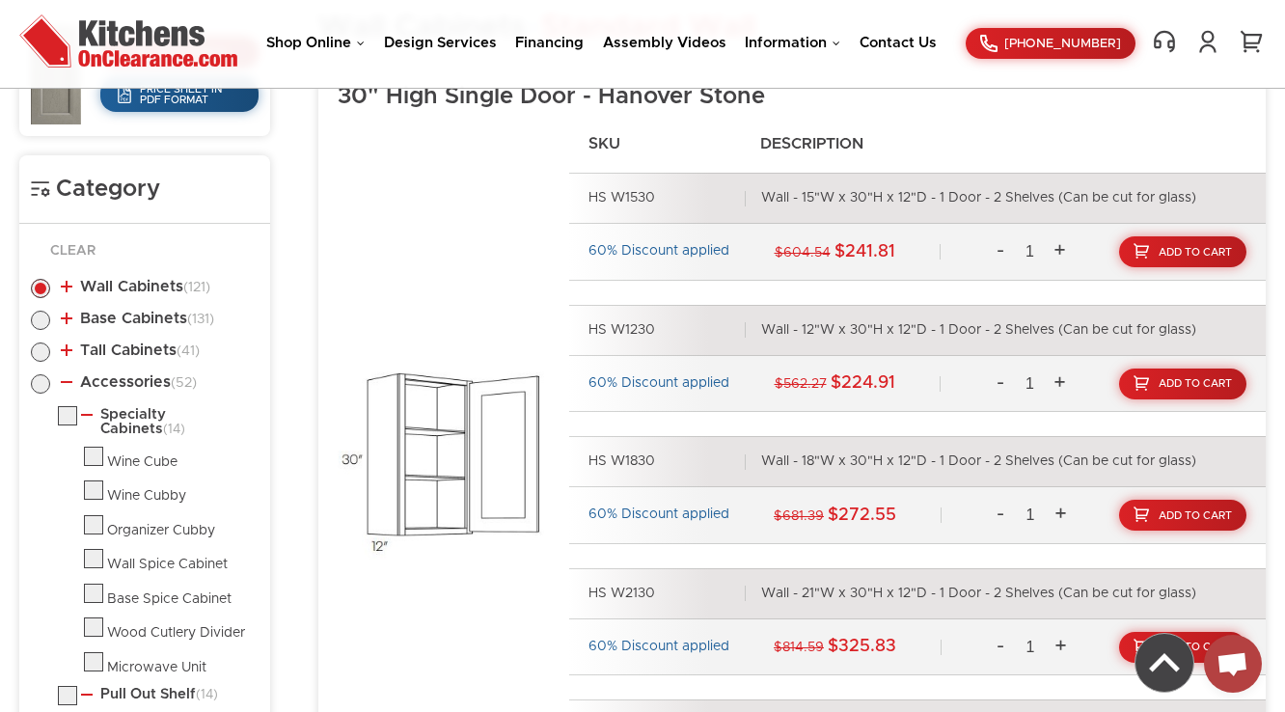
click at [143, 381] on link "Accessories (52)" at bounding box center [129, 381] width 136 height 15
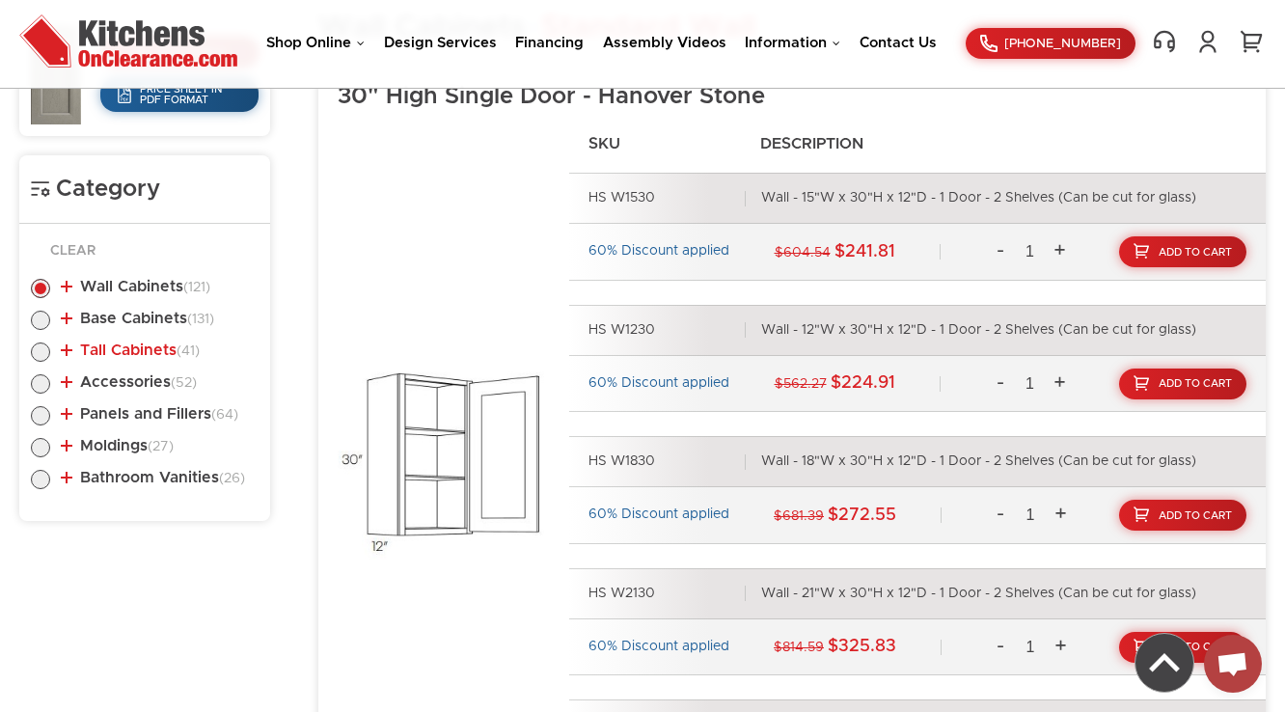
click at [151, 351] on link "Tall Cabinets (41)" at bounding box center [130, 350] width 139 height 15
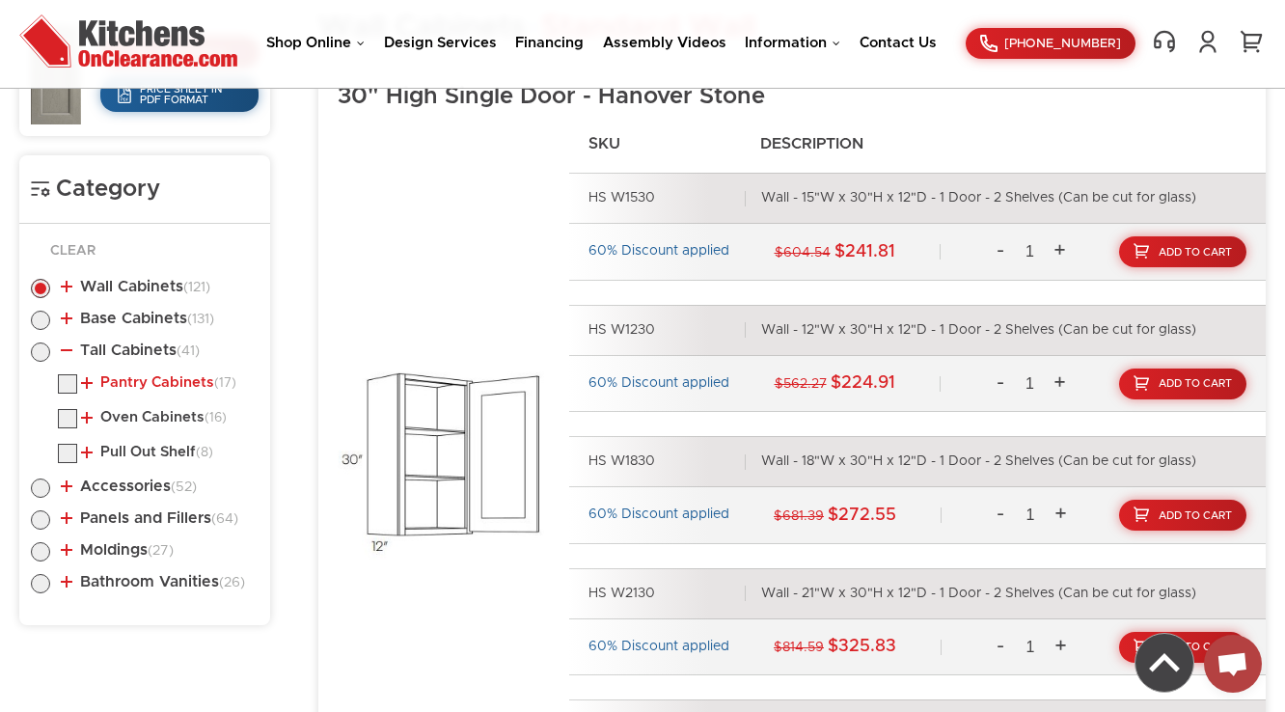
click at [139, 380] on link "Pantry Cabinets (17)" at bounding box center [158, 382] width 155 height 15
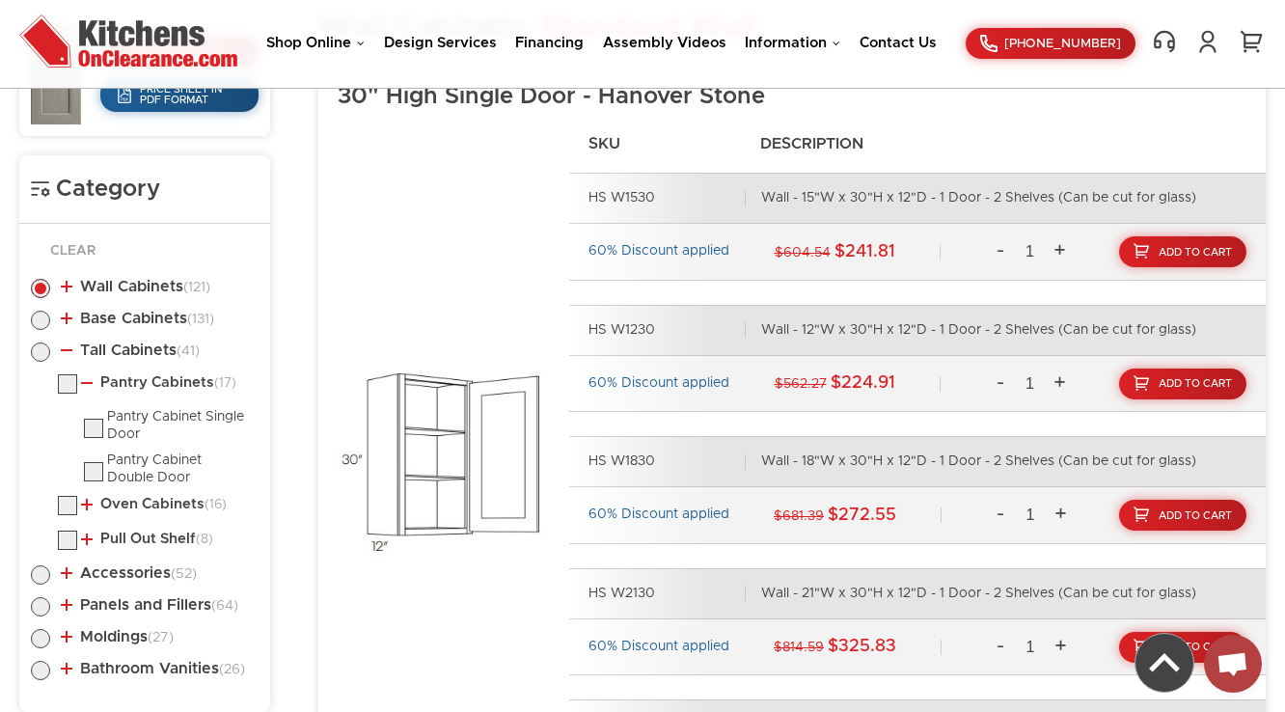
click at [126, 511] on li "Oven Cabinets (16) Oven Cabinet Double Oven Cabinet Oven Cabinet Trim Kit" at bounding box center [158, 508] width 201 height 25
click at [134, 508] on link "Oven Cabinets (16)" at bounding box center [154, 504] width 146 height 15
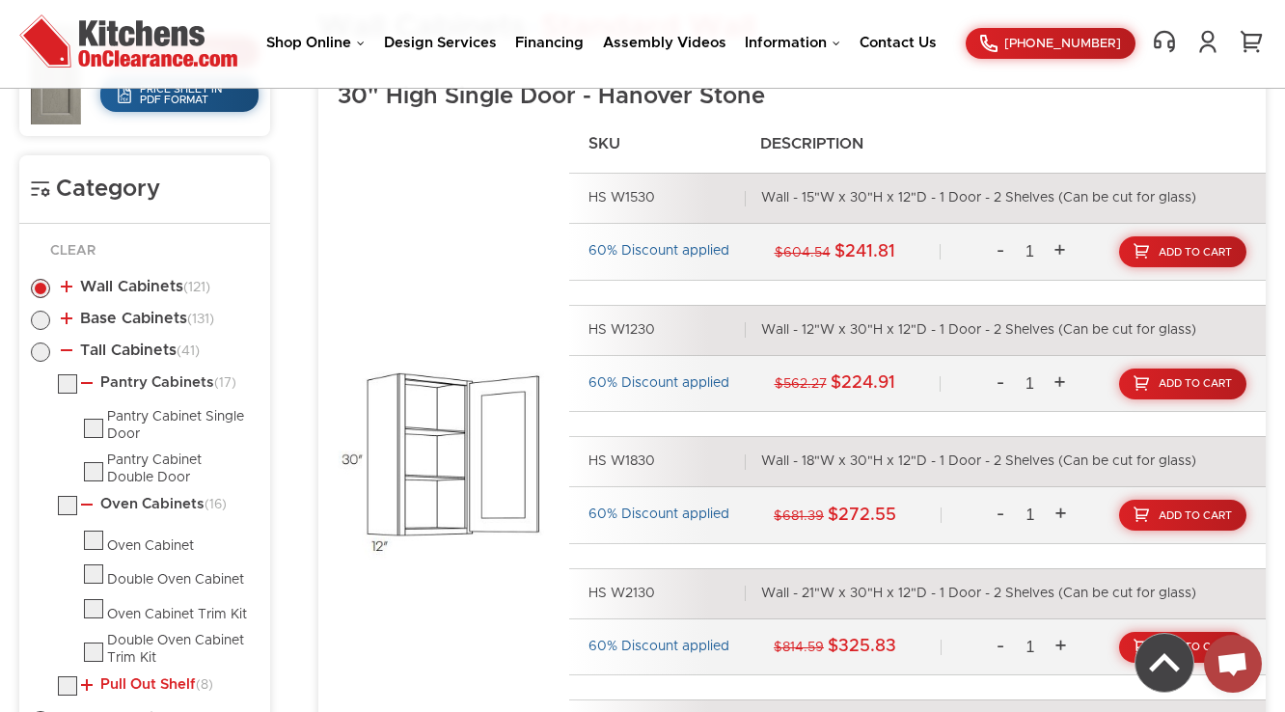
click at [136, 681] on link "Pull Out Shelf (8)" at bounding box center [147, 684] width 132 height 15
click at [131, 354] on link "Tall Cabinets (41)" at bounding box center [130, 350] width 139 height 15
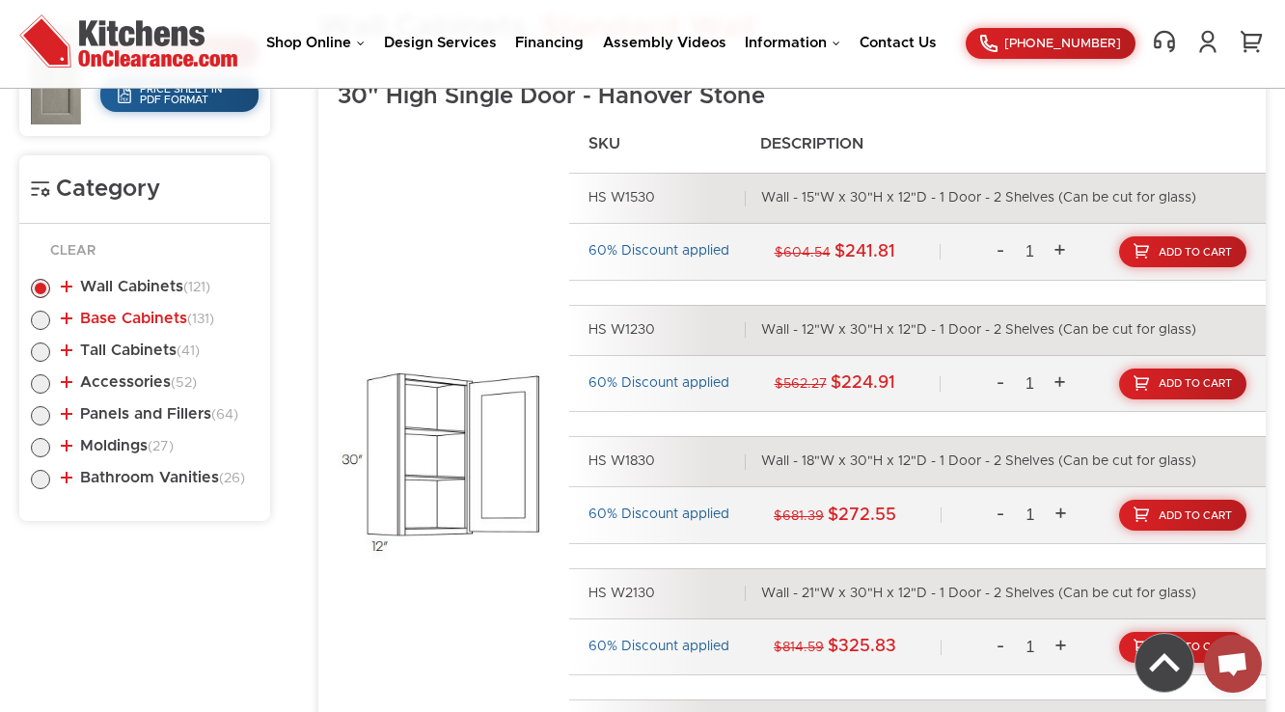
click at [120, 316] on link "Base Cabinets (131)" at bounding box center [137, 318] width 153 height 15
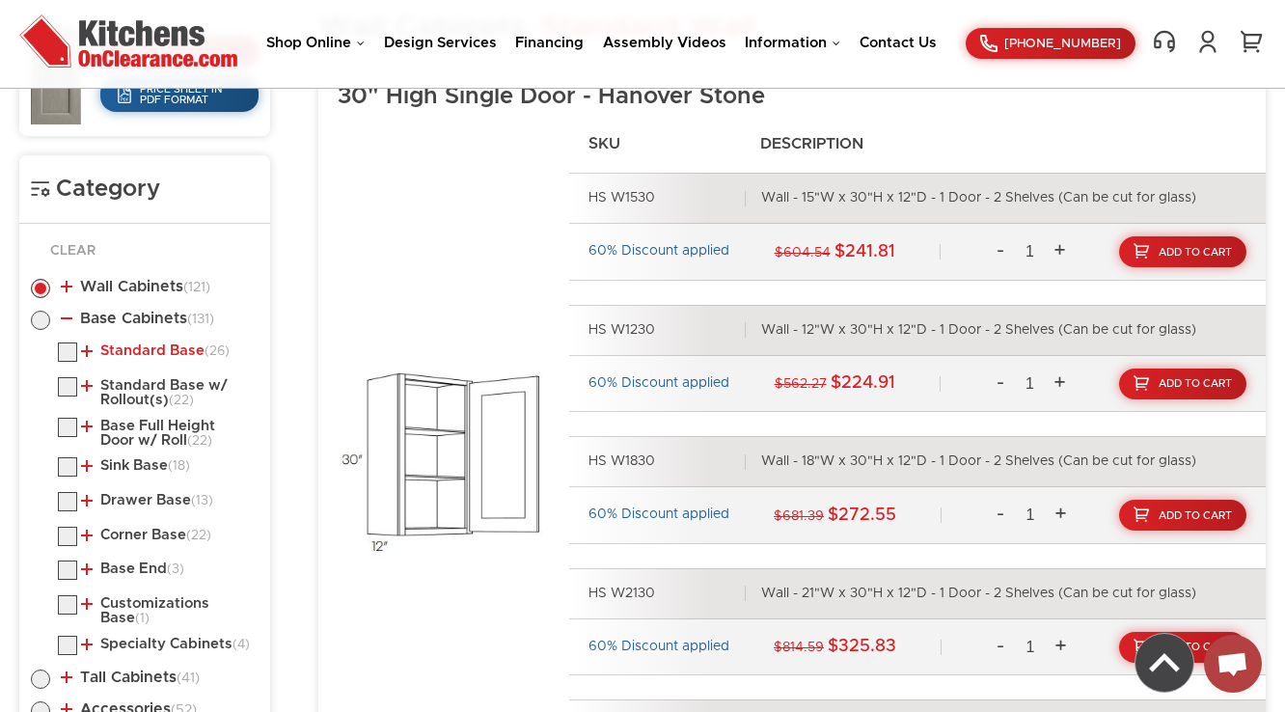
click at [120, 343] on link "Standard Base (26)" at bounding box center [155, 350] width 149 height 15
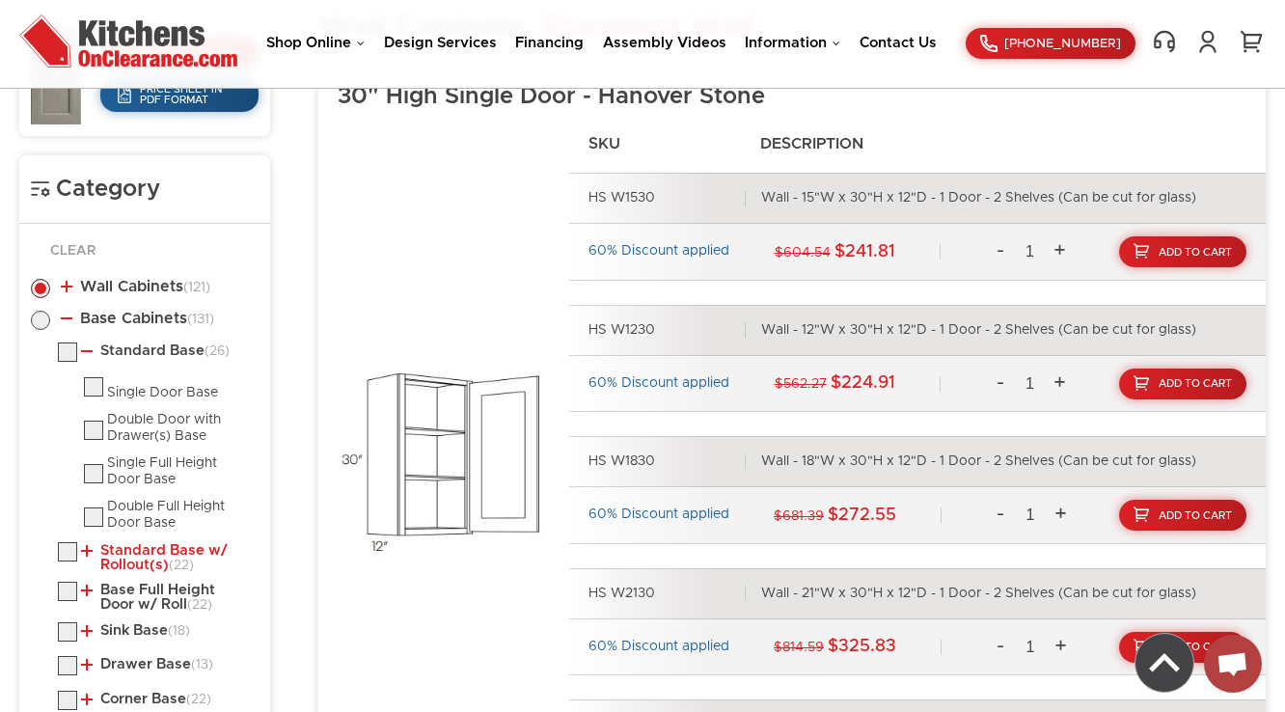
click at [125, 555] on link "Standard Base w/ Rollout(s) (22)" at bounding box center [166, 558] width 170 height 30
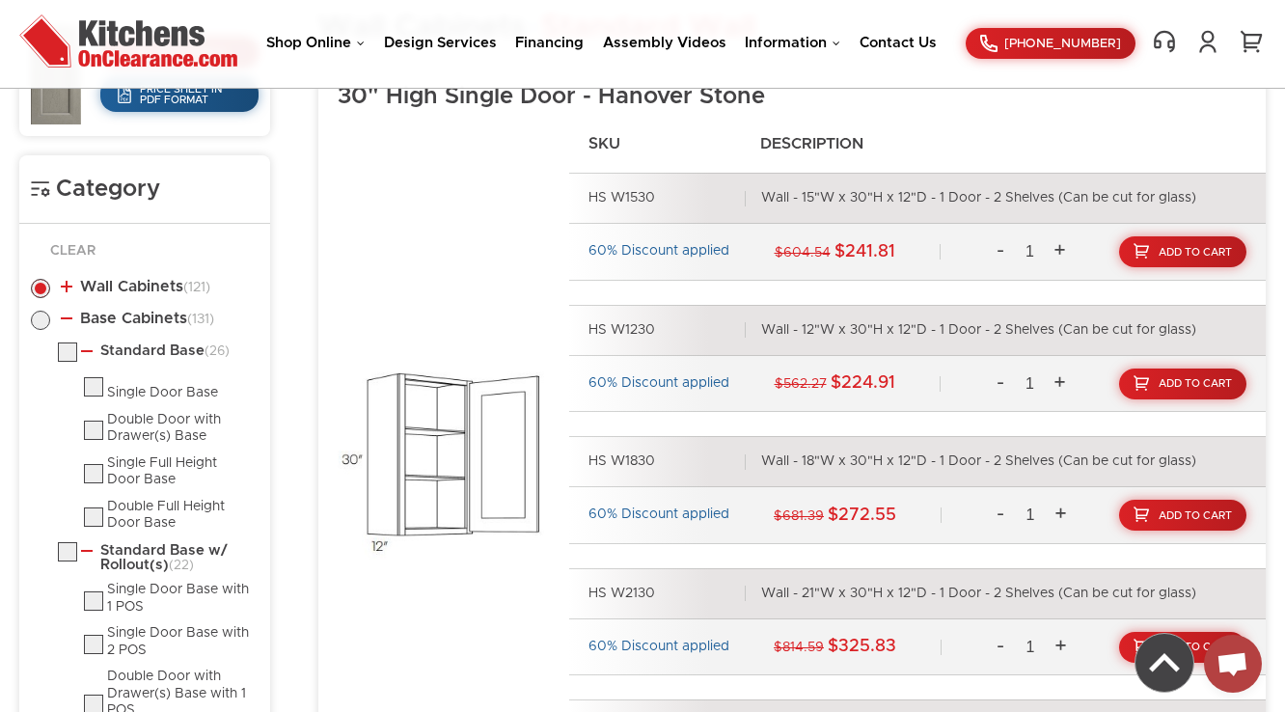
scroll to position [1186, 0]
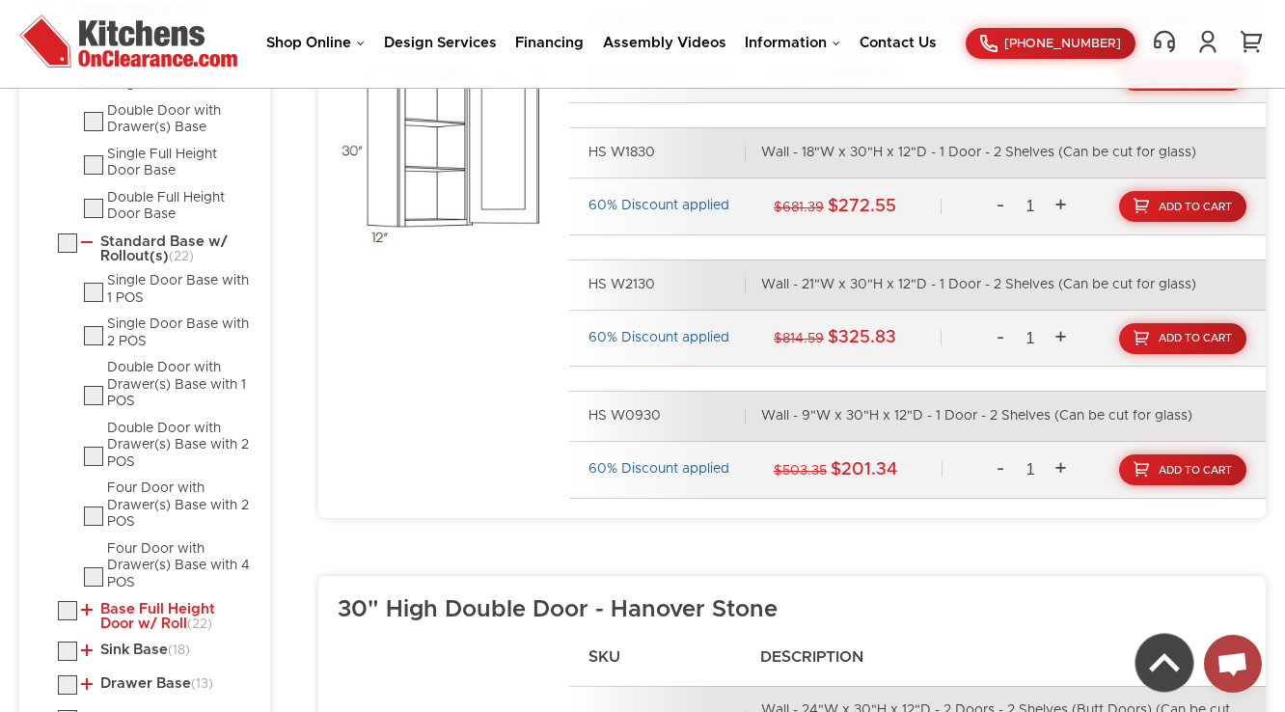
click at [125, 614] on link "Base Full Height Door w/ Roll (22)" at bounding box center [166, 617] width 170 height 30
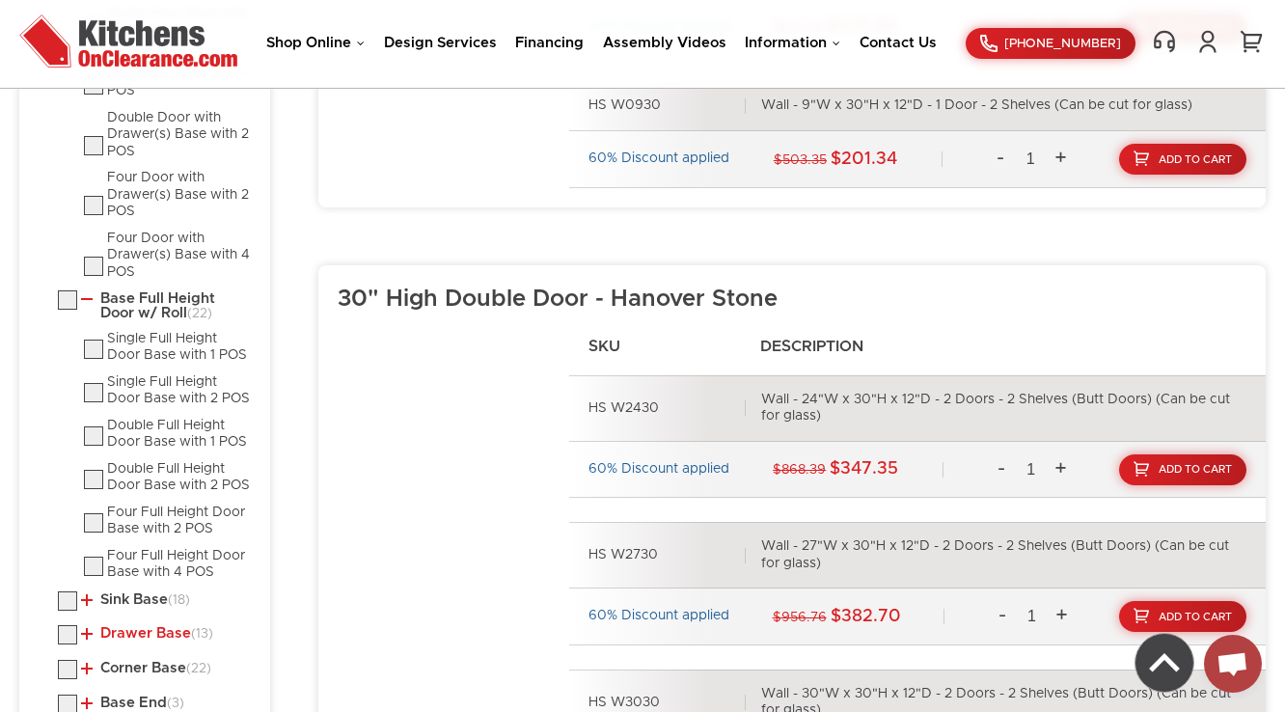
scroll to position [1649, 0]
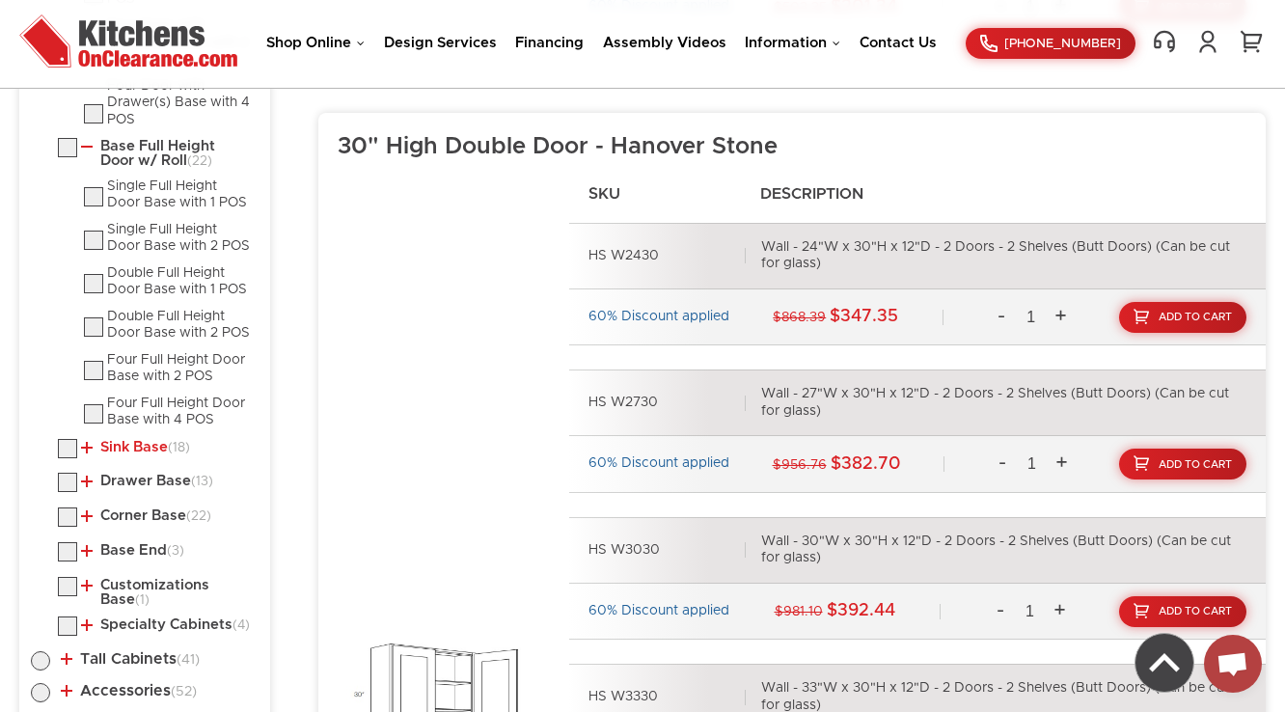
click at [141, 444] on link "Sink Base (18)" at bounding box center [135, 447] width 109 height 15
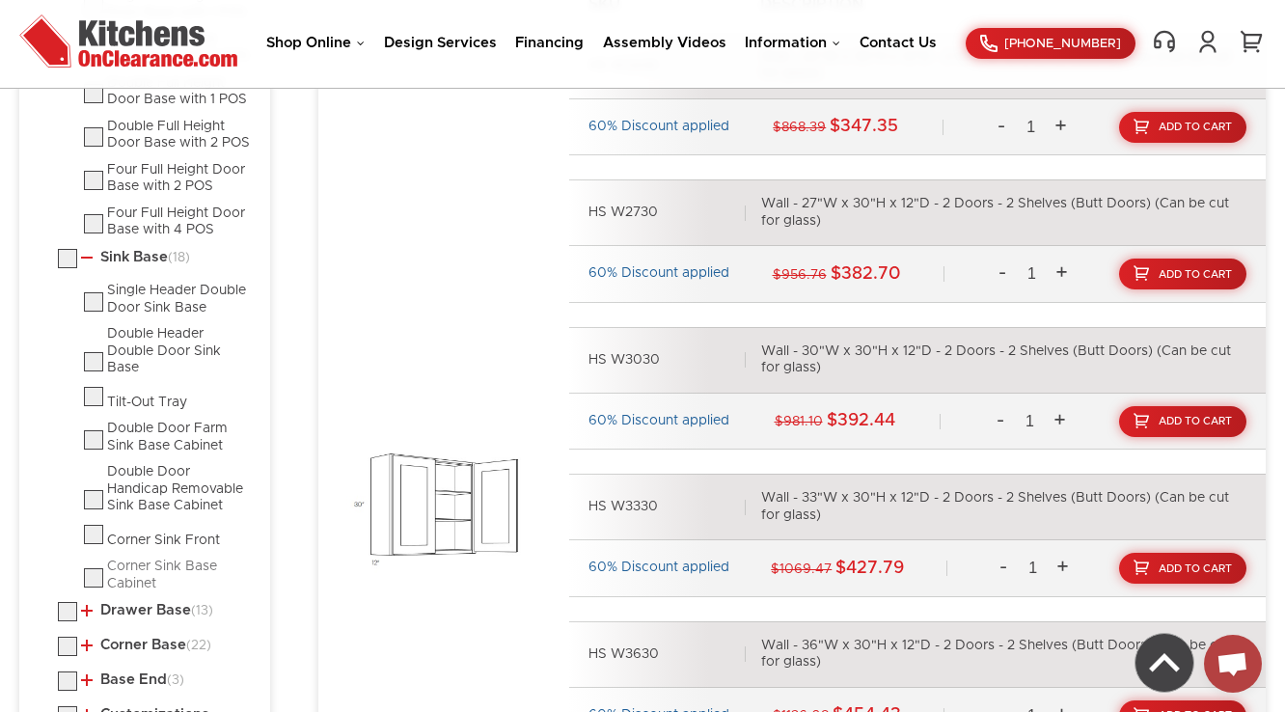
scroll to position [1881, 0]
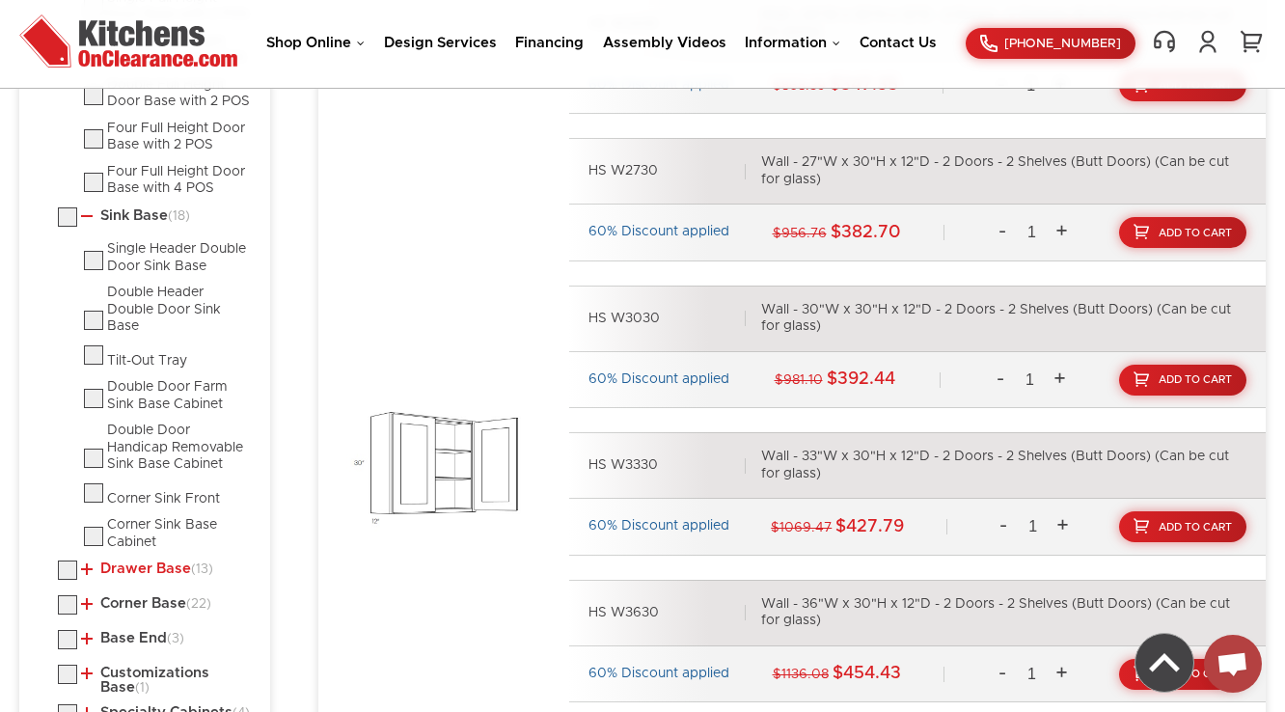
click at [125, 568] on link "Drawer Base (13)" at bounding box center [147, 569] width 132 height 15
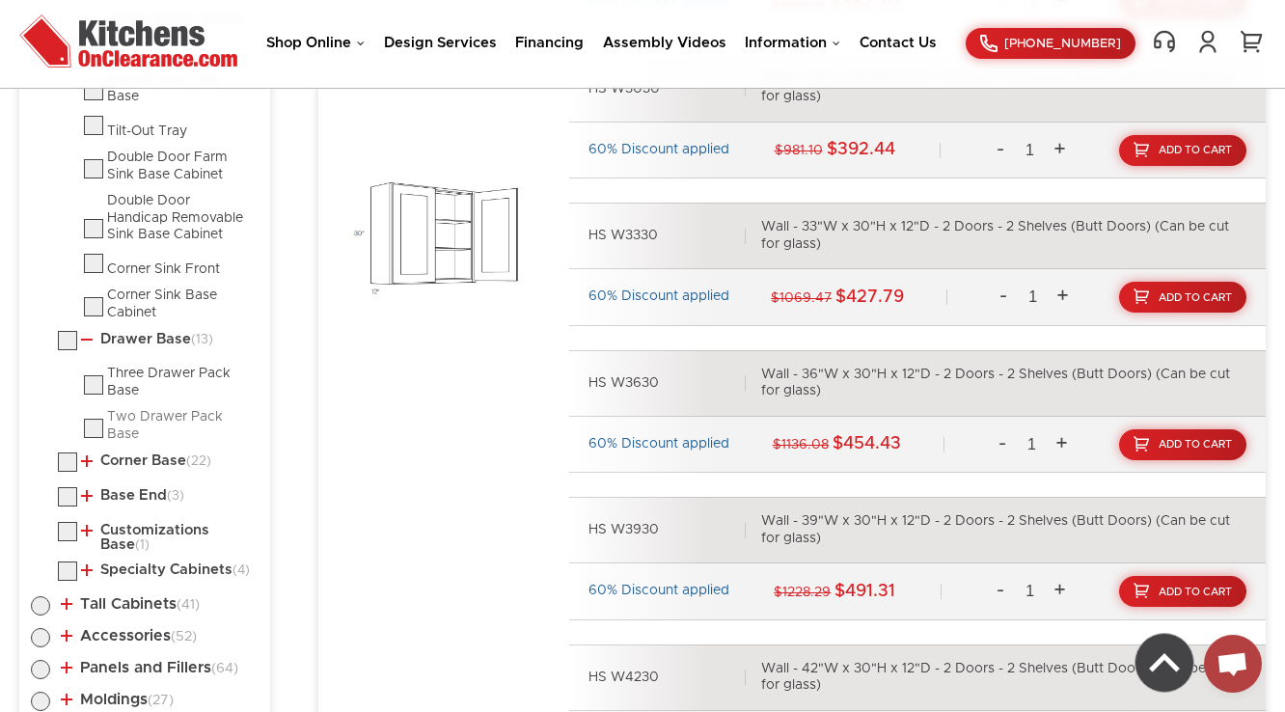
scroll to position [2112, 0]
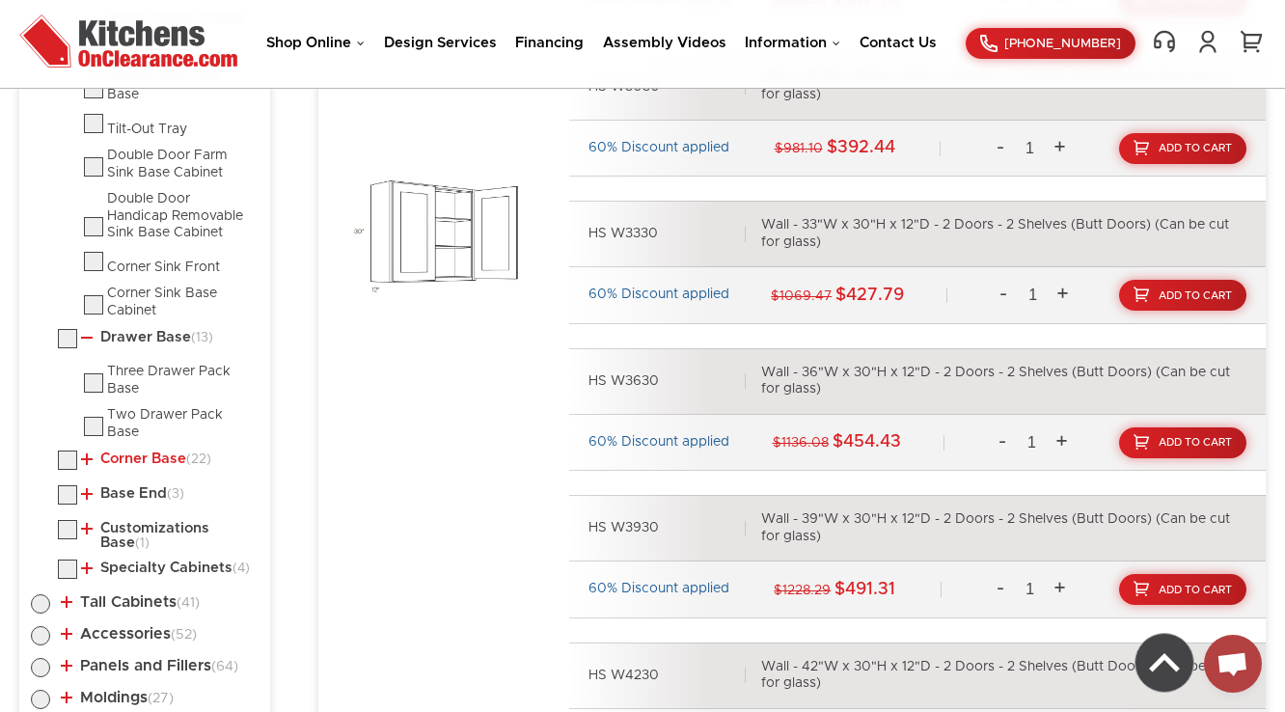
click at [123, 452] on link "Corner Base (22)" at bounding box center [146, 459] width 130 height 15
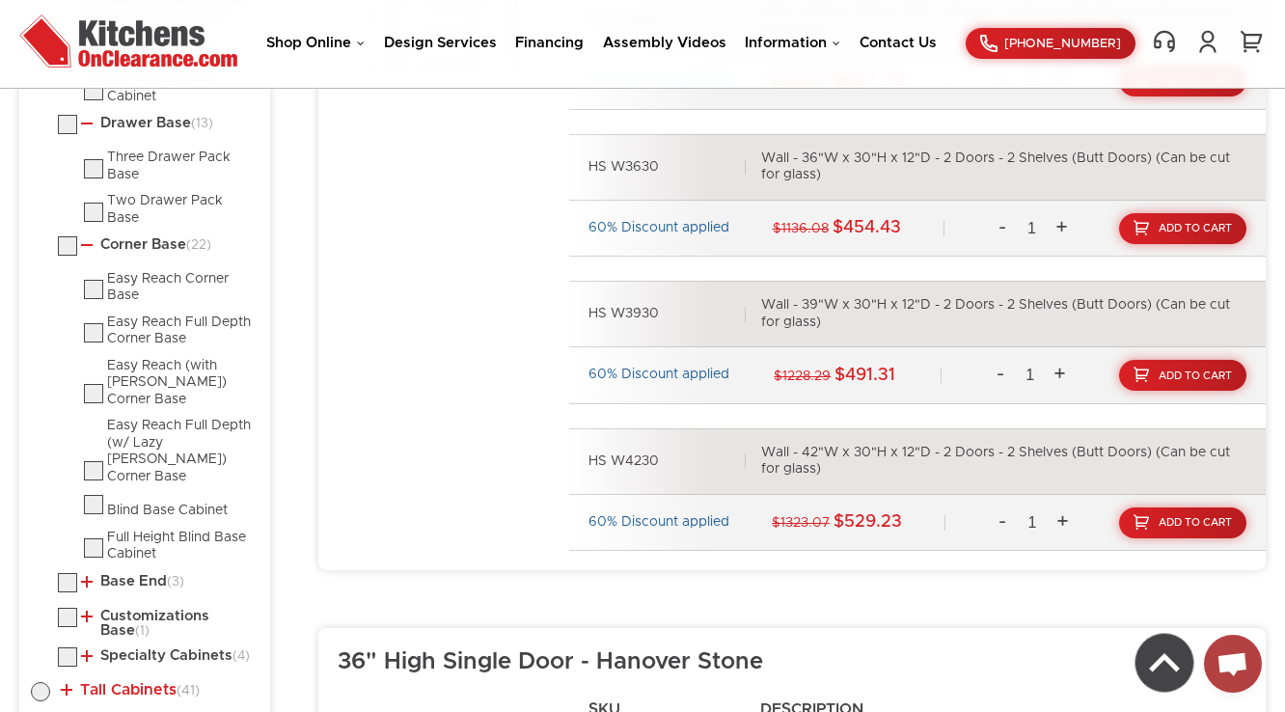
scroll to position [2421, 0]
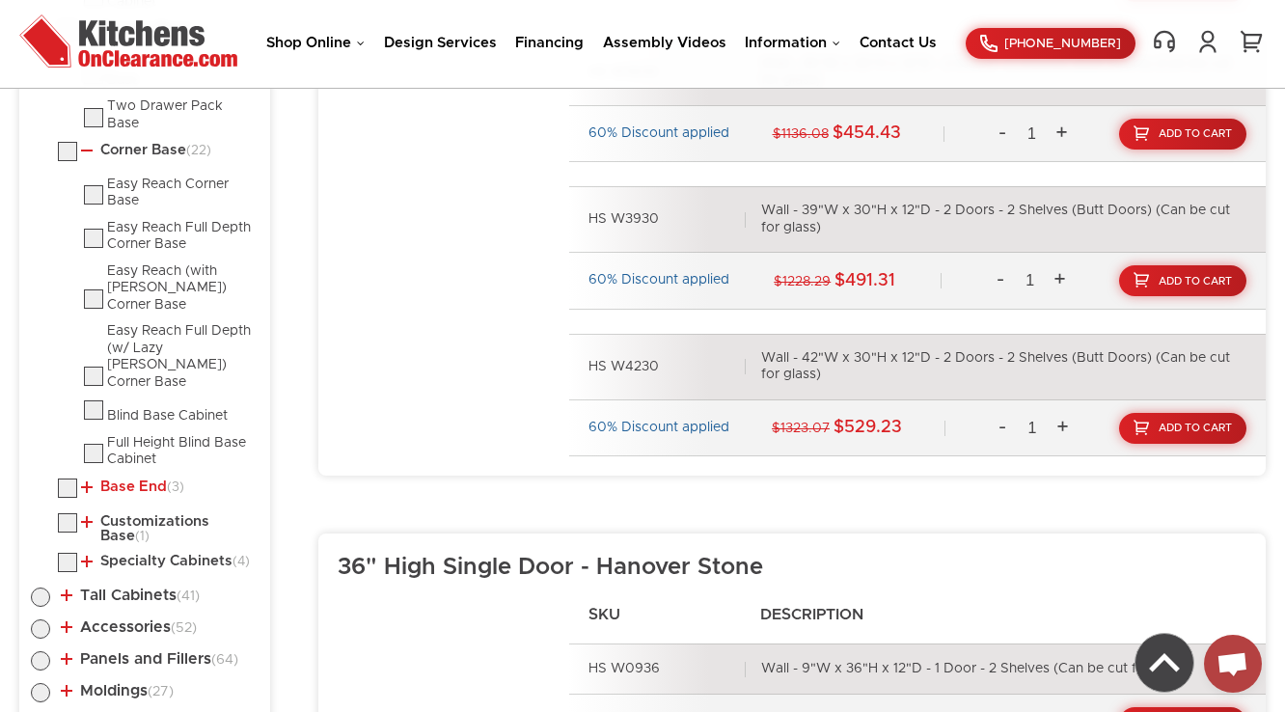
click at [127, 480] on link "Base End (3)" at bounding box center [132, 487] width 103 height 15
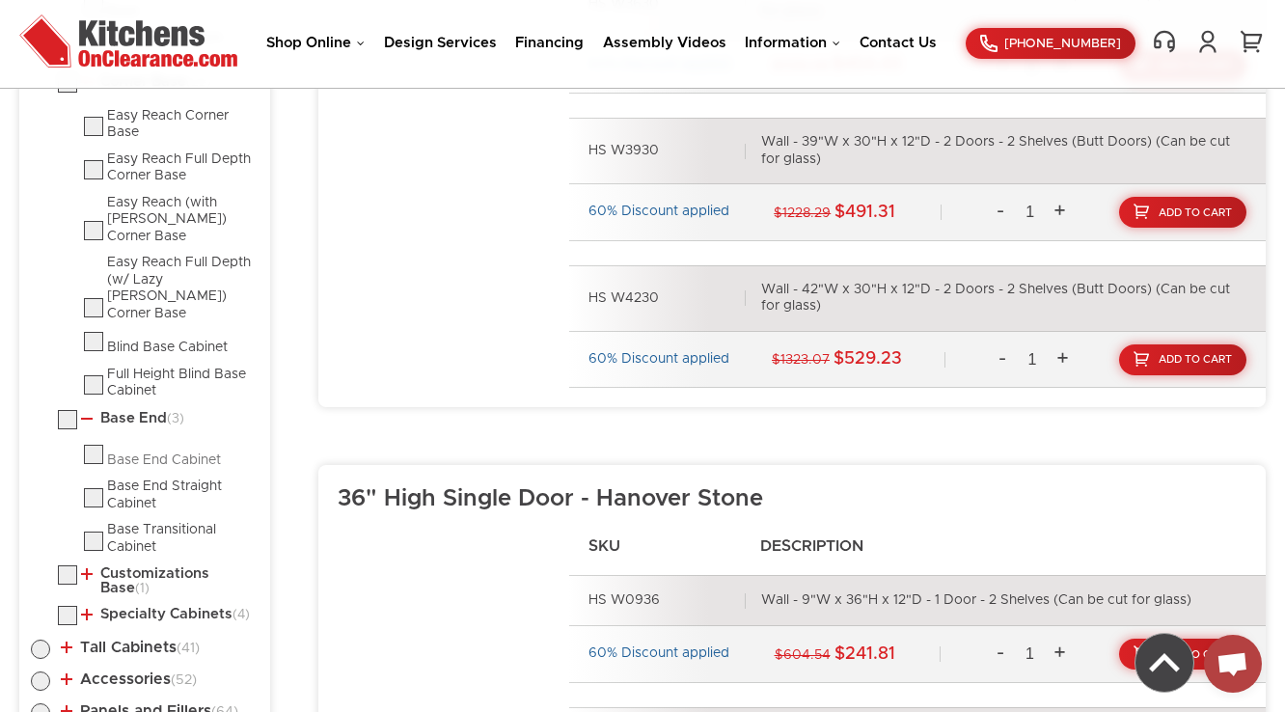
scroll to position [2498, 0]
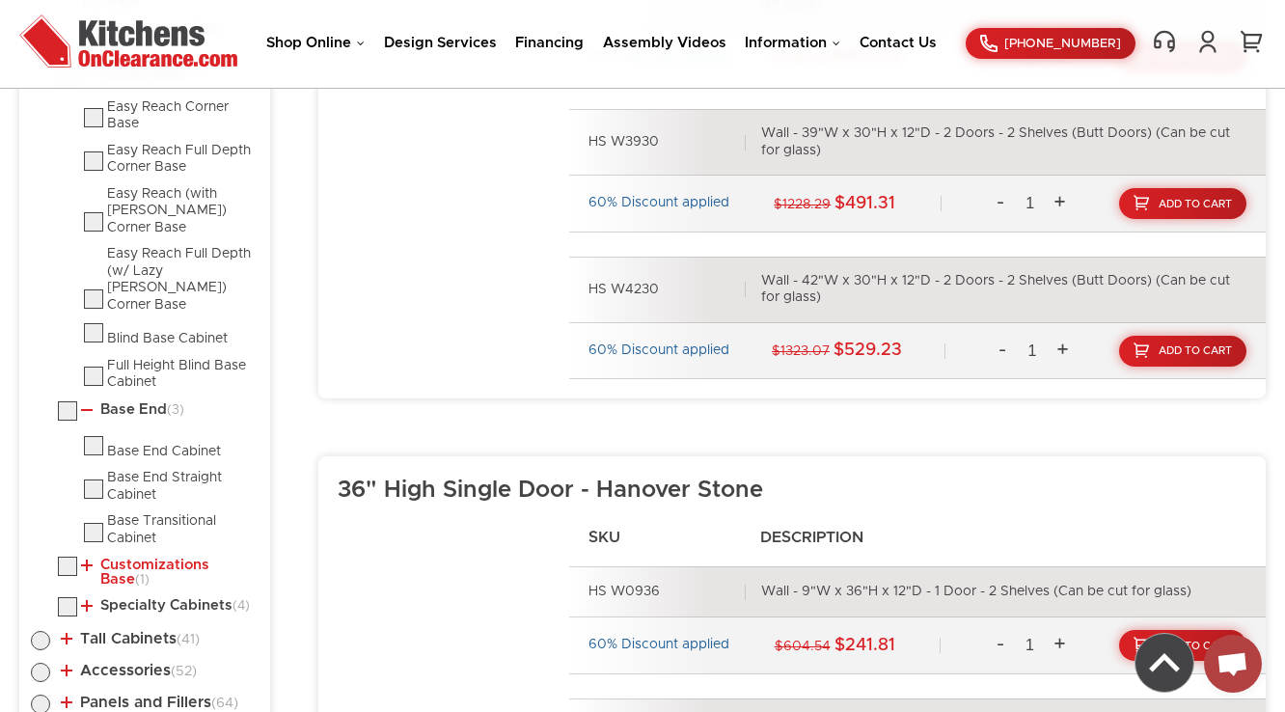
click at [124, 558] on link "Customizations Base (1)" at bounding box center [166, 573] width 170 height 30
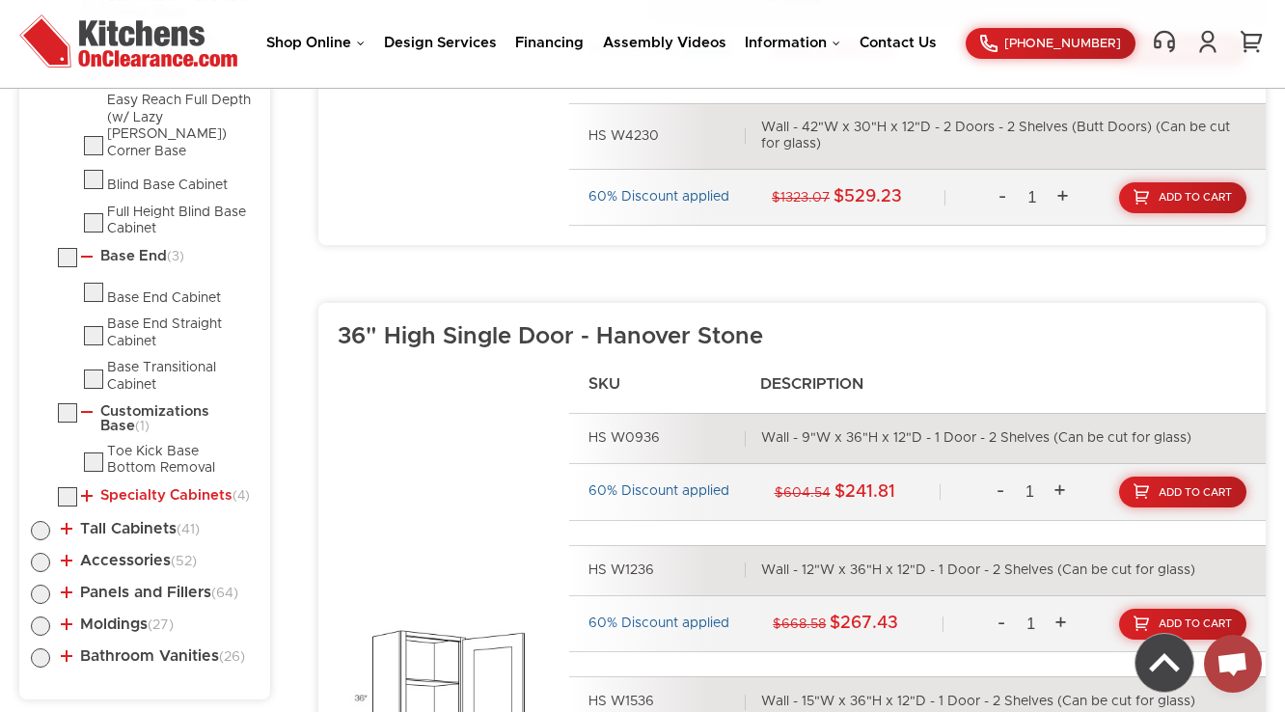
scroll to position [2652, 0]
click at [133, 487] on link "Specialty Cabinets (4)" at bounding box center [165, 494] width 169 height 15
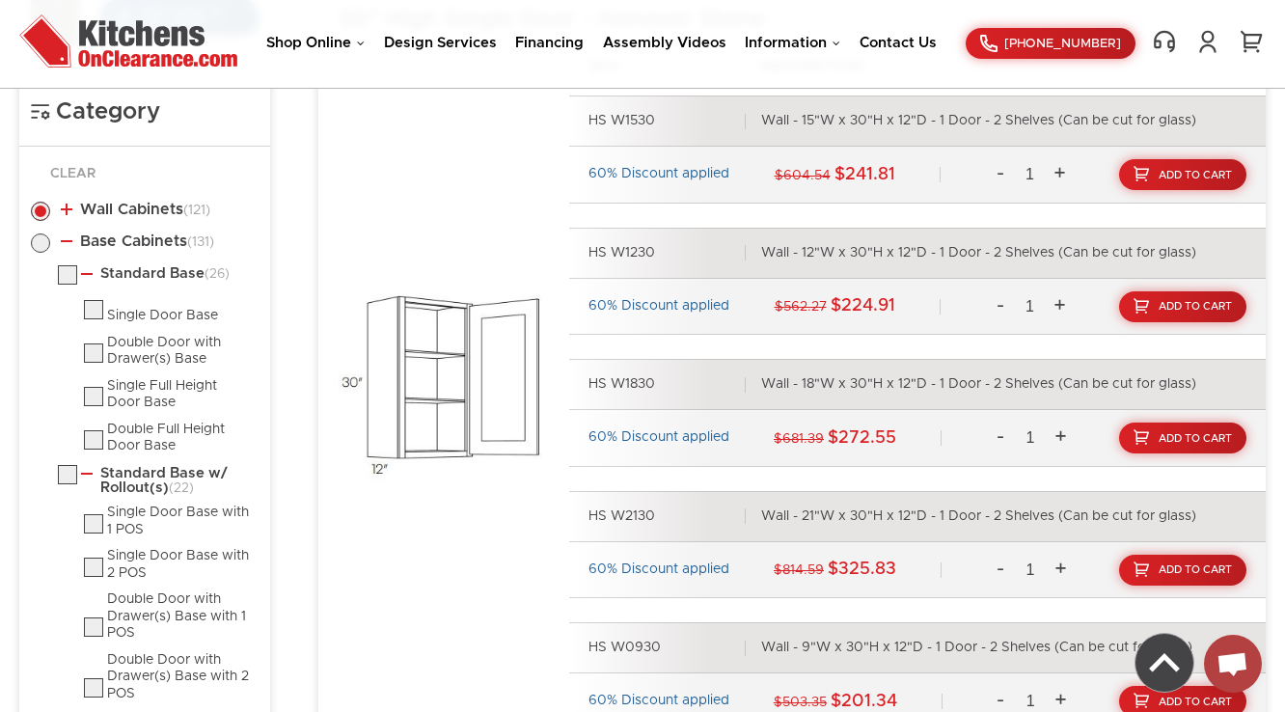
scroll to position [646, 0]
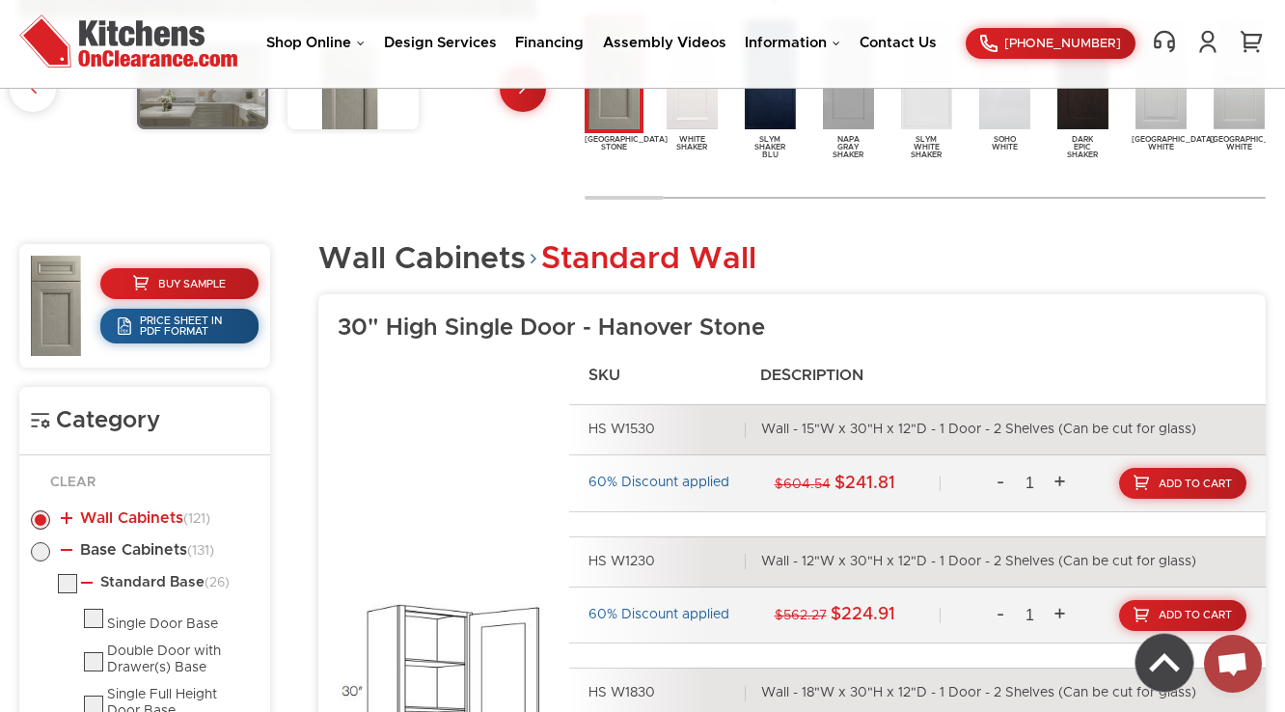
click at [138, 522] on link "Wall Cabinets (121)" at bounding box center [136, 517] width 150 height 15
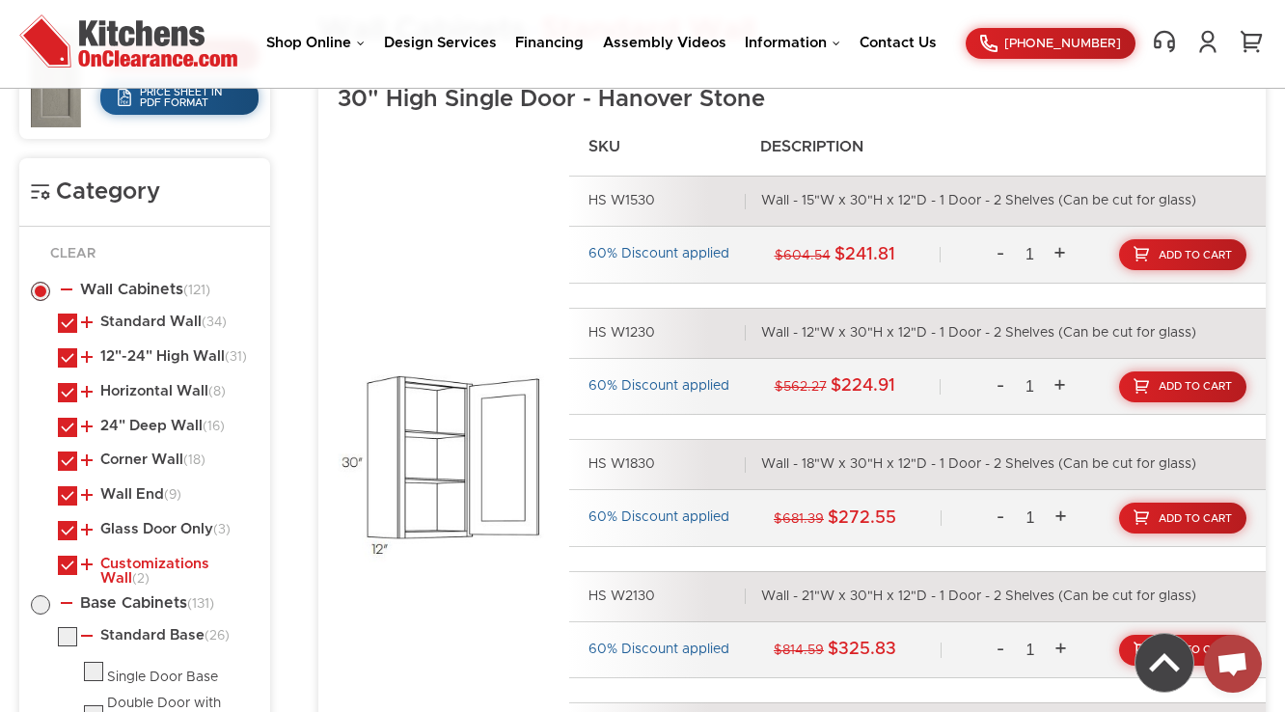
scroll to position [877, 0]
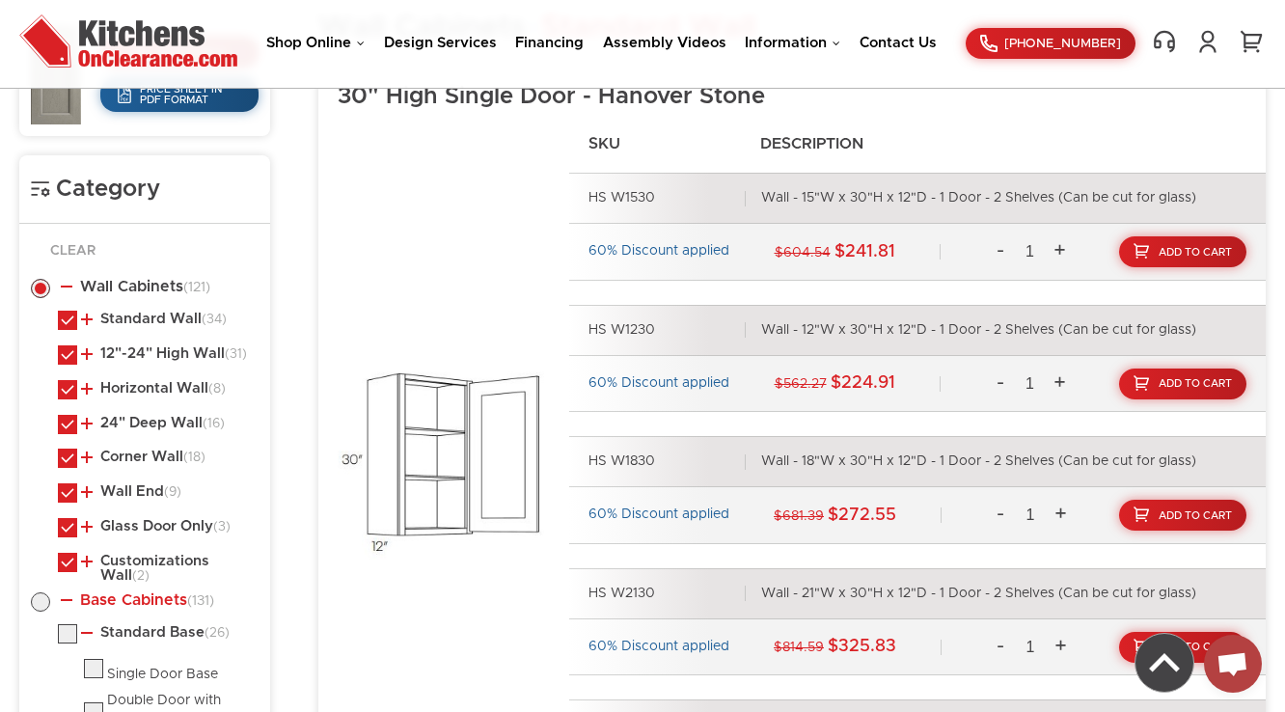
click at [130, 592] on link "Base Cabinets (131)" at bounding box center [137, 599] width 153 height 15
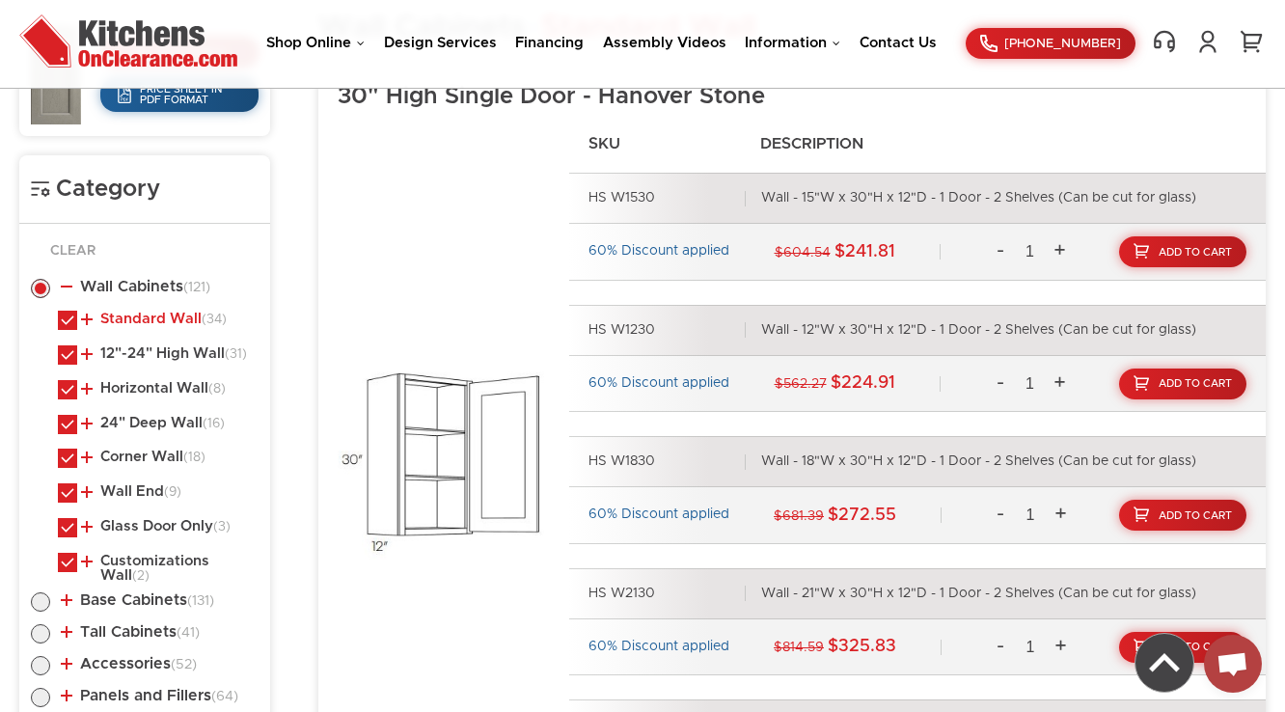
click at [120, 313] on link "Standard Wall (34)" at bounding box center [154, 319] width 146 height 15
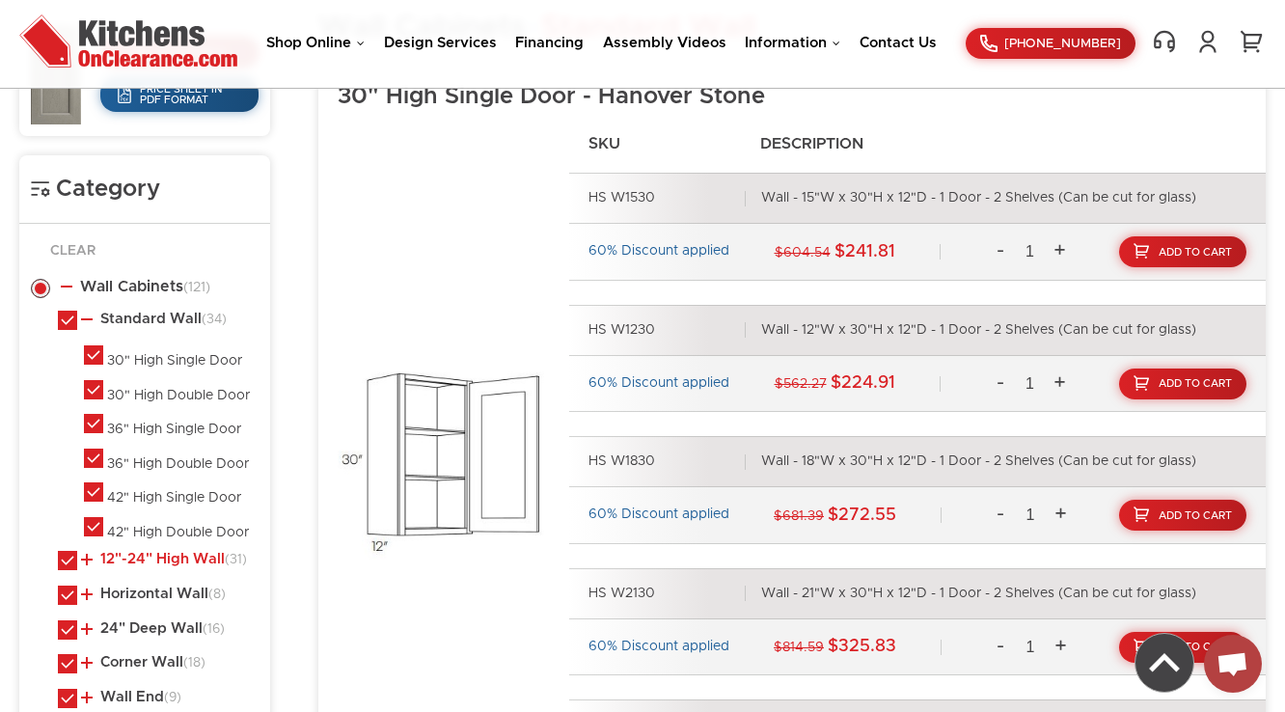
click at [136, 552] on link "12"-24" High Wall (31)" at bounding box center [164, 559] width 166 height 15
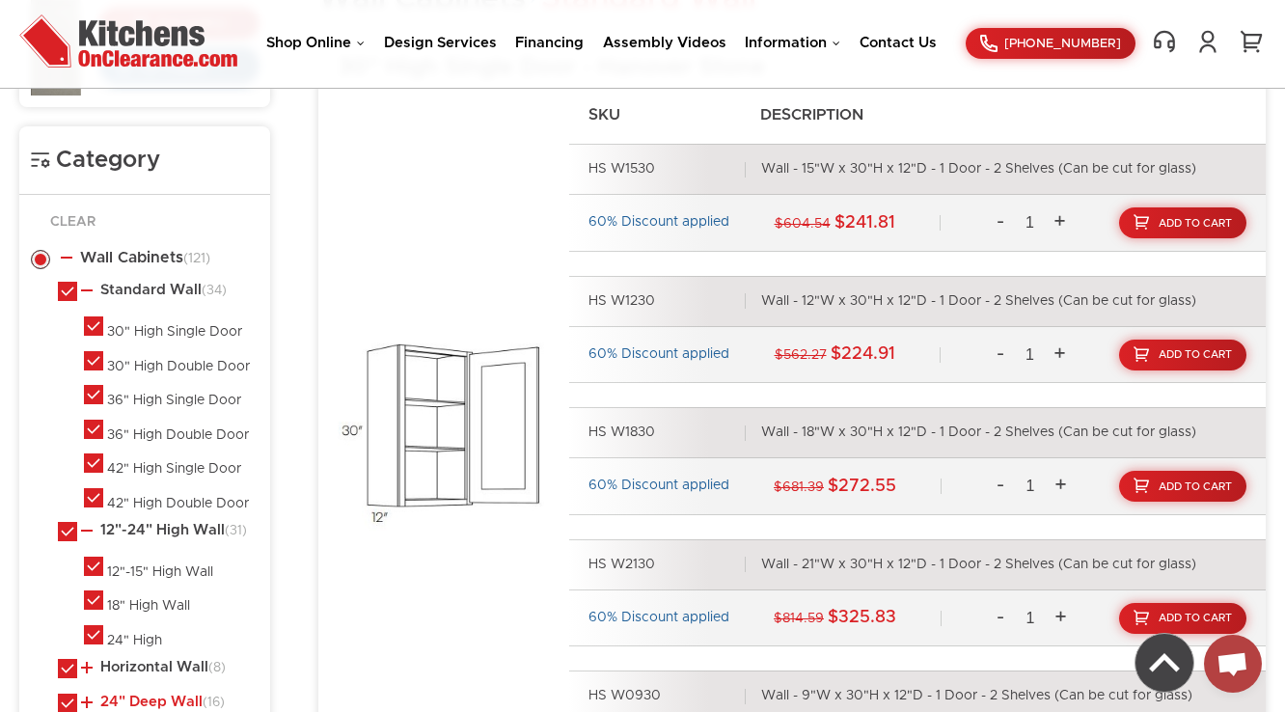
scroll to position [1263, 0]
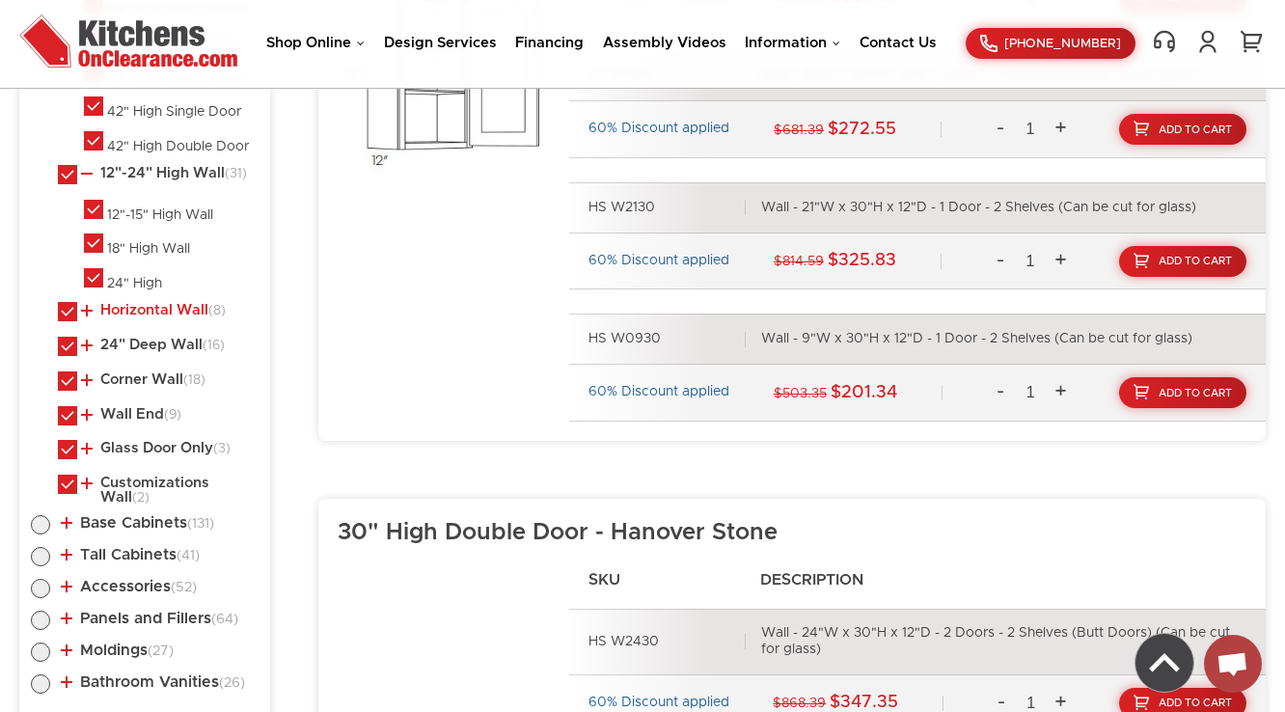
click at [138, 310] on link "Horizontal Wall (8)" at bounding box center [153, 310] width 145 height 15
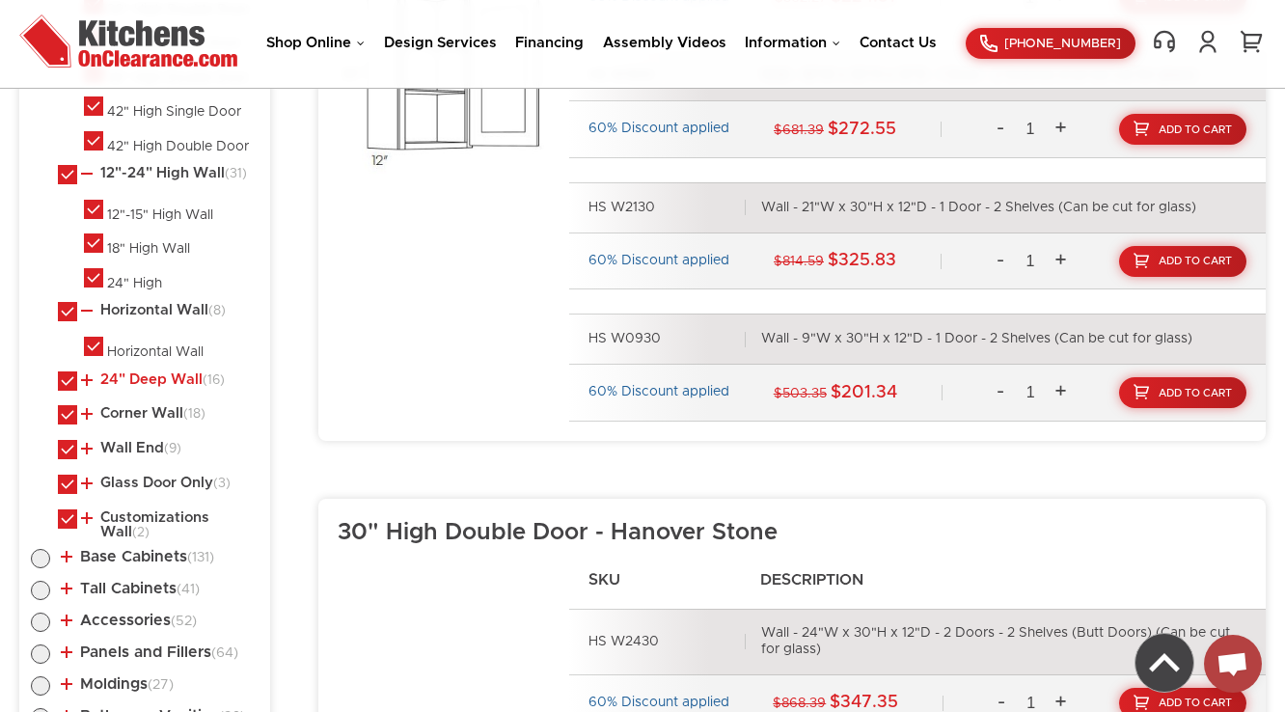
click at [143, 374] on link "24" Deep Wall (16)" at bounding box center [153, 379] width 144 height 15
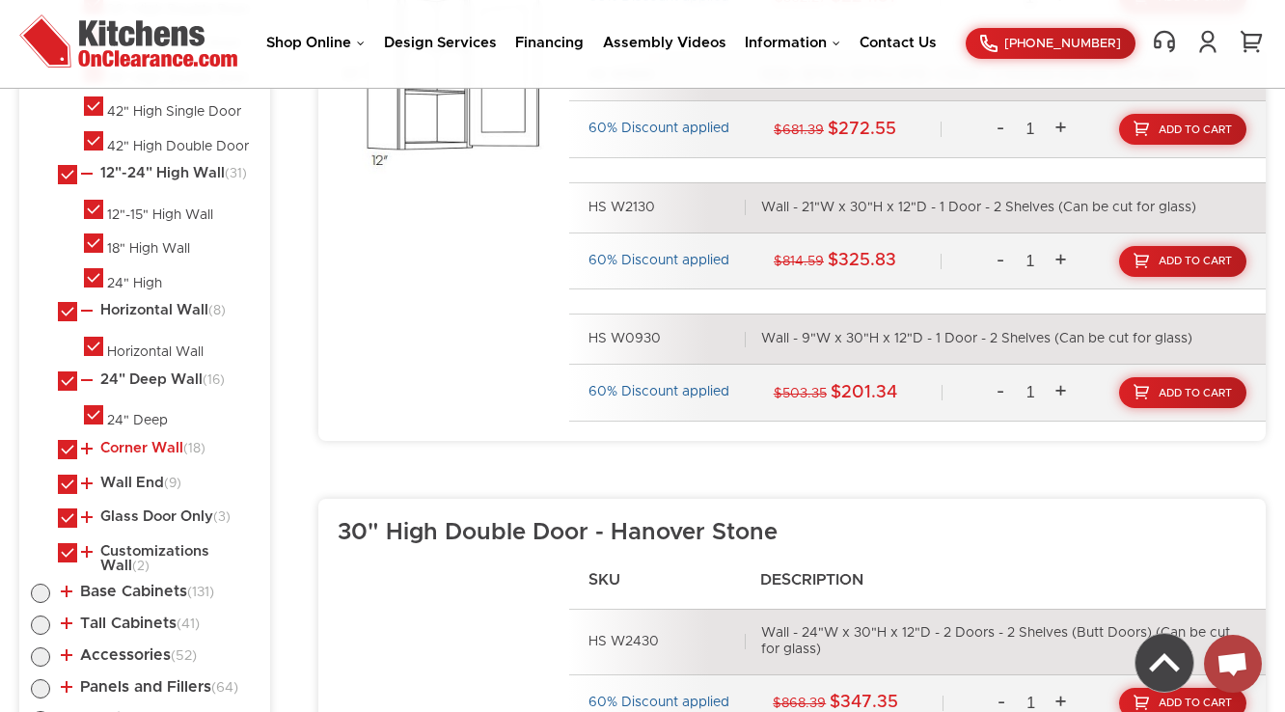
click at [137, 441] on link "Corner Wall (18)" at bounding box center [143, 448] width 124 height 15
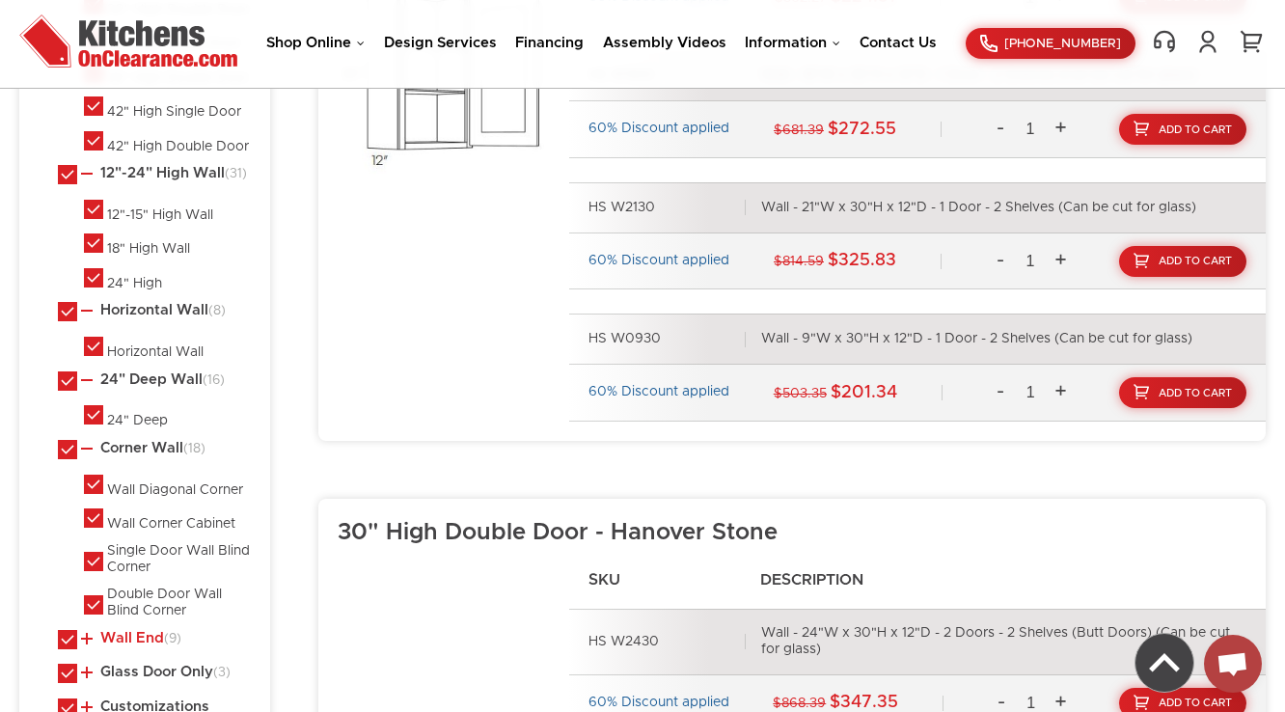
click at [122, 631] on link "Wall End (9)" at bounding box center [131, 638] width 100 height 15
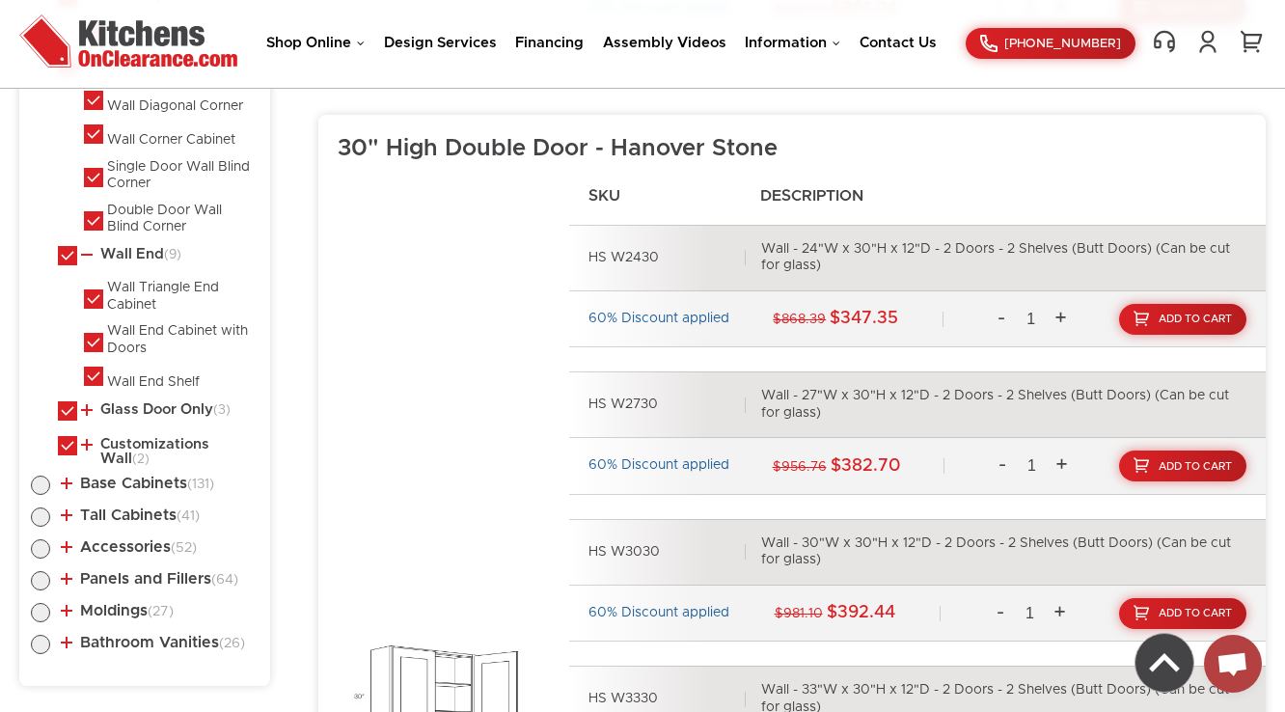
scroll to position [1649, 0]
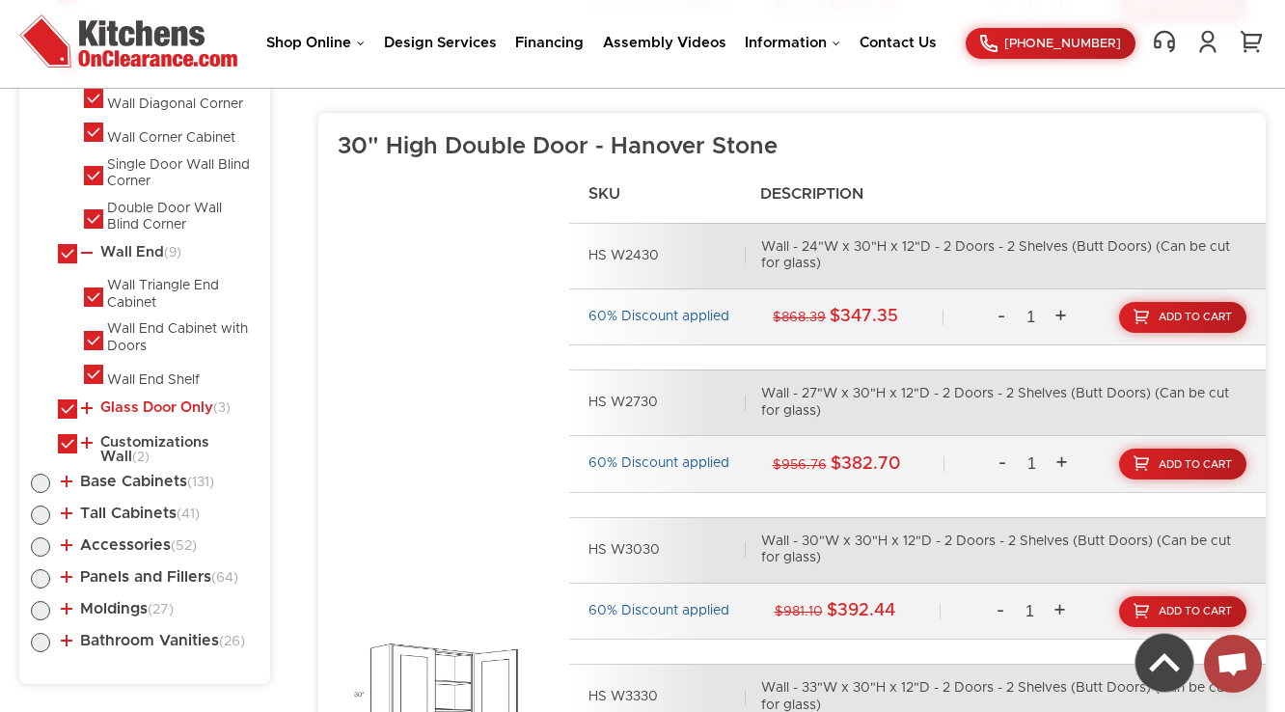
click at [129, 400] on link "Glass Door Only (3)" at bounding box center [156, 407] width 150 height 15
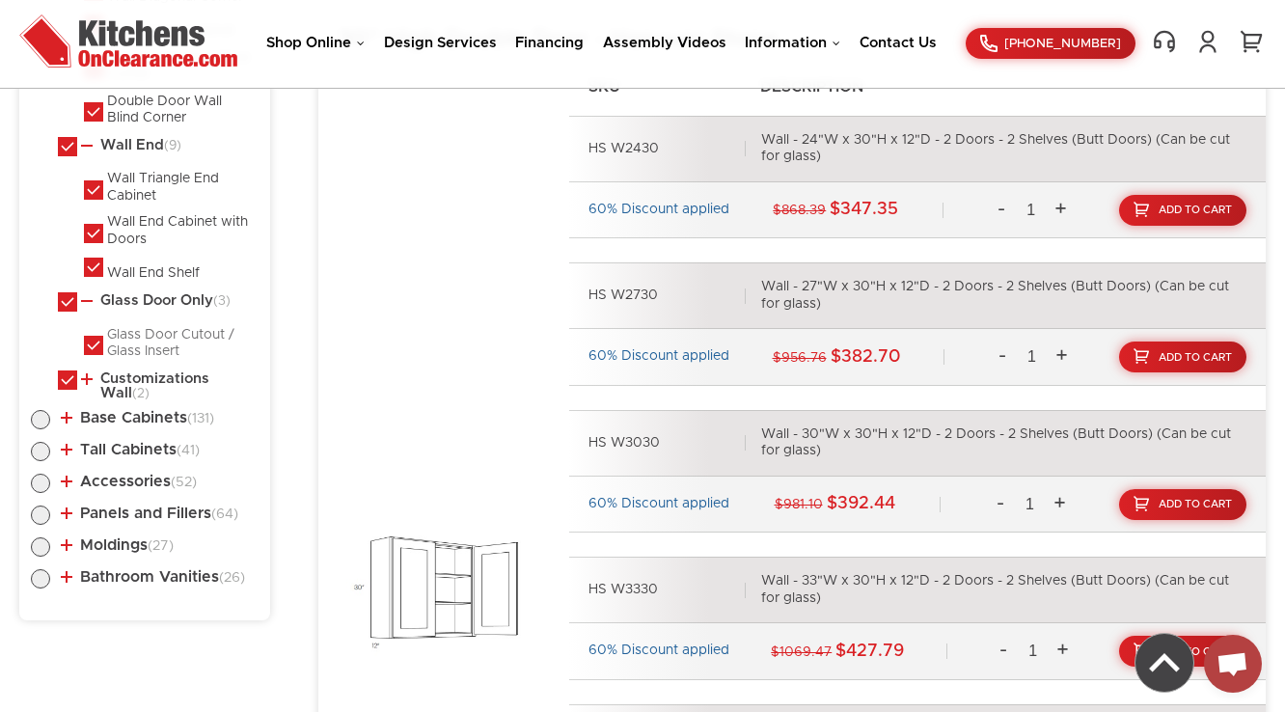
scroll to position [1803, 0]
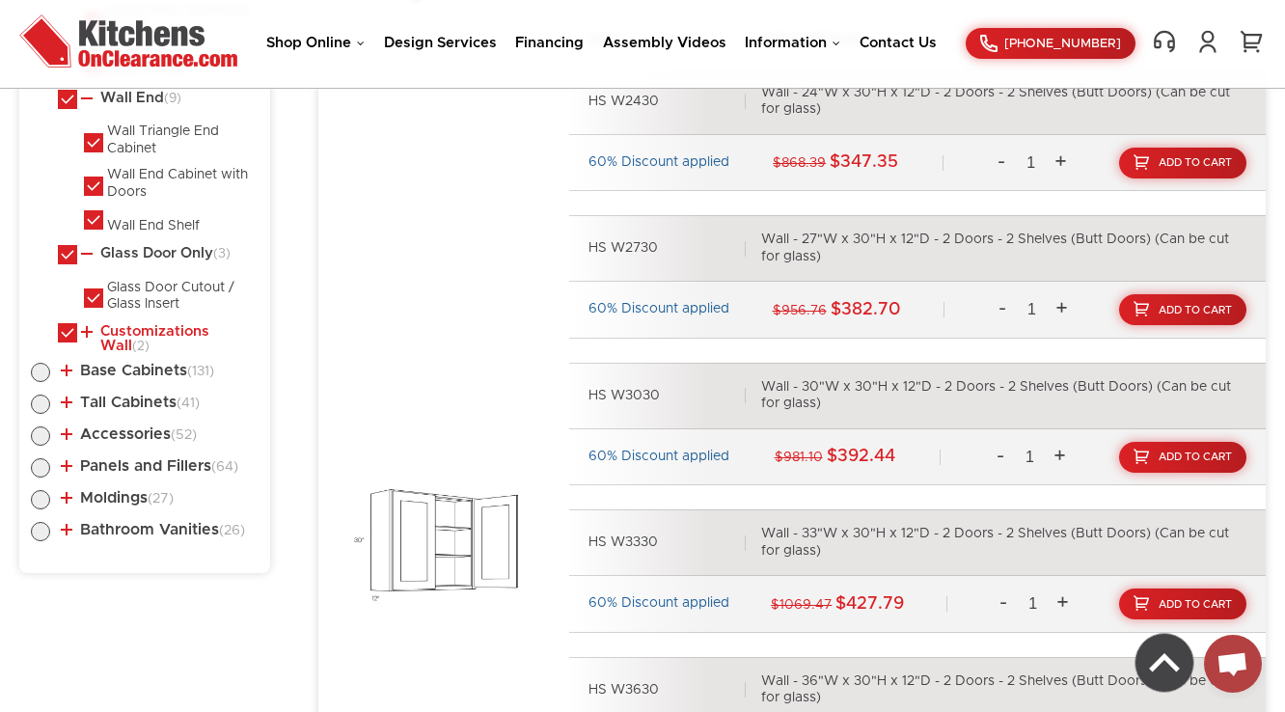
click at [120, 325] on link "Customizations Wall (2)" at bounding box center [166, 339] width 170 height 30
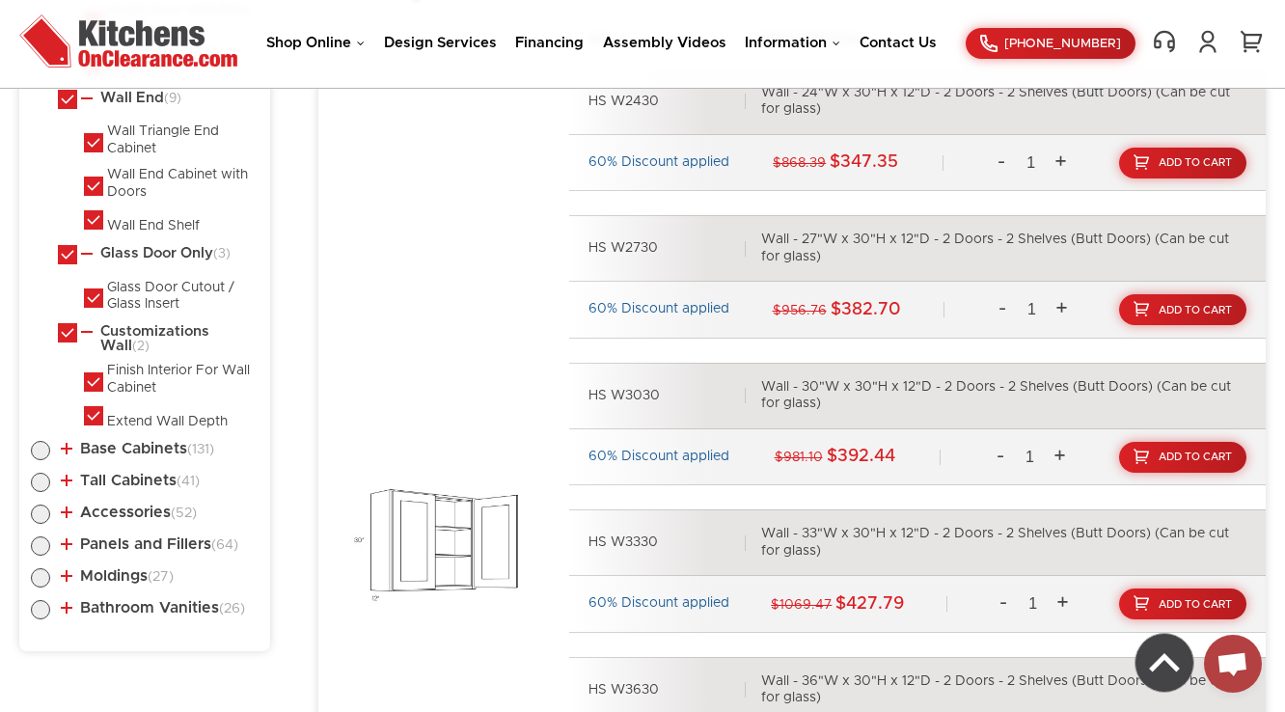
scroll to position [1881, 0]
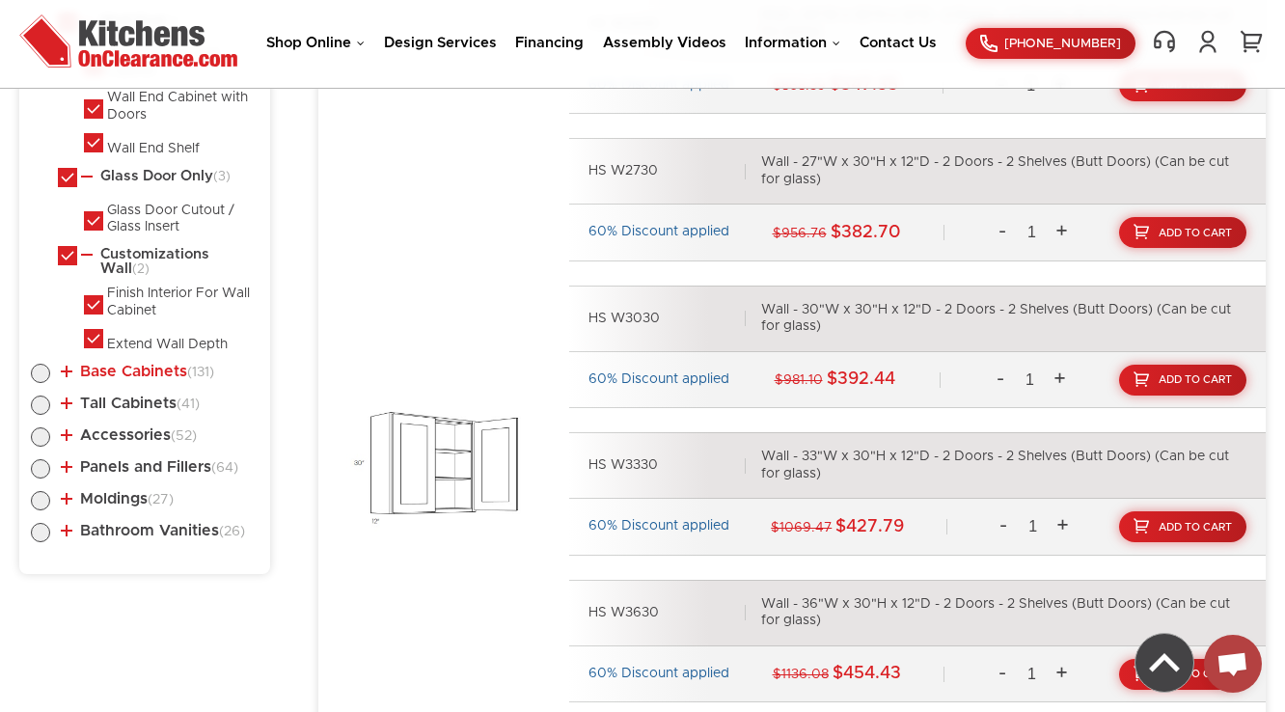
click at [125, 364] on link "Base Cabinets (131)" at bounding box center [137, 371] width 153 height 15
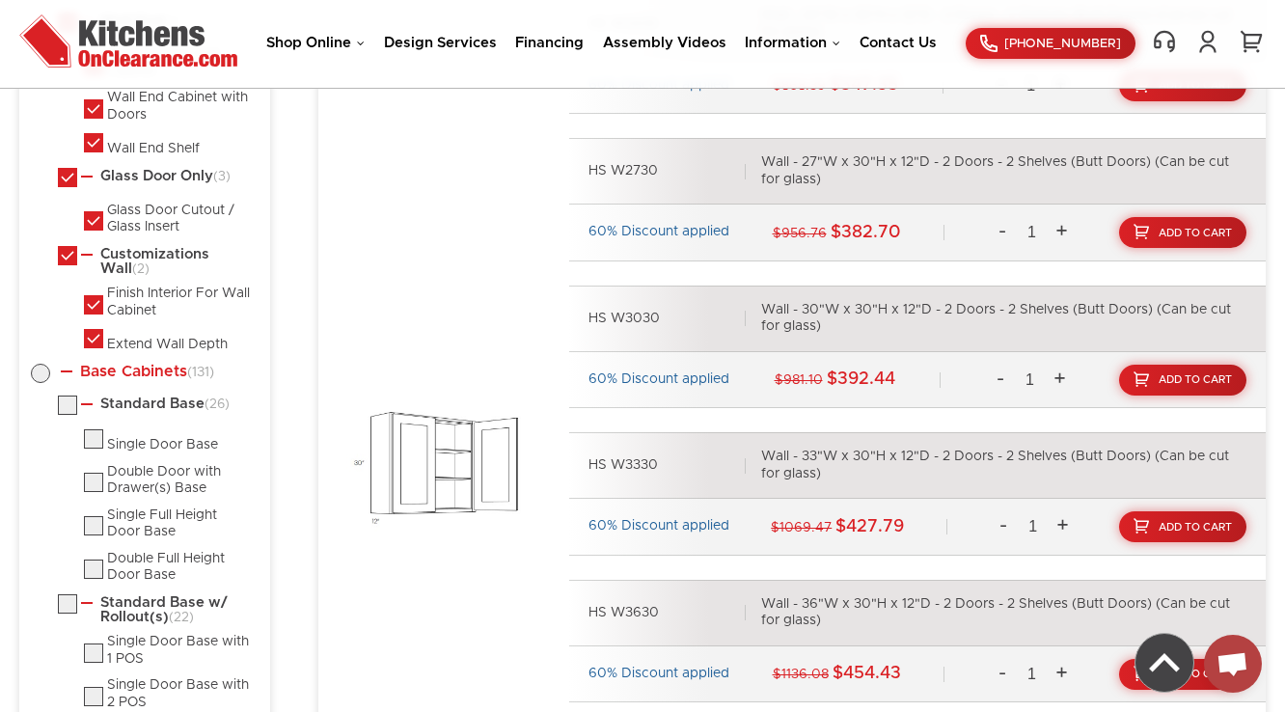
click at [130, 364] on link "Base Cabinets (131)" at bounding box center [137, 371] width 153 height 15
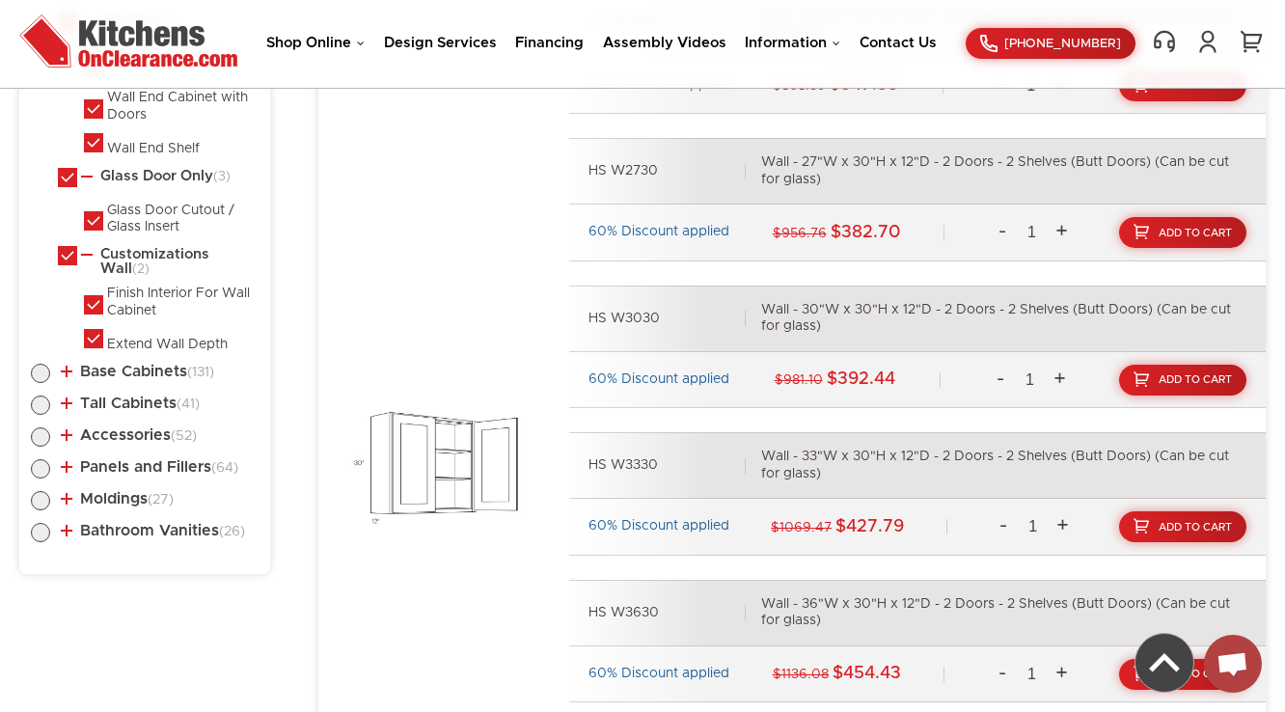
scroll to position [428, 0]
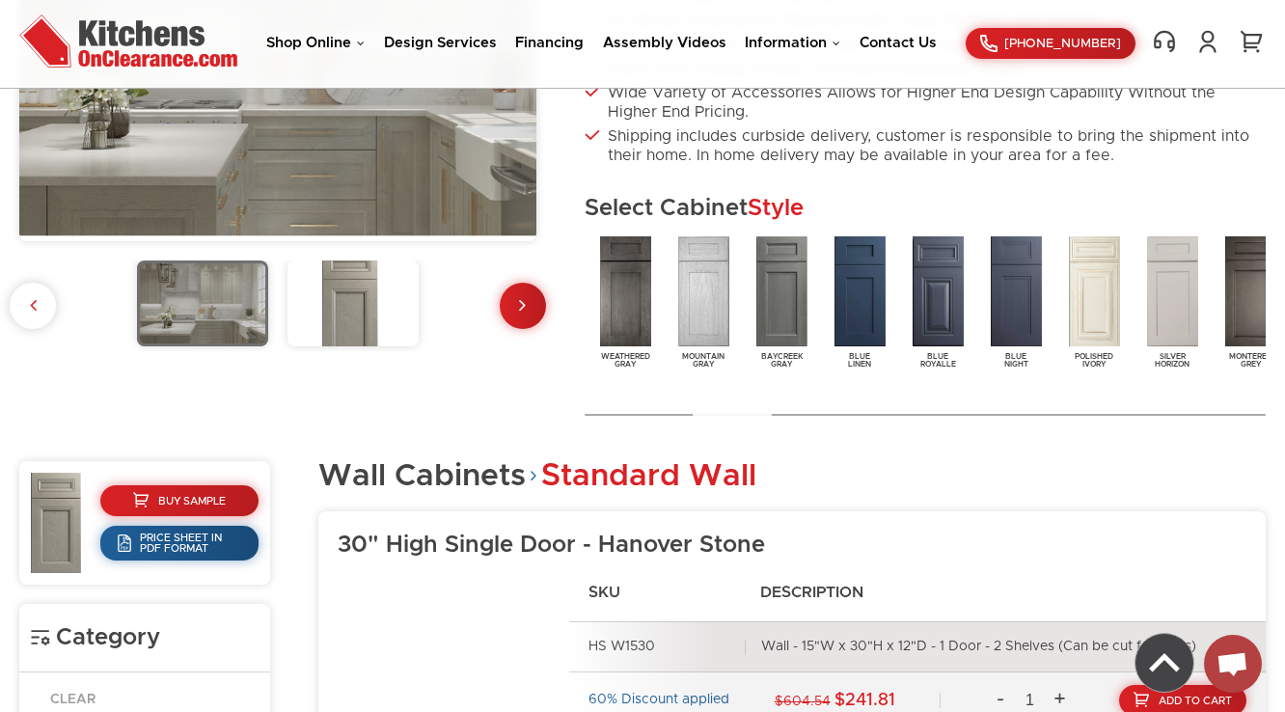
click at [749, 410] on div at bounding box center [732, 414] width 79 height 15
click at [938, 295] on img at bounding box center [938, 292] width 59 height 118
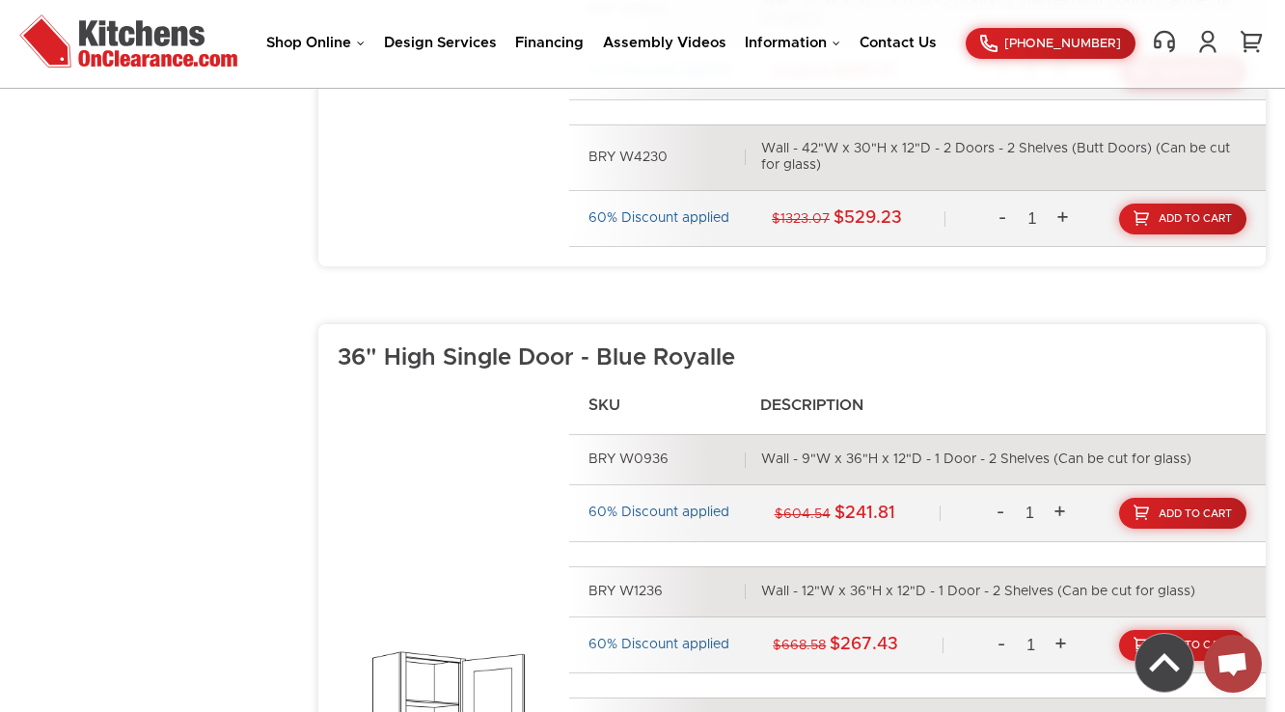
scroll to position [2933, 0]
